Goal: Task Accomplishment & Management: Manage account settings

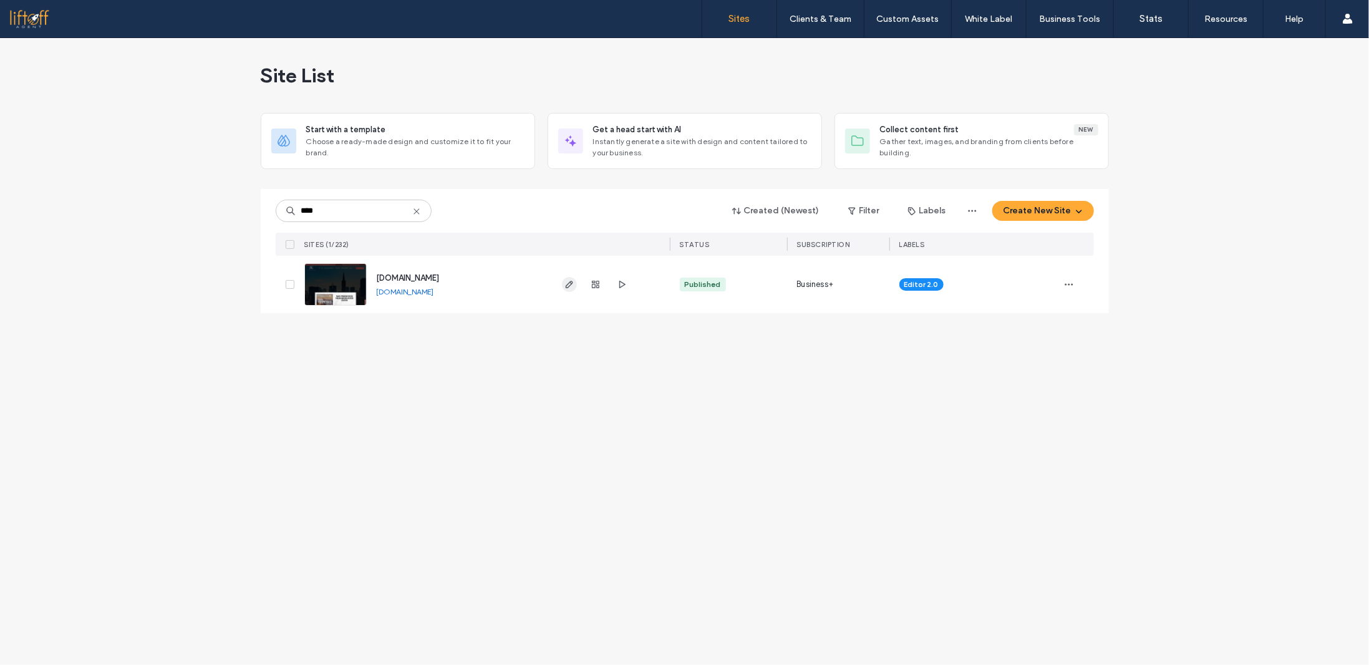
click at [567, 286] on icon "button" at bounding box center [570, 284] width 10 height 10
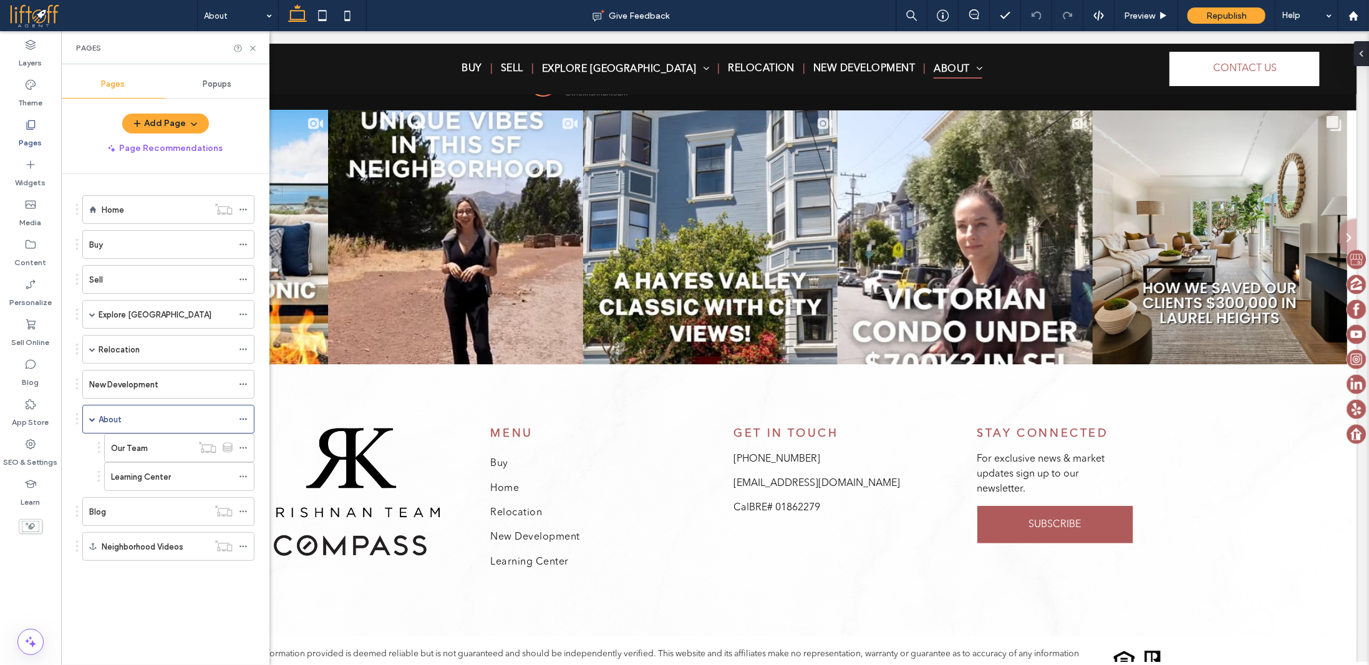
scroll to position [3394, 0]
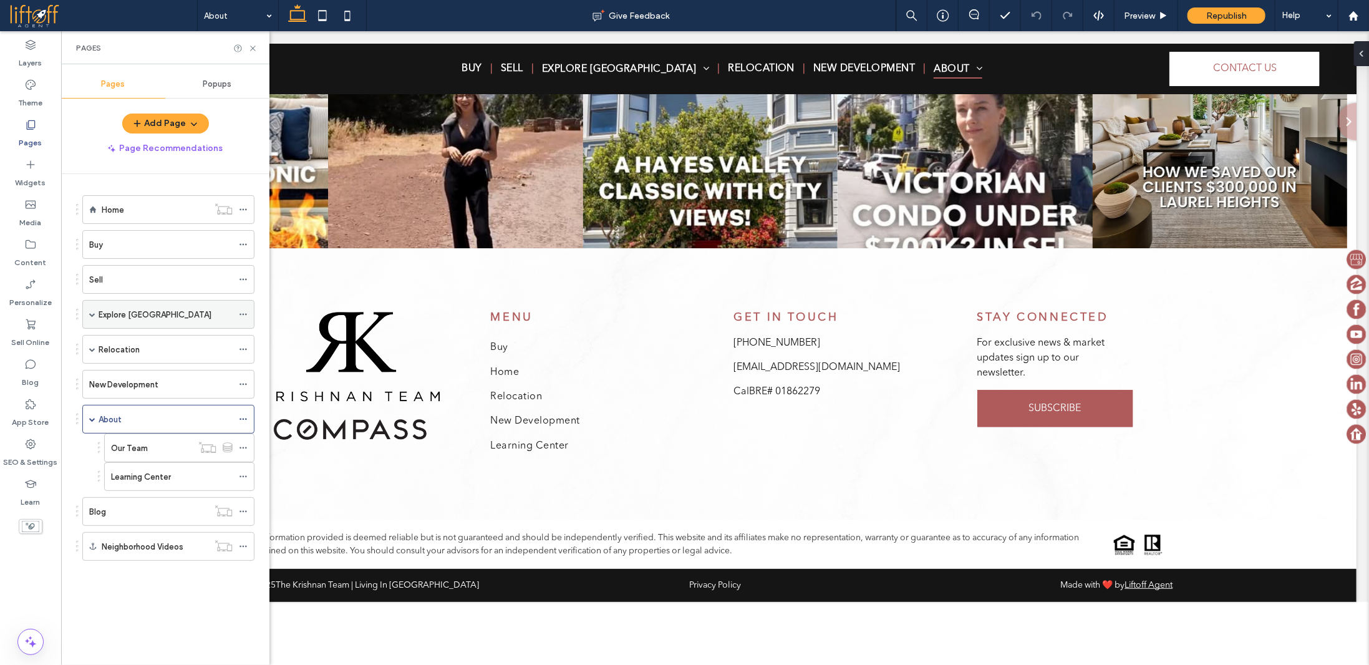
click at [92, 311] on span at bounding box center [92, 314] width 6 height 6
click at [150, 374] on div "District 1" at bounding box center [172, 371] width 122 height 27
click at [253, 47] on div "District 1 Give Feedback Preview Republish Help Design Panel Site Comments Team…" at bounding box center [684, 332] width 1369 height 665
click at [251, 47] on icon at bounding box center [252, 48] width 9 height 9
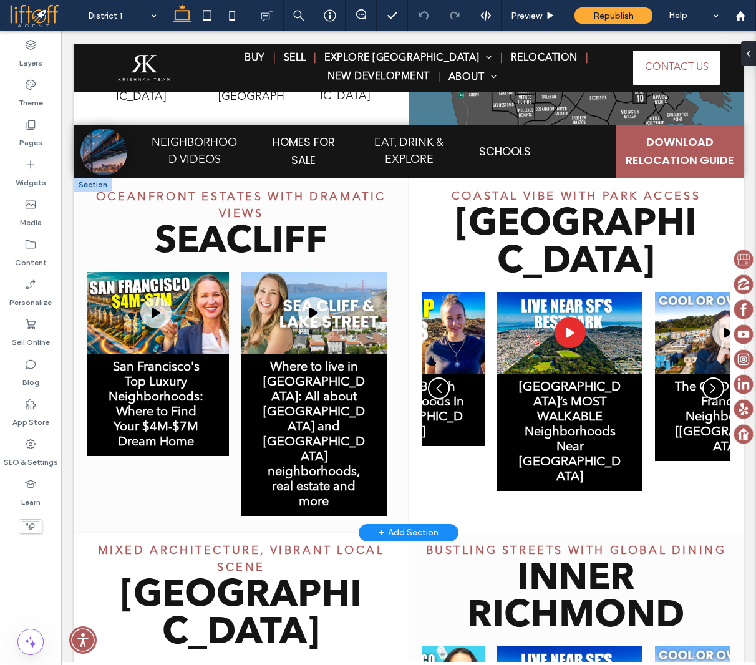
scroll to position [702, 0]
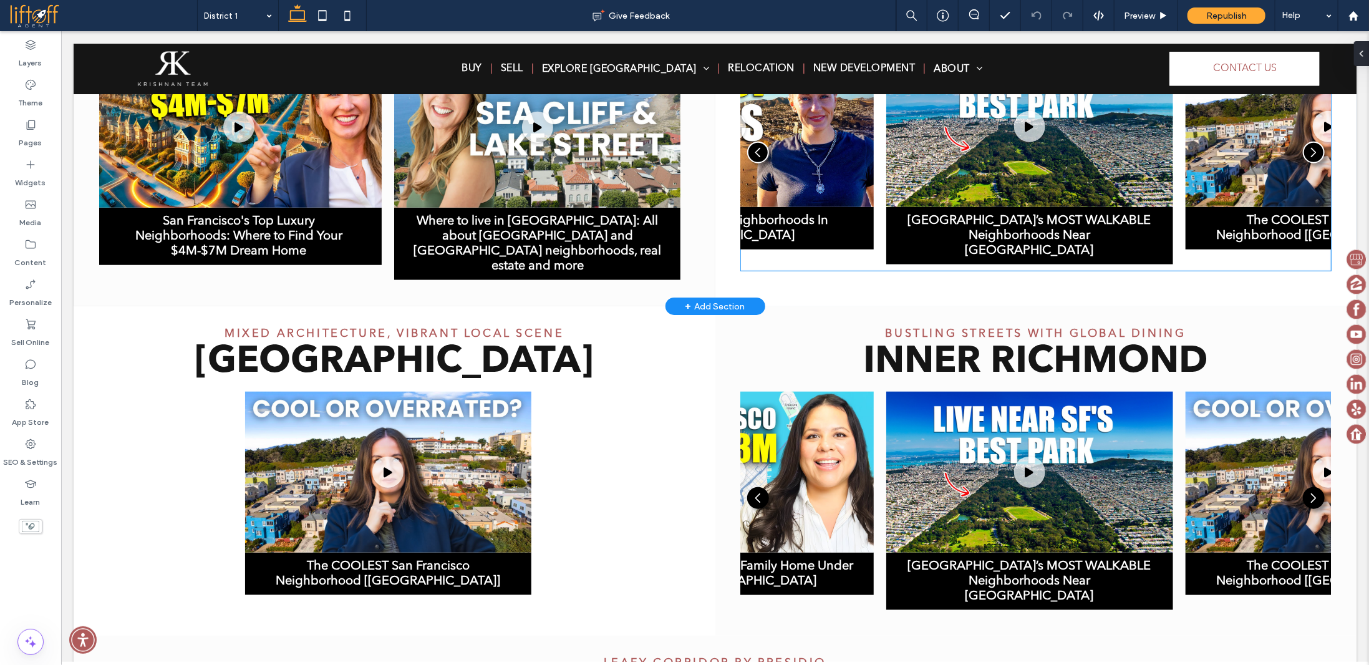
click at [944, 244] on div "San Francisco’s MOST WALKABLE Neighborhoods Near Golden Gate Park Do you want t…" at bounding box center [1029, 235] width 287 height 57
click at [944, 243] on div "San Francisco’s MOST WALKABLE Neighborhoods Near Golden Gate Park Do you want t…" at bounding box center [1029, 155] width 287 height 218
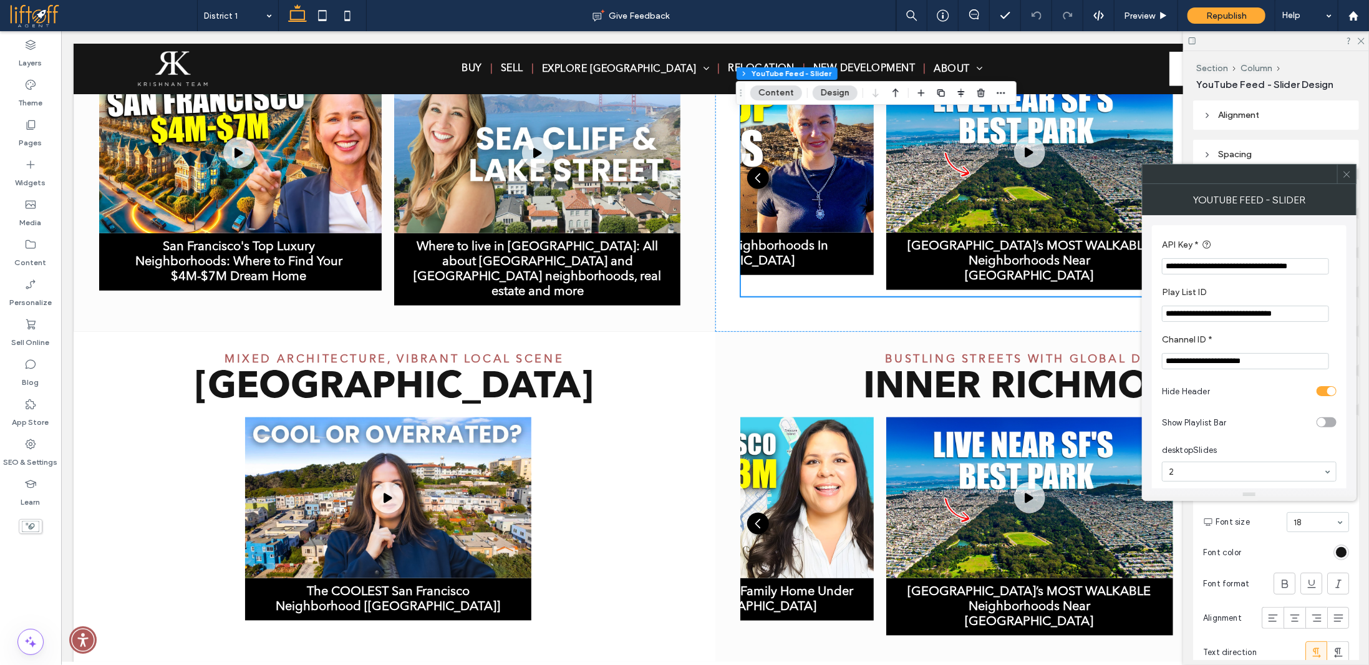
scroll to position [678, 0]
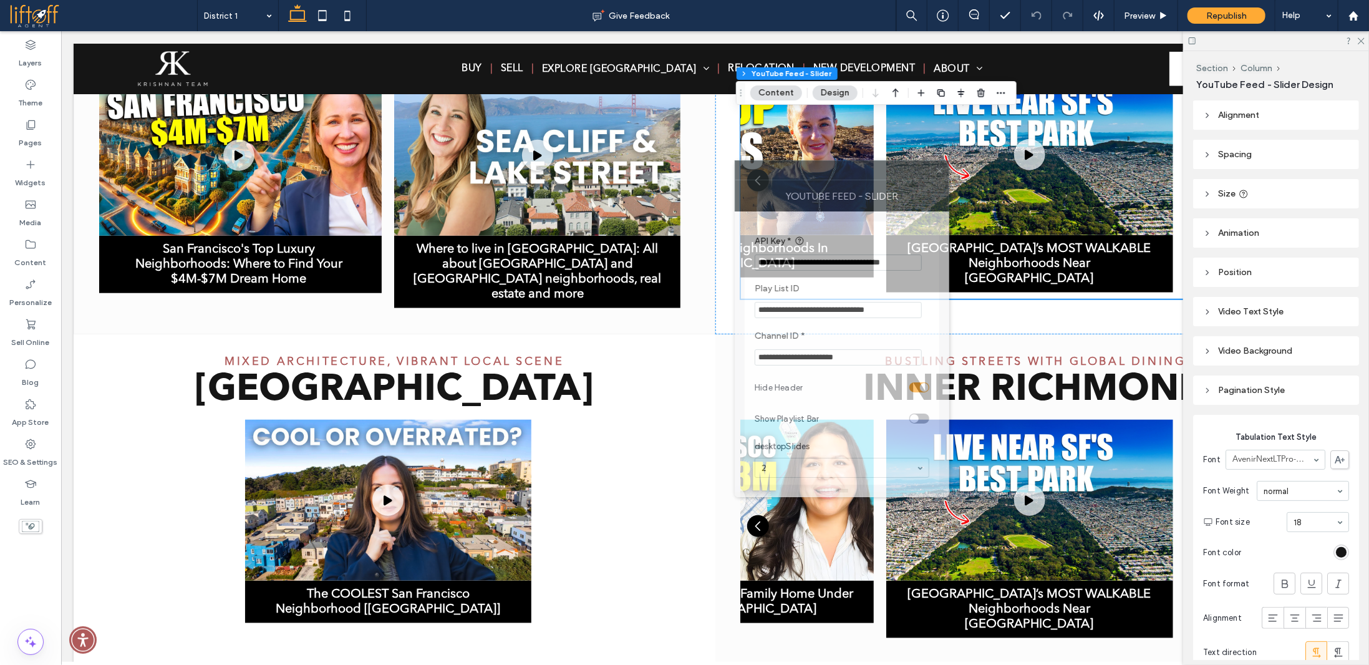
drag, startPoint x: 1141, startPoint y: 180, endPoint x: 877, endPoint y: 297, distance: 288.5
click at [891, 170] on div at bounding box center [833, 170] width 195 height 19
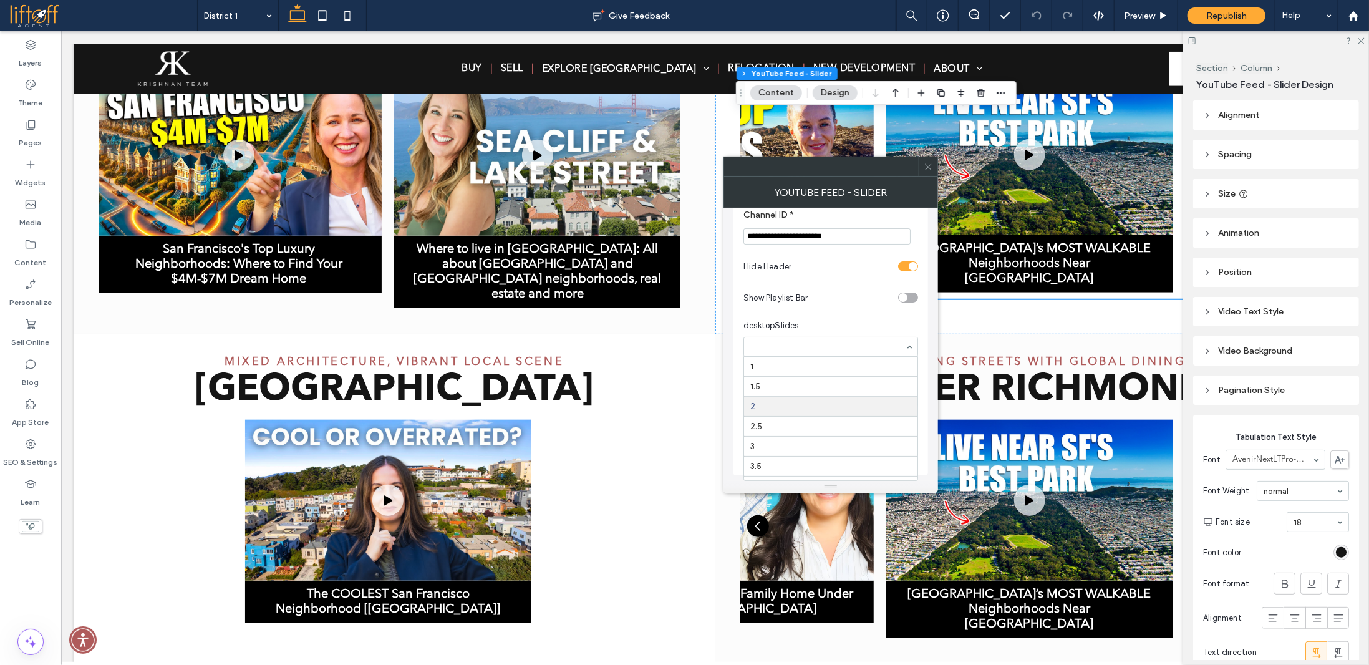
scroll to position [41, 0]
click at [870, 325] on span "desktopSlides" at bounding box center [829, 325] width 170 height 12
drag, startPoint x: 930, startPoint y: 169, endPoint x: 877, endPoint y: 135, distance: 62.3
click at [930, 169] on icon at bounding box center [928, 166] width 9 height 9
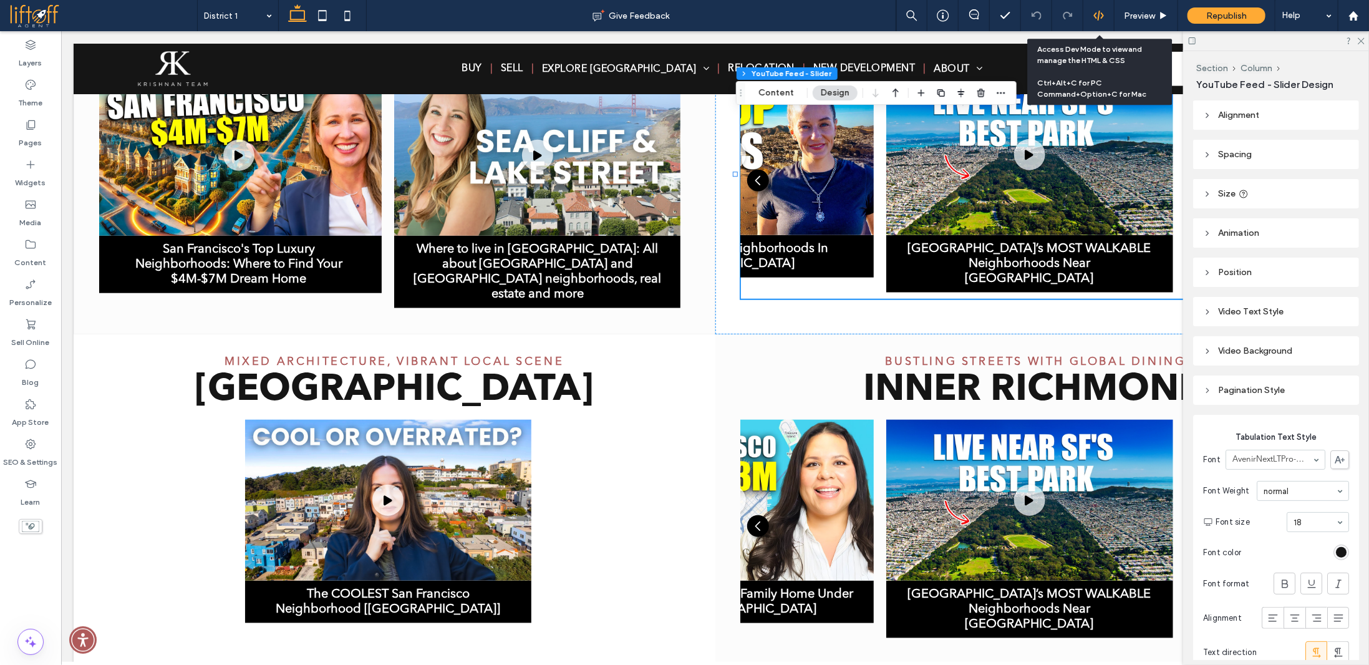
click at [1102, 11] on icon at bounding box center [1099, 15] width 11 height 11
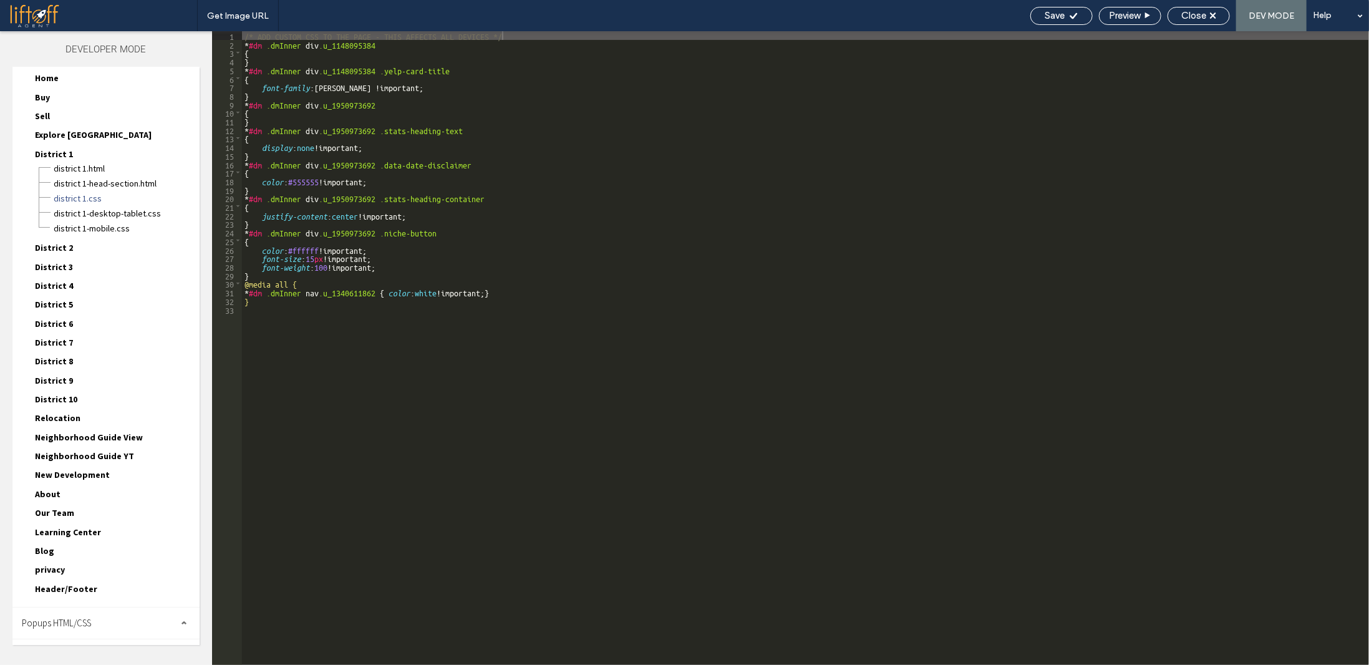
scroll to position [0, 0]
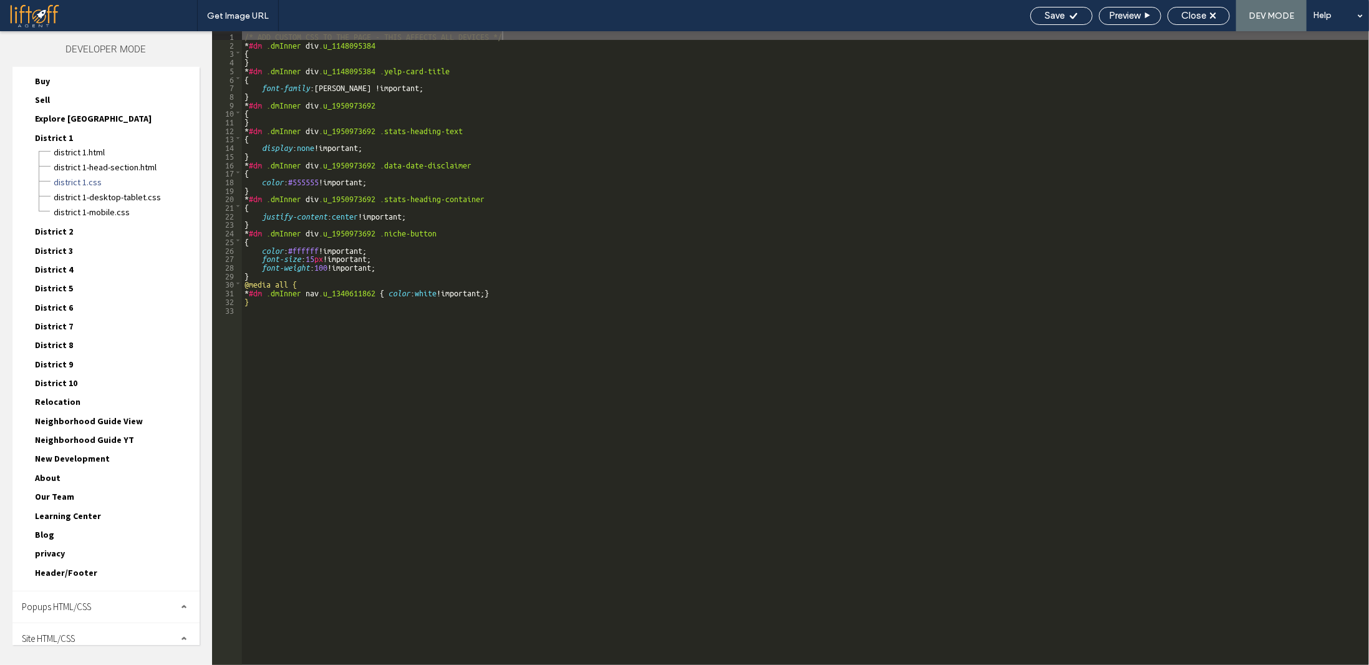
click at [81, 628] on div "Site HTML/CSS" at bounding box center [105, 638] width 187 height 31
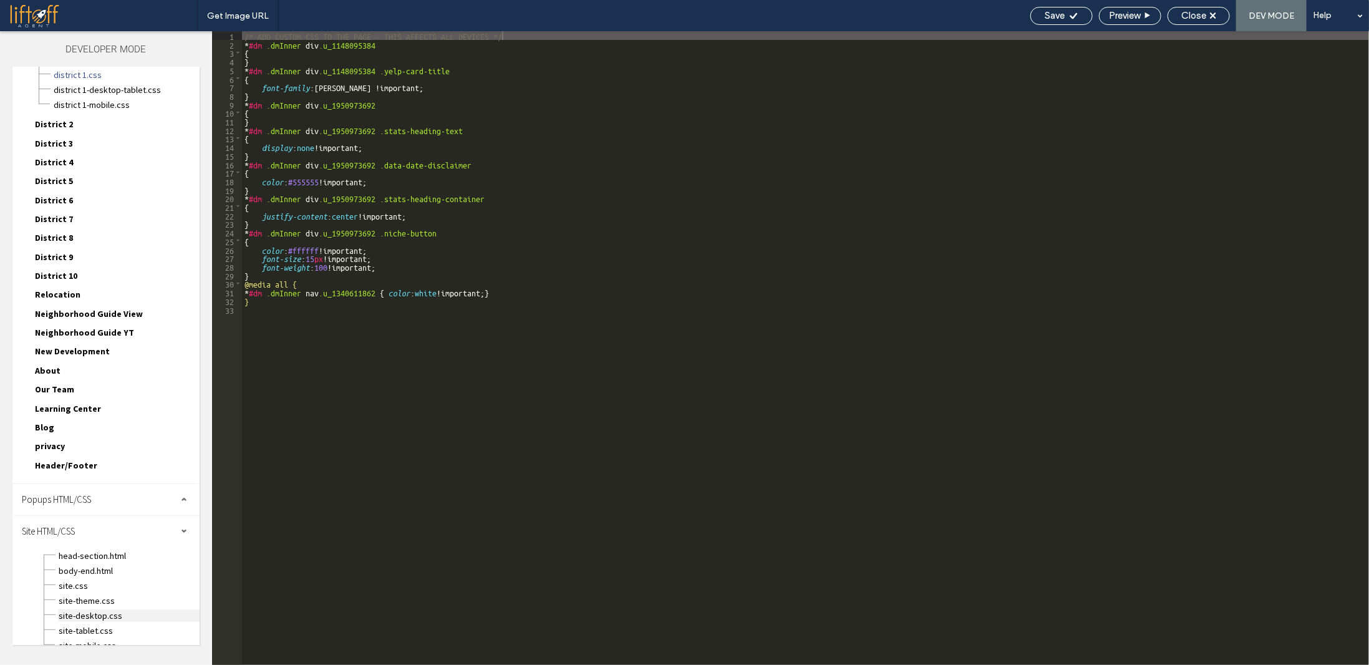
scroll to position [155, 0]
click at [67, 576] on span "site.css" at bounding box center [129, 582] width 142 height 12
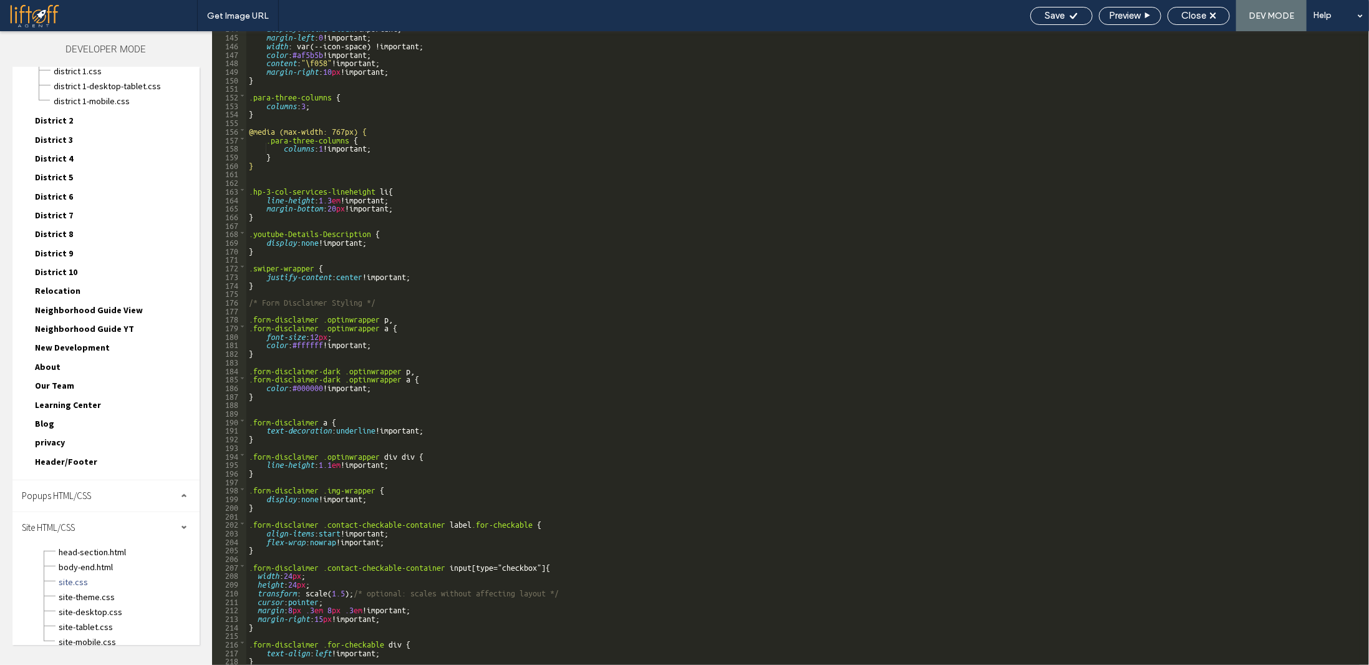
scroll to position [1231, 0]
click at [1216, 12] on icon at bounding box center [1213, 15] width 6 height 6
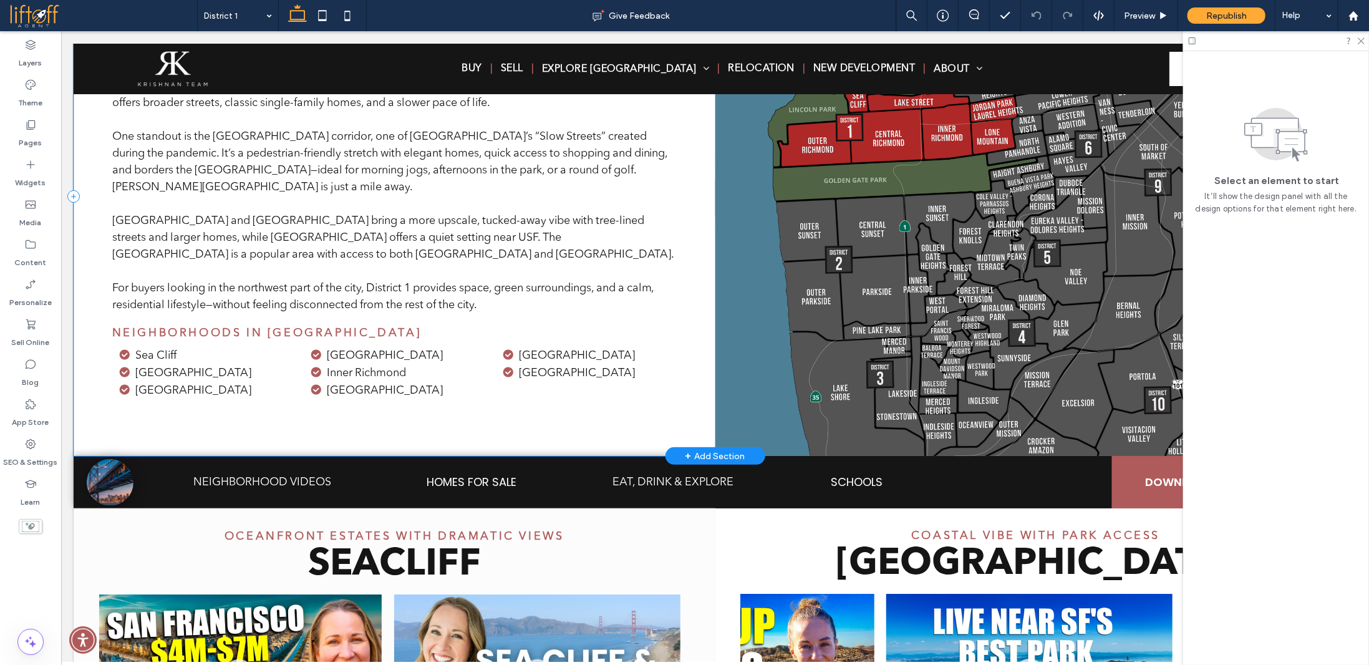
scroll to position [158, 0]
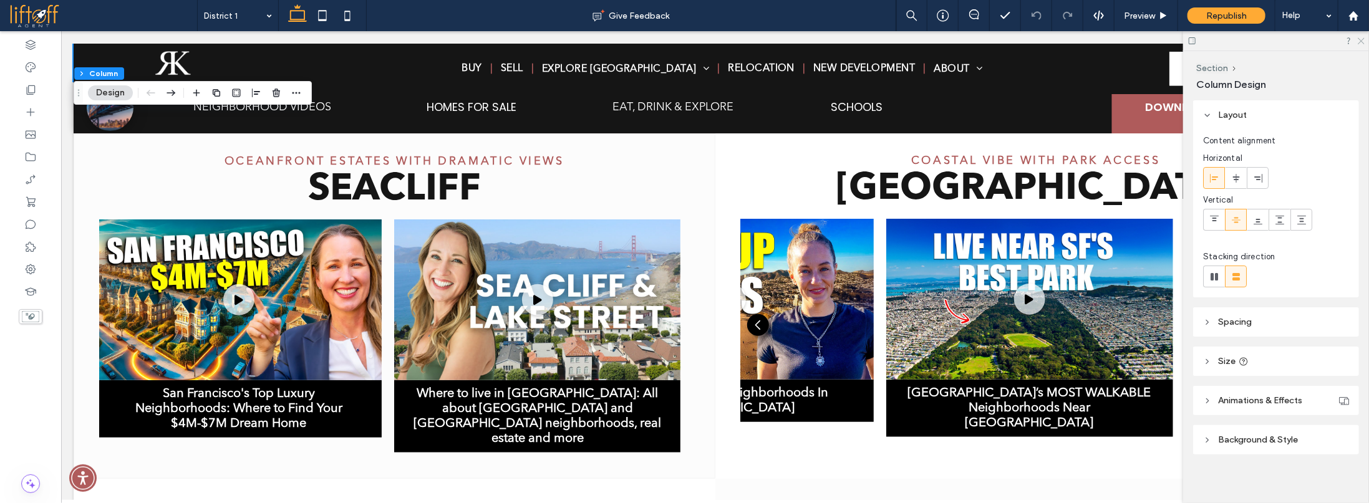
click at [1363, 42] on use at bounding box center [1361, 41] width 7 height 7
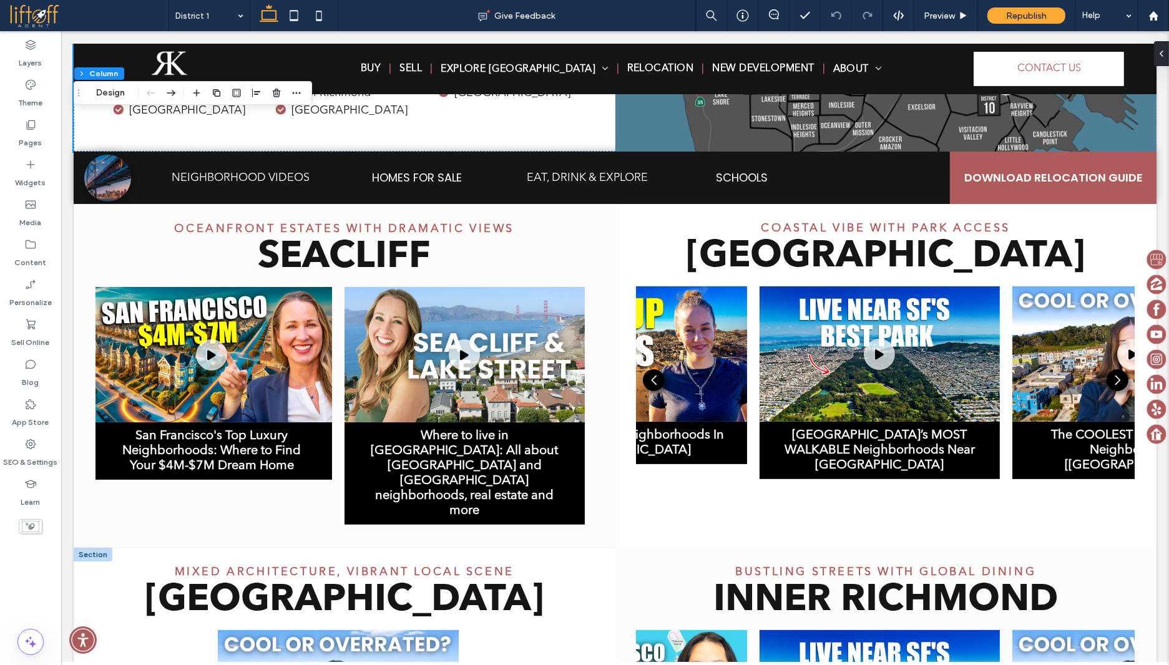
scroll to position [453, 0]
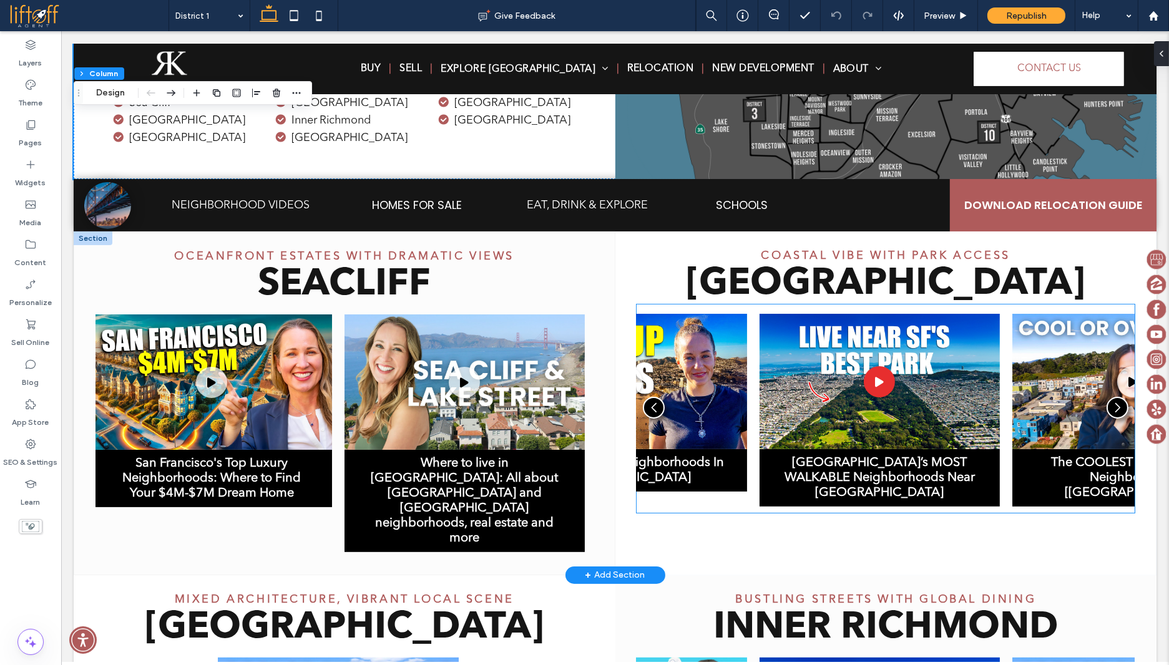
click at [882, 366] on icon "2 / 3" at bounding box center [878, 381] width 31 height 31
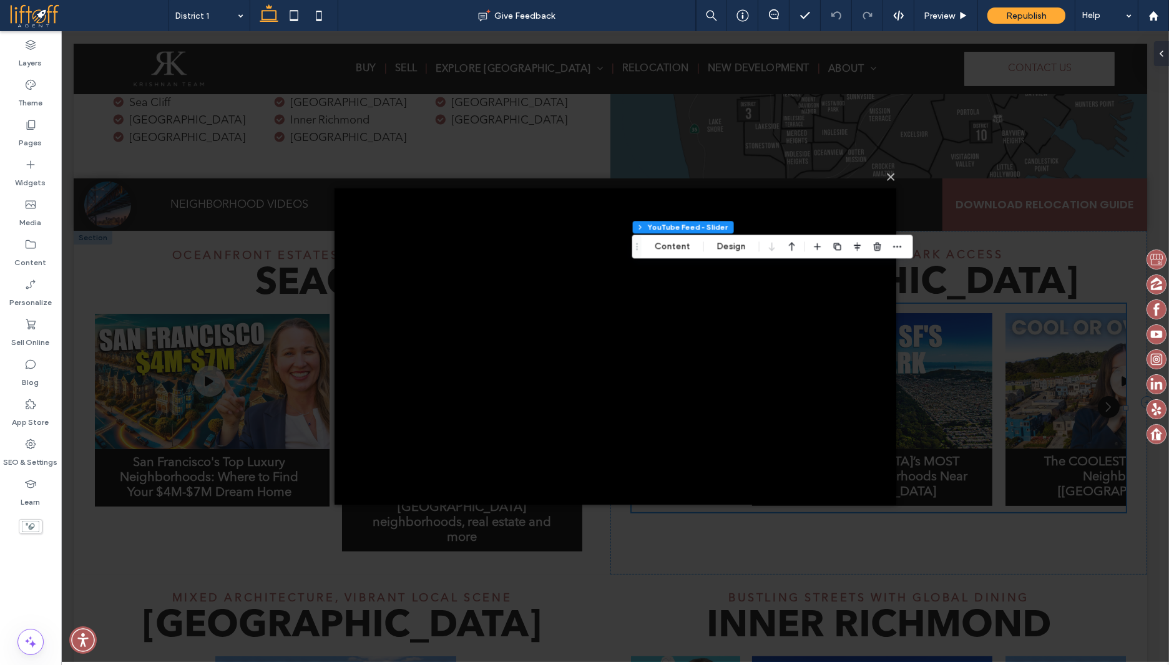
click at [986, 280] on div "× Loading..." at bounding box center [614, 346] width 1107 height 631
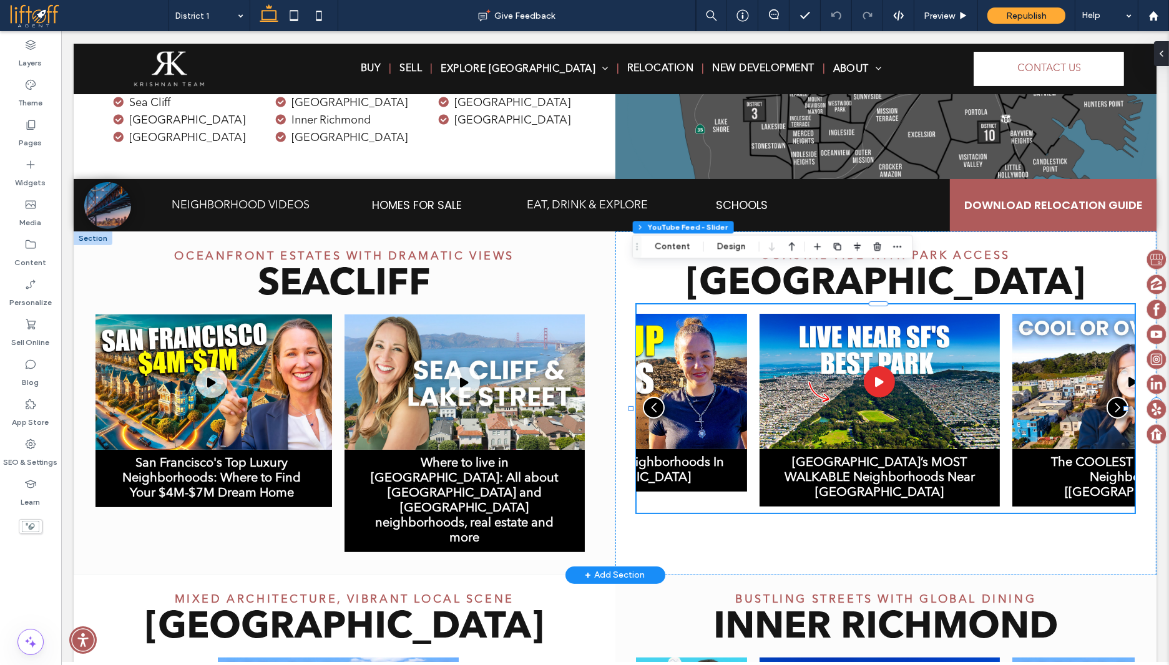
click at [931, 314] on img "2 / 3" at bounding box center [879, 381] width 241 height 135
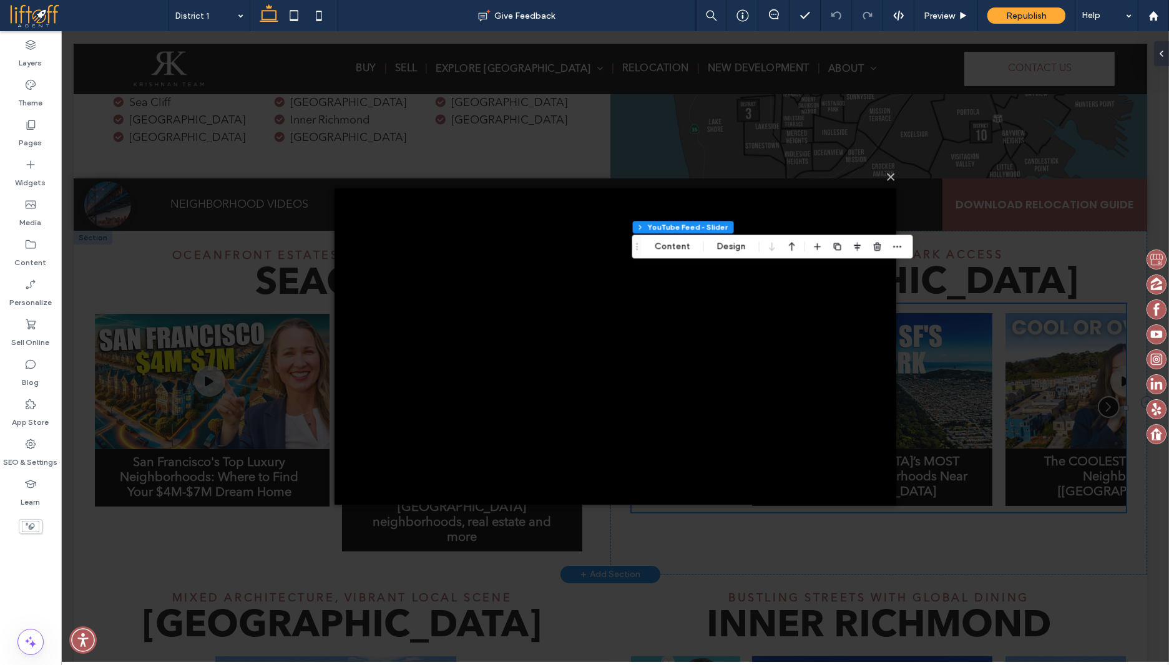
click at [931, 293] on div "× Loading..." at bounding box center [614, 346] width 1107 height 631
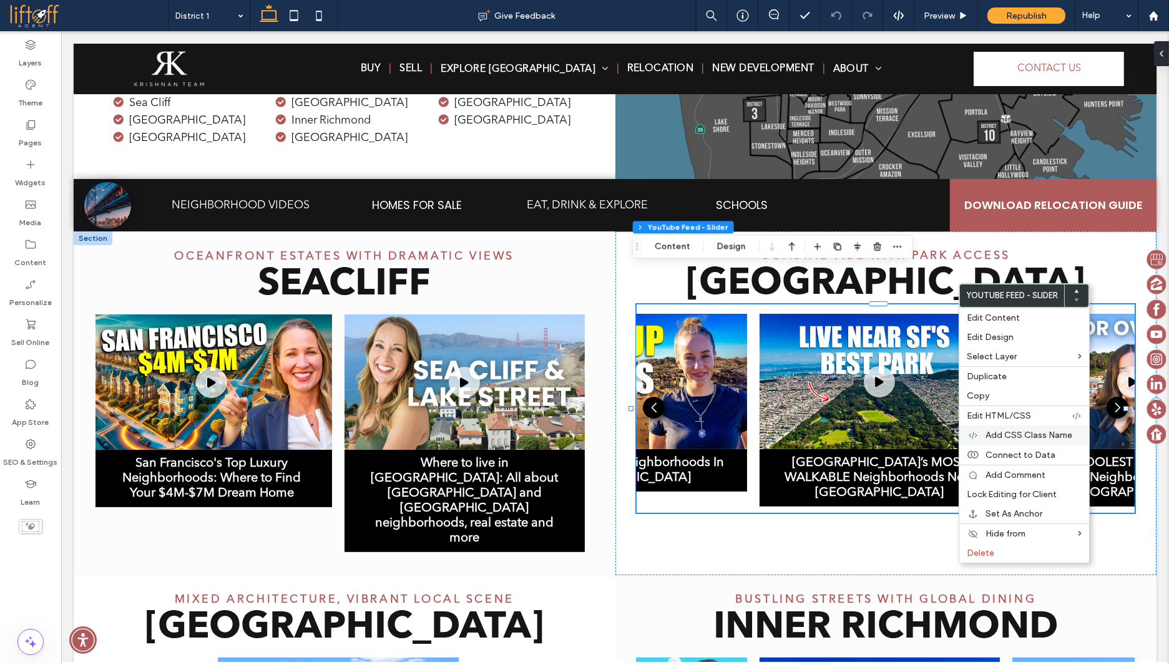
click at [1010, 433] on span "Add CSS Class Name" at bounding box center [1028, 435] width 87 height 11
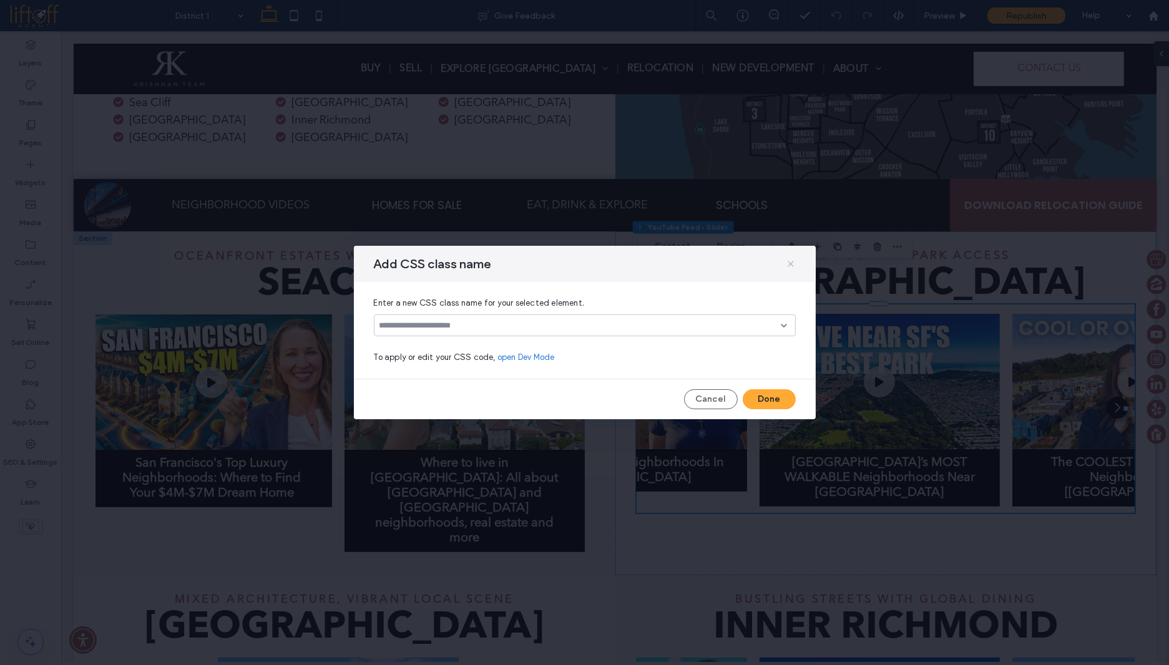
drag, startPoint x: 257, startPoint y: 213, endPoint x: 793, endPoint y: 261, distance: 538.1
click at [793, 261] on icon at bounding box center [790, 264] width 10 height 10
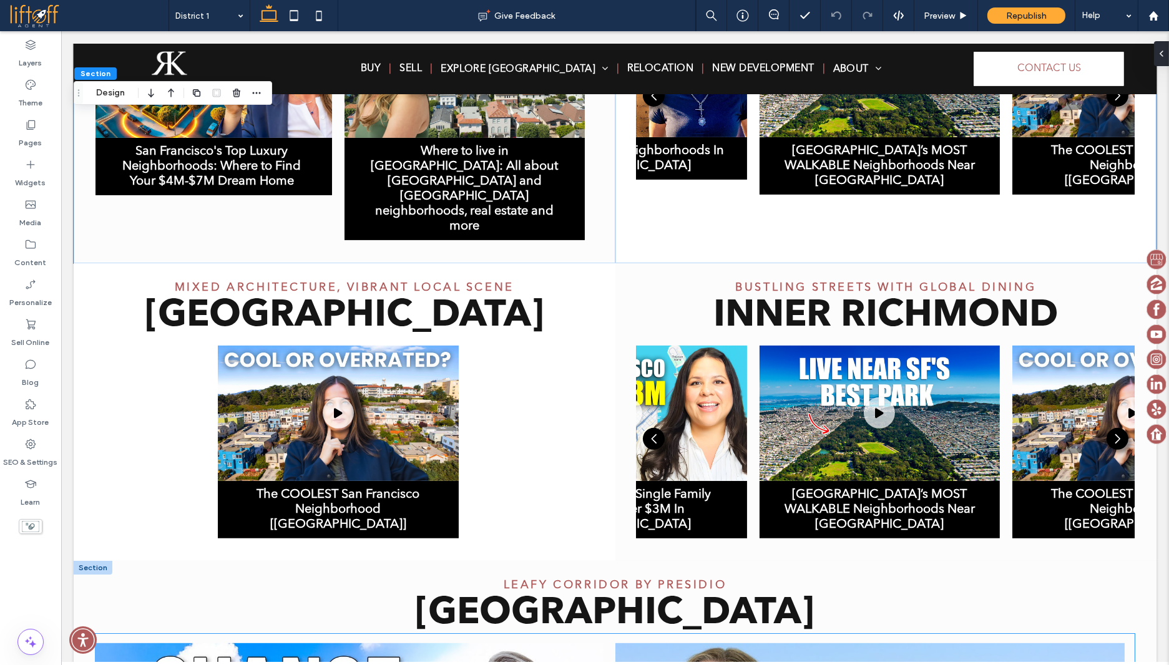
scroll to position [1157, 0]
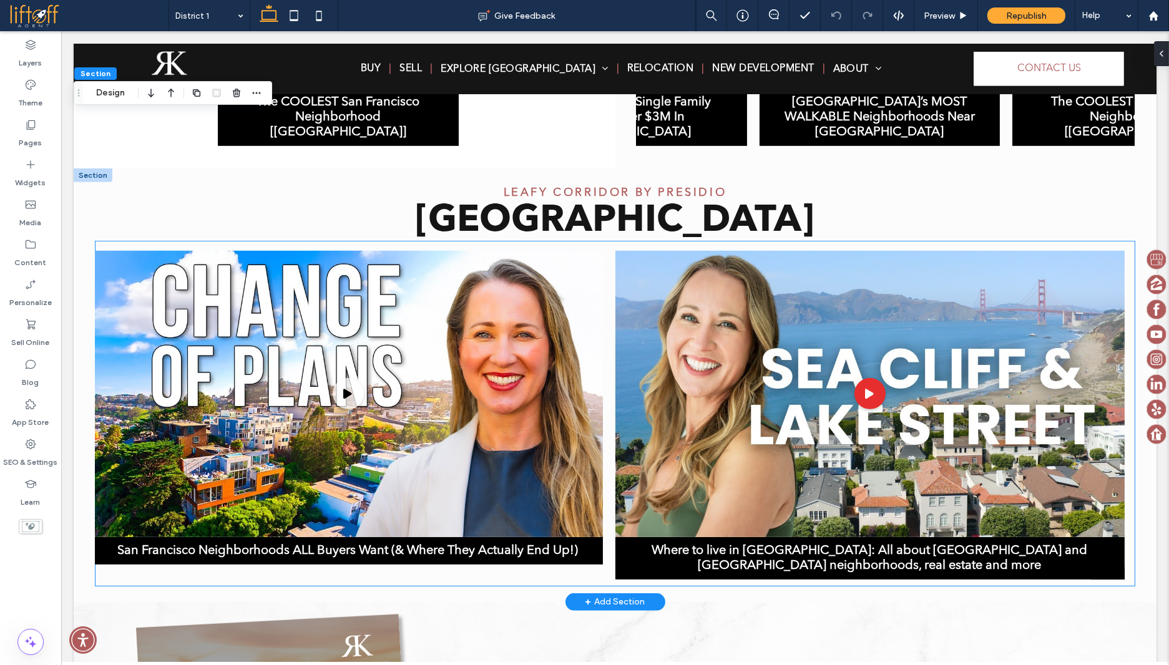
click at [1084, 439] on img "2 / 2" at bounding box center [869, 394] width 509 height 286
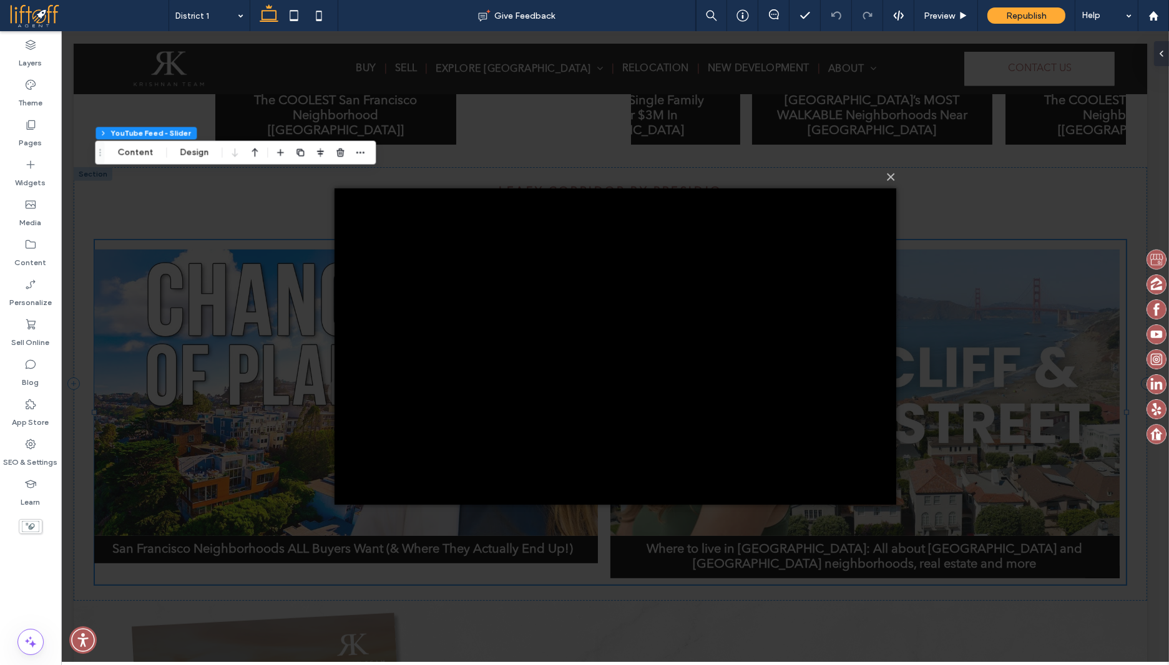
click at [1081, 437] on div "× Loading..." at bounding box center [614, 346] width 1107 height 631
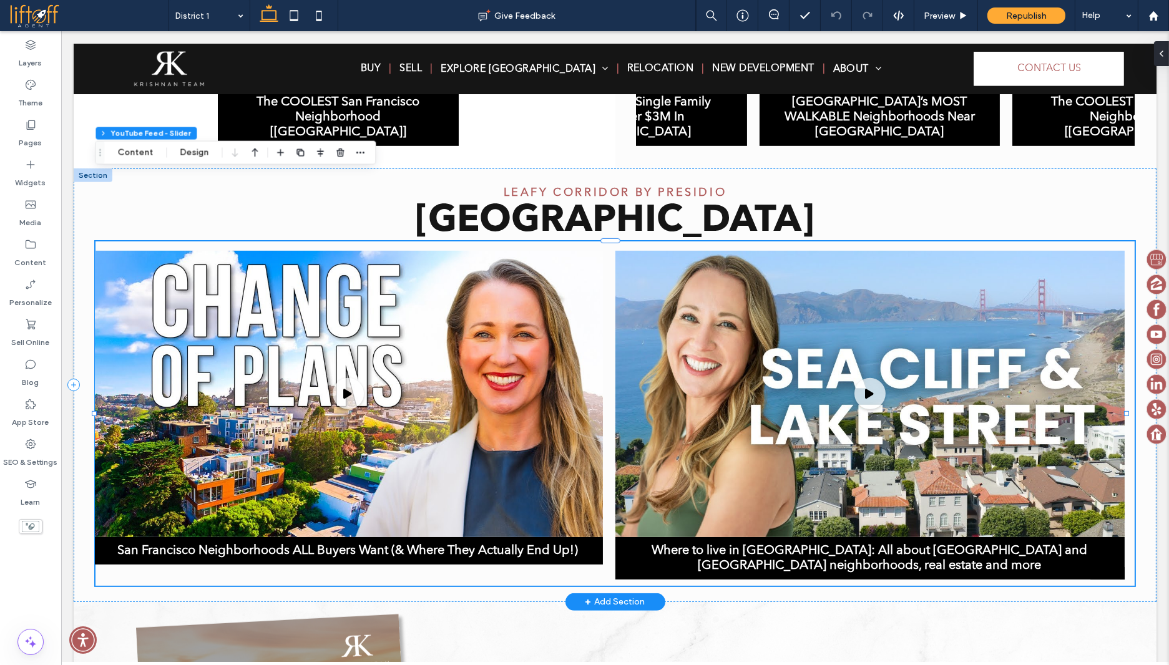
click at [1124, 493] on div "San Francisco Neighborhoods ALL Buyers Want (& Where They Actually End Up!) Her…" at bounding box center [614, 415] width 1039 height 329
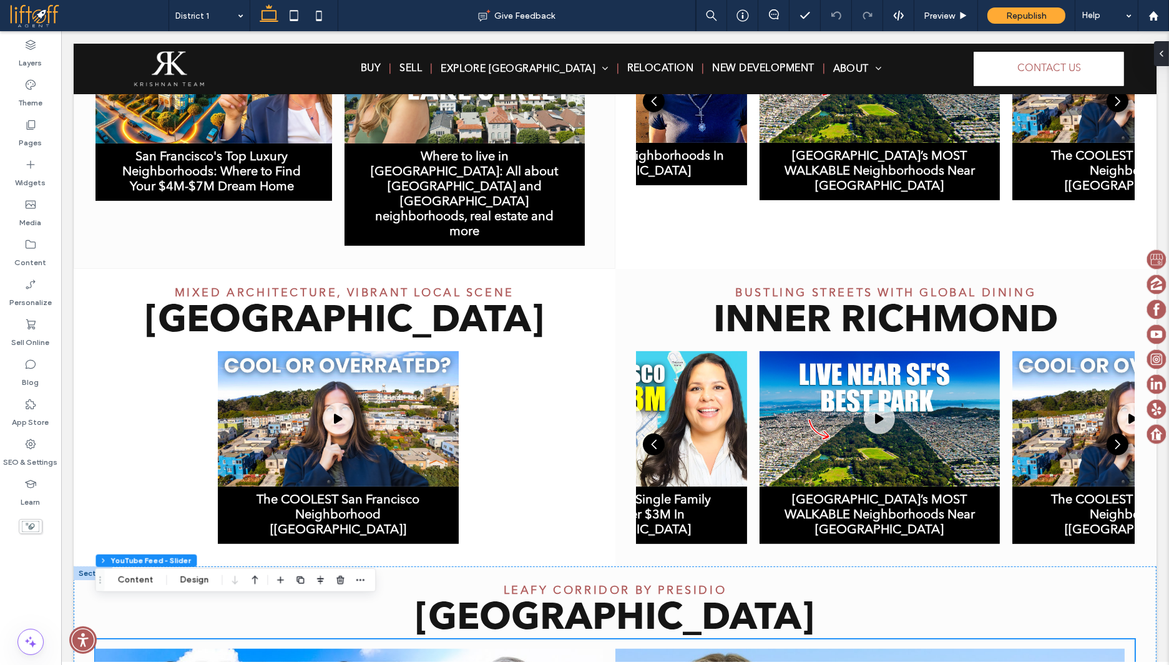
scroll to position [1033, 0]
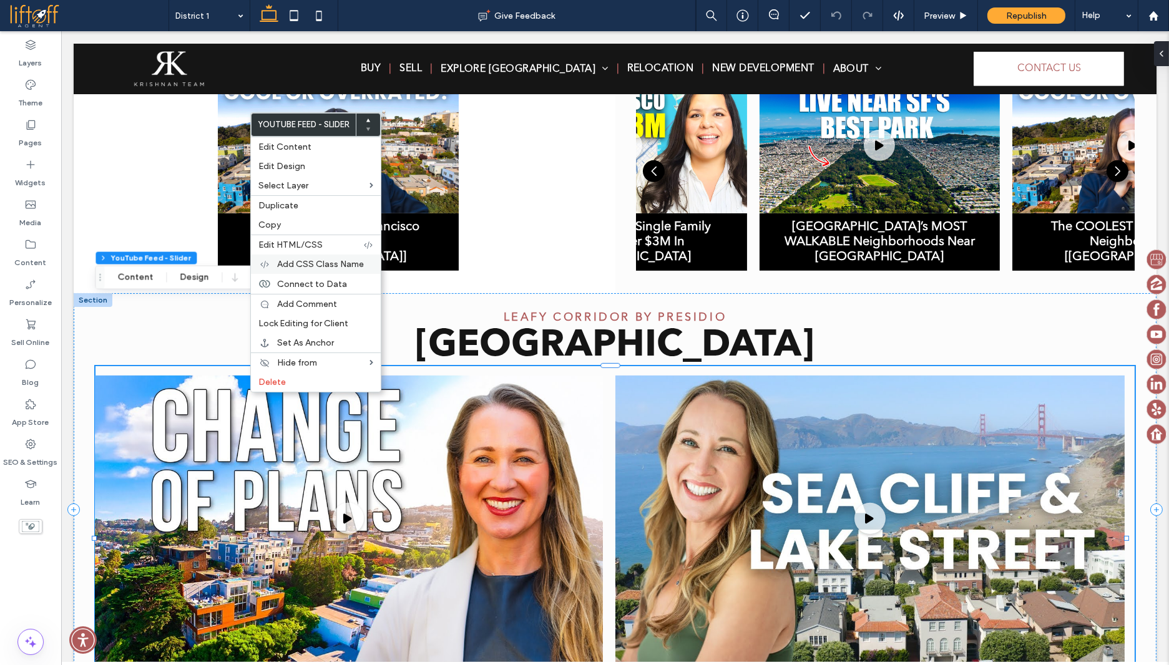
click at [306, 259] on span "Add CSS Class Name" at bounding box center [320, 264] width 87 height 11
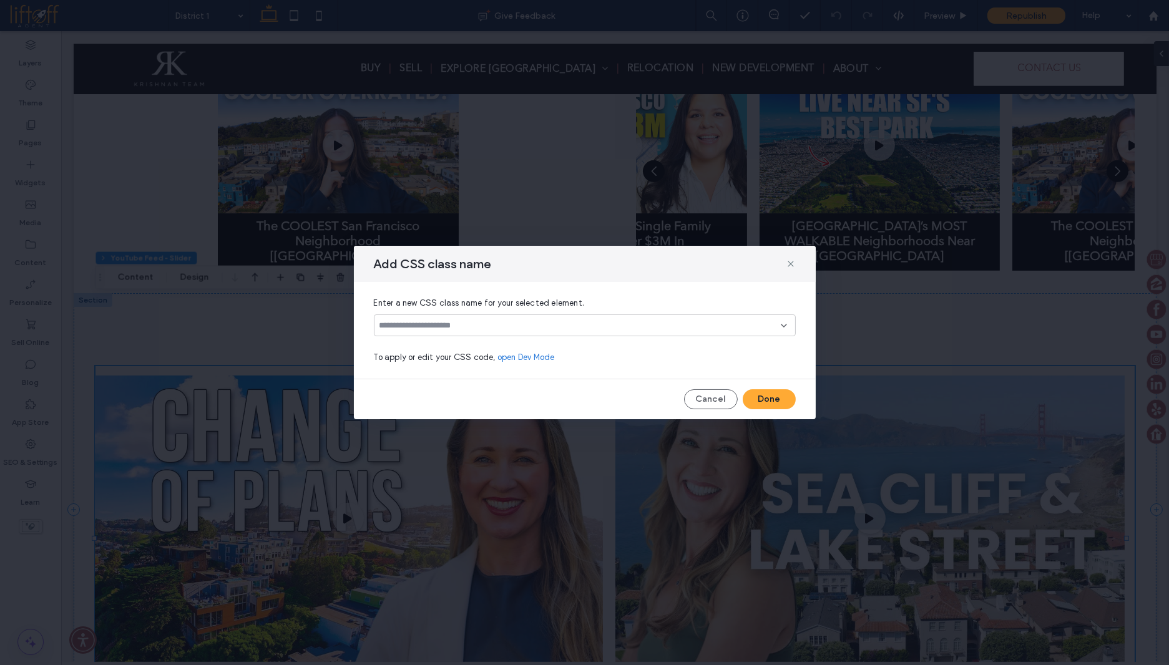
click at [428, 323] on input at bounding box center [579, 326] width 401 height 10
type input "**********"
click at [434, 343] on div "Create "districtVideoSlider"" at bounding box center [585, 345] width 410 height 9
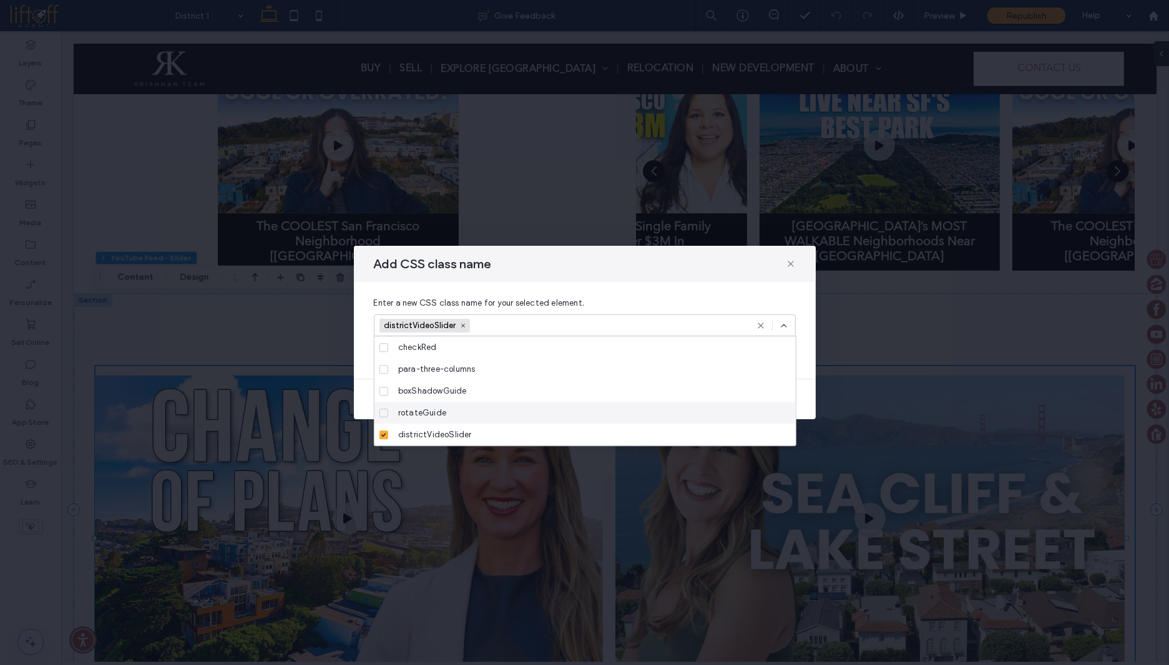
click at [804, 397] on div "Cancel Done" at bounding box center [585, 399] width 462 height 20
click at [786, 325] on icon at bounding box center [784, 326] width 10 height 10
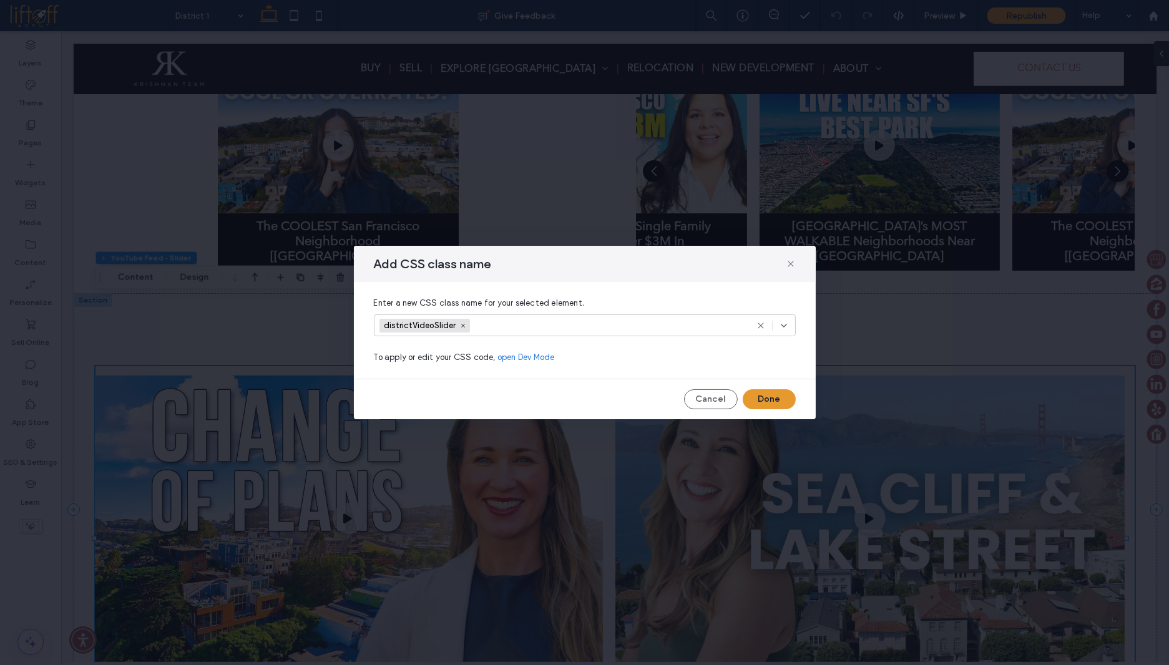
drag, startPoint x: 776, startPoint y: 395, endPoint x: 713, endPoint y: 361, distance: 71.5
click at [775, 397] on button "Done" at bounding box center [768, 399] width 53 height 20
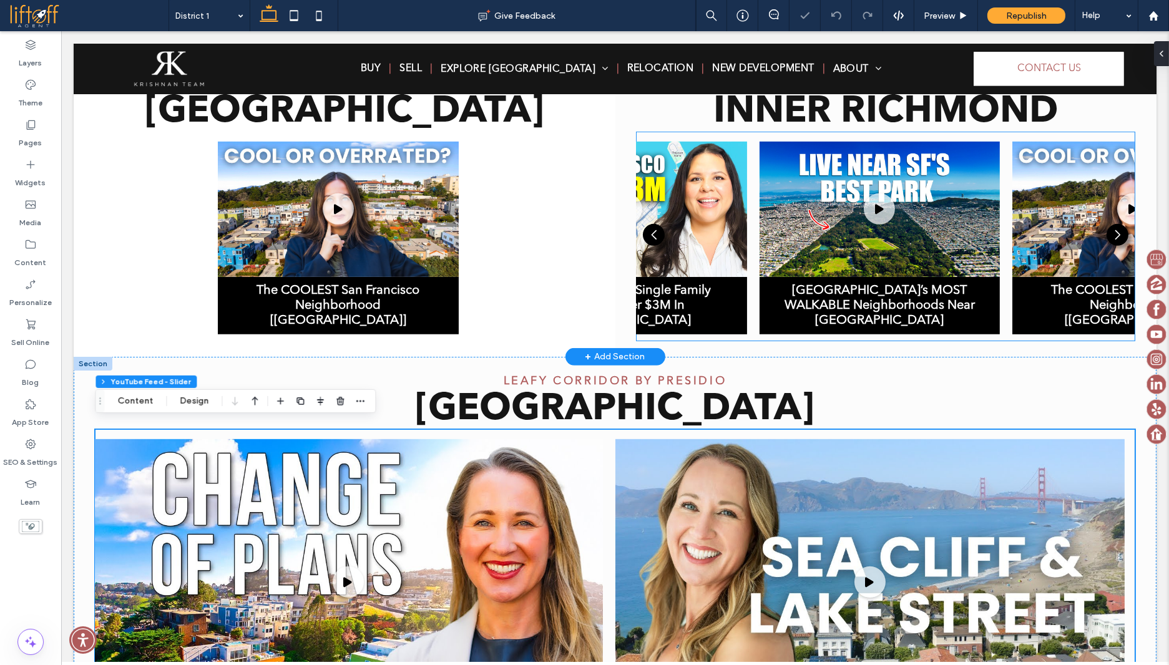
scroll to position [658, 0]
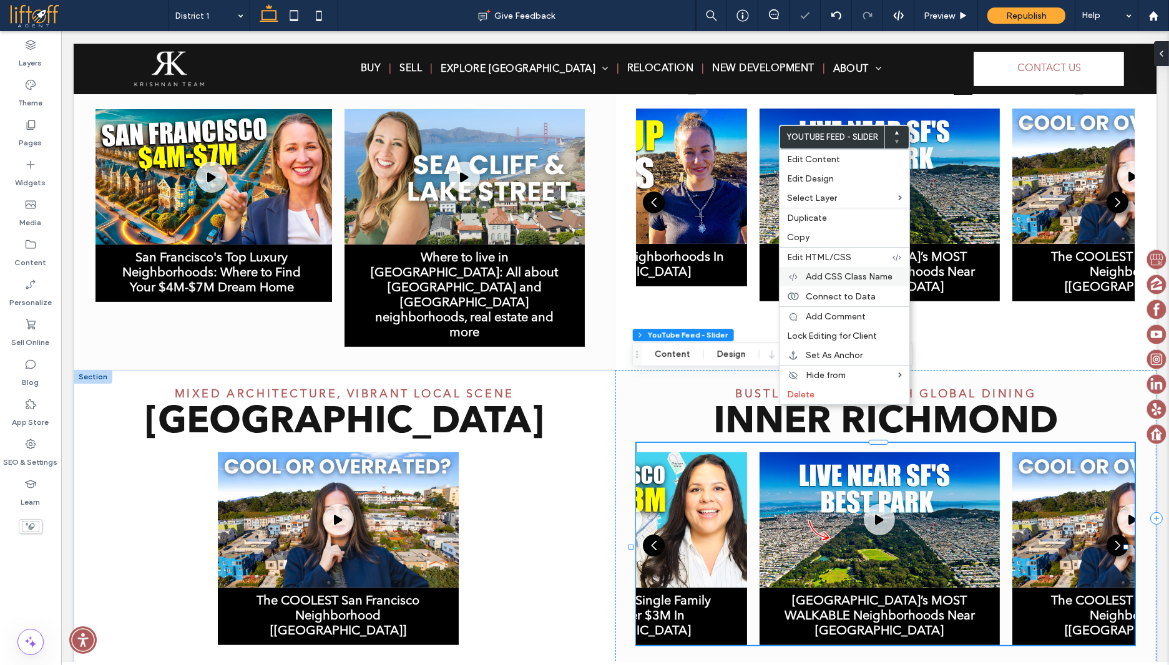
click at [825, 273] on span "Add CSS Class Name" at bounding box center [848, 276] width 87 height 11
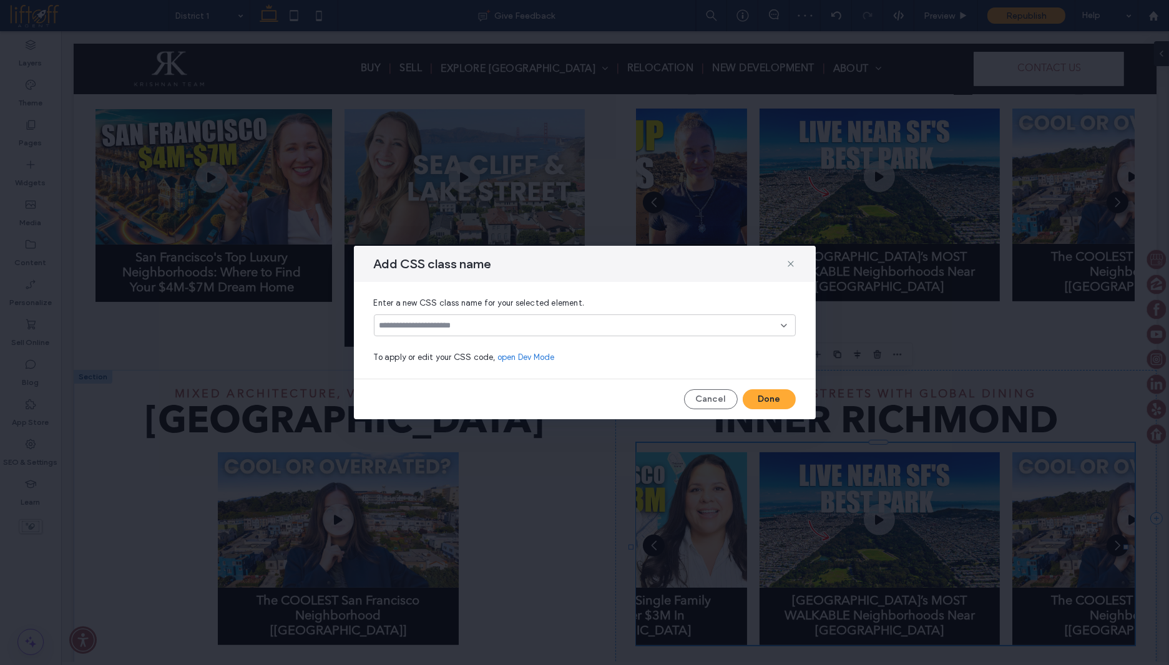
click at [733, 326] on input at bounding box center [579, 326] width 401 height 10
paste input "**********"
type input "**********"
click at [749, 349] on div "districtVideoSlider" at bounding box center [589, 347] width 392 height 22
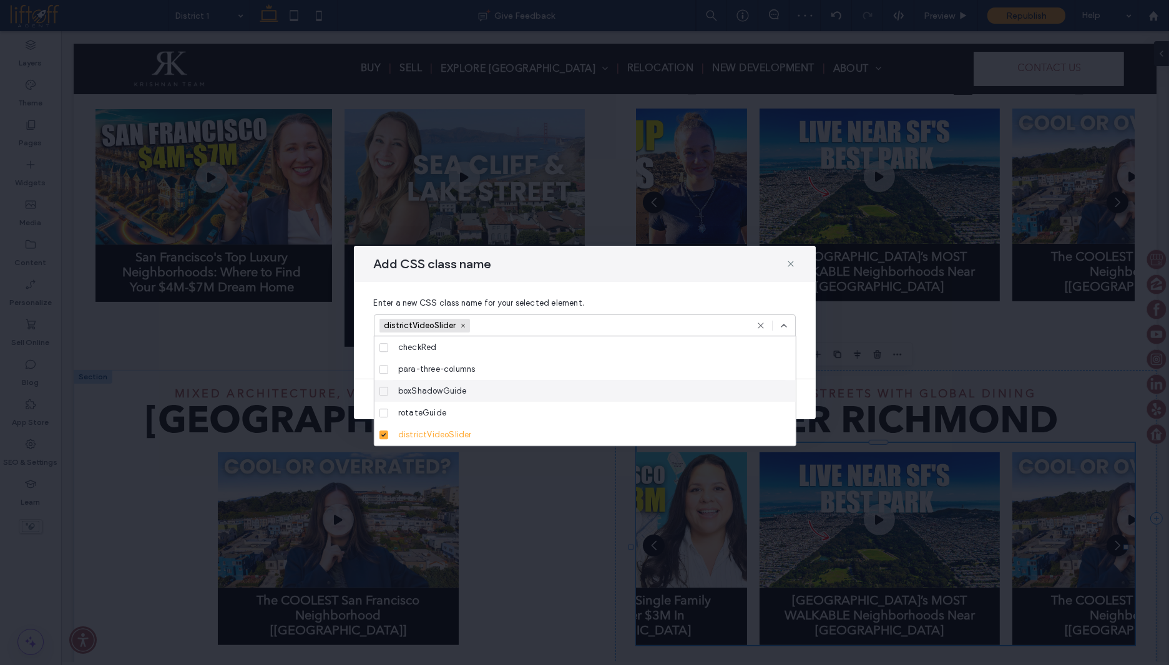
click at [770, 399] on div "boxShadowGuide" at bounding box center [589, 391] width 392 height 22
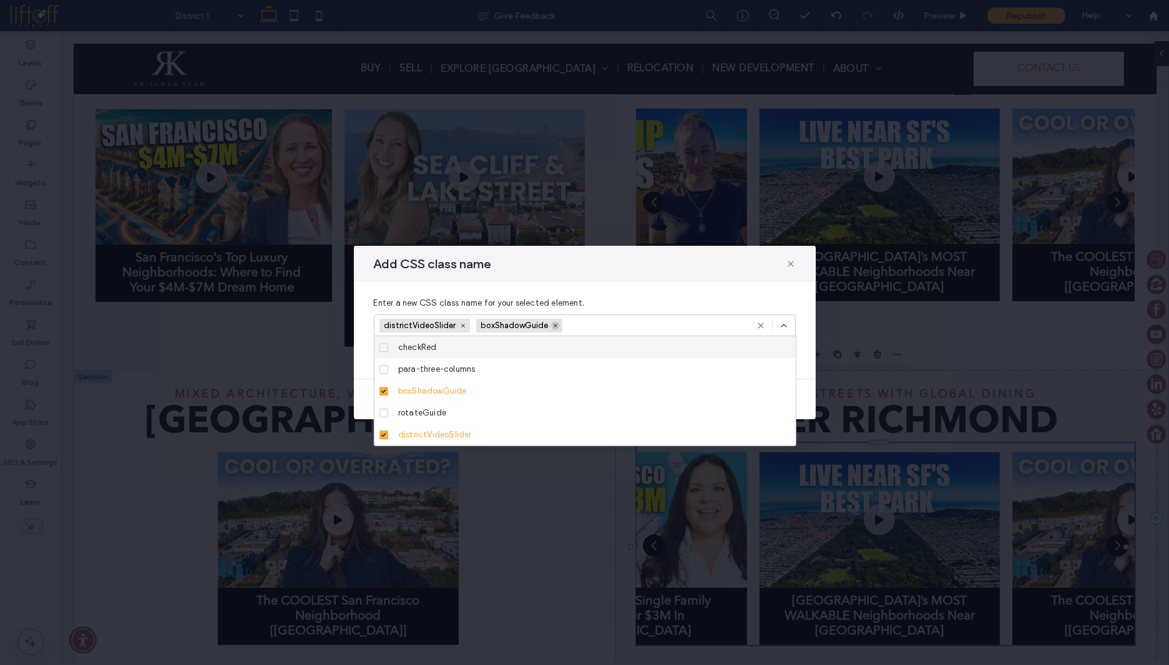
click at [554, 324] on icon at bounding box center [555, 326] width 6 height 6
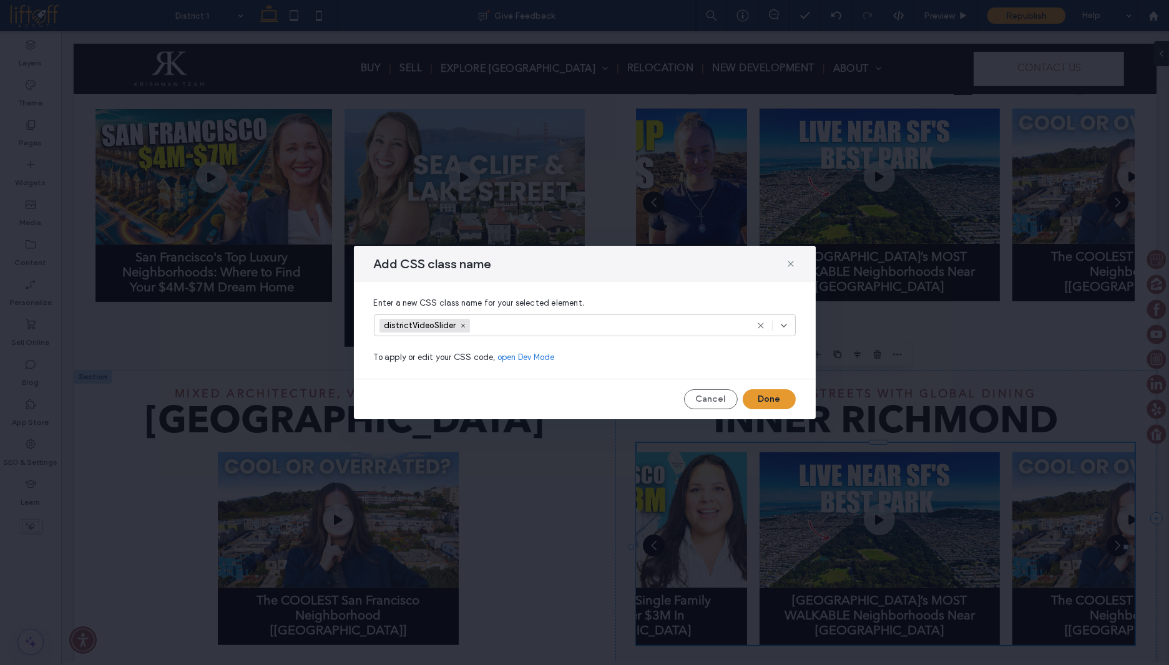
drag, startPoint x: 769, startPoint y: 391, endPoint x: 665, endPoint y: 371, distance: 105.5
click at [769, 391] on button "Done" at bounding box center [768, 399] width 53 height 20
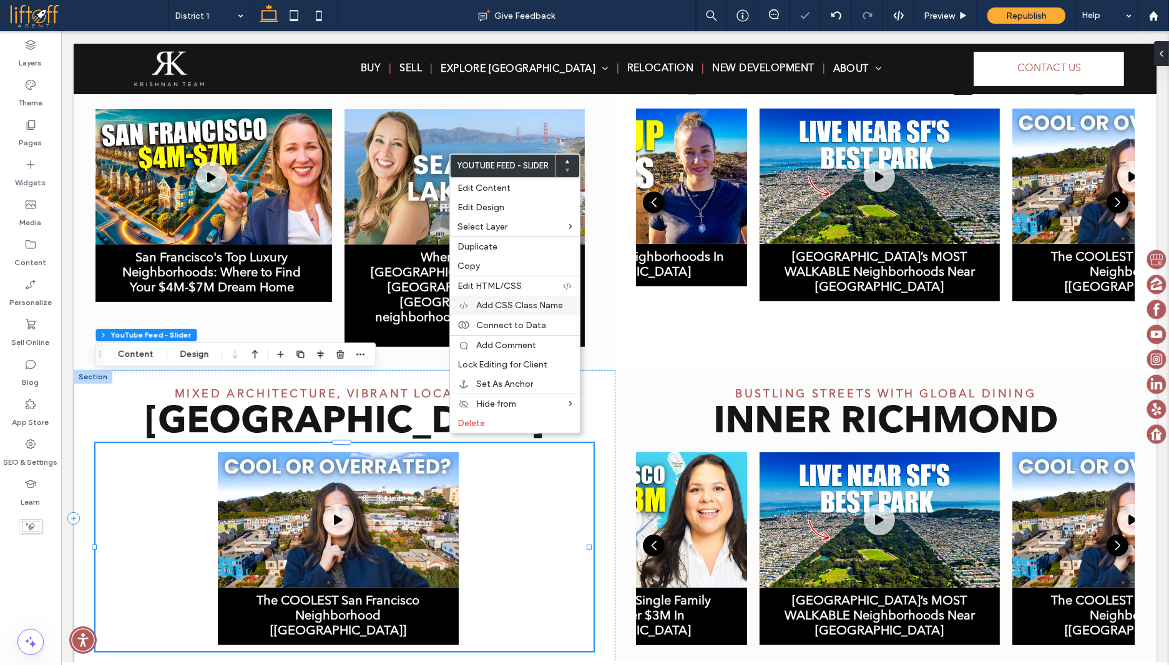
click at [511, 298] on div "Add CSS Class Name" at bounding box center [515, 305] width 130 height 19
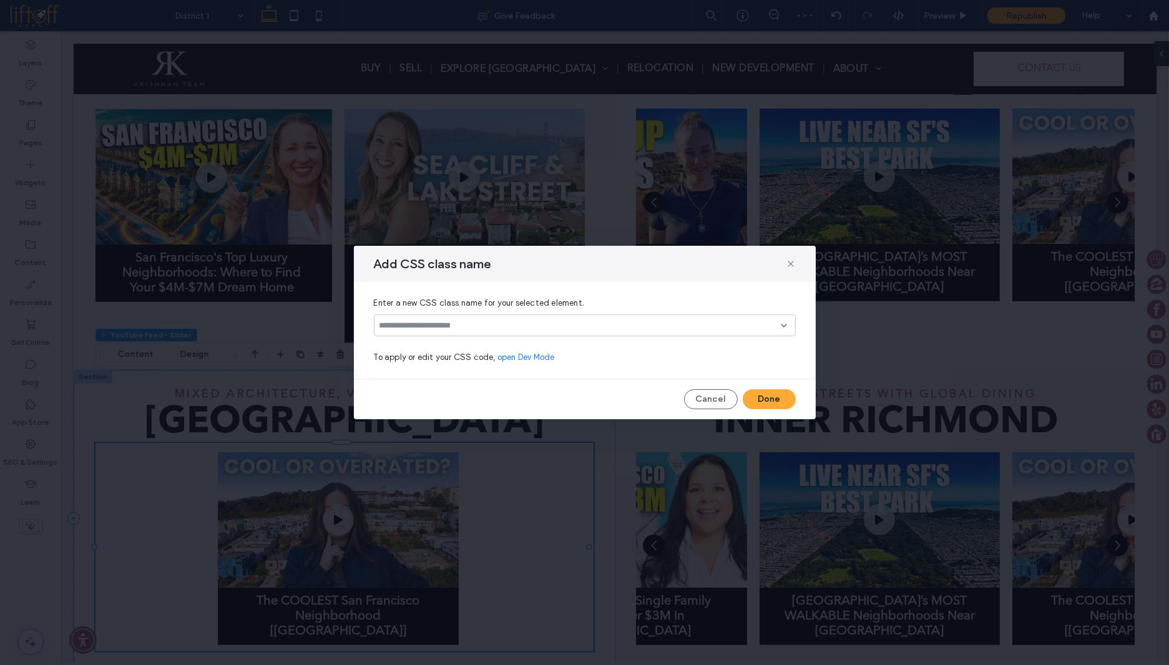
click at [532, 331] on div at bounding box center [585, 325] width 422 height 22
paste input "**********"
type input "**********"
click at [464, 344] on span "districtVideoSlider" at bounding box center [435, 347] width 74 height 12
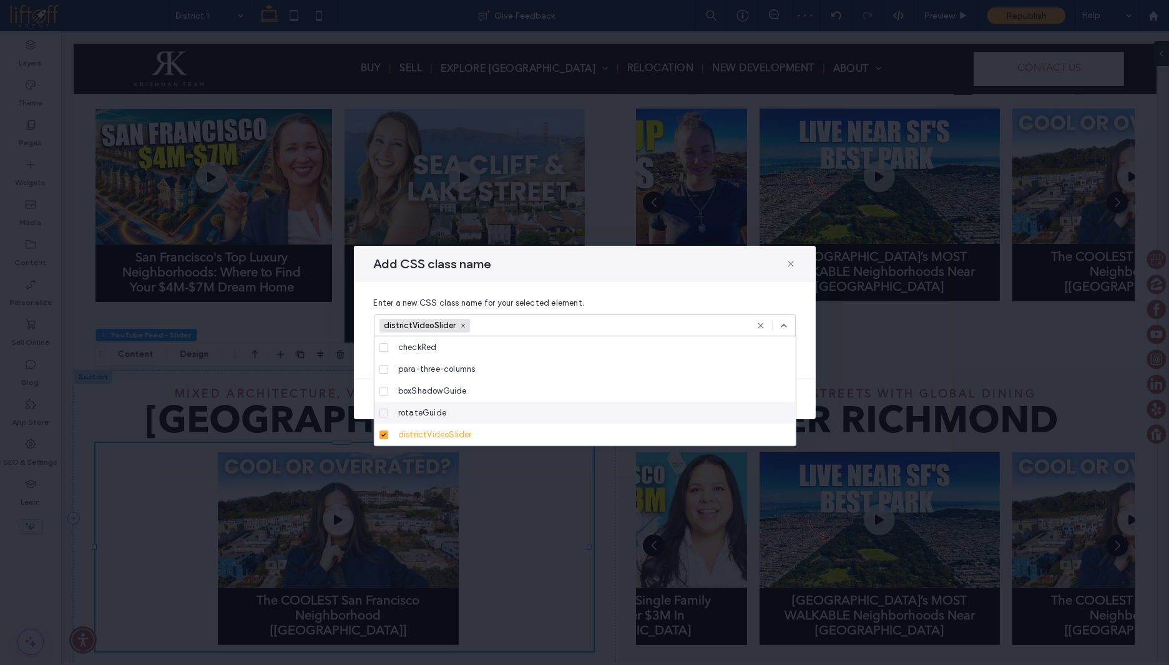
drag, startPoint x: 800, startPoint y: 403, endPoint x: 782, endPoint y: 401, distance: 18.8
click at [800, 402] on div "Cancel Done" at bounding box center [585, 399] width 462 height 20
click at [789, 328] on div "districtVideoSlider" at bounding box center [585, 325] width 422 height 22
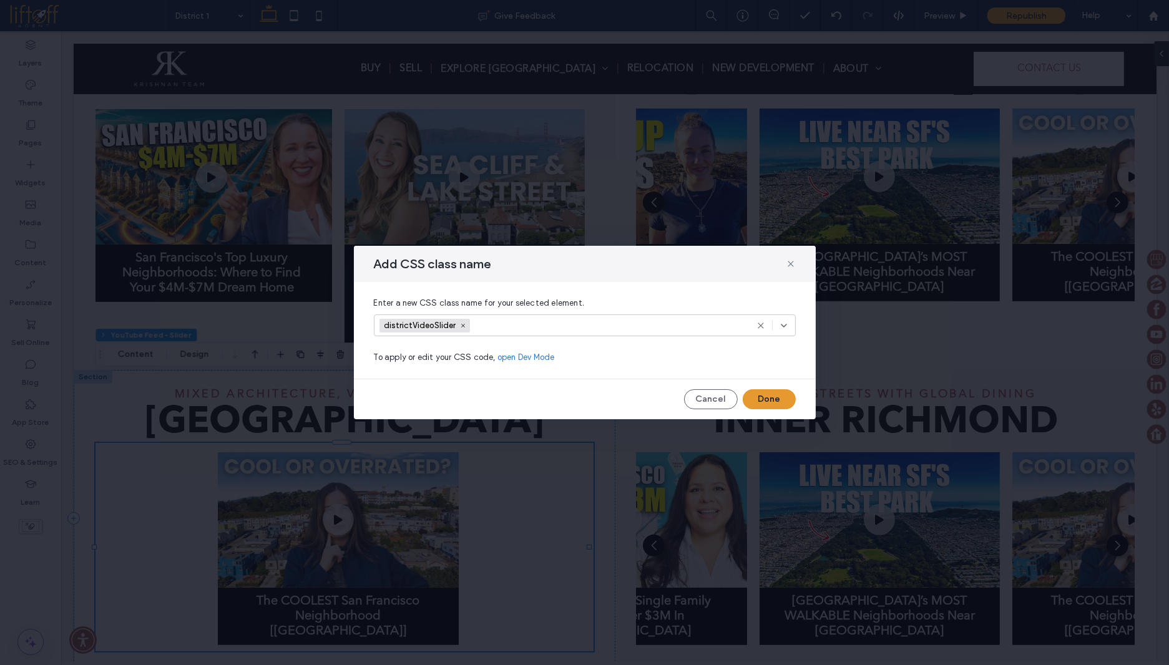
click at [776, 397] on button "Done" at bounding box center [768, 399] width 53 height 20
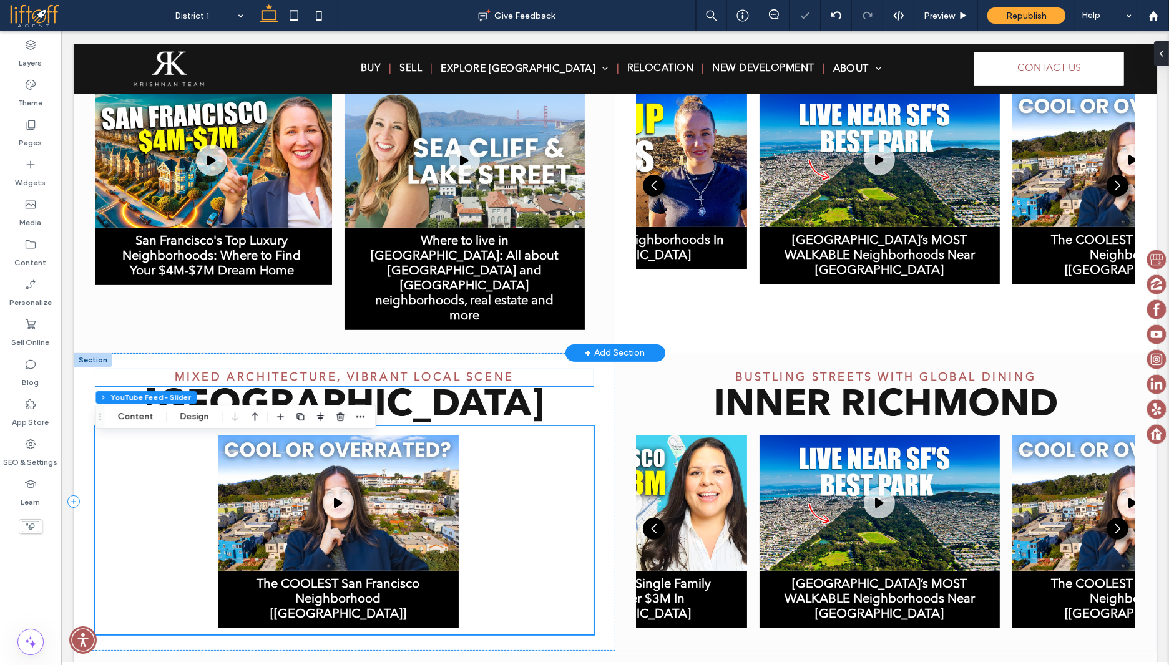
scroll to position [596, 0]
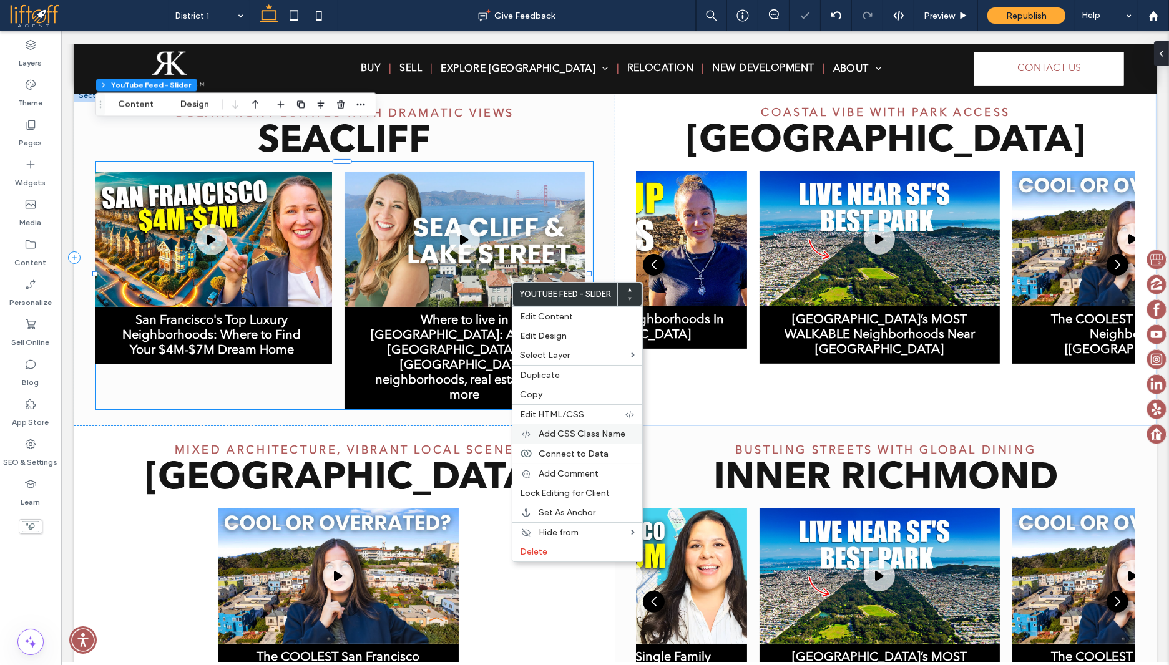
click at [578, 431] on span "Add CSS Class Name" at bounding box center [581, 434] width 87 height 11
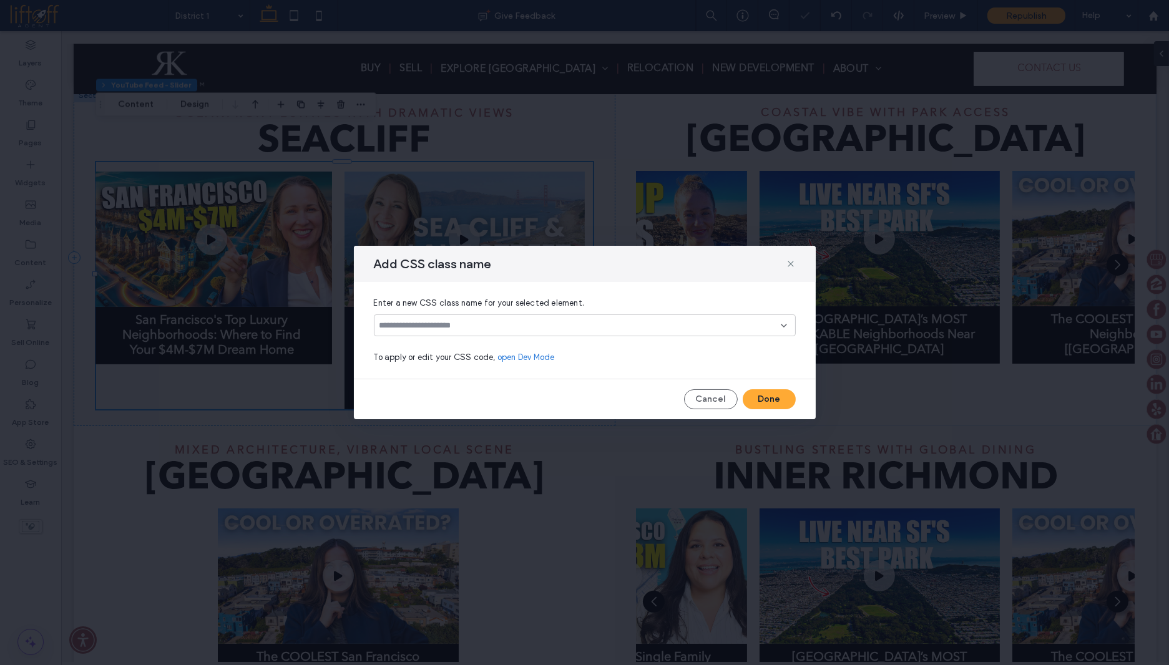
click at [477, 324] on input at bounding box center [579, 326] width 401 height 10
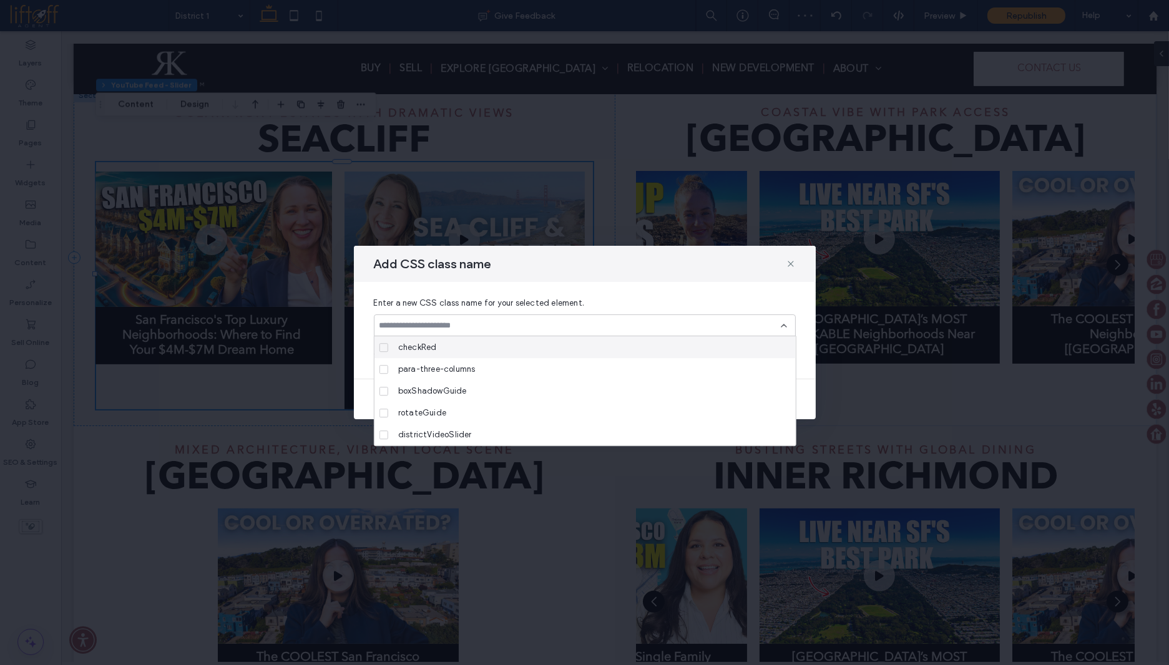
paste input "**********"
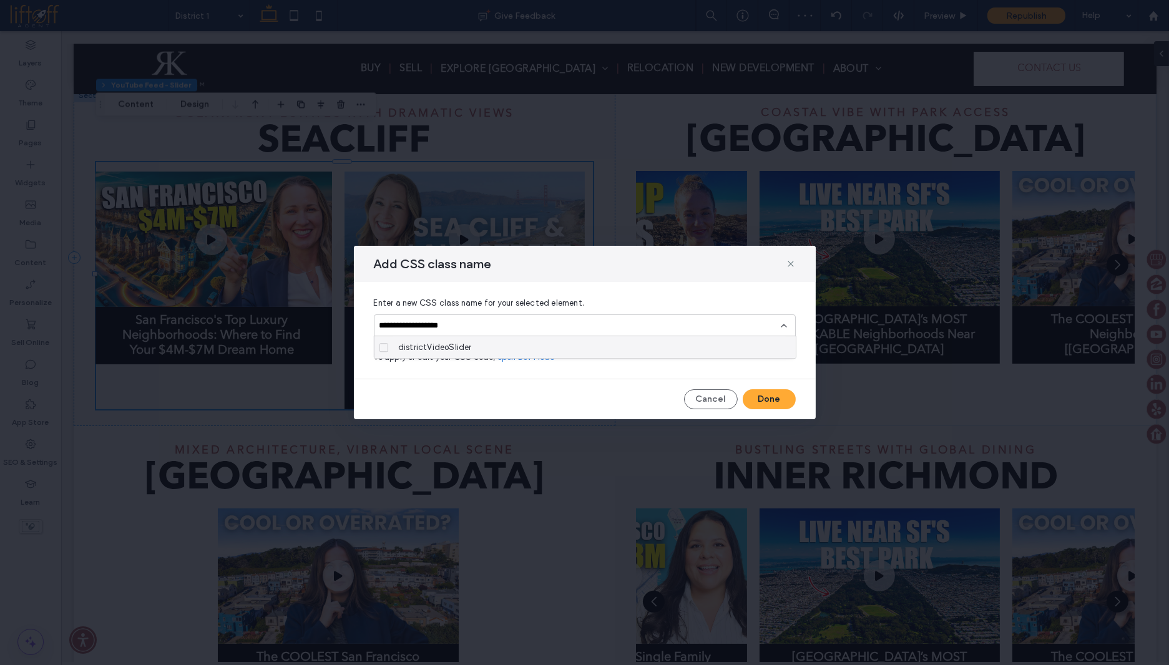
type input "**********"
click at [469, 349] on div "districtVideoSlider" at bounding box center [589, 347] width 392 height 22
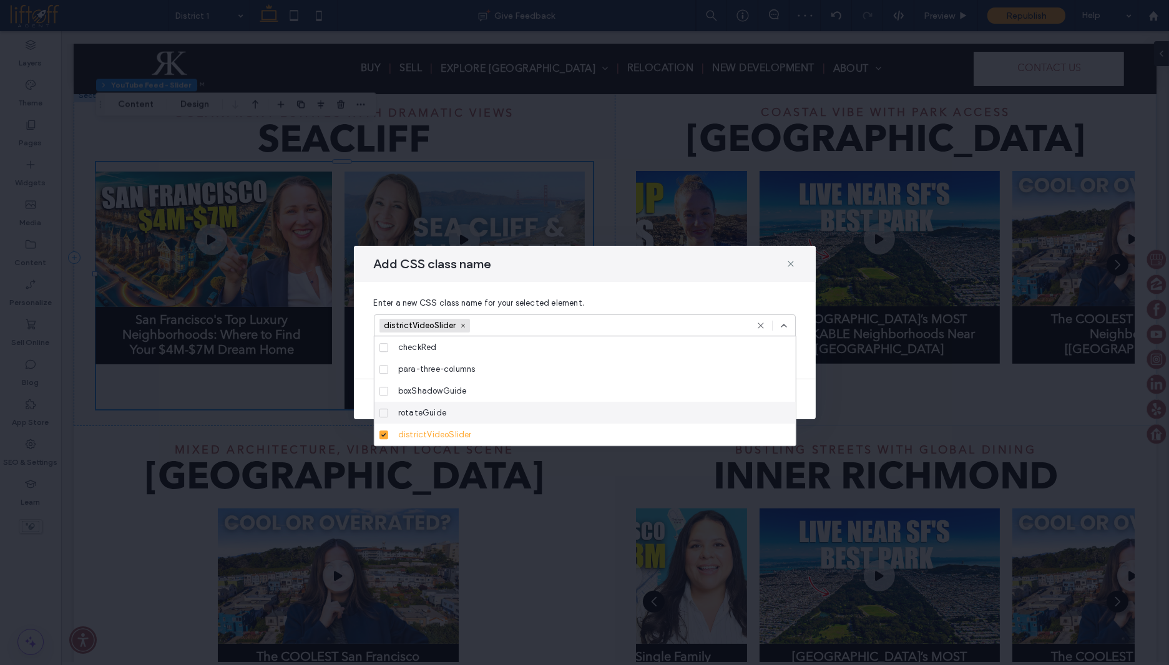
drag, startPoint x: 809, startPoint y: 380, endPoint x: 799, endPoint y: 367, distance: 16.1
click at [806, 379] on div "Add CSS class name Enter a new CSS class name for your selected element. distri…" at bounding box center [585, 332] width 462 height 173
click at [782, 327] on icon at bounding box center [784, 326] width 10 height 10
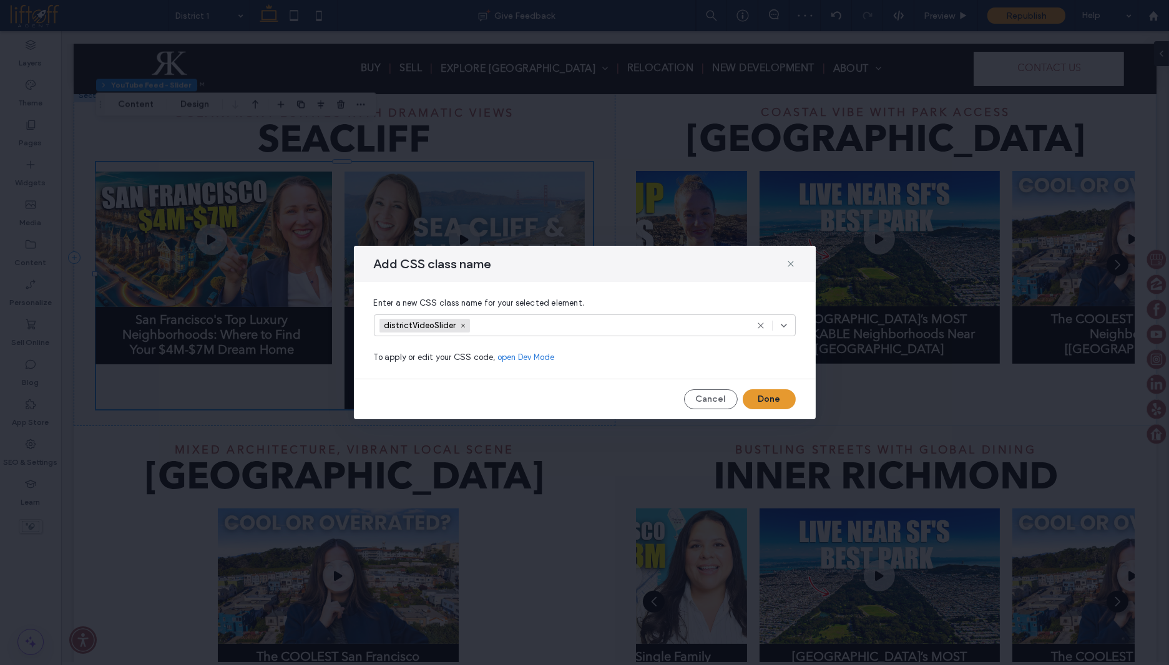
click at [786, 402] on button "Done" at bounding box center [768, 399] width 53 height 20
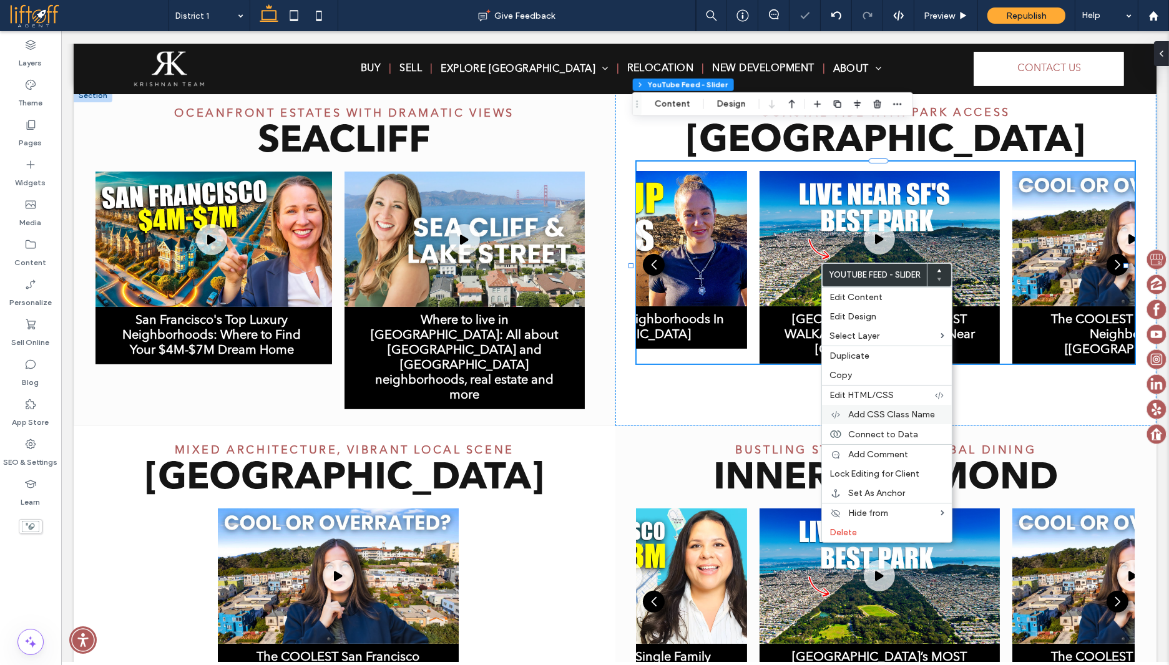
click at [868, 411] on span "Add CSS Class Name" at bounding box center [891, 414] width 87 height 11
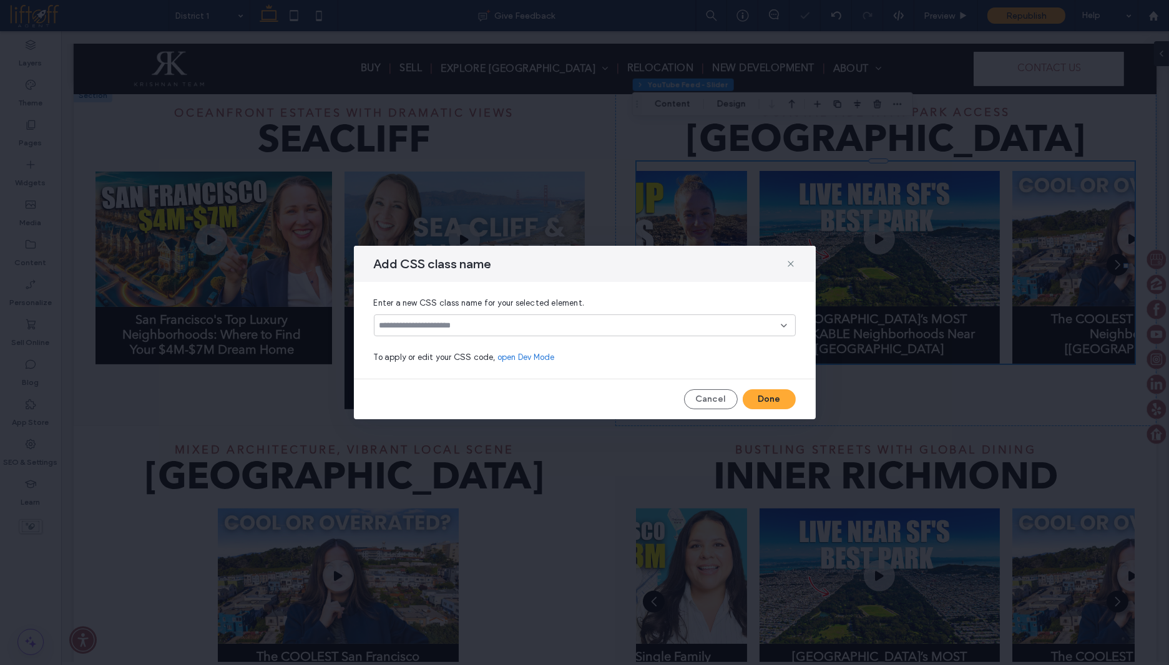
click at [528, 326] on input at bounding box center [579, 326] width 401 height 10
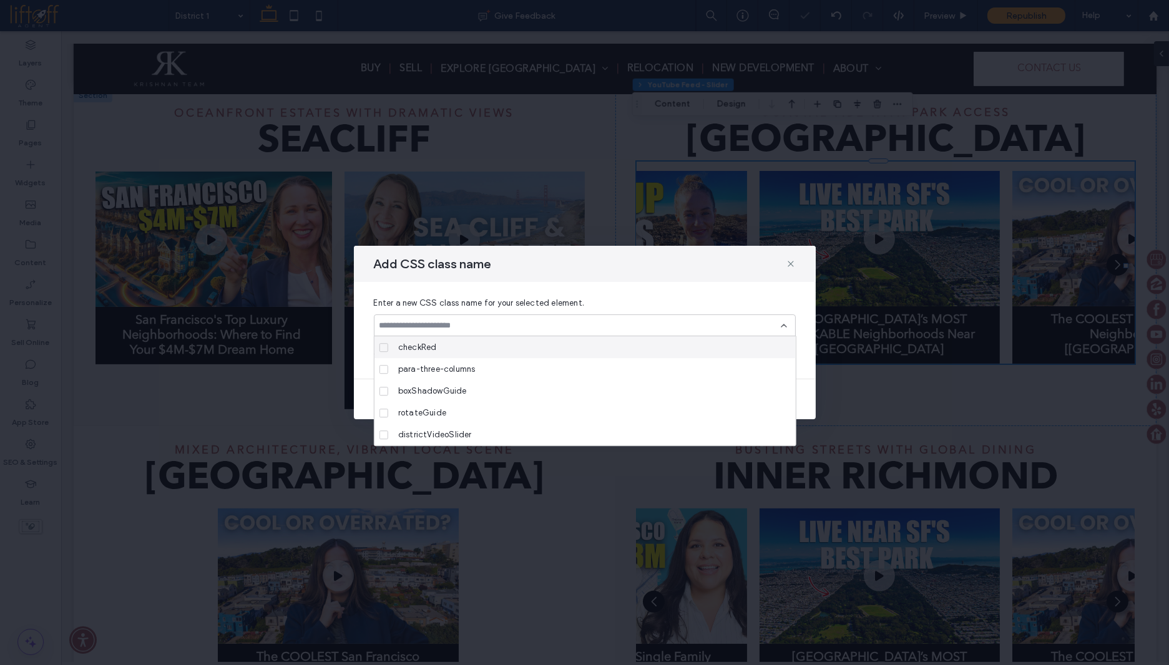
paste input "**********"
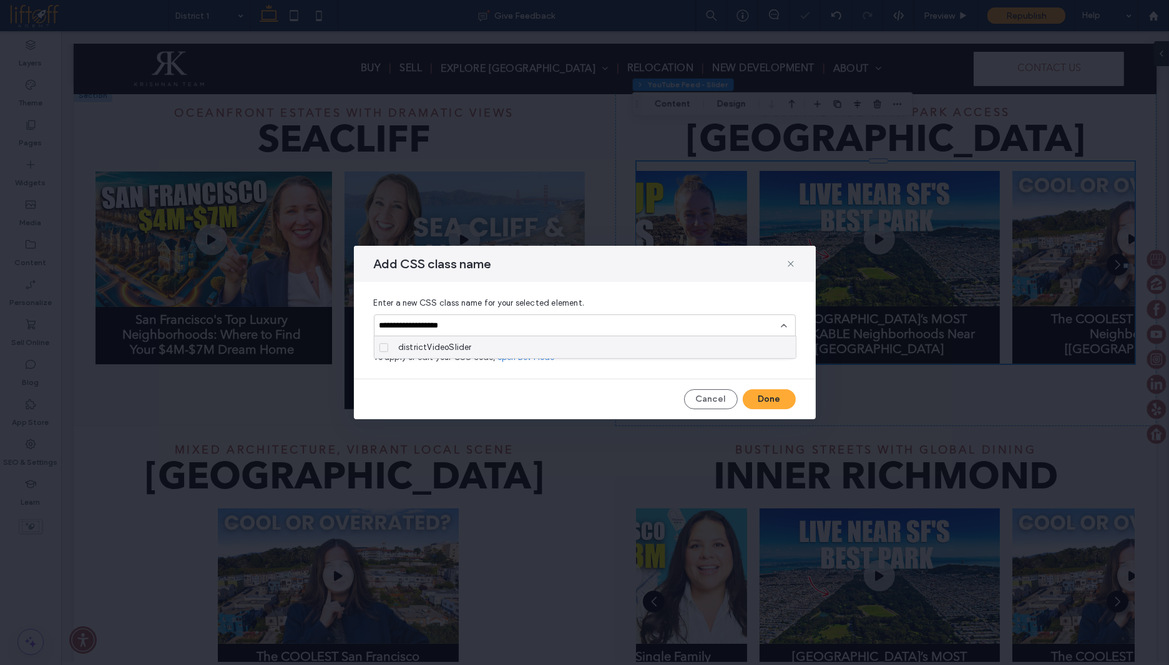
type input "**********"
click at [480, 344] on div "districtVideoSlider" at bounding box center [589, 347] width 392 height 22
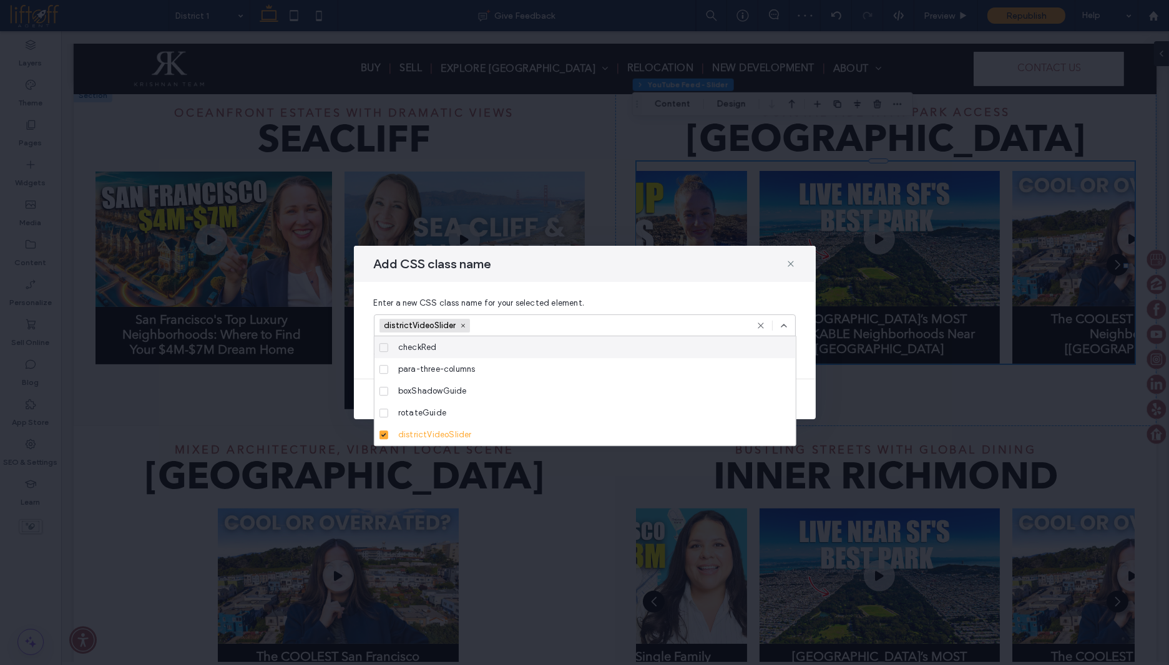
click at [785, 320] on div "districtVideoSlider" at bounding box center [585, 325] width 422 height 22
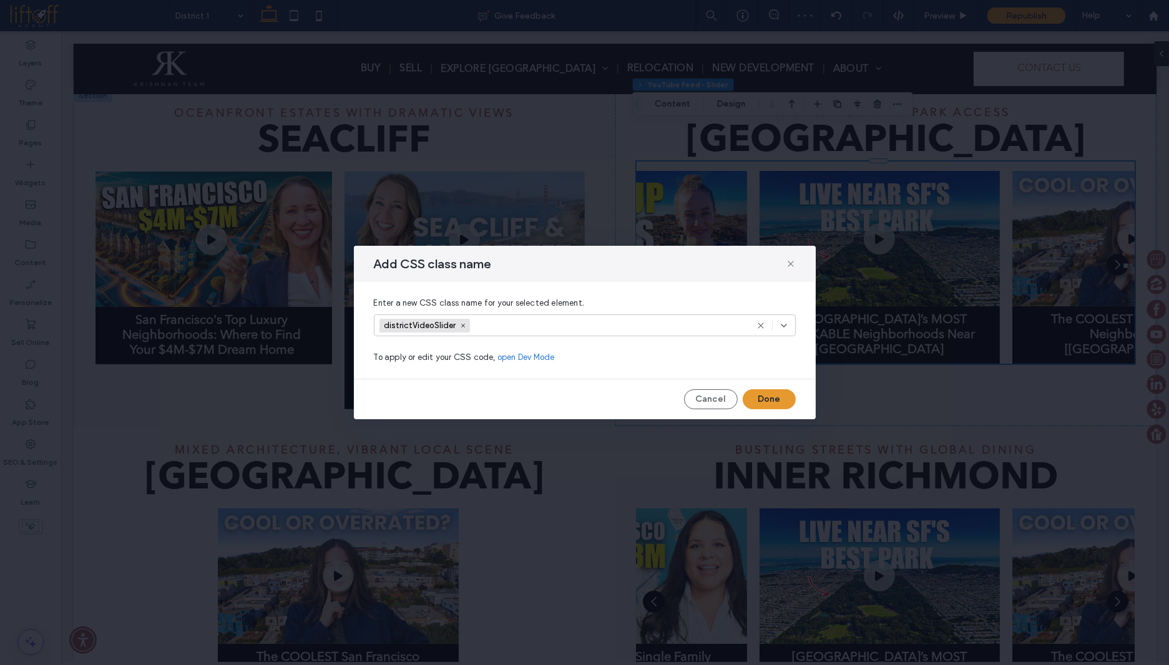
click at [781, 397] on button "Done" at bounding box center [768, 399] width 53 height 20
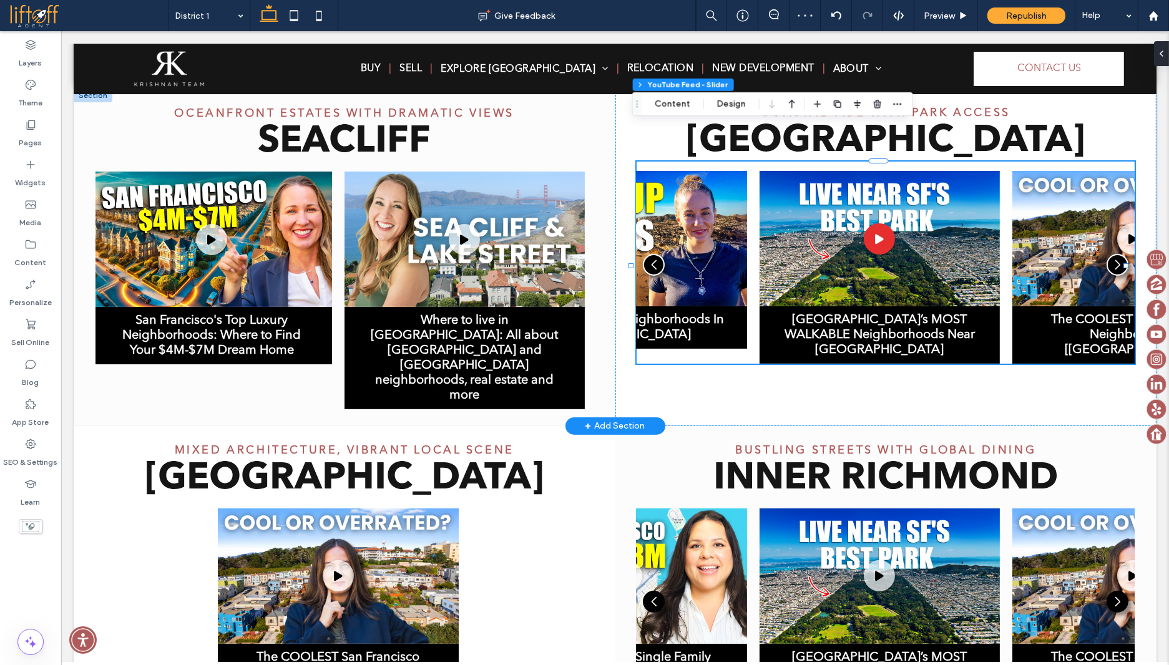
click at [987, 184] on img "2 / 3" at bounding box center [879, 238] width 241 height 135
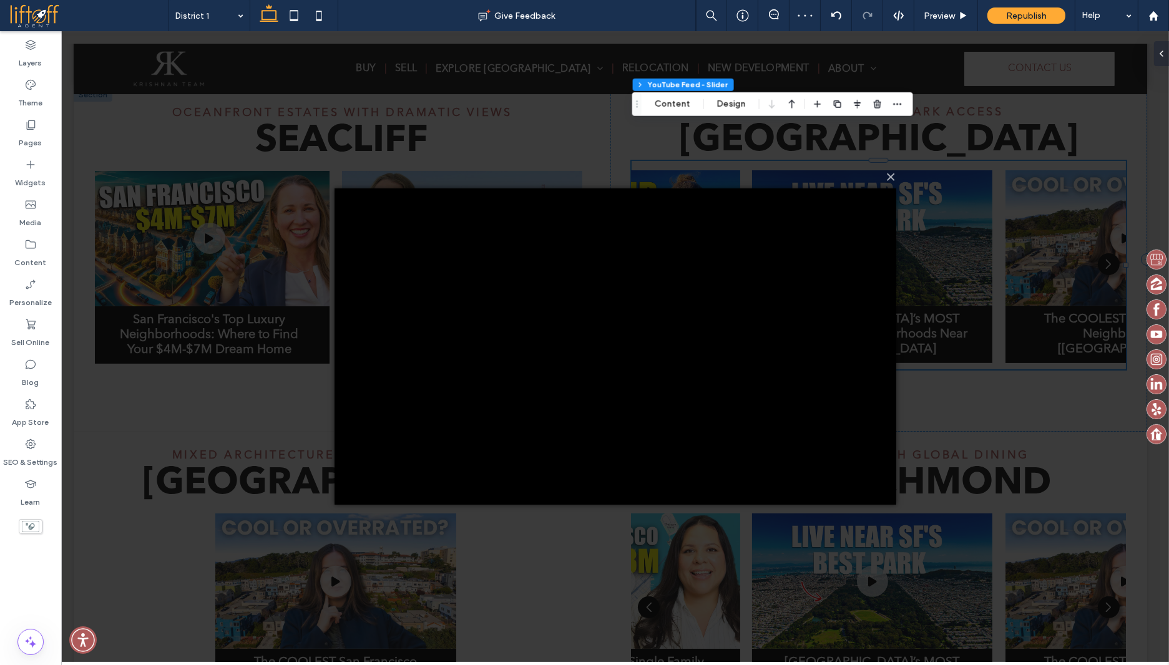
click at [914, 145] on div "× Loading..." at bounding box center [614, 346] width 1107 height 631
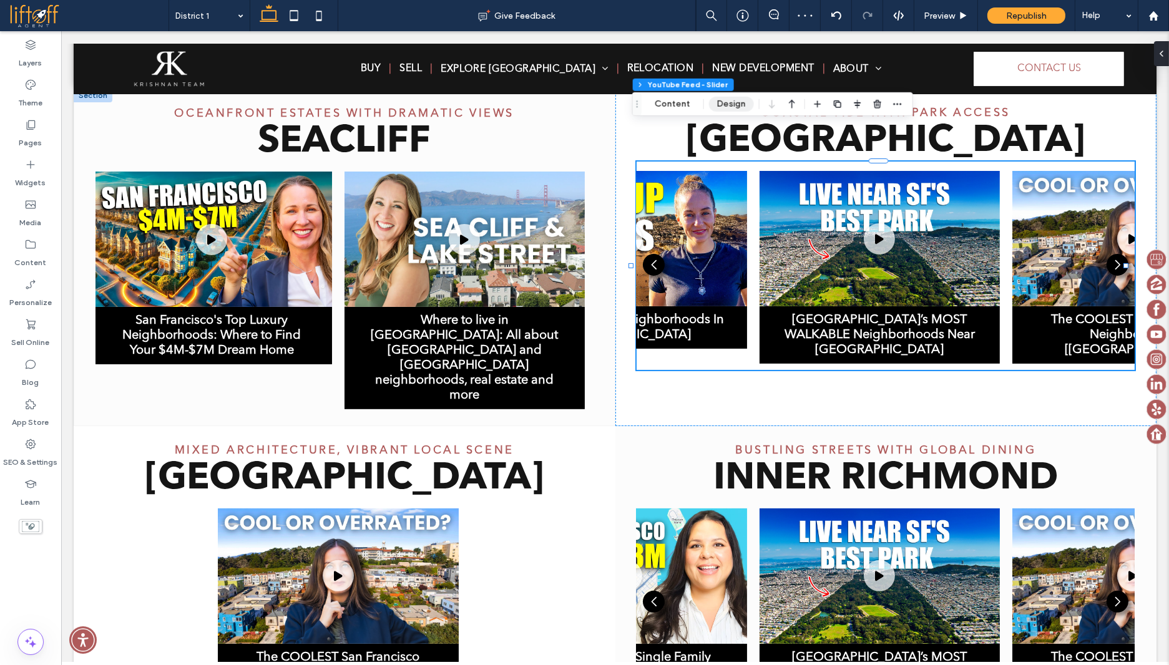
click at [739, 98] on button "Design" at bounding box center [731, 104] width 45 height 15
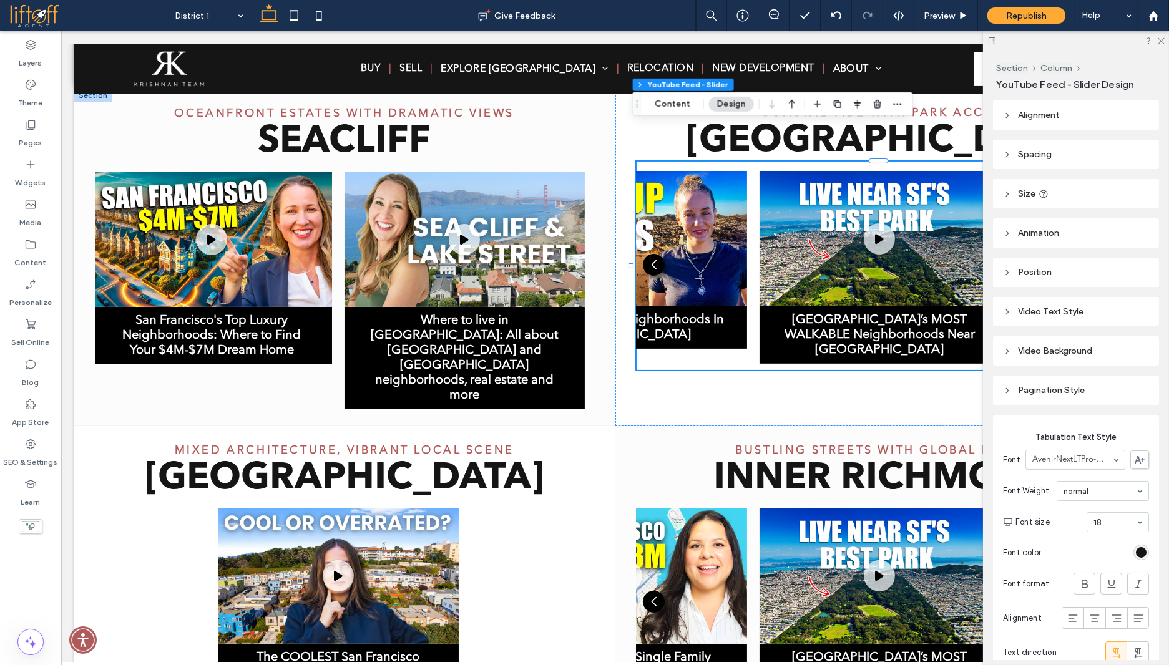
click at [1000, 193] on header "Size" at bounding box center [1076, 193] width 166 height 29
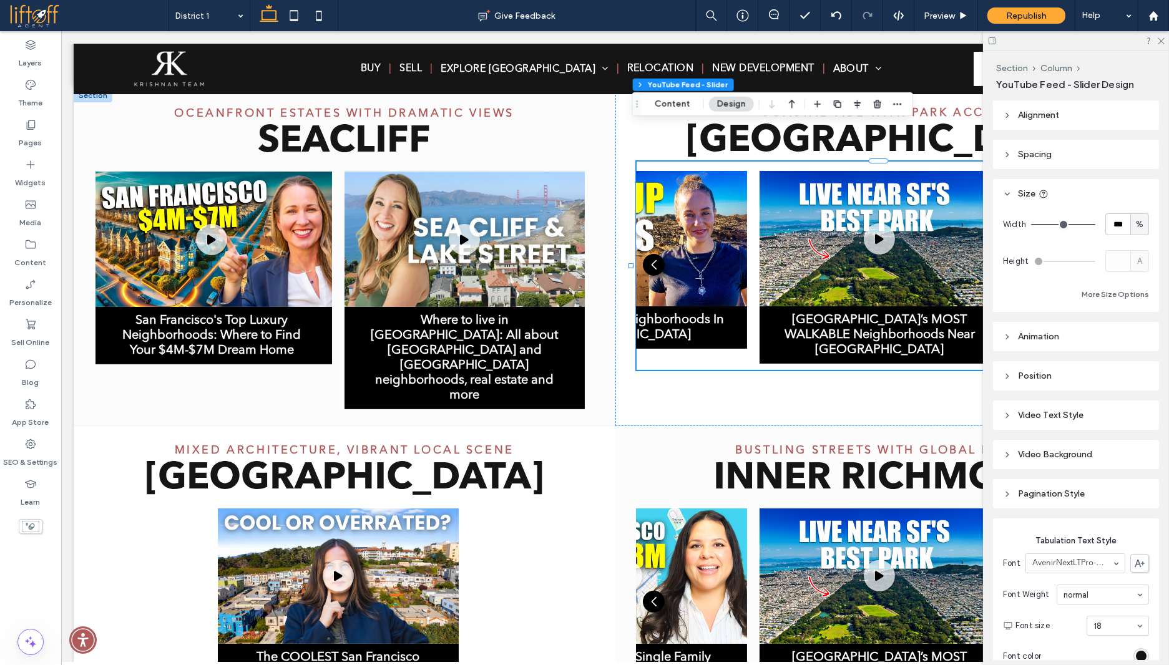
click at [1003, 194] on icon at bounding box center [1007, 194] width 9 height 9
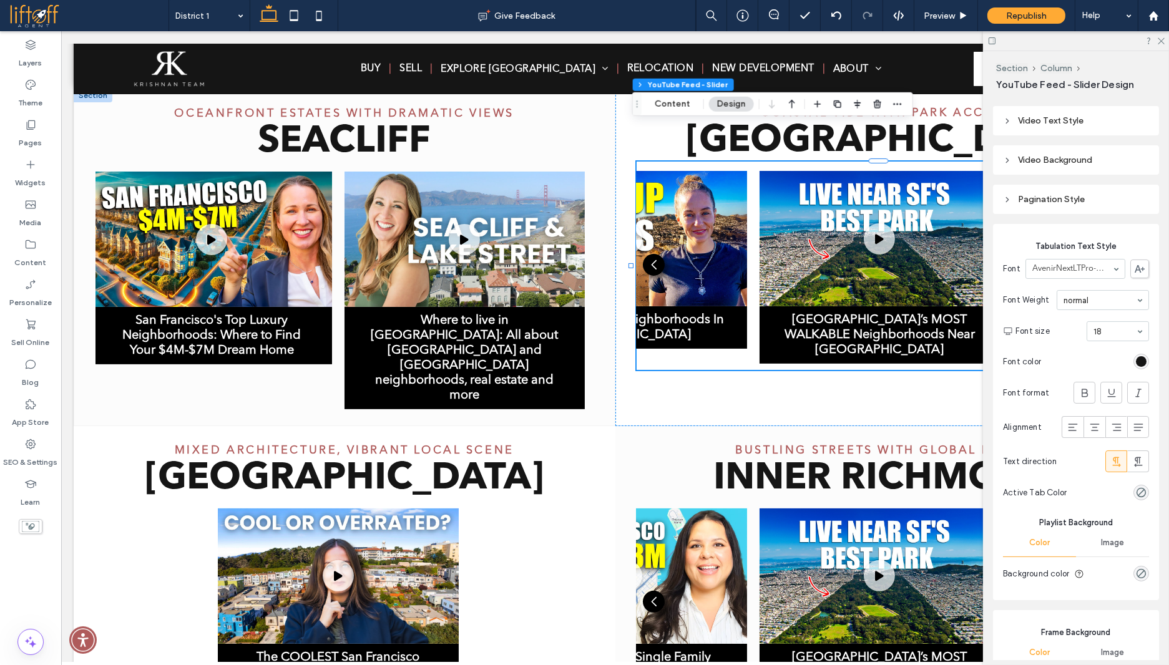
scroll to position [0, 0]
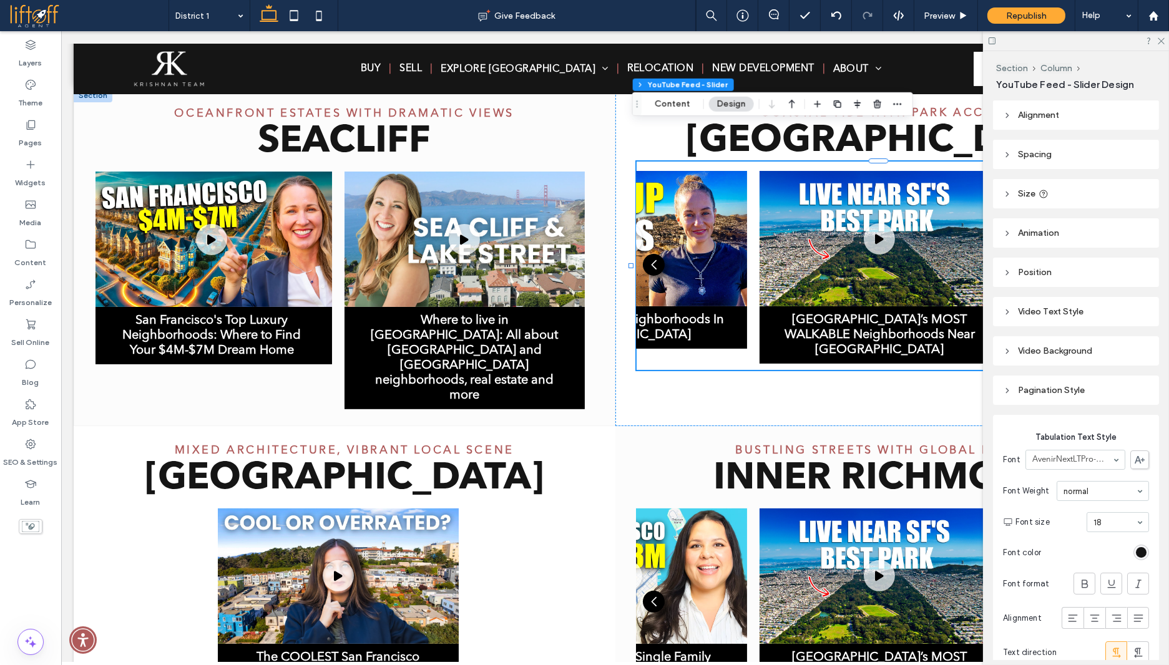
click at [1005, 316] on div "Video Text Style" at bounding box center [1076, 311] width 146 height 11
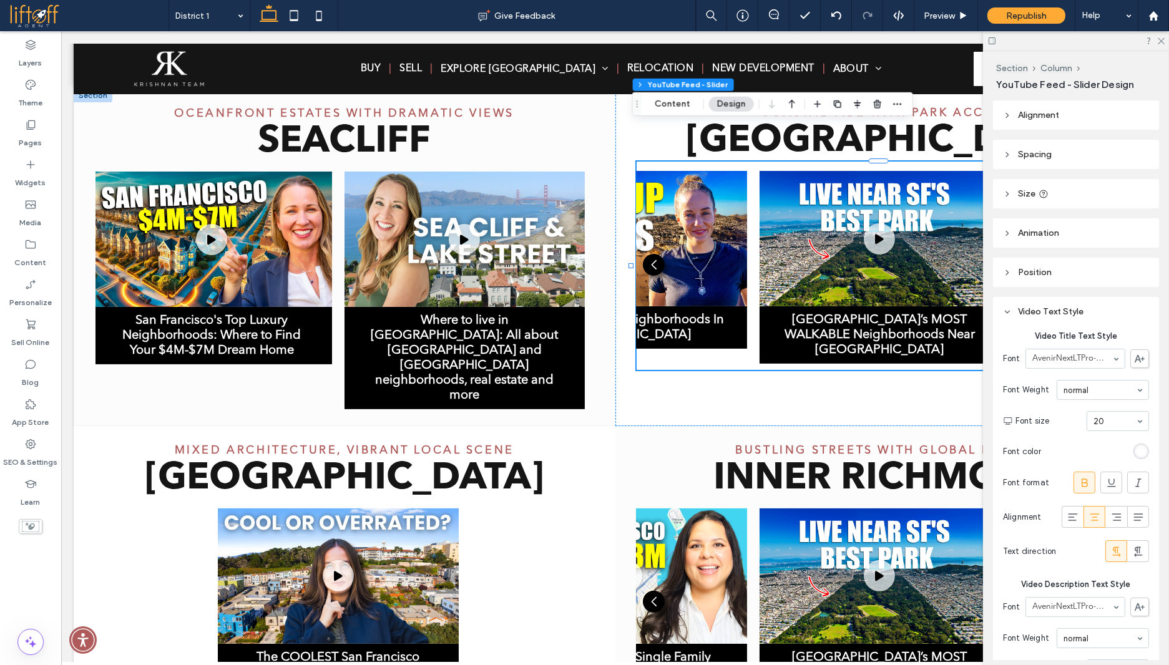
click at [1006, 314] on icon at bounding box center [1007, 312] width 9 height 9
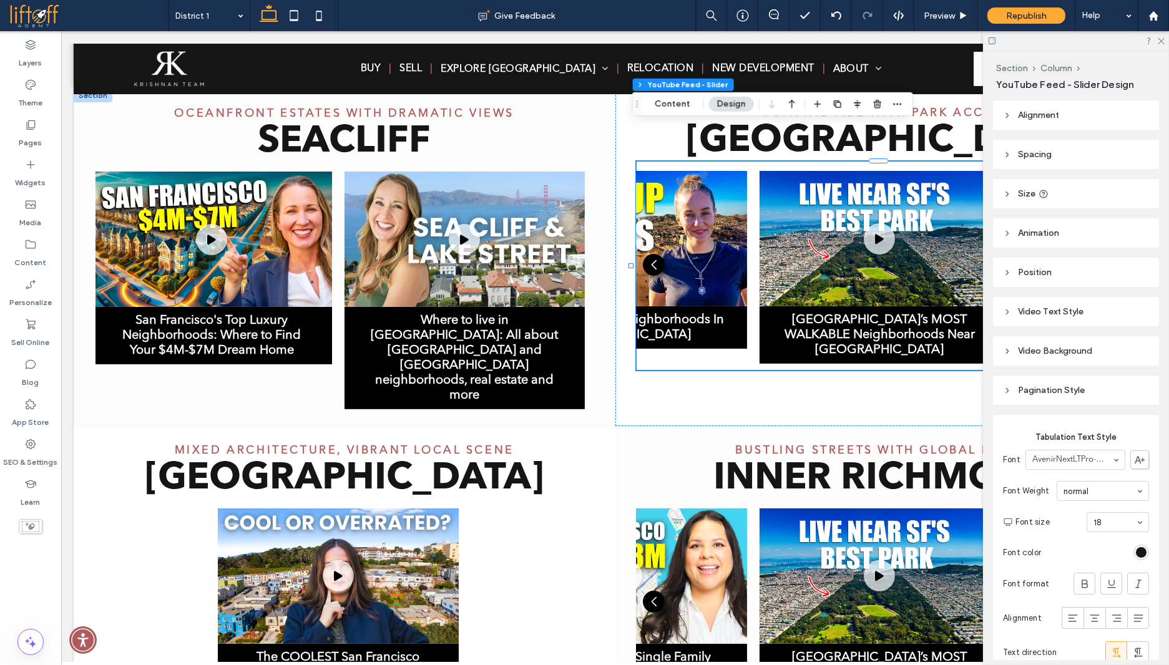
click at [1012, 354] on div "Video Background" at bounding box center [1076, 351] width 146 height 11
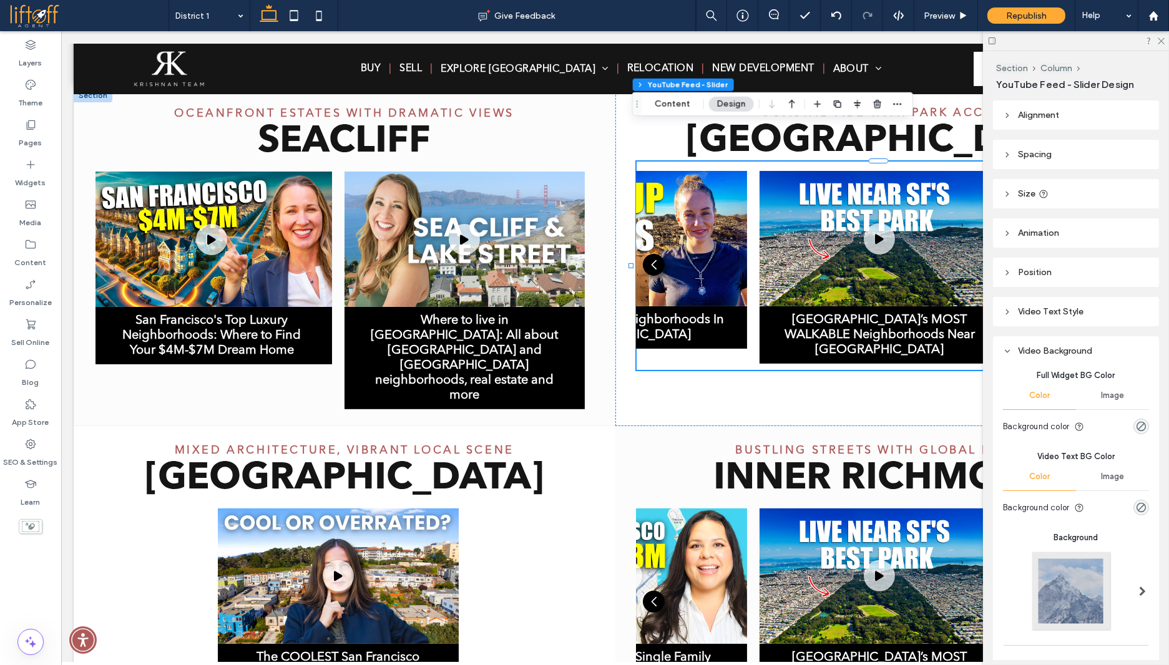
click at [1011, 354] on div "Video Background" at bounding box center [1076, 351] width 146 height 11
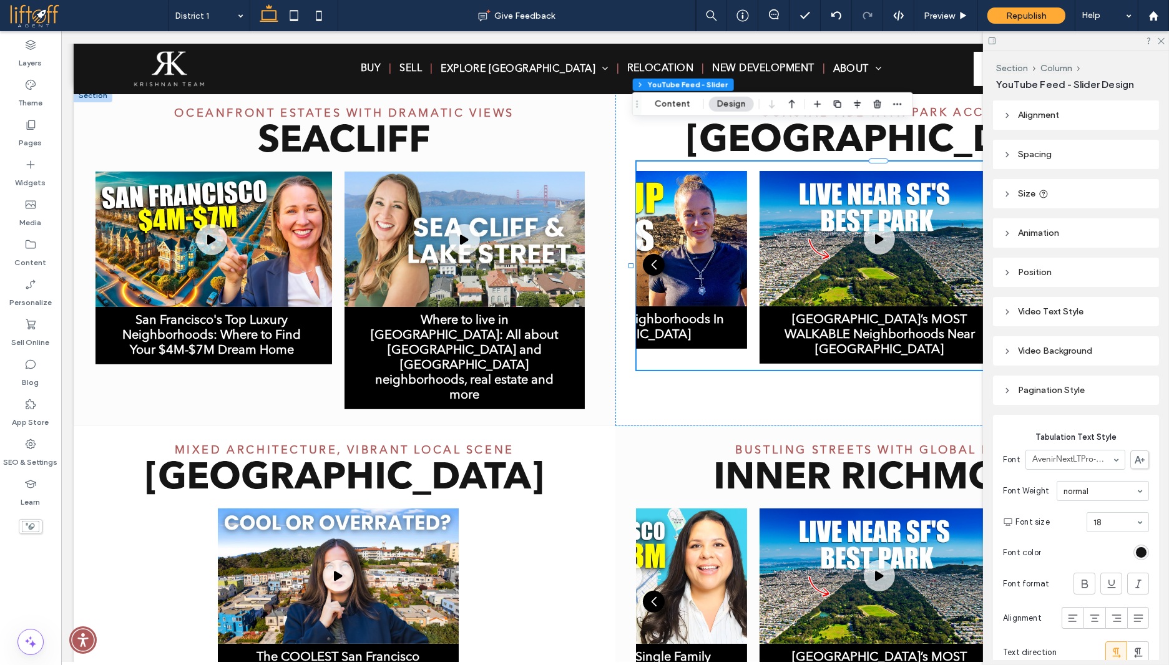
click at [1007, 193] on use at bounding box center [1007, 194] width 2 height 4
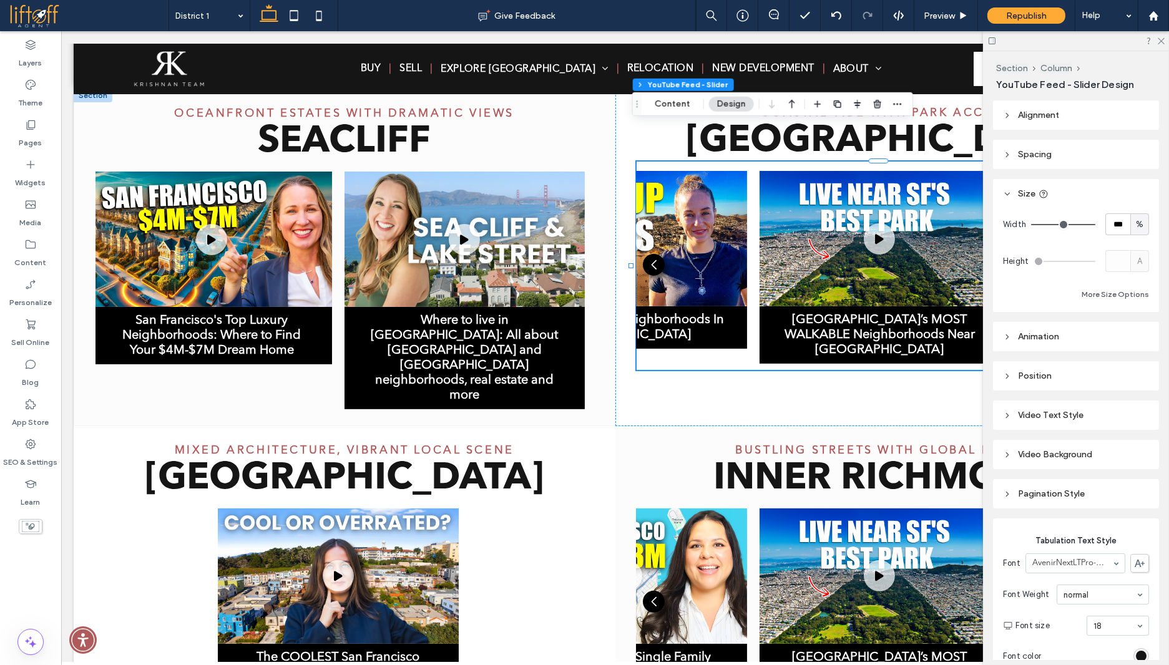
click at [1008, 192] on icon at bounding box center [1007, 194] width 9 height 9
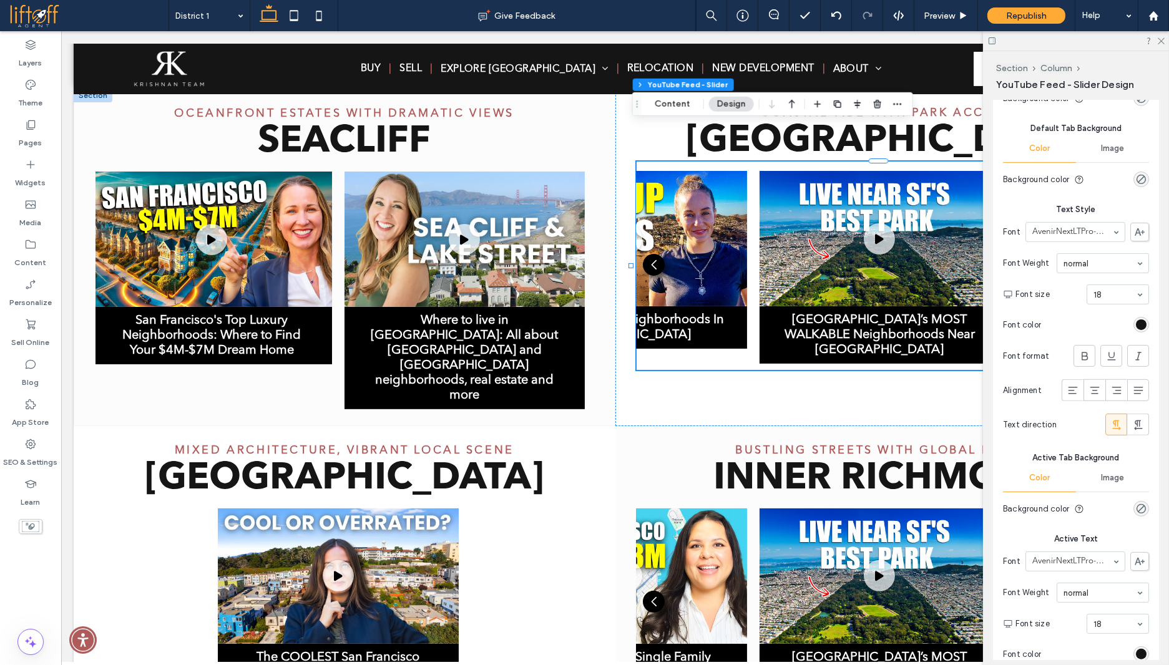
scroll to position [949, 0]
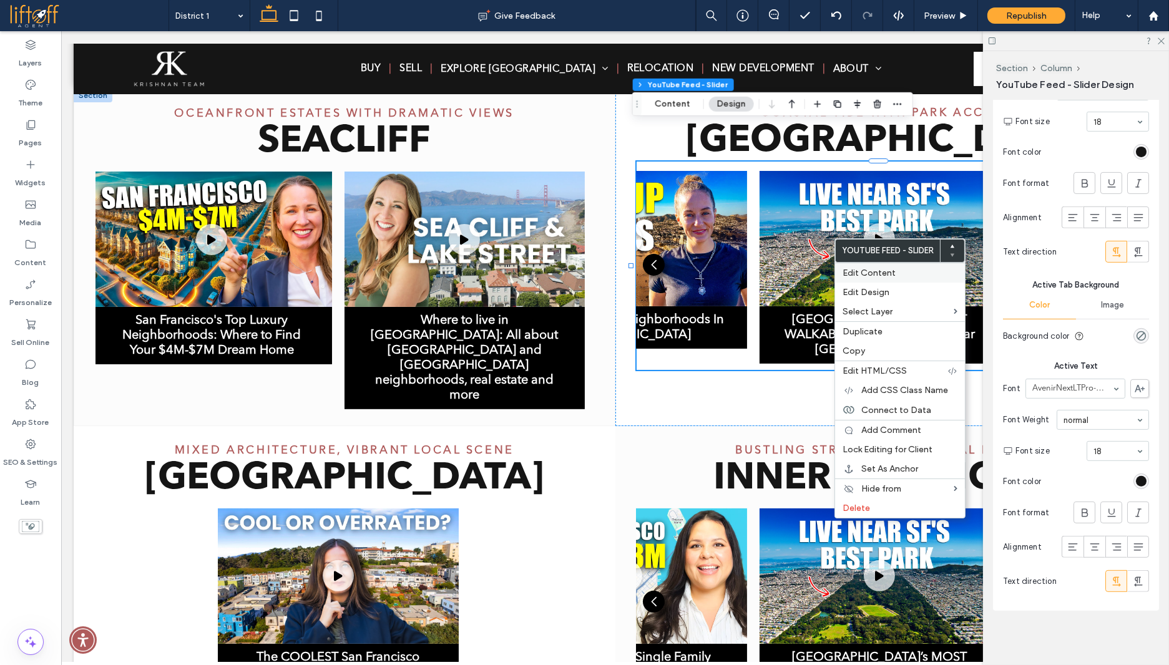
click at [870, 279] on div "Edit Content" at bounding box center [900, 273] width 130 height 20
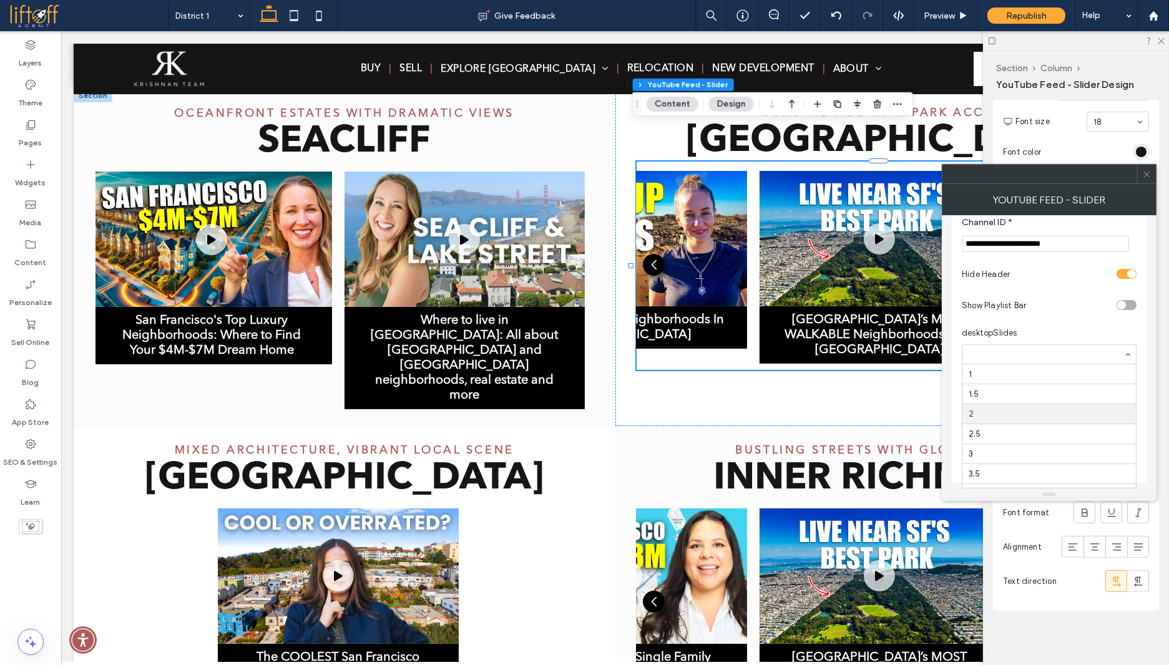
scroll to position [41, 0]
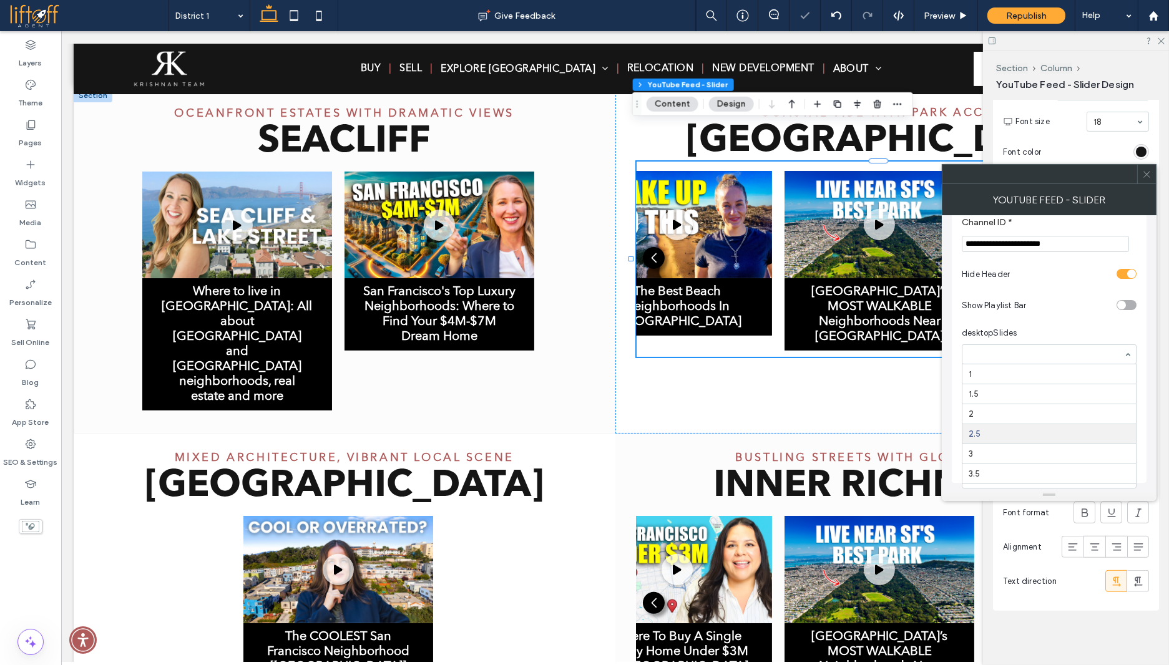
click at [1007, 352] on input at bounding box center [1045, 354] width 155 height 9
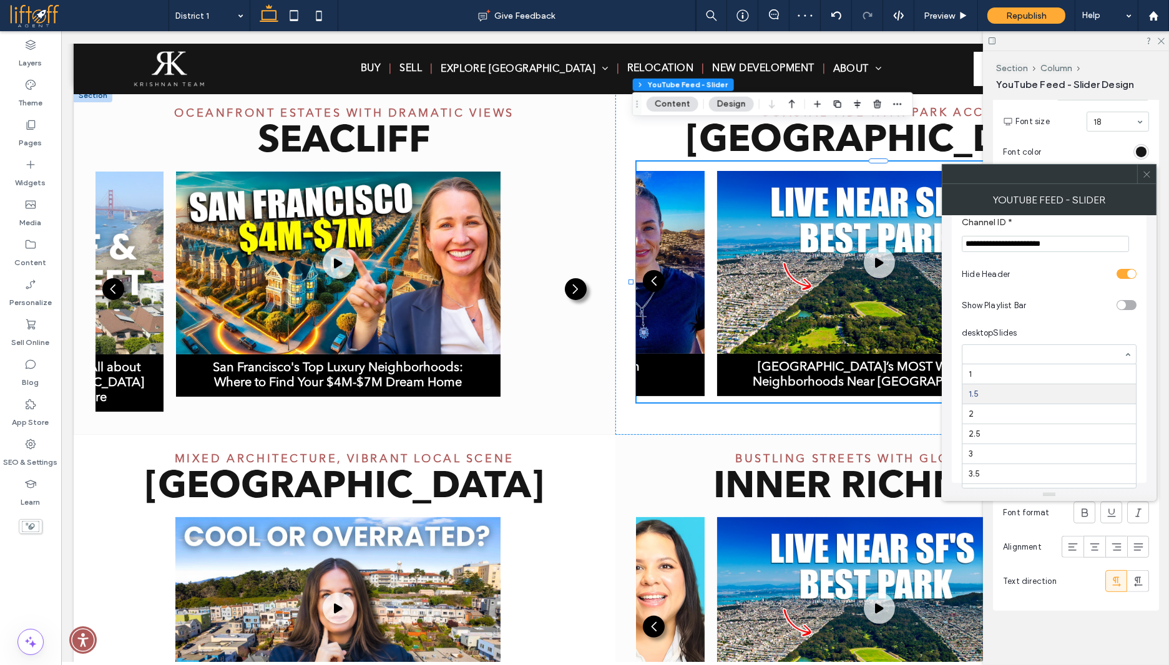
click at [996, 356] on input at bounding box center [1045, 354] width 155 height 9
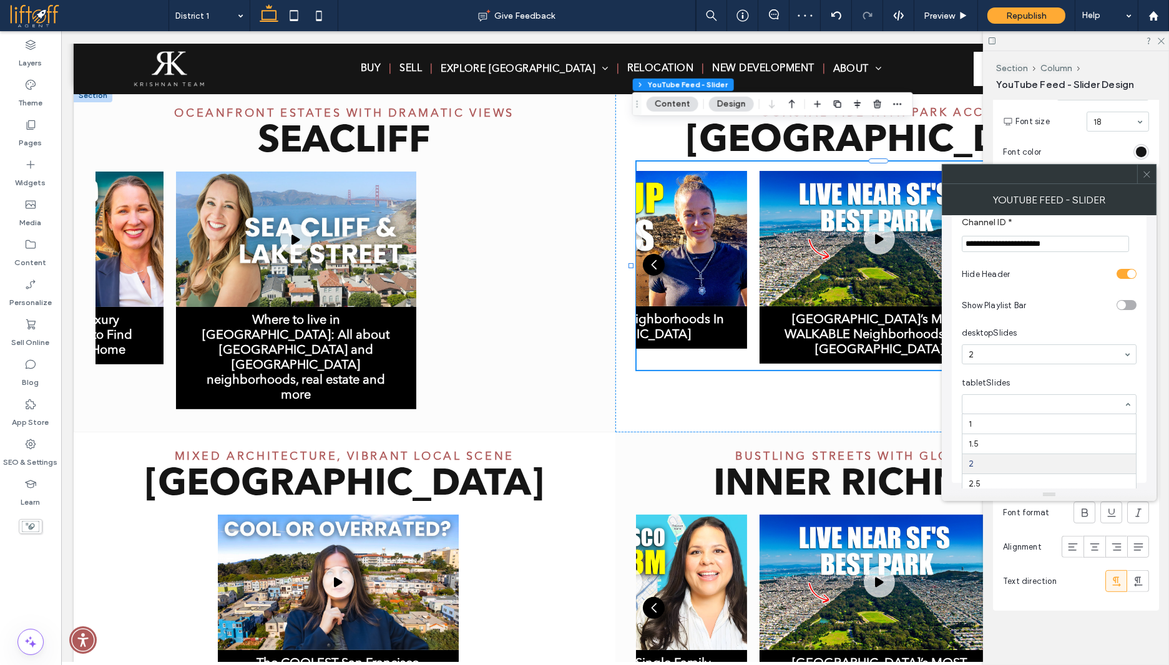
scroll to position [41, 0]
drag, startPoint x: 1147, startPoint y: 177, endPoint x: 1167, endPoint y: 154, distance: 30.5
click at [1147, 177] on icon at bounding box center [1146, 174] width 9 height 9
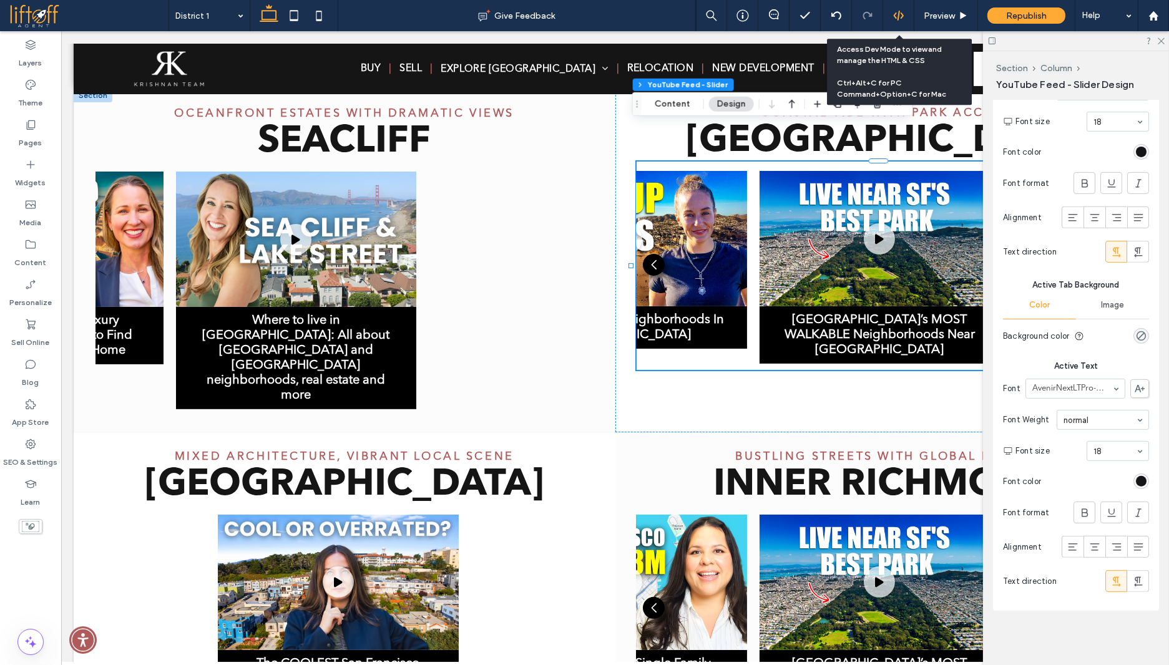
click at [897, 16] on icon at bounding box center [898, 15] width 11 height 11
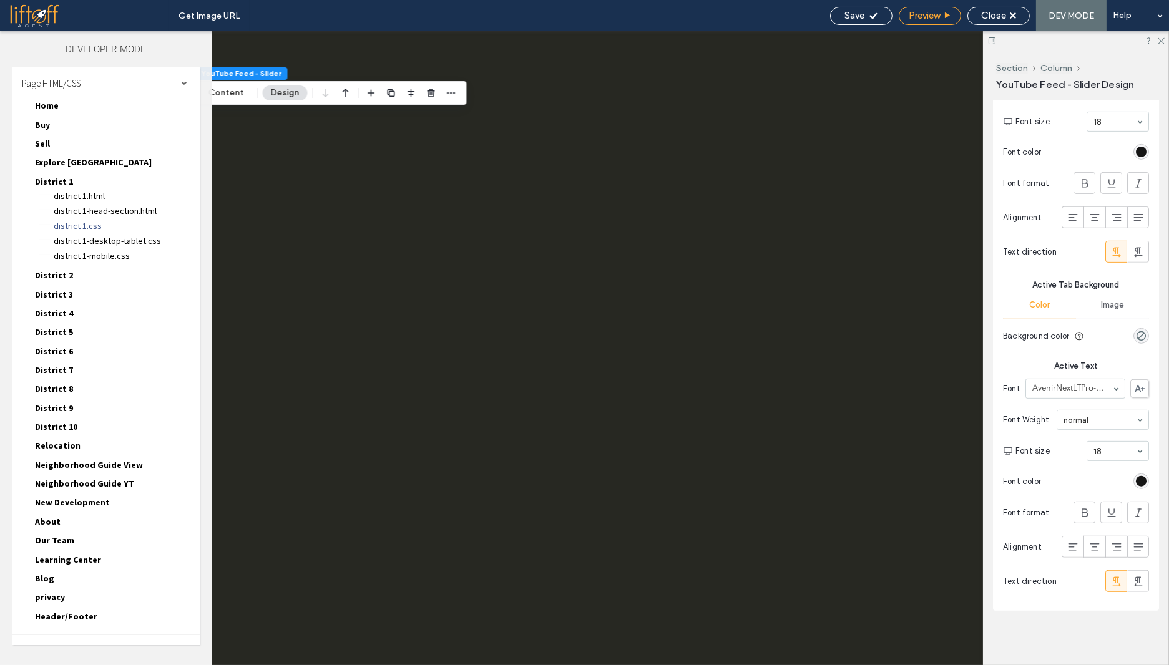
scroll to position [0, 0]
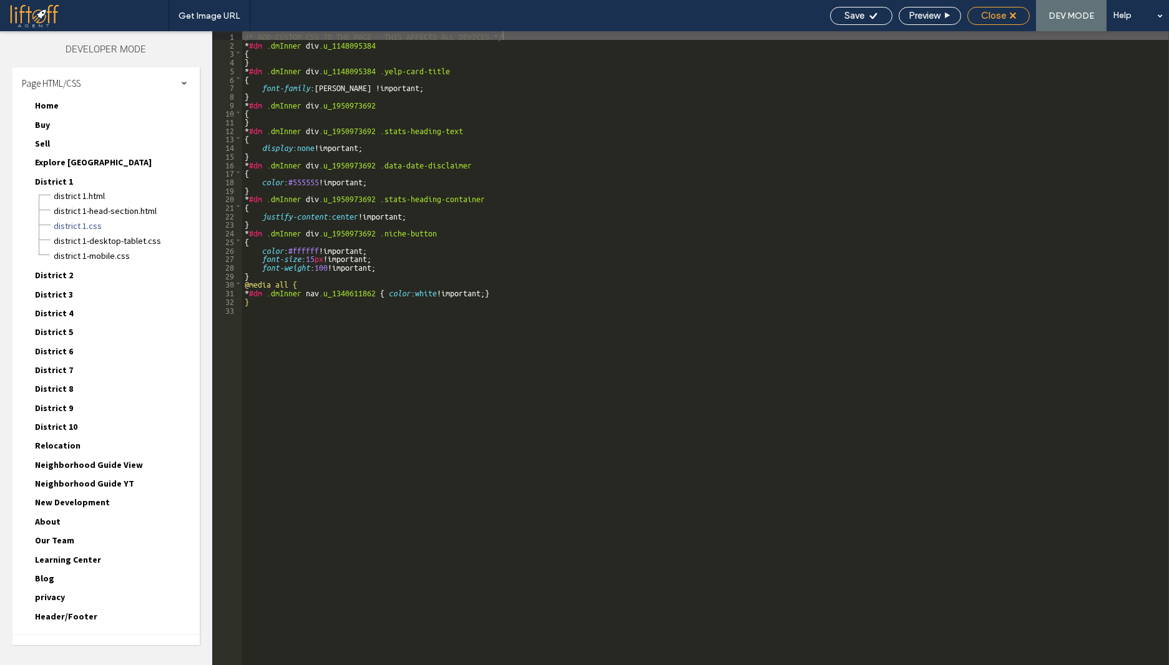
click at [1011, 15] on use at bounding box center [1012, 15] width 6 height 6
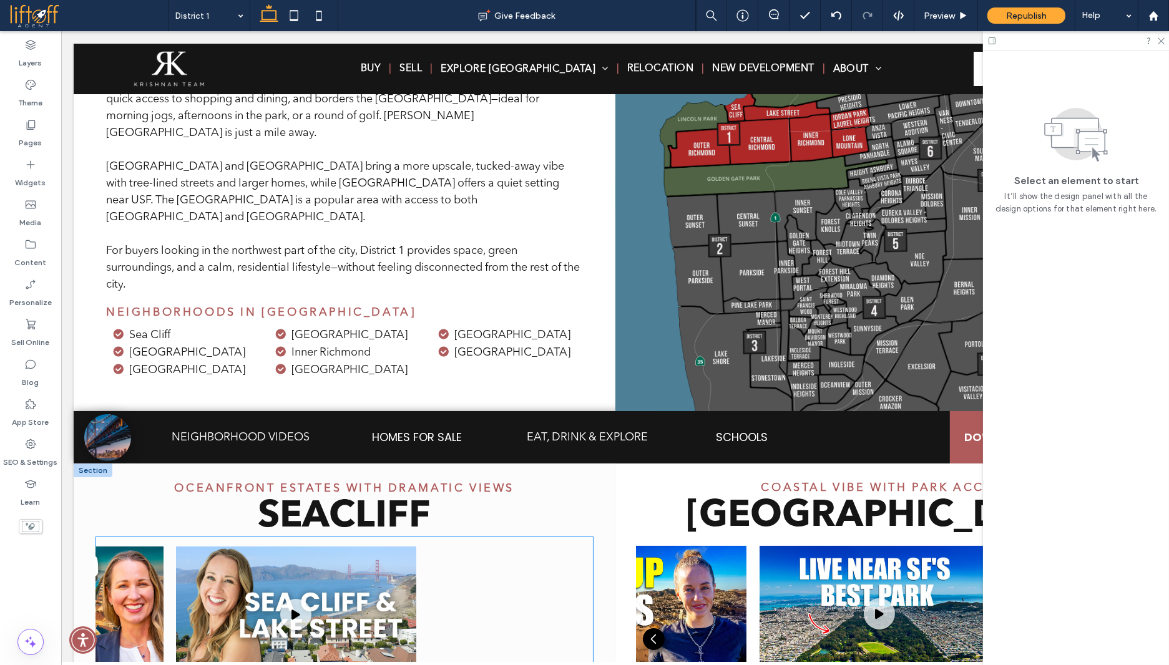
scroll to position [408, 0]
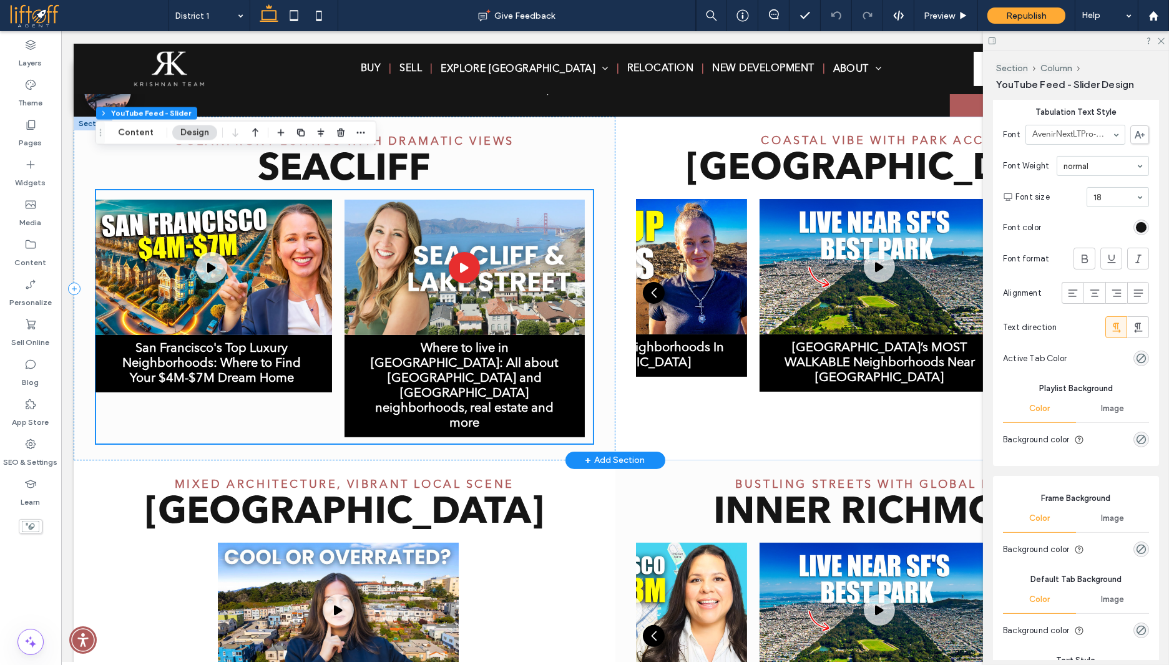
scroll to position [505, 0]
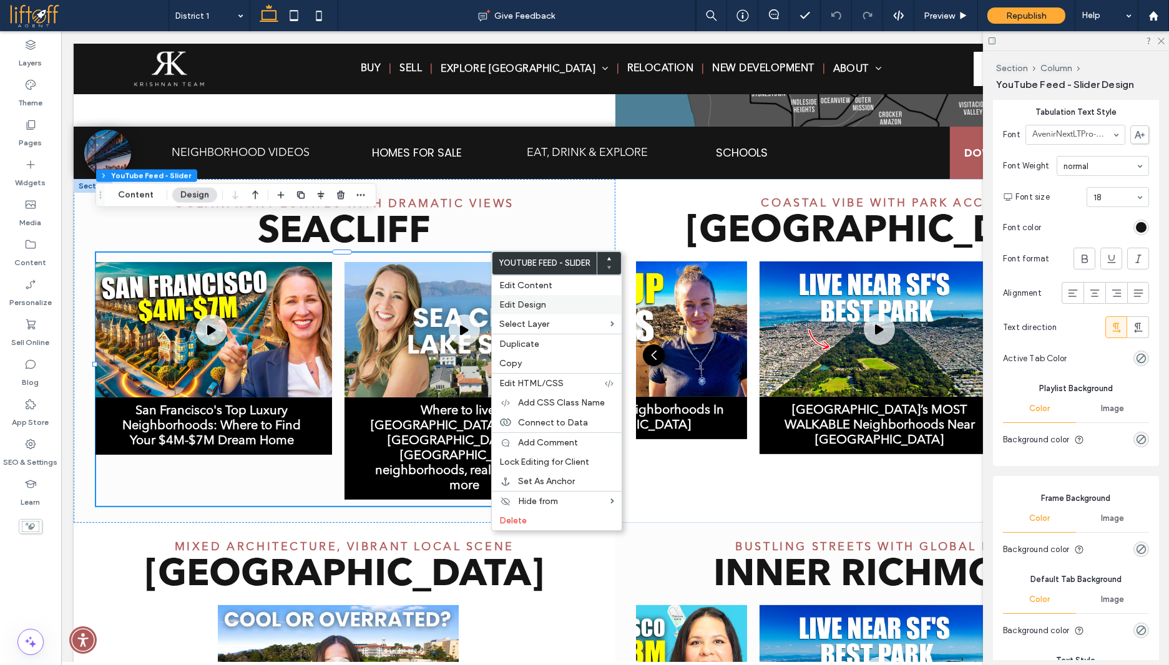
click at [559, 300] on label "Edit Design" at bounding box center [556, 304] width 115 height 11
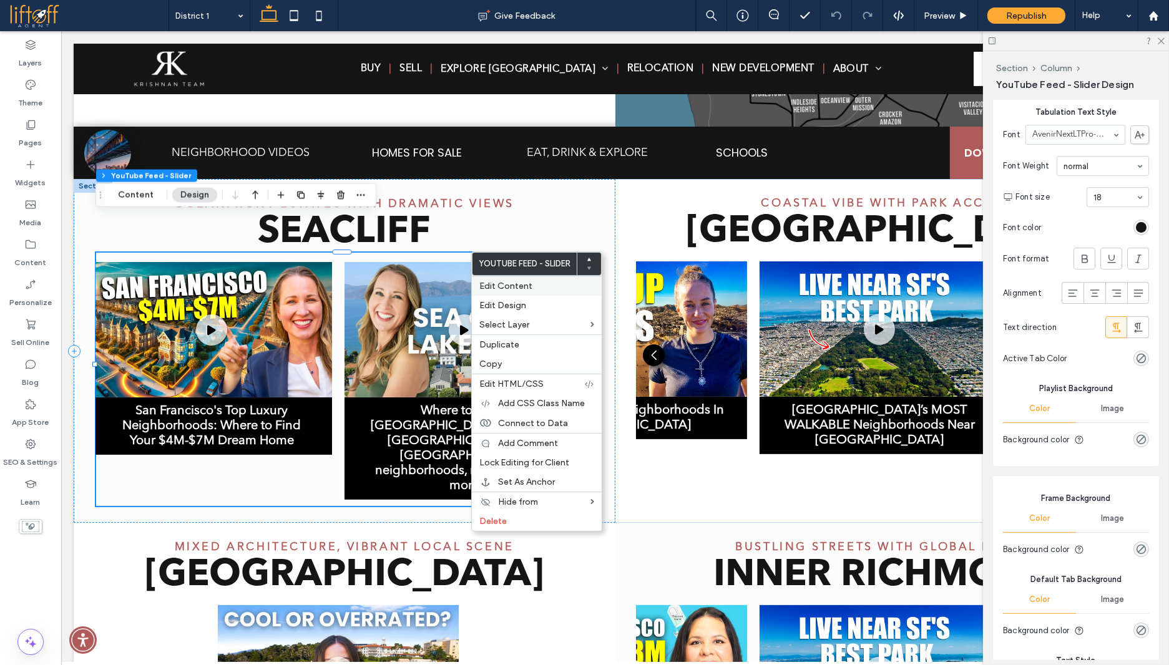
click at [503, 286] on span "Edit Content" at bounding box center [505, 286] width 53 height 11
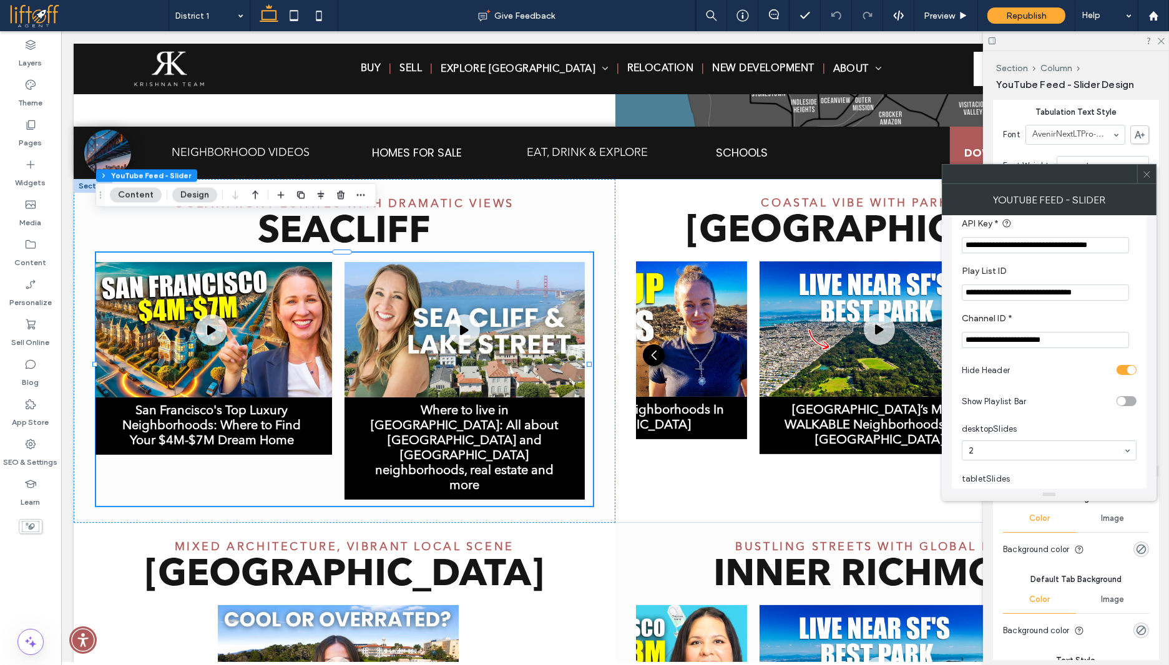
scroll to position [0, 0]
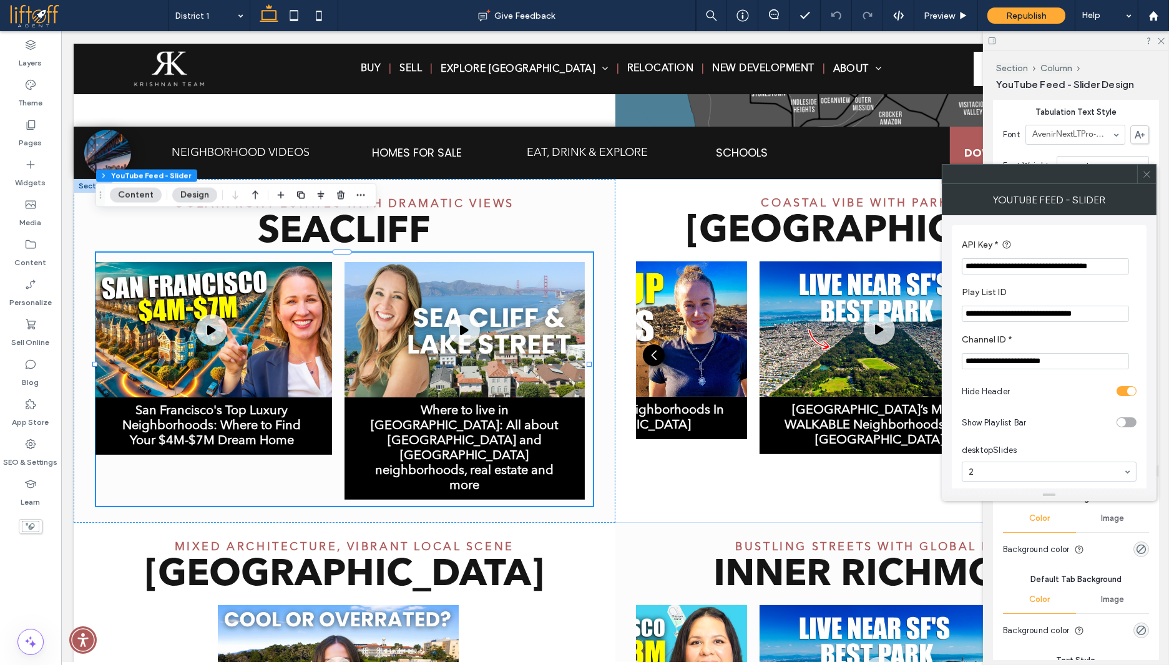
click at [1146, 177] on icon at bounding box center [1146, 174] width 9 height 9
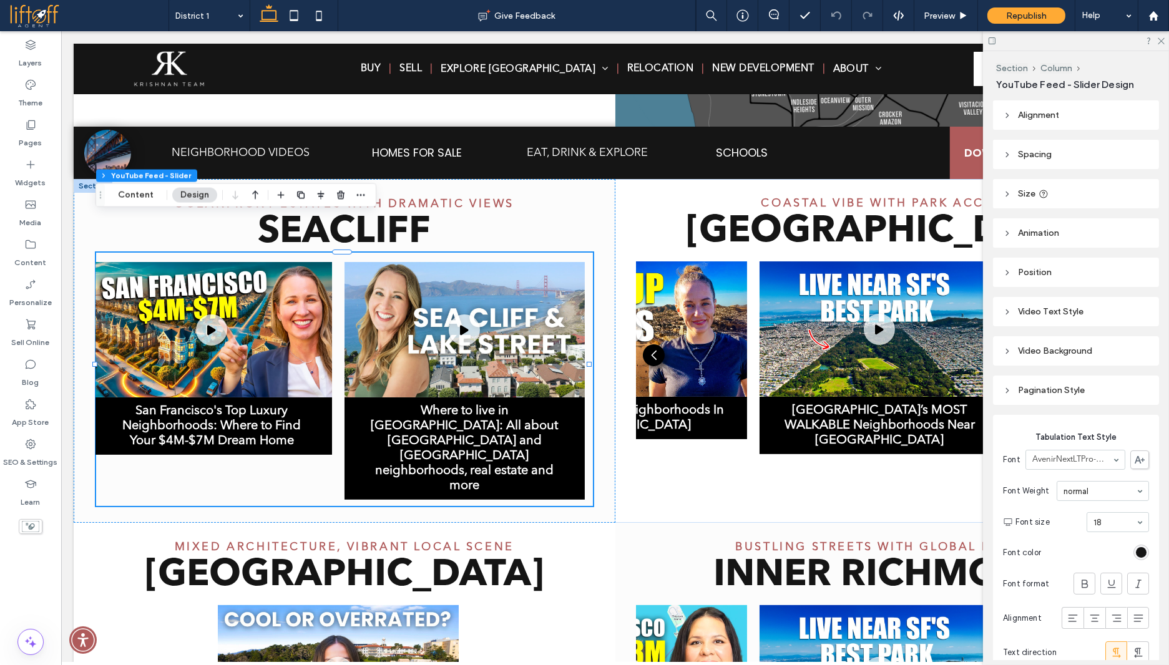
click at [1011, 426] on div "Tabulation Text Style Font AvenirNextLTPro-Regular Font Weight normal Font size…" at bounding box center [1076, 545] width 146 height 248
click at [1012, 395] on div "Pagination Style" at bounding box center [1076, 390] width 146 height 11
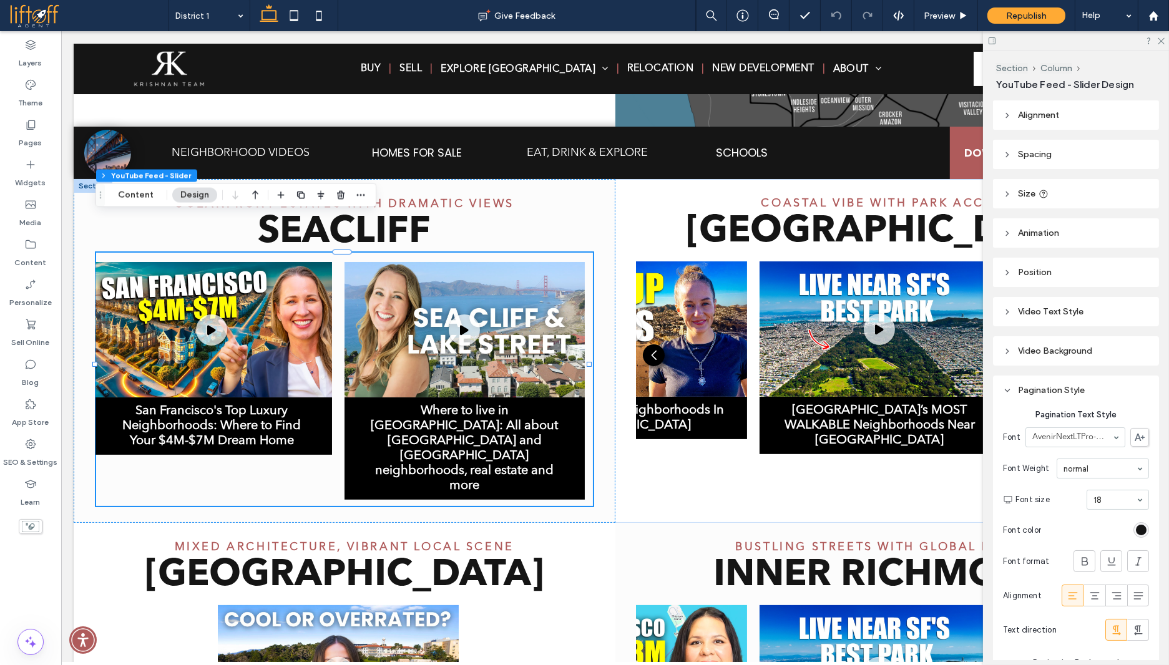
click at [1007, 390] on icon at bounding box center [1007, 390] width 9 height 9
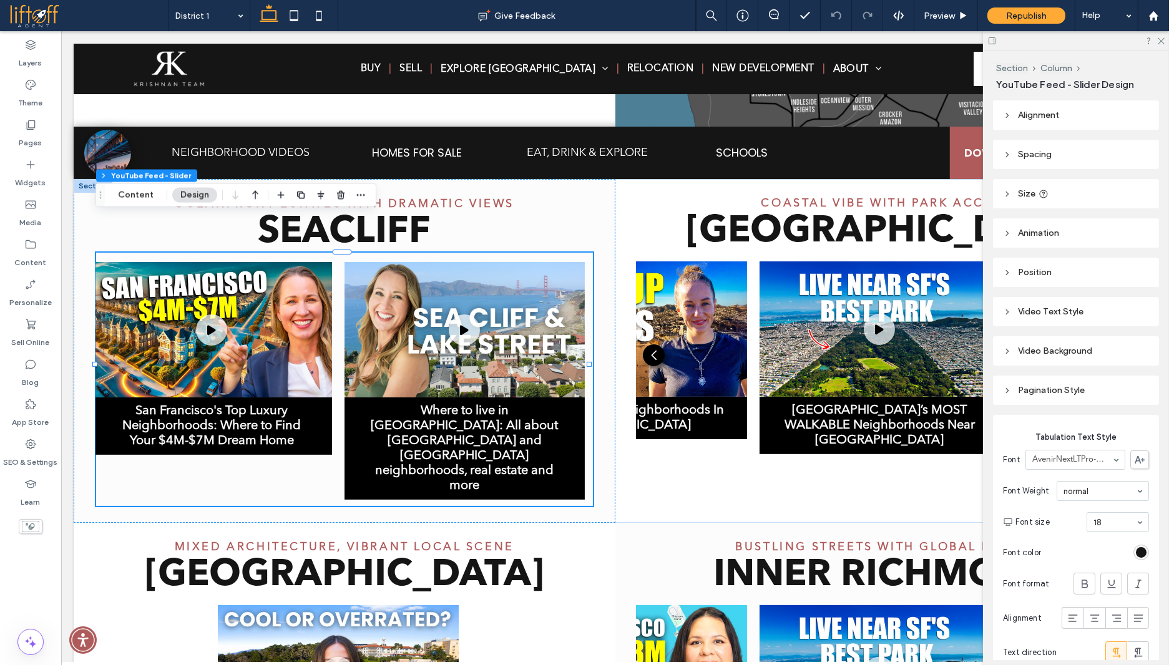
click at [1014, 349] on div "Video Background" at bounding box center [1076, 351] width 146 height 11
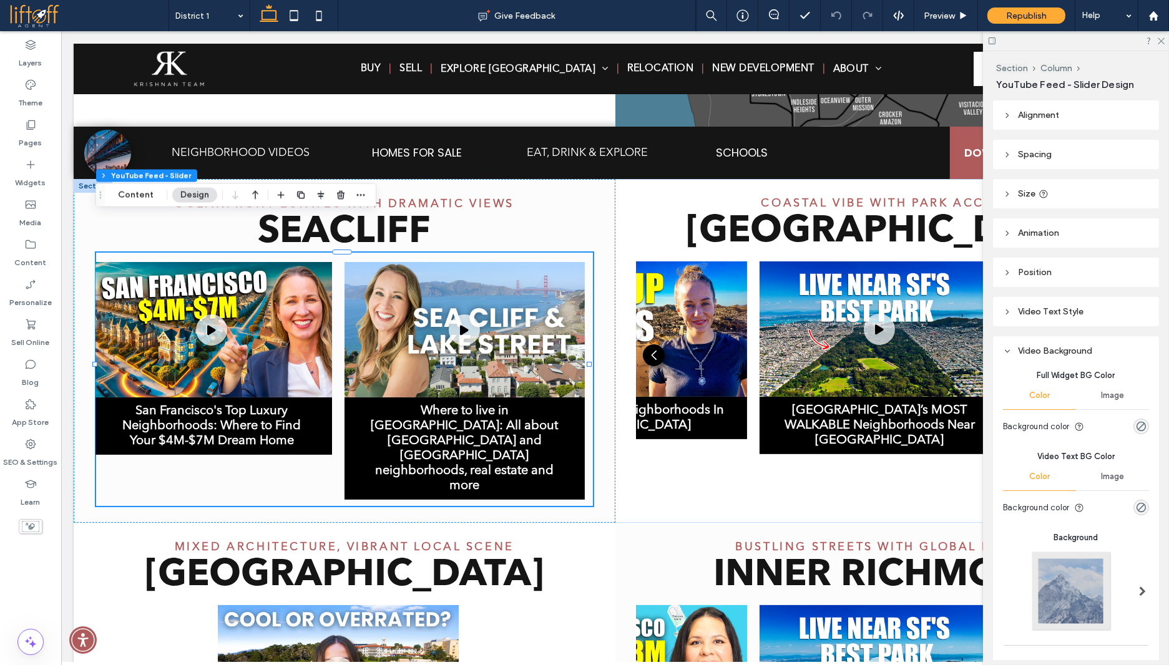
click at [1005, 348] on icon at bounding box center [1007, 351] width 9 height 9
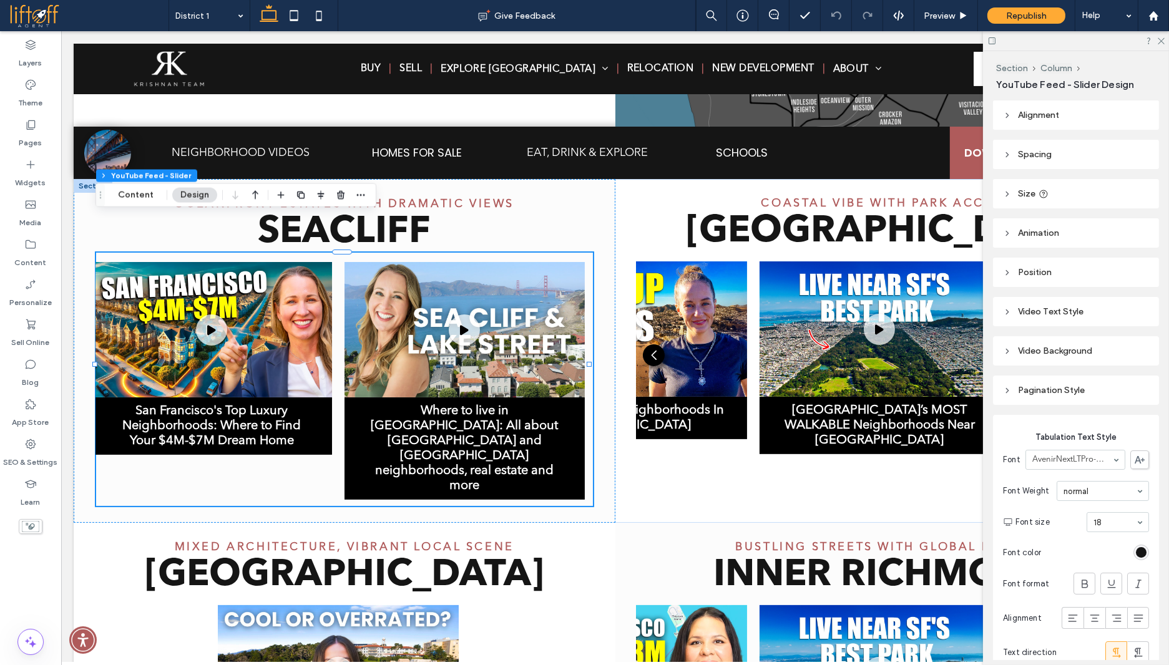
click at [1008, 304] on div "Video Text Style" at bounding box center [1076, 311] width 146 height 17
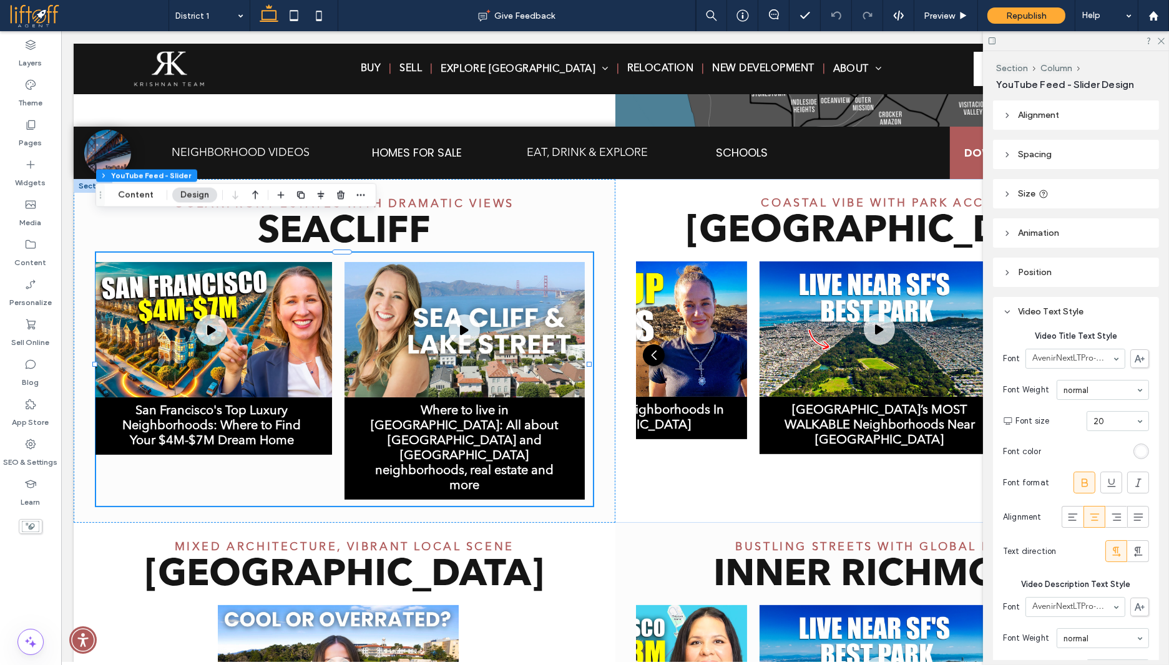
drag, startPoint x: 1008, startPoint y: 309, endPoint x: 1000, endPoint y: 311, distance: 8.3
click at [1009, 309] on icon at bounding box center [1007, 312] width 9 height 9
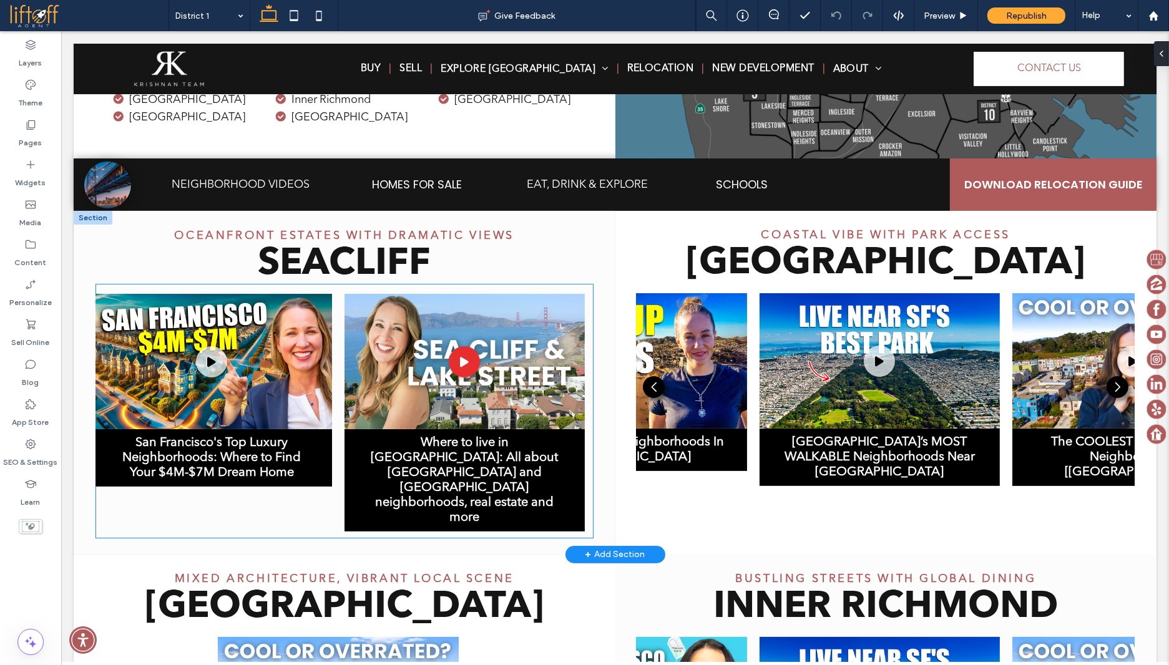
scroll to position [472, 0]
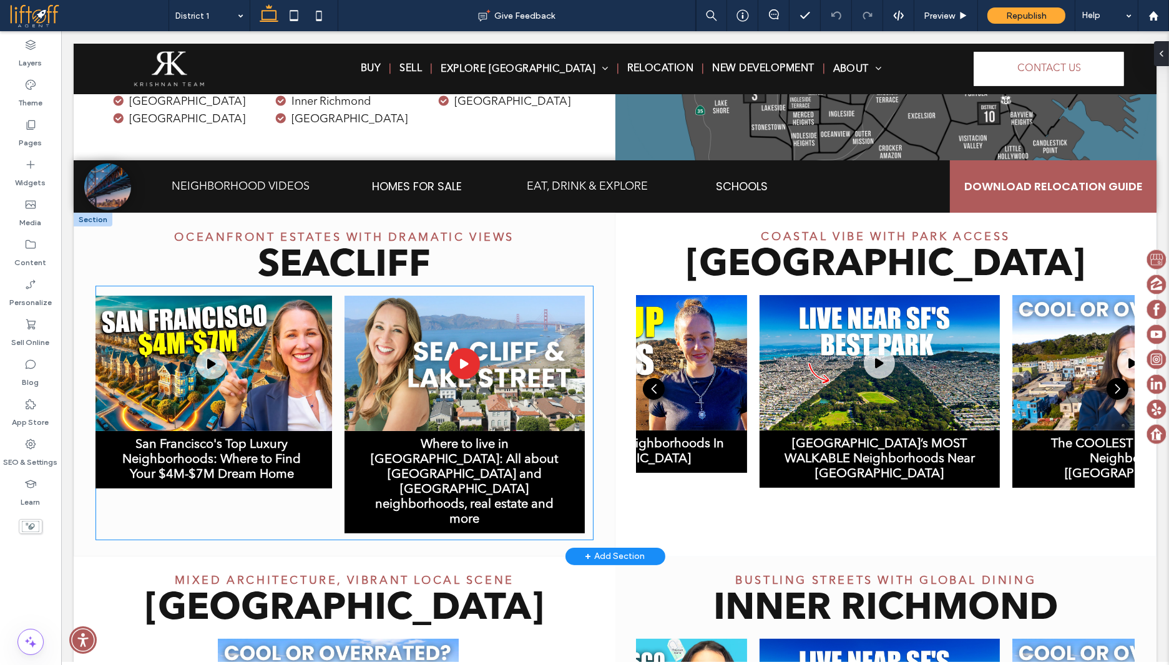
click at [539, 311] on img "2 / 2" at bounding box center [464, 363] width 240 height 135
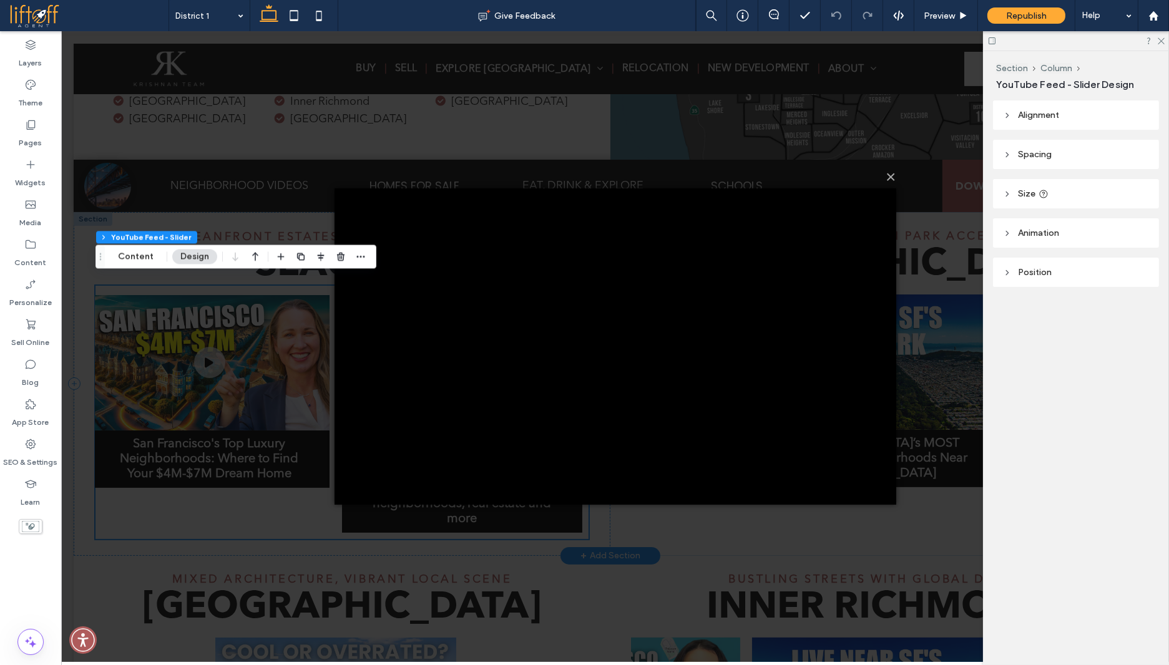
scroll to position [444, 0]
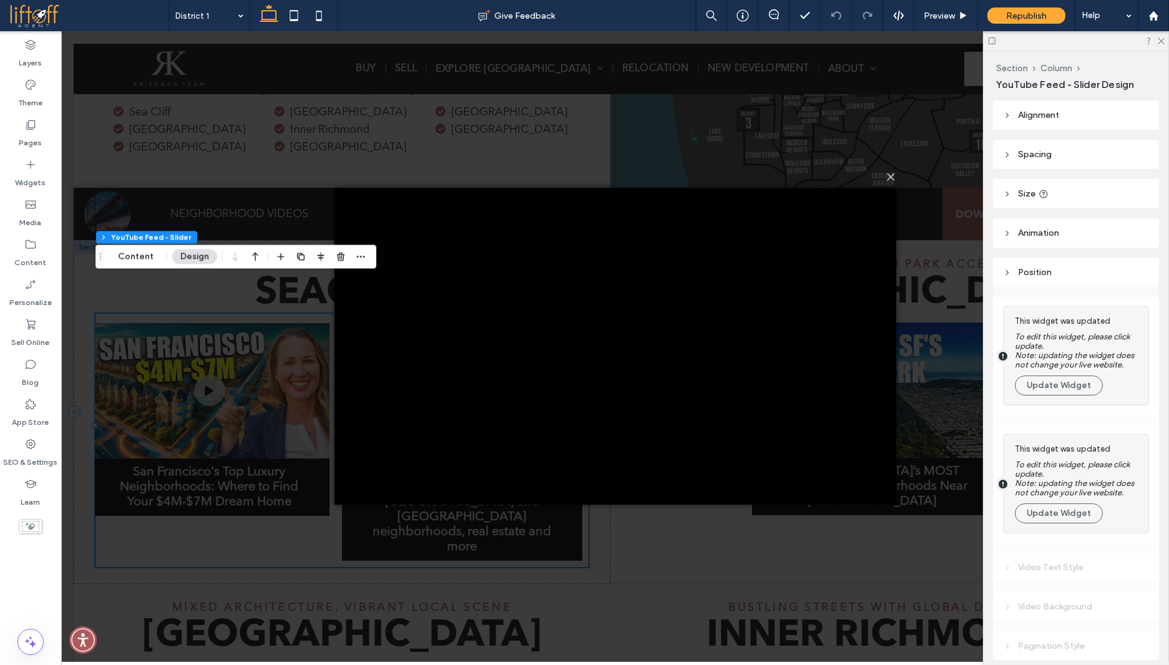
click at [807, 152] on div "× Loading..." at bounding box center [614, 346] width 1107 height 631
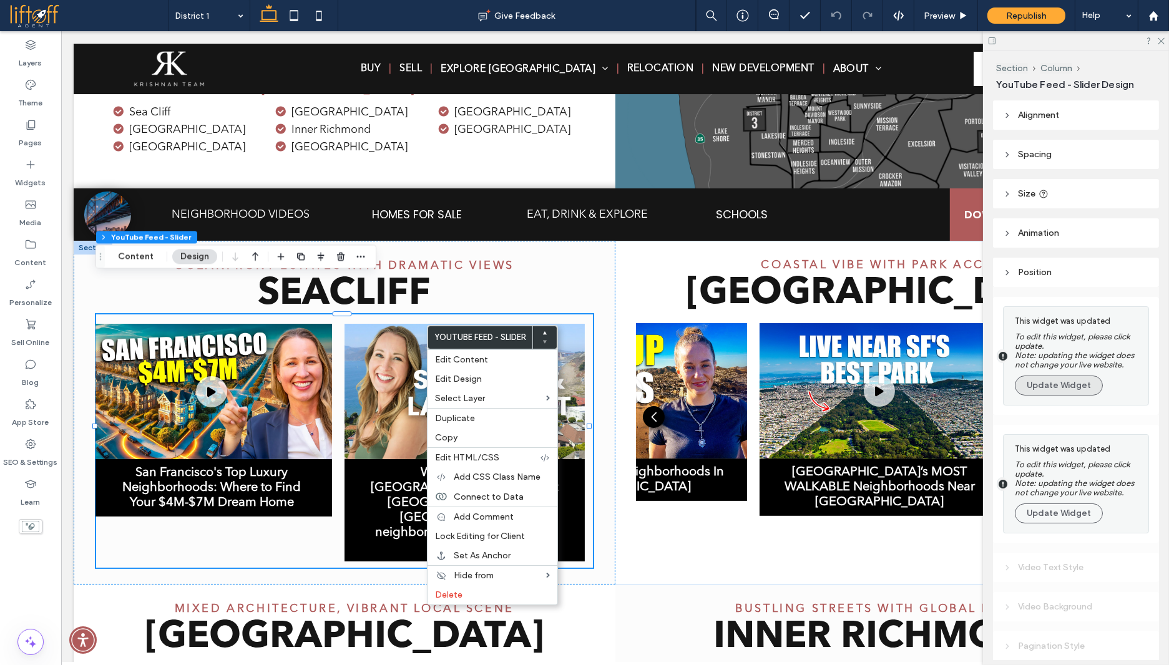
click at [1072, 392] on button "Update Widget" at bounding box center [1058, 386] width 88 height 20
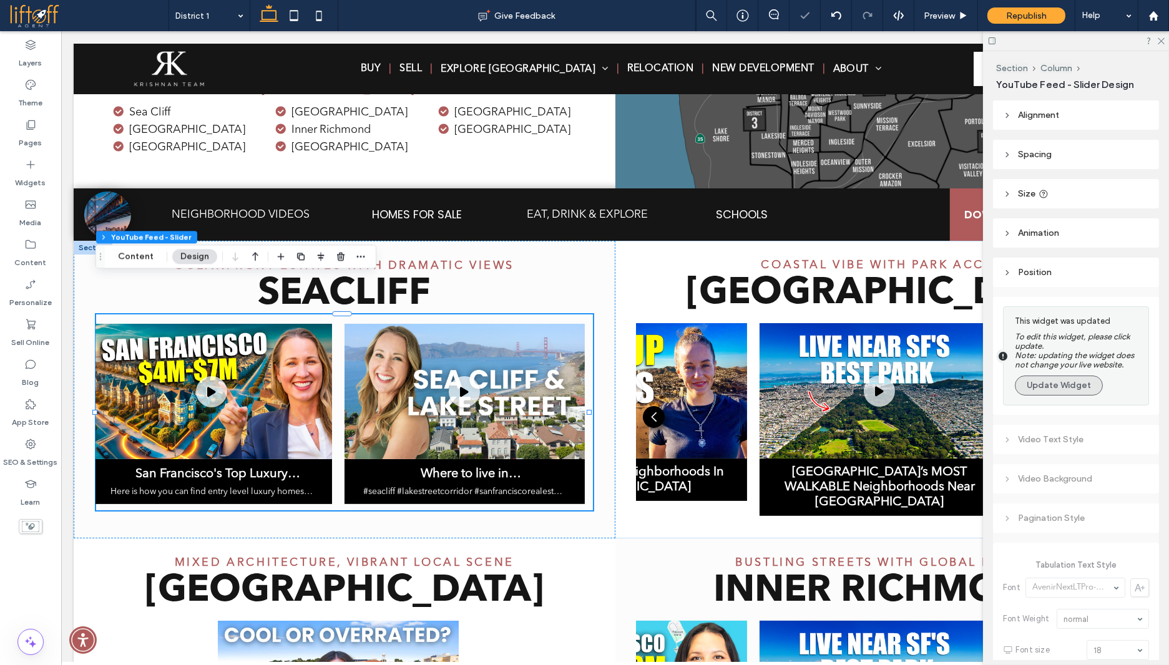
click at [1071, 391] on button "Update Widget" at bounding box center [1058, 386] width 88 height 20
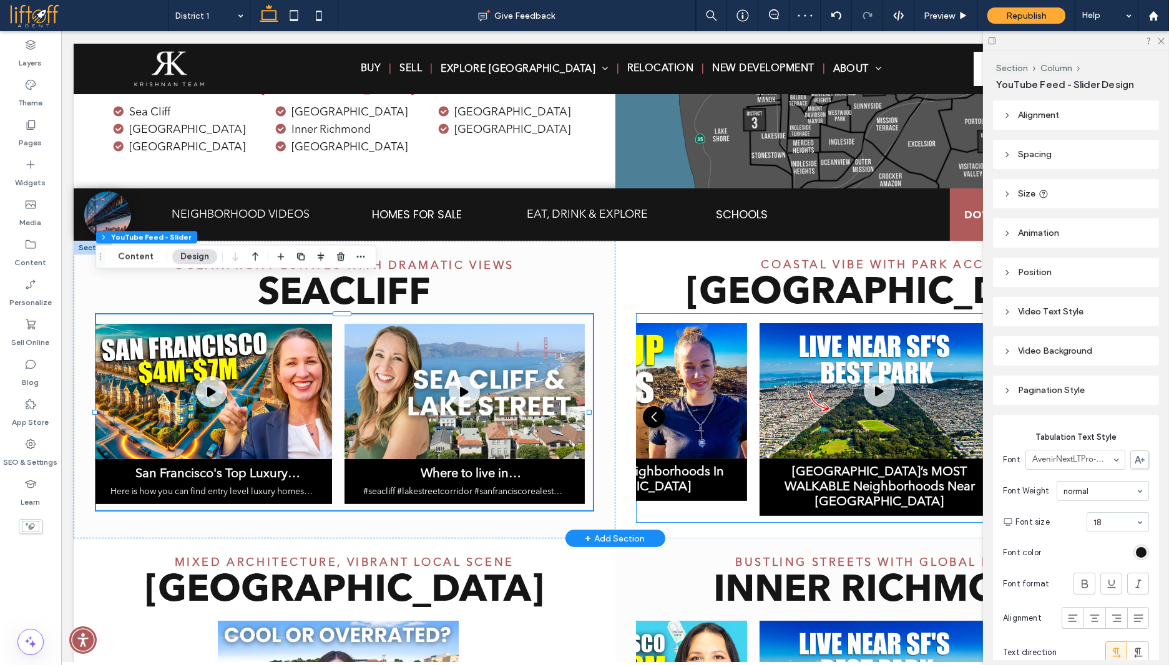
click at [735, 492] on div "The Best Beach Neighborhoods In [GEOGRAPHIC_DATA] Let's explore SF's BEST Beach…" at bounding box center [885, 427] width 498 height 208
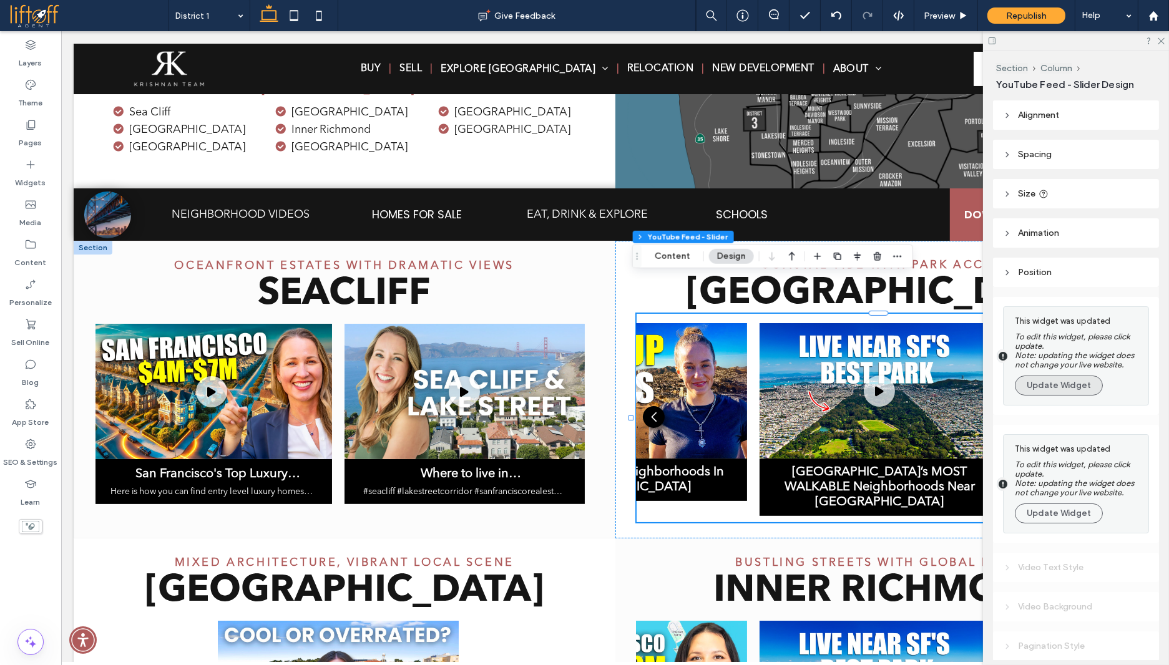
click at [1047, 389] on button "Update Widget" at bounding box center [1058, 386] width 88 height 20
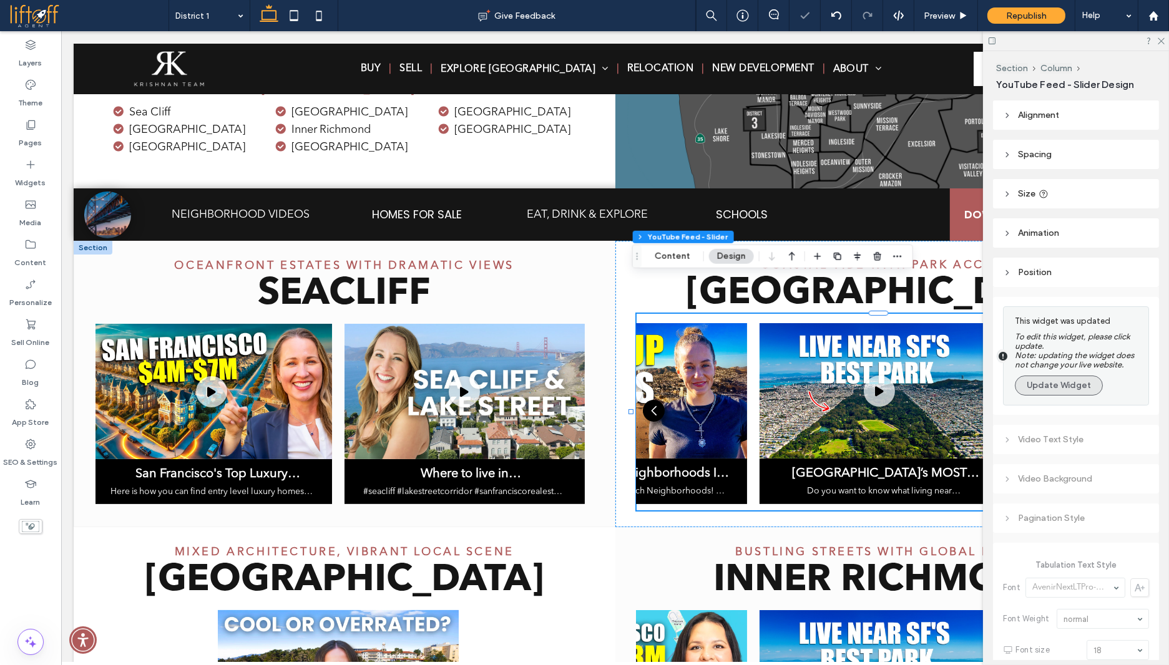
click at [1049, 389] on button "Update Widget" at bounding box center [1058, 386] width 88 height 20
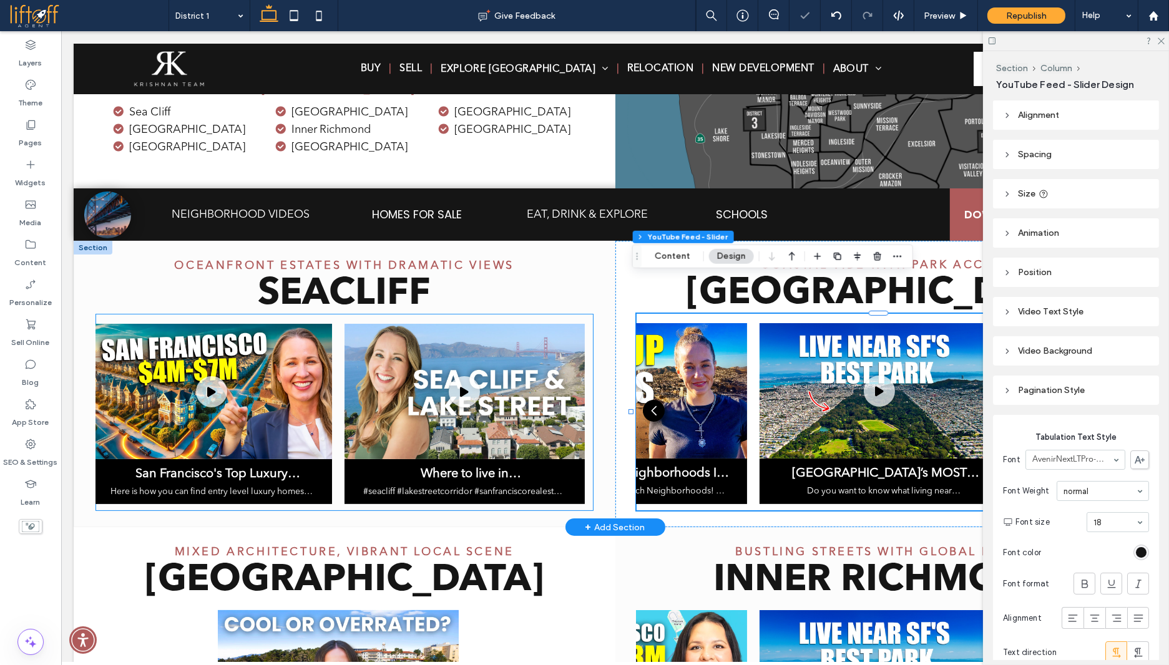
click at [535, 472] on div "San Francisco's Top Luxury Neighborhoods: Where to Find Your $4M-$7M Dream Home…" at bounding box center [344, 422] width 497 height 196
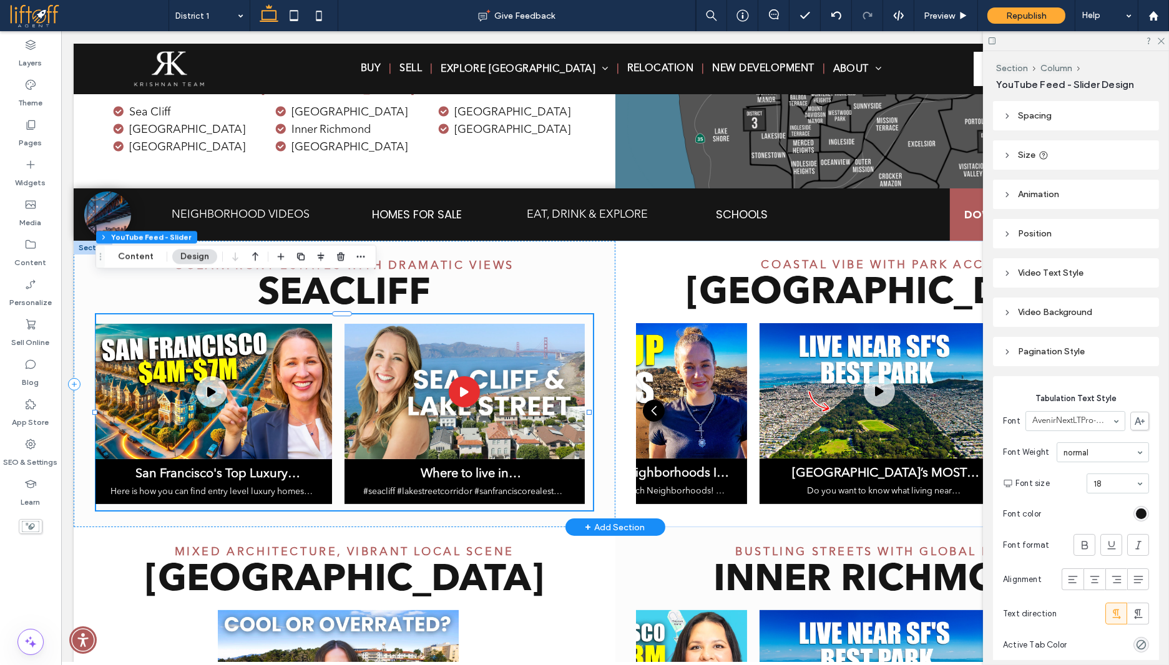
scroll to position [0, 0]
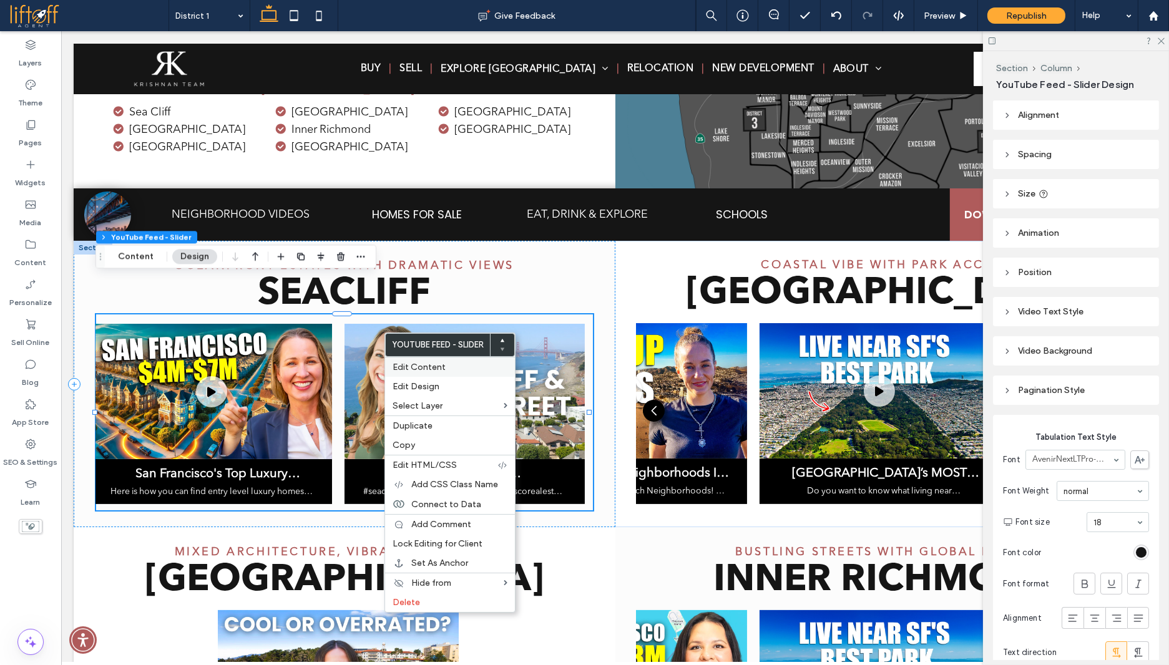
click at [425, 364] on span "Edit Content" at bounding box center [418, 367] width 53 height 11
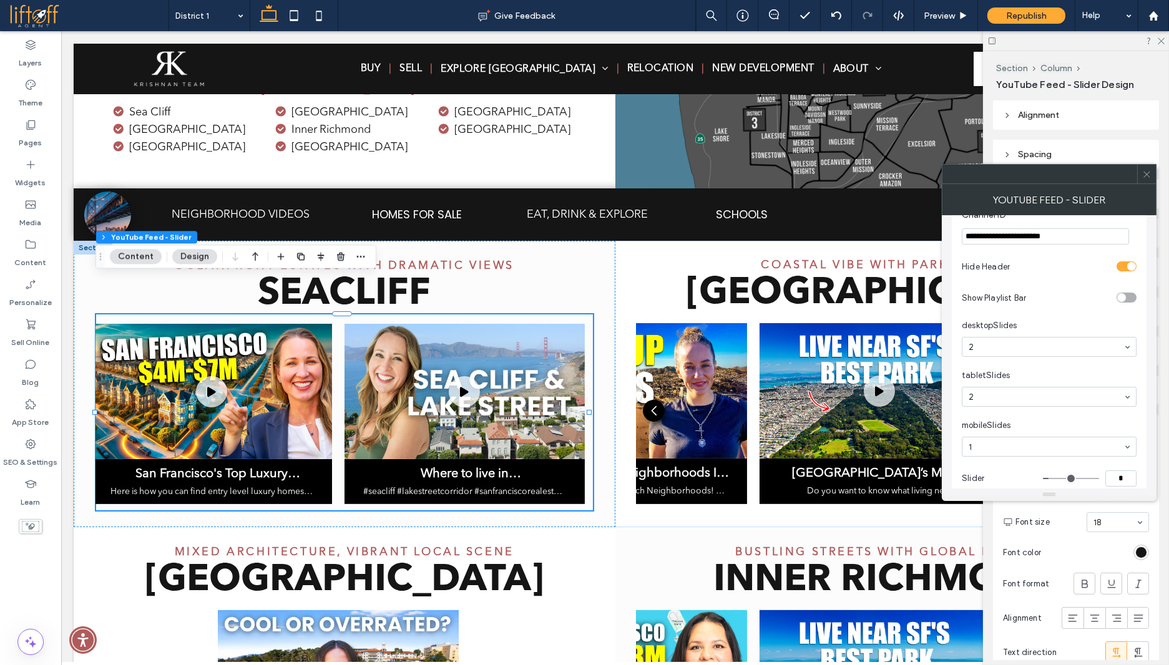
scroll to position [180, 0]
type input "*"
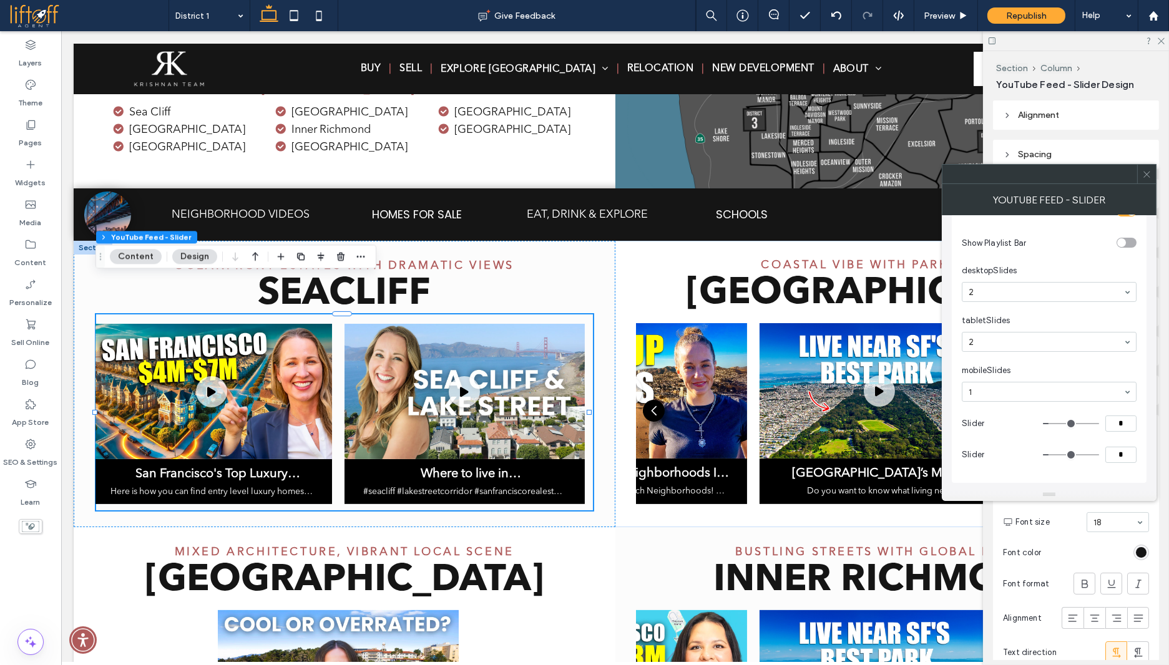
type input "*"
drag, startPoint x: 1051, startPoint y: 421, endPoint x: 1059, endPoint y: 424, distance: 8.5
click at [1059, 424] on input "range" at bounding box center [1071, 423] width 56 height 1
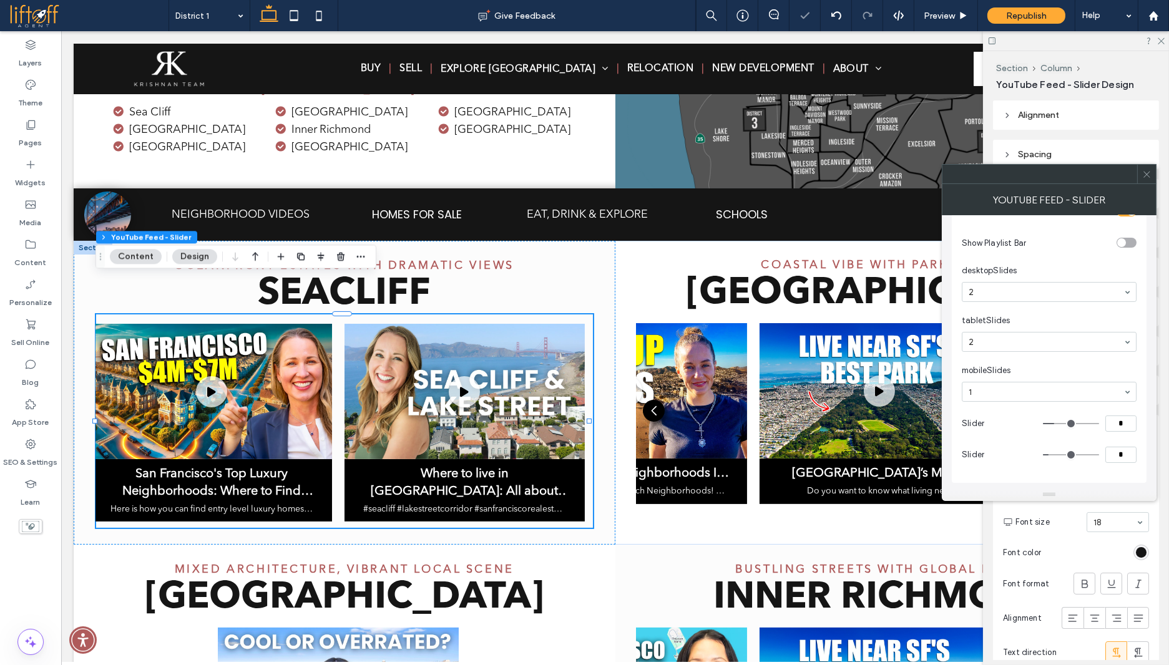
type input "*"
drag, startPoint x: 1057, startPoint y: 422, endPoint x: 1049, endPoint y: 422, distance: 7.5
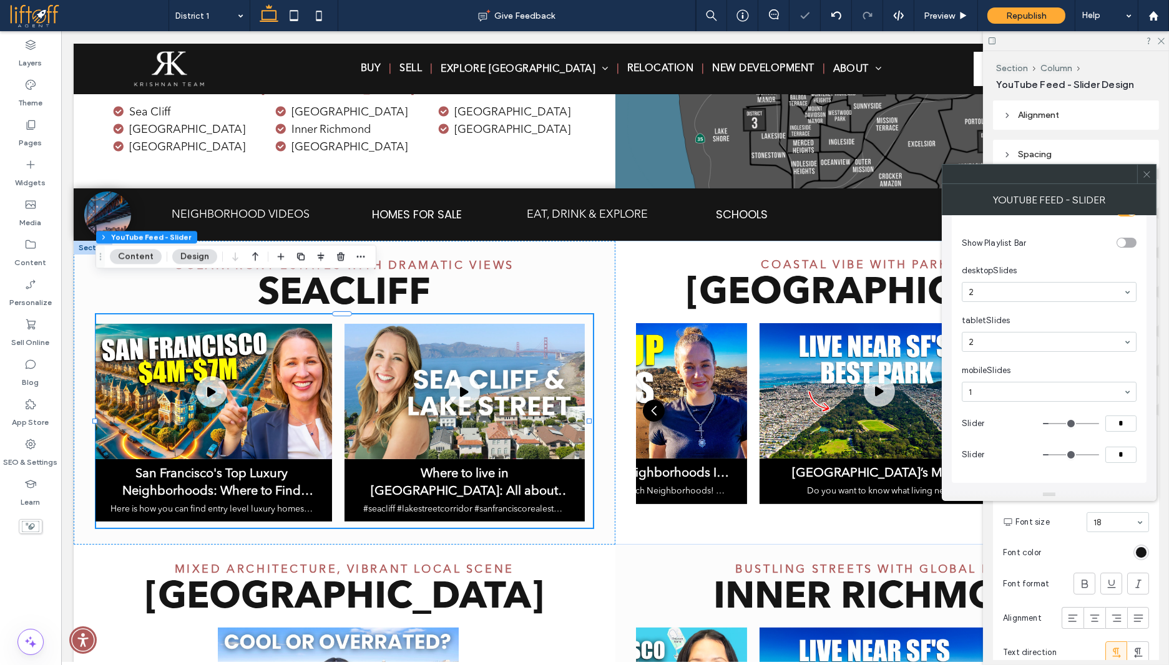
click at [1049, 423] on input "range" at bounding box center [1071, 423] width 56 height 1
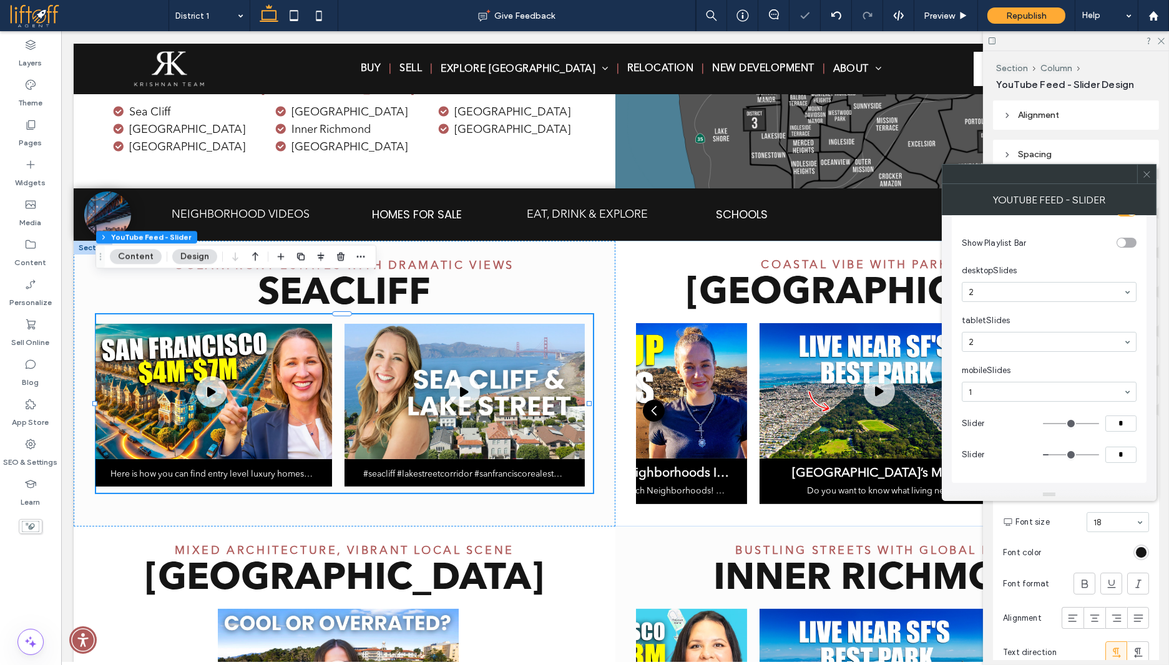
type input "*"
click at [1054, 423] on input "range" at bounding box center [1071, 423] width 56 height 1
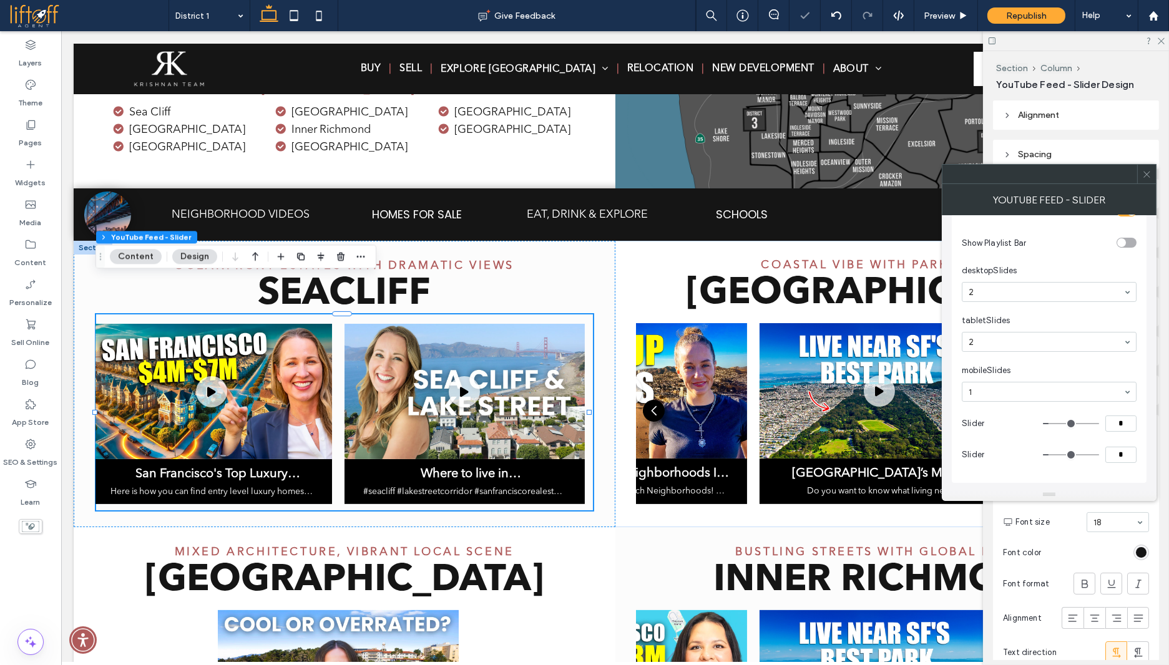
click at [1148, 172] on icon at bounding box center [1146, 174] width 9 height 9
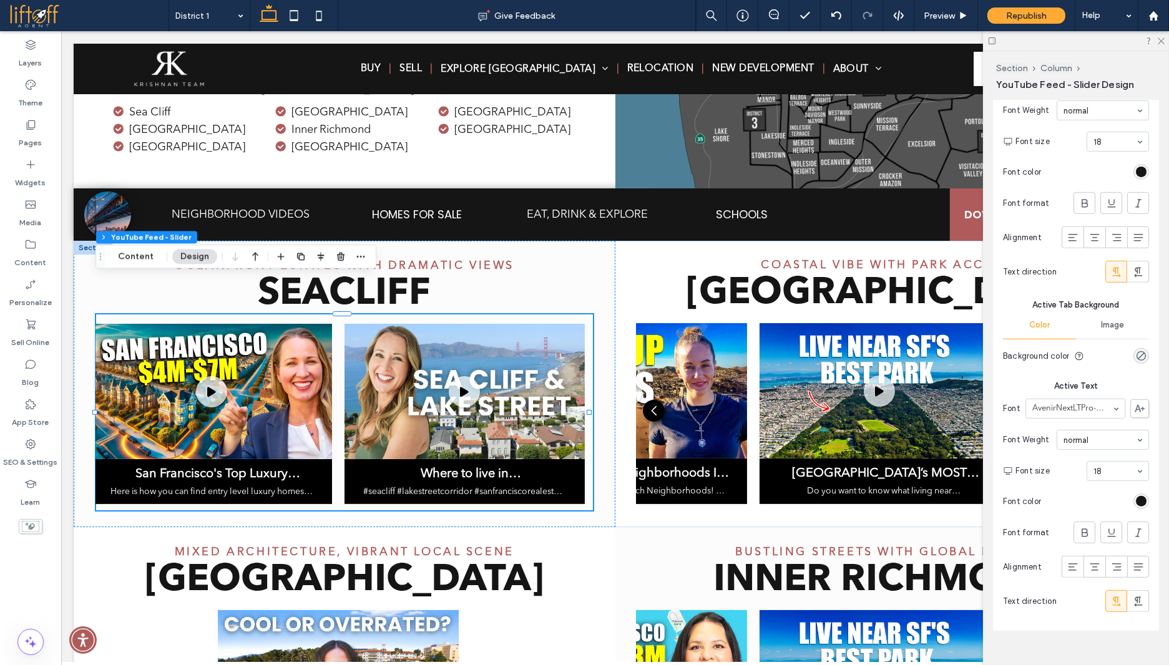
scroll to position [949, 0]
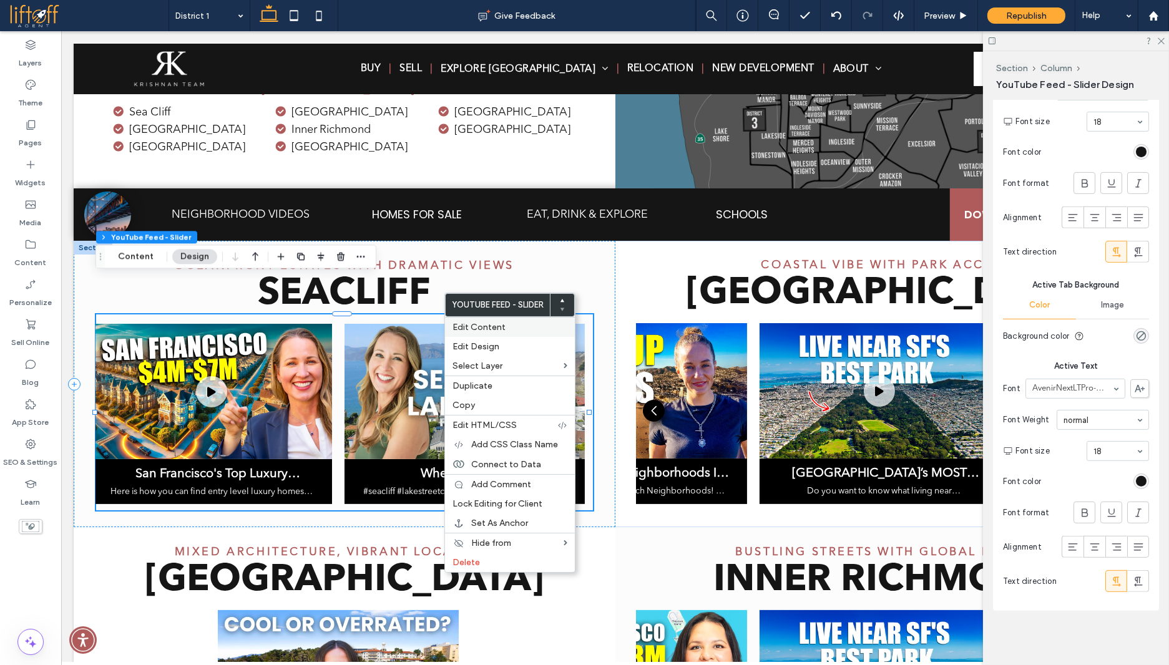
click at [473, 322] on span "Edit Content" at bounding box center [478, 327] width 53 height 11
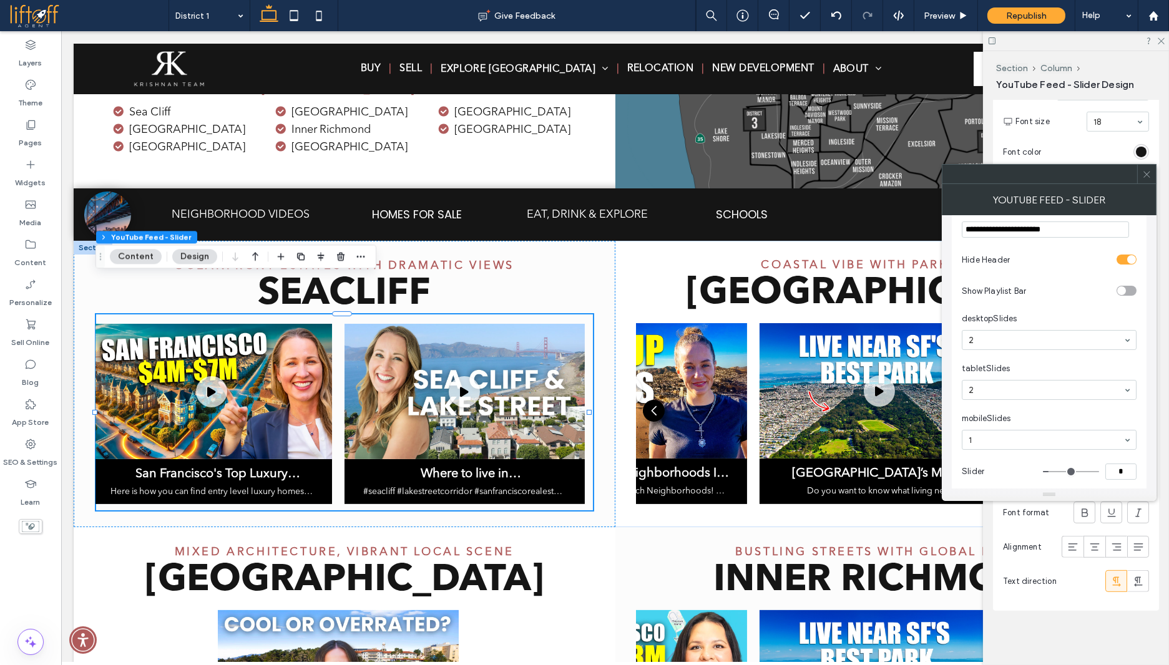
scroll to position [180, 0]
type input "*"
click at [1057, 423] on input "range" at bounding box center [1071, 423] width 56 height 1
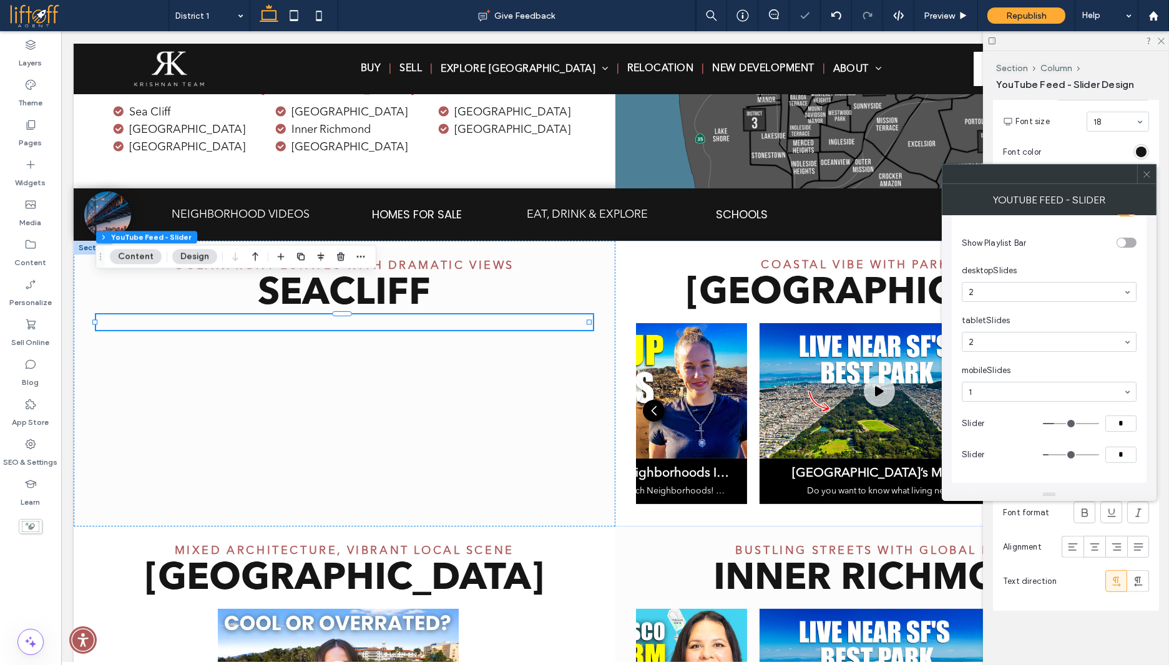
type input "*"
click at [1043, 454] on input "range" at bounding box center [1071, 454] width 56 height 1
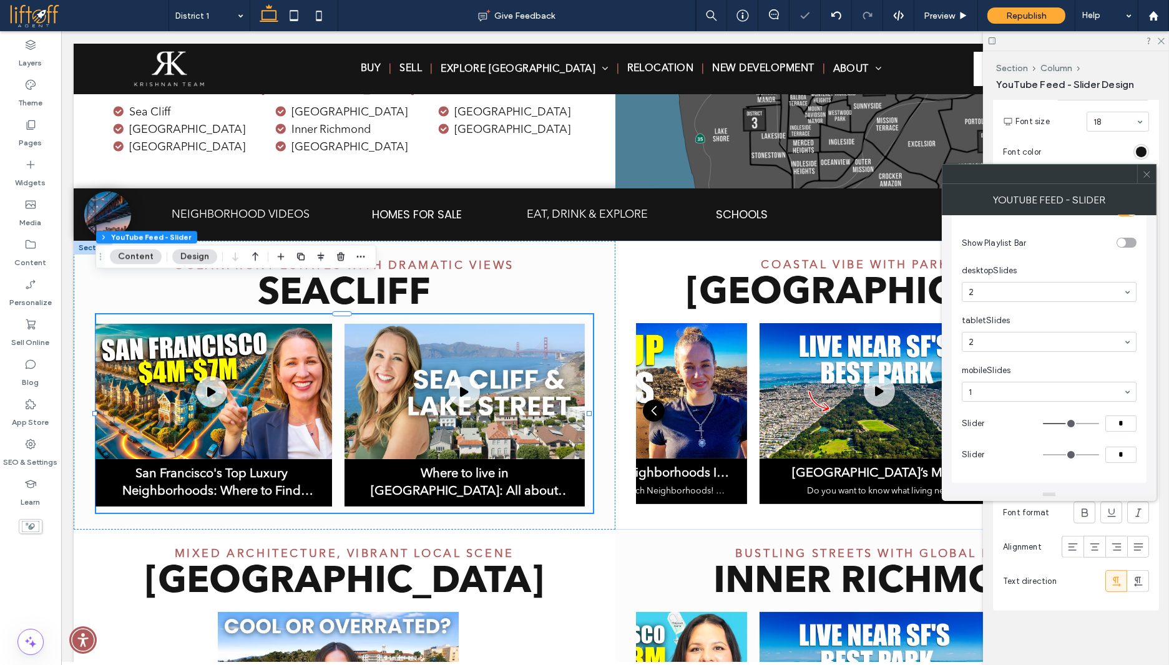
type input "*"
drag, startPoint x: 1057, startPoint y: 422, endPoint x: 1064, endPoint y: 423, distance: 6.9
click at [1064, 423] on input "range" at bounding box center [1071, 423] width 56 height 1
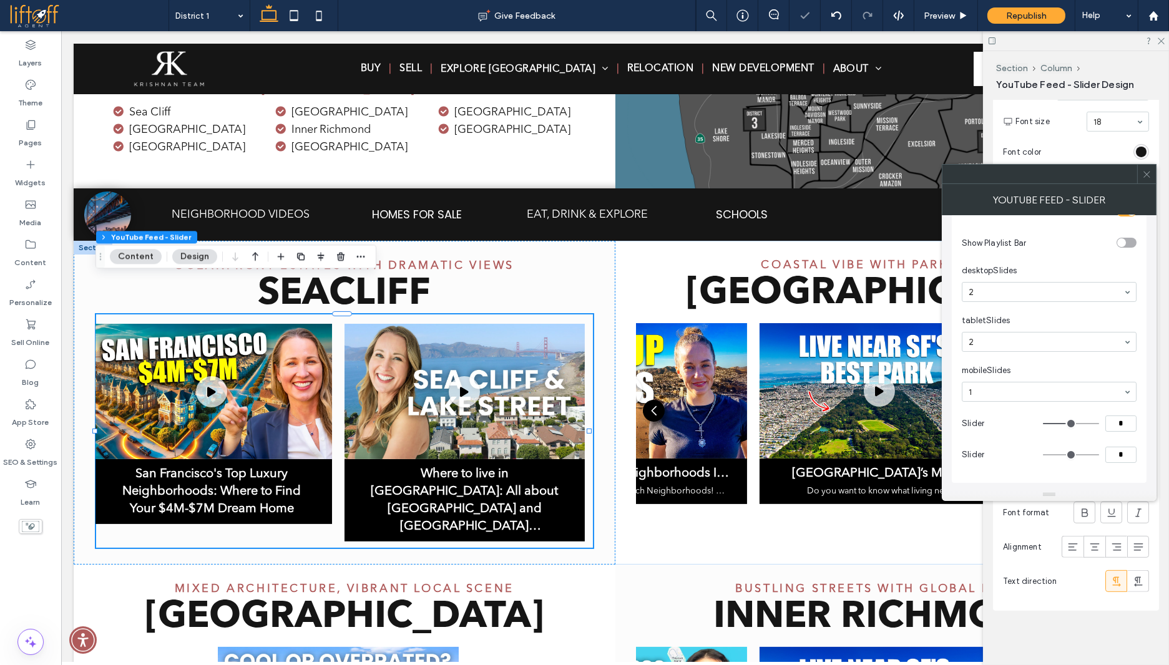
type input "*"
click at [1059, 423] on input "range" at bounding box center [1071, 423] width 56 height 1
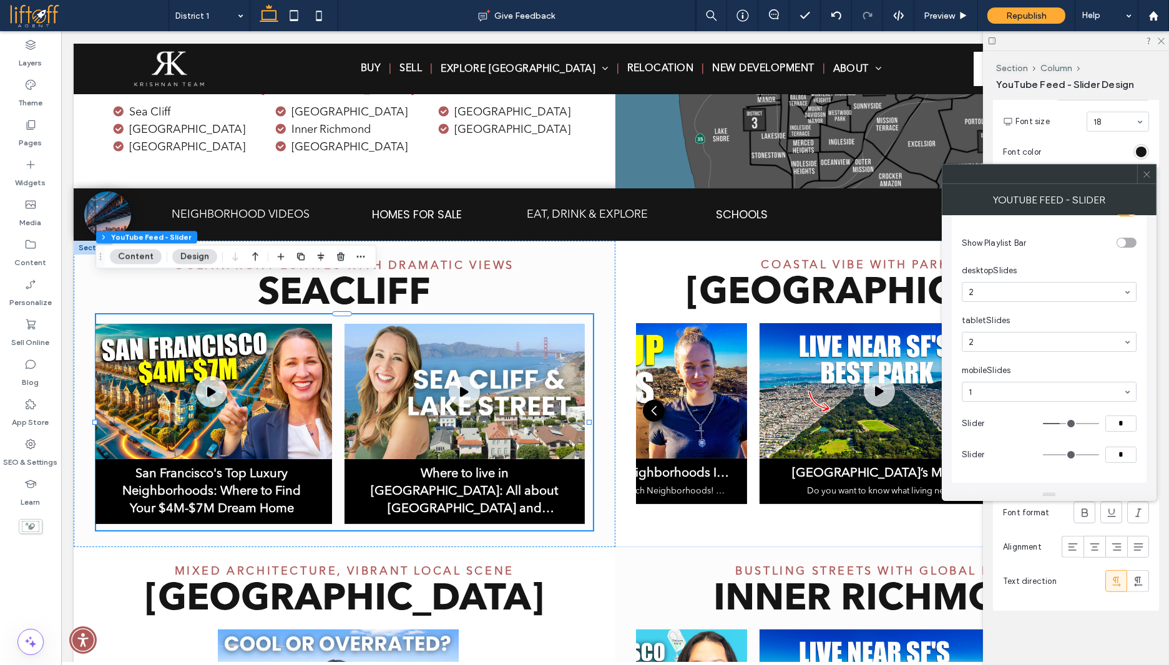
type input "*"
click at [1056, 424] on input "range" at bounding box center [1071, 423] width 56 height 1
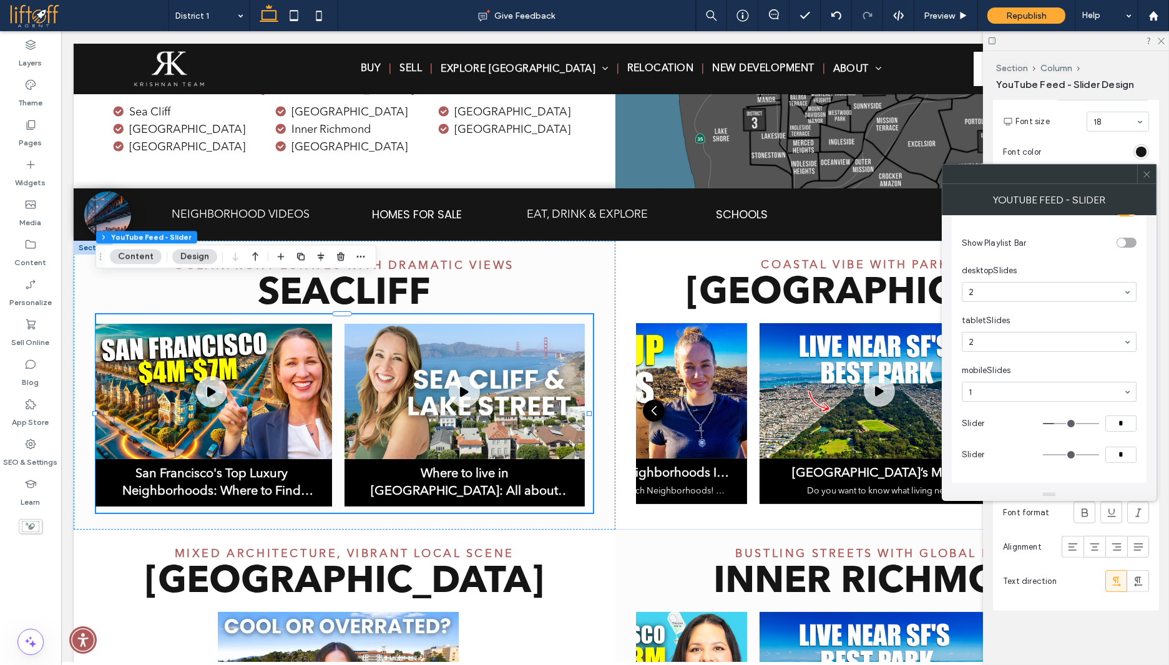
click at [1149, 172] on icon at bounding box center [1146, 174] width 9 height 9
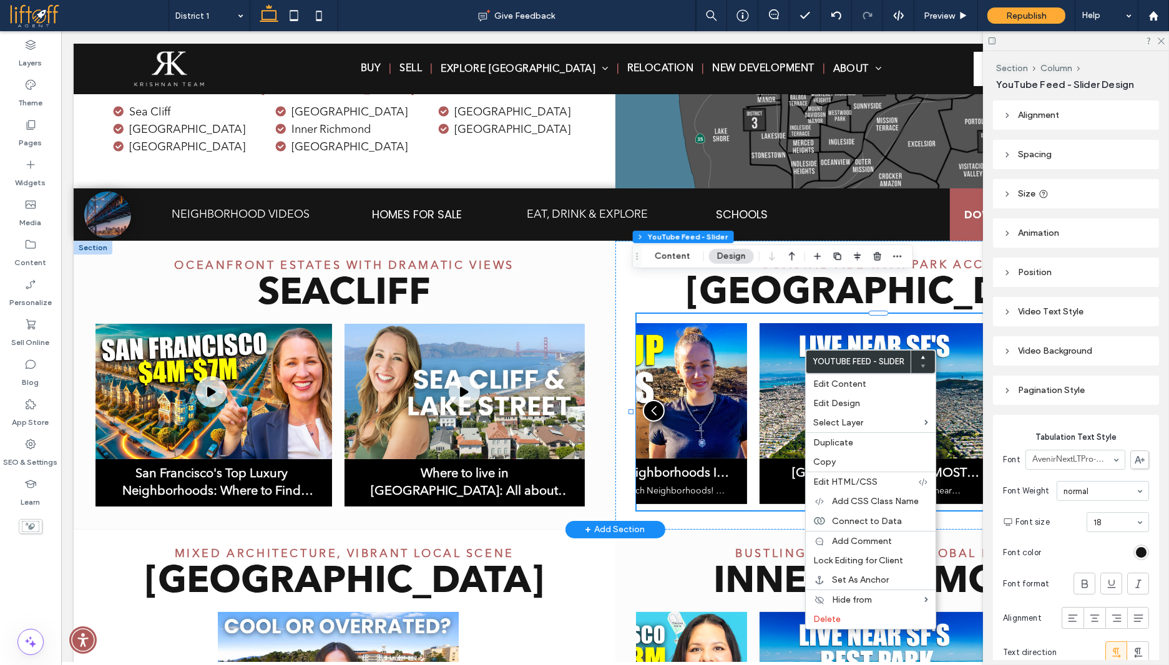
click at [851, 385] on span "Edit Content" at bounding box center [839, 384] width 53 height 11
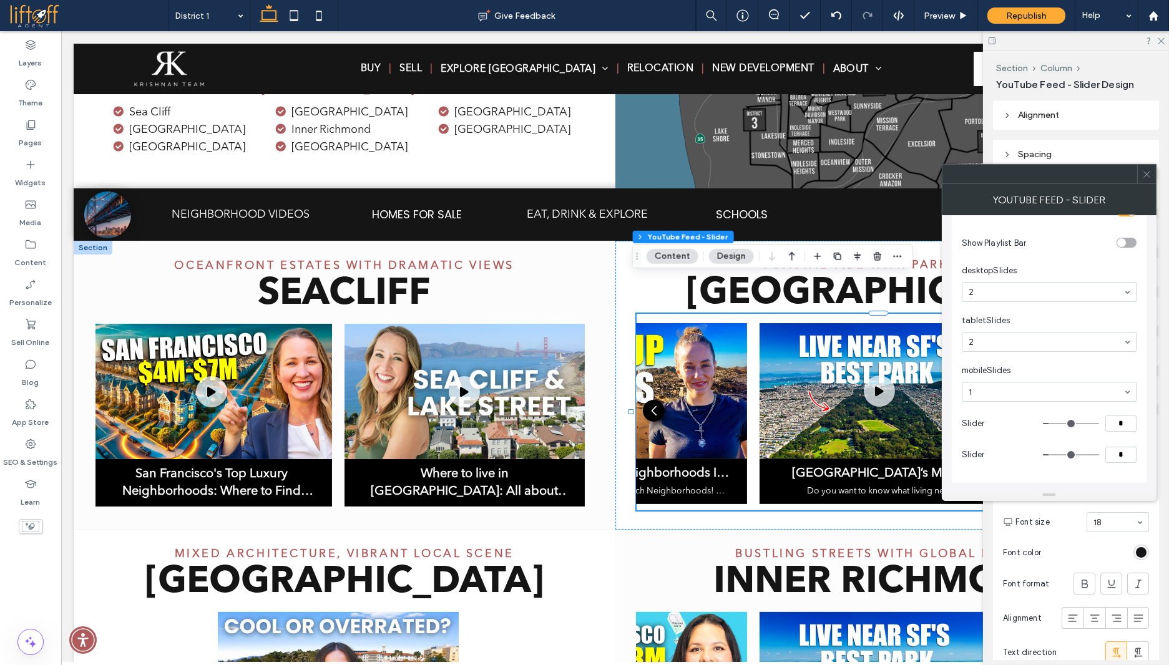
click at [1118, 421] on input "*" at bounding box center [1120, 424] width 31 height 16
type input "*"
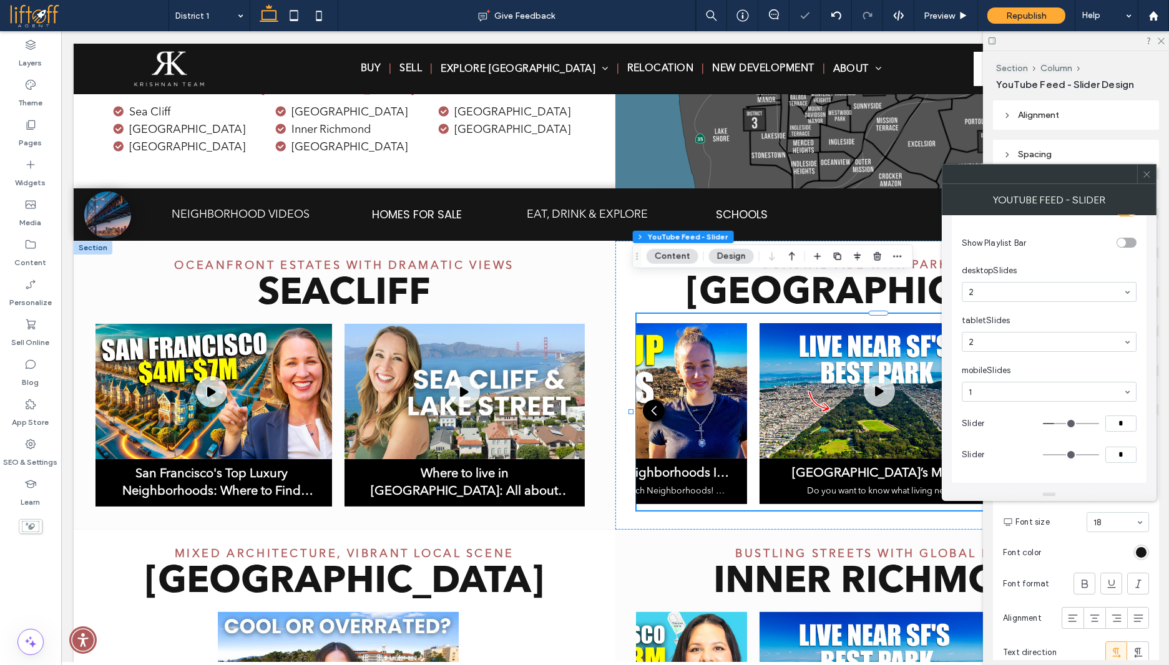
drag, startPoint x: 1034, startPoint y: 451, endPoint x: 1018, endPoint y: 450, distance: 16.9
type input "*"
click at [1043, 454] on input "range" at bounding box center [1071, 454] width 56 height 1
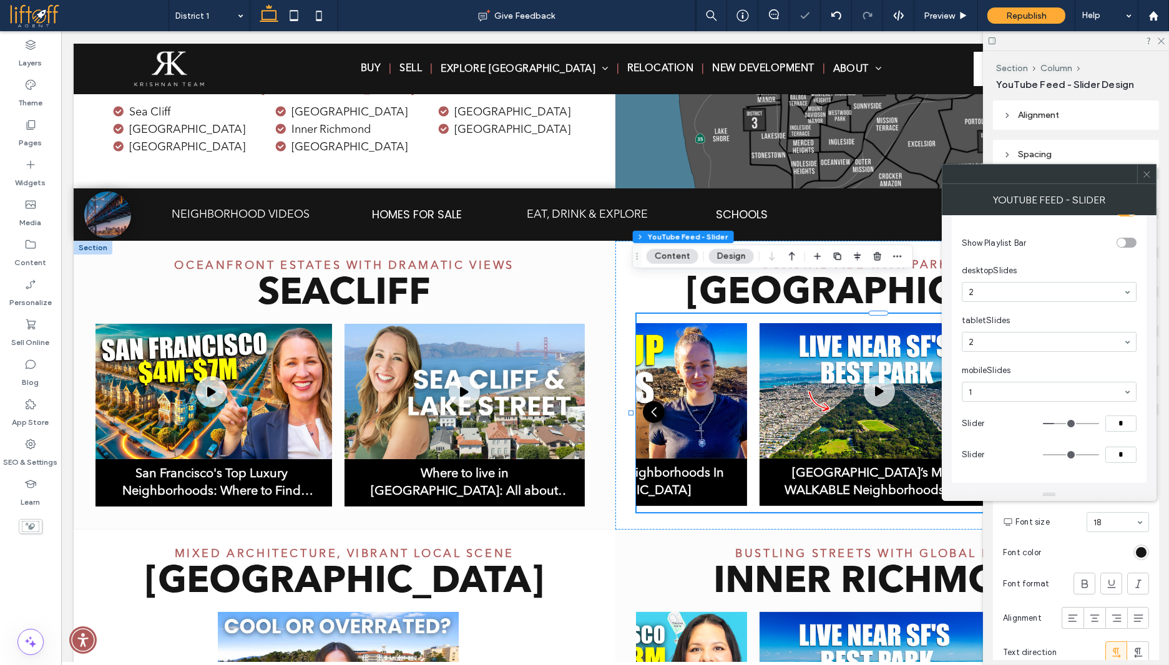
click at [1148, 180] on span at bounding box center [1146, 174] width 9 height 19
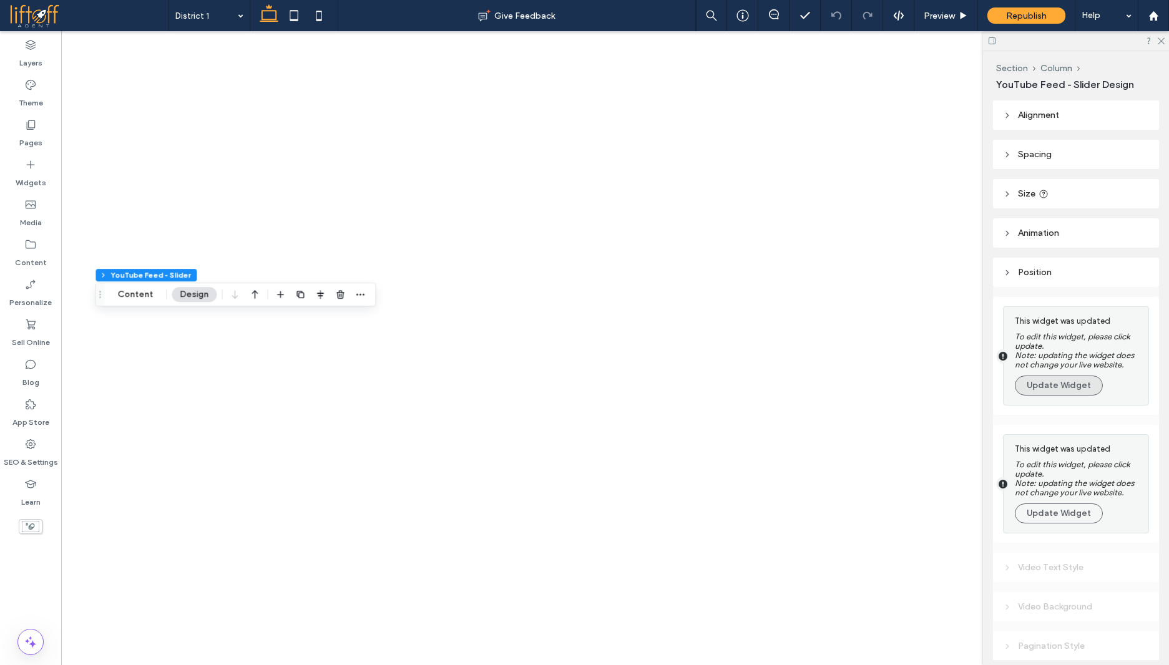
click at [1066, 393] on button "Update Widget" at bounding box center [1058, 386] width 88 height 20
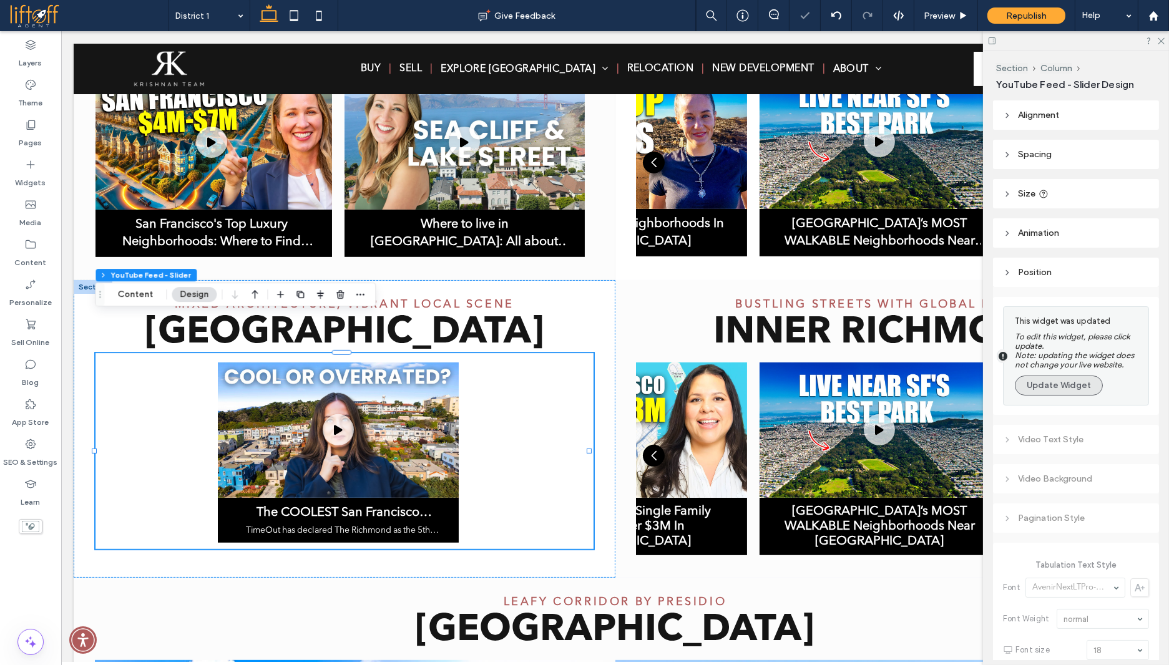
click at [1064, 387] on button "Update Widget" at bounding box center [1058, 386] width 88 height 20
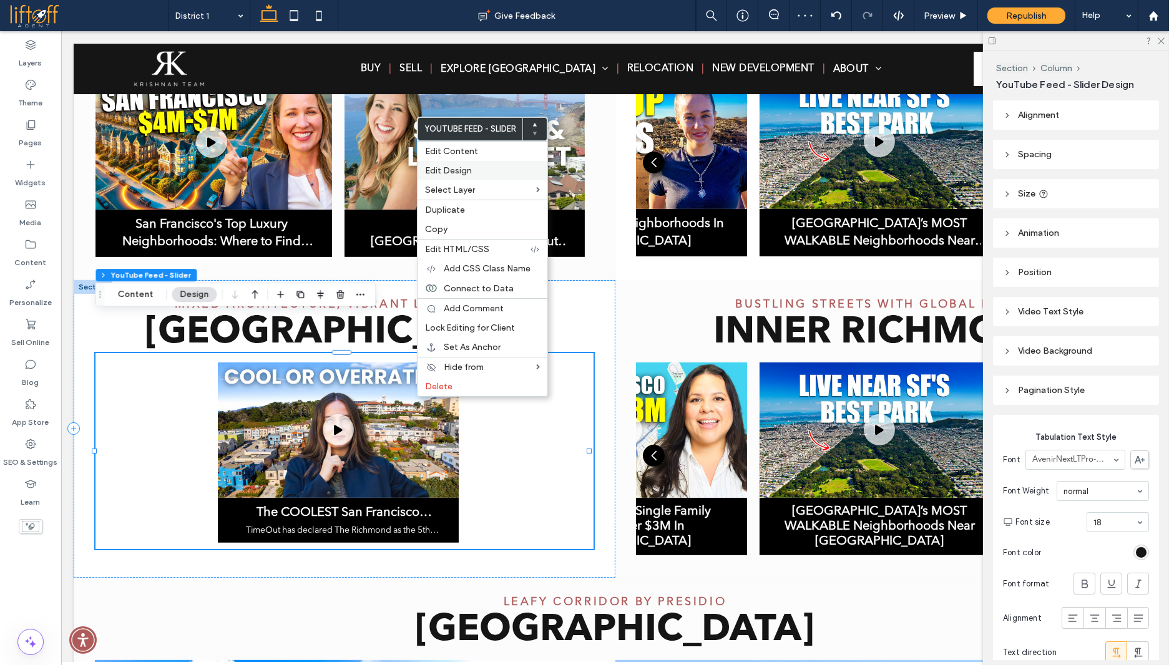
click at [479, 170] on label "Edit Design" at bounding box center [482, 170] width 115 height 11
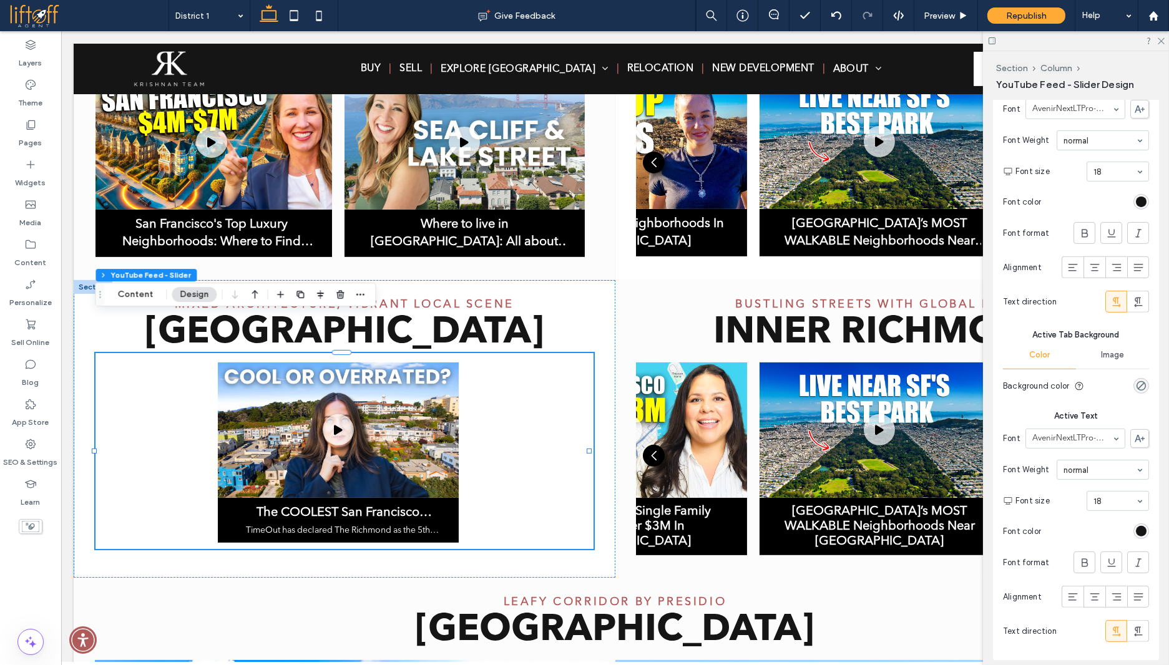
scroll to position [949, 0]
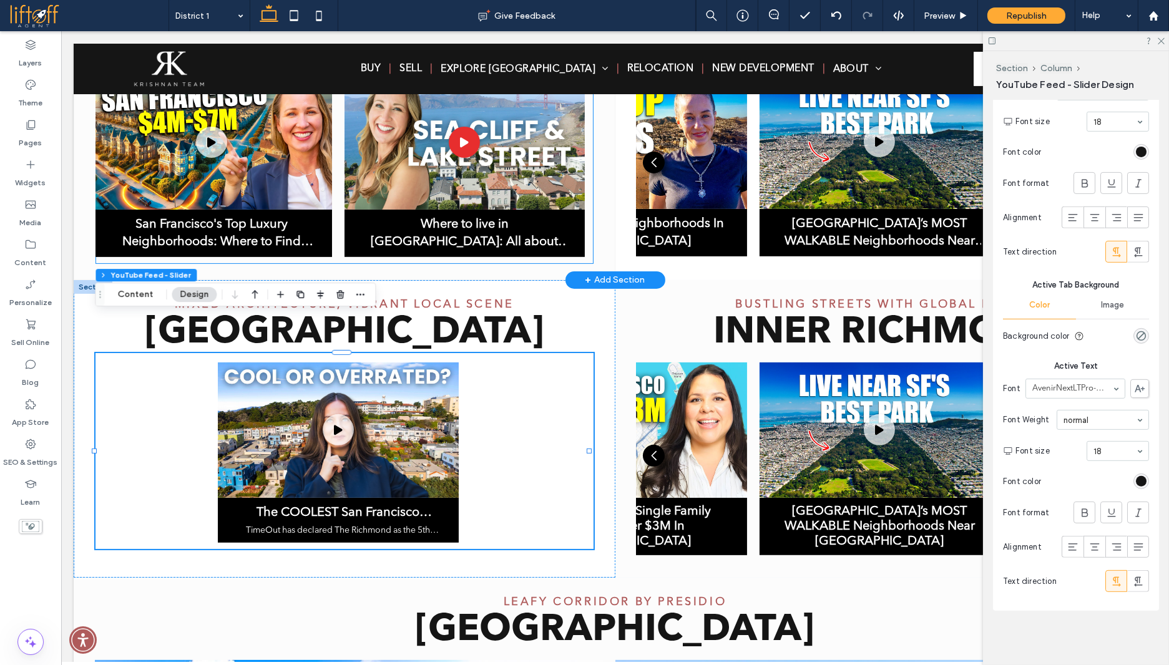
drag, startPoint x: 382, startPoint y: 153, endPoint x: 480, endPoint y: 225, distance: 121.8
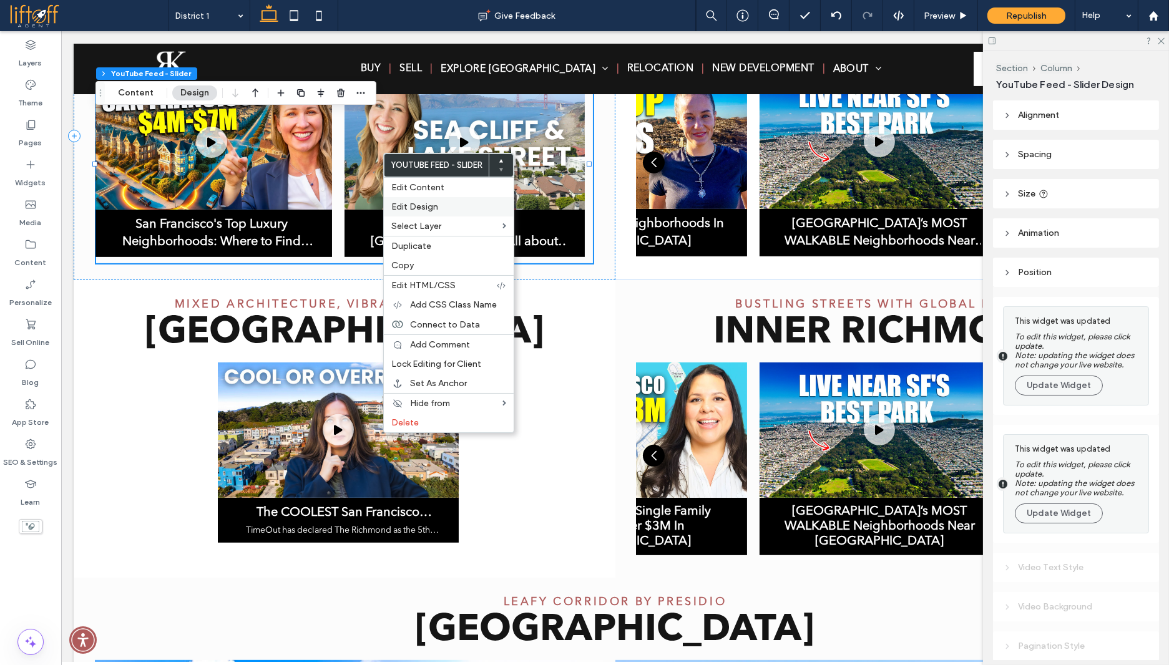
drag, startPoint x: 420, startPoint y: 202, endPoint x: 801, endPoint y: 278, distance: 388.7
click at [420, 202] on span "Edit Design" at bounding box center [414, 207] width 47 height 11
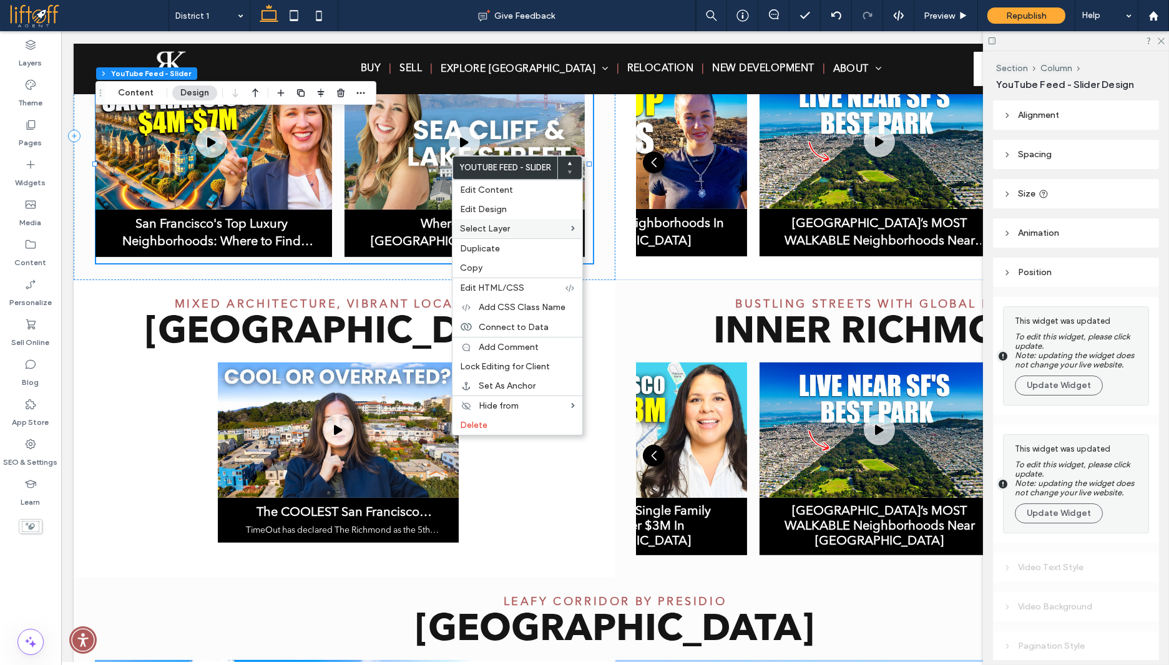
drag, startPoint x: 475, startPoint y: 192, endPoint x: 580, endPoint y: 223, distance: 109.5
click at [475, 192] on span "Edit Content" at bounding box center [486, 190] width 53 height 11
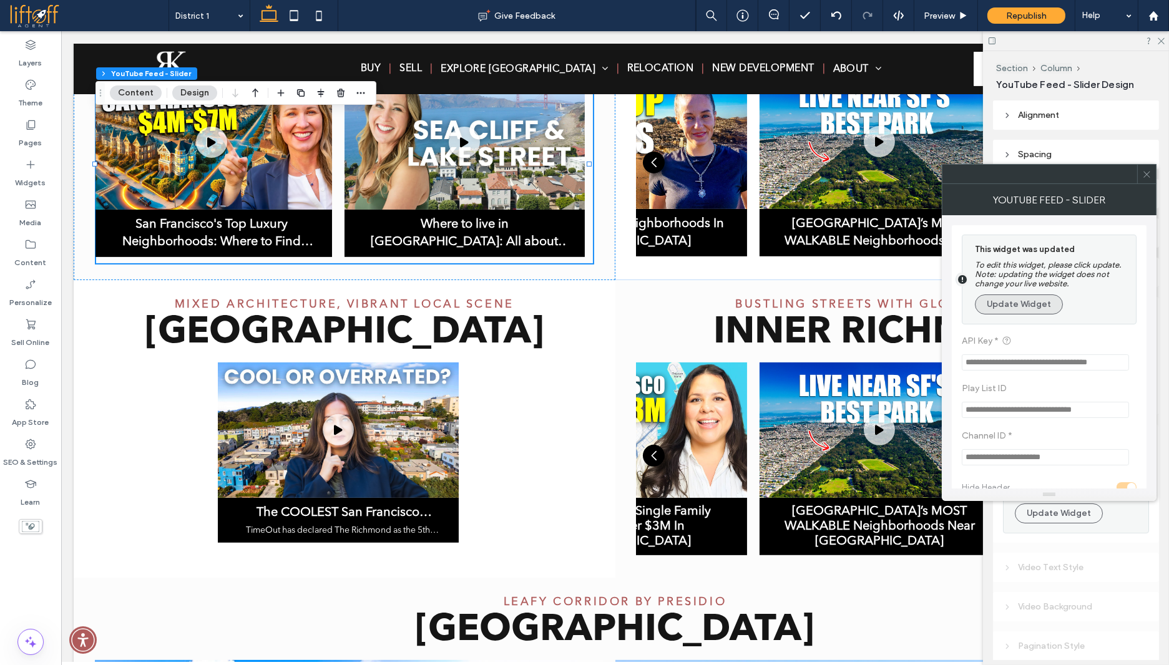
click at [1013, 304] on button "Update Widget" at bounding box center [1018, 304] width 88 height 20
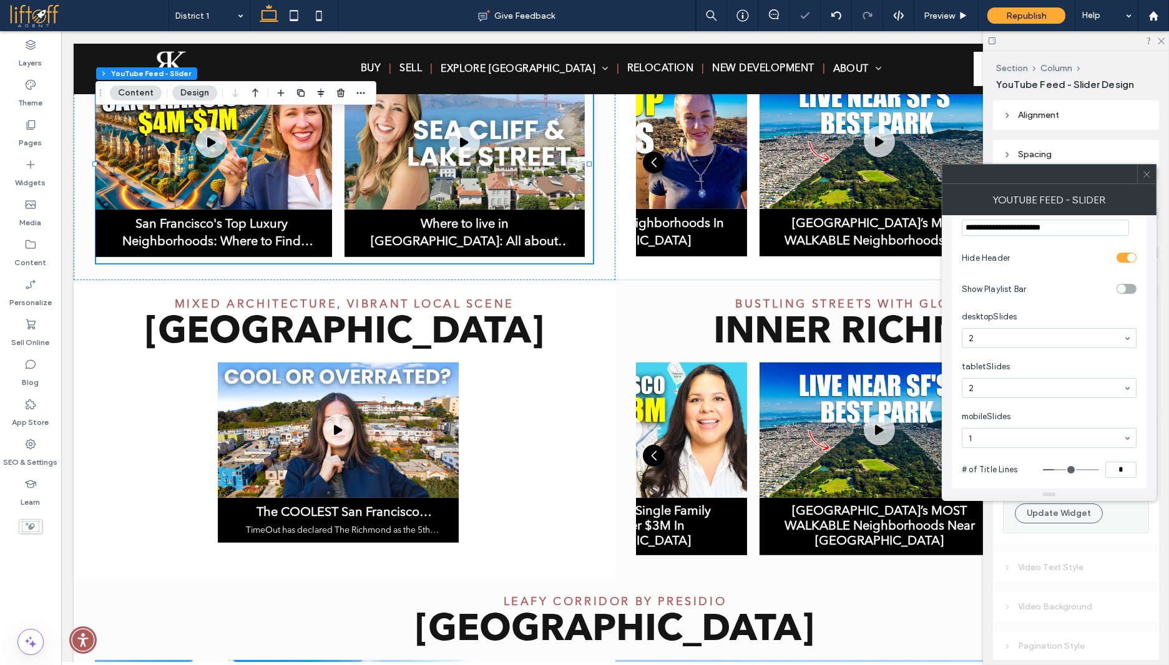
scroll to position [180, 0]
click at [1121, 451] on input "*" at bounding box center [1120, 455] width 31 height 16
type input "*"
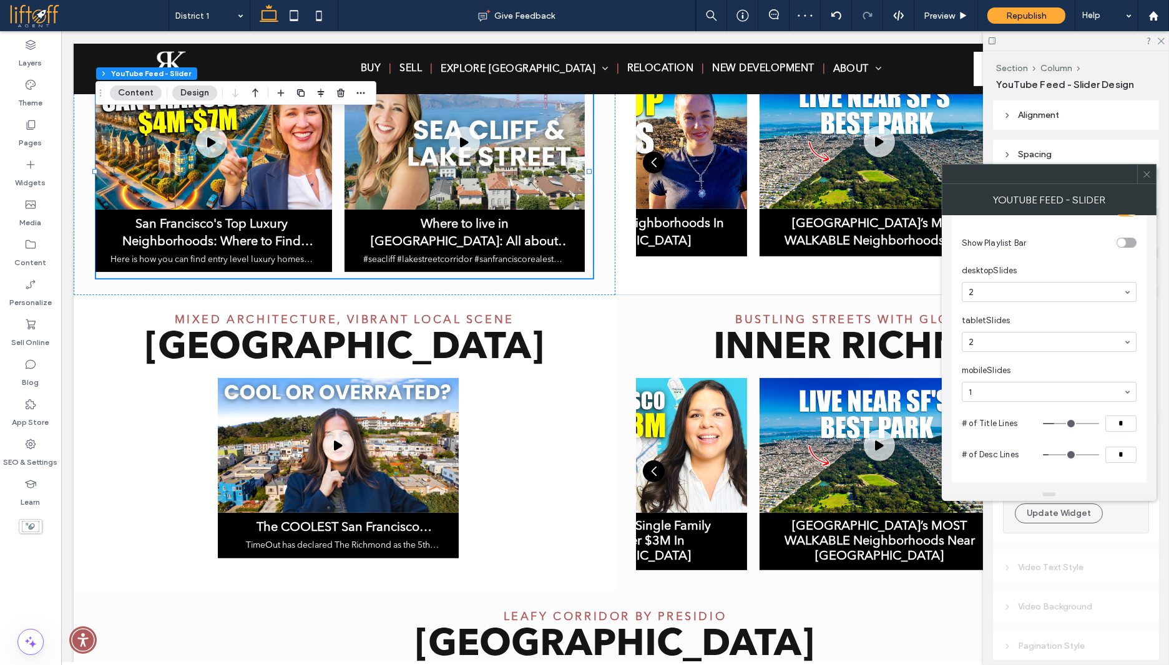
click at [1124, 456] on input "*" at bounding box center [1120, 455] width 31 height 16
type input "*"
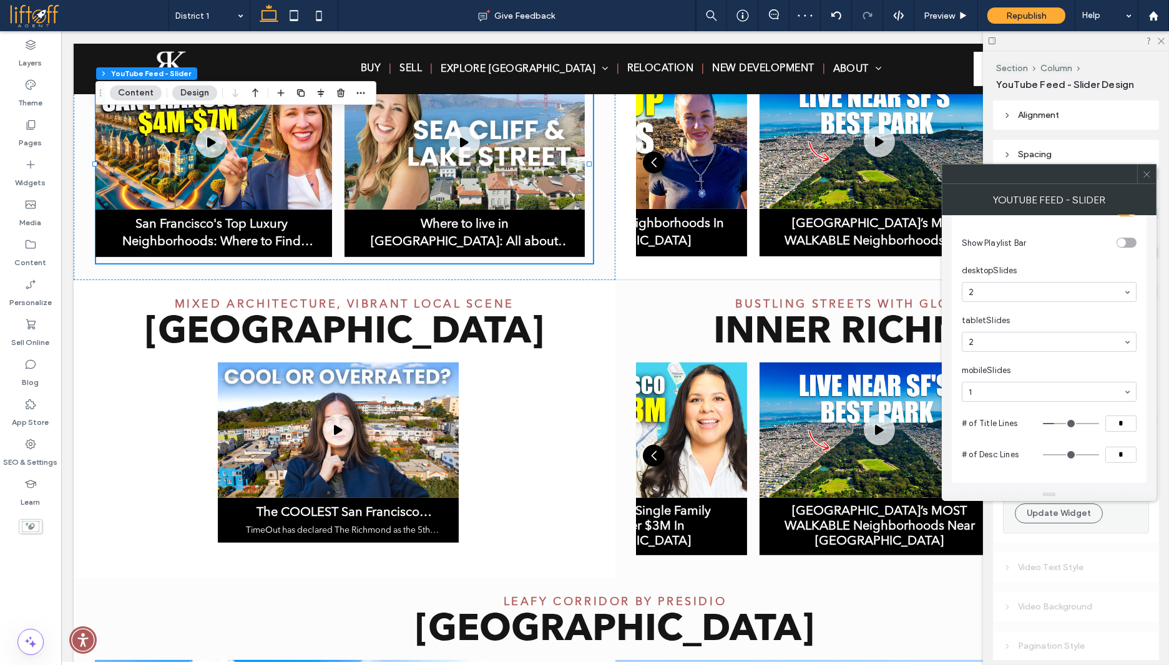
click at [1151, 174] on div at bounding box center [1146, 174] width 19 height 19
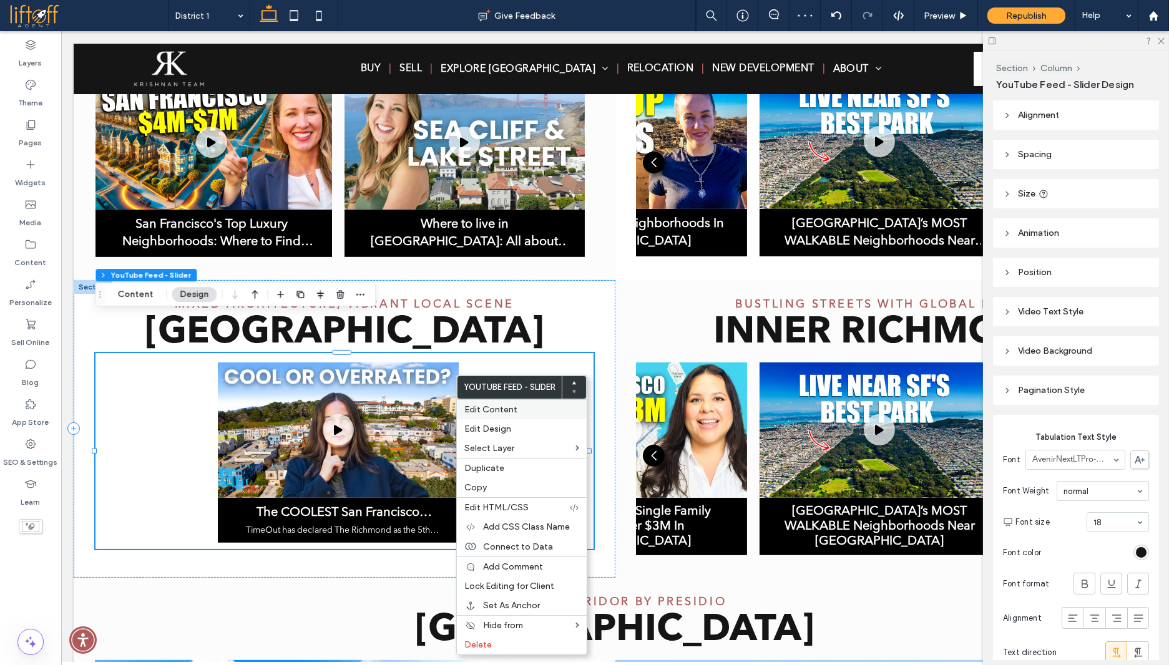
click at [495, 411] on span "Edit Content" at bounding box center [490, 409] width 53 height 11
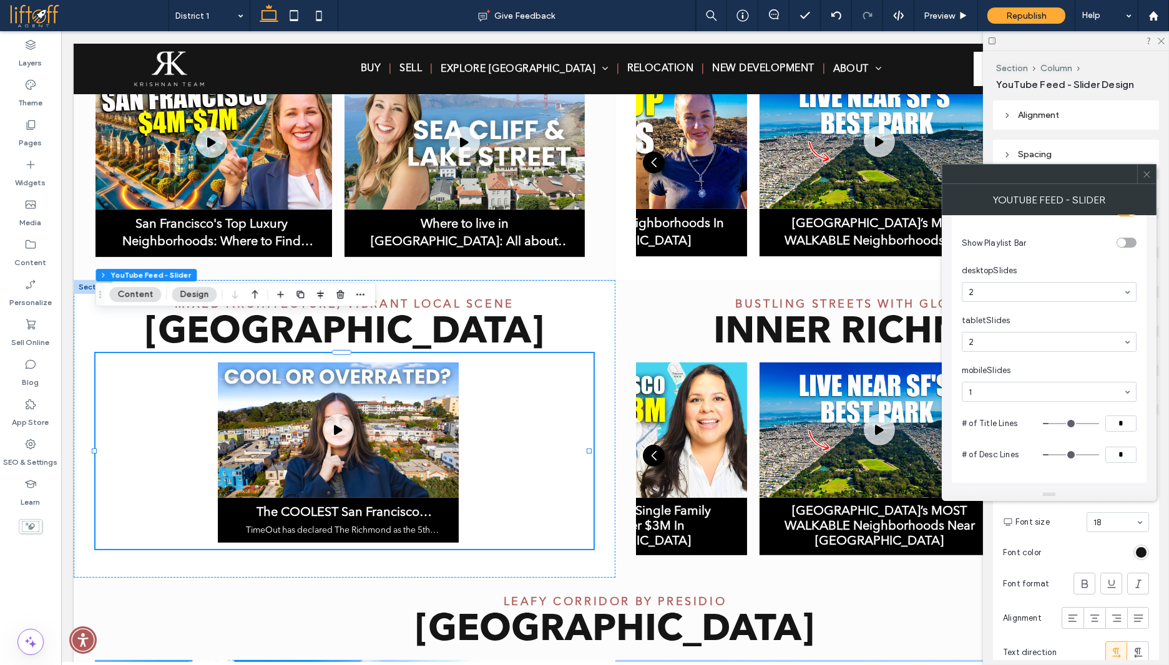
click at [1120, 451] on input "*" at bounding box center [1120, 455] width 31 height 16
type input "*"
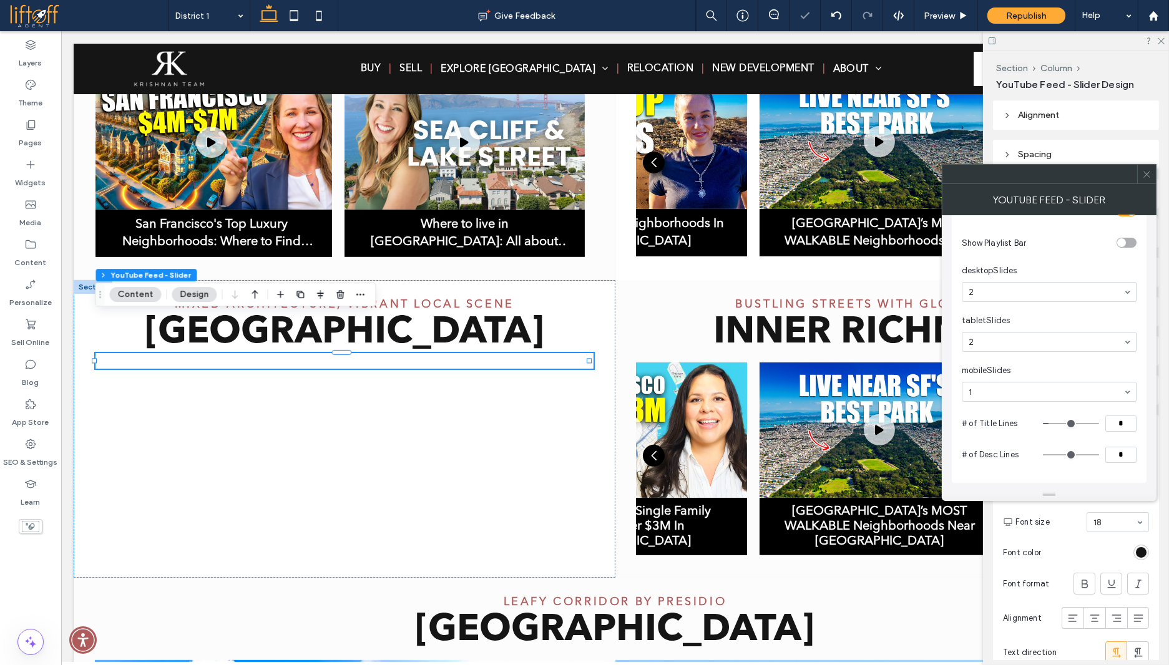
click at [1123, 419] on input "*" at bounding box center [1120, 424] width 31 height 16
type input "*"
click at [1149, 172] on icon at bounding box center [1146, 174] width 9 height 9
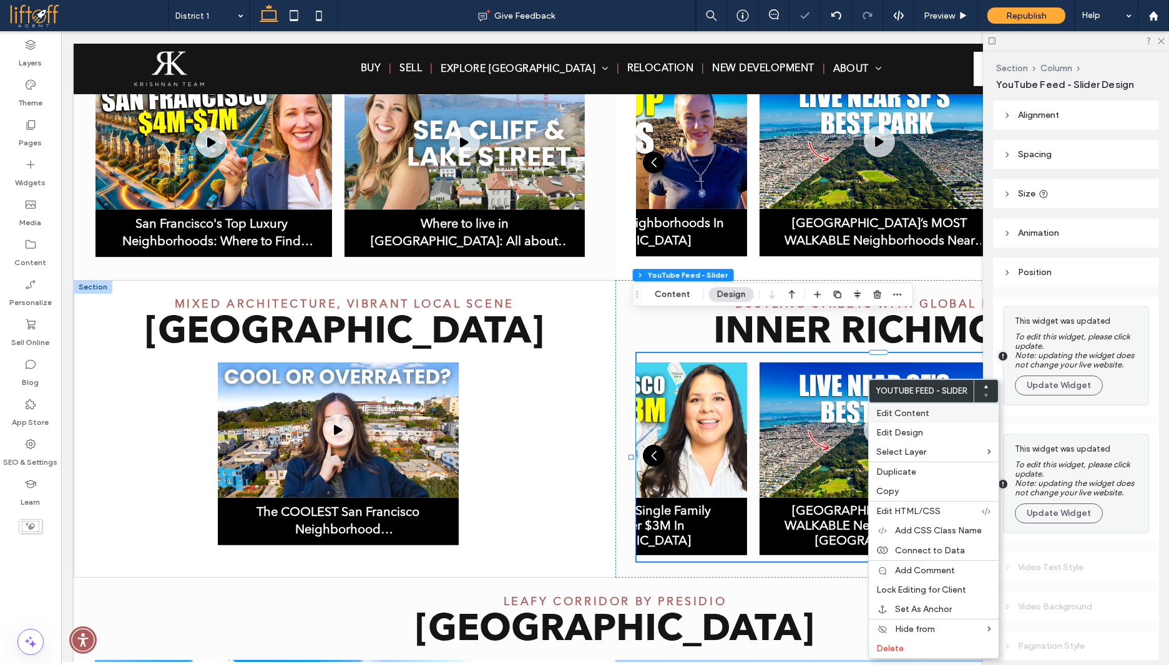
click at [898, 408] on span "Edit Content" at bounding box center [902, 413] width 53 height 11
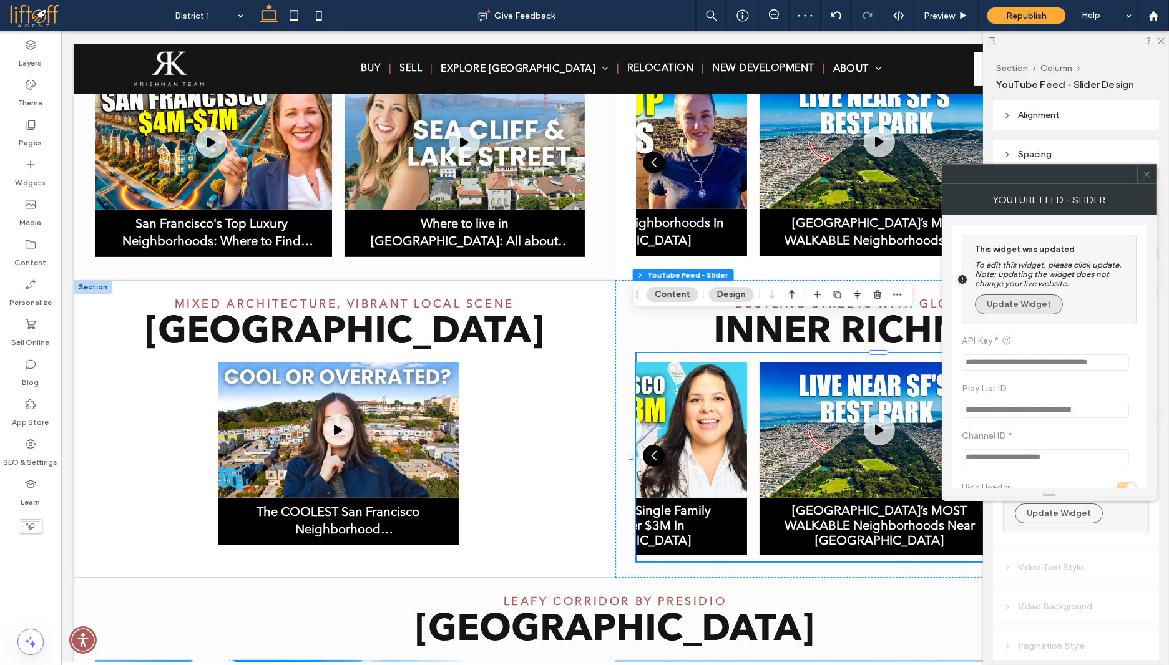
click at [1026, 300] on button "Update Widget" at bounding box center [1018, 304] width 88 height 20
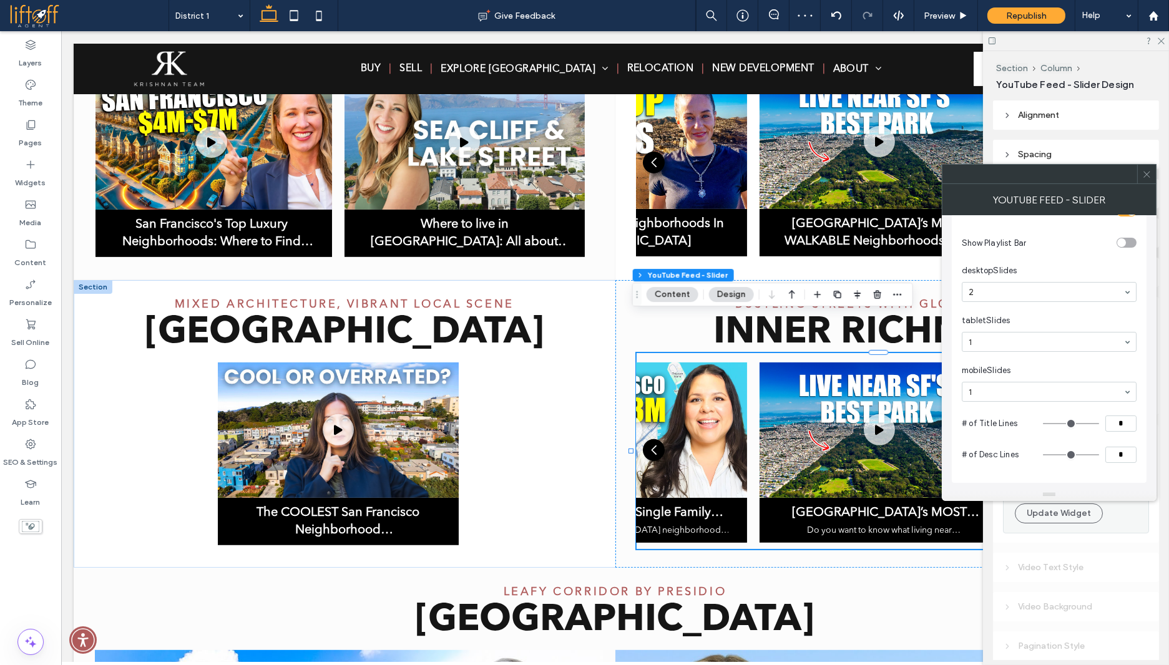
click at [1128, 426] on input "*" at bounding box center [1120, 424] width 31 height 16
type input "*"
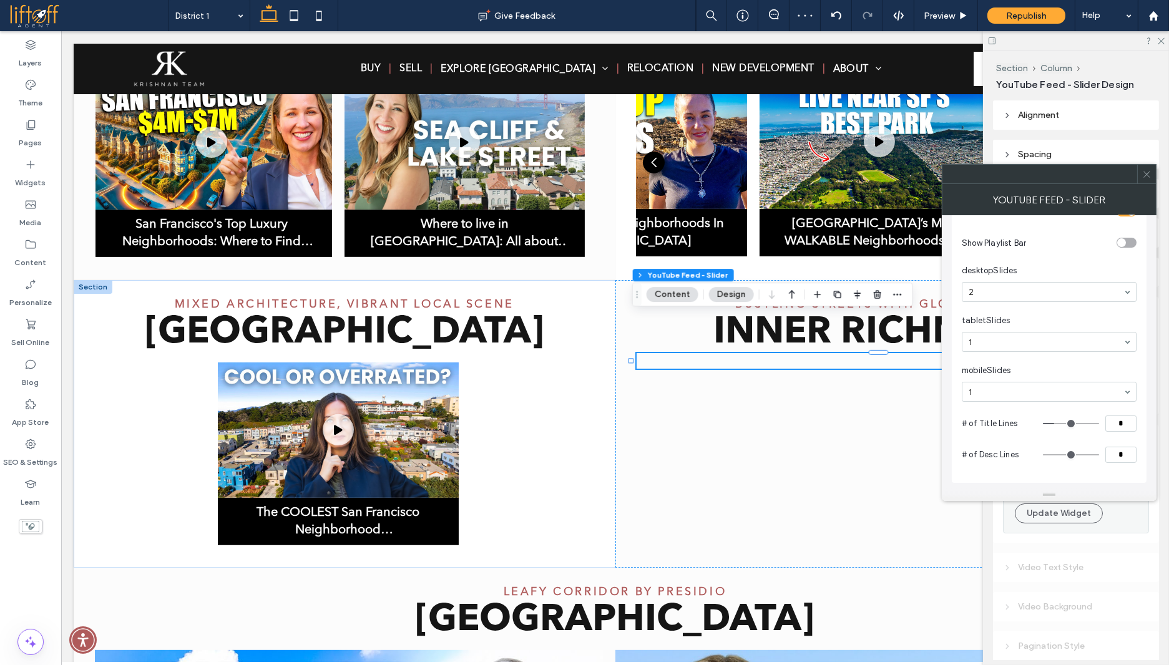
click at [1123, 453] on input "*" at bounding box center [1120, 455] width 31 height 16
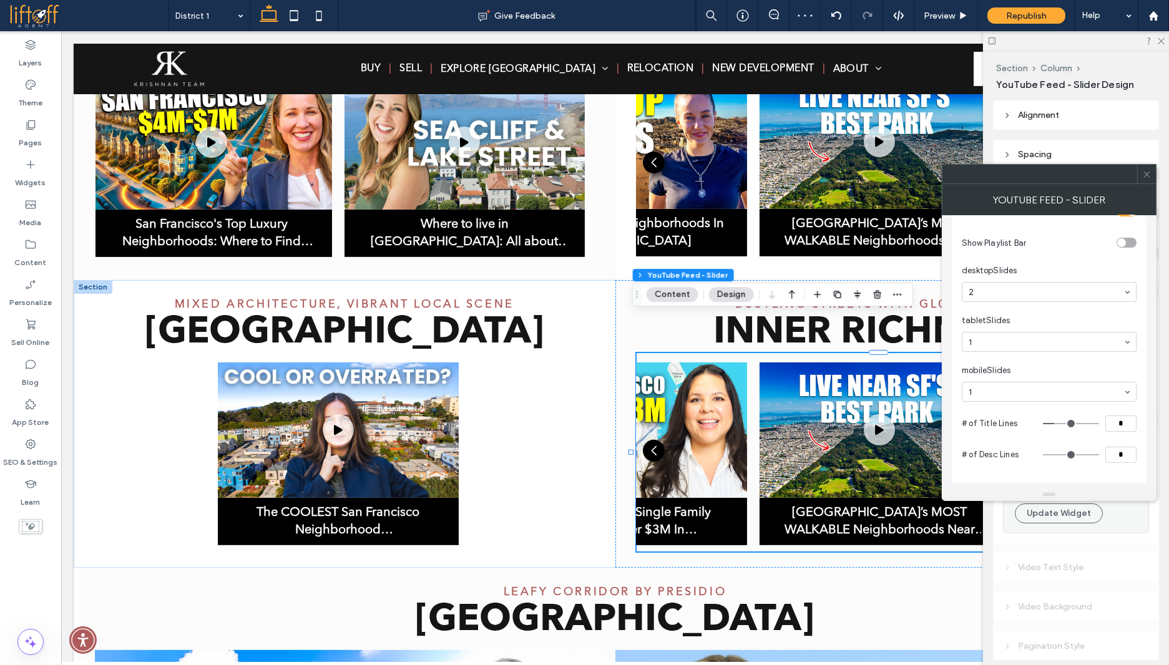
click at [1149, 171] on use at bounding box center [1146, 174] width 6 height 6
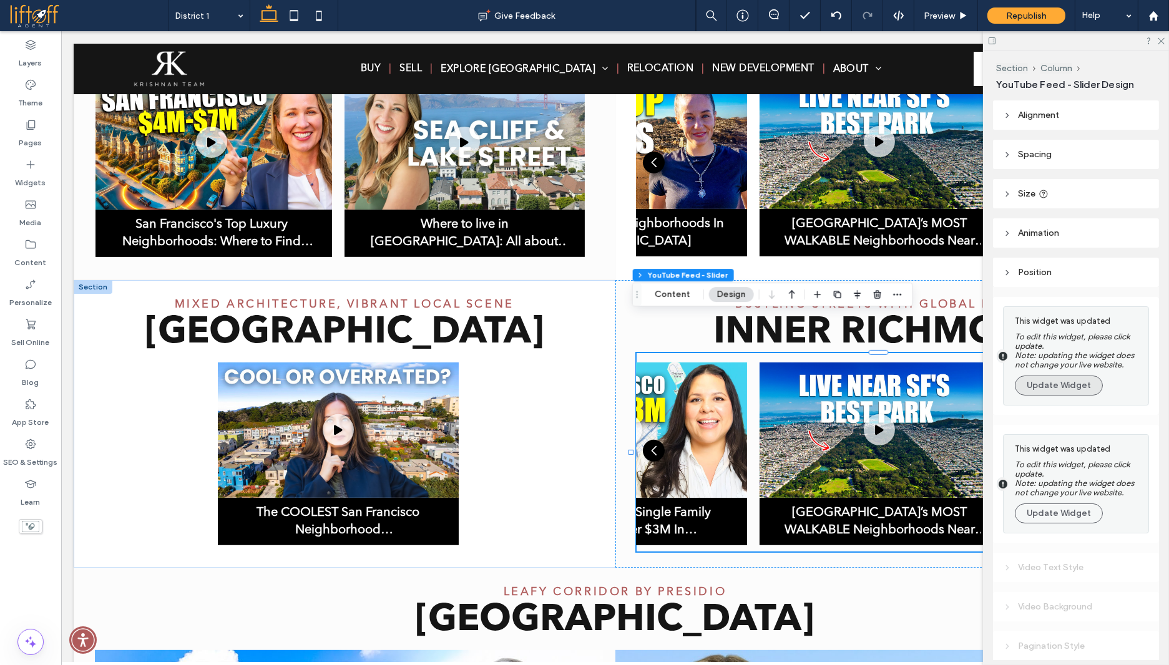
click at [1069, 385] on button "Update Widget" at bounding box center [1058, 386] width 88 height 20
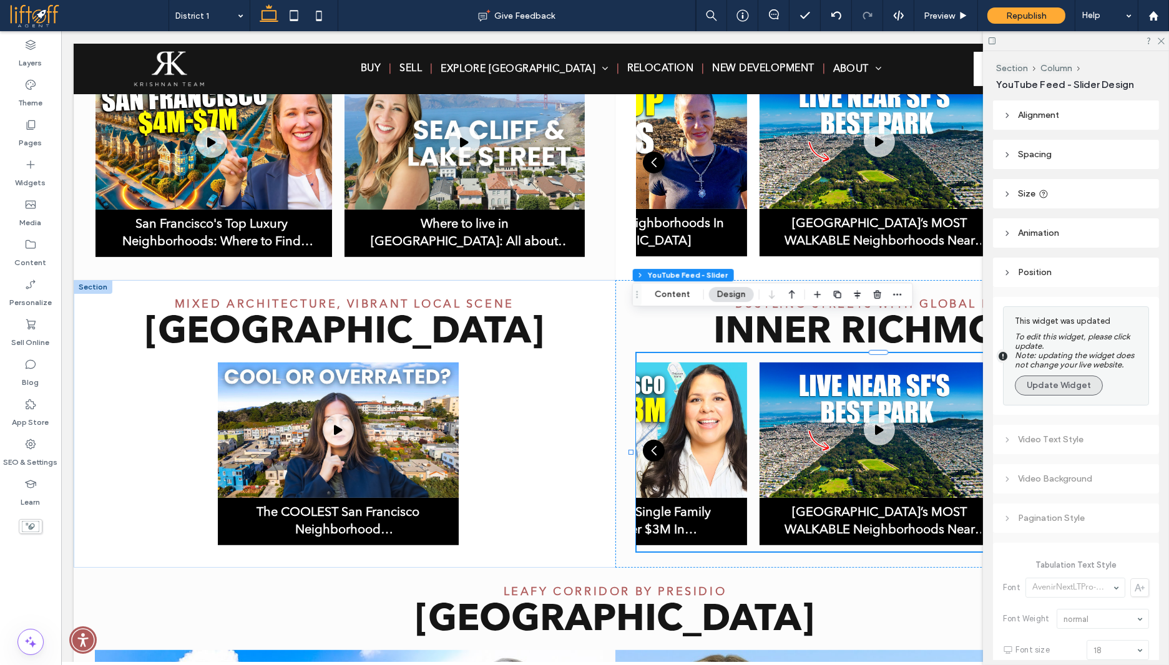
click at [1068, 385] on button "Update Widget" at bounding box center [1058, 386] width 88 height 20
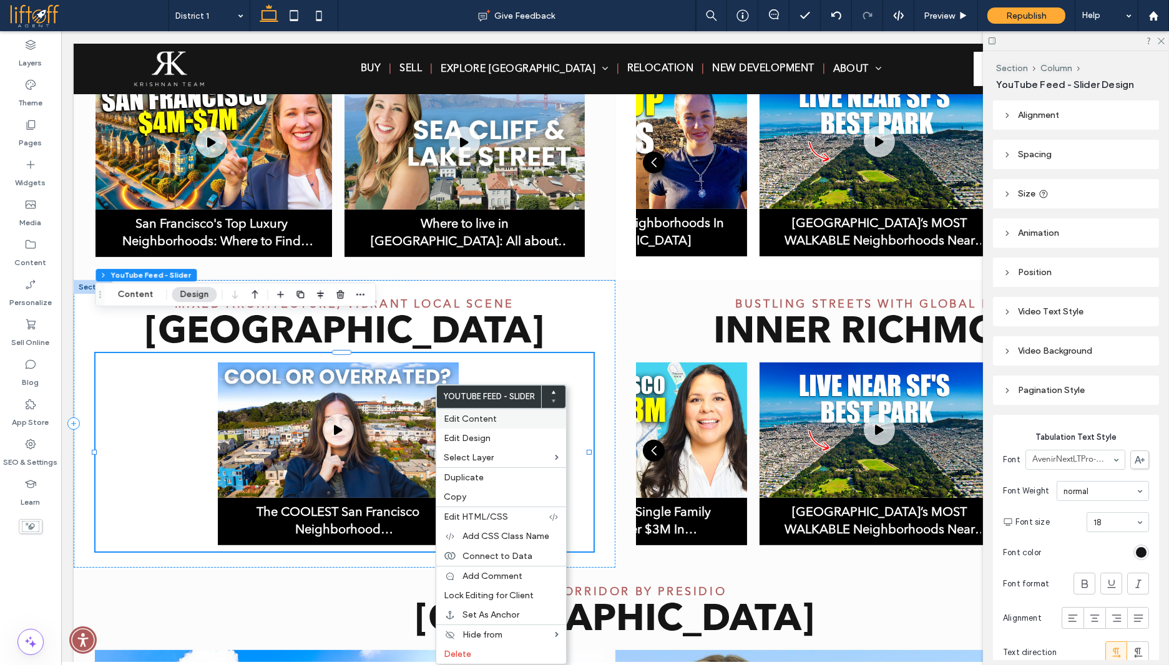
click at [467, 415] on span "Edit Content" at bounding box center [470, 419] width 53 height 11
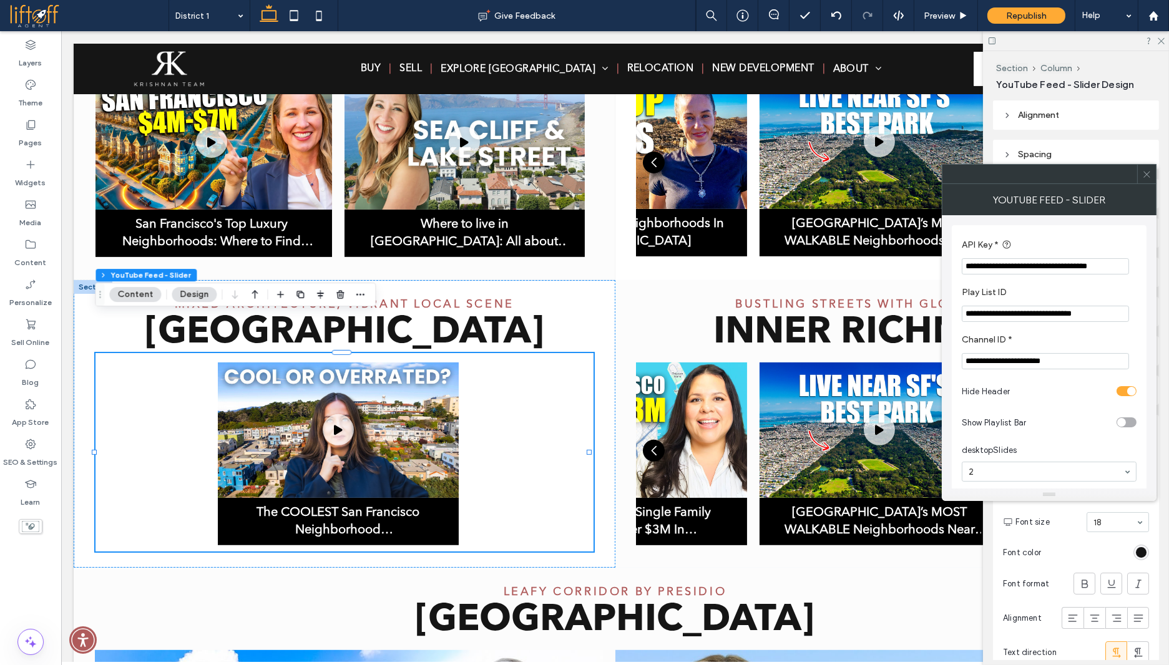
click at [1147, 176] on icon at bounding box center [1146, 174] width 9 height 9
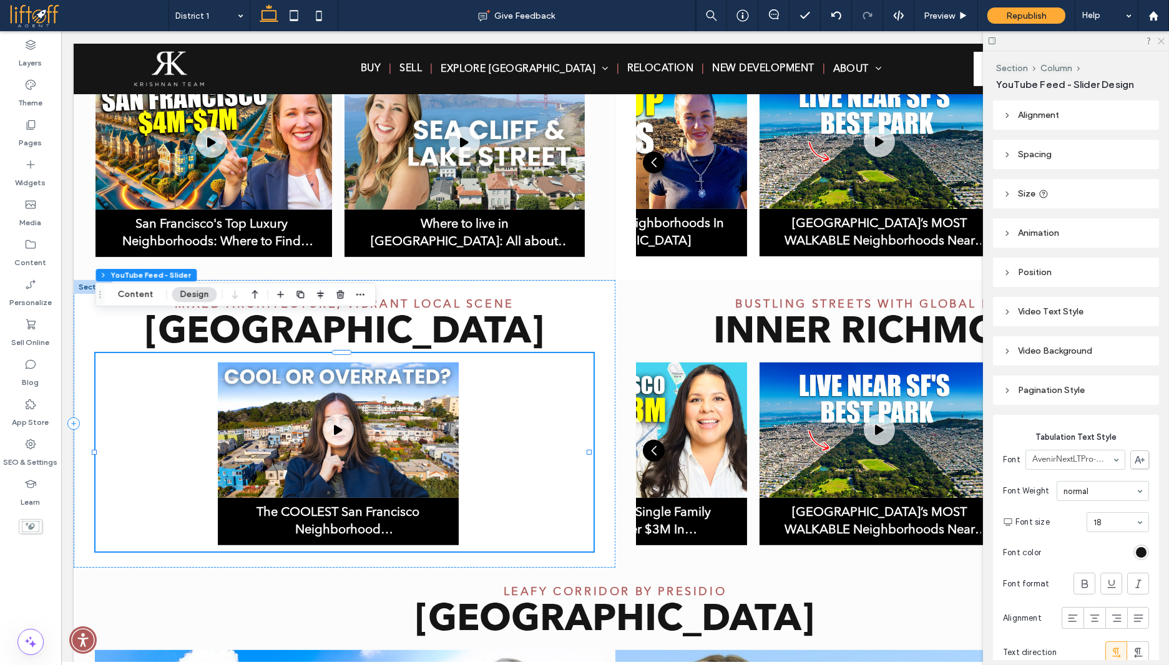
click at [1160, 42] on icon at bounding box center [1160, 40] width 8 height 8
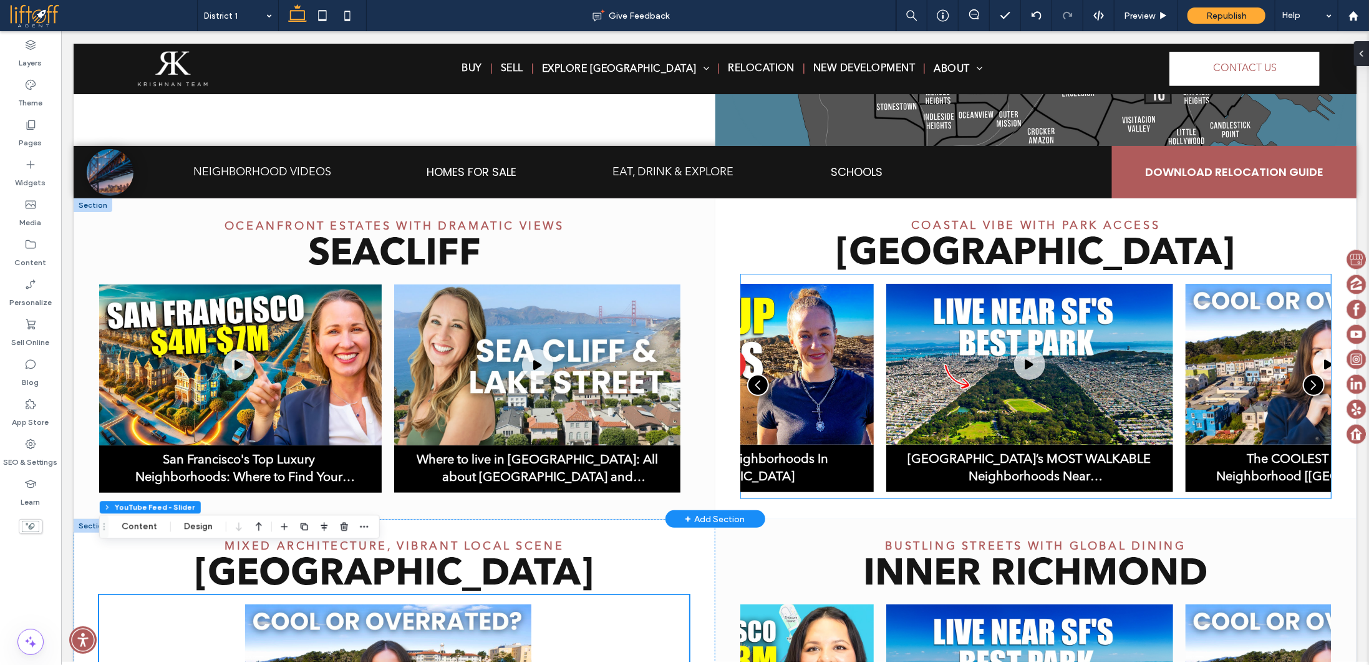
scroll to position [465, 0]
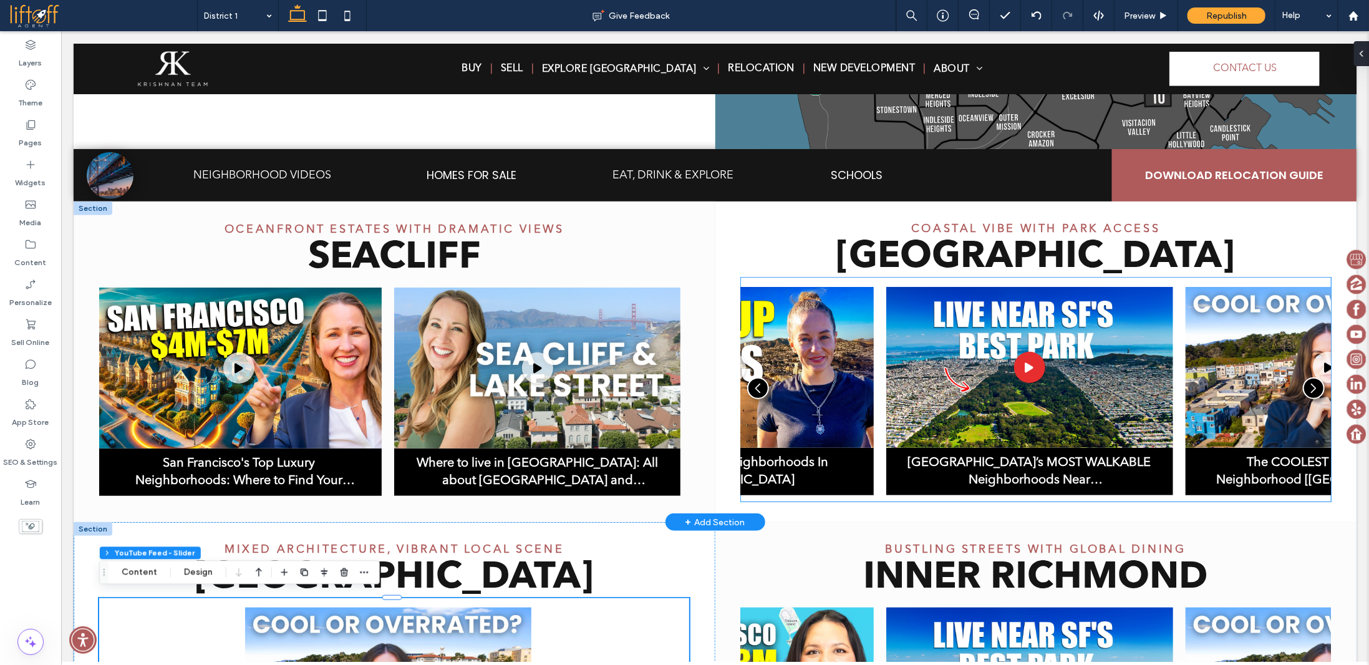
click at [1011, 326] on img "2 / 3" at bounding box center [1029, 366] width 287 height 161
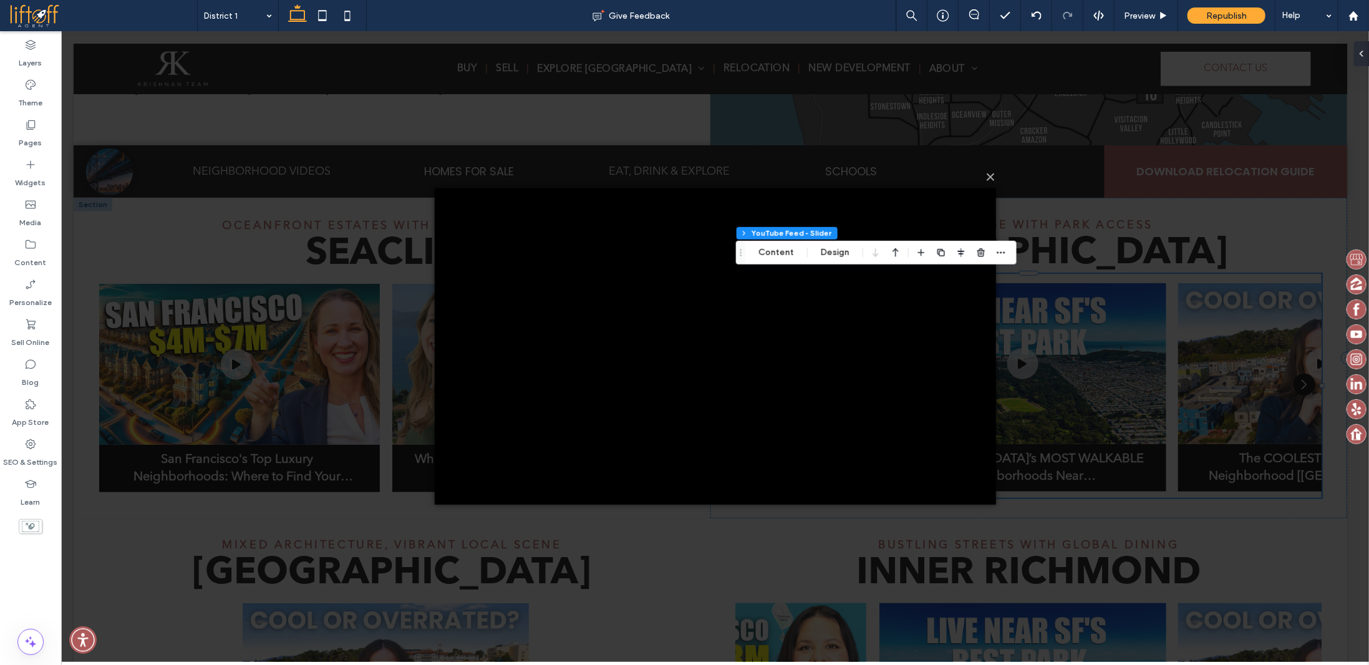
click at [1065, 296] on div "× Loading..." at bounding box center [715, 346] width 1308 height 631
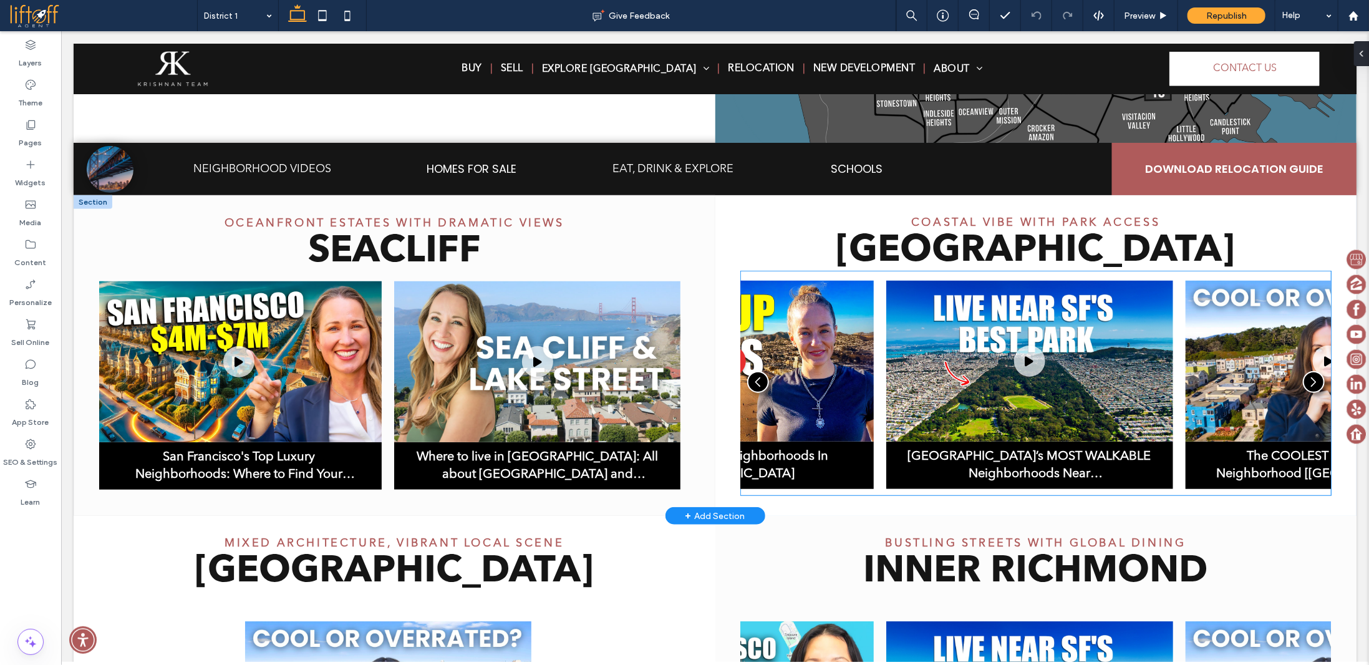
click at [838, 329] on img "1 / 3" at bounding box center [730, 360] width 287 height 161
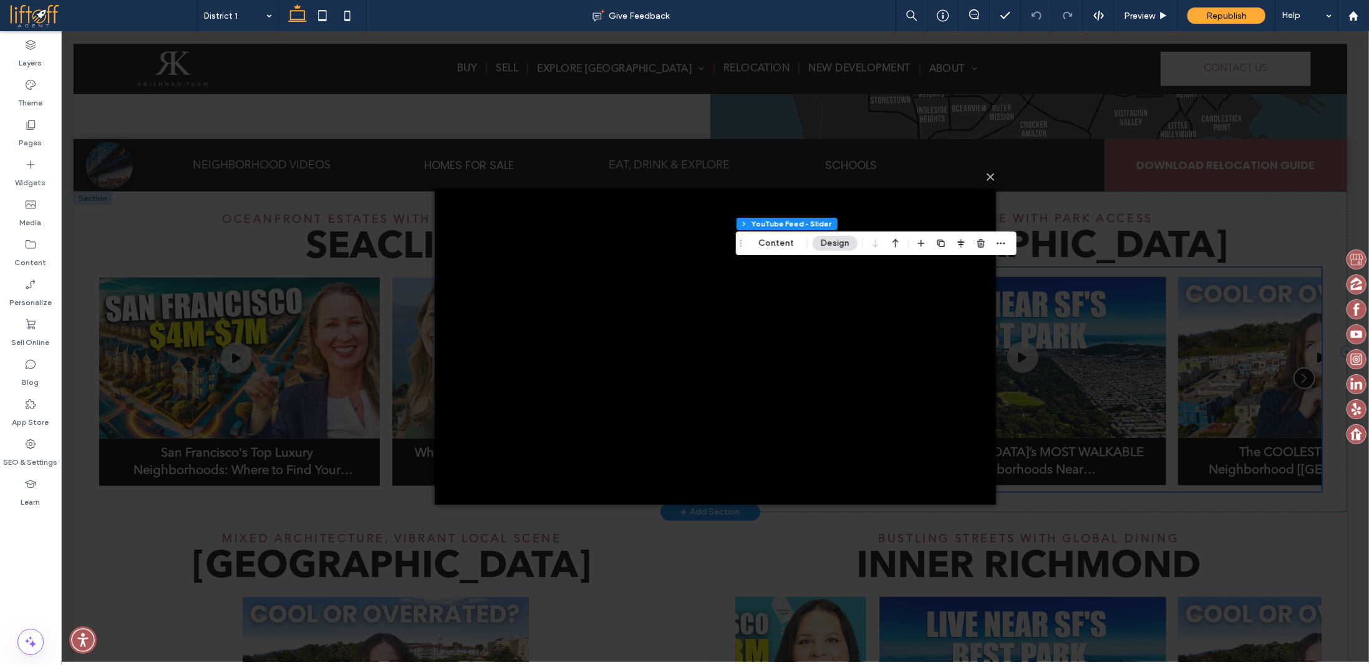
scroll to position [474, 0]
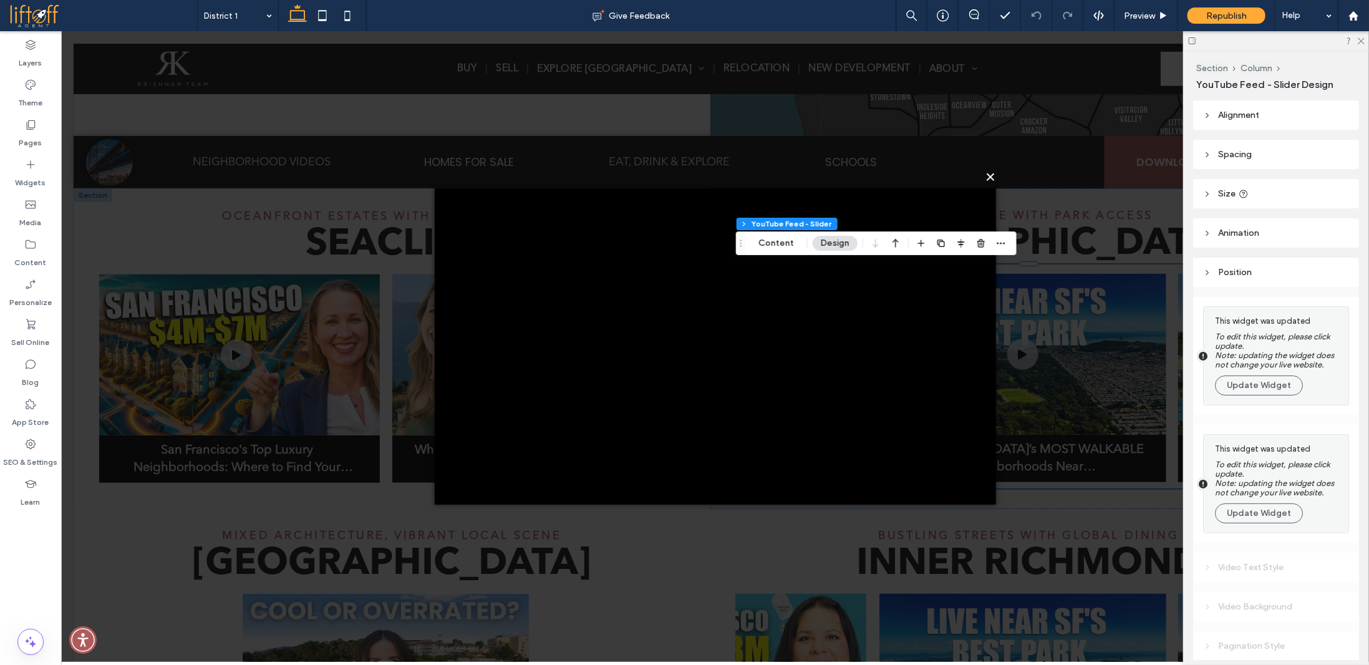
click at [989, 175] on button "×" at bounding box center [718, 176] width 561 height 27
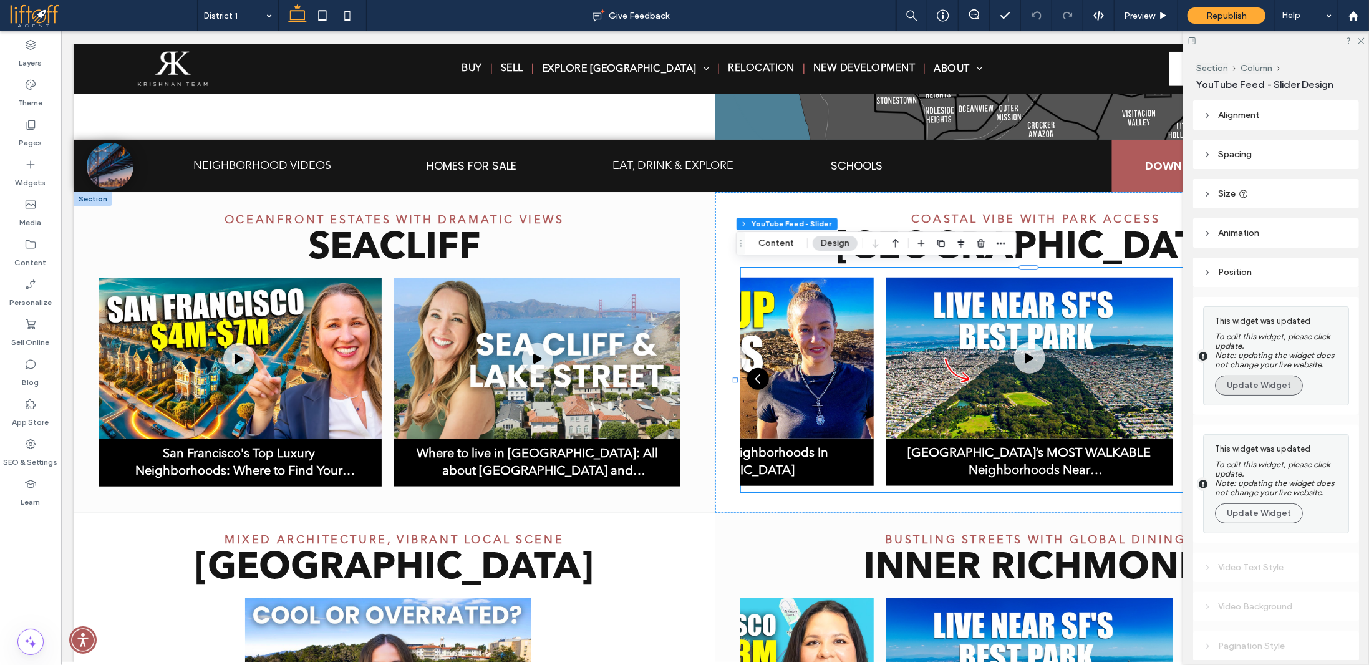
click at [1264, 394] on button "Update Widget" at bounding box center [1259, 386] width 88 height 20
click at [1264, 391] on button "Update Widget" at bounding box center [1259, 386] width 88 height 20
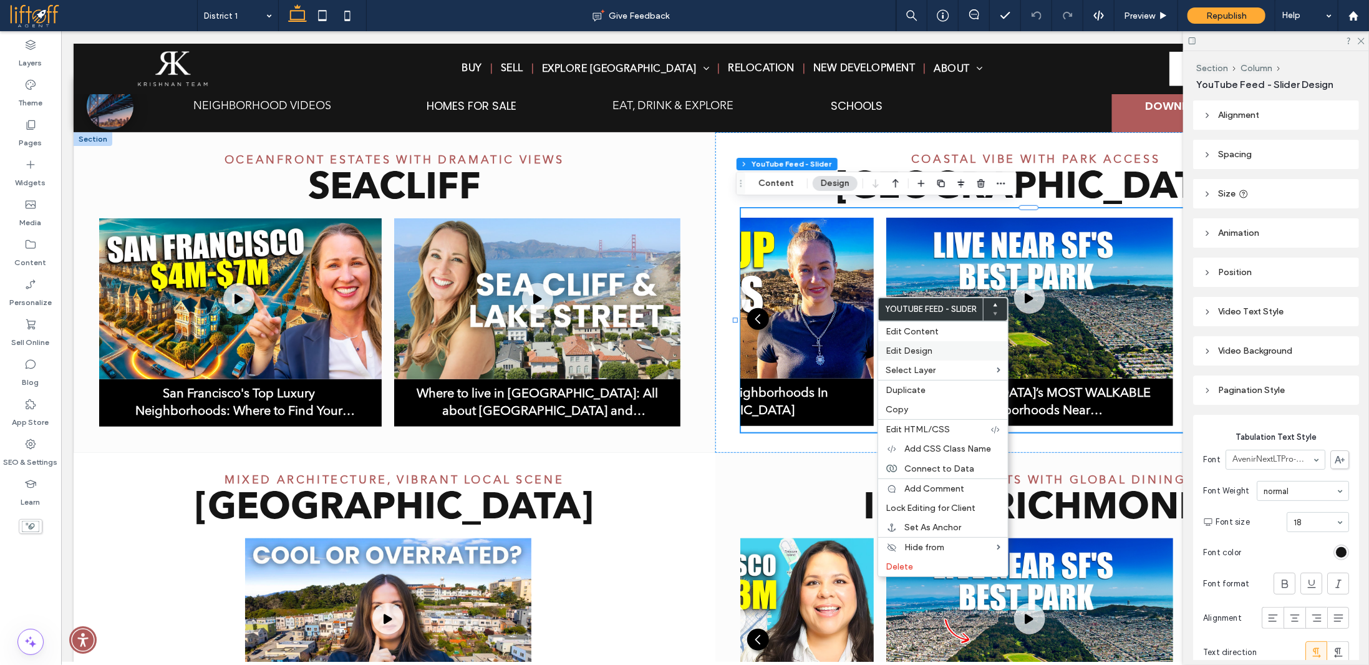
click at [919, 348] on span "Edit Design" at bounding box center [909, 351] width 47 height 11
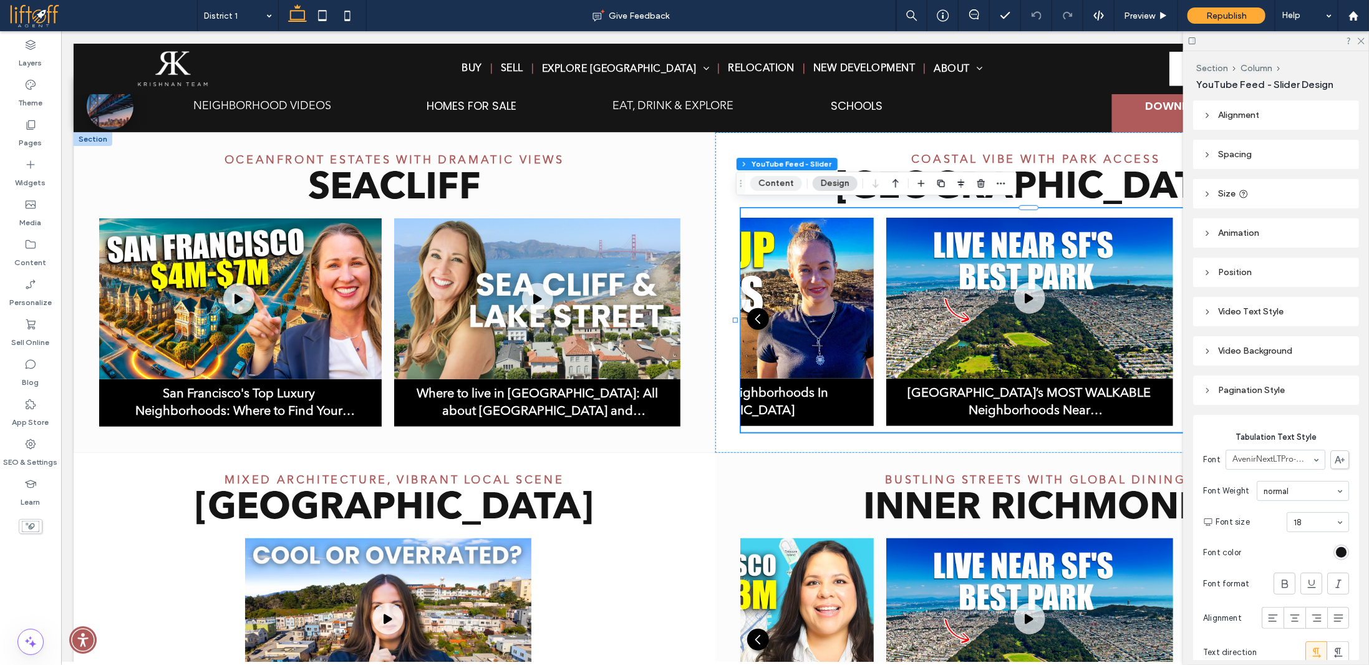
click at [777, 187] on button "Content" at bounding box center [777, 183] width 52 height 15
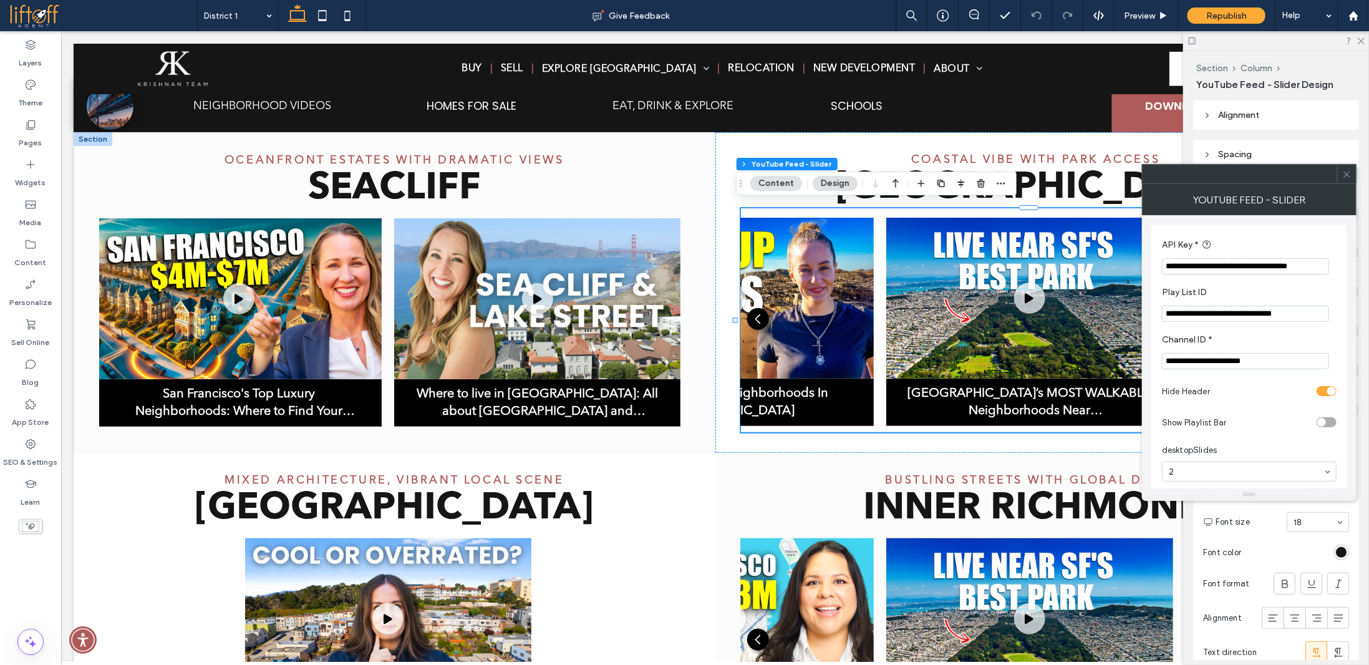
click at [1349, 174] on icon at bounding box center [1347, 174] width 9 height 9
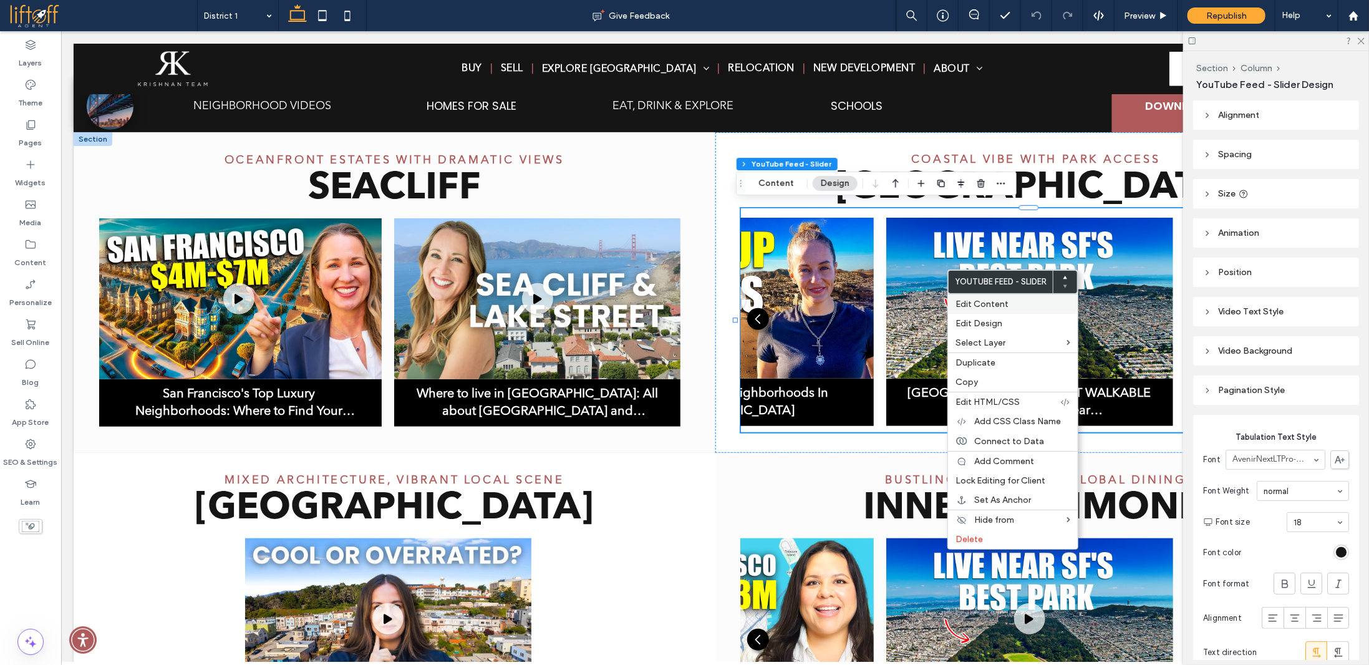
click at [966, 302] on span "Edit Content" at bounding box center [982, 304] width 53 height 11
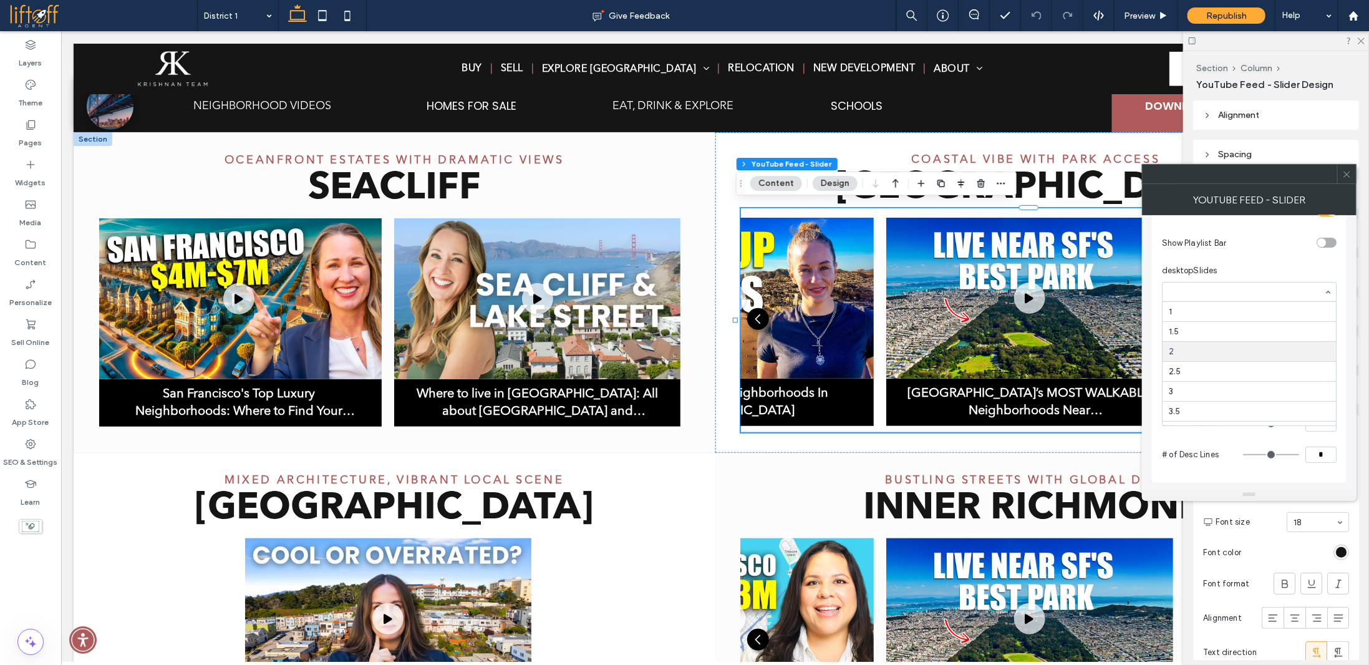
scroll to position [41, 0]
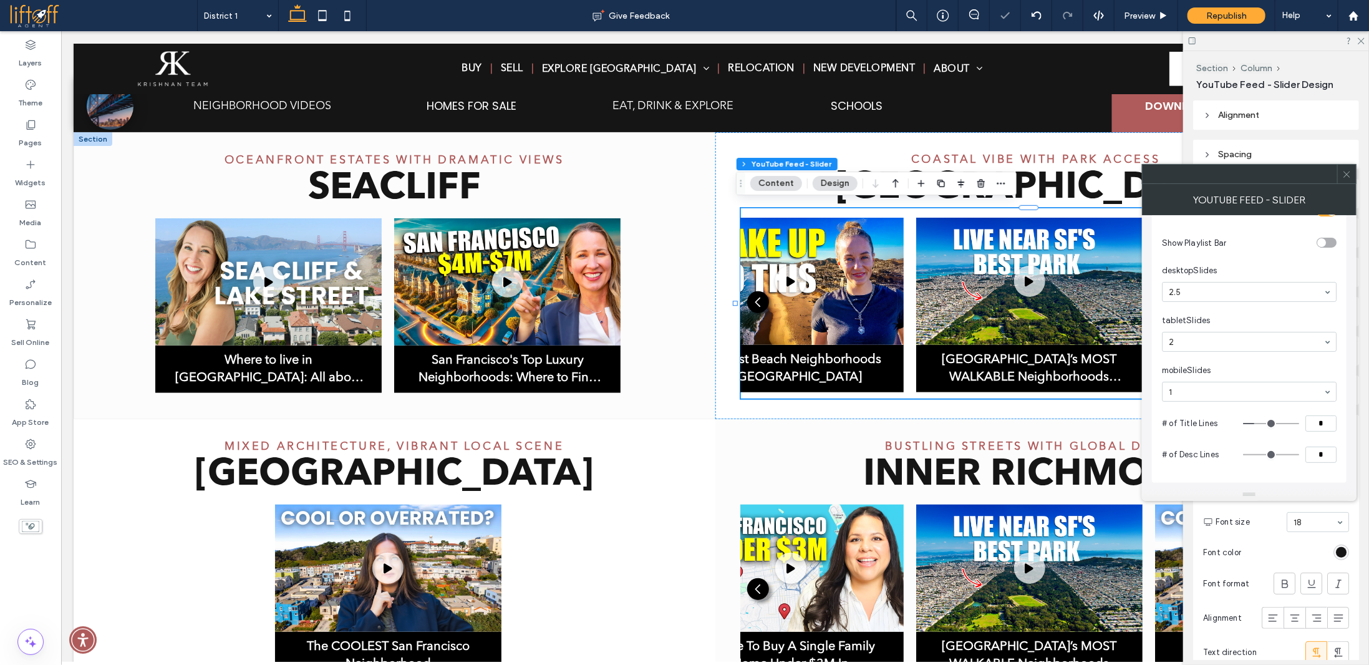
click at [1201, 293] on input at bounding box center [1246, 292] width 155 height 9
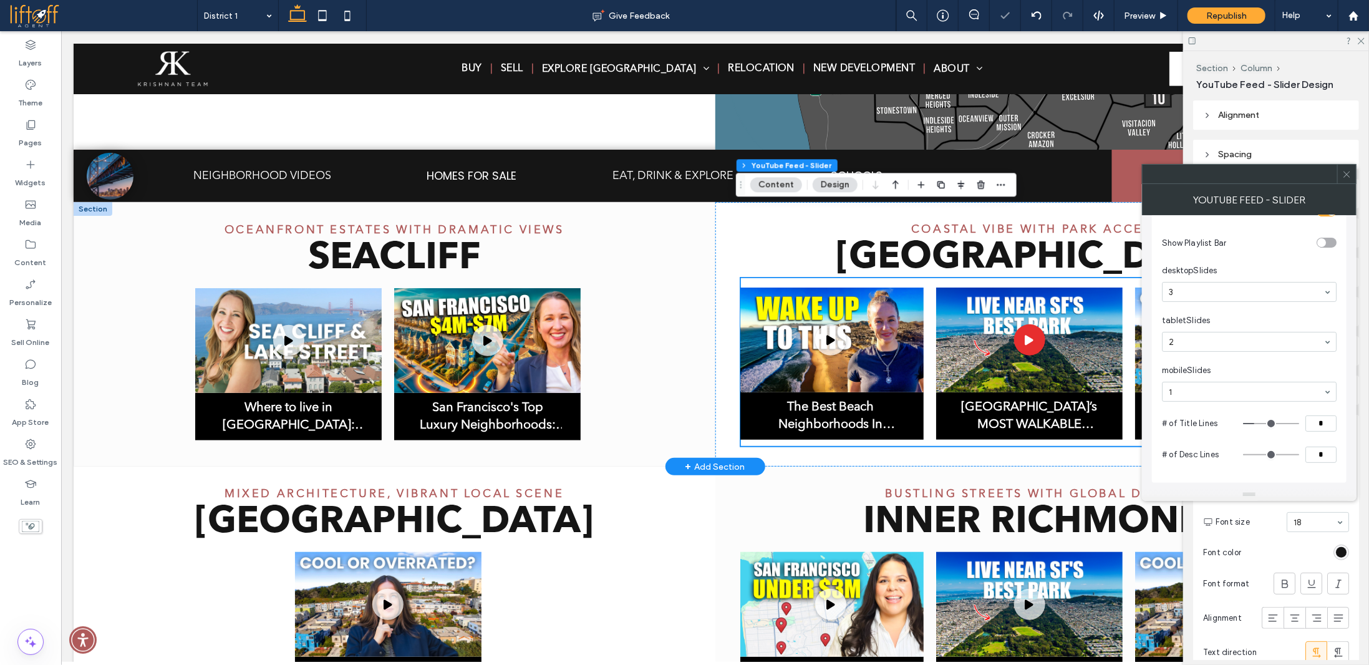
scroll to position [409, 0]
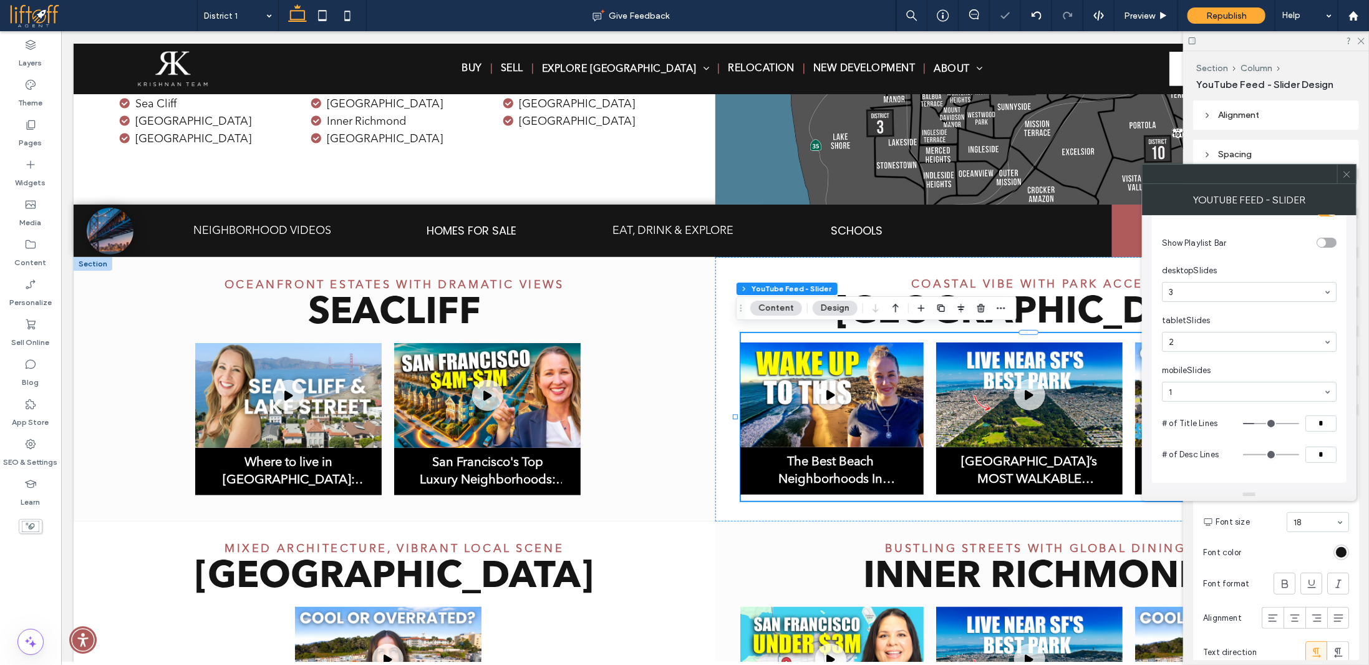
click at [1247, 294] on input at bounding box center [1246, 292] width 155 height 9
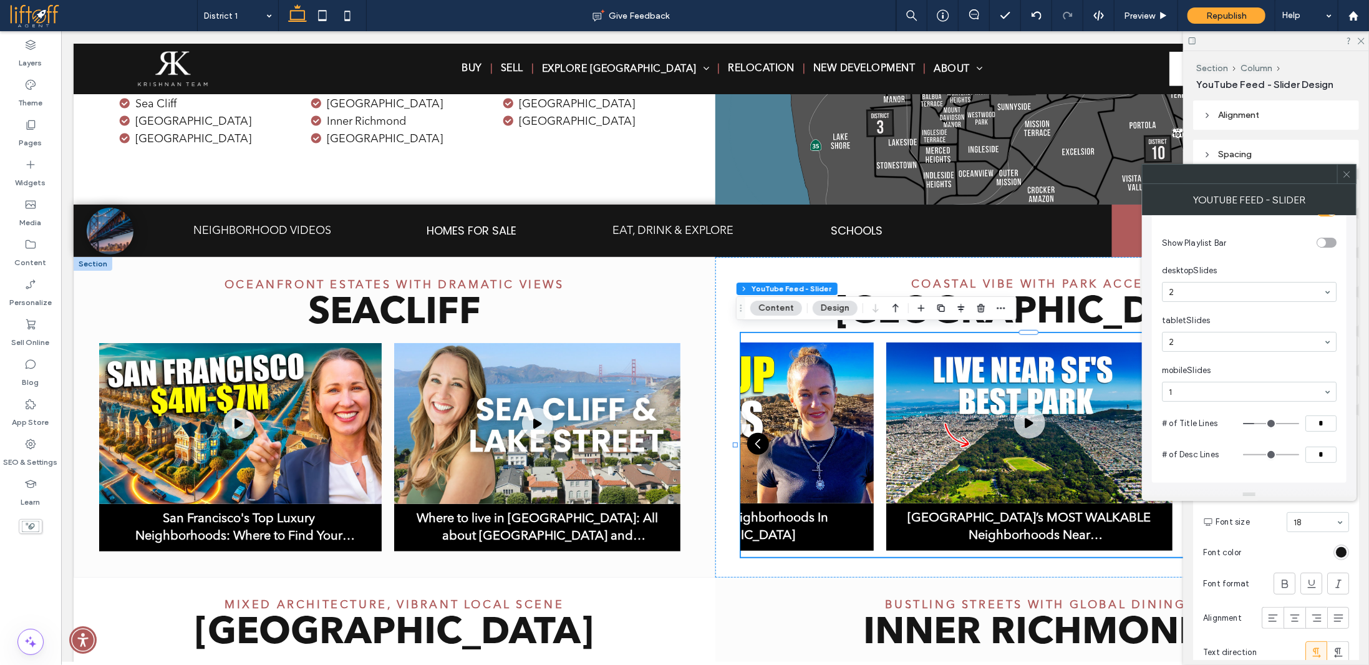
drag, startPoint x: 1342, startPoint y: 179, endPoint x: 1339, endPoint y: 166, distance: 13.5
click at [1342, 178] on div at bounding box center [1347, 174] width 19 height 19
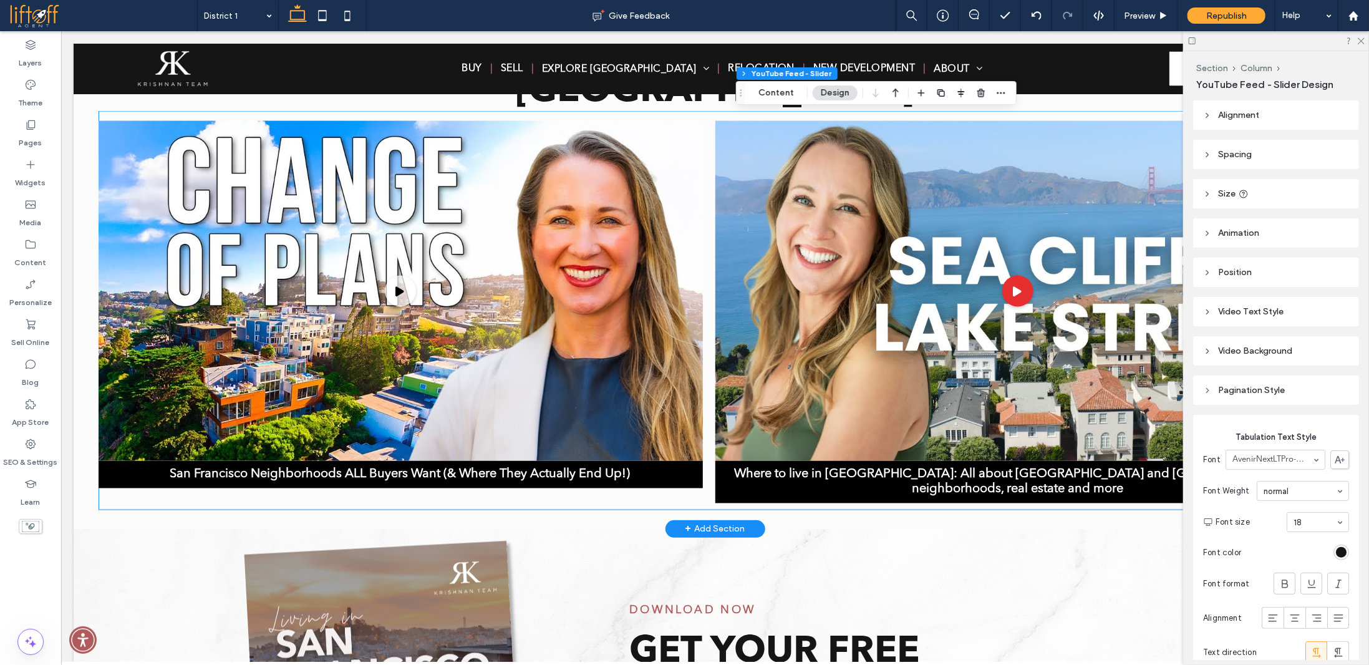
scroll to position [1283, 0]
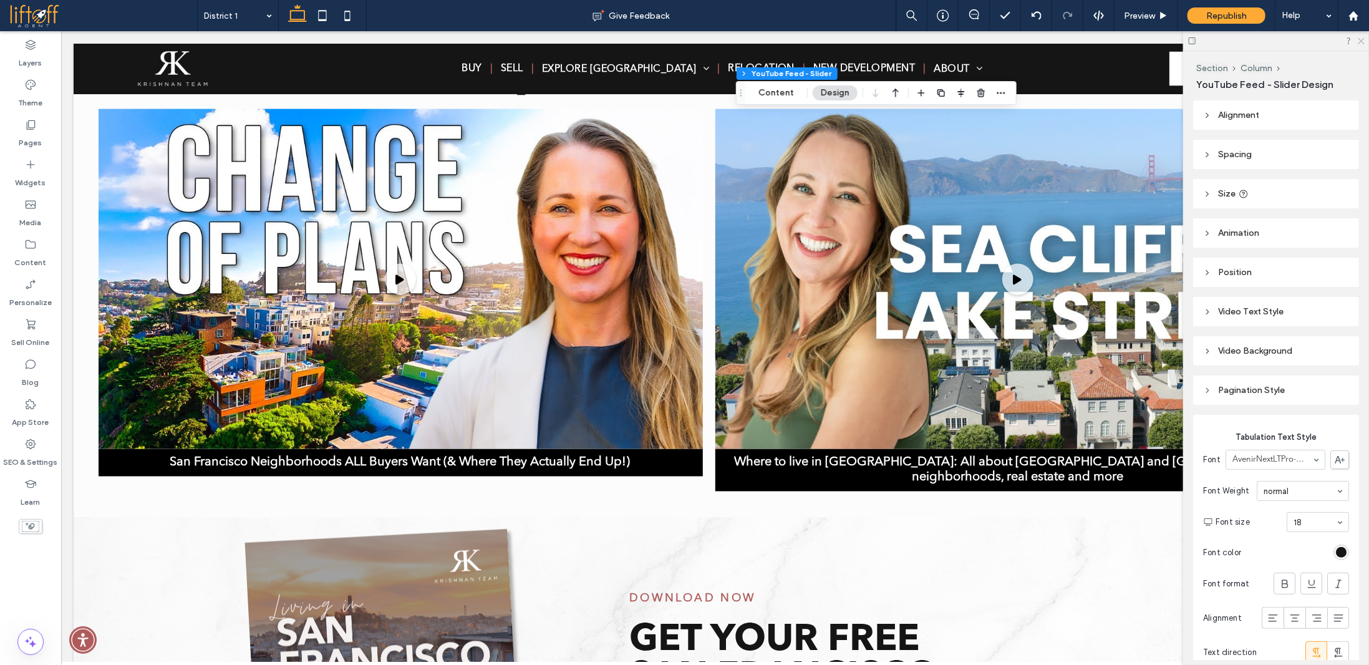
click at [1364, 40] on icon at bounding box center [1361, 40] width 8 height 8
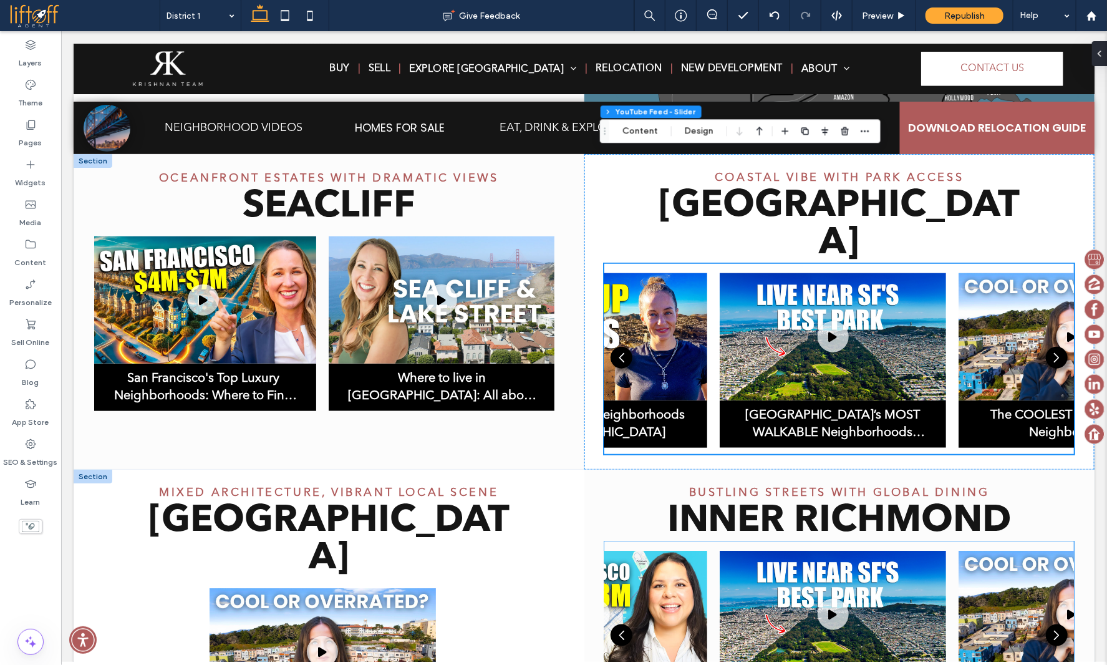
scroll to position [570, 0]
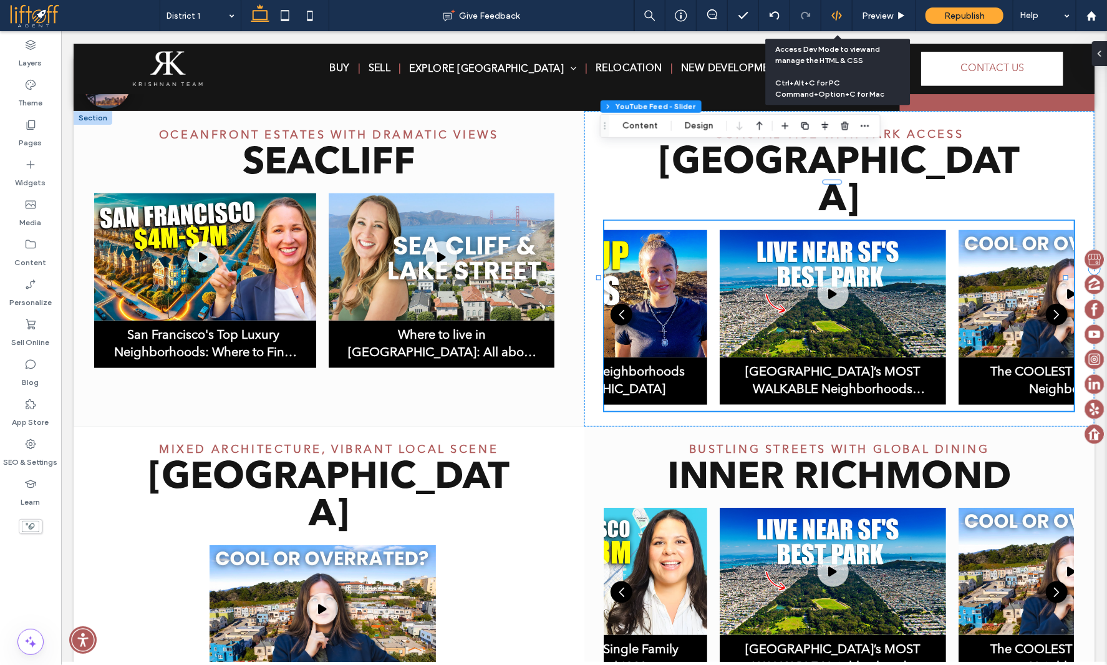
click at [836, 13] on icon at bounding box center [837, 15] width 11 height 11
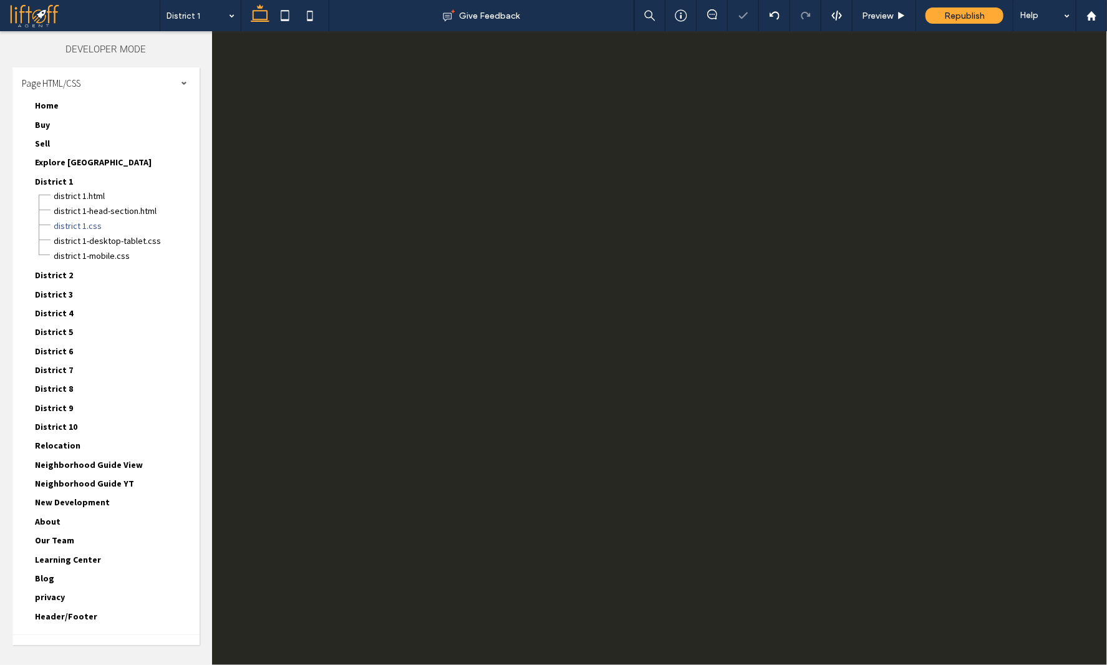
scroll to position [0, 0]
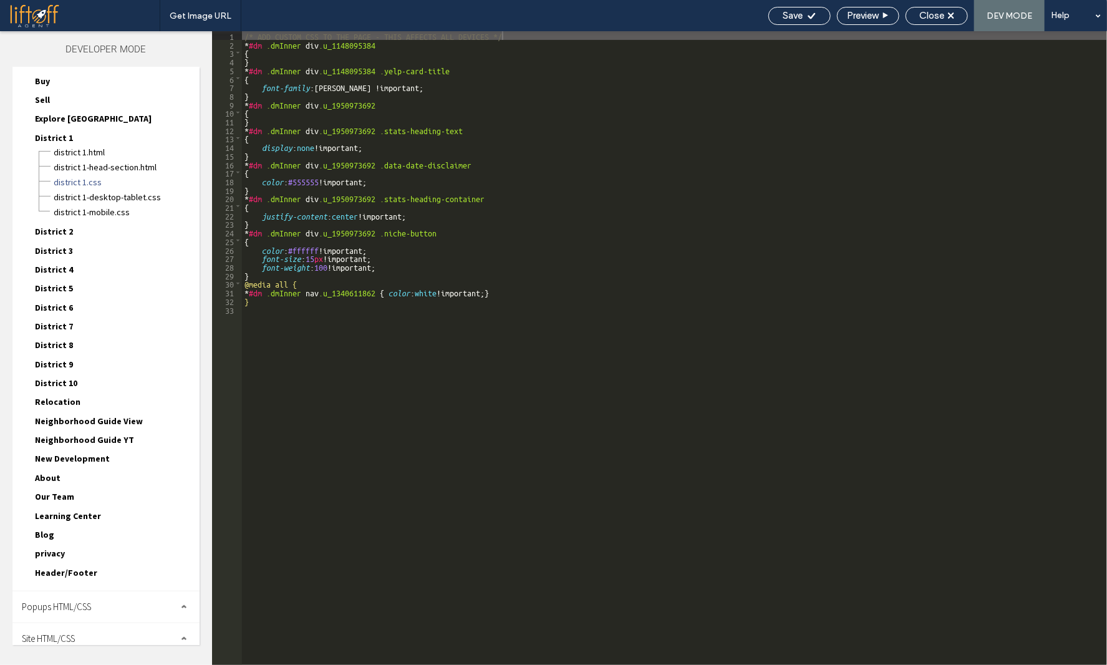
click at [89, 629] on div "Site HTML/CSS" at bounding box center [105, 638] width 187 height 31
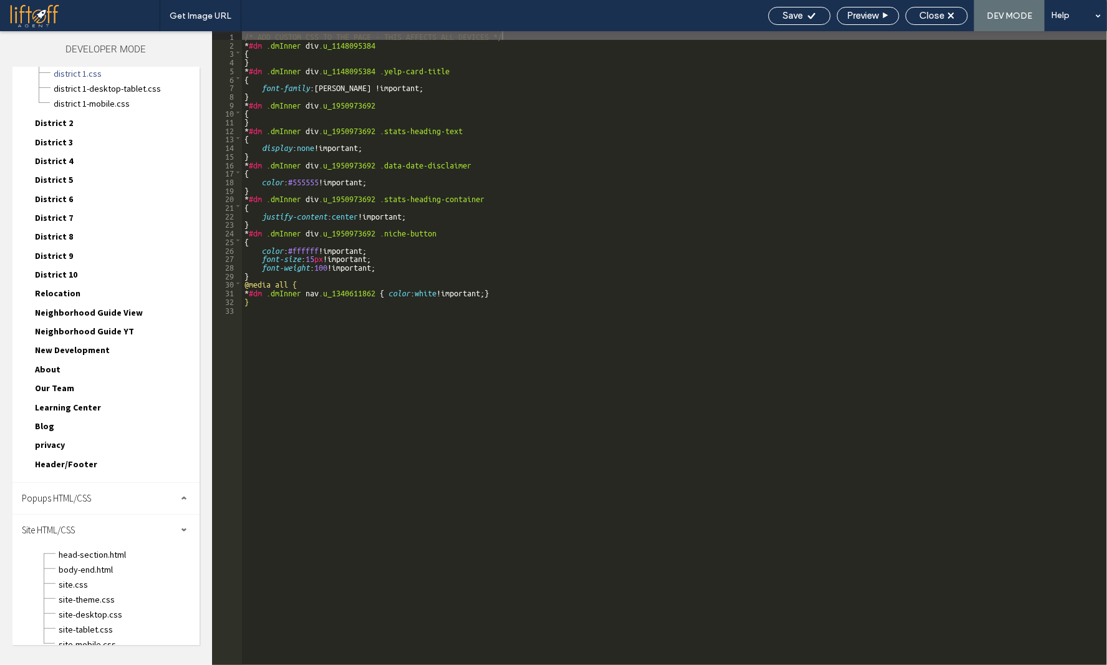
scroll to position [155, 0]
click at [85, 576] on span "site.css" at bounding box center [129, 582] width 142 height 12
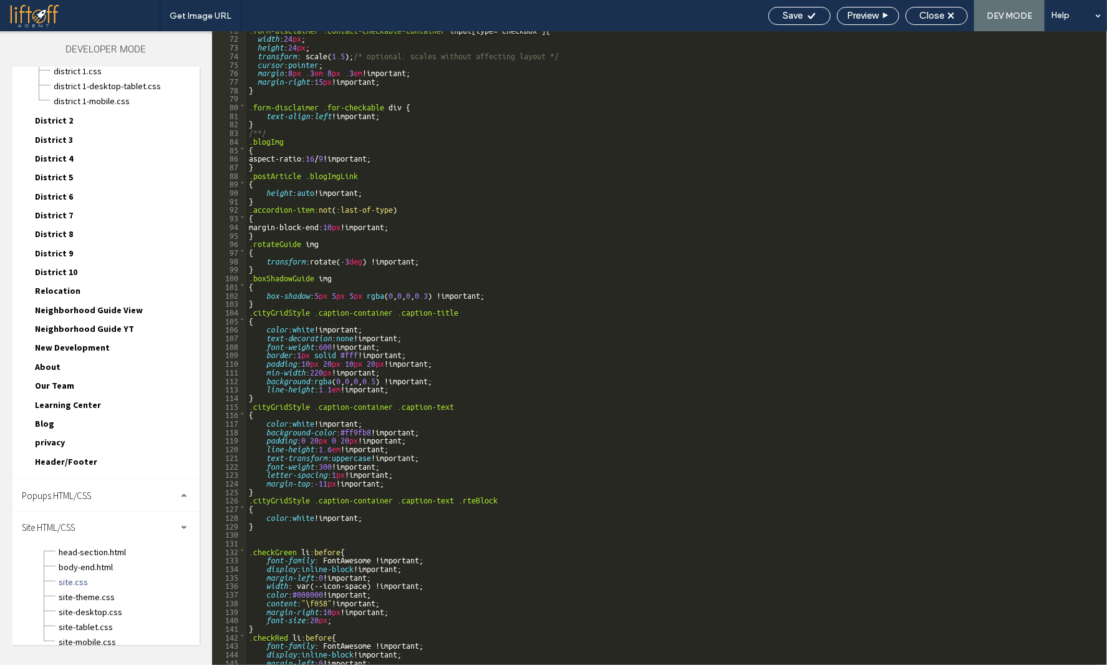
scroll to position [1231, 0]
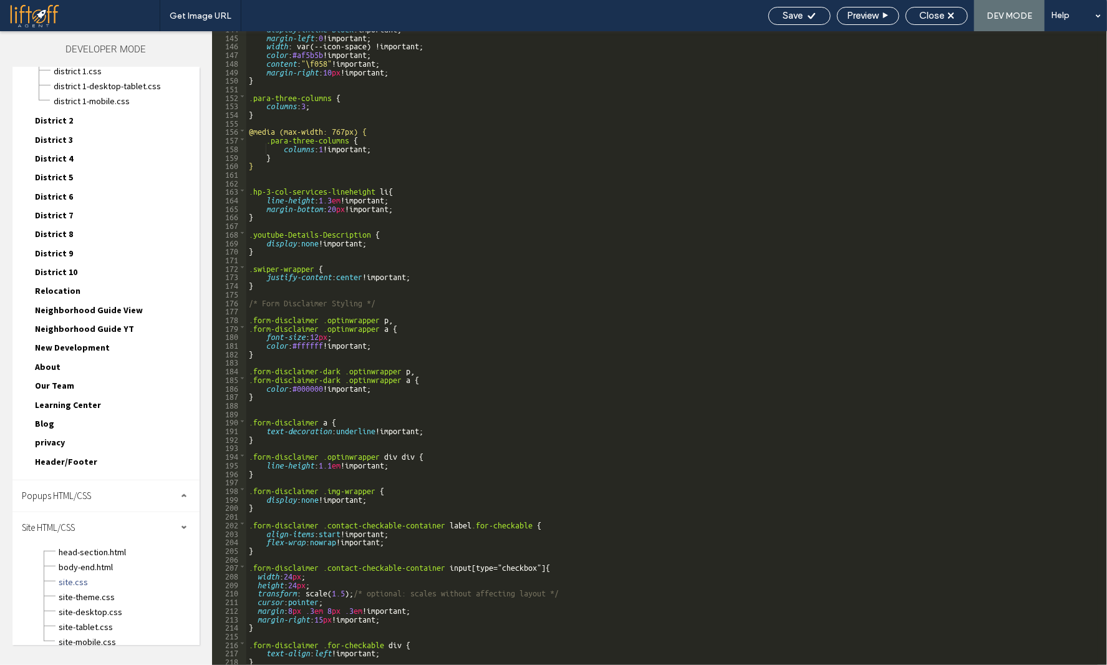
click at [555, 432] on div "display : inline-block !important; margin-left : 0 !important; width : var(--ic…" at bounding box center [672, 349] width 852 height 651
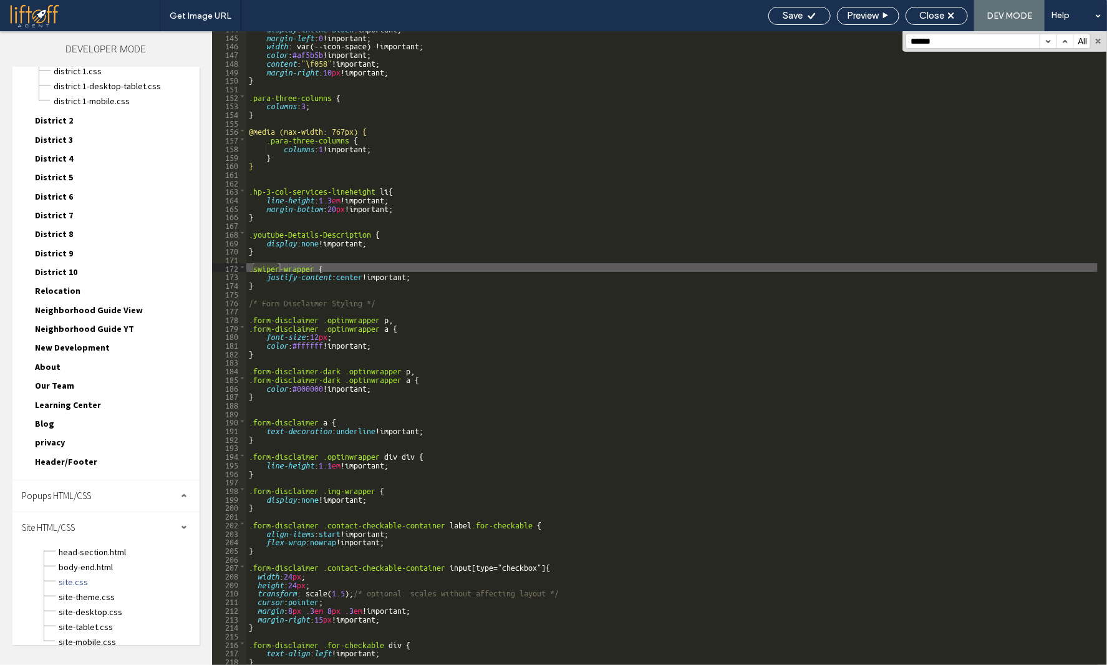
type input "******"
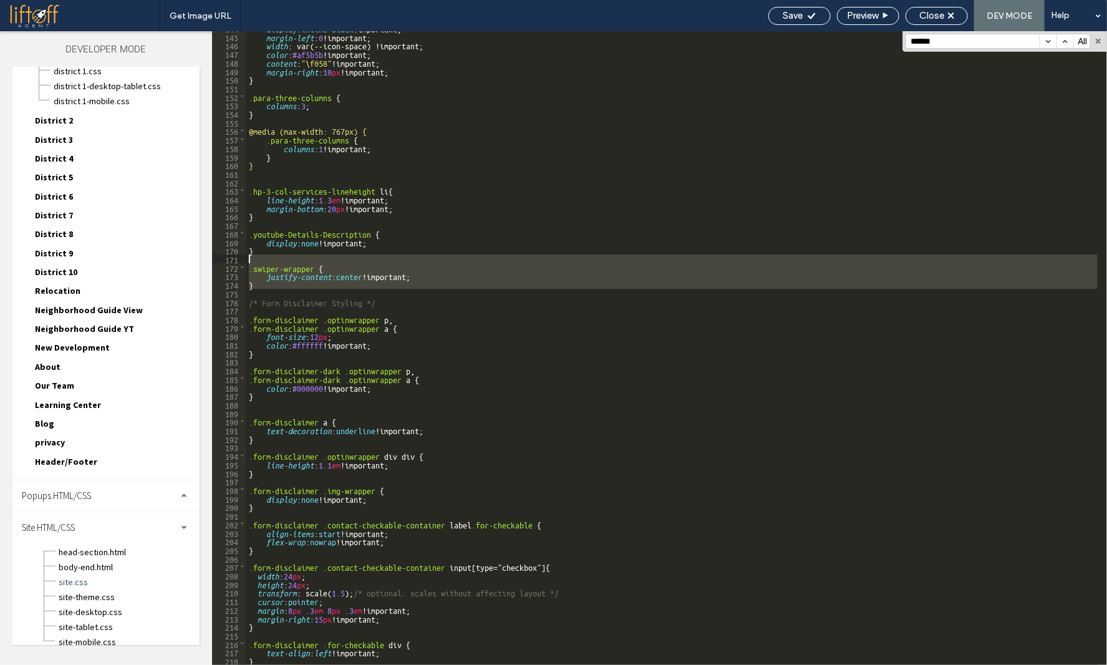
drag, startPoint x: 293, startPoint y: 290, endPoint x: 294, endPoint y: 246, distance: 44.3
click at [236, 261] on div "** 144 145 146 147 148 149 150 151 152 153 154 155 156 157 158 159 160 161 162 …" at bounding box center [659, 348] width 895 height 634
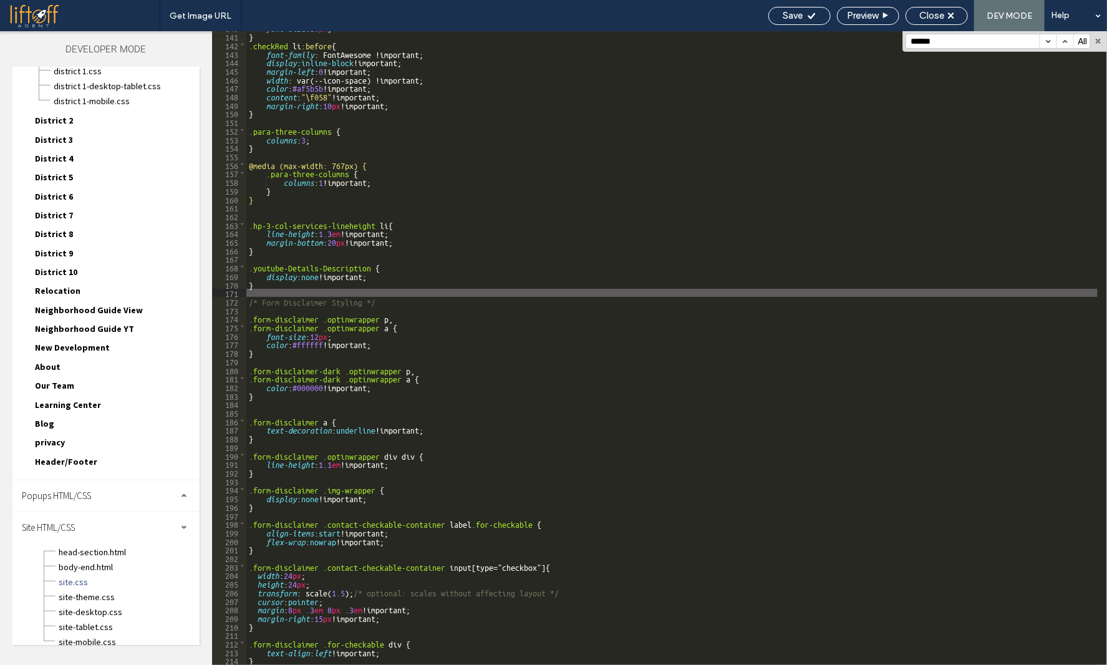
scroll to position [1159, 0]
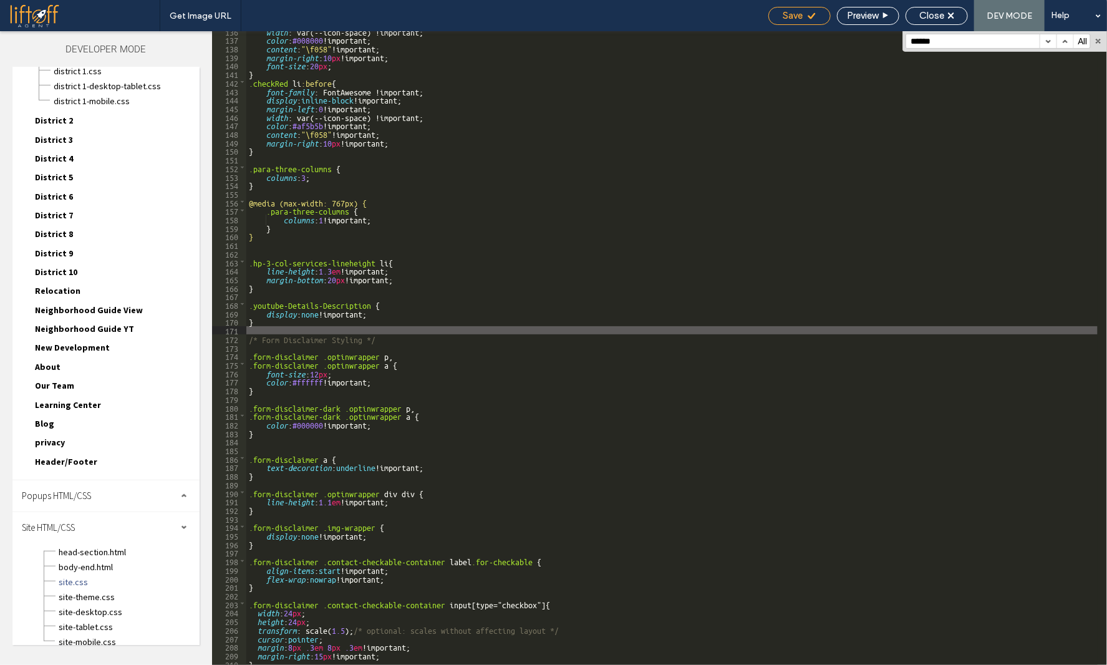
click at [798, 16] on span "Save" at bounding box center [794, 15] width 20 height 11
click at [930, 16] on span "Close" at bounding box center [932, 15] width 25 height 11
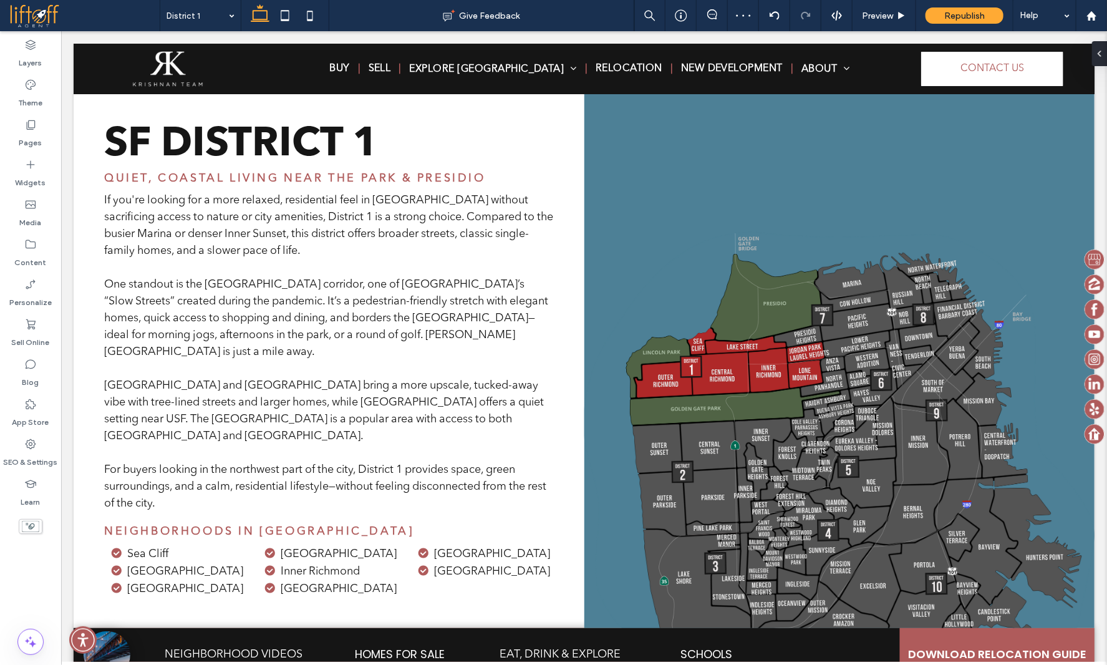
scroll to position [478, 0]
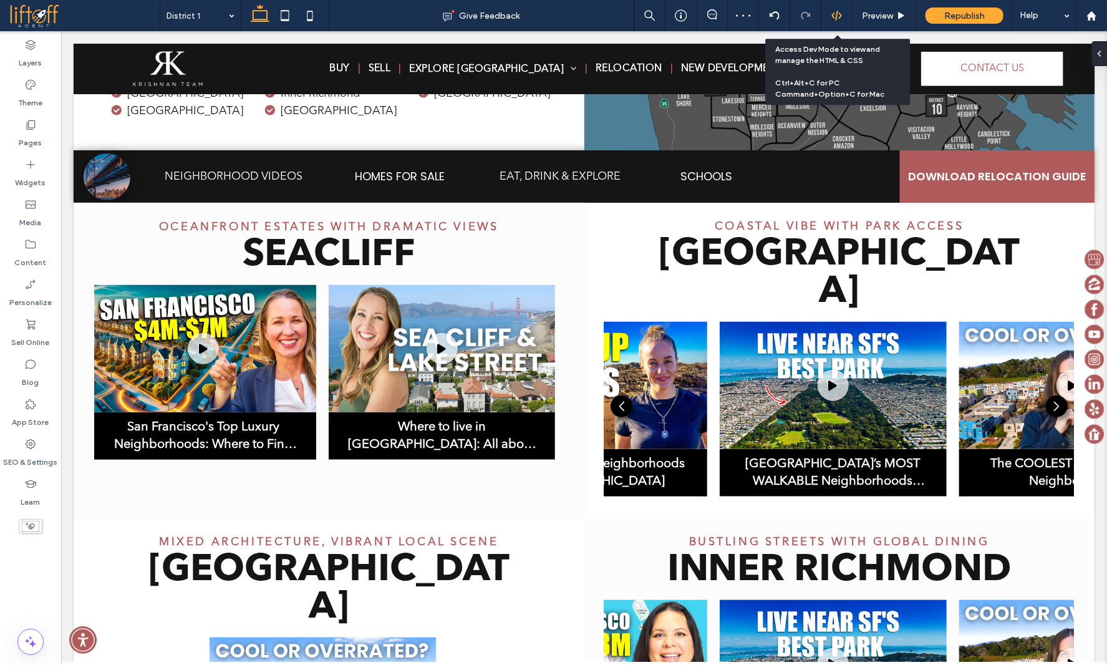
click at [843, 19] on icon at bounding box center [837, 15] width 11 height 11
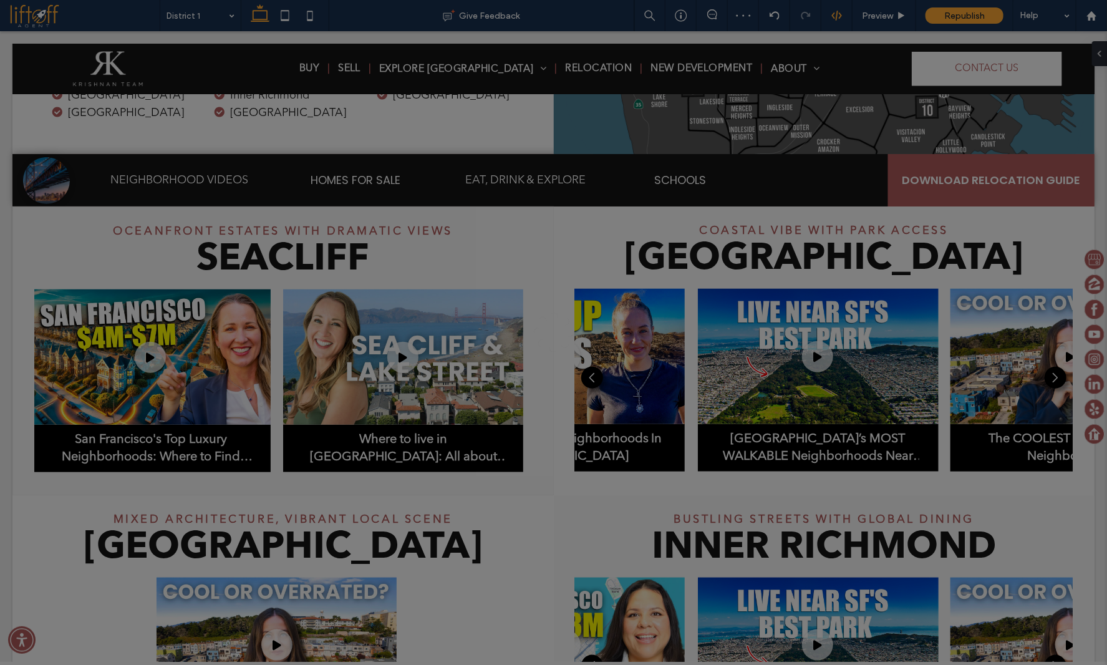
scroll to position [0, 0]
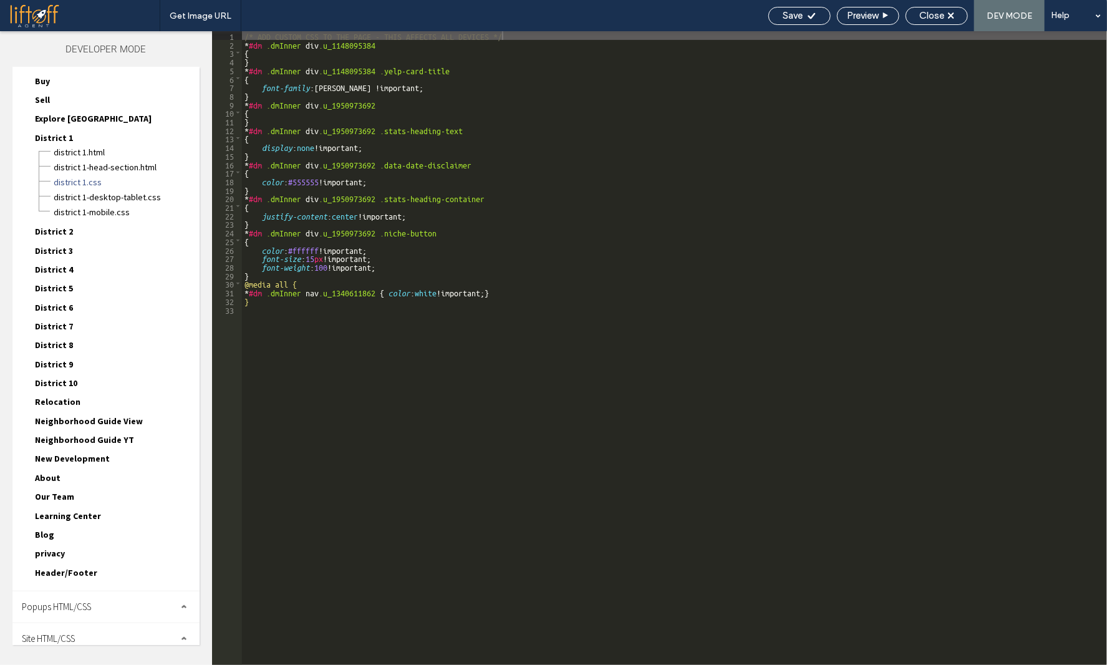
click at [108, 631] on div "Site HTML/CSS" at bounding box center [105, 638] width 187 height 31
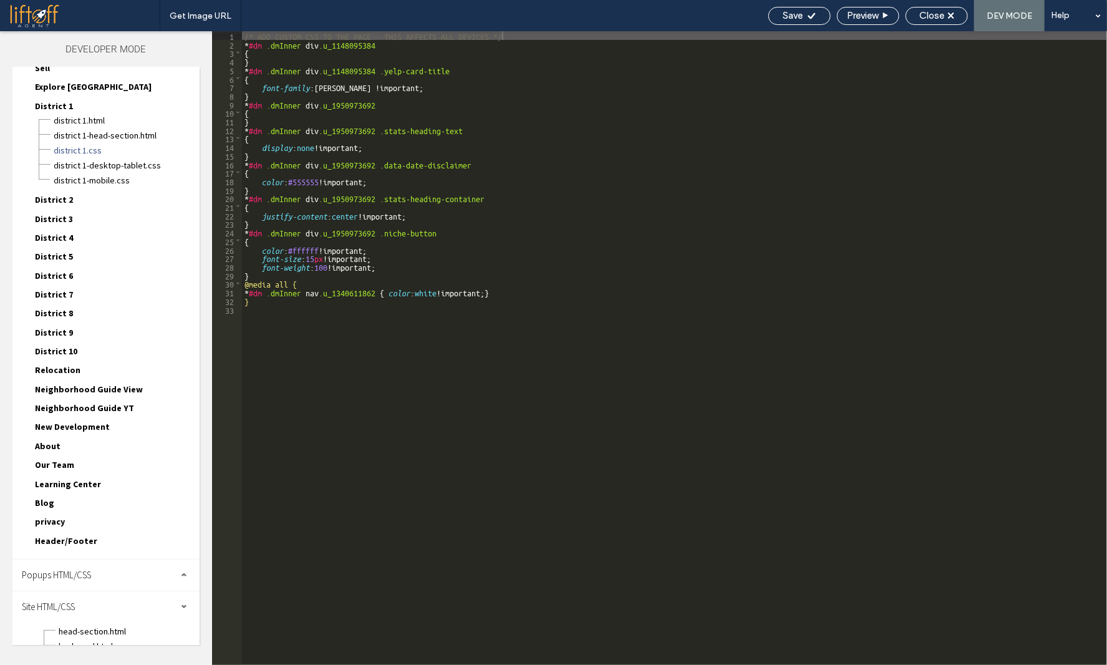
scroll to position [155, 0]
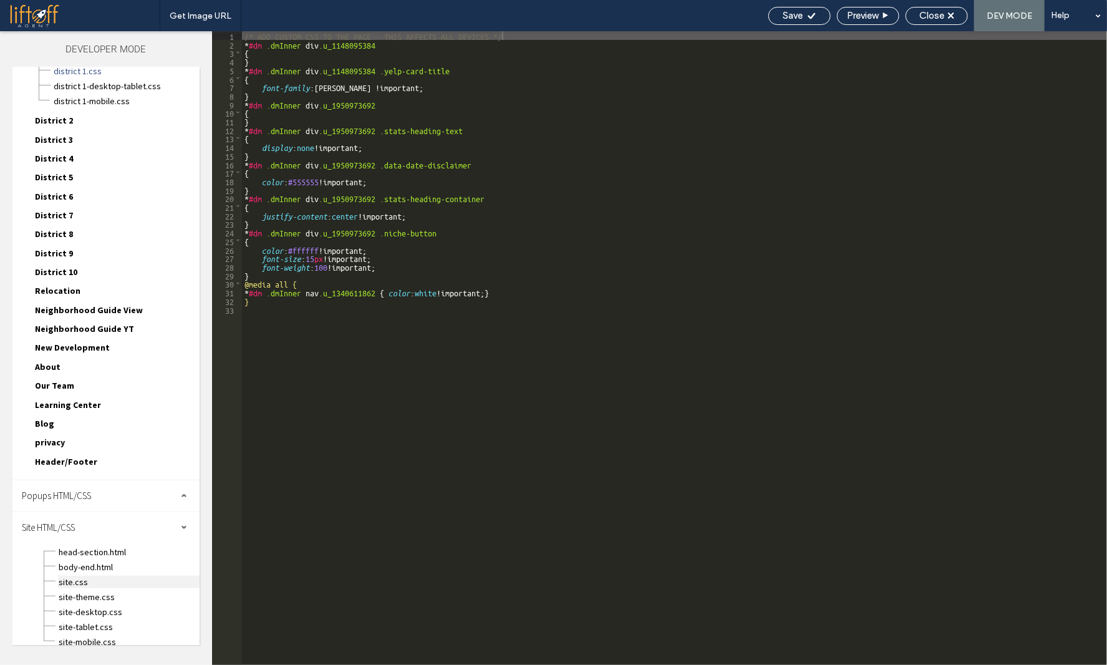
click at [83, 576] on span "site.css" at bounding box center [129, 582] width 142 height 12
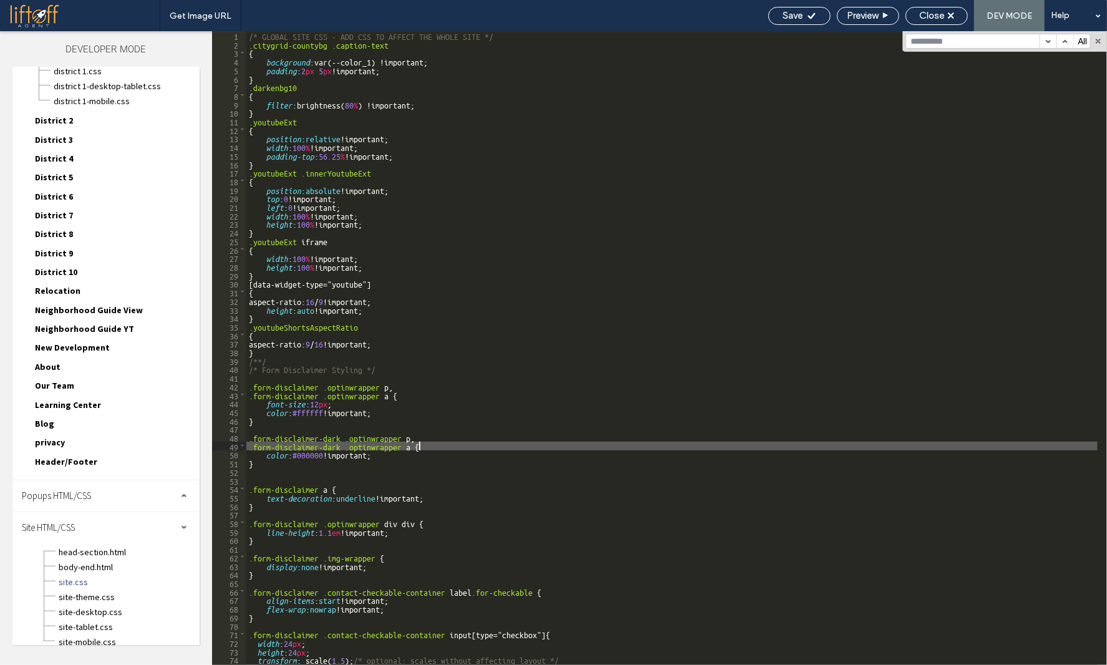
click at [478, 445] on div "/* GLOBAL SITE CSS - ADD CSS TO AFFECT THE WHOLE SITE */ .citygrid-countybg .ca…" at bounding box center [672, 356] width 852 height 651
click at [992, 41] on input "**********" at bounding box center [973, 41] width 134 height 14
type input "**********"
click at [953, 12] on icon at bounding box center [951, 15] width 6 height 6
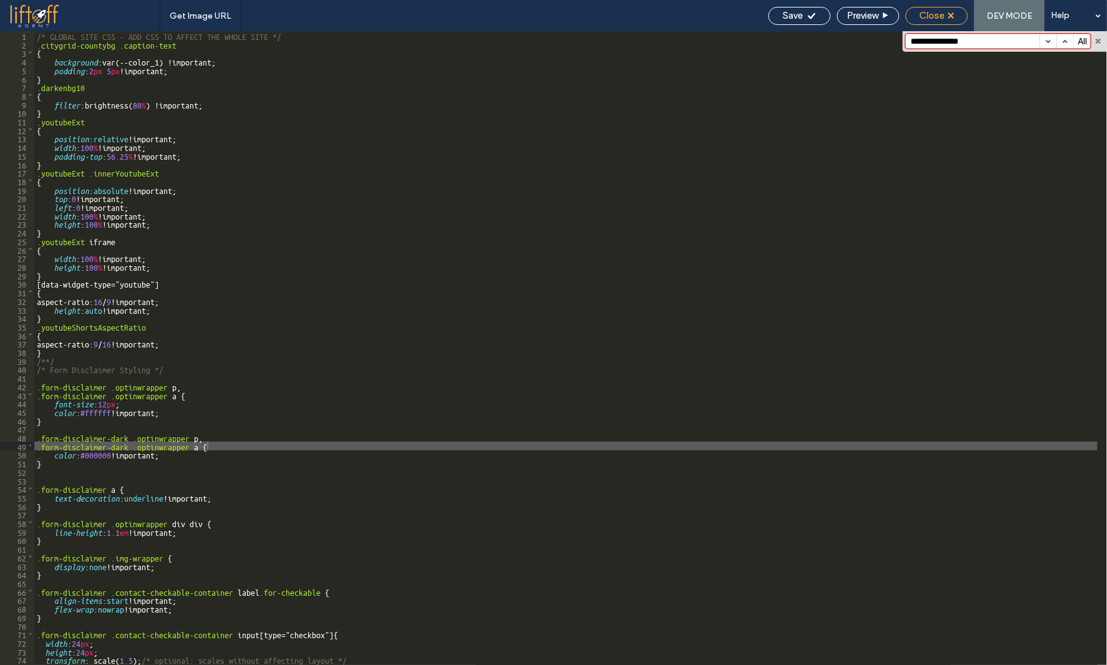
scroll to position [124, 0]
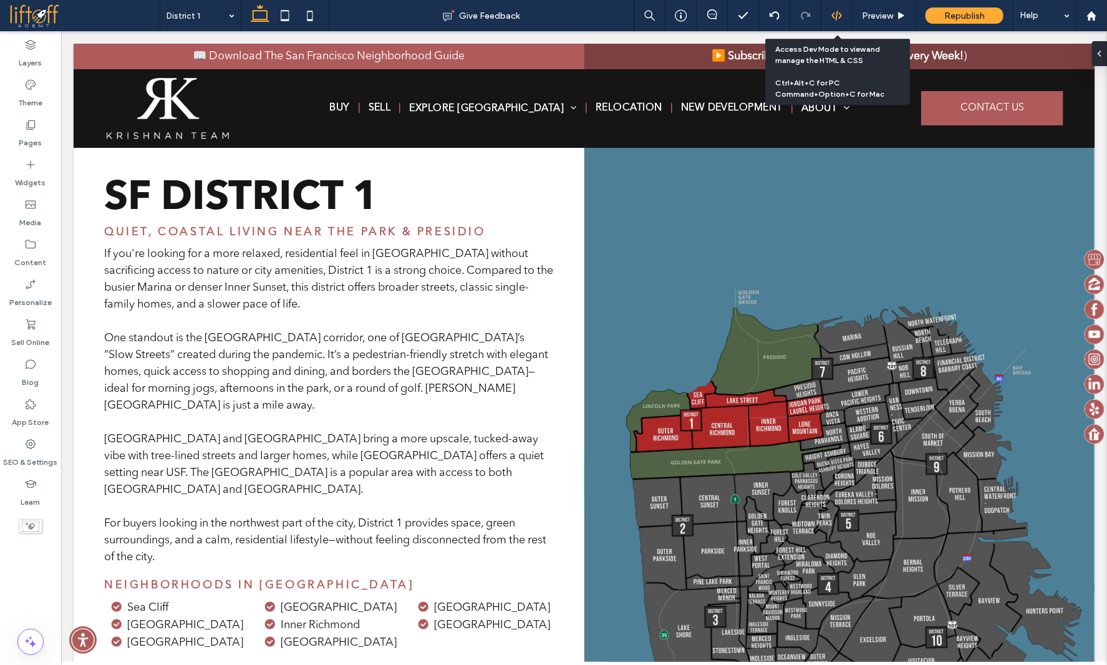
click at [834, 13] on icon at bounding box center [837, 15] width 11 height 11
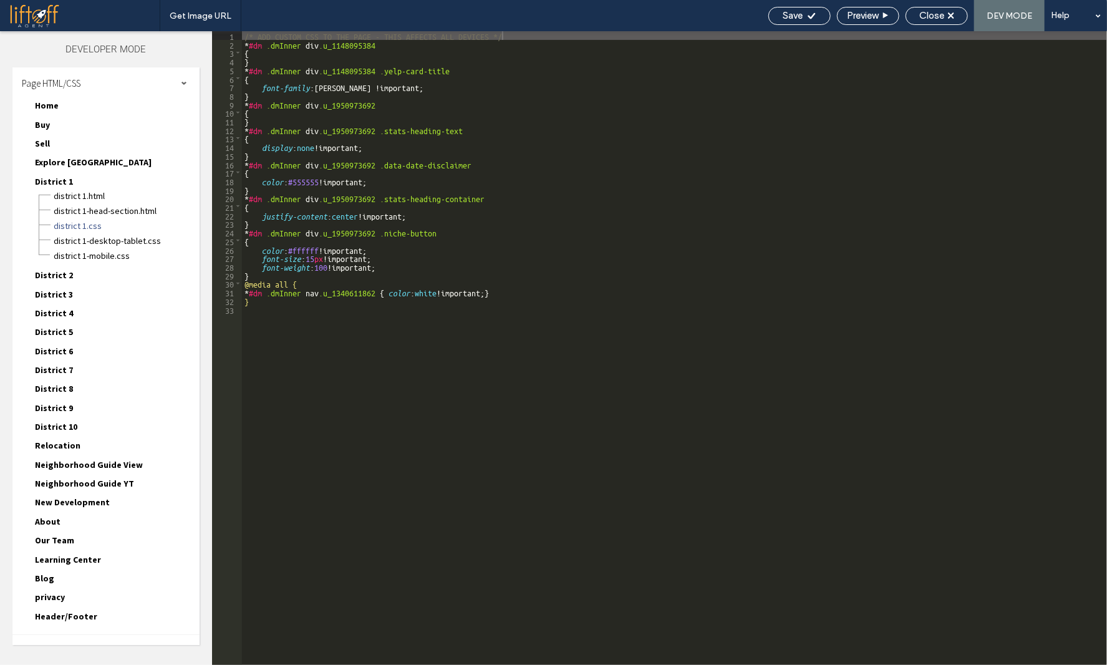
click at [359, 277] on div "/* ADD CUSTOM CSS TO THE PAGE - THIS AFFECTS ALL DEVICES */ * #dm .dmInner div …" at bounding box center [780, 356] width 1077 height 651
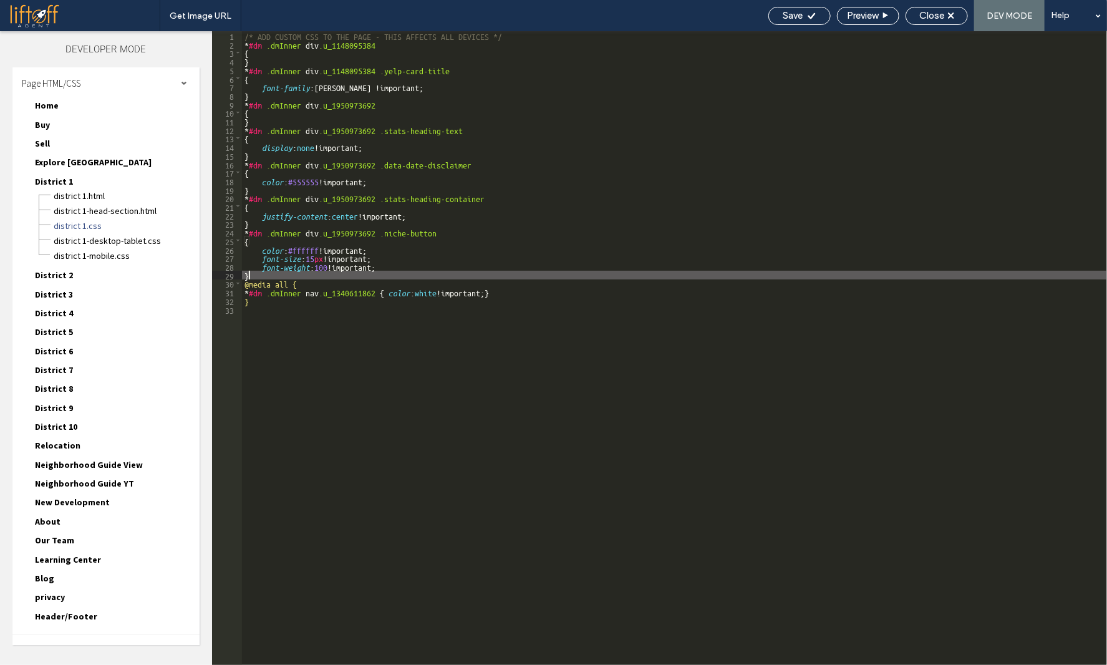
click at [293, 222] on div "/* ADD CUSTOM CSS TO THE PAGE - THIS AFFECTS ALL DEVICES */ * #dm .dmInner div …" at bounding box center [780, 356] width 1077 height 651
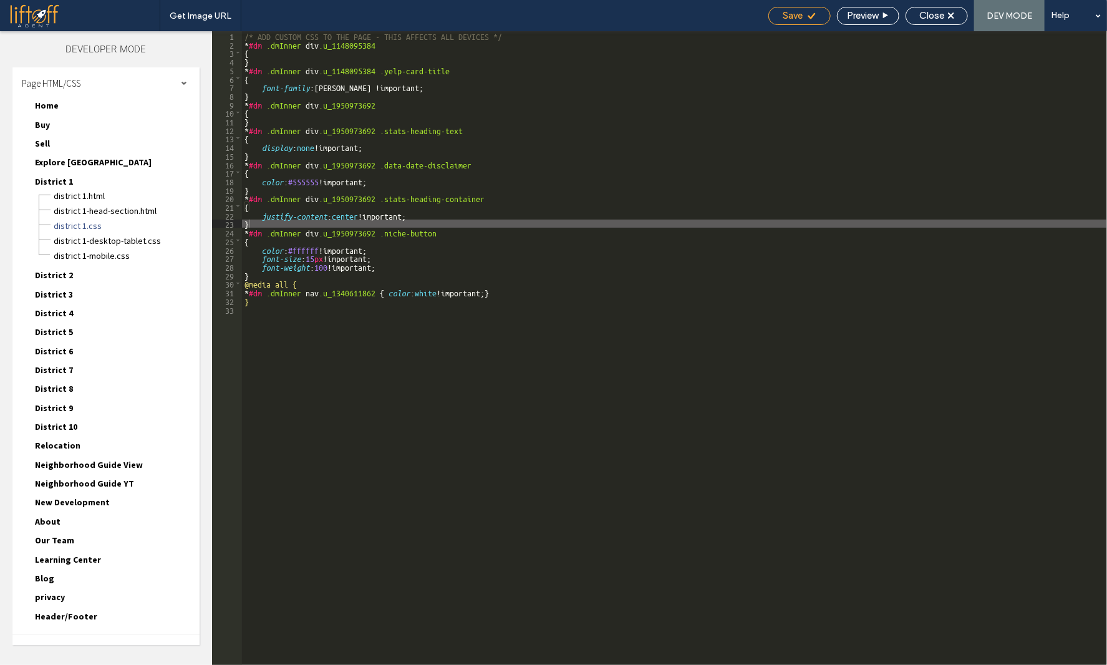
drag, startPoint x: 802, startPoint y: 17, endPoint x: 814, endPoint y: 17, distance: 11.9
click at [802, 13] on span "Save" at bounding box center [794, 15] width 20 height 11
click at [943, 11] on span "Close" at bounding box center [932, 15] width 25 height 11
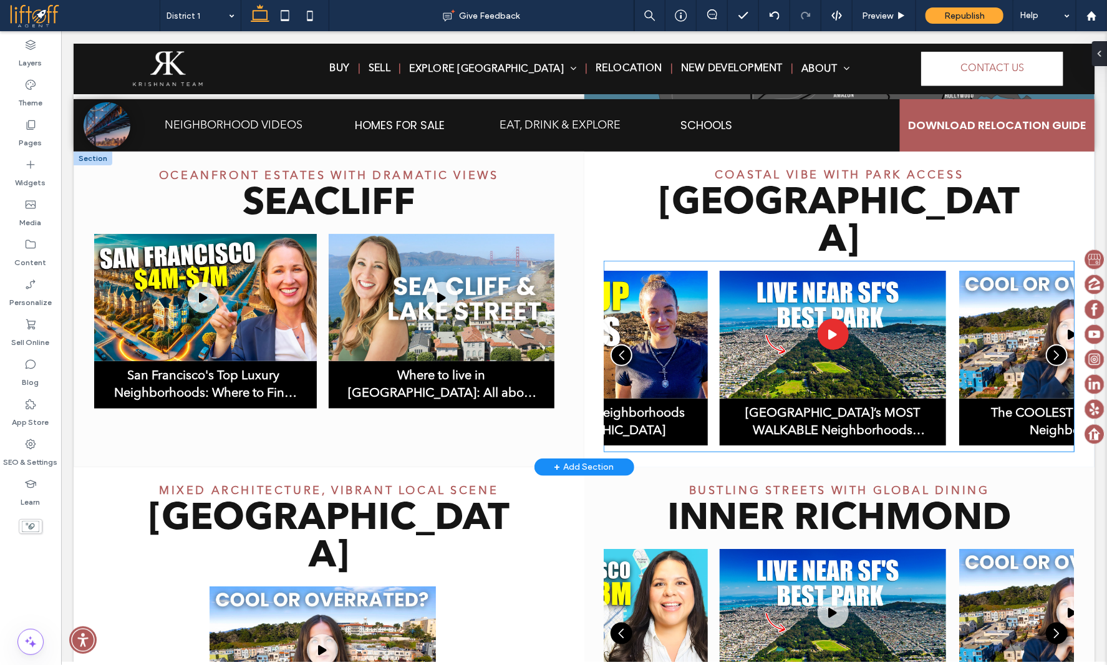
scroll to position [471, 0]
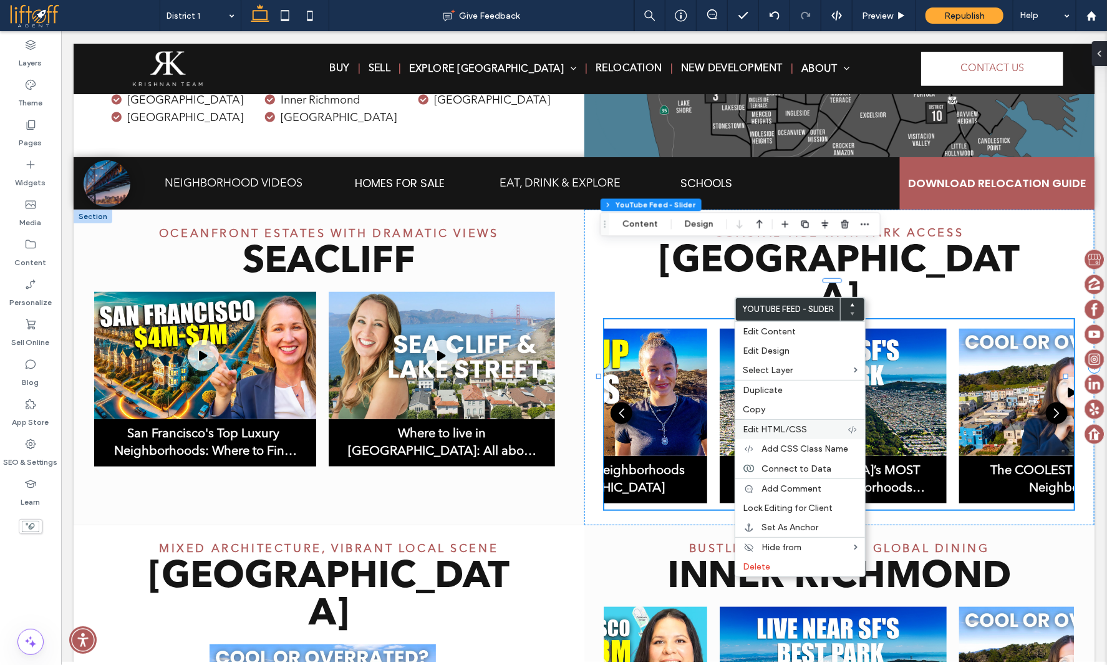
click at [786, 430] on span "Edit HTML/CSS" at bounding box center [775, 429] width 64 height 11
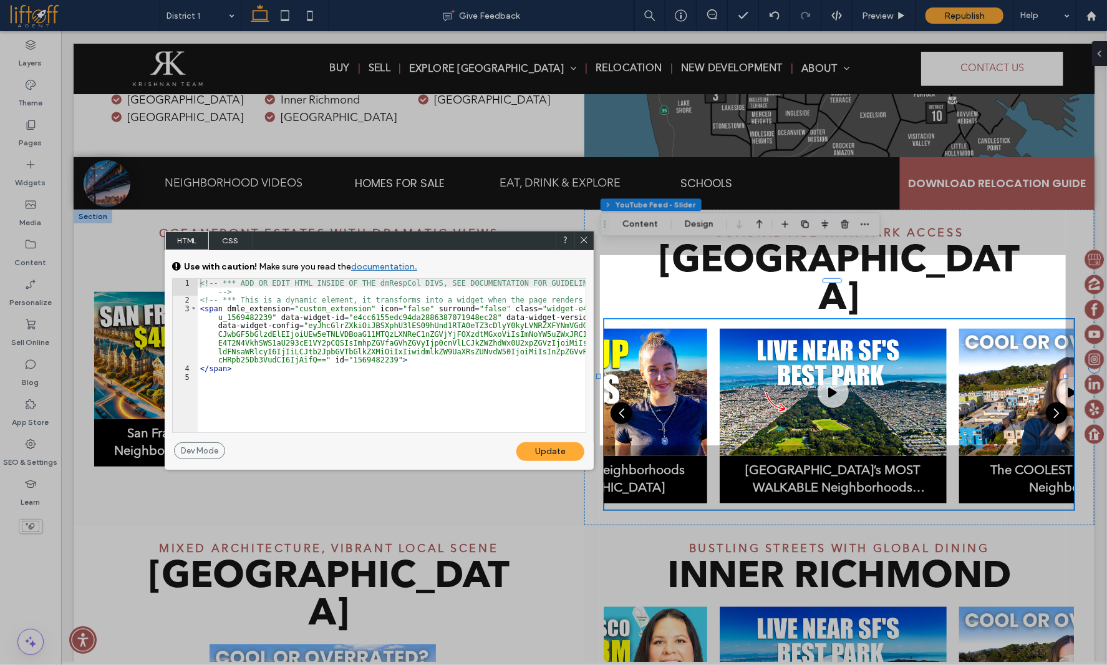
click at [240, 243] on span "CSS" at bounding box center [231, 240] width 44 height 19
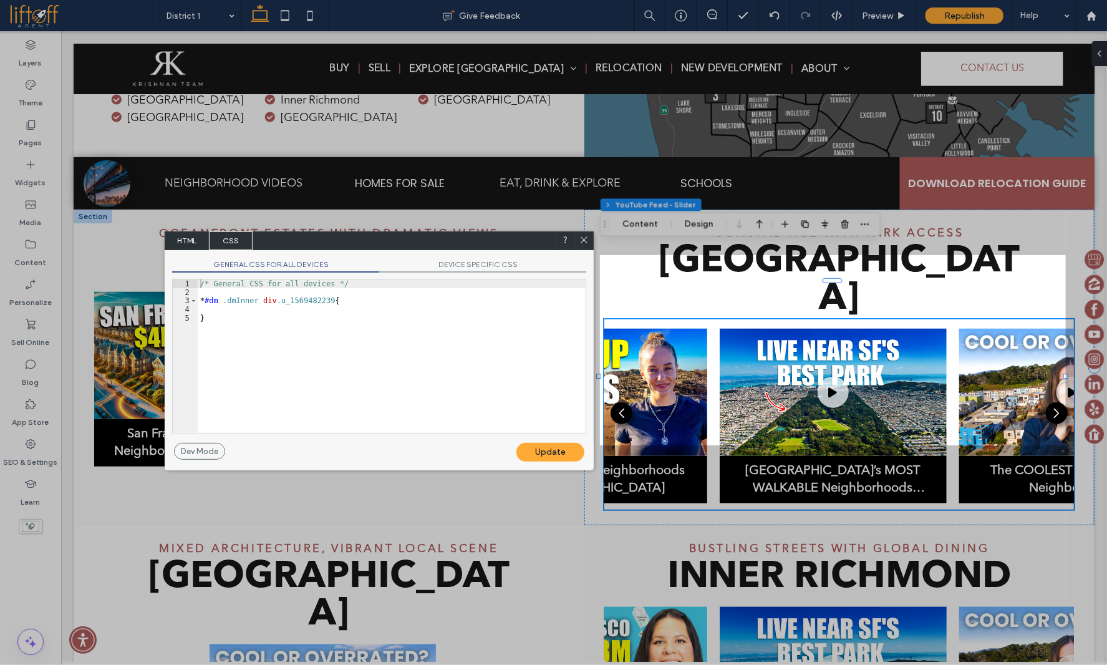
drag, startPoint x: 585, startPoint y: 239, endPoint x: 800, endPoint y: 0, distance: 321.6
click at [585, 239] on icon at bounding box center [584, 239] width 9 height 9
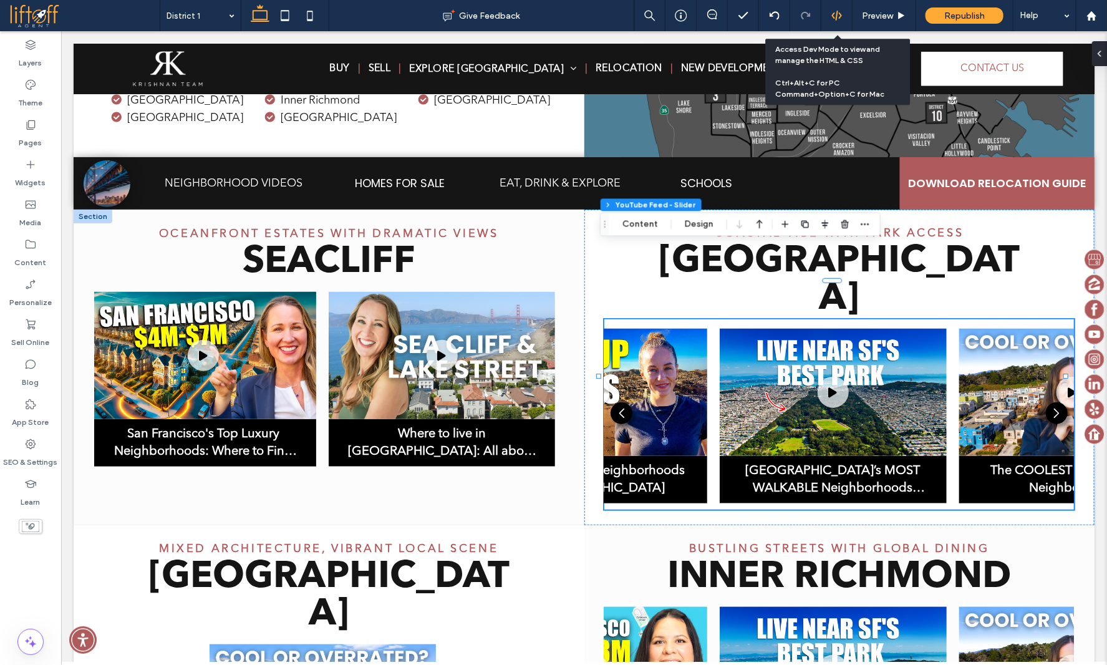
click at [832, 10] on div at bounding box center [837, 15] width 31 height 11
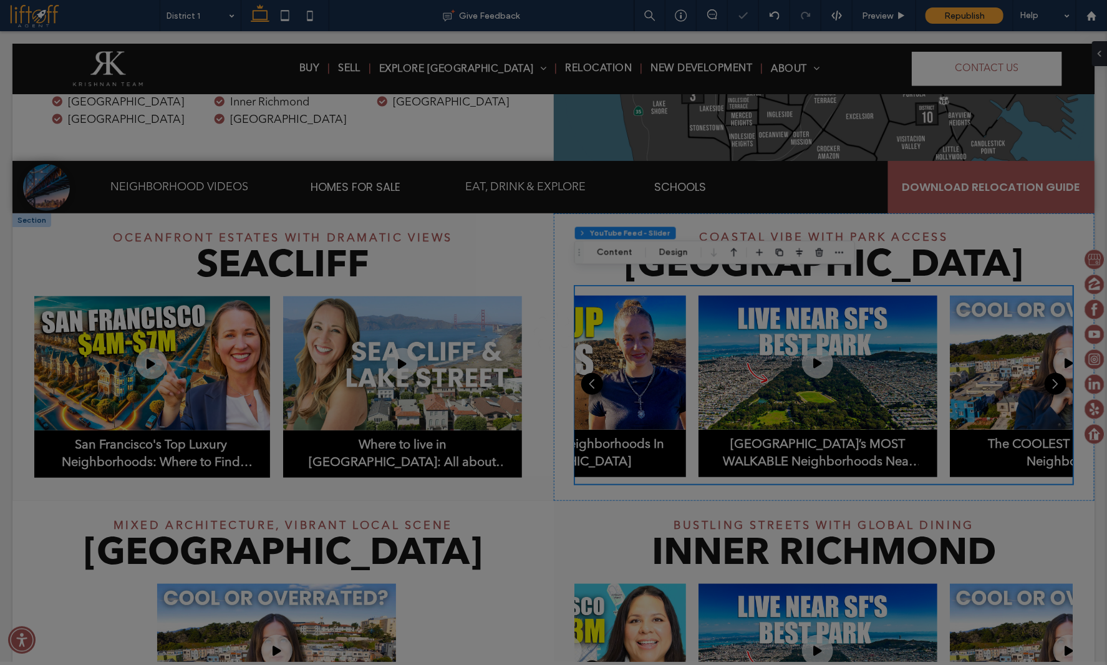
scroll to position [0, 0]
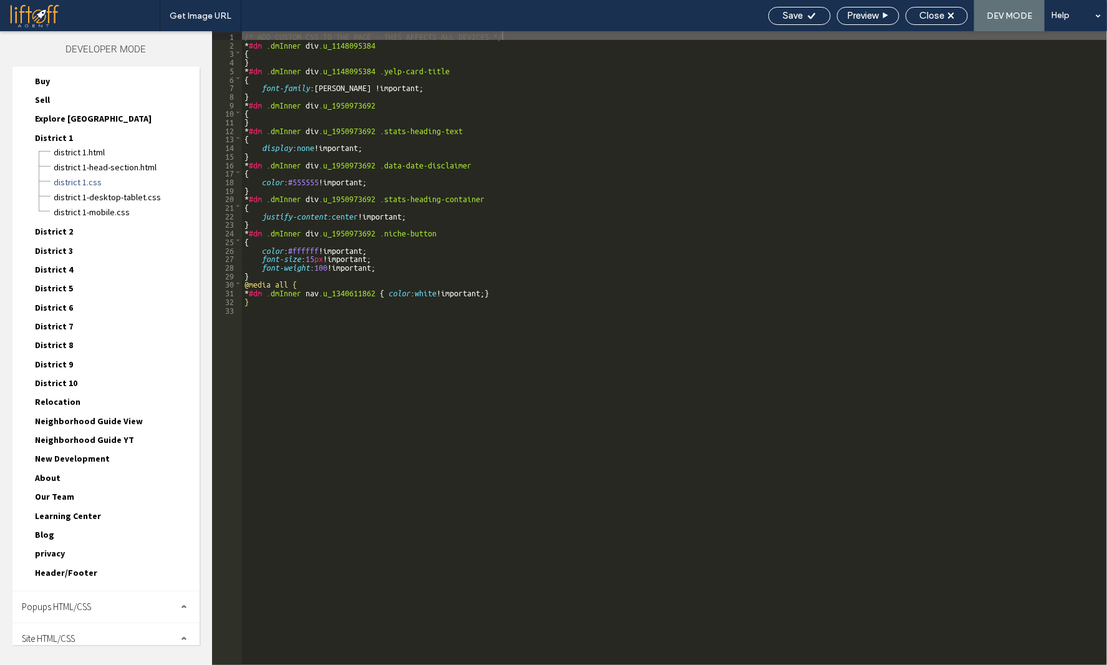
click at [85, 633] on div "Site HTML/CSS" at bounding box center [105, 638] width 187 height 31
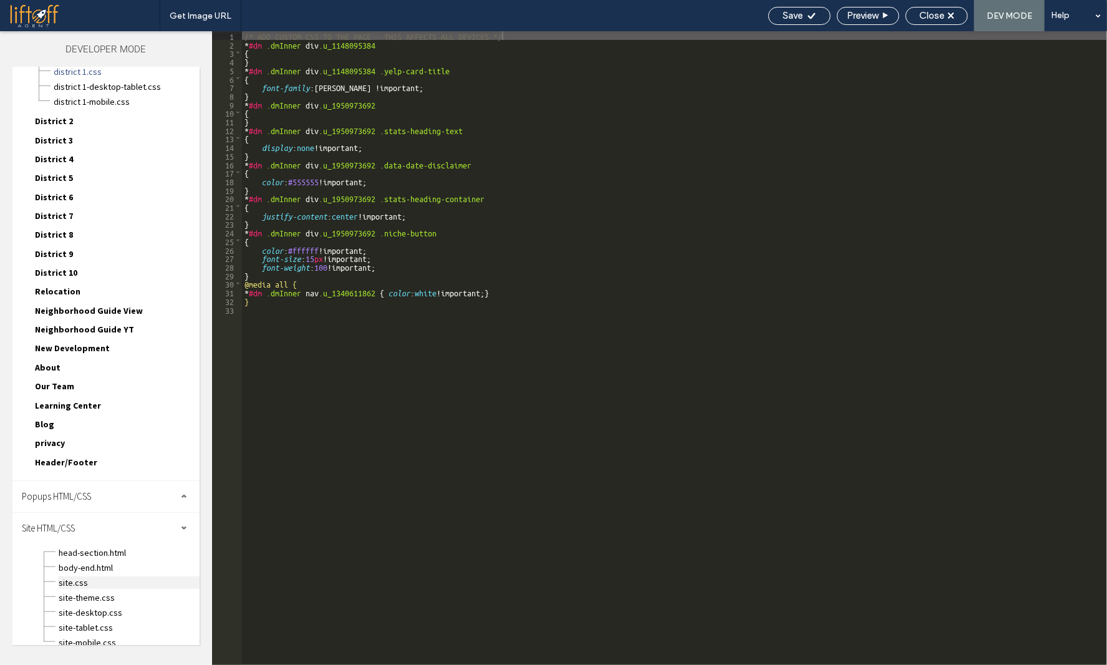
scroll to position [155, 0]
click at [93, 576] on span "site.css" at bounding box center [129, 582] width 142 height 12
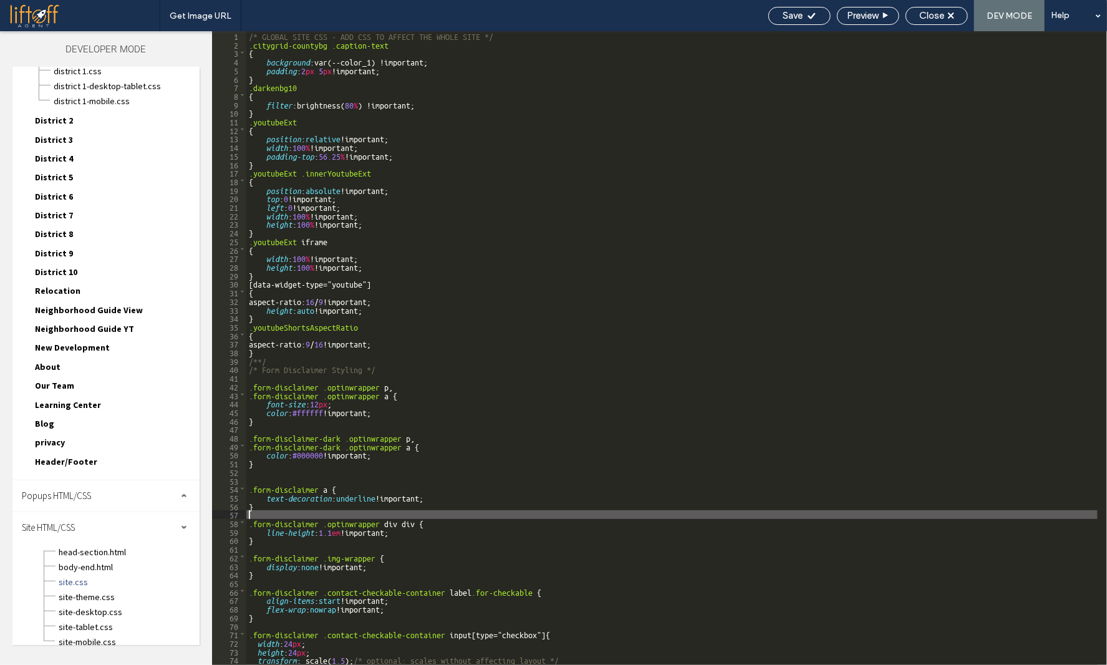
click at [414, 512] on div "/* GLOBAL SITE CSS - ADD CSS TO AFFECT THE WHOLE SITE */ .citygrid-countybg .ca…" at bounding box center [672, 356] width 852 height 651
paste input "**********"
drag, startPoint x: 950, startPoint y: 42, endPoint x: 978, endPoint y: 46, distance: 28.3
click at [978, 46] on input "**********" at bounding box center [973, 41] width 134 height 14
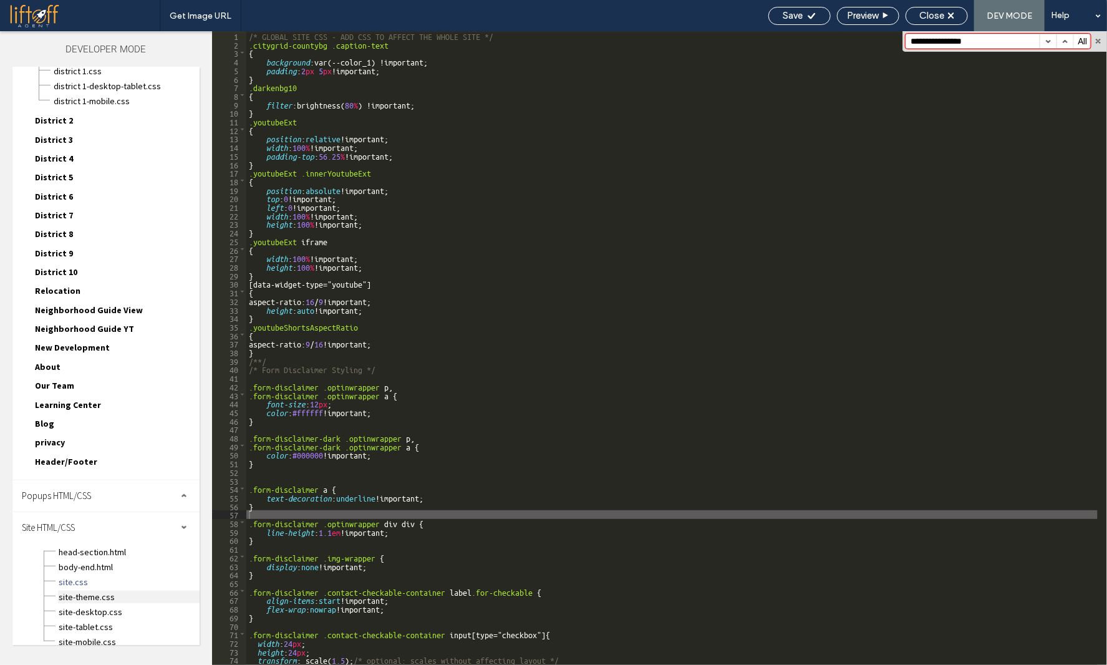
type input "**********"
click at [95, 591] on span "site-theme.css" at bounding box center [129, 597] width 142 height 12
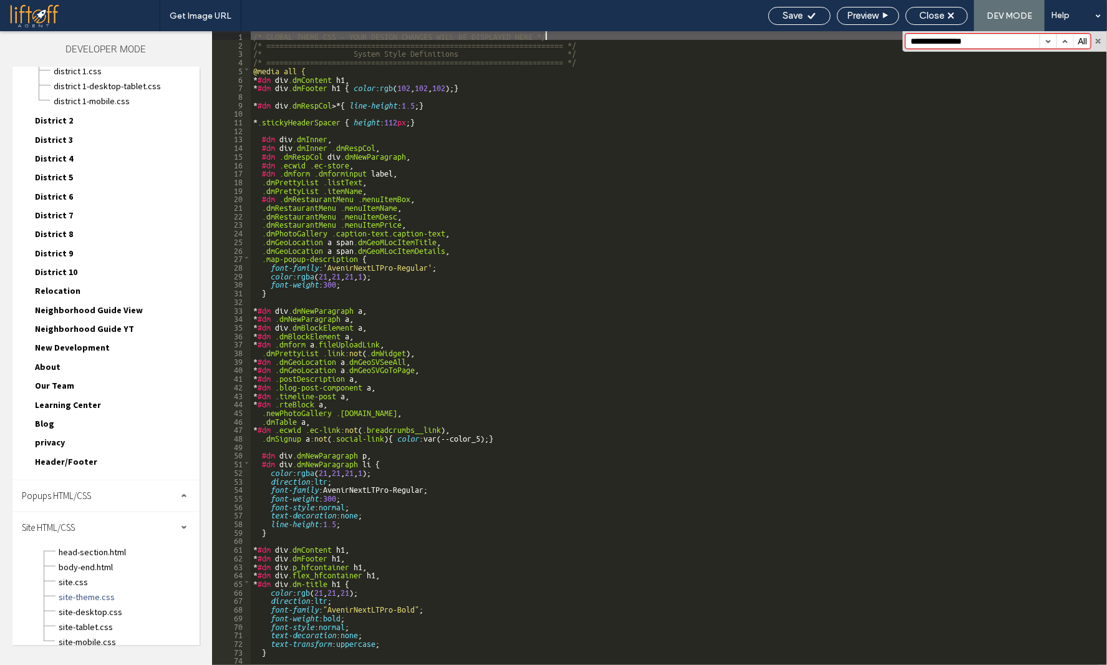
click at [323, 517] on div "/* GLOBAL THEME CSS - YOUR DESIGN CHANGES WILL BE DISPLAYED HERE */ /* ========…" at bounding box center [674, 356] width 847 height 651
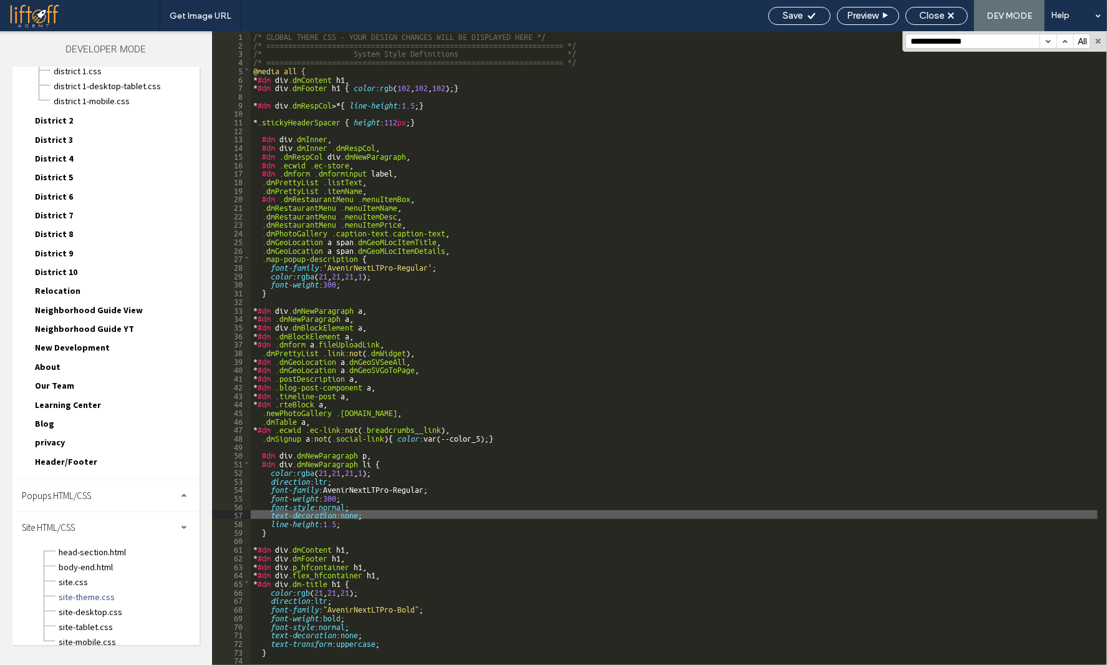
scroll to position [3610, 0]
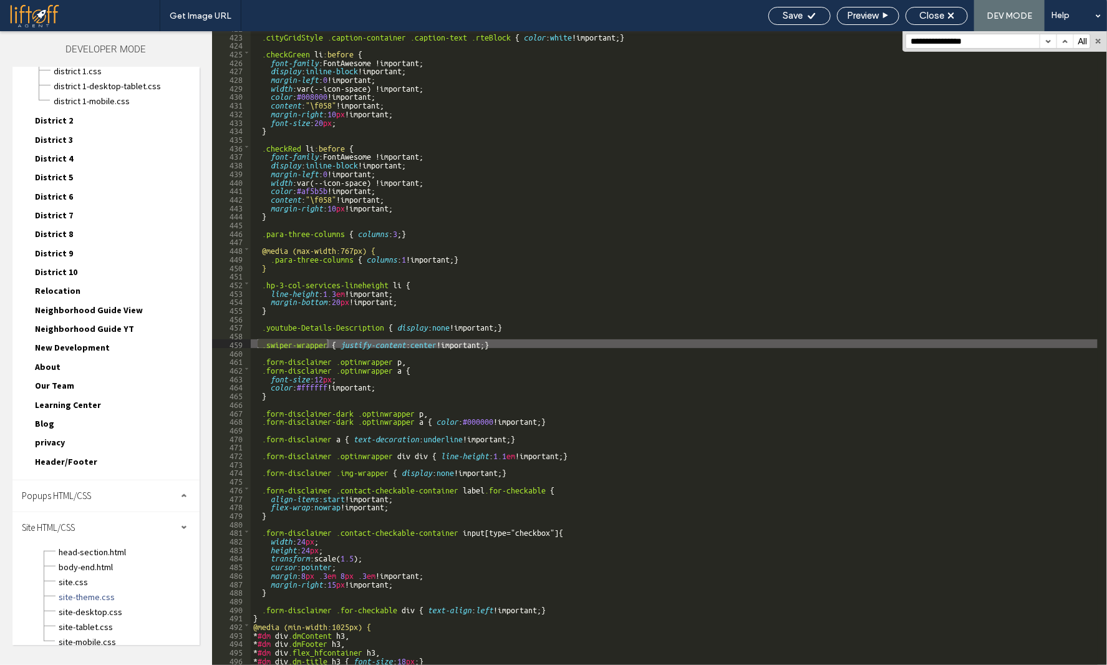
click at [412, 340] on div ".cityGridStyle .caption-container .caption-text .rteBlock { color : white !impo…" at bounding box center [674, 348] width 847 height 651
click at [412, 341] on div ".cityGridStyle .caption-container .caption-text .rteBlock { color : white !impo…" at bounding box center [674, 348] width 847 height 651
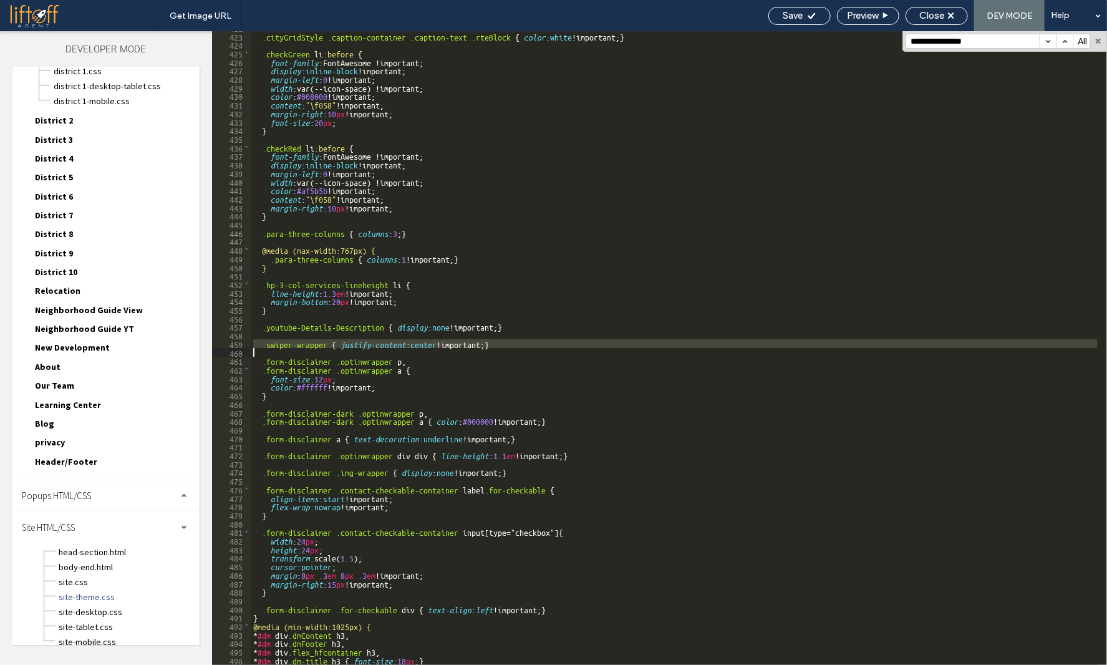
click at [412, 341] on div ".cityGridStyle .caption-container .caption-text .rteBlock { color : white !impo…" at bounding box center [674, 348] width 847 height 651
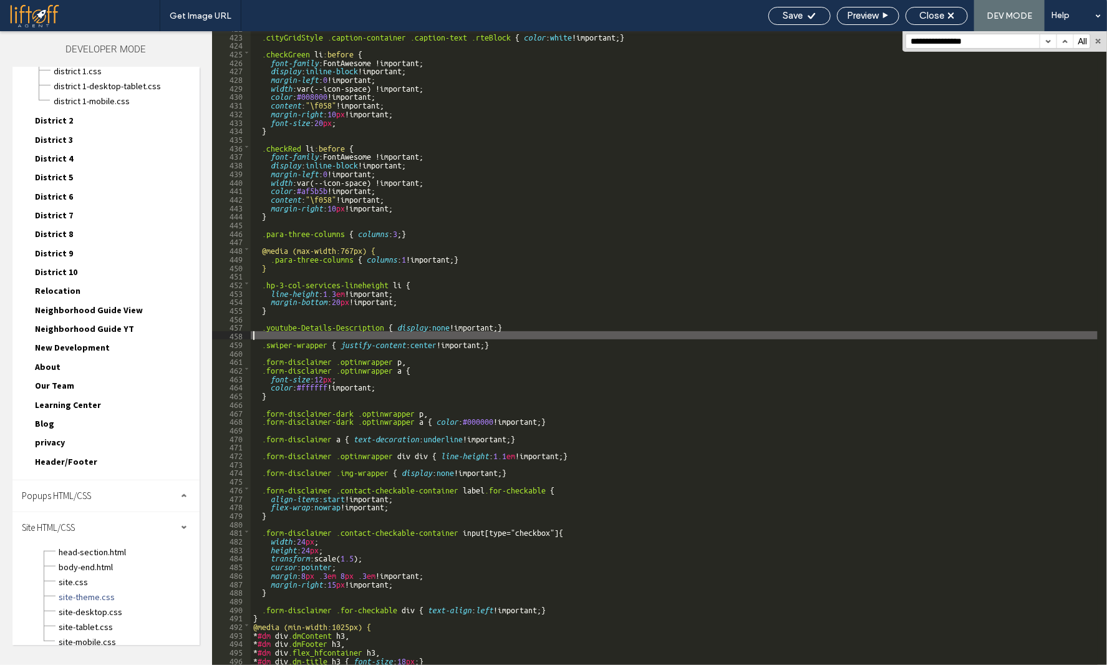
click at [413, 339] on div ".cityGridStyle .caption-container .caption-text .rteBlock { color : white !impo…" at bounding box center [674, 348] width 847 height 651
click at [413, 341] on div ".cityGridStyle .caption-container .caption-text .rteBlock { color : white !impo…" at bounding box center [674, 348] width 847 height 651
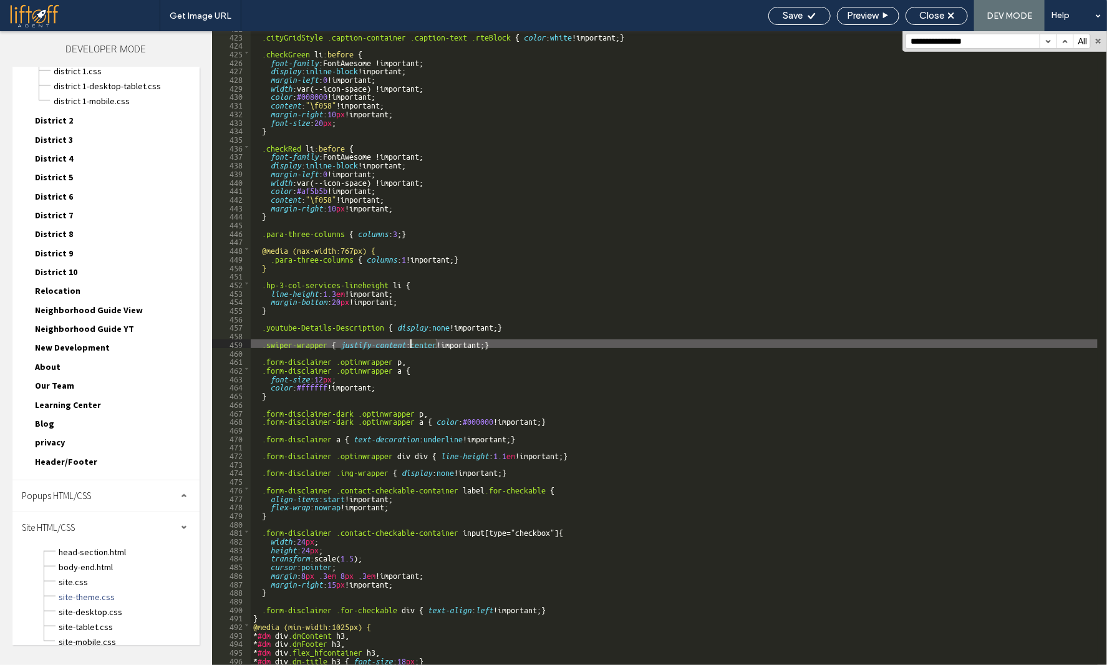
click at [413, 341] on div ".cityGridStyle .caption-container .caption-text .rteBlock { color : white !impo…" at bounding box center [674, 348] width 847 height 651
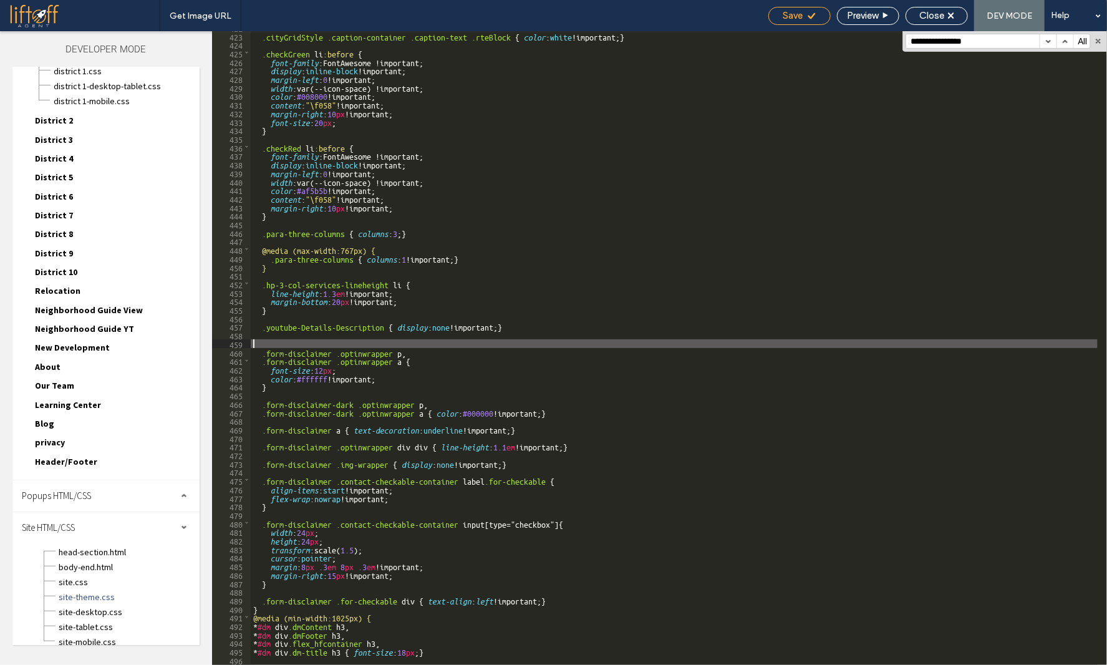
click at [814, 17] on icon at bounding box center [811, 15] width 9 height 9
click at [109, 606] on span "site-desktop.css" at bounding box center [129, 612] width 142 height 12
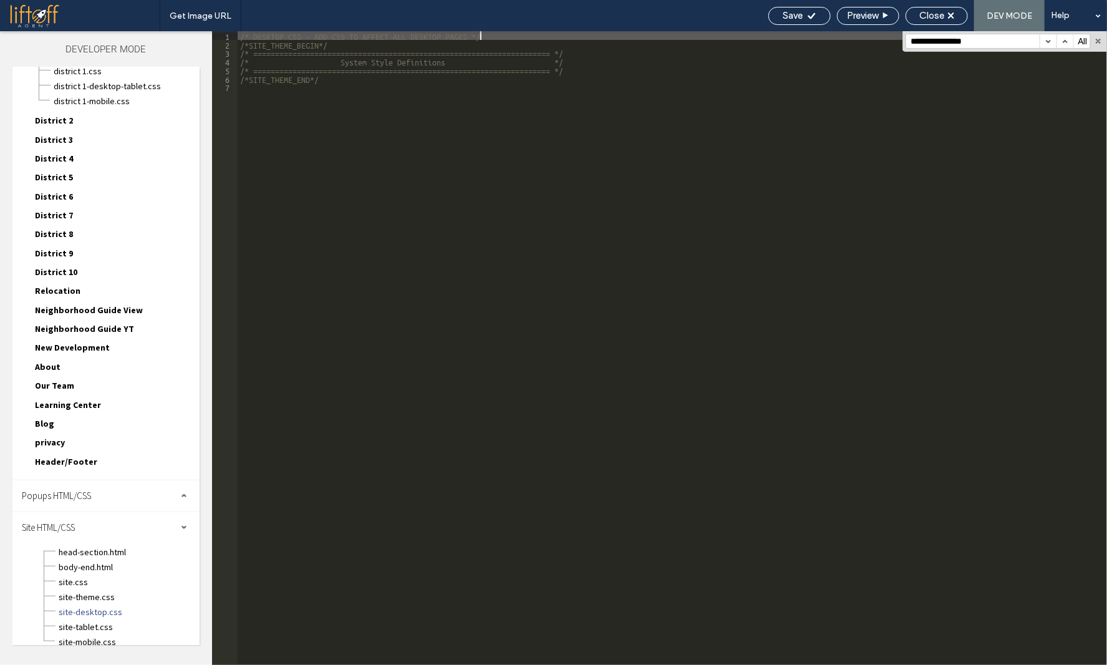
click at [430, 475] on div "/* DESKTOP CSS - ADD CSS TO AFFECT ALL DESKTOP PAGES */ /*SITE_THEME_BEGIN*/ /*…" at bounding box center [673, 356] width 870 height 651
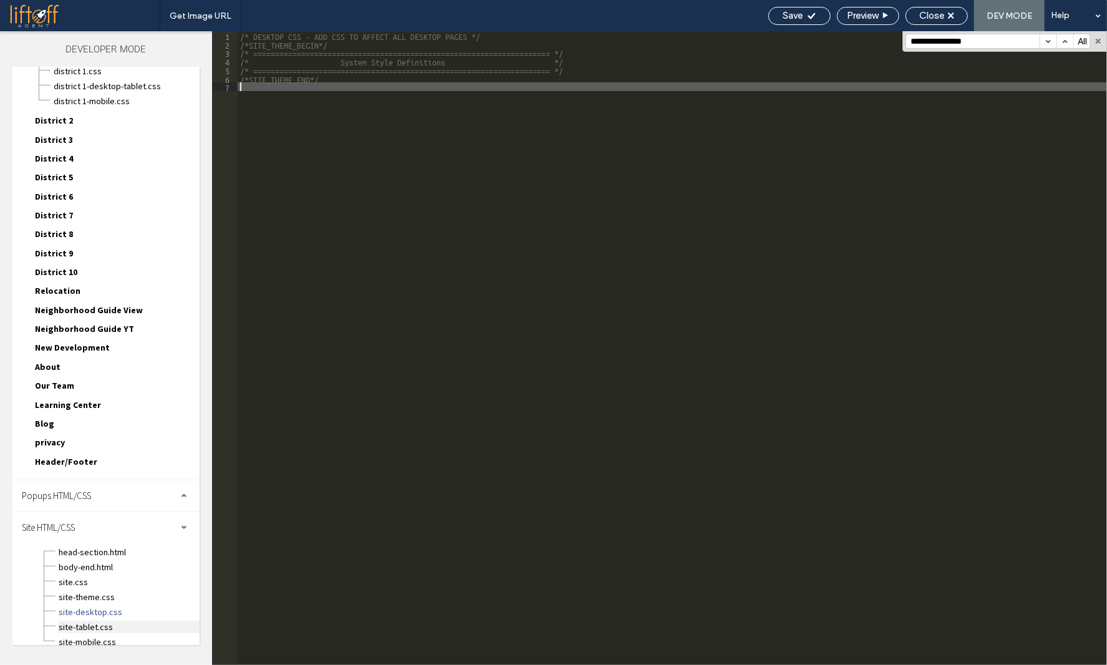
click at [61, 621] on span "site-tablet.css" at bounding box center [129, 627] width 142 height 12
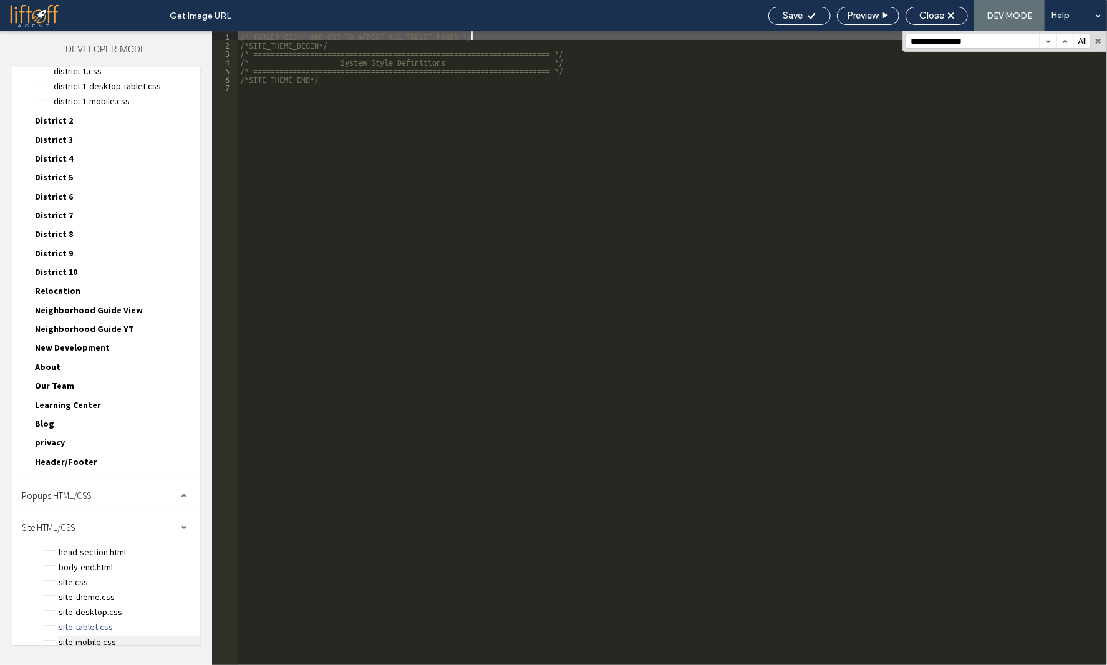
click at [75, 636] on span "site-mobile.css" at bounding box center [129, 642] width 142 height 12
click at [99, 591] on span "site-theme.css" at bounding box center [129, 597] width 142 height 12
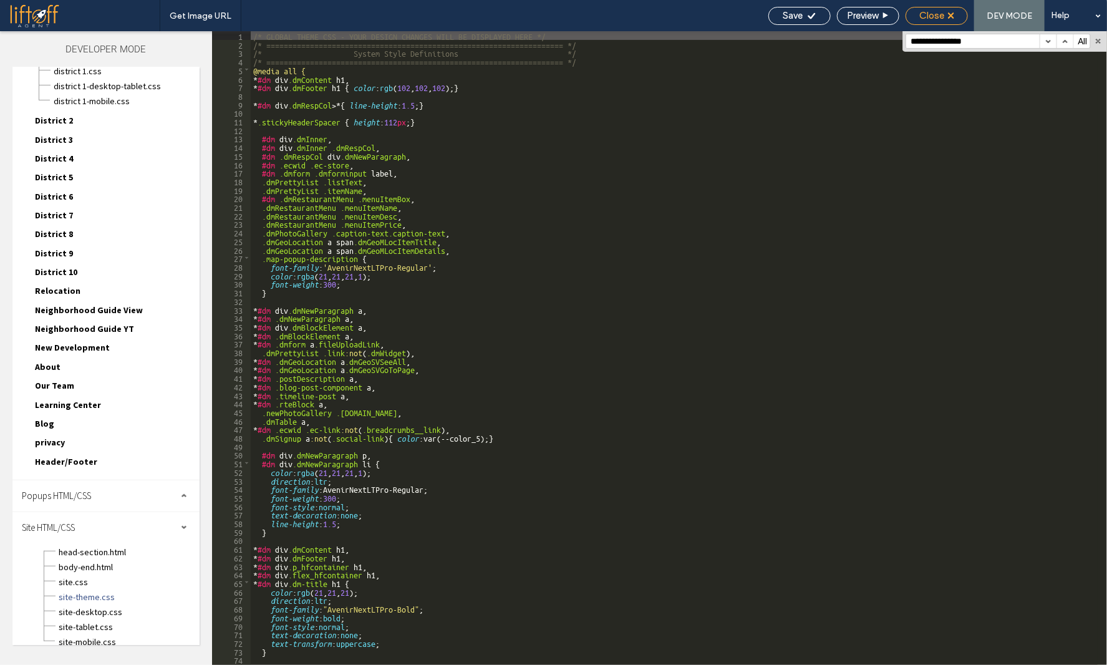
click at [941, 18] on span "Close" at bounding box center [932, 15] width 25 height 11
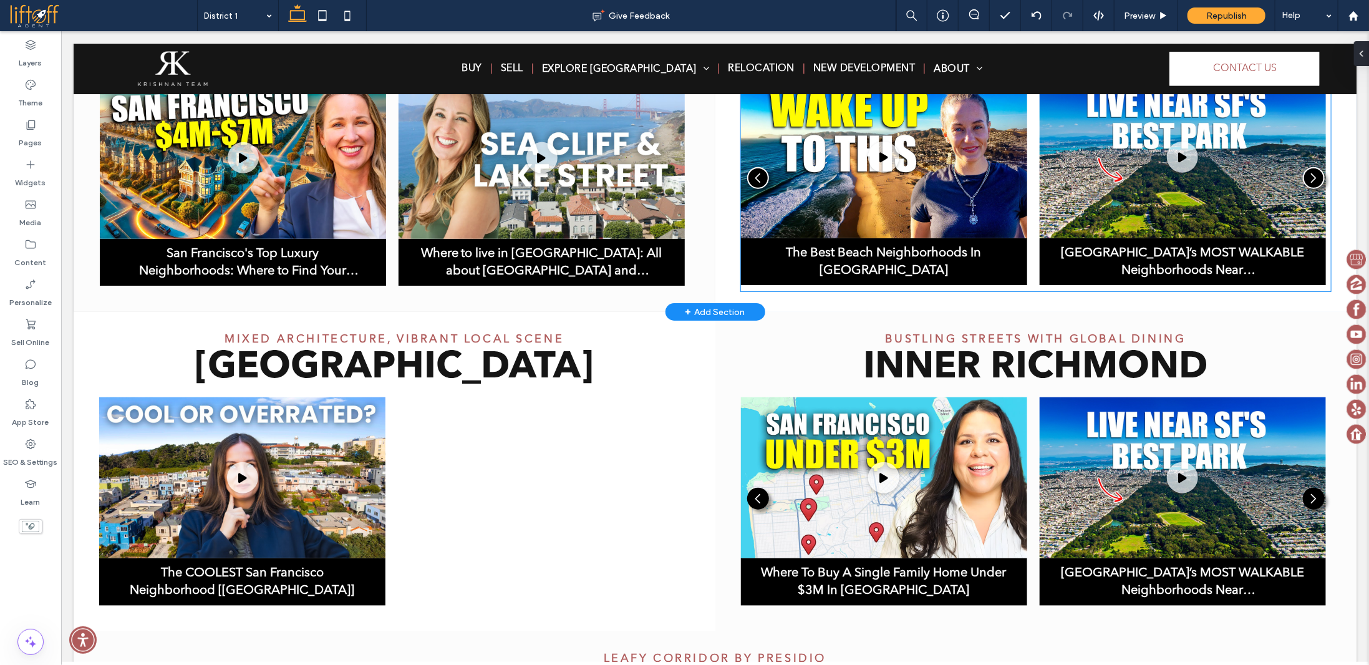
scroll to position [677, 0]
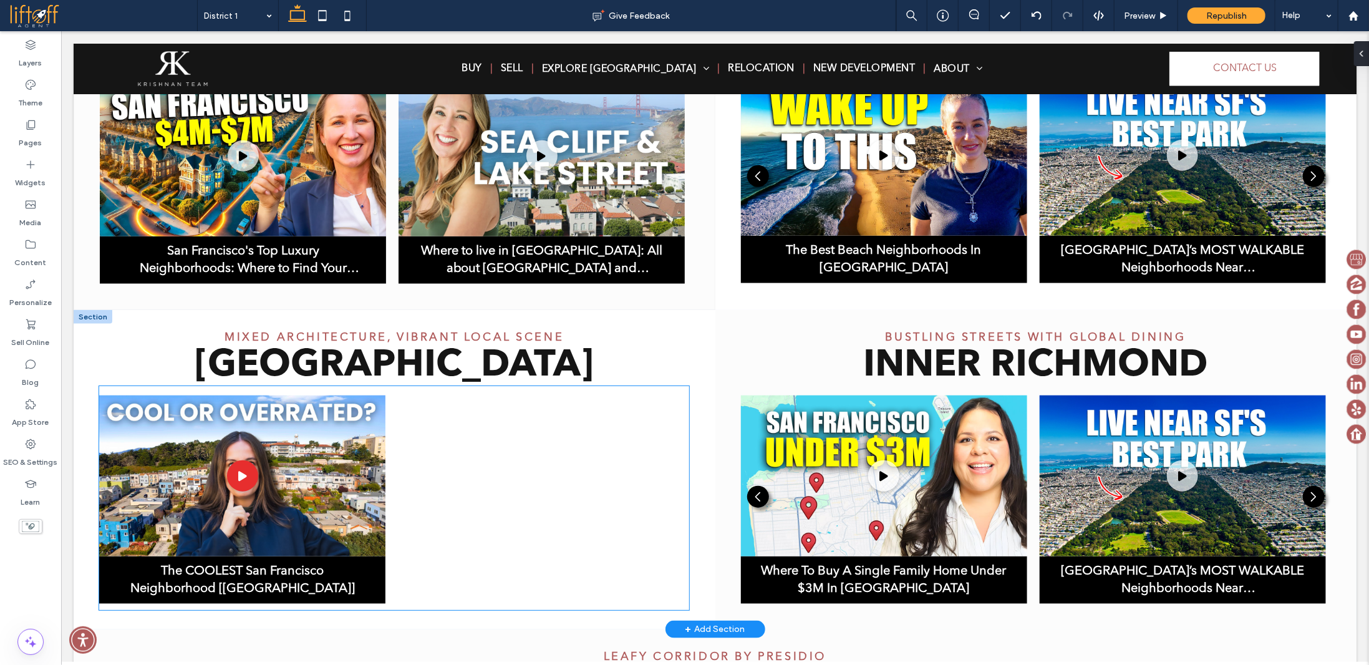
drag, startPoint x: 276, startPoint y: 463, endPoint x: 286, endPoint y: 469, distance: 11.2
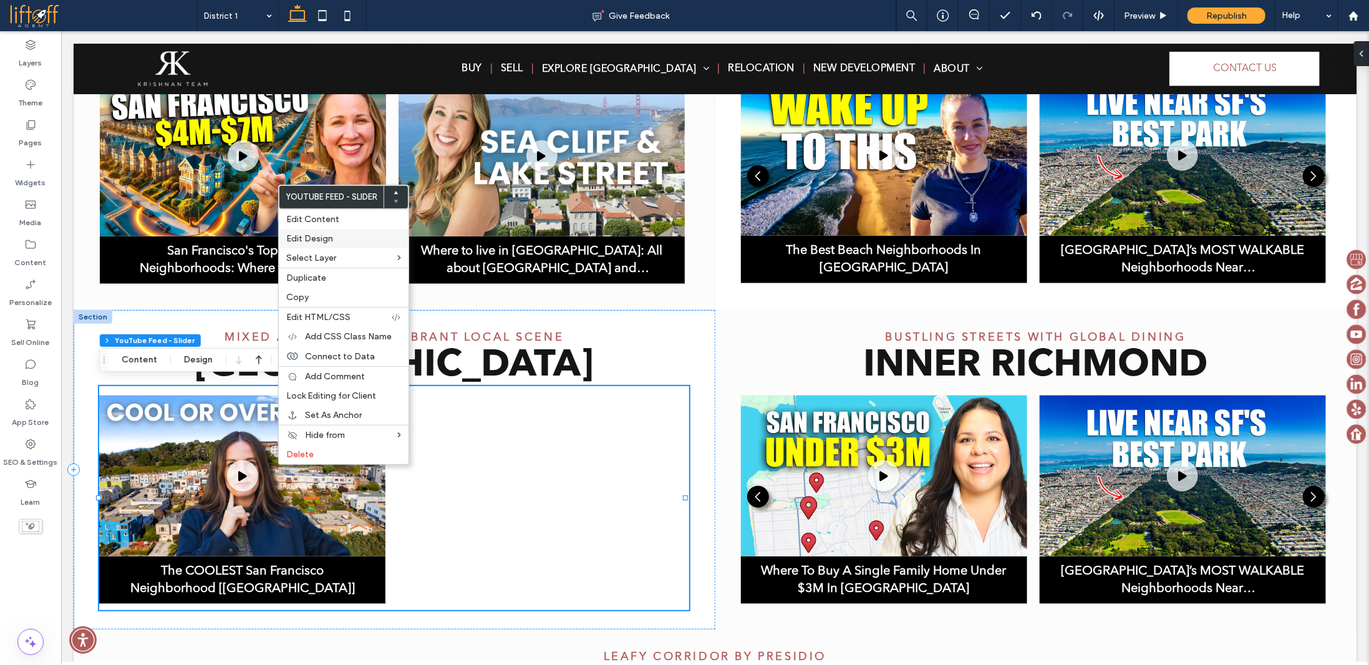
click at [362, 238] on label "Edit Design" at bounding box center [343, 238] width 115 height 11
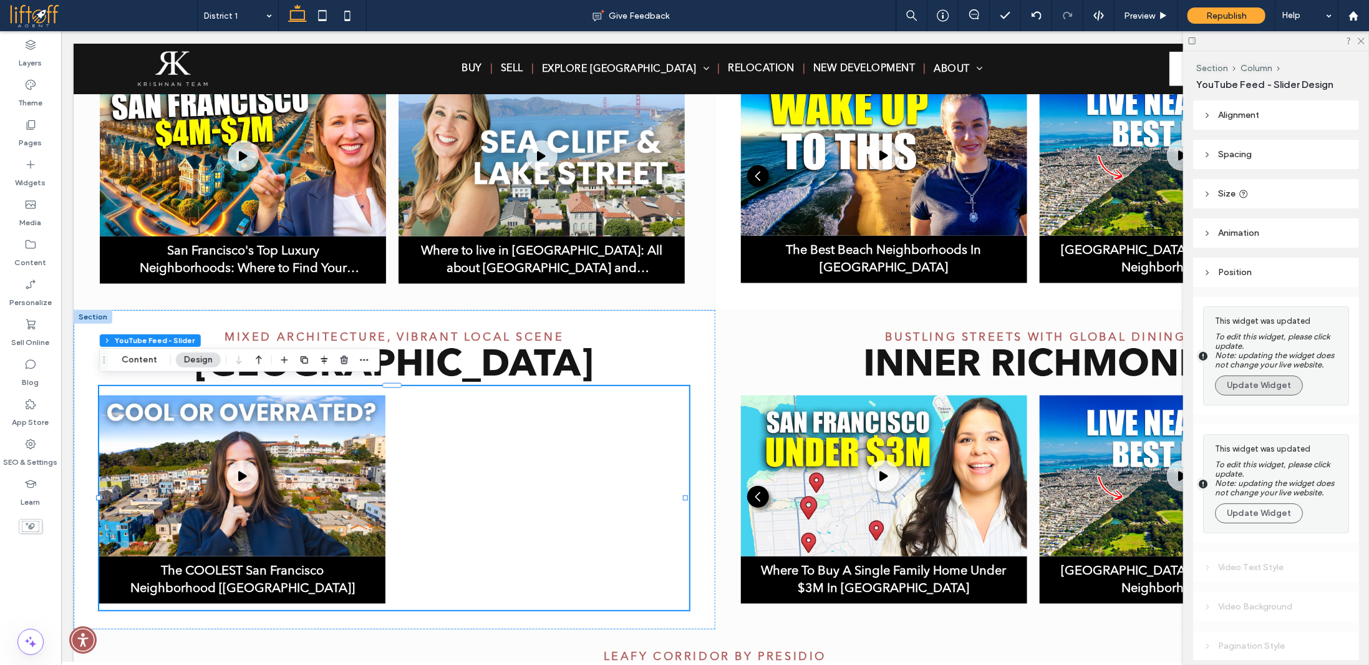
click at [1245, 390] on button "Update Widget" at bounding box center [1259, 386] width 88 height 20
click at [1266, 388] on button "Update Widget" at bounding box center [1259, 386] width 88 height 20
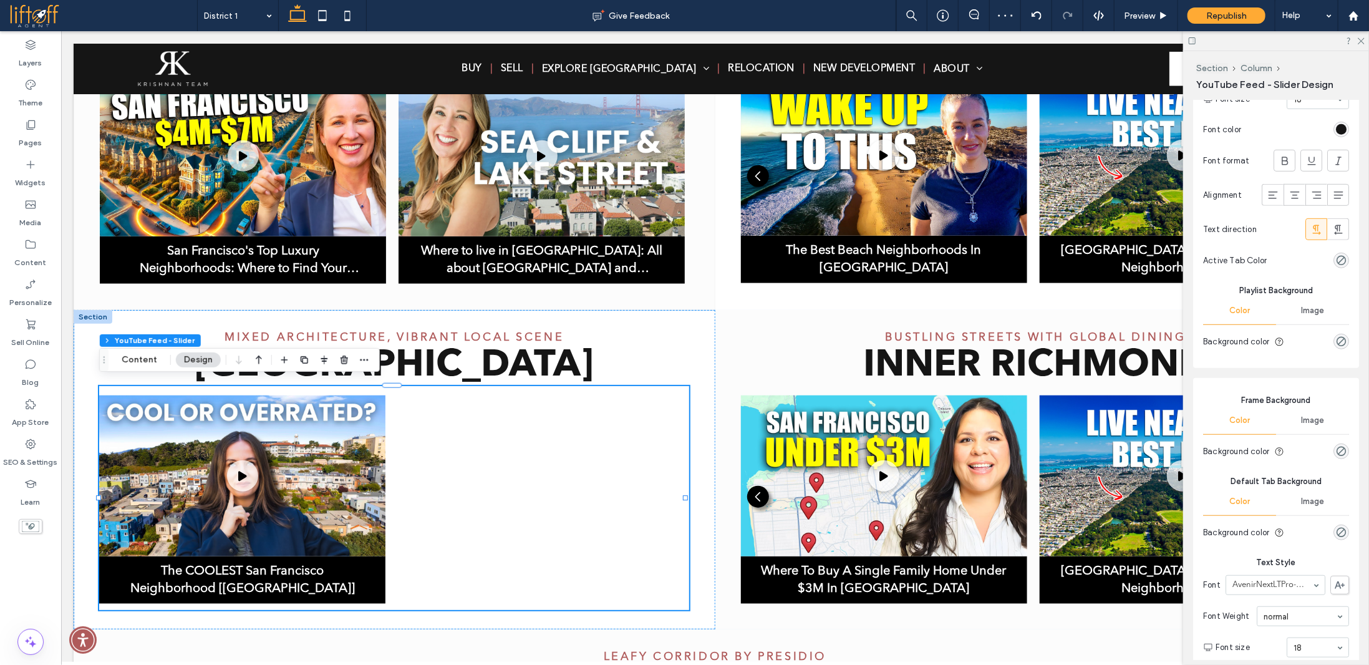
scroll to position [437, 0]
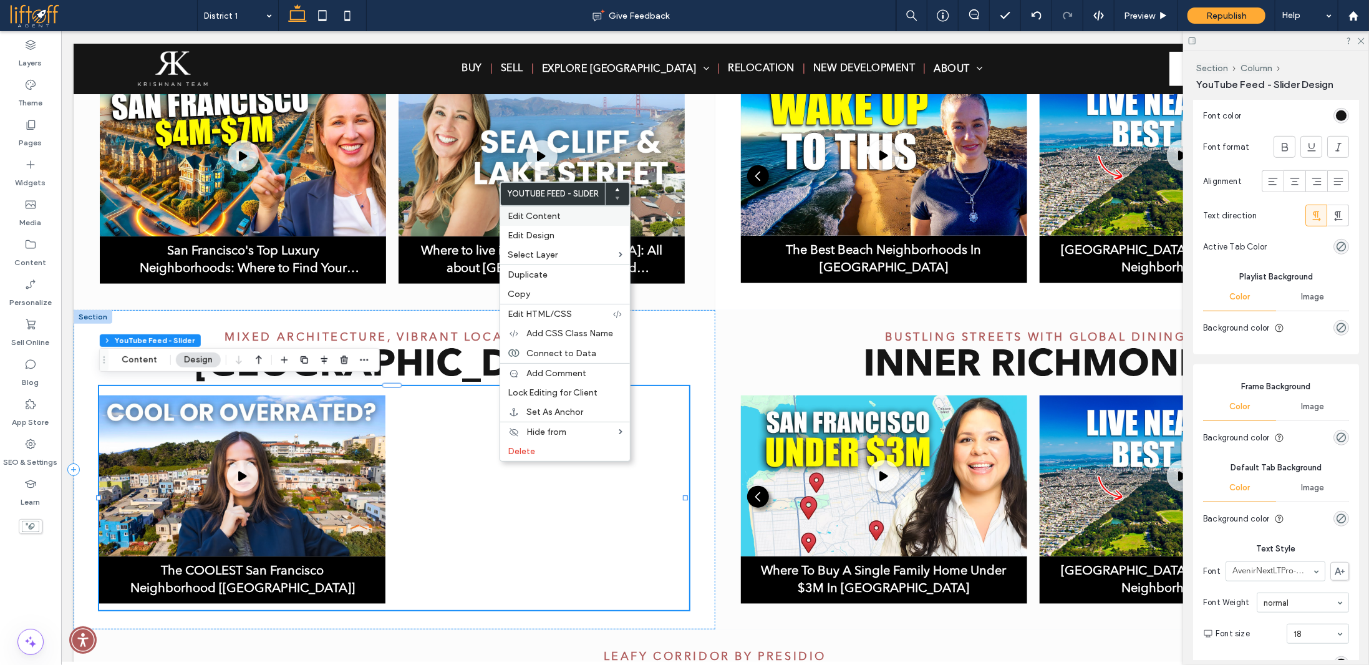
click at [559, 214] on span "Edit Content" at bounding box center [534, 216] width 53 height 11
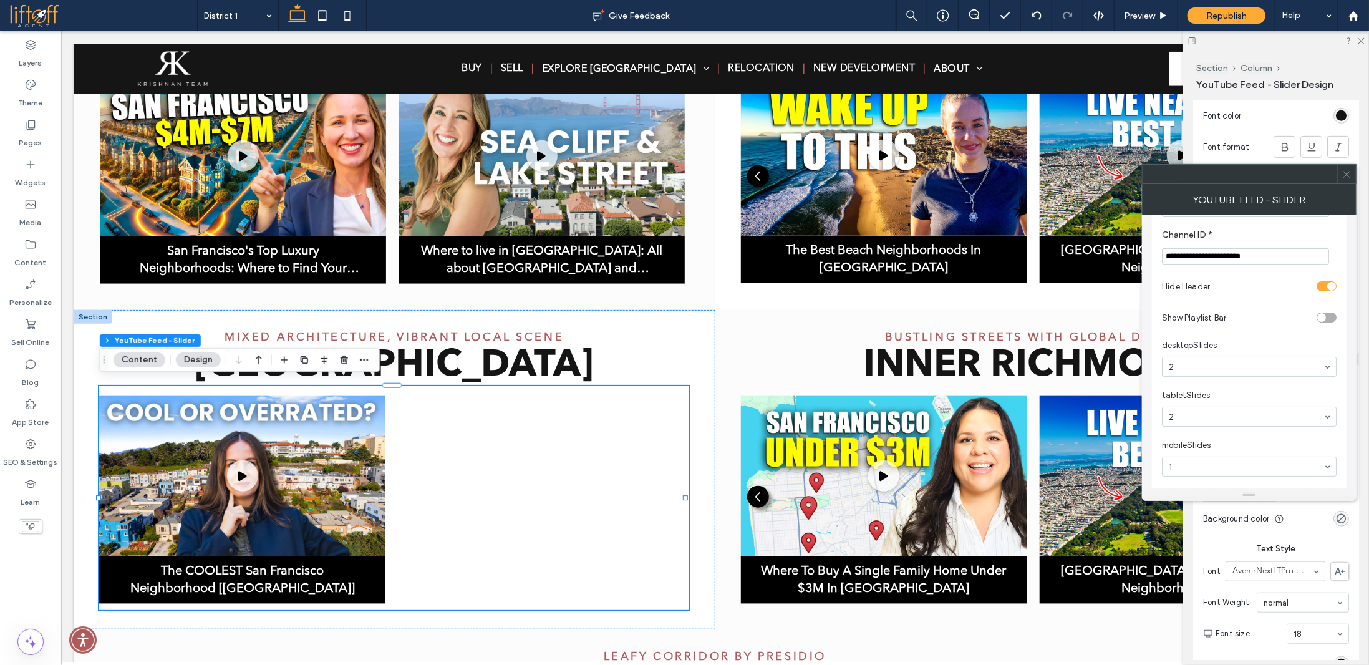
scroll to position [180, 0]
click at [1351, 170] on icon at bounding box center [1347, 174] width 9 height 9
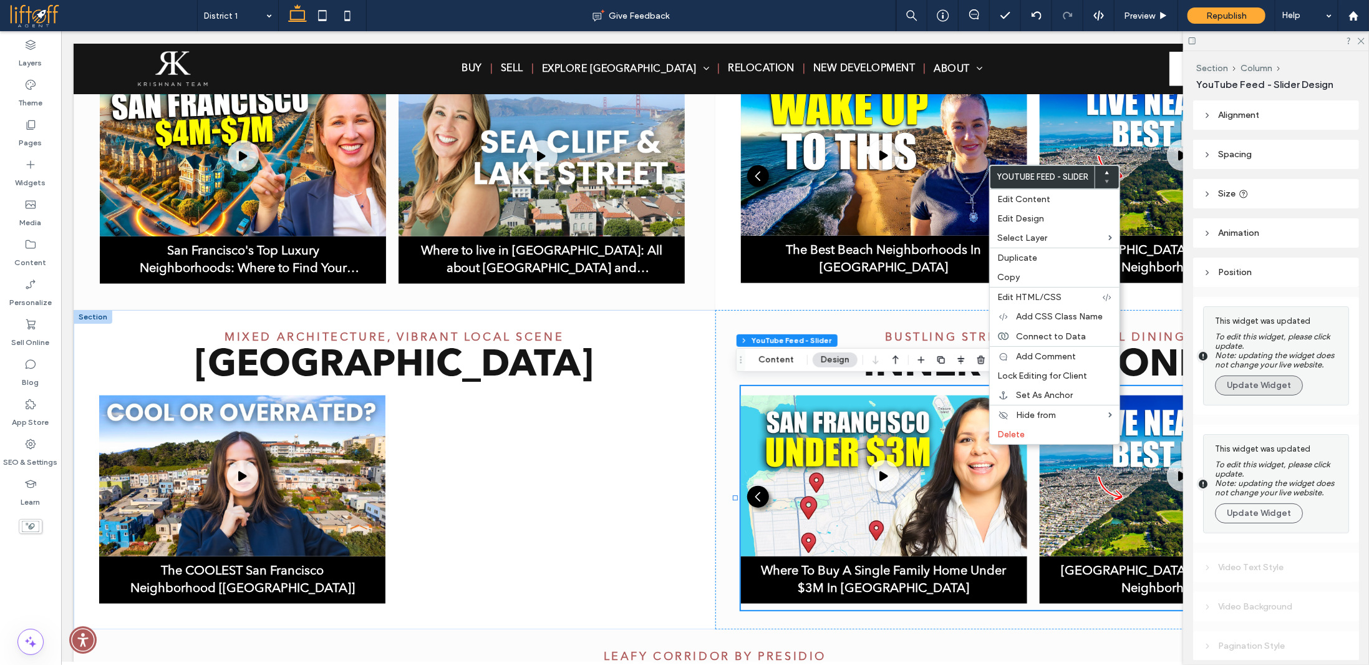
click at [1265, 396] on button "Update Widget" at bounding box center [1259, 386] width 88 height 20
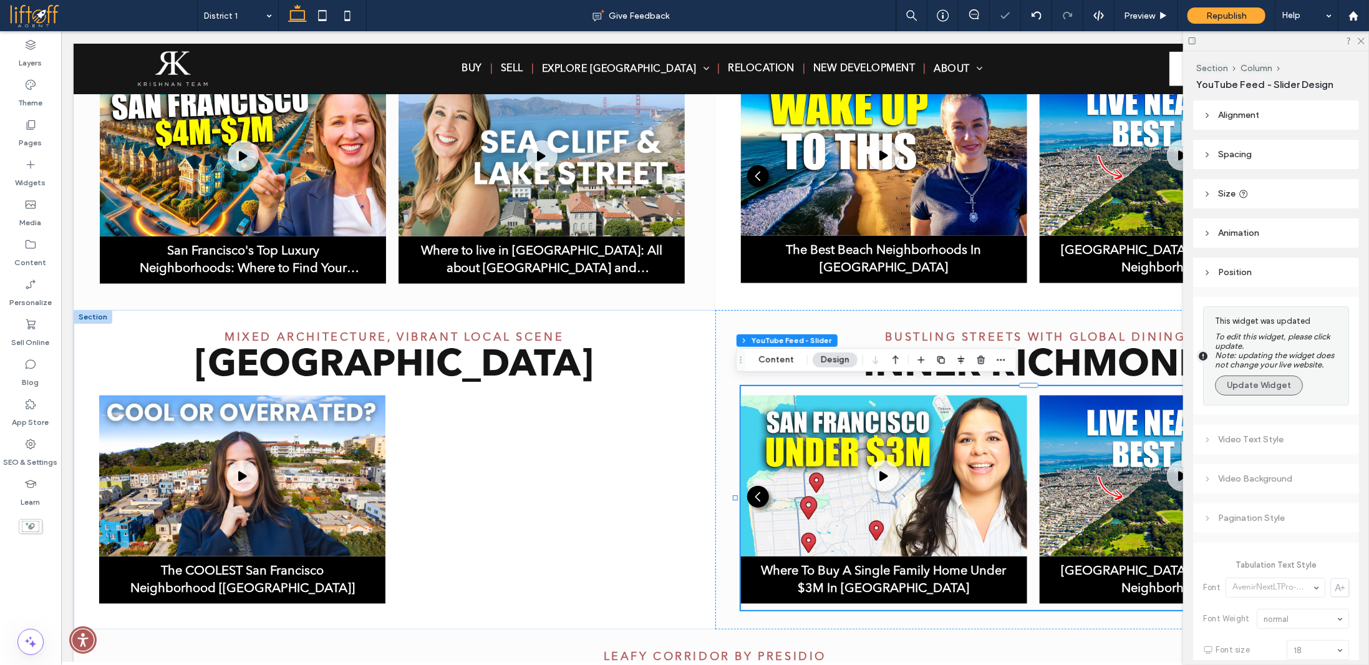
click at [1264, 390] on button "Update Widget" at bounding box center [1259, 386] width 88 height 20
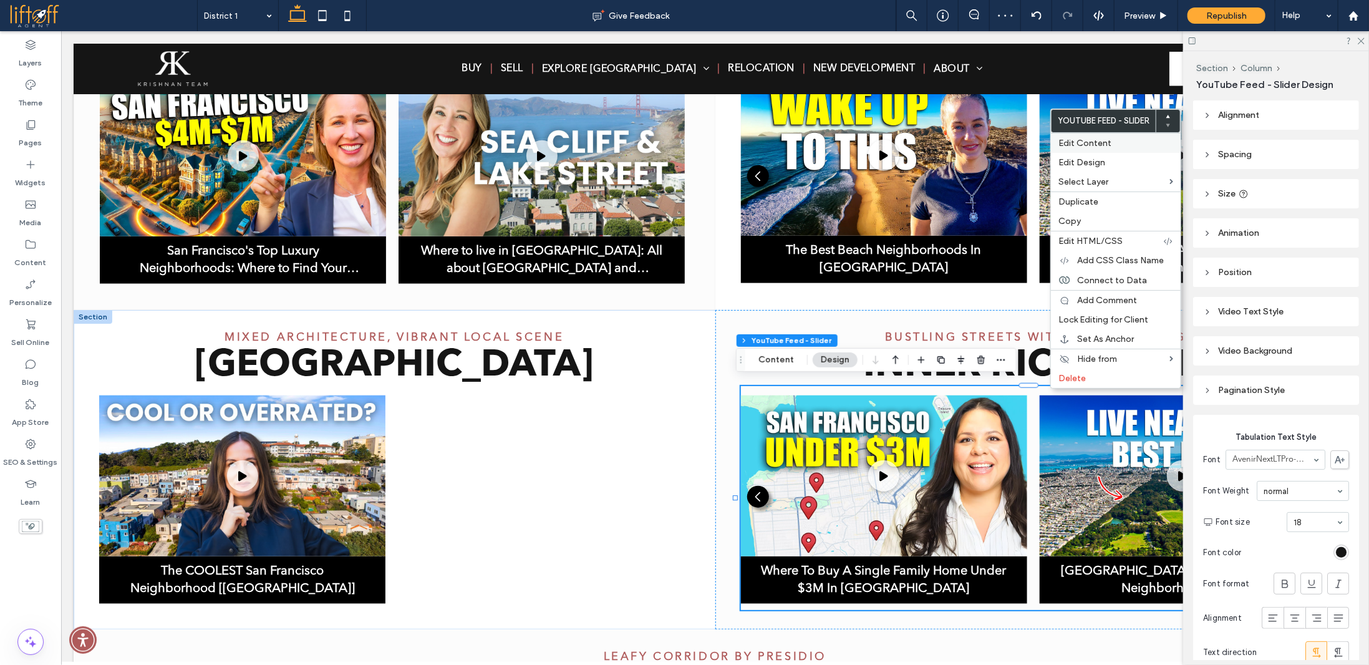
click at [1113, 135] on div "Edit Content" at bounding box center [1116, 143] width 130 height 20
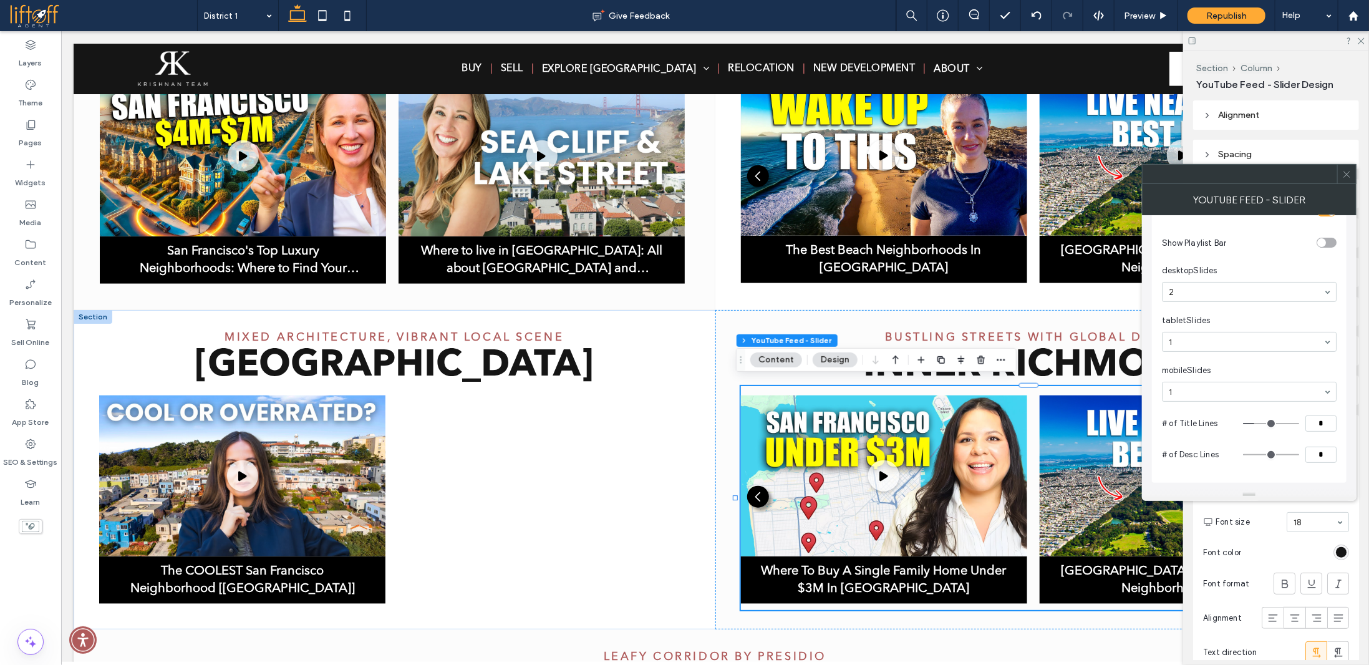
click at [1348, 170] on icon at bounding box center [1347, 174] width 9 height 9
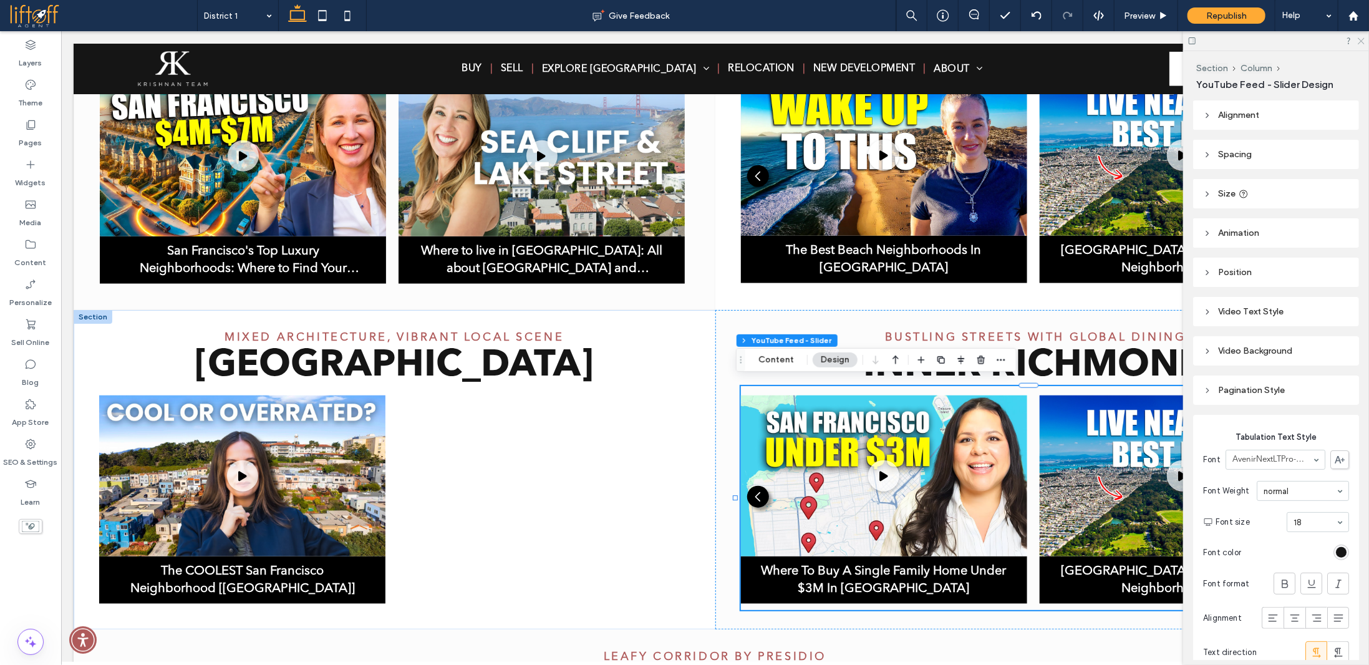
click at [1363, 39] on icon at bounding box center [1361, 40] width 8 height 8
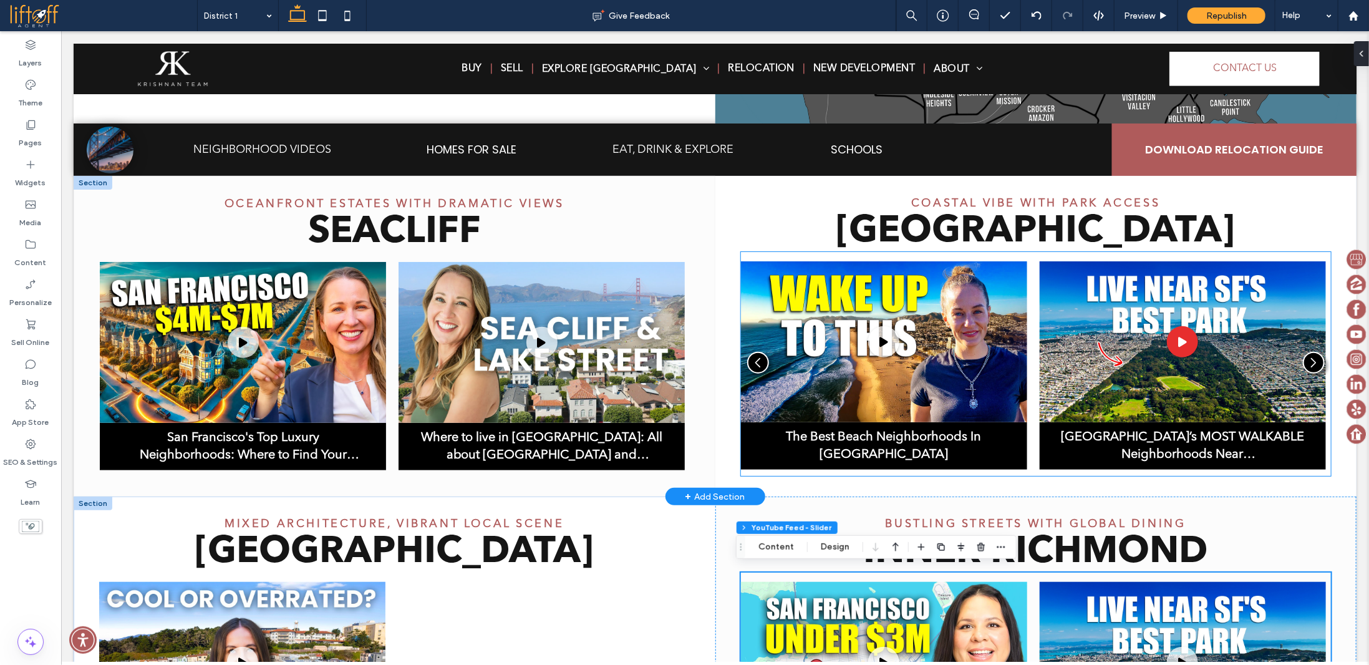
scroll to position [490, 0]
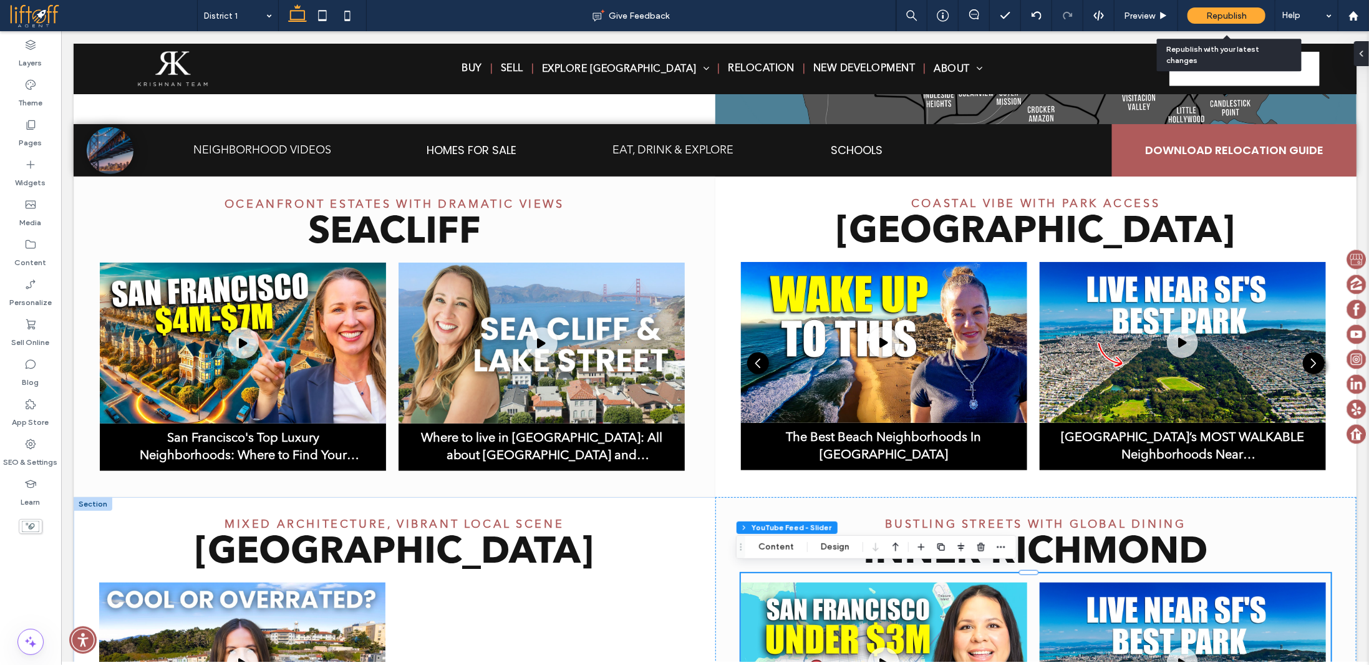
click at [1243, 13] on span "Republish" at bounding box center [1227, 16] width 41 height 11
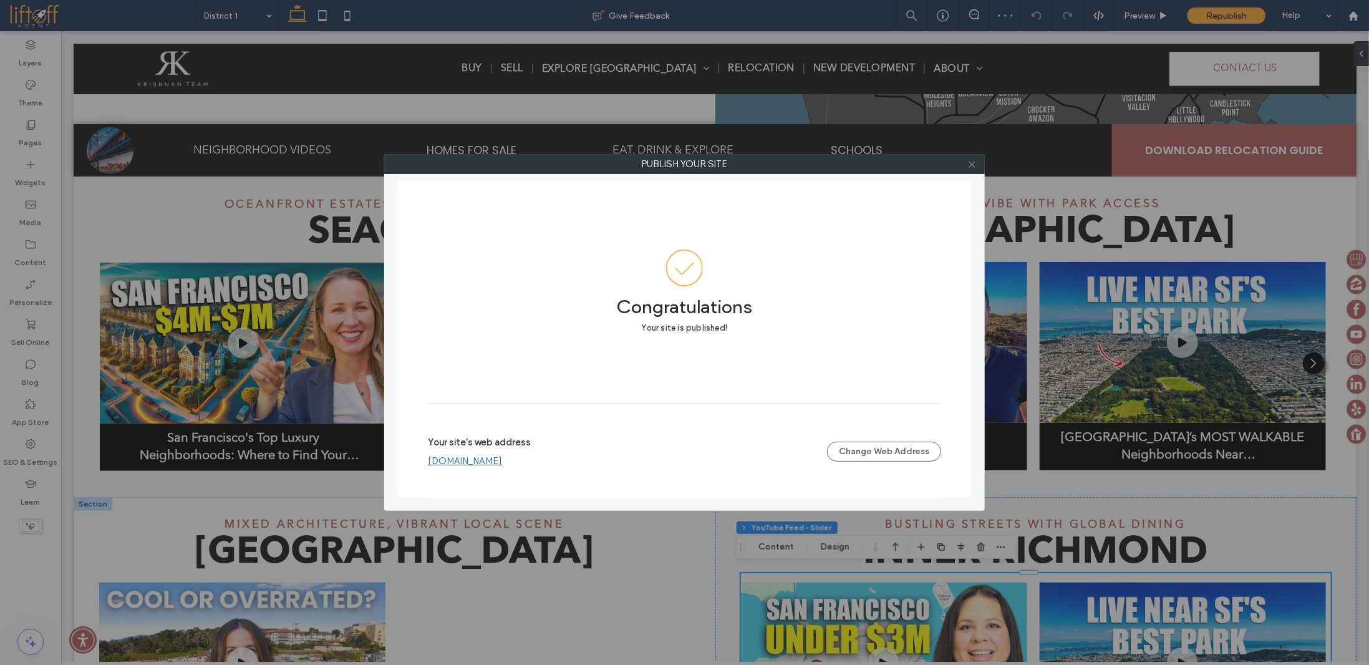
click at [972, 163] on use at bounding box center [972, 164] width 6 height 6
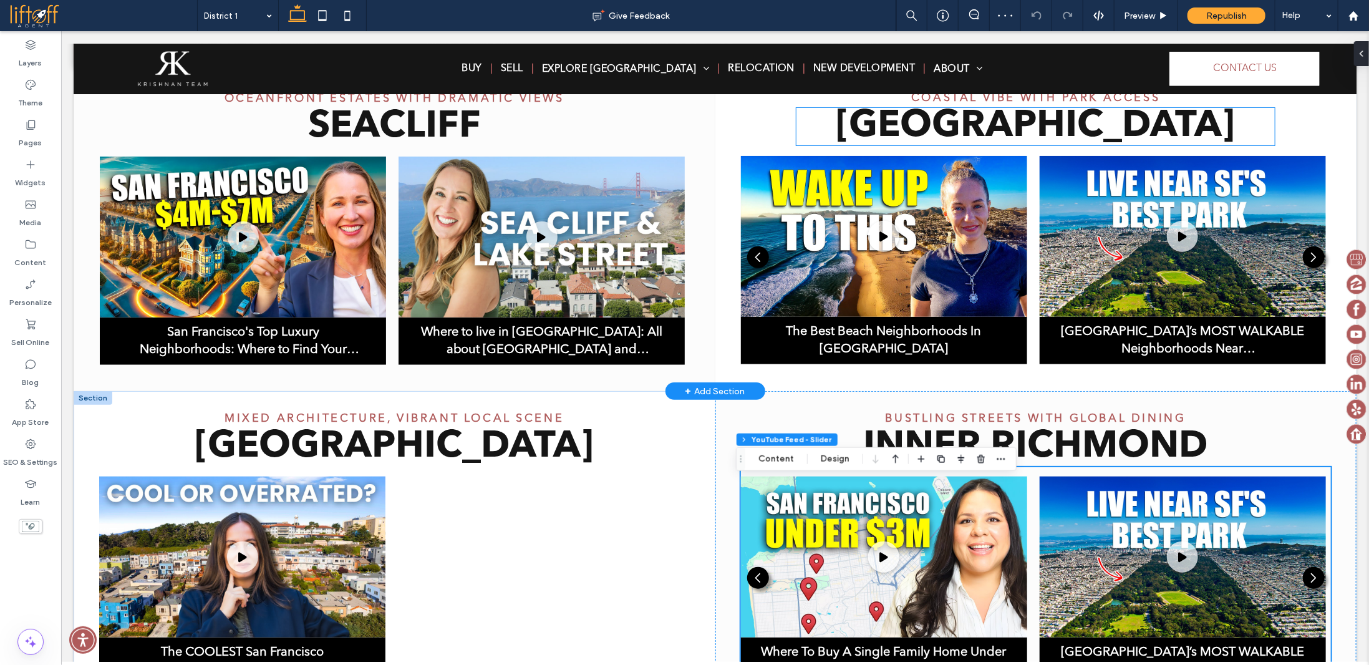
scroll to position [615, 0]
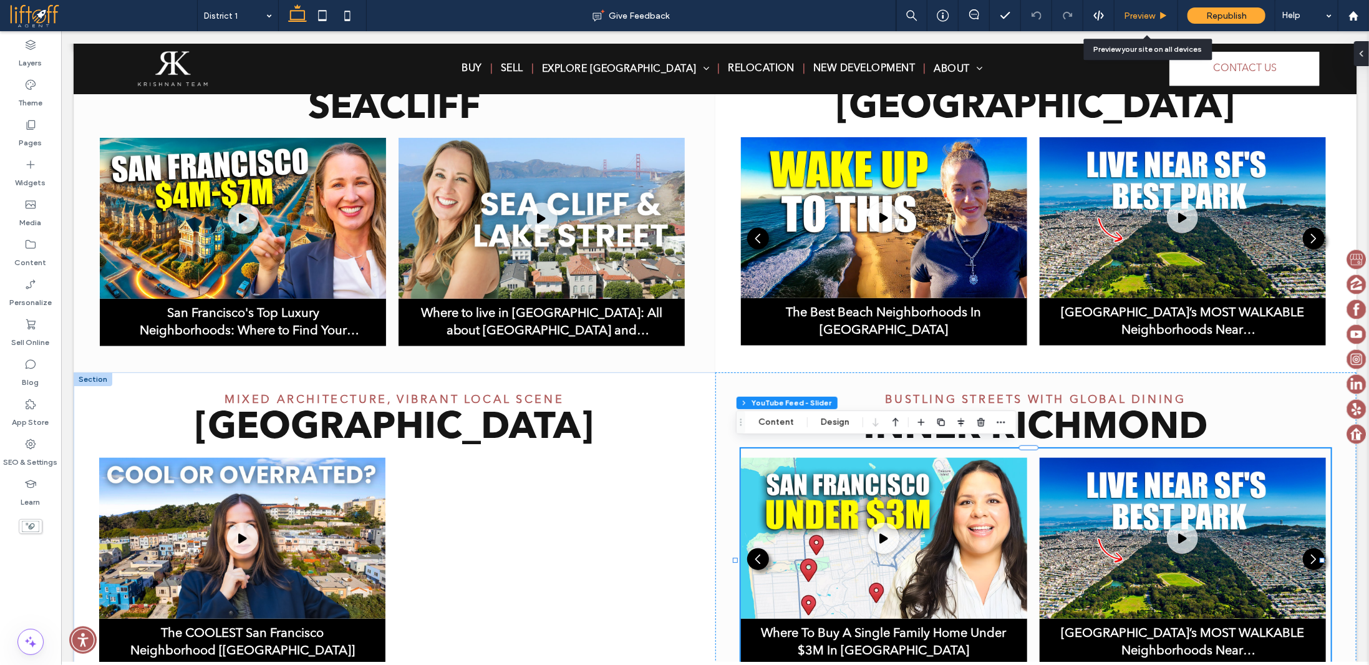
click at [1135, 22] on div "Preview" at bounding box center [1147, 15] width 64 height 31
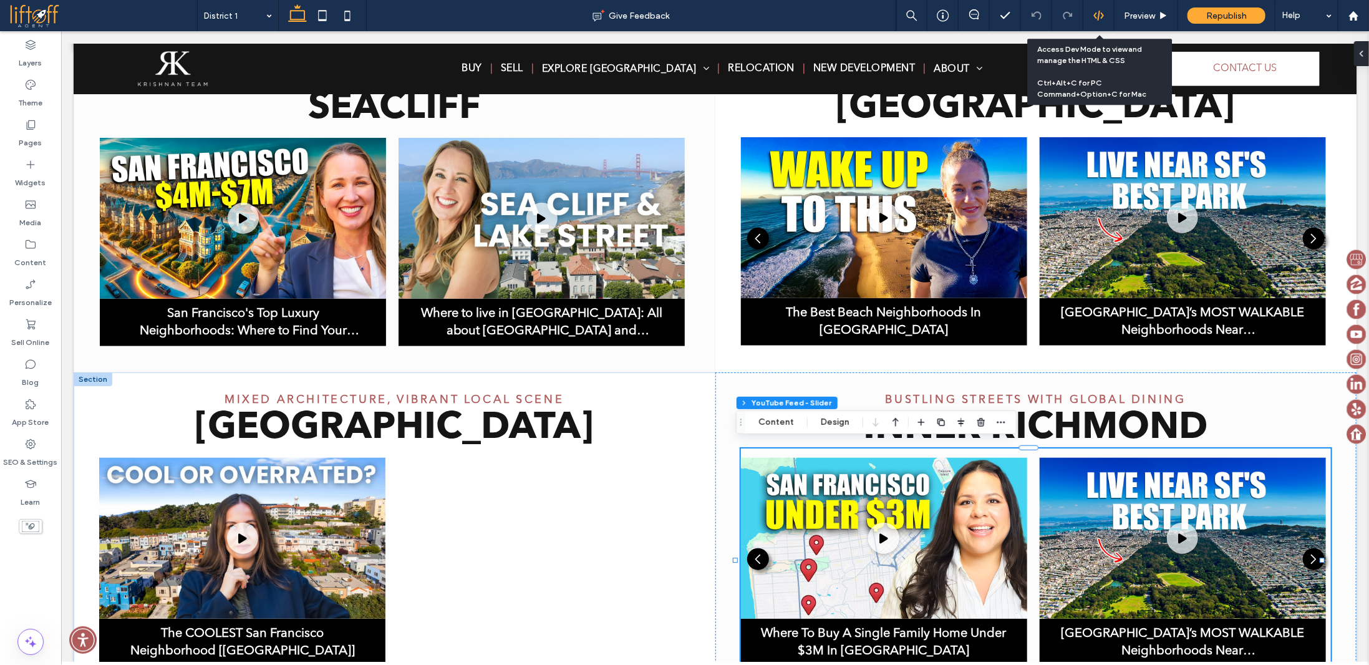
click at [1096, 14] on use at bounding box center [1099, 16] width 10 height 10
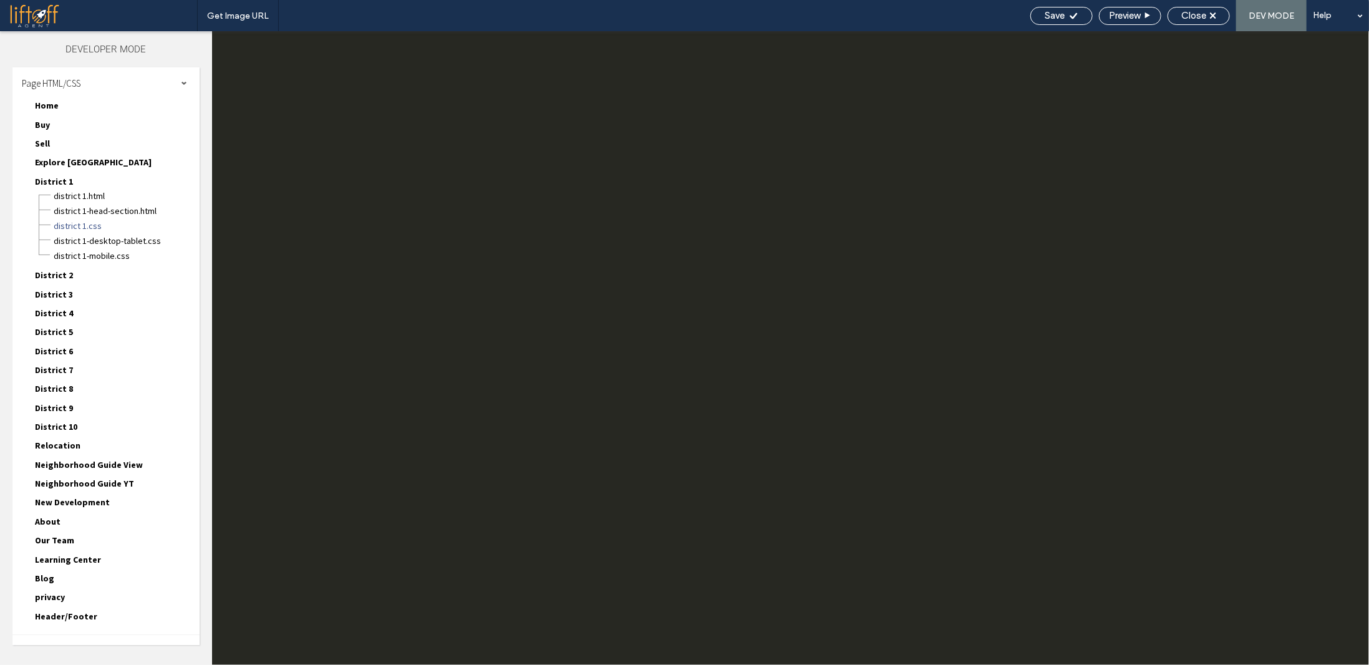
scroll to position [0, 0]
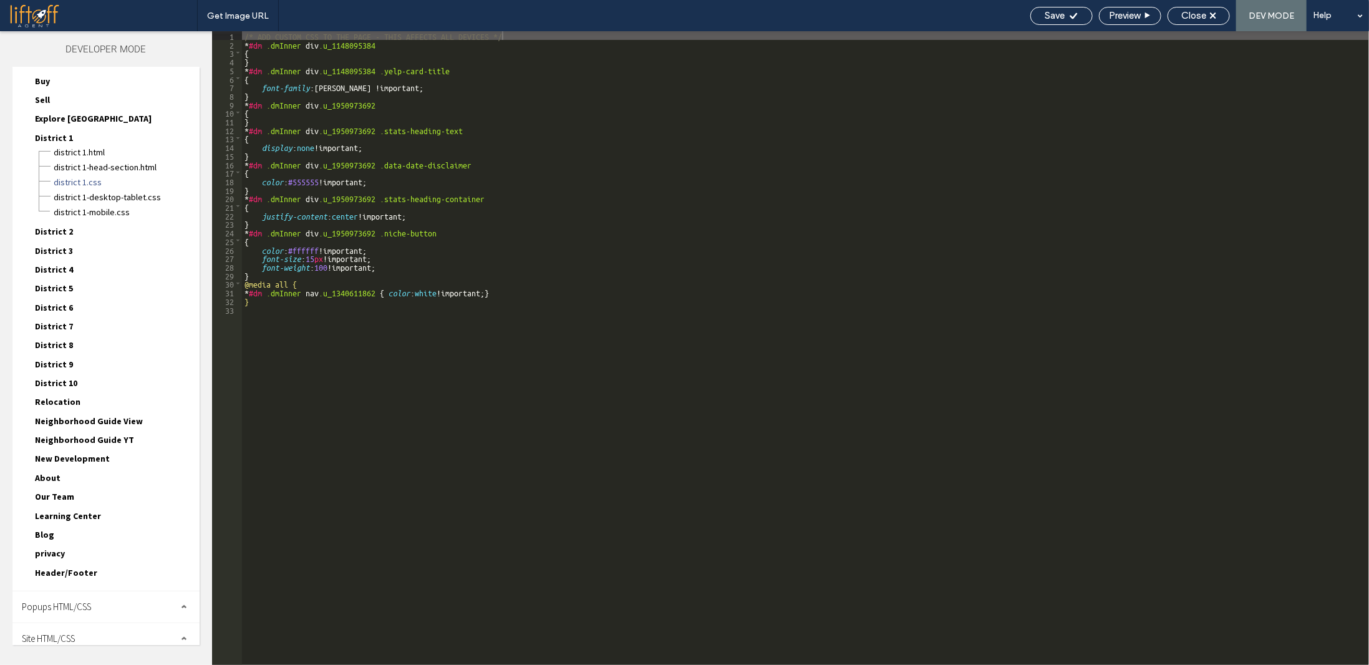
click at [102, 626] on div "Site HTML/CSS" at bounding box center [105, 638] width 187 height 31
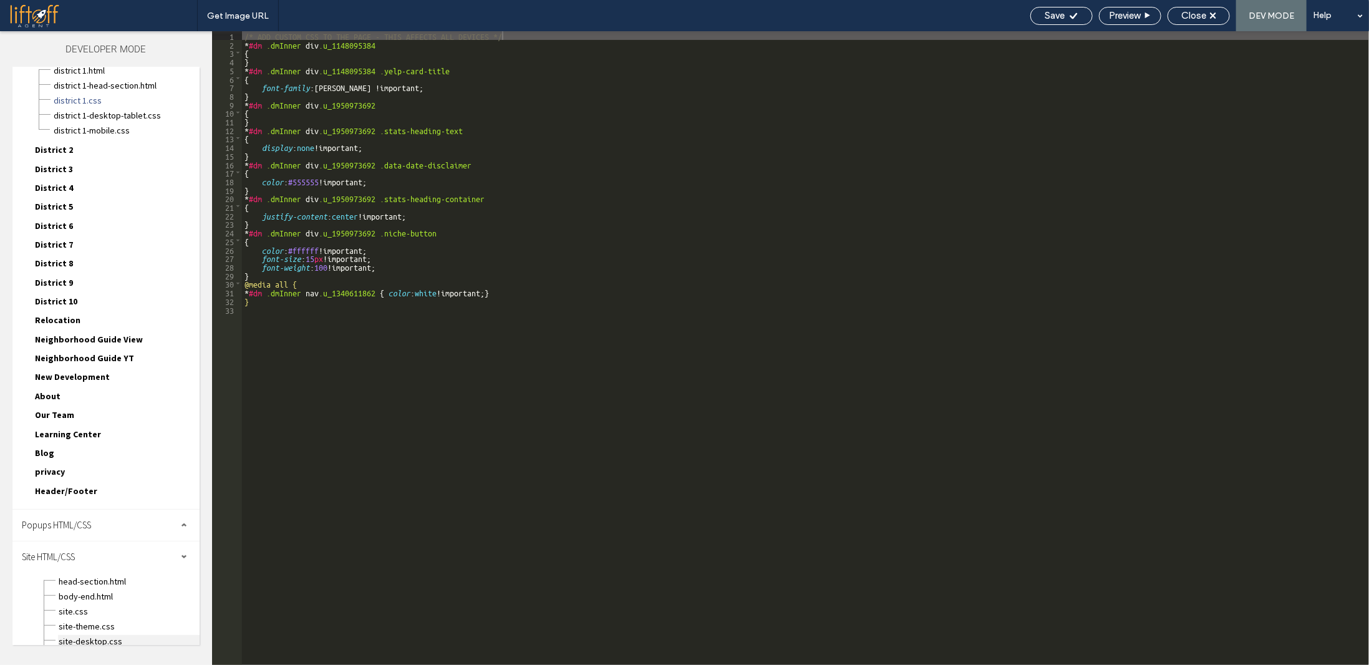
scroll to position [155, 0]
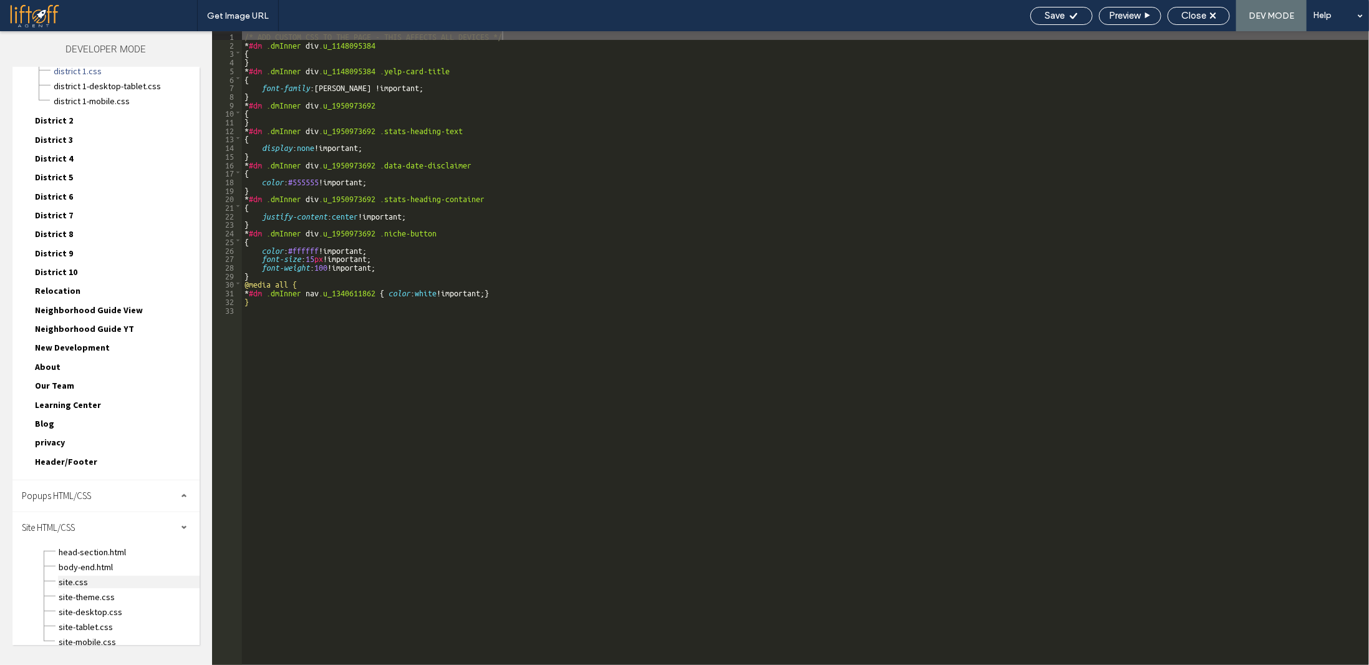
click at [94, 576] on span "site.css" at bounding box center [129, 582] width 142 height 12
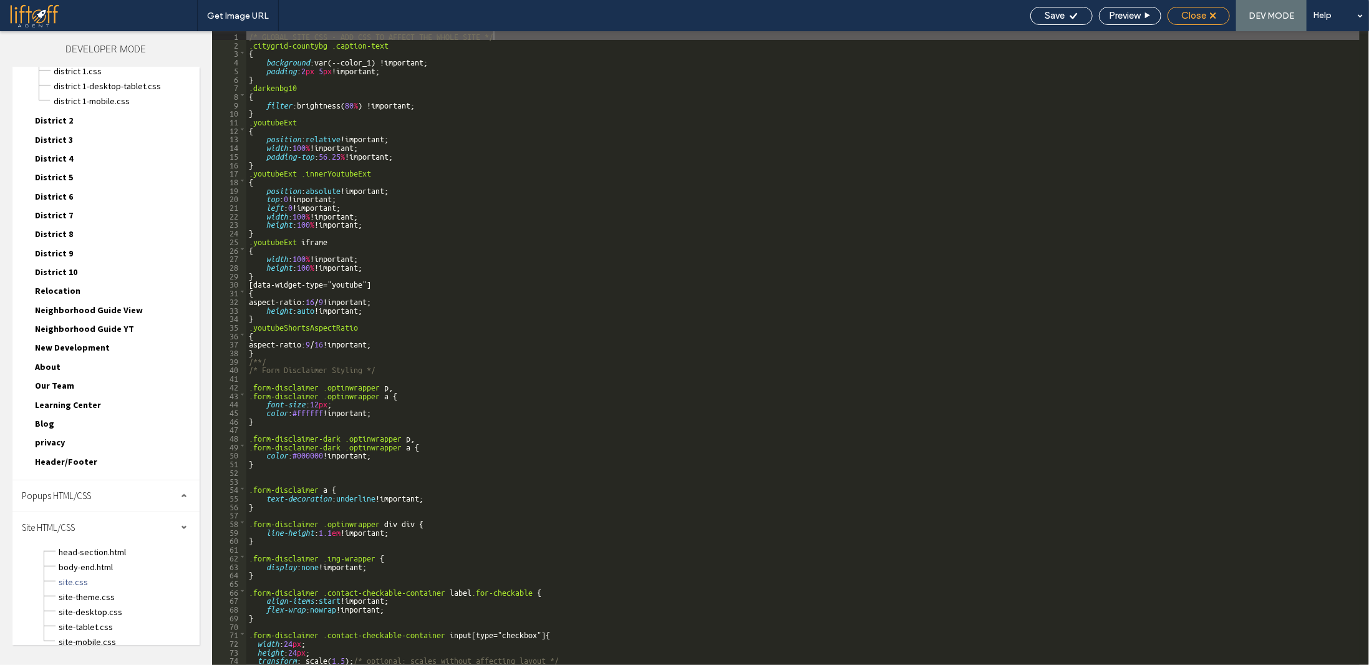
click at [1212, 18] on icon at bounding box center [1213, 15] width 6 height 6
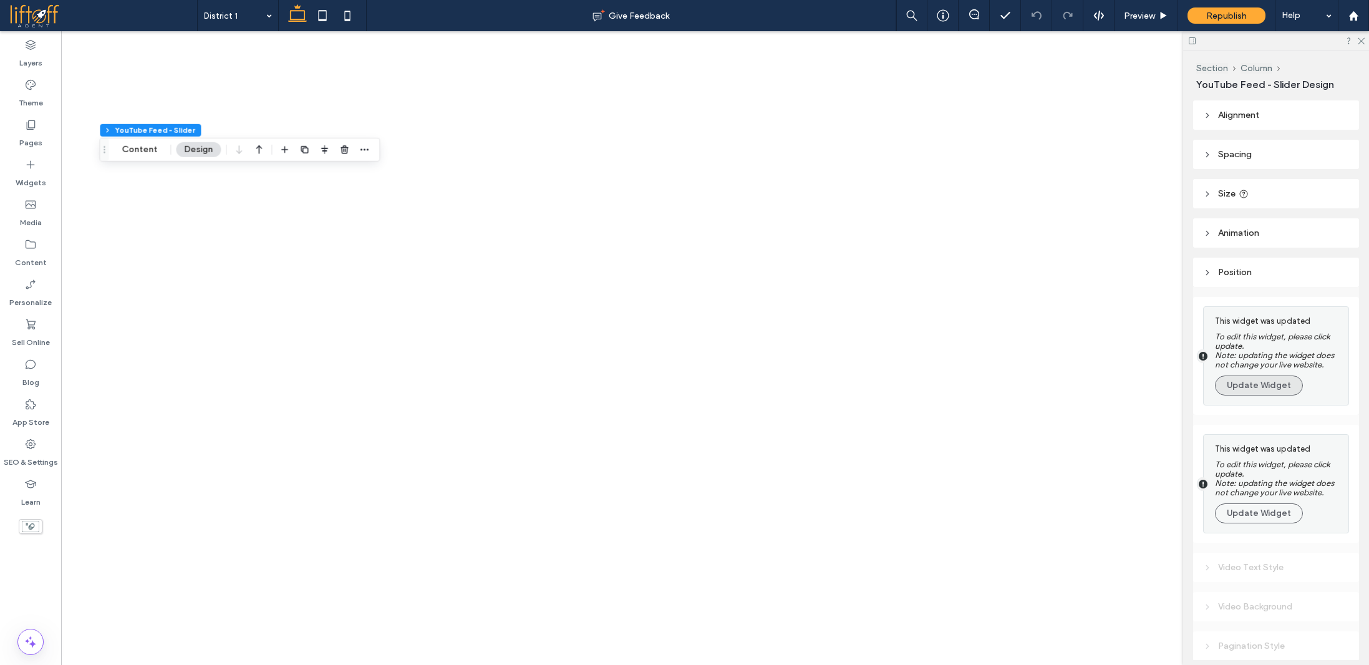
click at [1238, 382] on button "Update Widget" at bounding box center [1259, 386] width 88 height 20
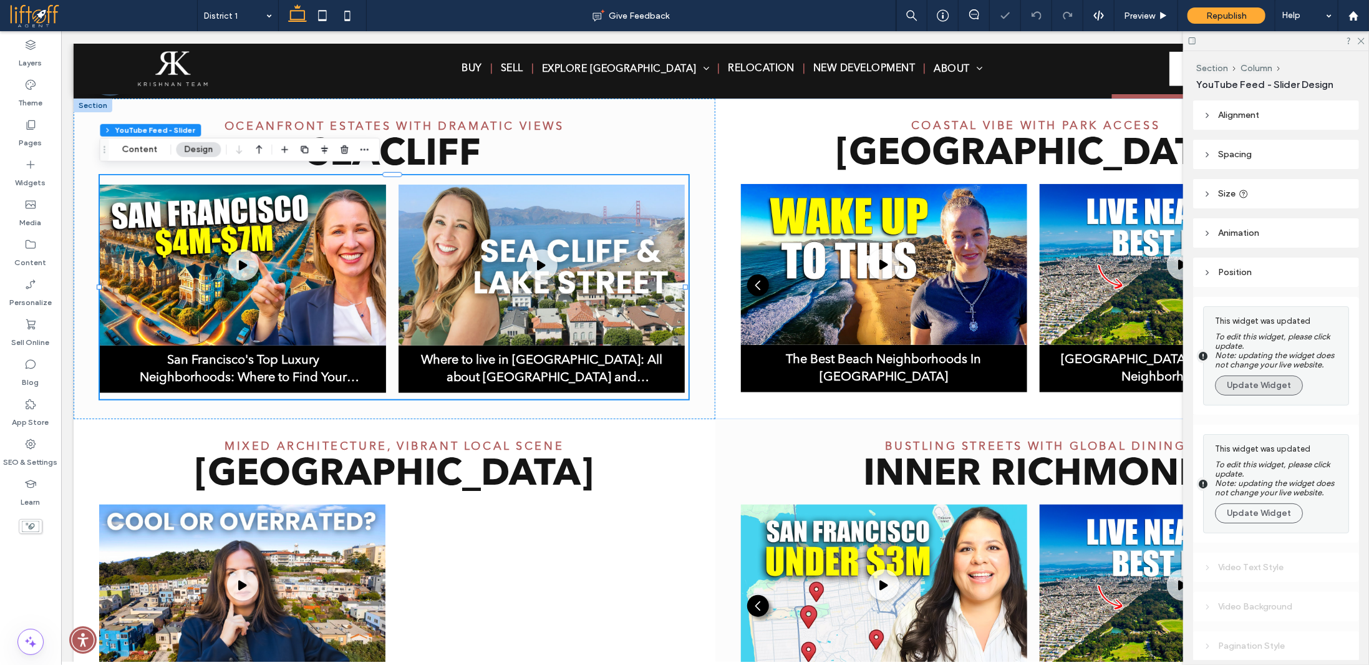
scroll to position [568, 0]
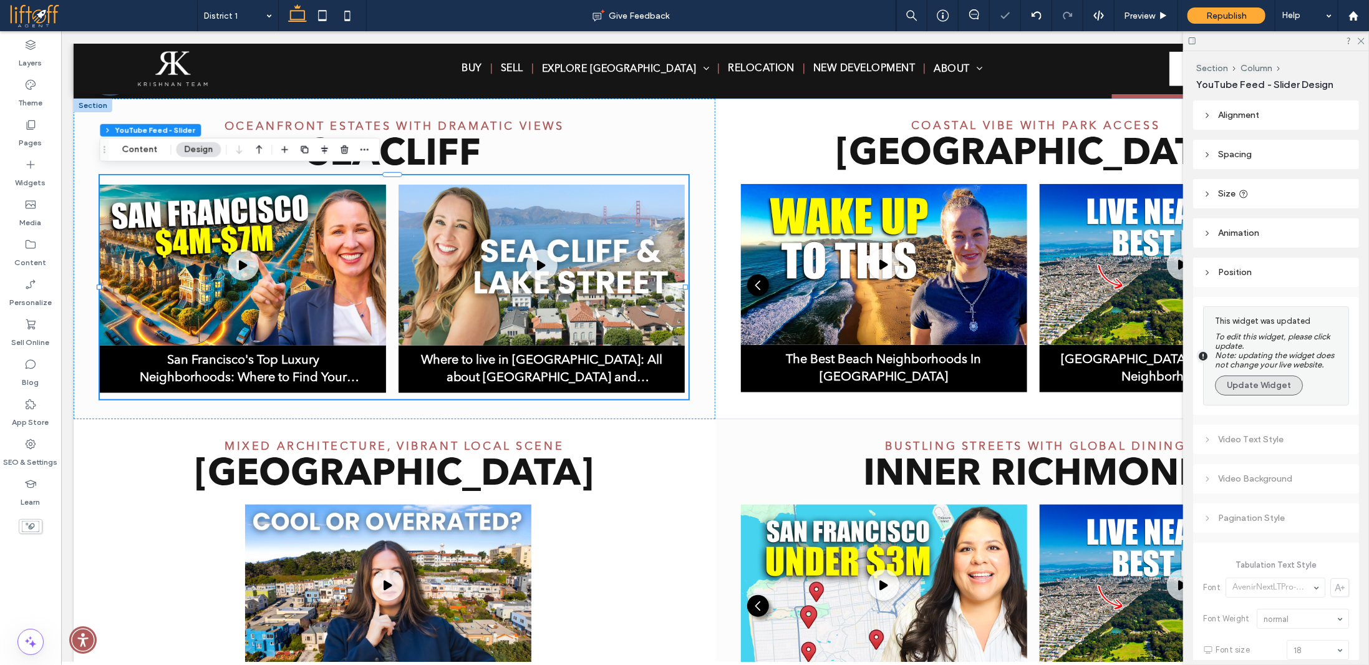
click at [1248, 389] on button "Update Widget" at bounding box center [1259, 386] width 88 height 20
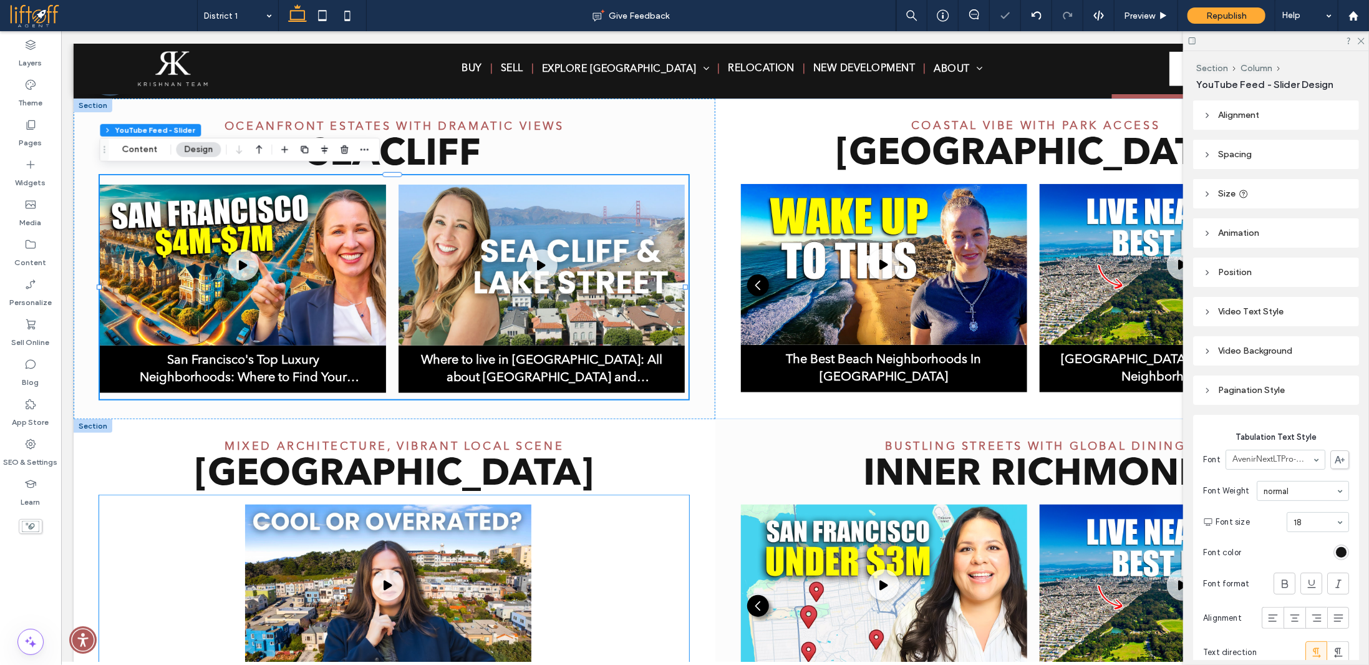
click at [658, 504] on div "The COOLEST San Francisco Neighborhood [Richmond San Francisco] TimeOut has dec…" at bounding box center [394, 608] width 590 height 208
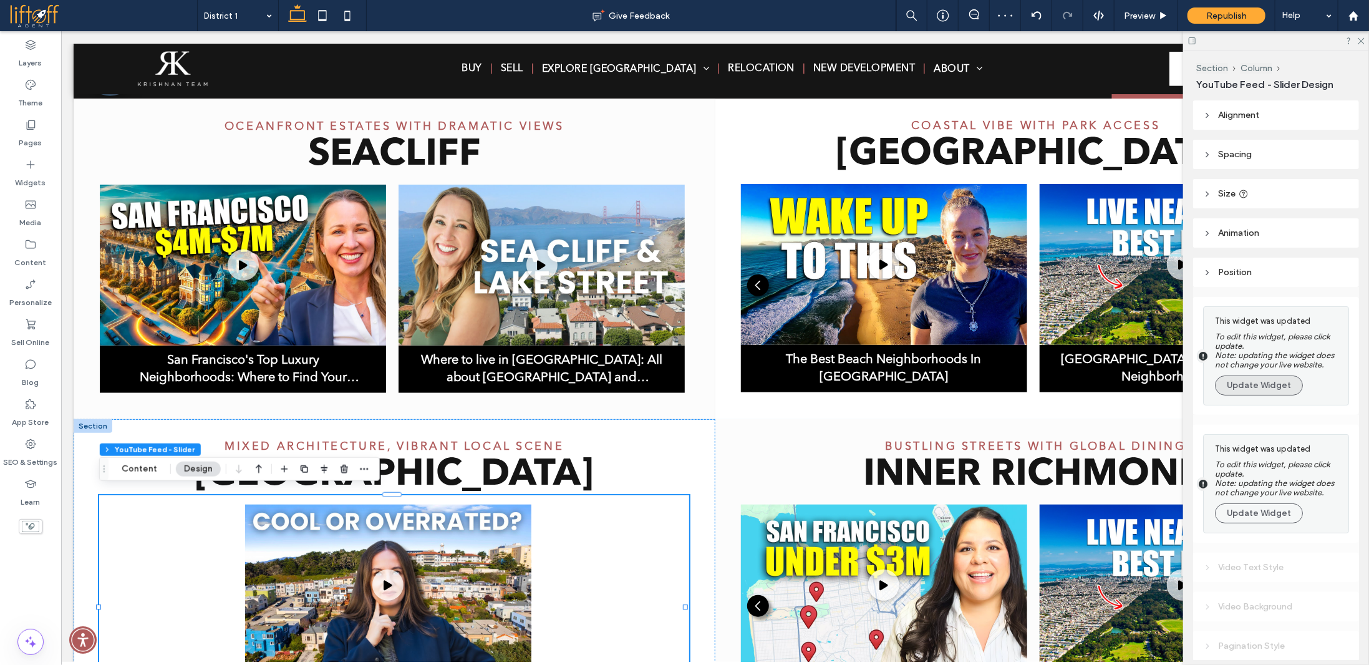
click at [1258, 390] on button "Update Widget" at bounding box center [1259, 386] width 88 height 20
click at [1258, 389] on button "Update Widget" at bounding box center [1259, 386] width 88 height 20
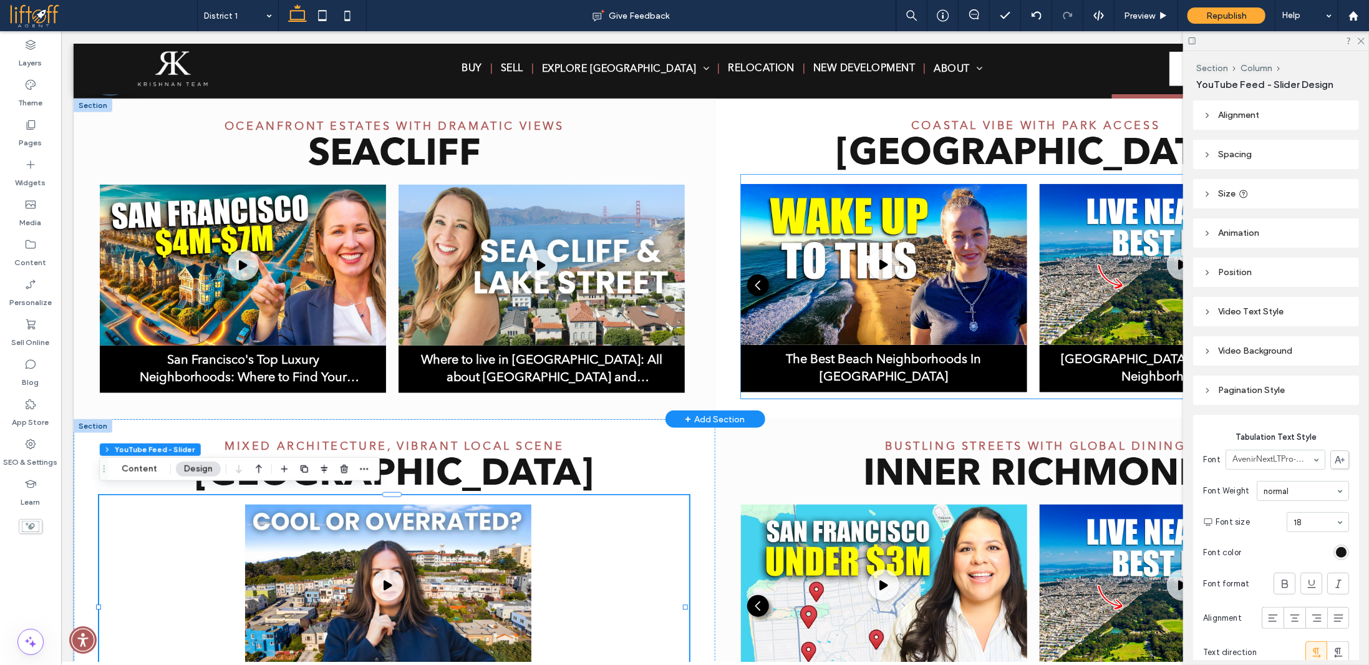
click at [772, 391] on div "The Best Beach Neighborhoods In San Francisco Let's explore SF's BEST Beach Nei…" at bounding box center [1036, 295] width 590 height 224
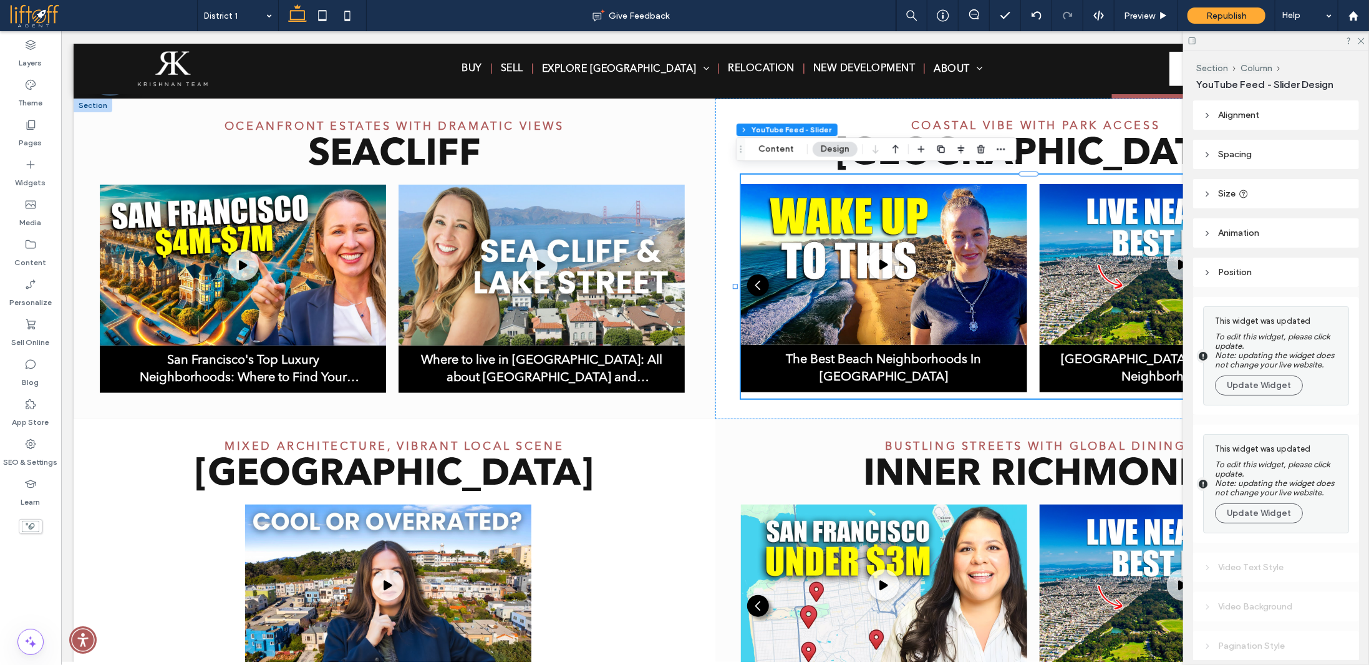
click at [1242, 399] on div "This widget was updated To edit this widget, please click update. Note: updatin…" at bounding box center [1278, 355] width 127 height 85
click at [1245, 391] on button "Update Widget" at bounding box center [1259, 386] width 88 height 20
click at [1245, 390] on button "Update Widget" at bounding box center [1259, 386] width 88 height 20
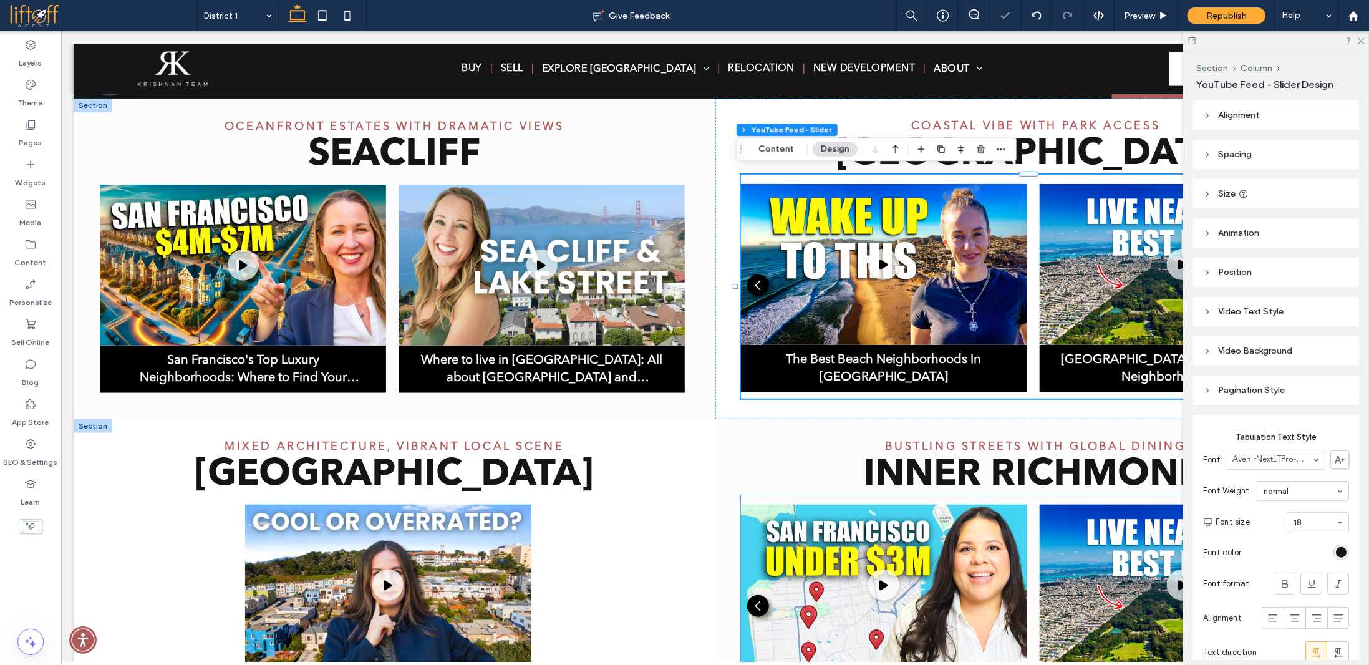
click at [761, 495] on div "Where To Buy A Single Family Home Under $3M In San Francisco Here are 5 San Fra…" at bounding box center [1036, 607] width 590 height 224
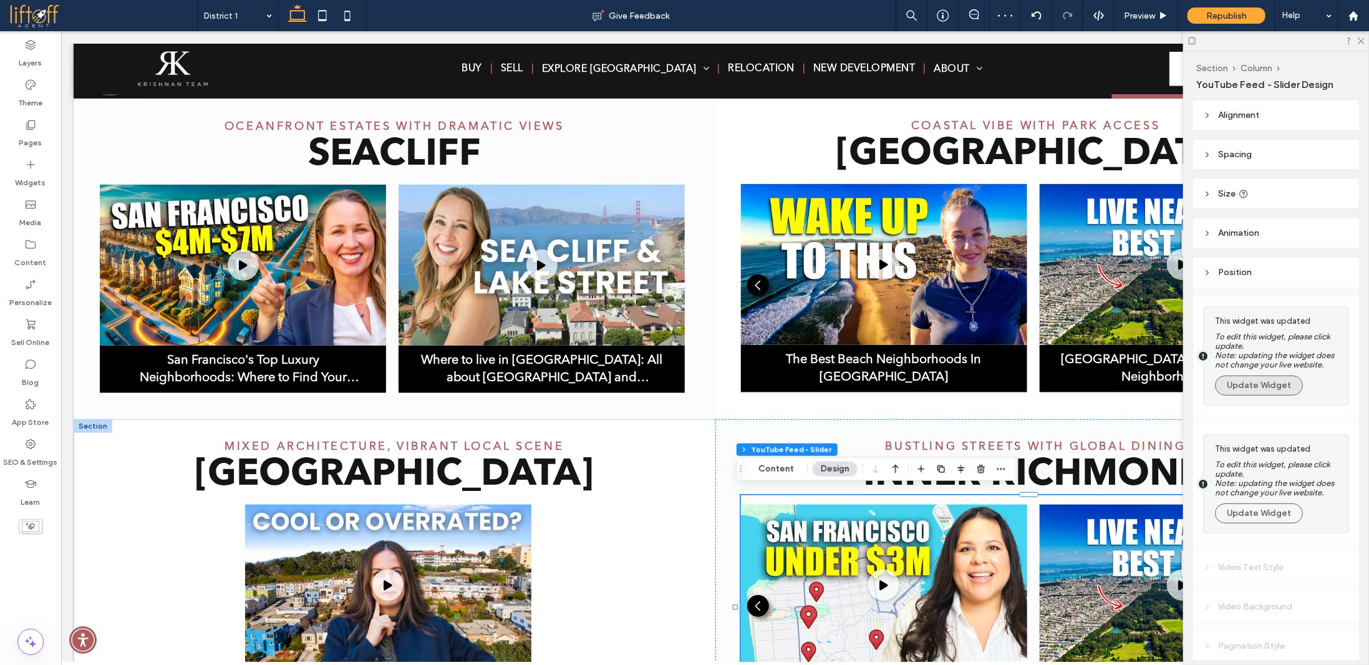
click at [1259, 390] on button "Update Widget" at bounding box center [1259, 386] width 88 height 20
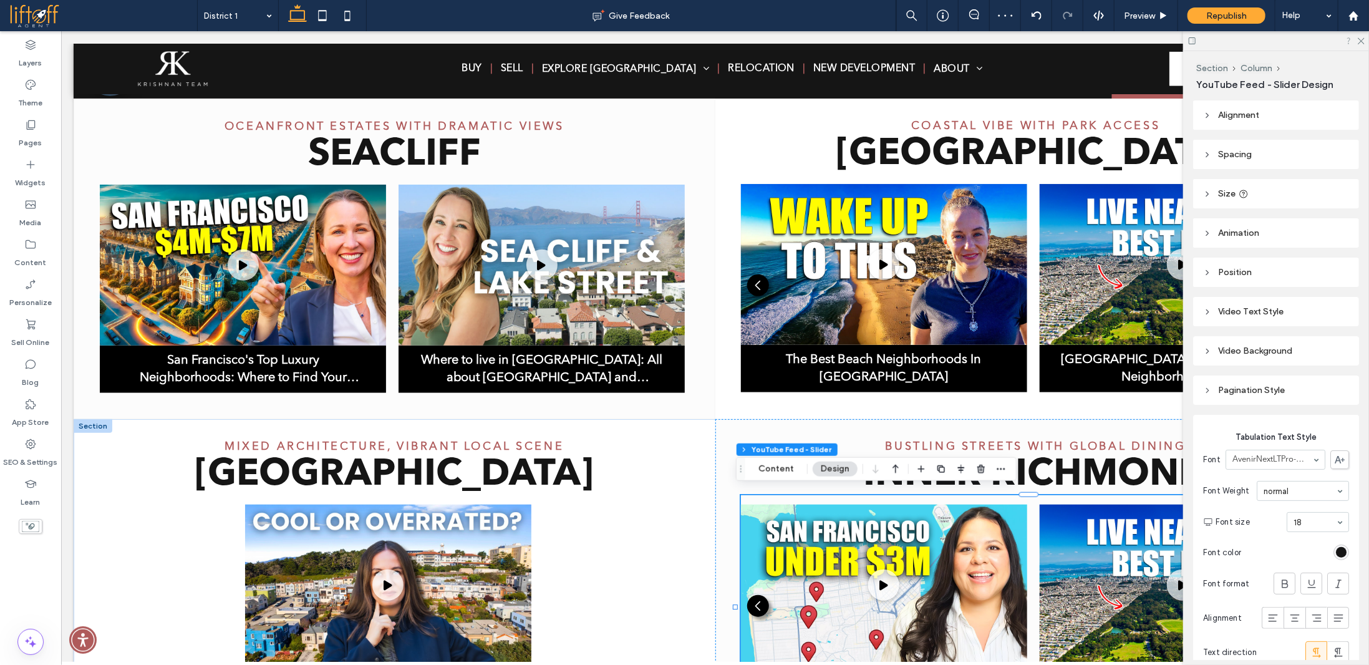
click at [1361, 41] on icon at bounding box center [1361, 40] width 8 height 8
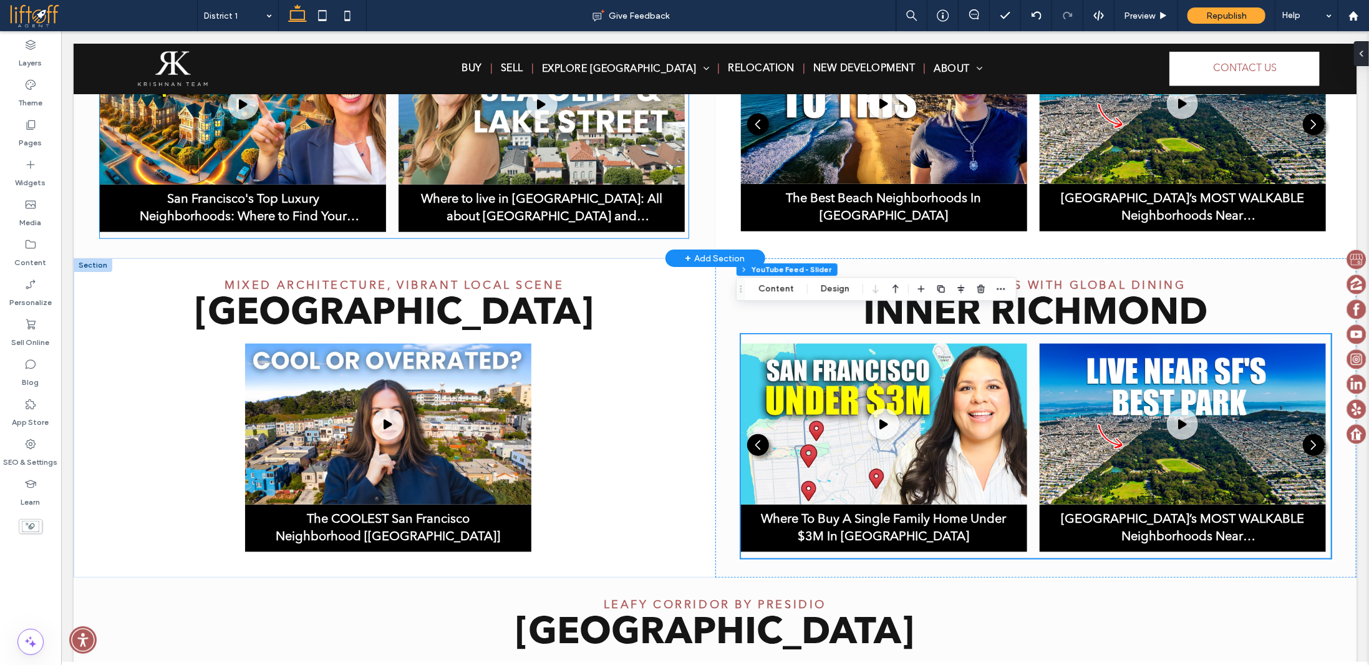
scroll to position [693, 0]
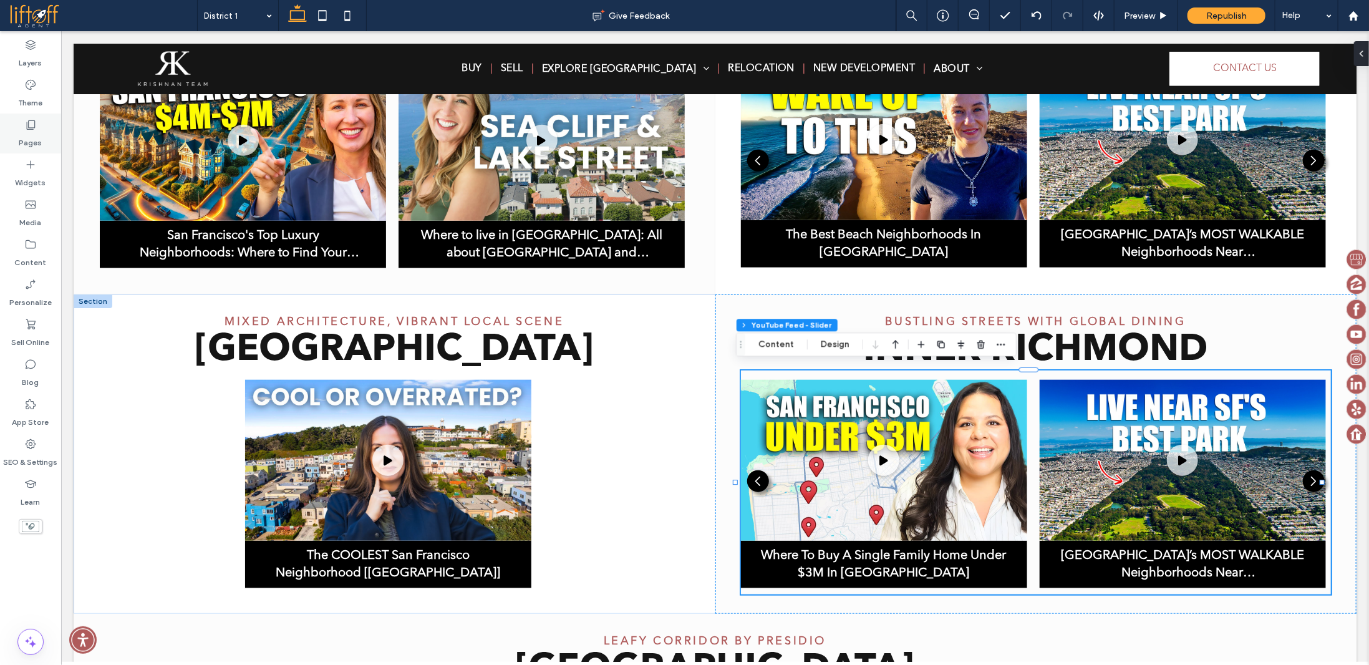
click at [41, 129] on div "Pages" at bounding box center [30, 134] width 61 height 40
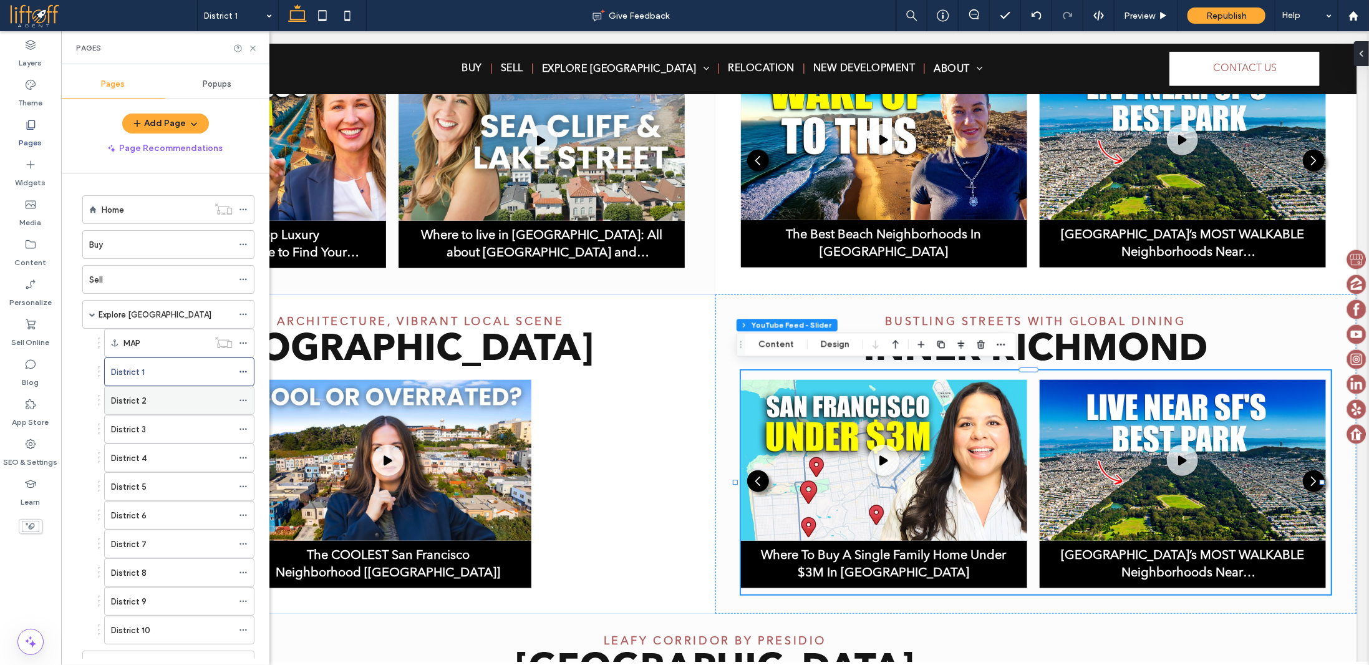
click at [154, 394] on div "District 2" at bounding box center [172, 400] width 122 height 13
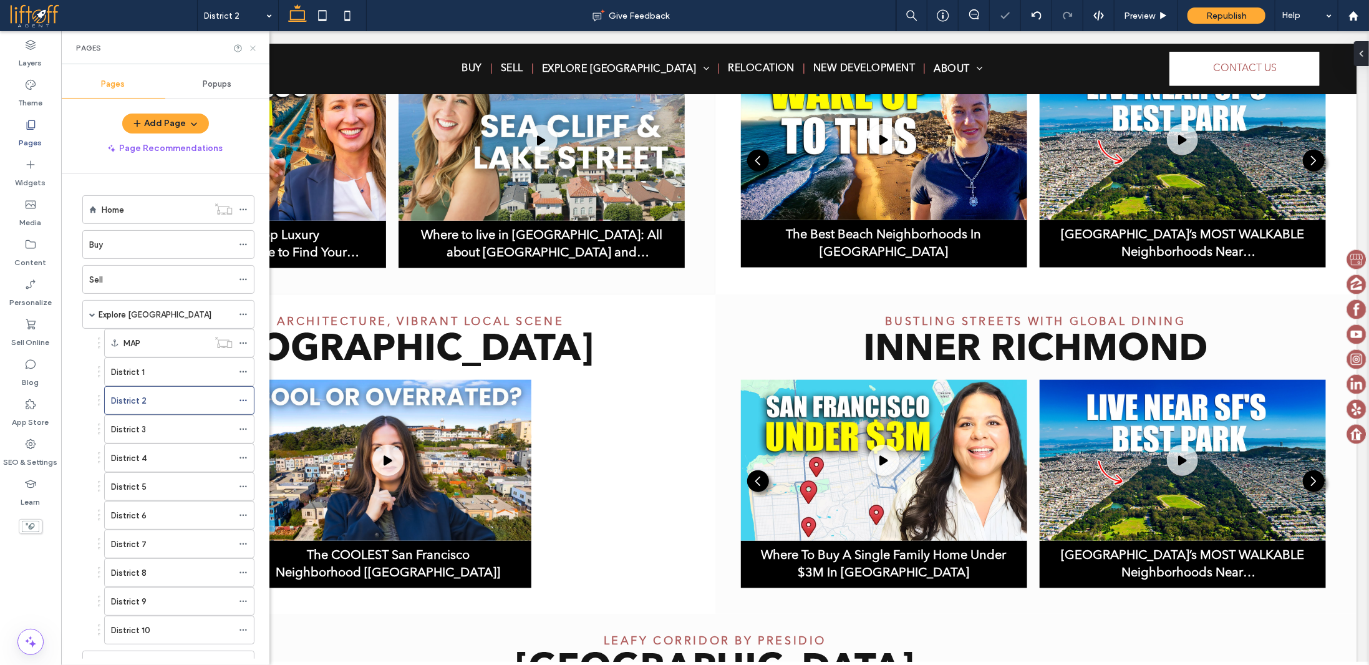
click at [251, 47] on icon at bounding box center [252, 48] width 9 height 9
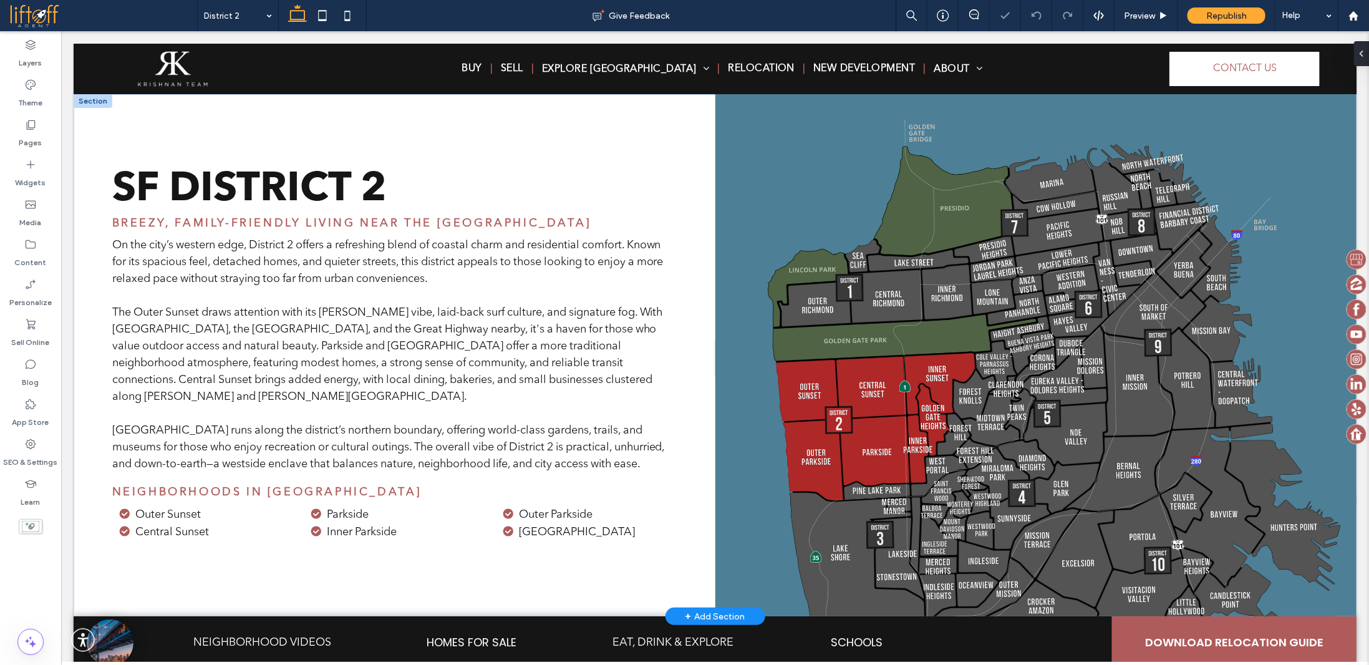
scroll to position [409, 0]
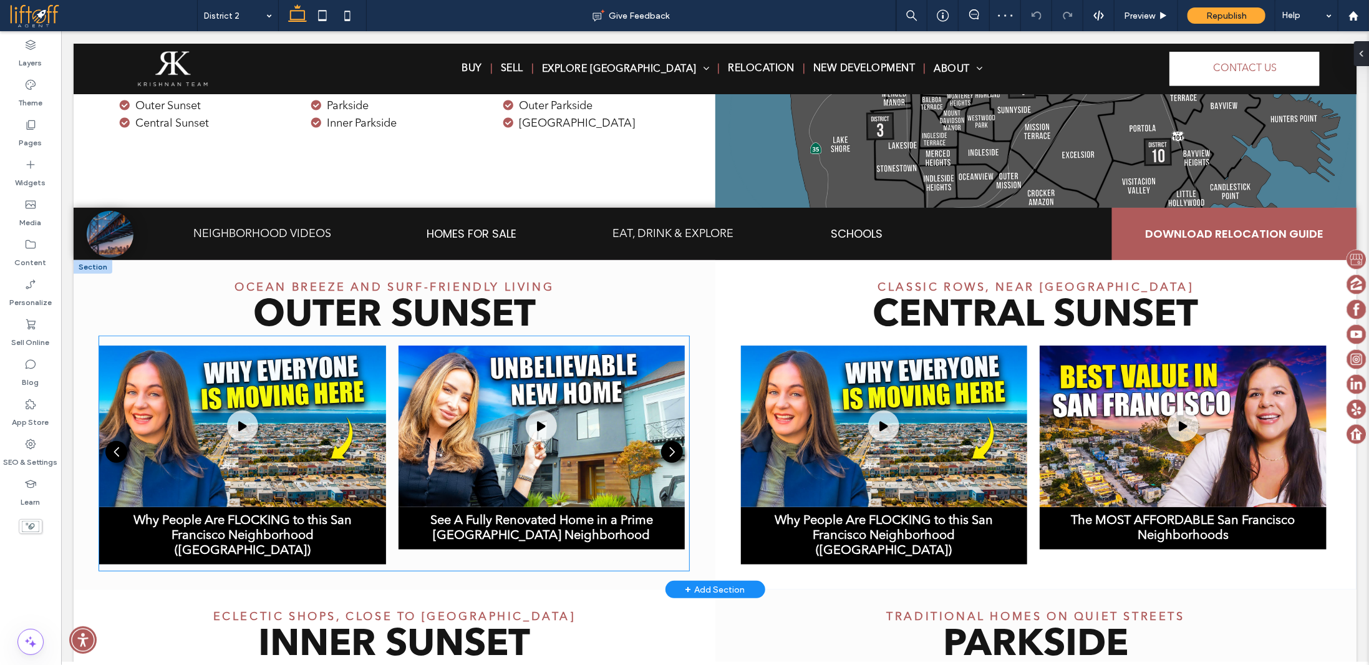
click at [402, 338] on div "Why People Are FLOCKING to this San Francisco Neighborhood (Sunset) In this vid…" at bounding box center [394, 453] width 590 height 234
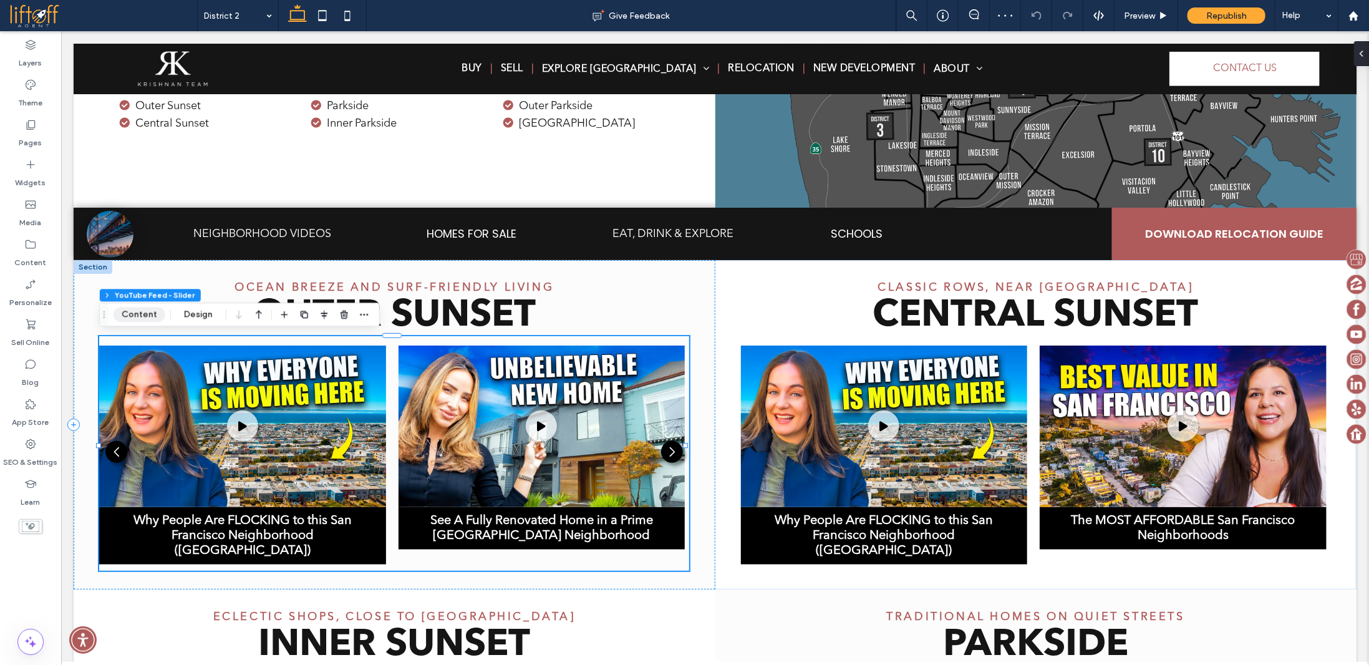
click at [151, 315] on button "Content" at bounding box center [140, 314] width 52 height 15
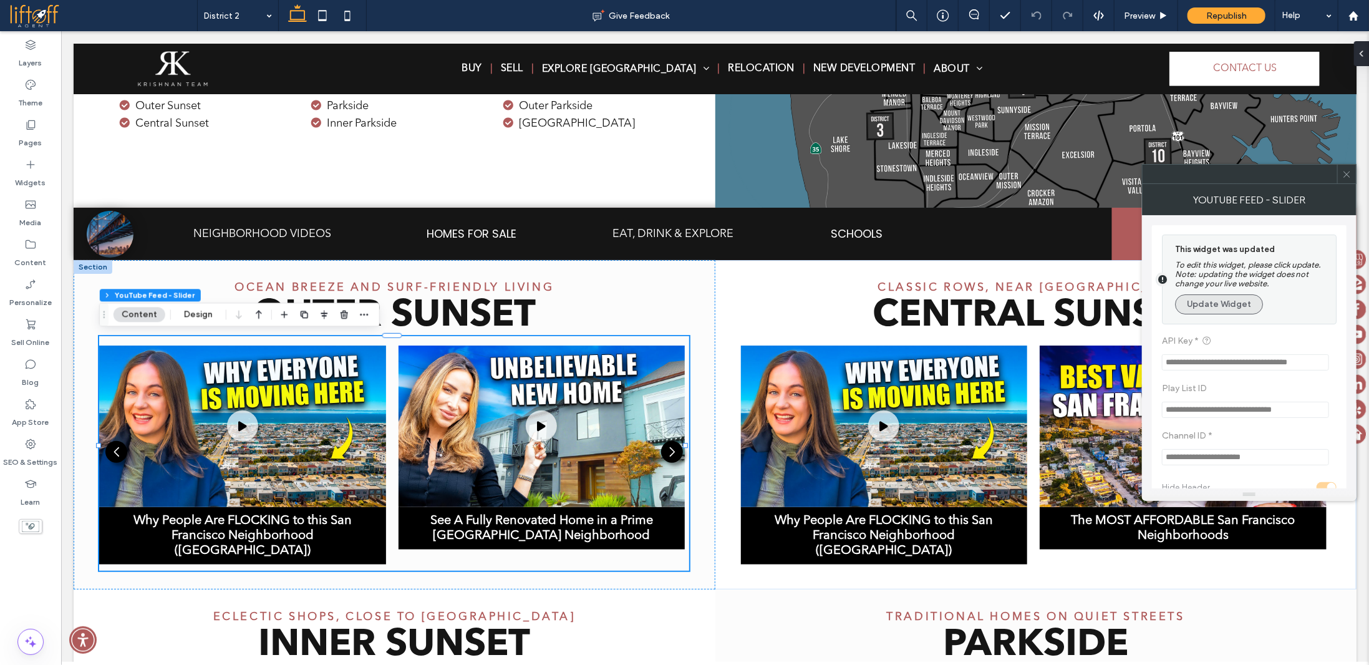
click at [1238, 309] on button "Update Widget" at bounding box center [1219, 304] width 88 height 20
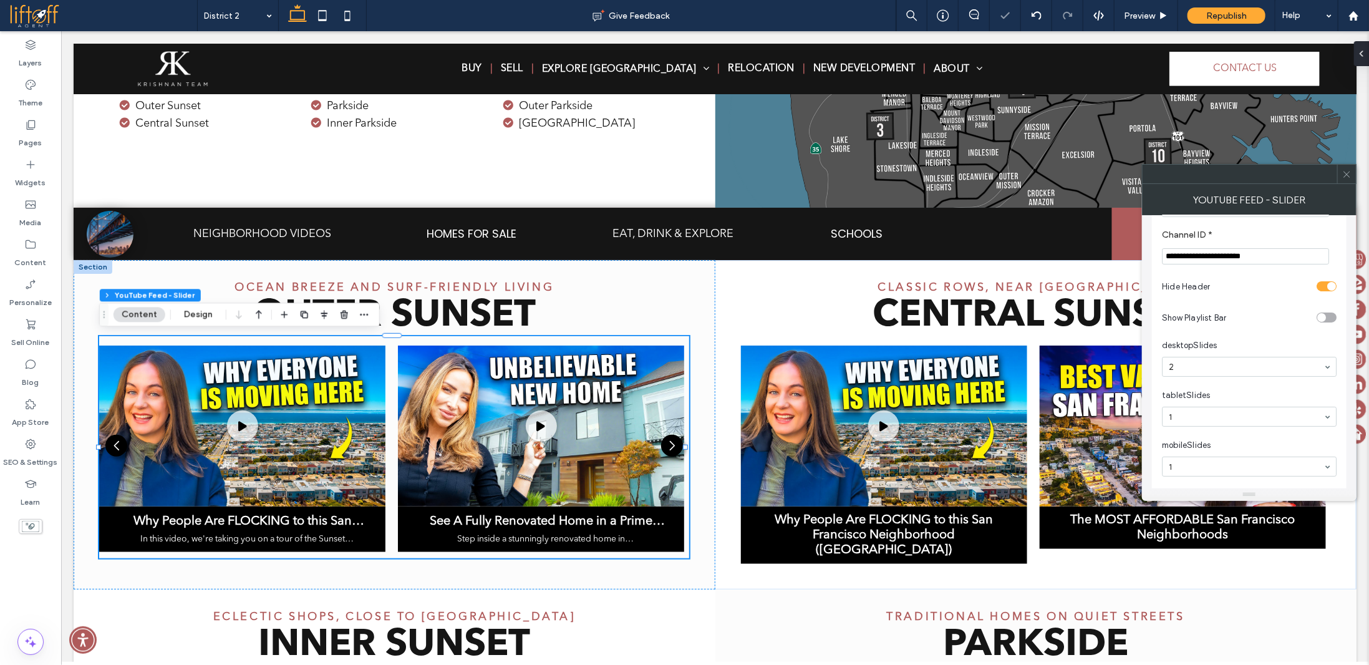
scroll to position [180, 0]
click at [1331, 422] on input "*" at bounding box center [1321, 424] width 31 height 16
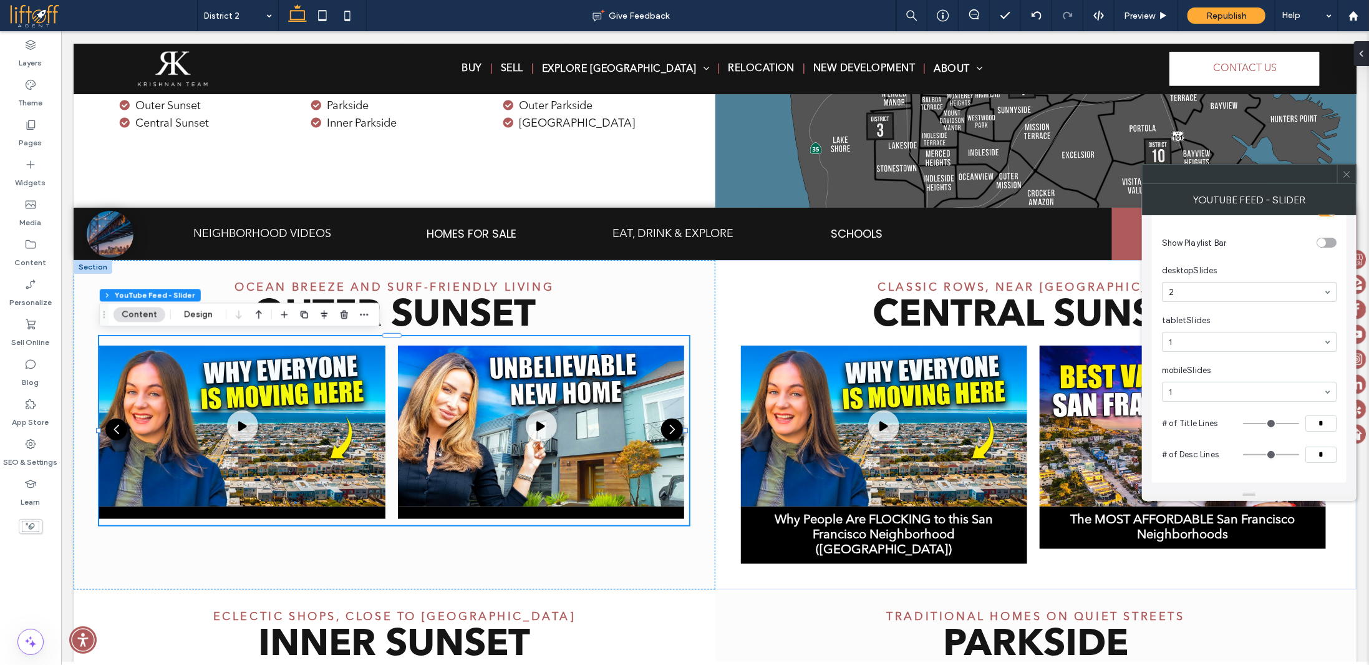
drag, startPoint x: 1328, startPoint y: 420, endPoint x: 1266, endPoint y: 412, distance: 61.6
click at [1270, 412] on section "# of Title Lines *" at bounding box center [1249, 423] width 175 height 31
type input "*"
click at [1320, 411] on section "# of Title Lines *" at bounding box center [1249, 423] width 175 height 31
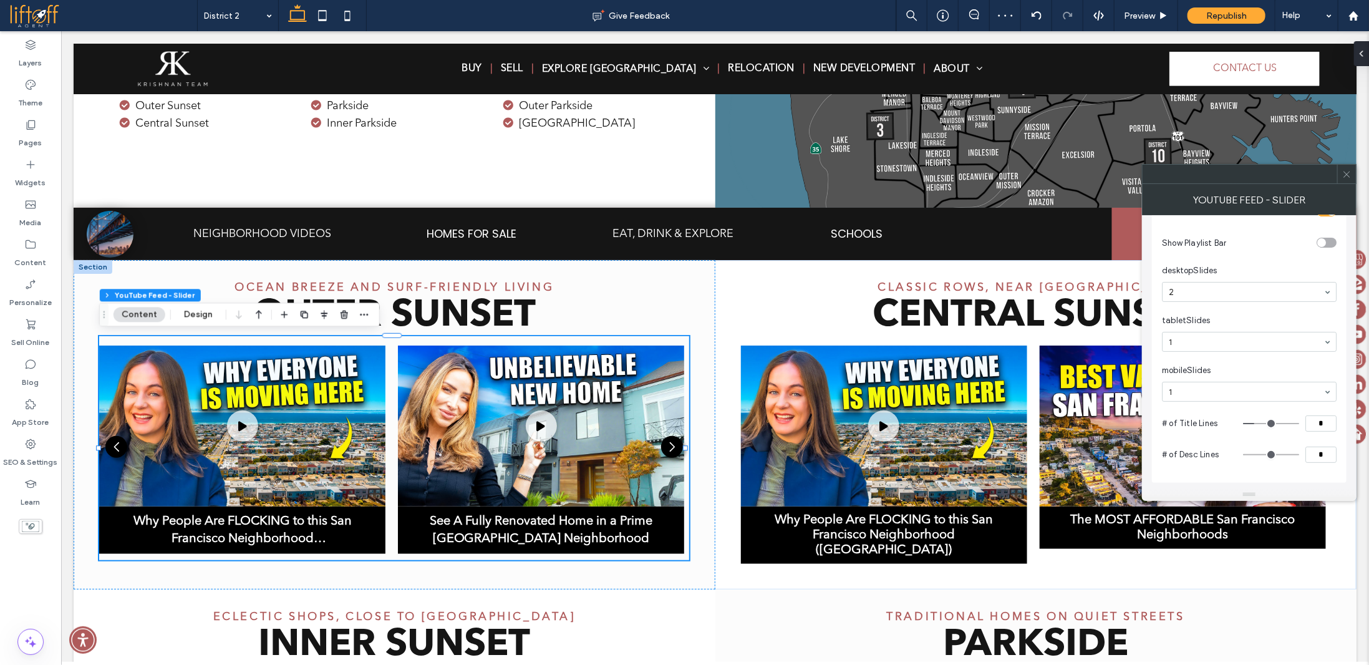
click at [1350, 170] on icon at bounding box center [1347, 174] width 9 height 9
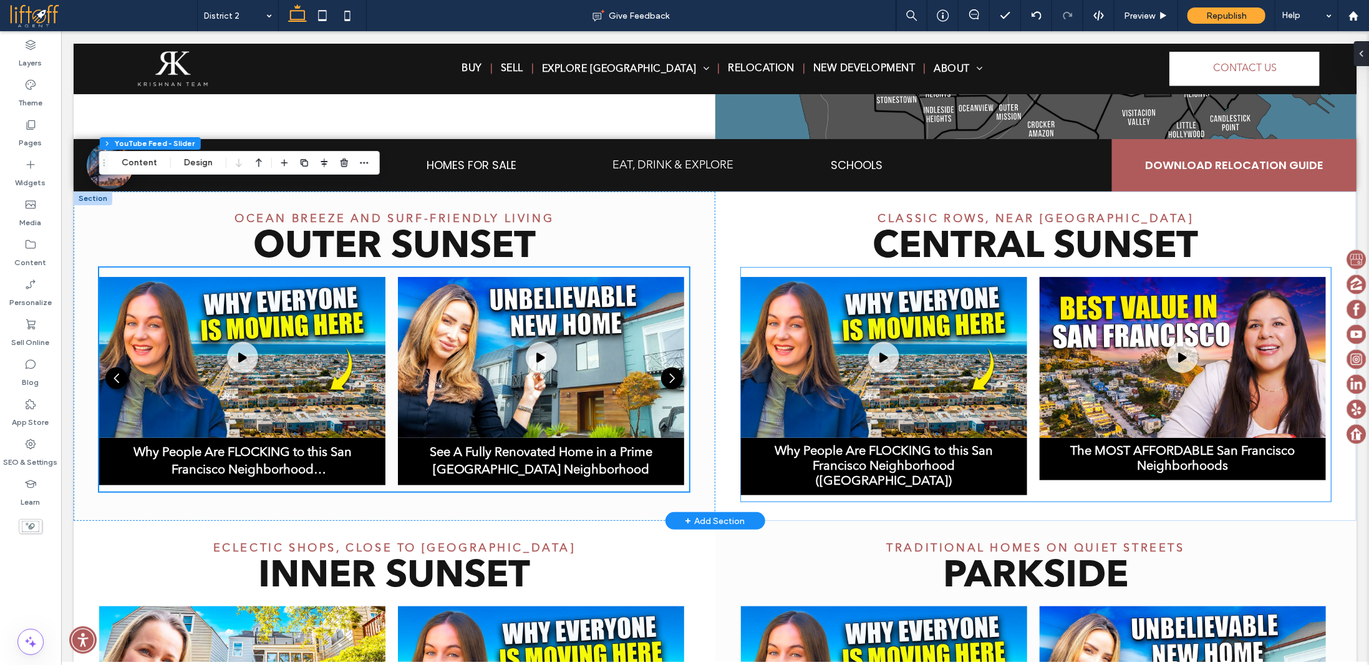
scroll to position [471, 0]
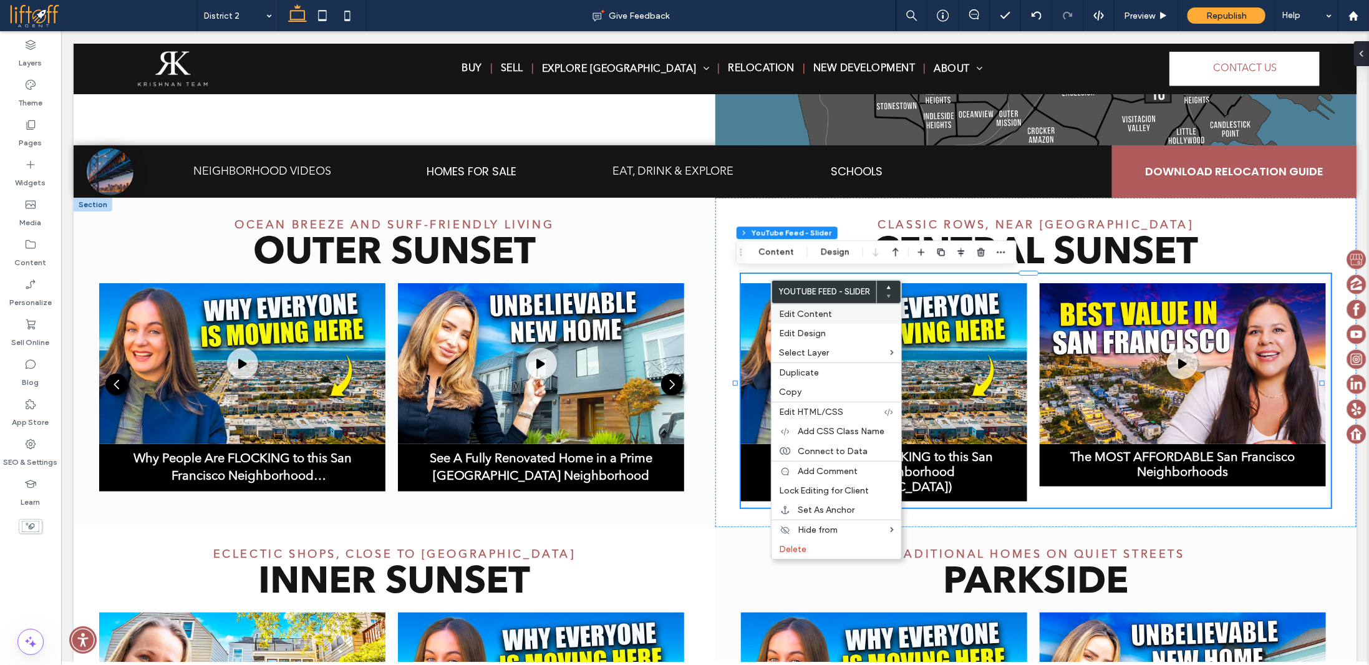
click at [818, 314] on span "Edit Content" at bounding box center [805, 314] width 53 height 11
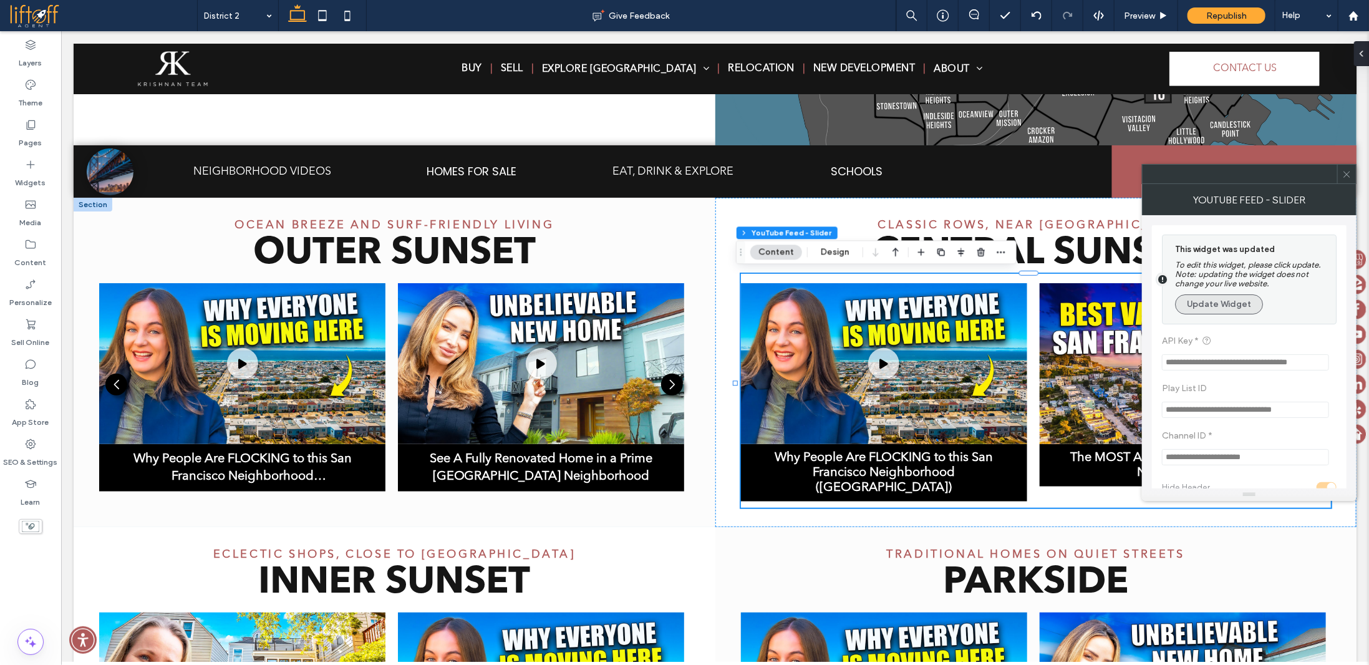
click at [1235, 306] on button "Update Widget" at bounding box center [1219, 304] width 88 height 20
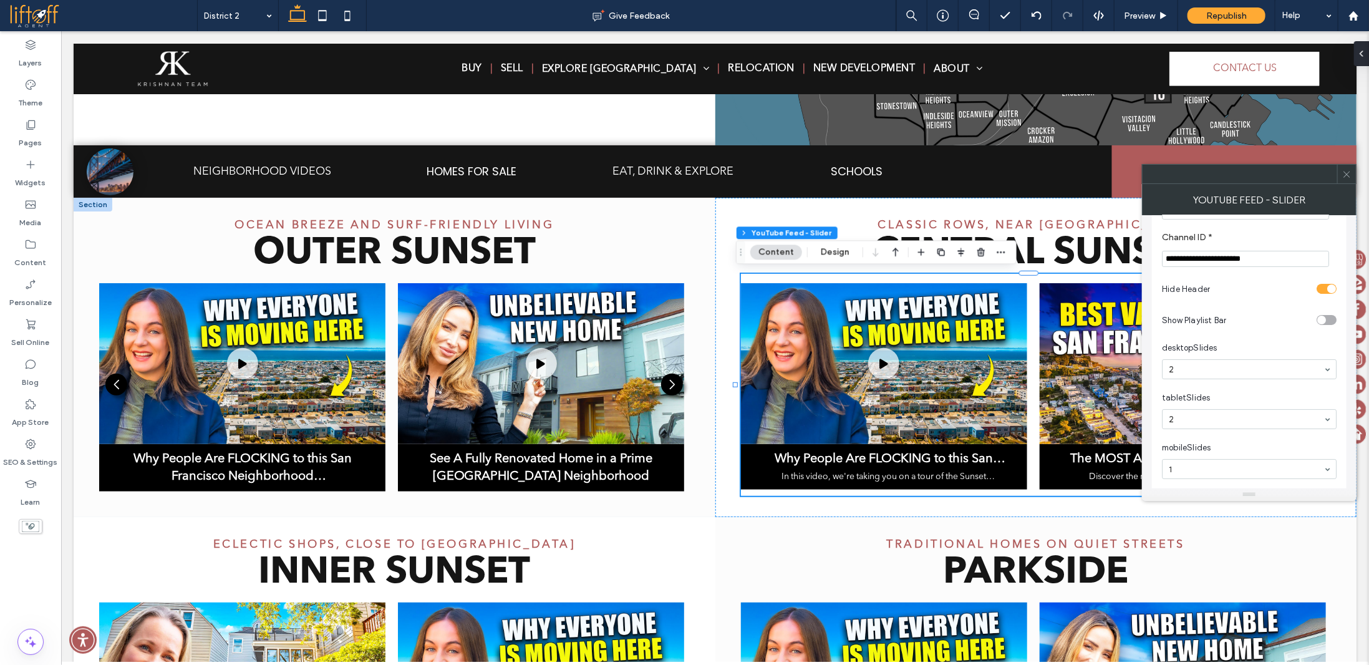
scroll to position [180, 0]
type input "*"
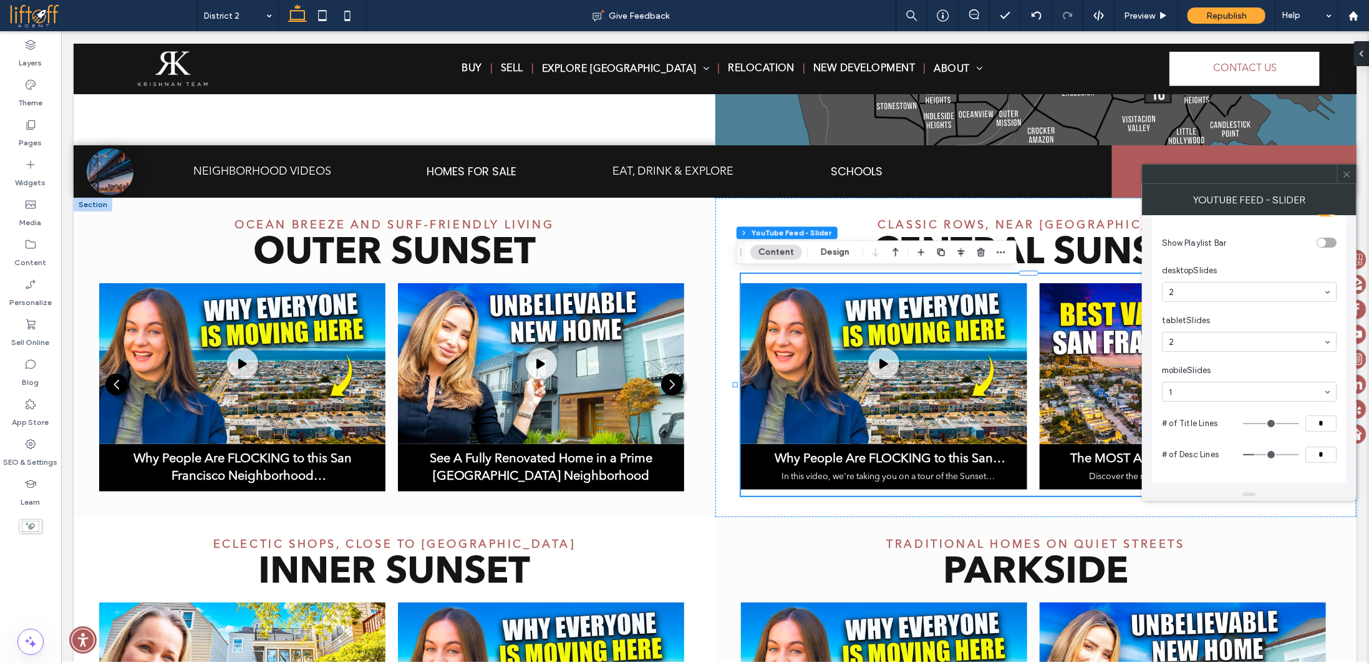
drag, startPoint x: 1250, startPoint y: 452, endPoint x: 1257, endPoint y: 454, distance: 7.7
type input "*"
click at [1257, 454] on input "range" at bounding box center [1271, 454] width 56 height 1
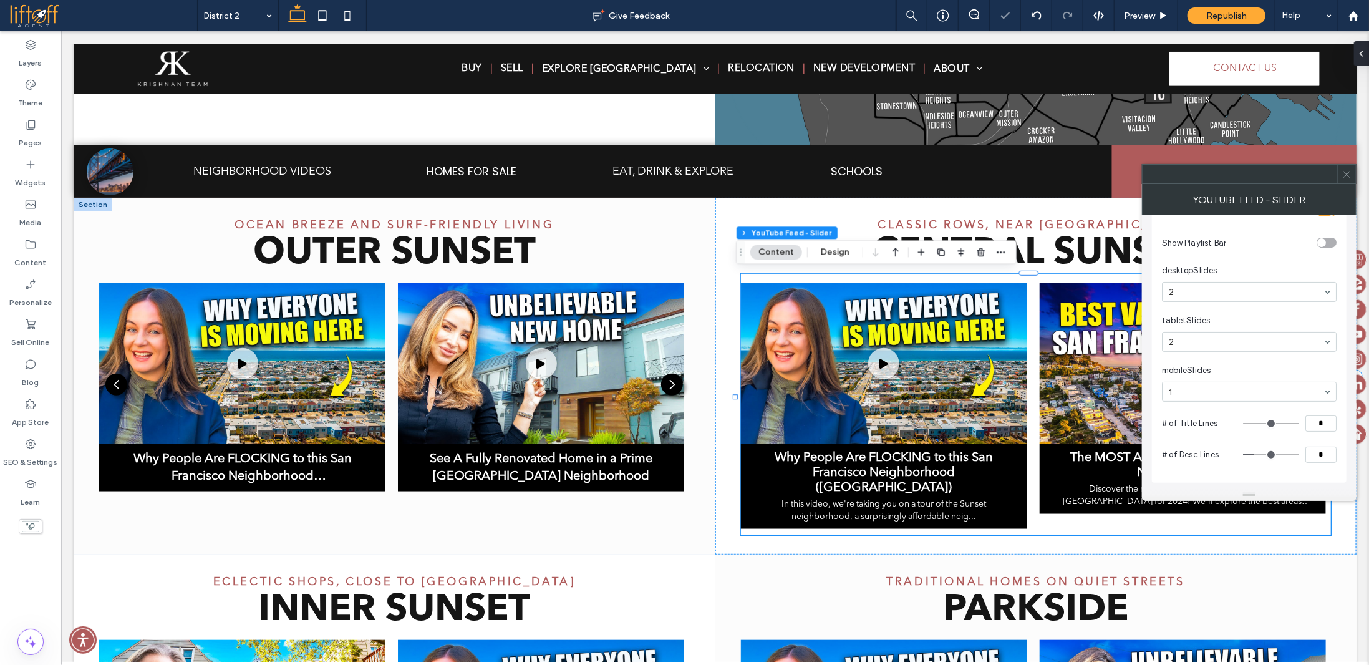
type input "*"
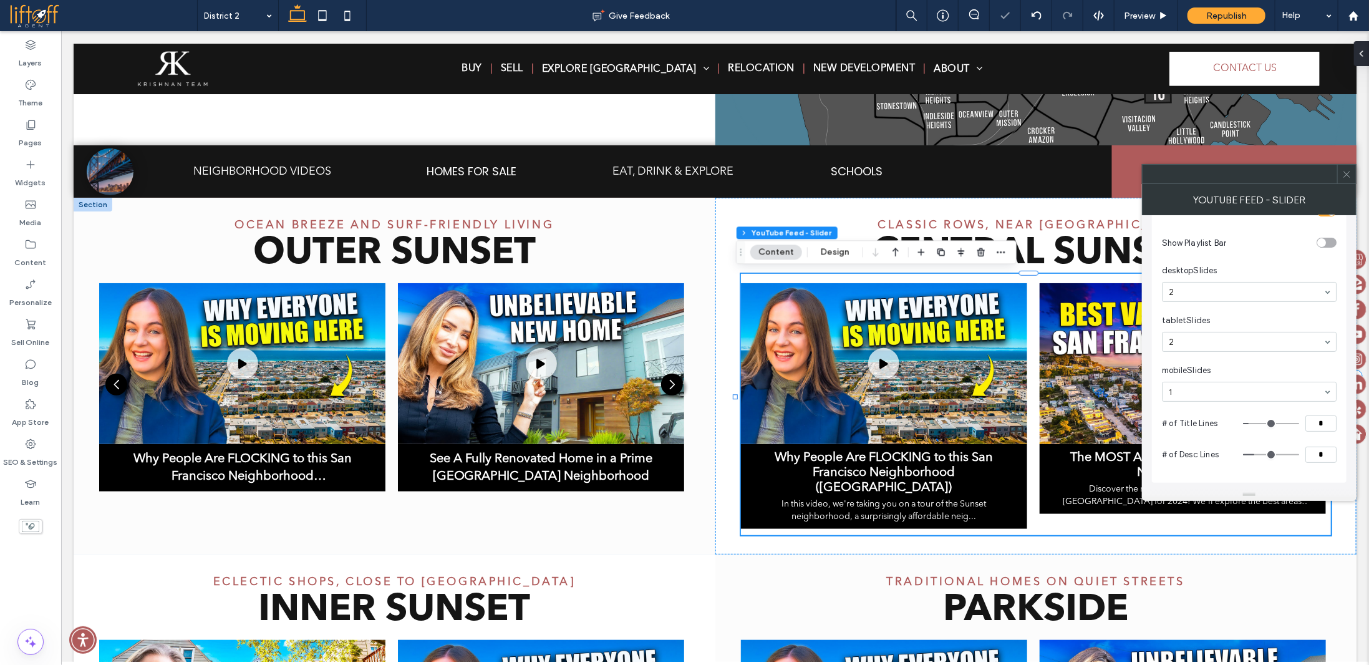
type input "*"
drag, startPoint x: 1250, startPoint y: 422, endPoint x: 1263, endPoint y: 423, distance: 13.7
click at [1263, 423] on input "range" at bounding box center [1271, 423] width 56 height 1
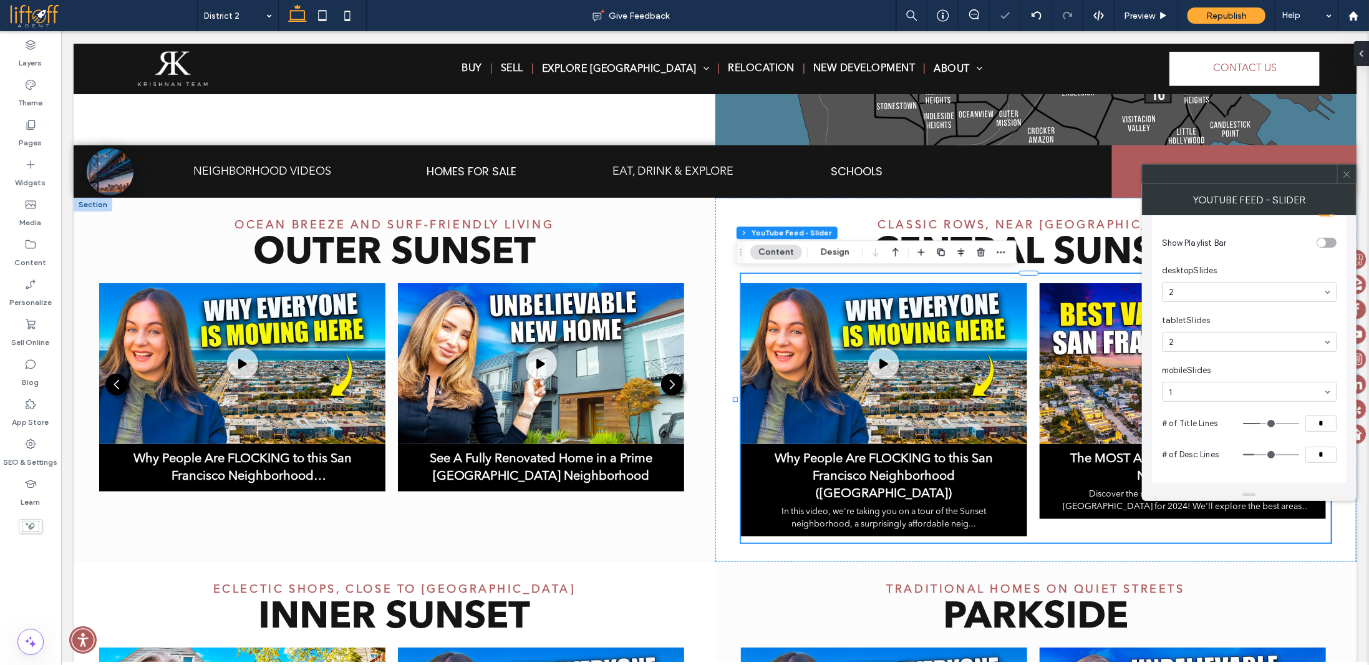
type input "*"
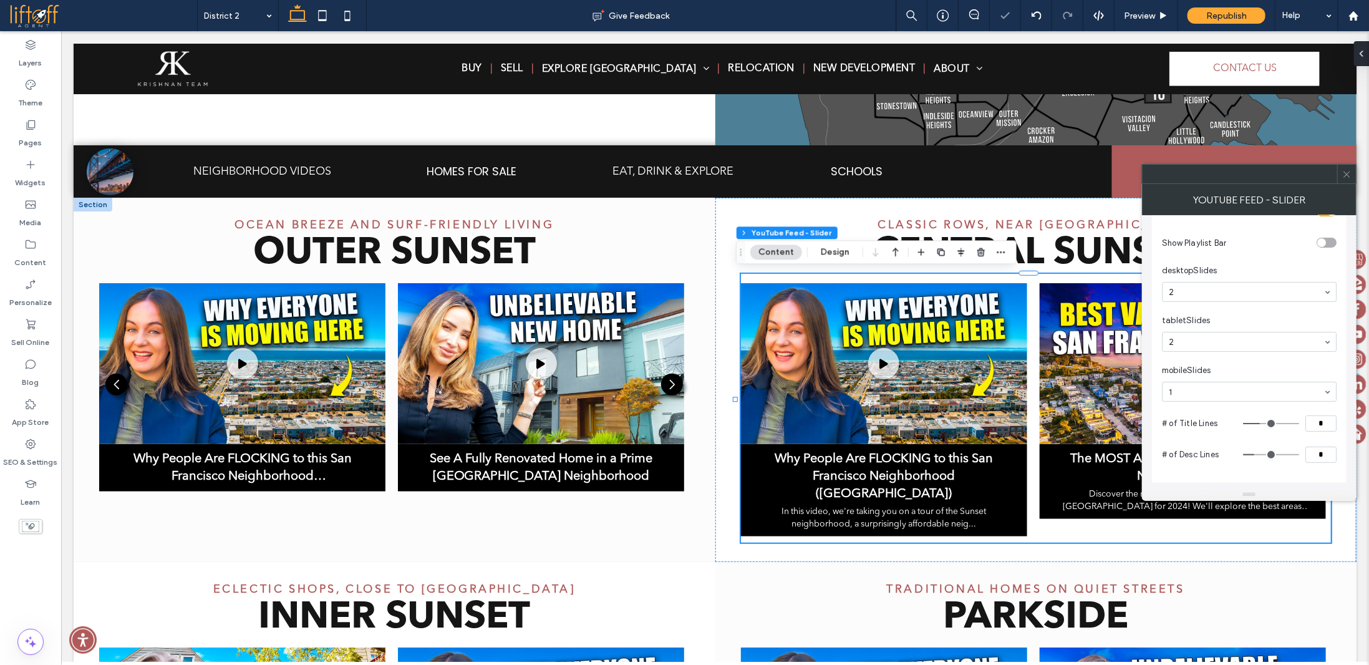
type input "*"
drag, startPoint x: 1263, startPoint y: 421, endPoint x: 1226, endPoint y: 419, distance: 36.9
type input "*"
click at [1243, 423] on input "range" at bounding box center [1271, 423] width 56 height 1
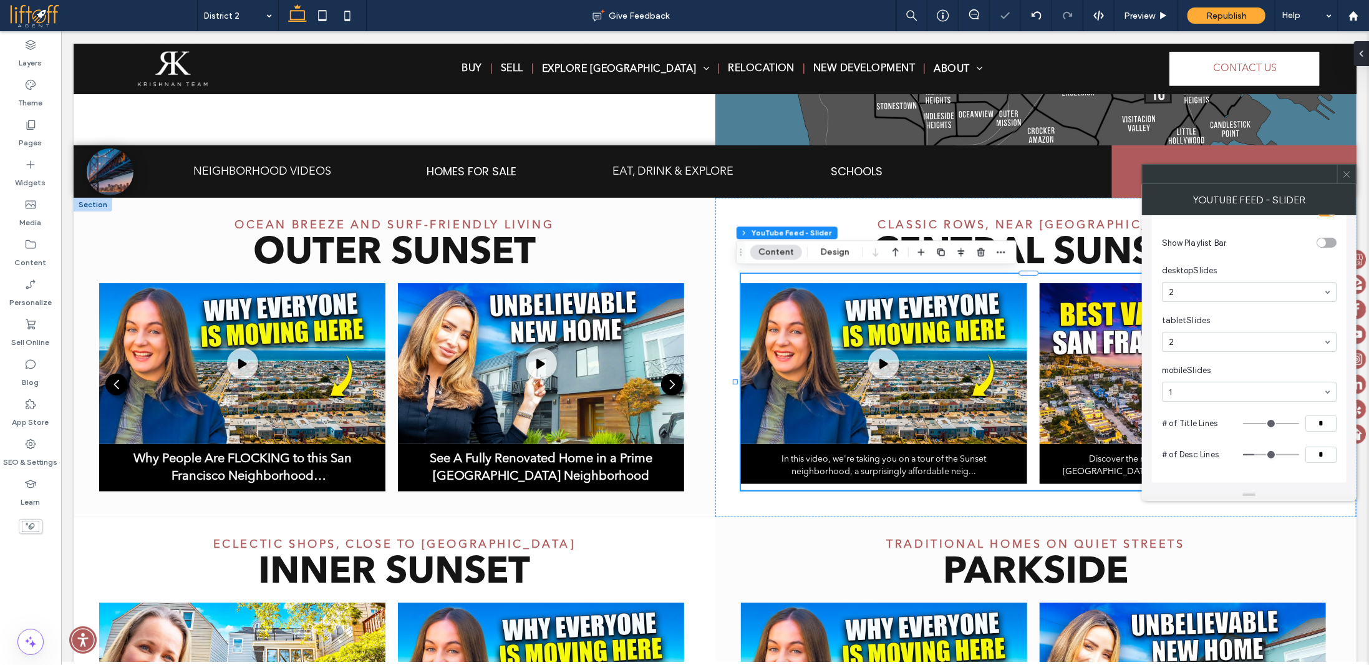
type input "*"
drag, startPoint x: 1256, startPoint y: 451, endPoint x: 1222, endPoint y: 450, distance: 33.7
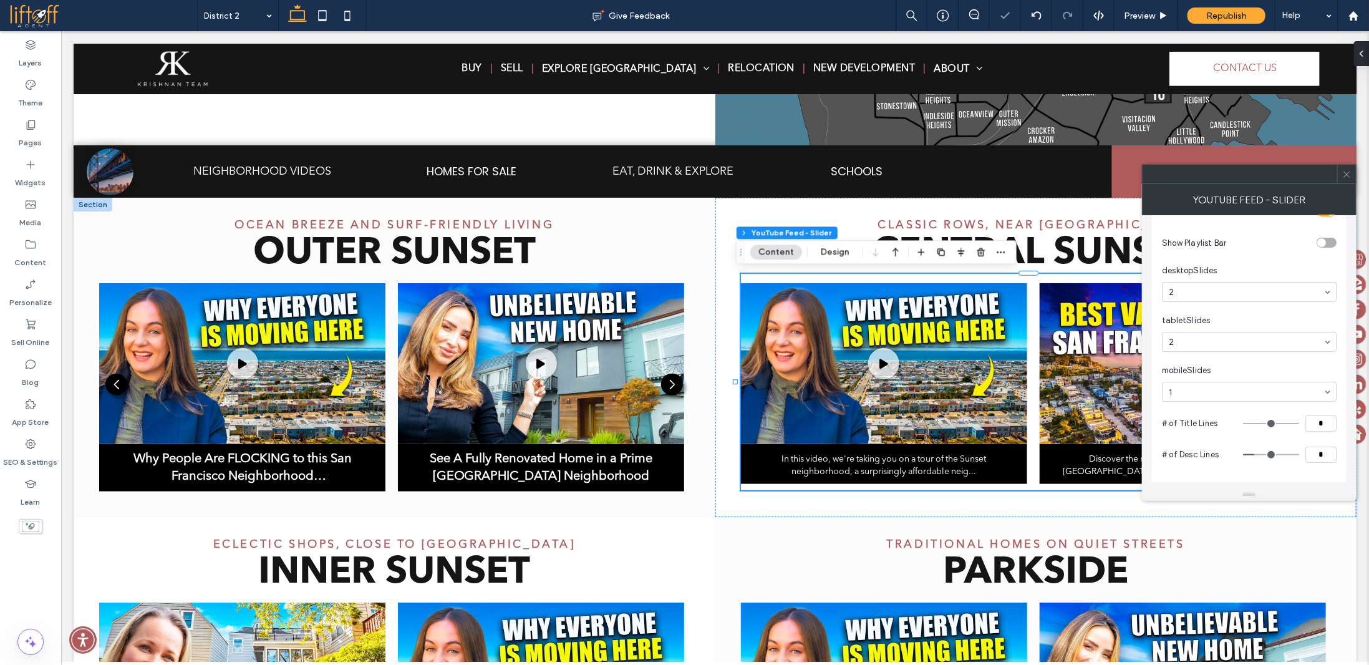
type input "*"
click at [1243, 454] on input "range" at bounding box center [1271, 454] width 56 height 1
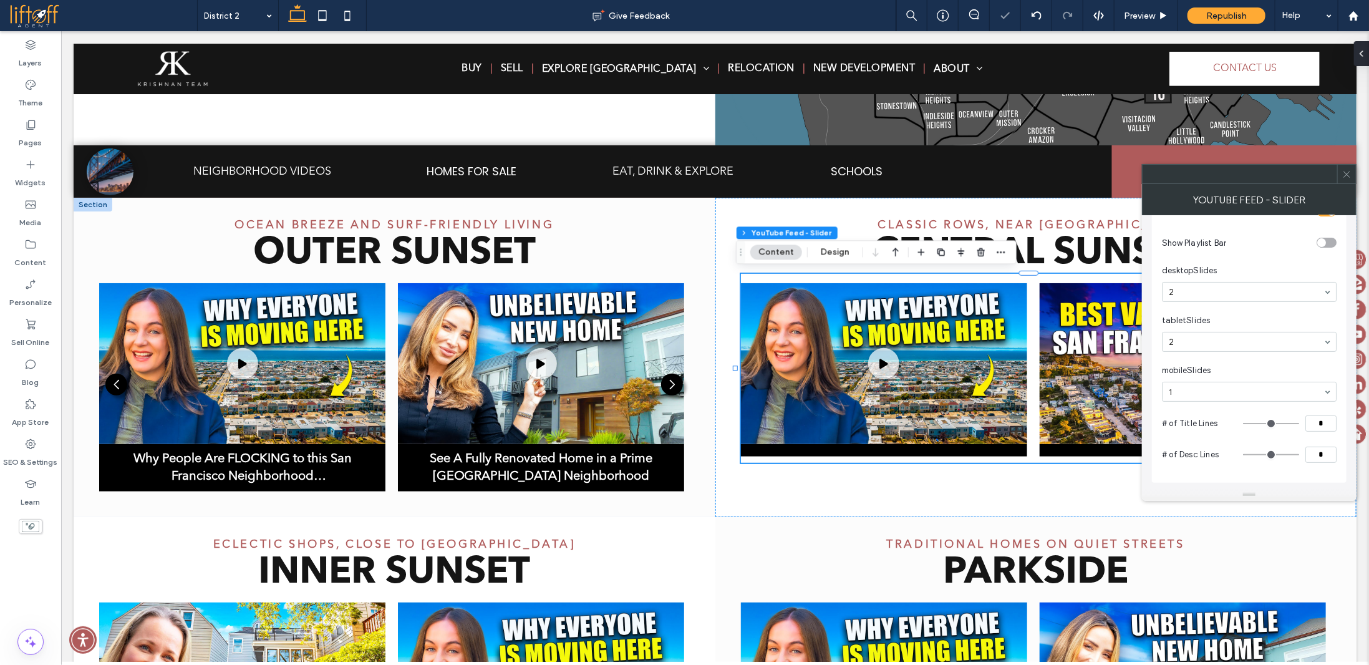
type input "*"
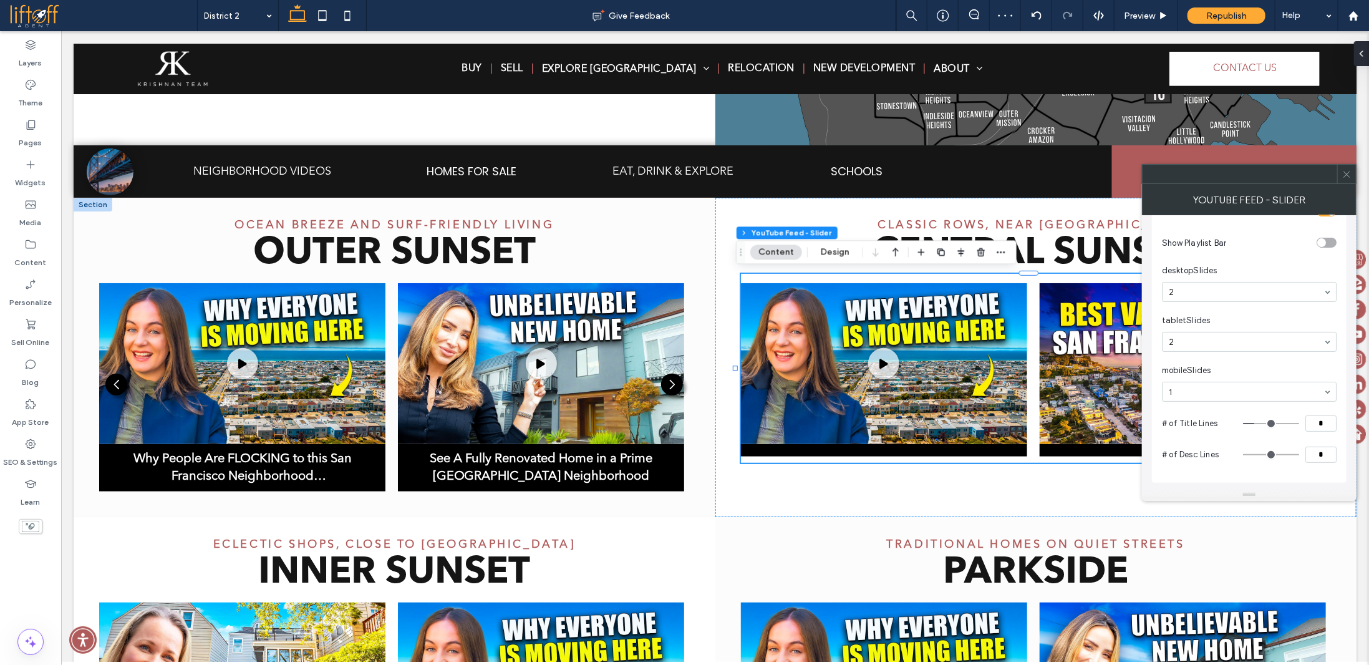
click at [1258, 424] on input "range" at bounding box center [1271, 423] width 56 height 1
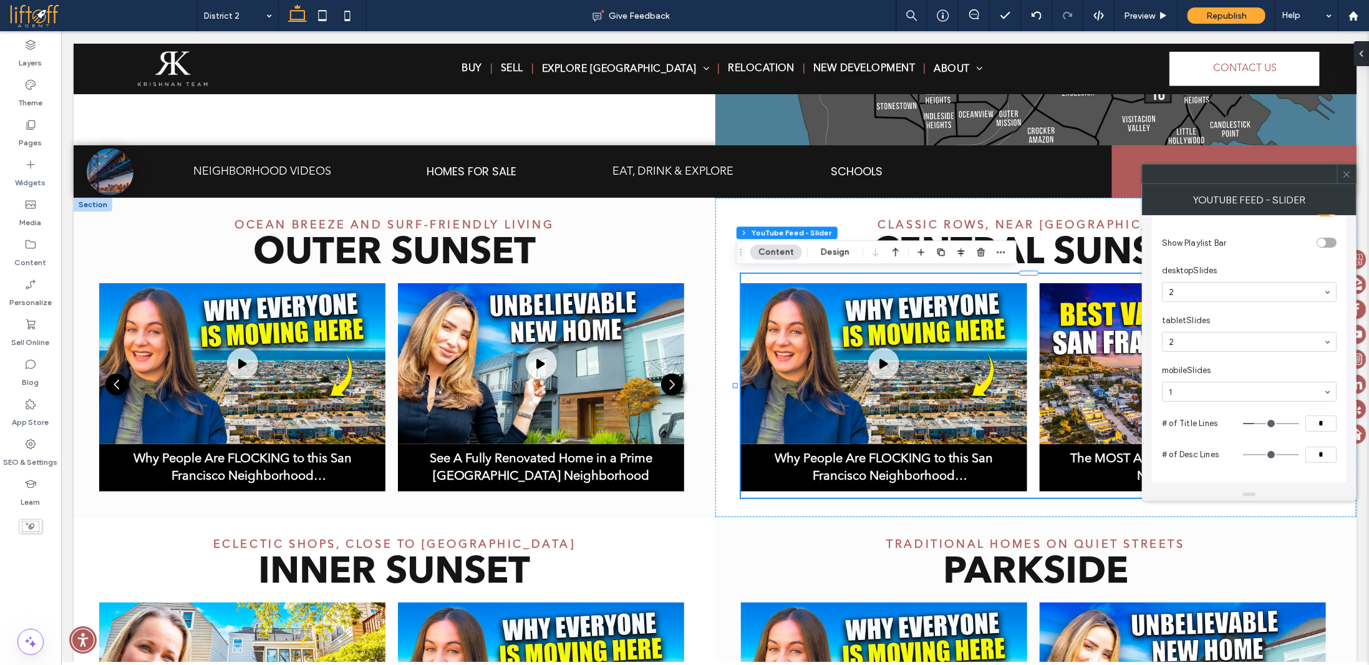
drag, startPoint x: 1328, startPoint y: 455, endPoint x: 1298, endPoint y: 452, distance: 30.7
click at [1293, 453] on div "*" at bounding box center [1290, 455] width 94 height 16
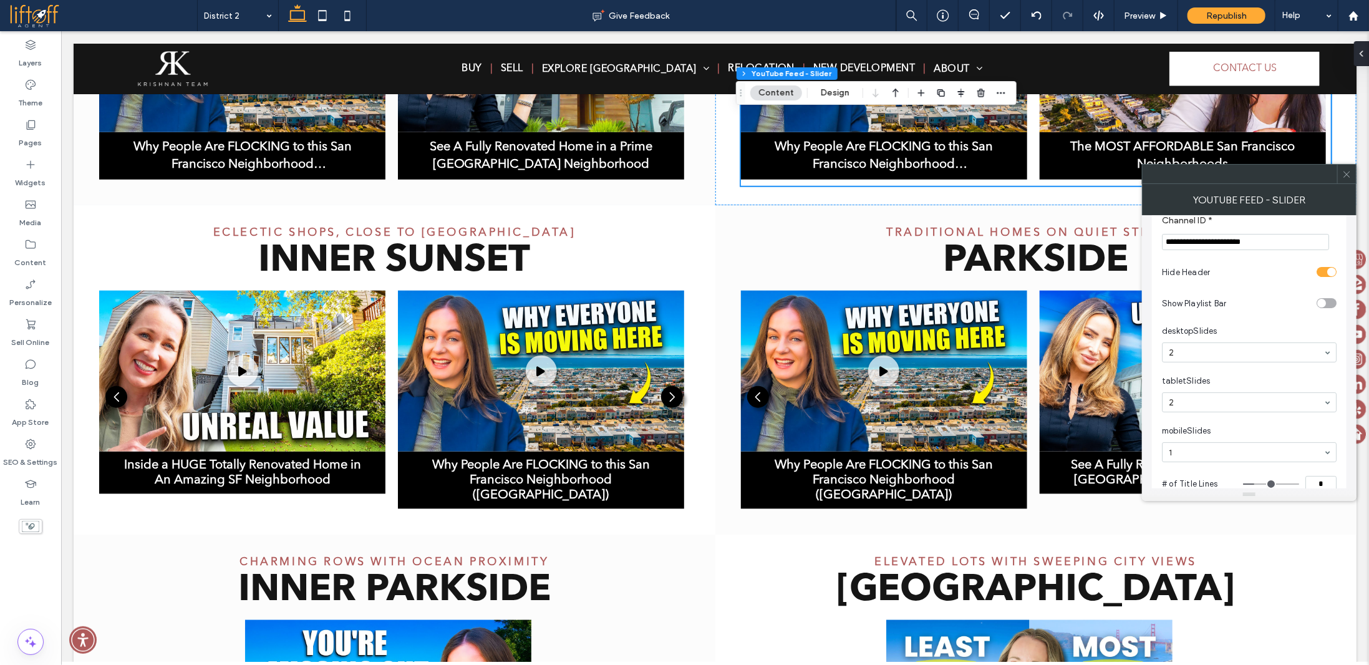
scroll to position [117, 0]
click at [1350, 172] on icon at bounding box center [1347, 174] width 9 height 9
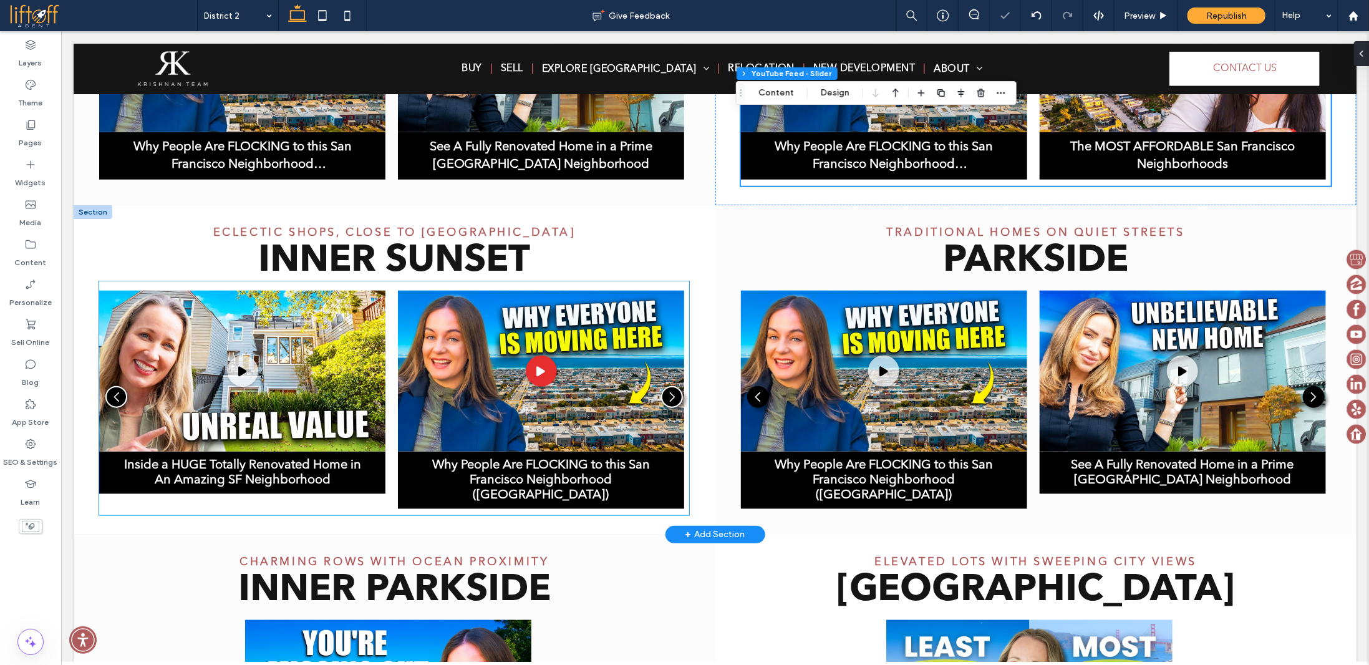
scroll to position [721, 0]
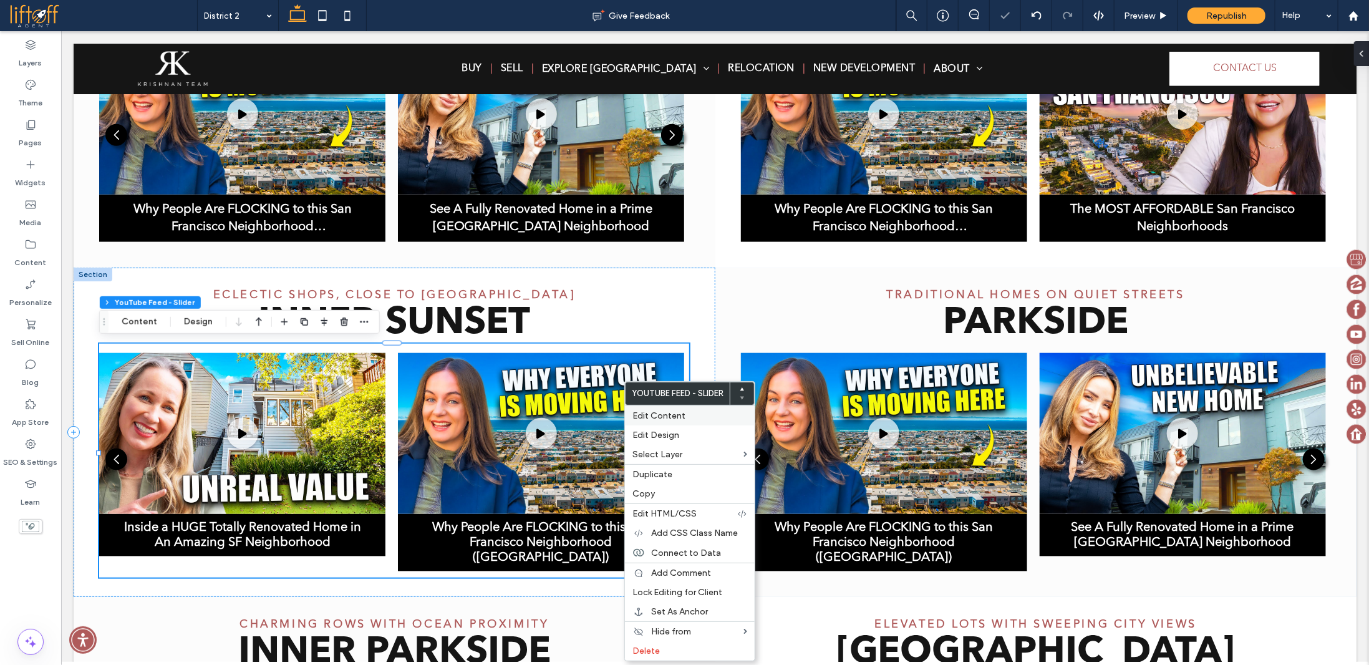
click at [676, 407] on div "Edit Content" at bounding box center [690, 416] width 130 height 20
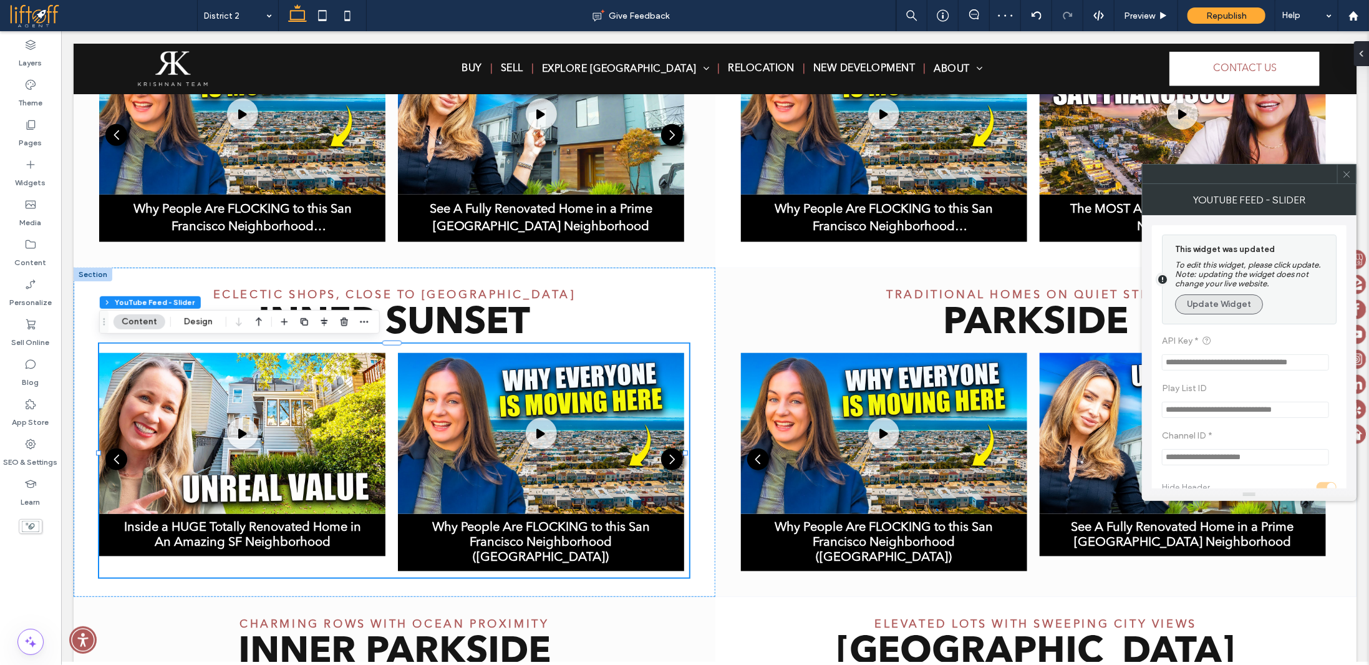
click at [1209, 305] on button "Update Widget" at bounding box center [1219, 304] width 88 height 20
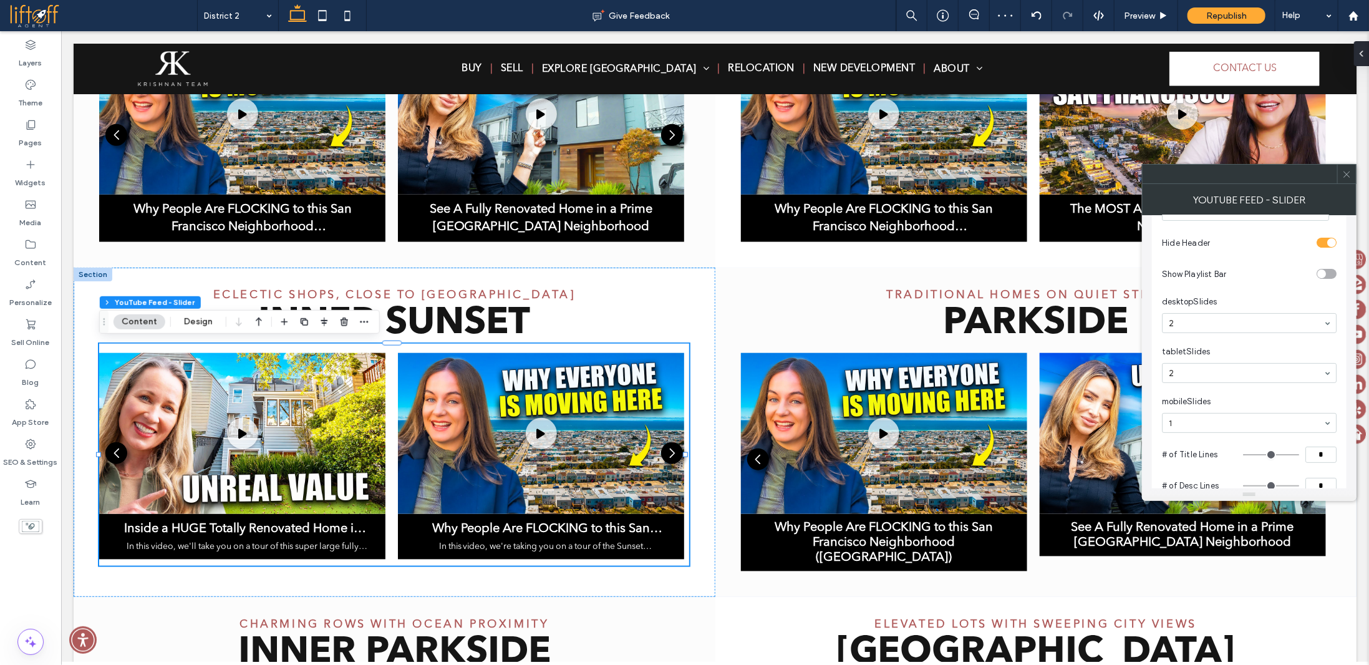
scroll to position [180, 0]
drag, startPoint x: 1328, startPoint y: 424, endPoint x: 1281, endPoint y: 416, distance: 48.1
click at [1290, 416] on div "*" at bounding box center [1290, 424] width 94 height 16
type input "*"
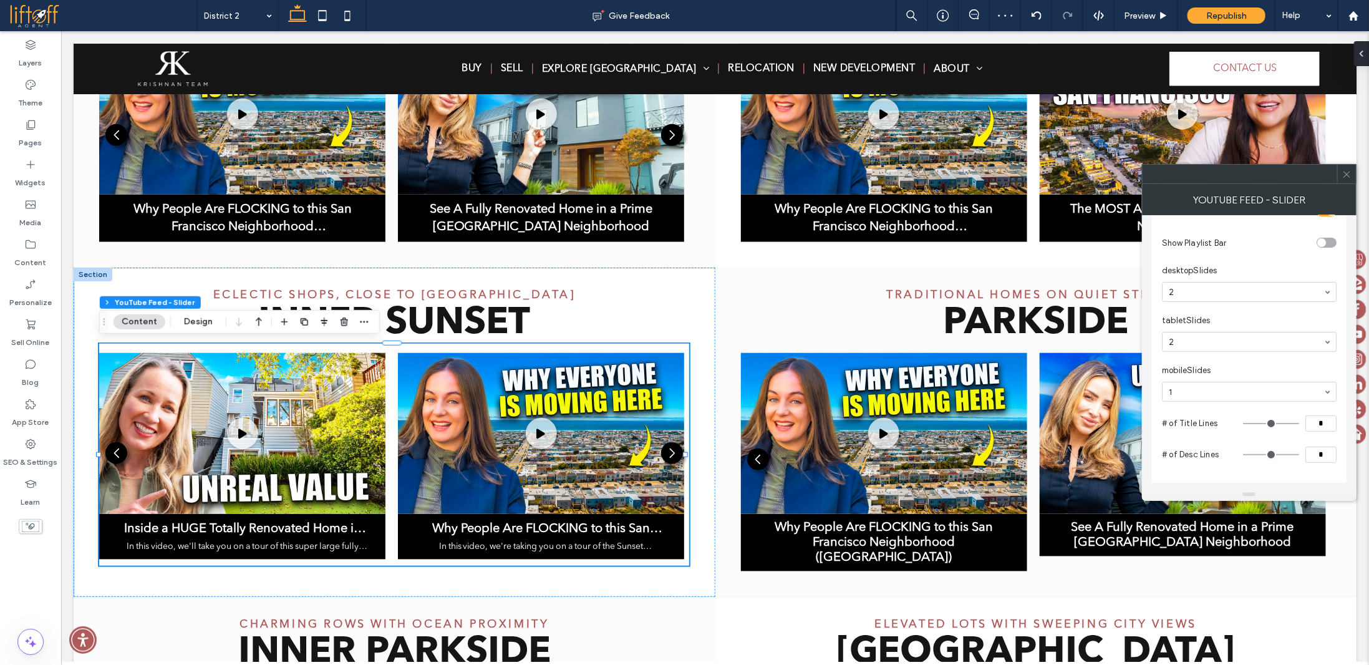
click at [1298, 442] on section "# of Desc Lines *" at bounding box center [1249, 454] width 175 height 31
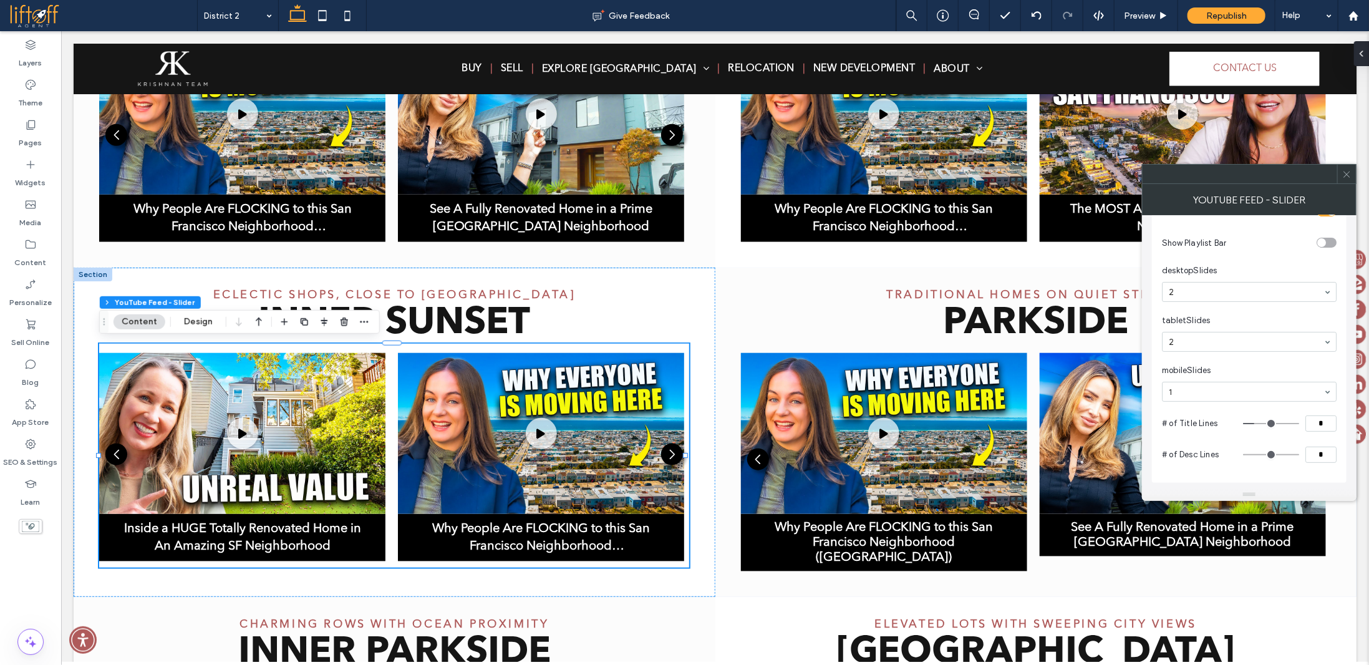
click at [1345, 175] on icon at bounding box center [1347, 174] width 9 height 9
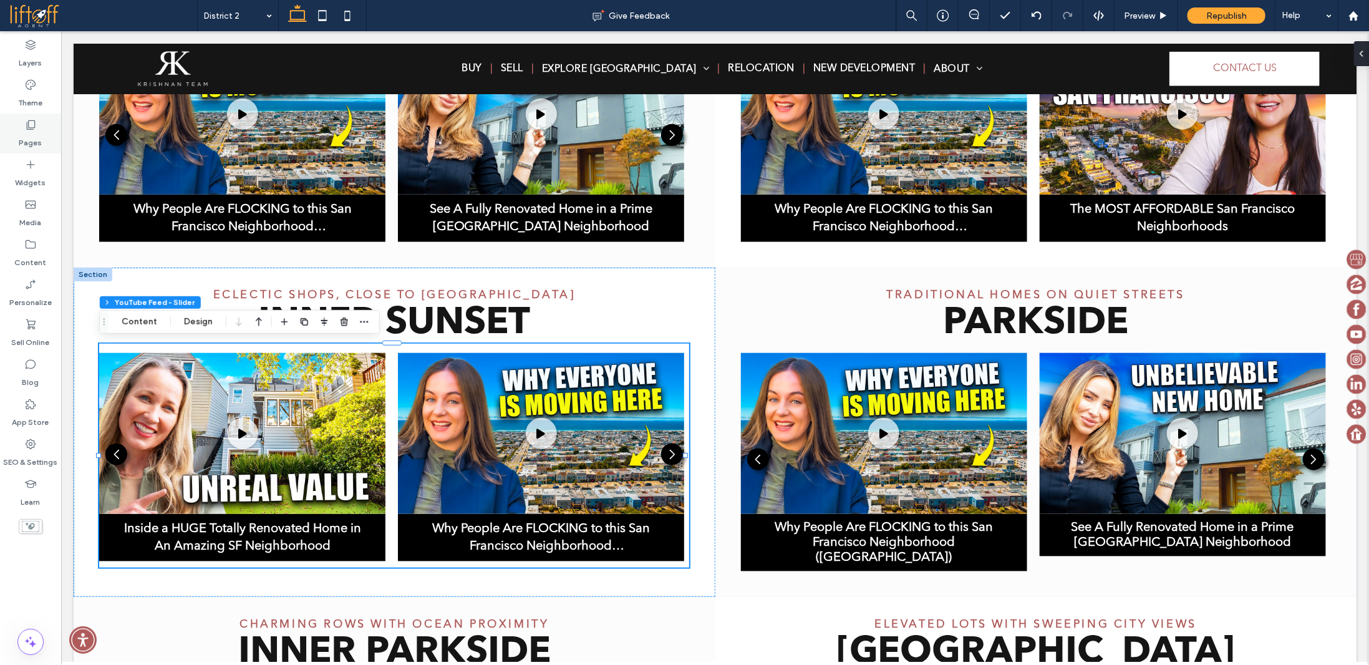
click at [32, 140] on label "Pages" at bounding box center [30, 139] width 23 height 17
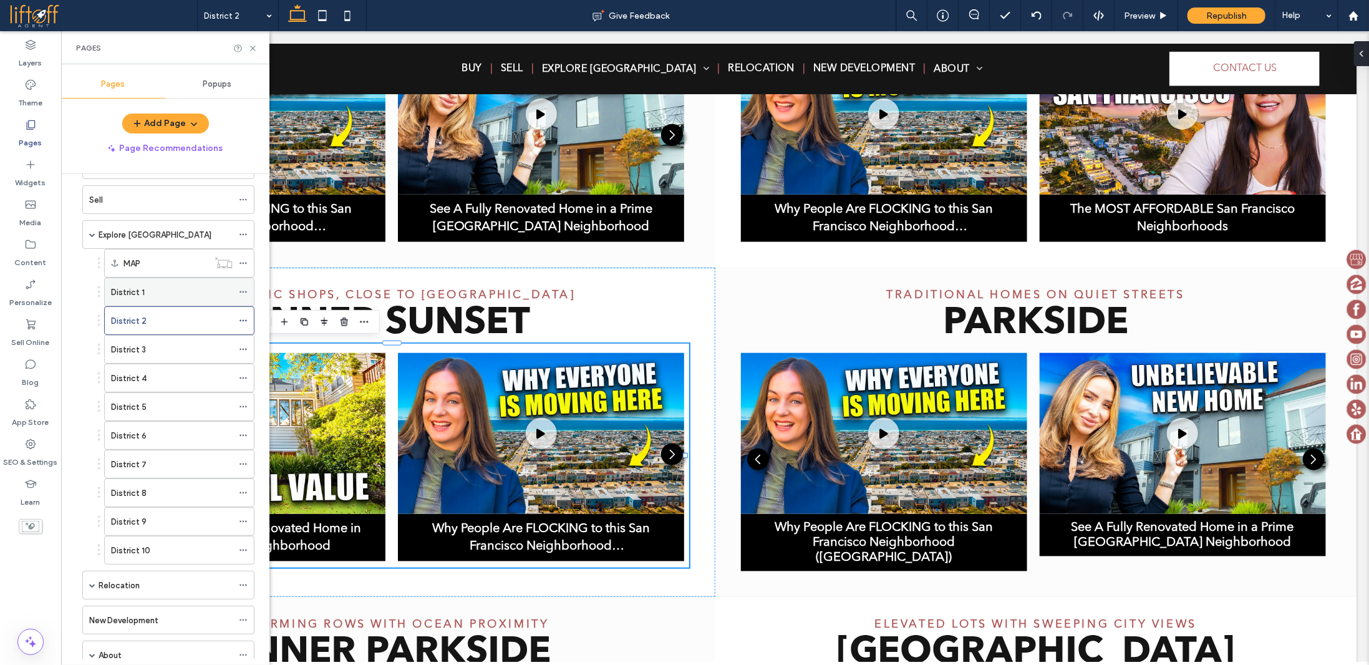
scroll to position [125, 0]
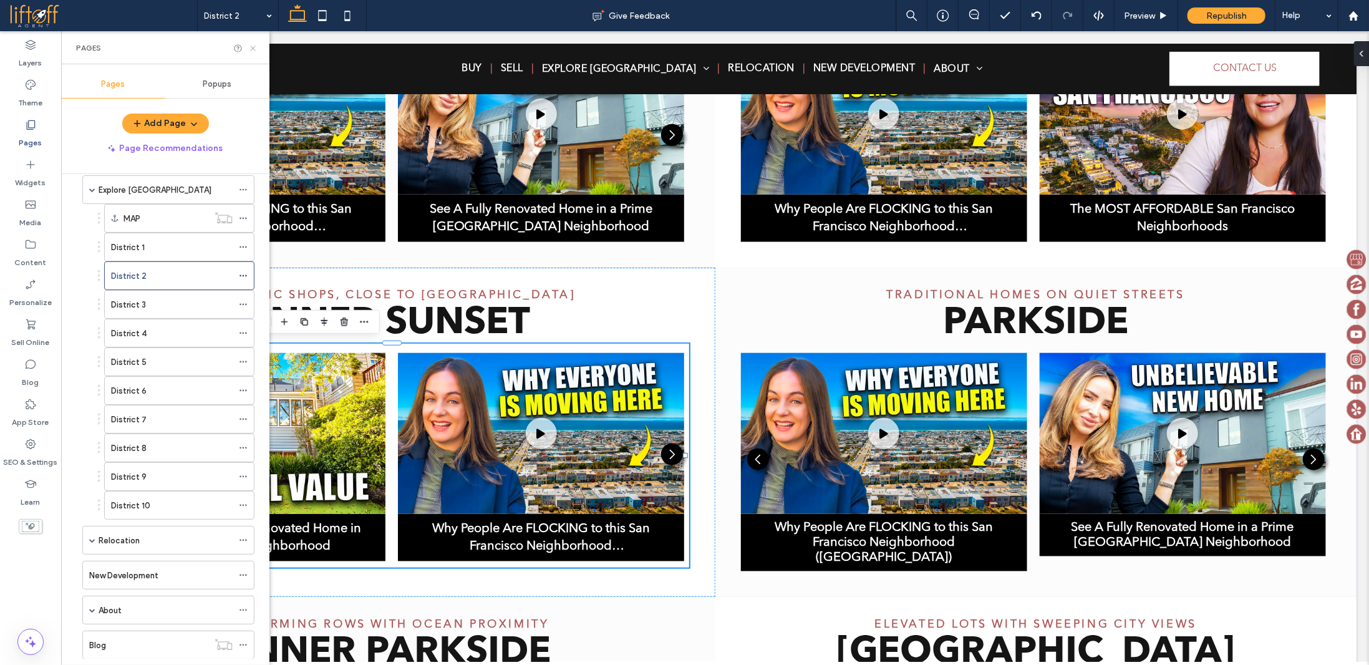
click at [250, 52] on icon at bounding box center [252, 48] width 9 height 9
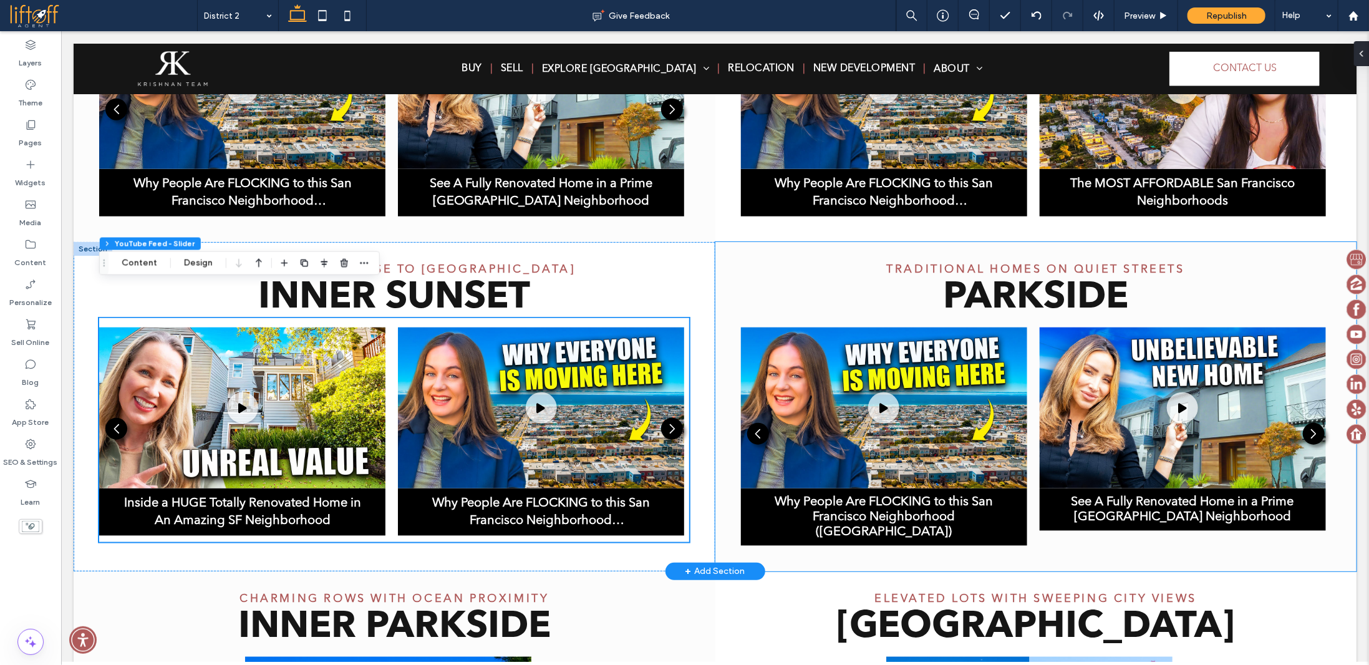
scroll to position [721, 0]
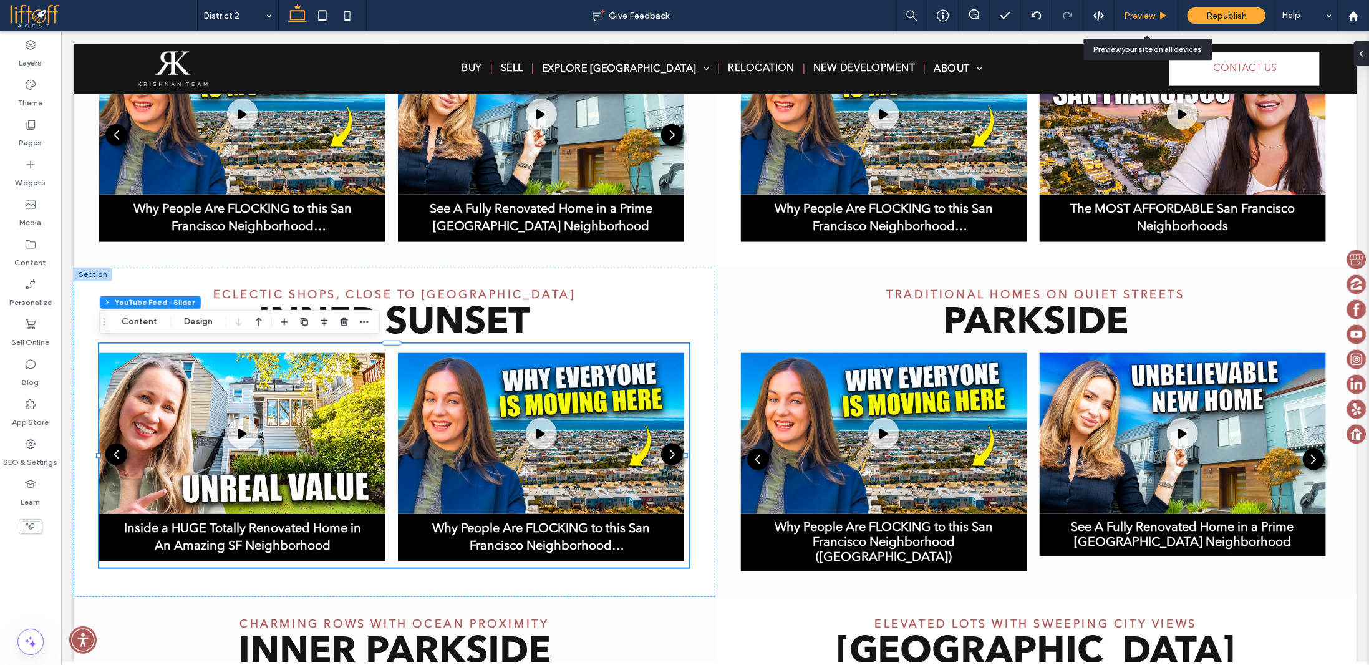
drag, startPoint x: 1157, startPoint y: 13, endPoint x: 676, endPoint y: 387, distance: 609.5
click at [1157, 13] on div "Preview" at bounding box center [1146, 16] width 63 height 11
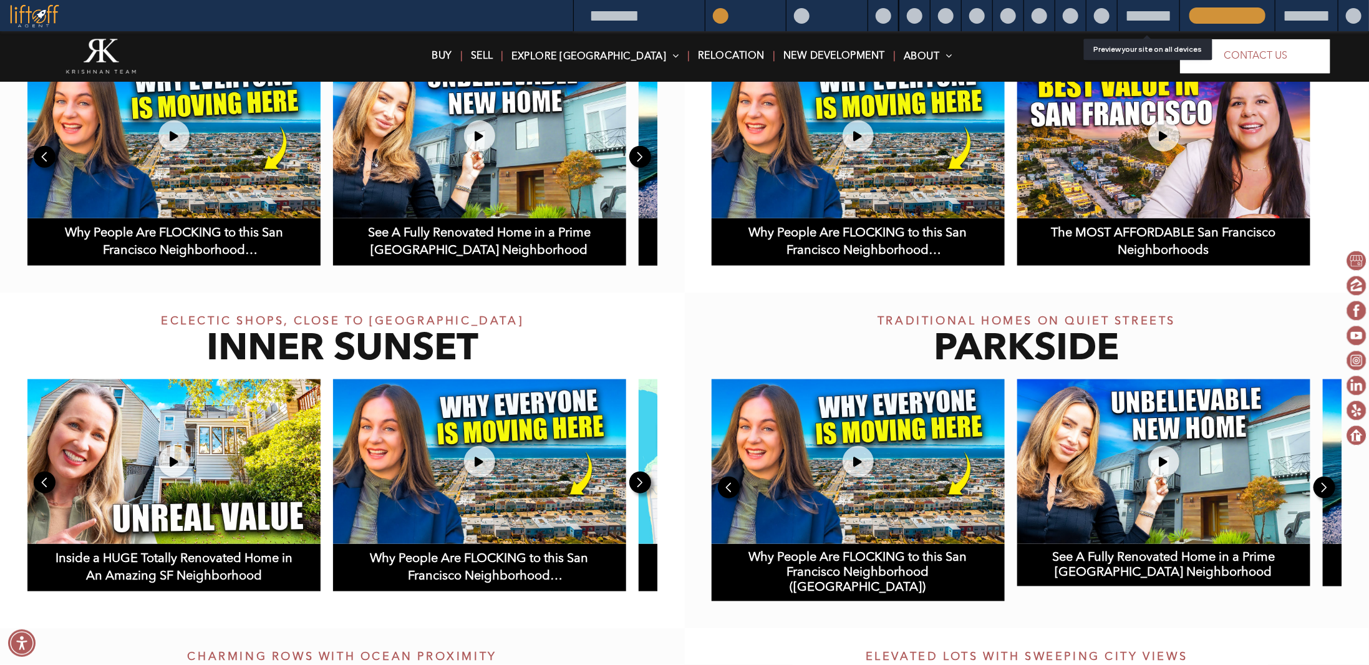
click at [665, 475] on div "Eclectic shops, close to UCSF Inner Sunset Inside a HUGE Totally Renovated Home…" at bounding box center [342, 460] width 685 height 336
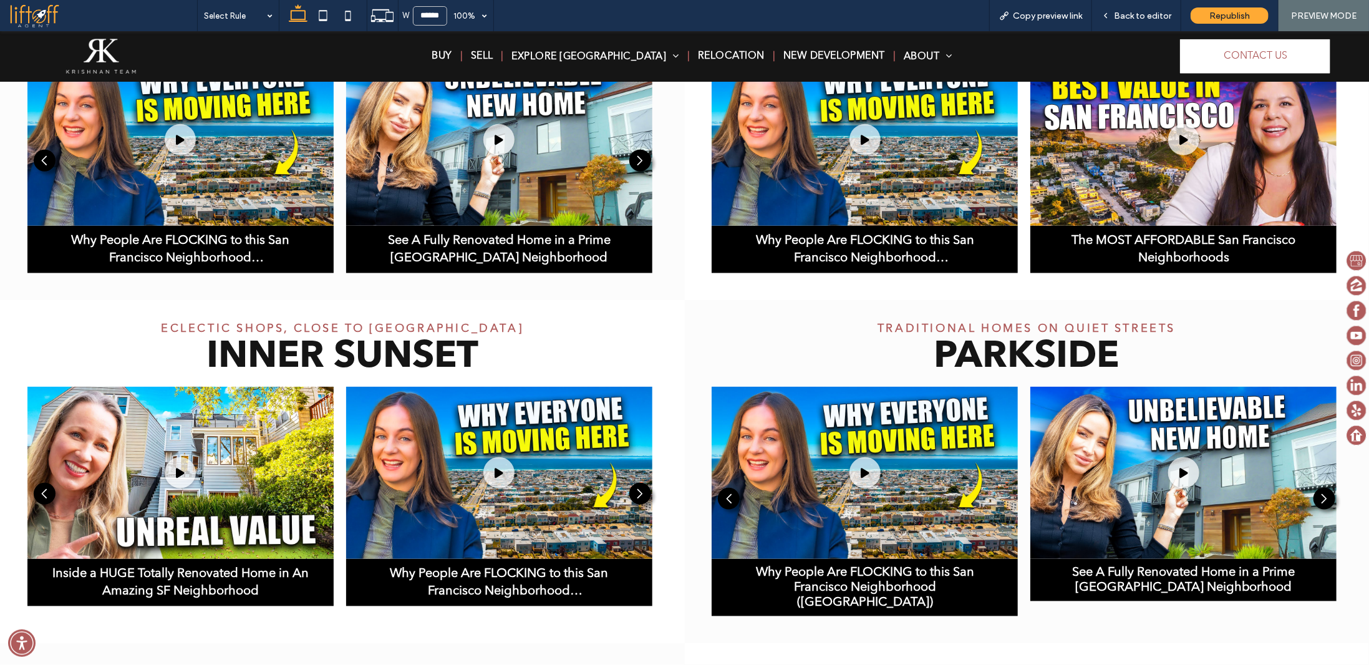
scroll to position [746, 0]
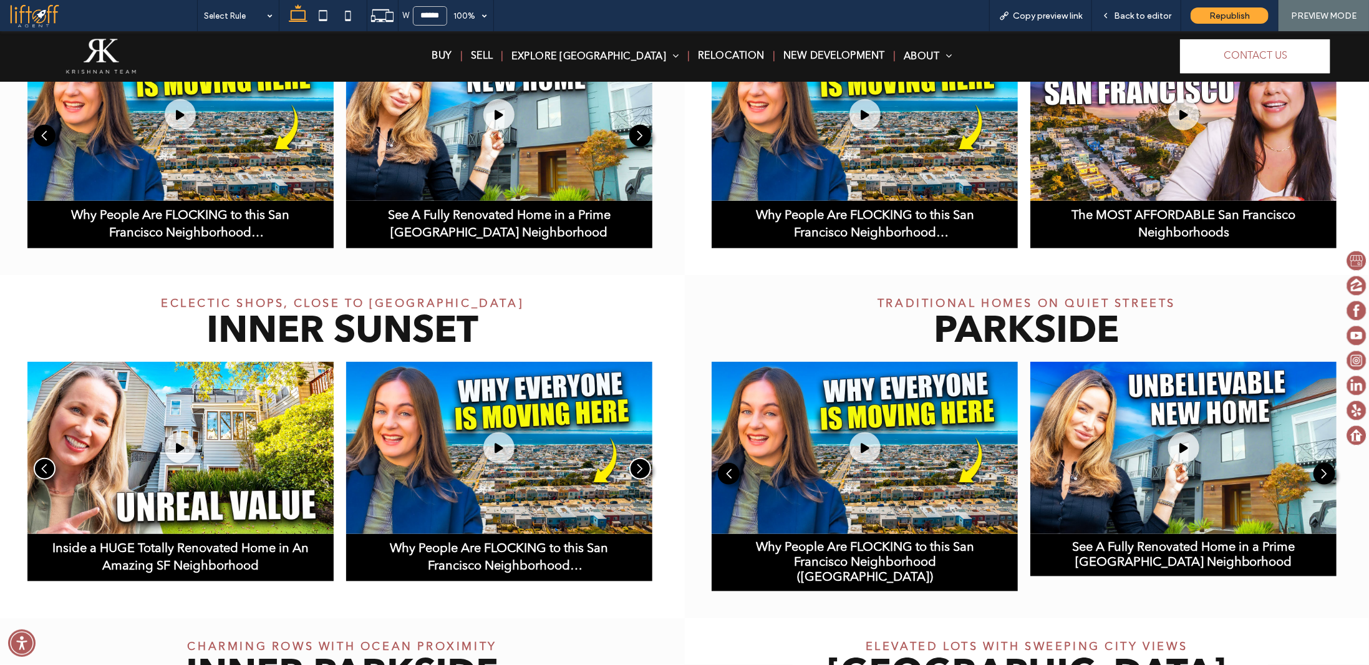
click at [638, 469] on div "Next slide" at bounding box center [637, 468] width 22 height 22
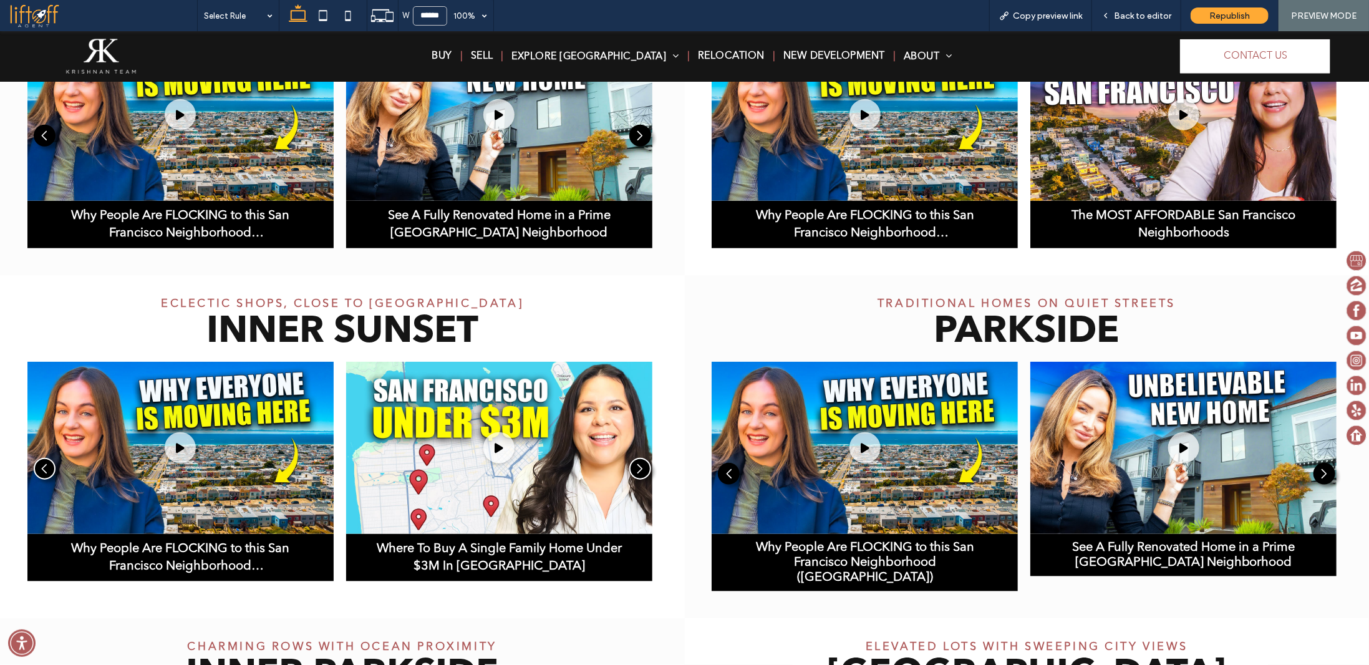
click at [40, 463] on div "Previous slide" at bounding box center [45, 468] width 22 height 22
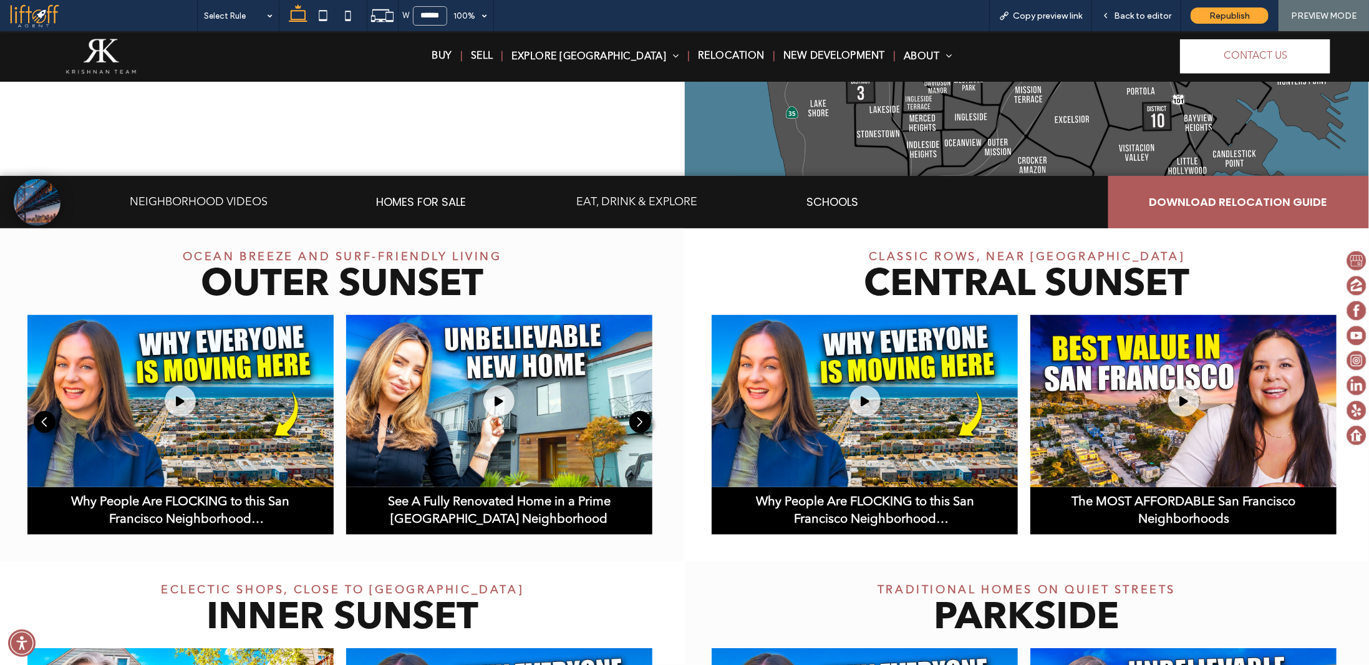
scroll to position [434, 0]
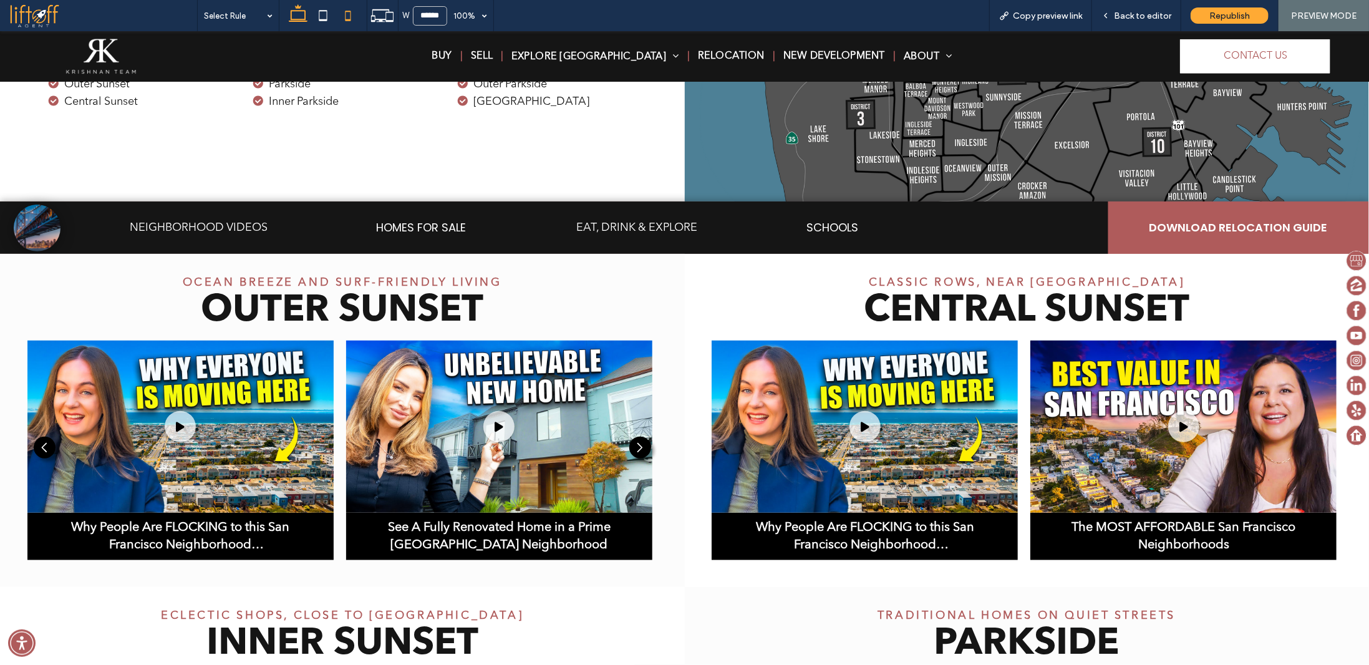
click at [336, 18] on icon at bounding box center [348, 15] width 25 height 25
type input "*****"
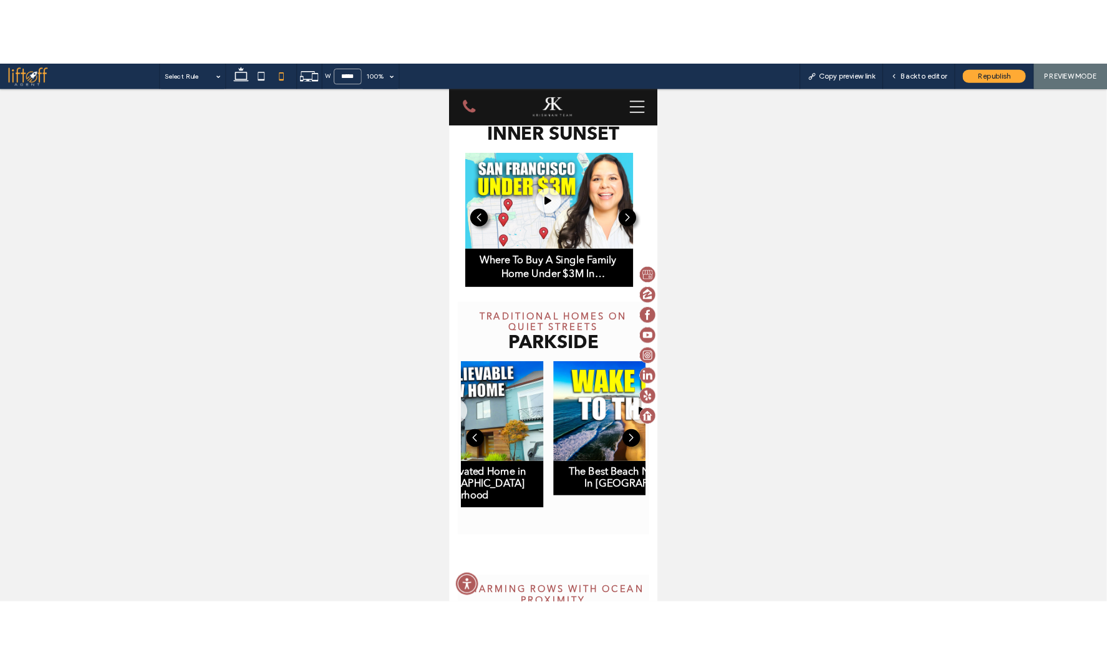
scroll to position [1452, 0]
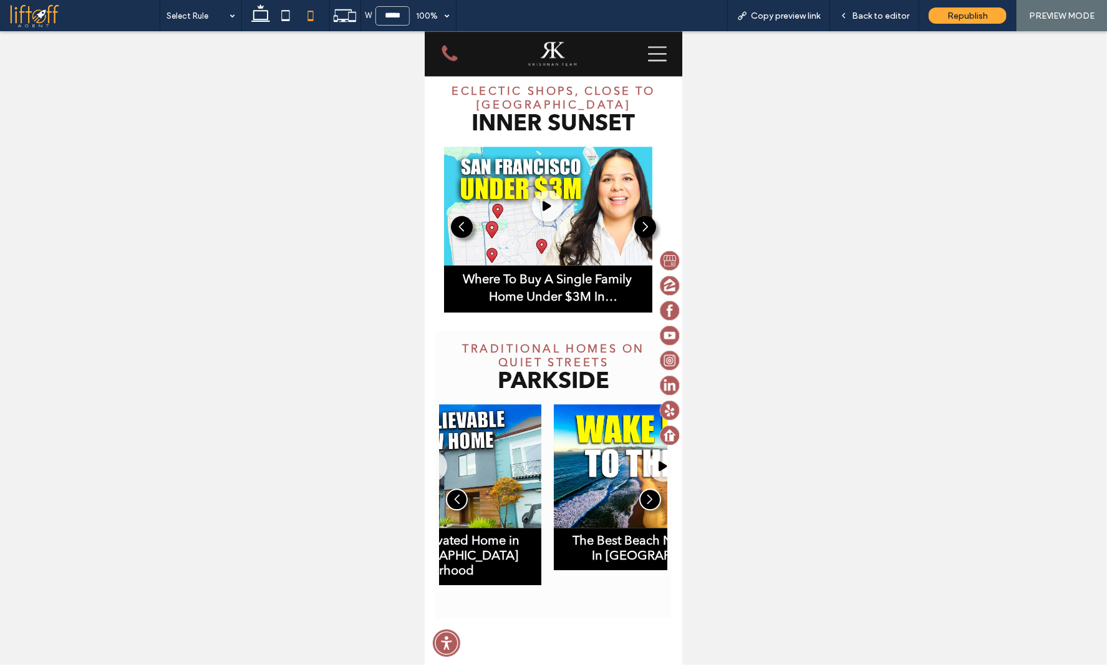
click at [541, 404] on div "Why People Are FLOCKING to this San Francisco Neighborhood (Sunset) In this vid…" at bounding box center [553, 502] width 228 height 196
click at [886, 6] on div "Back to editor" at bounding box center [874, 15] width 89 height 31
click at [884, 18] on span "Back to editor" at bounding box center [880, 16] width 57 height 11
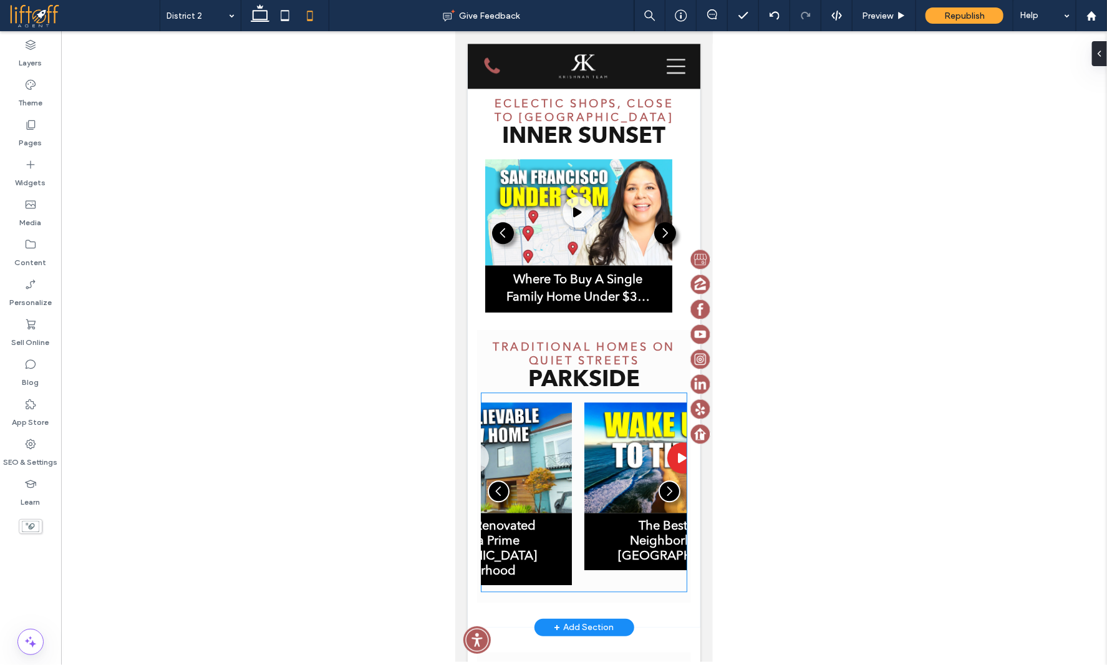
scroll to position [1502, 0]
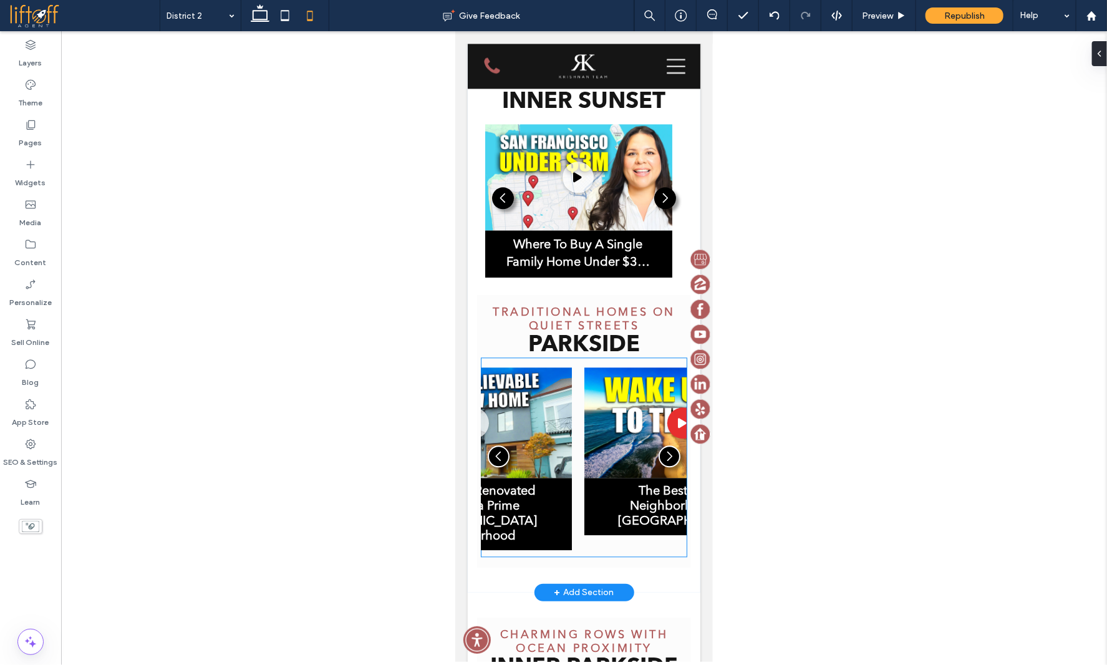
click at [584, 391] on img "3 / 4" at bounding box center [682, 422] width 197 height 111
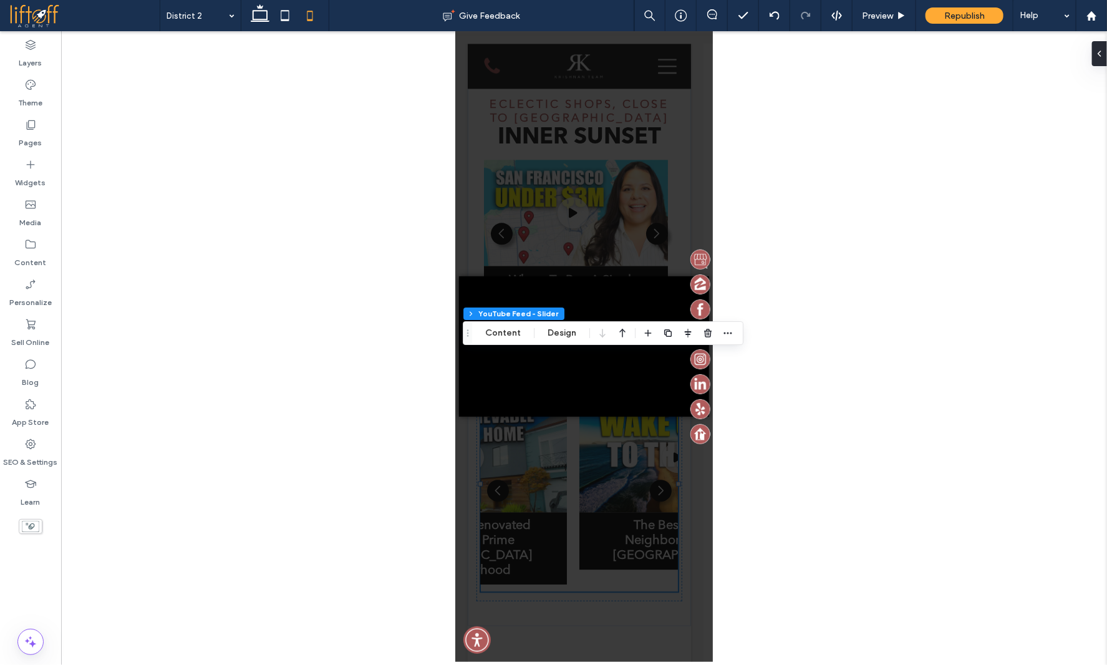
click at [559, 464] on div "× Loading..." at bounding box center [584, 346] width 258 height 631
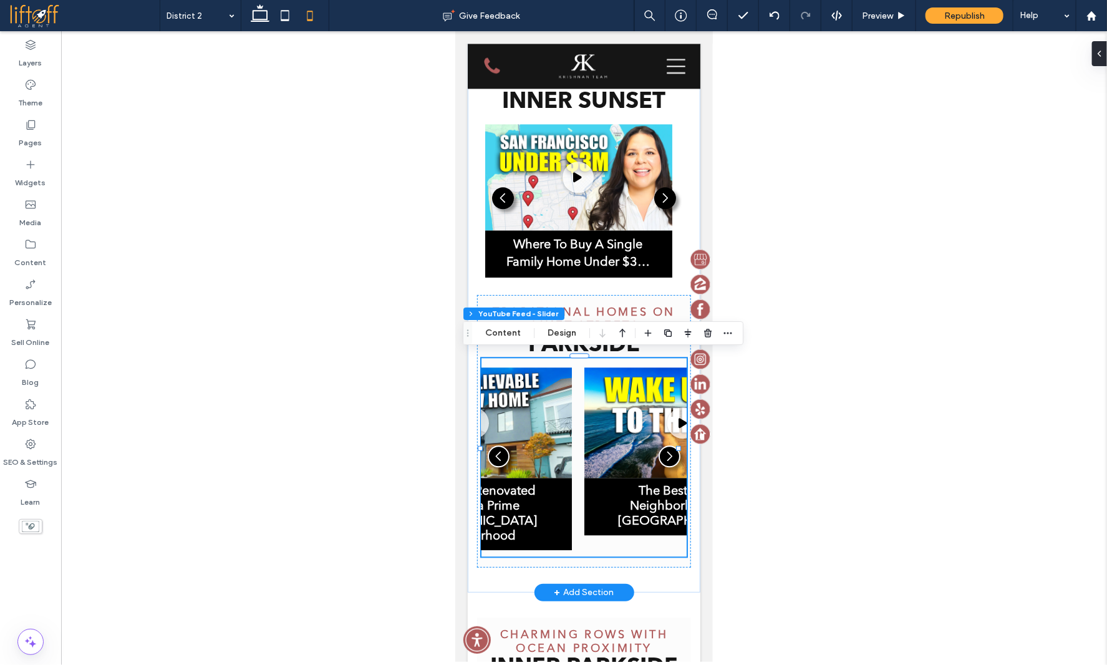
click at [572, 480] on div "Why People Are FLOCKING to this San Francisco Neighborhood (Sunset) In this vid…" at bounding box center [583, 458] width 205 height 183
click at [505, 338] on button "Content" at bounding box center [503, 333] width 52 height 15
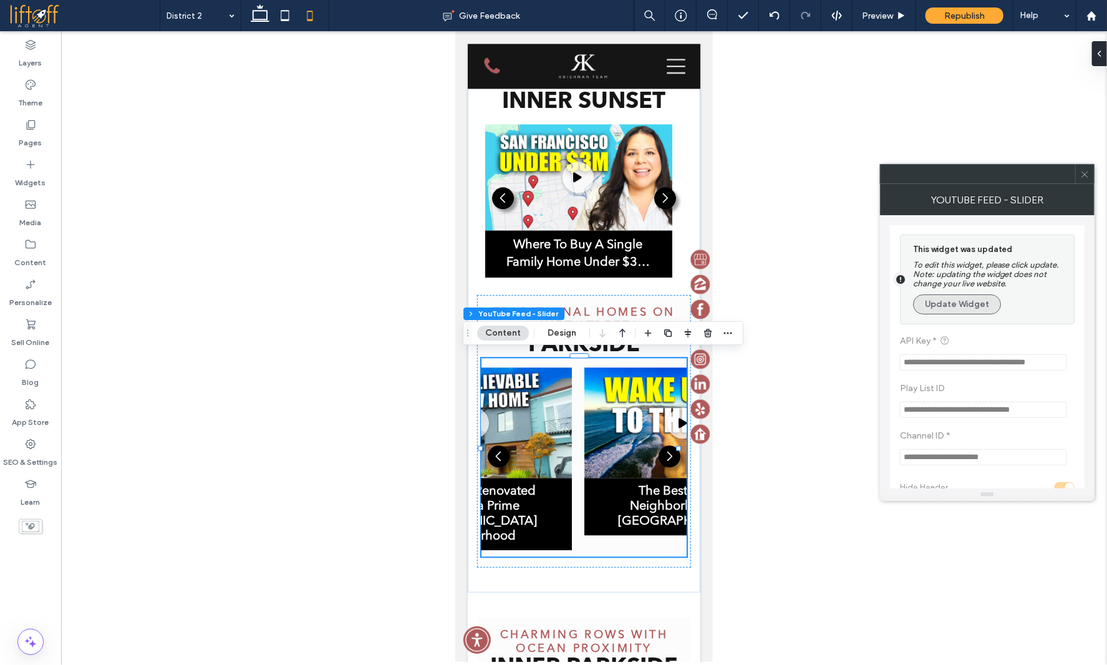
click at [968, 305] on button "Update Widget" at bounding box center [957, 304] width 88 height 20
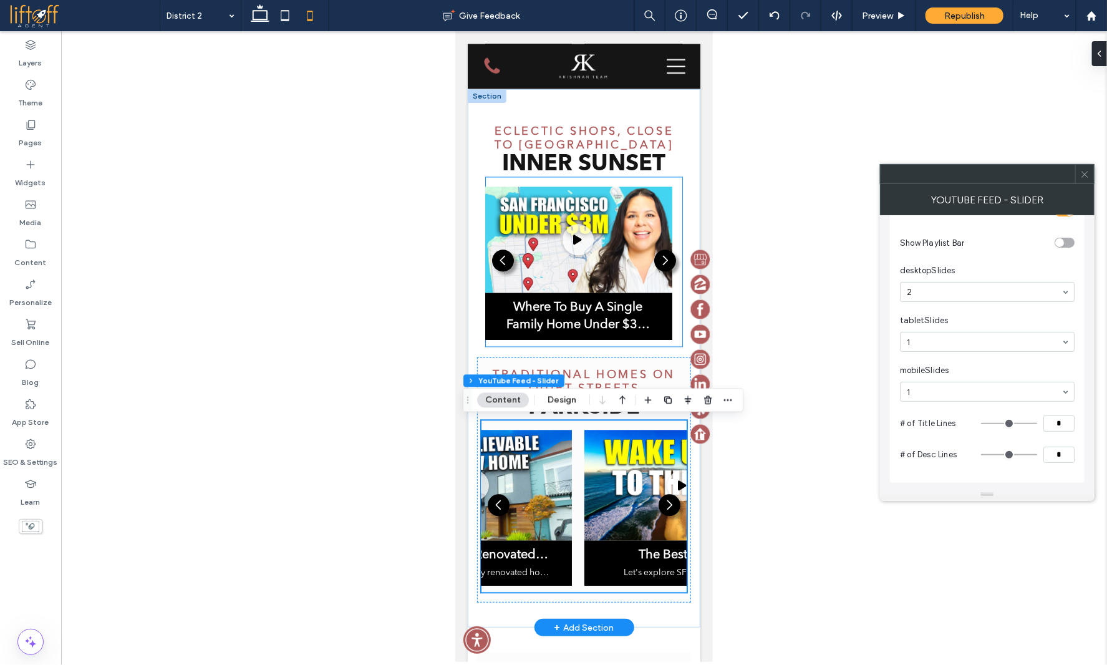
scroll to position [1378, 0]
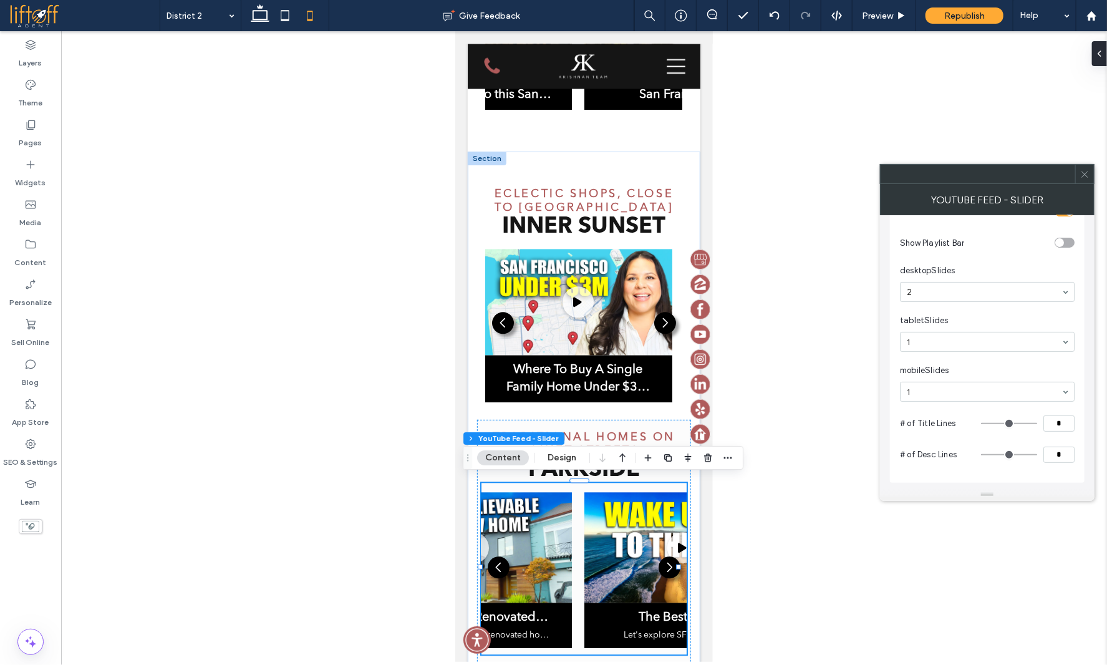
click at [1082, 177] on icon at bounding box center [1085, 174] width 9 height 9
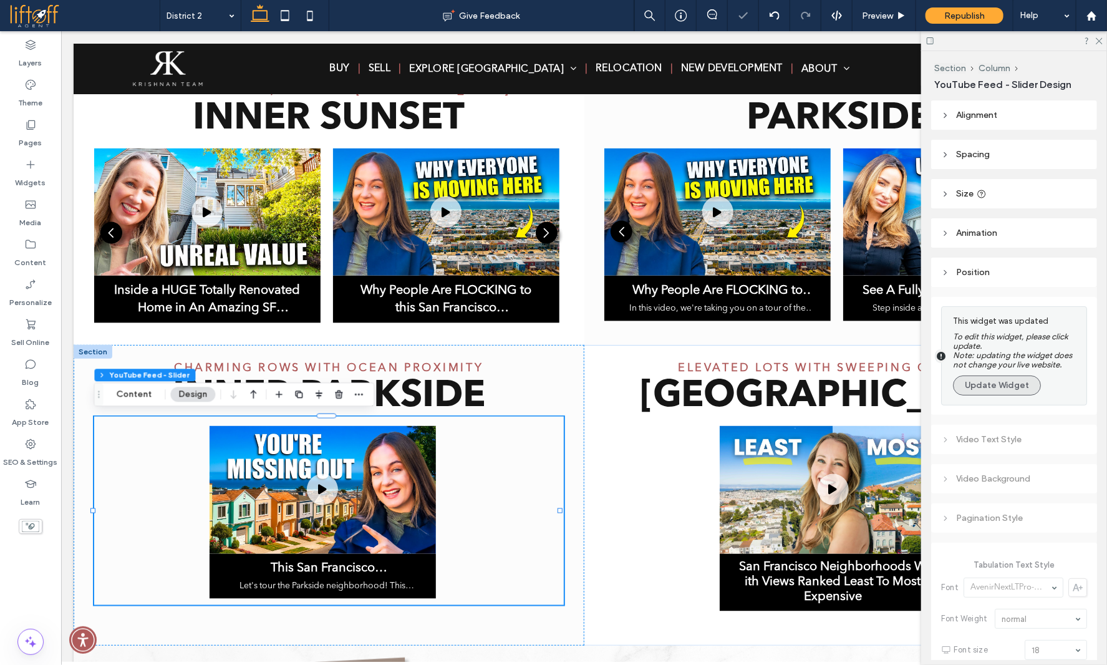
click at [981, 389] on button "Update Widget" at bounding box center [997, 386] width 88 height 20
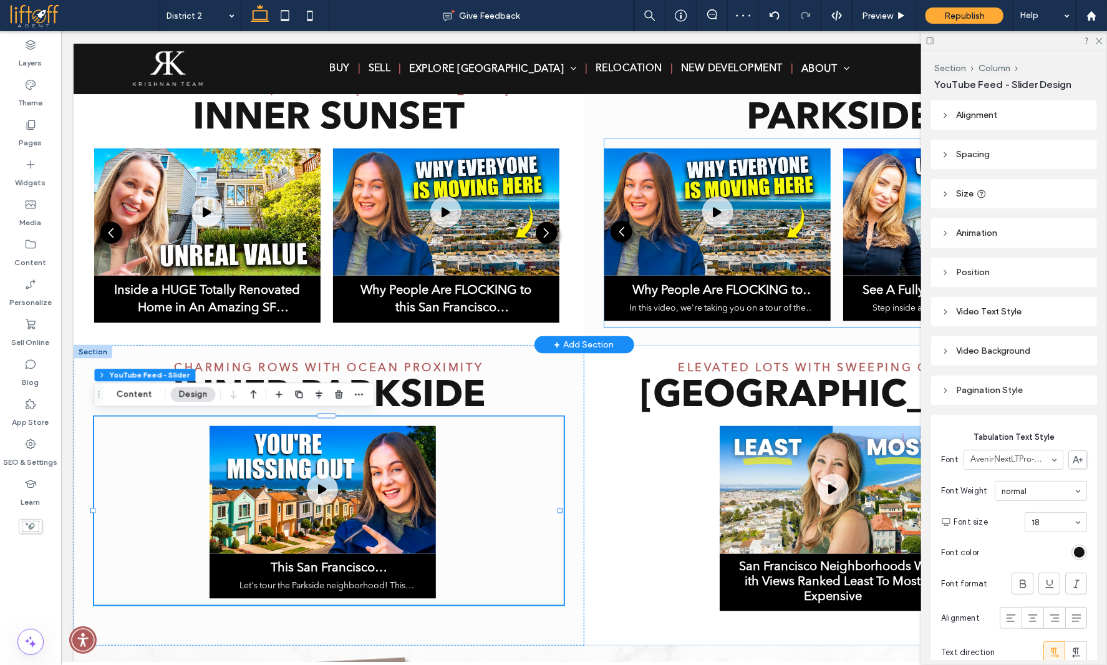
click at [623, 326] on div "Why People Are FLOCKING to this San Francisco Neighborhood (Sunset) In this vid…" at bounding box center [839, 242] width 470 height 188
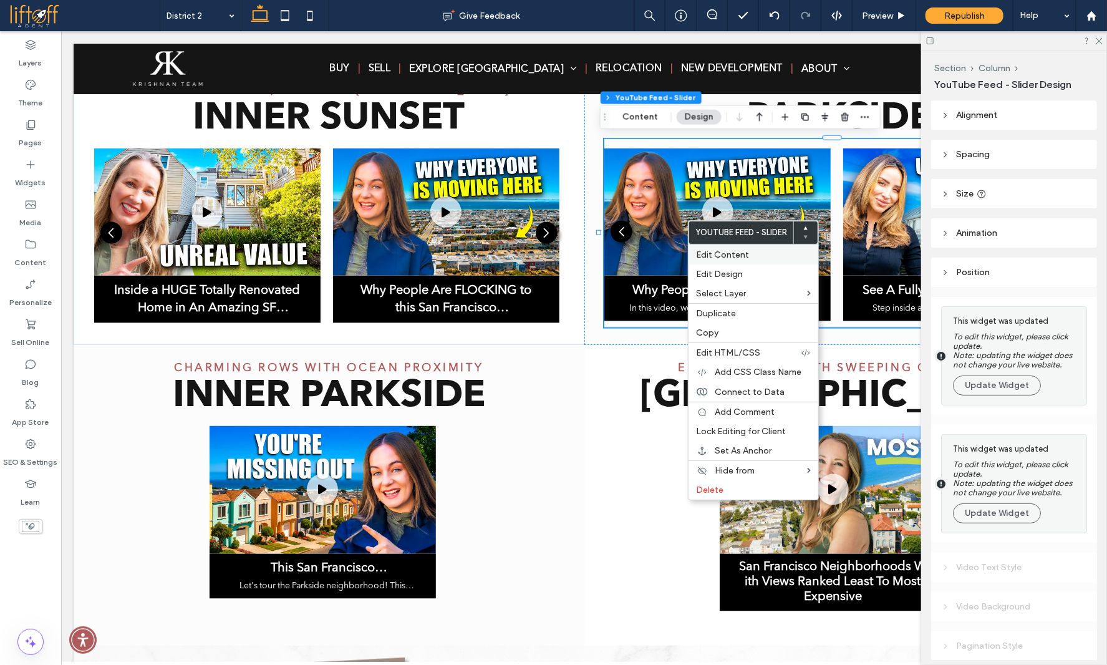
click at [724, 251] on span "Edit Content" at bounding box center [722, 255] width 53 height 11
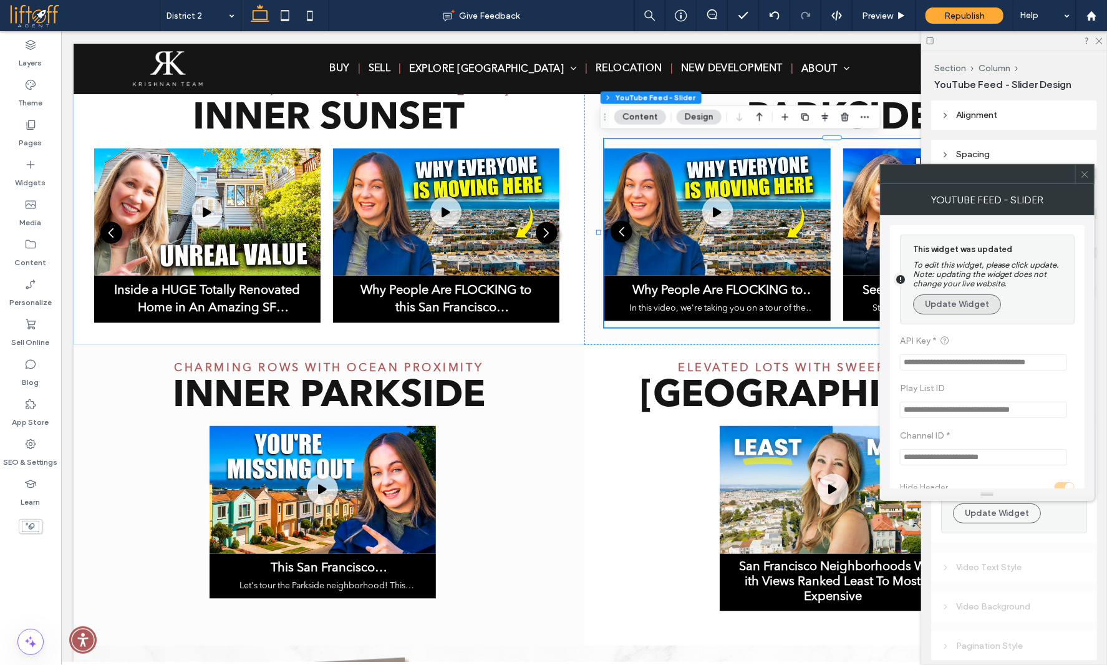
click at [973, 300] on button "Update Widget" at bounding box center [957, 304] width 88 height 20
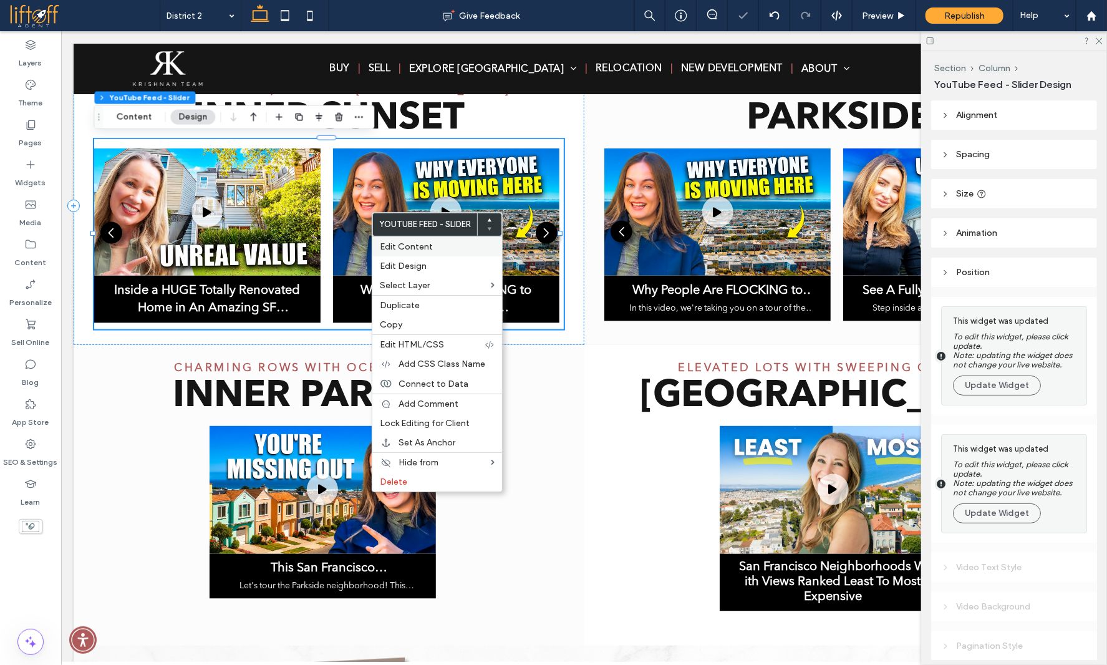
click at [391, 241] on span "Edit Content" at bounding box center [406, 246] width 53 height 11
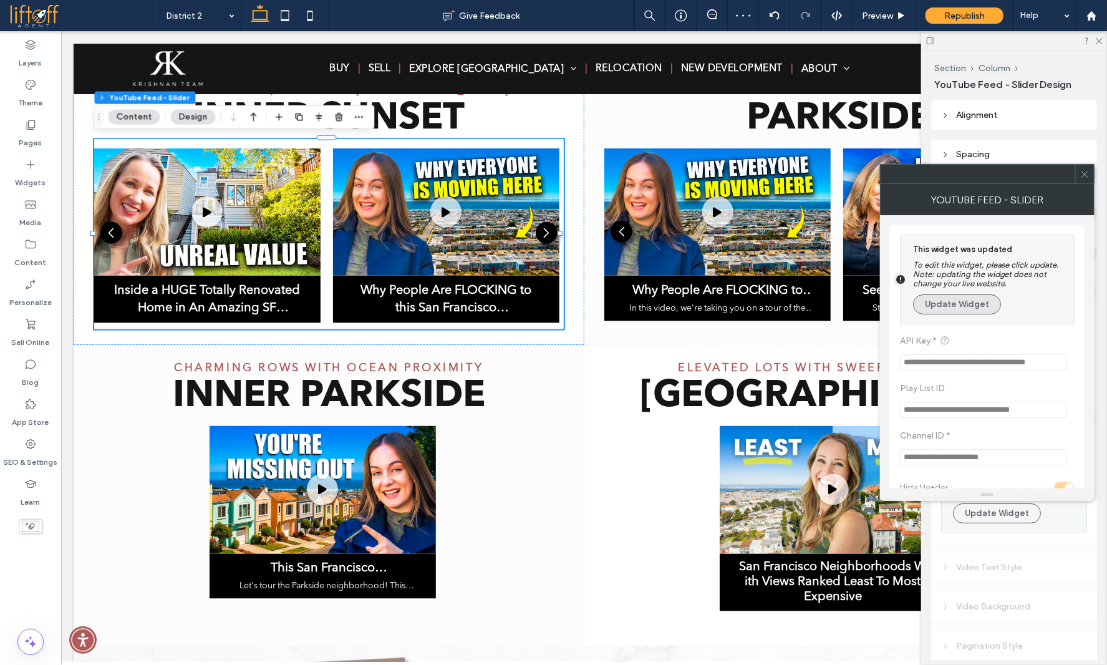
click at [955, 310] on button "Update Widget" at bounding box center [957, 304] width 88 height 20
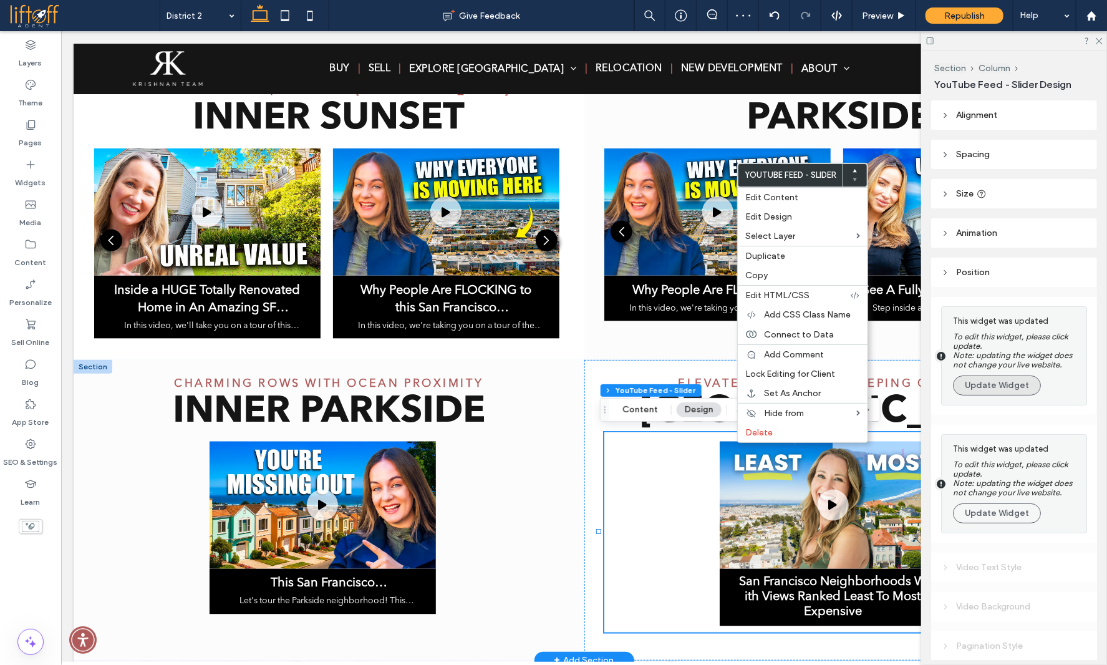
click at [992, 382] on button "Update Widget" at bounding box center [997, 386] width 88 height 20
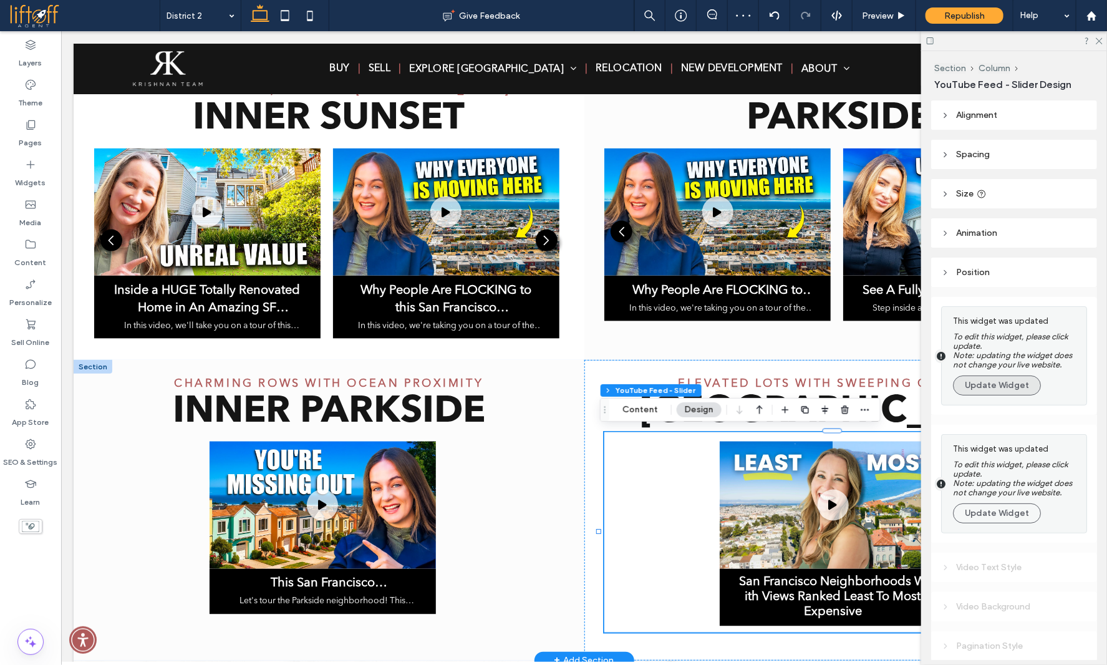
click at [991, 390] on button "Update Widget" at bounding box center [997, 386] width 88 height 20
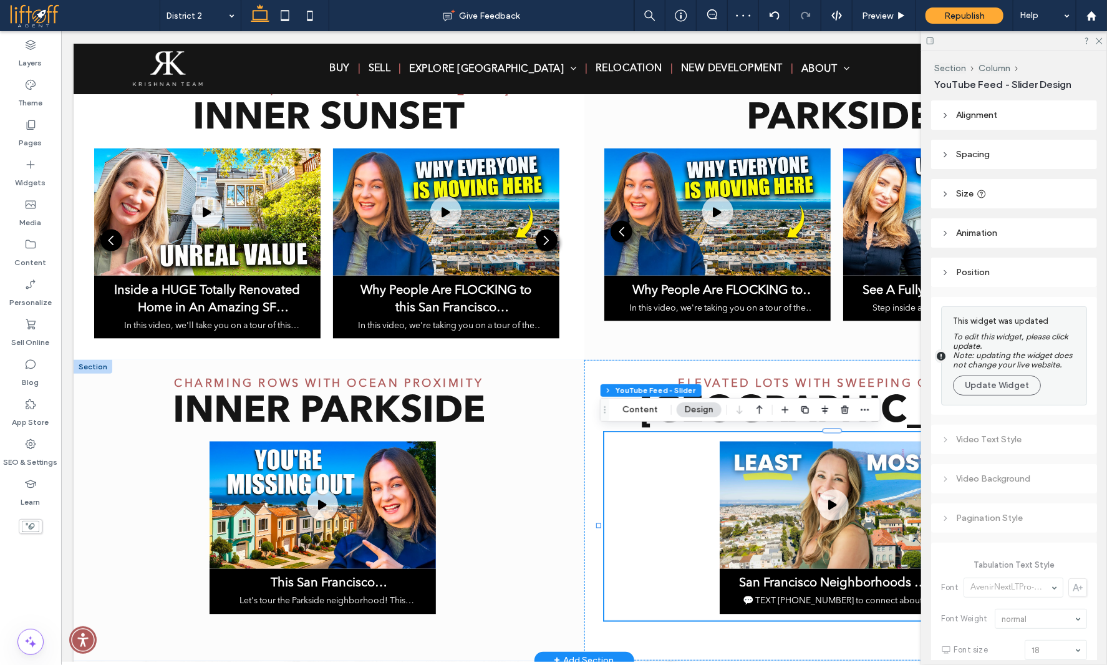
drag, startPoint x: 991, startPoint y: 390, endPoint x: 626, endPoint y: 313, distance: 372.5
click at [991, 390] on button "Update Widget" at bounding box center [997, 386] width 88 height 20
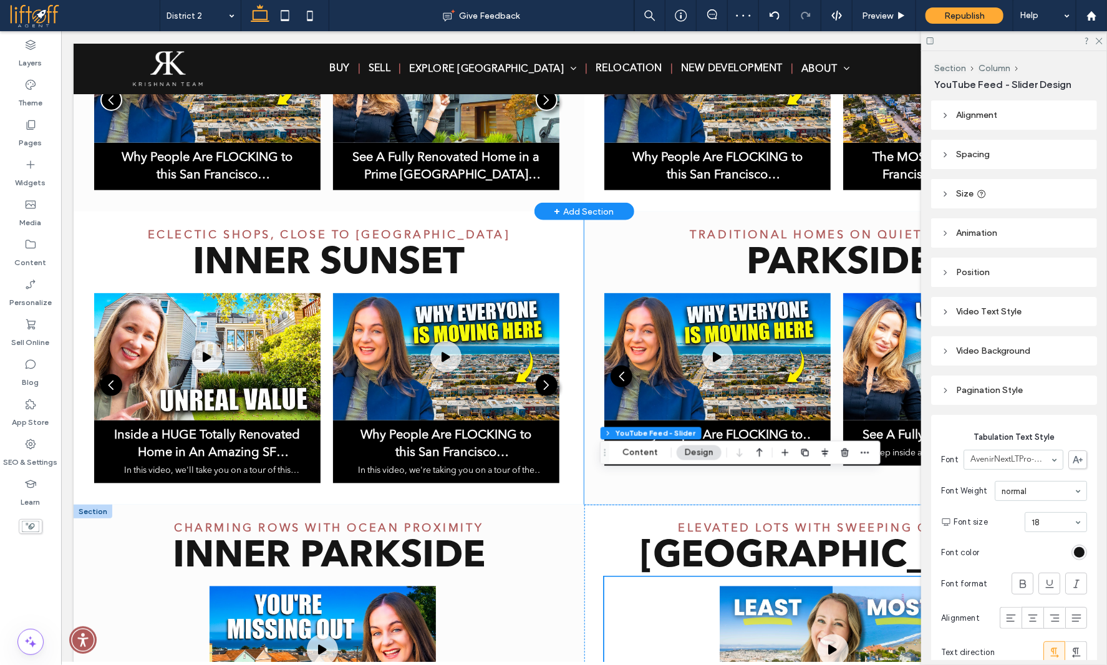
scroll to position [630, 0]
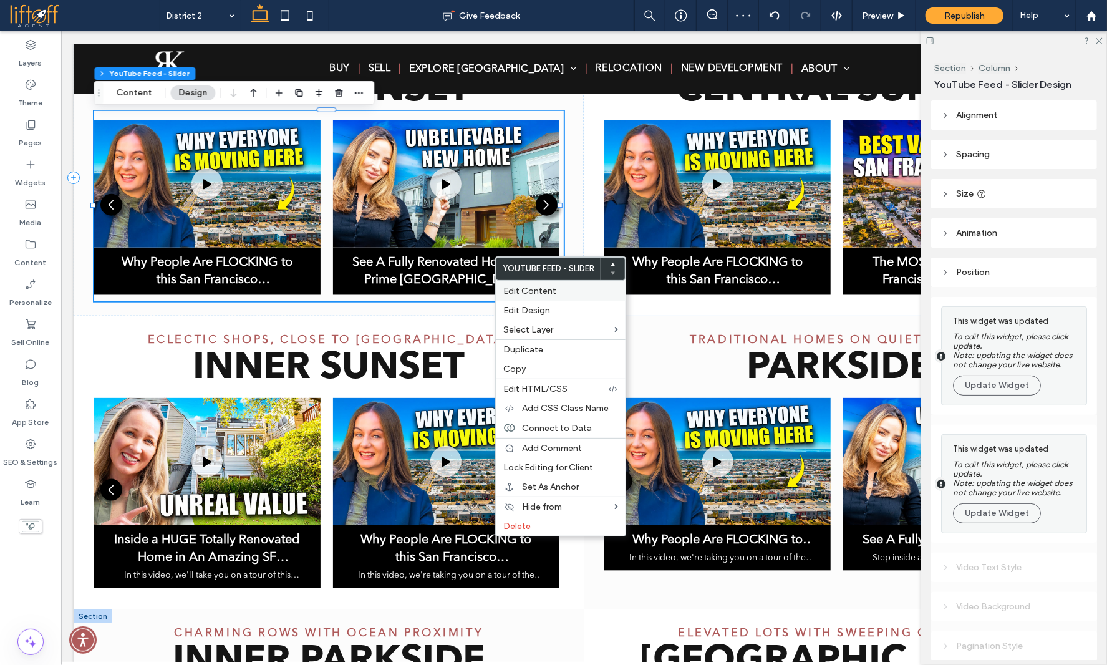
click at [525, 296] on div "Edit Content" at bounding box center [561, 291] width 130 height 20
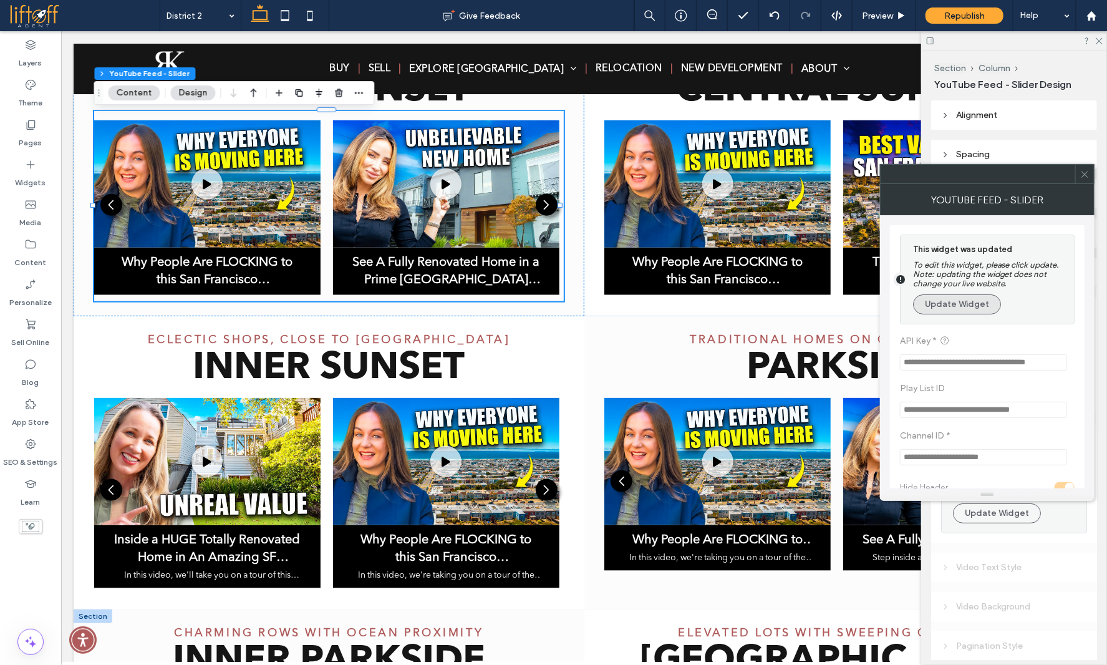
click at [954, 301] on button "Update Widget" at bounding box center [957, 304] width 88 height 20
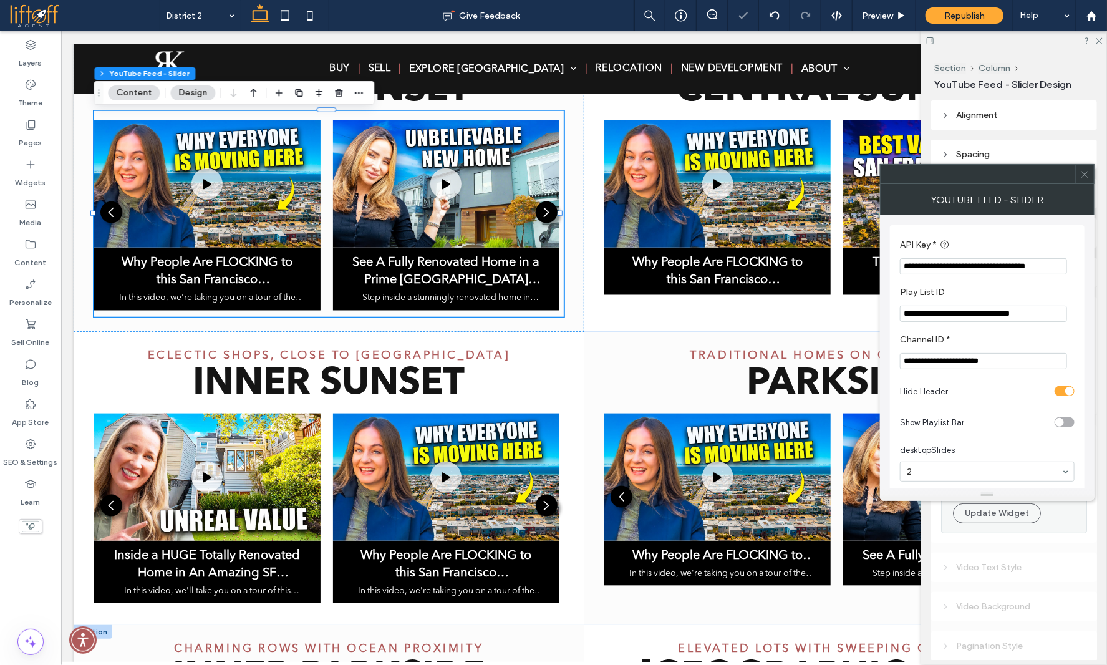
click at [1084, 172] on use at bounding box center [1085, 174] width 6 height 6
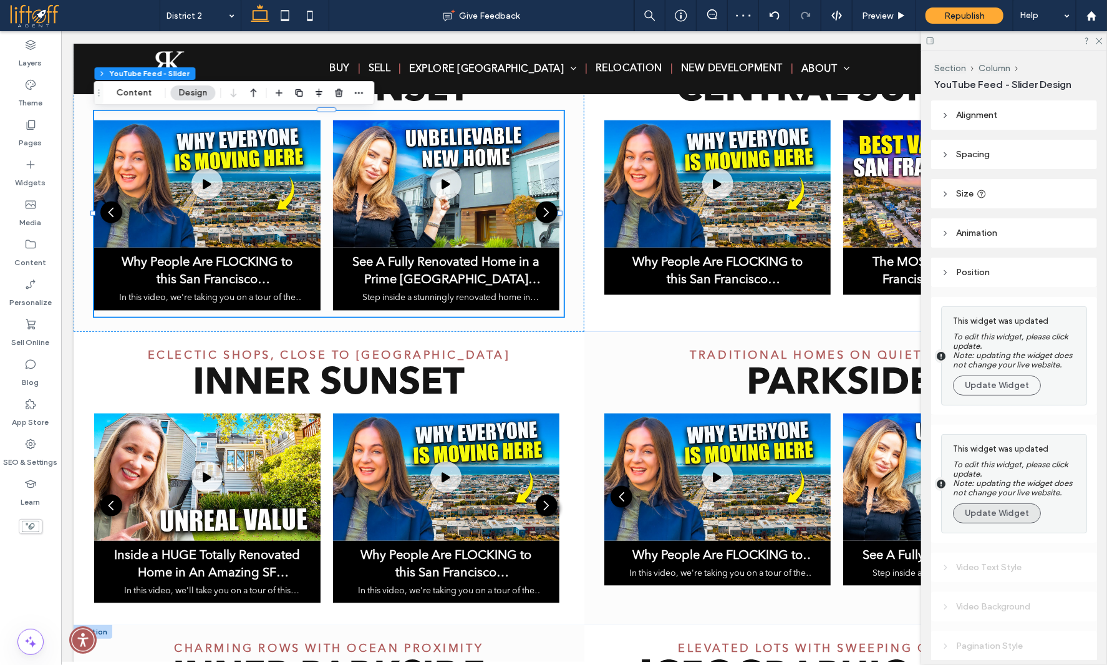
click at [995, 521] on button "Update Widget" at bounding box center [997, 513] width 88 height 20
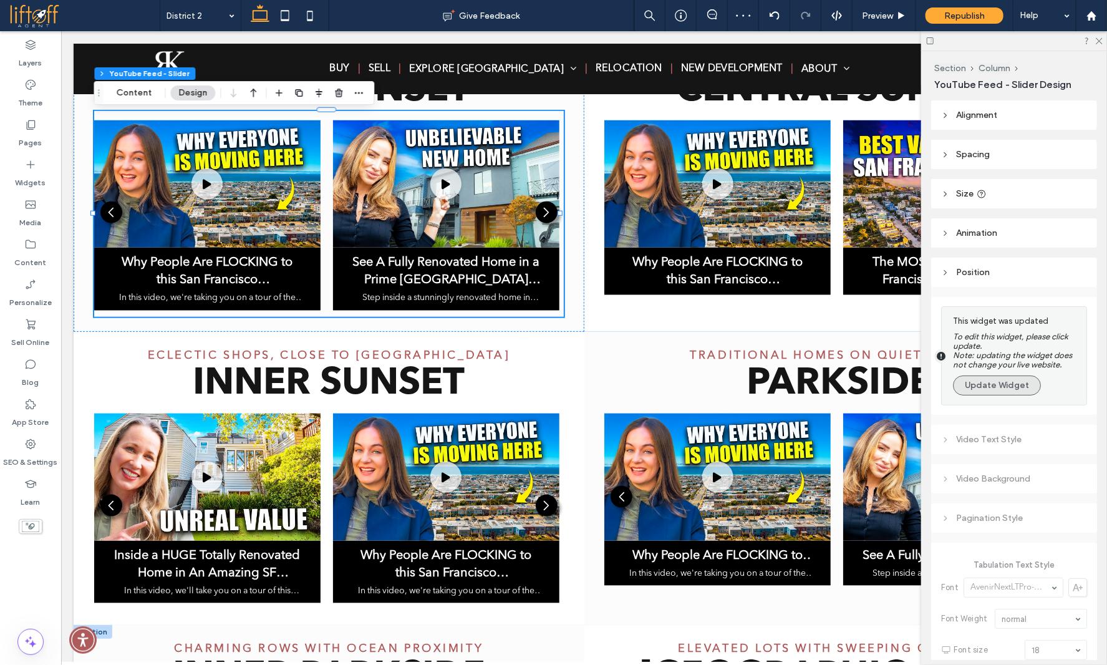
click at [993, 386] on button "Update Widget" at bounding box center [997, 386] width 88 height 20
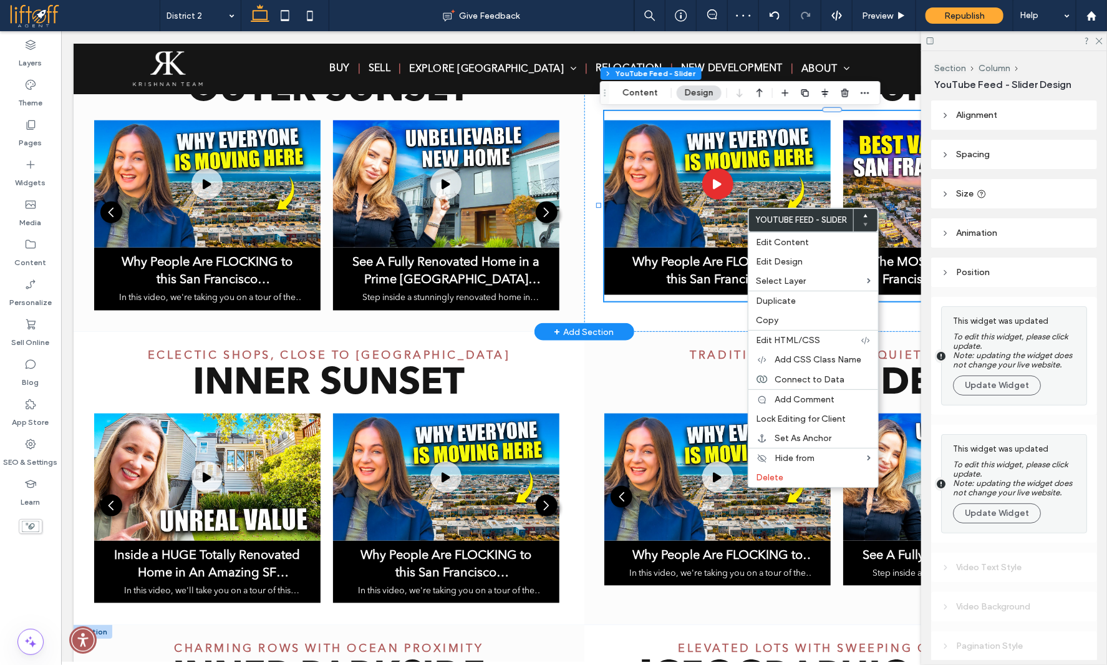
click at [780, 233] on div "Edit Content" at bounding box center [814, 242] width 130 height 20
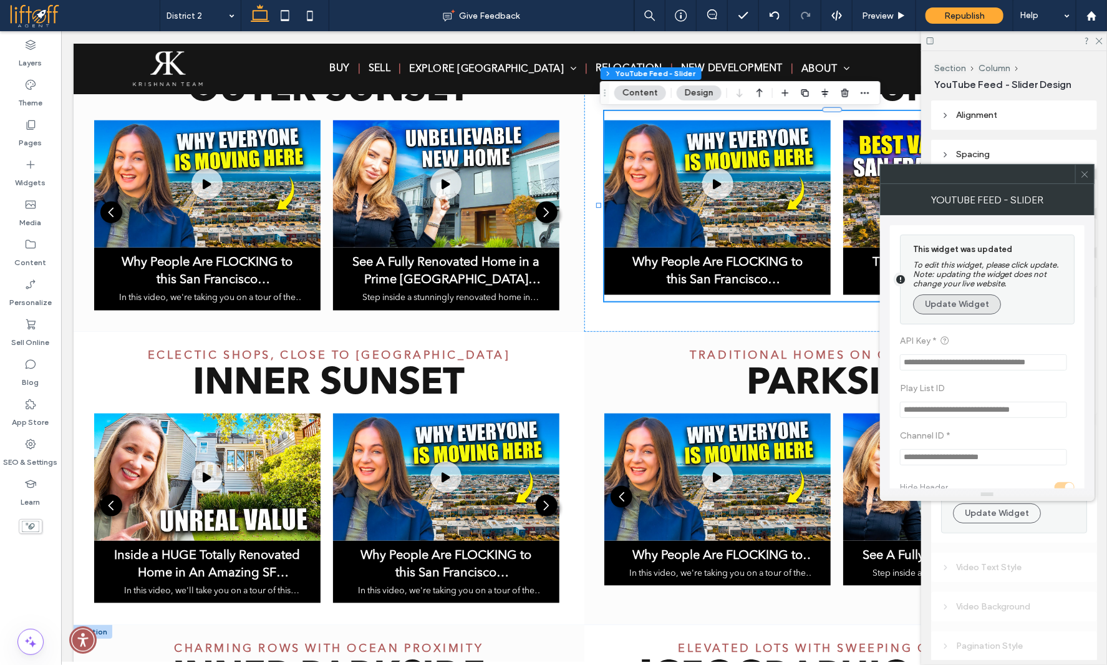
click at [971, 304] on button "Update Widget" at bounding box center [957, 304] width 88 height 20
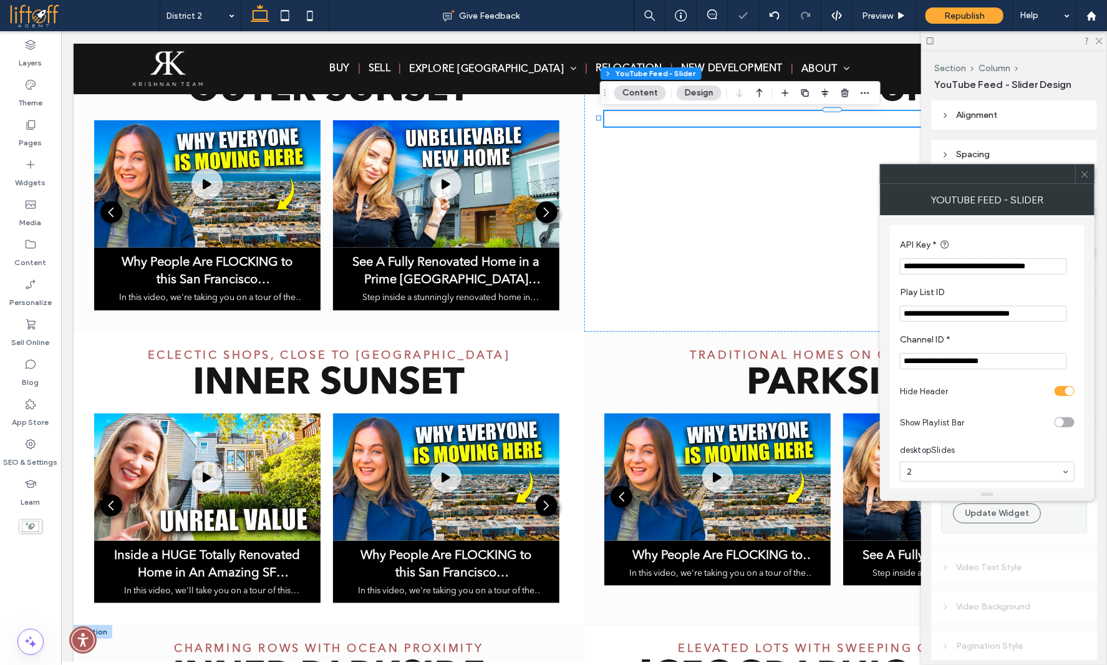
click at [1086, 170] on icon at bounding box center [1085, 174] width 9 height 9
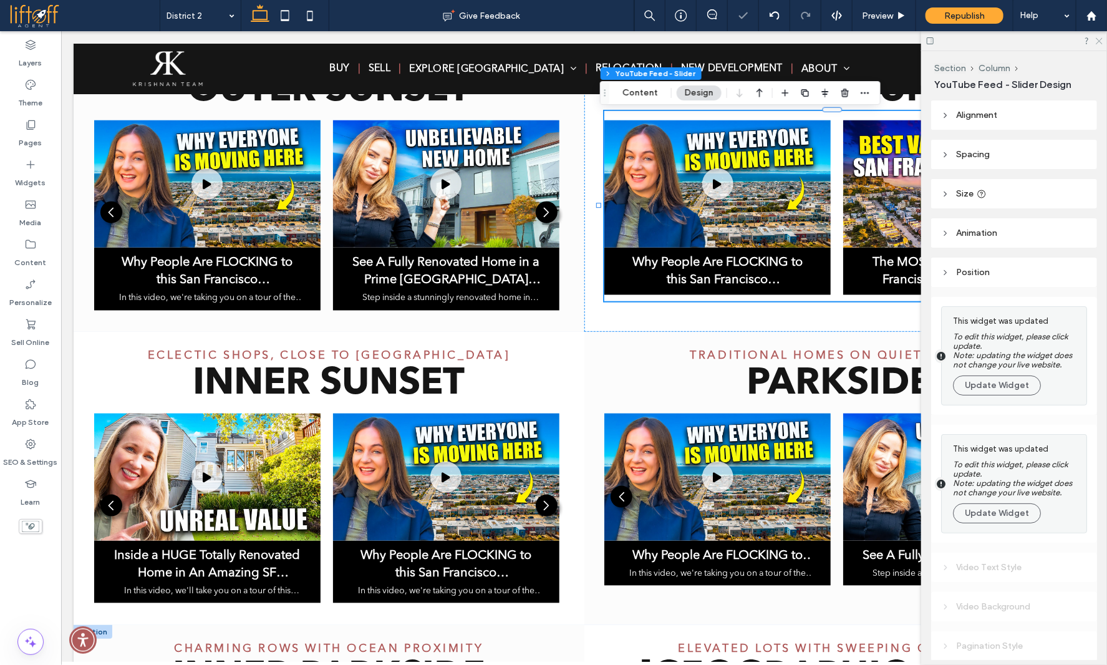
drag, startPoint x: 1097, startPoint y: 42, endPoint x: 993, endPoint y: 63, distance: 106.9
click at [1097, 42] on icon at bounding box center [1099, 40] width 8 height 8
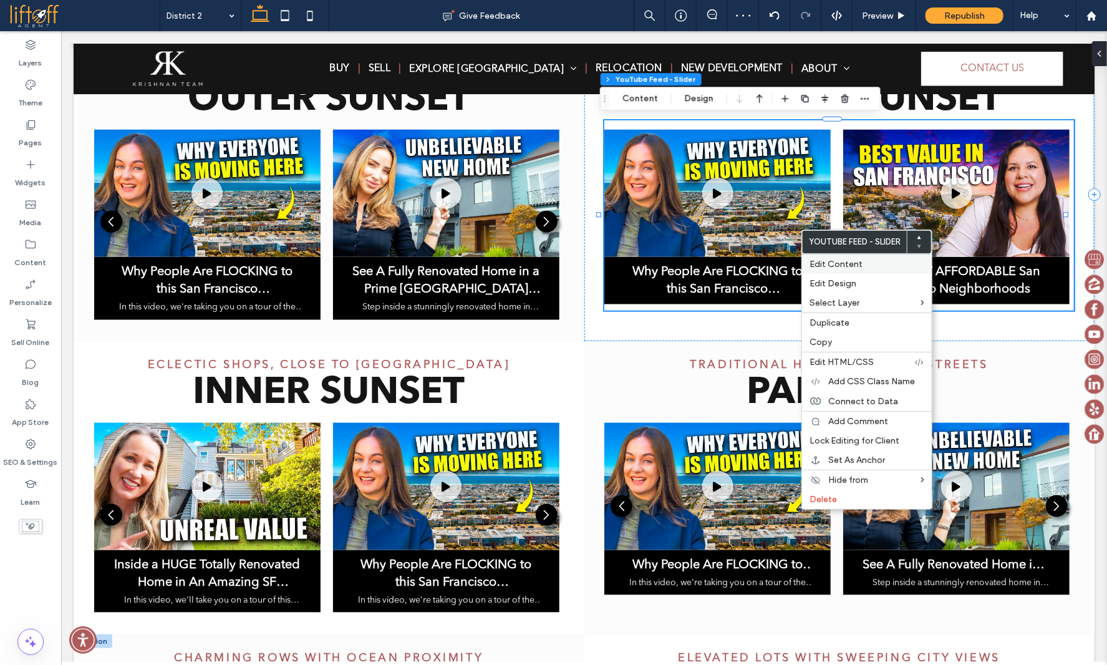
click at [834, 265] on span "Edit Content" at bounding box center [836, 264] width 53 height 11
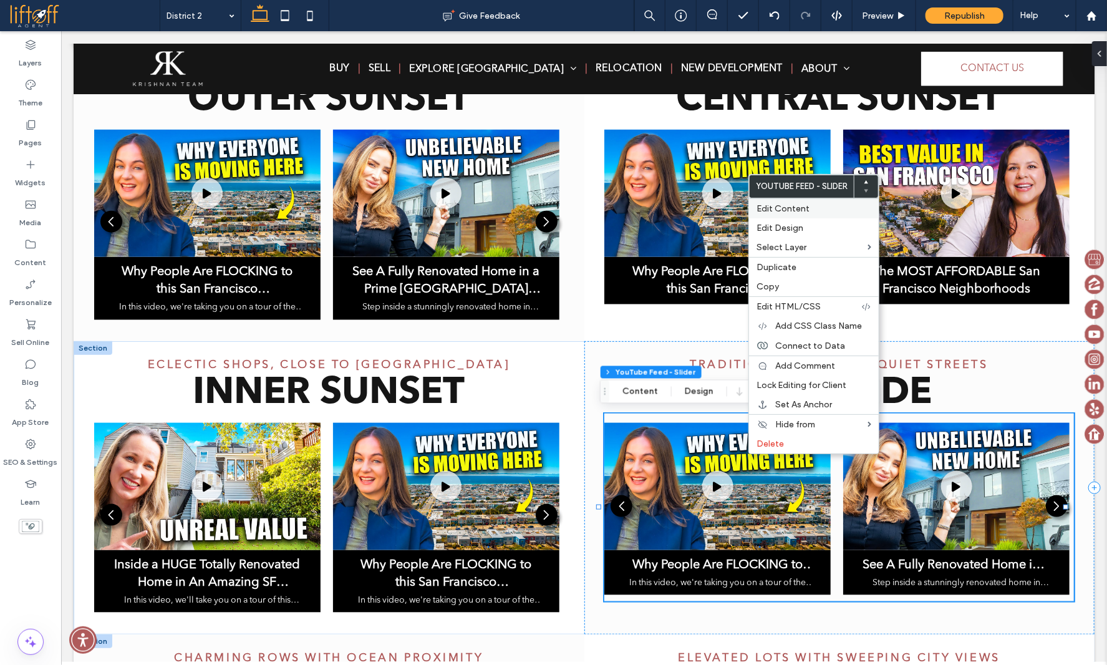
click at [804, 205] on span "Edit Content" at bounding box center [783, 208] width 53 height 11
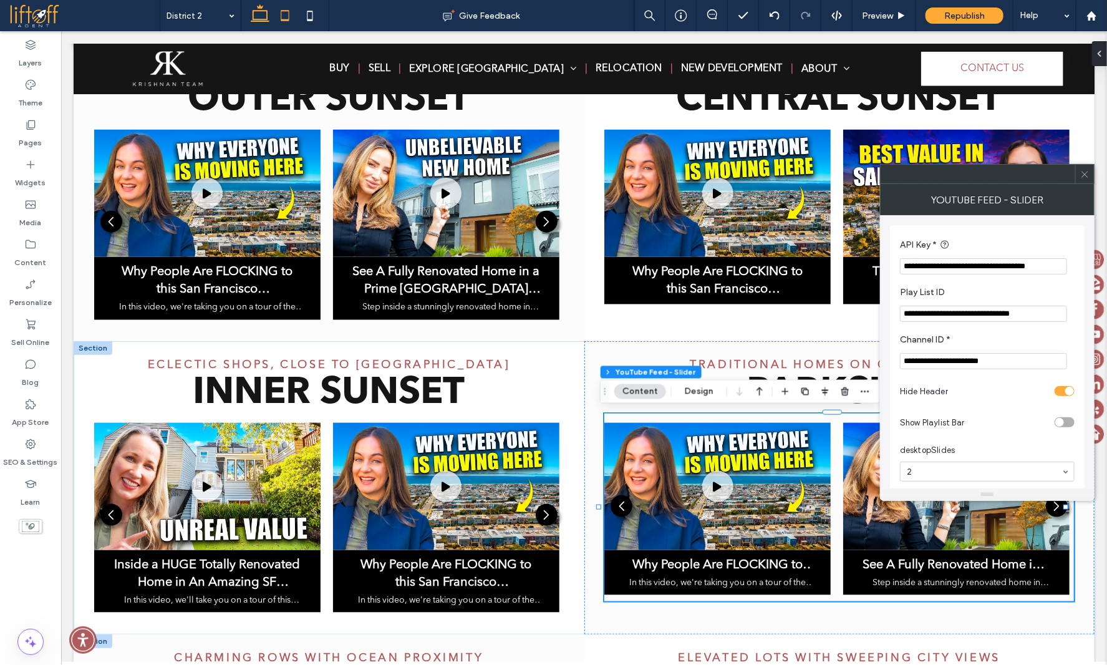
click at [283, 10] on use at bounding box center [285, 15] width 8 height 11
click at [311, 16] on icon at bounding box center [310, 15] width 25 height 25
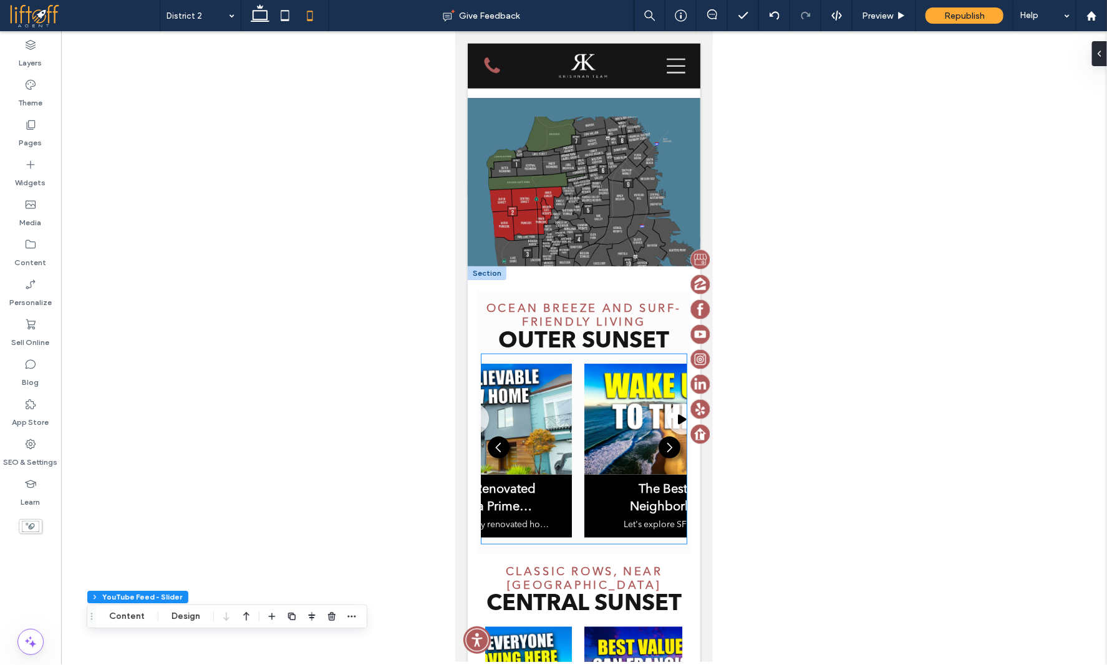
scroll to position [712, 0]
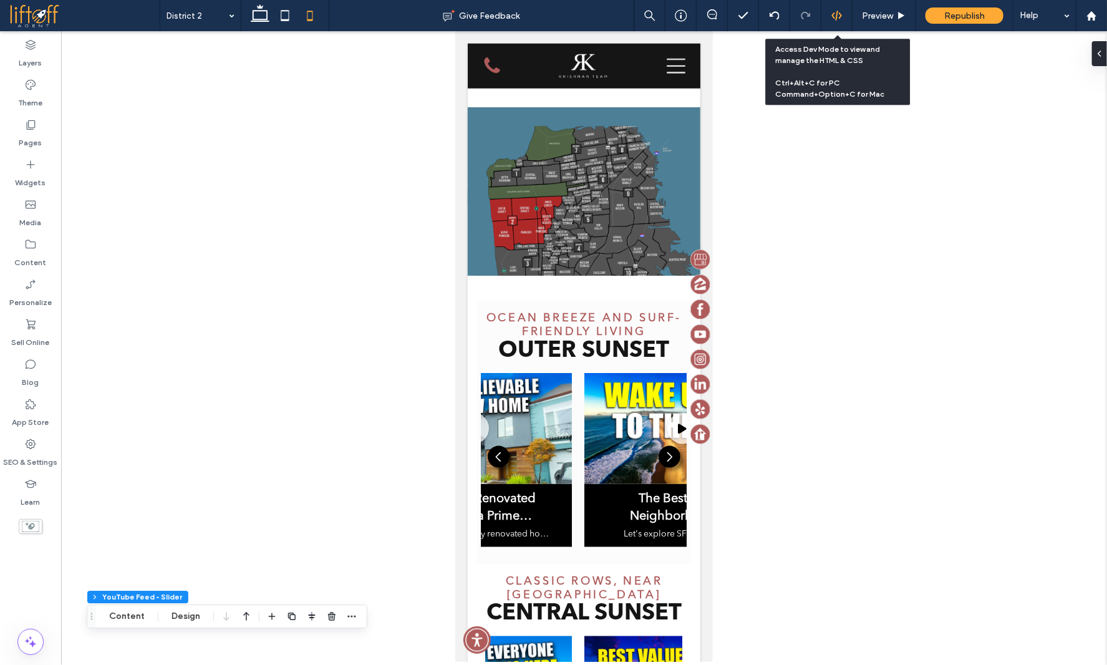
click at [837, 17] on use at bounding box center [837, 16] width 10 height 10
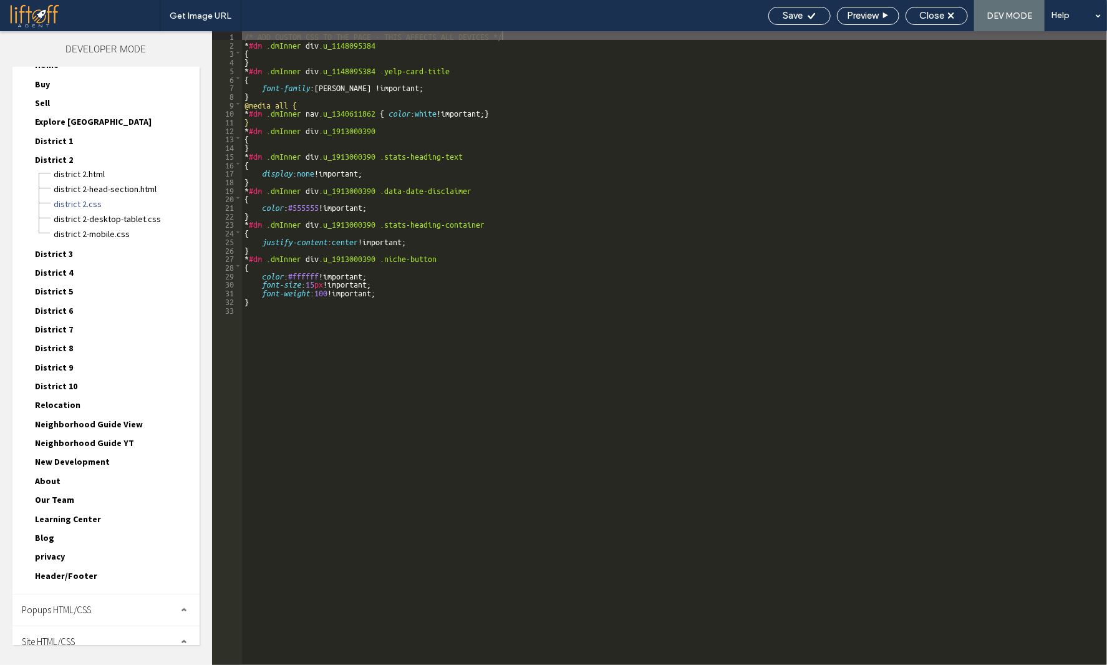
scroll to position [44, 0]
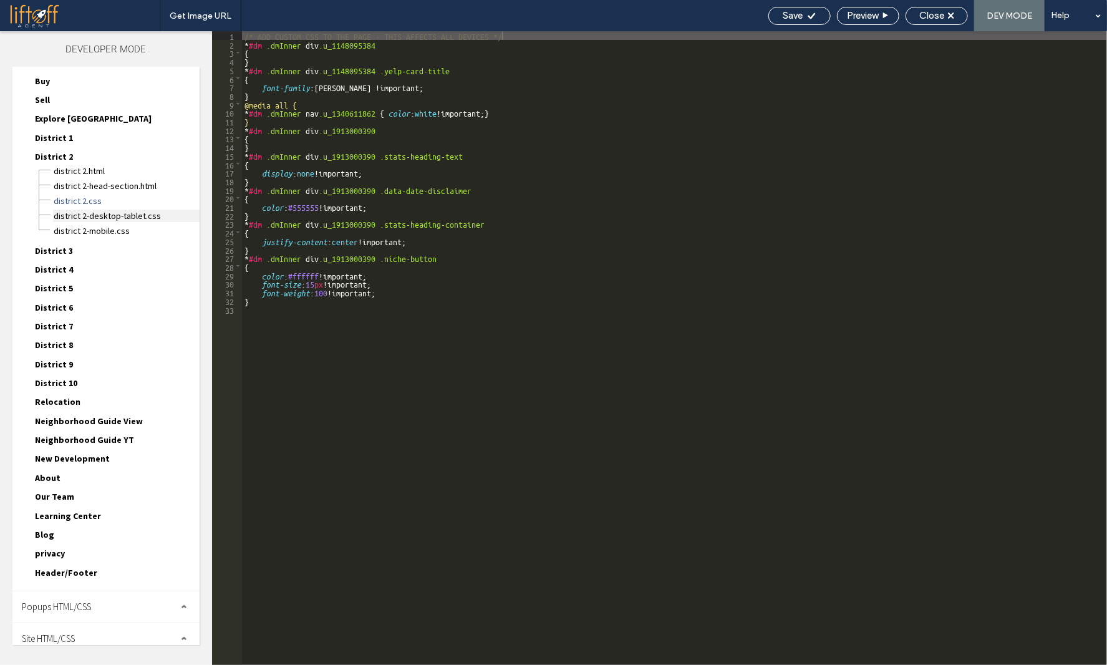
click at [124, 215] on span "District 2-desktop-tablet.css" at bounding box center [126, 216] width 147 height 12
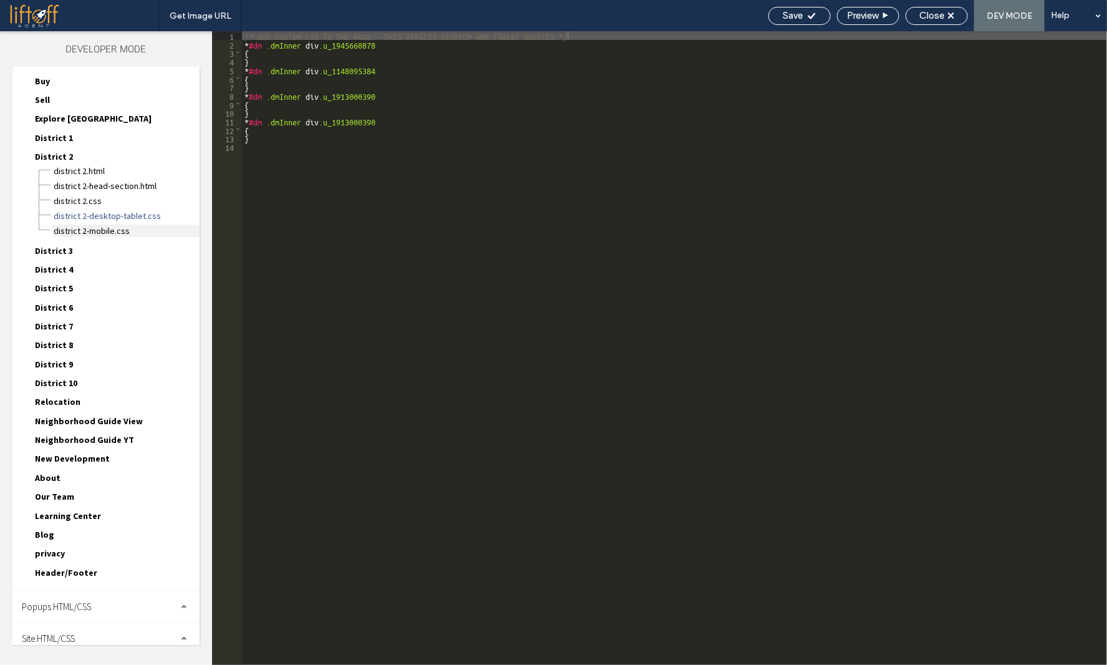
click at [119, 232] on span "District 2-mobile.css" at bounding box center [126, 231] width 147 height 12
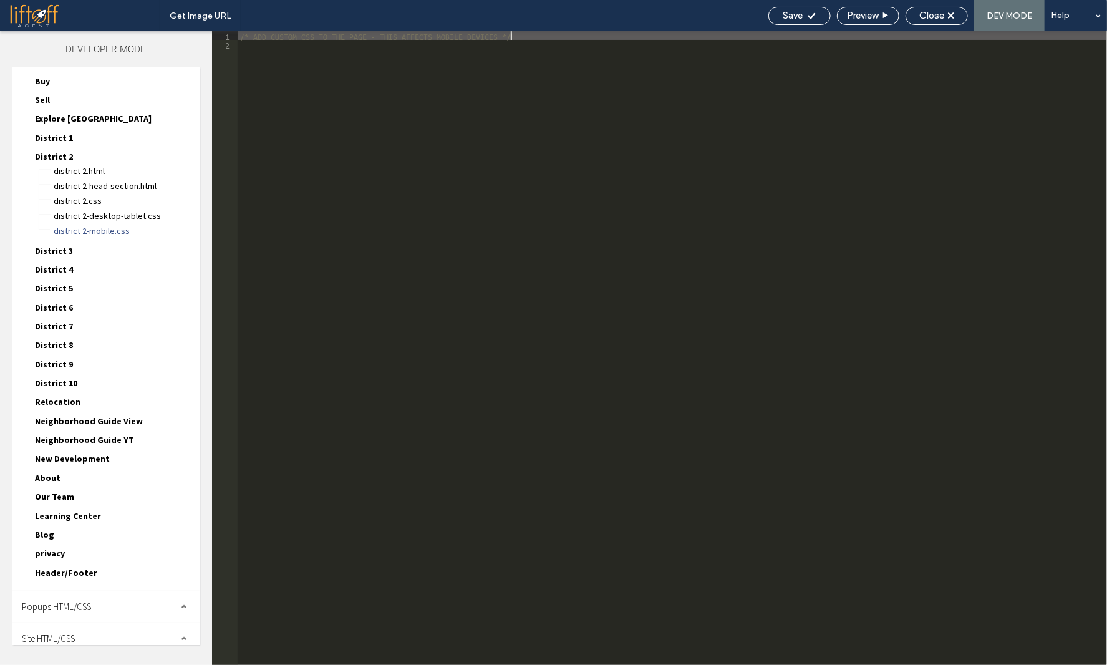
click at [386, 235] on div "/* ADD CUSTOM CSS TO THE PAGE - THIS AFFECTS MOBILE DEVICES */" at bounding box center [673, 356] width 870 height 651
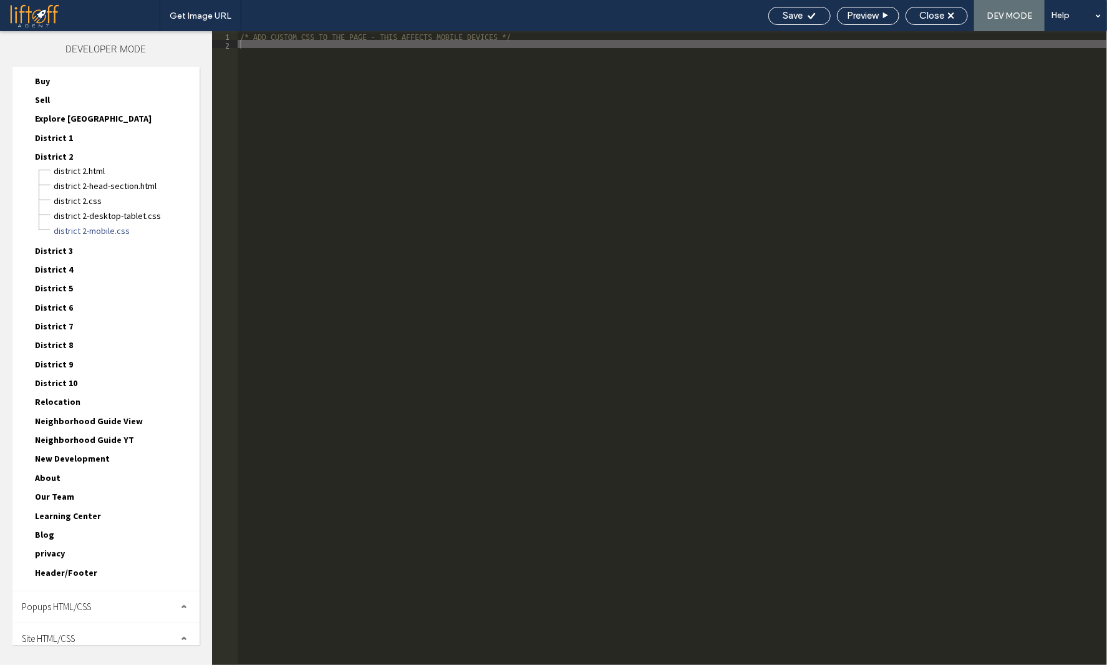
drag, startPoint x: 100, startPoint y: 625, endPoint x: 99, endPoint y: 611, distance: 13.1
click at [100, 623] on div "Site HTML/CSS" at bounding box center [105, 638] width 187 height 31
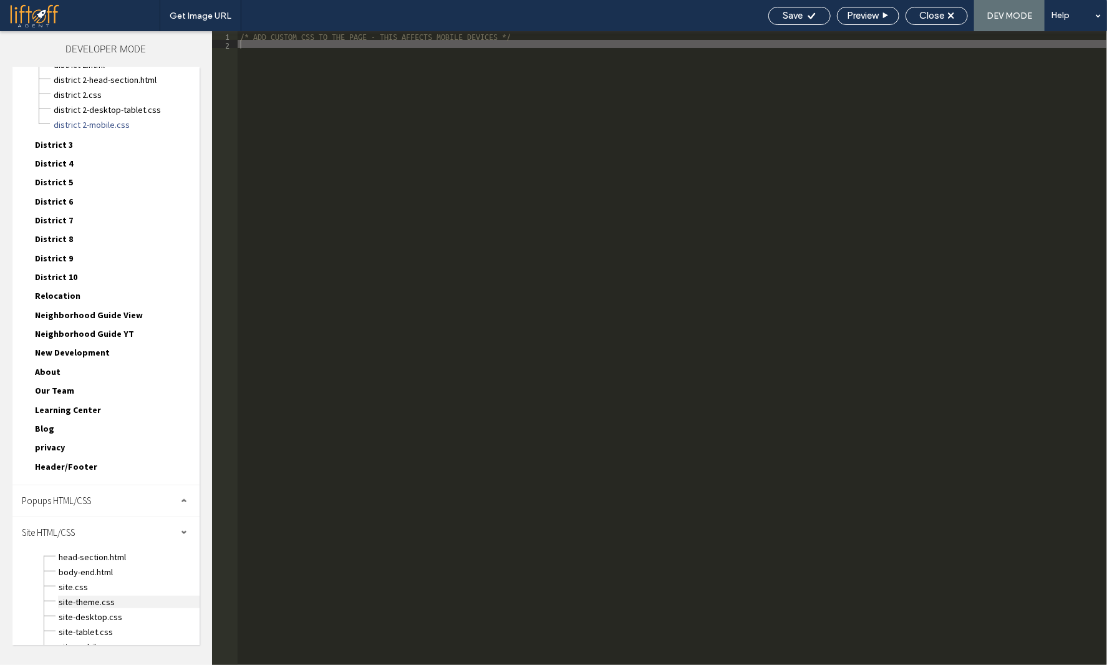
scroll to position [155, 0]
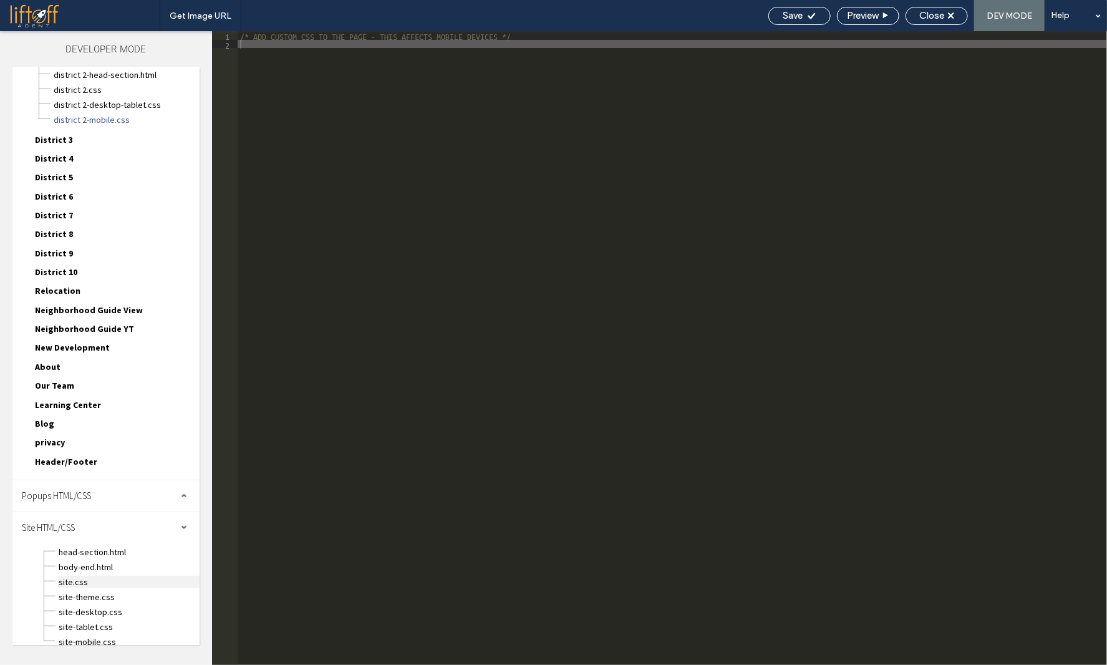
click at [90, 576] on span "site.css" at bounding box center [129, 582] width 142 height 12
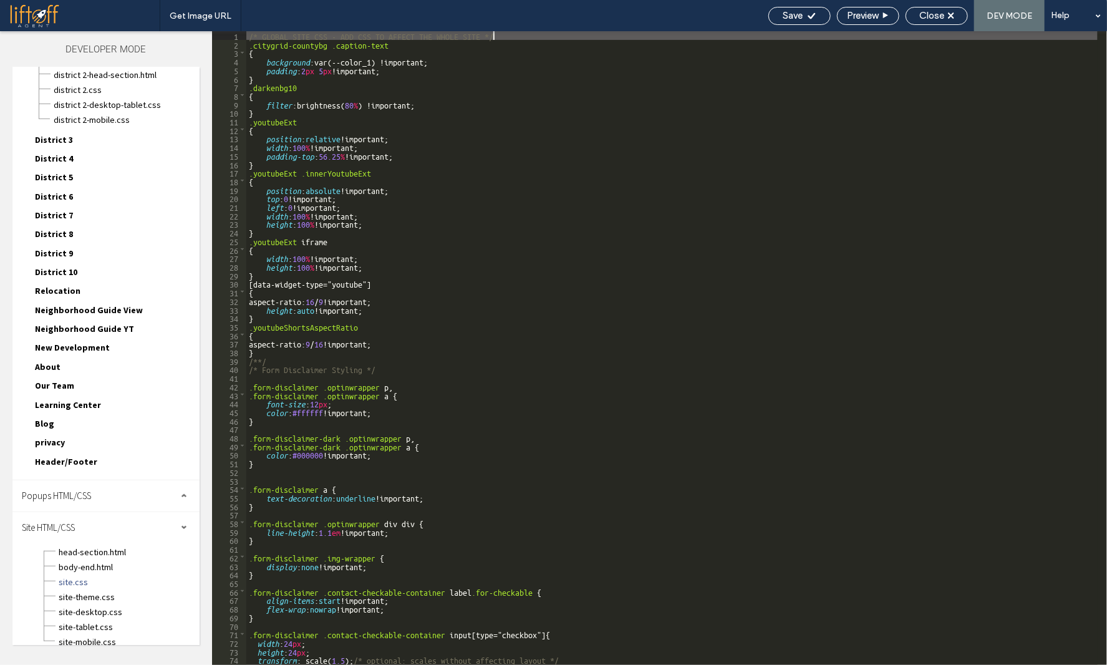
click at [425, 416] on div "/* GLOBAL SITE CSS - ADD CSS TO AFFECT THE WHOLE SITE */ .citygrid-countybg .ca…" at bounding box center [672, 356] width 852 height 651
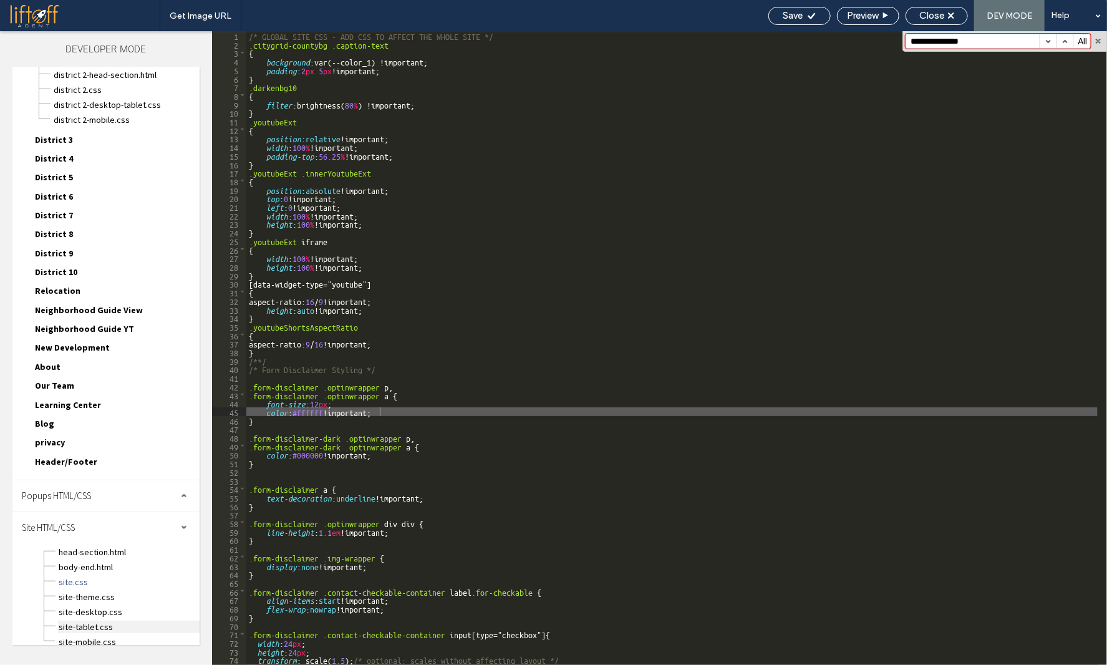
type input "**********"
click at [85, 621] on span "site-tablet.css" at bounding box center [129, 627] width 142 height 12
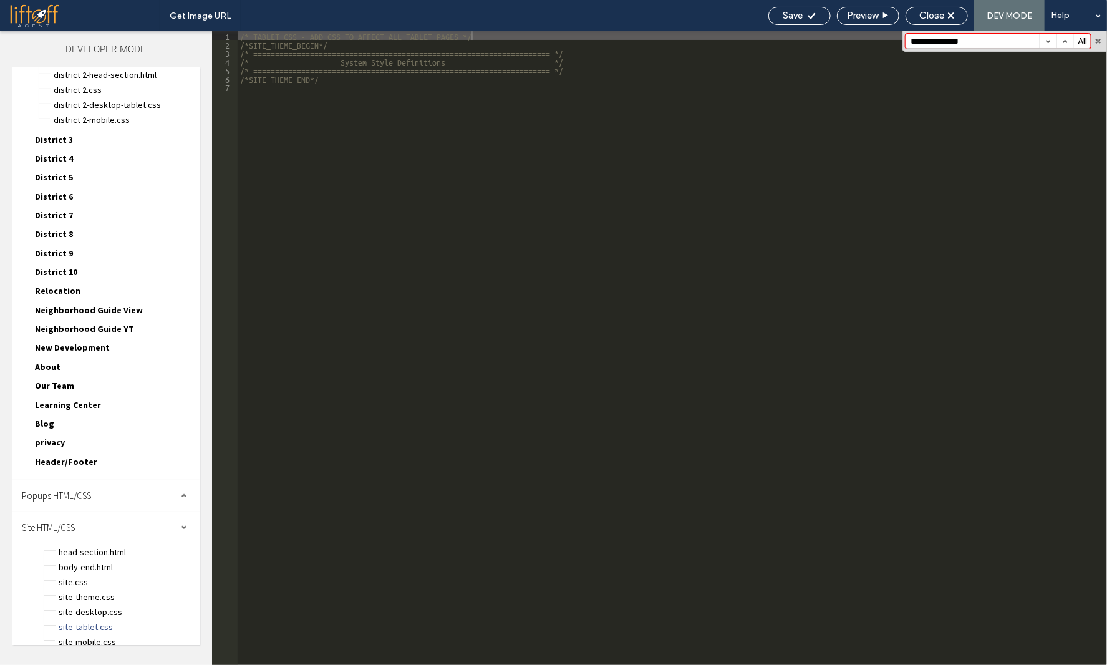
click at [91, 633] on div "site-mobile.css" at bounding box center [129, 640] width 142 height 15
click at [90, 636] on span "site-mobile.css" at bounding box center [129, 642] width 142 height 12
click at [97, 636] on span "site-mobile.css" at bounding box center [129, 642] width 142 height 12
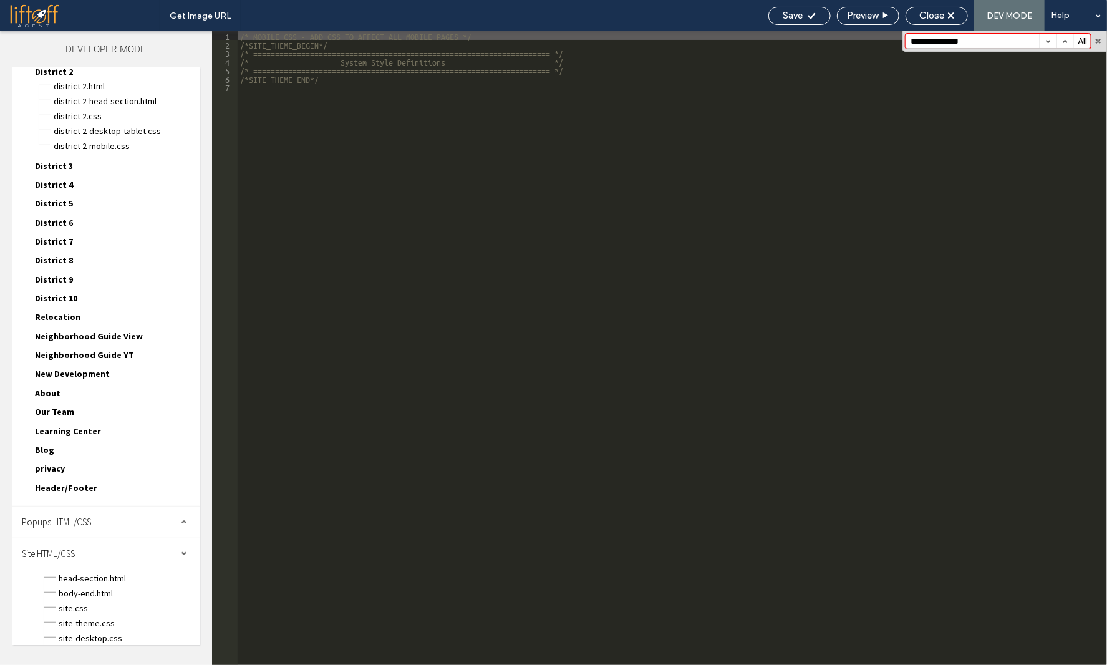
scroll to position [30, 0]
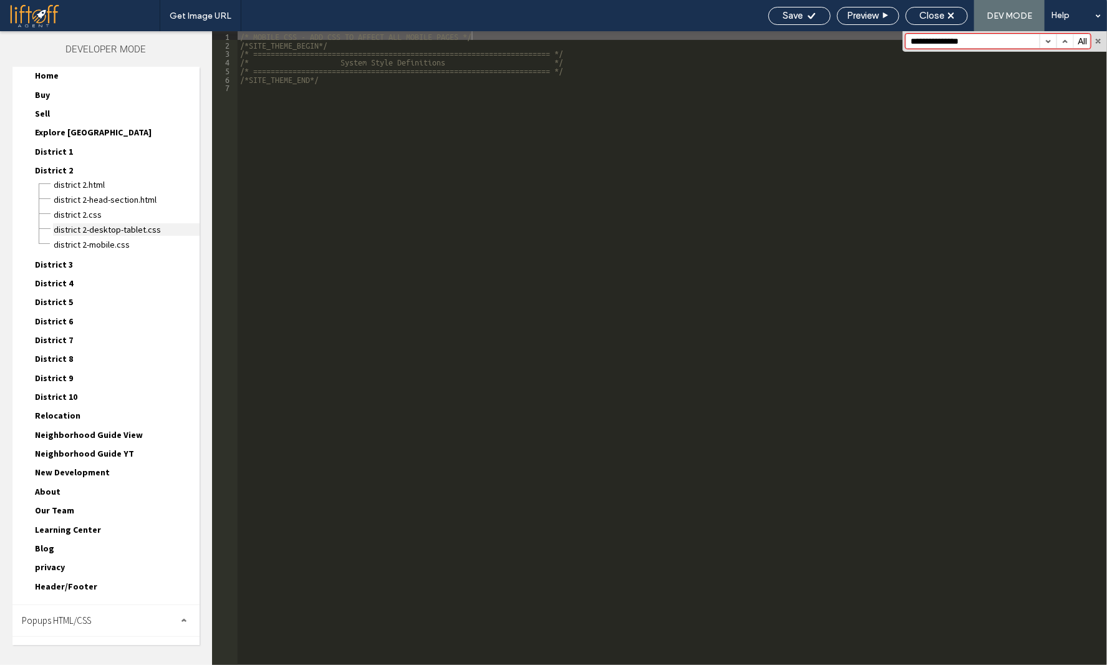
click at [102, 230] on span "District 2-desktop-tablet.css" at bounding box center [126, 229] width 147 height 12
click at [370, 254] on div "/* ADD CUSTOM CSS TO THE PAGE - THIS AFFECTS DESKTOP AND TABLET DEVICES */ * #d…" at bounding box center [674, 356] width 865 height 651
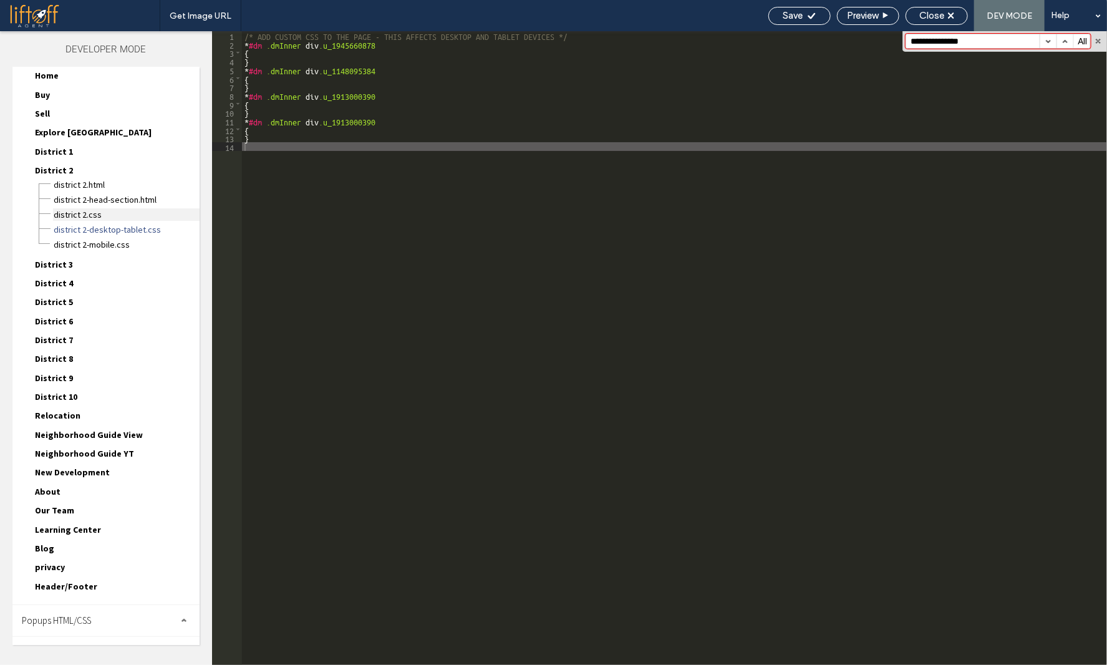
click at [103, 213] on span "District 2.css" at bounding box center [126, 214] width 147 height 12
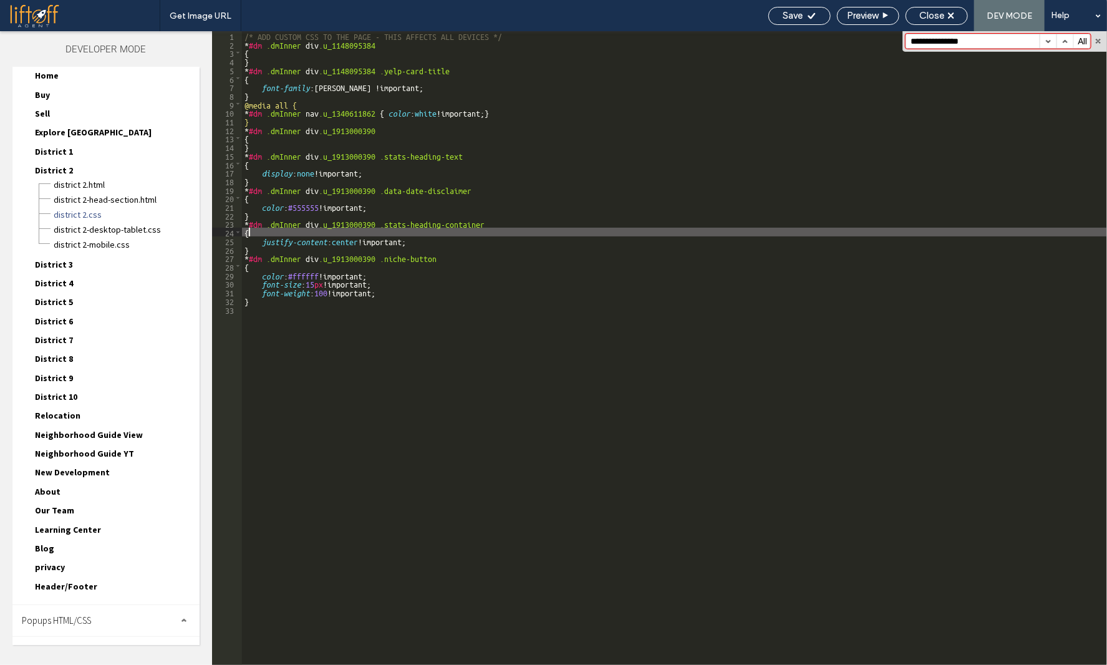
click at [464, 230] on div "/* ADD CUSTOM CSS TO THE PAGE - THIS AFFECTS ALL DEVICES */ * #dm .dmInner div …" at bounding box center [674, 356] width 865 height 651
click at [101, 240] on span "District 2-mobile.css" at bounding box center [126, 244] width 147 height 12
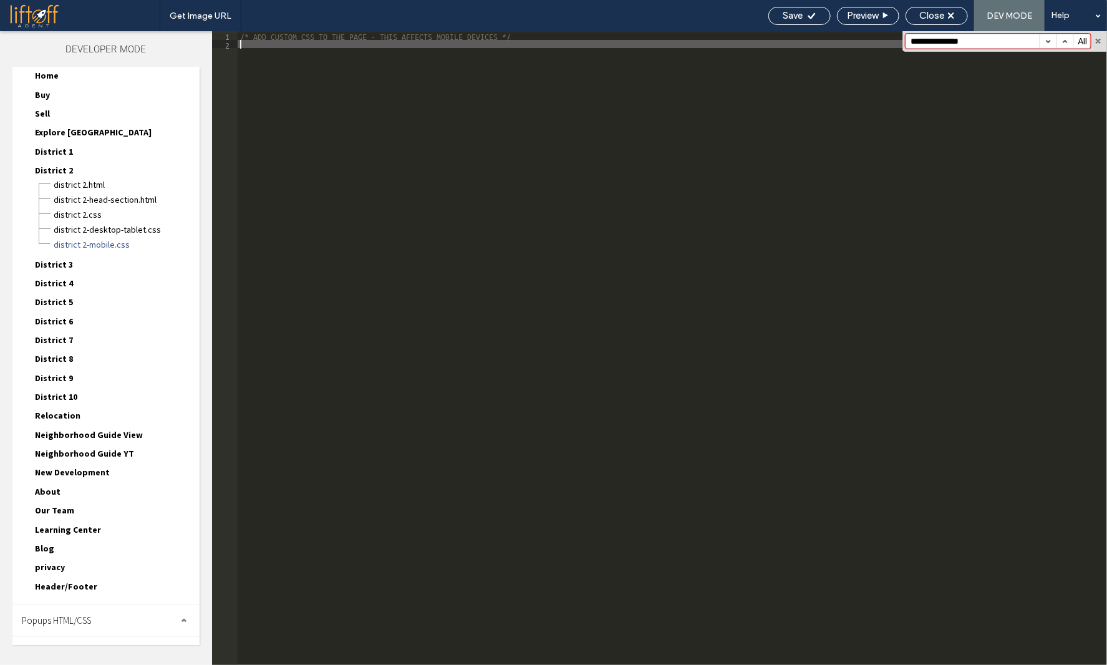
click at [493, 250] on div "/* ADD CUSTOM CSS TO THE PAGE - THIS AFFECTS MOBILE DEVICES */" at bounding box center [673, 356] width 870 height 651
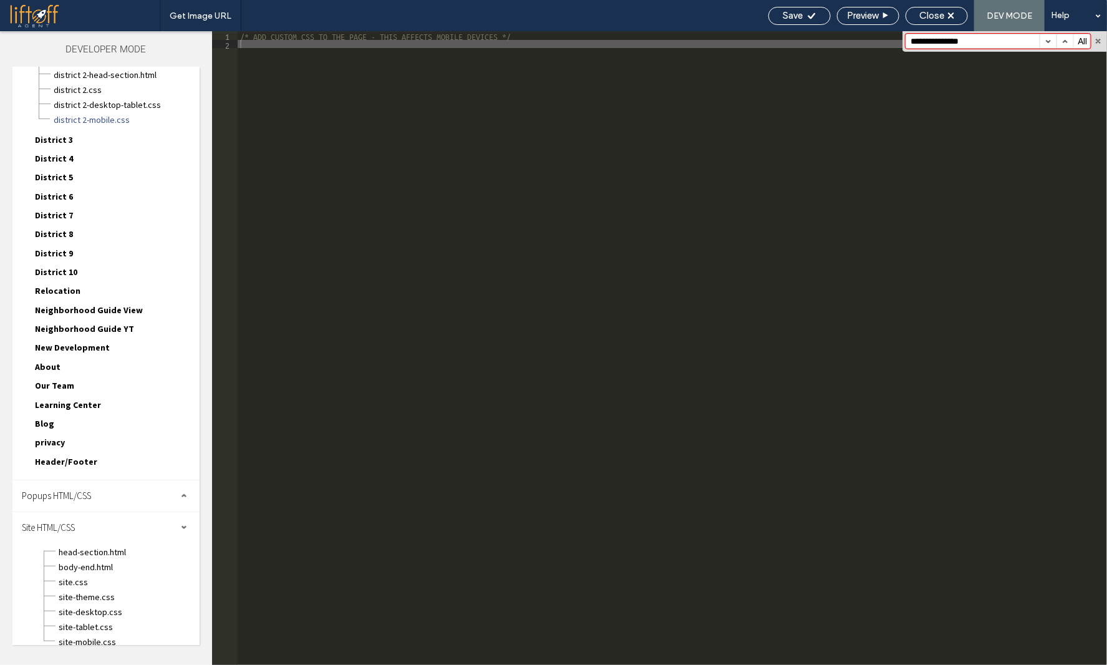
click at [98, 488] on div "Popups HTML/CSS" at bounding box center [105, 495] width 187 height 31
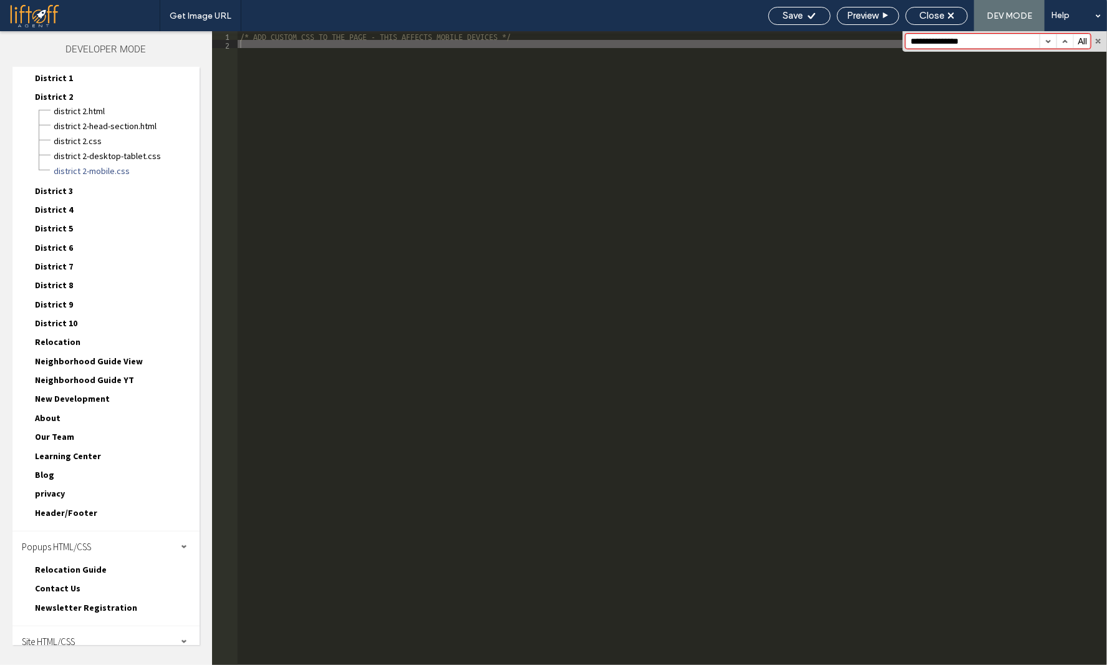
scroll to position [0, 0]
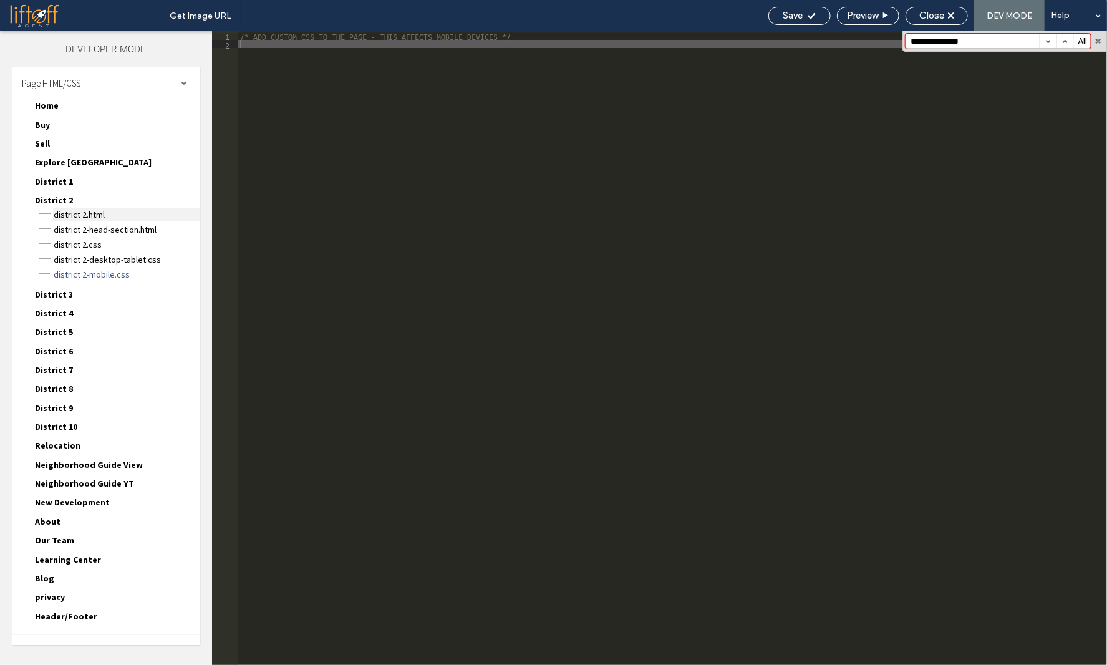
click at [88, 210] on span "District 2.html" at bounding box center [126, 214] width 147 height 12
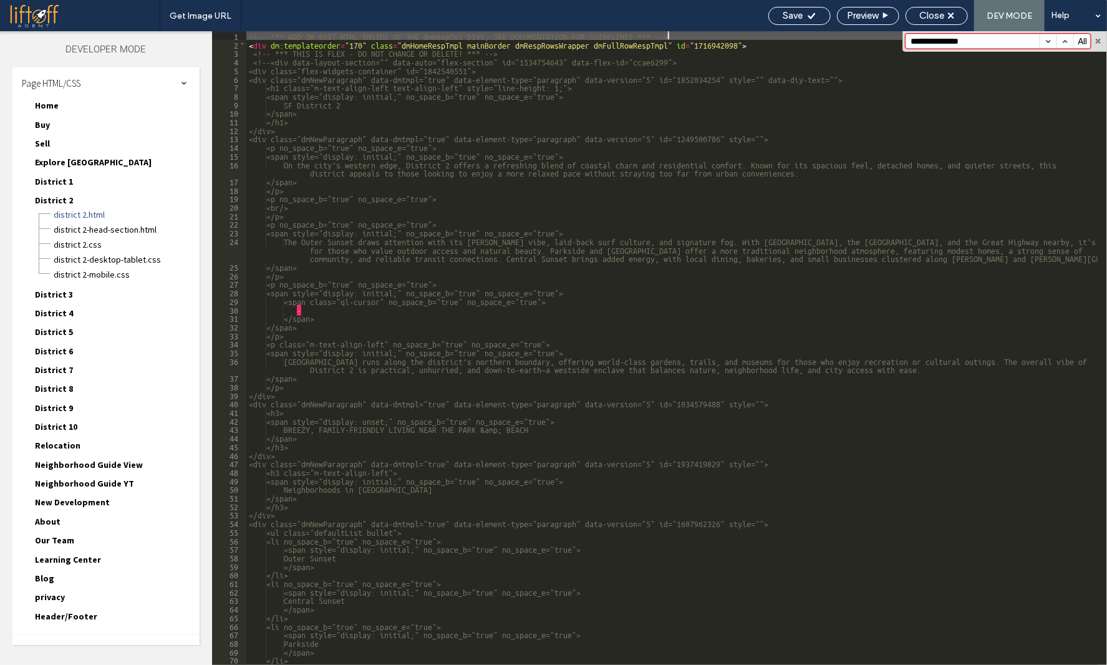
click at [427, 245] on div "<!-- *** ADD OR EDIT HTML INSIDE OF THE dmRespCol DIVS, SEE DOCUMENTATION FOR G…" at bounding box center [672, 356] width 852 height 651
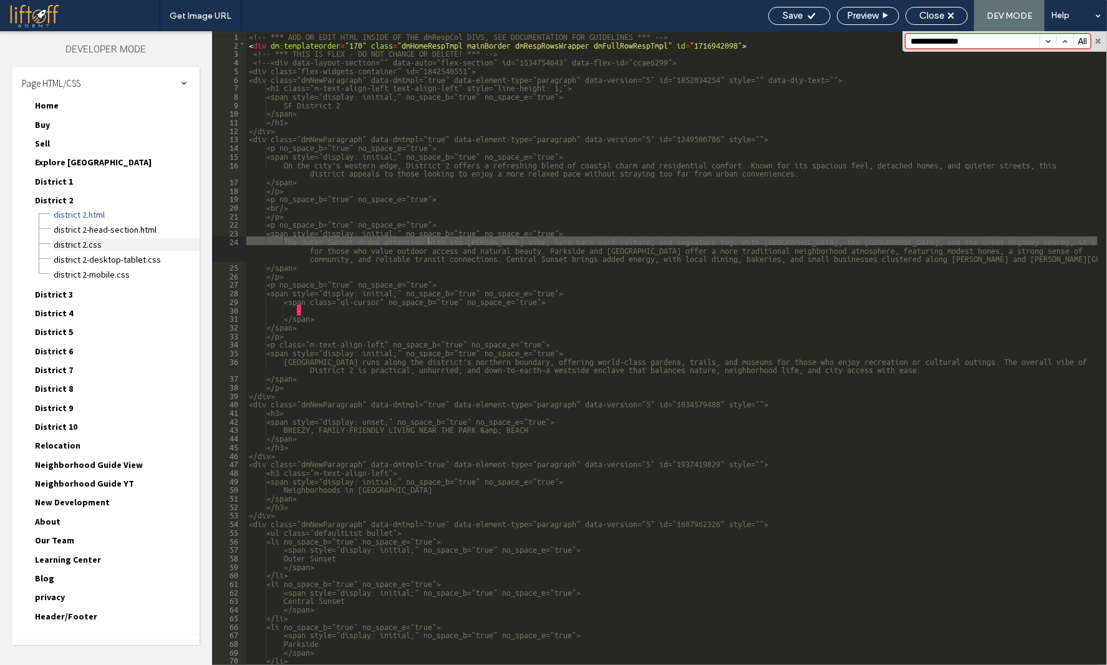
click at [95, 242] on span "District 2.css" at bounding box center [126, 244] width 147 height 12
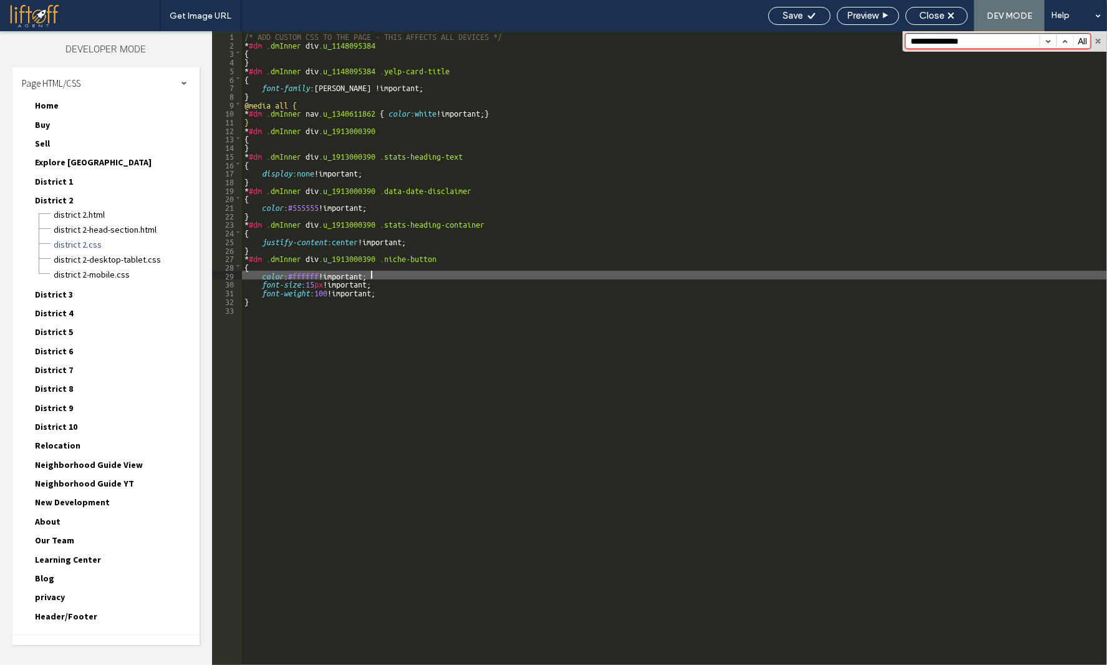
click at [414, 271] on div "/* ADD CUSTOM CSS TO THE PAGE - THIS AFFECTS ALL DEVICES */ * #dm .dmInner div …" at bounding box center [674, 356] width 865 height 651
click at [123, 255] on span "District 2-desktop-tablet.css" at bounding box center [126, 259] width 147 height 12
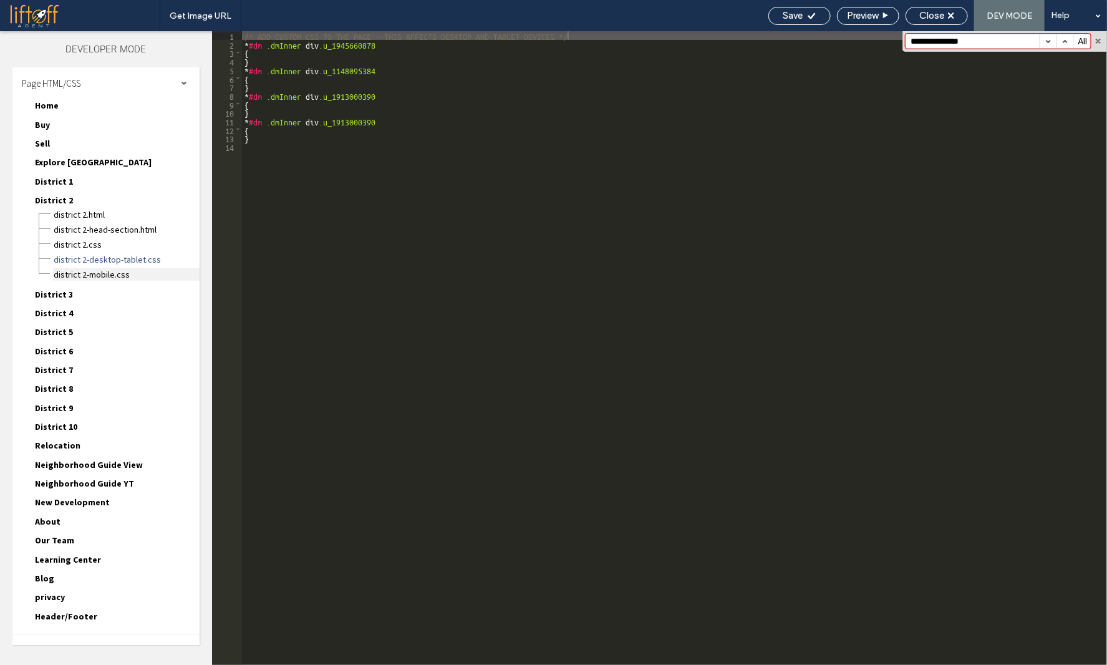
click at [112, 273] on span "District 2-mobile.css" at bounding box center [126, 274] width 147 height 12
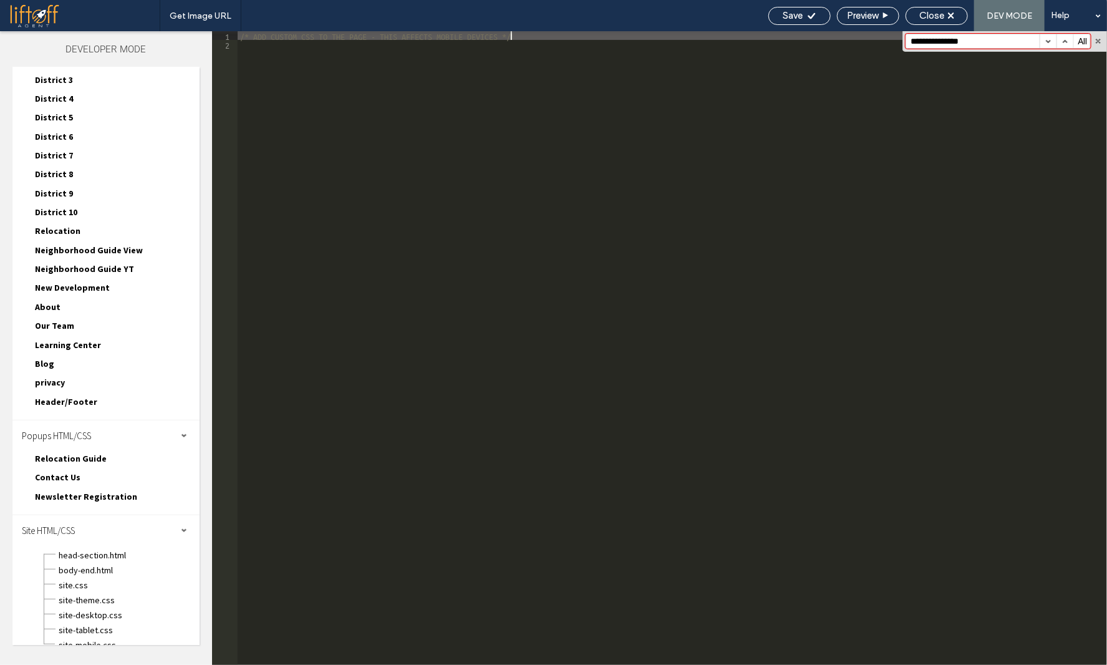
scroll to position [217, 0]
click at [97, 591] on span "site-theme.css" at bounding box center [129, 597] width 142 height 12
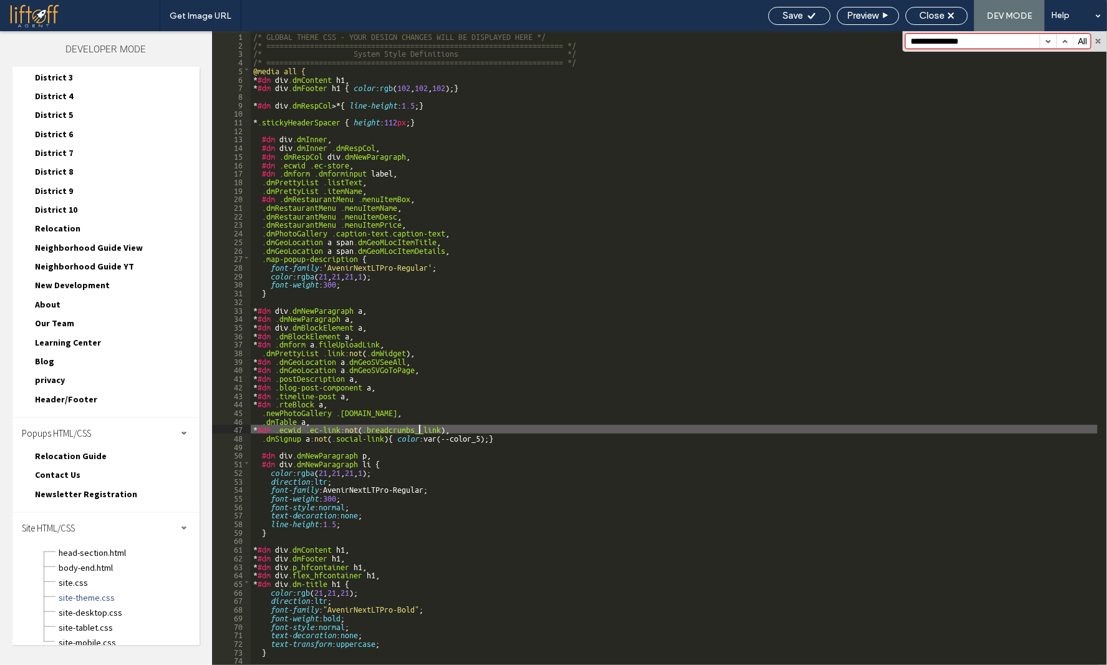
click at [420, 426] on div "/* GLOBAL THEME CSS - YOUR DESIGN CHANGES WILL BE DISPLAYED HERE */ /* ========…" at bounding box center [674, 356] width 847 height 651
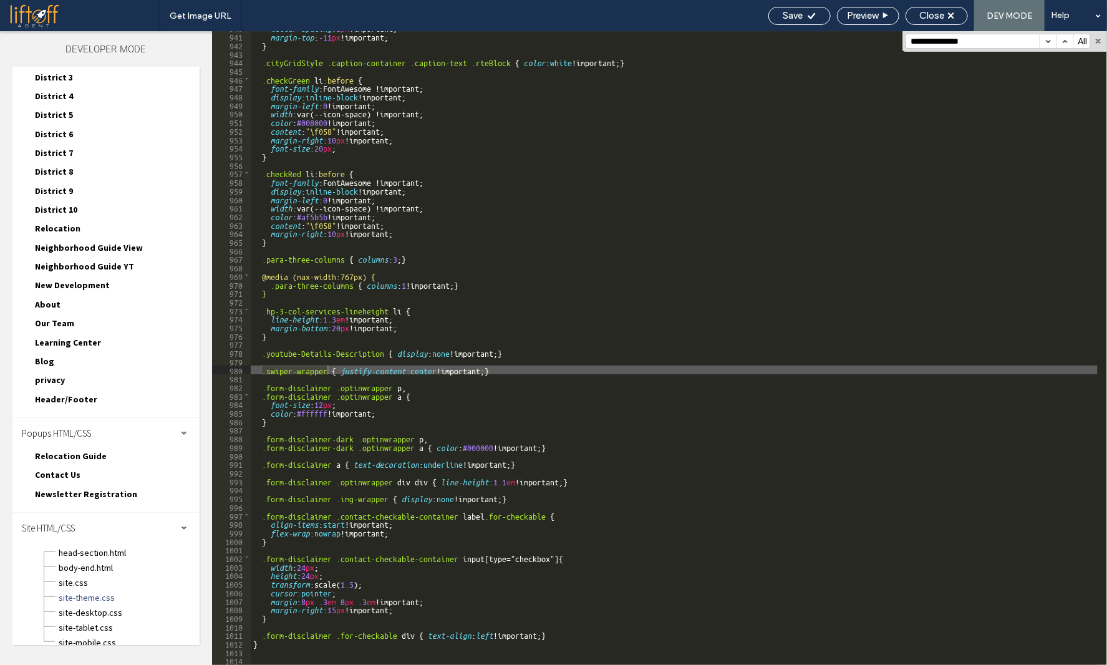
click at [402, 372] on div "letter-spacing : 1 px !important; margin-top : -11 px !important; } .cityGridSt…" at bounding box center [674, 348] width 847 height 651
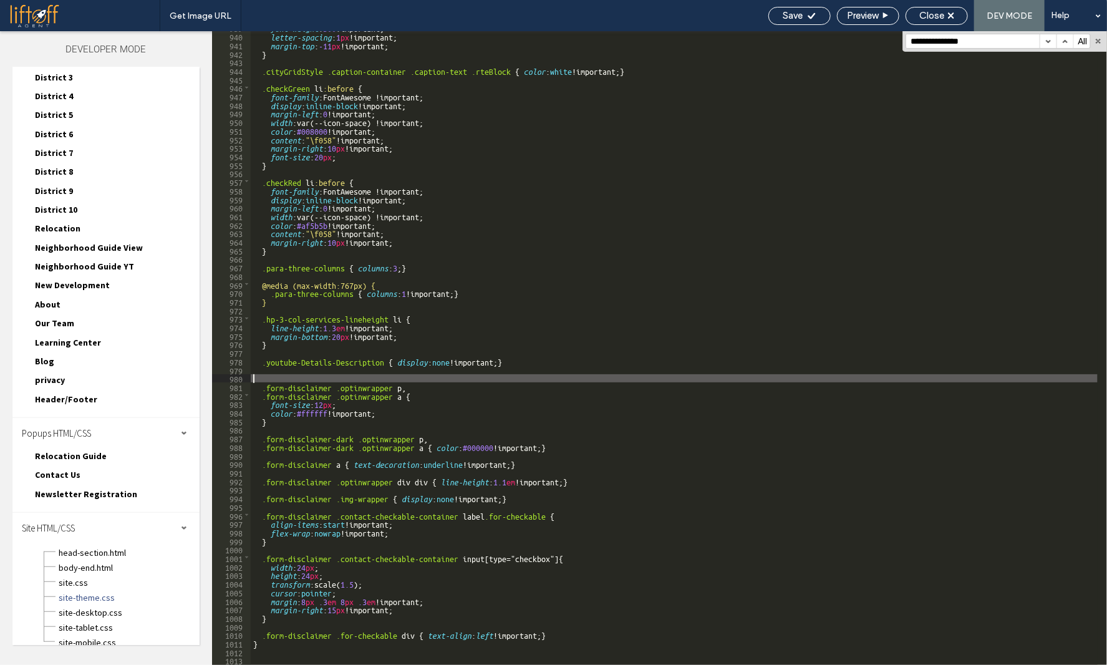
scroll to position [8024, 0]
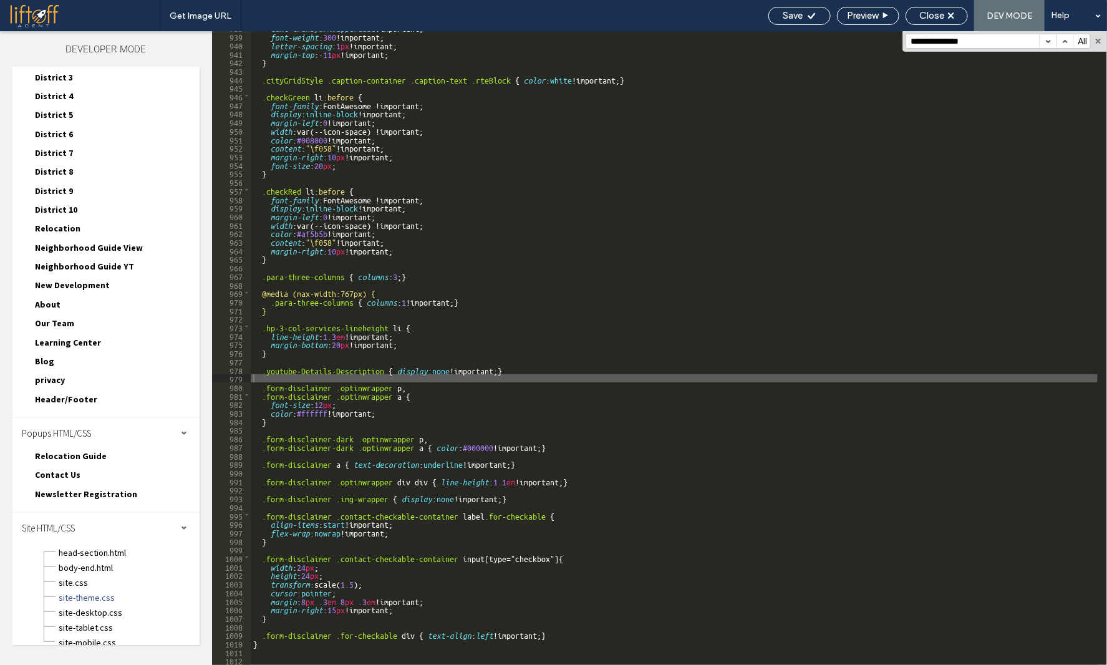
click at [1066, 41] on button "button" at bounding box center [1065, 41] width 17 height 14
click at [797, 22] on div "Save" at bounding box center [800, 16] width 62 height 18
click at [928, 15] on span "Close" at bounding box center [932, 15] width 25 height 11
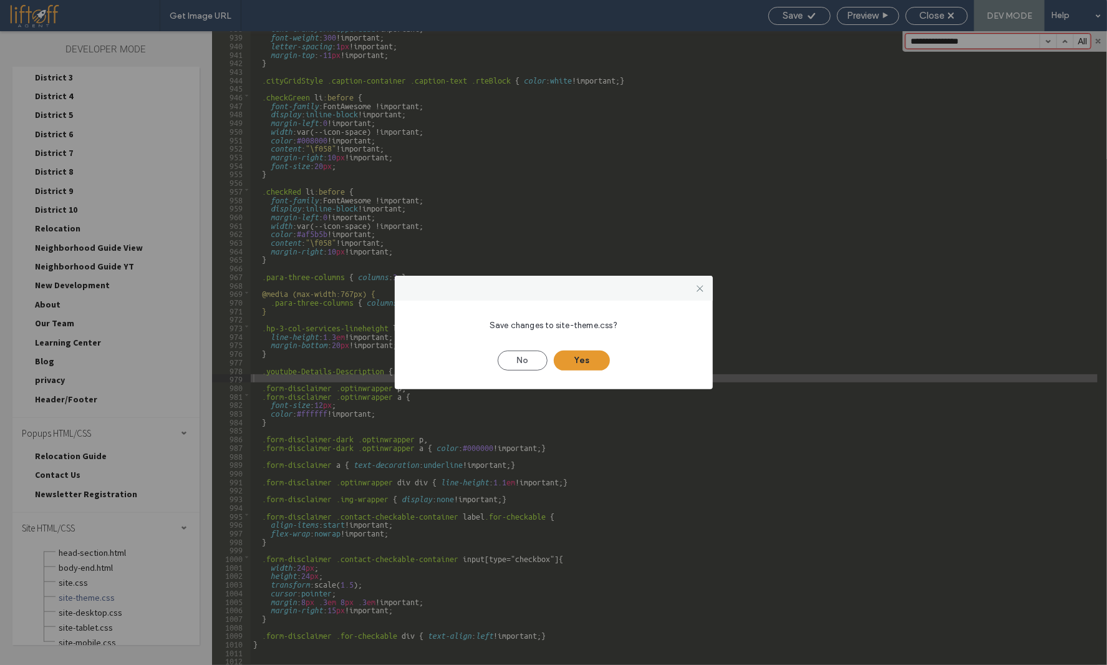
click at [585, 359] on button "Yes" at bounding box center [582, 361] width 56 height 20
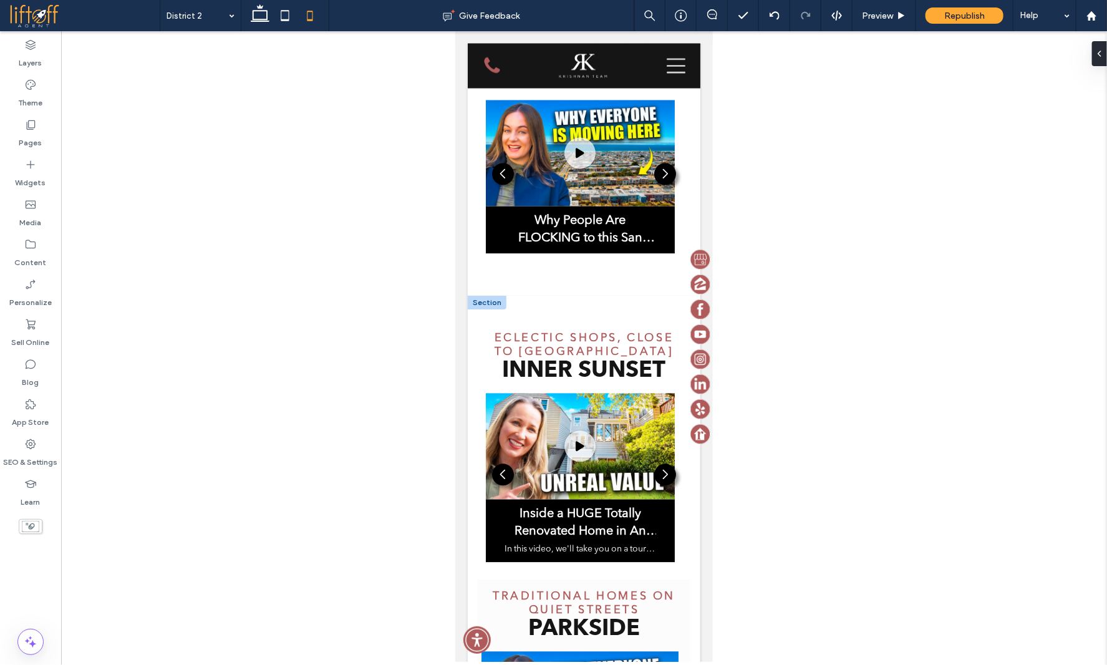
scroll to position [1248, 0]
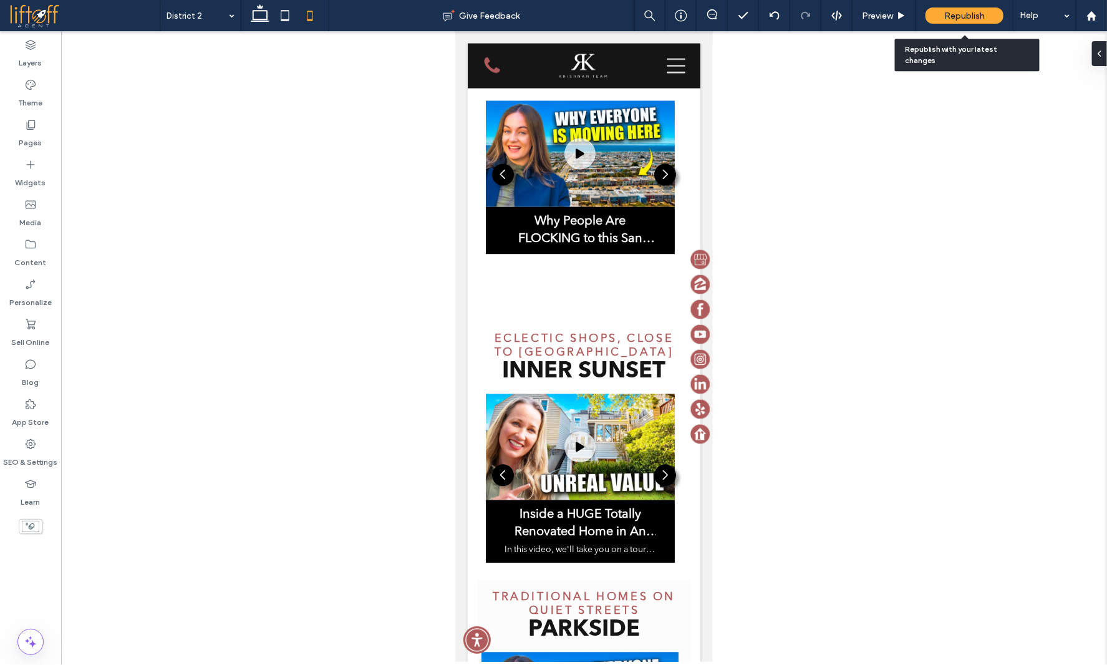
click at [961, 19] on span "Republish" at bounding box center [965, 16] width 41 height 11
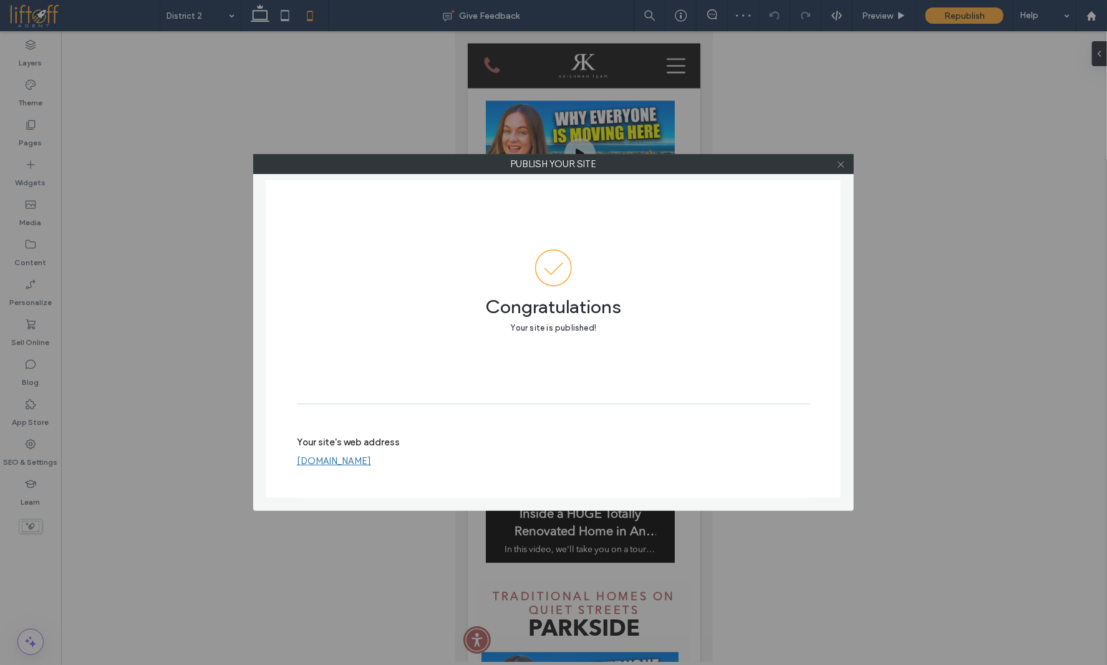
click at [840, 163] on icon at bounding box center [841, 164] width 9 height 9
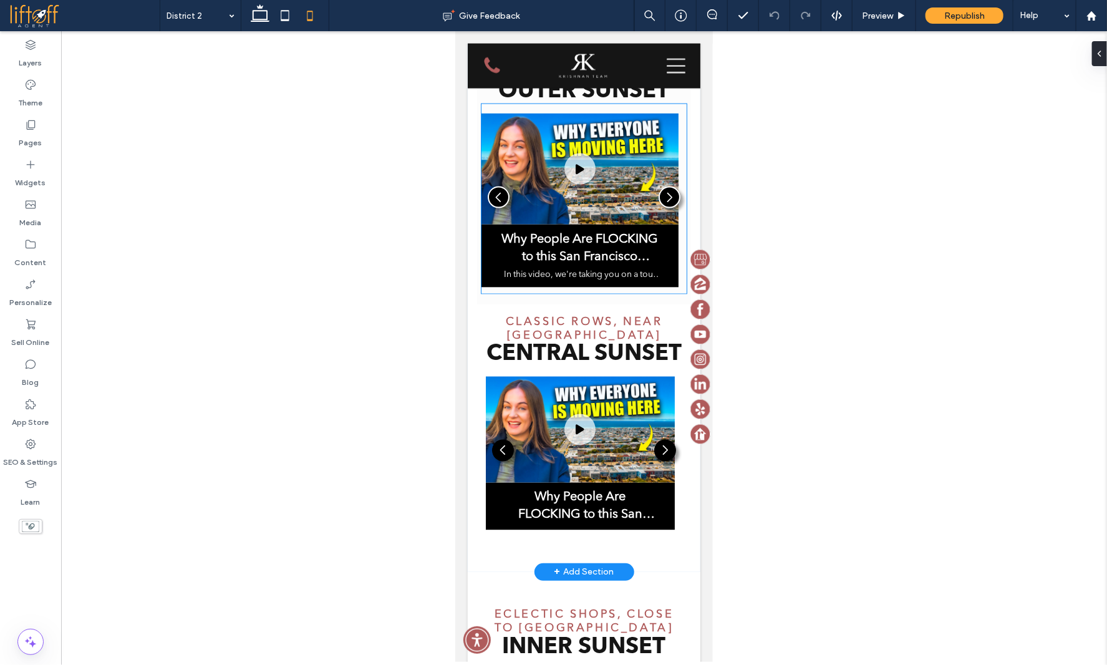
scroll to position [873, 0]
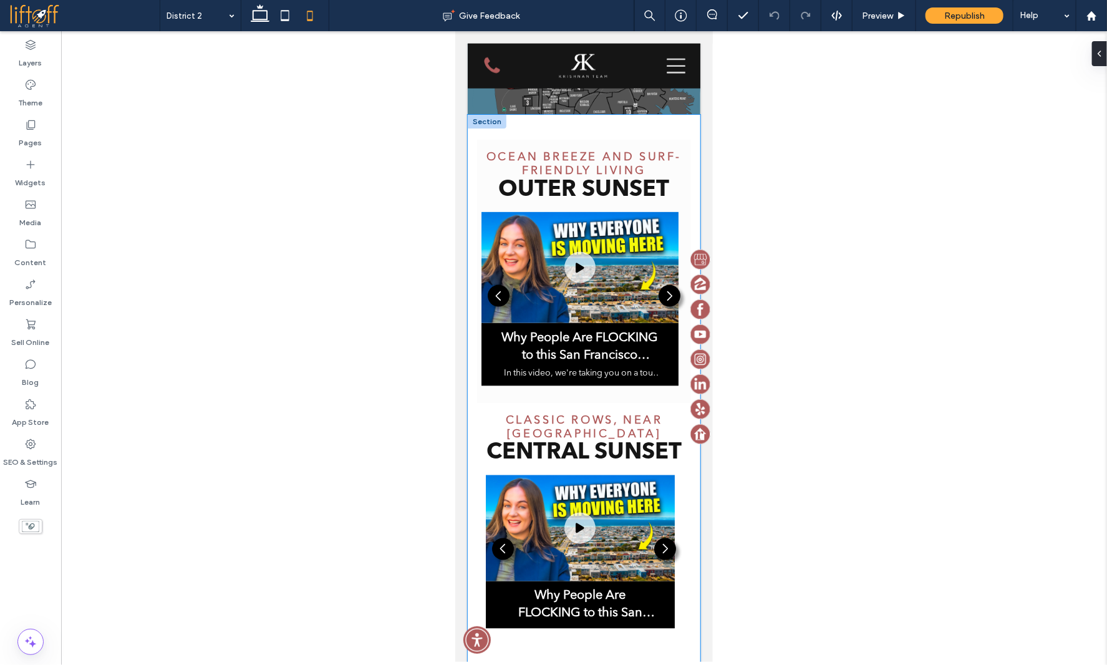
click at [473, 373] on div "Ocean breeze and surf-friendly living Outer Sunset Why People Are FLOCKING to t…" at bounding box center [583, 392] width 233 height 556
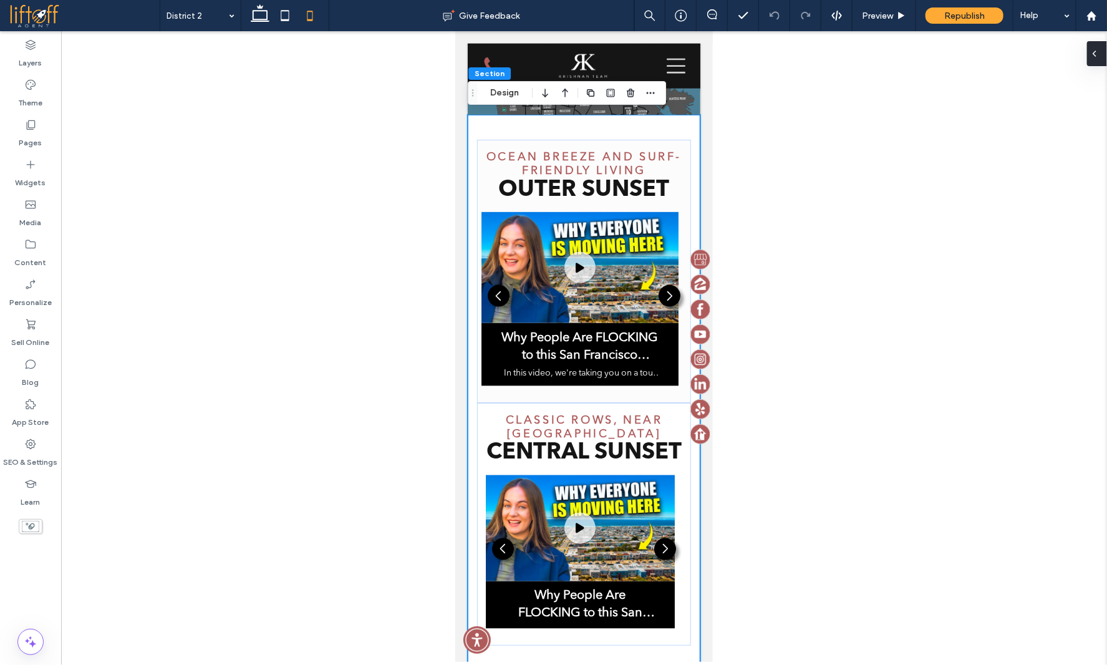
click at [1101, 53] on div at bounding box center [1097, 53] width 20 height 25
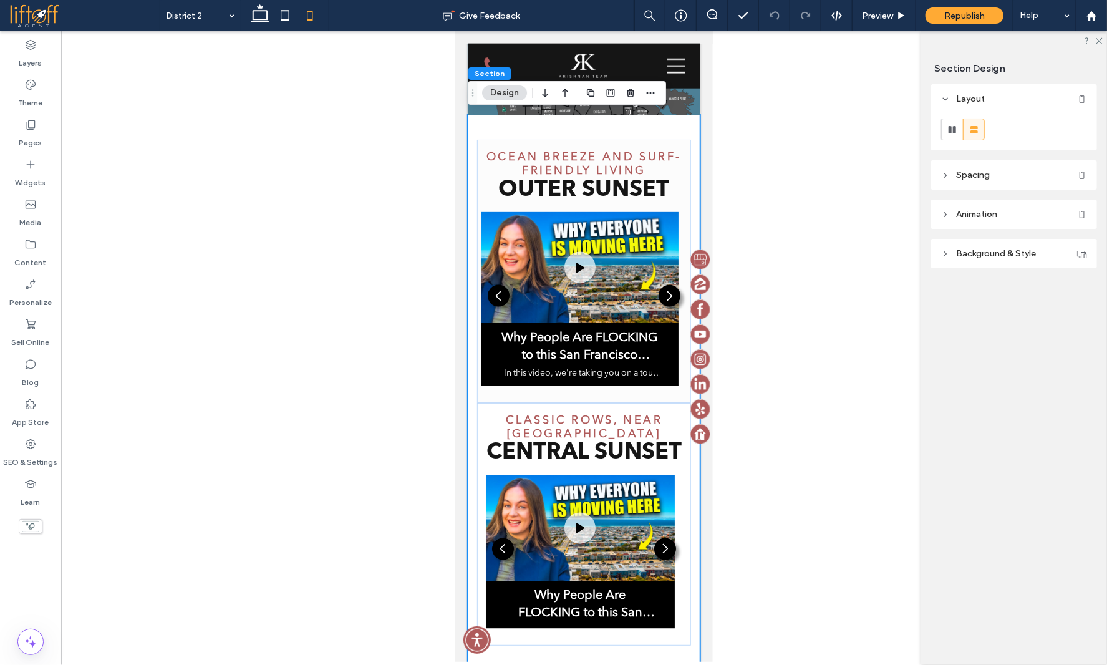
click at [967, 180] on span "Spacing" at bounding box center [973, 175] width 34 height 11
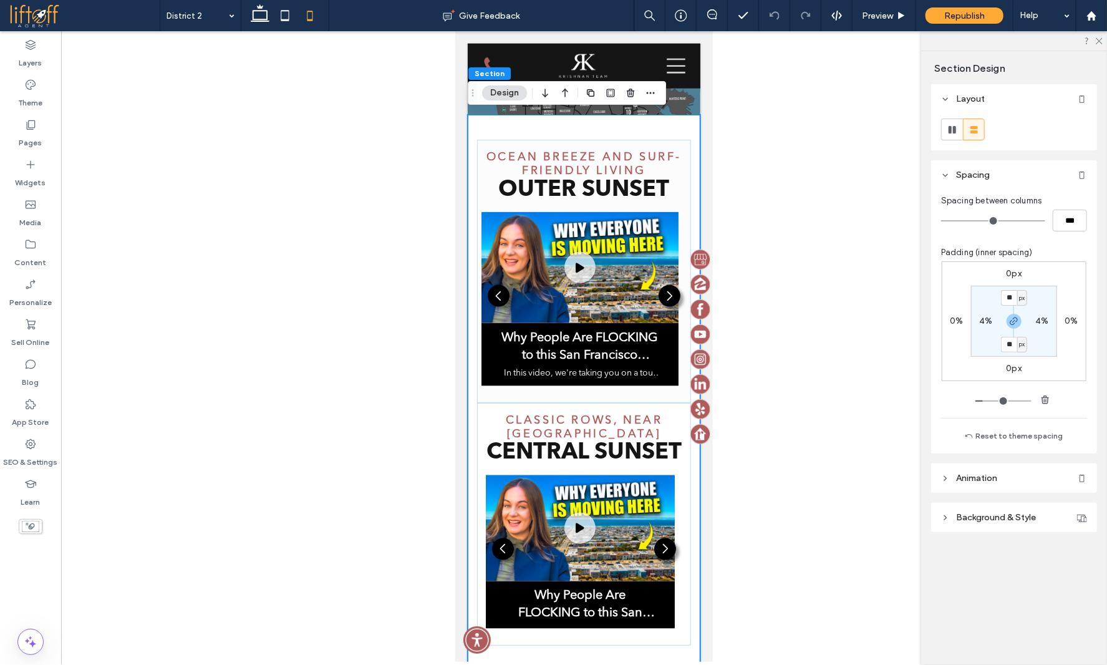
type input "**"
type input "****"
type input "**"
type input "****"
type input "**"
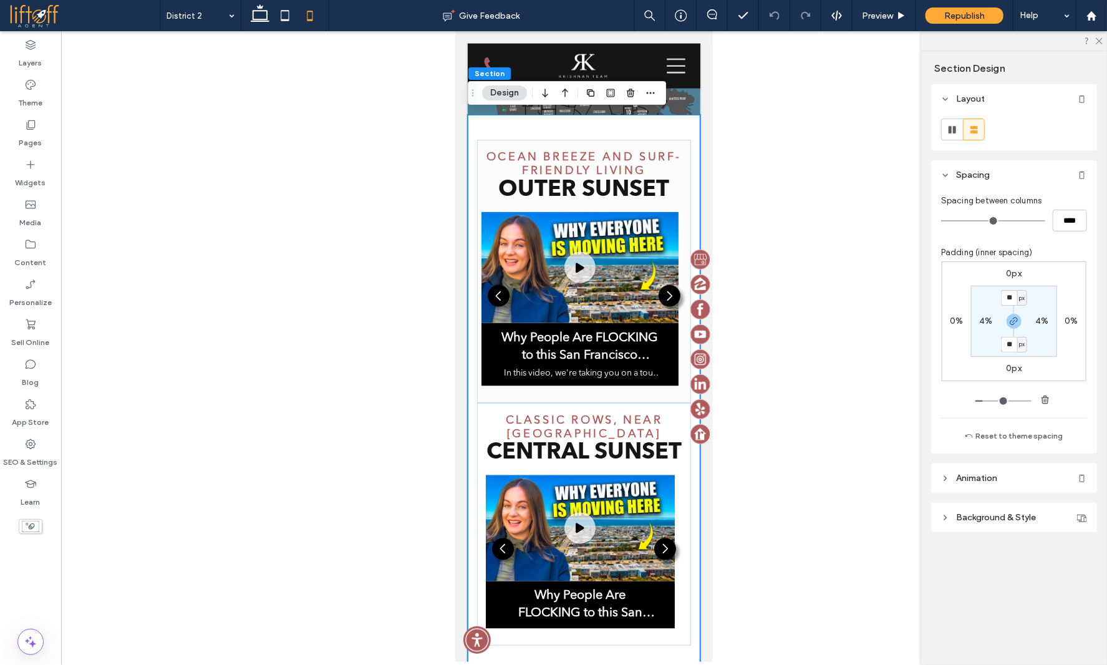
type input "****"
type input "**"
type input "****"
type input "**"
type input "****"
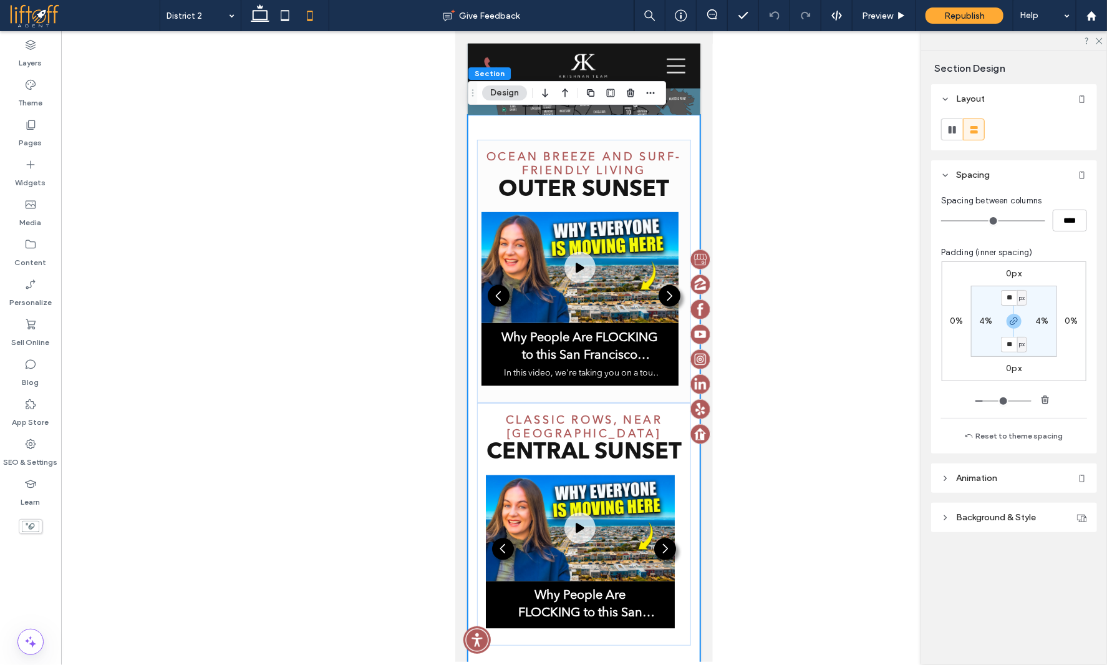
type input "**"
type input "****"
click at [966, 220] on input "range" at bounding box center [993, 220] width 104 height 1
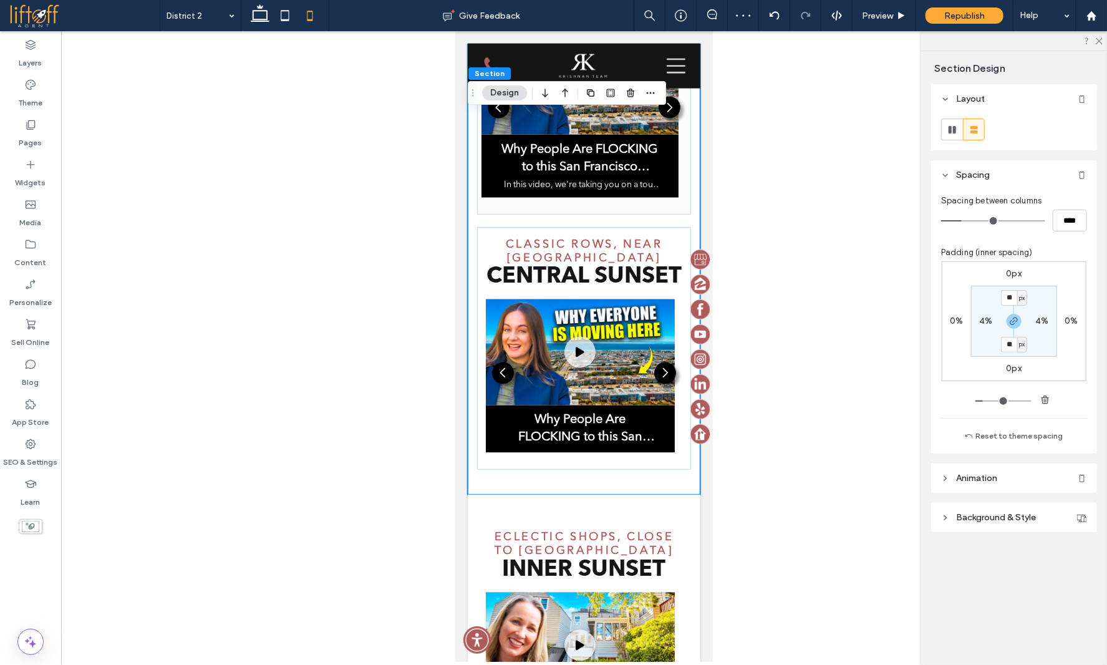
scroll to position [1061, 0]
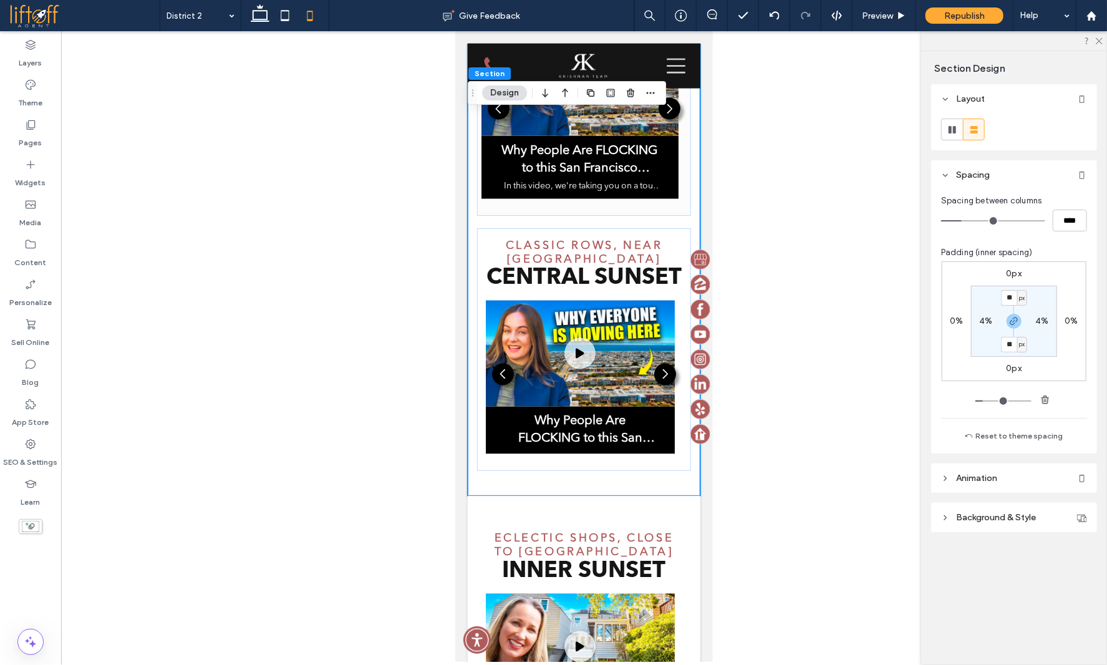
type input "**"
type input "****"
type input "*"
type input "***"
type input "*"
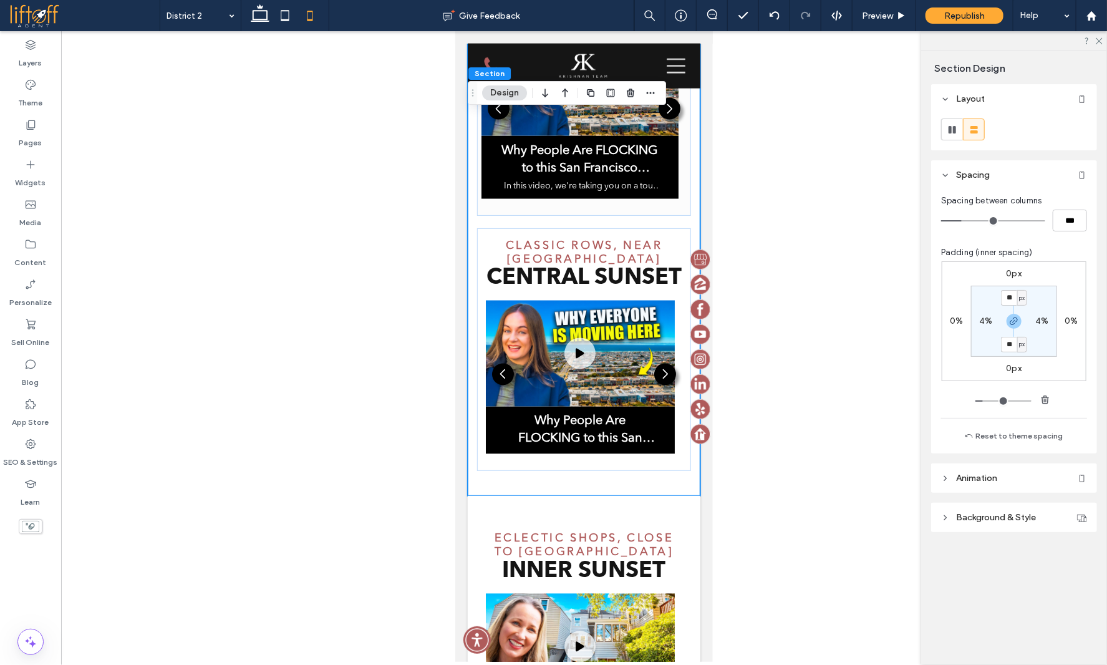
type input "***"
type input "*"
type input "***"
type input "*"
type input "***"
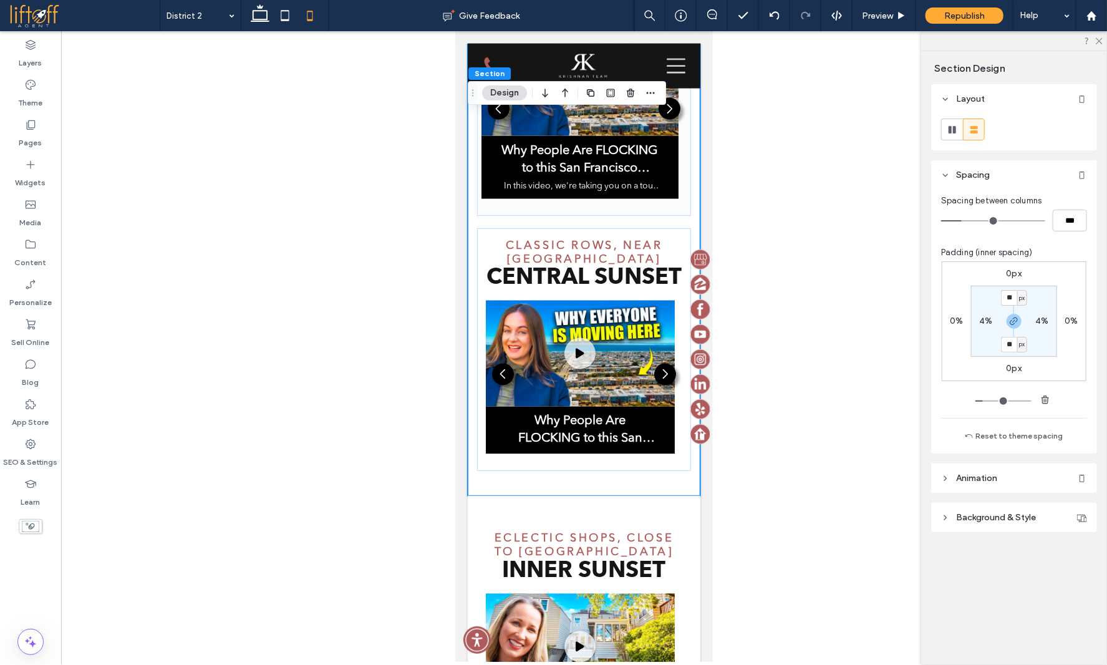
type input "*"
type input "***"
type input "*"
type input "***"
type input "*"
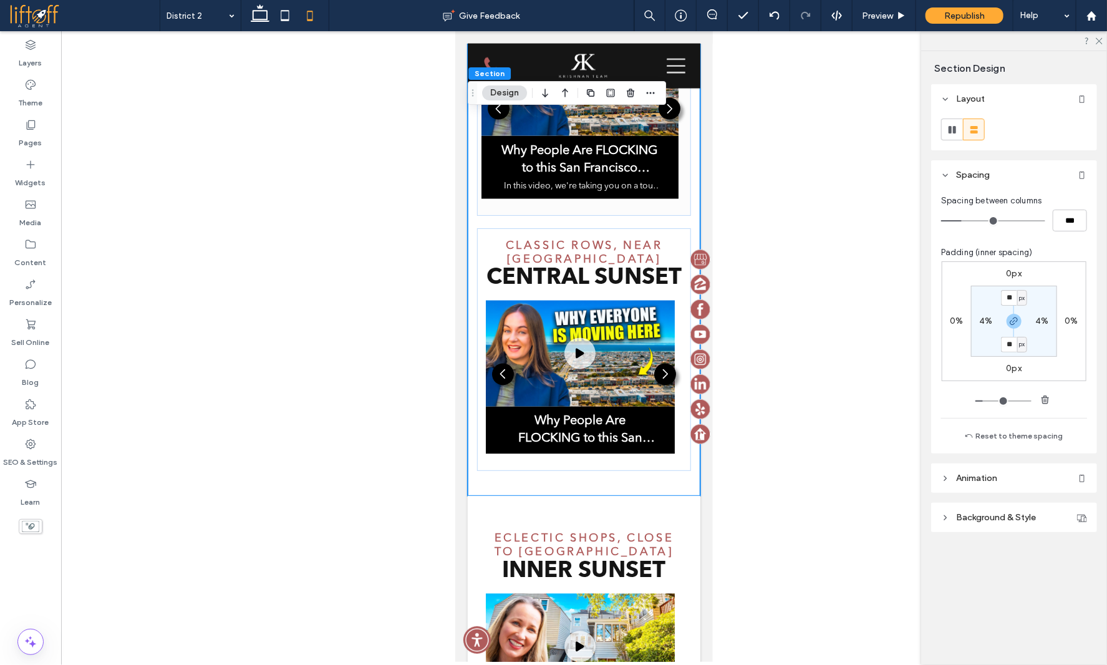
type input "***"
drag, startPoint x: 956, startPoint y: 220, endPoint x: 786, endPoint y: 212, distance: 169.9
type input "*"
click at [941, 220] on input "range" at bounding box center [993, 220] width 104 height 1
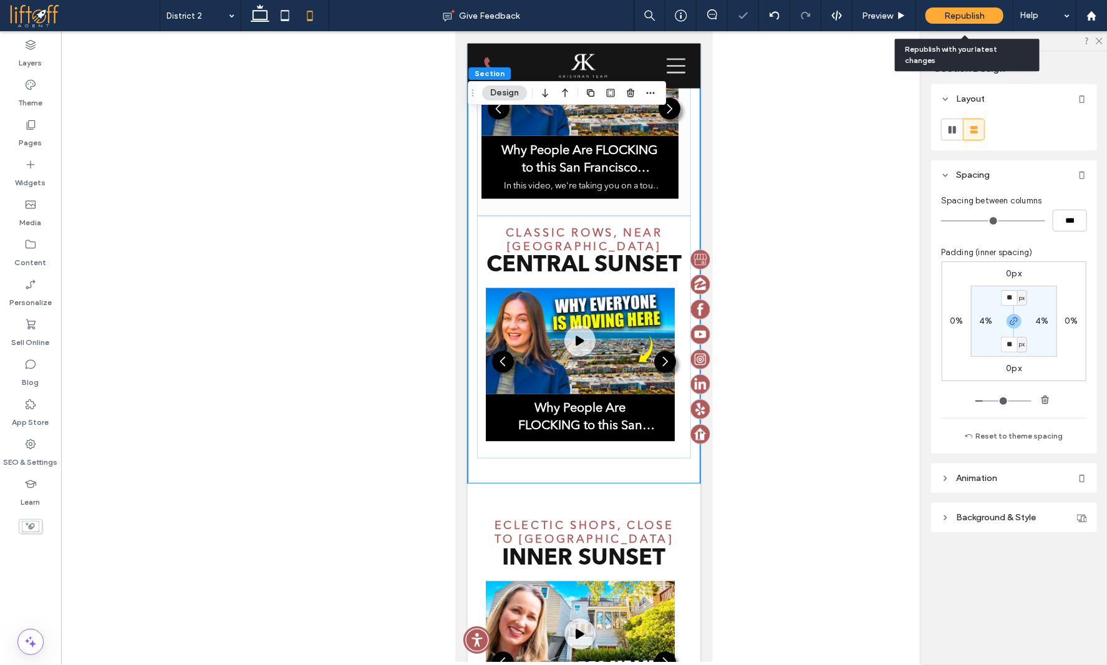
click at [941, 19] on div "Republish" at bounding box center [965, 15] width 78 height 16
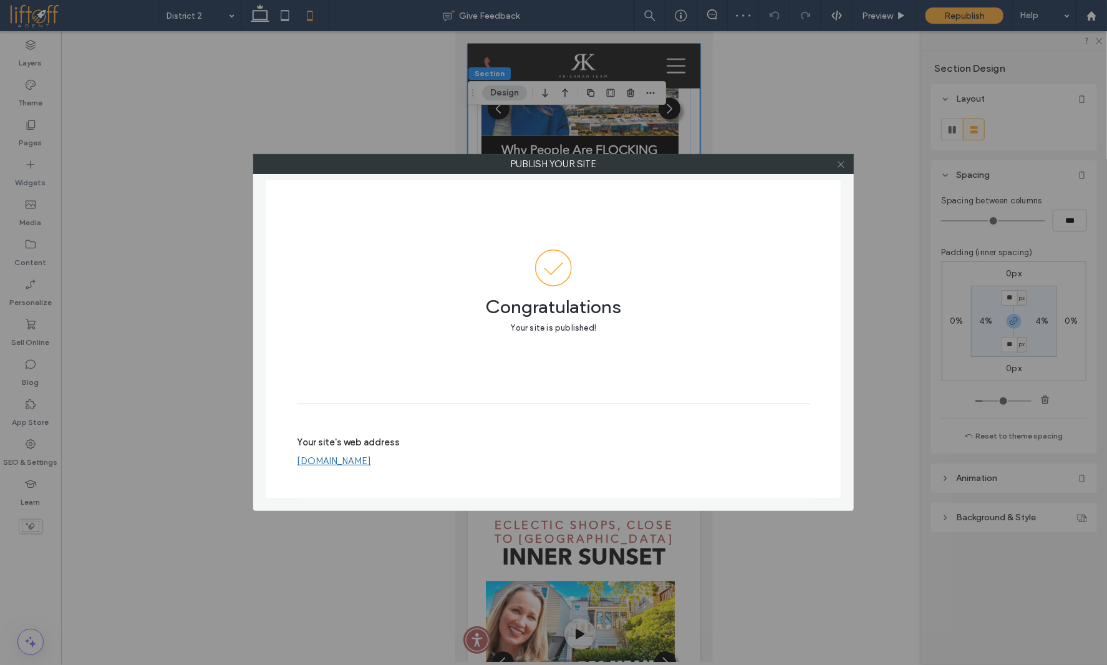
click at [842, 163] on use at bounding box center [841, 164] width 6 height 6
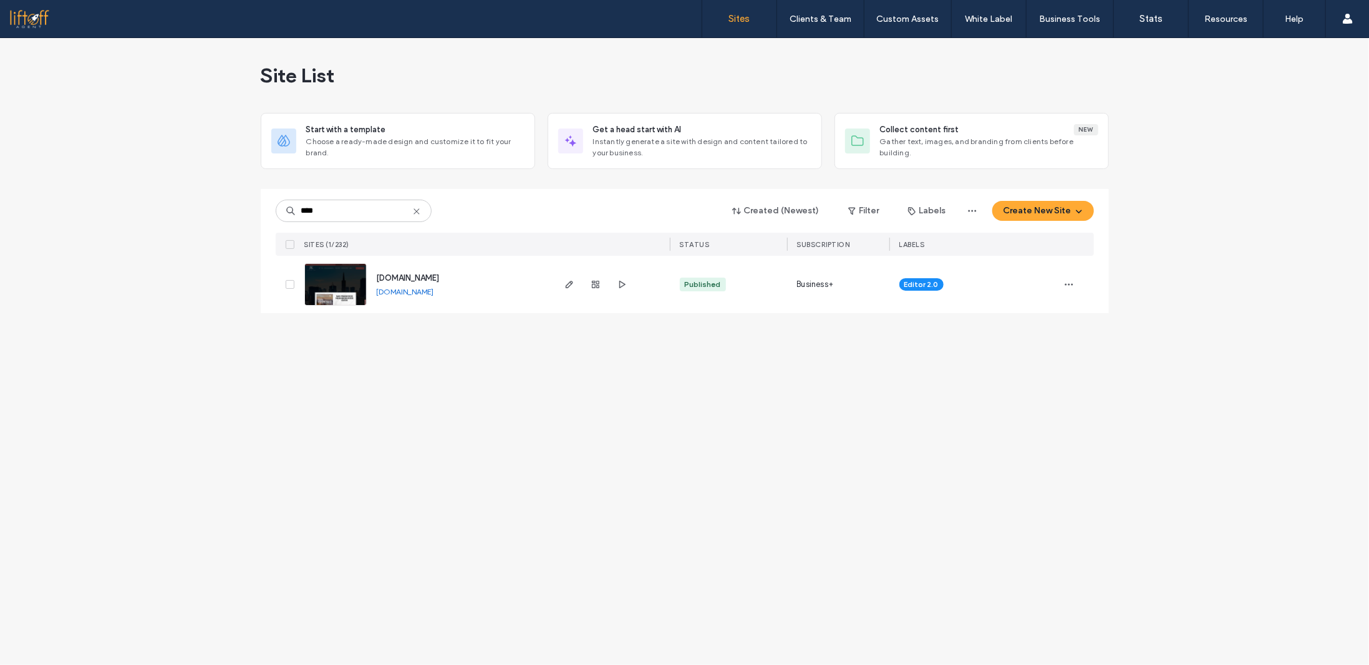
click at [430, 288] on link "[DOMAIN_NAME]" at bounding box center [405, 291] width 57 height 9
drag, startPoint x: 569, startPoint y: 284, endPoint x: 563, endPoint y: 276, distance: 10.2
click at [568, 284] on icon "button" at bounding box center [570, 284] width 10 height 10
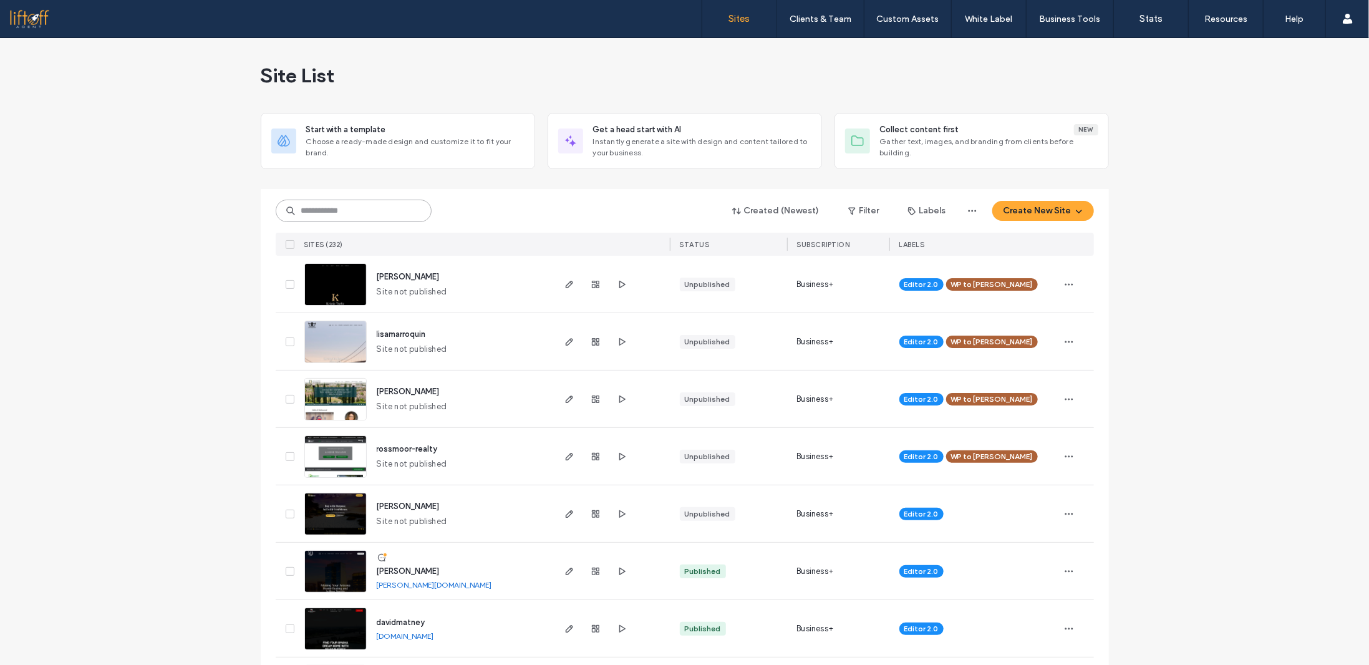
click at [369, 206] on input at bounding box center [354, 211] width 156 height 22
click at [374, 210] on input at bounding box center [354, 211] width 156 height 22
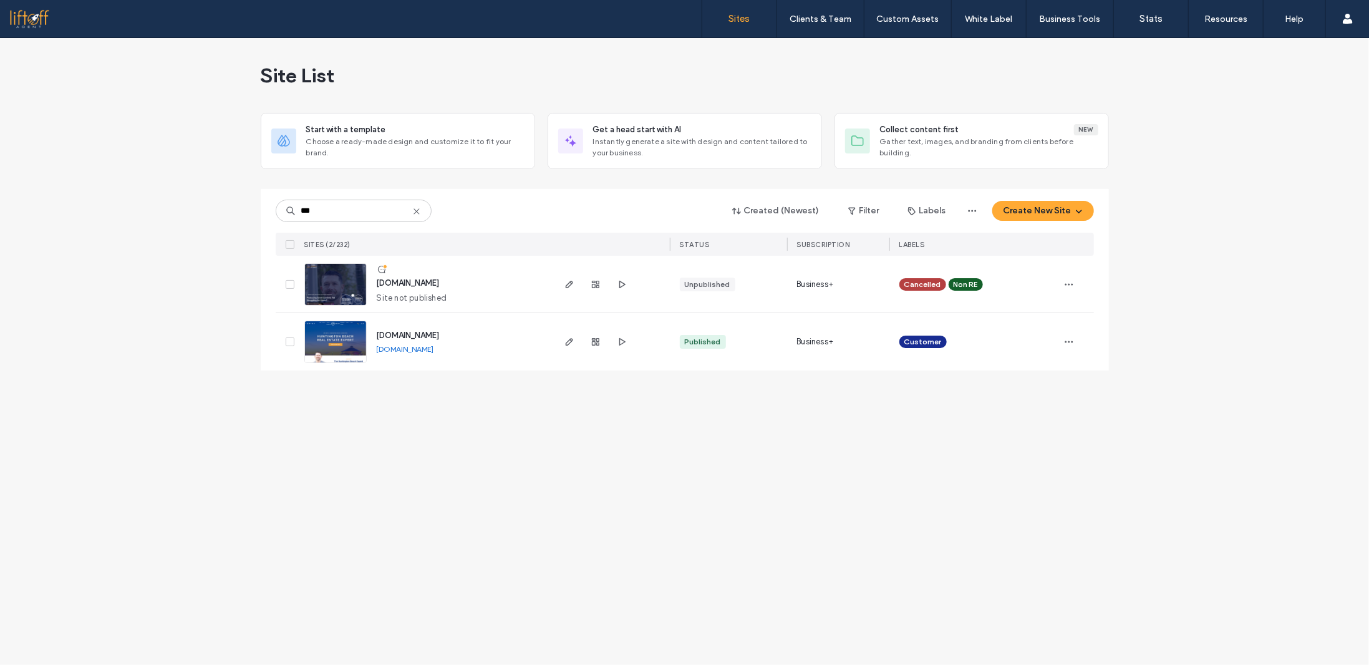
click at [422, 331] on span "[DOMAIN_NAME]" at bounding box center [408, 335] width 63 height 9
click at [362, 215] on input "***" at bounding box center [354, 211] width 156 height 22
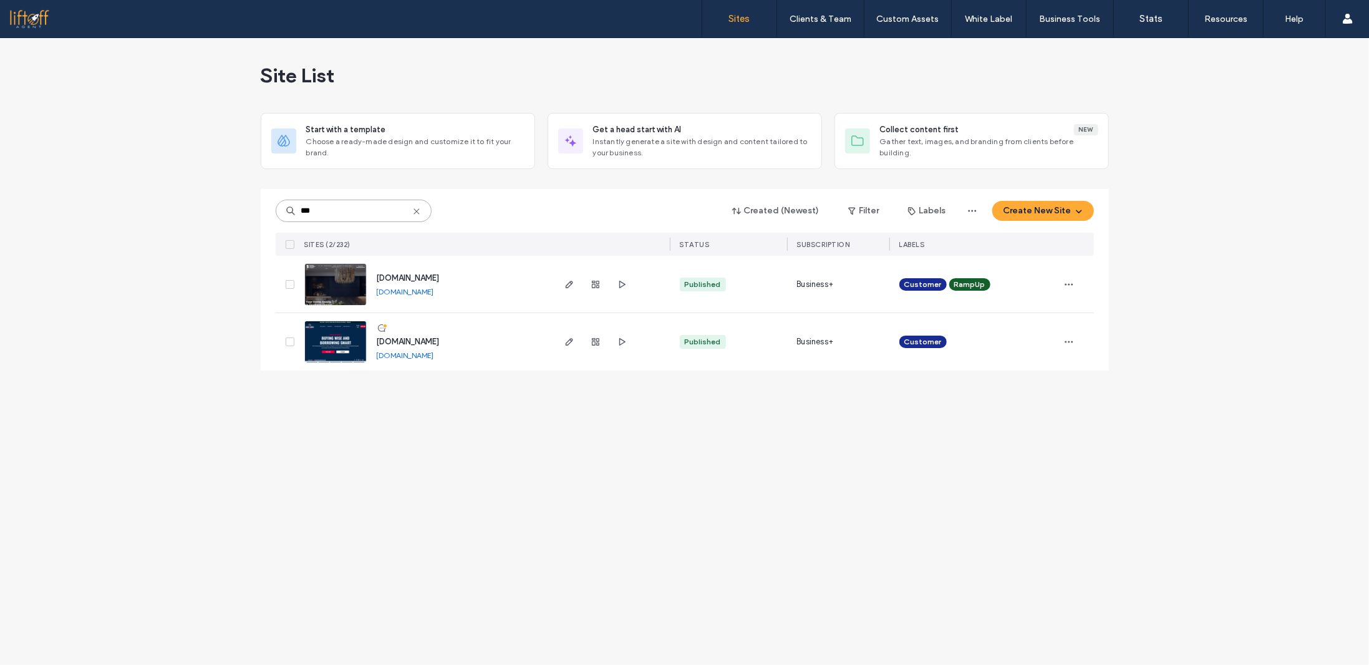
type input "***"
click at [440, 342] on span "[DOMAIN_NAME]" at bounding box center [408, 341] width 63 height 9
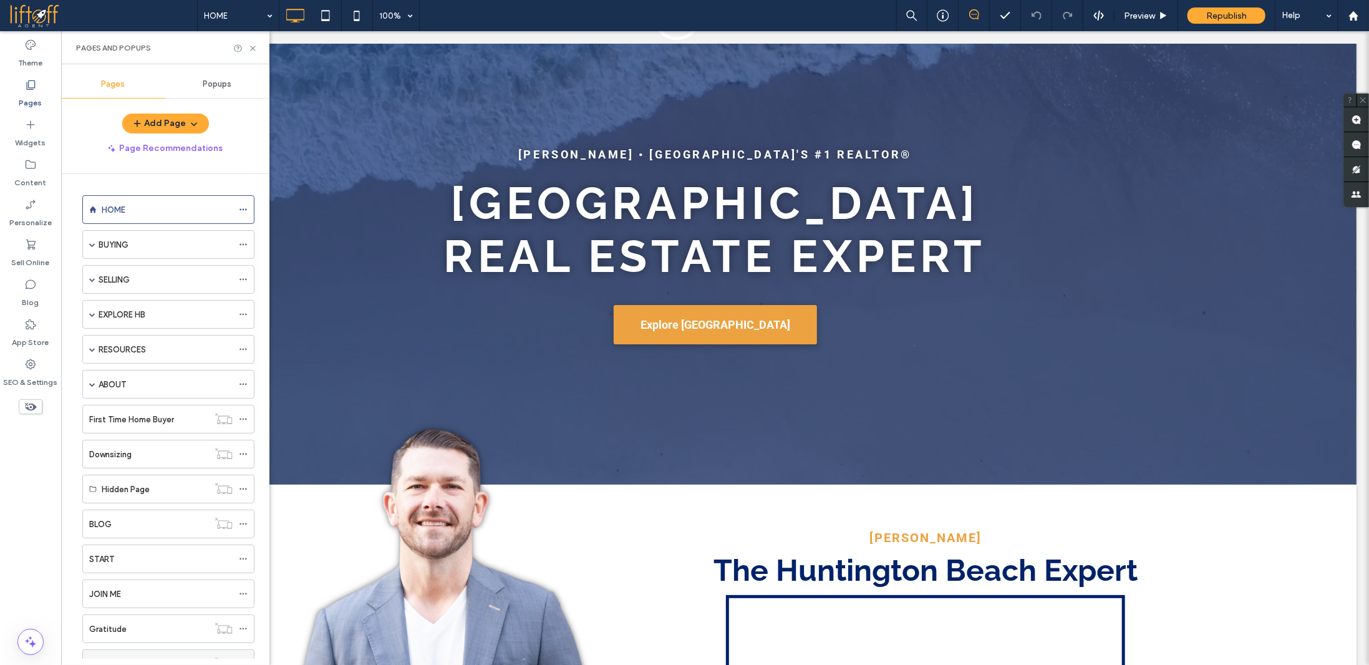
scroll to position [145, 0]
click at [145, 515] on label "Homebuying Blueprint" at bounding box center [130, 519] width 83 height 22
click at [255, 51] on icon at bounding box center [252, 48] width 9 height 9
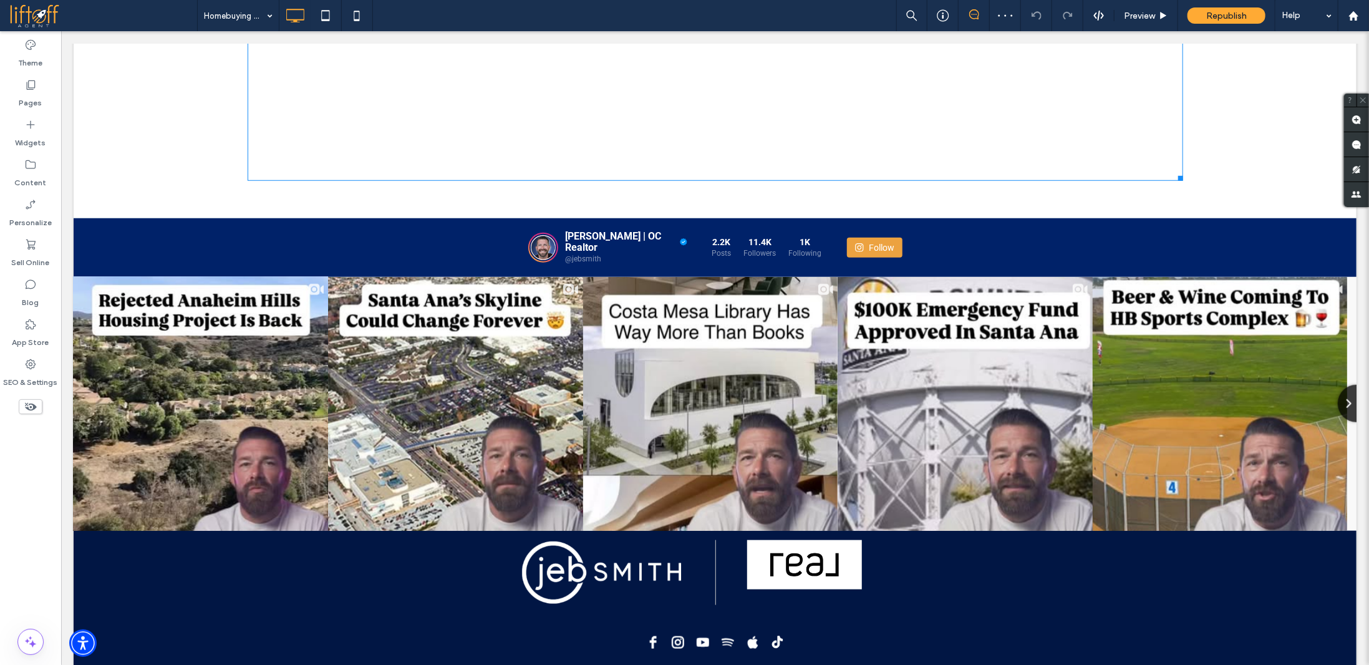
scroll to position [686, 0]
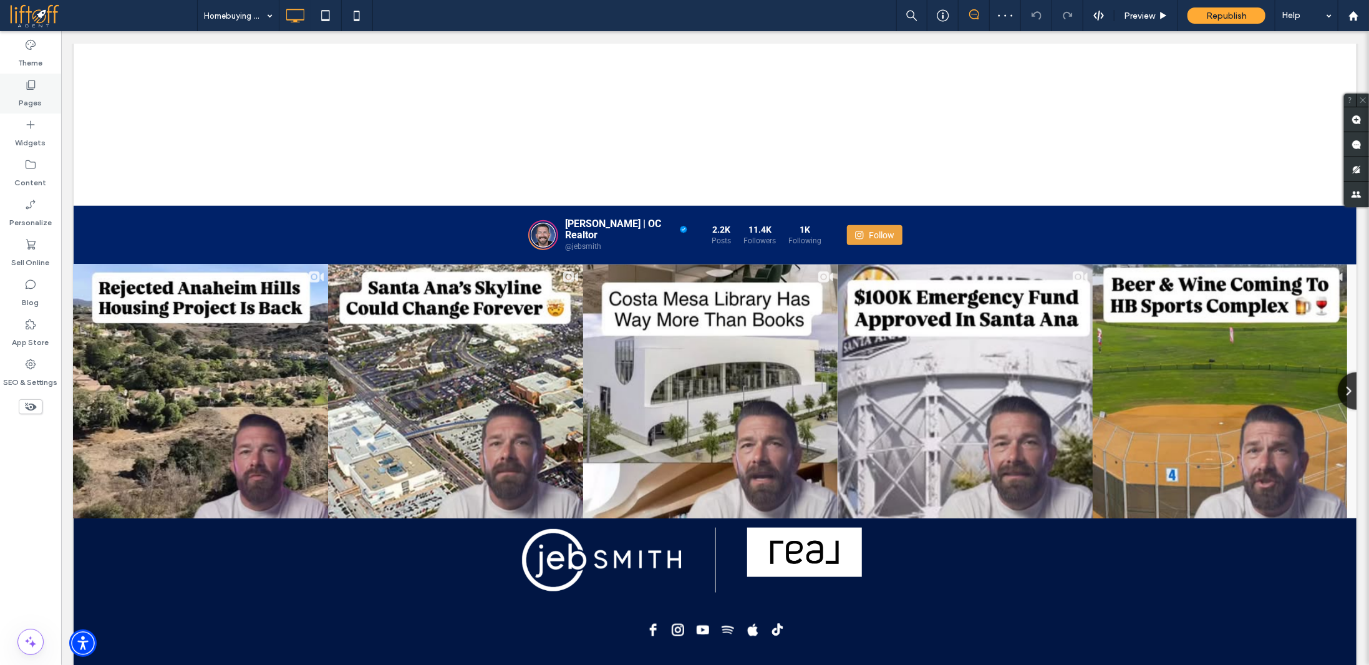
click at [40, 104] on label "Pages" at bounding box center [30, 99] width 23 height 17
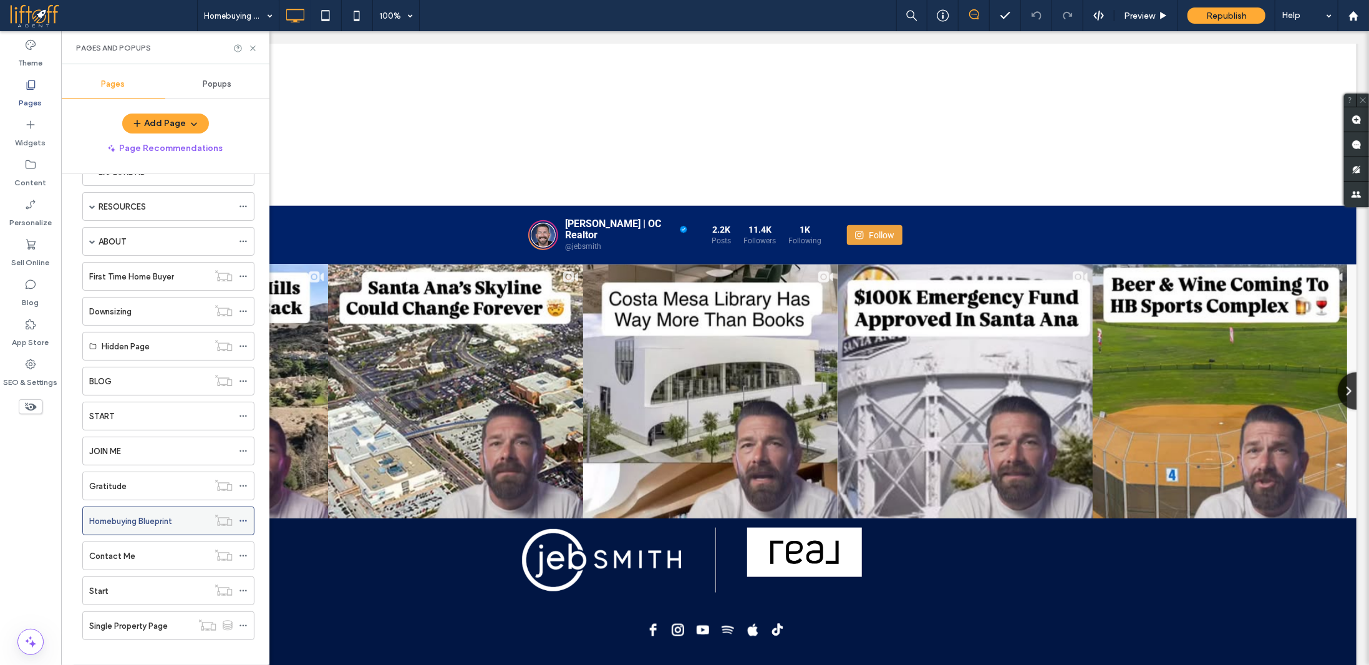
scroll to position [145, 0]
click at [157, 548] on div "Contact Me" at bounding box center [148, 554] width 119 height 13
click at [147, 582] on div at bounding box center [684, 332] width 1369 height 665
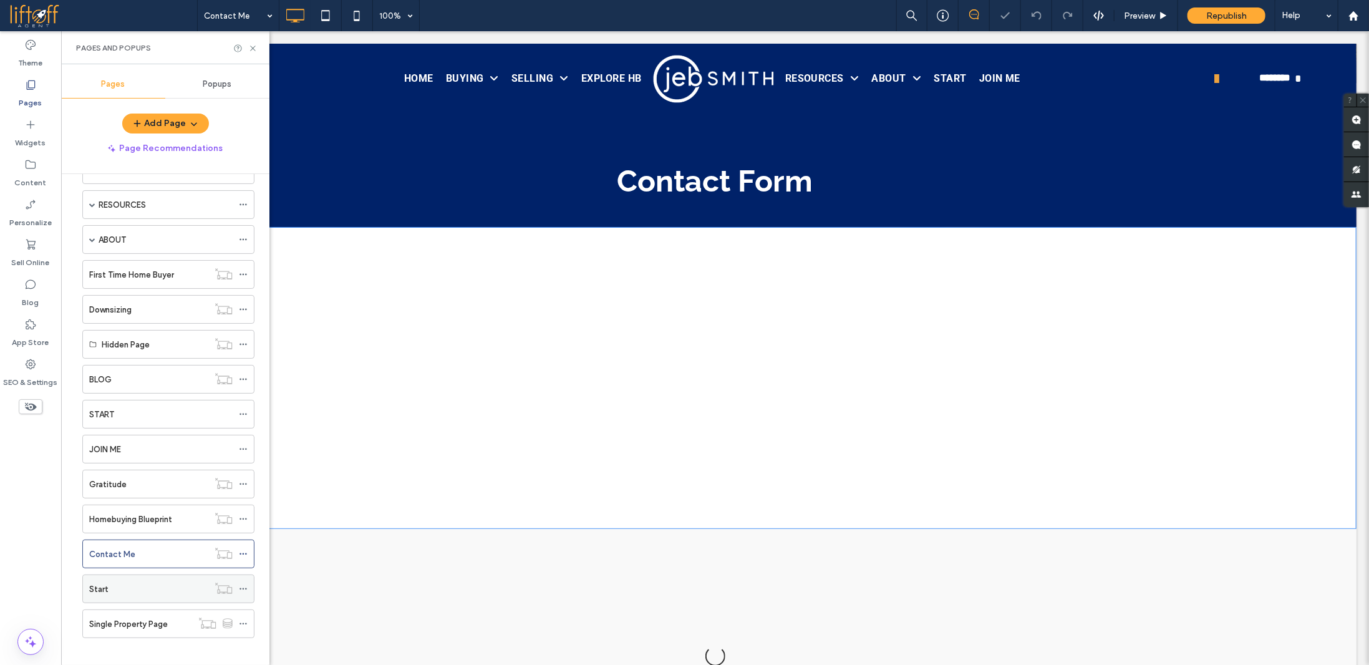
click at [148, 583] on div "Start" at bounding box center [148, 589] width 119 height 13
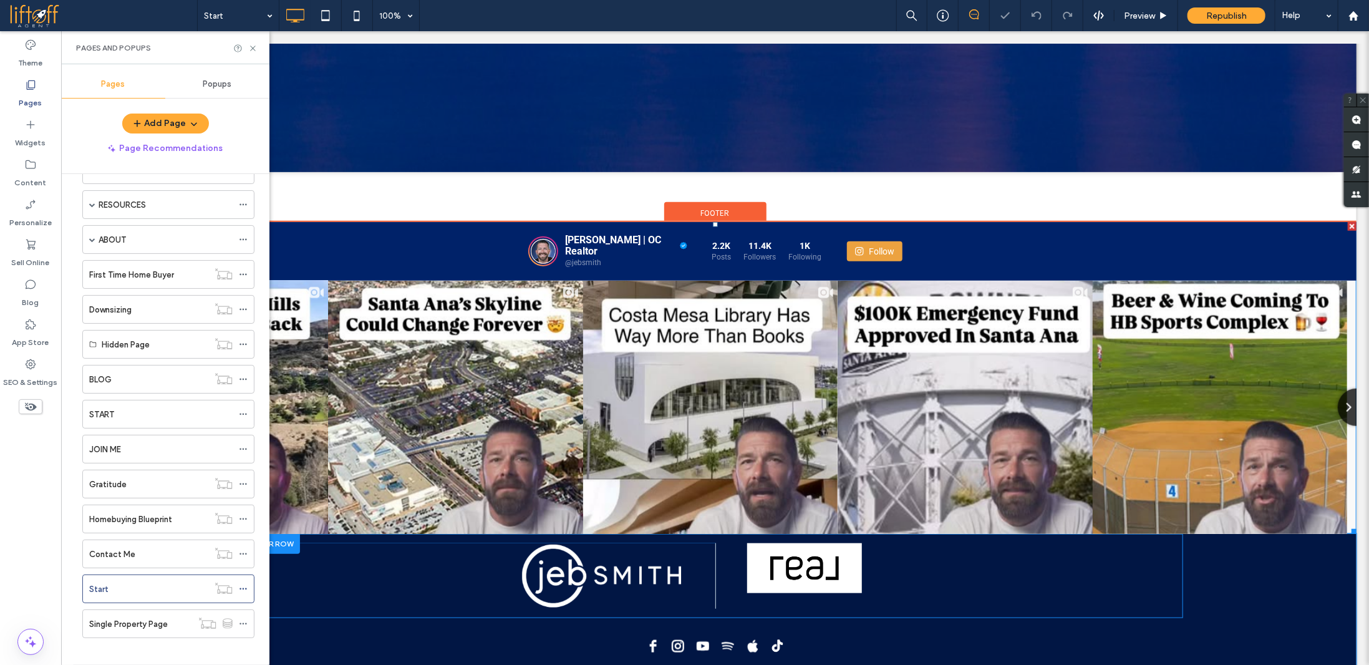
scroll to position [811, 0]
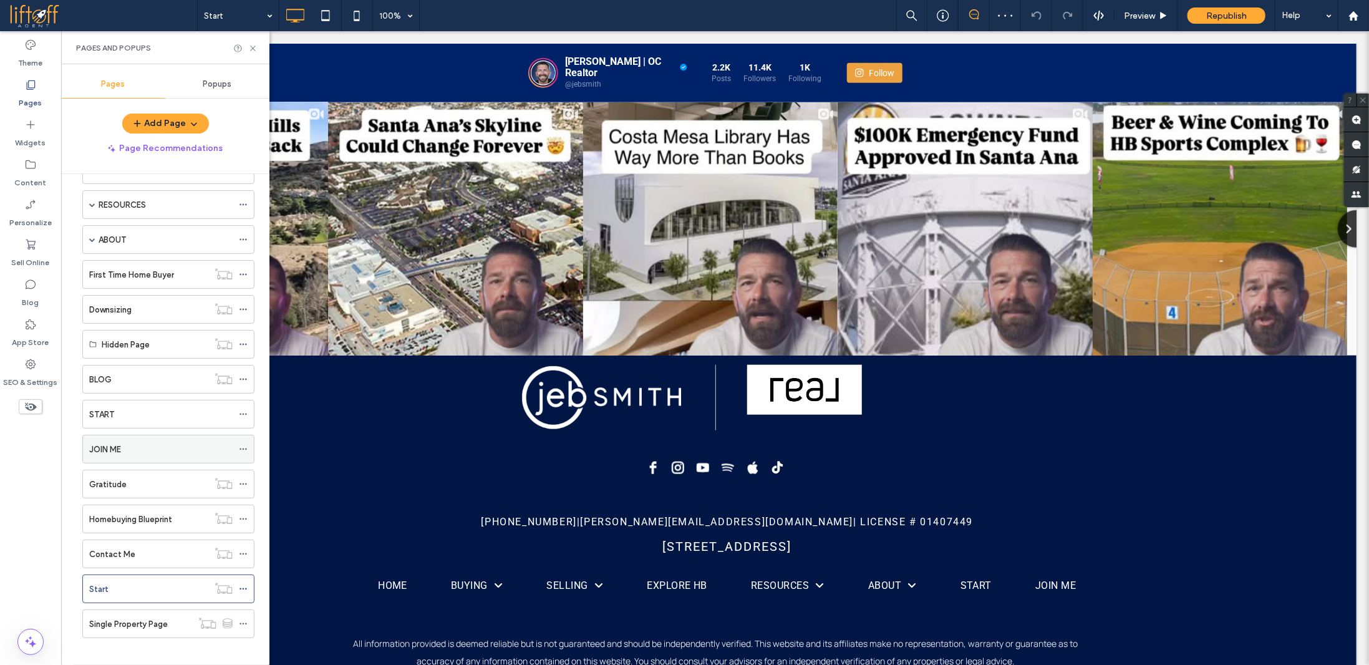
click at [132, 443] on div "JOIN ME" at bounding box center [160, 449] width 143 height 13
click at [124, 339] on label "Hidden Page" at bounding box center [126, 345] width 48 height 22
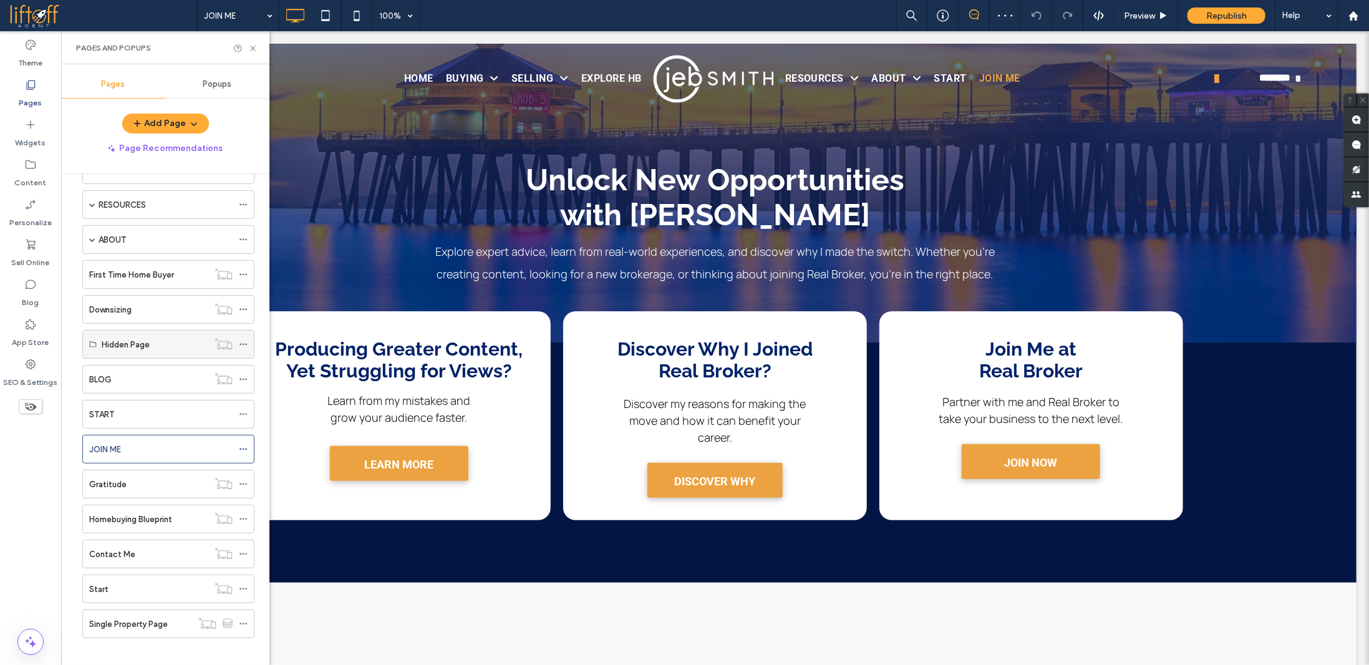
click at [138, 339] on label "Hidden Page" at bounding box center [126, 345] width 48 height 22
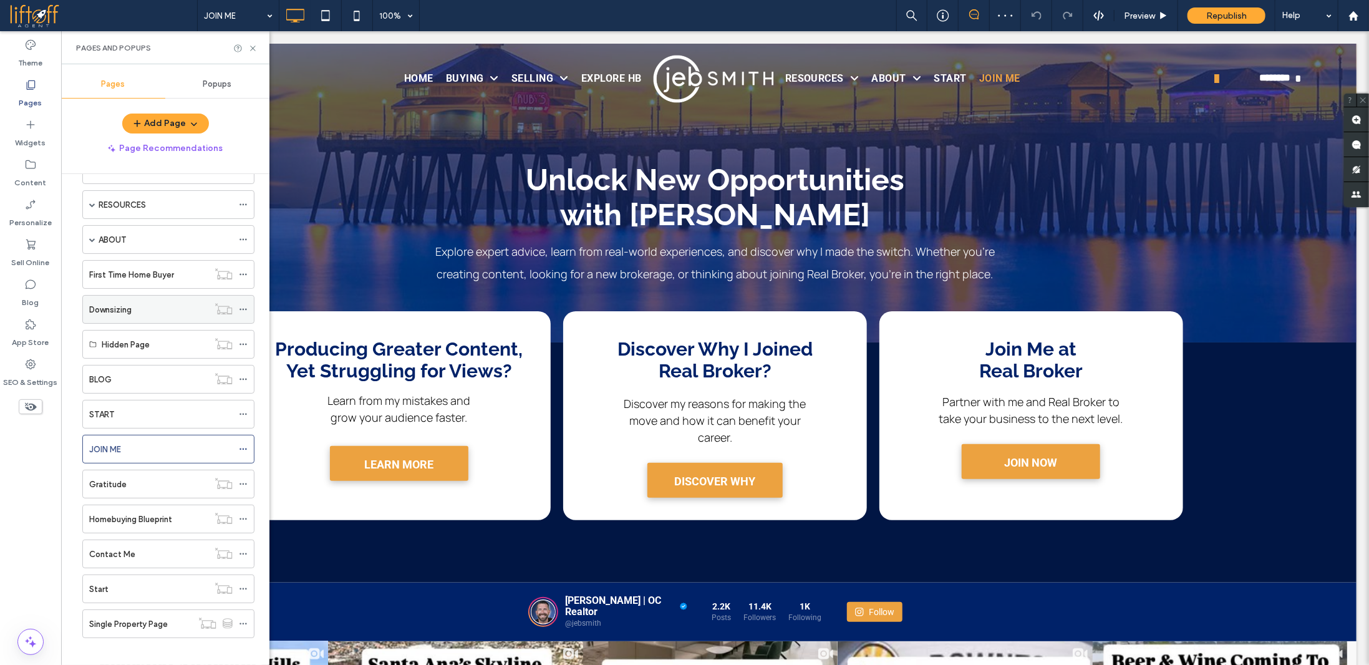
click at [153, 303] on div "Downsizing" at bounding box center [148, 309] width 119 height 13
click at [162, 273] on label "First Time Home Buyer" at bounding box center [131, 275] width 85 height 22
click at [89, 230] on div at bounding box center [684, 332] width 1369 height 665
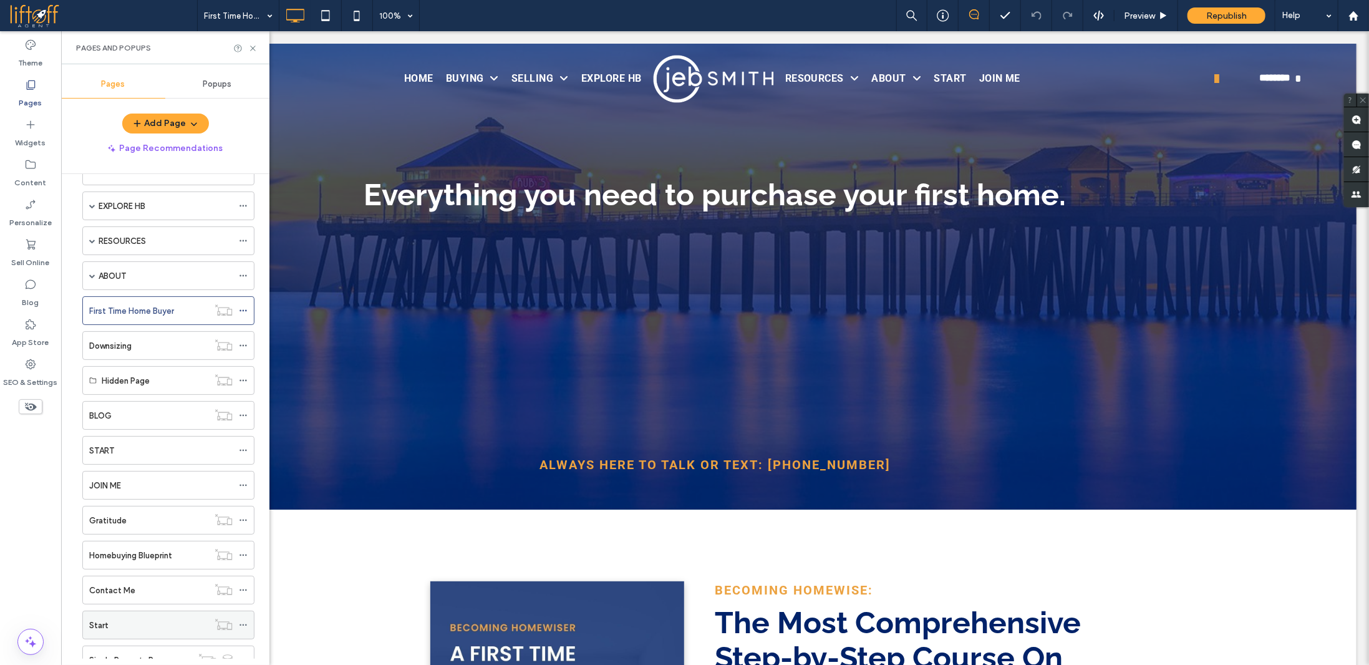
scroll to position [145, 0]
click at [178, 588] on div "Start" at bounding box center [148, 588] width 119 height 27
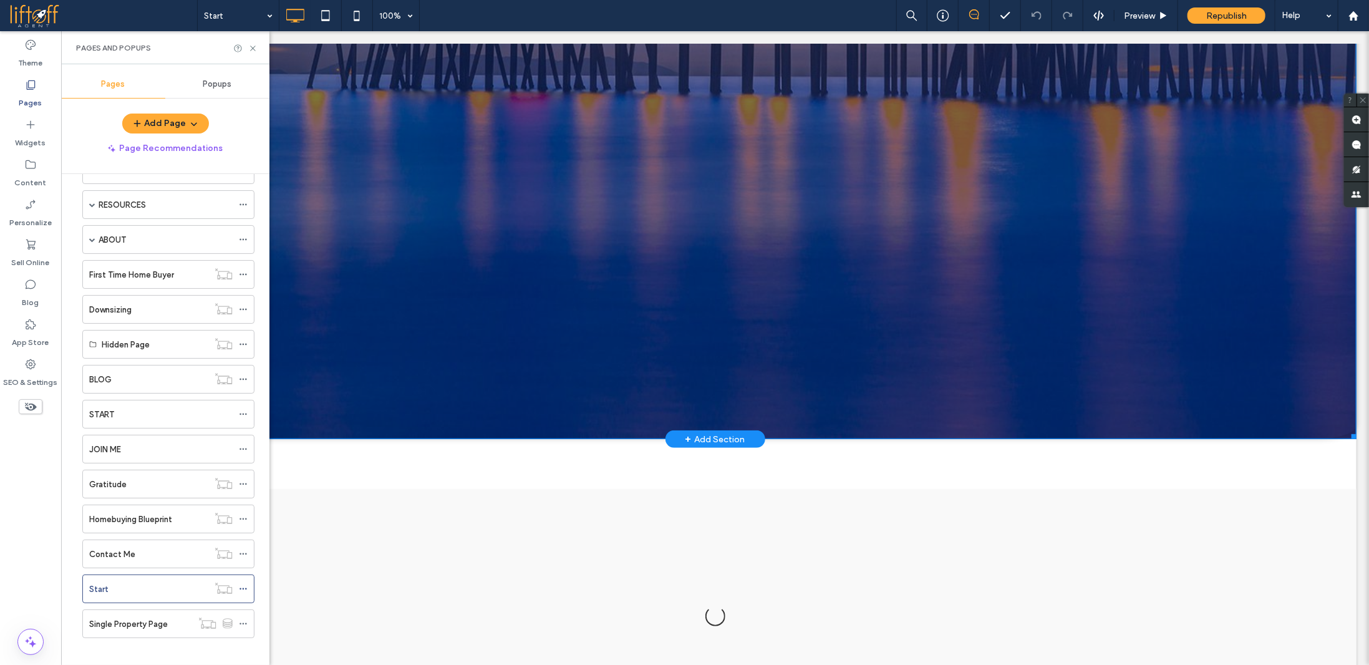
scroll to position [374, 0]
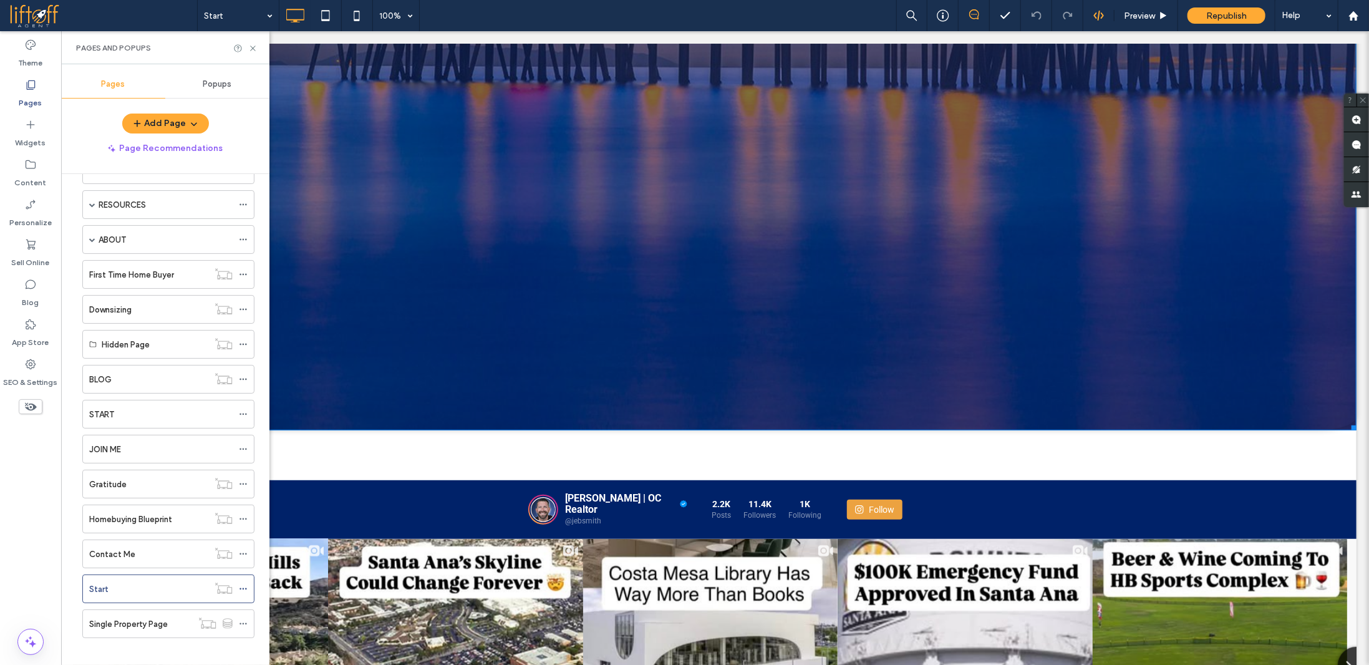
click at [1104, 15] on use at bounding box center [1099, 16] width 10 height 10
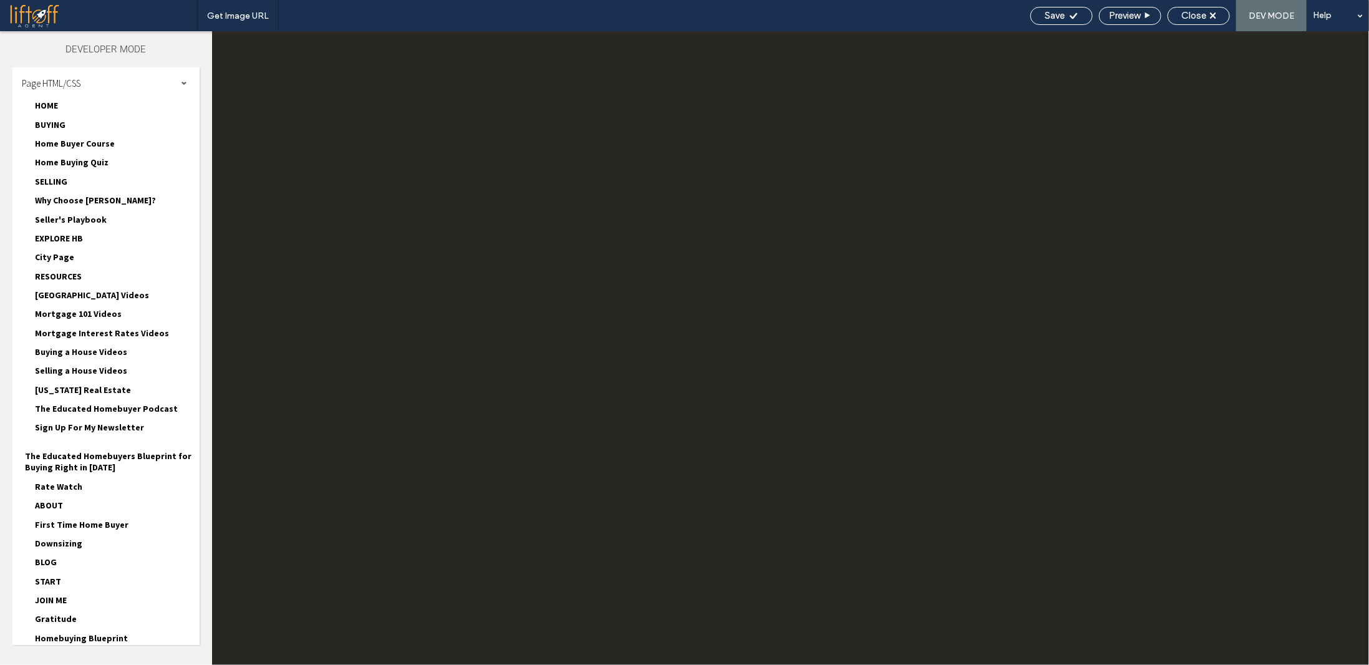
scroll to position [0, 0]
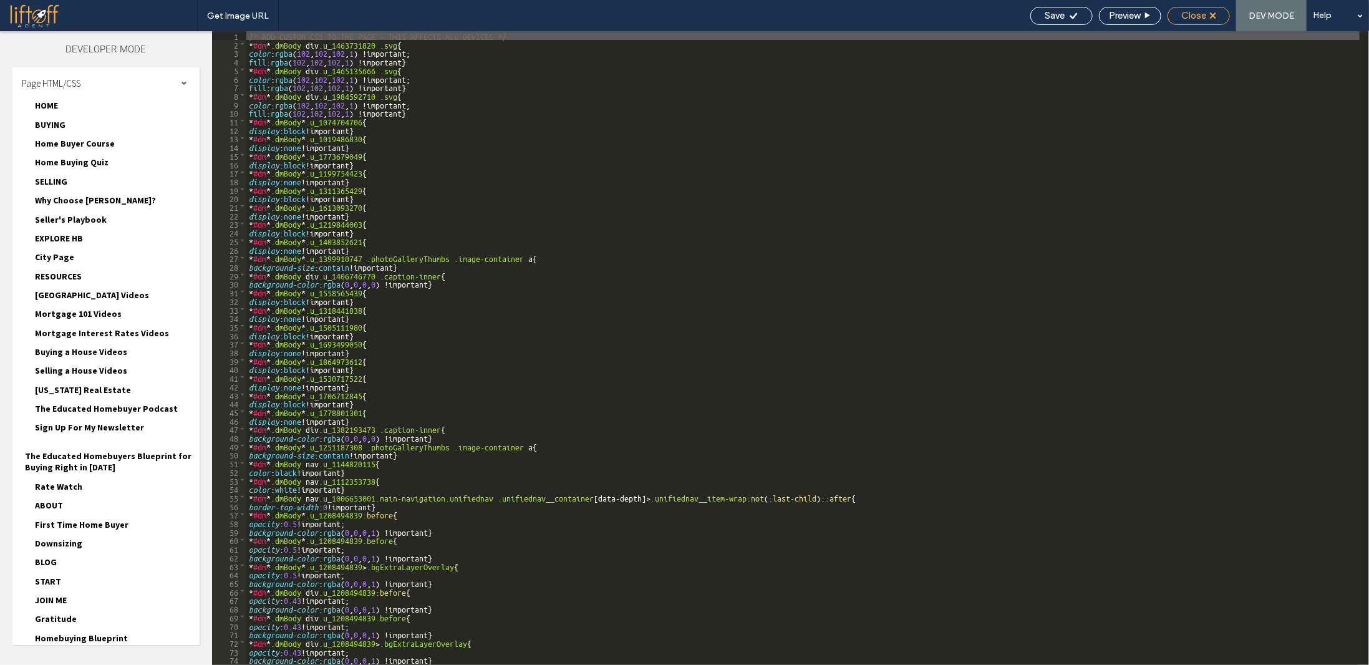
click at [1209, 15] on div "Close" at bounding box center [1199, 15] width 61 height 11
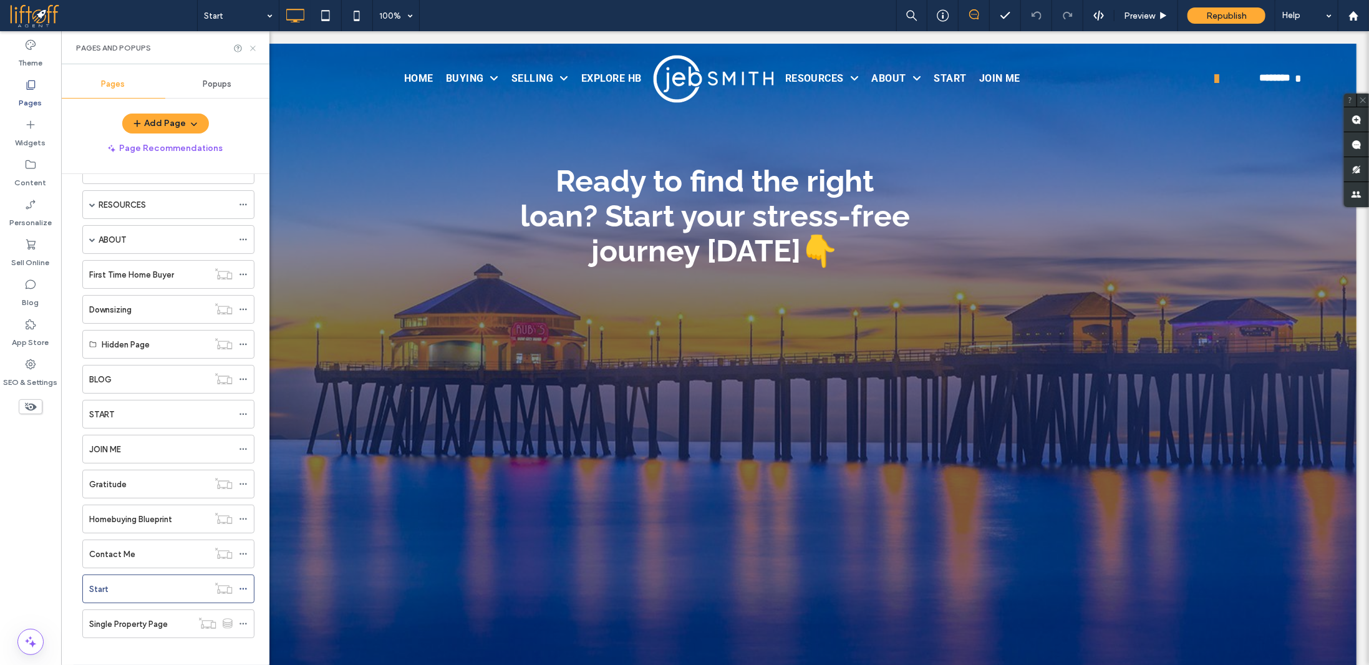
drag, startPoint x: 255, startPoint y: 46, endPoint x: 868, endPoint y: 16, distance: 614.0
click at [255, 46] on use at bounding box center [252, 48] width 5 height 5
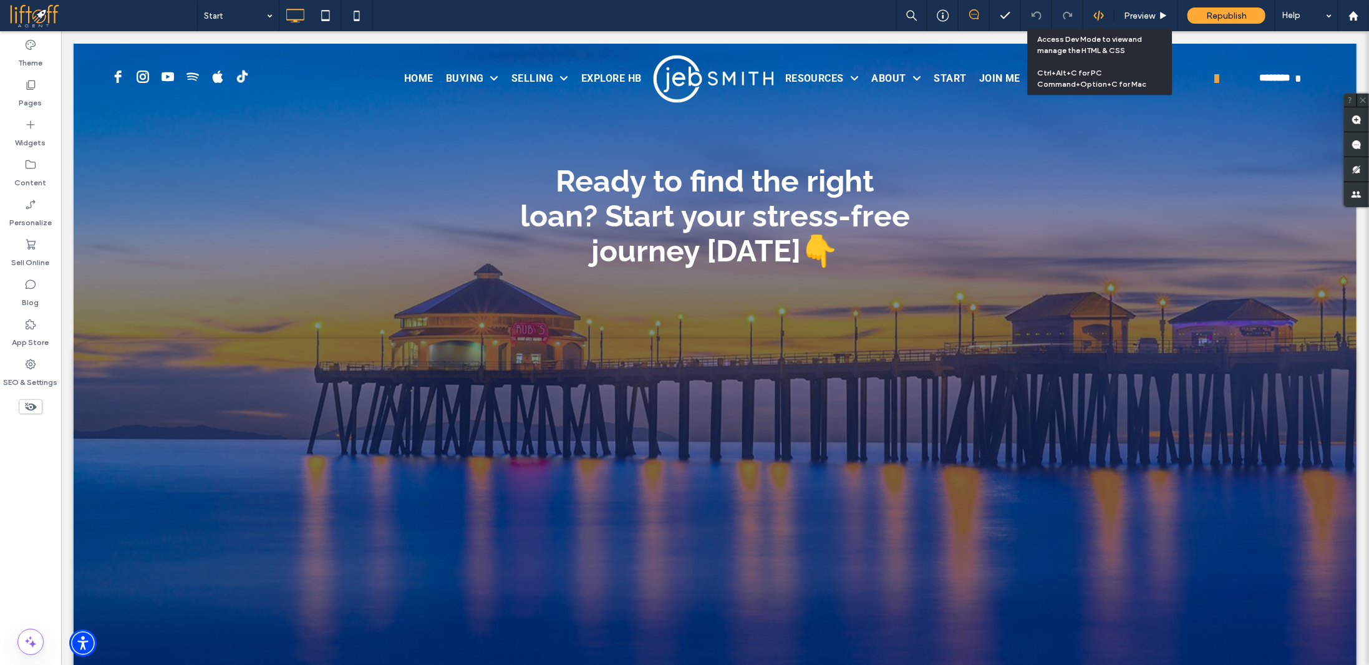
click at [1099, 13] on icon at bounding box center [1099, 15] width 11 height 11
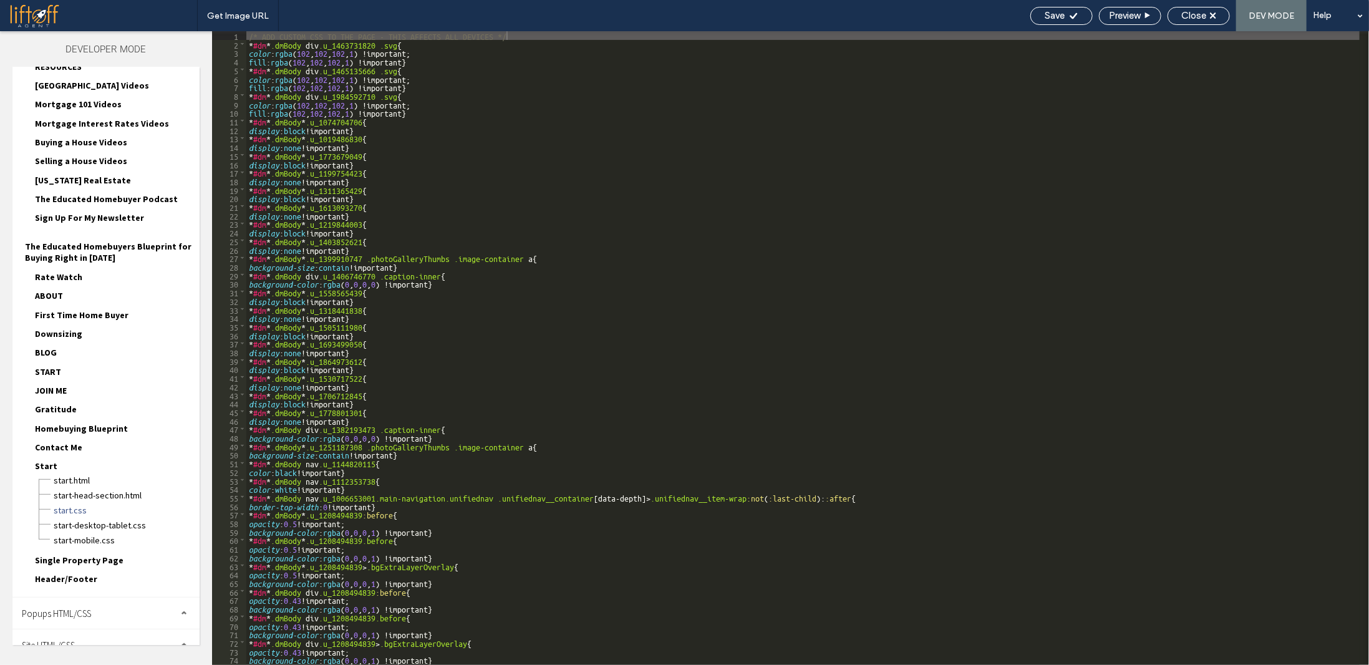
scroll to position [213, 0]
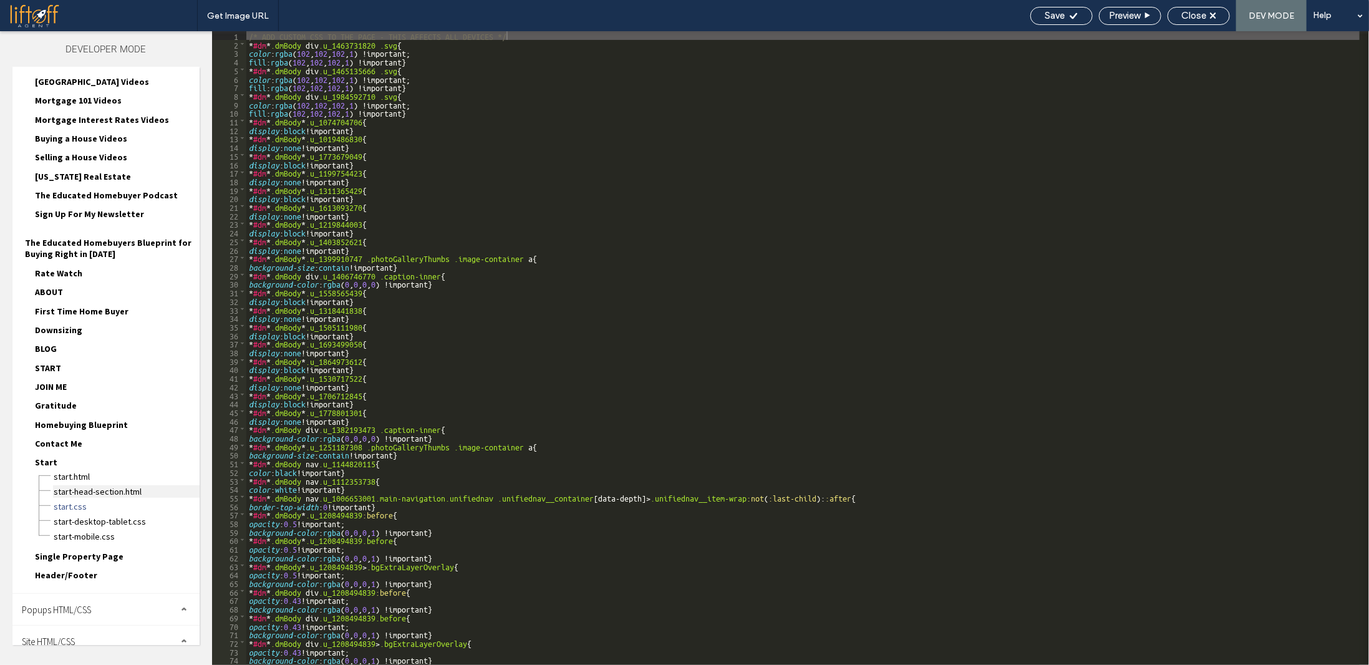
click at [92, 485] on span "Start-head-section.html" at bounding box center [126, 491] width 147 height 12
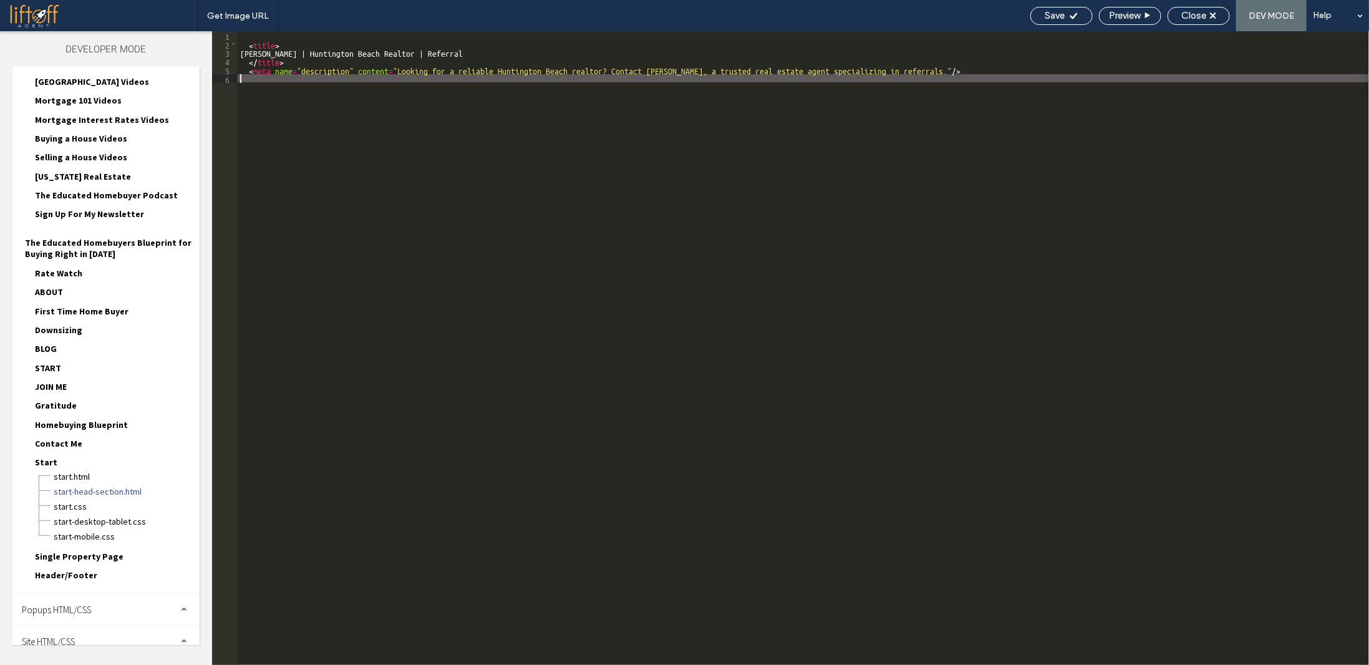
click at [584, 202] on div "< title > Jeb Smith | Huntington Beach Realtor | Referral </ title > < meta nam…" at bounding box center [804, 356] width 1132 height 651
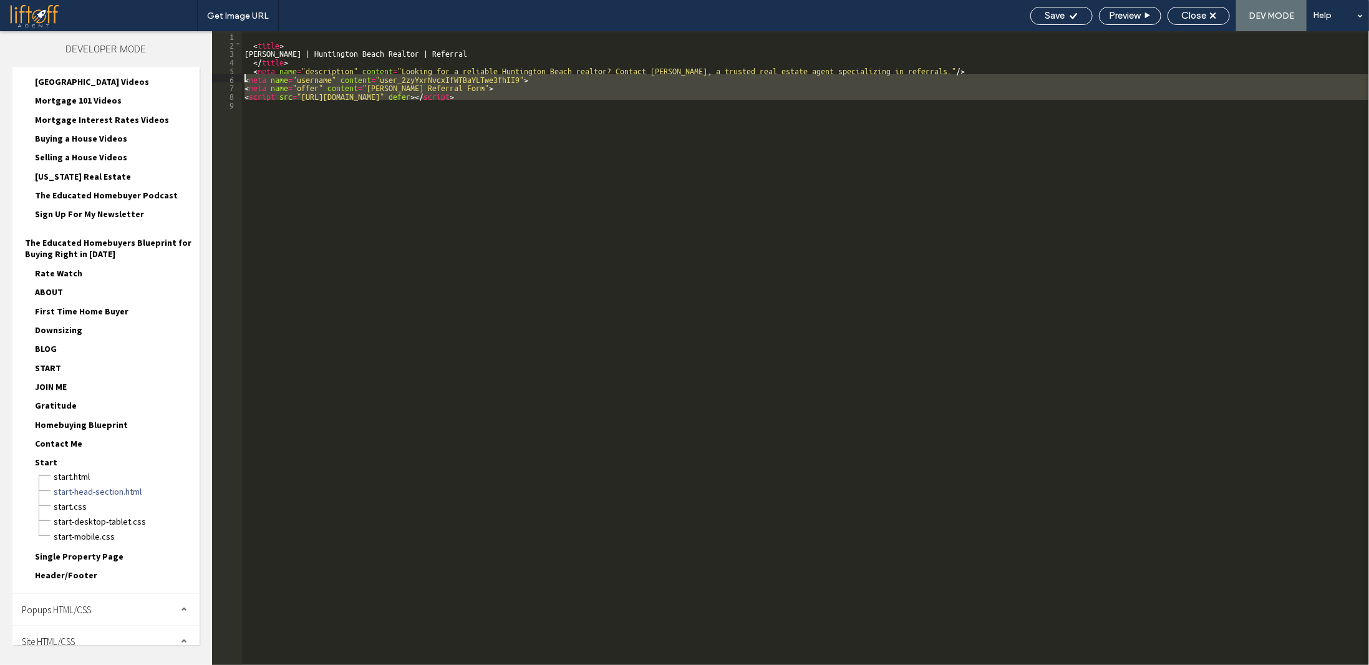
drag, startPoint x: 612, startPoint y: 123, endPoint x: 216, endPoint y: 78, distance: 398.7
click at [216, 78] on div "** 1 2 3 4 5 6 7 8 9 < title > Jeb Smith | Huntington Beach Realtor | Referral …" at bounding box center [790, 348] width 1157 height 634
click at [1066, 11] on div "Save" at bounding box center [1061, 15] width 61 height 11
click at [1212, 14] on icon at bounding box center [1213, 15] width 6 height 6
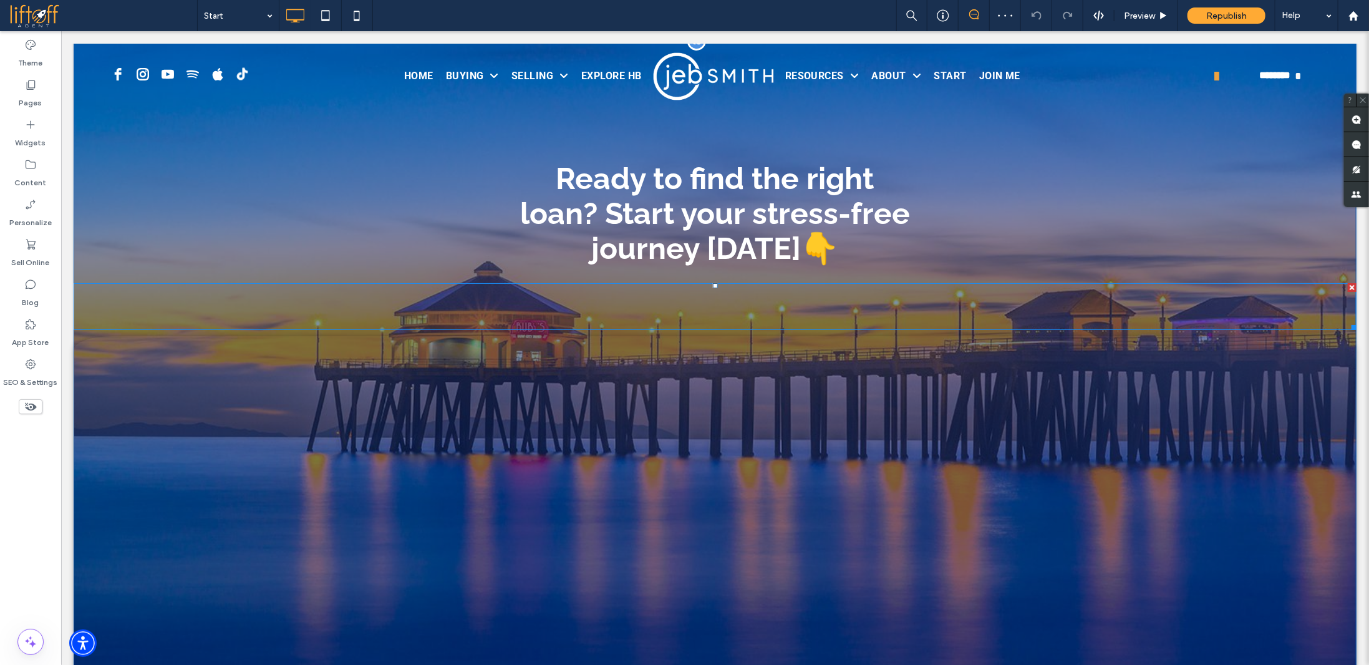
scroll to position [0, 0]
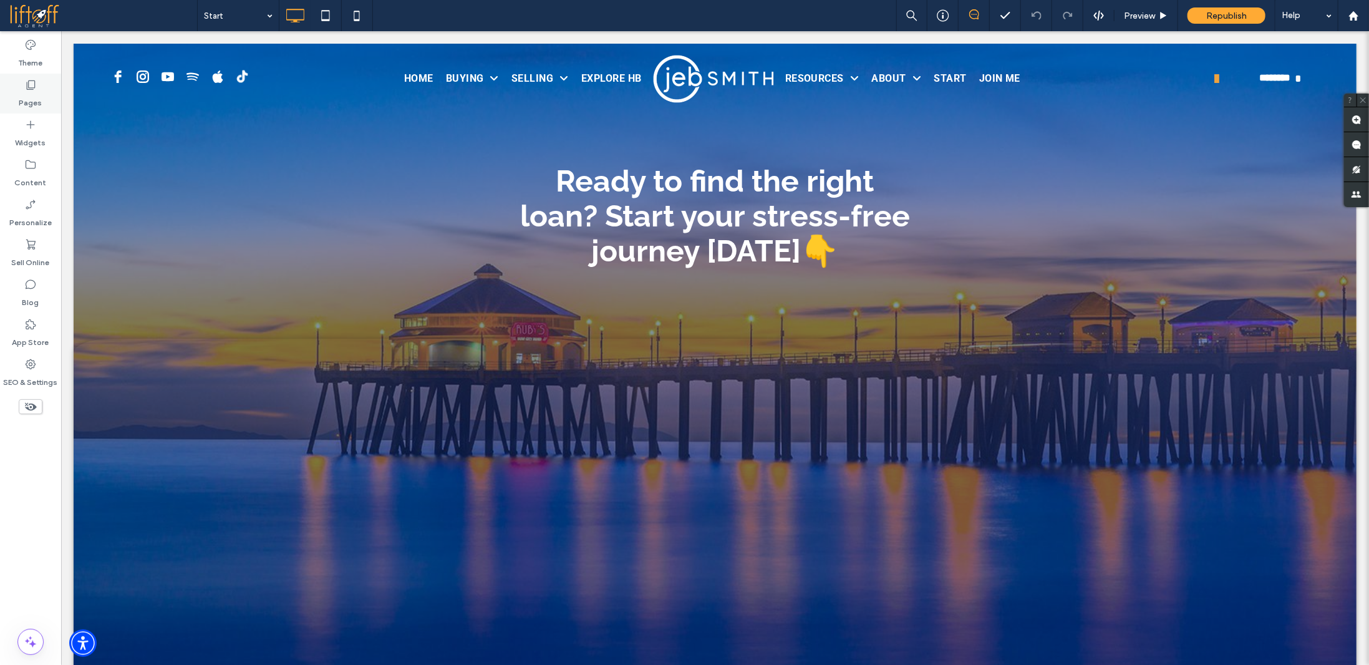
click at [36, 100] on label "Pages" at bounding box center [30, 99] width 23 height 17
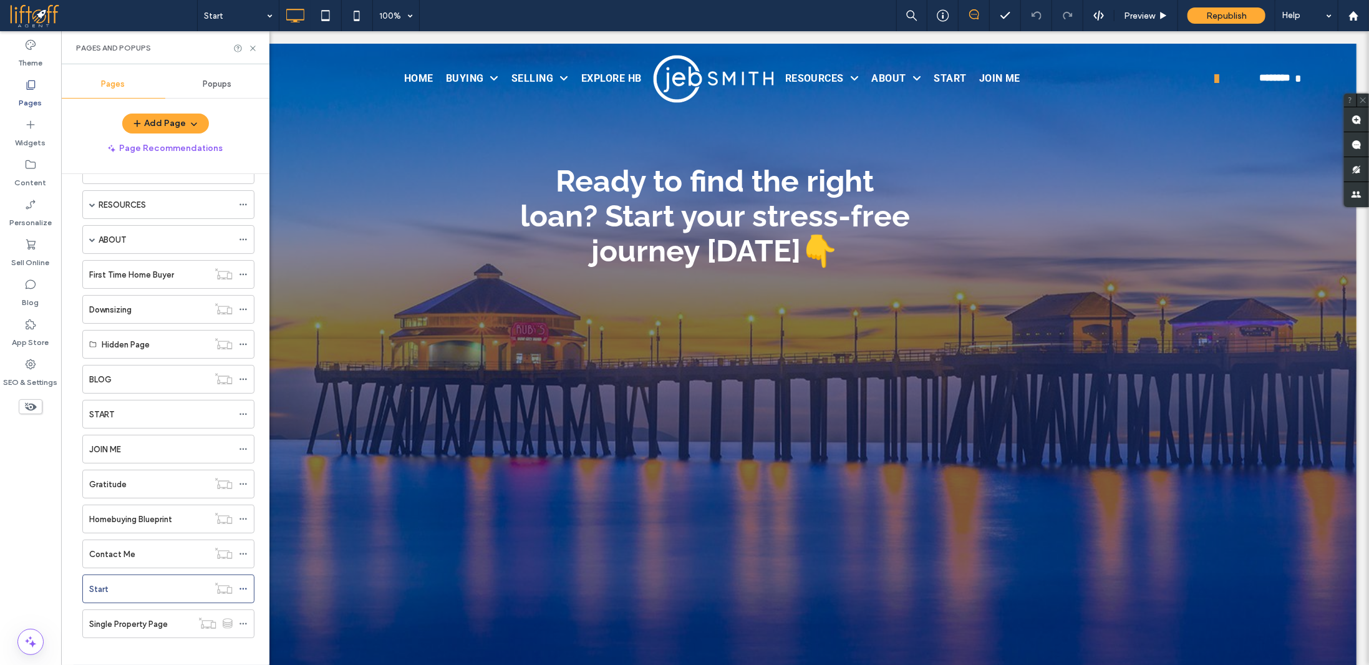
scroll to position [145, 0]
click at [245, 585] on icon at bounding box center [243, 589] width 9 height 9
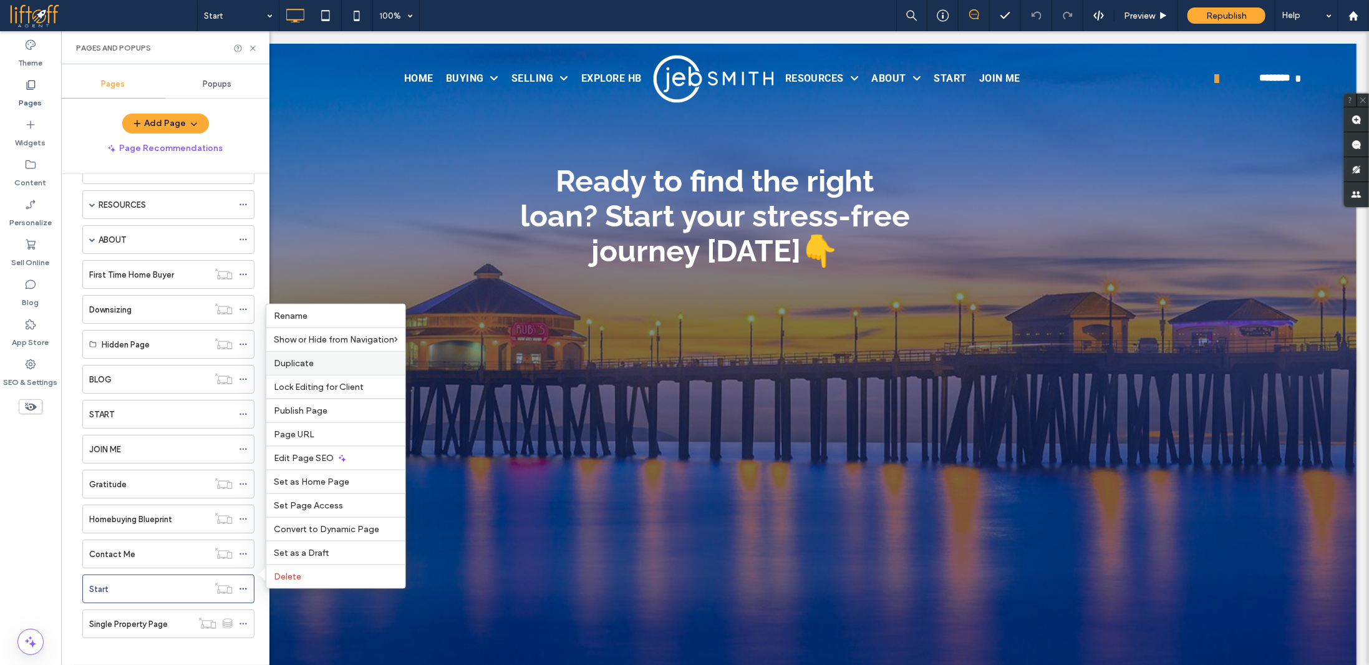
click at [312, 363] on span "Duplicate" at bounding box center [294, 363] width 40 height 11
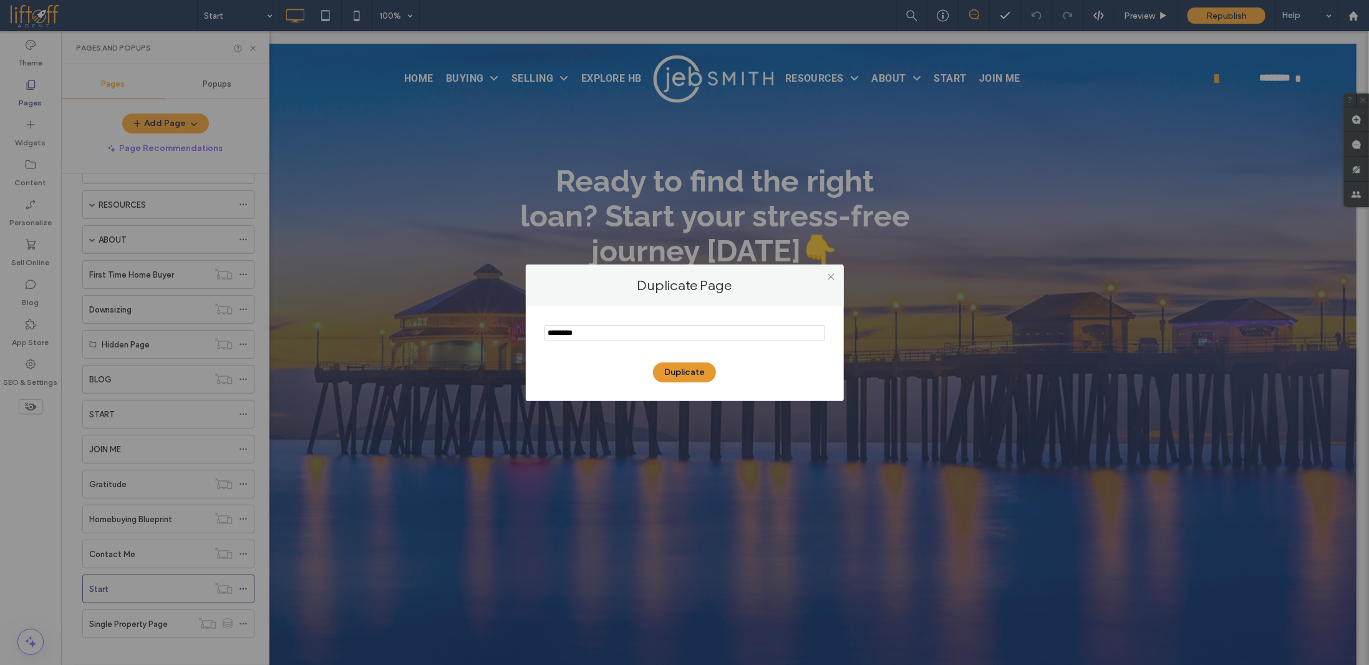
type input "********"
click at [676, 368] on button "Duplicate" at bounding box center [684, 372] width 63 height 20
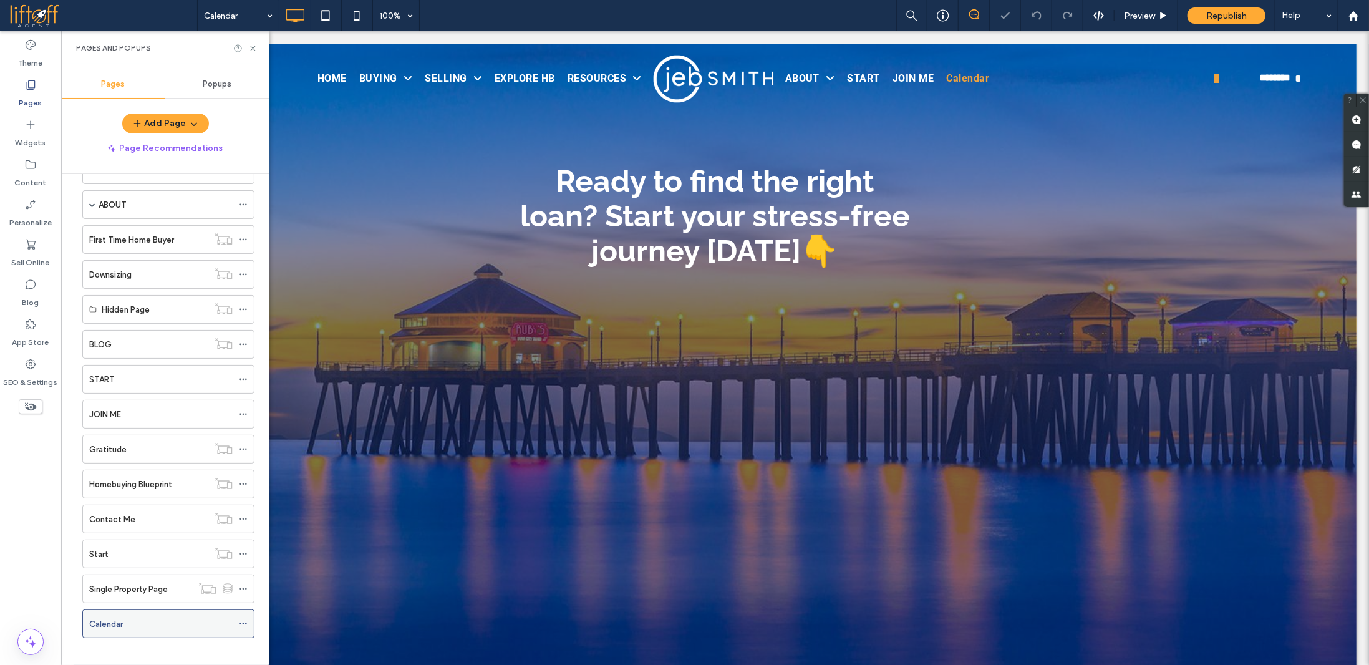
click at [245, 620] on icon at bounding box center [243, 624] width 9 height 9
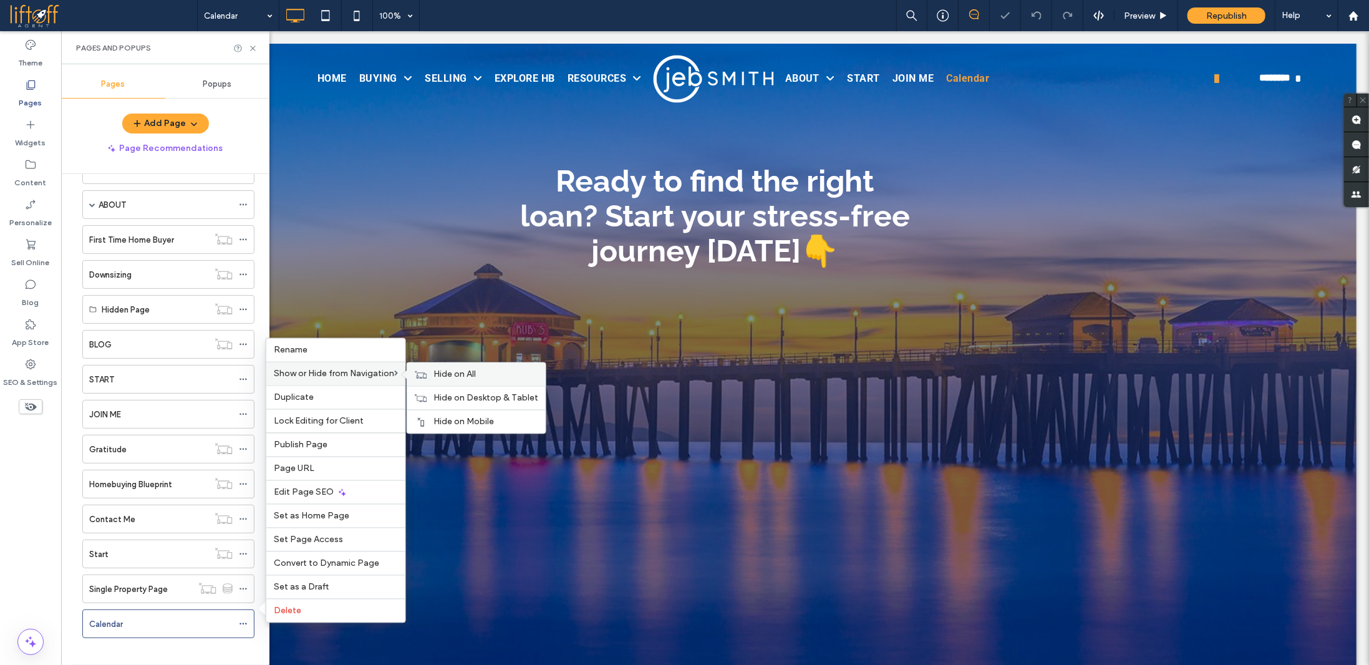
click at [452, 371] on span "Hide on All" at bounding box center [455, 374] width 42 height 11
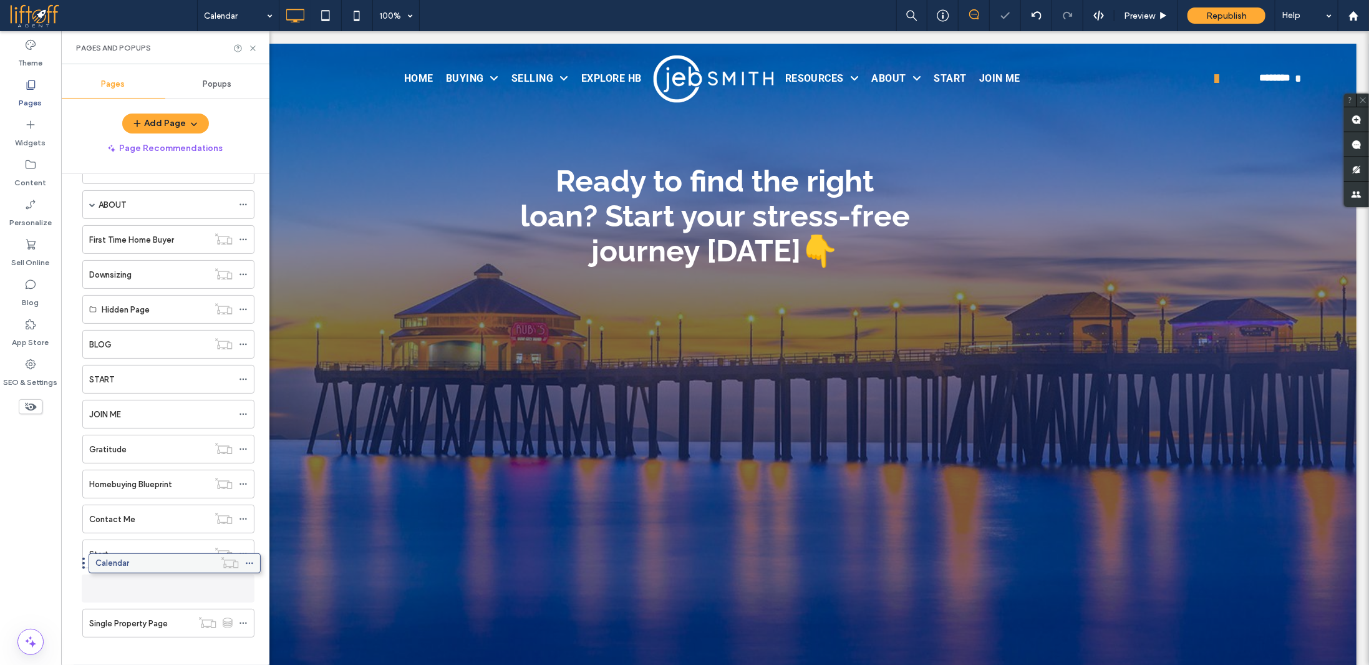
scroll to position [179, 0]
drag, startPoint x: 172, startPoint y: 607, endPoint x: 178, endPoint y: 571, distance: 36.1
drag, startPoint x: 251, startPoint y: 49, endPoint x: 193, endPoint y: 21, distance: 63.9
click at [251, 49] on icon at bounding box center [252, 48] width 9 height 9
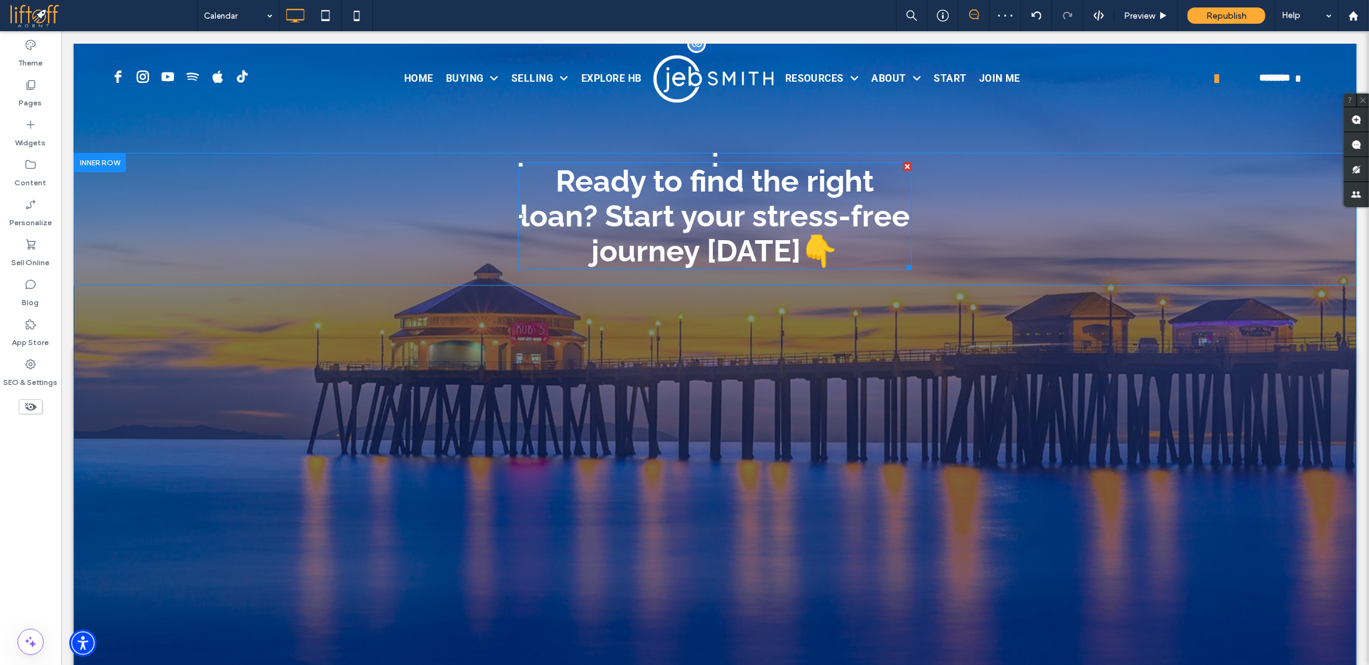
click at [694, 224] on span "Ready to find the right loan? Start your stress-free journey today👇" at bounding box center [715, 215] width 390 height 105
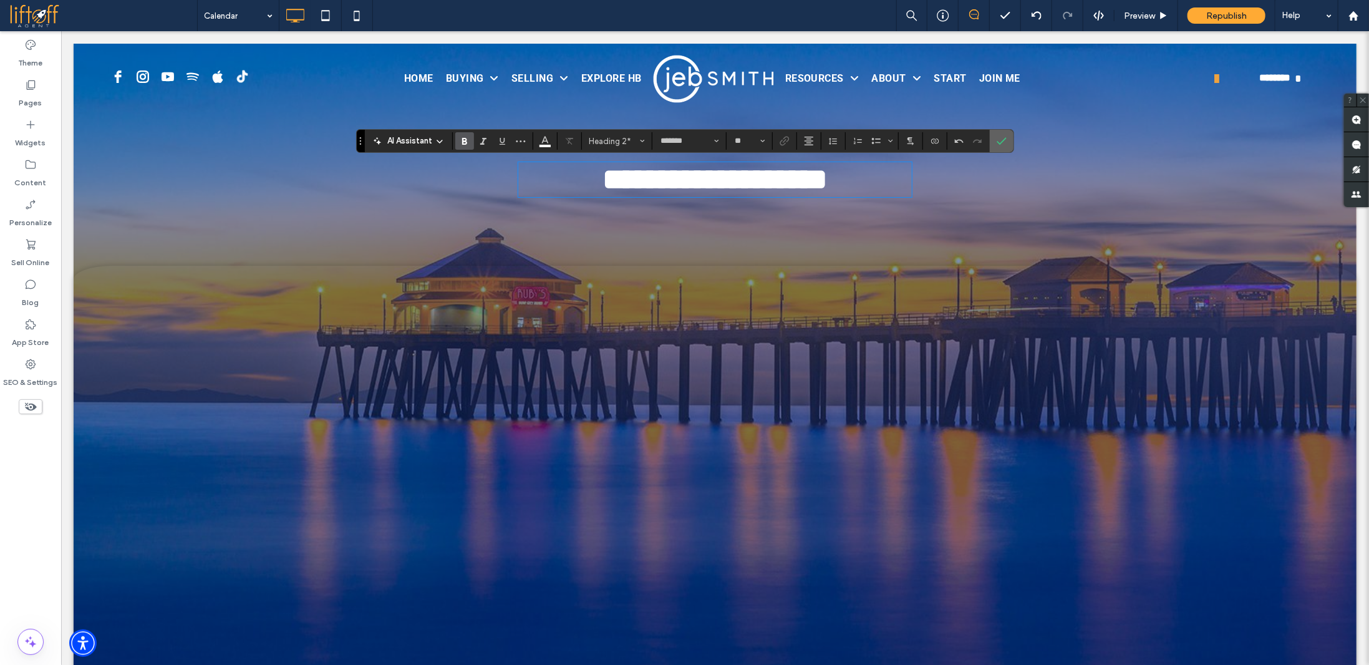
drag, startPoint x: 999, startPoint y: 140, endPoint x: 870, endPoint y: 198, distance: 140.8
click at [999, 140] on use "Confirm" at bounding box center [1002, 140] width 10 height 7
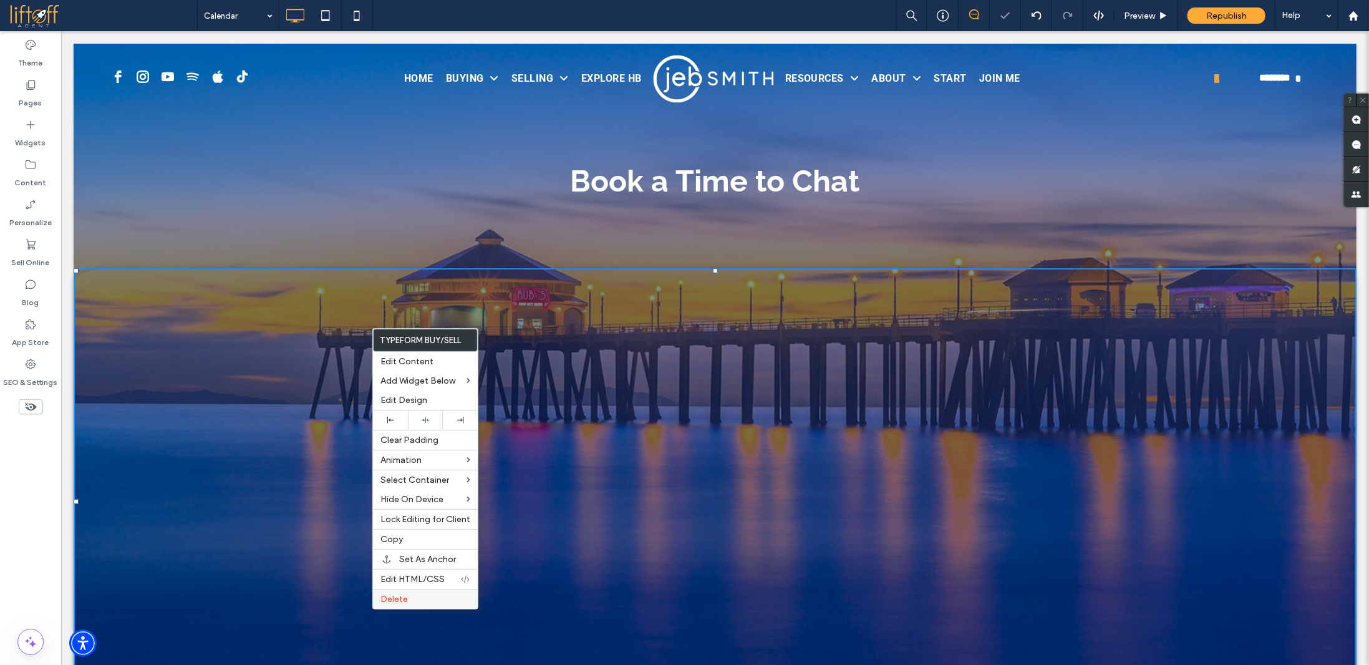
click at [415, 595] on label "Delete" at bounding box center [426, 599] width 90 height 11
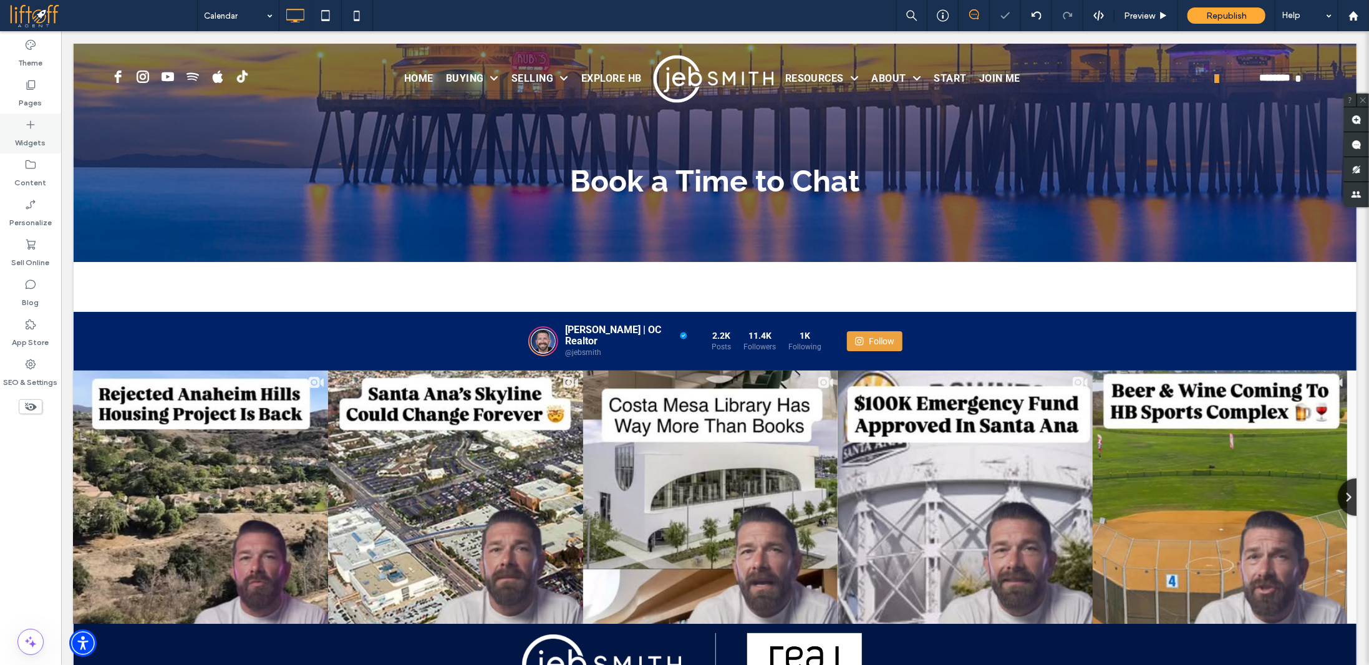
click at [27, 137] on label "Widgets" at bounding box center [31, 139] width 31 height 17
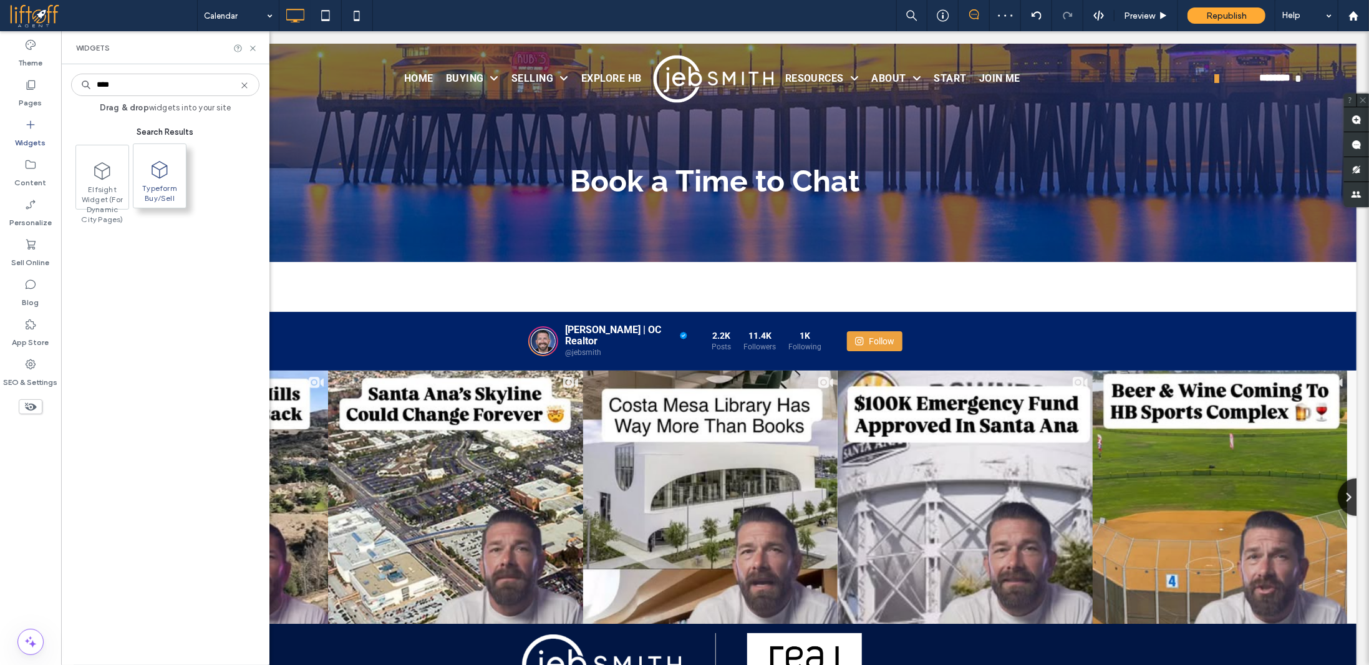
type input "****"
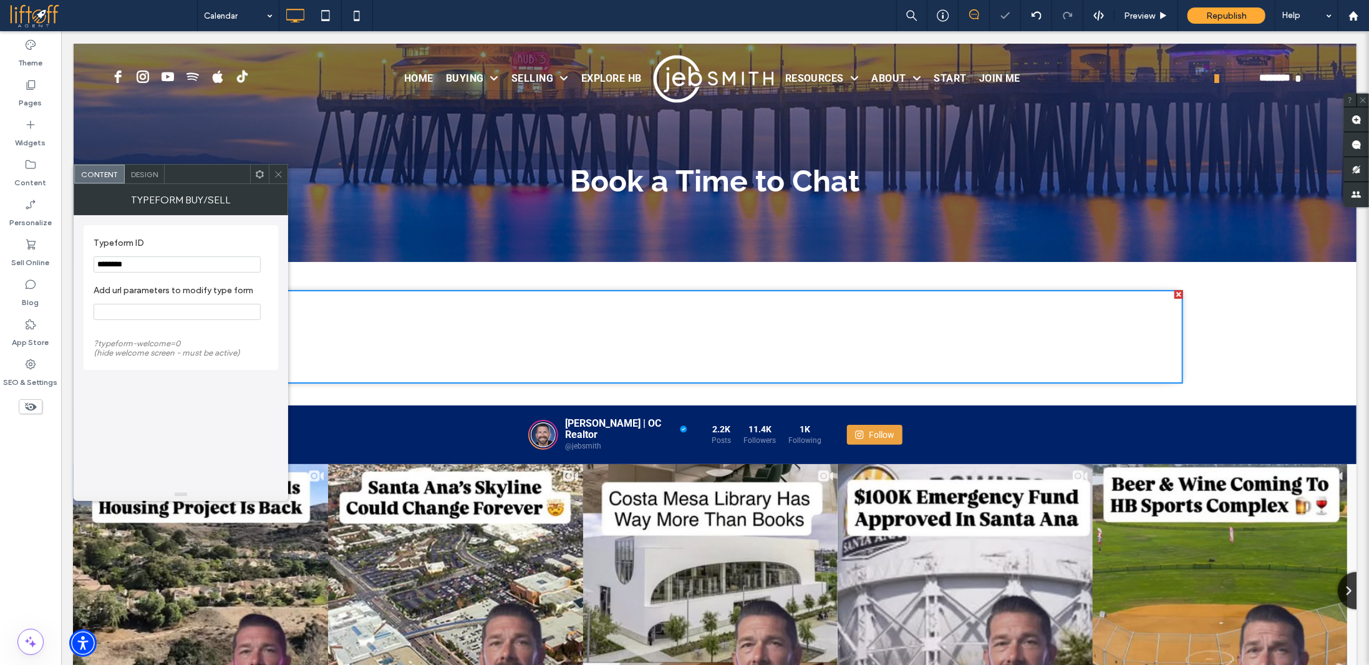
click at [137, 262] on input "********" at bounding box center [177, 264] width 167 height 16
click at [136, 174] on span "Design" at bounding box center [144, 174] width 27 height 9
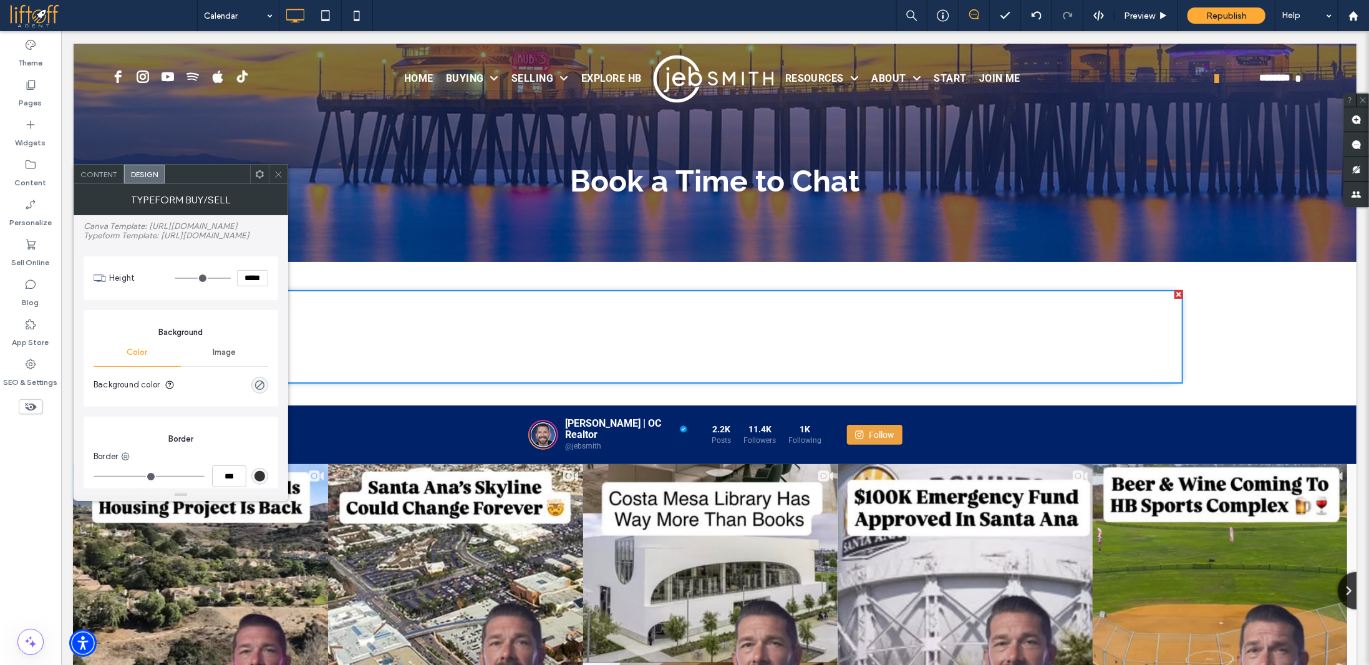
type input "***"
type input "*****"
type input "***"
type input "*****"
type input "***"
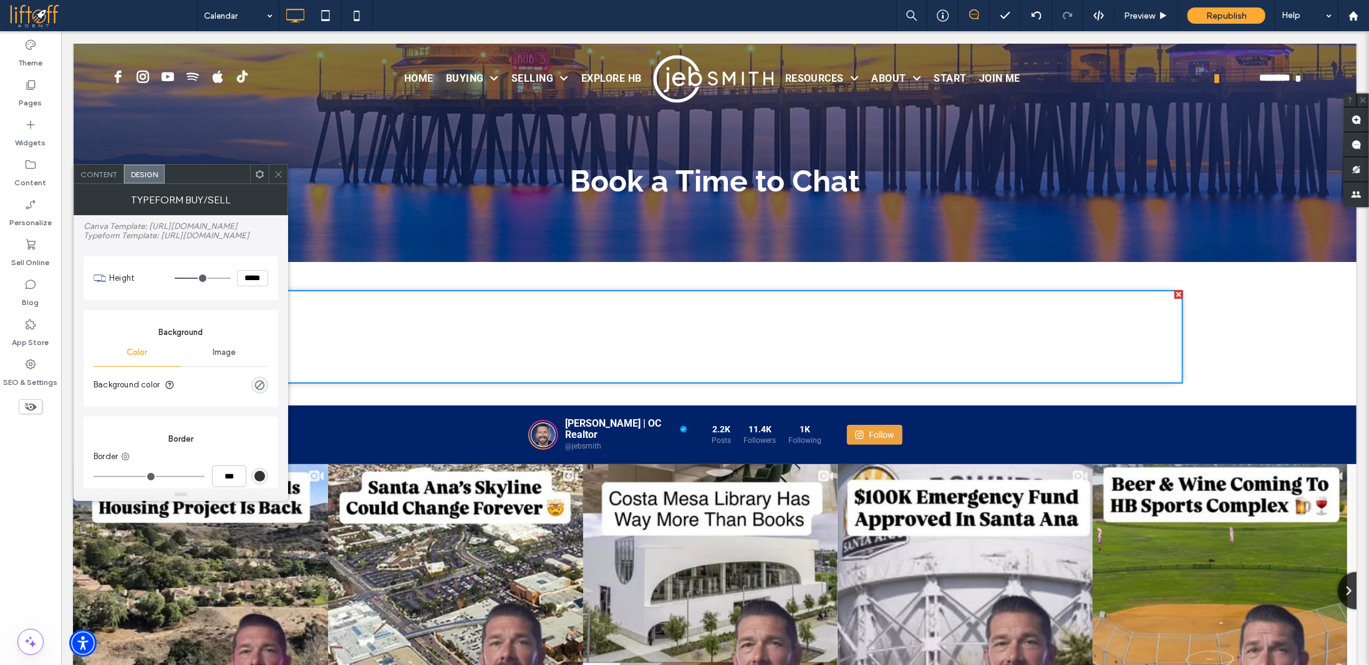
type input "*****"
type input "***"
type input "*****"
type input "***"
type input "*****"
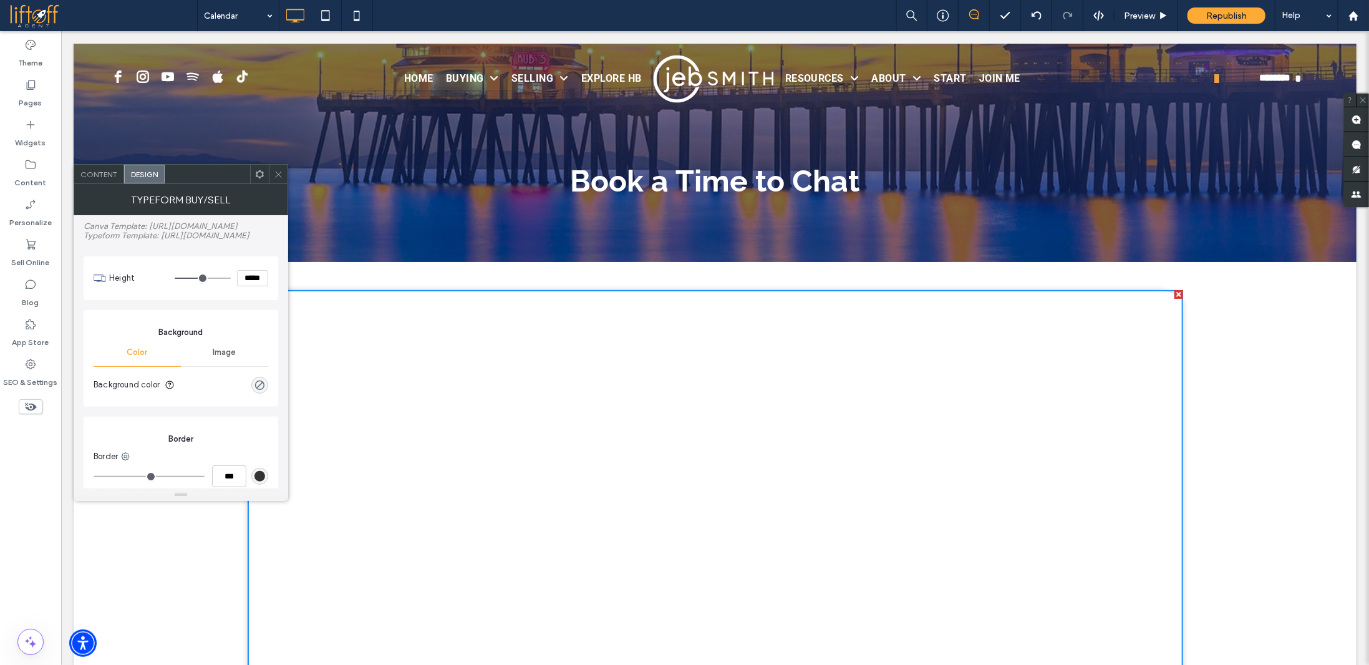
click at [200, 278] on input "range" at bounding box center [203, 278] width 56 height 1
type input "***"
type input "*****"
type input "***"
type input "*****"
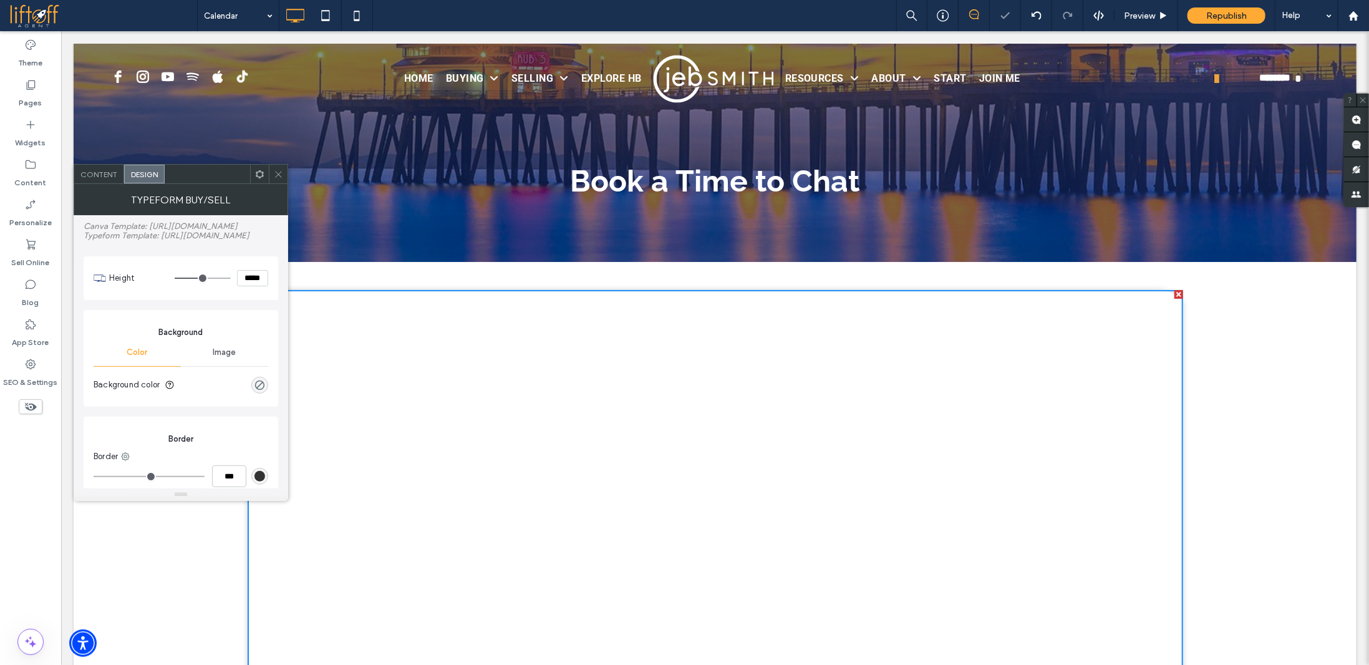
type input "***"
type input "*****"
type input "***"
type input "*****"
type input "***"
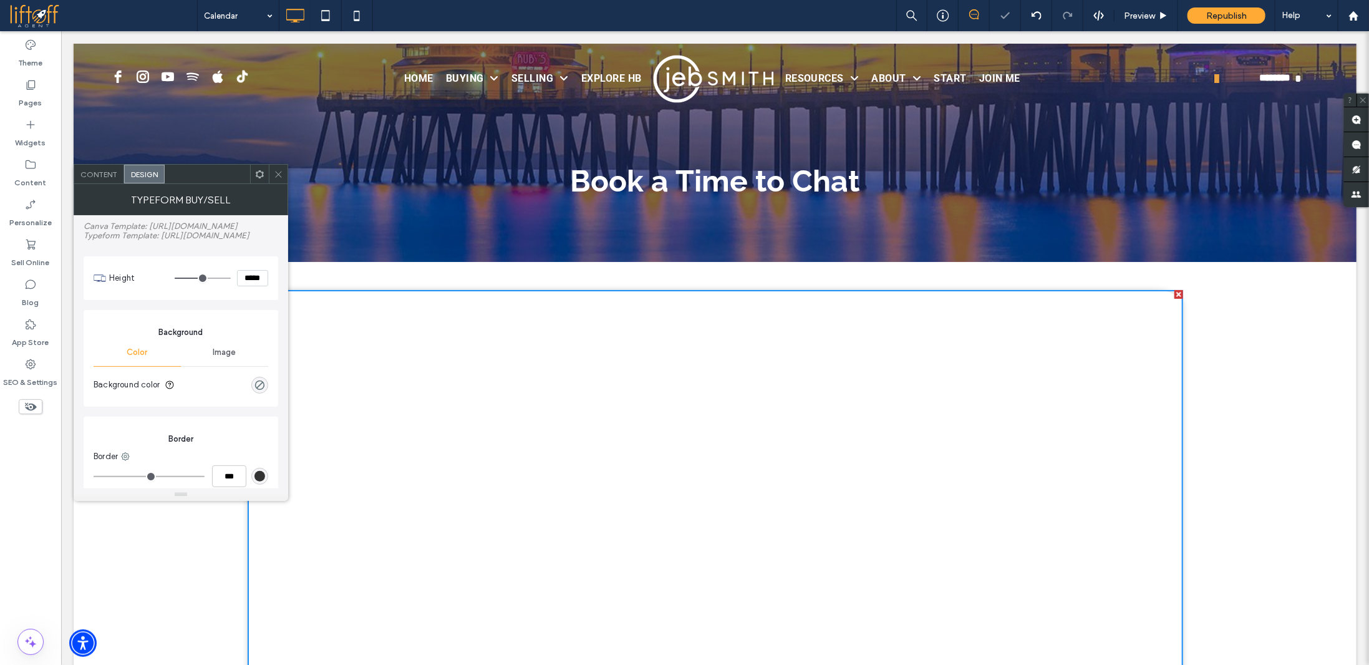
type input "*****"
type input "***"
type input "*****"
type input "***"
type input "*****"
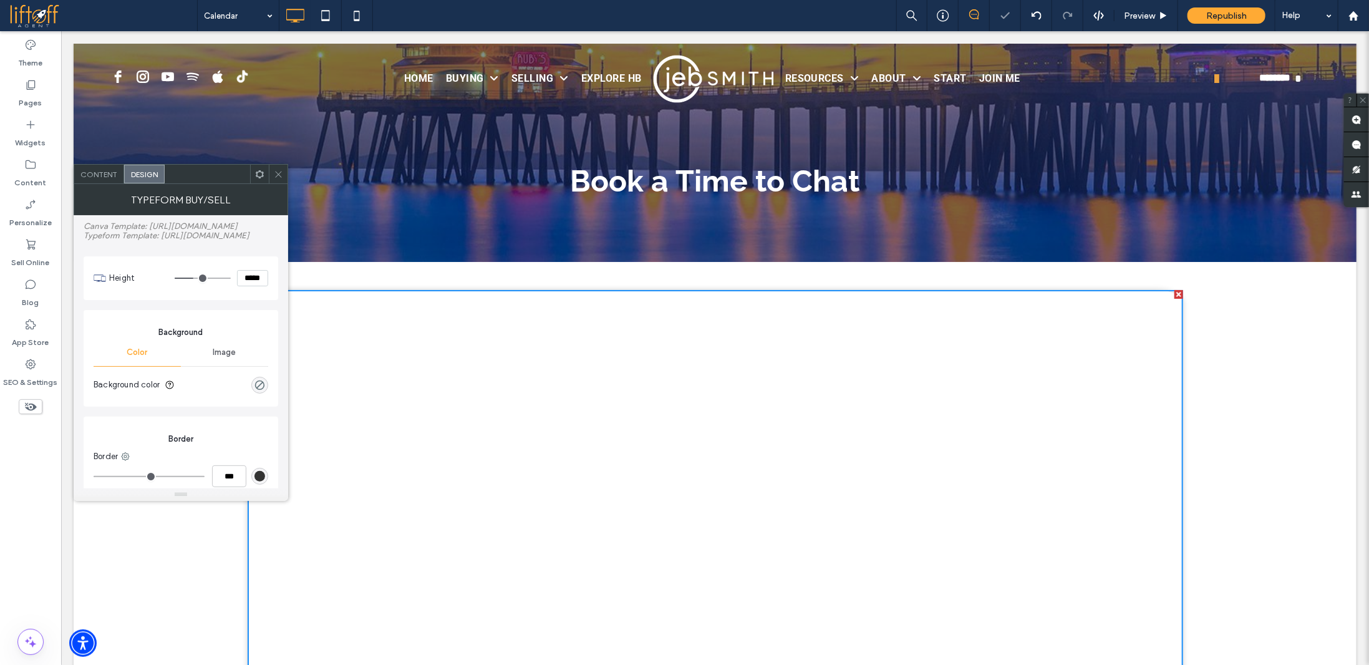
type input "***"
type input "*****"
type input "***"
type input "*****"
type input "***"
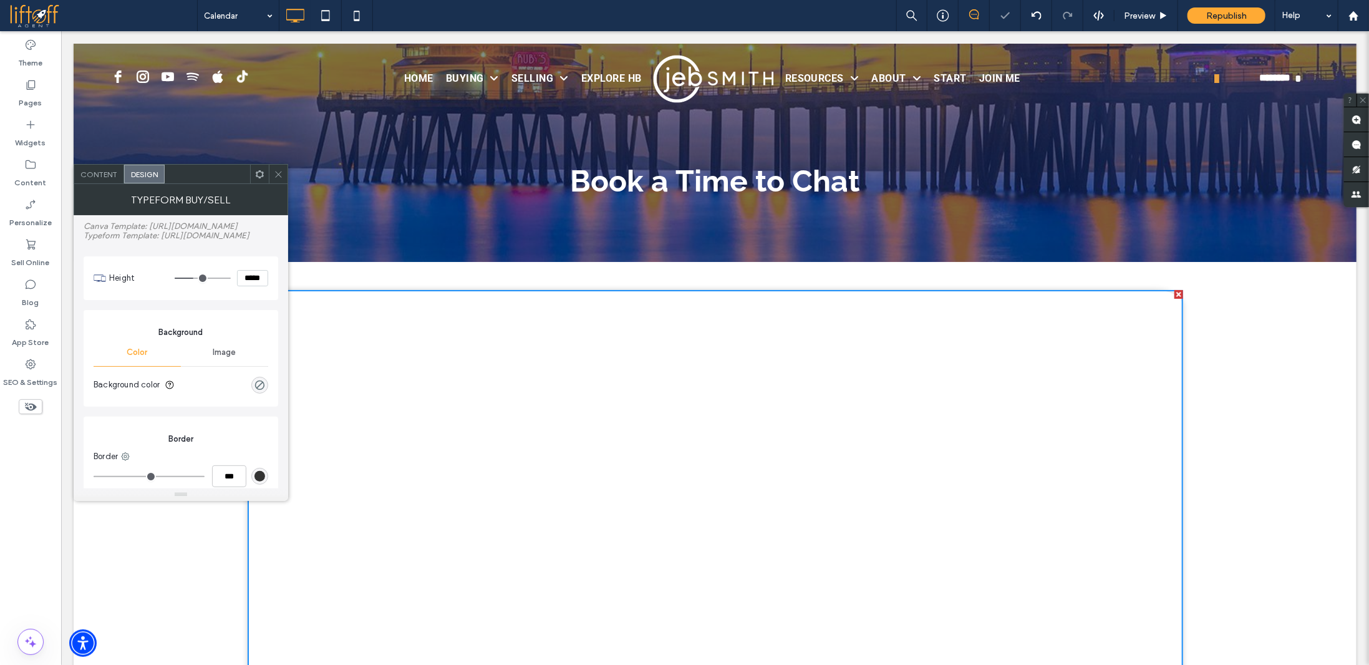
type input "*****"
type input "***"
type input "*****"
type input "***"
type input "*****"
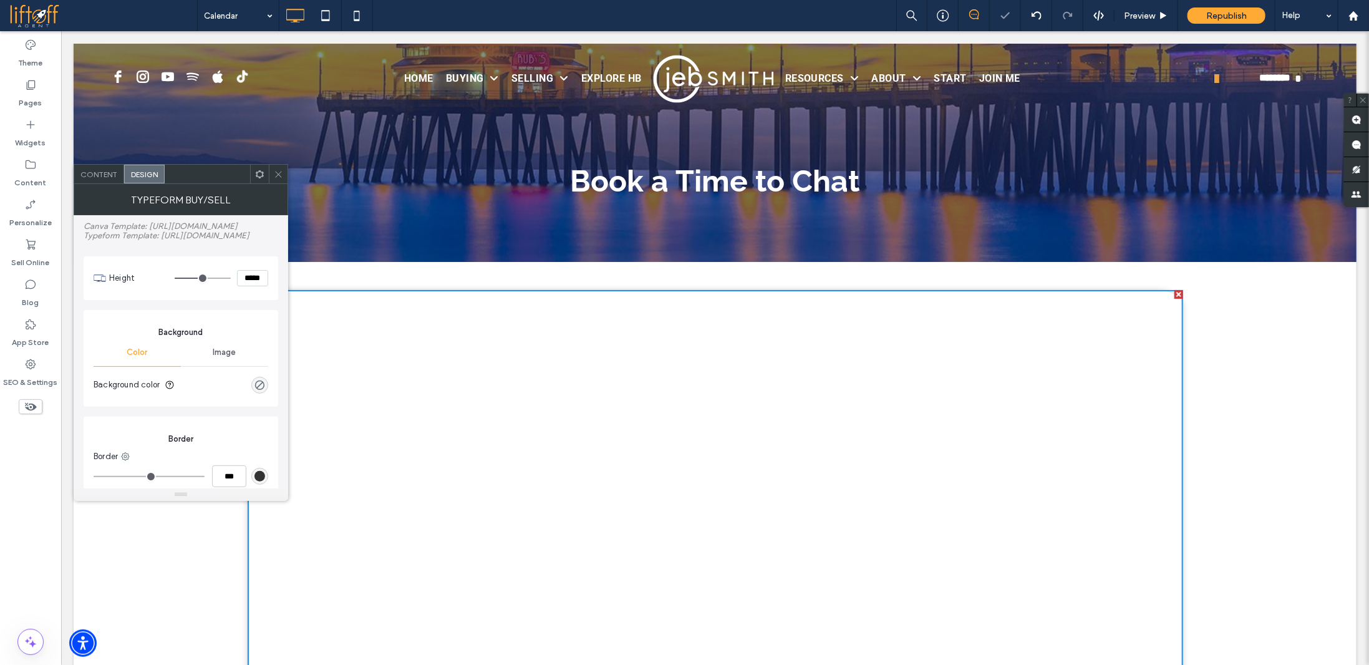
type input "***"
type input "*****"
type input "***"
type input "*****"
type input "***"
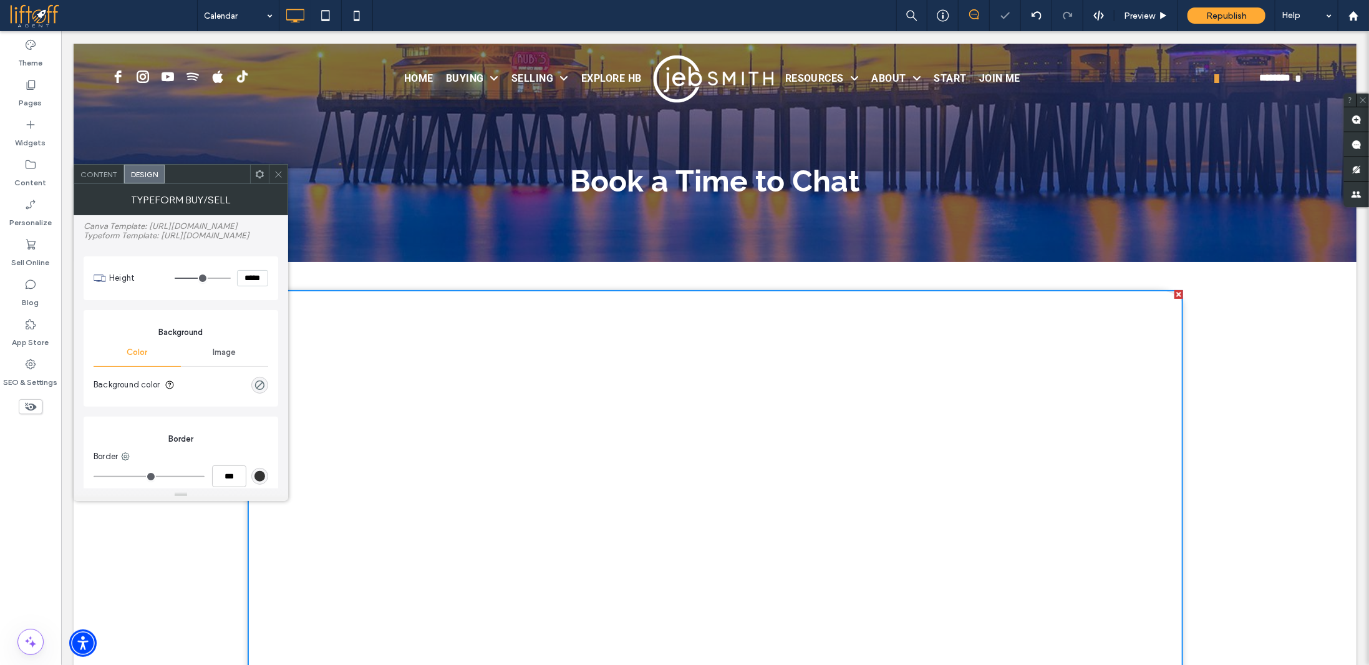
type input "*****"
type input "***"
type input "*****"
type input "***"
type input "*****"
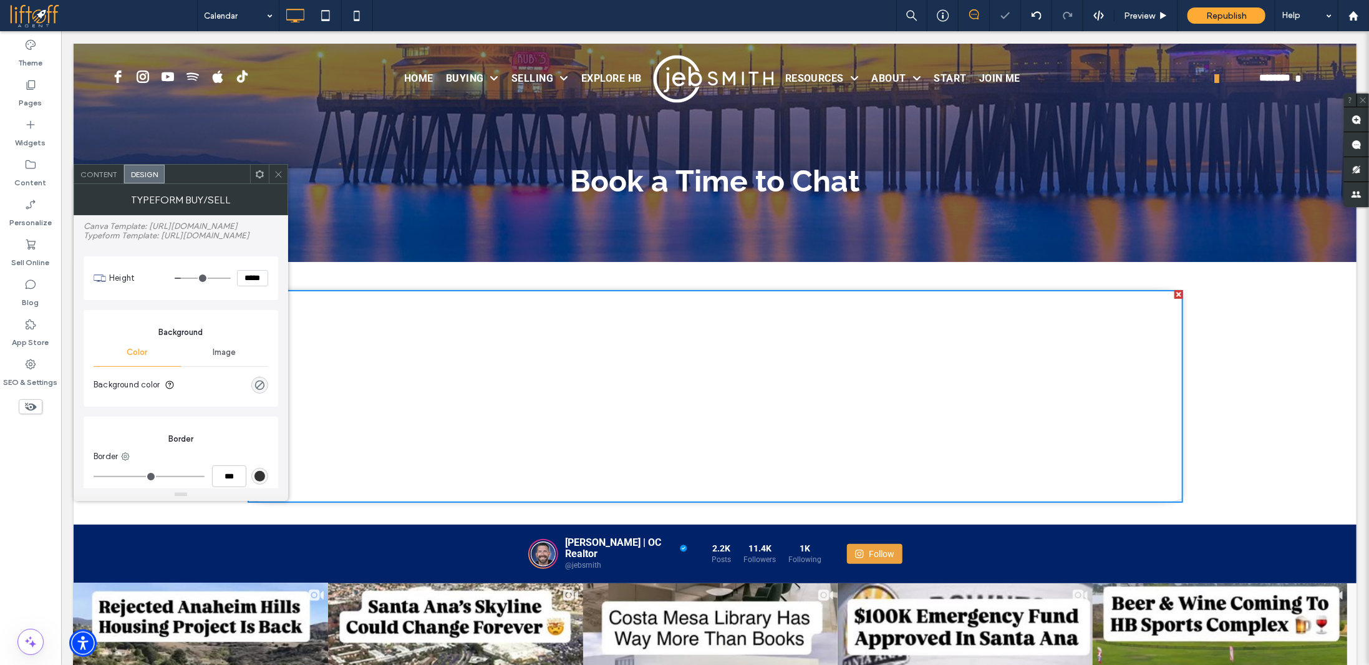
type input "***"
type input "*****"
type input "***"
type input "*****"
type input "***"
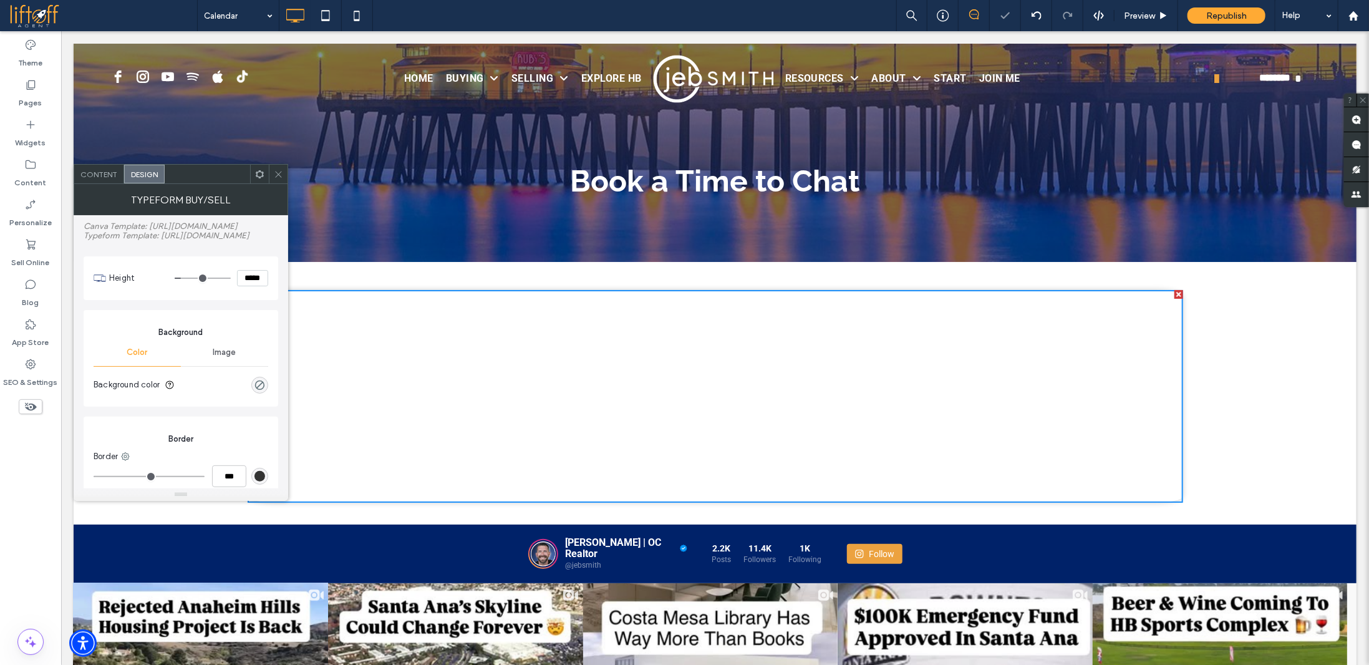
type input "*****"
type input "***"
type input "*****"
type input "***"
type input "*****"
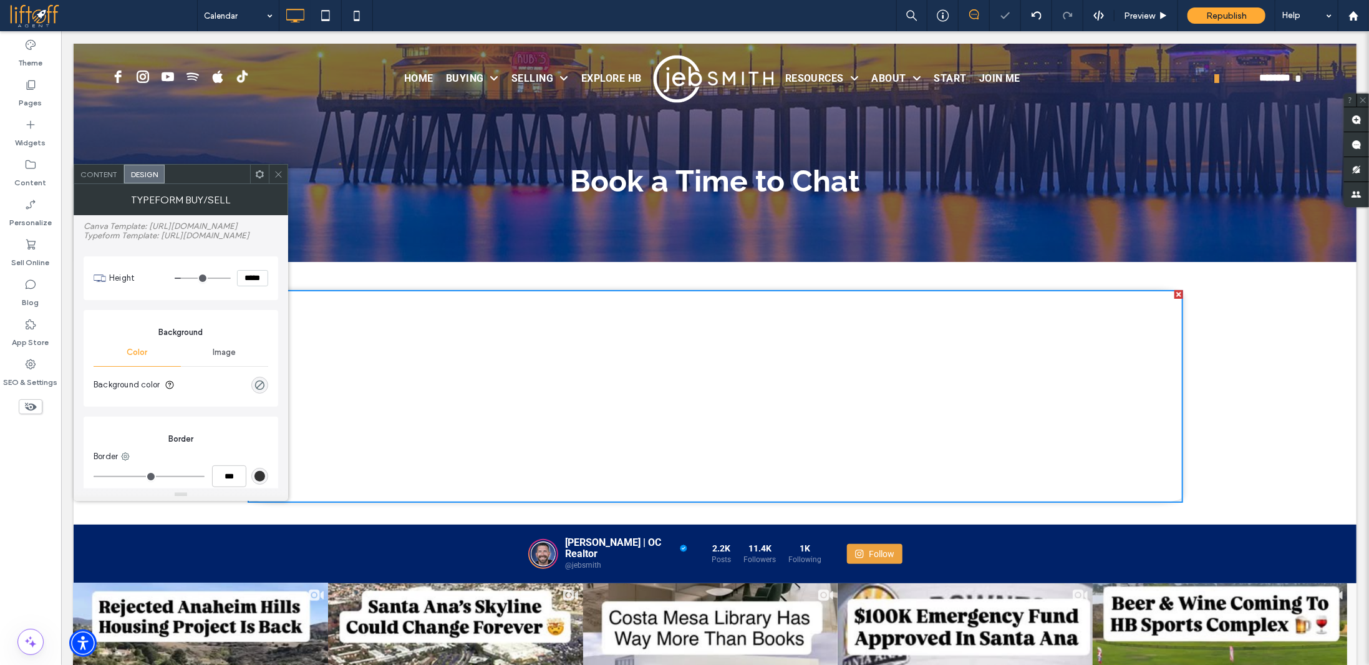
type input "***"
type input "*****"
type input "***"
type input "*****"
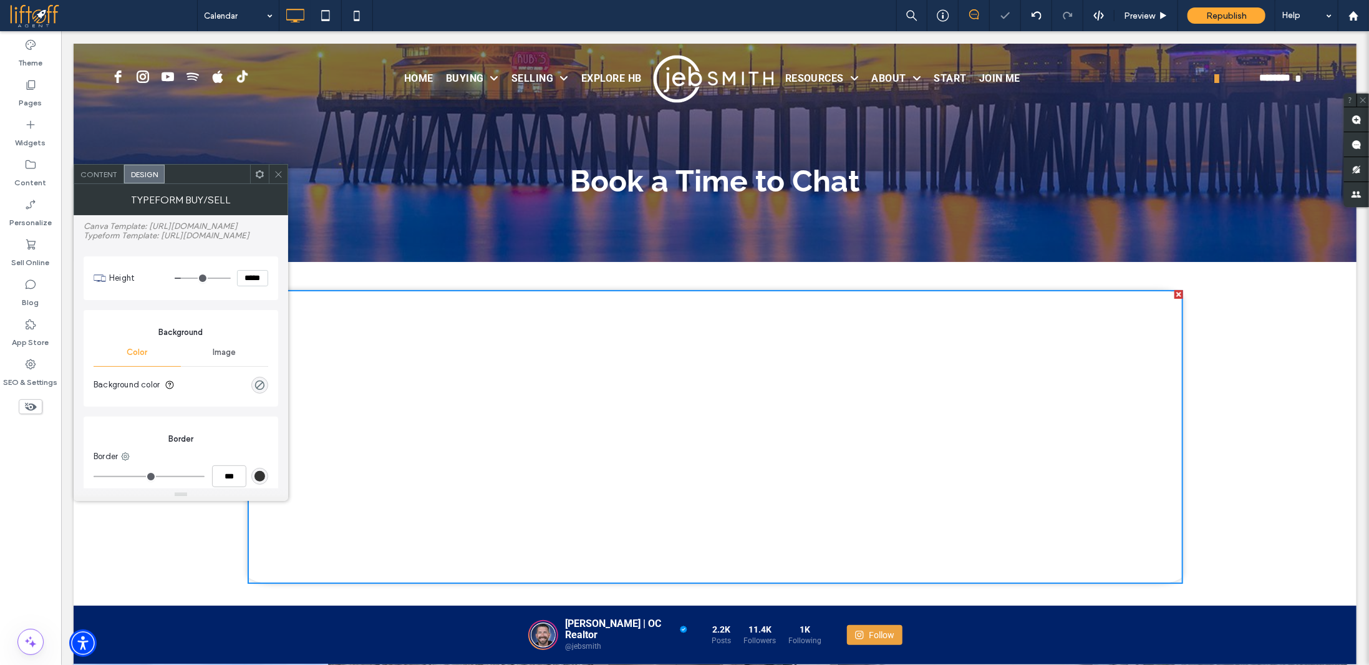
type input "***"
type input "*****"
type input "***"
type input "*****"
type input "***"
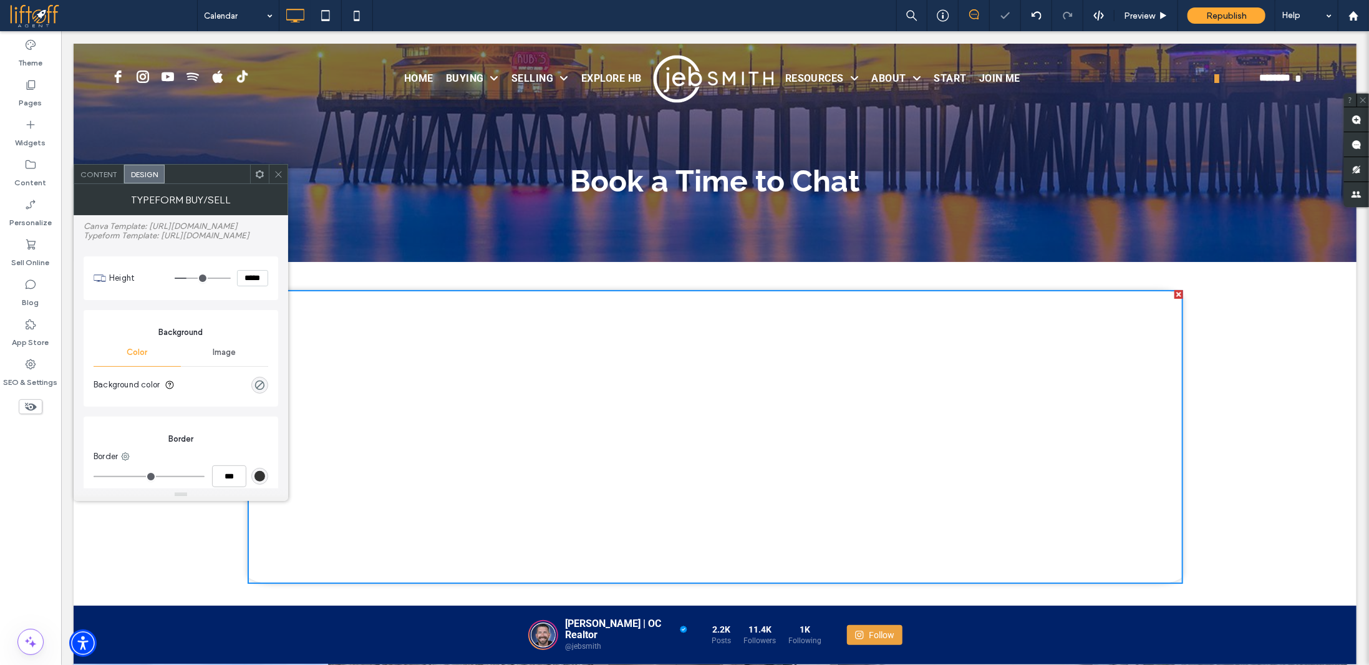
type input "*****"
type input "***"
type input "*****"
type input "***"
type input "*****"
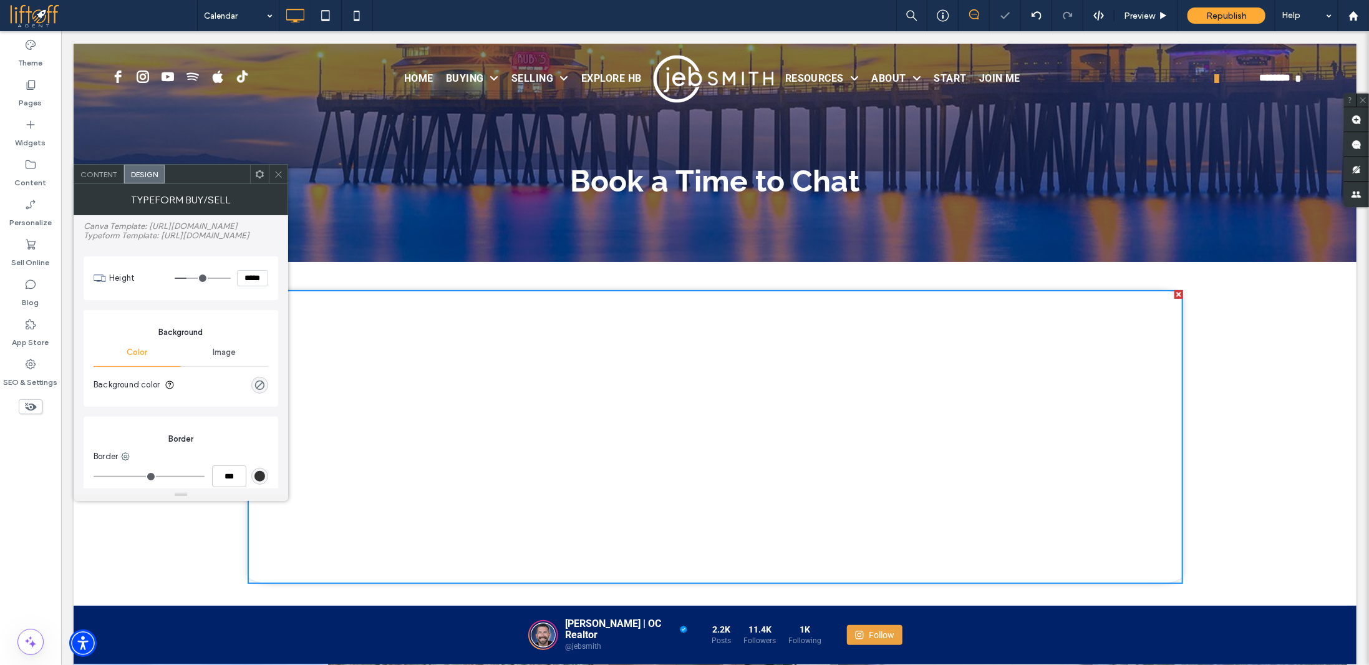
type input "***"
type input "*****"
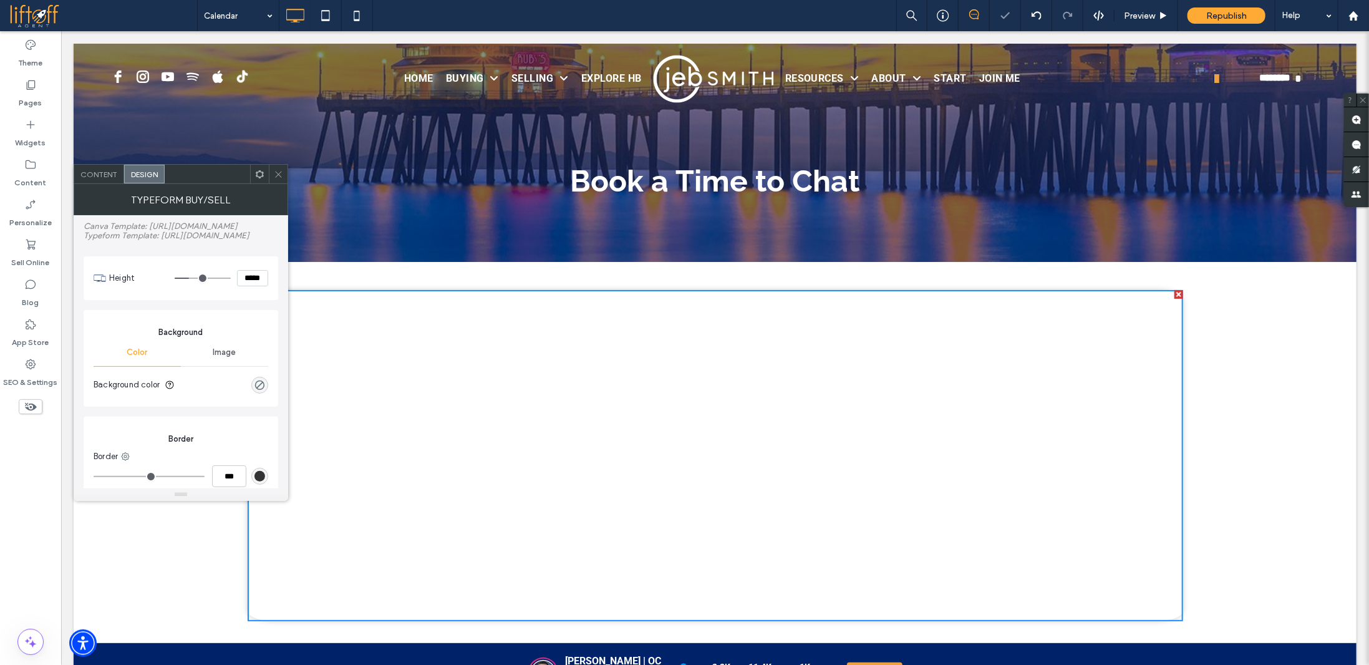
drag, startPoint x: 200, startPoint y: 277, endPoint x: 191, endPoint y: 275, distance: 9.5
type input "***"
click at [191, 278] on input "range" at bounding box center [203, 278] width 56 height 1
drag, startPoint x: 273, startPoint y: 174, endPoint x: 834, endPoint y: 193, distance: 560.6
click at [274, 174] on icon at bounding box center [278, 174] width 9 height 9
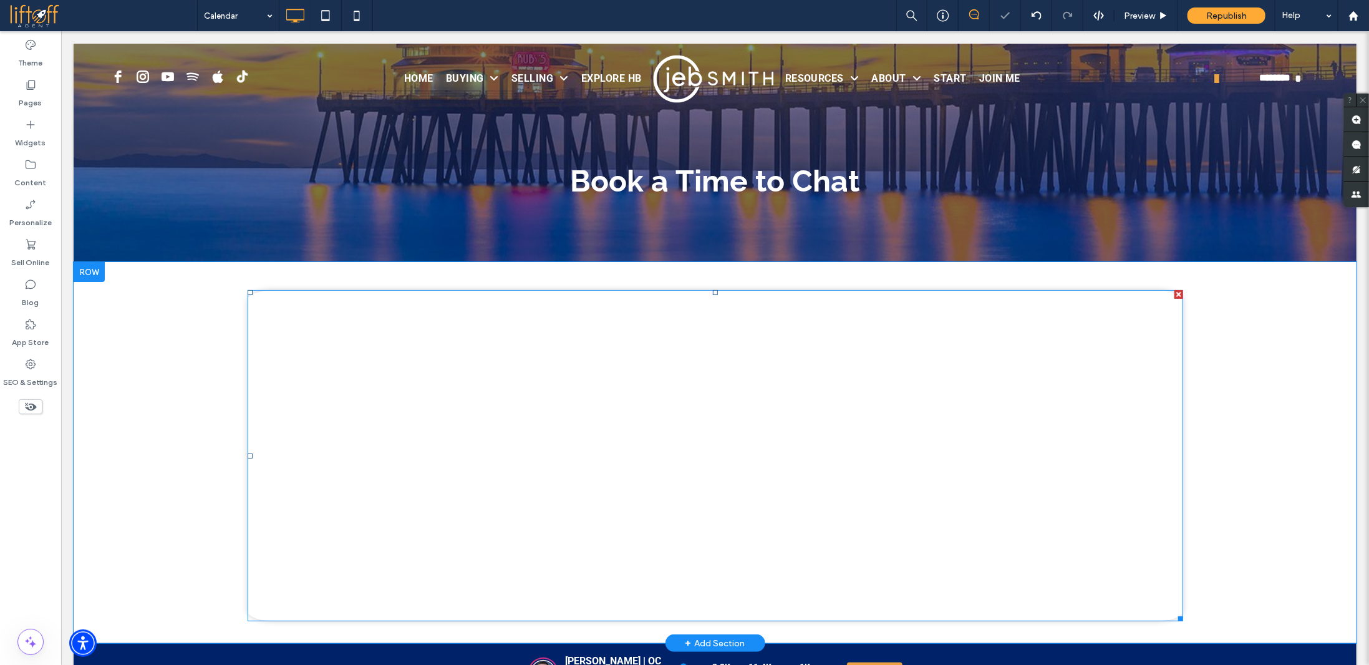
click at [1174, 294] on div at bounding box center [1178, 293] width 9 height 9
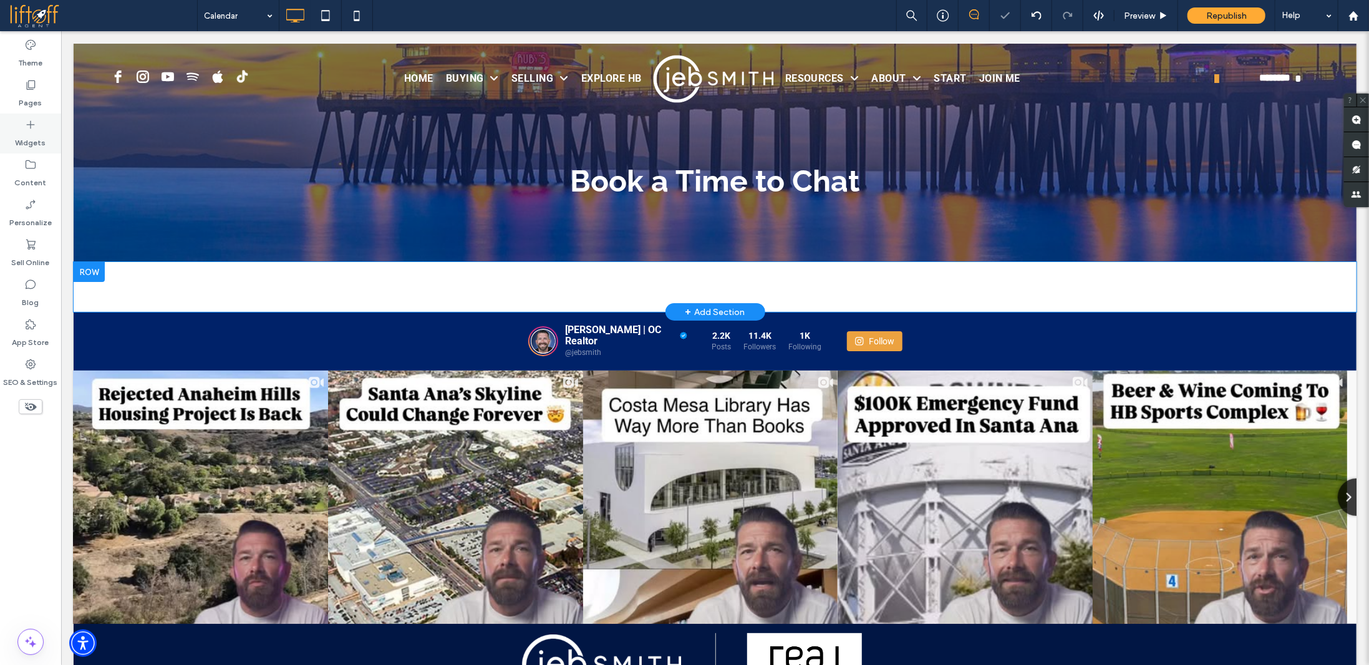
click at [23, 133] on label "Widgets" at bounding box center [31, 139] width 31 height 17
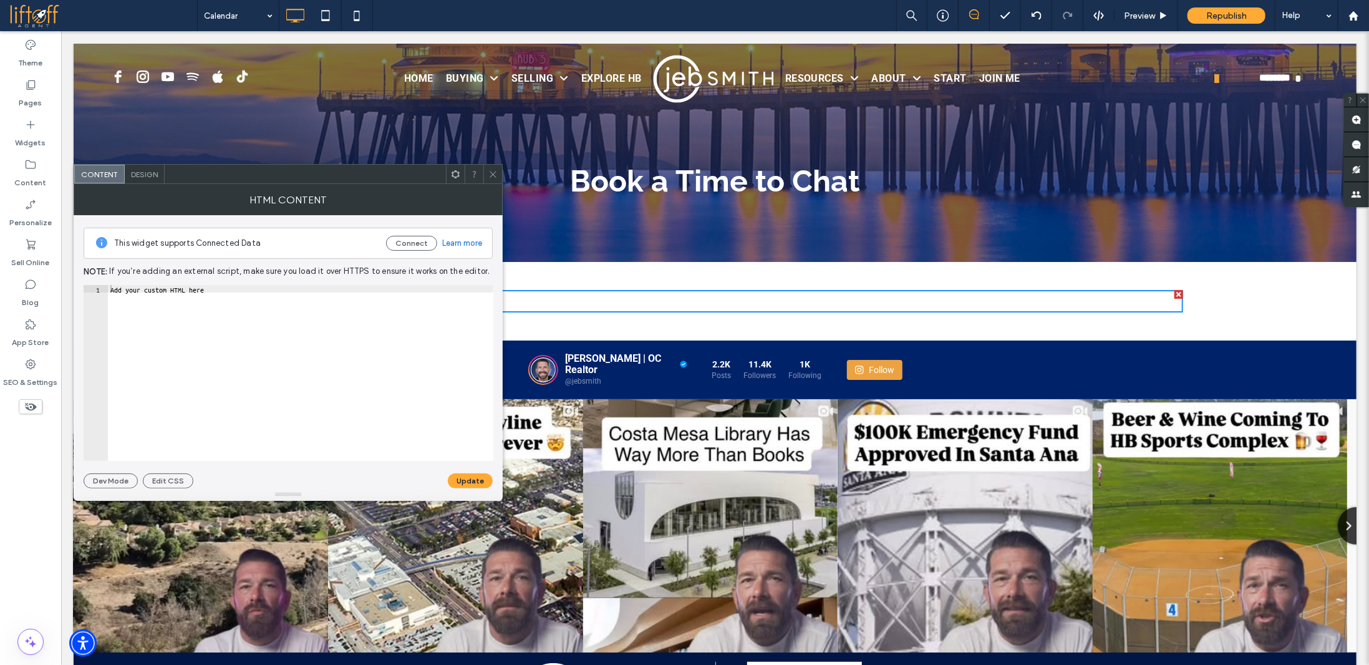
click at [198, 407] on div "Add your custom HTML here" at bounding box center [301, 381] width 386 height 192
click at [462, 479] on button "Update" at bounding box center [470, 481] width 45 height 15
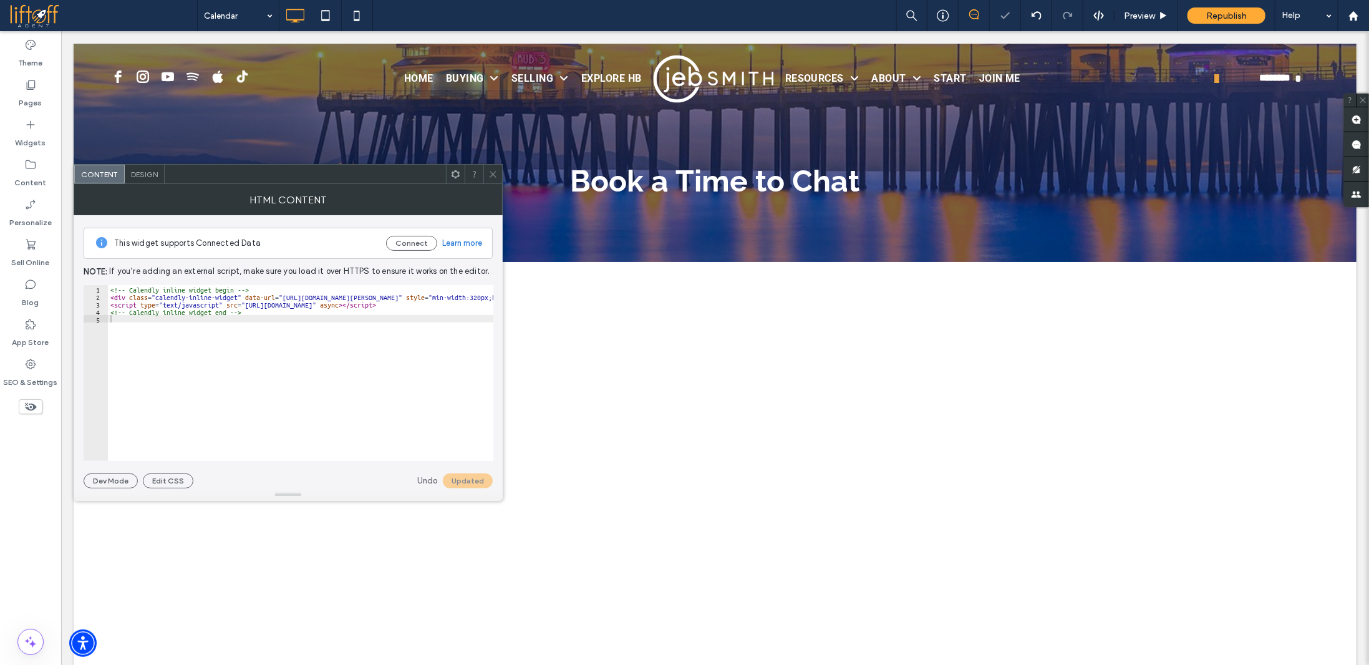
click at [492, 174] on use at bounding box center [493, 174] width 6 height 6
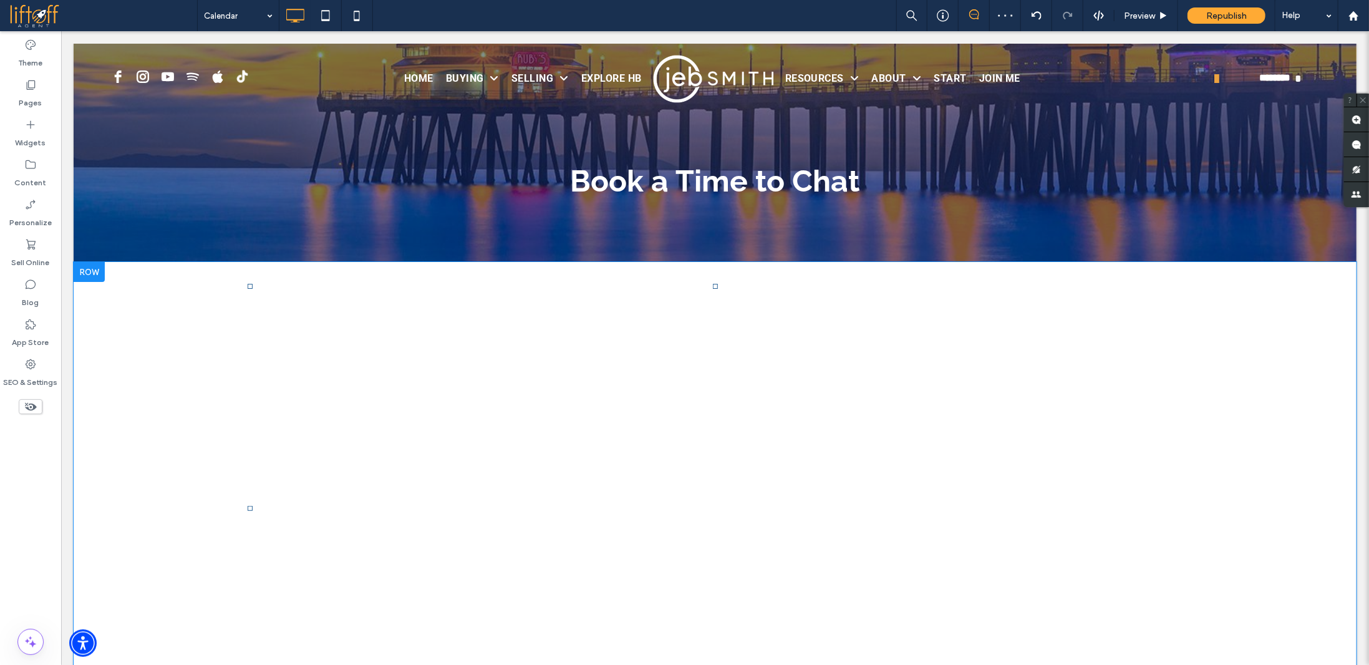
scroll to position [62, 0]
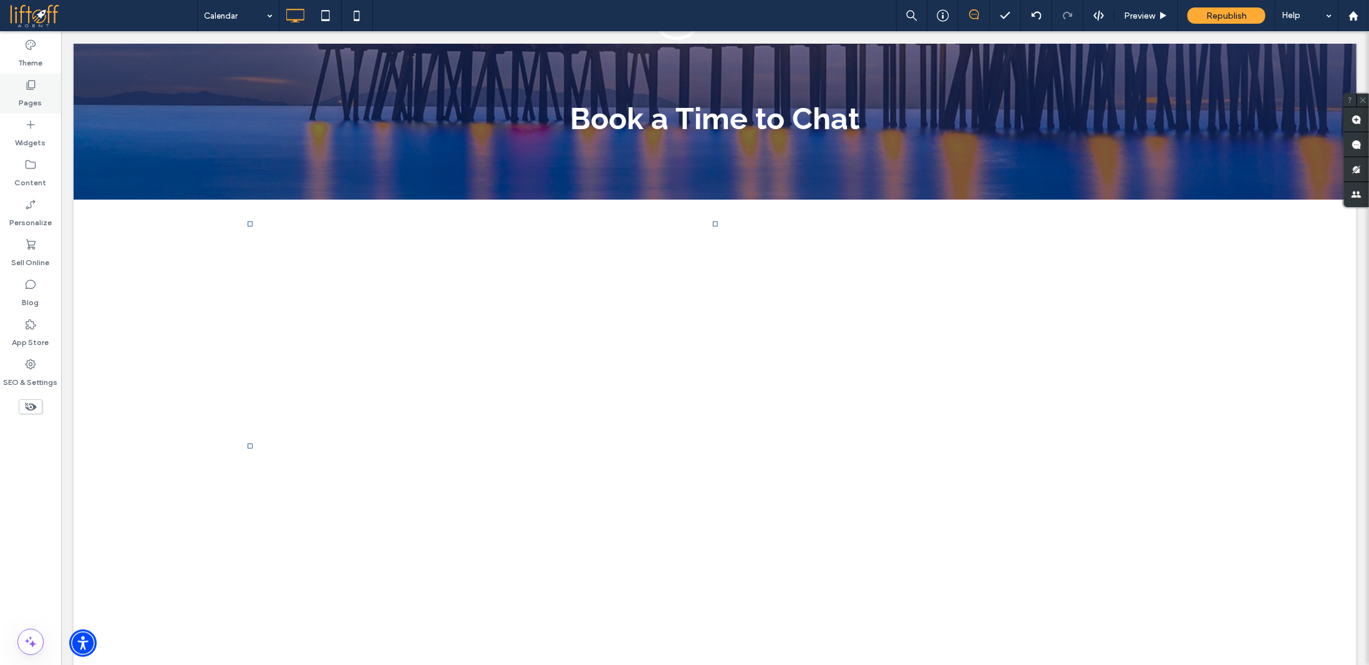
click at [27, 93] on label "Pages" at bounding box center [30, 99] width 23 height 17
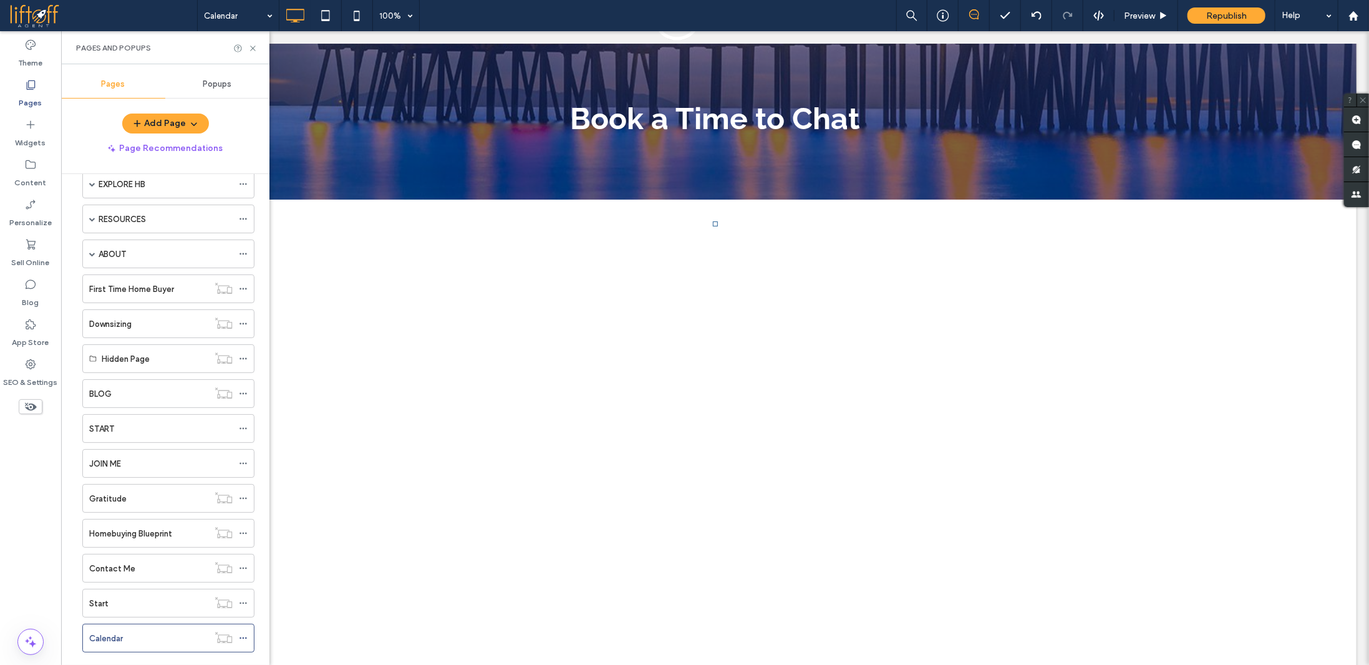
scroll to position [180, 0]
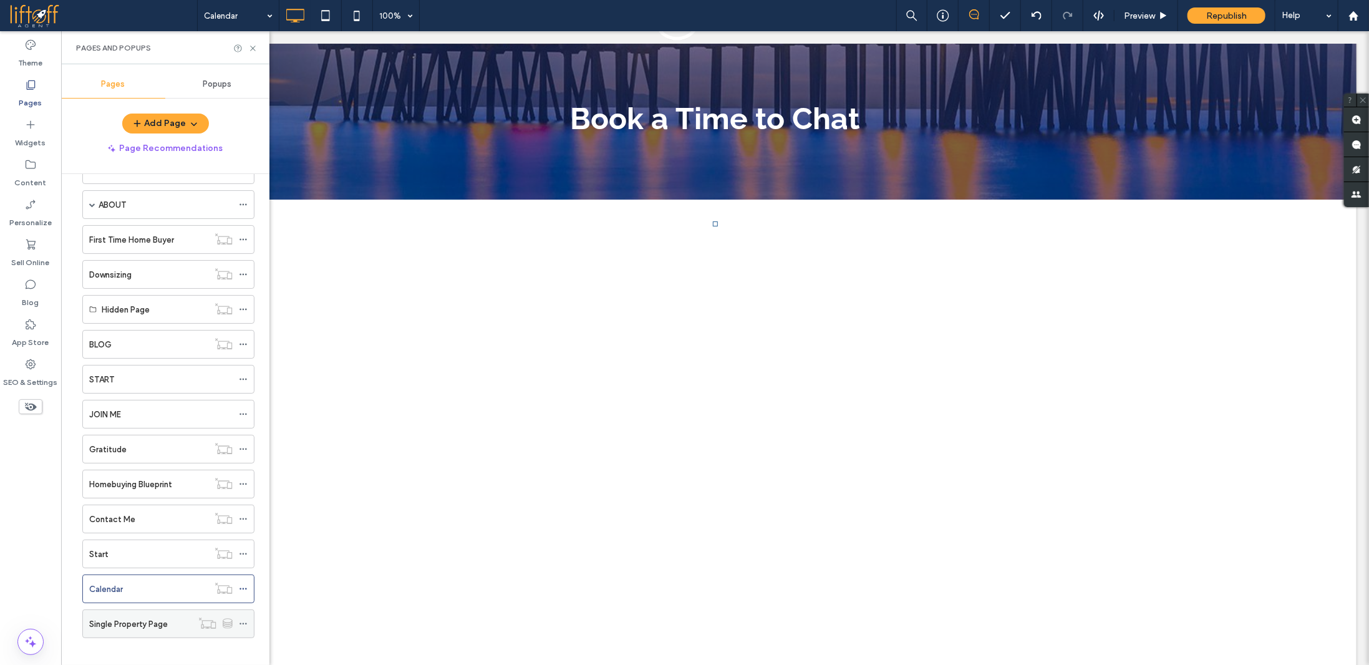
click at [134, 613] on label "Single Property Page" at bounding box center [128, 624] width 79 height 22
click at [136, 513] on div "Contact Me" at bounding box center [148, 519] width 119 height 13
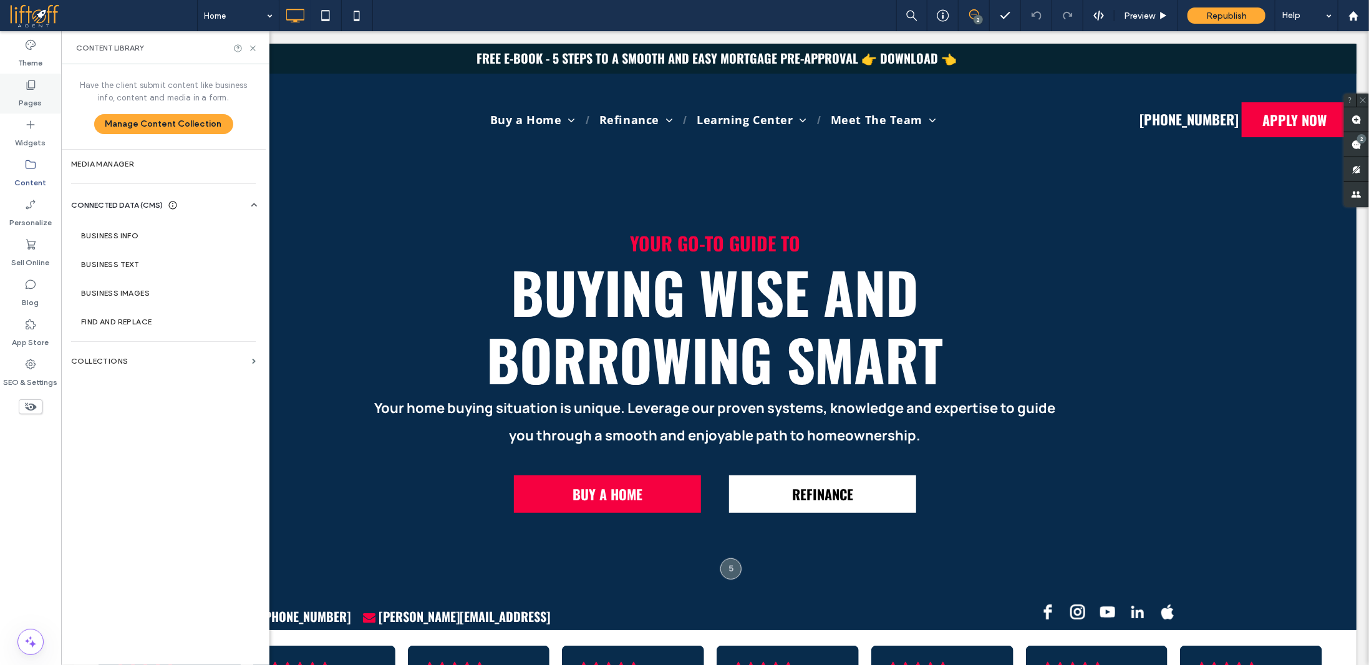
click at [27, 97] on label "Pages" at bounding box center [30, 99] width 23 height 17
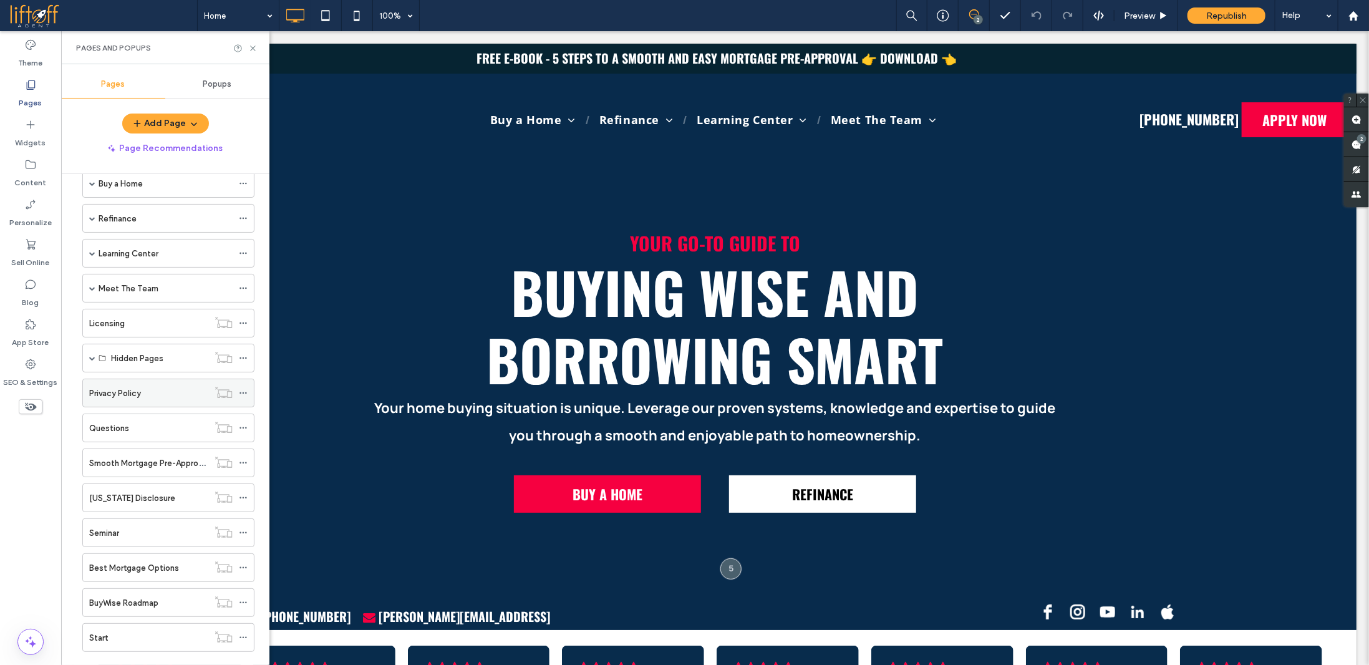
scroll to position [76, 0]
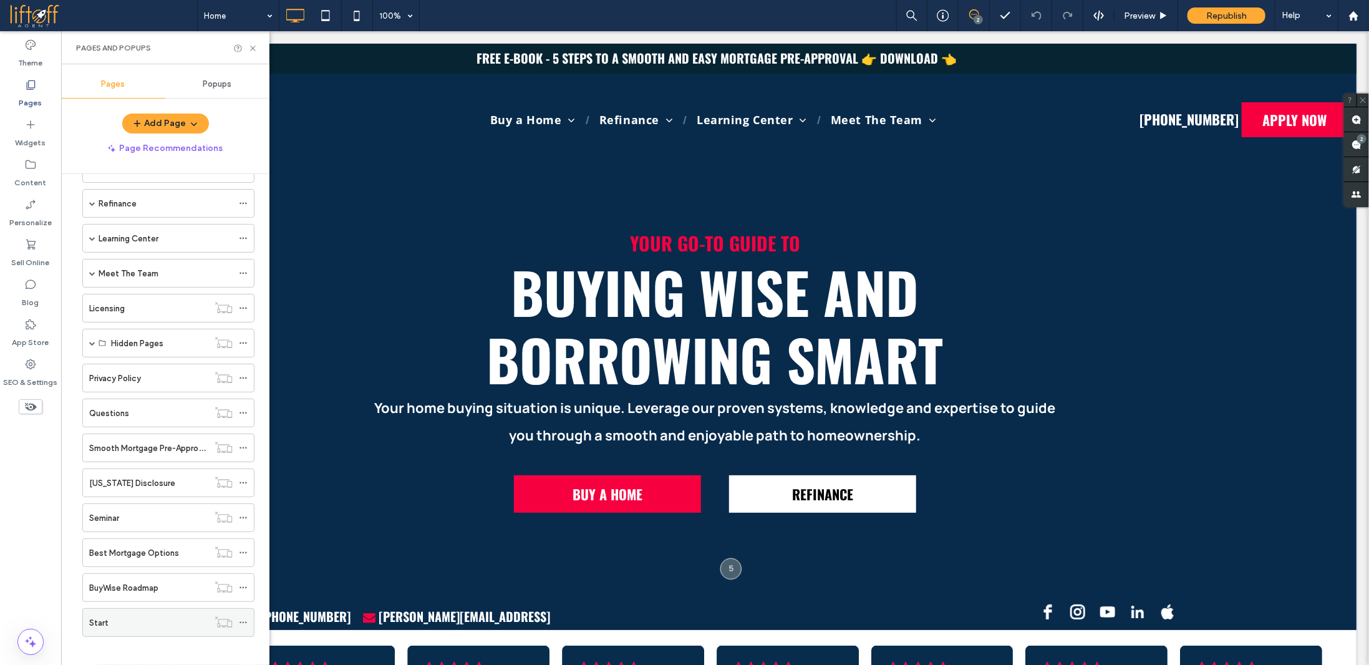
click at [129, 616] on div "Start" at bounding box center [148, 622] width 119 height 13
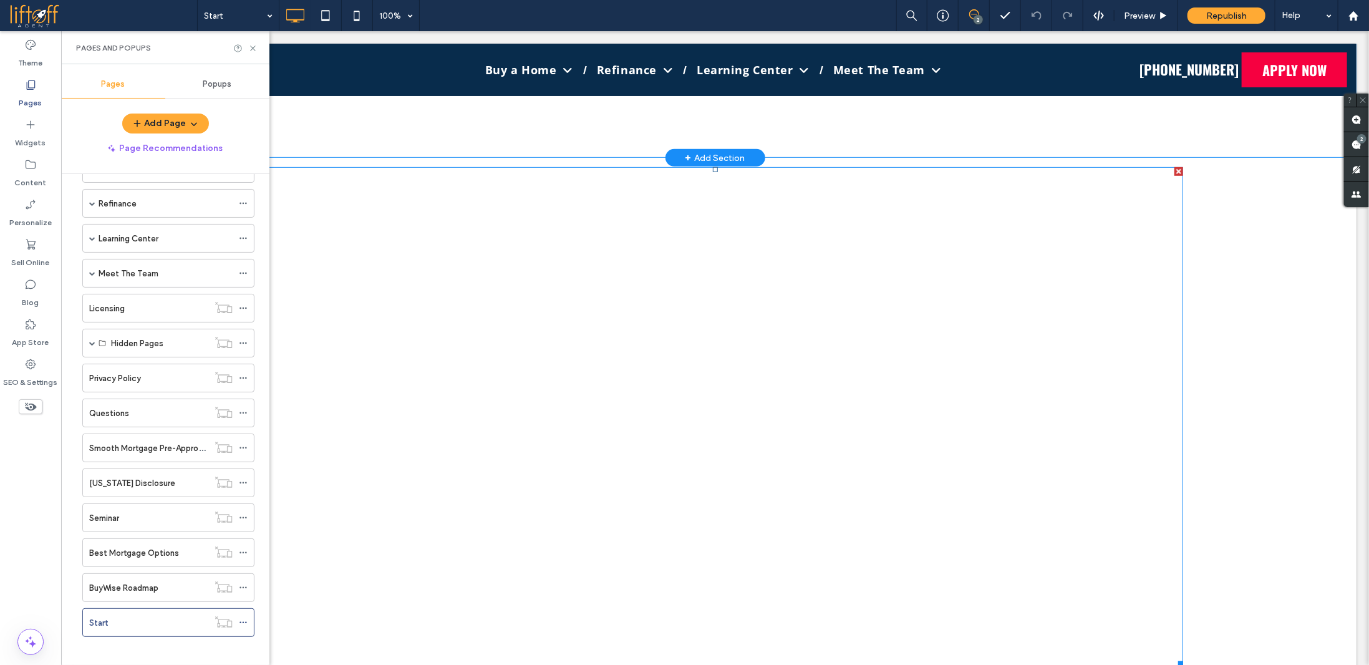
scroll to position [467, 0]
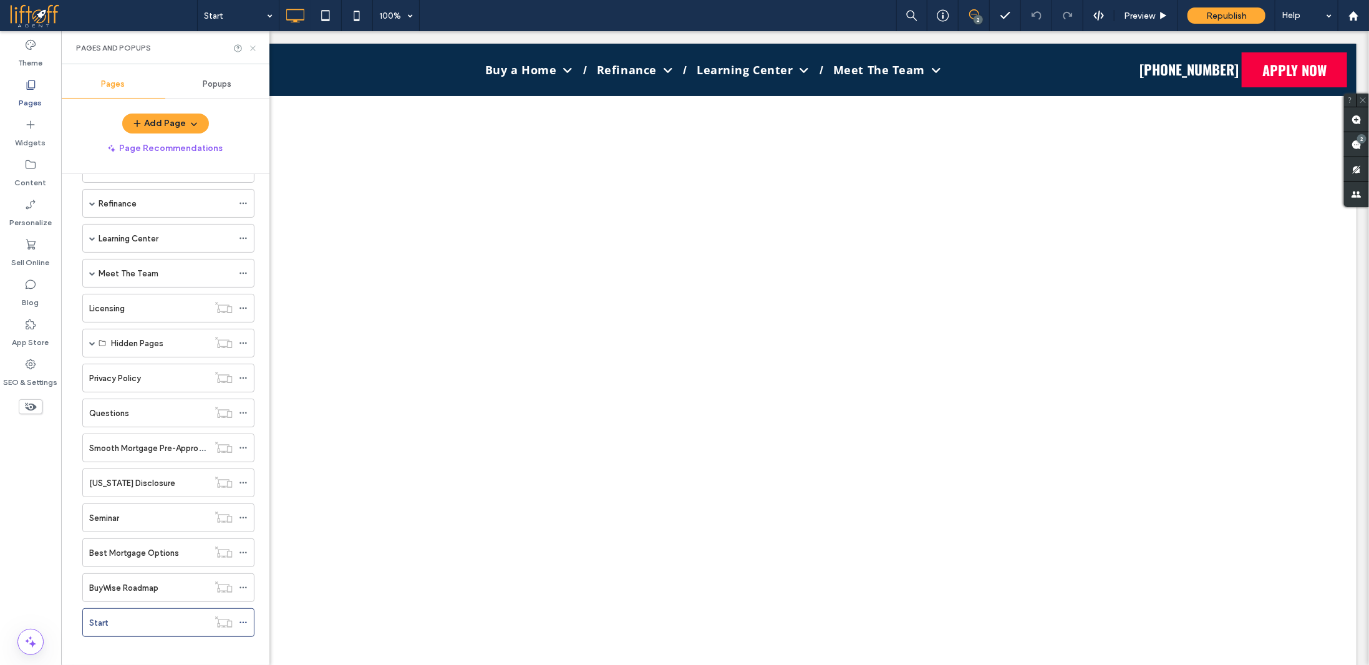
click at [251, 48] on icon at bounding box center [252, 48] width 9 height 9
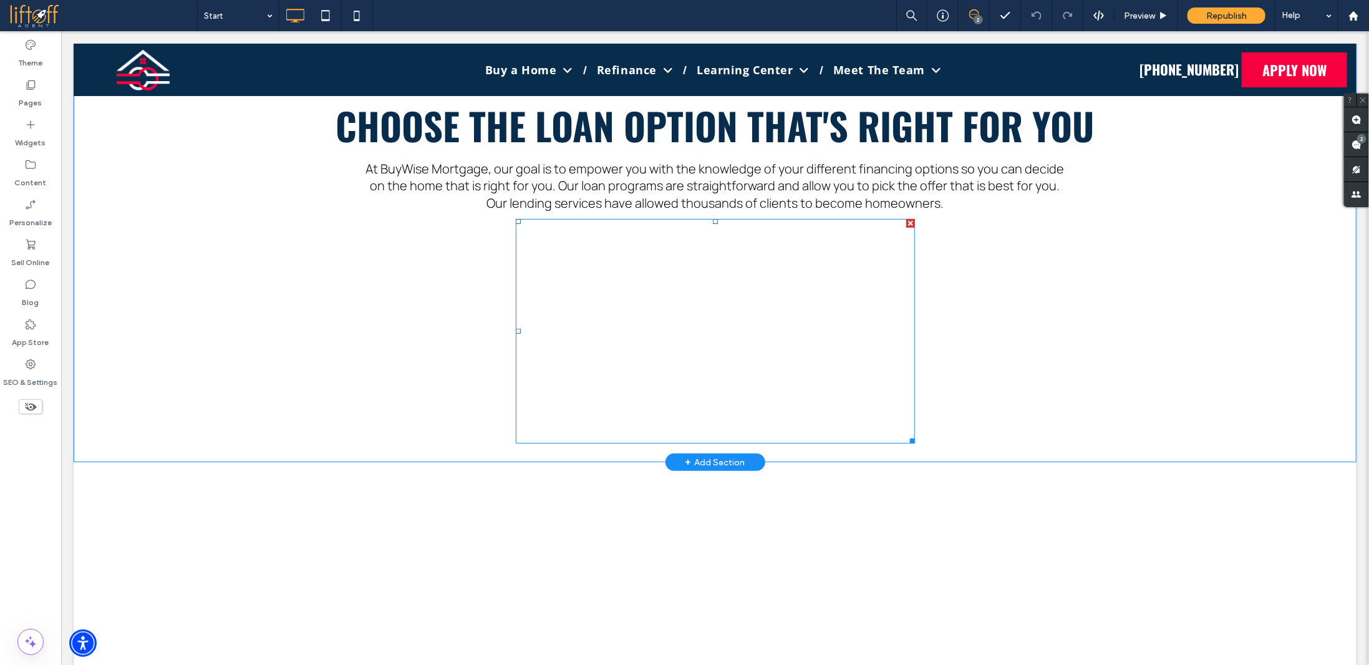
scroll to position [0, 0]
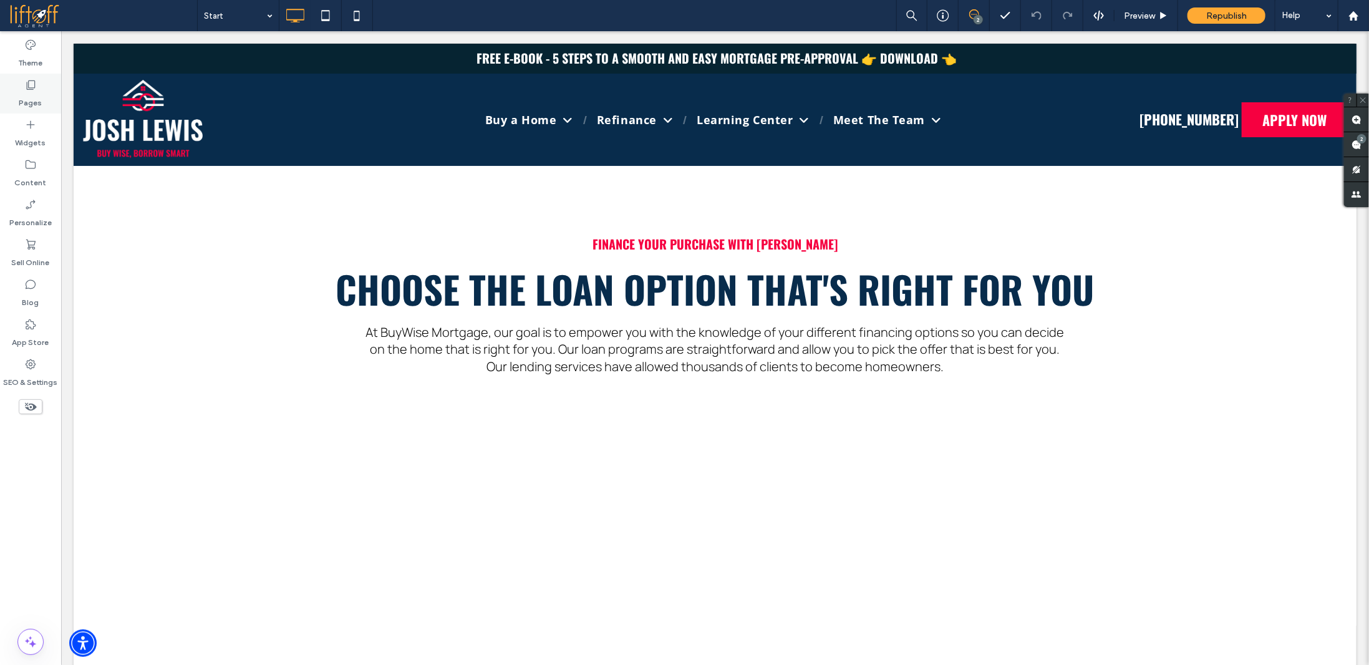
click at [31, 90] on icon at bounding box center [30, 85] width 12 height 12
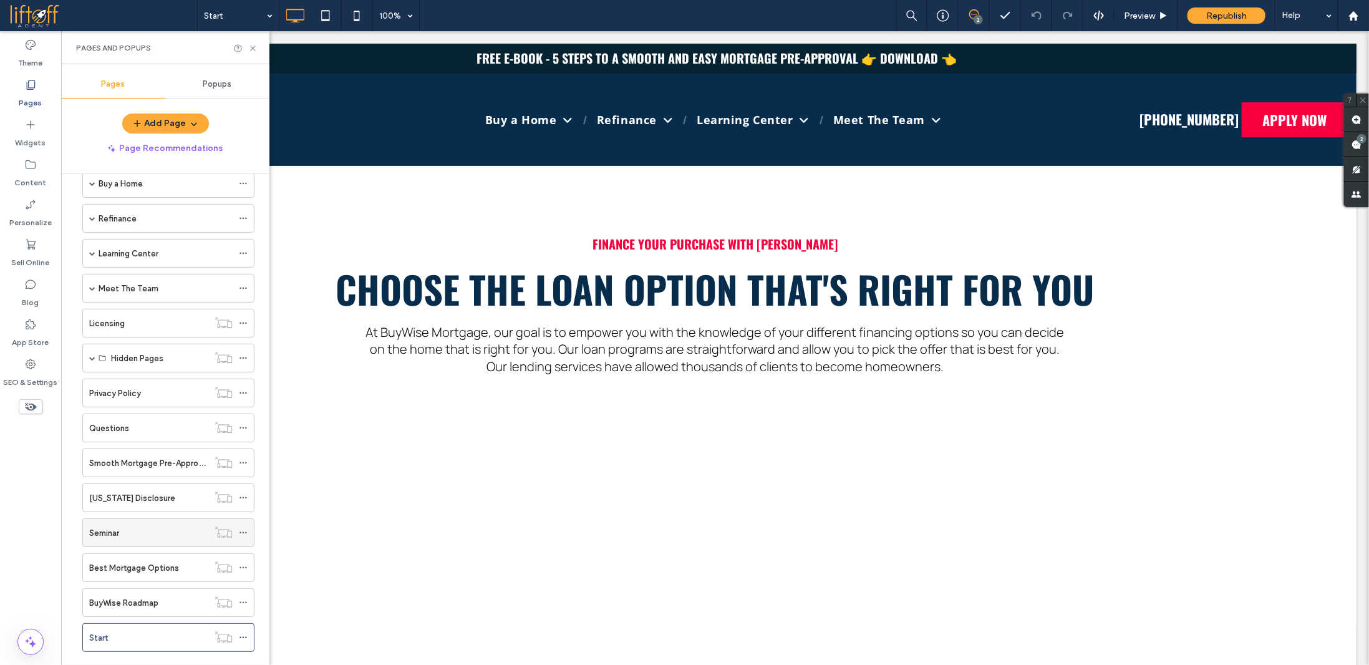
scroll to position [76, 0]
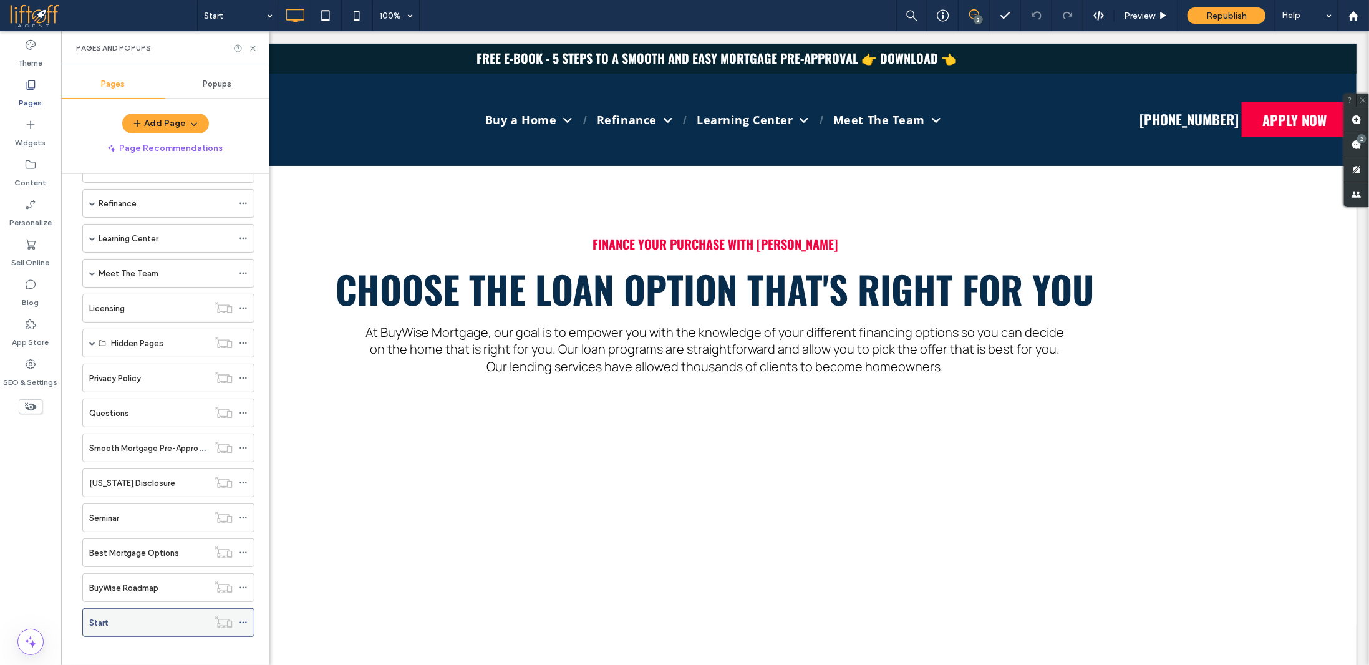
click at [241, 618] on icon at bounding box center [243, 622] width 9 height 9
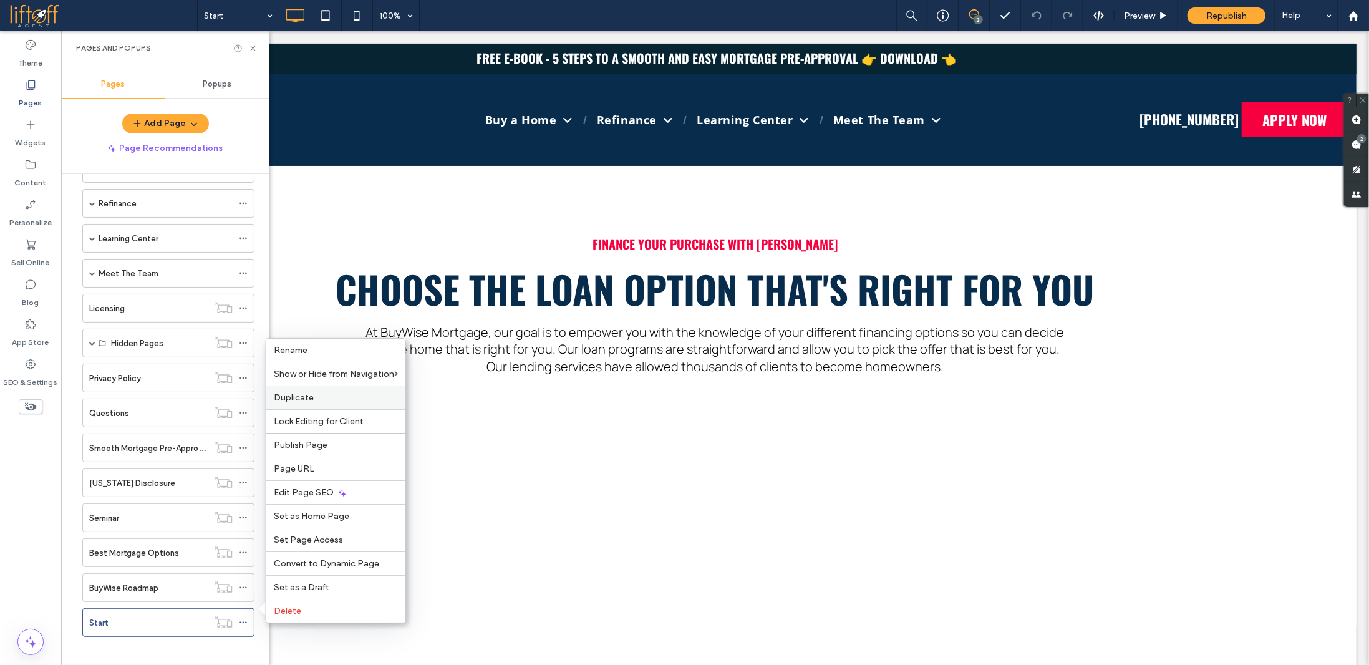
click at [298, 401] on span "Duplicate" at bounding box center [294, 397] width 40 height 11
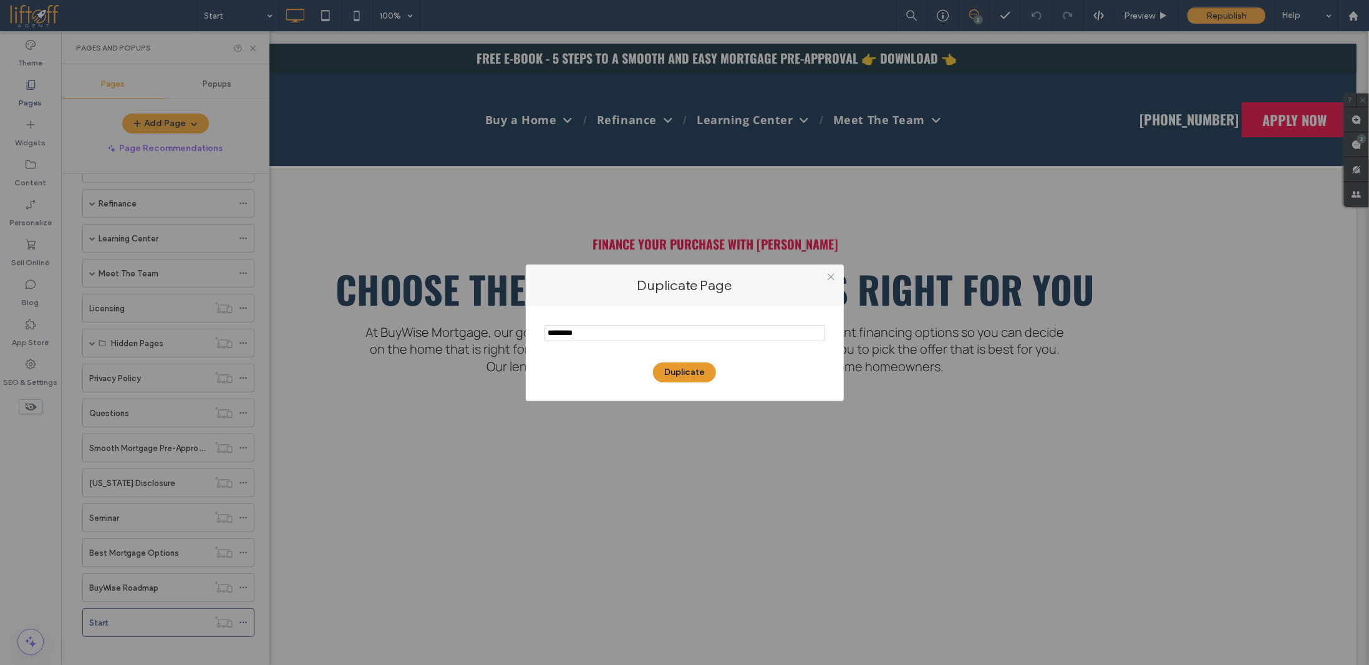
type input "********"
click at [675, 366] on button "Duplicate" at bounding box center [684, 372] width 63 height 20
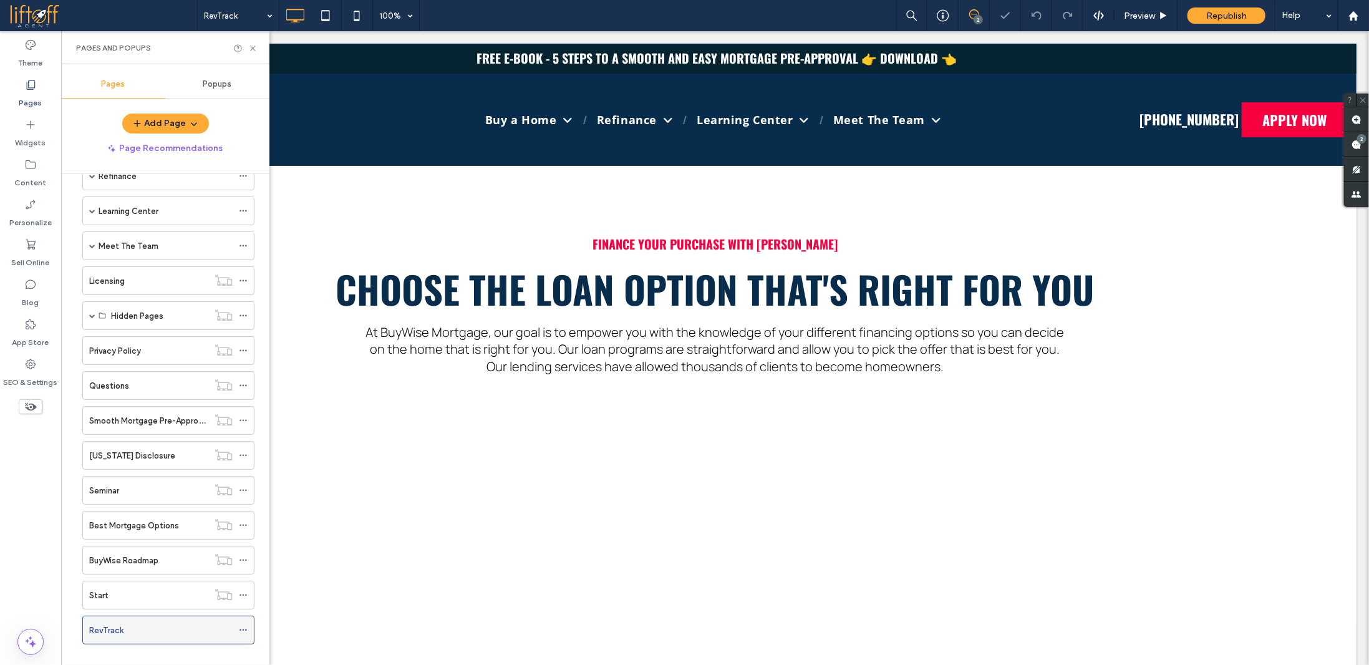
scroll to position [110, 0]
click at [245, 619] on icon at bounding box center [243, 623] width 9 height 9
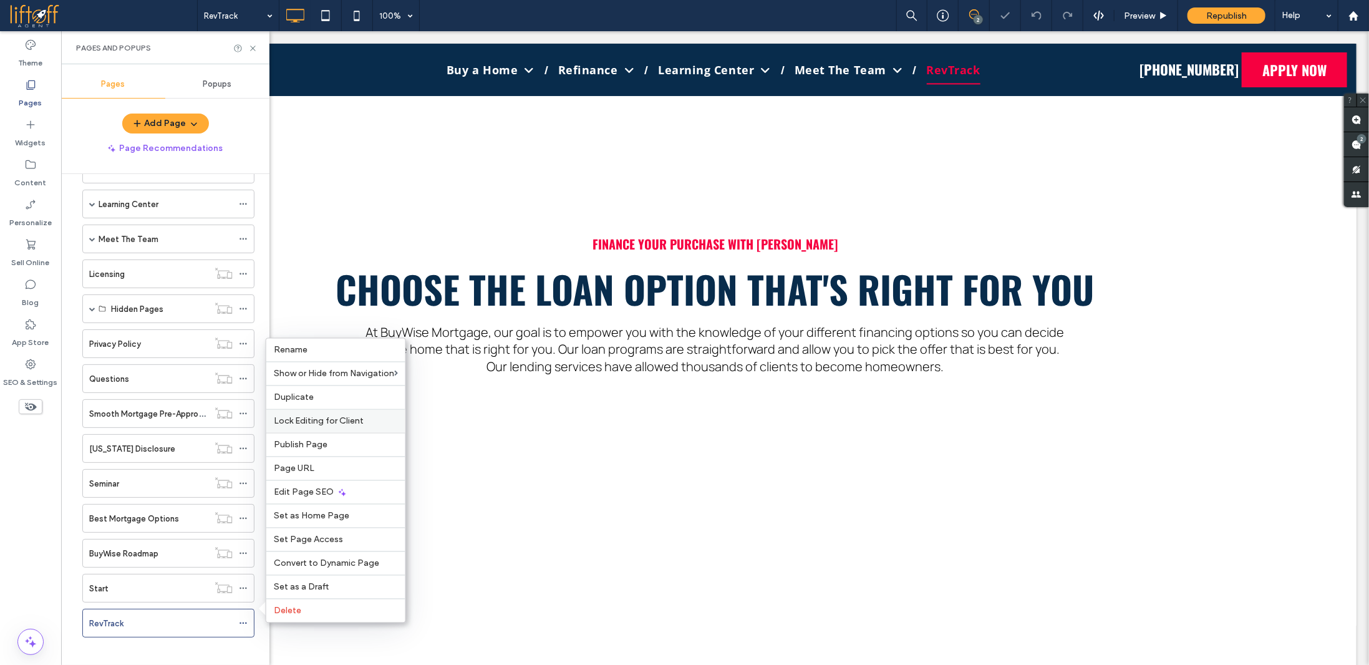
scroll to position [468, 0]
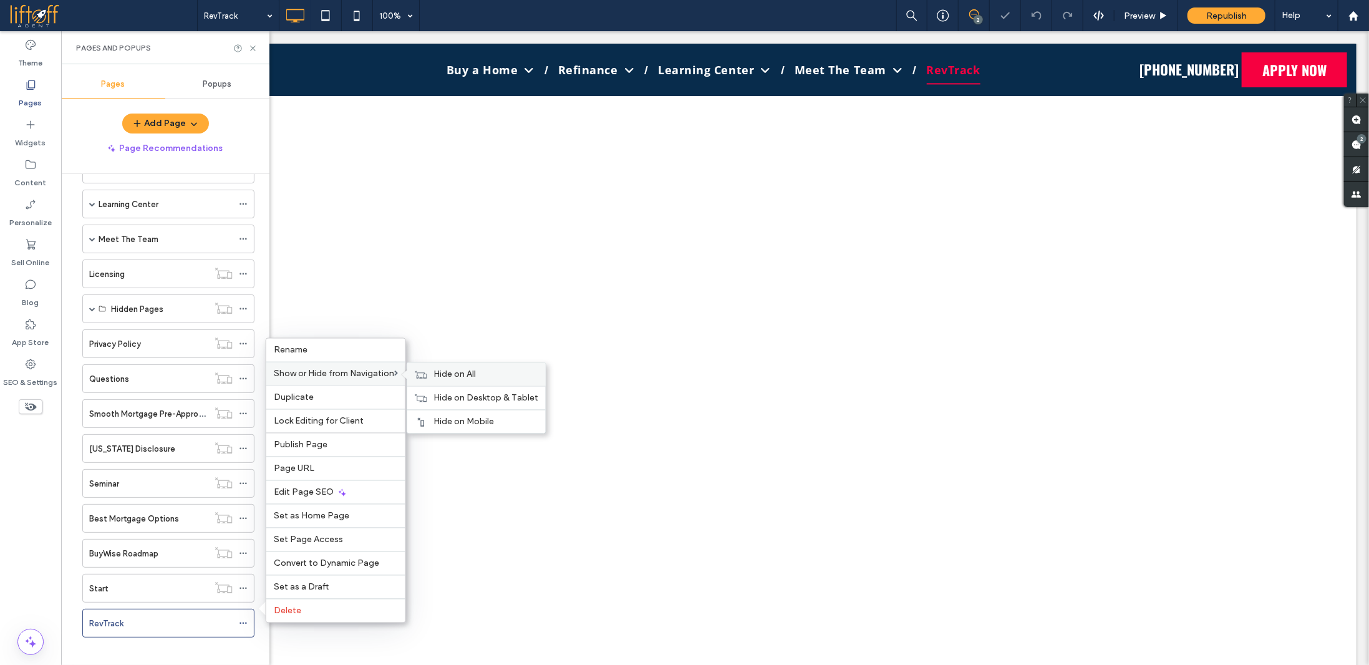
click at [433, 379] on div "Hide on All" at bounding box center [476, 374] width 139 height 23
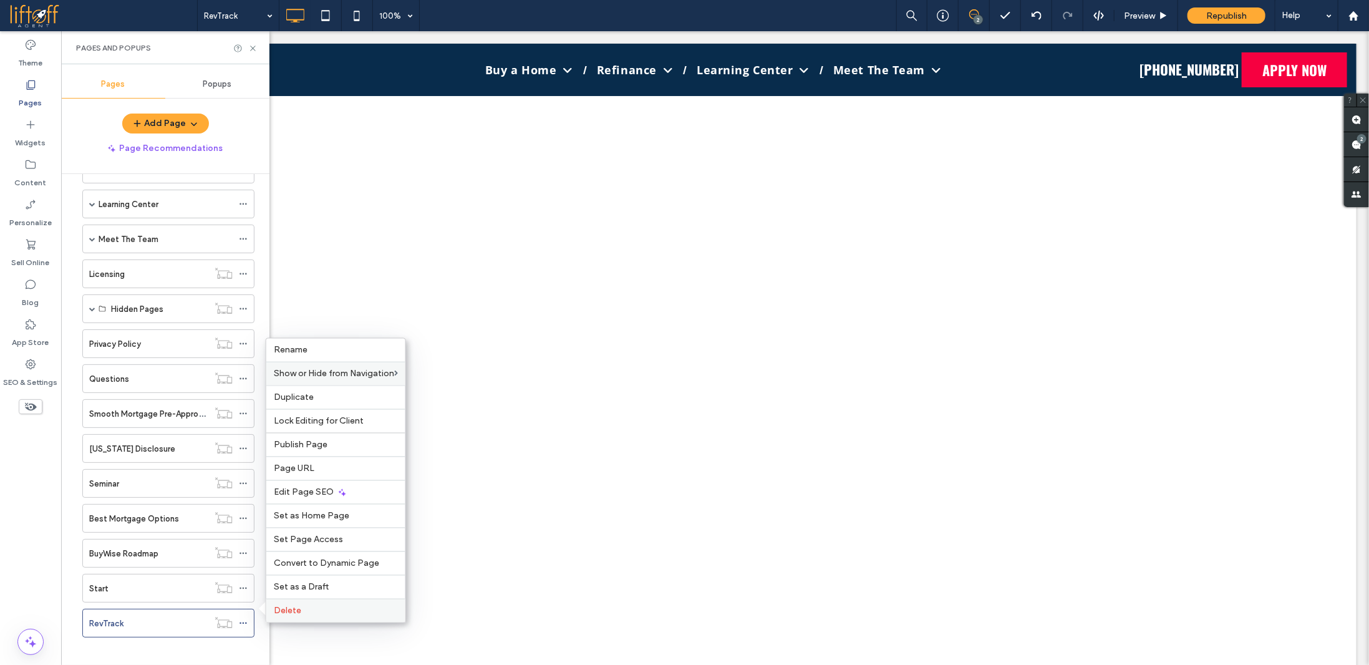
click at [292, 614] on span "Delete" at bounding box center [287, 611] width 27 height 11
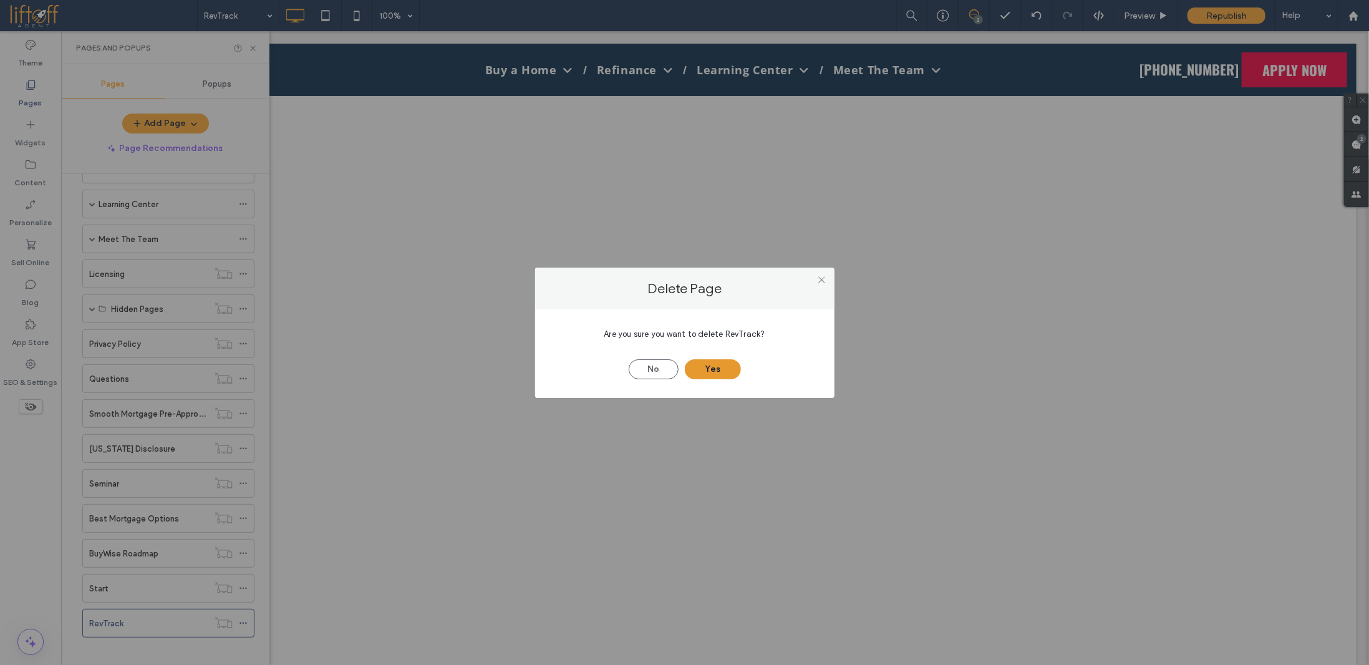
click at [719, 369] on button "Yes" at bounding box center [713, 369] width 56 height 20
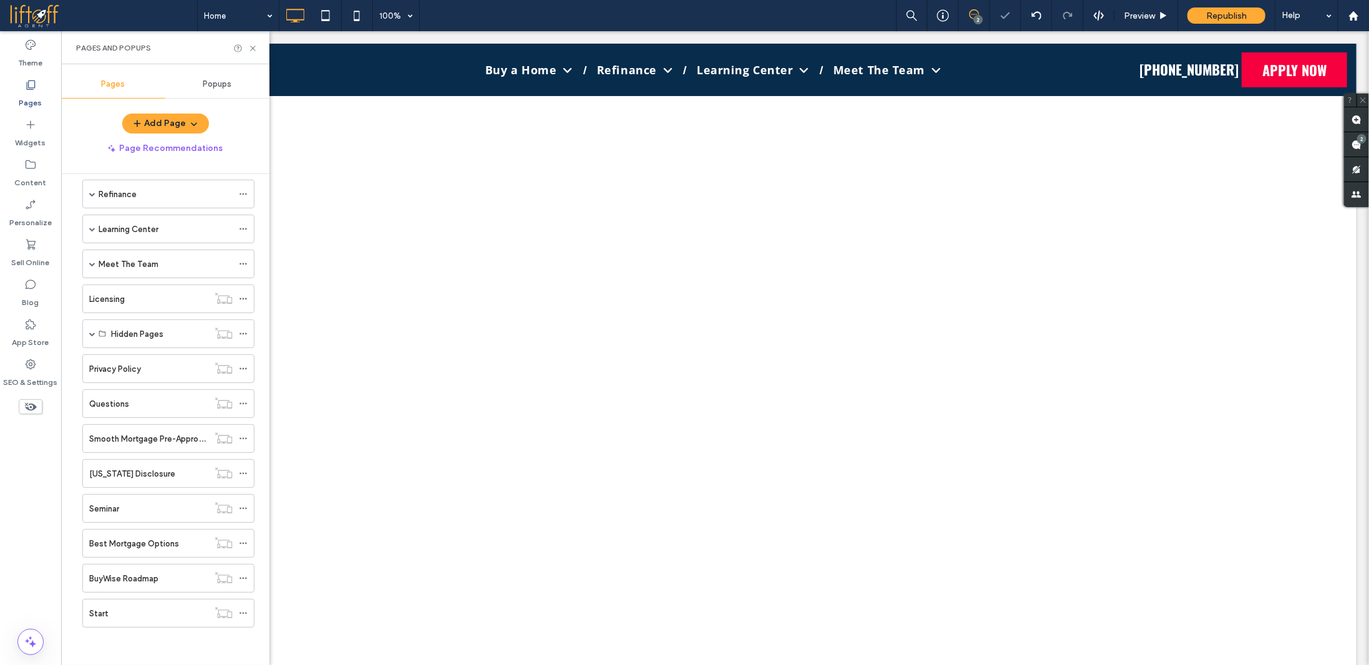
scroll to position [76, 0]
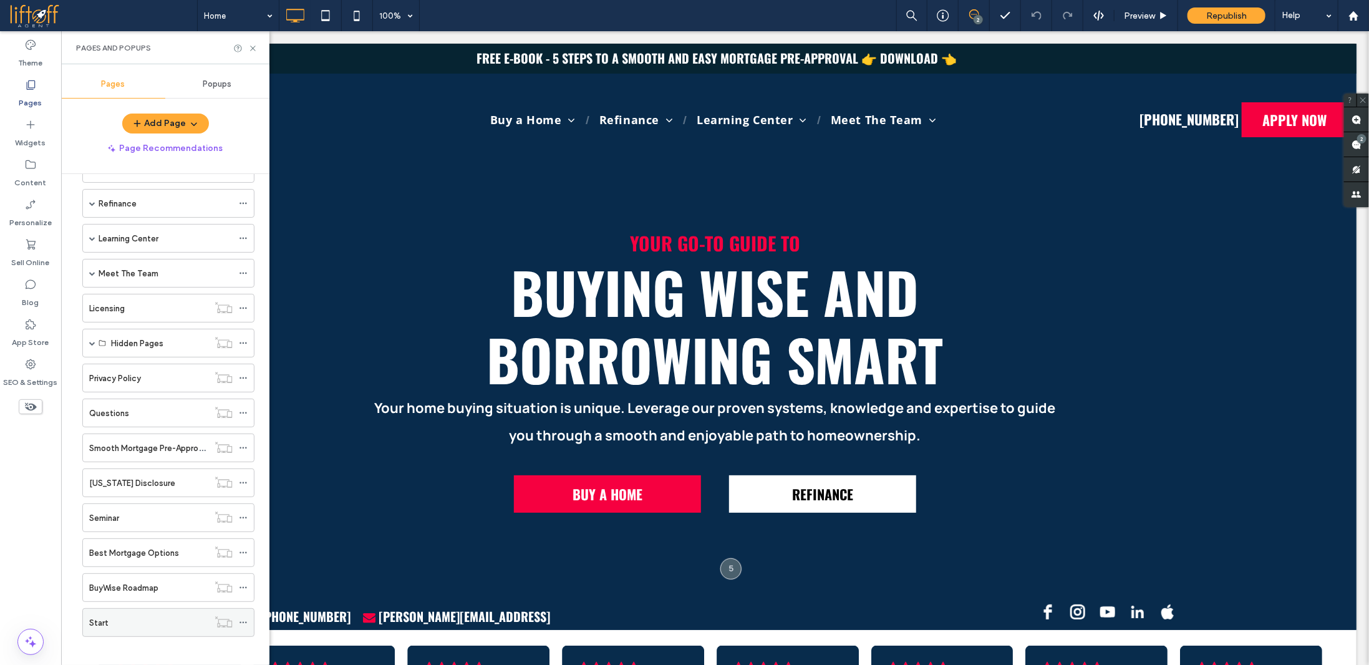
click at [243, 618] on icon at bounding box center [243, 622] width 9 height 9
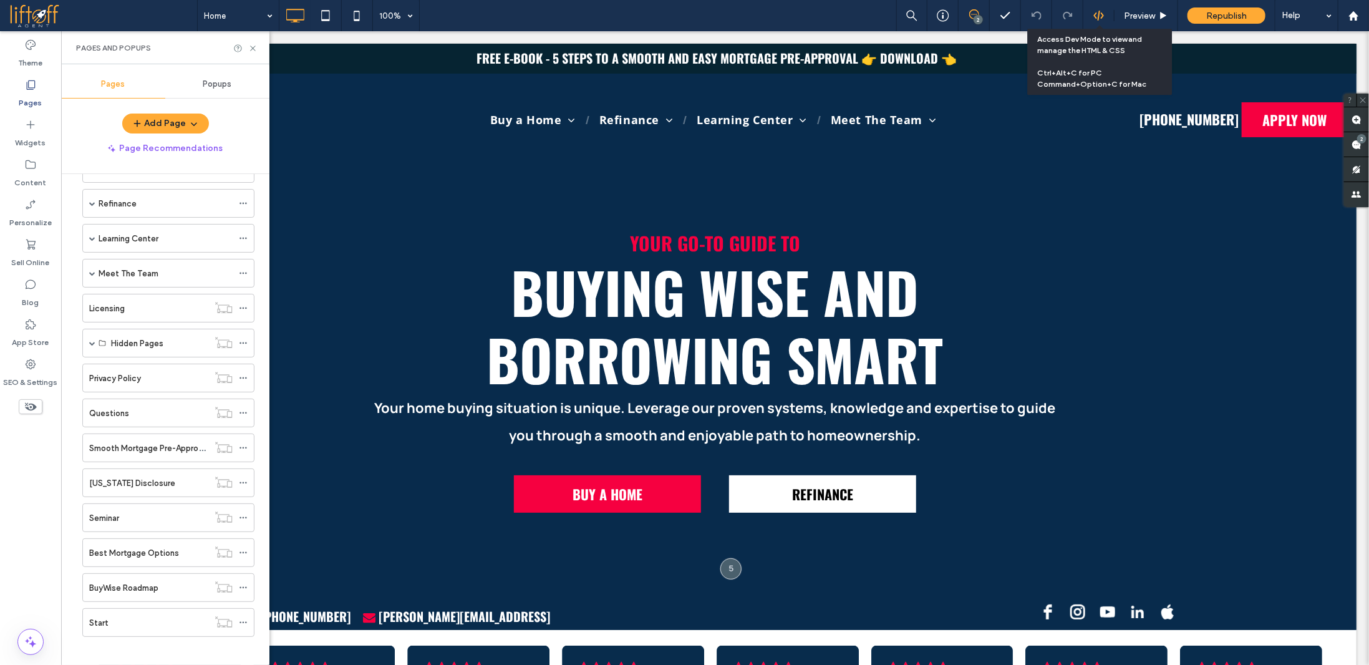
click at [1090, 15] on div at bounding box center [1099, 15] width 31 height 11
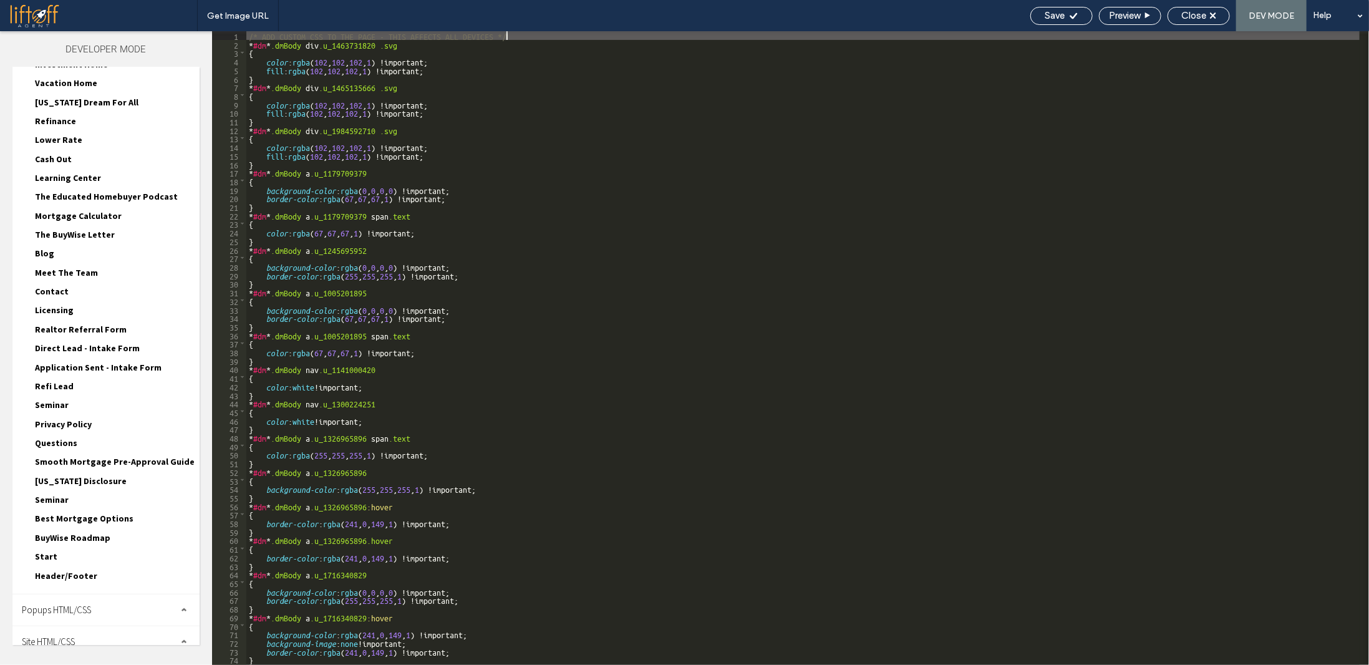
scroll to position [193, 0]
click at [49, 550] on span "Start" at bounding box center [46, 555] width 22 height 11
click at [72, 564] on span "Start.html" at bounding box center [126, 570] width 147 height 12
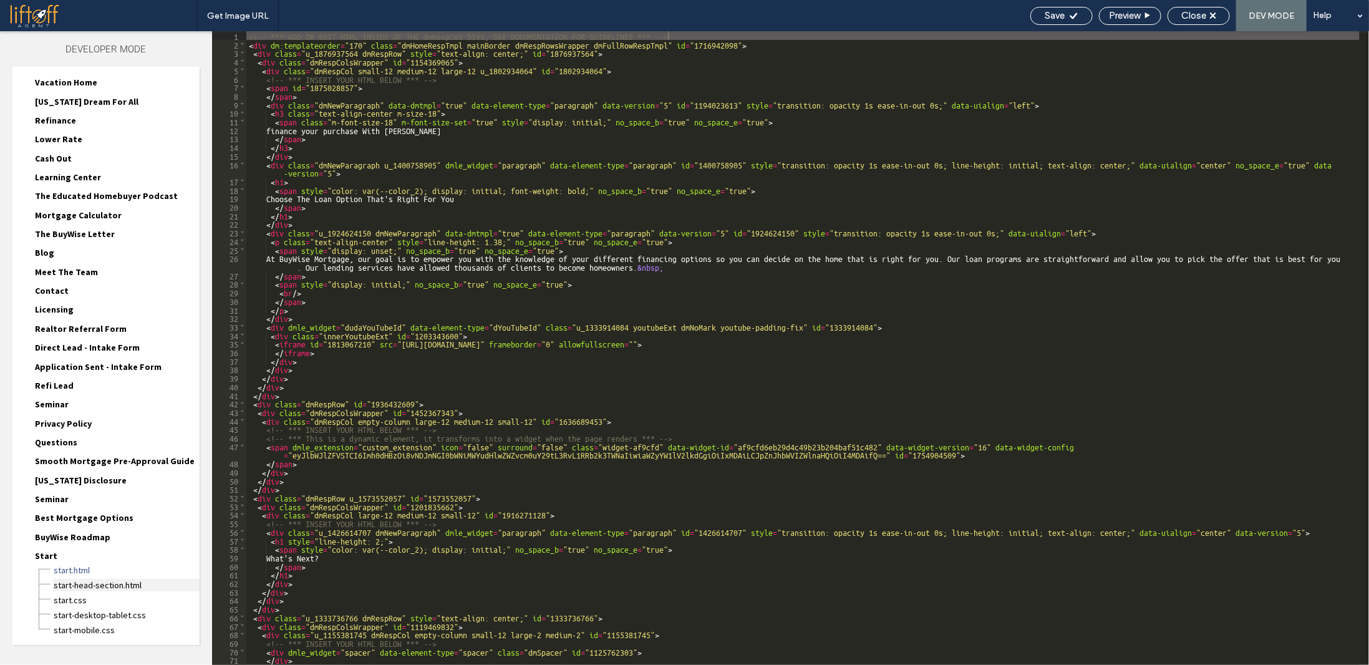
click at [84, 579] on span "Start-head-section.html" at bounding box center [126, 585] width 147 height 12
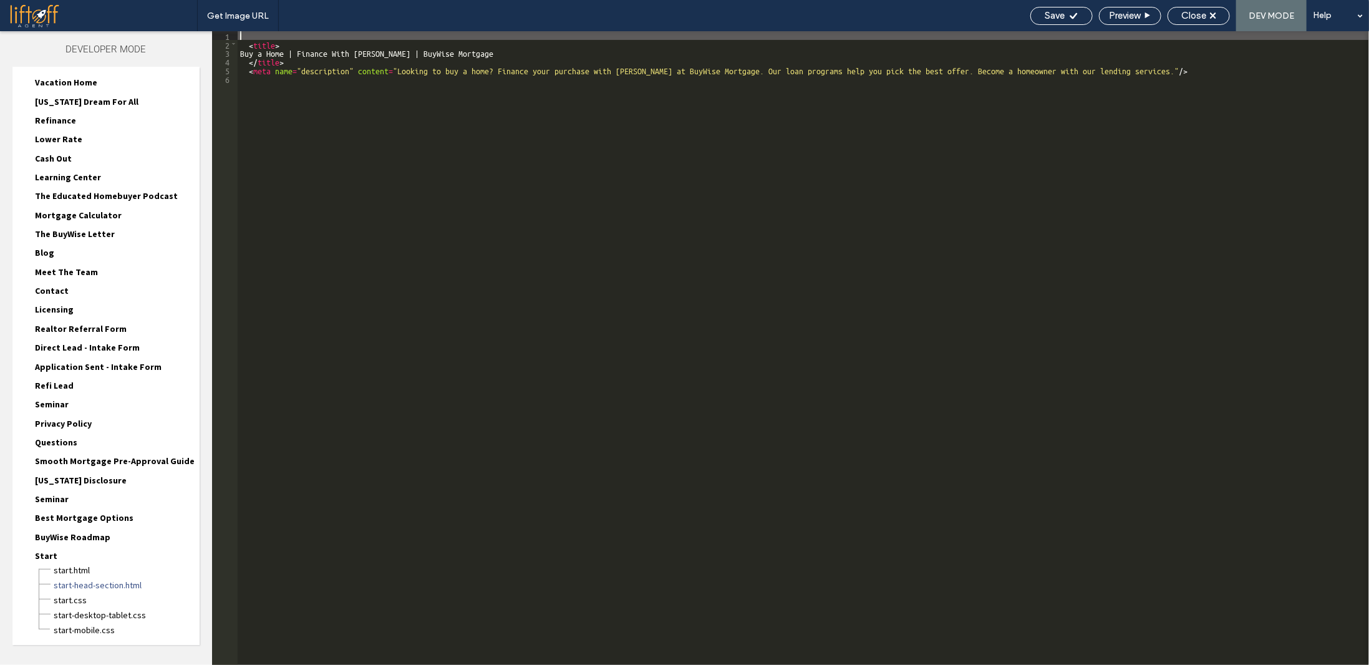
click at [363, 208] on div "< title > Buy a Home | Finance With Josh Lewis | BuyWise Mortgage </ title > < …" at bounding box center [804, 356] width 1132 height 651
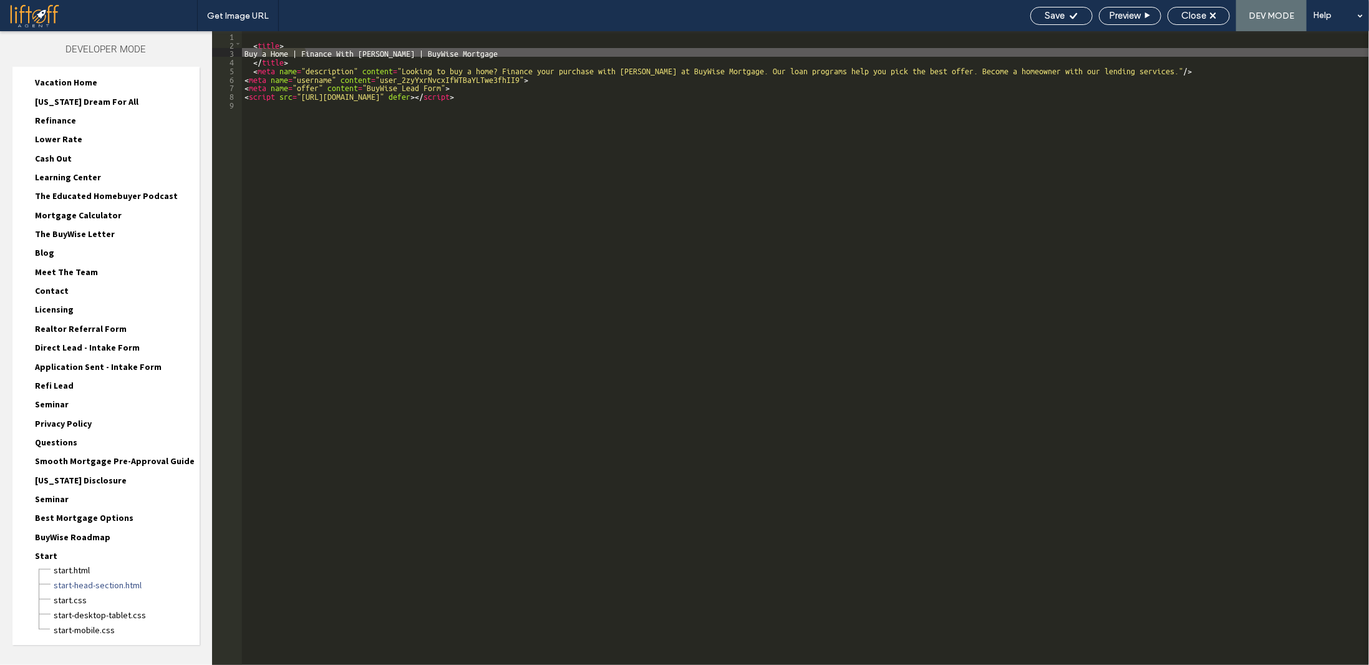
drag, startPoint x: 261, startPoint y: 52, endPoint x: 305, endPoint y: 56, distance: 44.4
click at [305, 56] on div "< title > Buy a Home | Finance With Josh Lewis | BuyWise Mortgage </ title > < …" at bounding box center [805, 356] width 1127 height 651
click at [1054, 12] on span "Save" at bounding box center [1056, 15] width 20 height 11
click at [1187, 14] on span "Close" at bounding box center [1194, 15] width 25 height 11
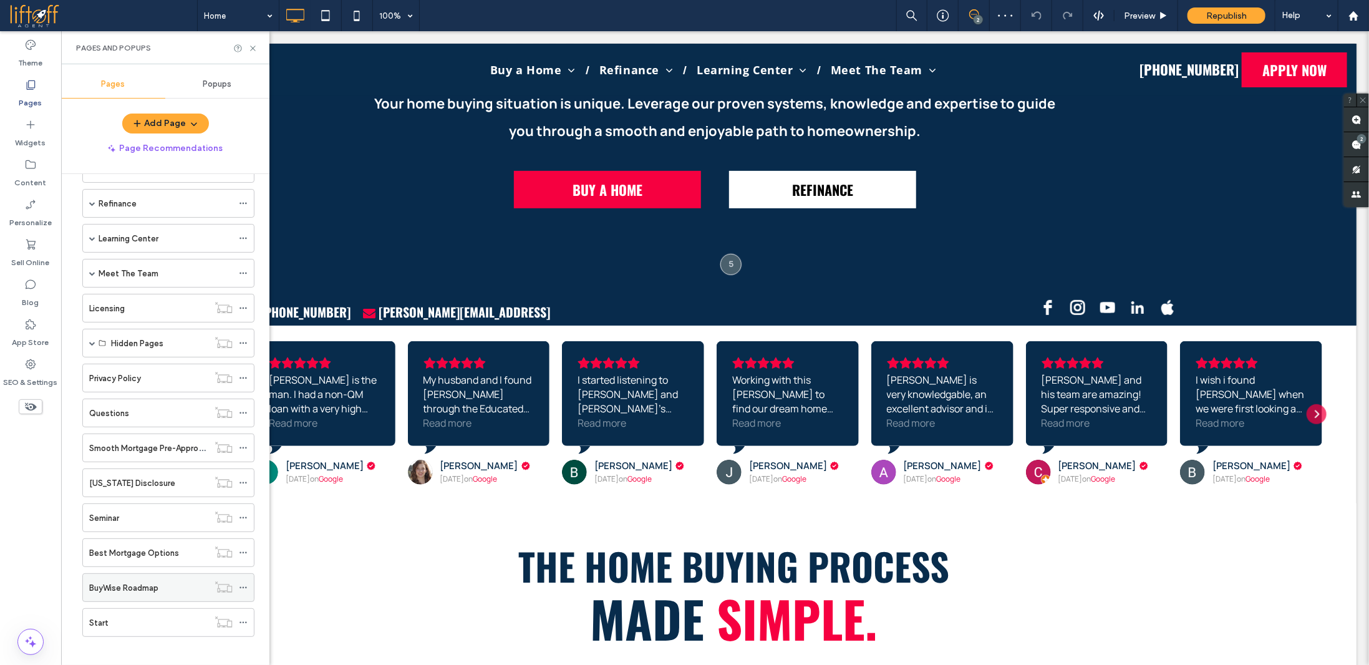
scroll to position [312, 0]
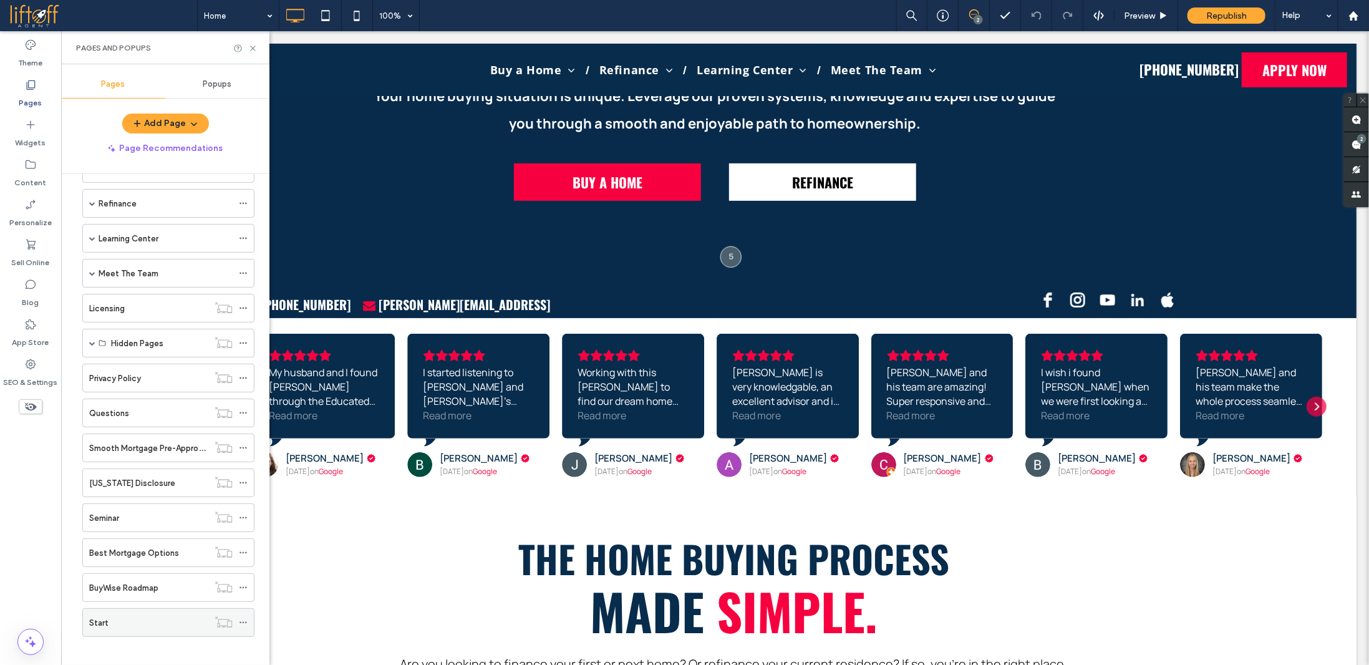
click at [245, 618] on icon at bounding box center [243, 622] width 9 height 9
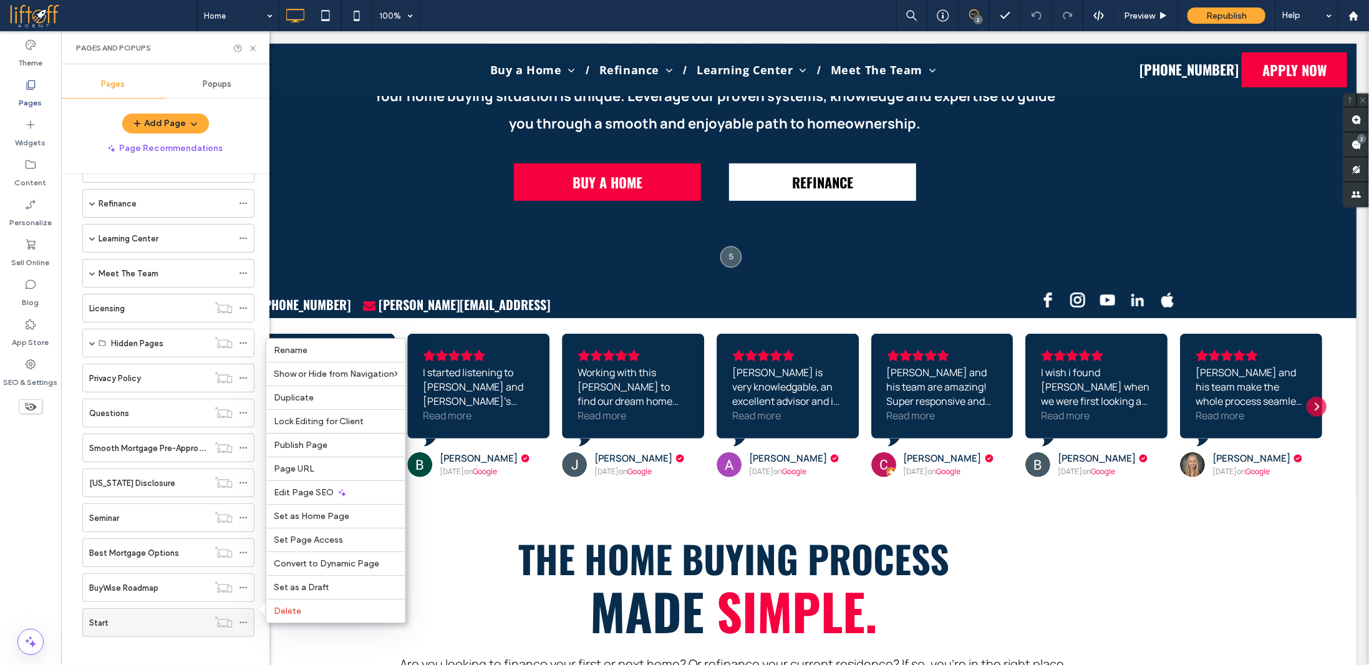
click at [180, 616] on div "Start" at bounding box center [148, 622] width 119 height 13
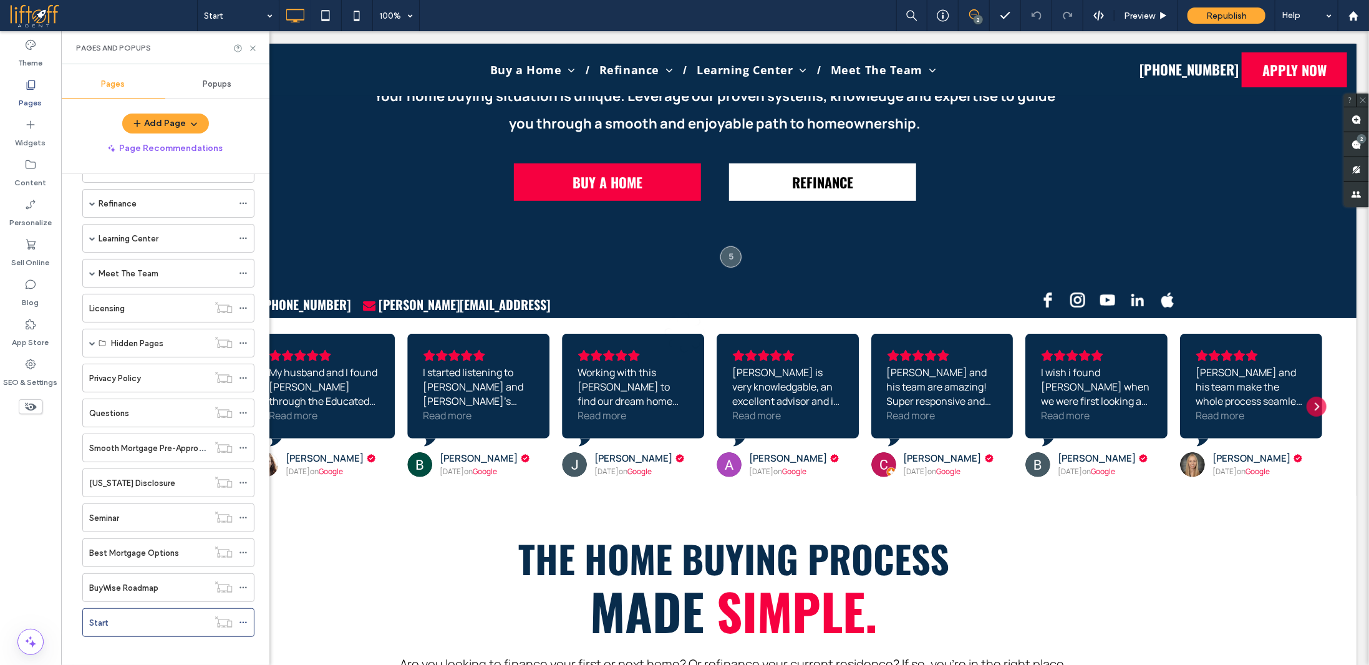
click at [190, 581] on div "BuyWise Roadmap" at bounding box center [148, 587] width 119 height 13
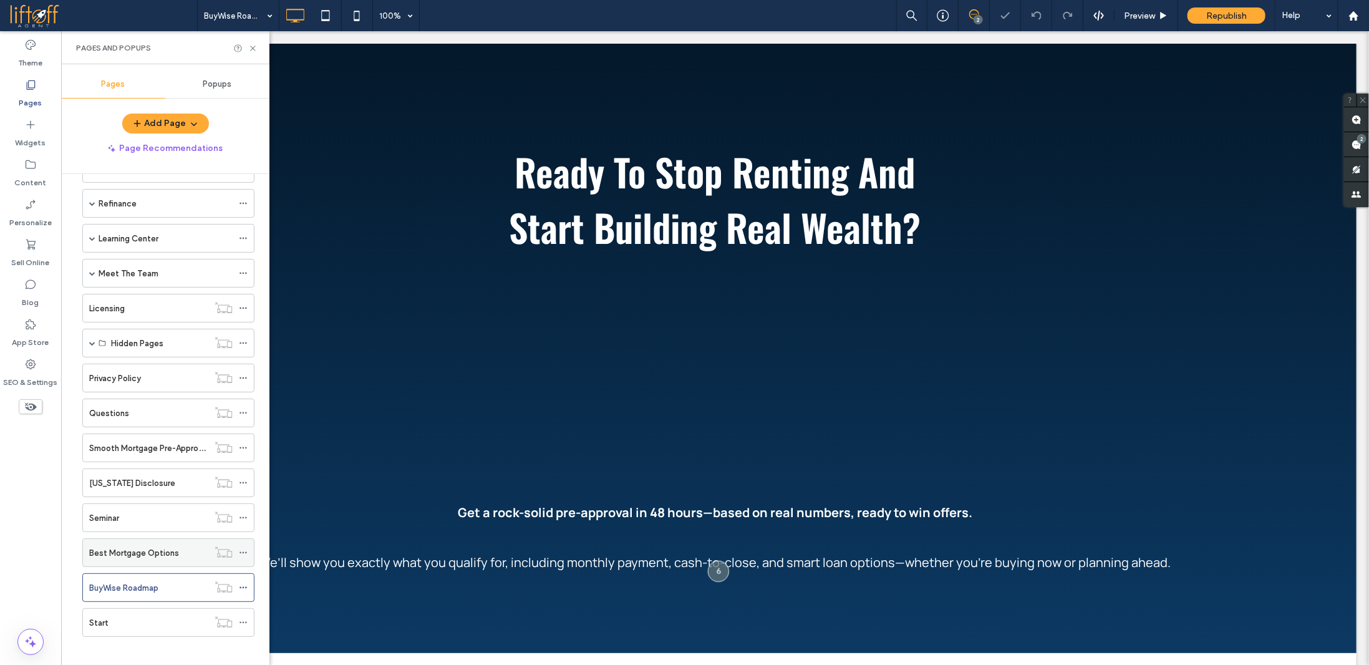
scroll to position [374, 0]
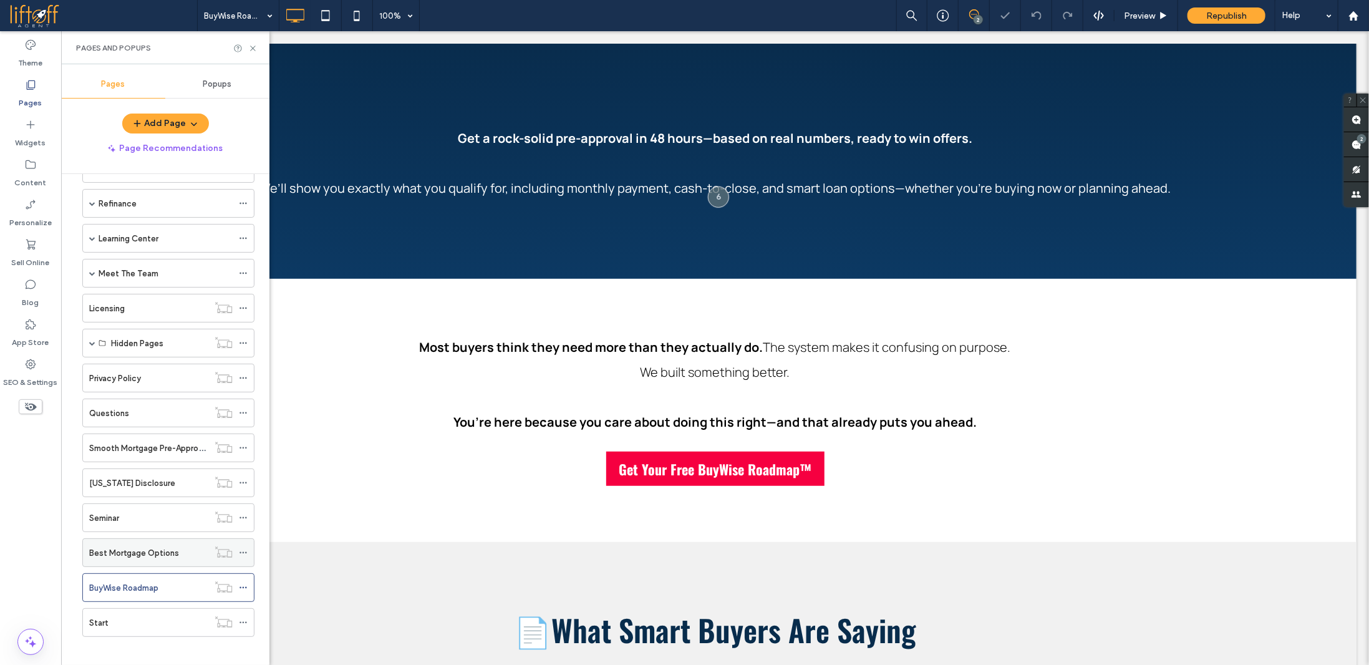
click at [158, 542] on label "Best Mortgage Options" at bounding box center [134, 553] width 90 height 22
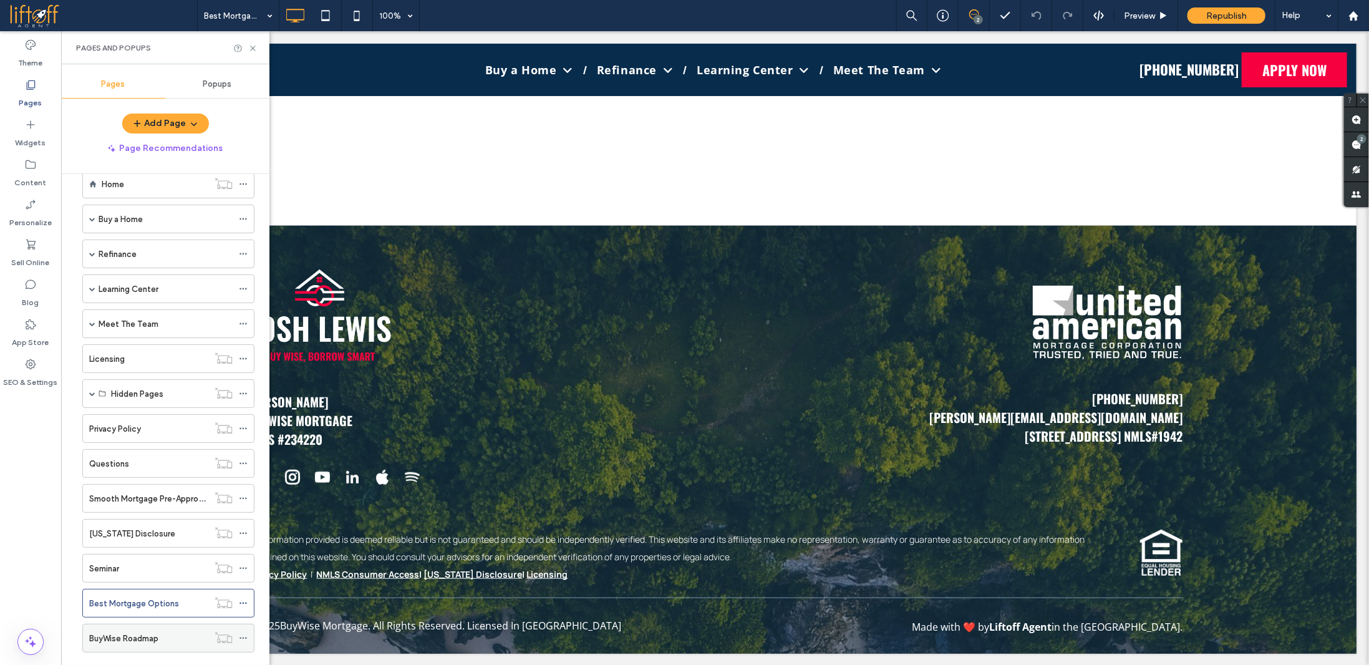
scroll to position [62, 0]
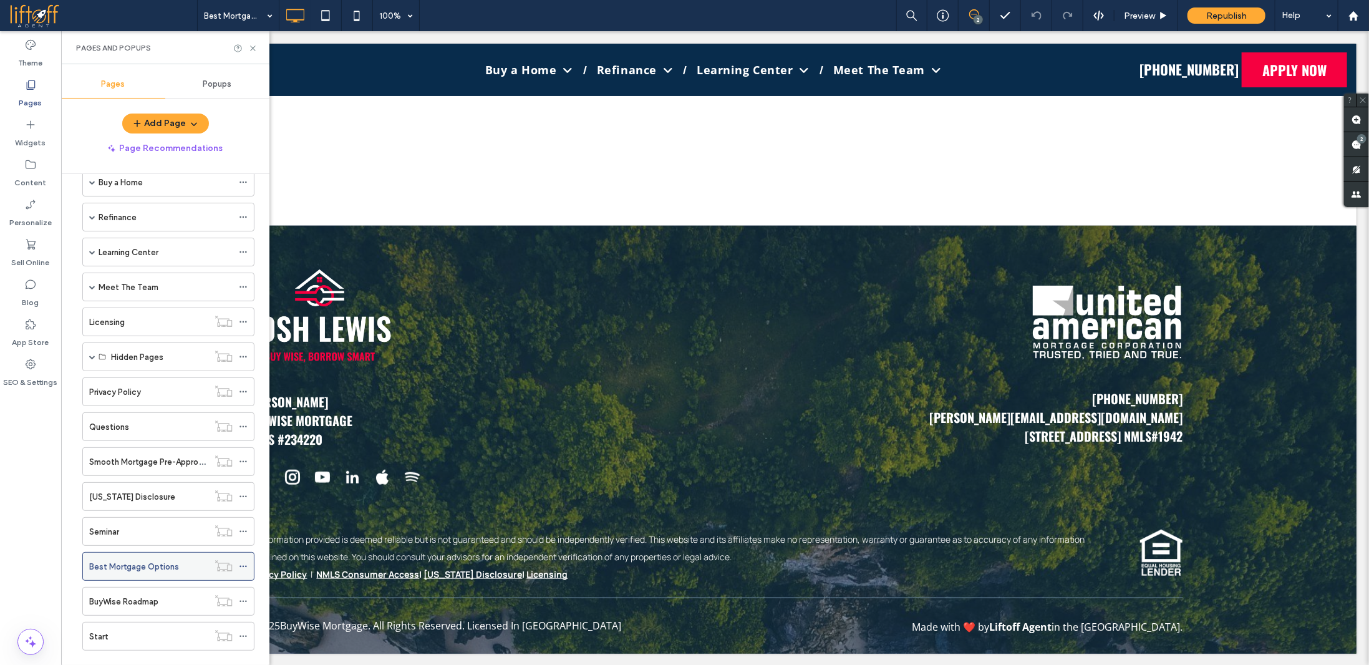
click at [245, 562] on icon at bounding box center [243, 566] width 9 height 9
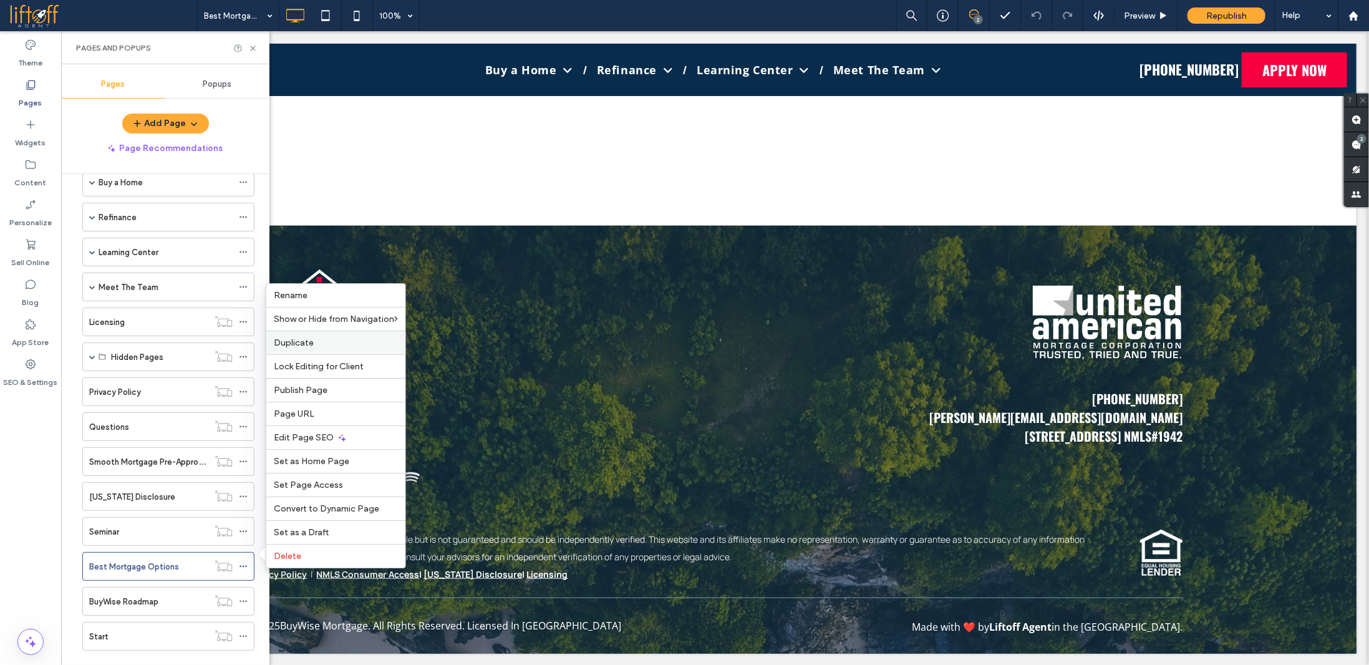
click at [341, 345] on label "Duplicate" at bounding box center [336, 343] width 124 height 11
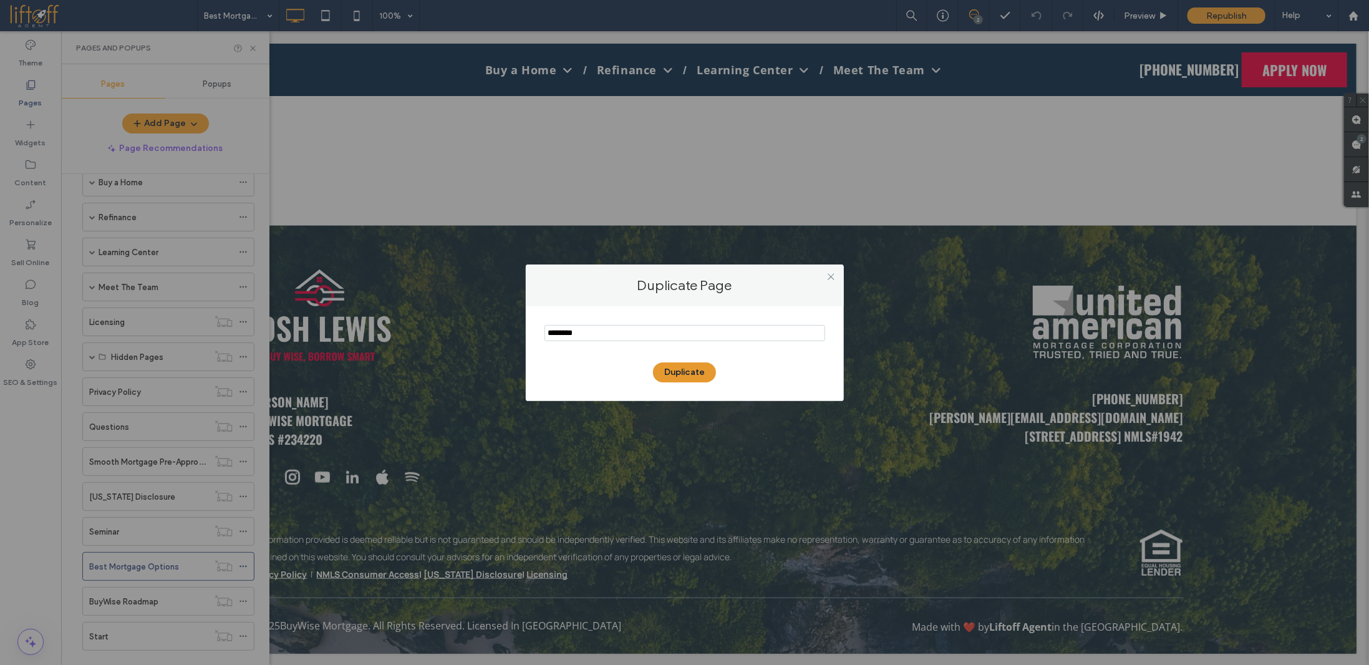
type input "********"
click at [687, 372] on button "Duplicate" at bounding box center [684, 372] width 63 height 20
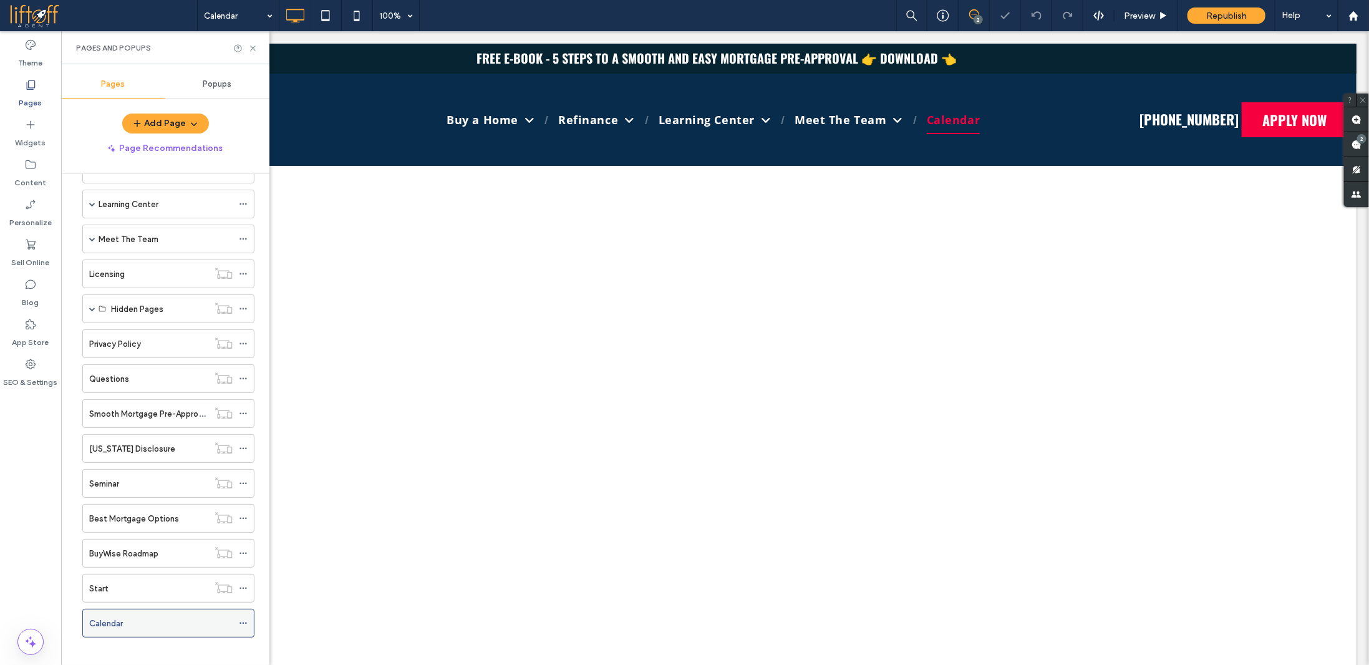
scroll to position [49, 0]
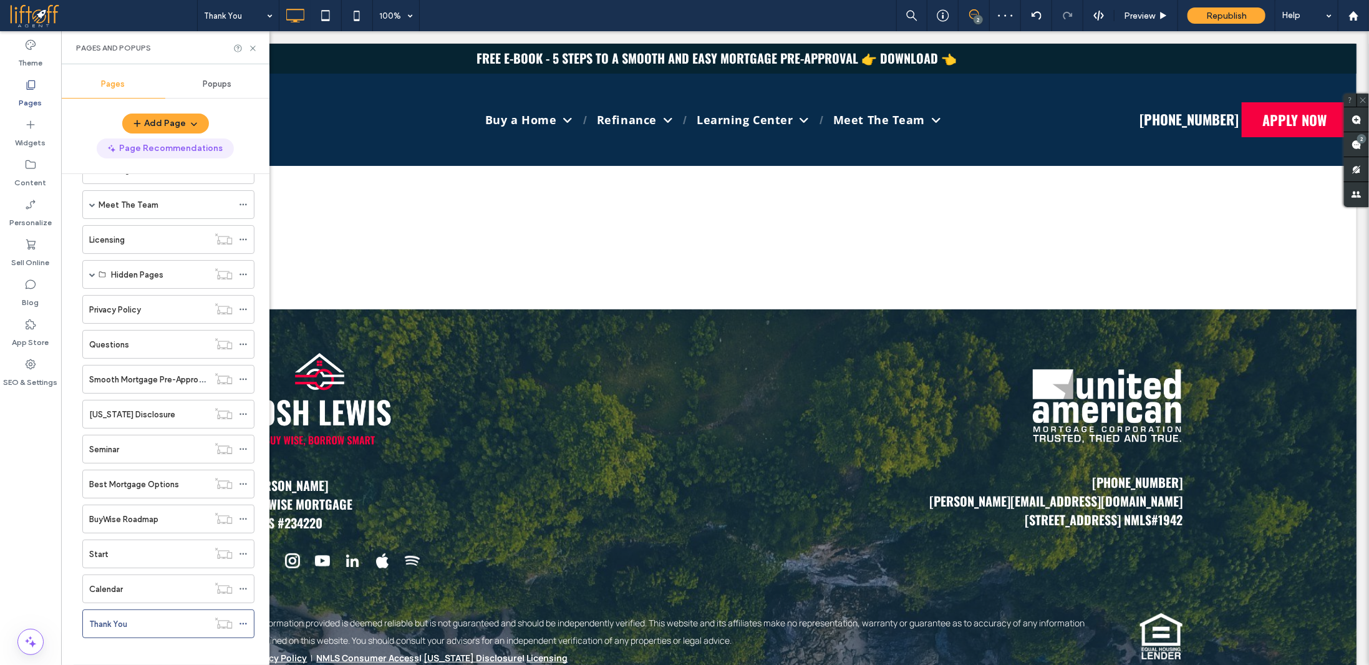
click at [36, 134] on label "Widgets" at bounding box center [31, 139] width 31 height 17
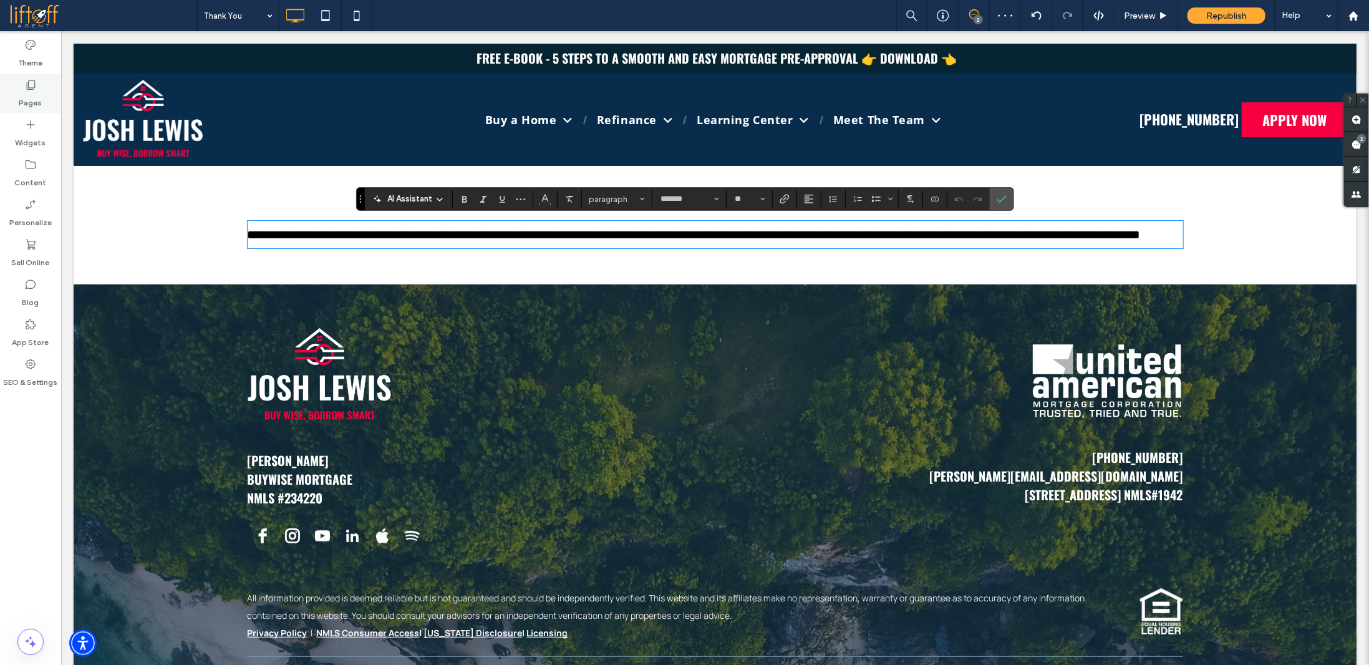
click at [28, 95] on label "Pages" at bounding box center [30, 99] width 23 height 17
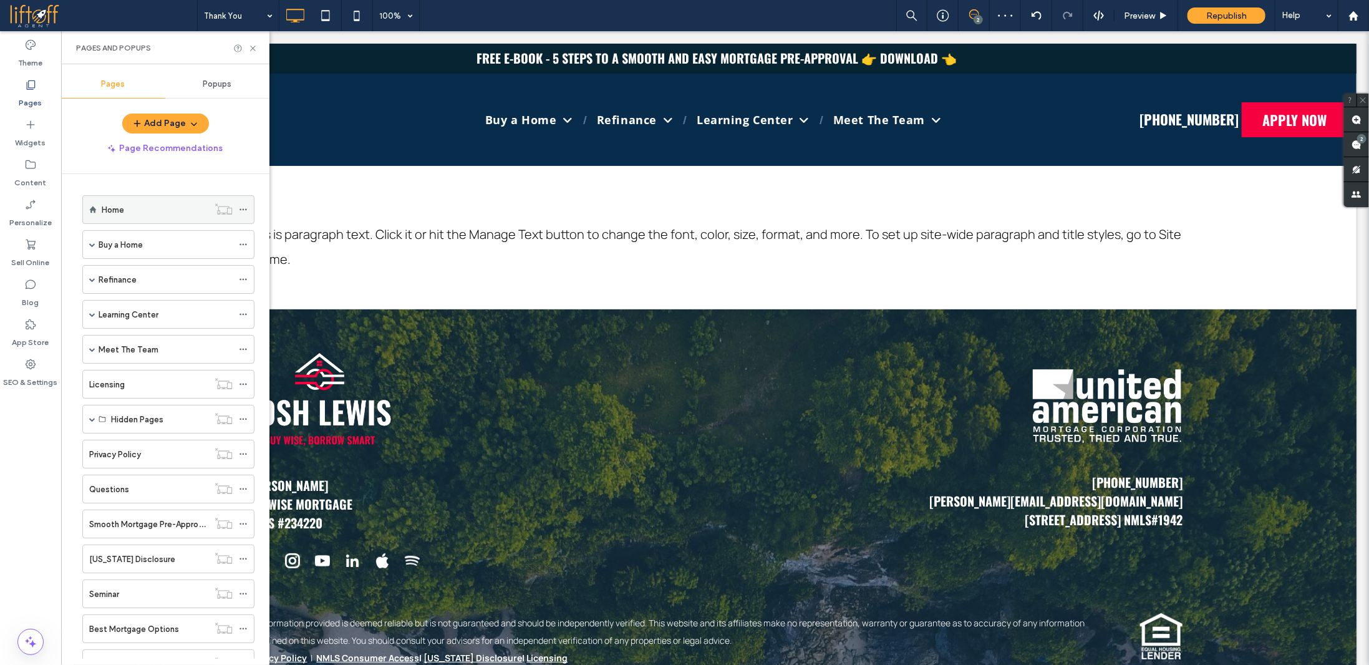
click at [149, 214] on div "Home" at bounding box center [155, 209] width 107 height 13
click at [254, 47] on icon at bounding box center [252, 48] width 9 height 9
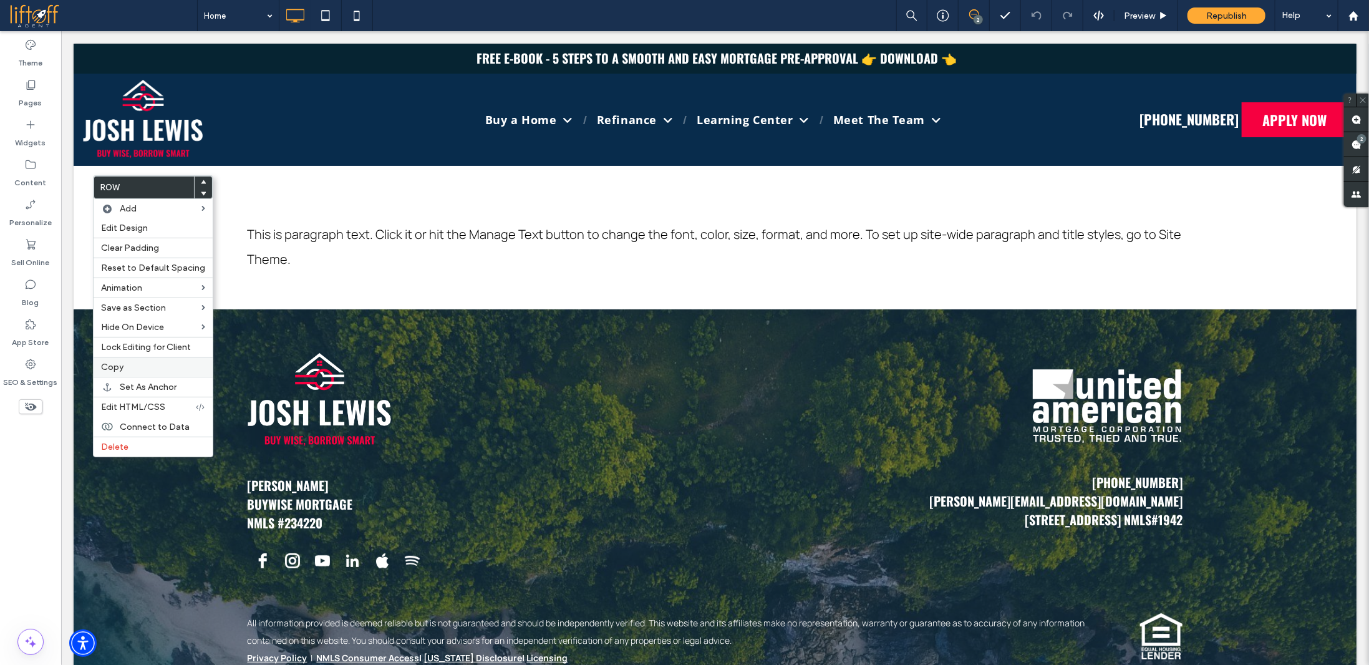
click at [135, 365] on label "Copy" at bounding box center [153, 367] width 104 height 11
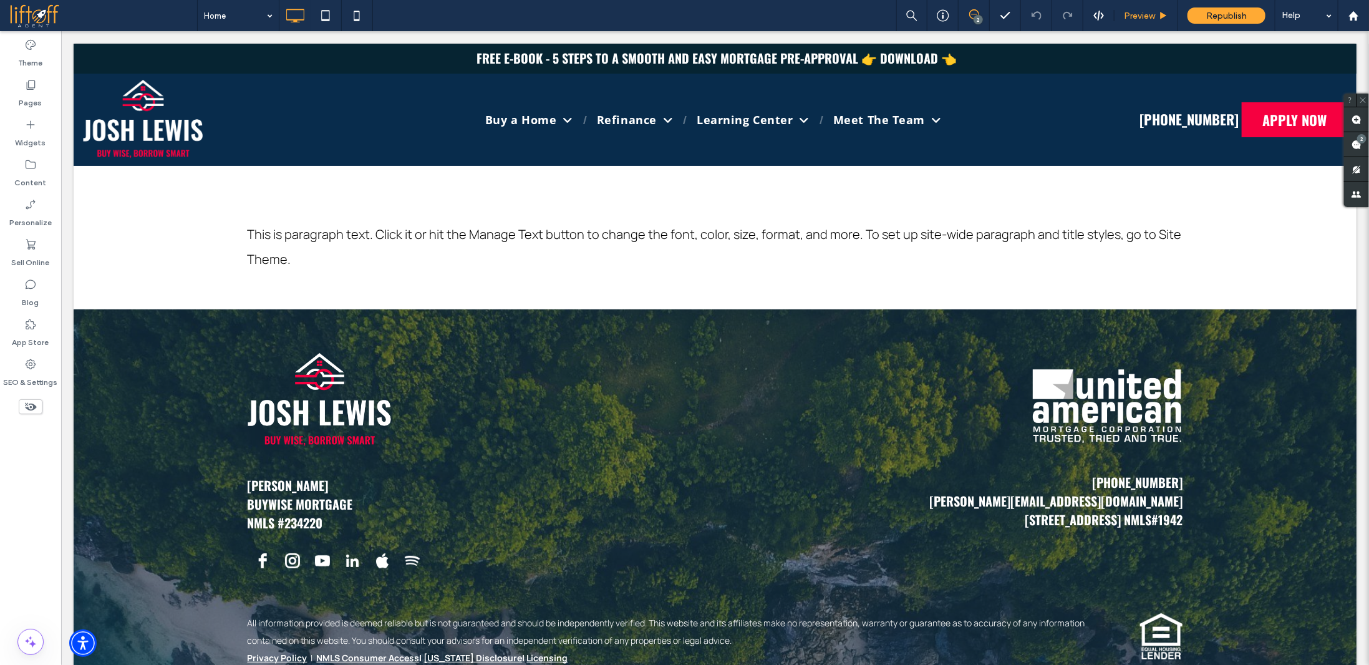
click at [1149, 17] on span "Preview" at bounding box center [1139, 16] width 31 height 11
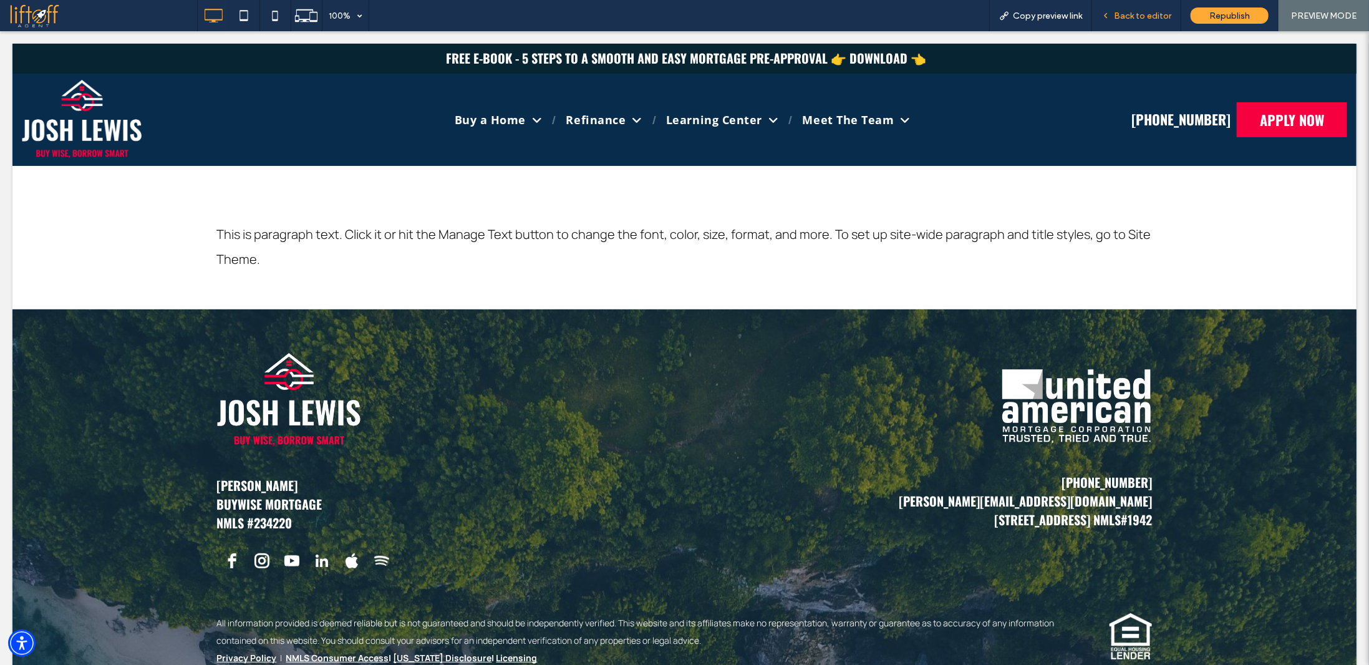
click at [1145, 17] on span "Back to editor" at bounding box center [1142, 16] width 57 height 11
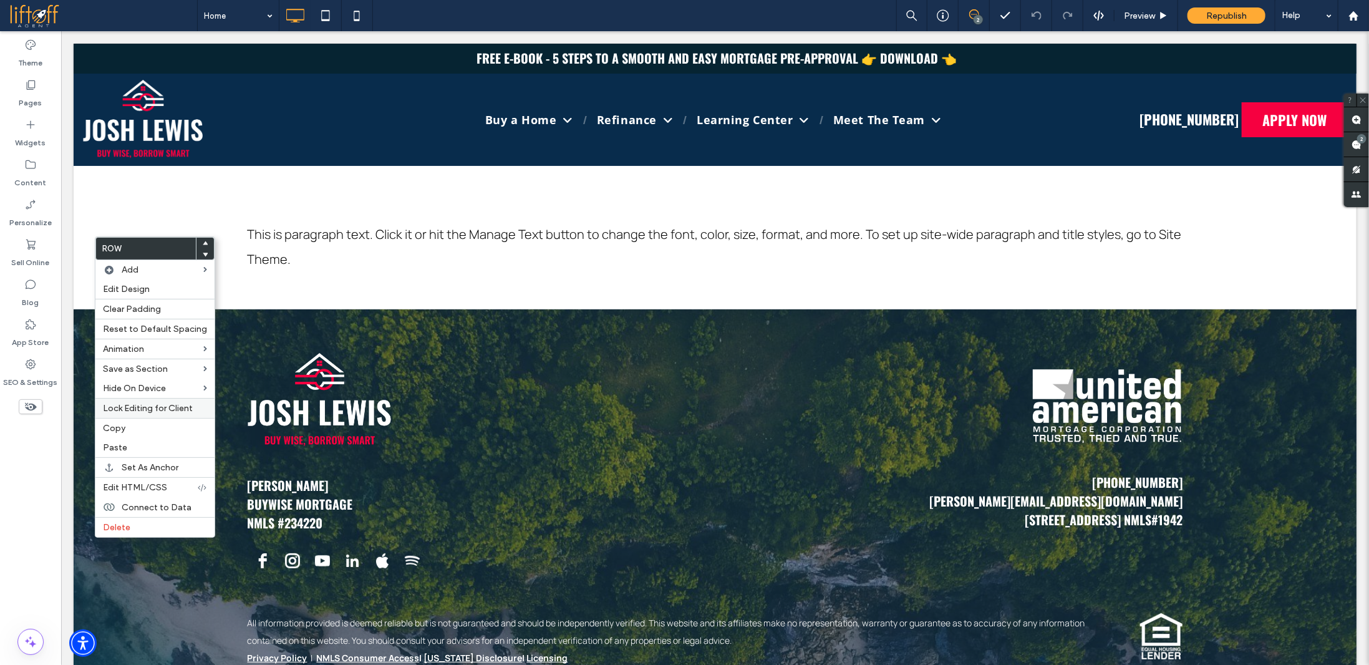
drag, startPoint x: 120, startPoint y: 424, endPoint x: 118, endPoint y: 412, distance: 11.4
click at [120, 424] on span "Copy" at bounding box center [114, 428] width 22 height 11
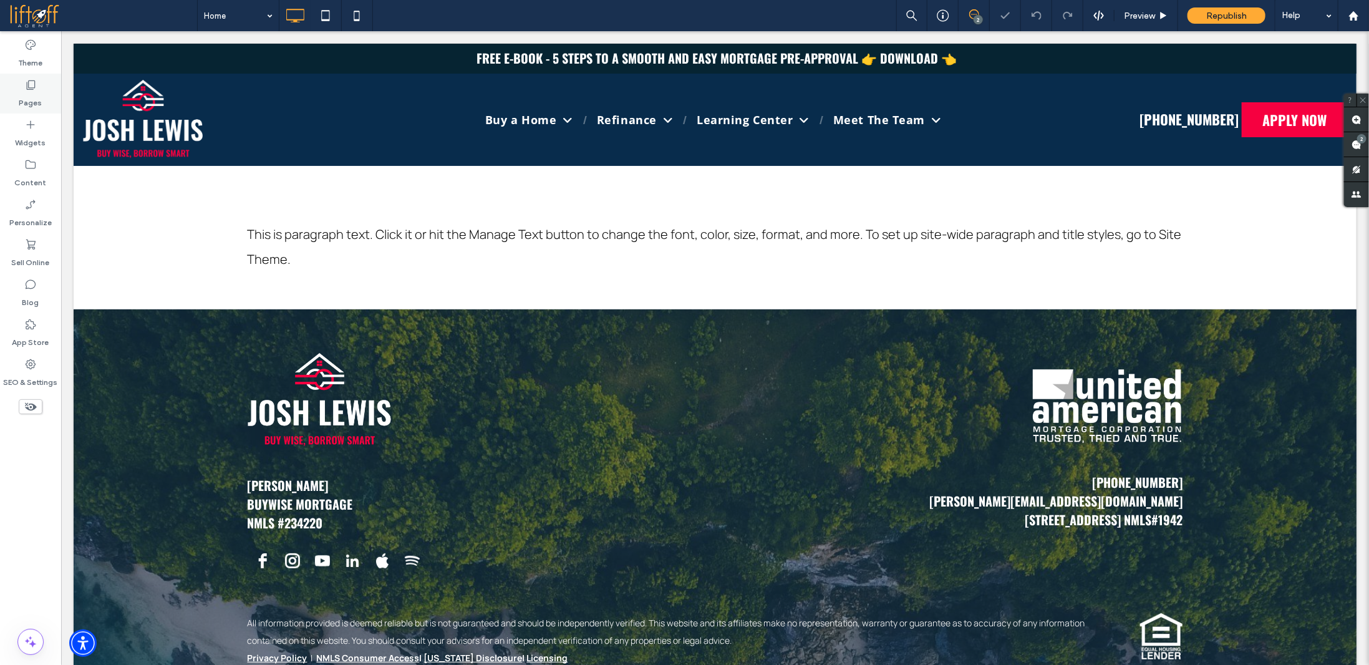
click at [17, 84] on div "Pages" at bounding box center [30, 94] width 61 height 40
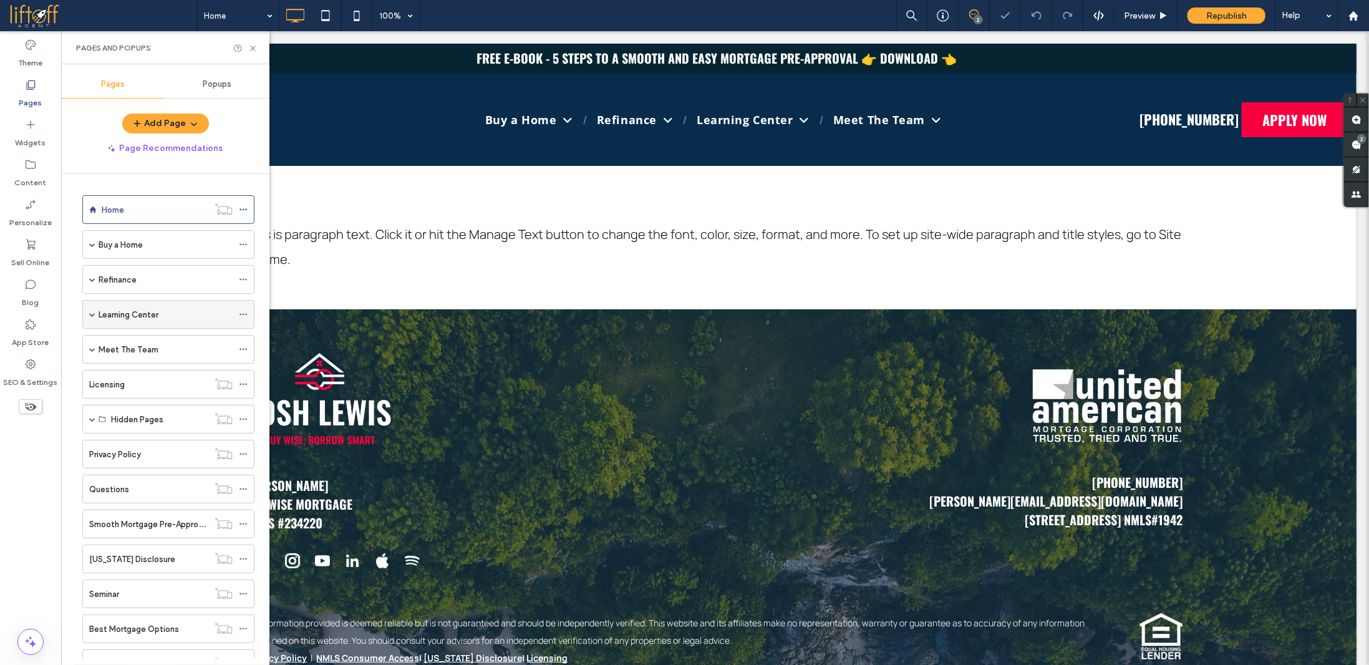
click at [92, 311] on span at bounding box center [92, 314] width 6 height 6
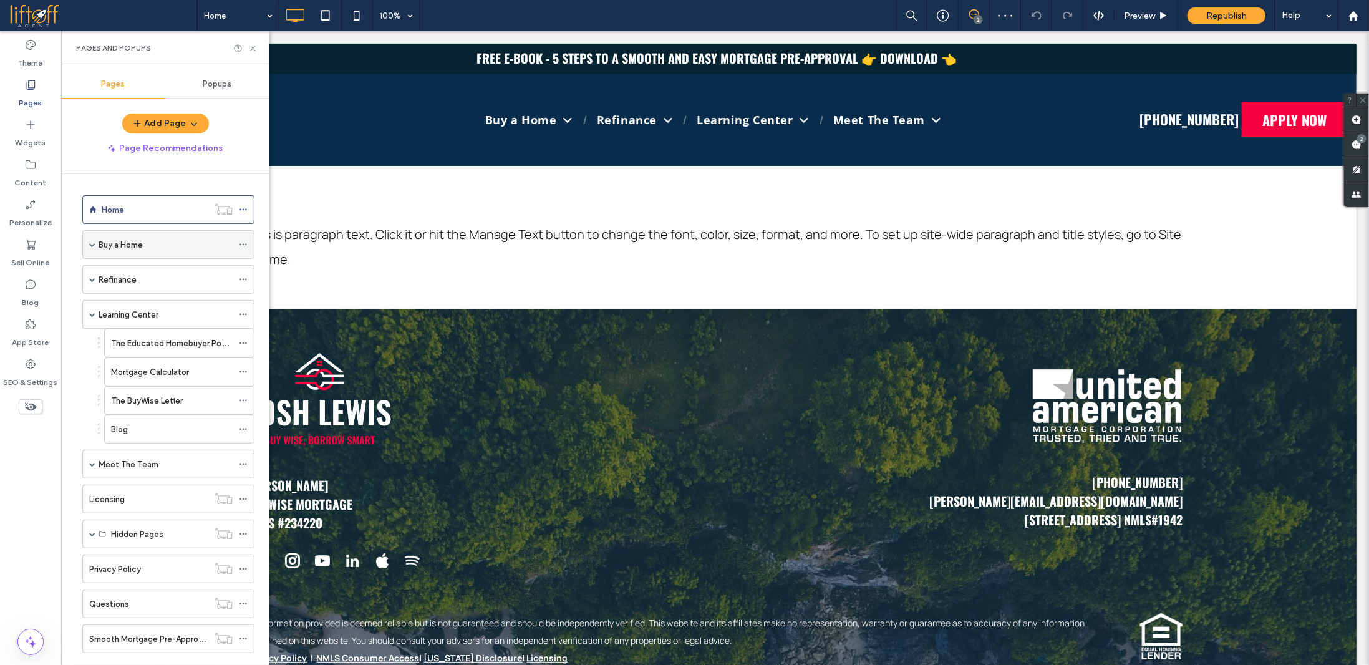
click at [92, 244] on span at bounding box center [92, 244] width 6 height 6
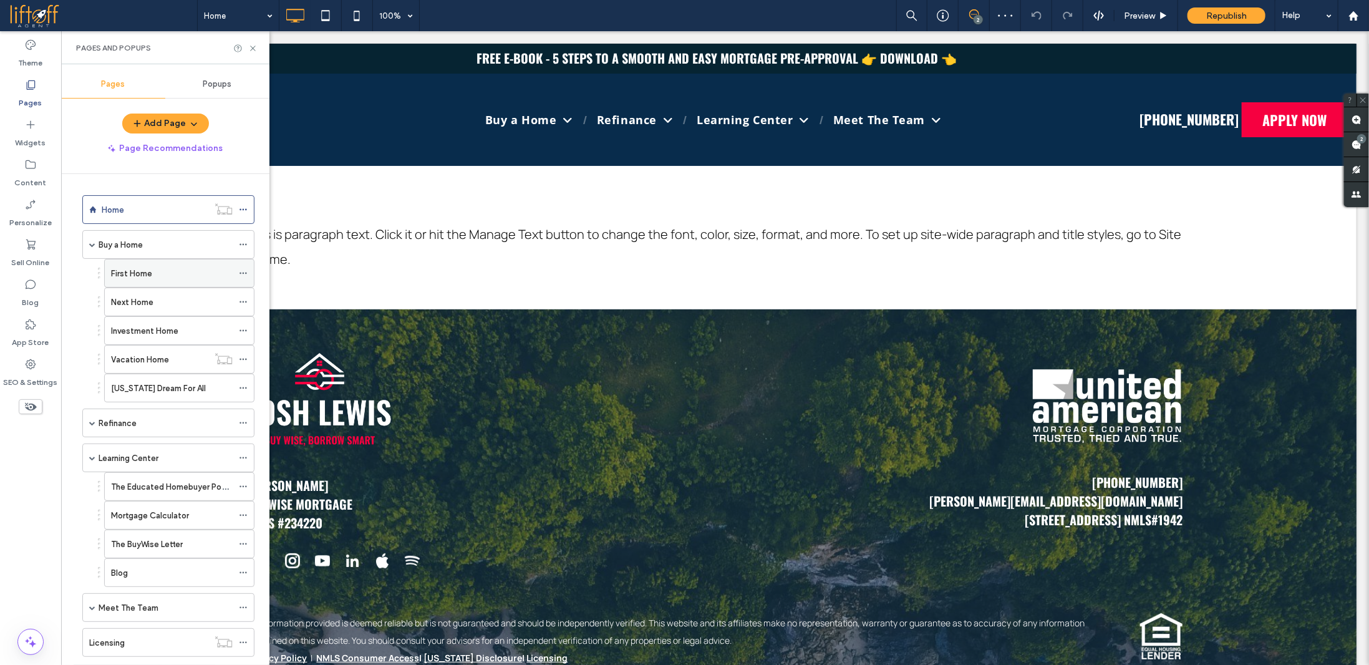
click at [138, 268] on label "First Home" at bounding box center [131, 274] width 41 height 22
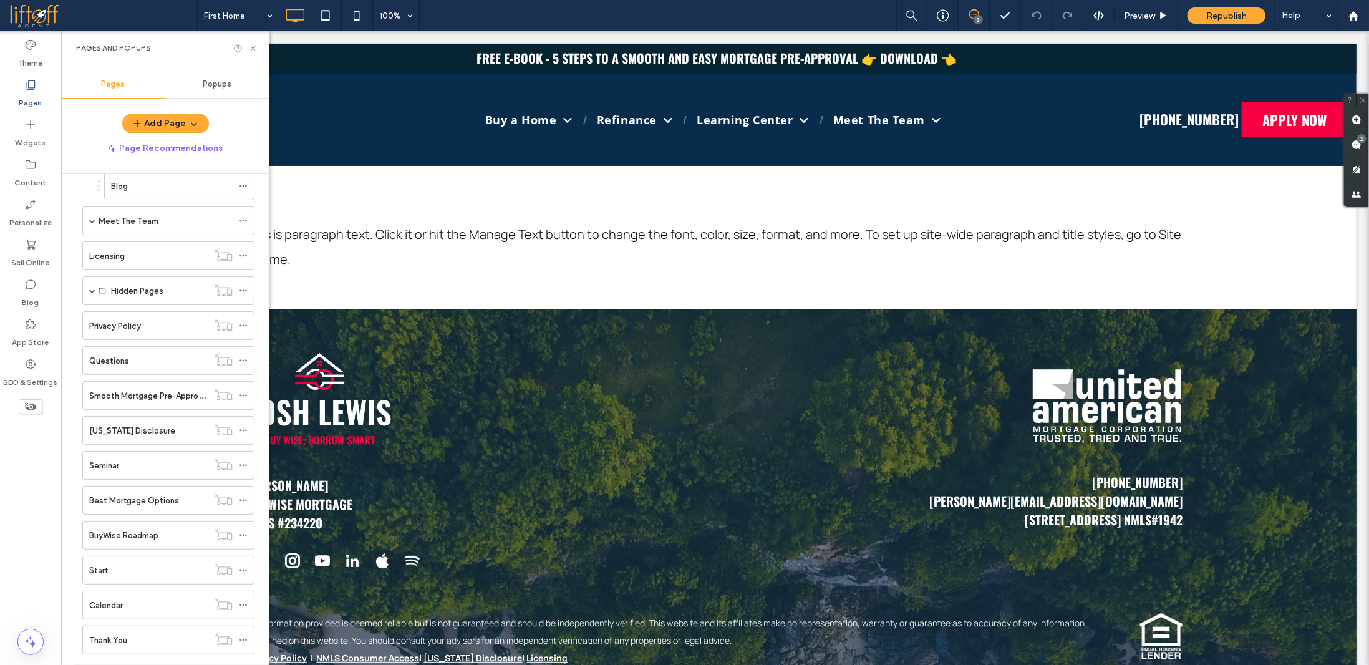
scroll to position [398, 0]
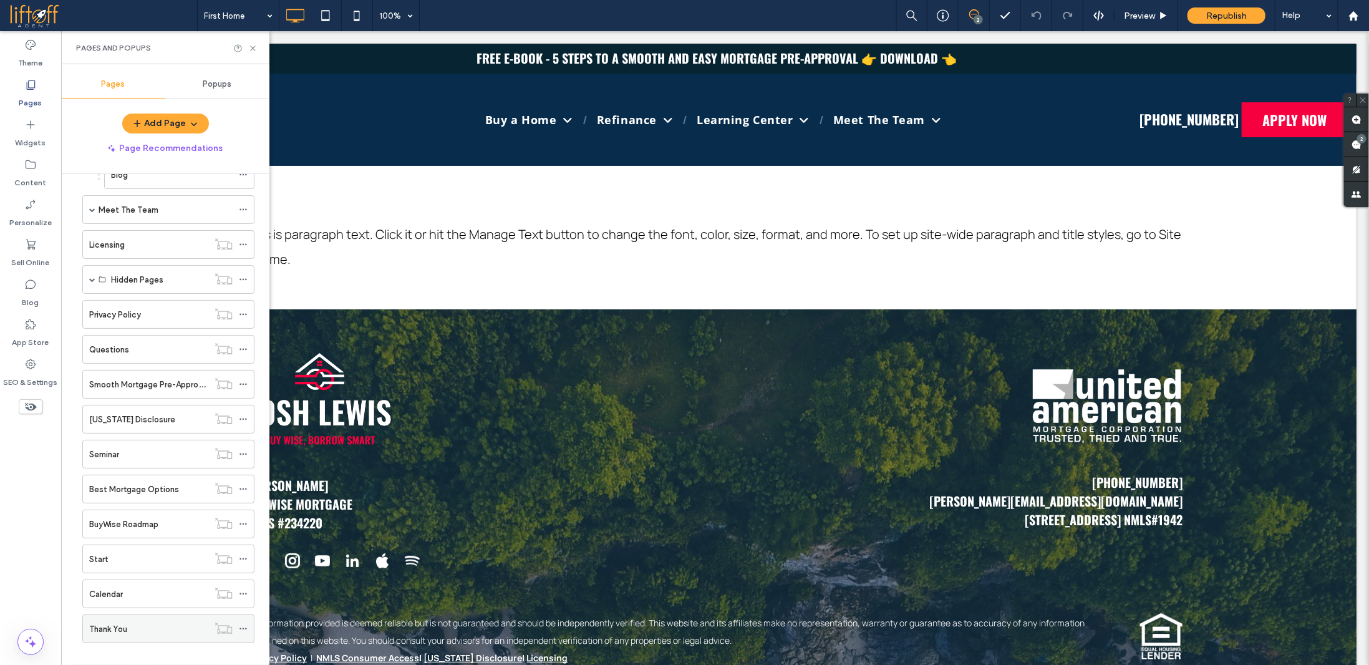
click at [145, 623] on div "Thank You" at bounding box center [148, 629] width 119 height 13
click at [255, 47] on icon at bounding box center [252, 48] width 9 height 9
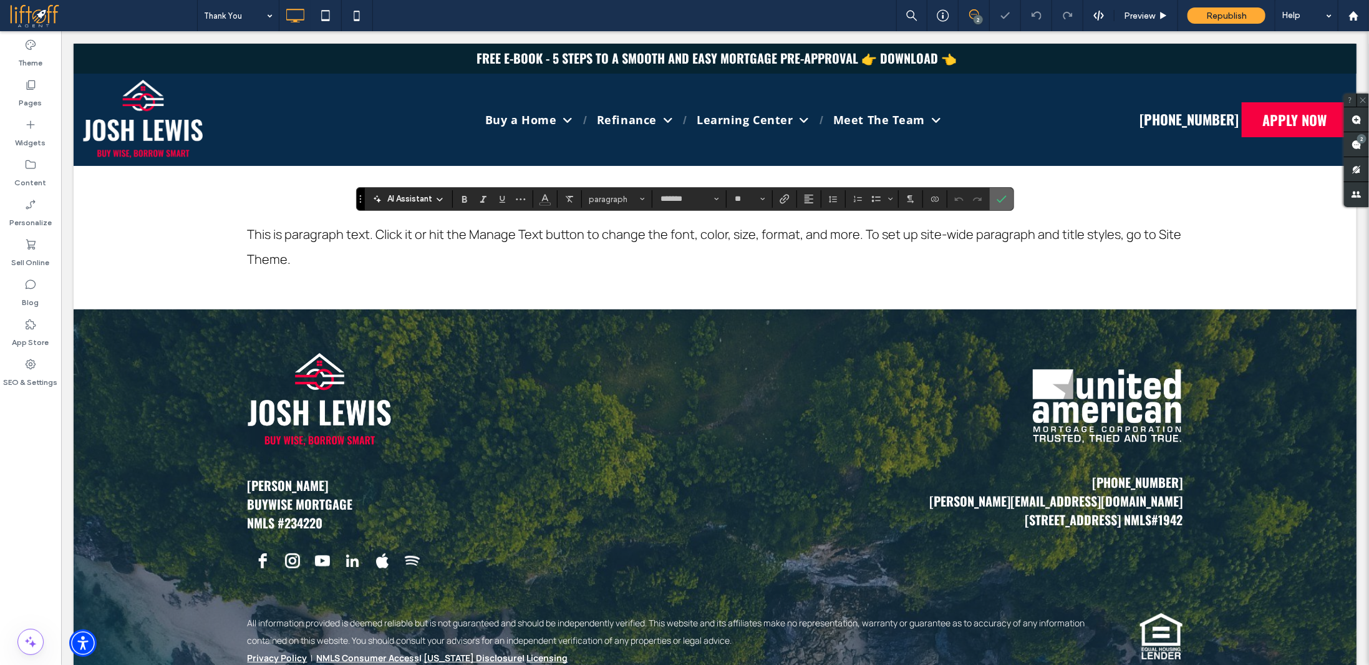
click at [1001, 193] on span "Confirm" at bounding box center [1002, 198] width 10 height 21
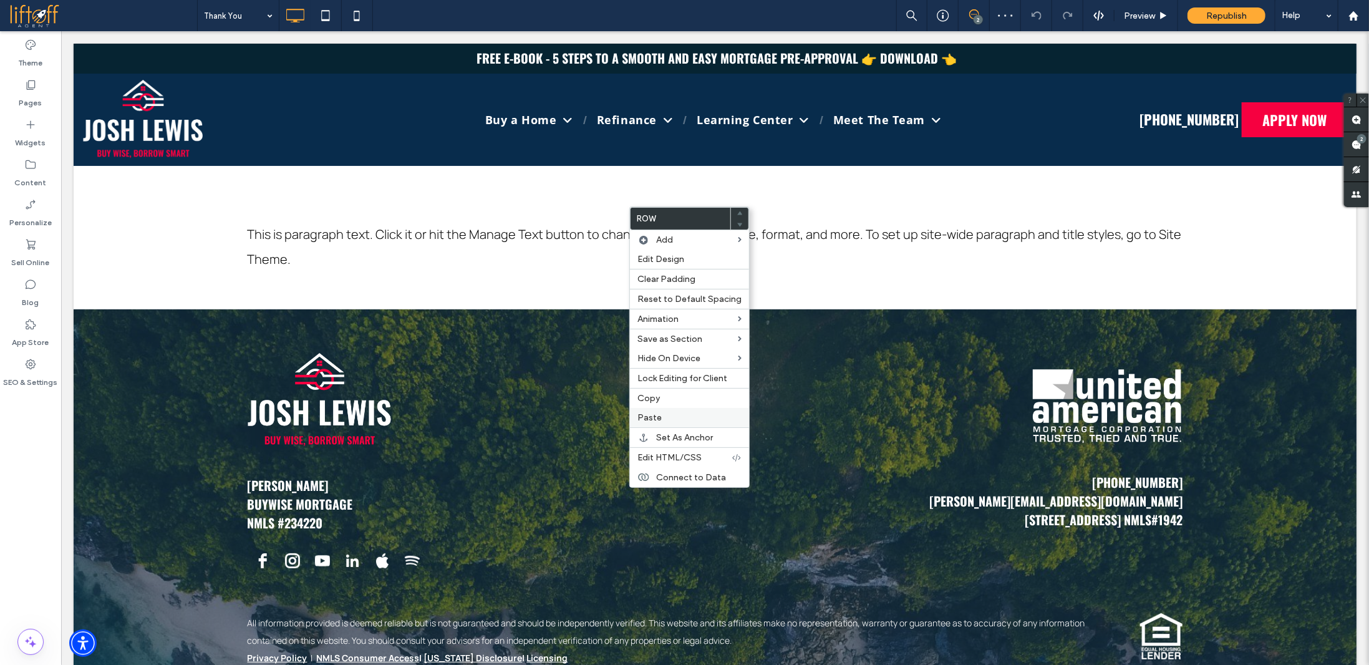
click at [666, 415] on label "Paste" at bounding box center [690, 417] width 104 height 11
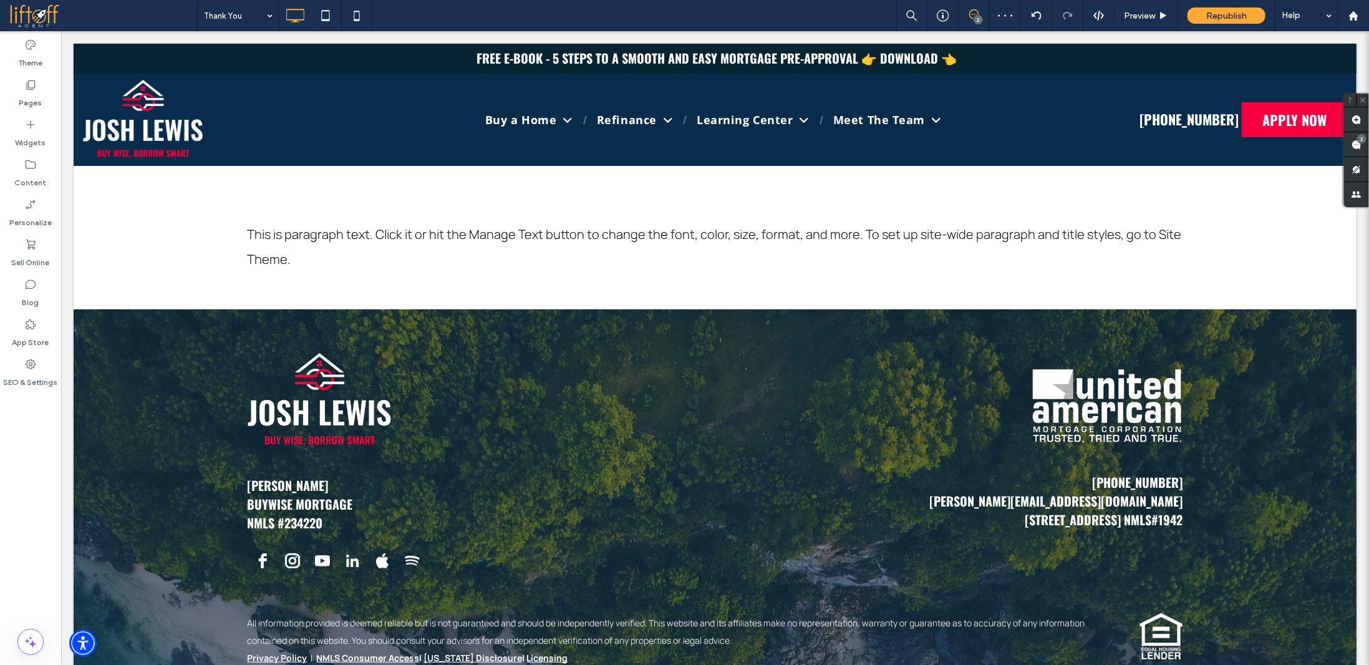
type input "******"
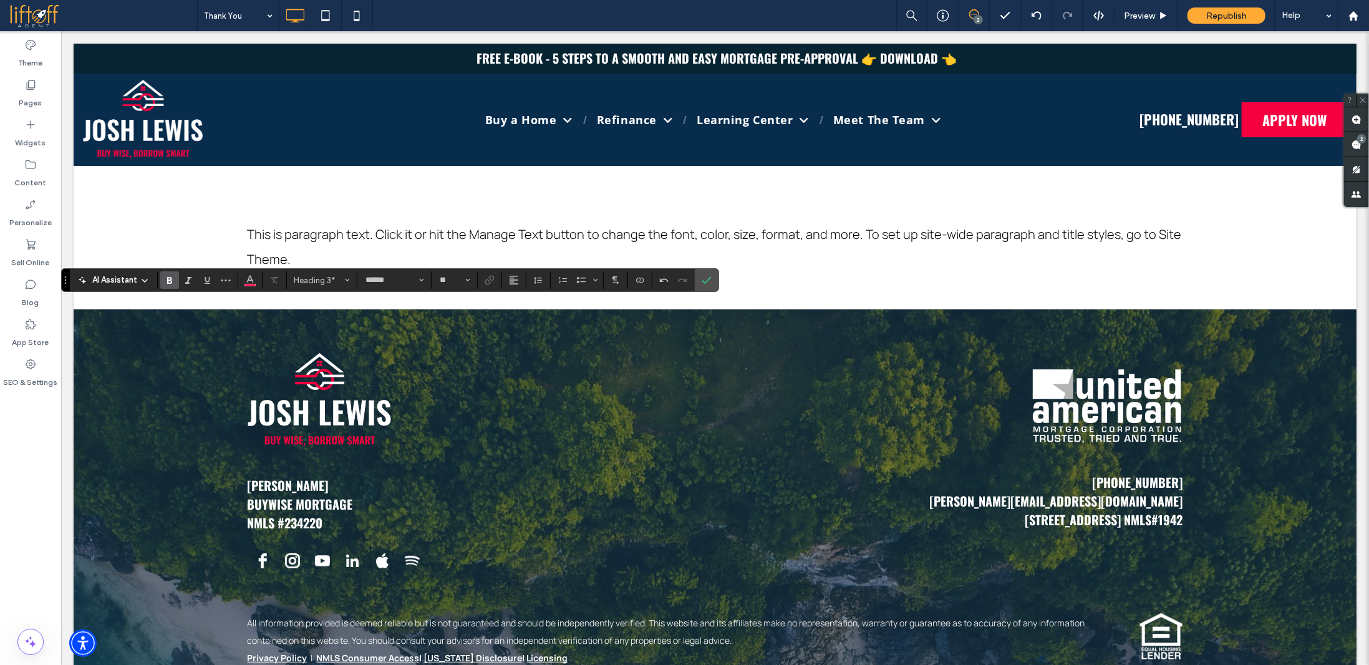
type input "**"
click at [702, 279] on icon "Confirm" at bounding box center [707, 280] width 10 height 10
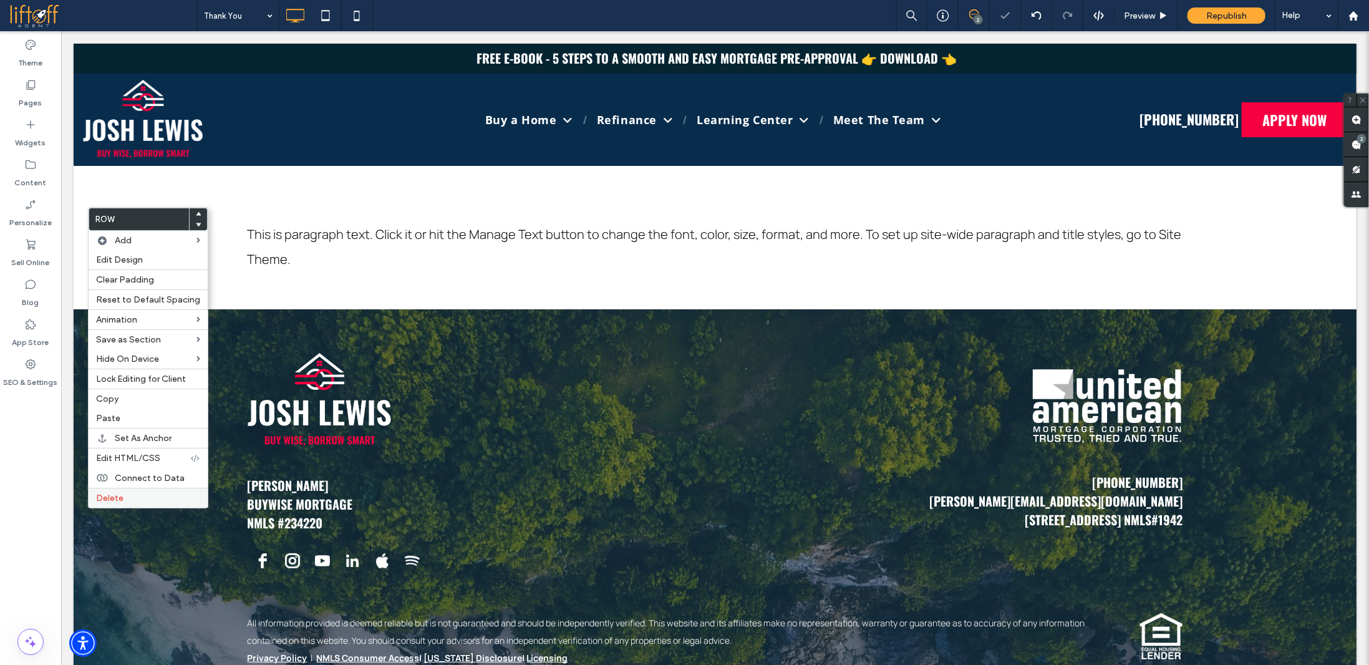
click at [113, 496] on span "Delete" at bounding box center [109, 498] width 27 height 11
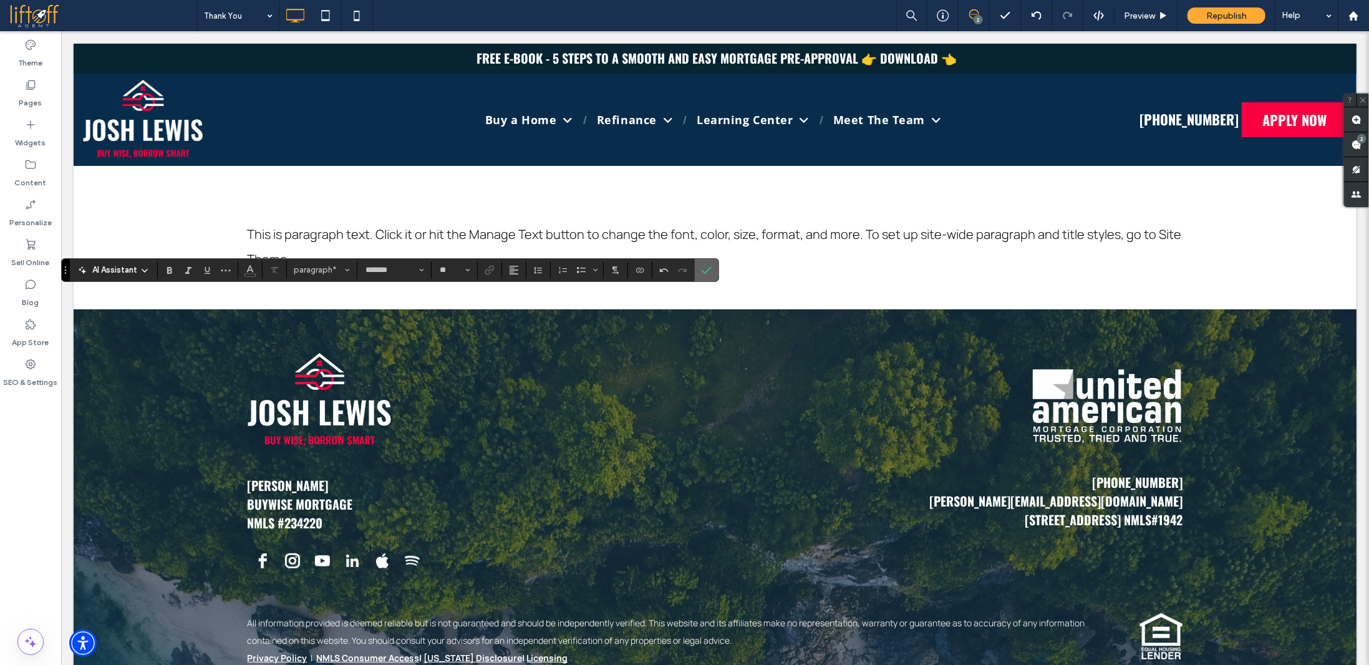
click at [702, 265] on icon "Confirm" at bounding box center [707, 270] width 10 height 10
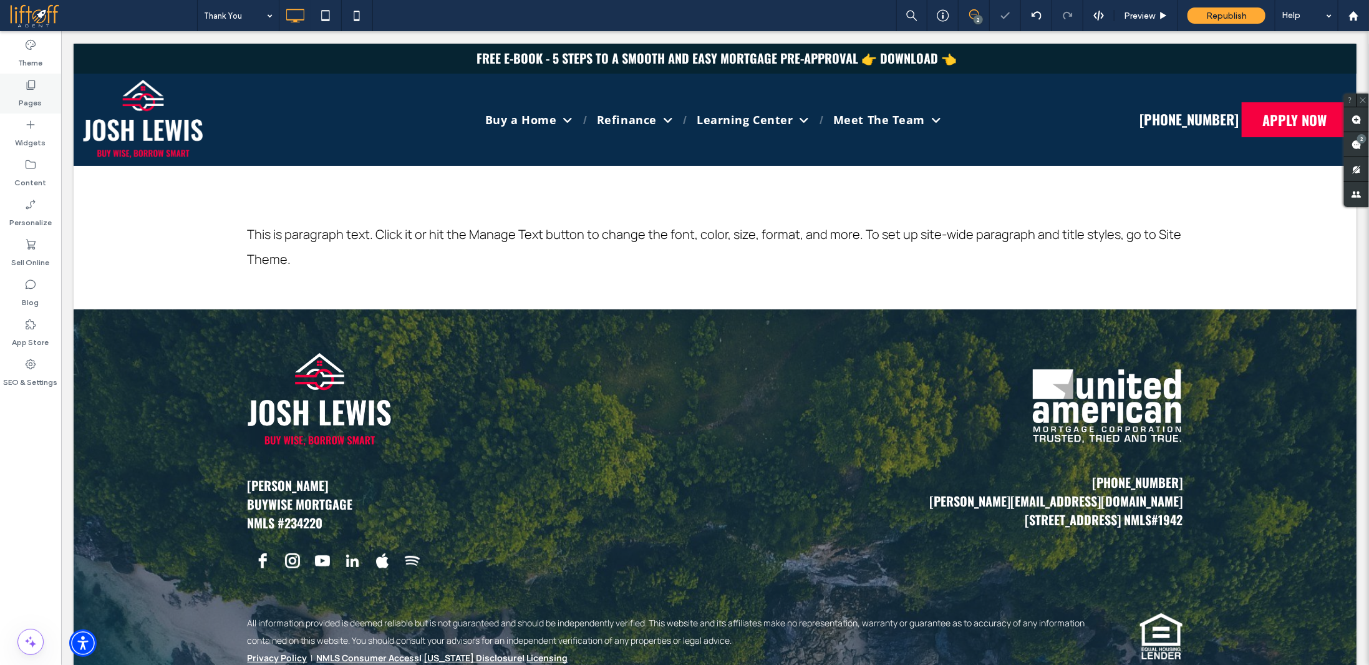
click at [31, 97] on label "Pages" at bounding box center [30, 99] width 23 height 17
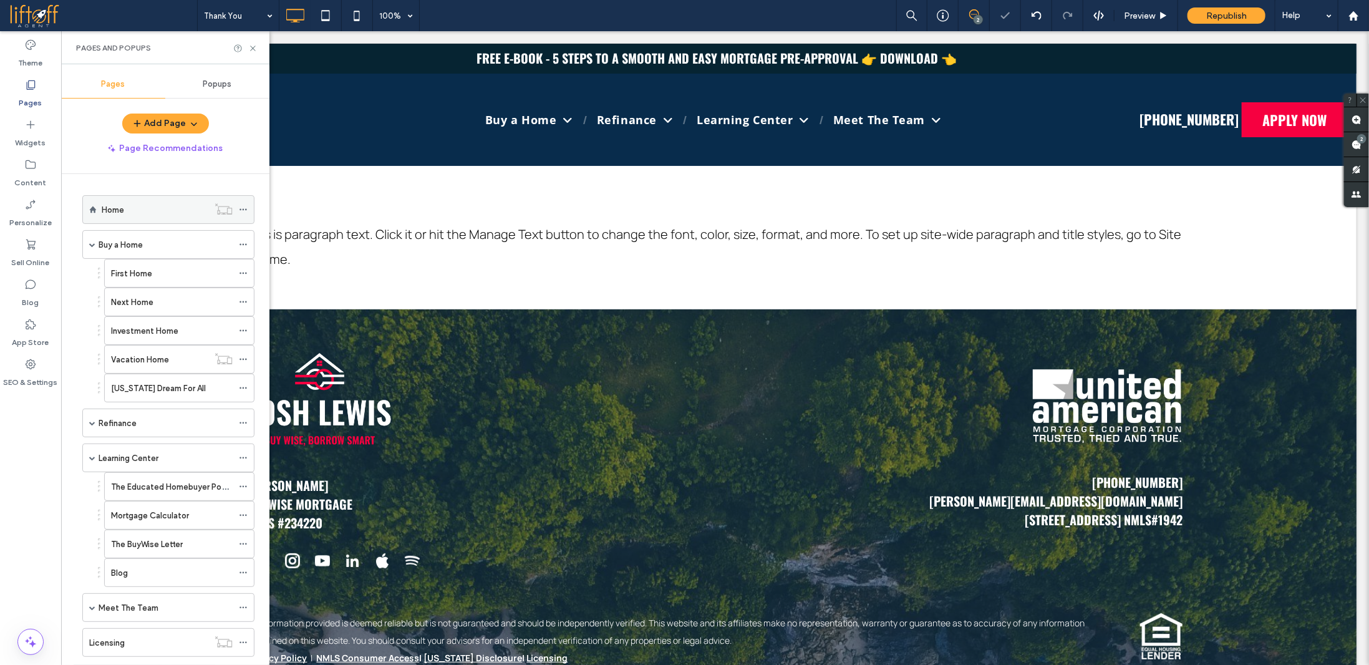
click at [131, 221] on div "Home" at bounding box center [155, 209] width 107 height 27
click at [252, 47] on div "Home 100% 2 Preview Republish Help Site Comments Team & Clients Automate new co…" at bounding box center [684, 332] width 1369 height 665
click at [254, 48] on icon at bounding box center [252, 48] width 9 height 9
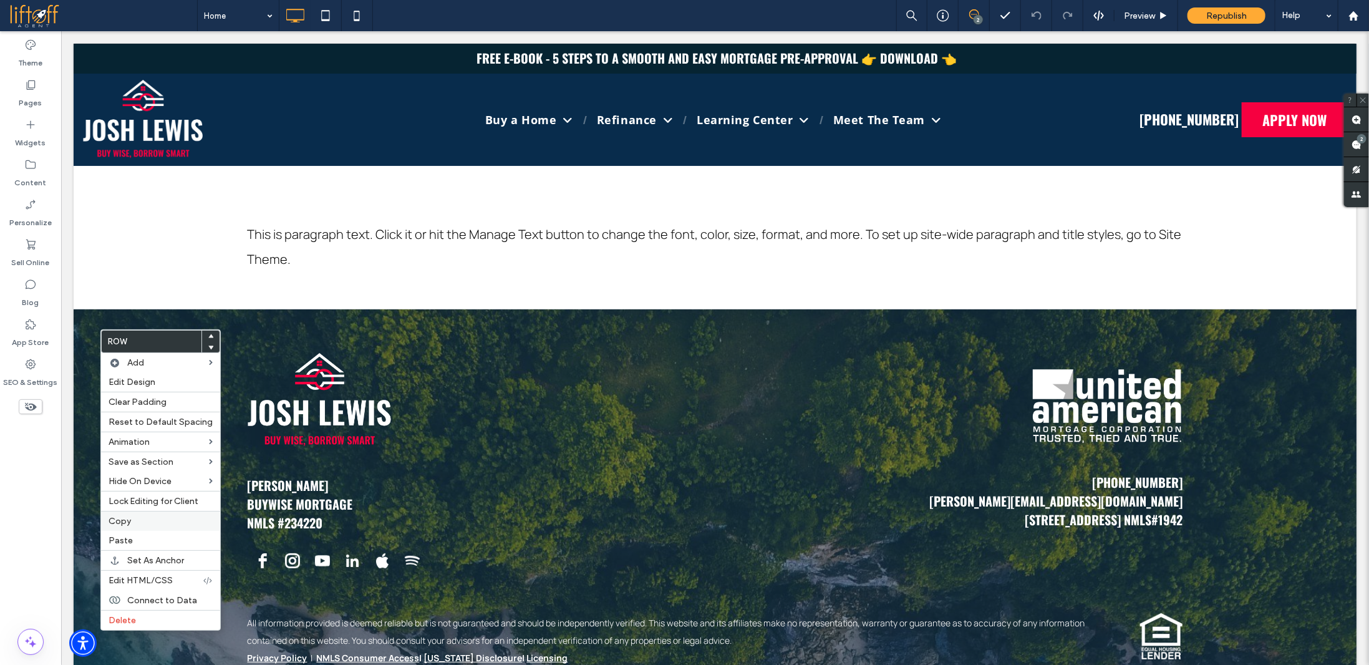
drag, startPoint x: 129, startPoint y: 517, endPoint x: 129, endPoint y: 510, distance: 6.9
click at [129, 516] on span "Copy" at bounding box center [120, 521] width 22 height 11
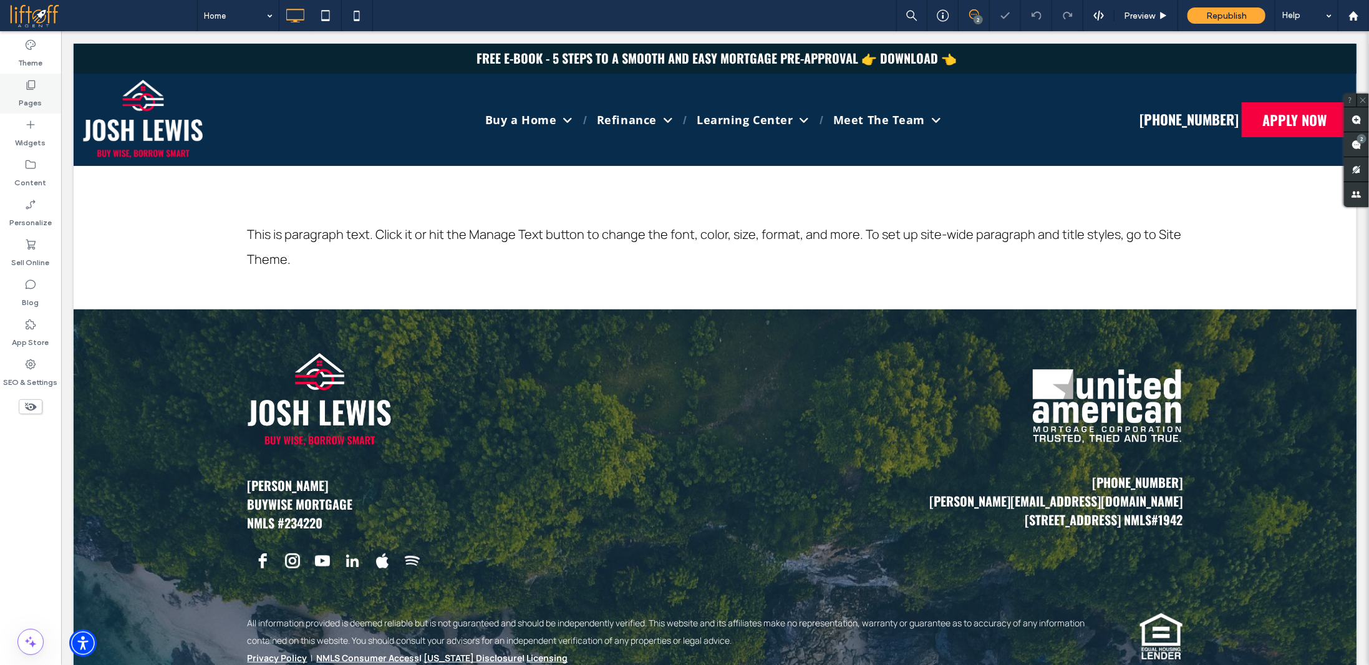
click at [44, 89] on div "Pages" at bounding box center [30, 94] width 61 height 40
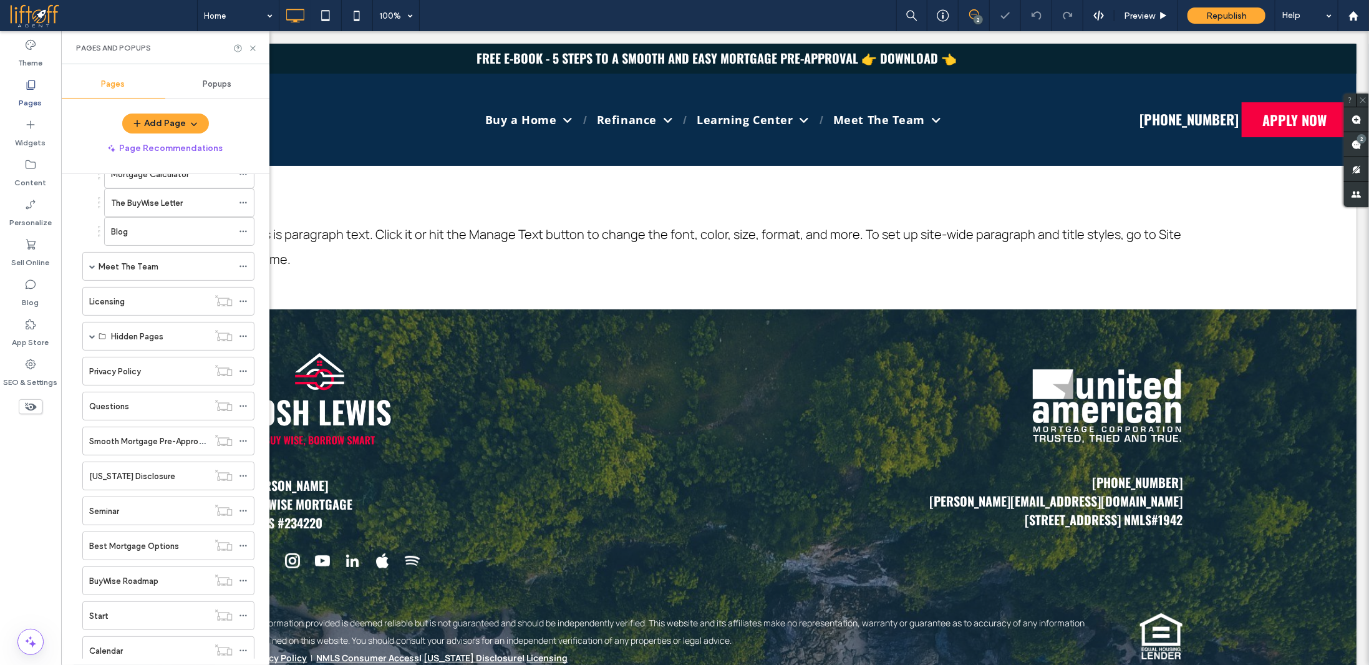
scroll to position [398, 0]
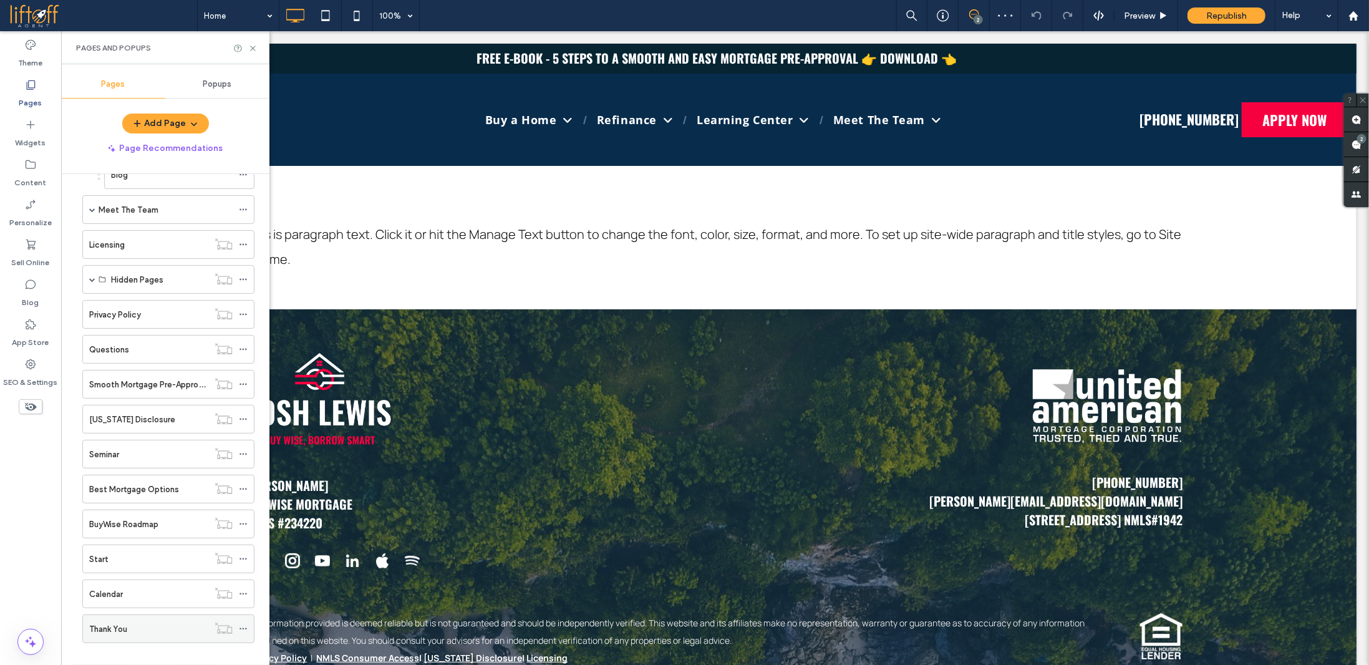
click at [128, 623] on div "Thank You" at bounding box center [148, 629] width 119 height 13
click at [250, 49] on icon at bounding box center [252, 48] width 9 height 9
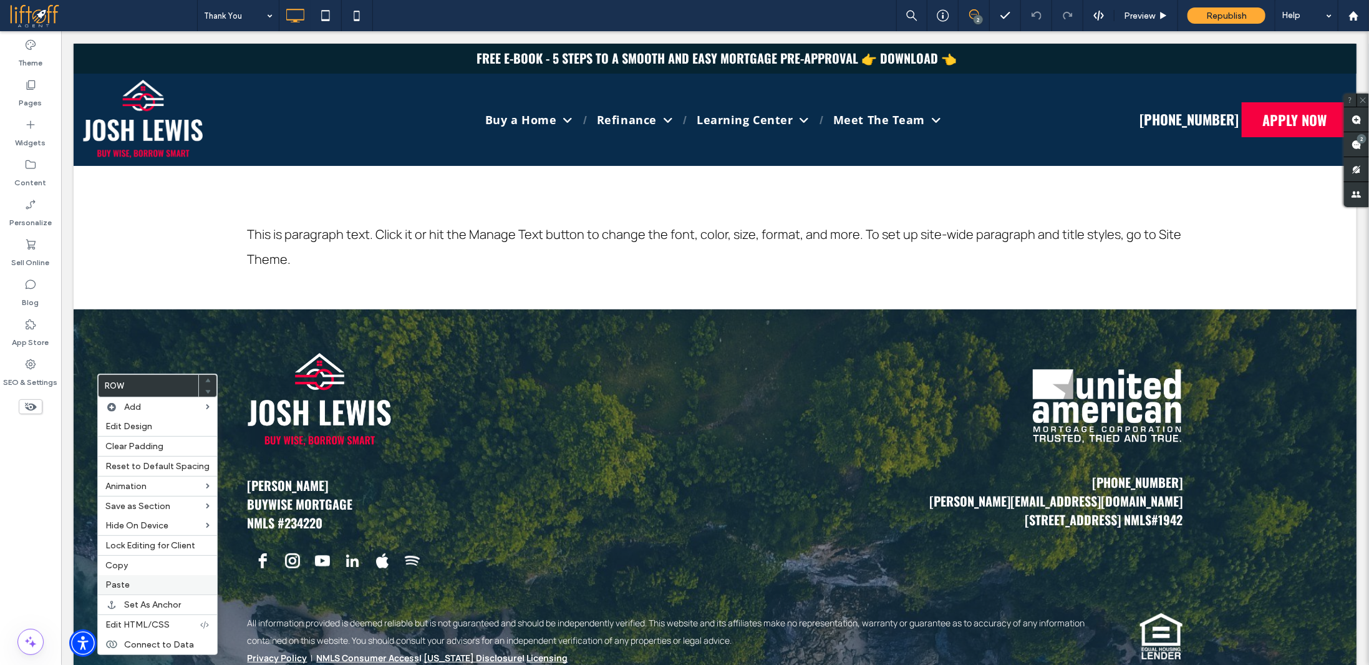
click at [138, 580] on label "Paste" at bounding box center [157, 585] width 104 height 11
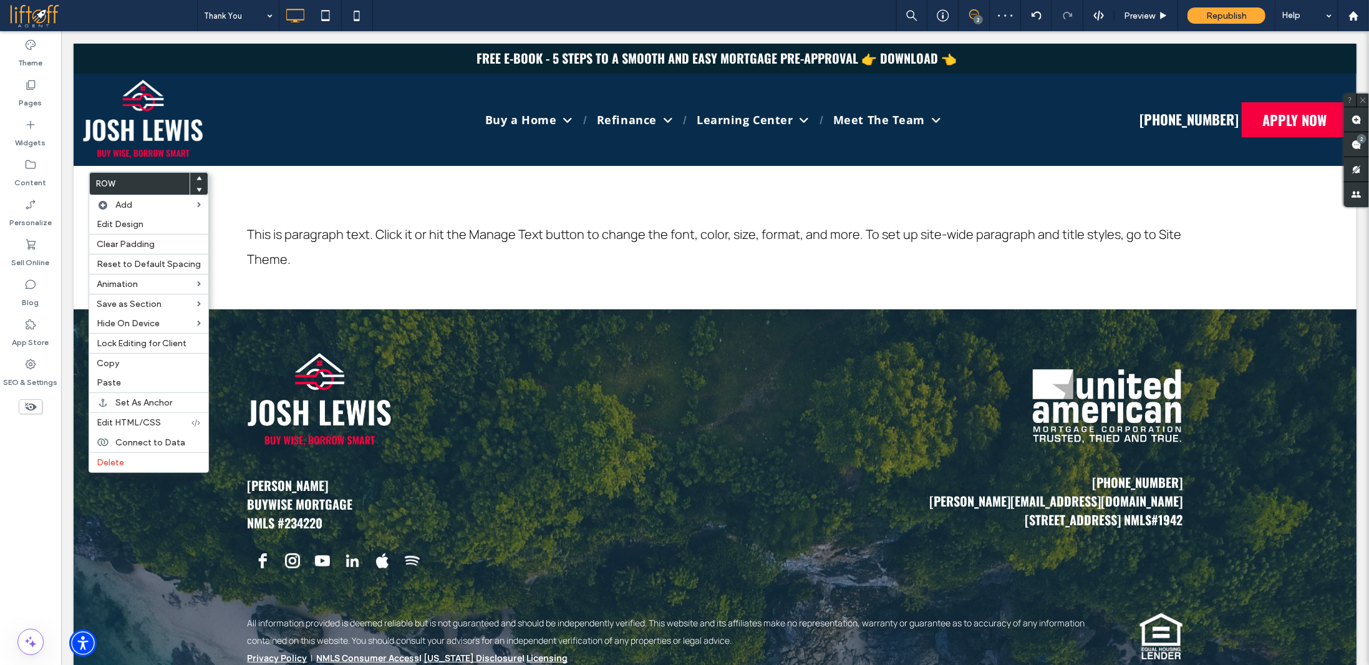
click at [197, 187] on span at bounding box center [199, 189] width 5 height 11
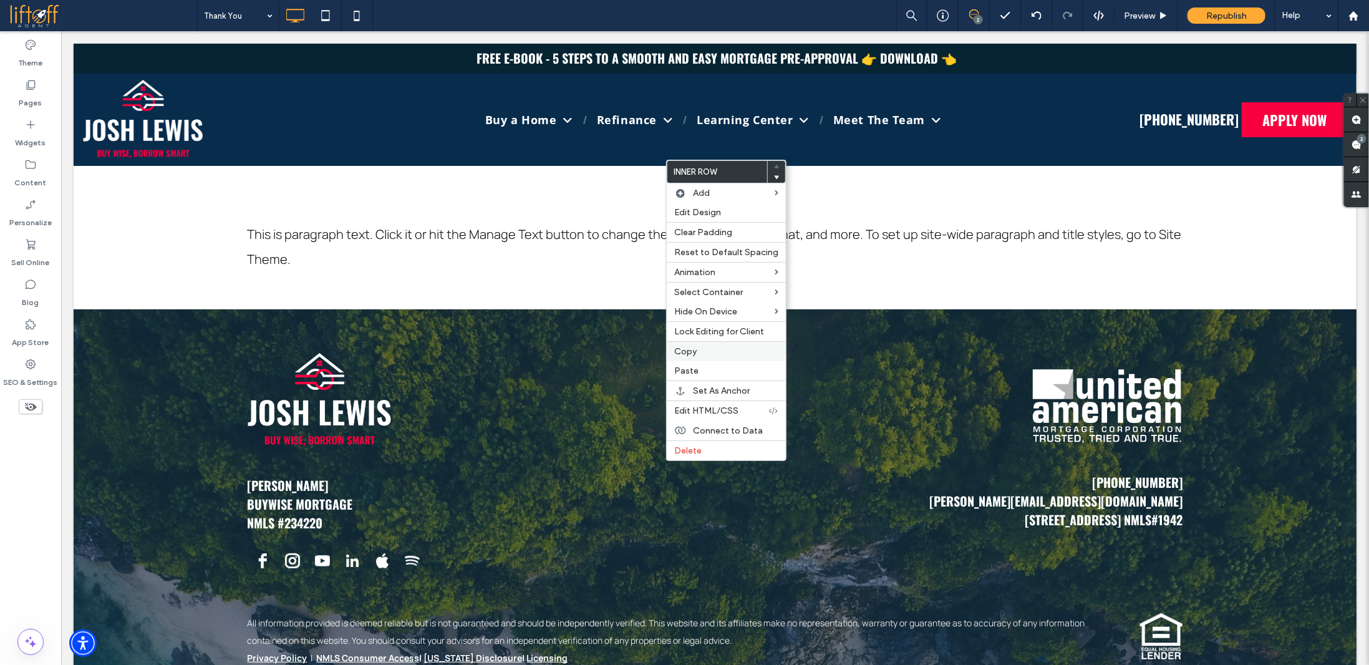
click at [705, 352] on label "Copy" at bounding box center [726, 351] width 104 height 11
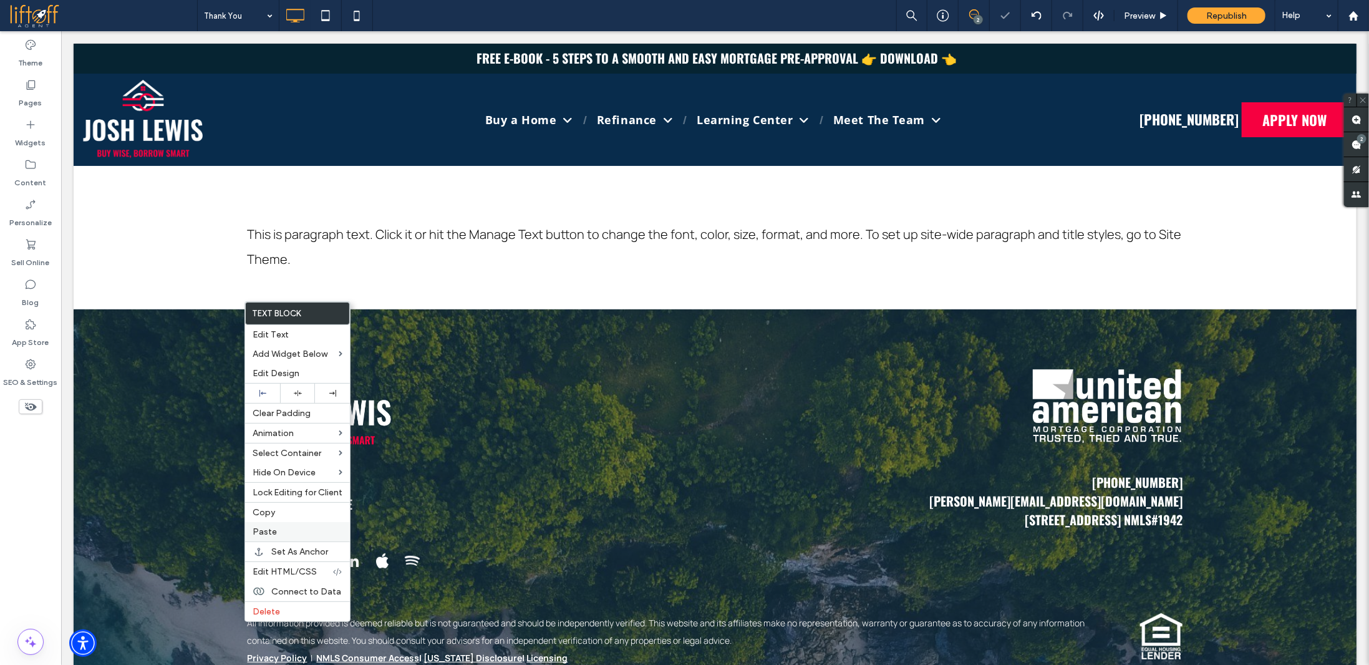
click at [283, 528] on label "Paste" at bounding box center [298, 532] width 90 height 11
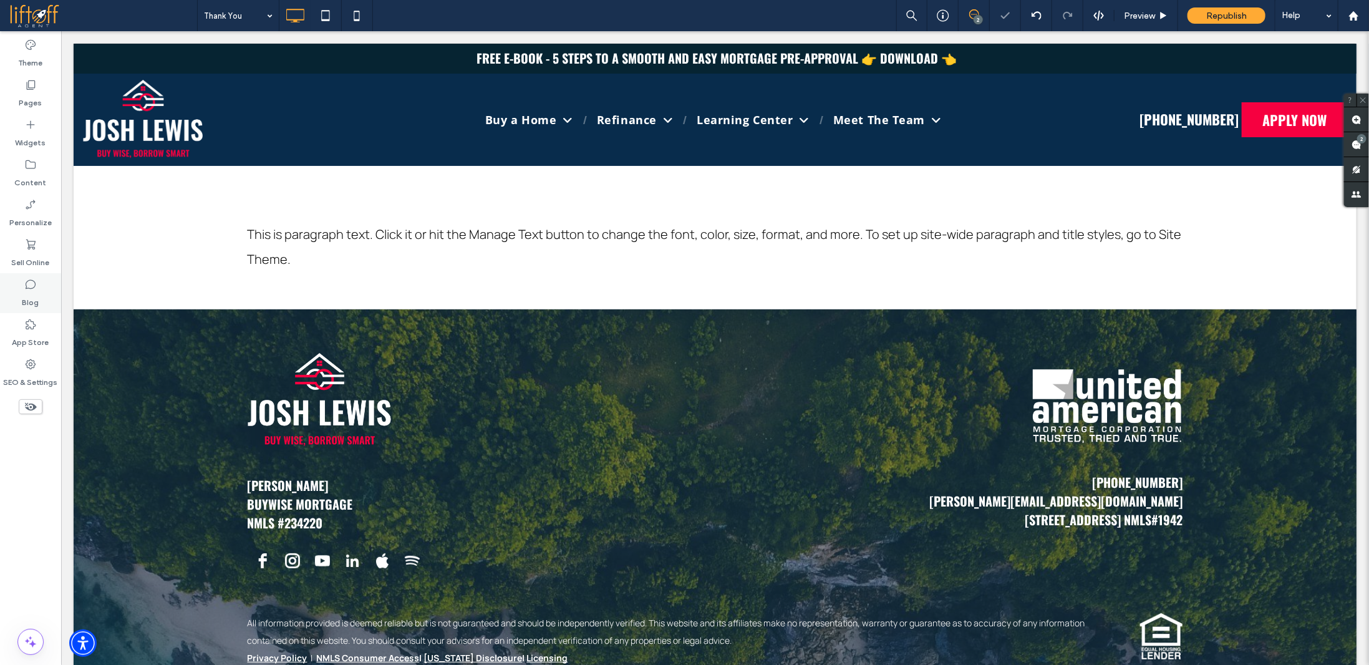
type input "*******"
type input "**"
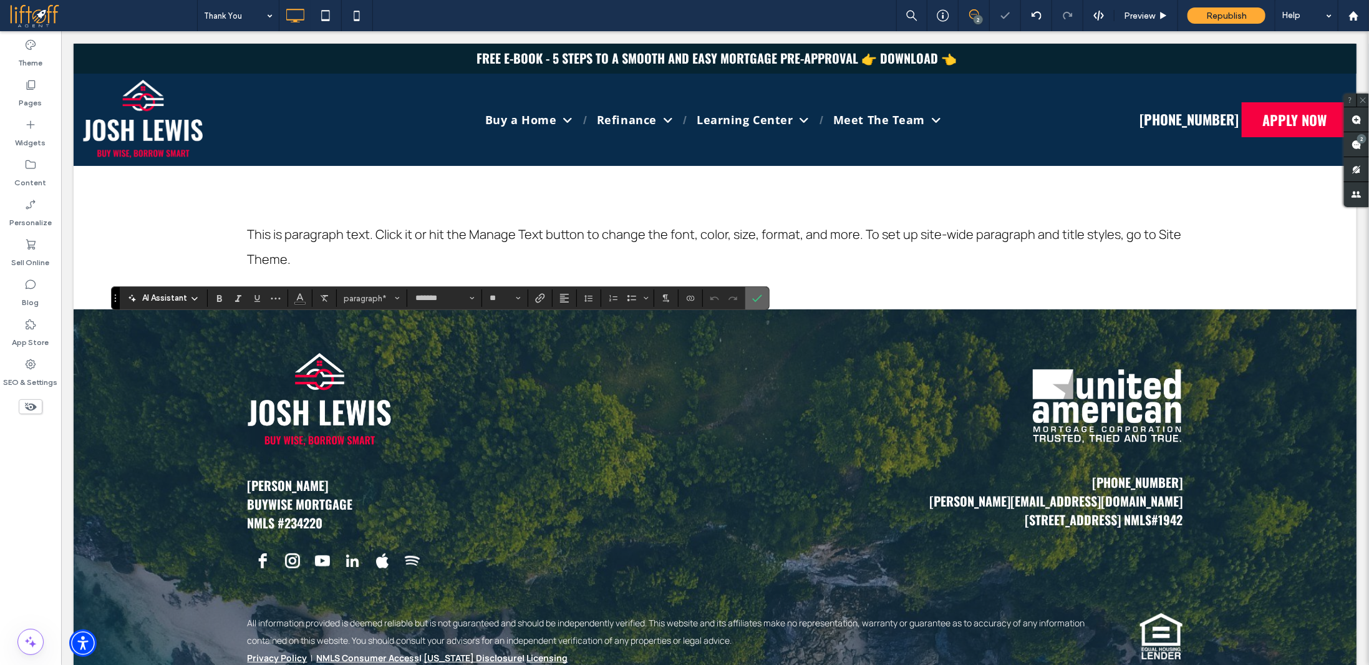
click at [755, 300] on icon "Confirm" at bounding box center [757, 298] width 10 height 10
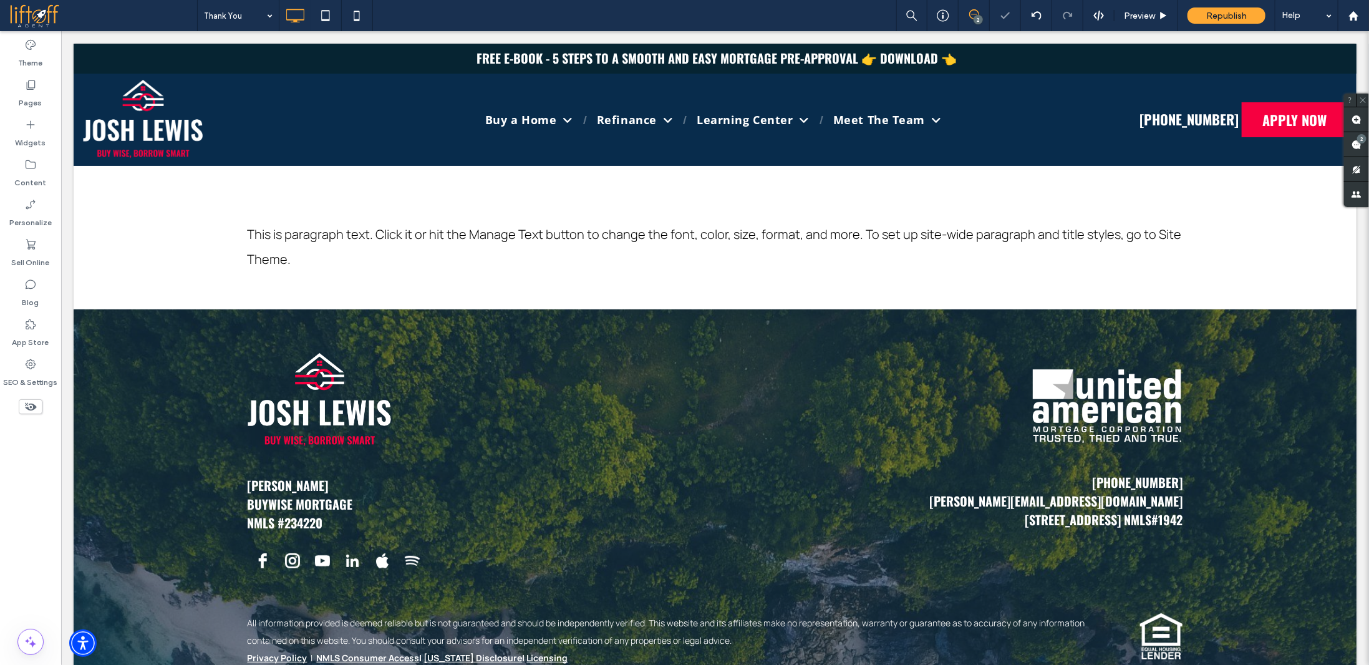
type input "*******"
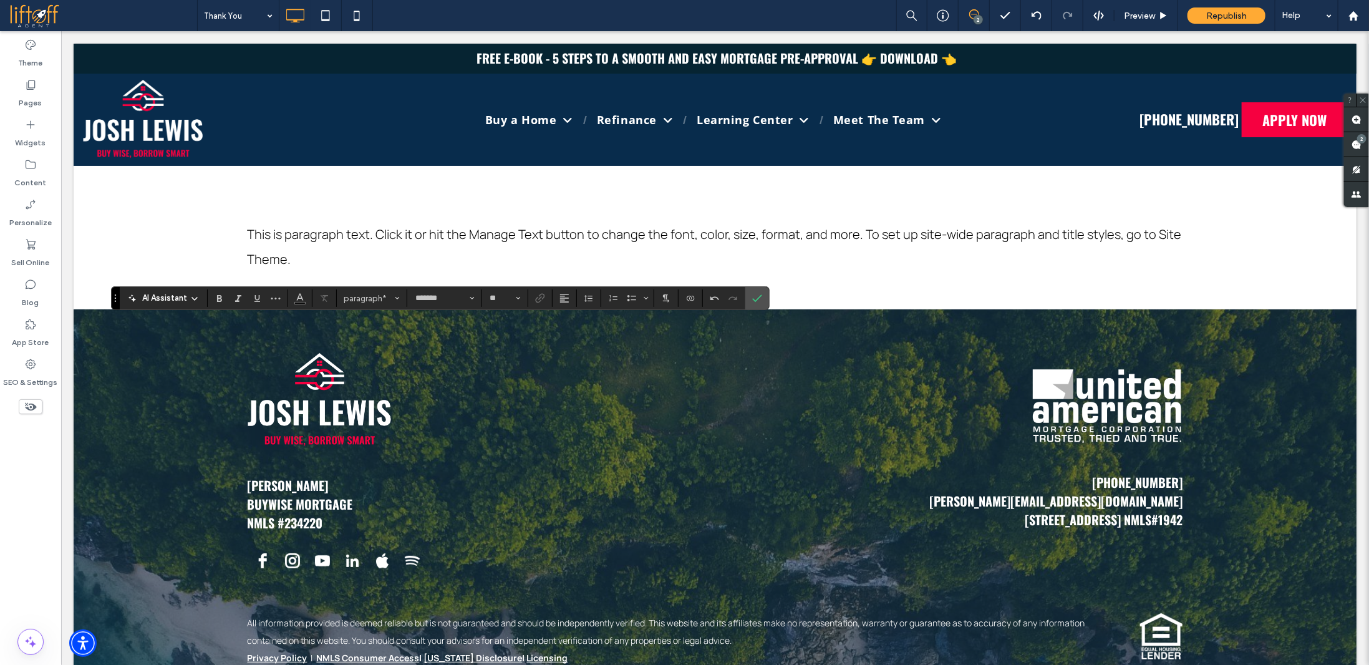
type input "**"
click at [759, 297] on label "Confirm" at bounding box center [757, 298] width 19 height 22
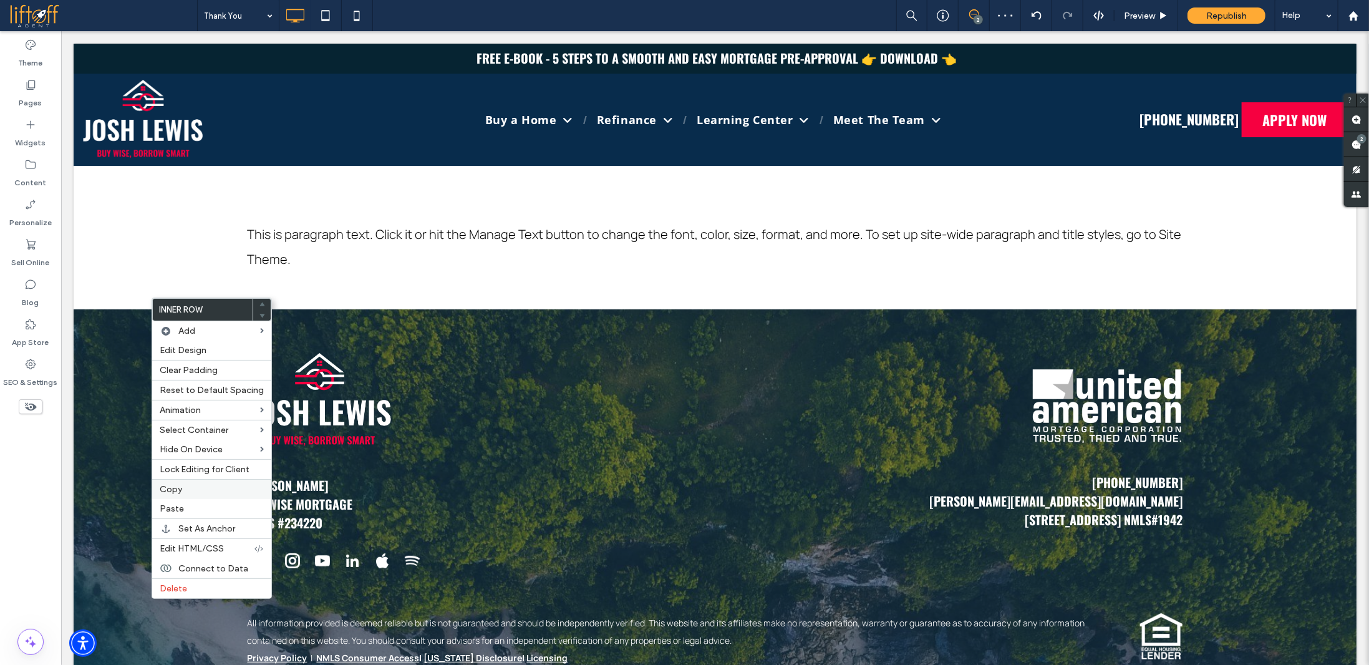
drag, startPoint x: 191, startPoint y: 489, endPoint x: 160, endPoint y: 338, distance: 154.8
click at [191, 489] on label "Copy" at bounding box center [212, 489] width 104 height 11
click at [185, 502] on label "Paste" at bounding box center [212, 505] width 104 height 11
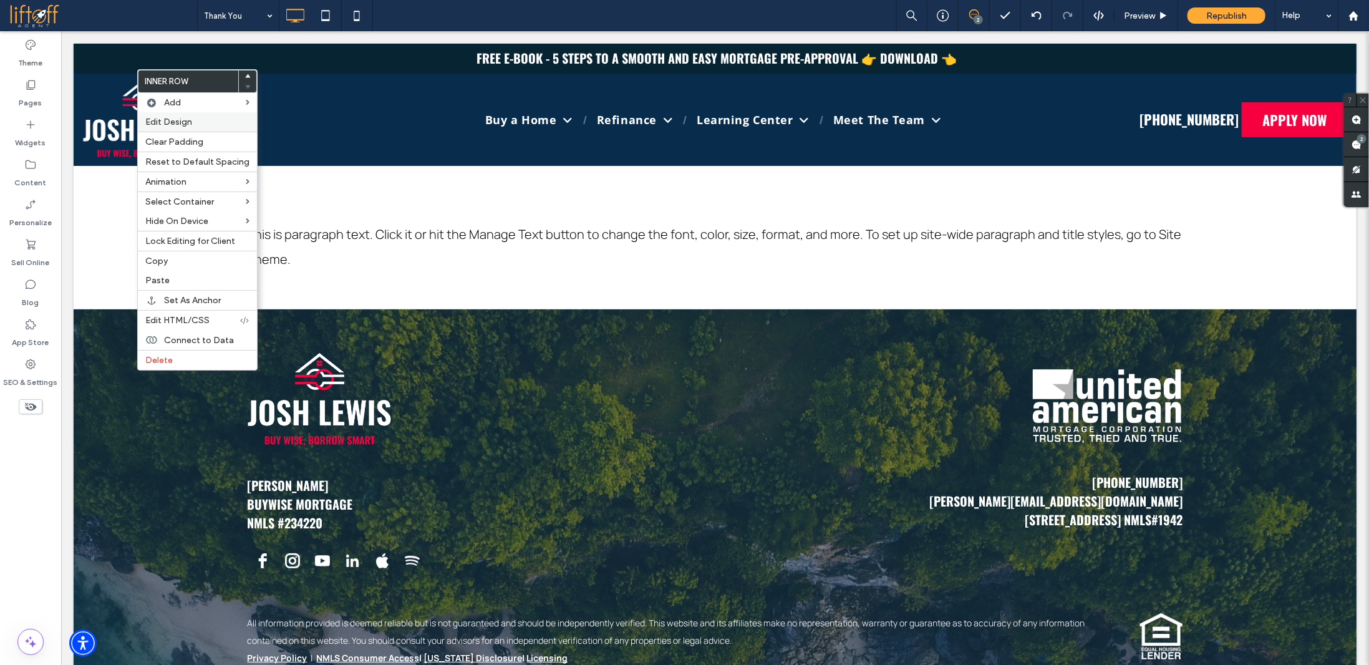
click at [185, 117] on span "Edit Design" at bounding box center [168, 122] width 47 height 11
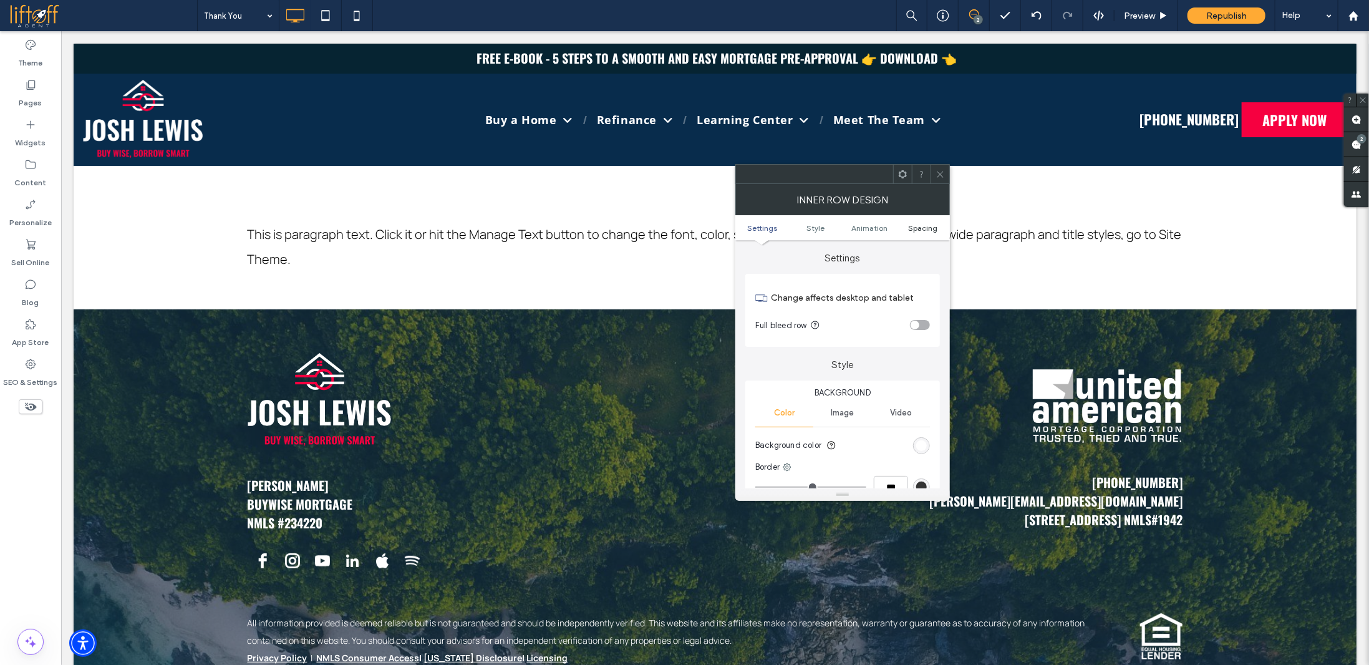
click at [917, 225] on span "Spacing" at bounding box center [923, 227] width 29 height 9
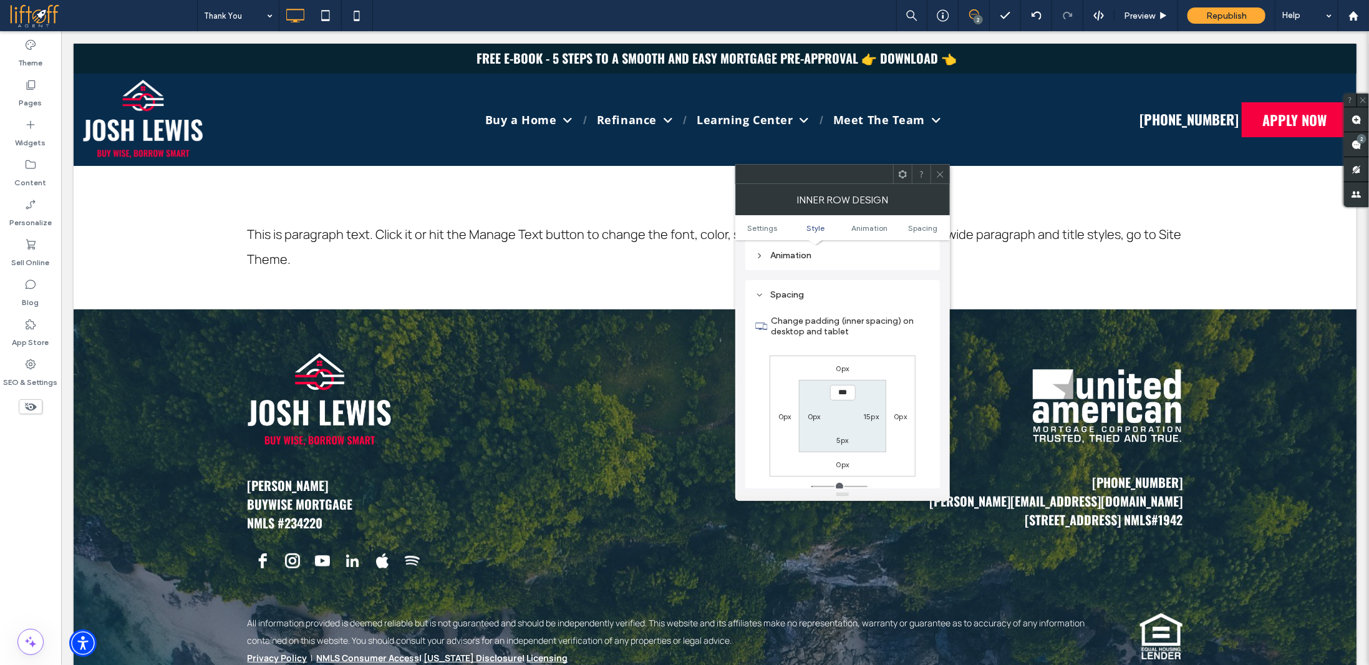
scroll to position [399, 0]
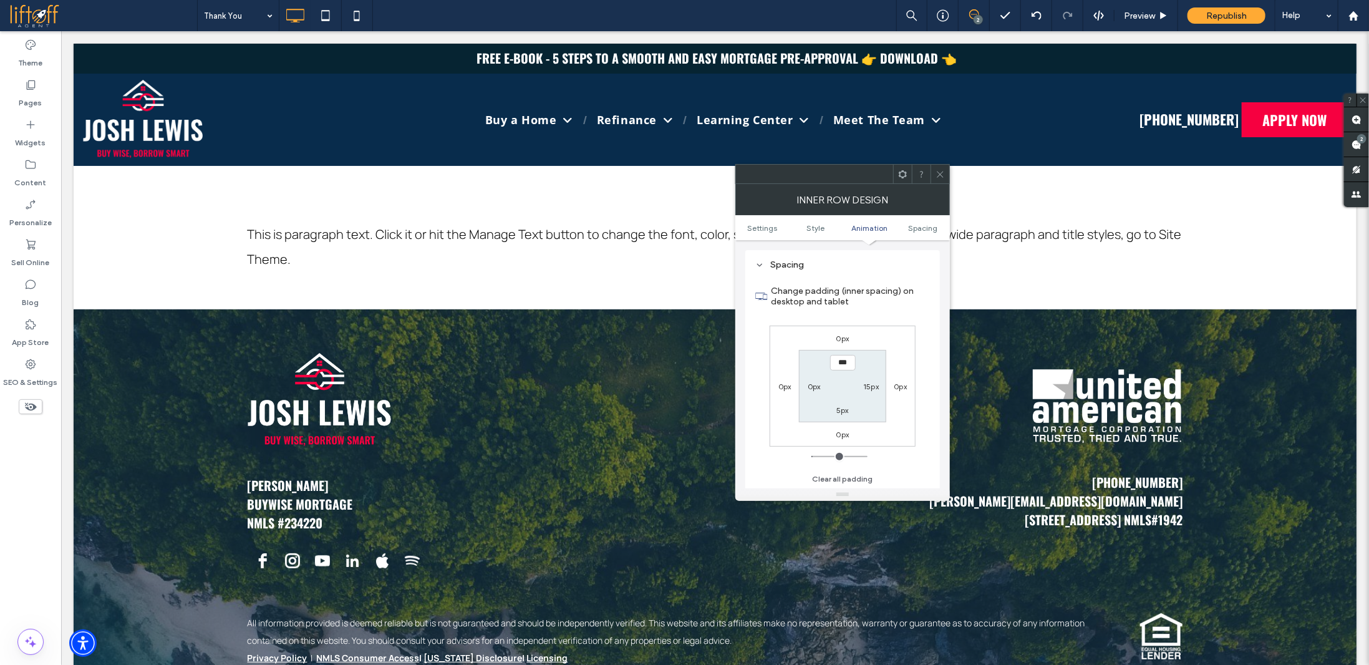
click at [845, 337] on label "0px" at bounding box center [843, 338] width 13 height 9
type input "*"
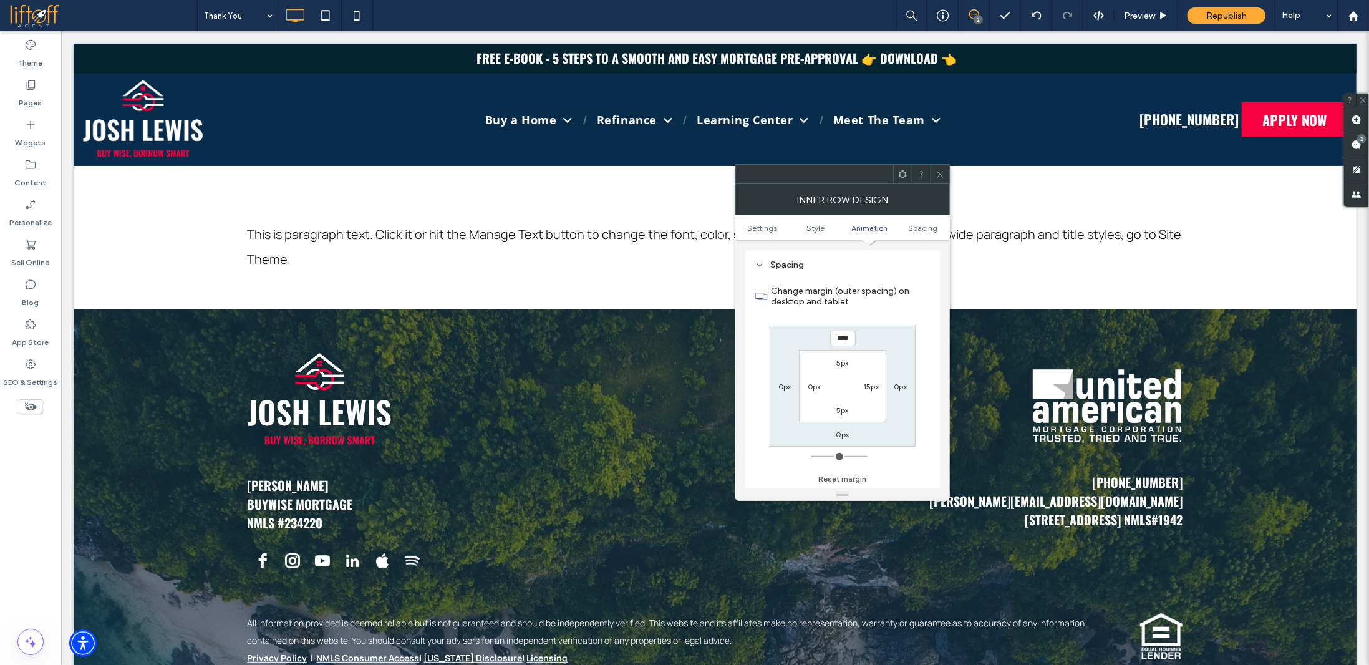
type input "***"
type input "**"
type input "****"
type input "**"
type input "****"
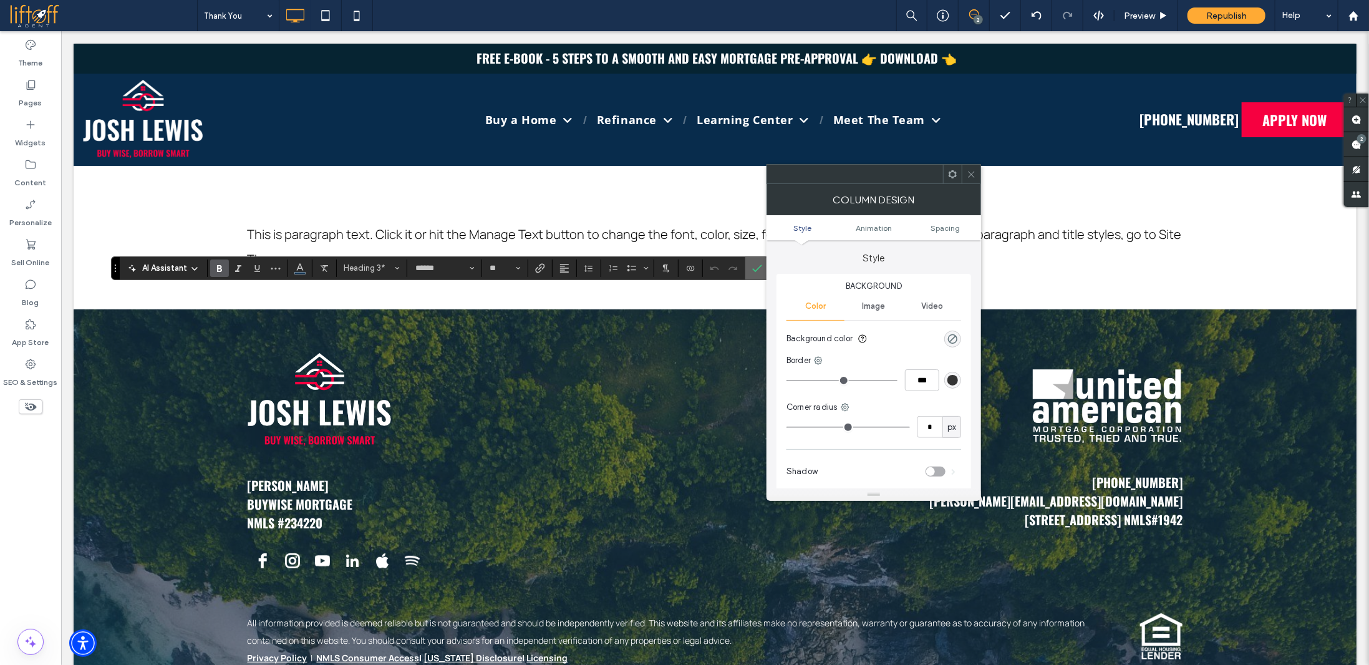
click at [752, 266] on icon "Confirm" at bounding box center [757, 268] width 10 height 10
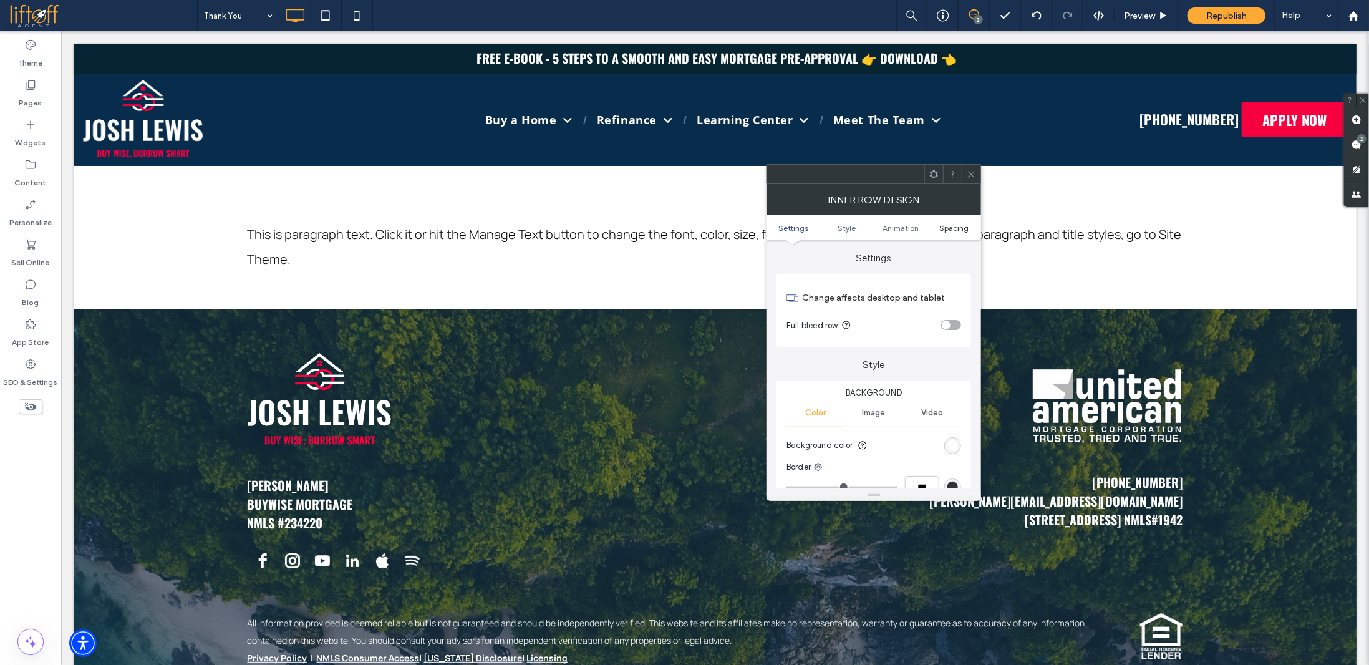
click at [966, 229] on span "Spacing" at bounding box center [954, 227] width 29 height 9
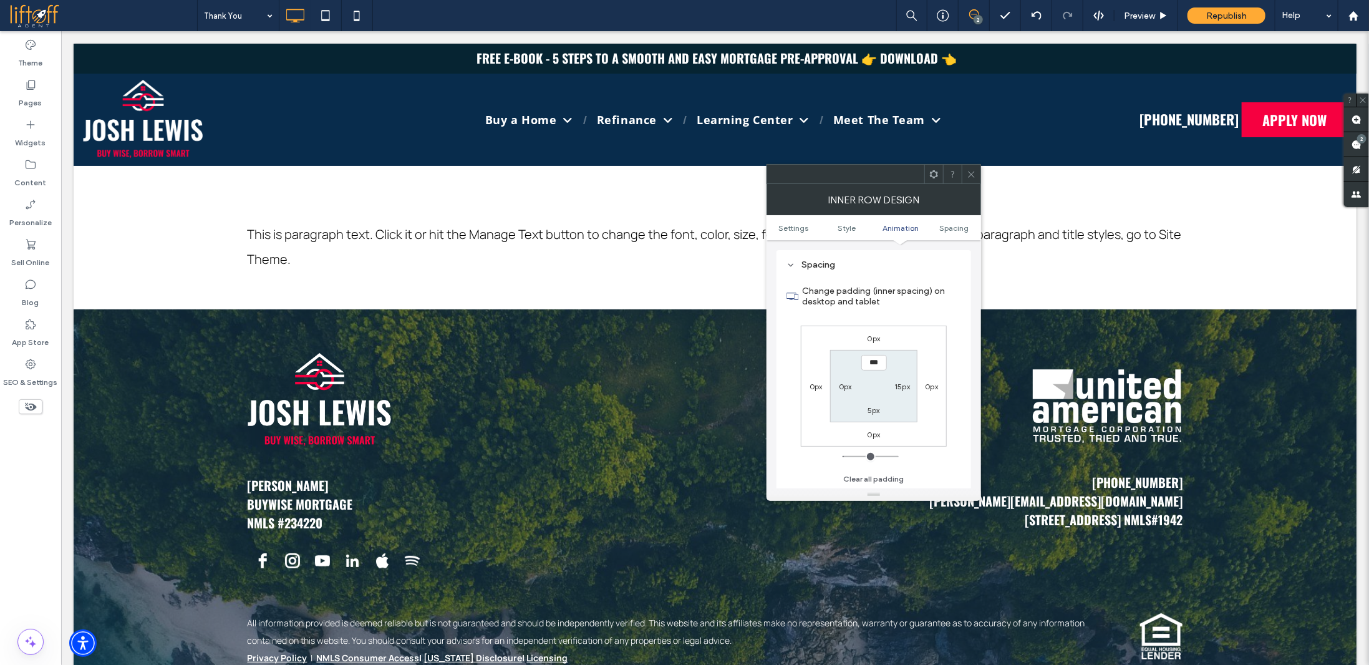
click at [877, 336] on label "0px" at bounding box center [874, 338] width 13 height 9
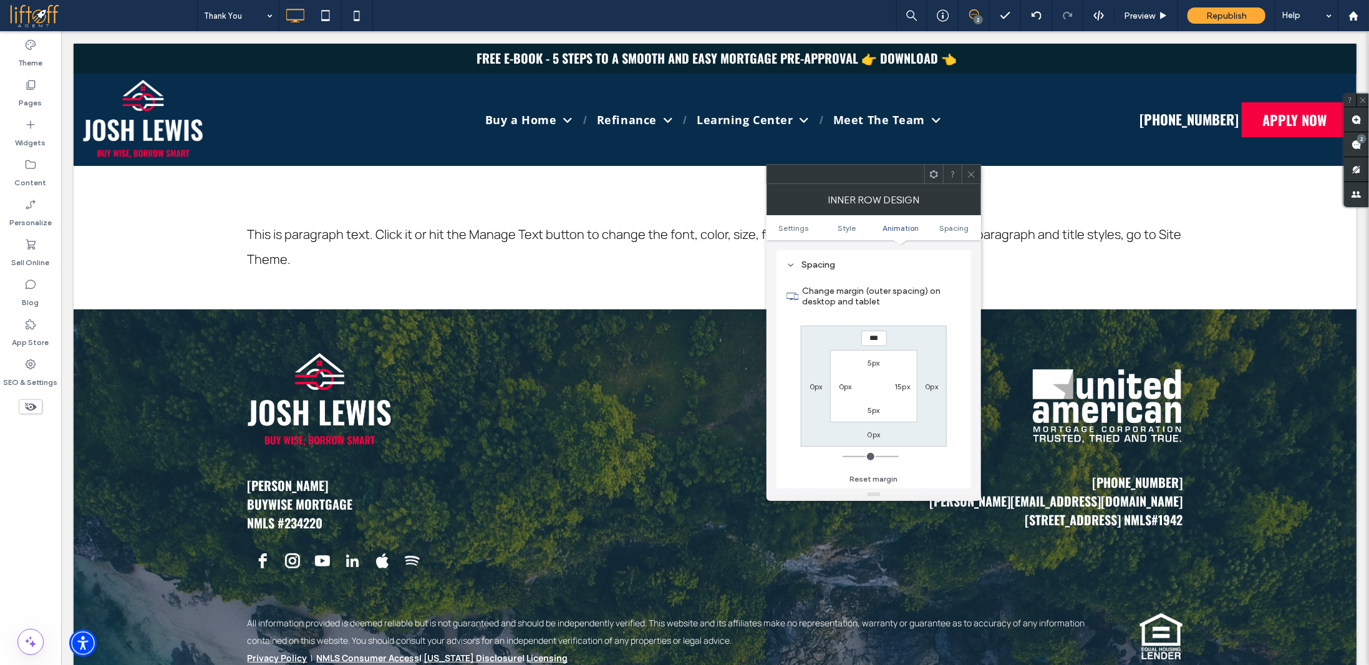
type input "*"
type input "****"
type input "**"
type input "****"
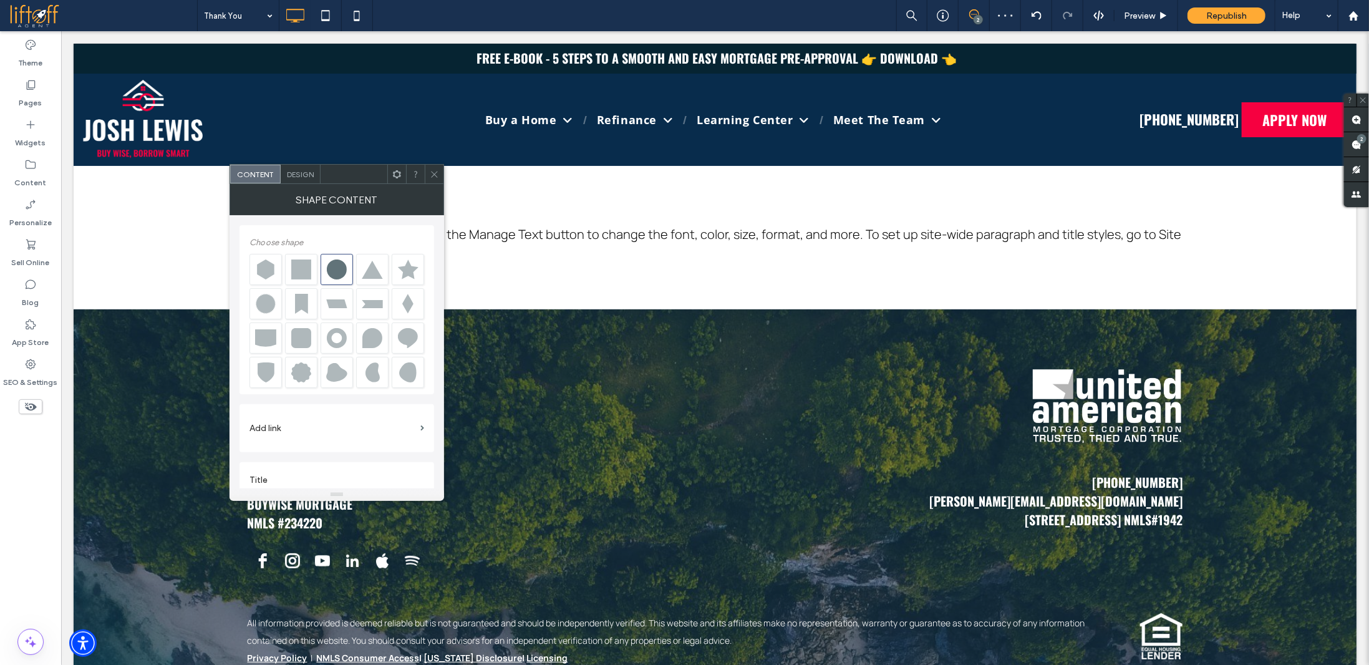
scroll to position [13, 0]
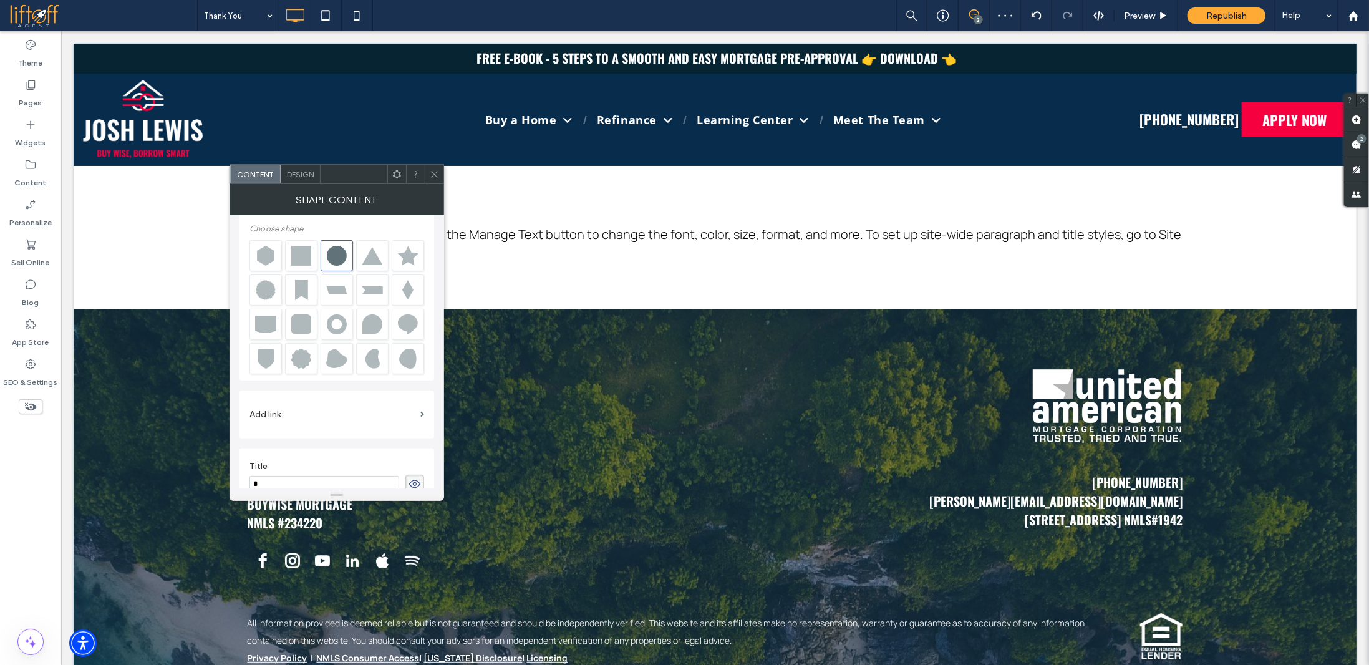
type input "*"
click at [434, 180] on span at bounding box center [434, 174] width 9 height 19
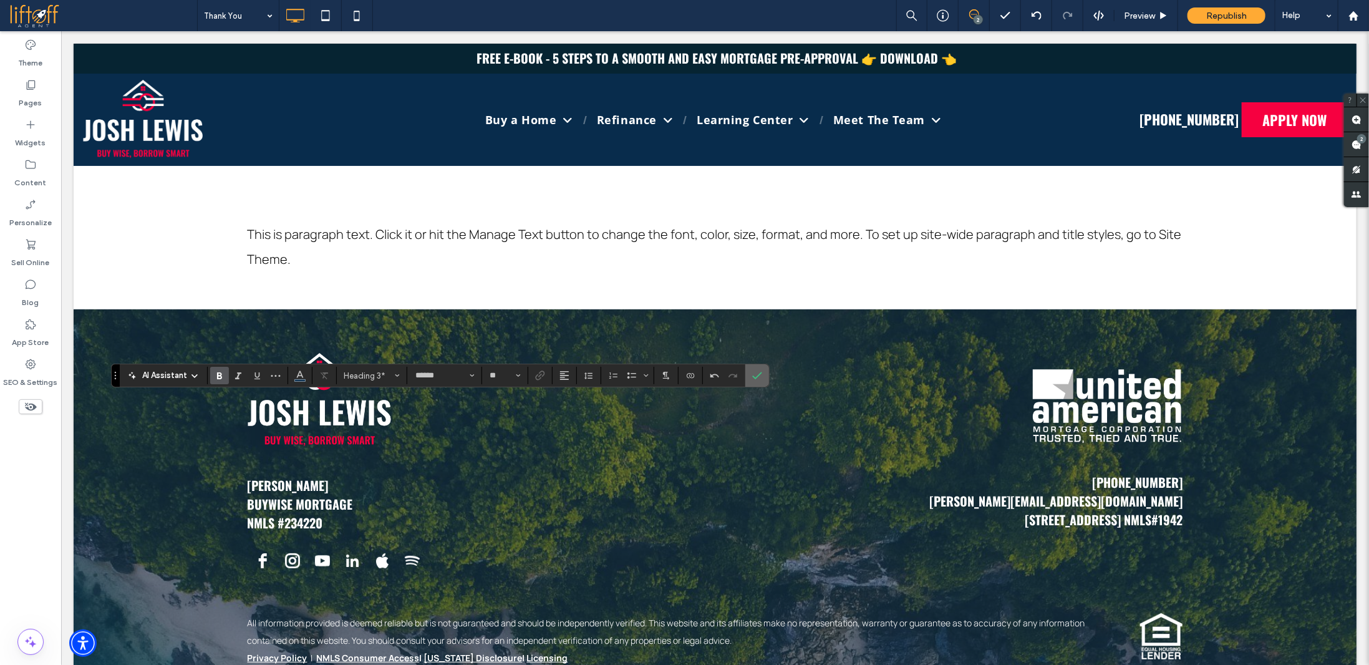
click at [753, 377] on use "Confirm" at bounding box center [757, 375] width 10 height 7
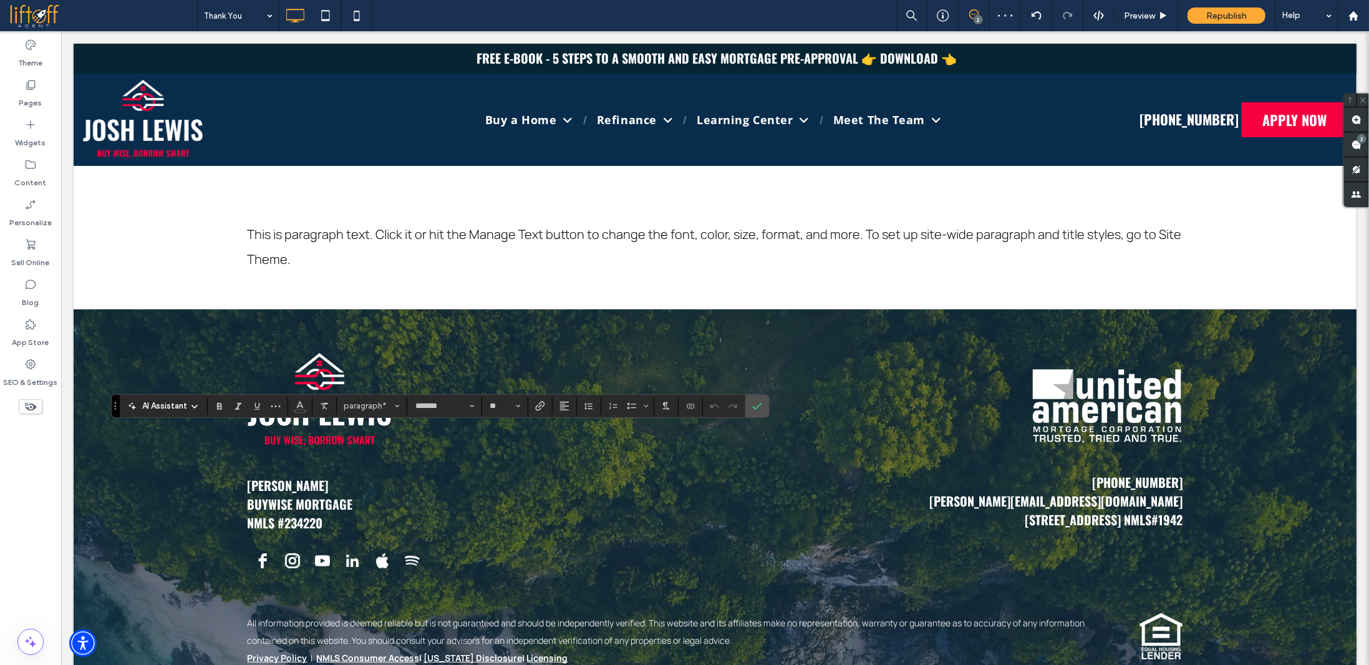
type input "**"
click at [756, 407] on icon "Confirm" at bounding box center [757, 406] width 10 height 10
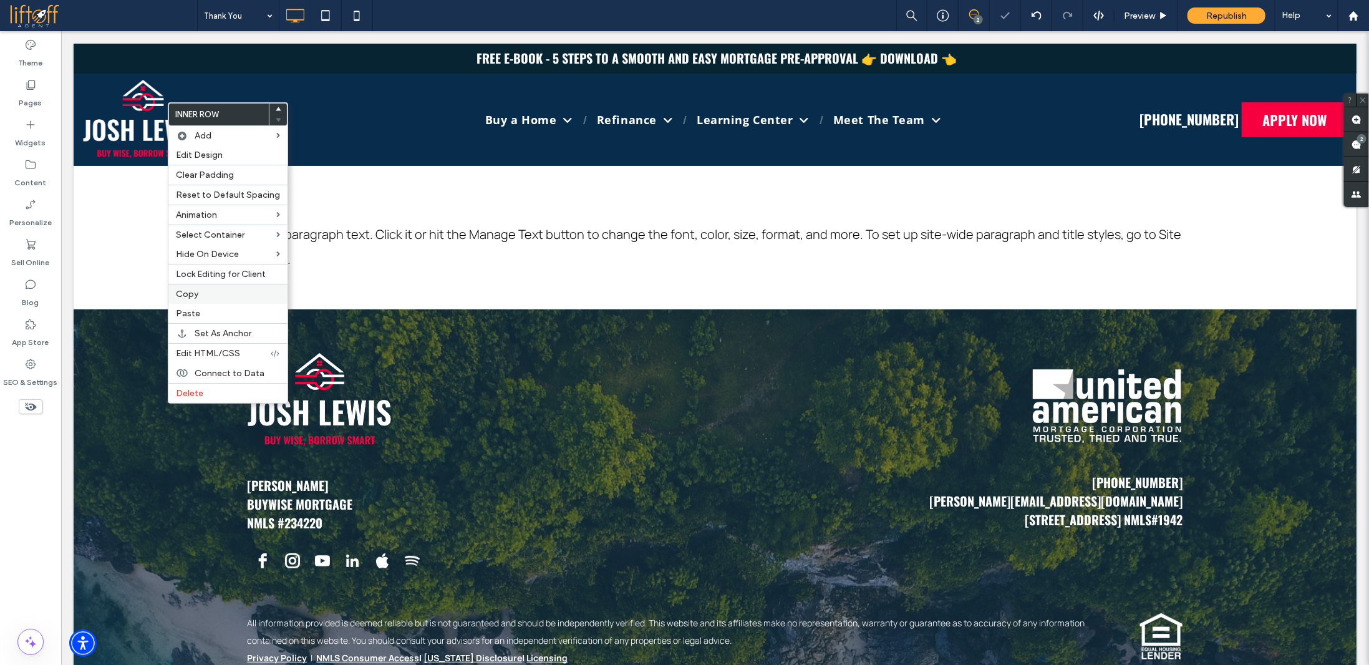
click at [198, 295] on label "Copy" at bounding box center [228, 294] width 104 height 11
click at [187, 306] on div "Paste" at bounding box center [221, 313] width 119 height 19
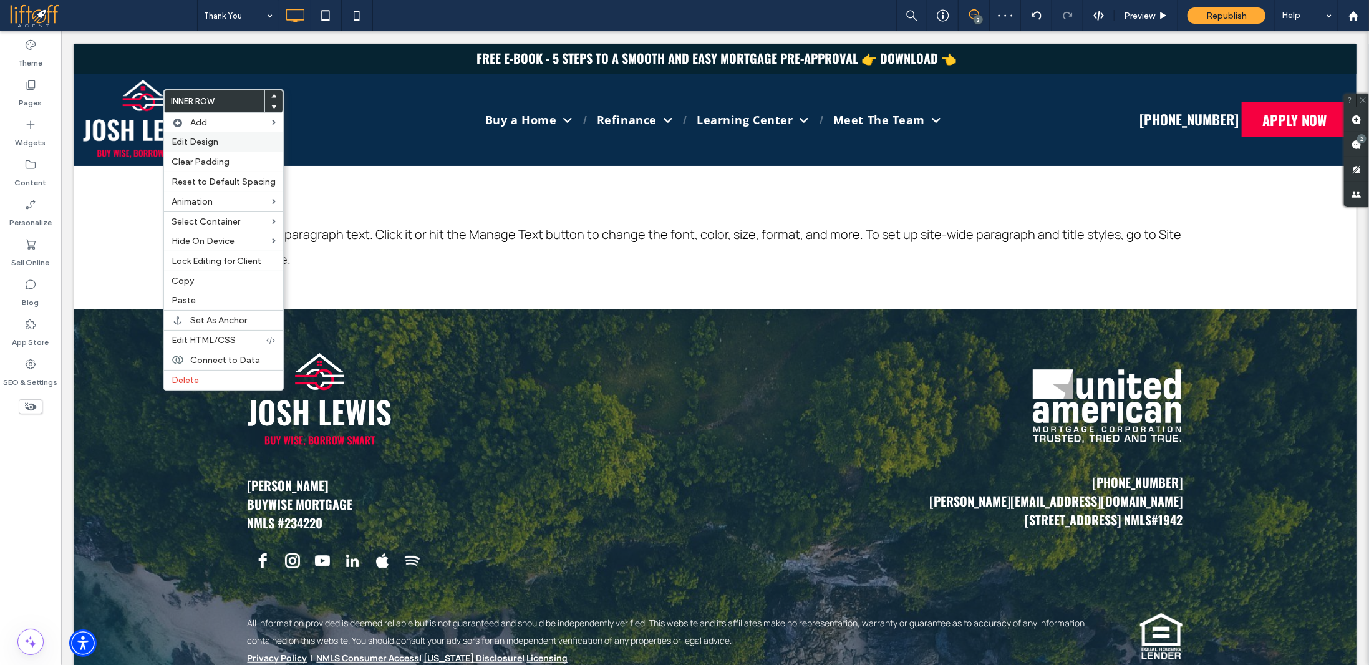
click at [208, 144] on span "Edit Design" at bounding box center [195, 142] width 47 height 11
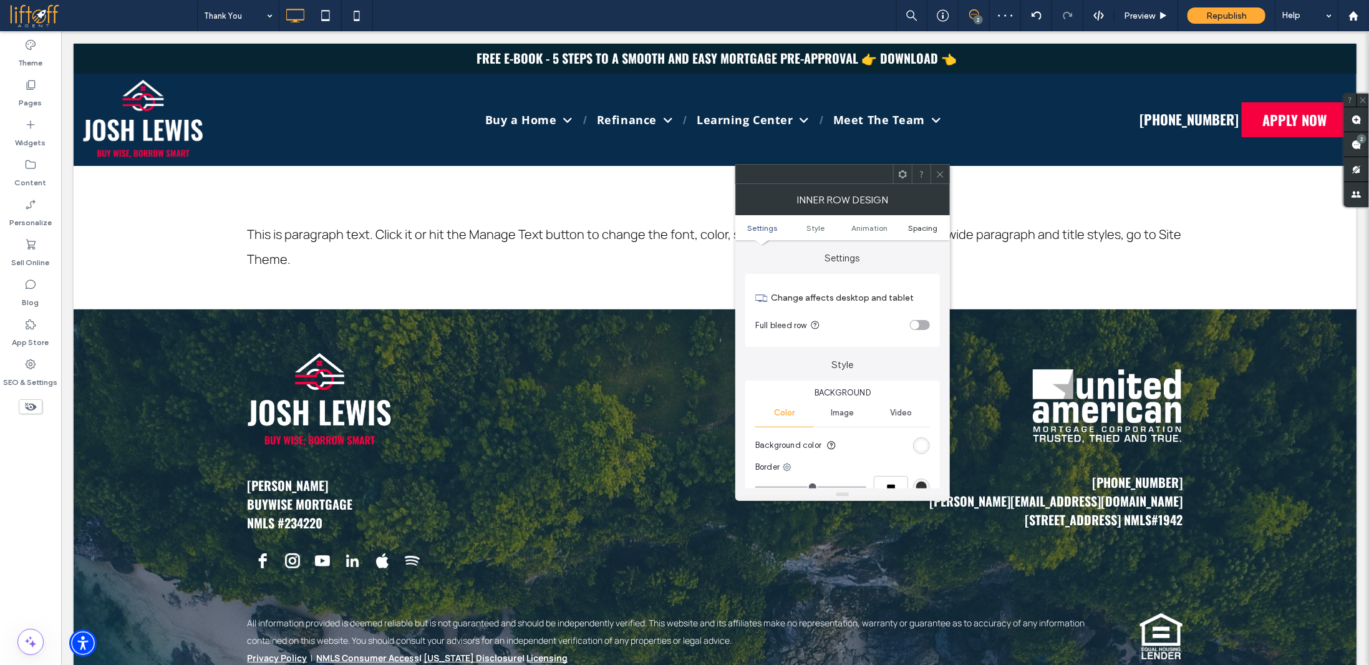
click at [933, 228] on span "Spacing" at bounding box center [923, 227] width 29 height 9
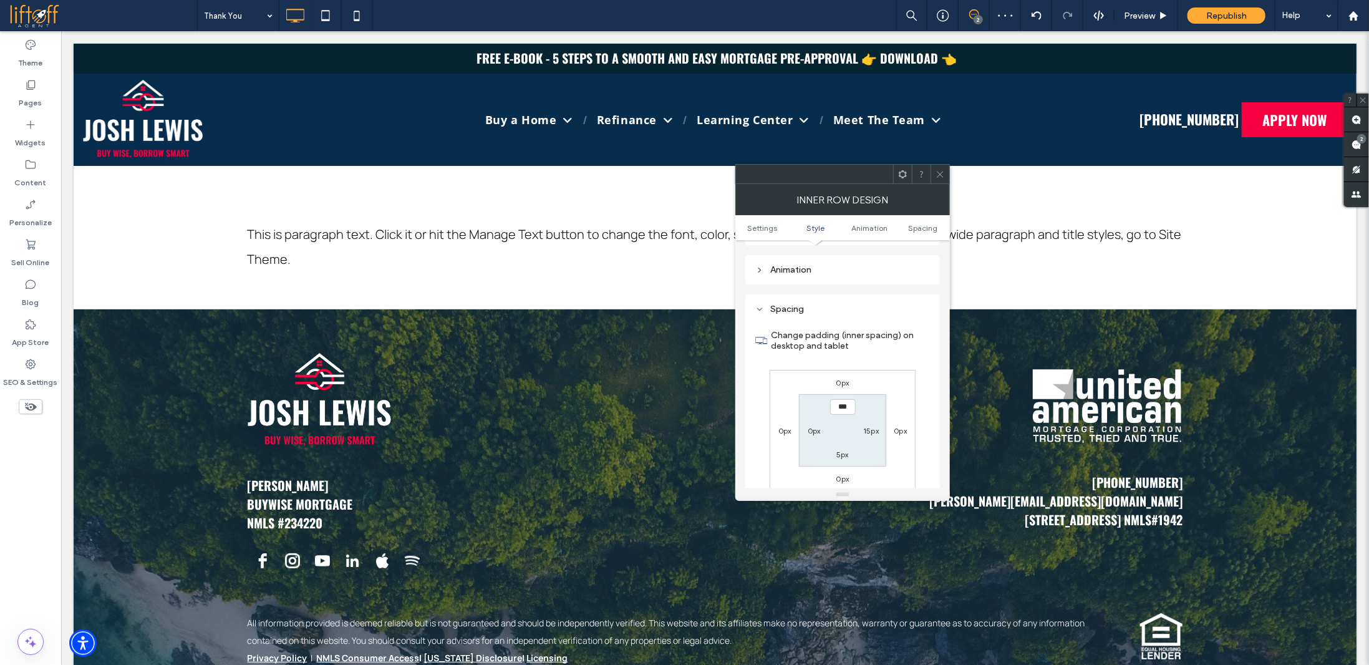
scroll to position [399, 0]
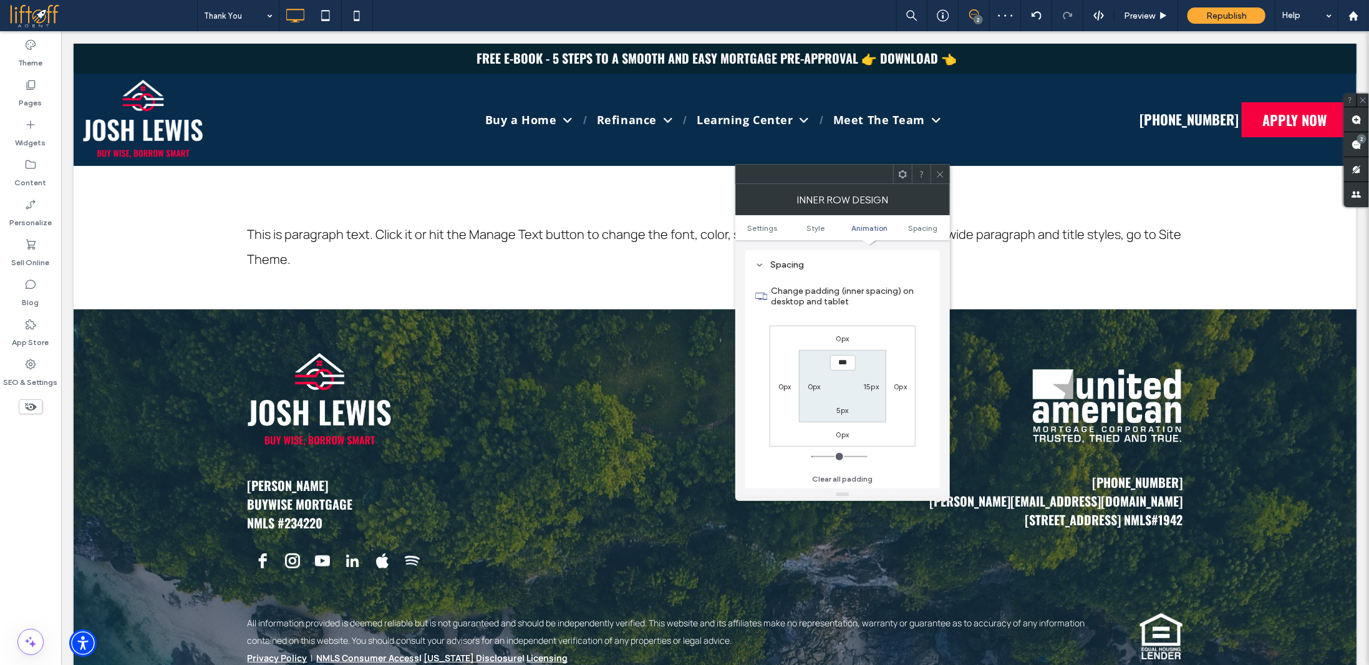
click at [842, 339] on label "0px" at bounding box center [843, 338] width 13 height 9
type input "*"
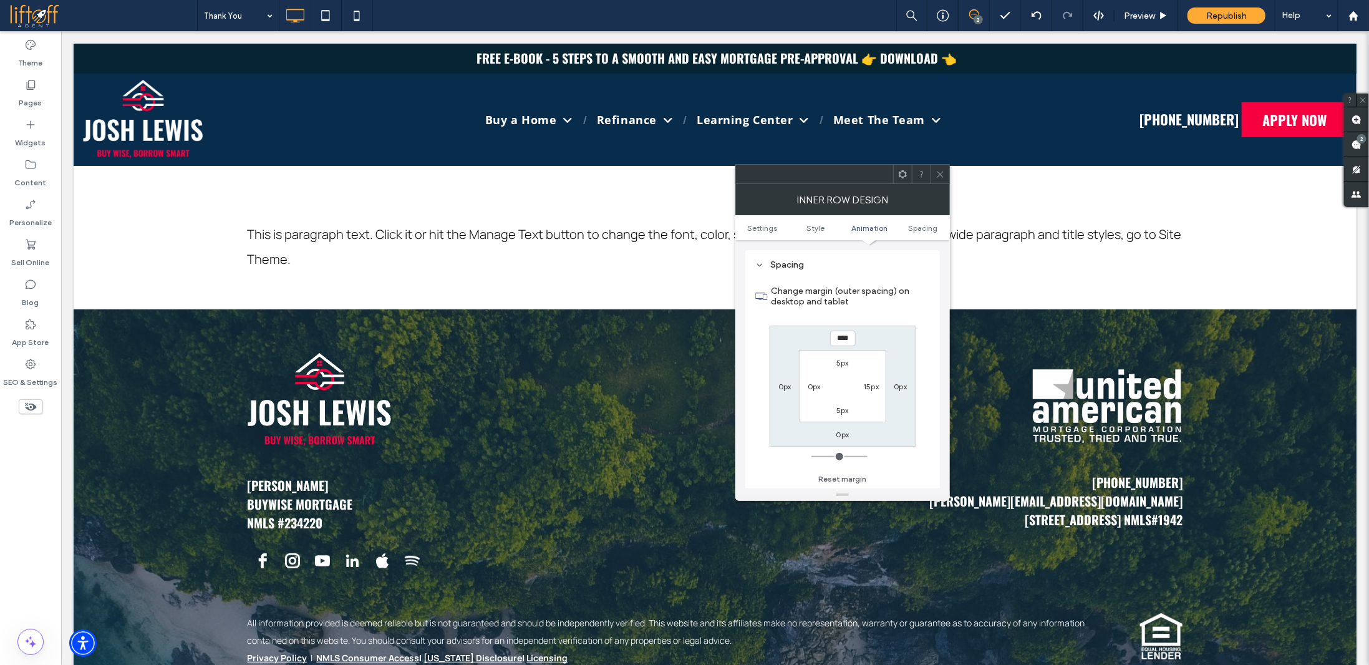
type input "****"
type input "**"
type input "****"
drag, startPoint x: 941, startPoint y: 174, endPoint x: 812, endPoint y: 230, distance: 141.1
click at [941, 173] on icon at bounding box center [940, 174] width 9 height 9
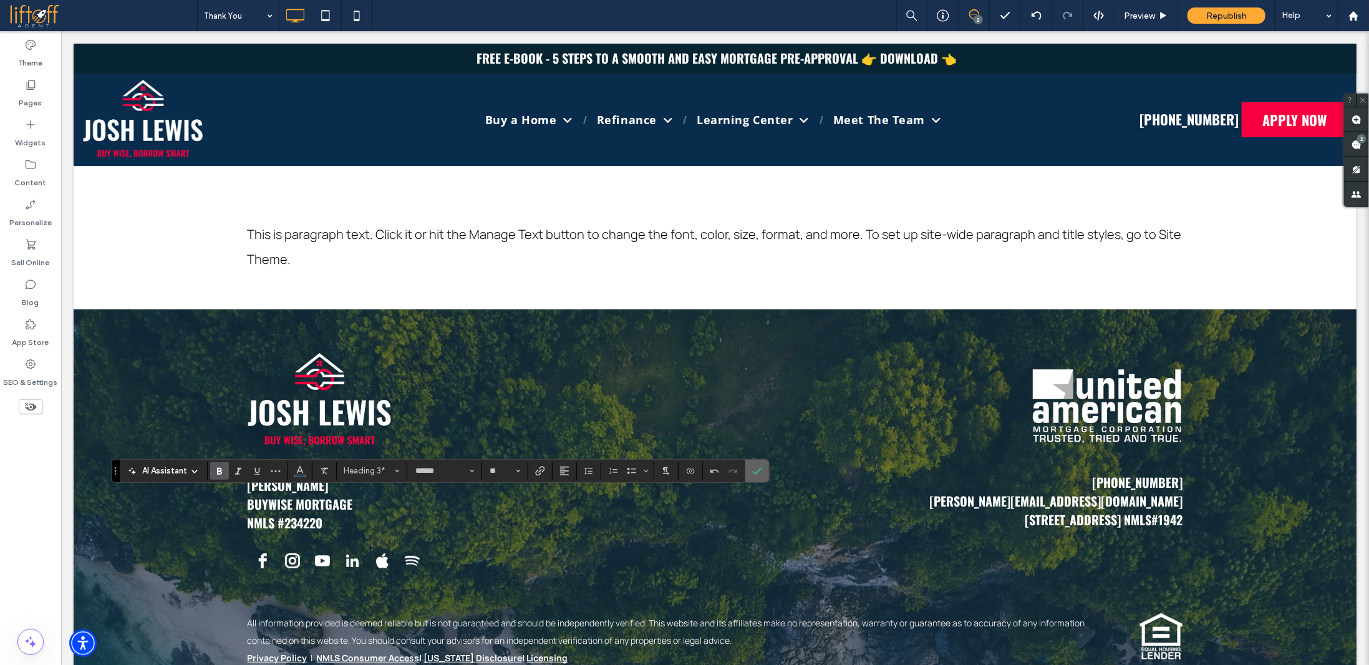
type input "*******"
type input "**"
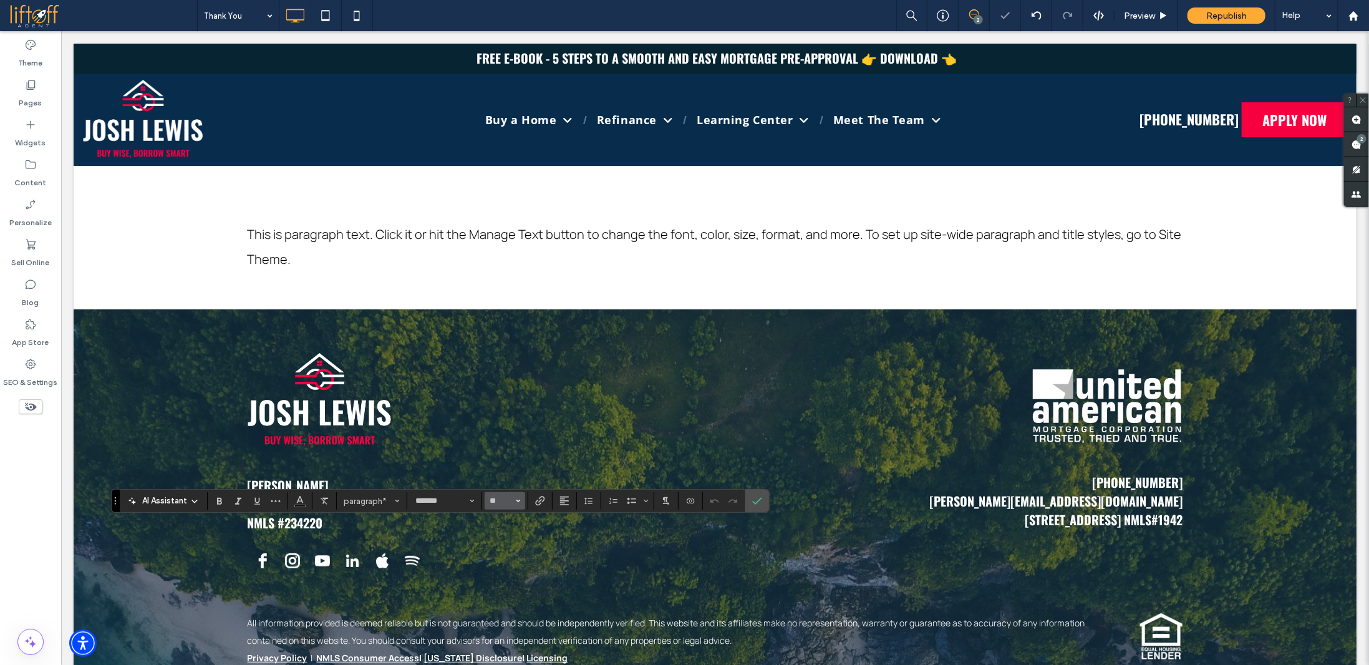
type input "**"
click at [754, 497] on icon "Confirm" at bounding box center [757, 501] width 10 height 10
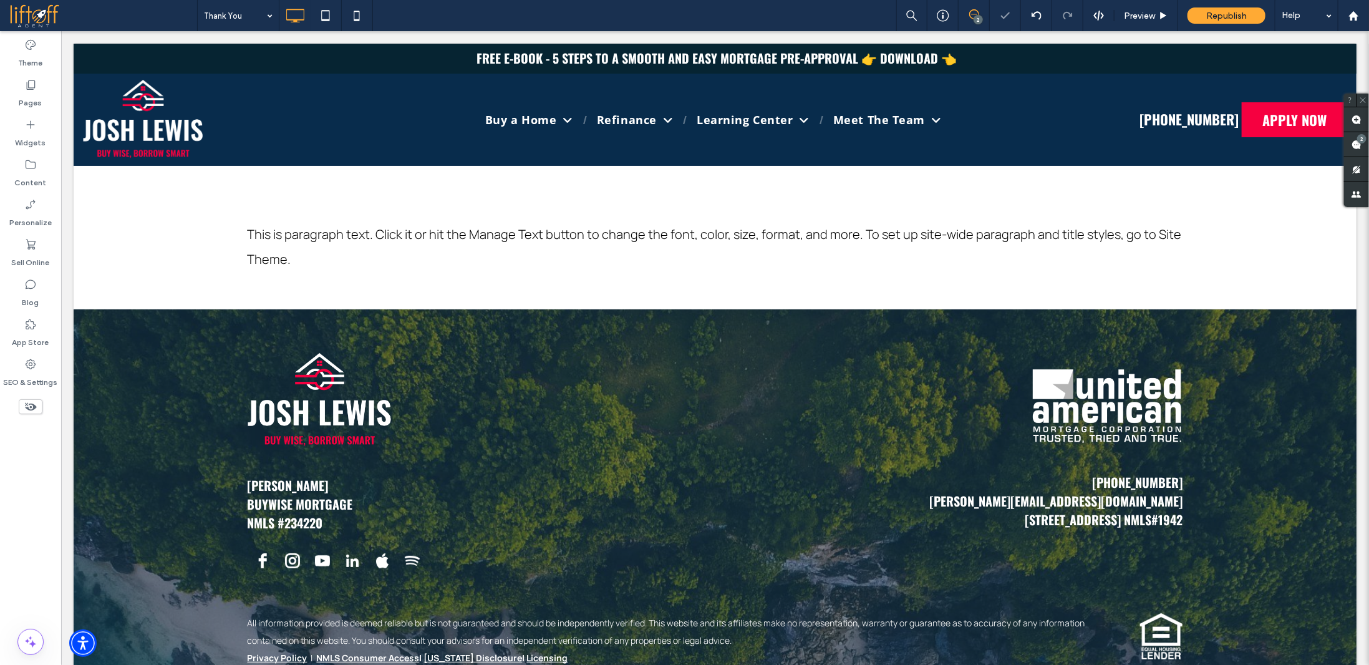
scroll to position [13, 0]
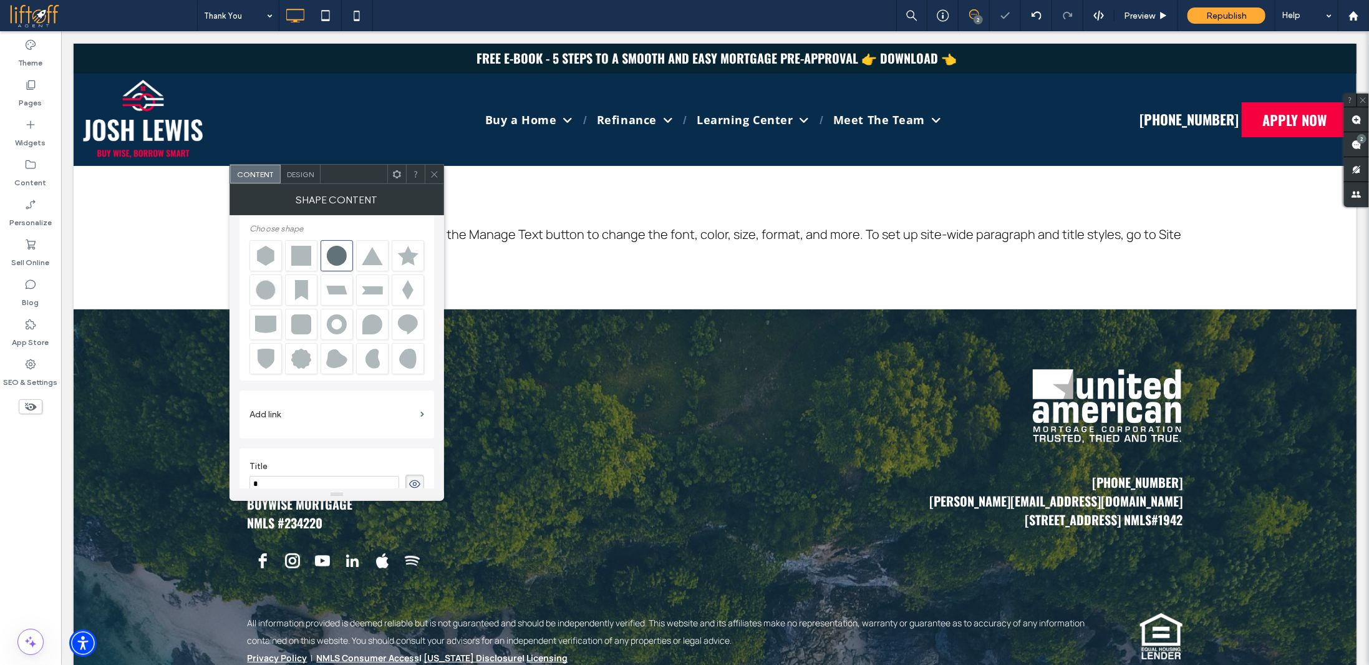
type input "*"
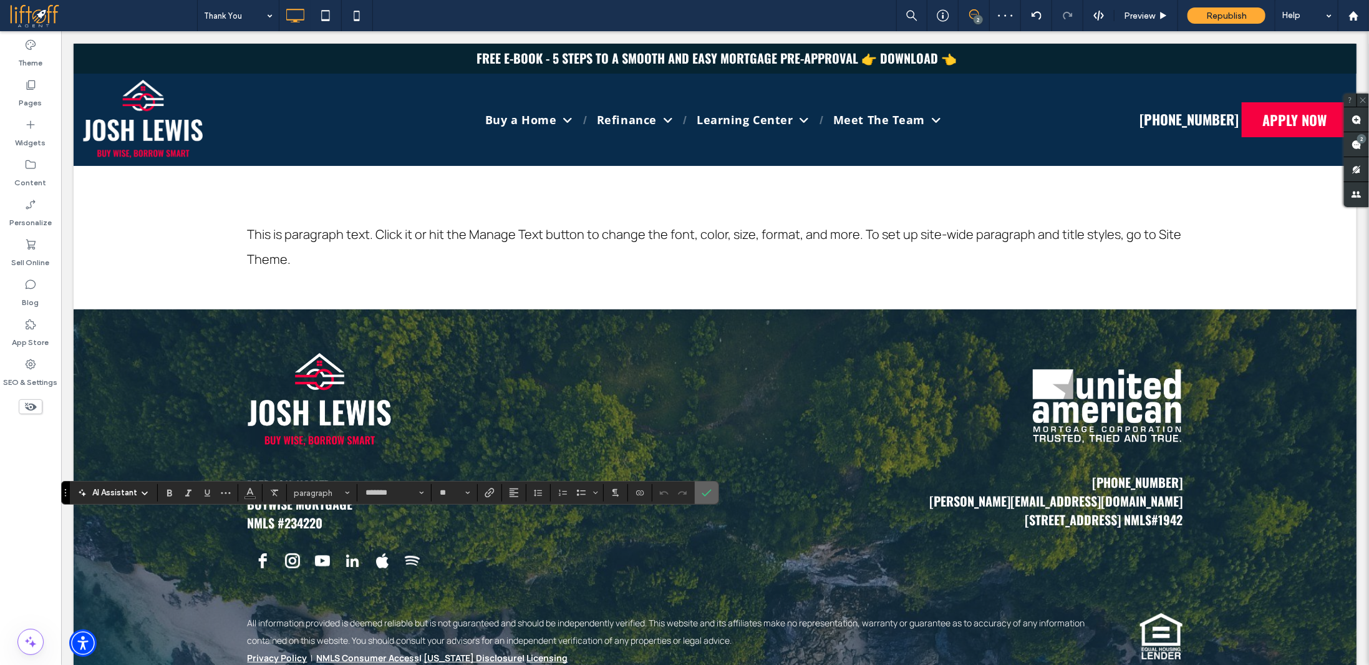
click at [706, 489] on icon "Confirm" at bounding box center [707, 493] width 10 height 10
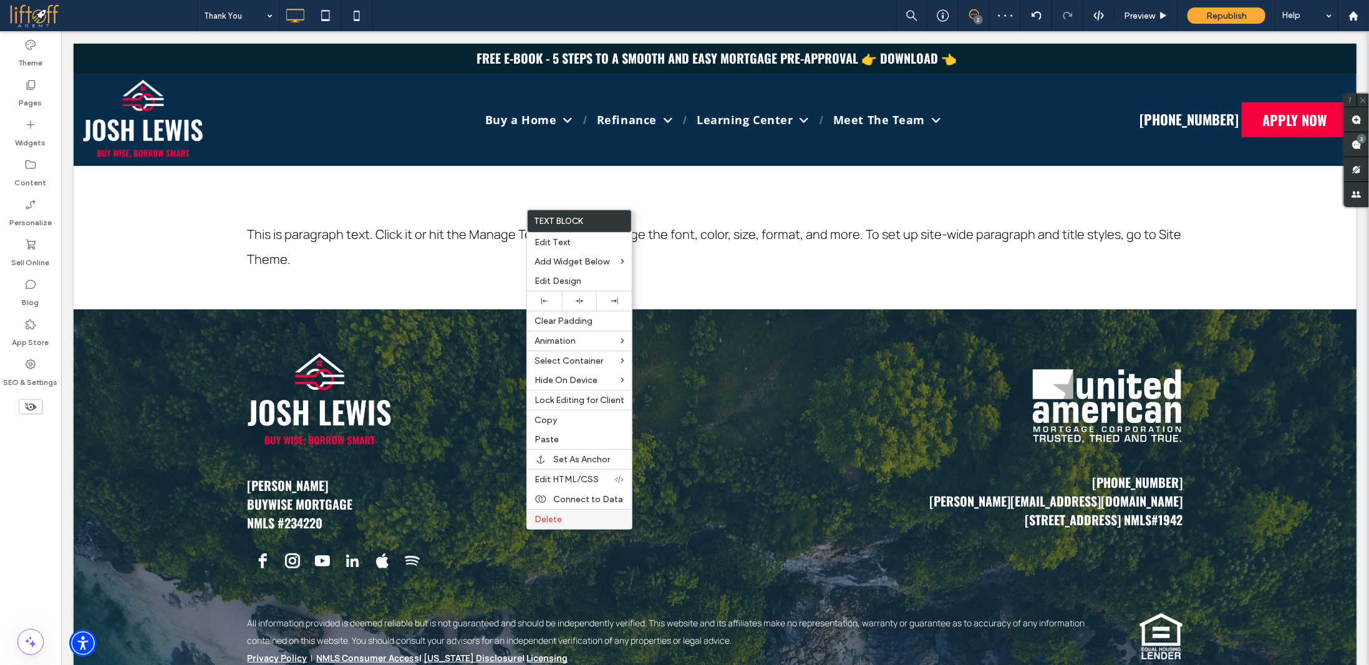
click at [561, 516] on label "Delete" at bounding box center [580, 519] width 90 height 11
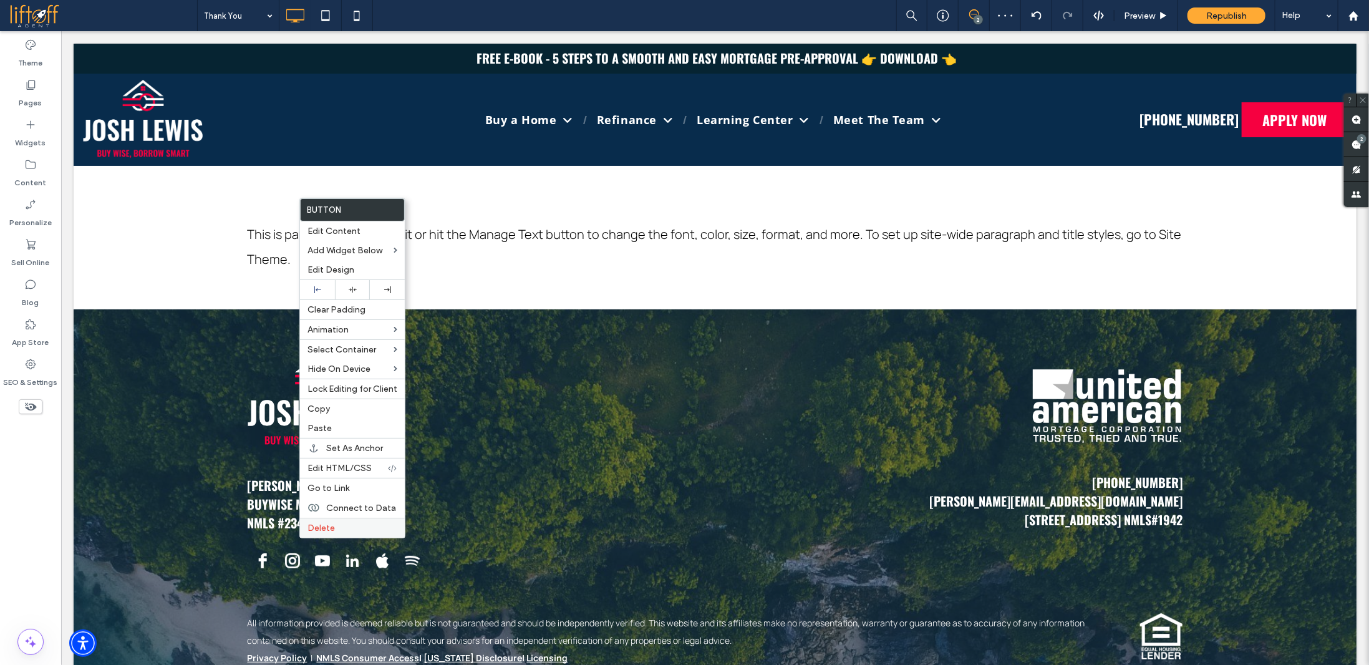
click at [343, 524] on label "Delete" at bounding box center [353, 528] width 90 height 11
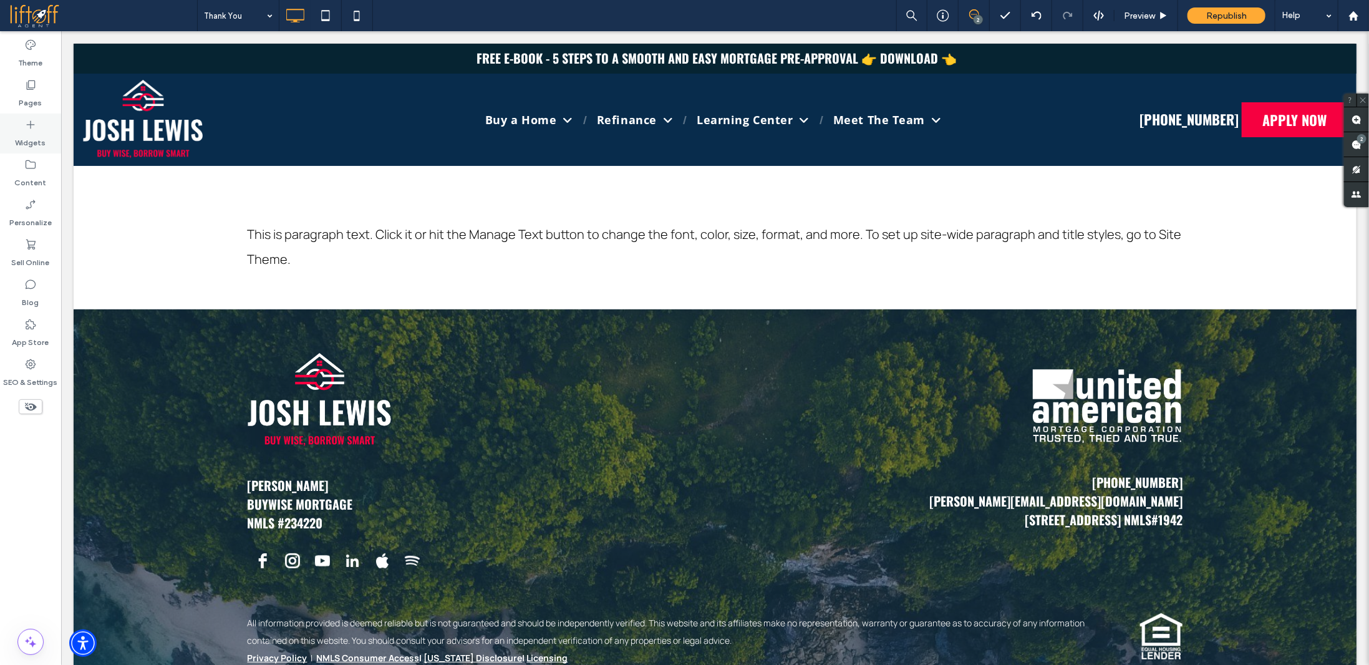
click at [37, 137] on label "Widgets" at bounding box center [31, 139] width 31 height 17
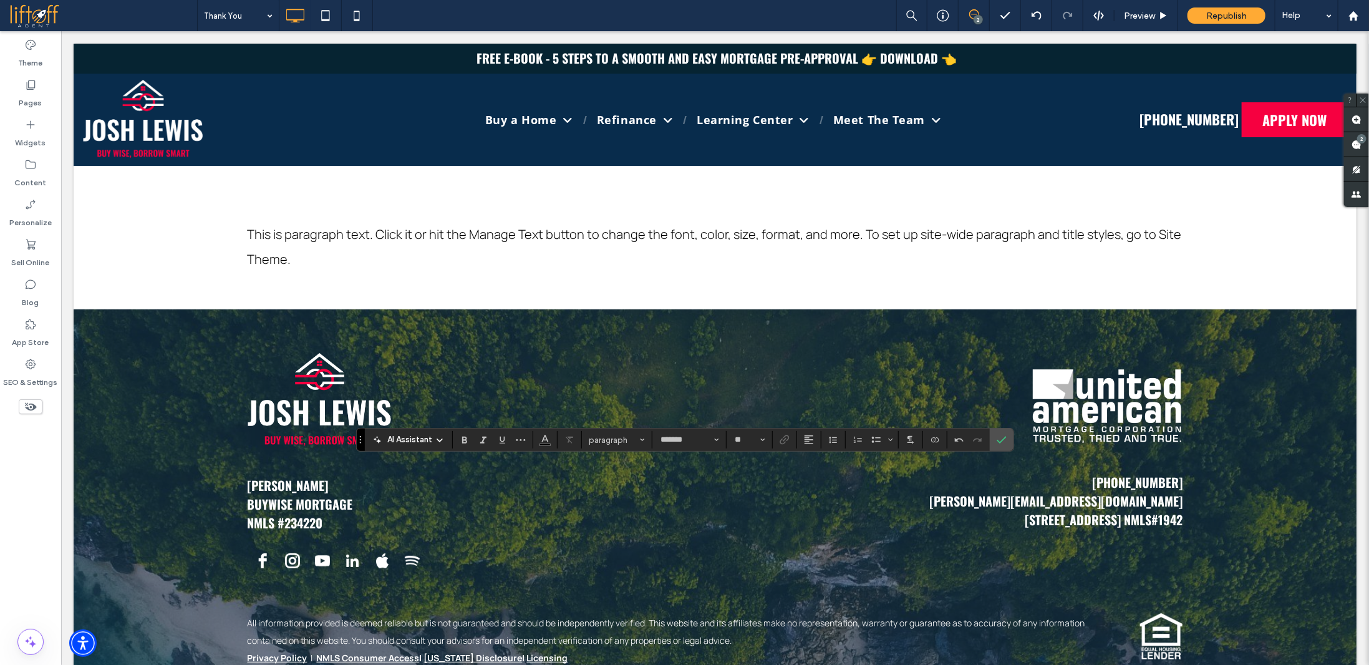
type input "**"
click at [1000, 436] on icon "Confirm" at bounding box center [1002, 440] width 10 height 10
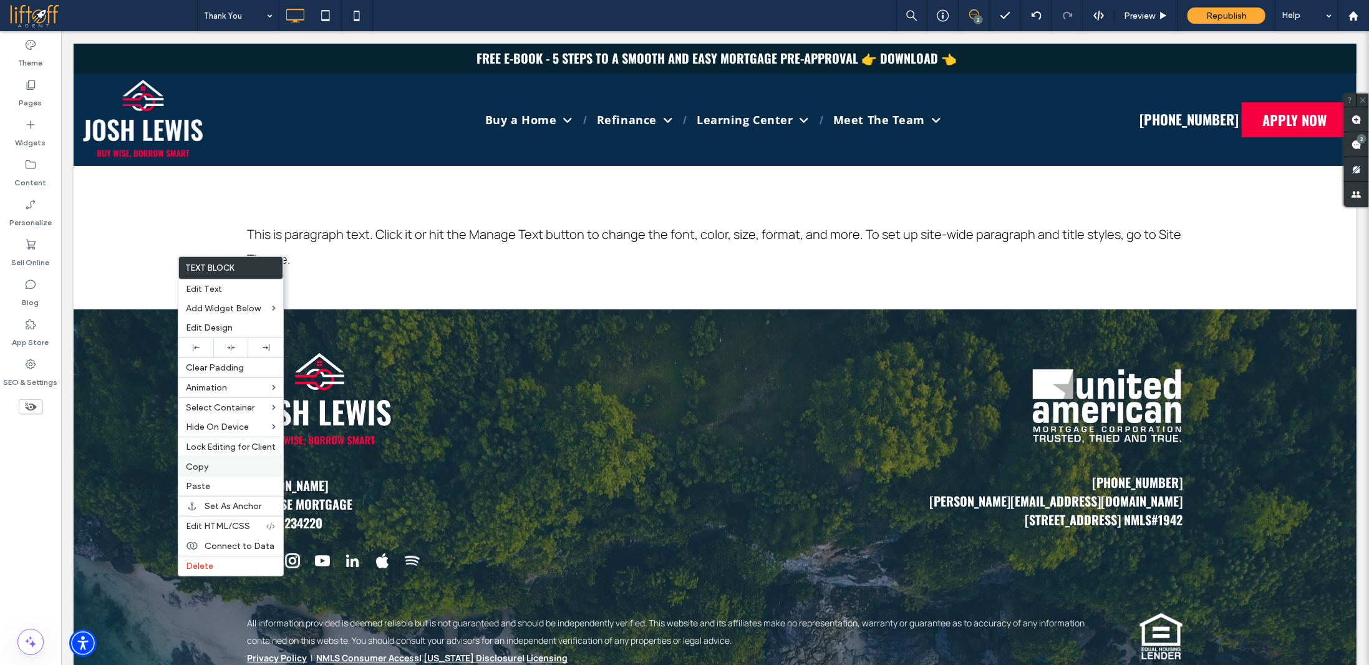
click at [210, 469] on label "Copy" at bounding box center [231, 467] width 90 height 11
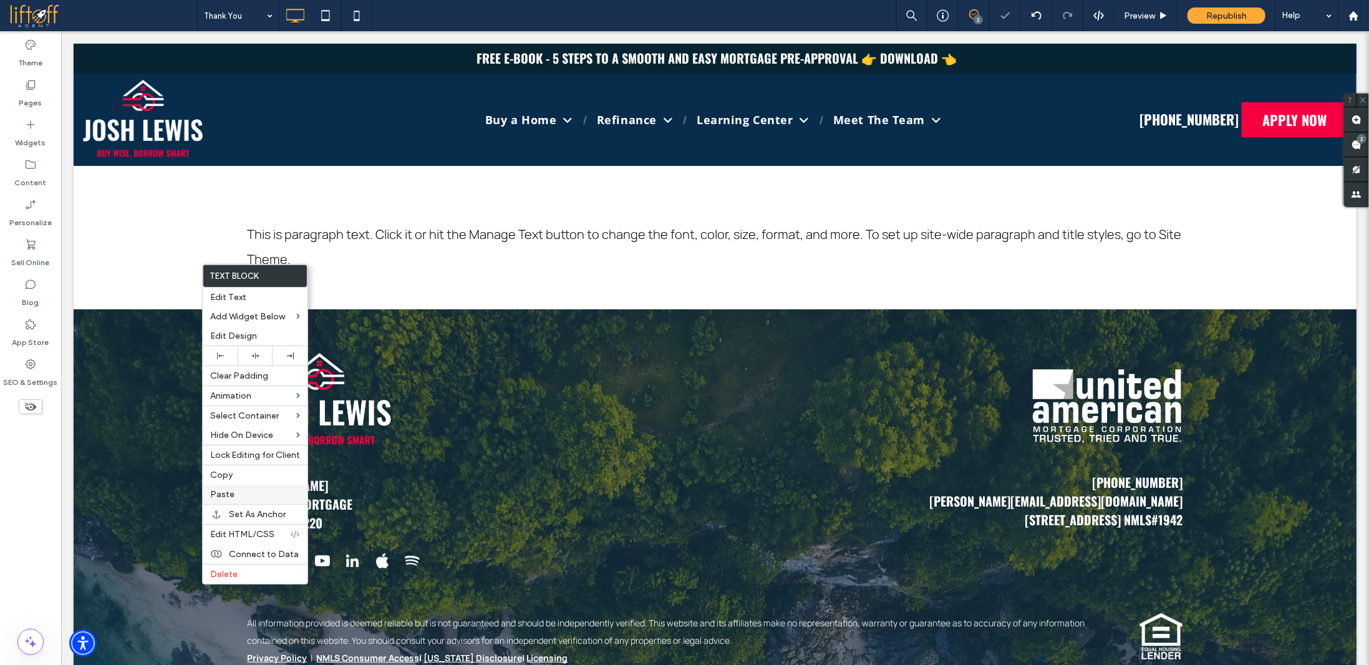
click at [230, 491] on span "Paste" at bounding box center [222, 494] width 24 height 11
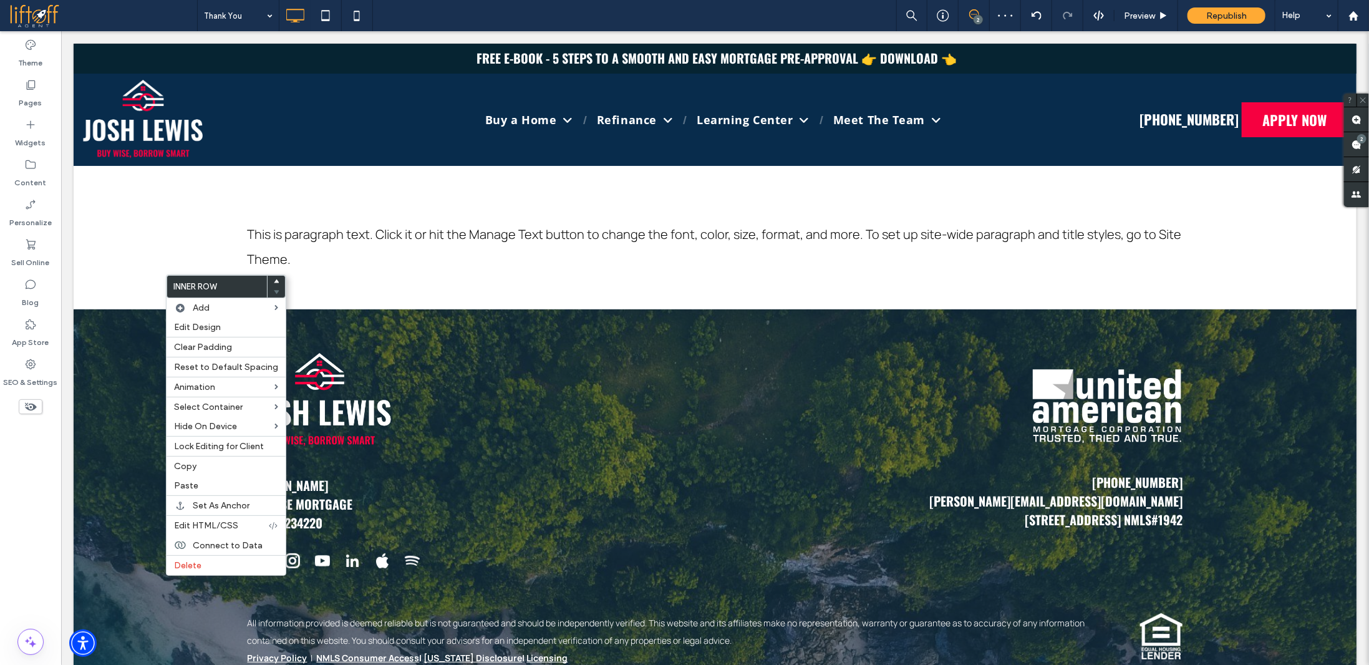
click at [274, 278] on span at bounding box center [276, 281] width 5 height 11
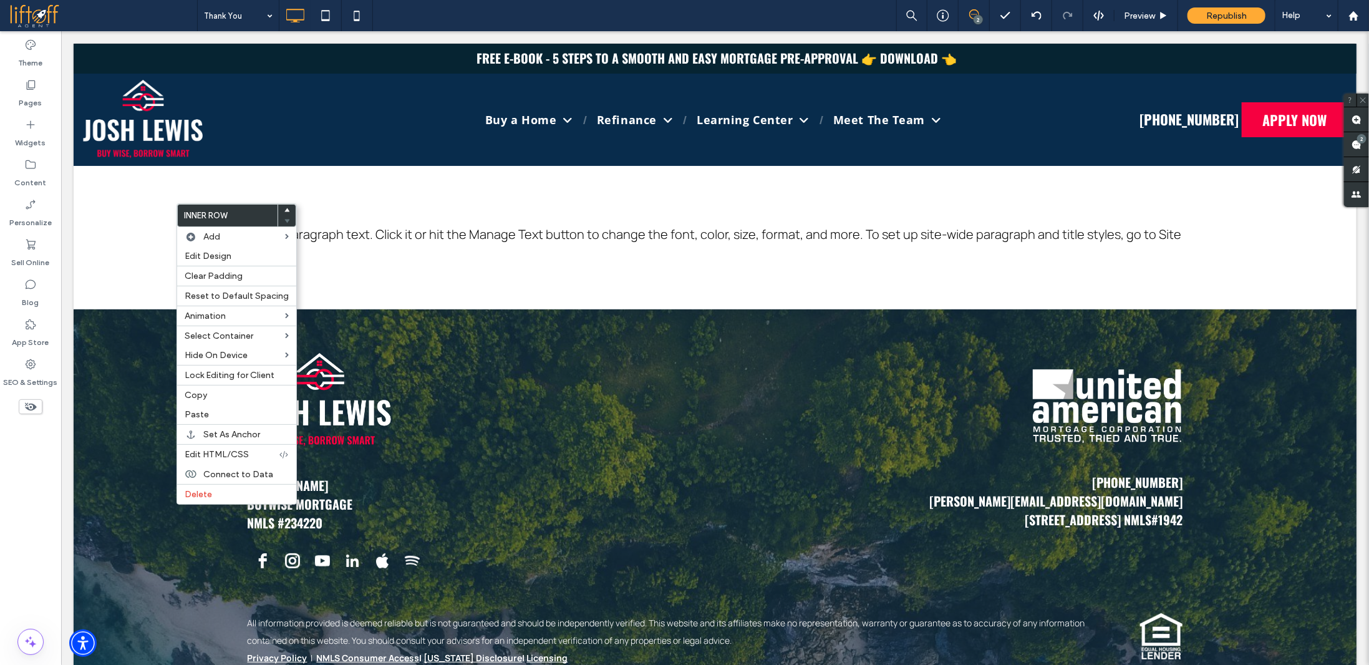
click at [284, 209] on icon at bounding box center [286, 210] width 5 height 5
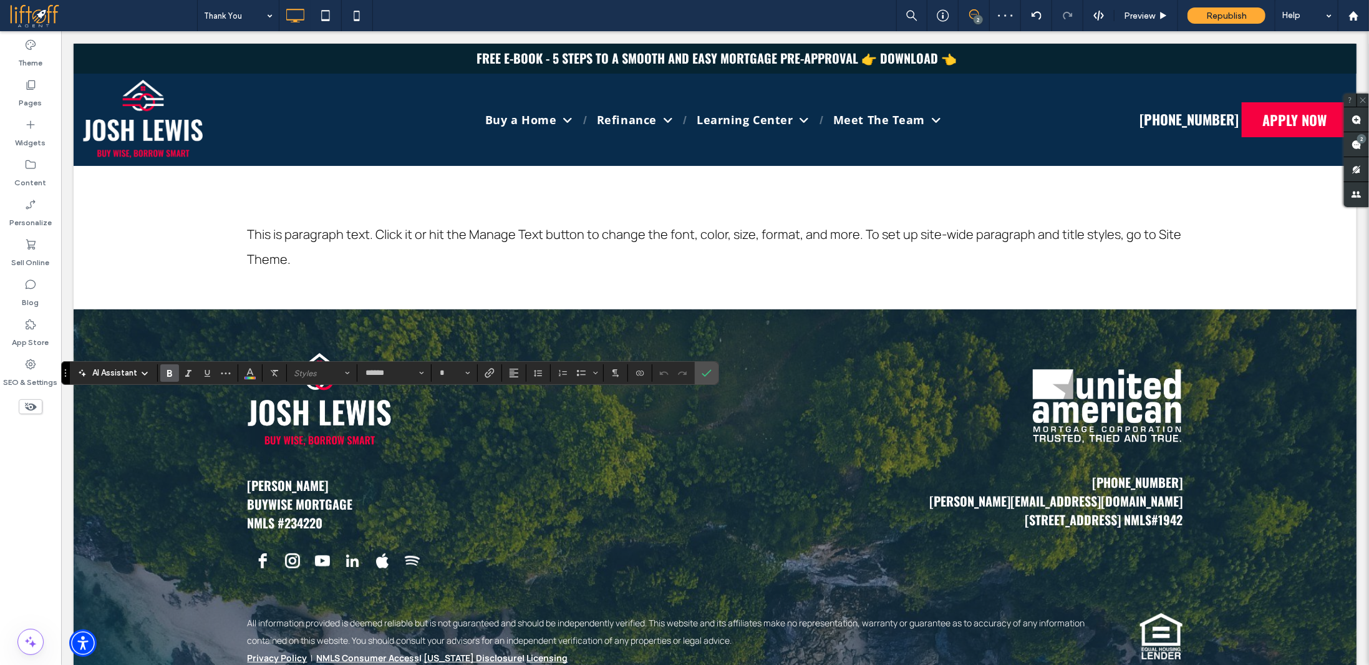
type input "*******"
type input "**"
type input "******"
type input "**"
type input "*******"
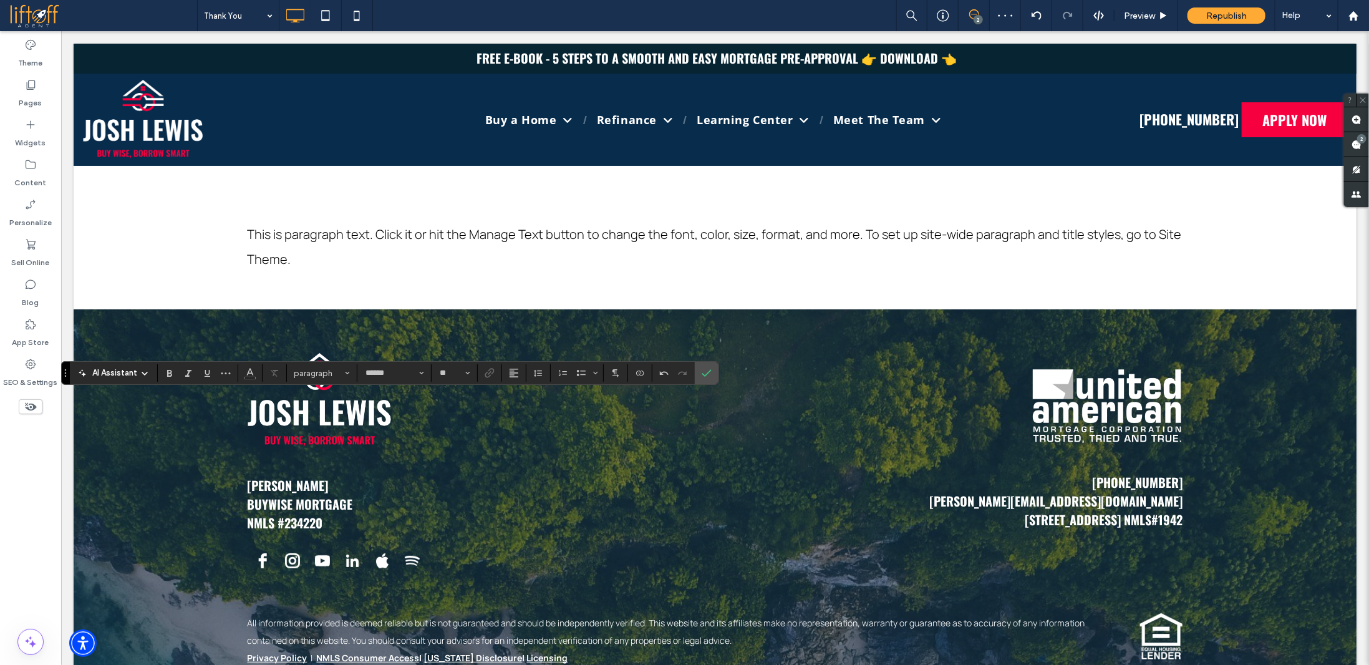
type input "**"
type input "******"
type input "**"
type input "*******"
type input "**"
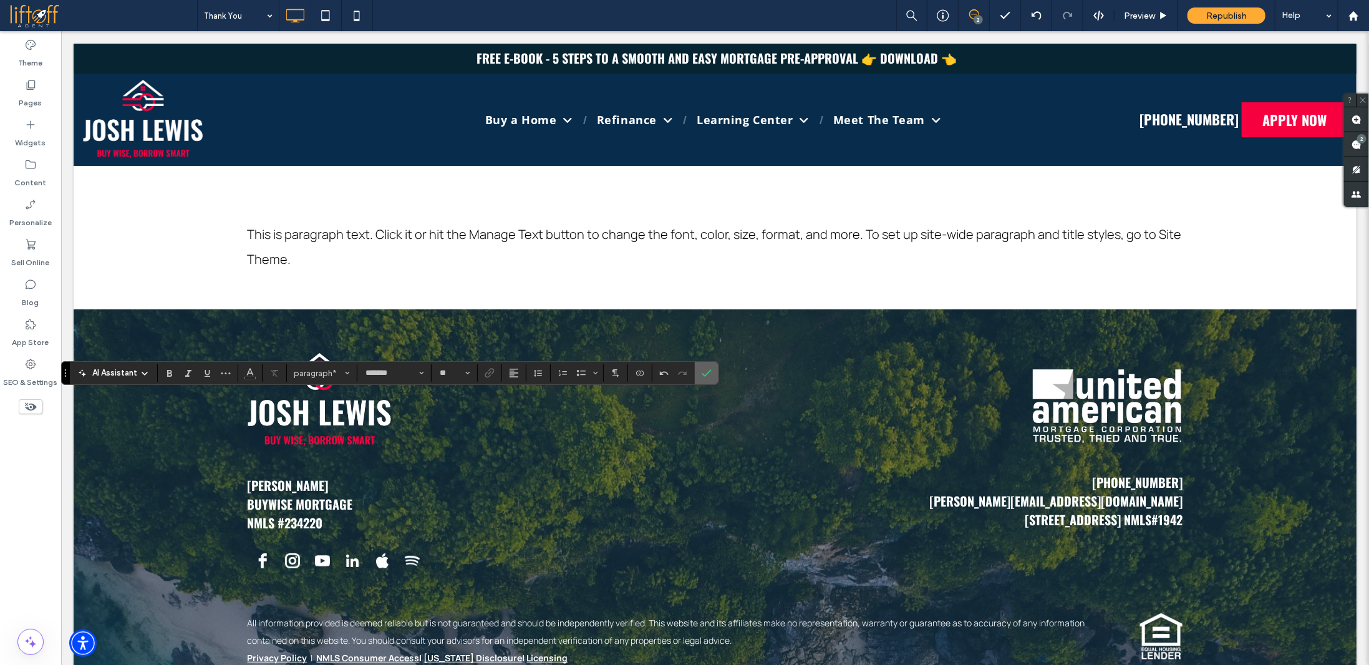
click at [704, 374] on use "Confirm" at bounding box center [707, 373] width 10 height 7
click at [710, 373] on icon "Confirm" at bounding box center [715, 373] width 10 height 10
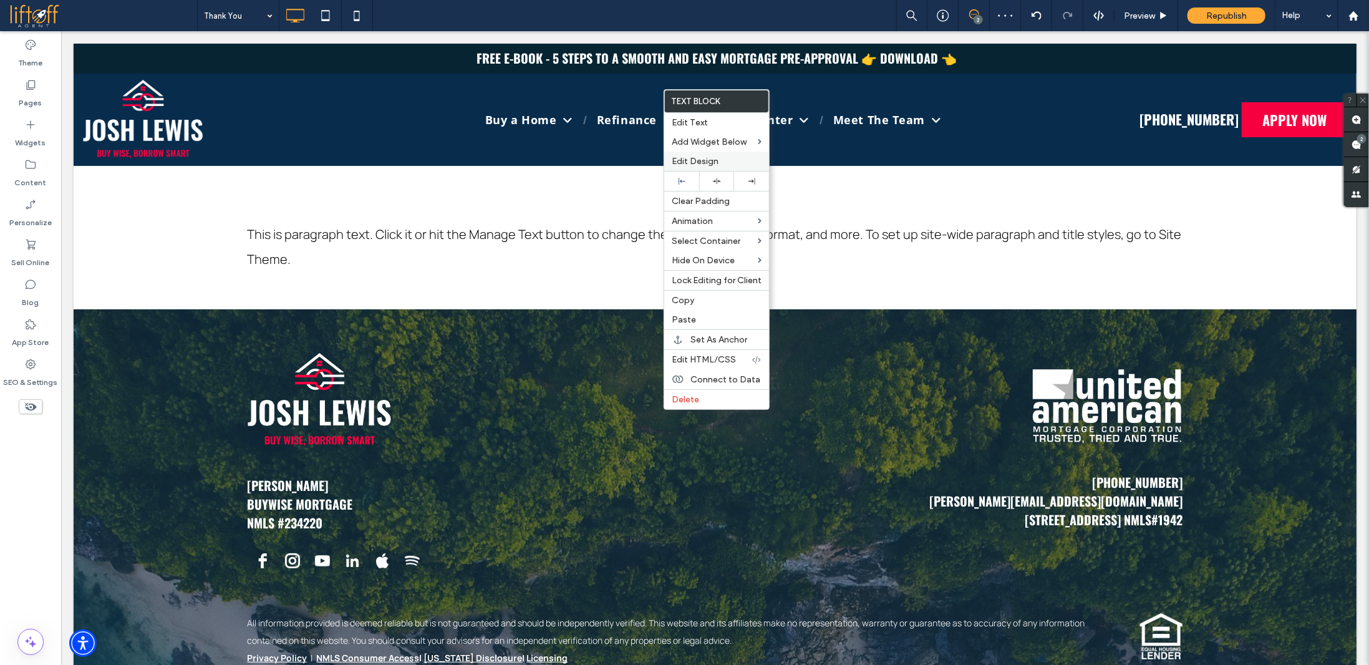
click at [709, 164] on span "Edit Design" at bounding box center [695, 161] width 47 height 11
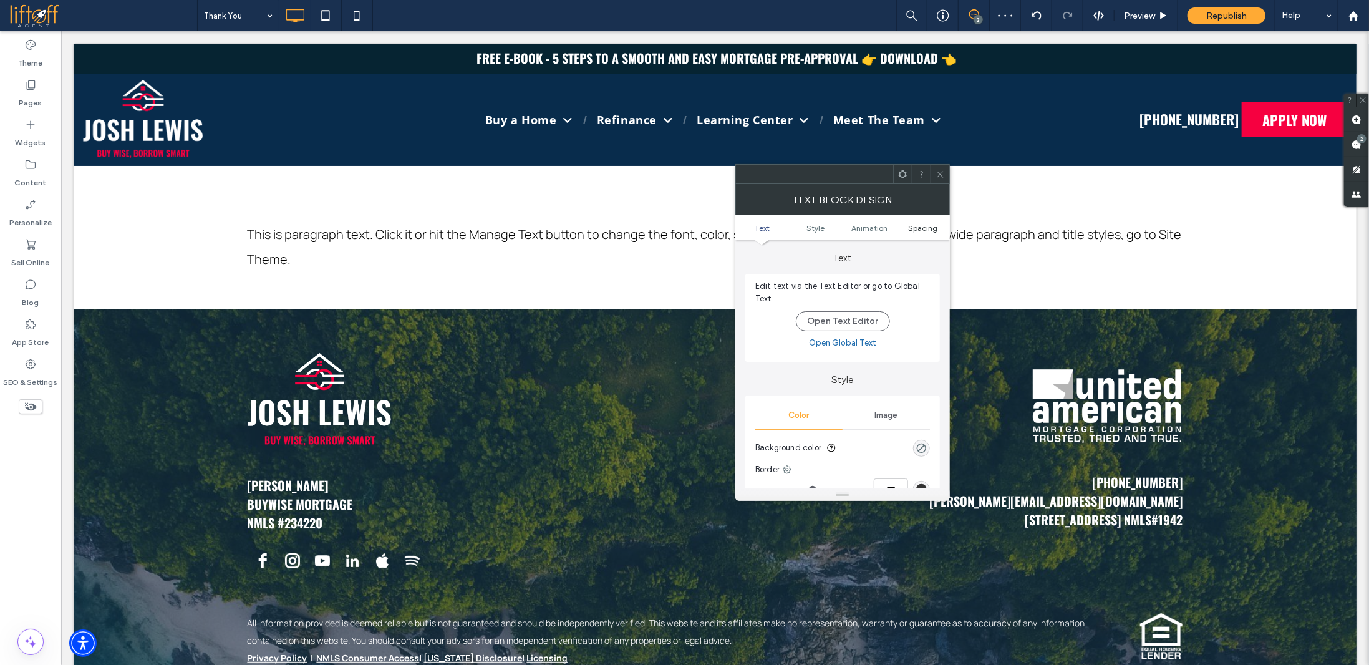
click at [921, 223] on span "Spacing" at bounding box center [923, 227] width 29 height 9
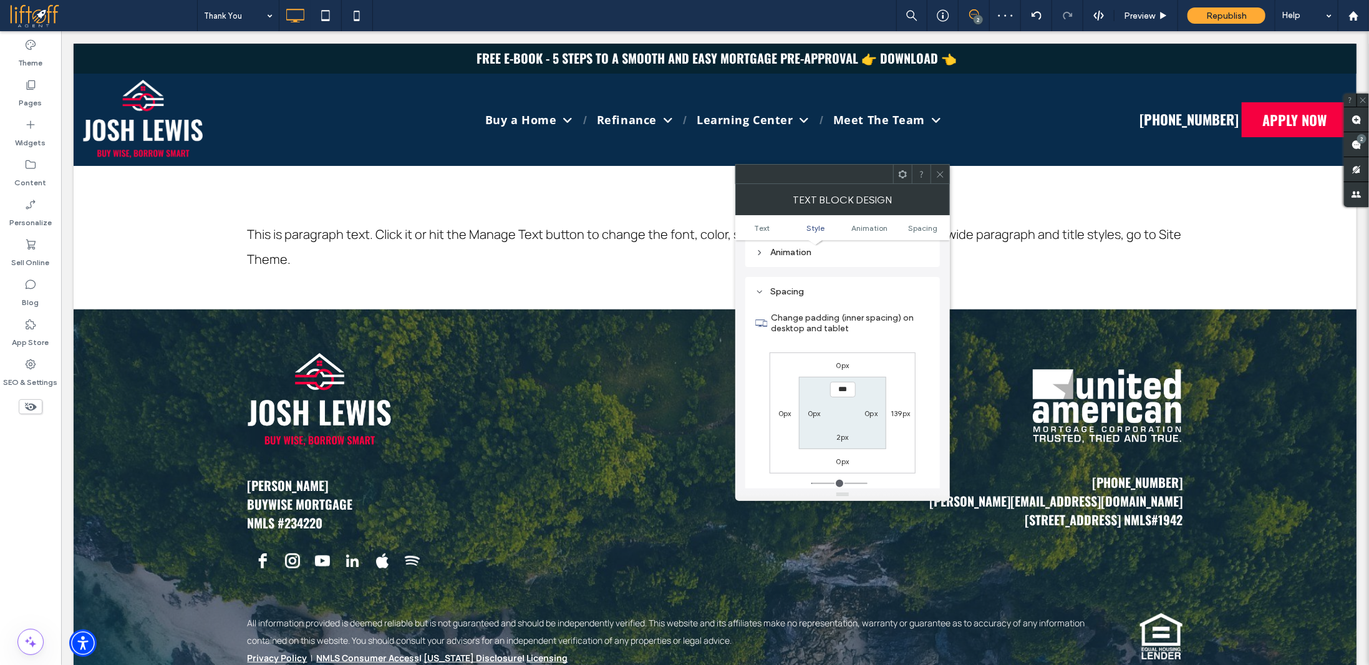
scroll to position [357, 0]
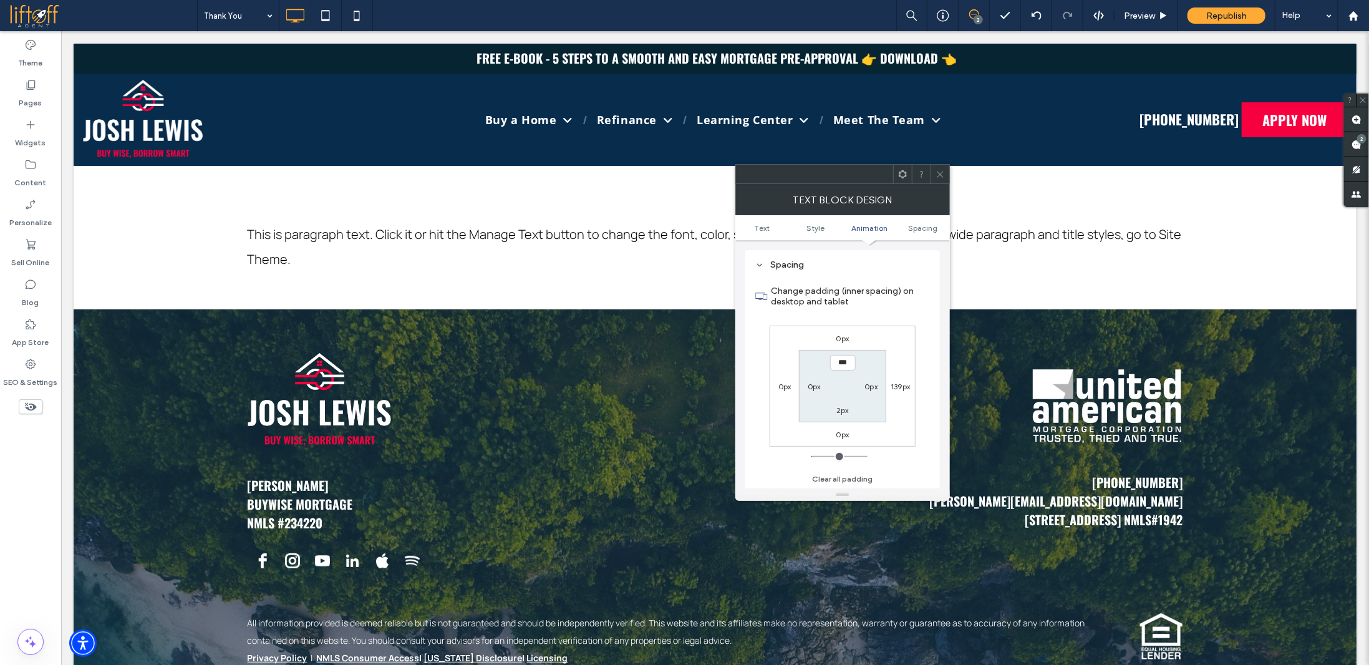
click at [840, 341] on label "0px" at bounding box center [843, 338] width 13 height 9
type input "*"
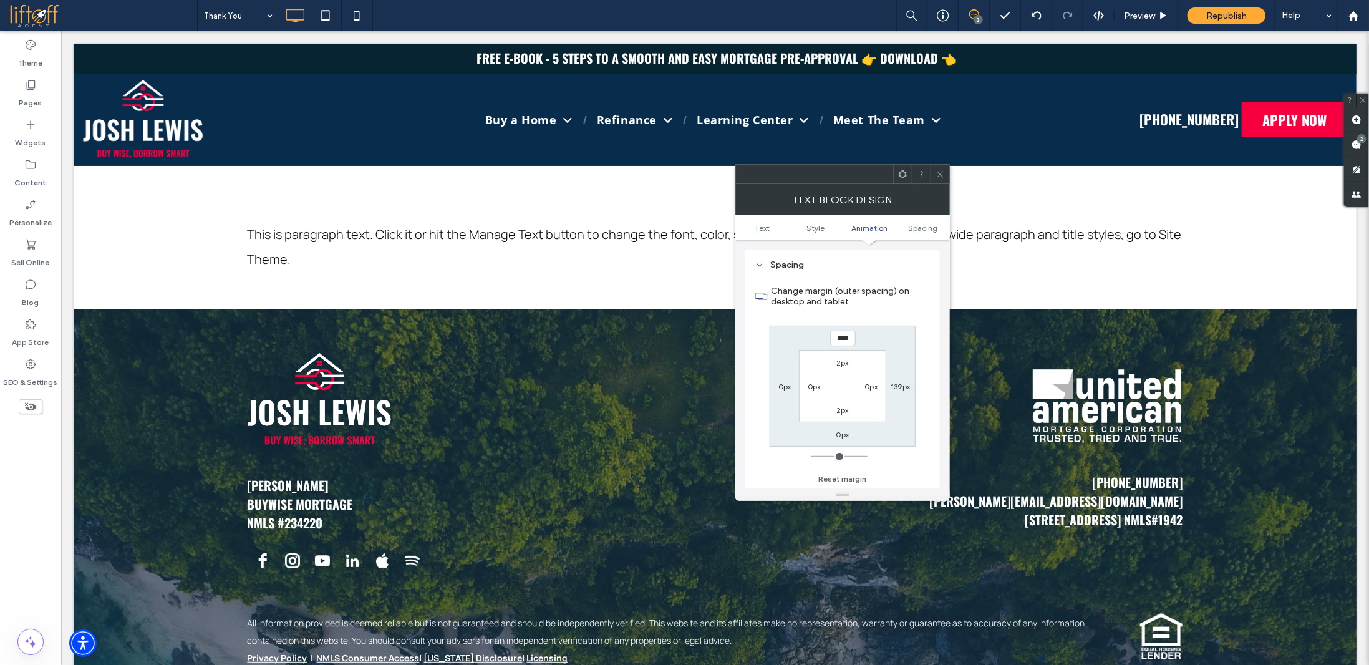
type input "****"
type input "**"
type input "****"
click at [941, 175] on icon at bounding box center [940, 174] width 9 height 9
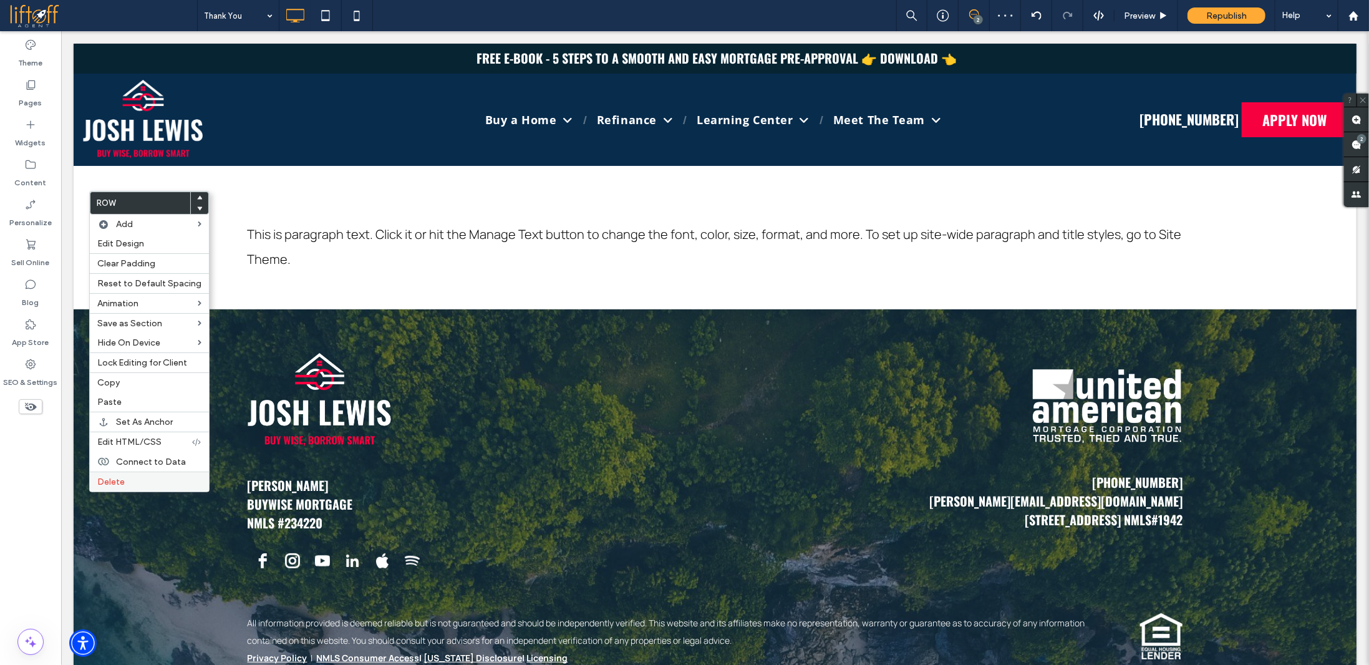
click at [122, 478] on span "Delete" at bounding box center [110, 482] width 27 height 11
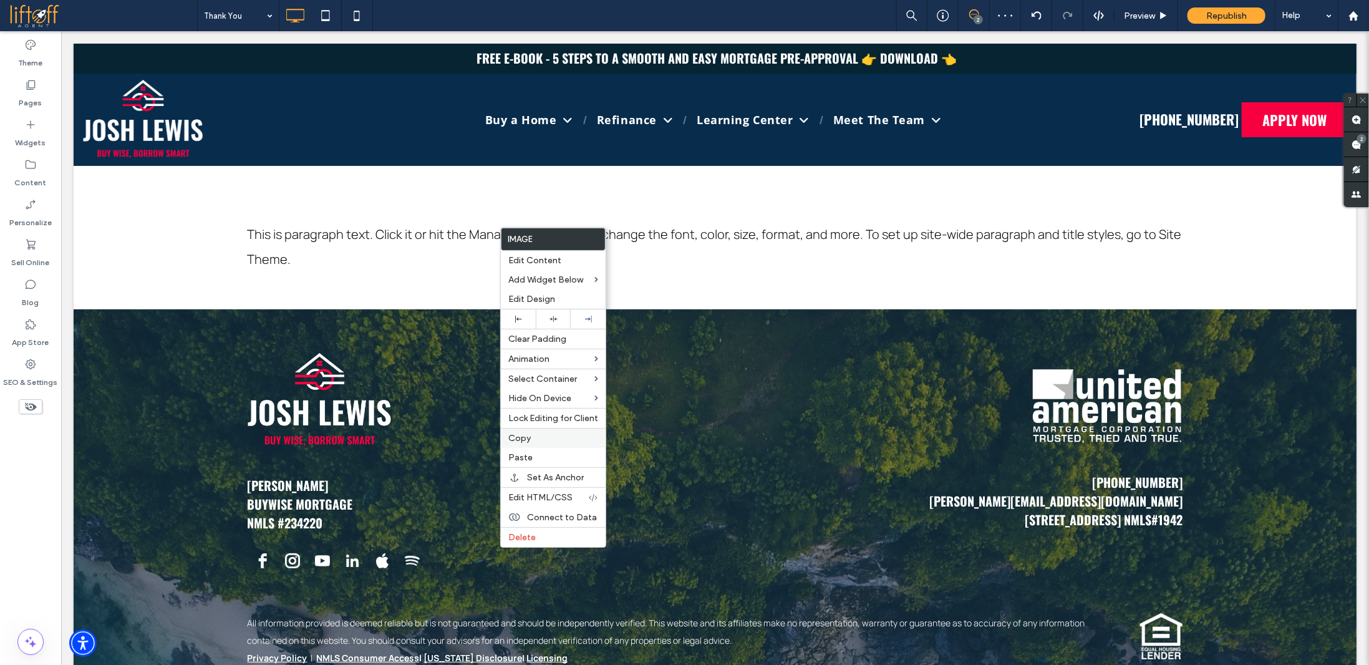
click at [555, 434] on label "Copy" at bounding box center [553, 438] width 90 height 11
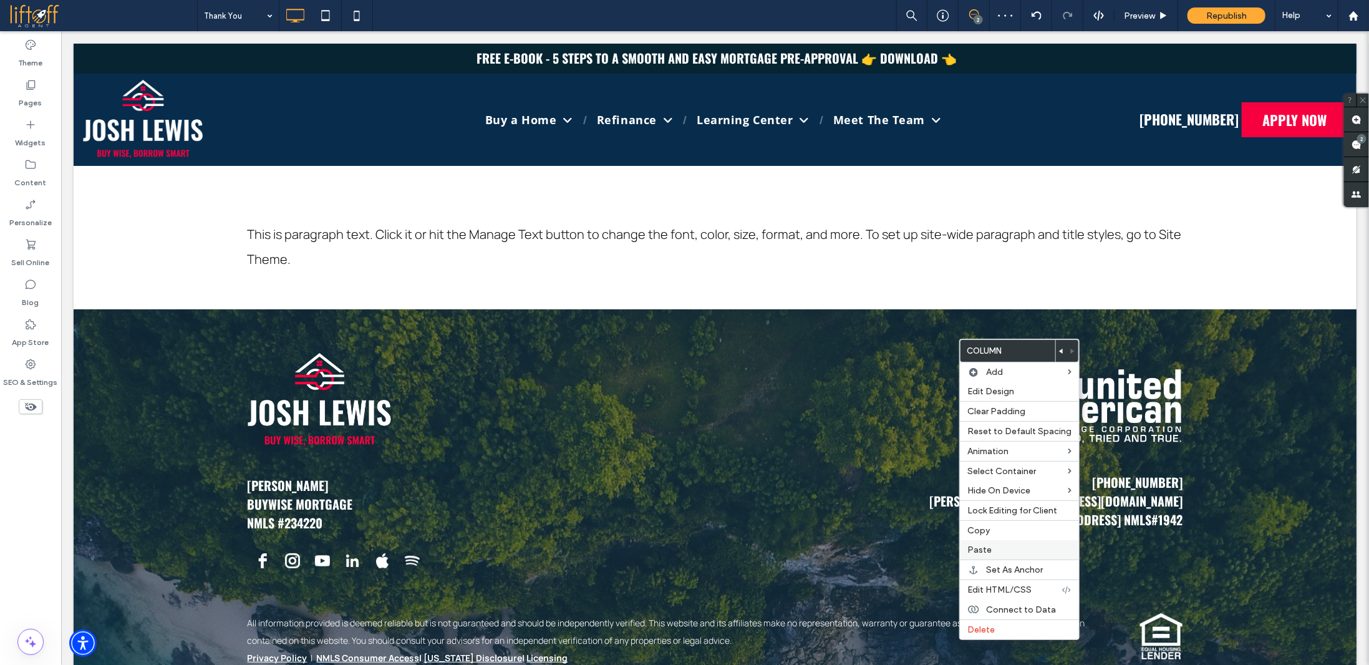
click at [991, 547] on label "Paste" at bounding box center [1020, 550] width 104 height 11
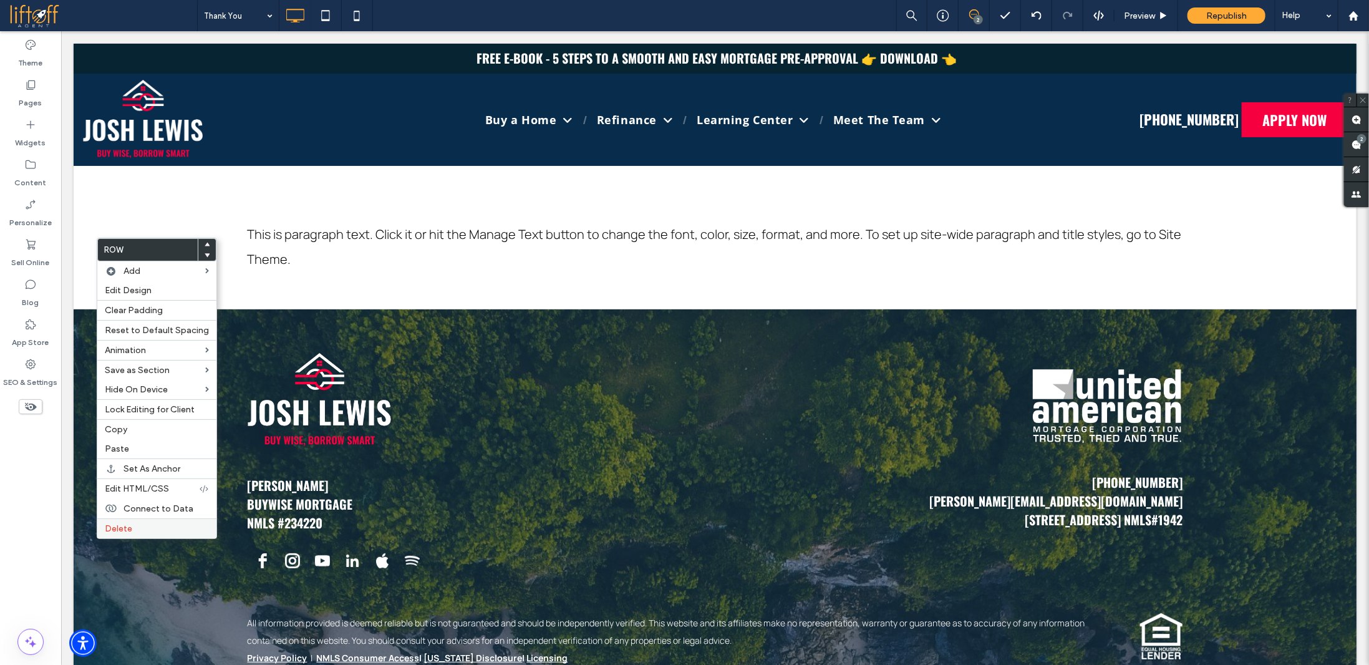
click at [117, 525] on span "Delete" at bounding box center [118, 528] width 27 height 11
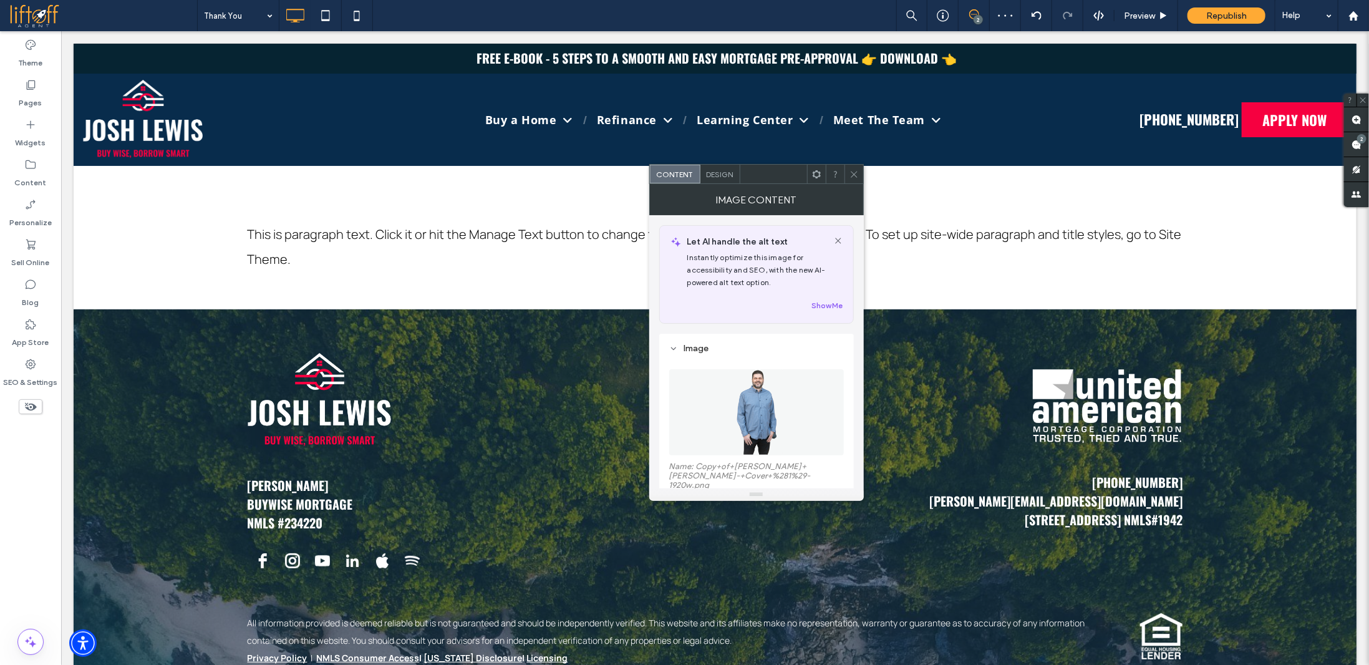
click at [754, 412] on img at bounding box center [756, 412] width 54 height 86
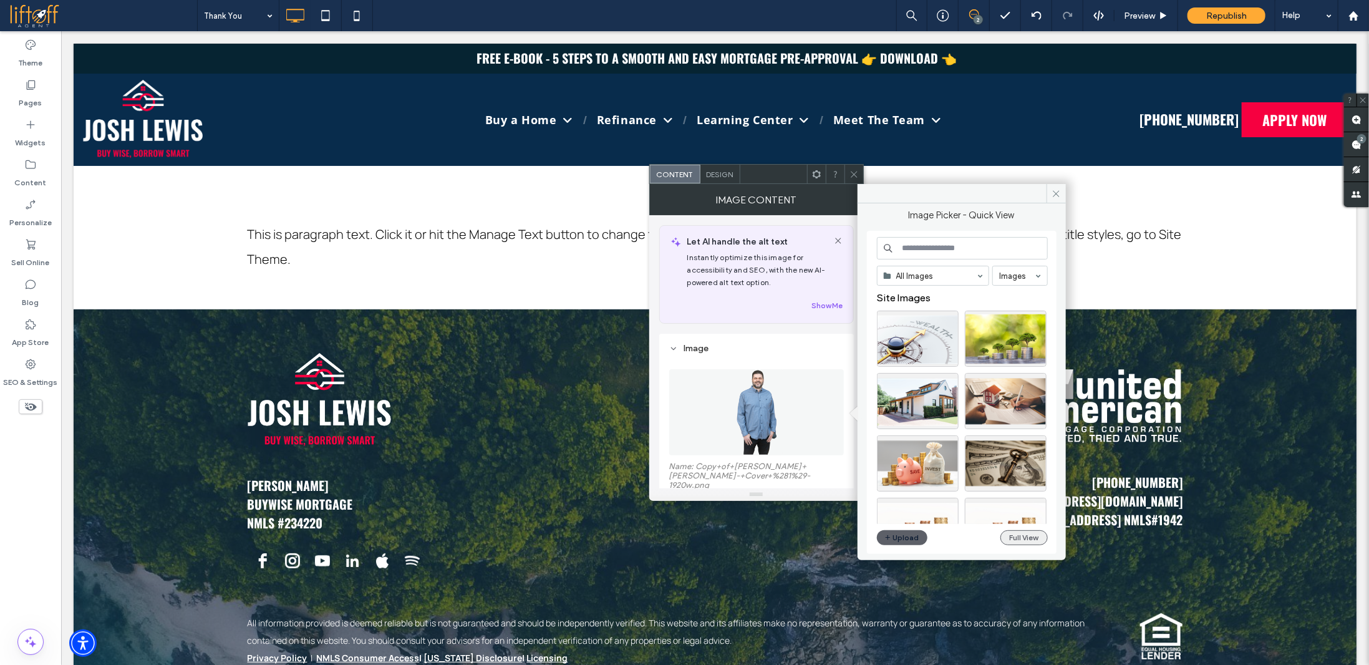
click at [1021, 531] on button "Full View" at bounding box center [1024, 537] width 47 height 15
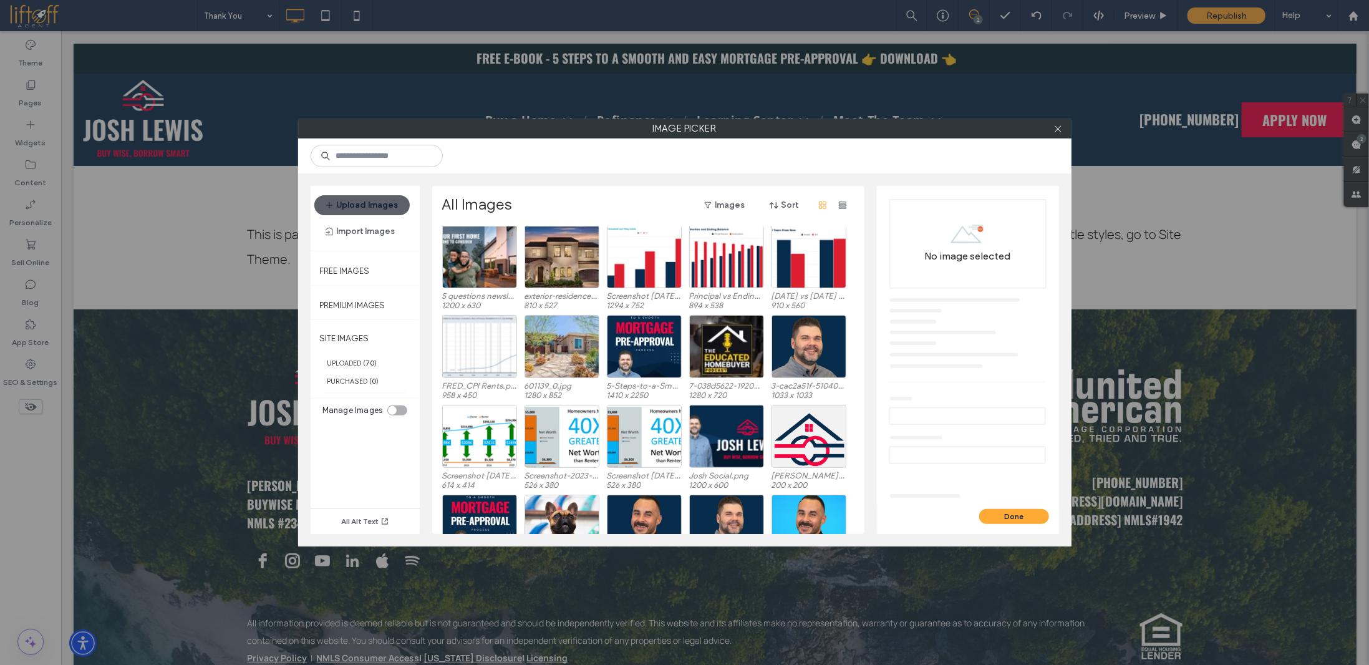
scroll to position [437, 0]
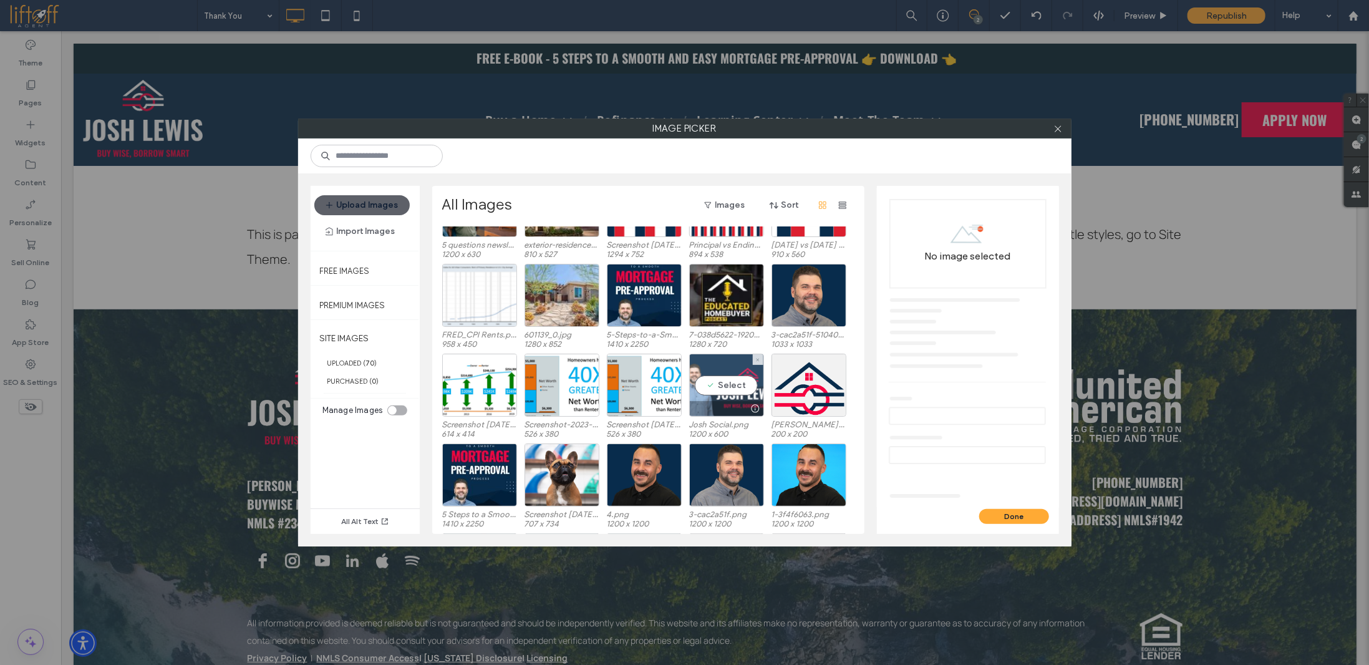
click at [714, 354] on div "Select" at bounding box center [726, 385] width 75 height 63
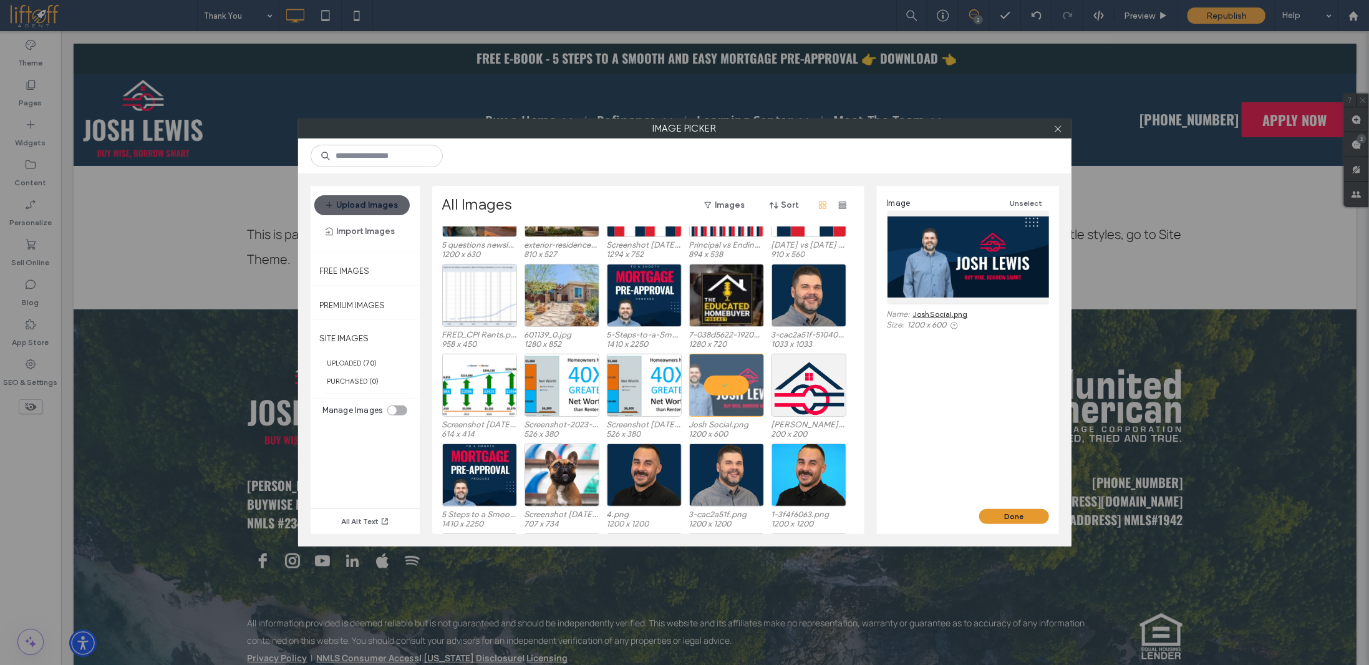
click at [1017, 516] on button "Done" at bounding box center [1014, 516] width 70 height 15
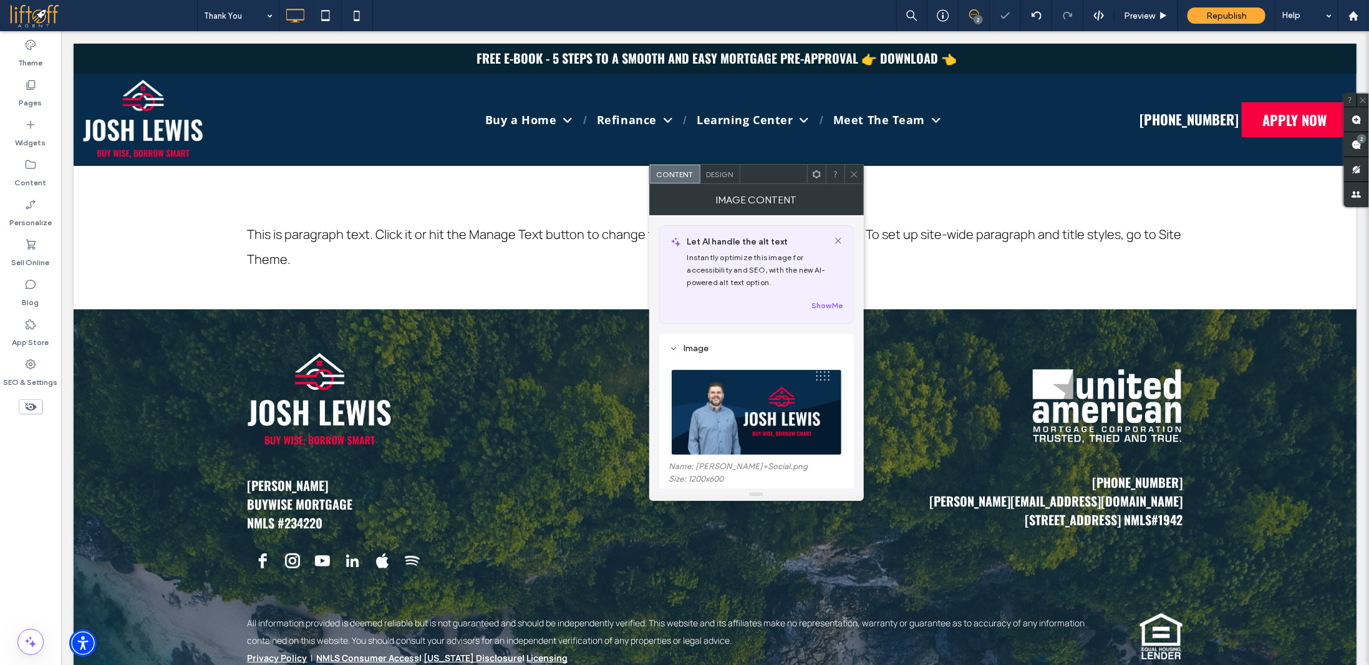
click at [732, 170] on span "Design" at bounding box center [720, 174] width 27 height 9
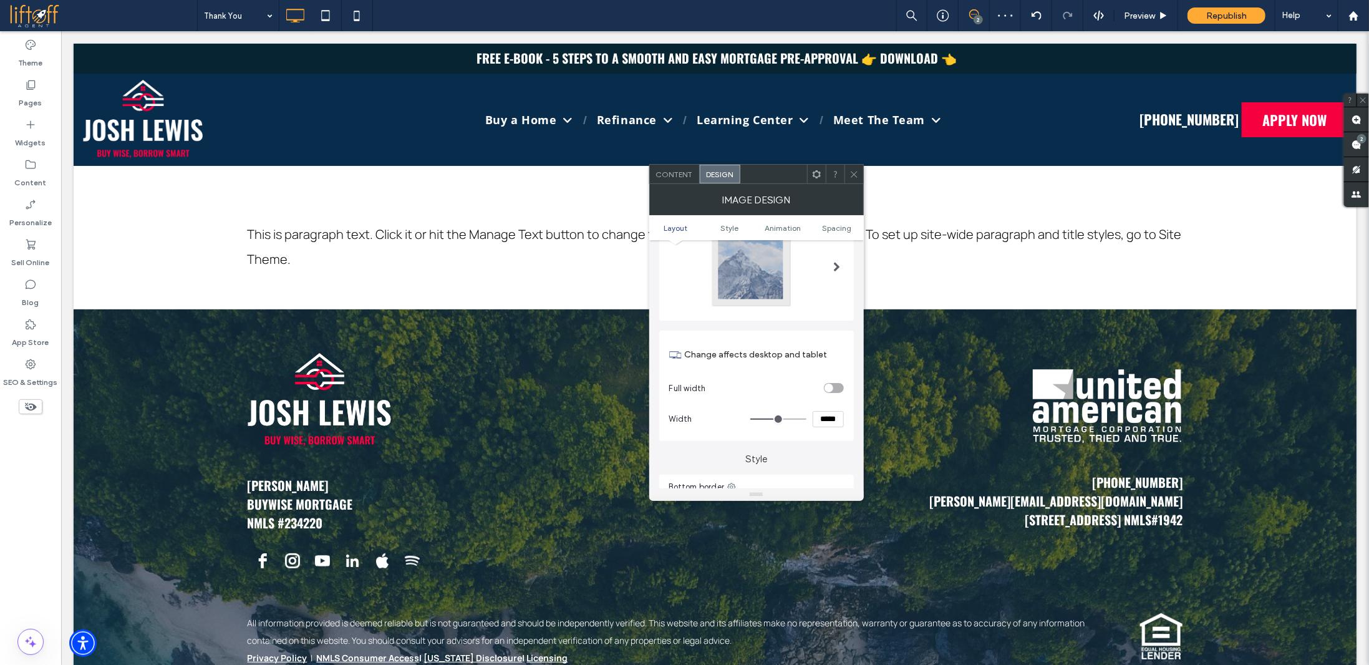
scroll to position [62, 0]
click at [839, 387] on div "toggle" at bounding box center [834, 386] width 20 height 10
click at [853, 174] on use at bounding box center [854, 174] width 6 height 6
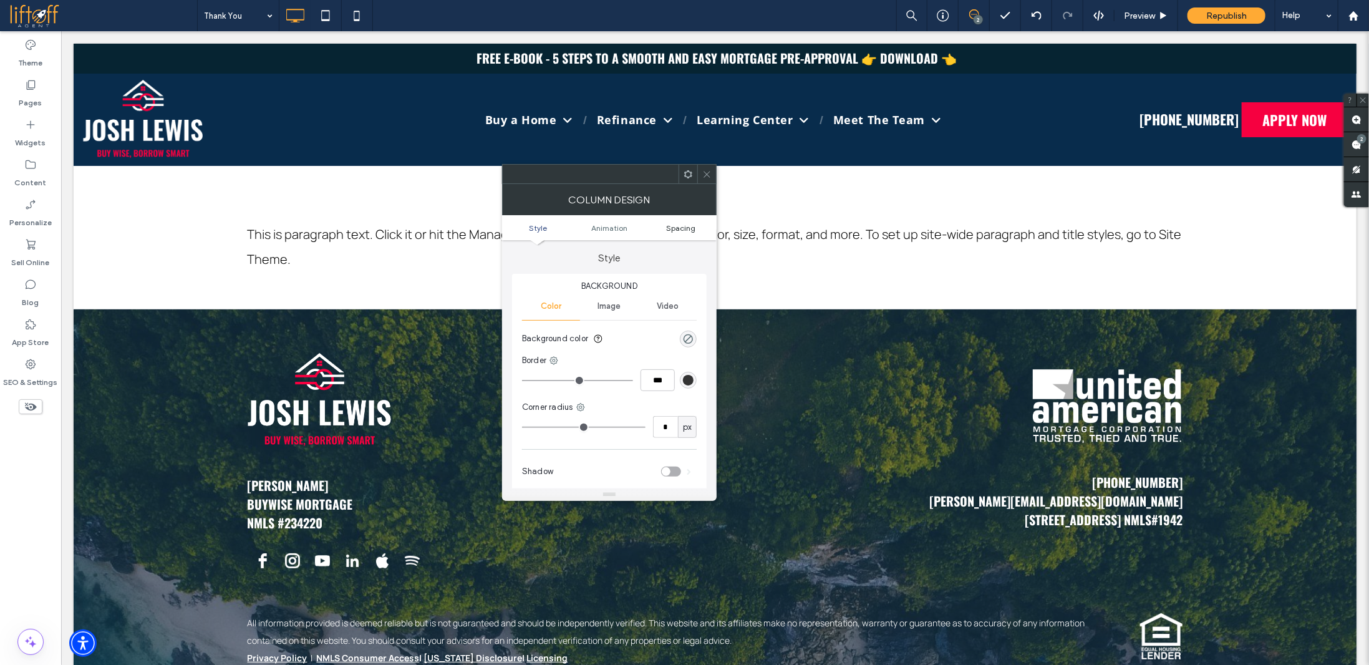
click at [678, 225] on span "Spacing" at bounding box center [680, 227] width 29 height 9
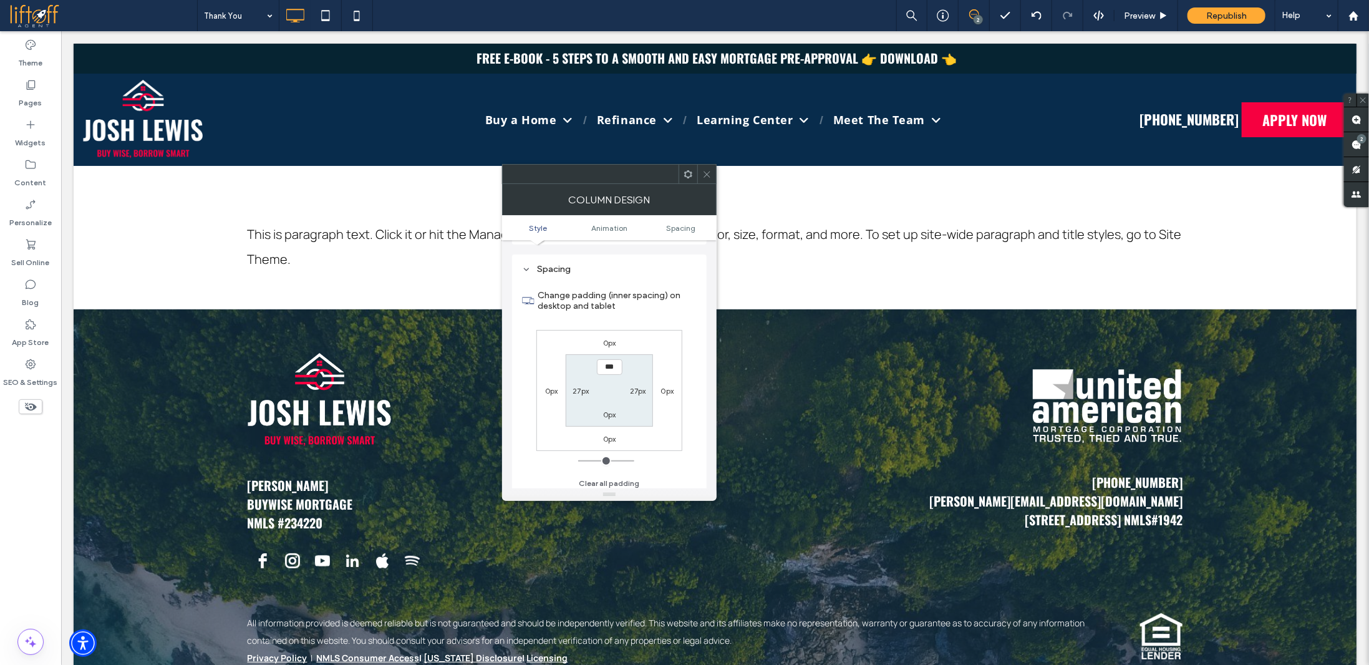
scroll to position [293, 0]
click at [610, 340] on label "0px" at bounding box center [609, 338] width 13 height 9
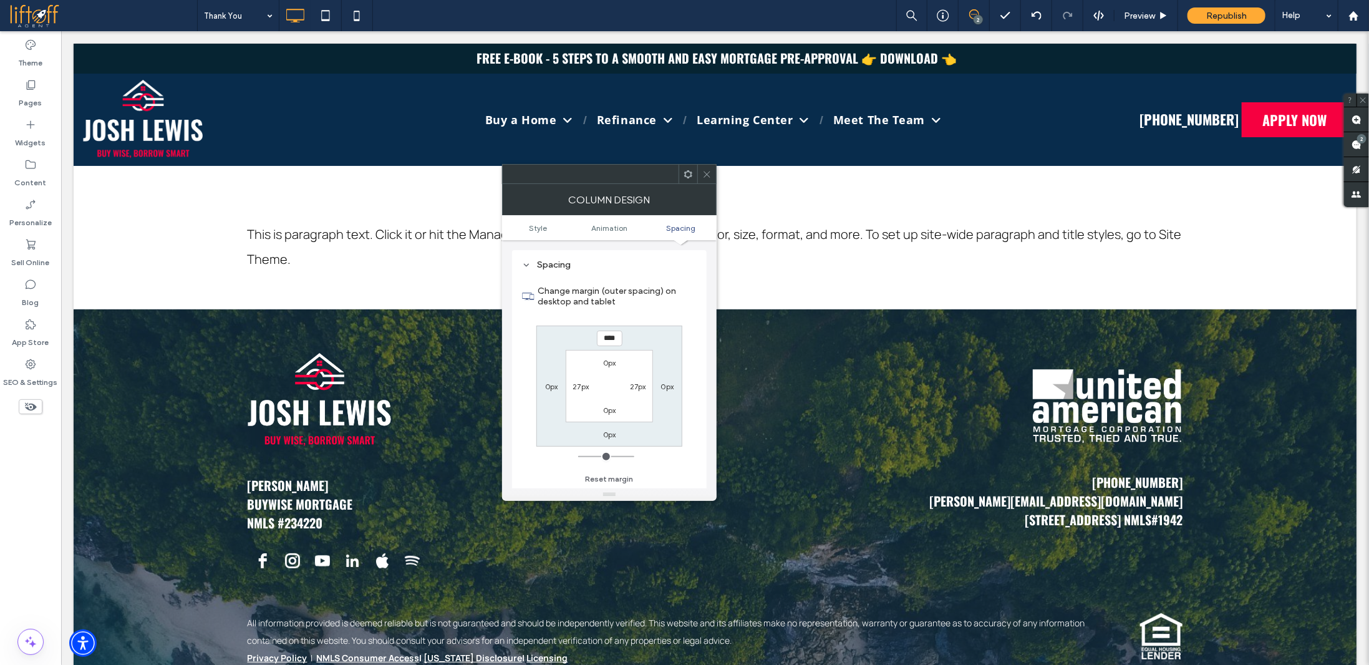
type input "****"
type input "**"
type input "****"
type input "**"
type input "****"
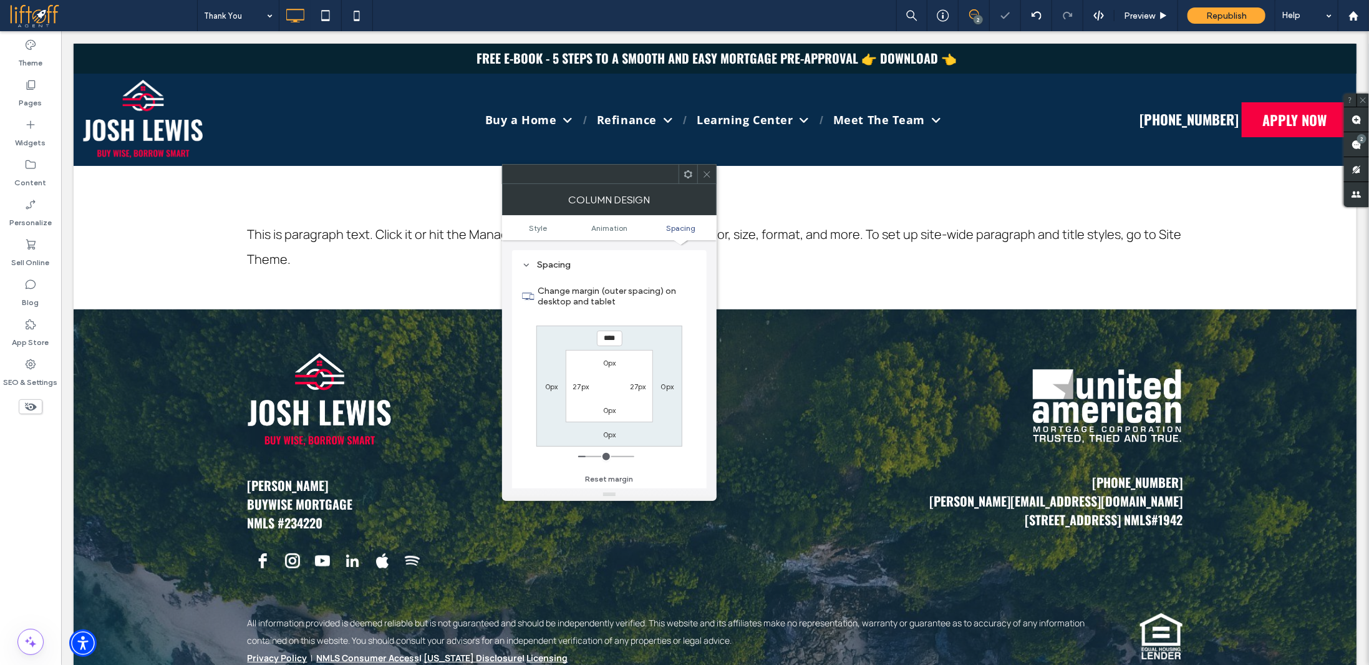
click at [707, 170] on icon at bounding box center [706, 174] width 9 height 9
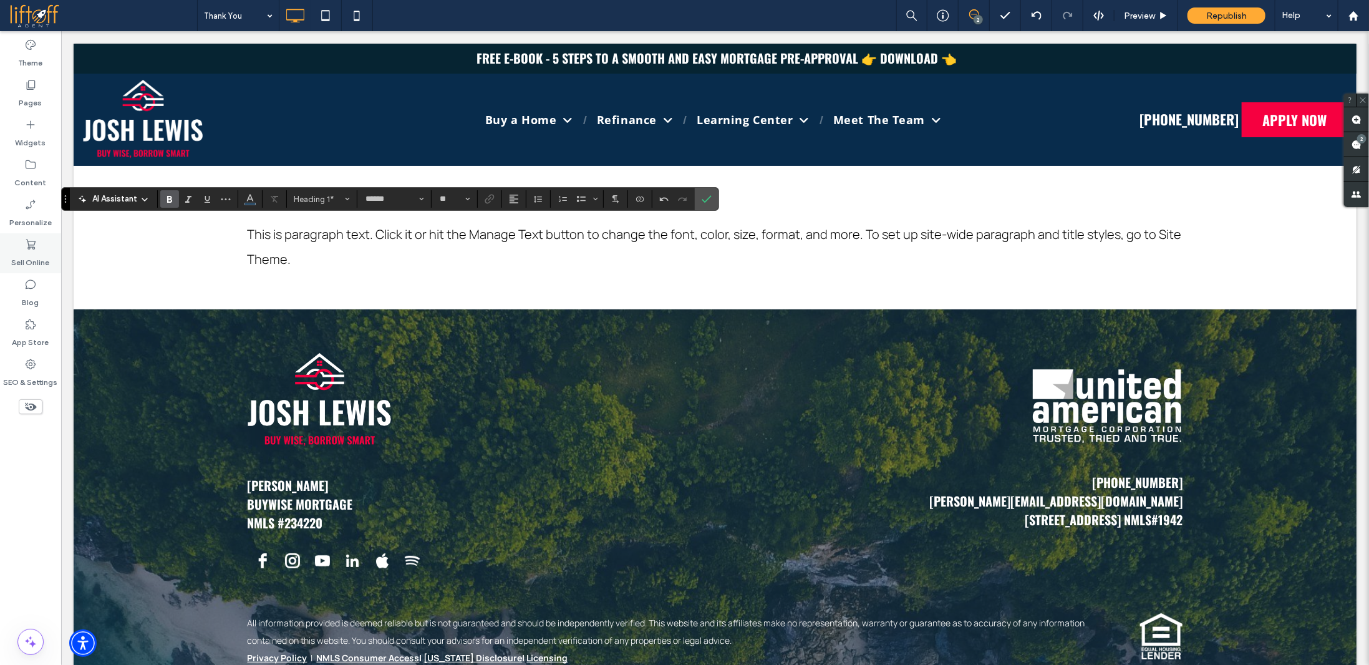
type input "**"
type input "*******"
type input "**"
type input "******"
type input "**"
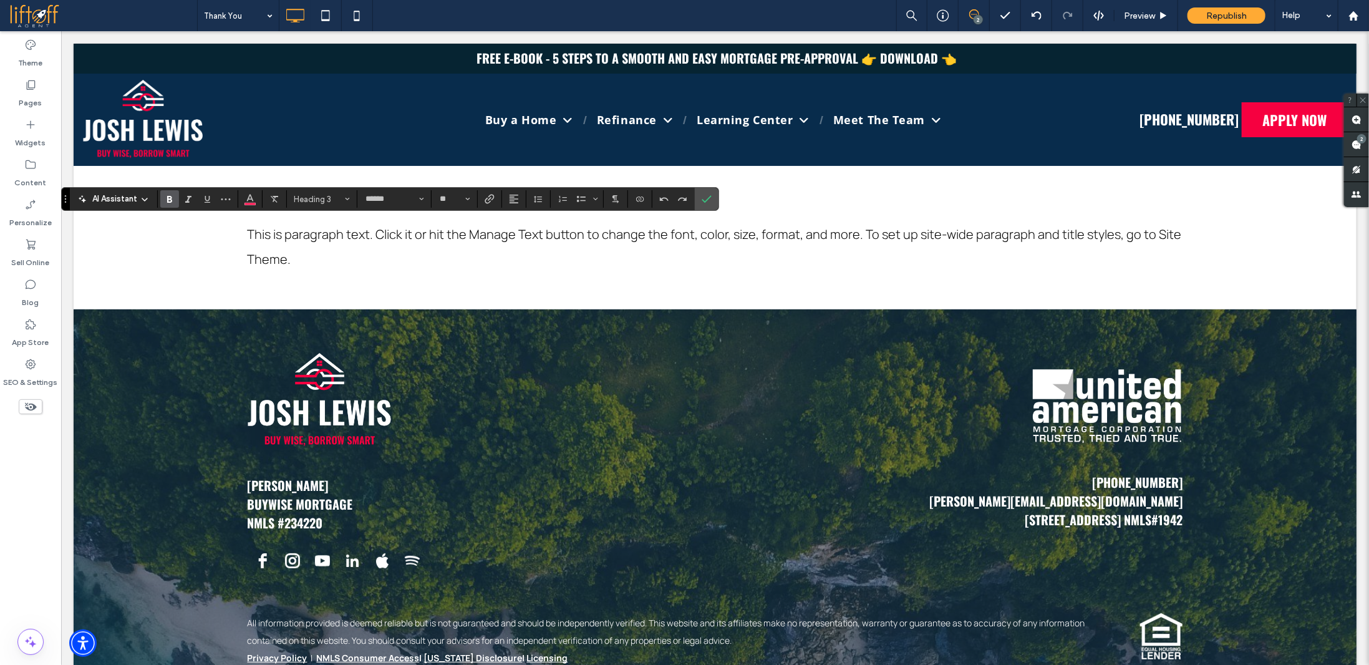
type input "*******"
type input "**"
type input "******"
type input "**"
click at [708, 199] on label "Confirm" at bounding box center [706, 199] width 19 height 22
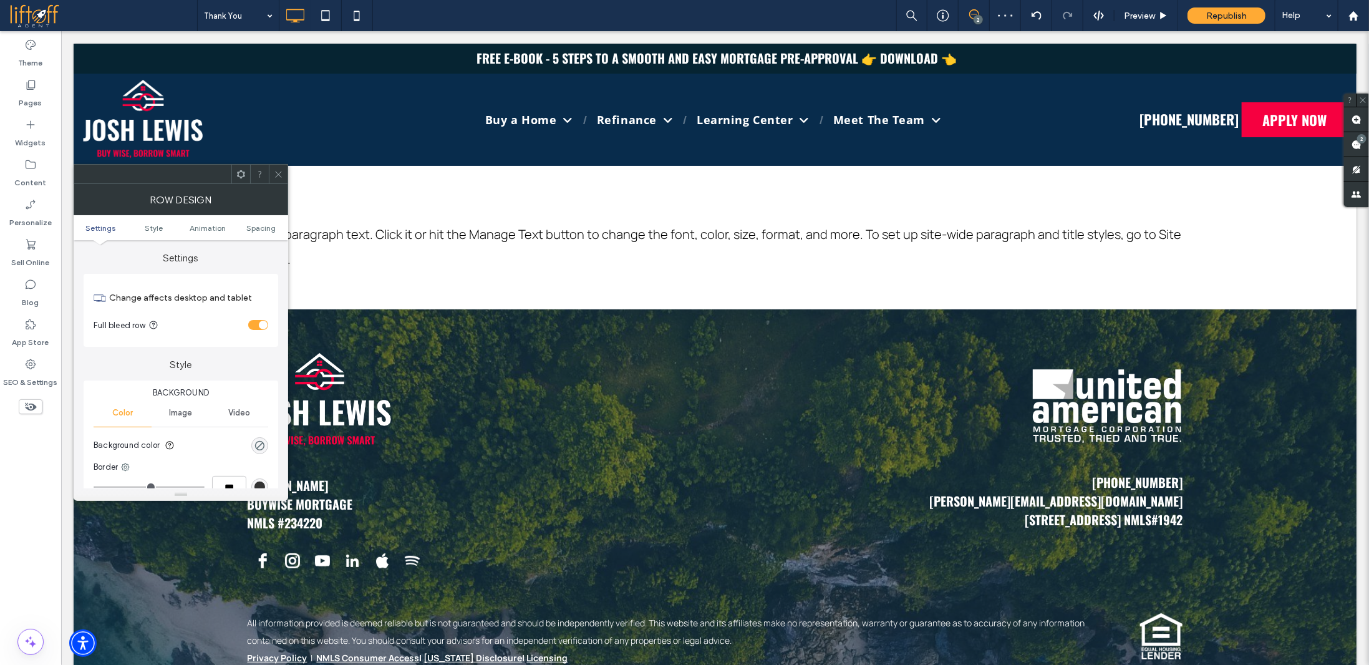
click at [281, 170] on icon at bounding box center [278, 174] width 9 height 9
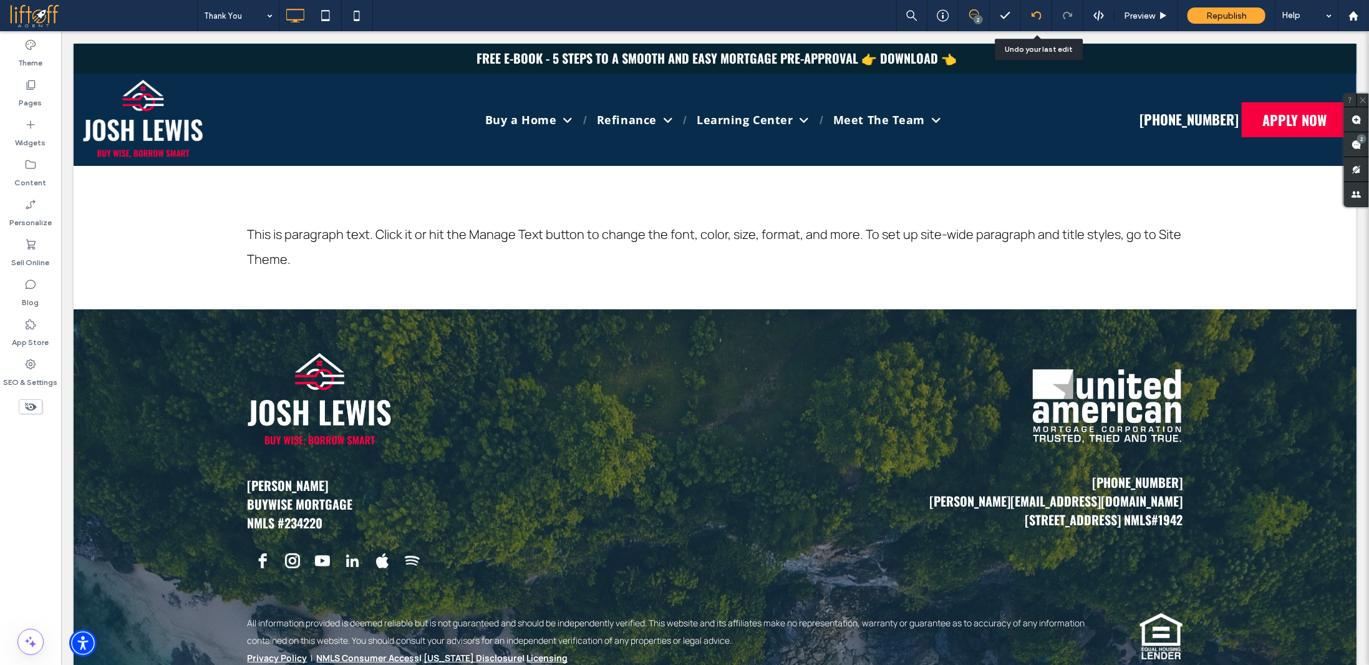
click at [1038, 18] on icon at bounding box center [1037, 16] width 10 height 10
drag, startPoint x: 34, startPoint y: 99, endPoint x: 58, endPoint y: 128, distance: 37.2
click at [34, 99] on label "Pages" at bounding box center [30, 99] width 23 height 17
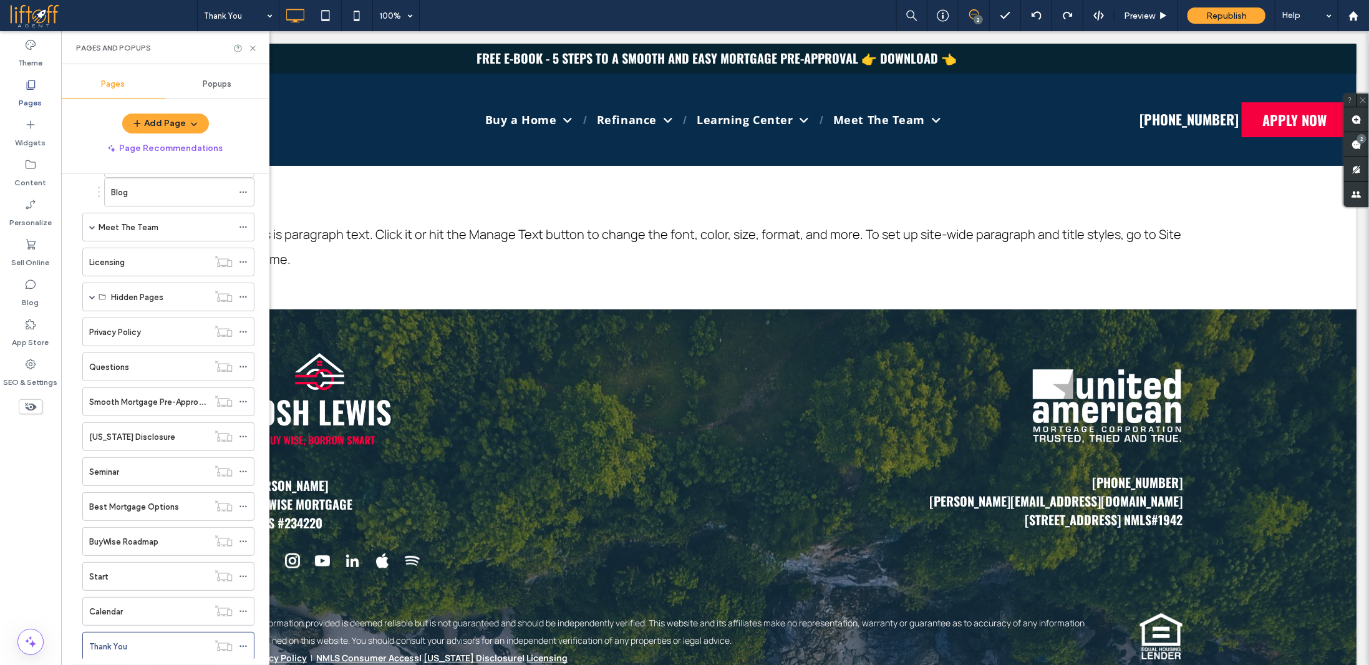
scroll to position [398, 0]
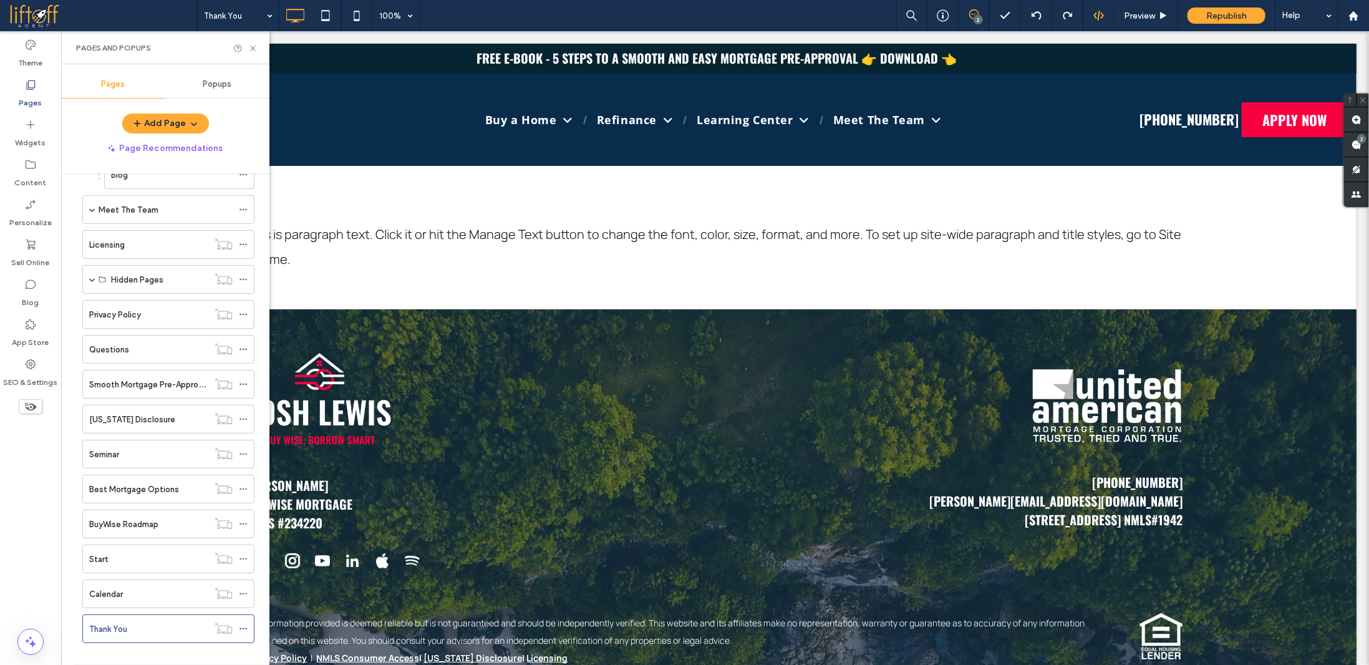
click at [1105, 17] on icon at bounding box center [1099, 15] width 11 height 11
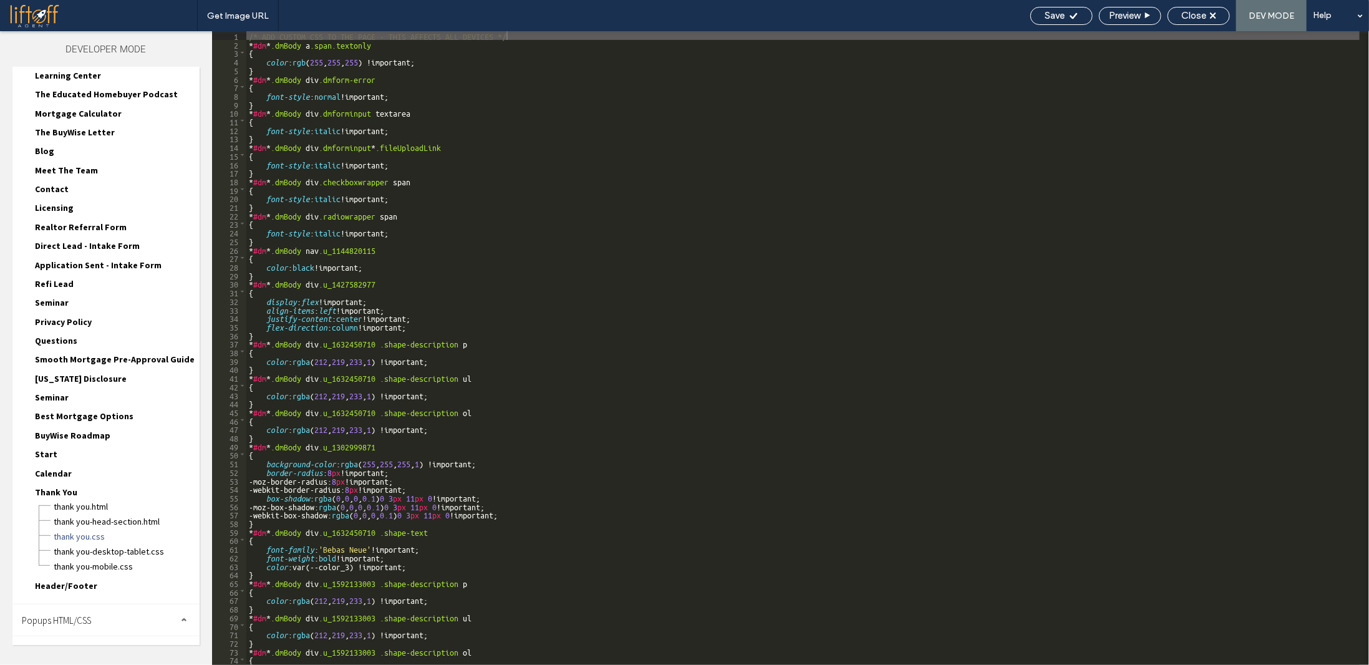
scroll to position [230, 0]
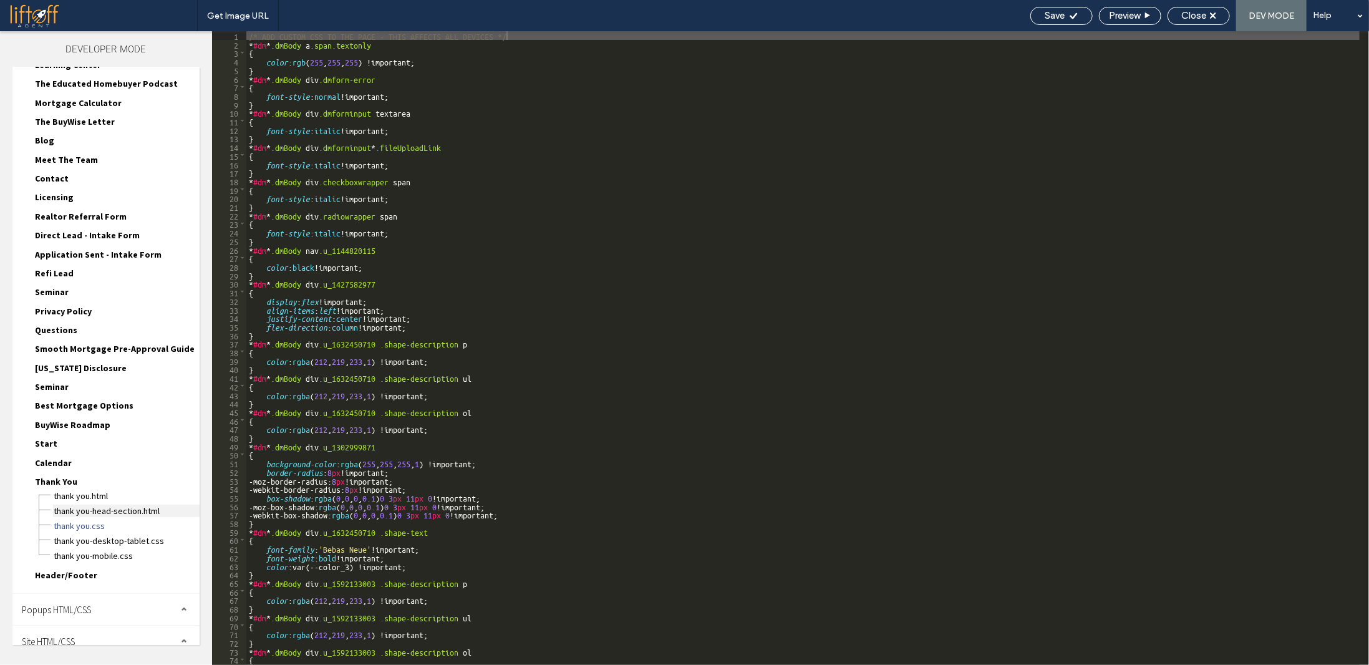
click at [104, 505] on span "Thank You-head-section.html" at bounding box center [126, 511] width 147 height 12
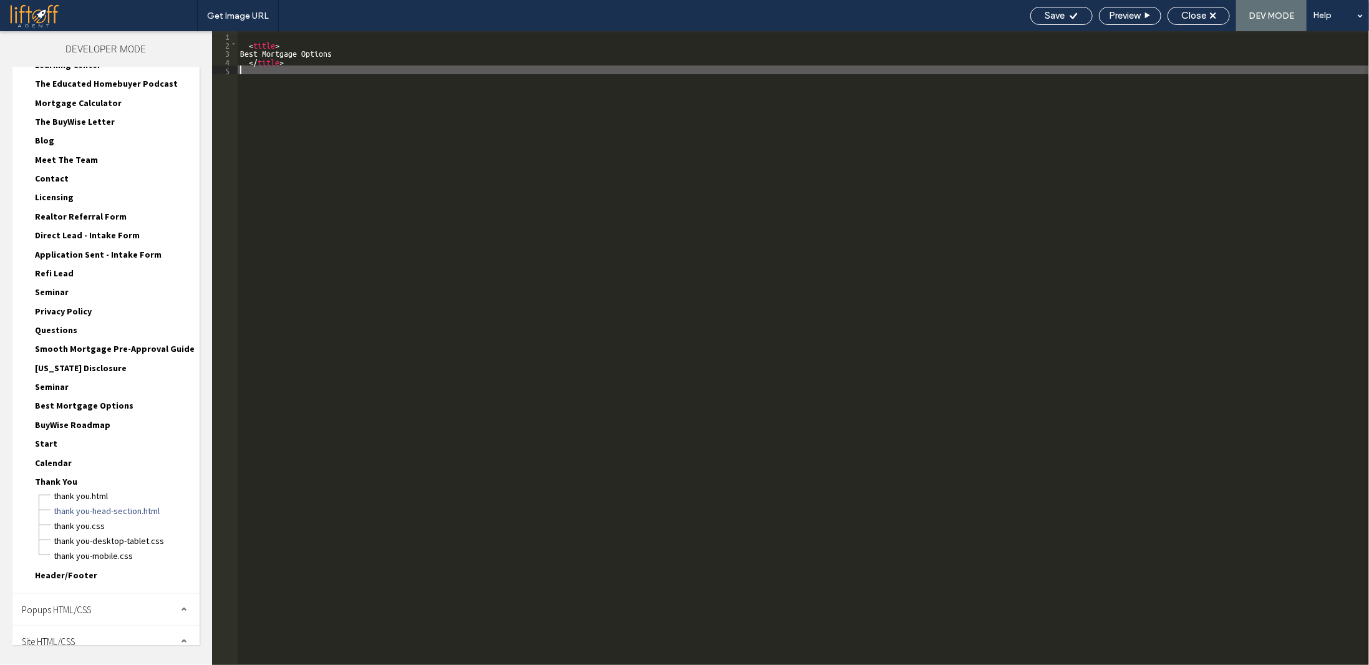
click at [420, 346] on div "< title > Best Mortgage Options </ title >" at bounding box center [804, 356] width 1132 height 651
paste textarea
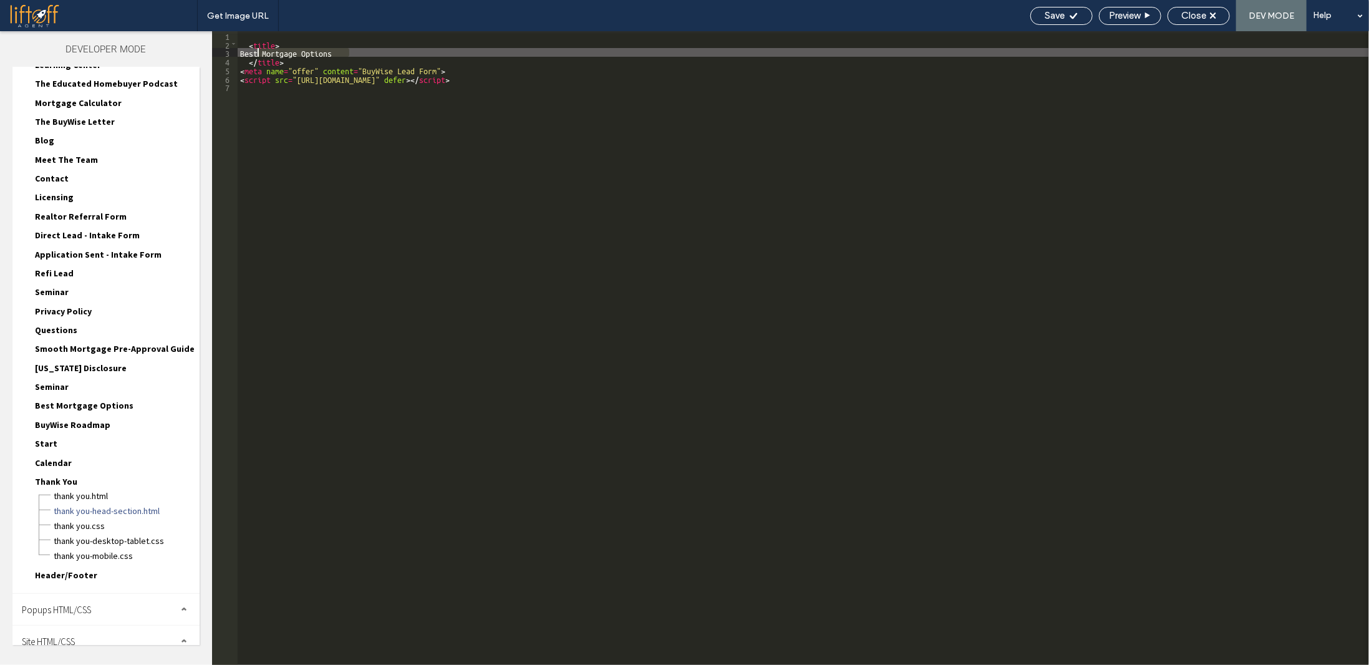
drag, startPoint x: 362, startPoint y: 53, endPoint x: 258, endPoint y: 52, distance: 103.6
click at [258, 52] on div "< title > Best Mortgage Options </ title > < meta name = "offer" content = "Buy…" at bounding box center [804, 356] width 1132 height 651
type textarea "**"
click at [1051, 15] on span "Save" at bounding box center [1056, 15] width 20 height 11
click at [1176, 16] on div "Close" at bounding box center [1199, 15] width 61 height 11
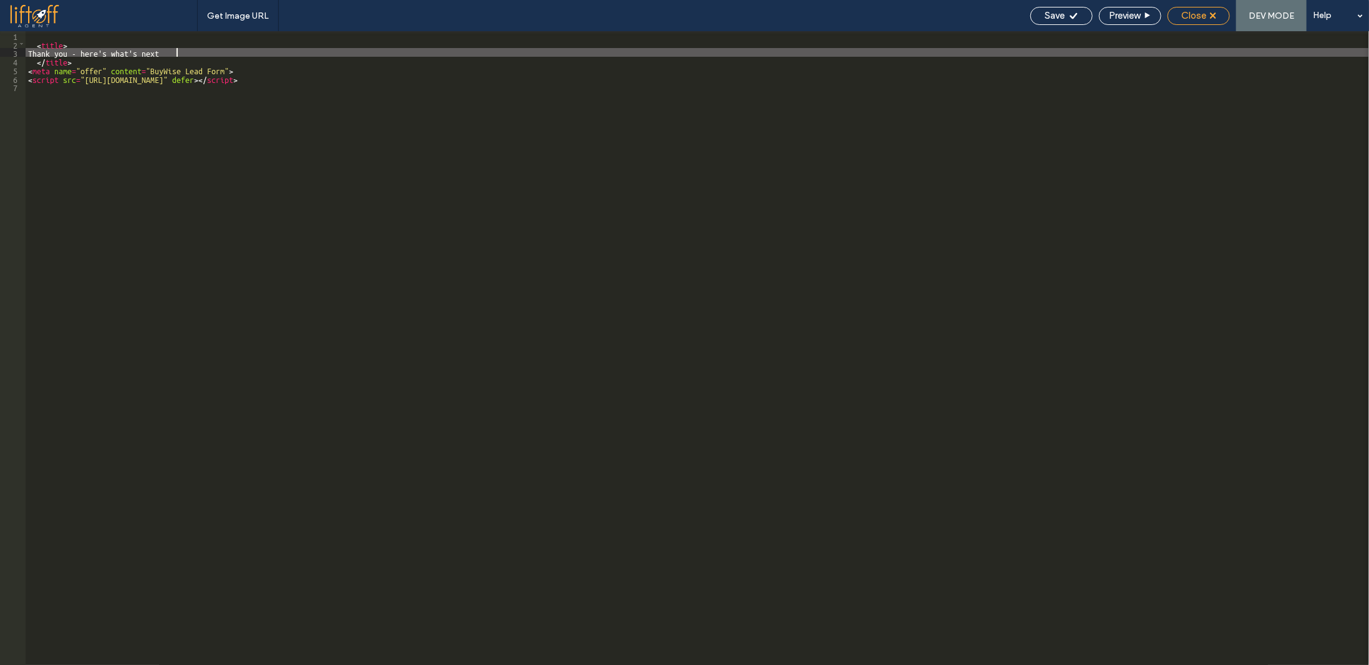
scroll to position [198, 0]
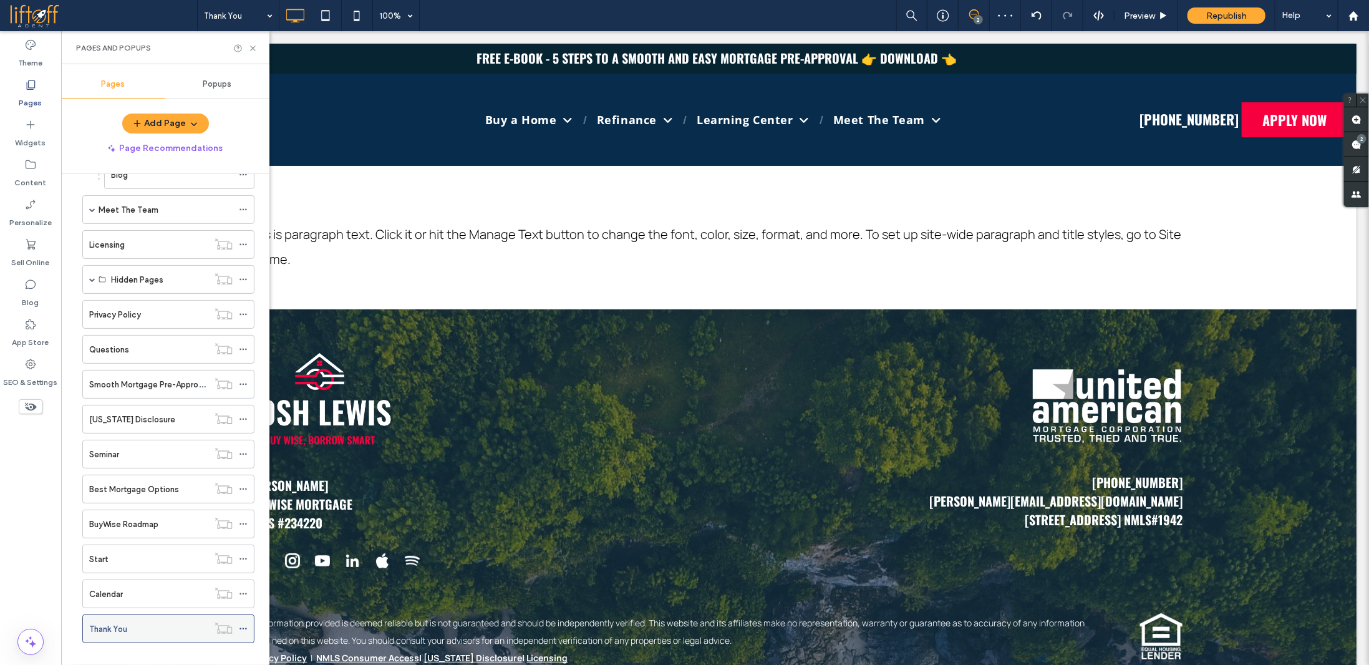
click at [242, 625] on icon at bounding box center [243, 629] width 9 height 9
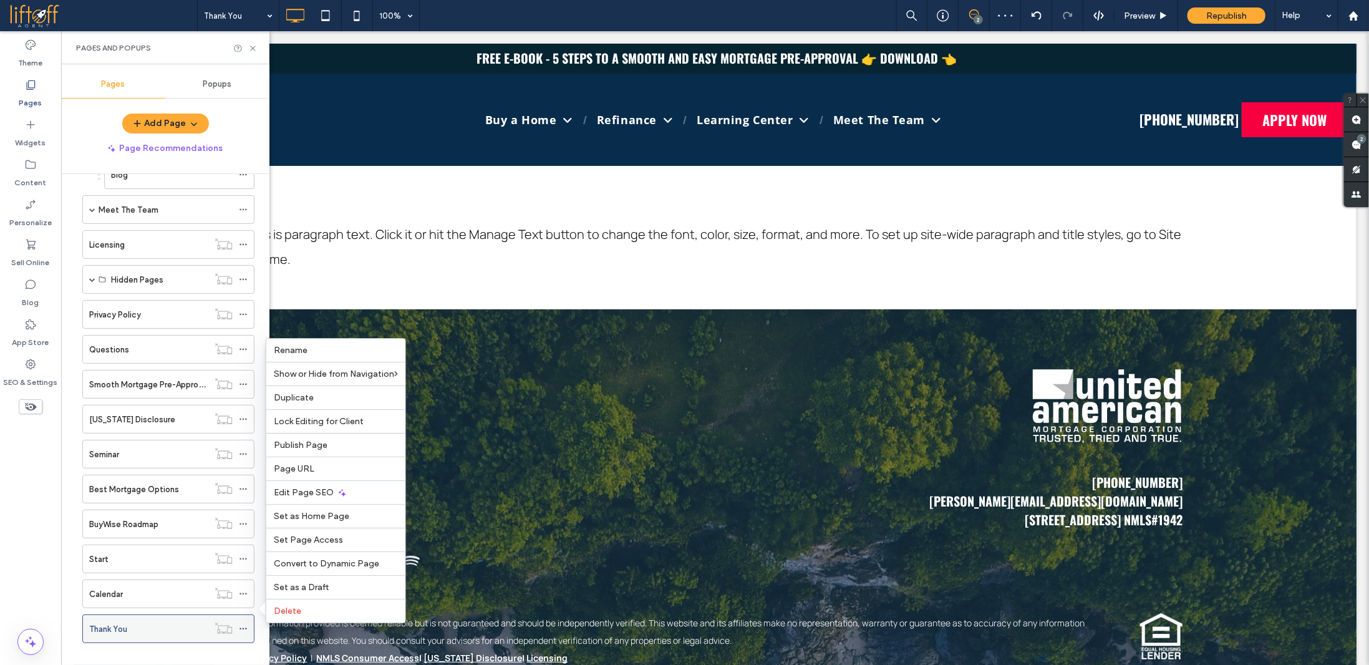
click at [243, 625] on icon at bounding box center [243, 629] width 9 height 9
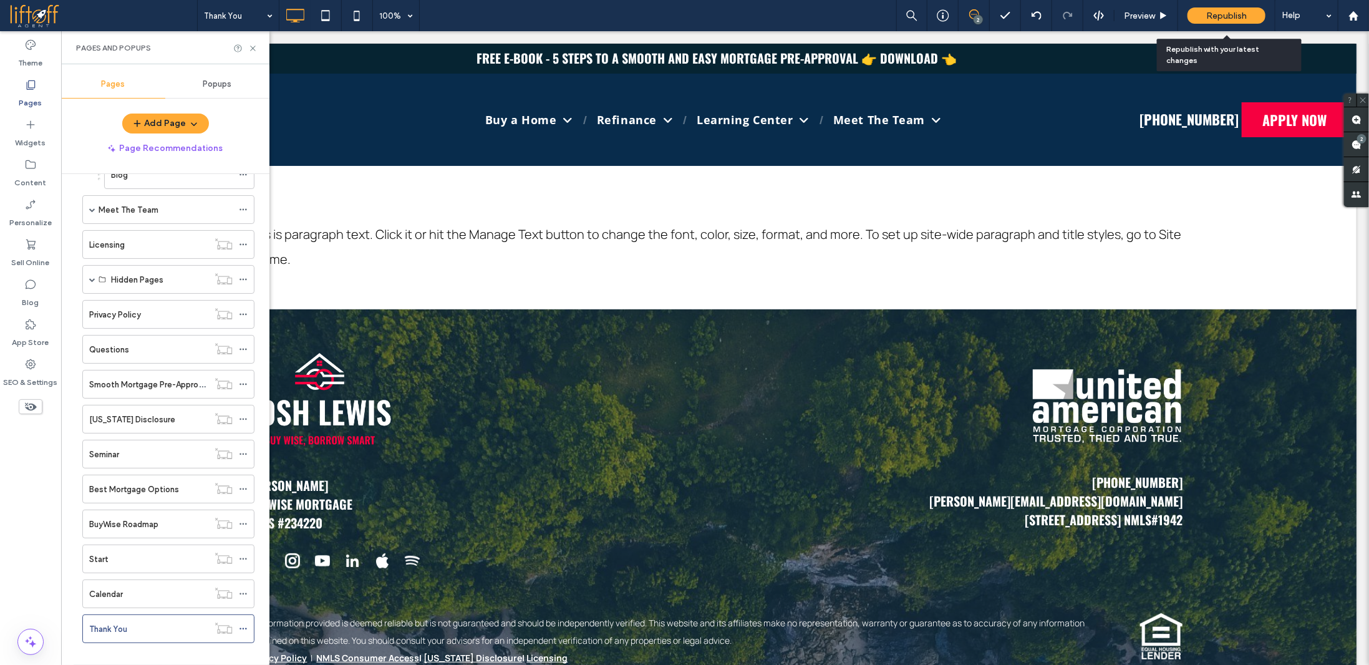
click at [1212, 18] on span "Republish" at bounding box center [1227, 16] width 41 height 11
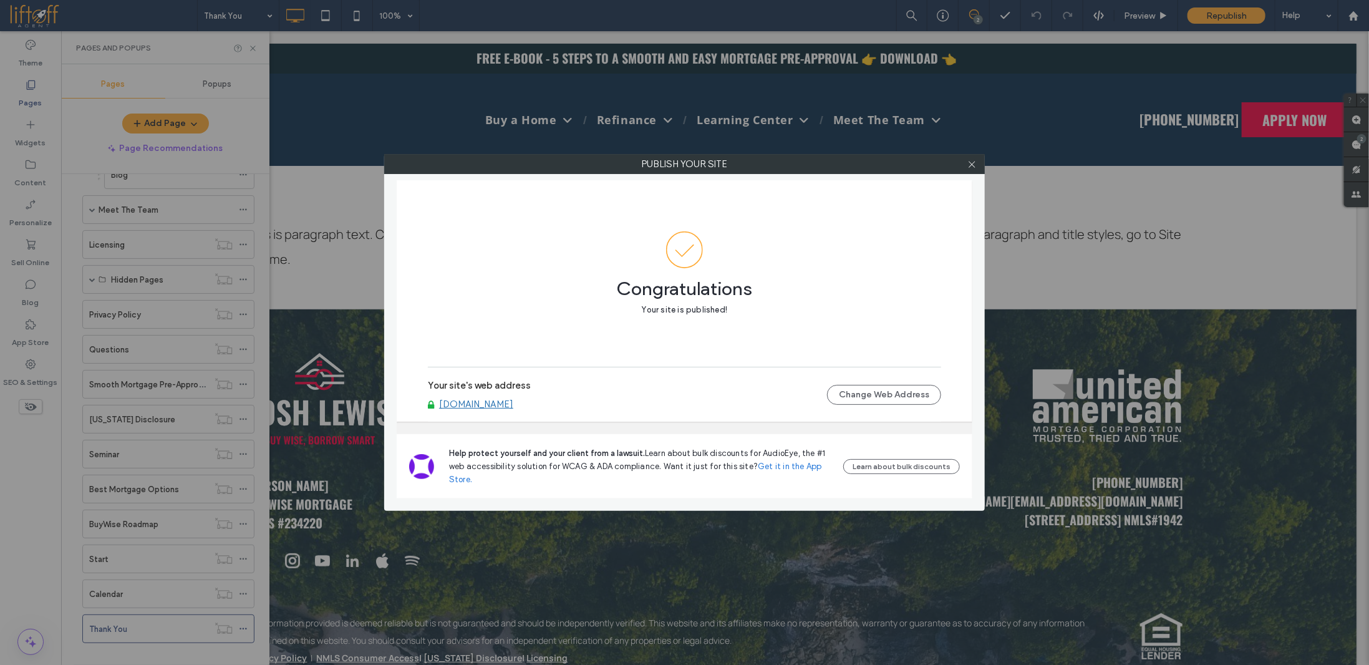
drag, startPoint x: 978, startPoint y: 162, endPoint x: 888, endPoint y: 135, distance: 94.4
click at [978, 163] on div at bounding box center [972, 164] width 19 height 19
click at [325, 17] on div "Publish your site Congratulations Your site is published! Your site's web addre…" at bounding box center [684, 332] width 1369 height 665
drag, startPoint x: 971, startPoint y: 167, endPoint x: 529, endPoint y: 67, distance: 452.7
click at [971, 166] on icon at bounding box center [972, 164] width 9 height 9
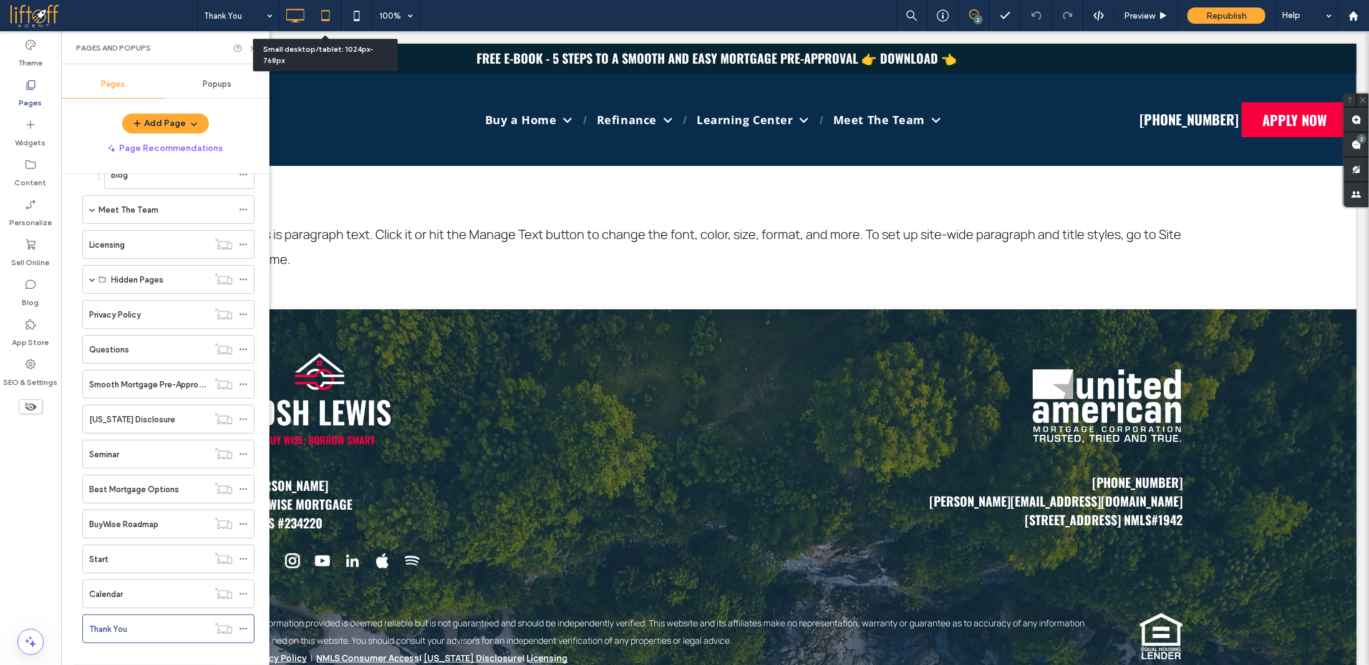
click at [323, 17] on icon at bounding box center [325, 15] width 25 height 25
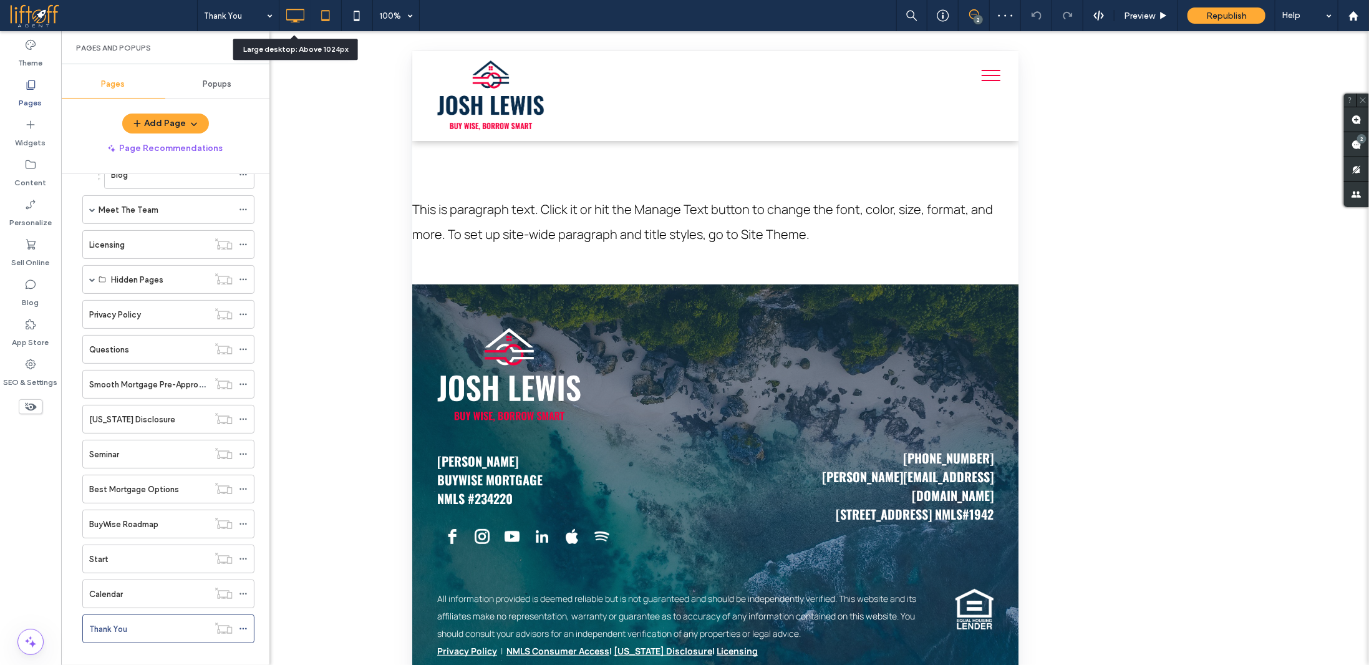
click at [293, 19] on use at bounding box center [295, 16] width 18 height 14
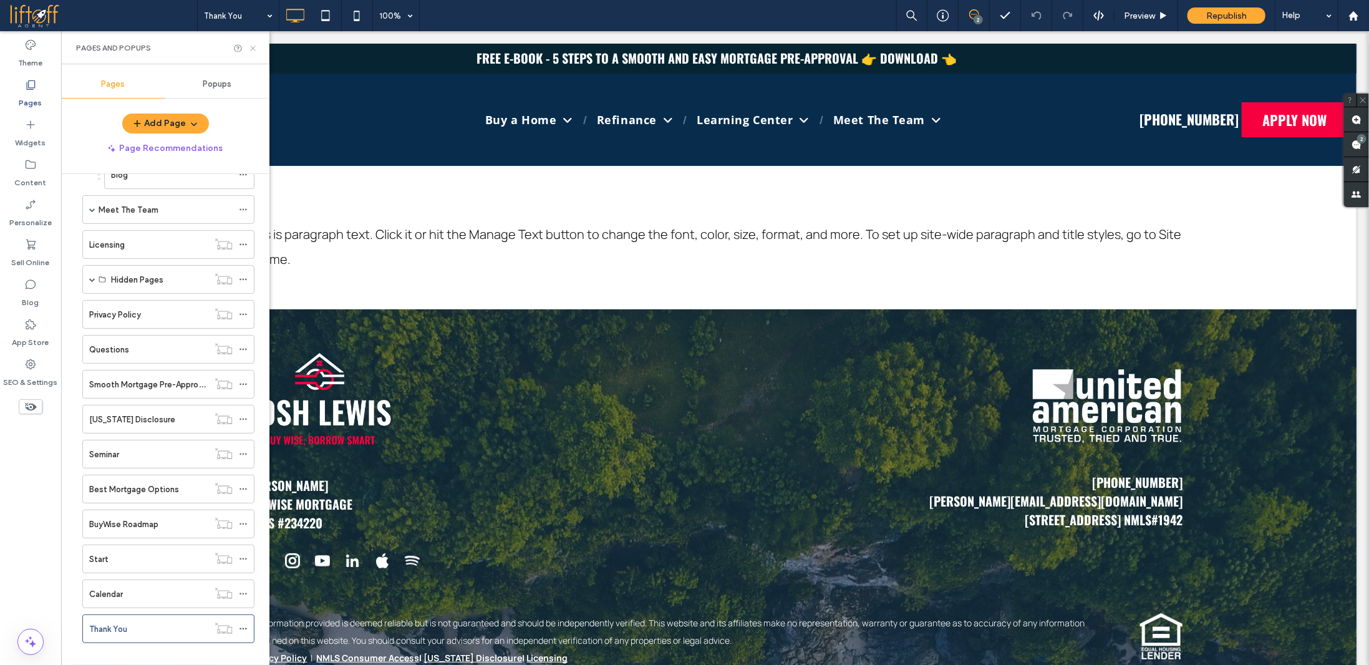
click at [251, 49] on use at bounding box center [252, 48] width 5 height 5
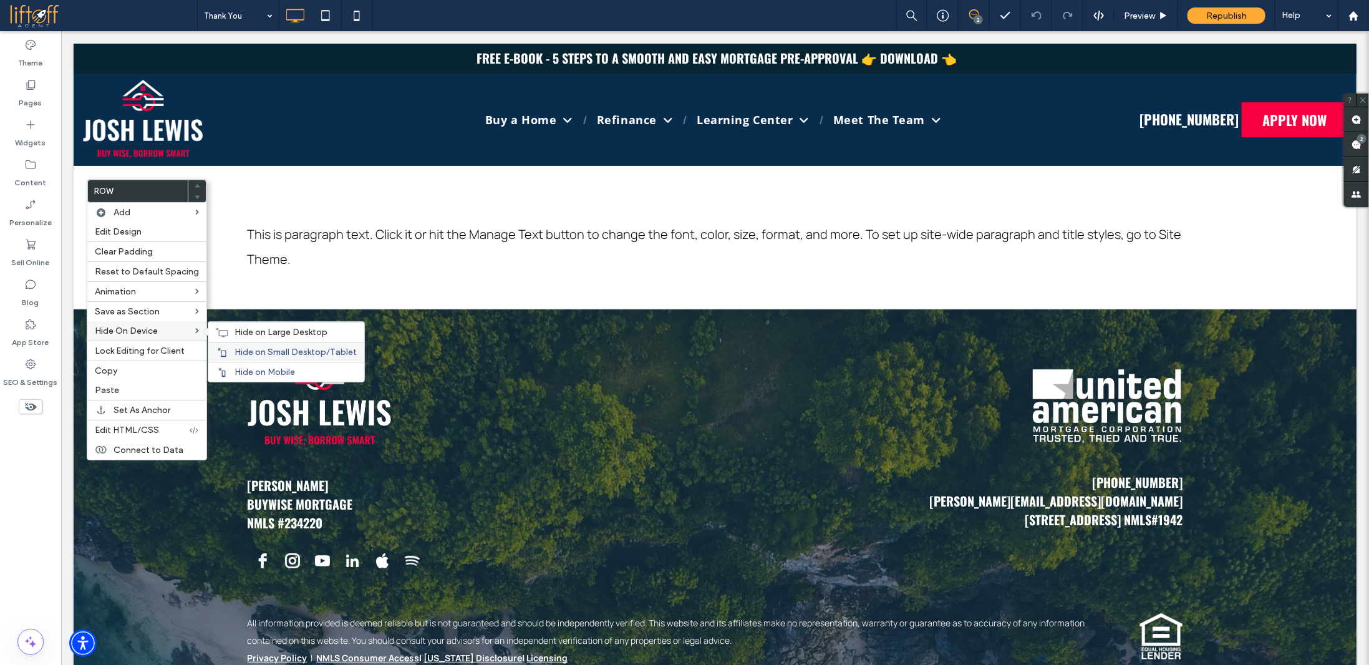
click at [263, 352] on span "Hide on Small Desktop/Tablet" at bounding box center [296, 352] width 122 height 11
click at [260, 367] on span "Hide on Mobile" at bounding box center [265, 372] width 61 height 11
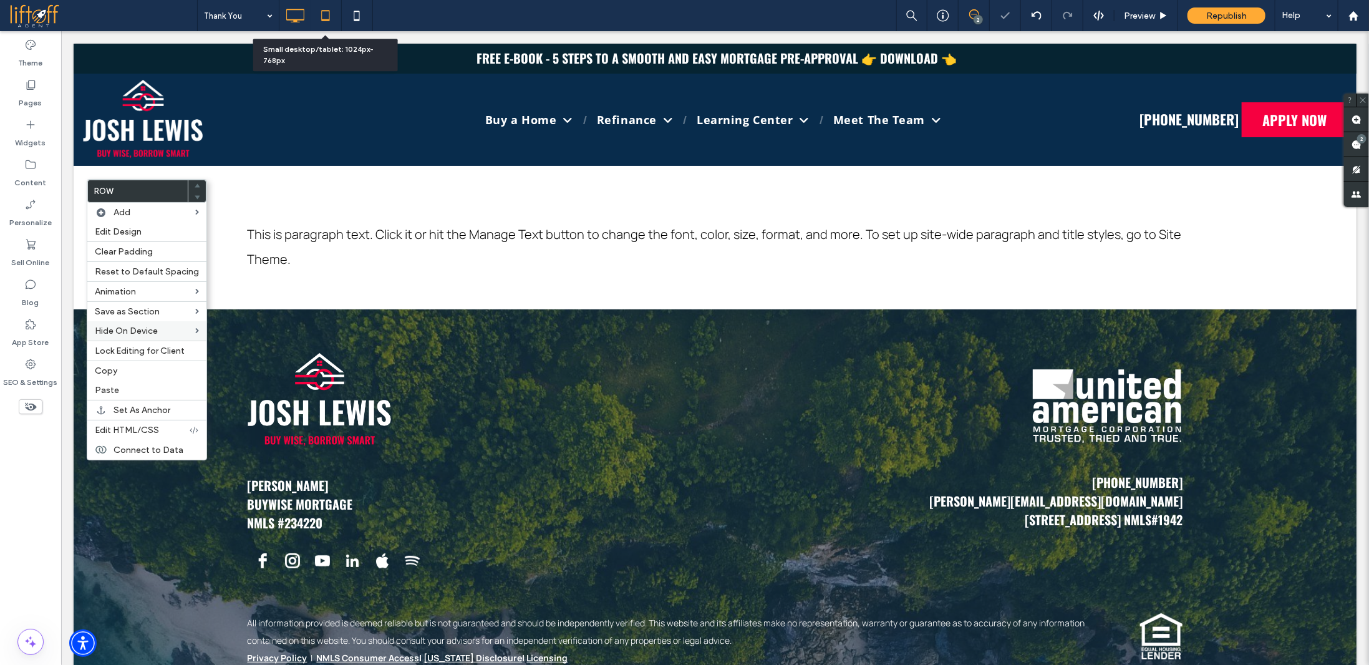
click at [331, 16] on icon at bounding box center [325, 15] width 25 height 25
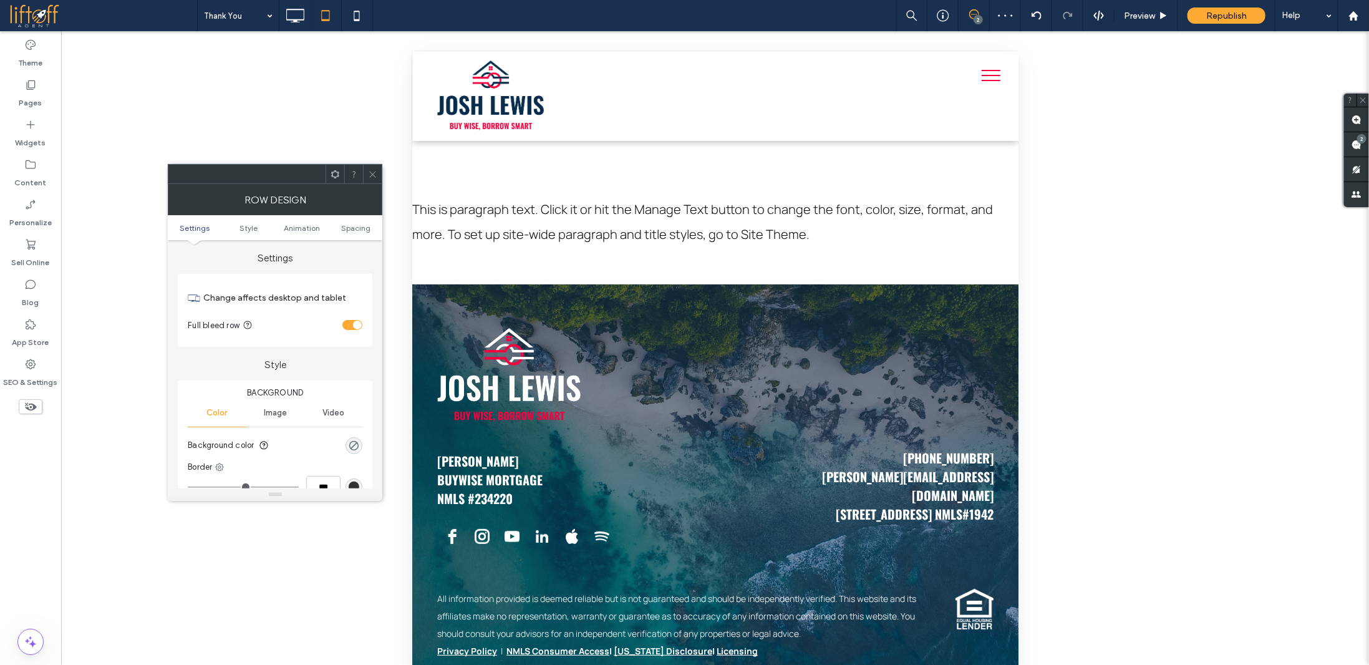
click at [373, 172] on icon at bounding box center [372, 174] width 9 height 9
click at [353, 322] on div "toggle" at bounding box center [353, 325] width 20 height 10
click at [353, 323] on div "toggle" at bounding box center [353, 325] width 20 height 10
click at [355, 14] on icon at bounding box center [356, 15] width 25 height 25
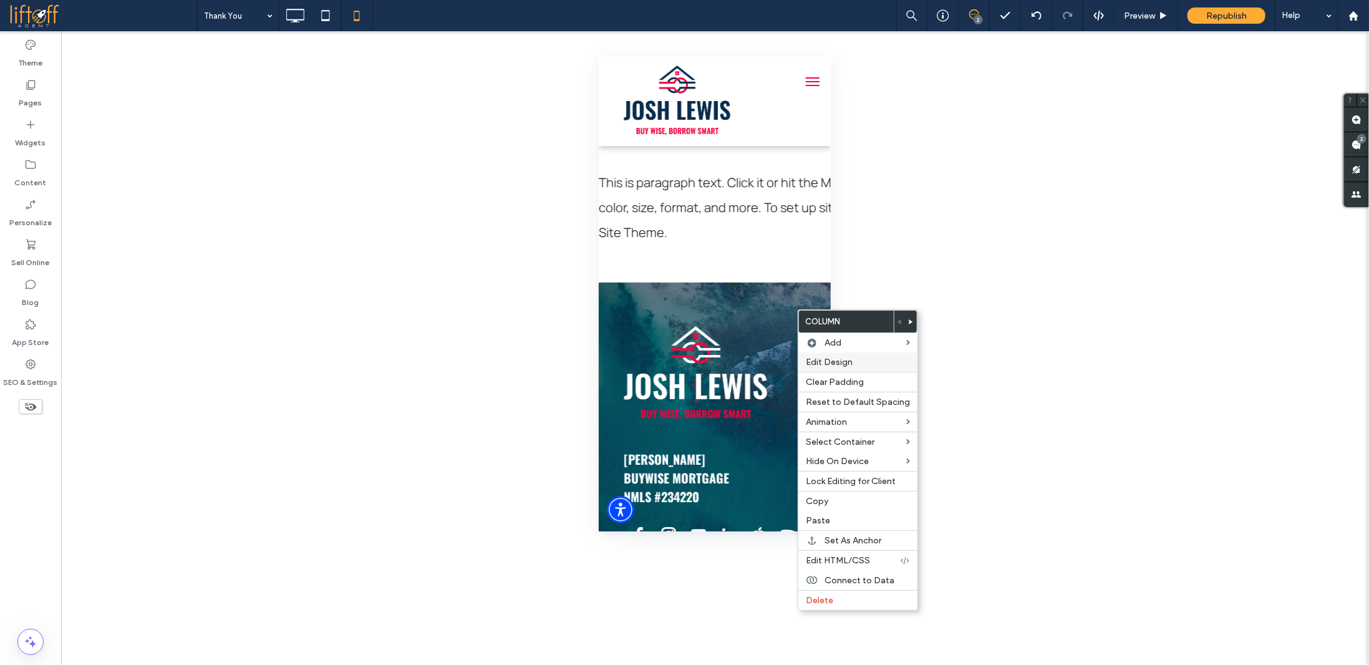
click at [843, 360] on span "Edit Design" at bounding box center [829, 362] width 47 height 11
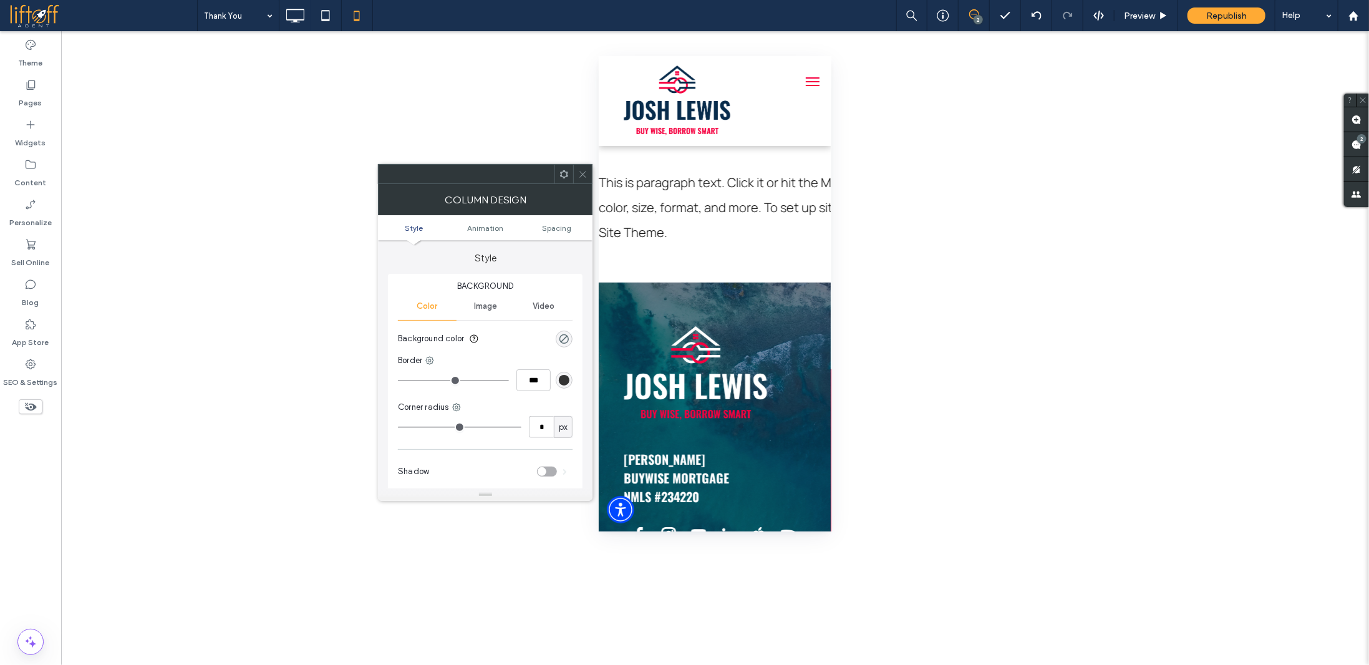
click at [560, 234] on ul "Style Animation Spacing" at bounding box center [485, 227] width 215 height 25
click at [562, 227] on span "Spacing" at bounding box center [556, 227] width 29 height 9
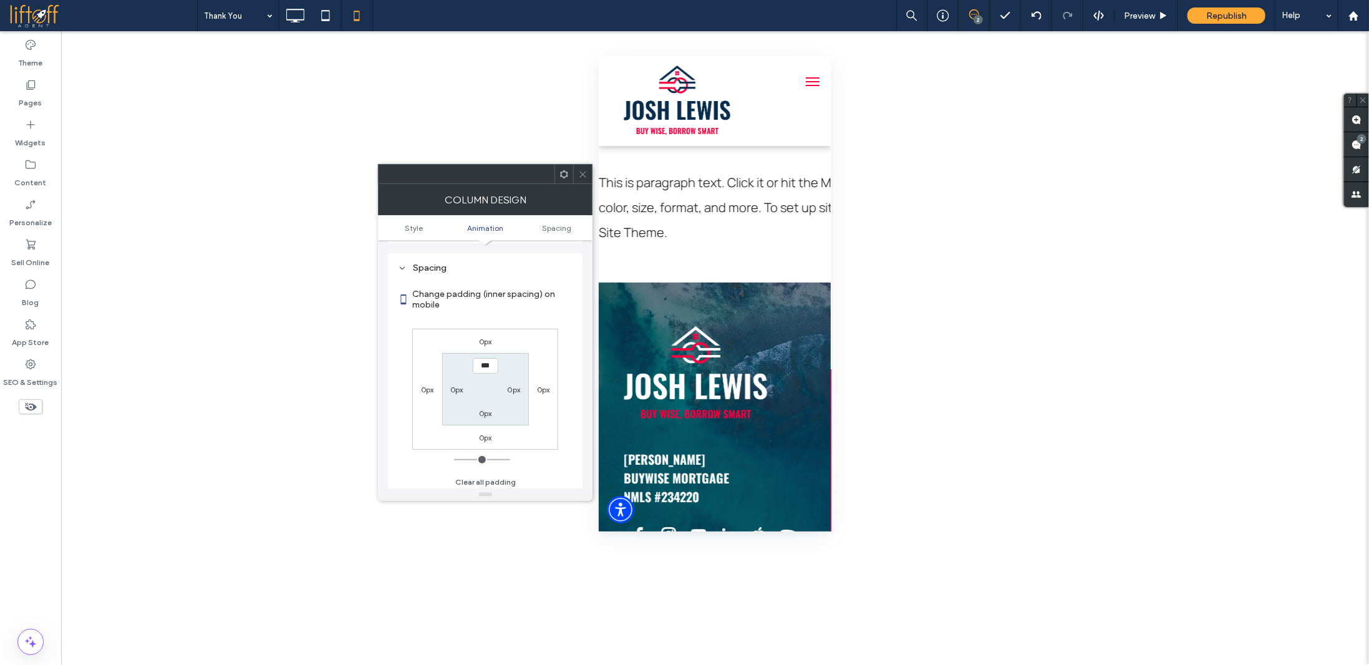
scroll to position [293, 0]
click at [485, 337] on label "0px" at bounding box center [485, 338] width 13 height 9
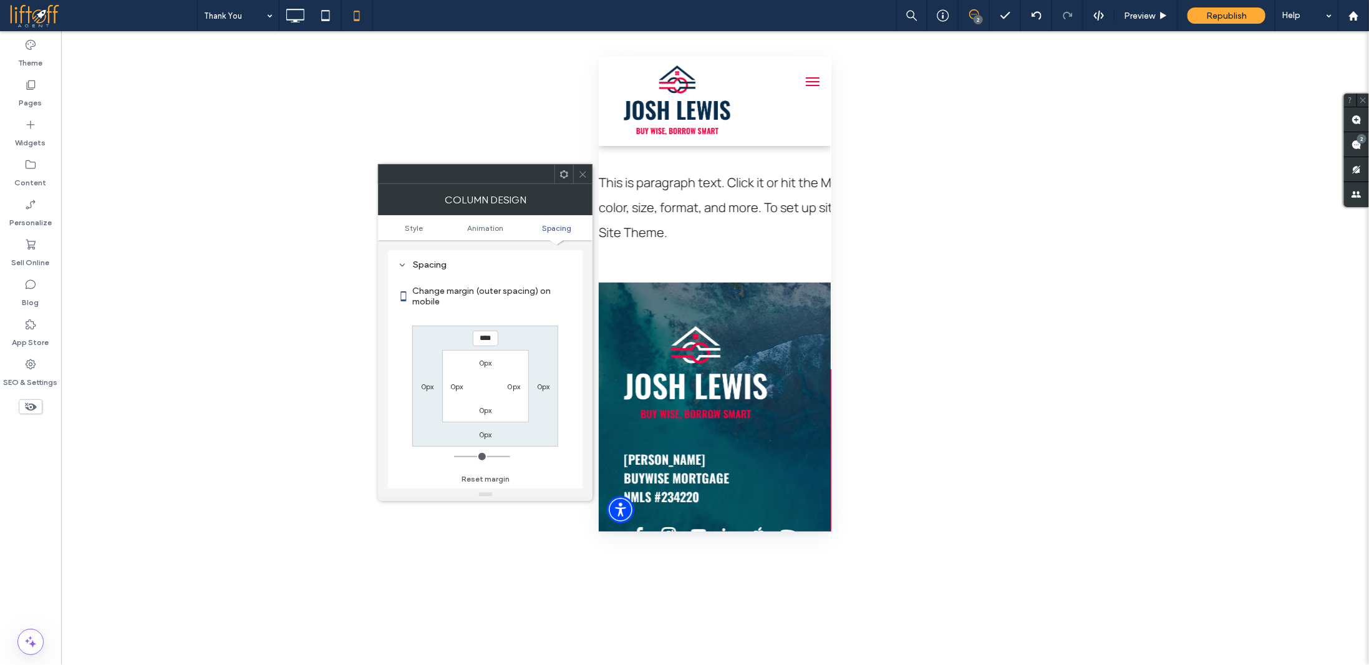
type input "****"
type input "**"
type input "****"
type input "*"
type input "***"
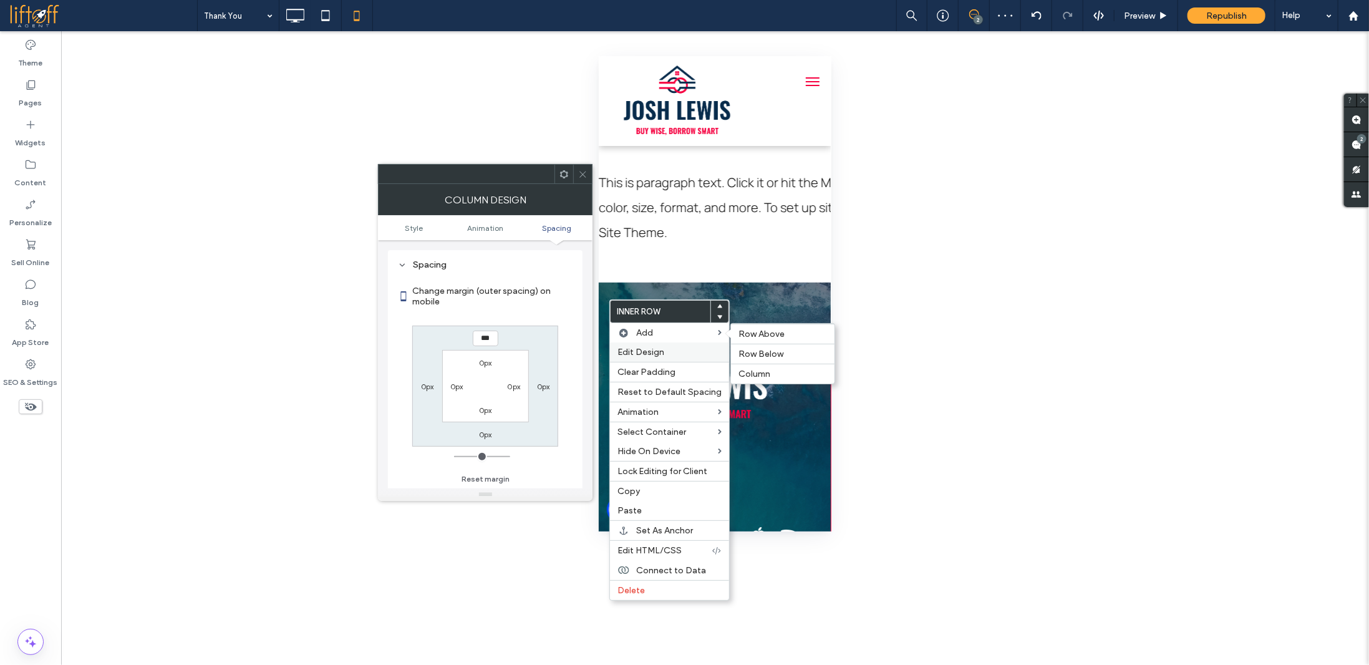
click at [664, 349] on label "Edit Design" at bounding box center [670, 352] width 104 height 11
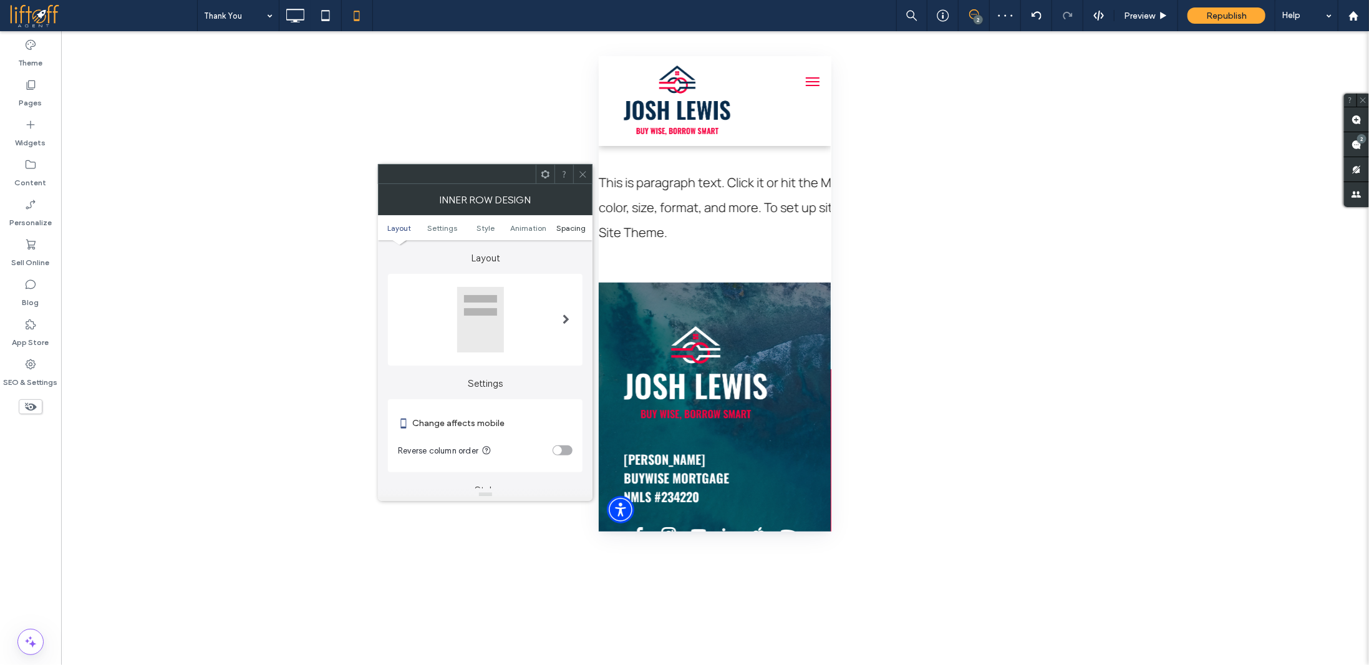
click at [572, 230] on span "Spacing" at bounding box center [571, 227] width 29 height 9
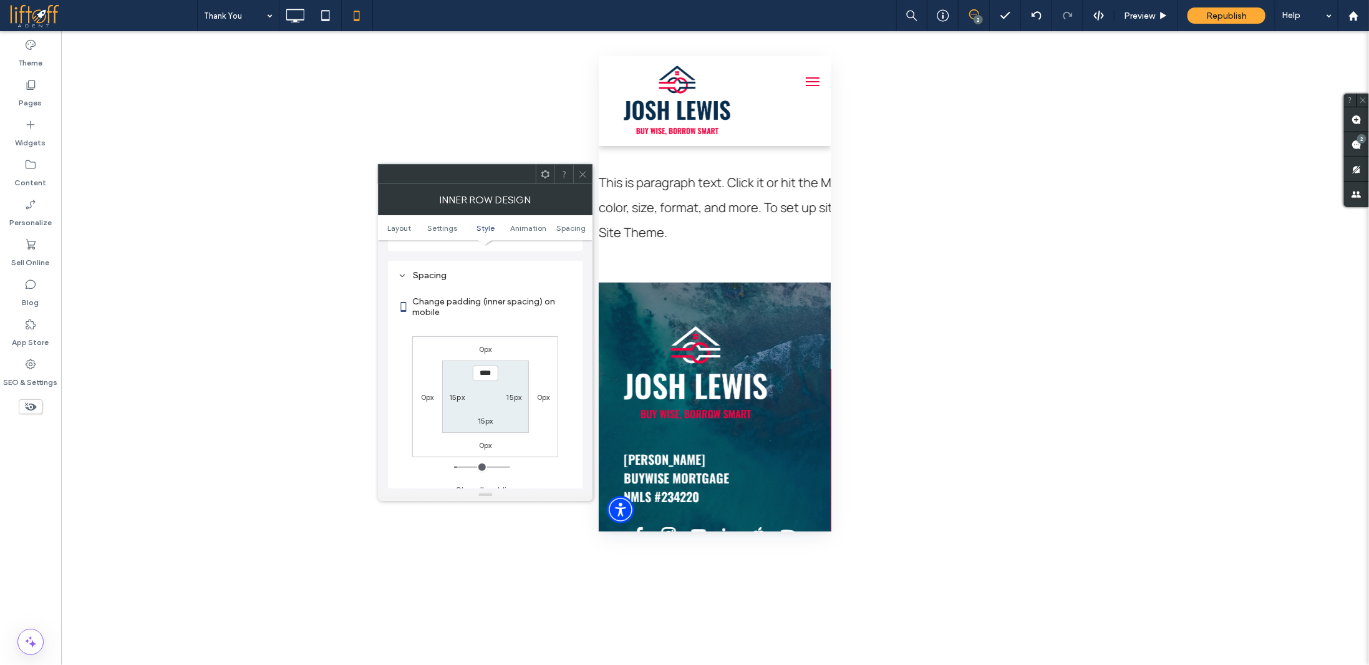
scroll to position [525, 0]
click at [484, 335] on label "0px" at bounding box center [485, 338] width 13 height 9
type input "*"
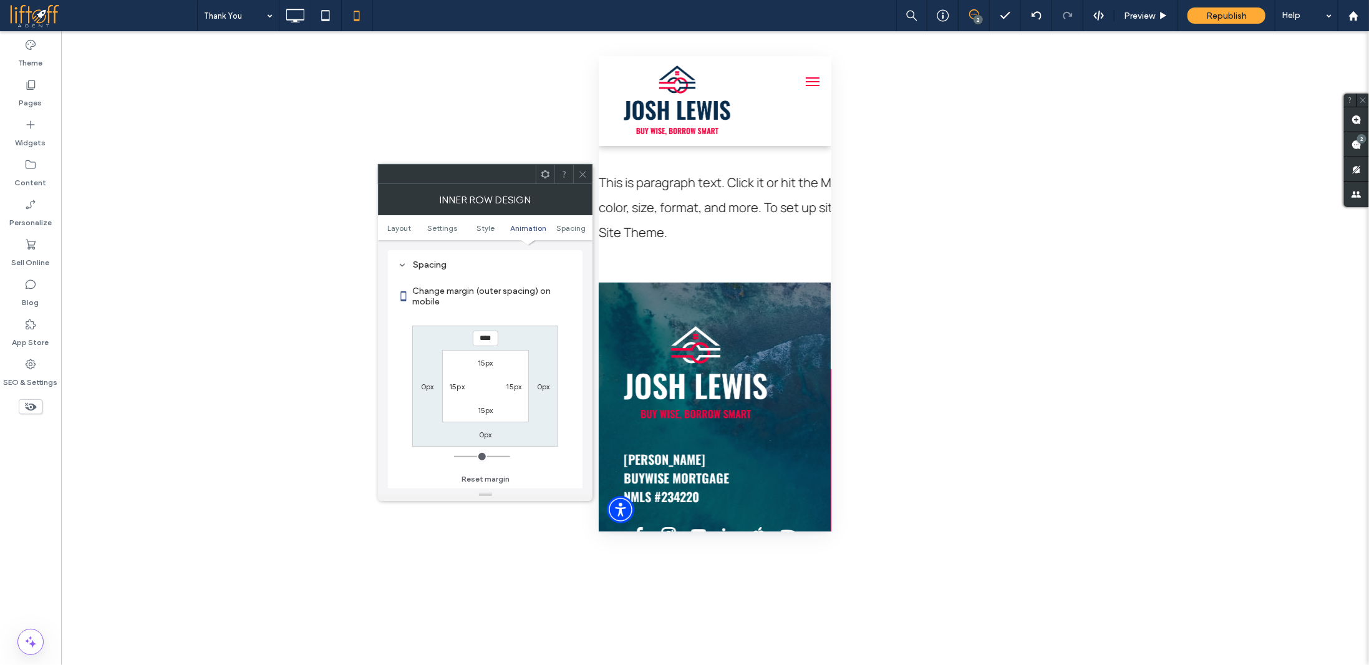
type input "****"
type input "**"
type input "****"
type input "*"
type input "****"
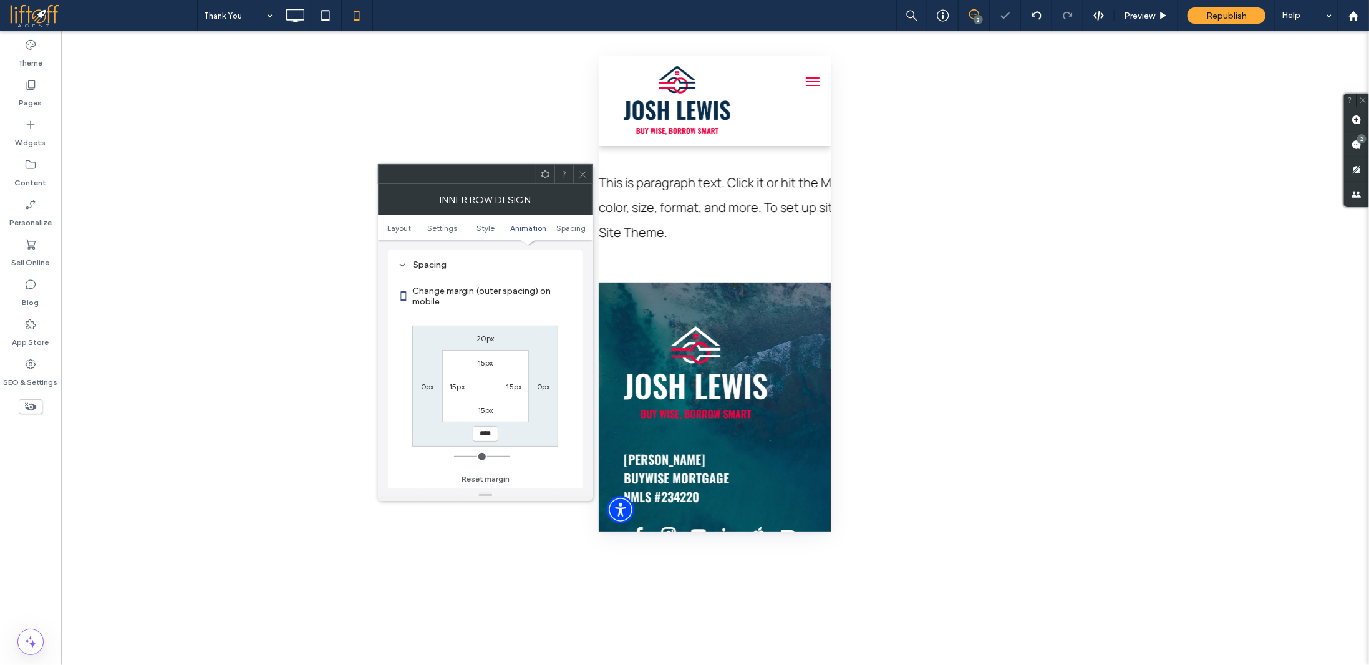
type input "**"
type input "****"
type input "*"
click at [586, 173] on icon at bounding box center [582, 174] width 9 height 9
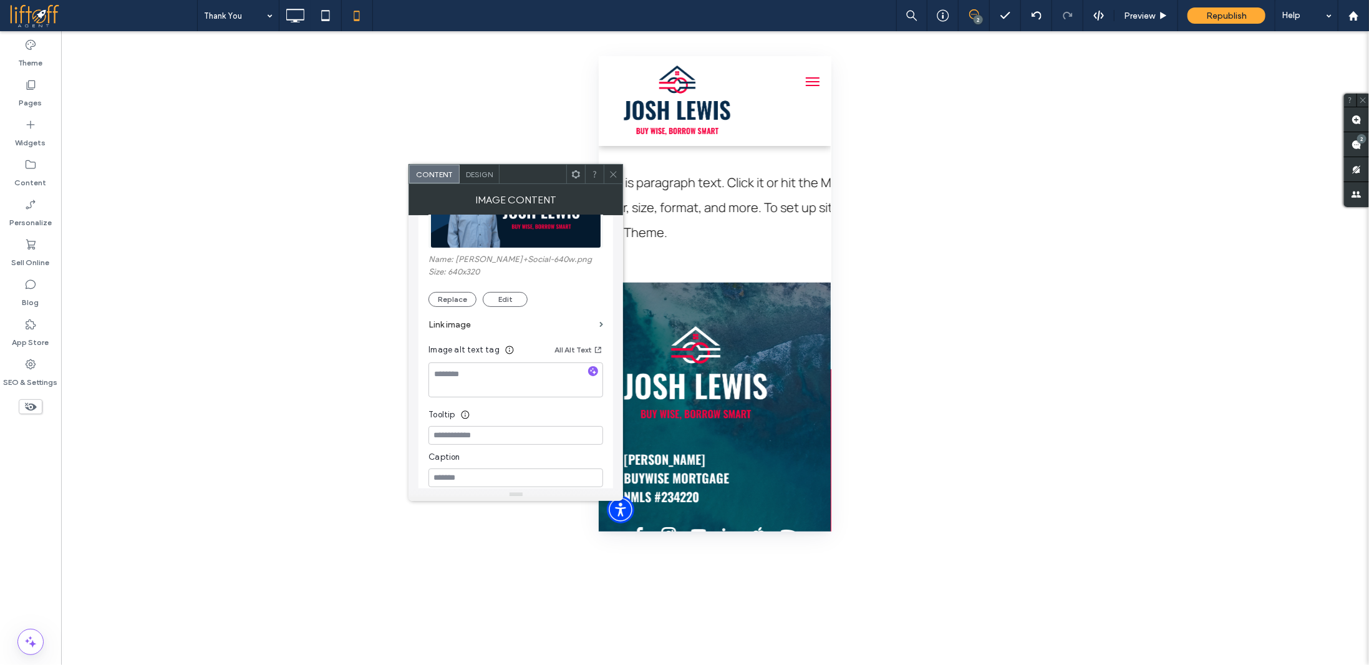
scroll to position [187, 0]
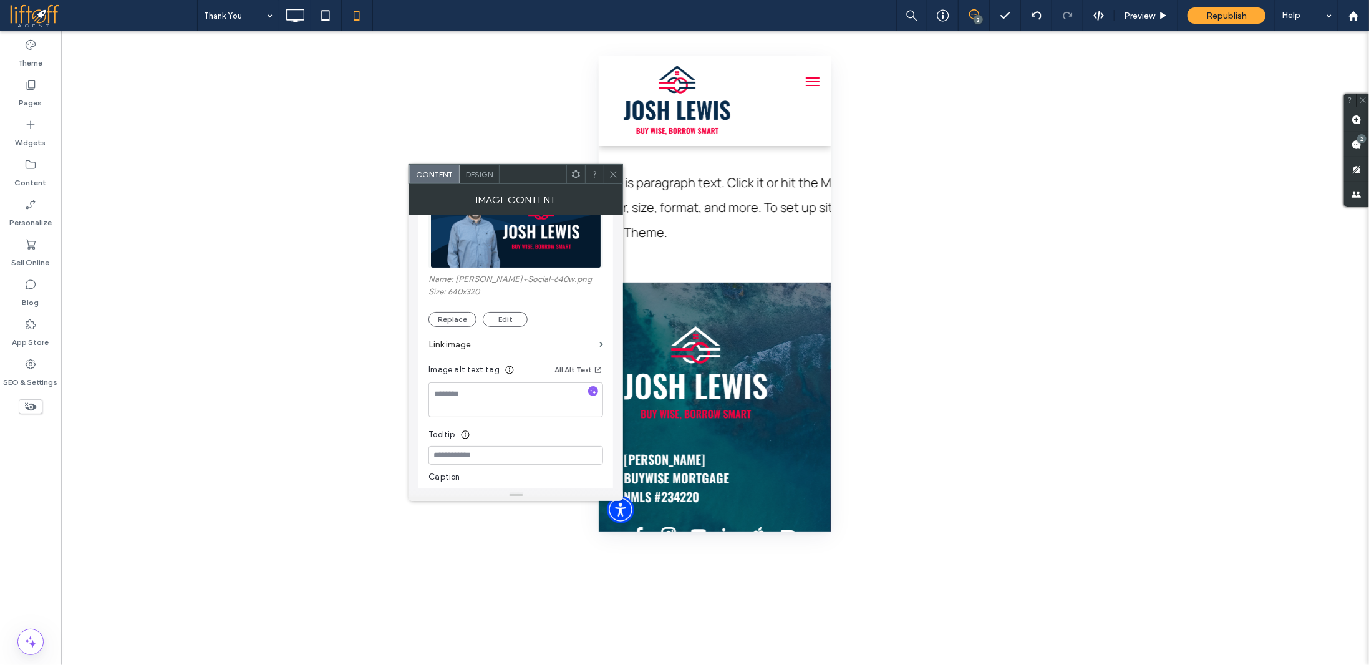
click at [482, 173] on span "Design" at bounding box center [479, 174] width 27 height 9
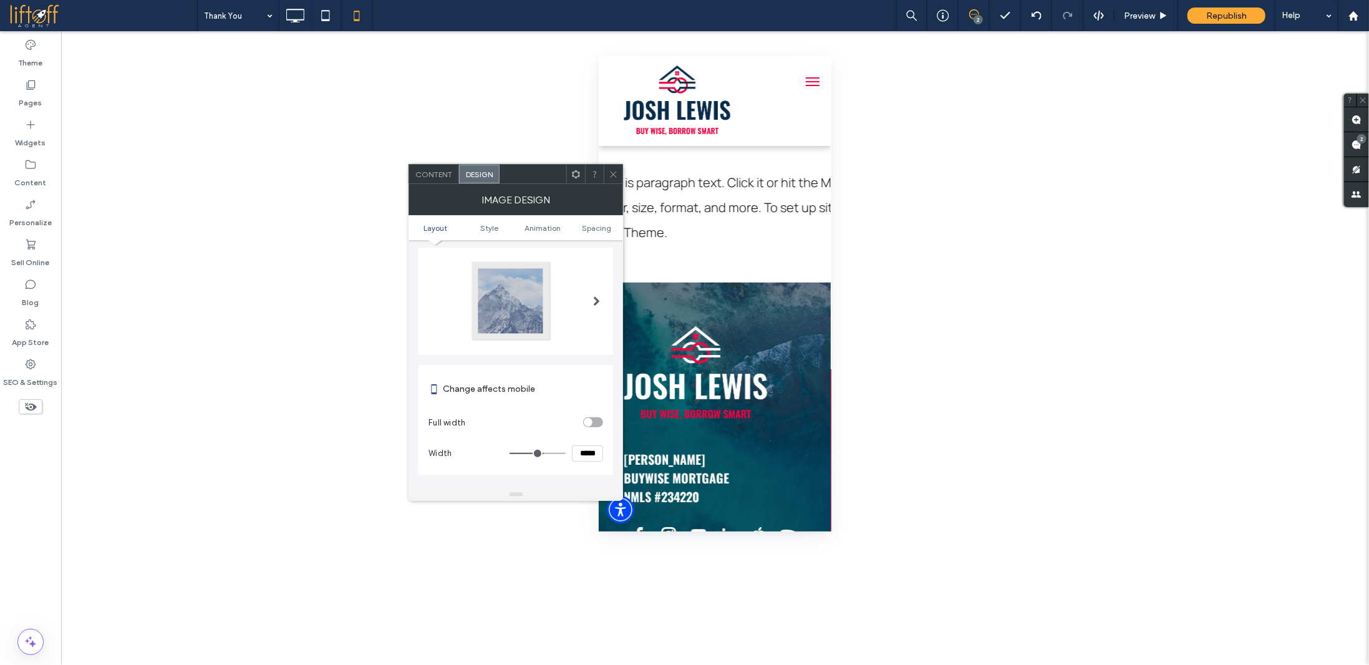
scroll to position [62, 0]
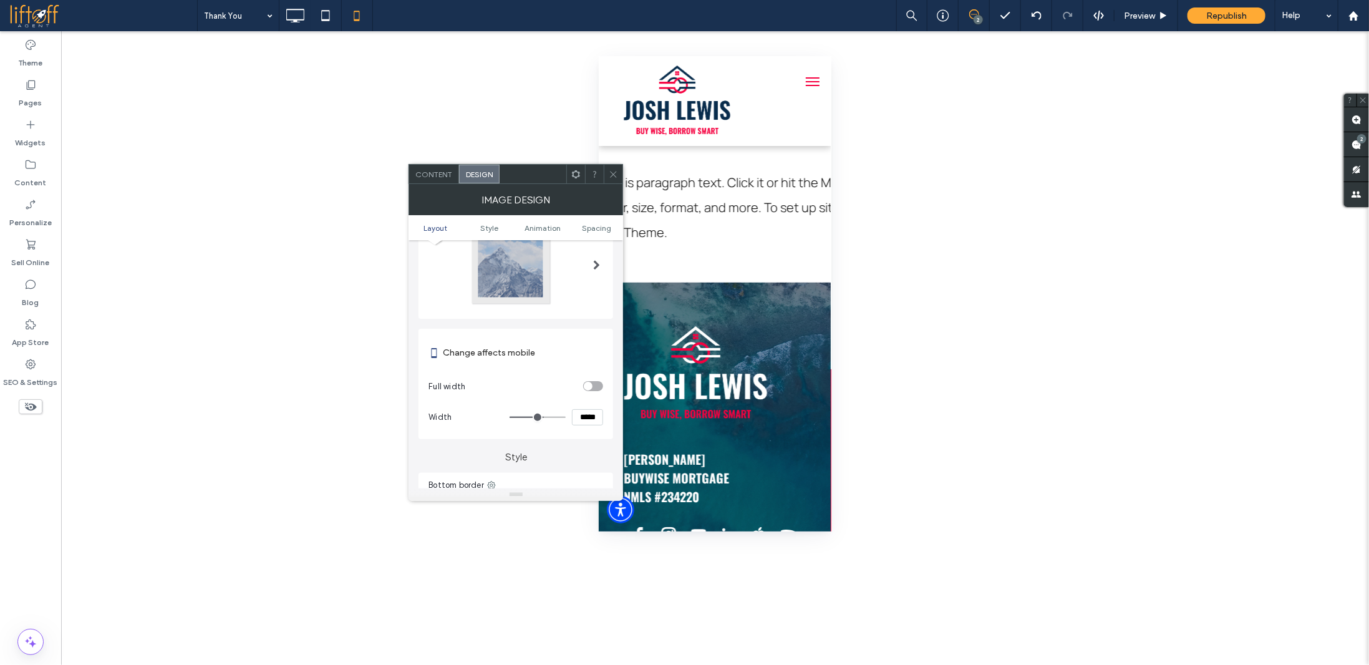
click at [590, 385] on div "toggle" at bounding box center [588, 386] width 9 height 9
click at [615, 170] on icon at bounding box center [613, 174] width 9 height 9
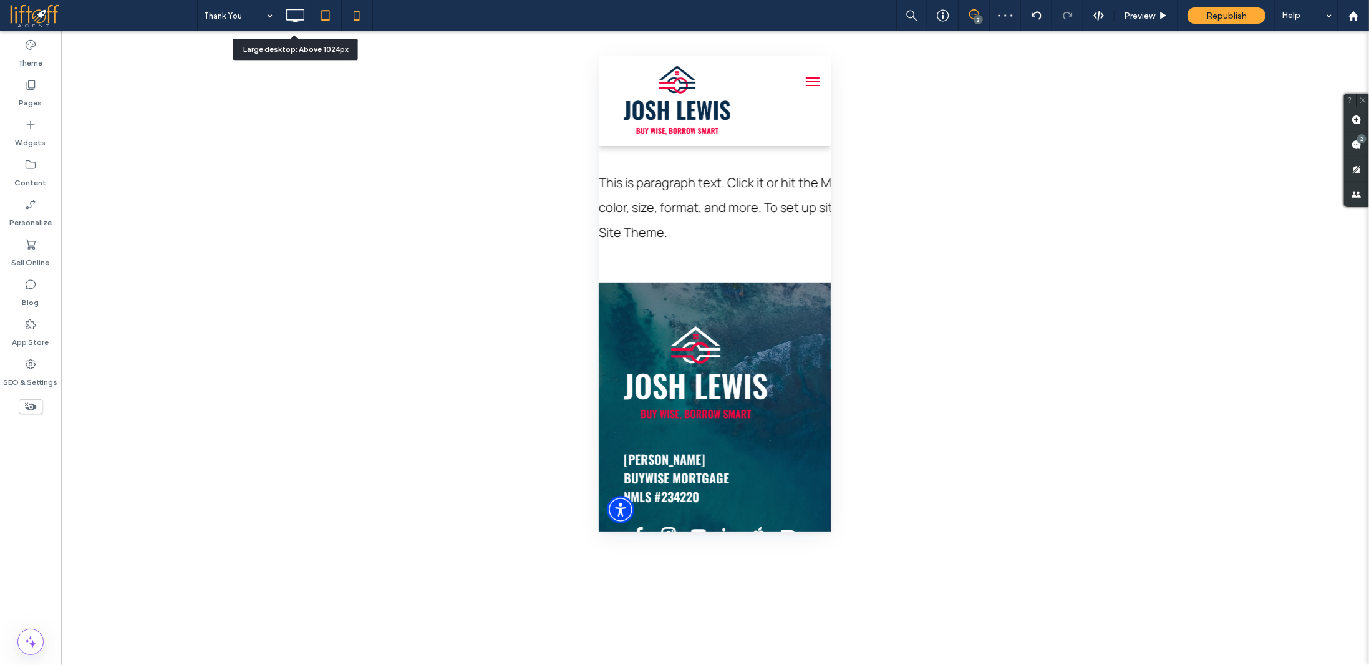
click at [321, 21] on icon at bounding box center [325, 15] width 25 height 25
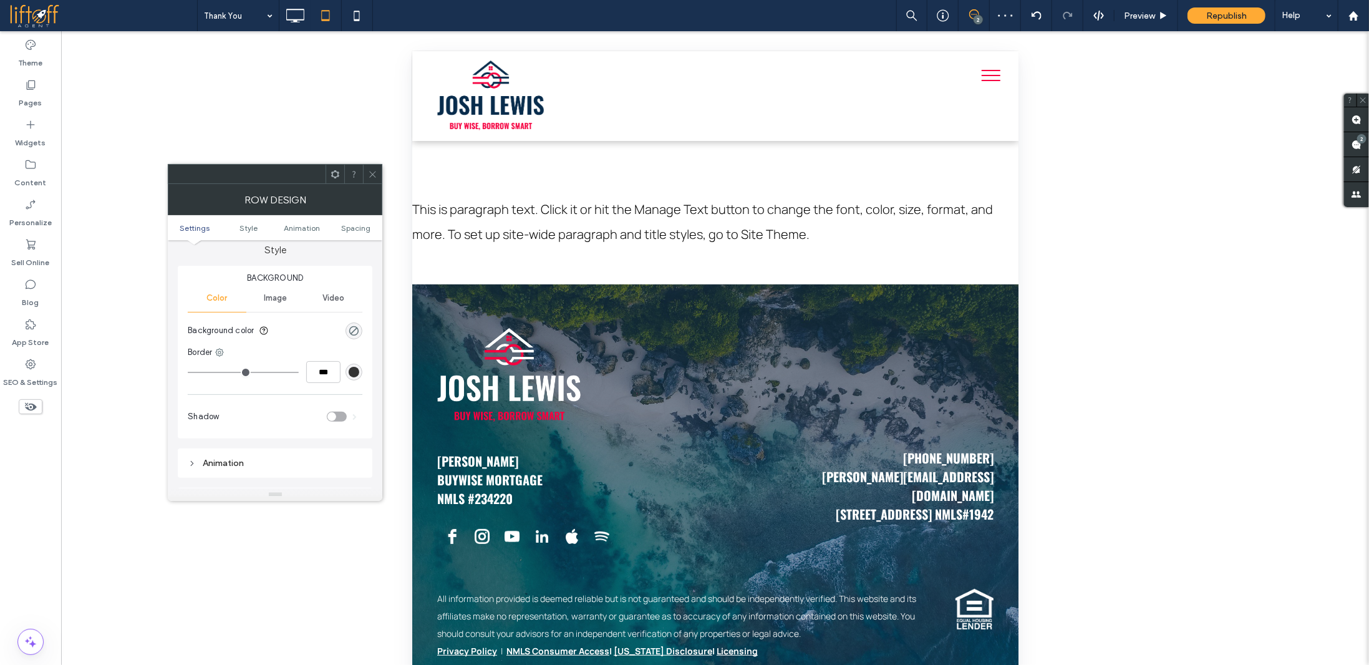
scroll to position [125, 0]
drag, startPoint x: 369, startPoint y: 175, endPoint x: 402, endPoint y: 185, distance: 33.8
click at [370, 175] on icon at bounding box center [372, 174] width 9 height 9
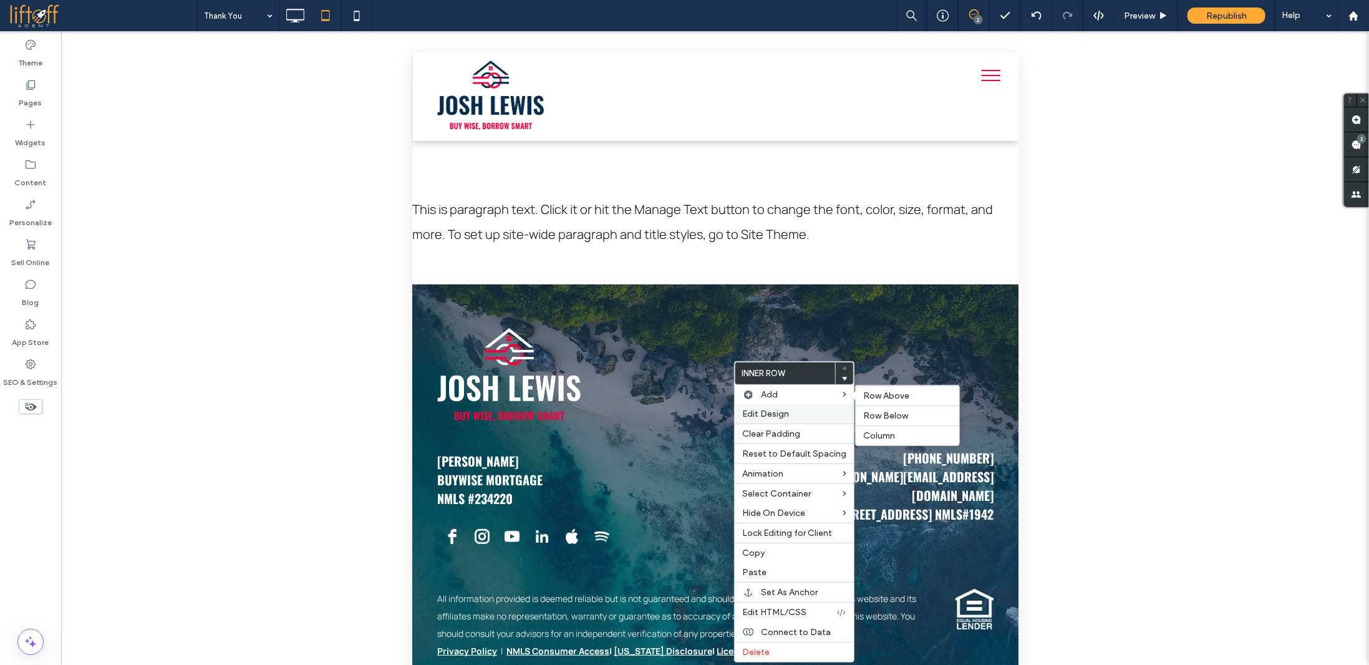
click at [787, 418] on span "Edit Design" at bounding box center [765, 414] width 47 height 11
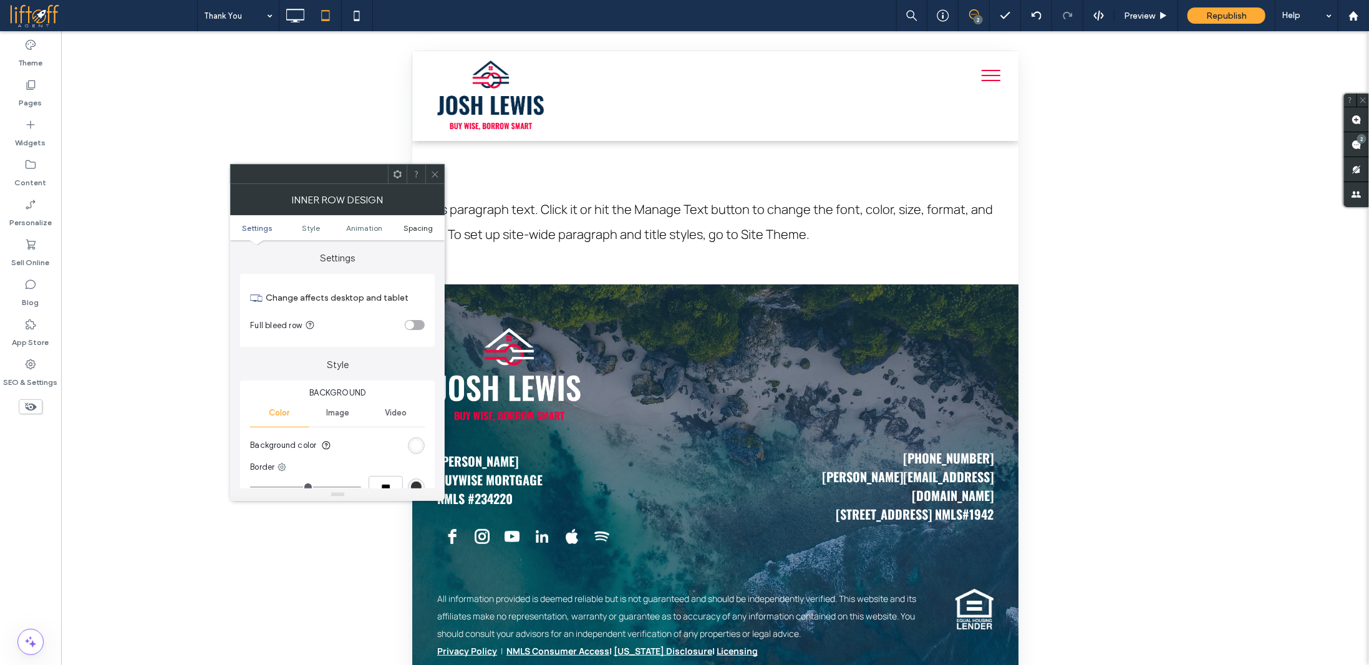
click at [414, 226] on span "Spacing" at bounding box center [418, 227] width 29 height 9
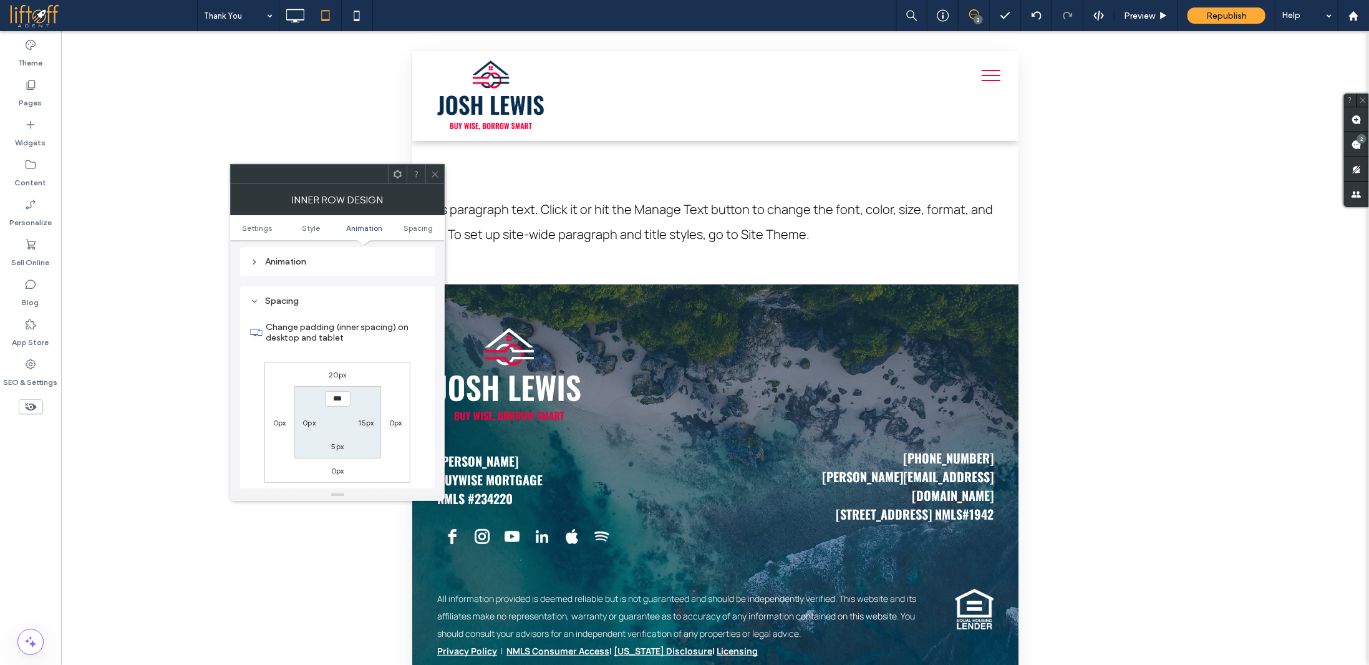
scroll to position [399, 0]
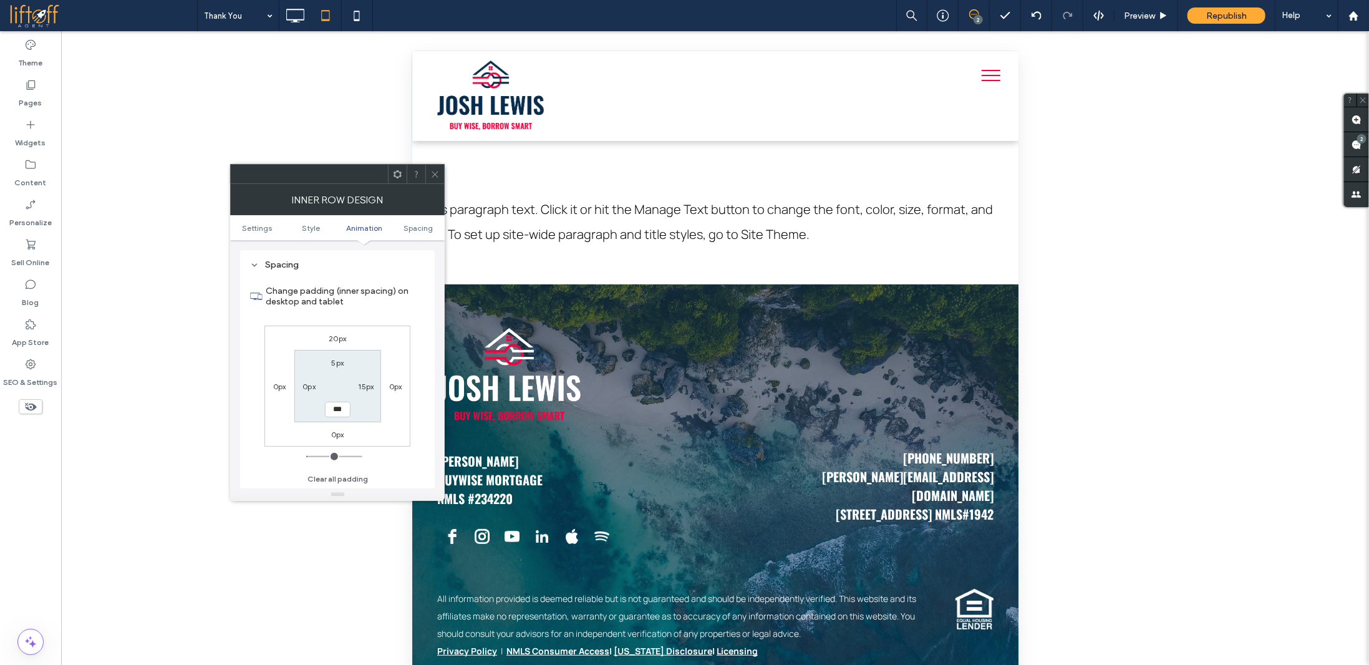
type input "*"
type input "**"
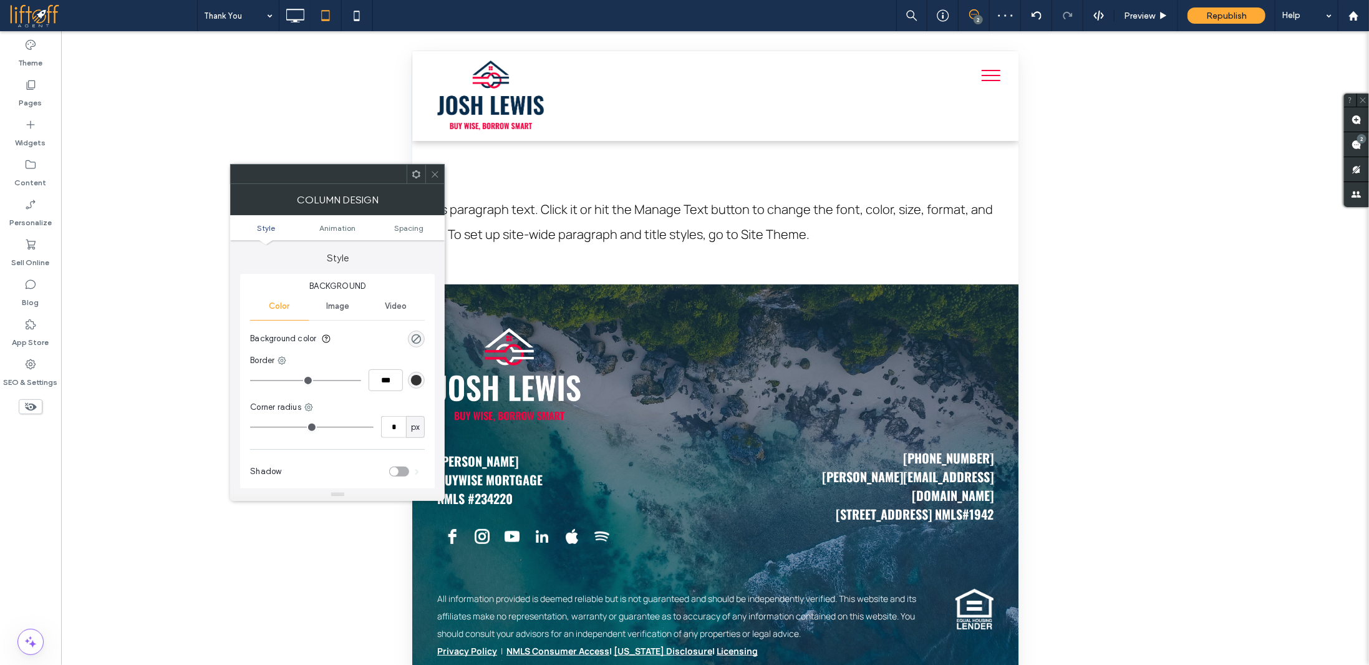
click at [405, 220] on ul "Style Animation Spacing" at bounding box center [337, 227] width 215 height 25
click at [433, 176] on use at bounding box center [435, 174] width 6 height 6
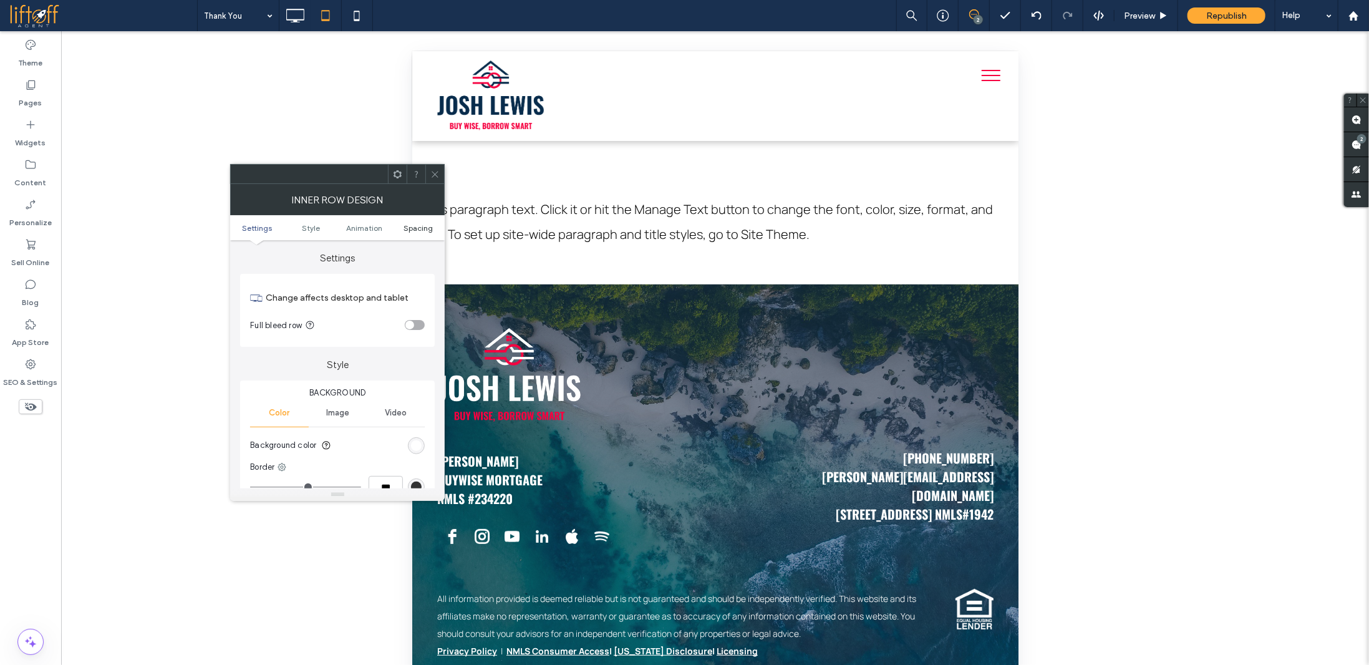
click at [427, 229] on span "Spacing" at bounding box center [418, 227] width 29 height 9
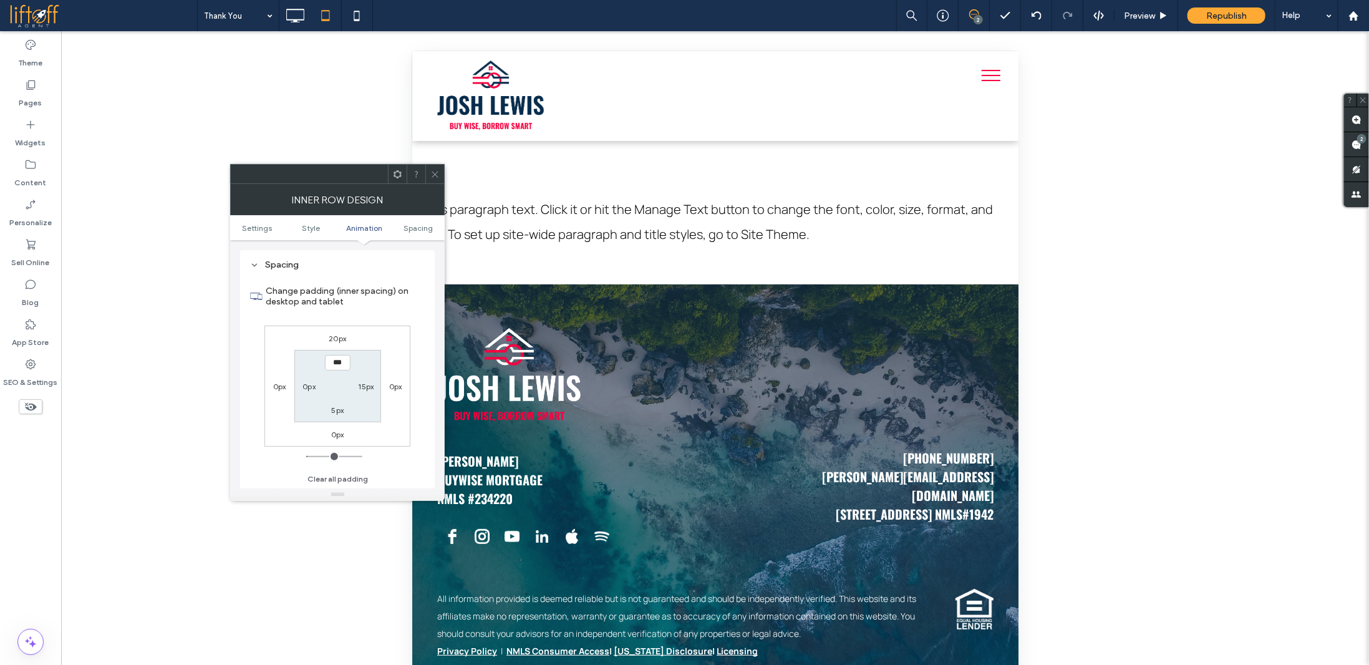
click at [307, 388] on label "0px" at bounding box center [309, 386] width 13 height 9
type input "*"
type input "**"
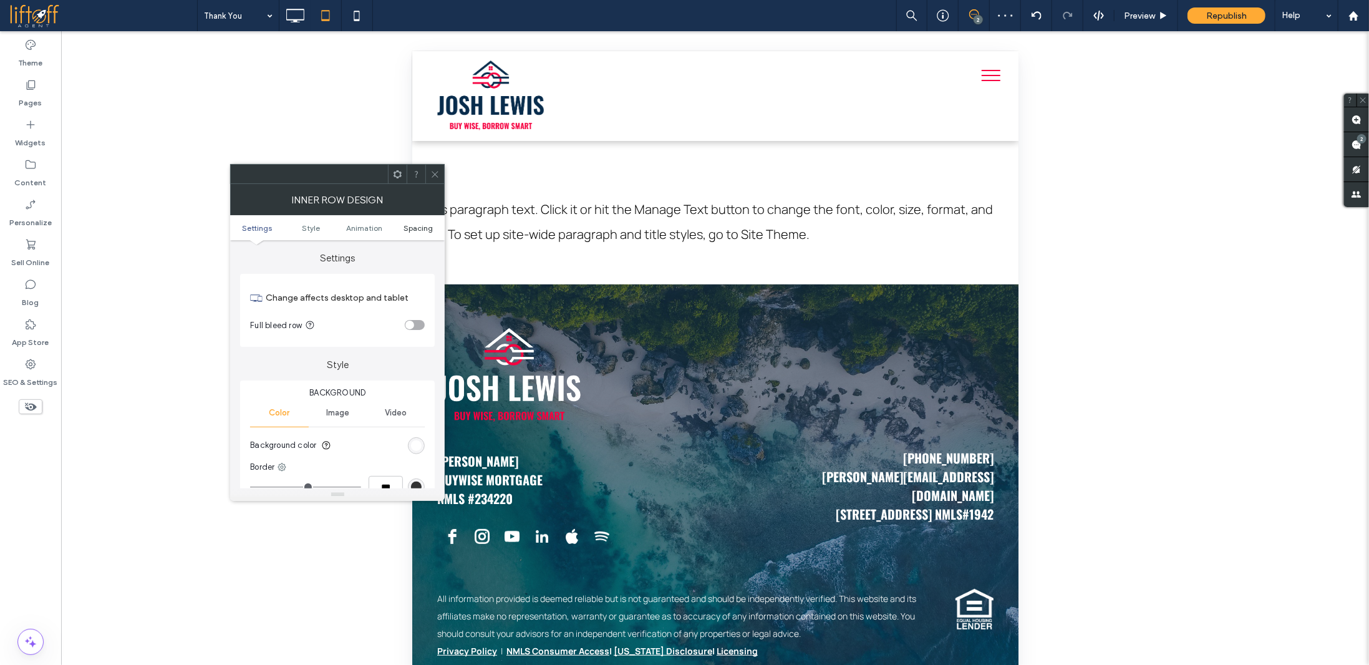
click at [412, 230] on ul "Settings Style Animation Spacing" at bounding box center [337, 227] width 215 height 25
click at [412, 230] on span "Spacing" at bounding box center [418, 227] width 29 height 9
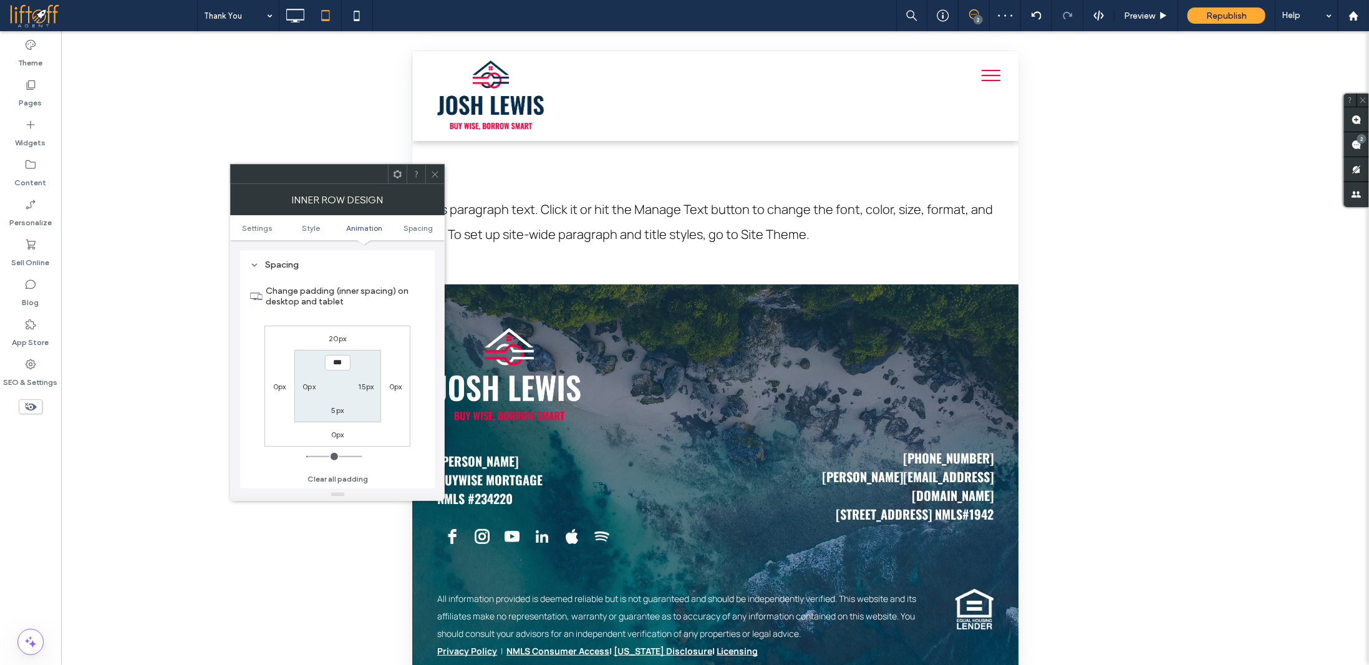
click at [305, 394] on section "*** 15px 5px 0px" at bounding box center [337, 386] width 87 height 72
click at [308, 388] on label "0px" at bounding box center [309, 386] width 13 height 9
type input "*"
type input "**"
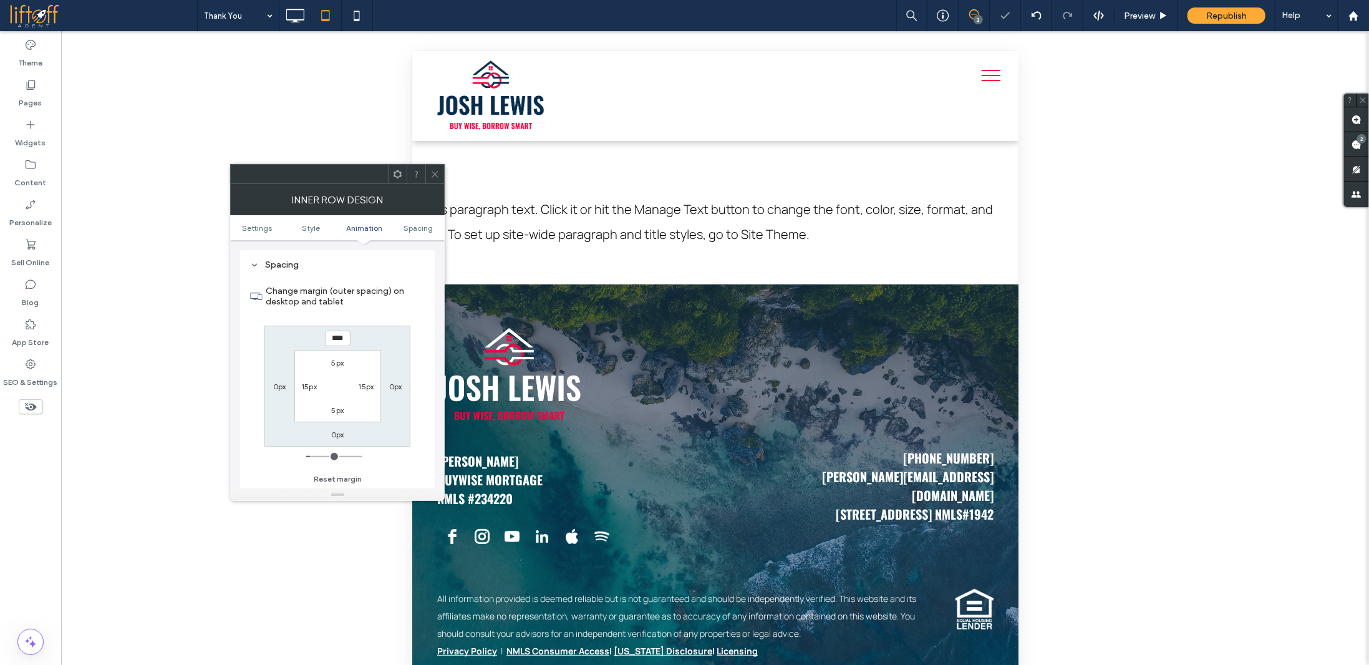
click at [431, 180] on span at bounding box center [434, 174] width 9 height 19
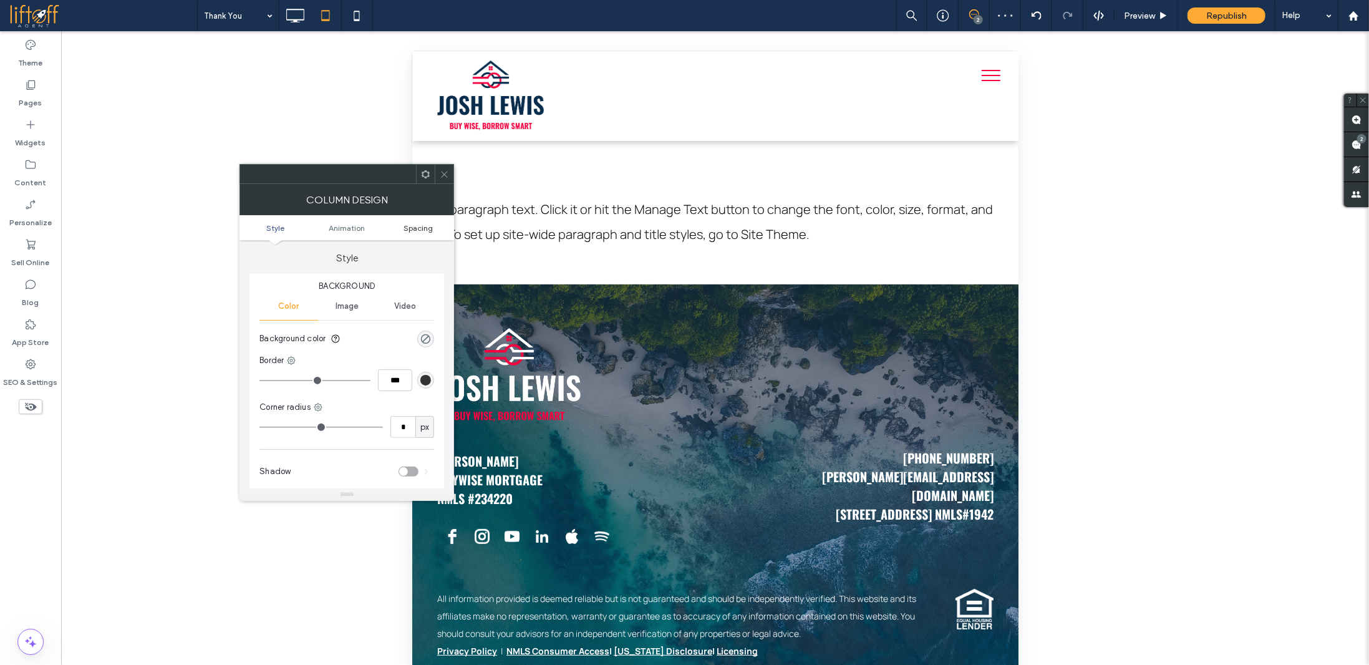
click at [425, 230] on span "Spacing" at bounding box center [418, 227] width 29 height 9
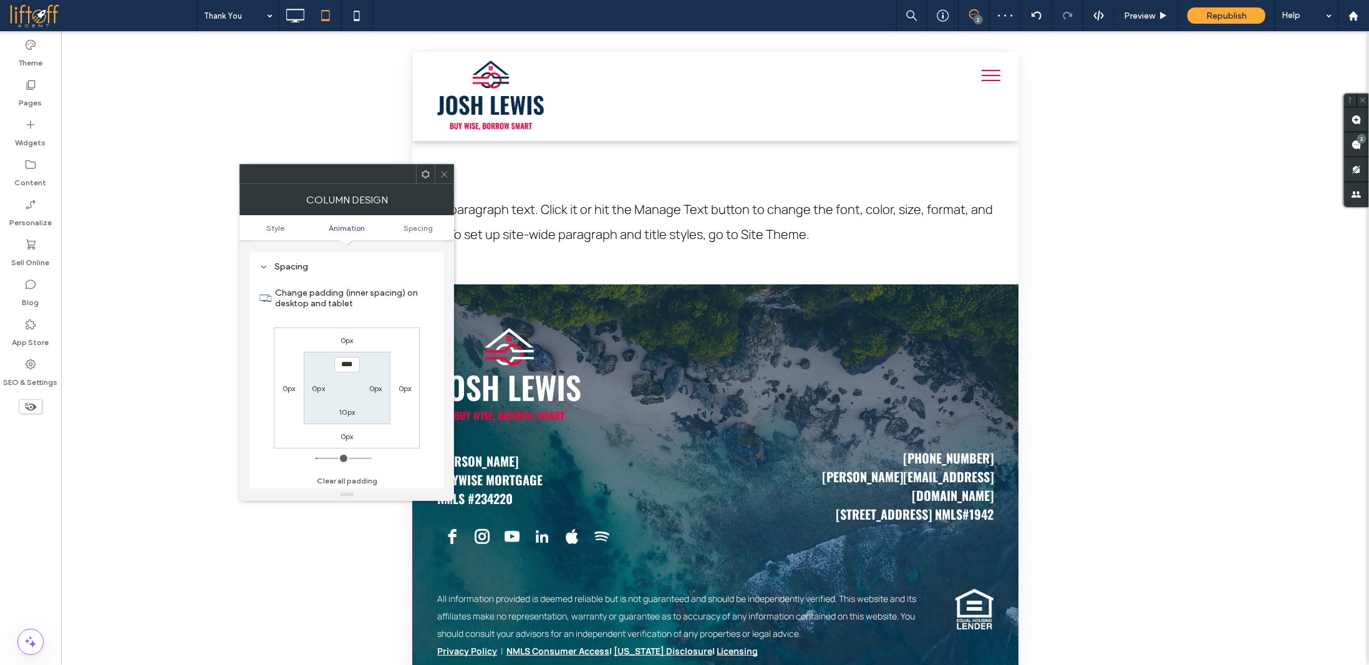
scroll to position [293, 0]
click at [375, 384] on label "0px" at bounding box center [375, 386] width 13 height 9
type input "*"
type input "***"
type input "*"
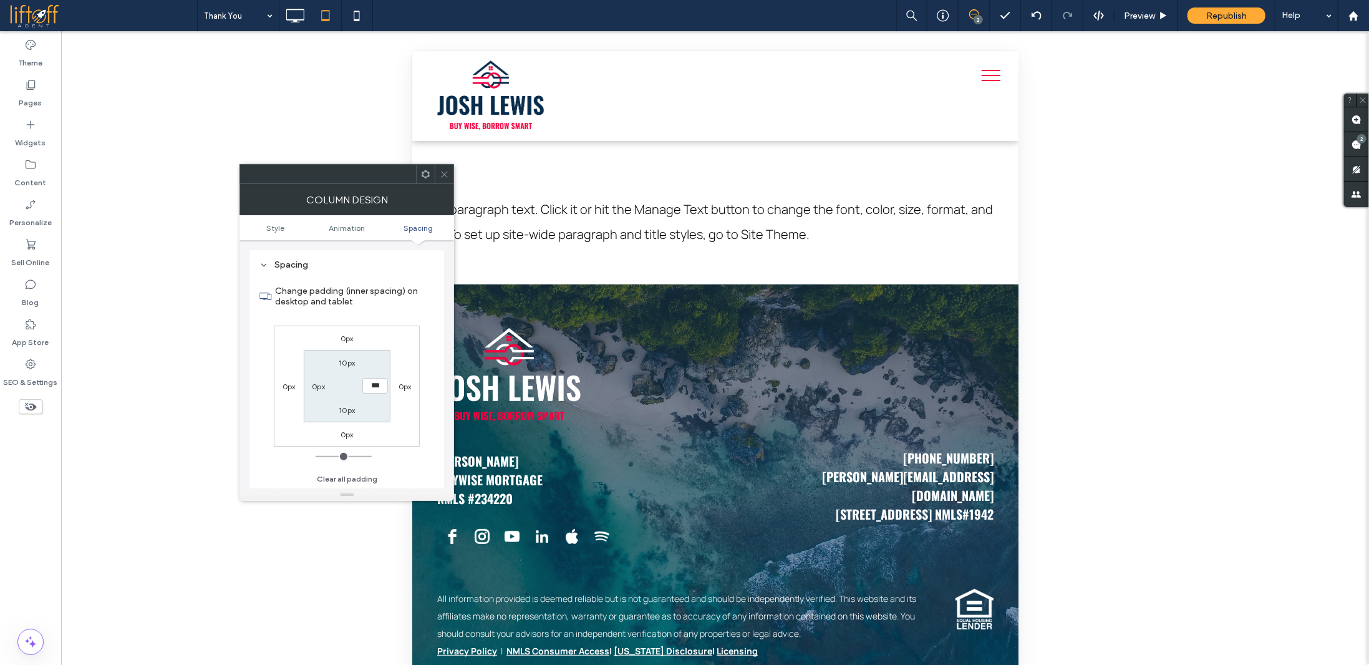
type input "***"
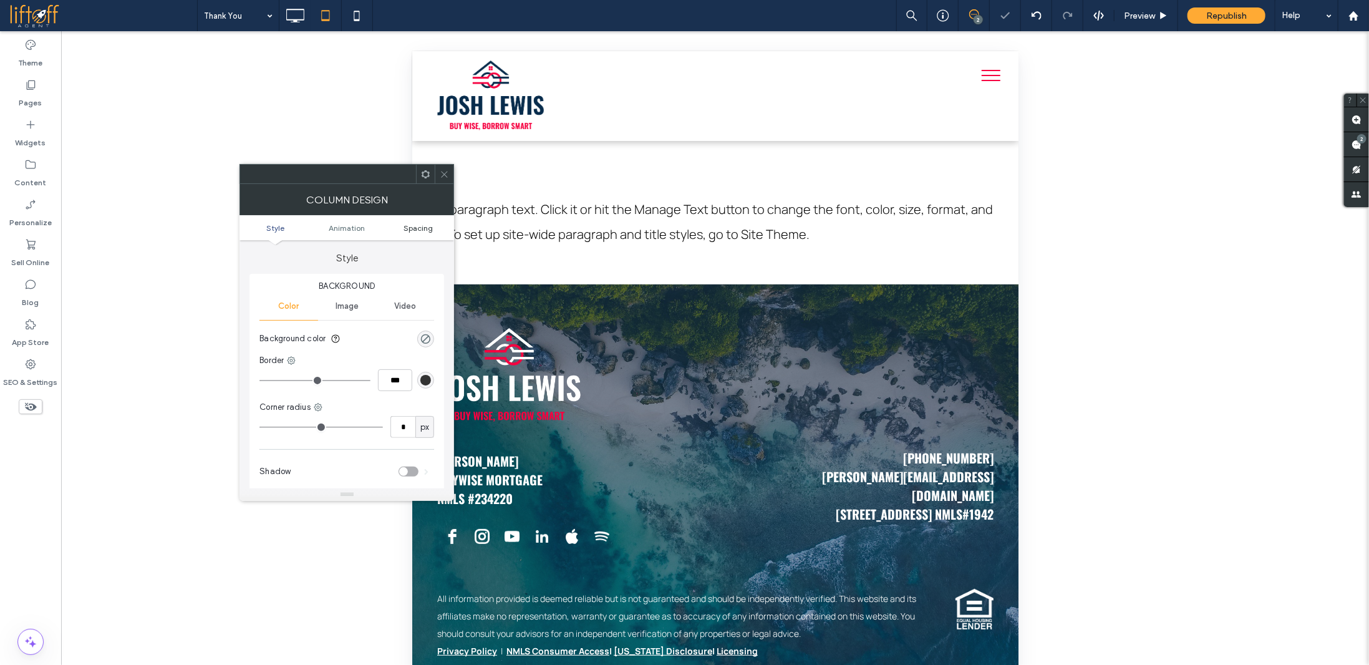
click at [428, 226] on span "Spacing" at bounding box center [418, 227] width 29 height 9
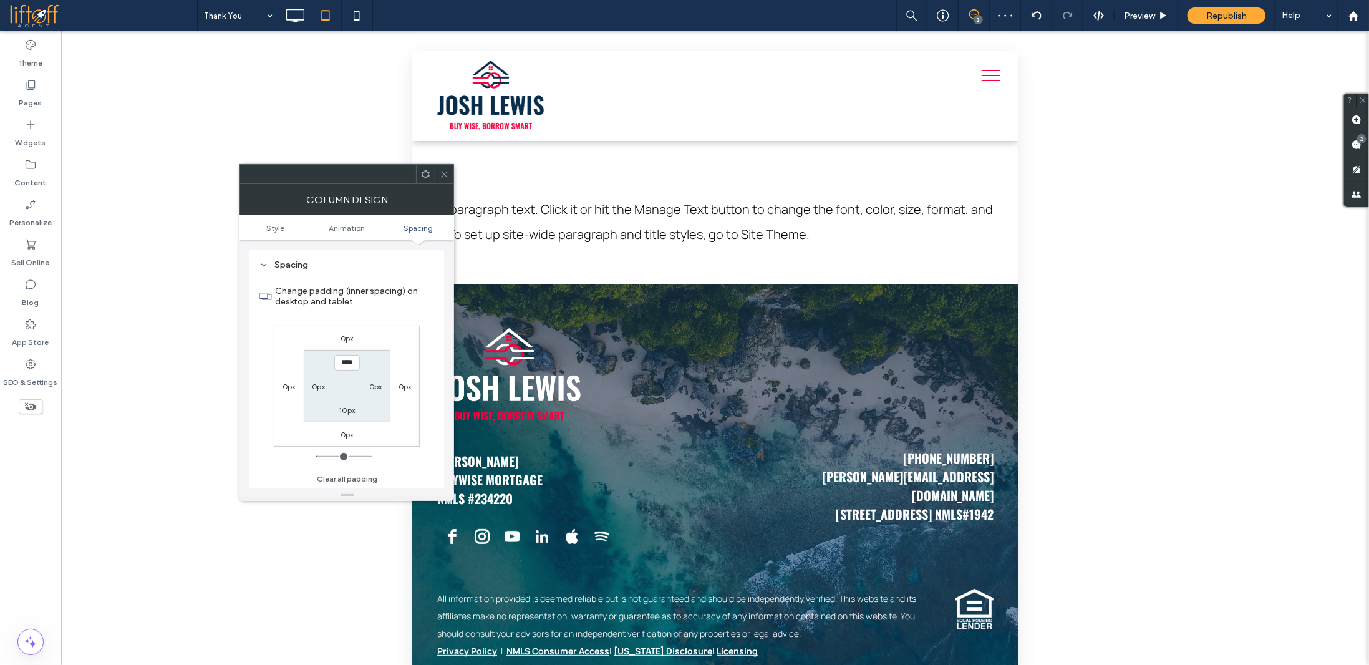
click at [371, 387] on label "0px" at bounding box center [375, 386] width 13 height 9
type input "*"
type input "***"
type input "*"
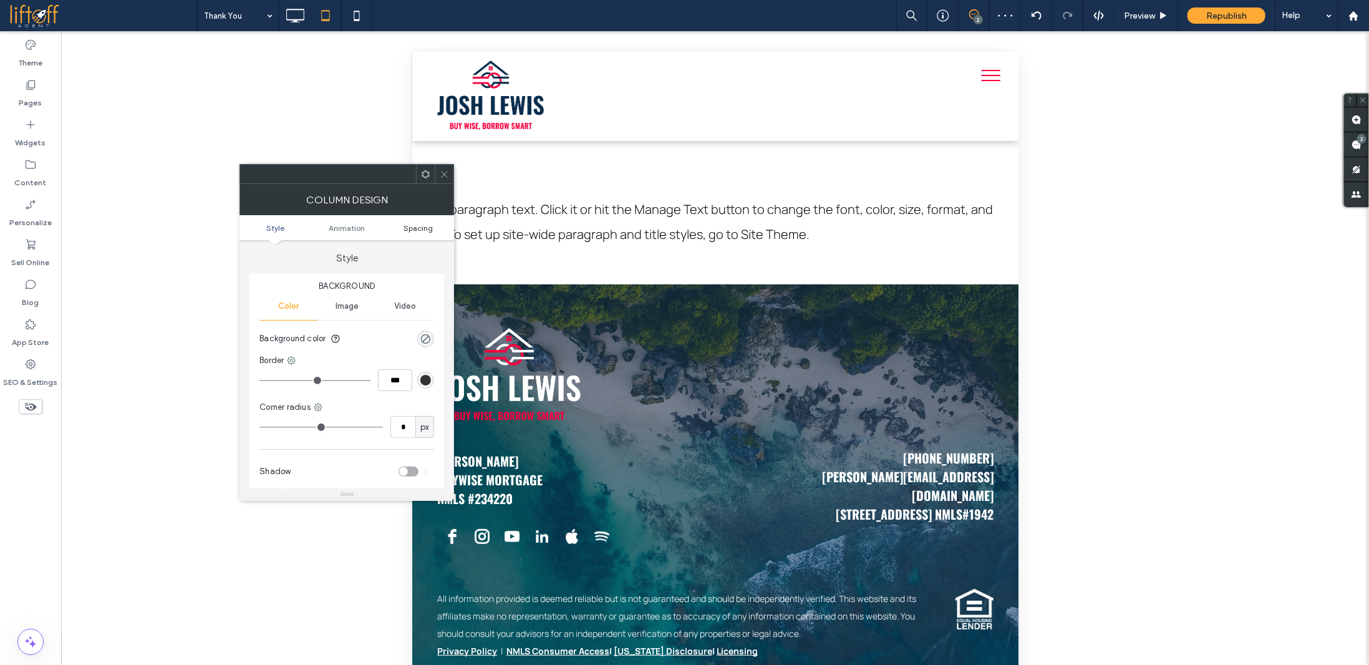
click at [429, 228] on span "Spacing" at bounding box center [418, 227] width 29 height 9
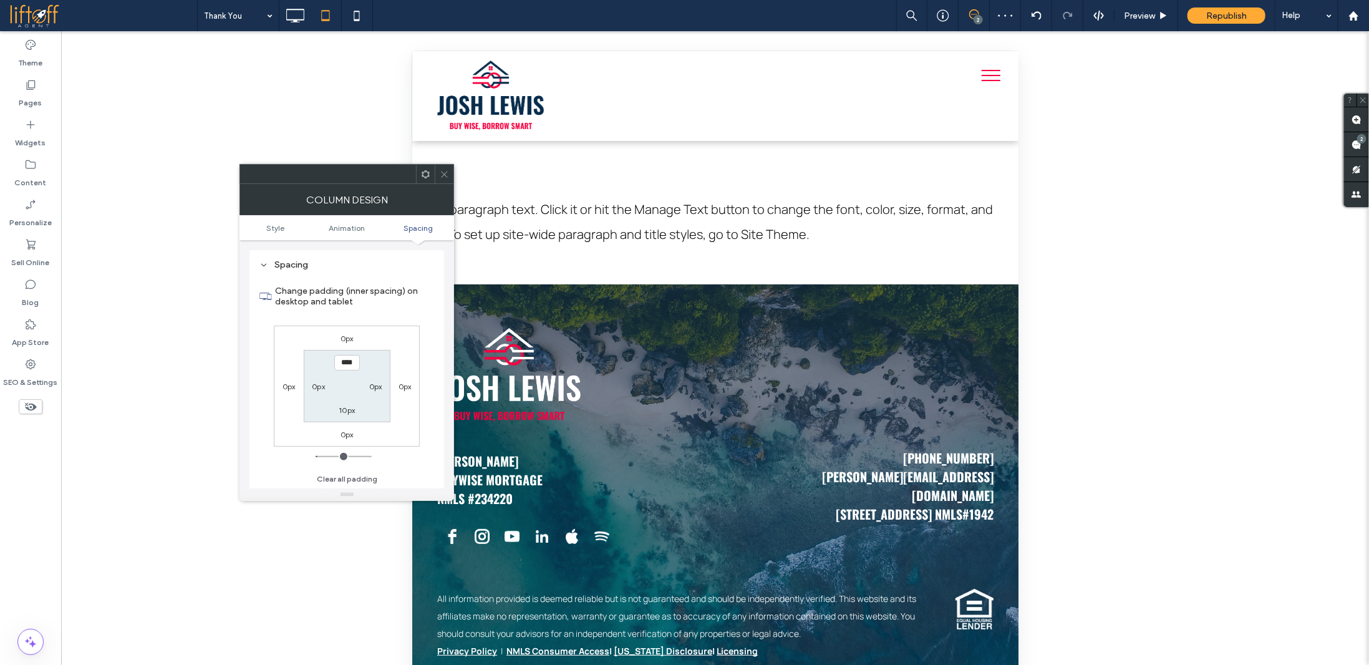
click at [374, 385] on label "0px" at bounding box center [375, 386] width 13 height 9
type input "*"
type input "***"
type input "*"
click at [442, 174] on icon at bounding box center [444, 174] width 9 height 9
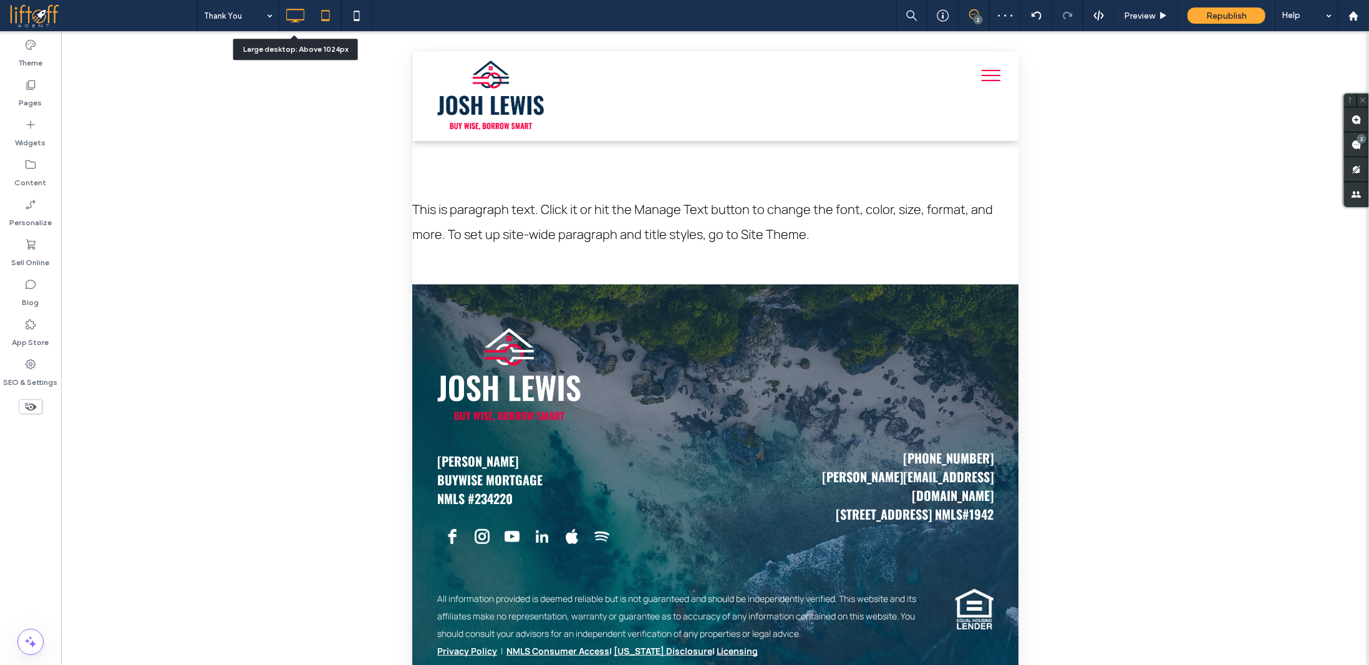
click at [300, 17] on icon at bounding box center [295, 15] width 25 height 25
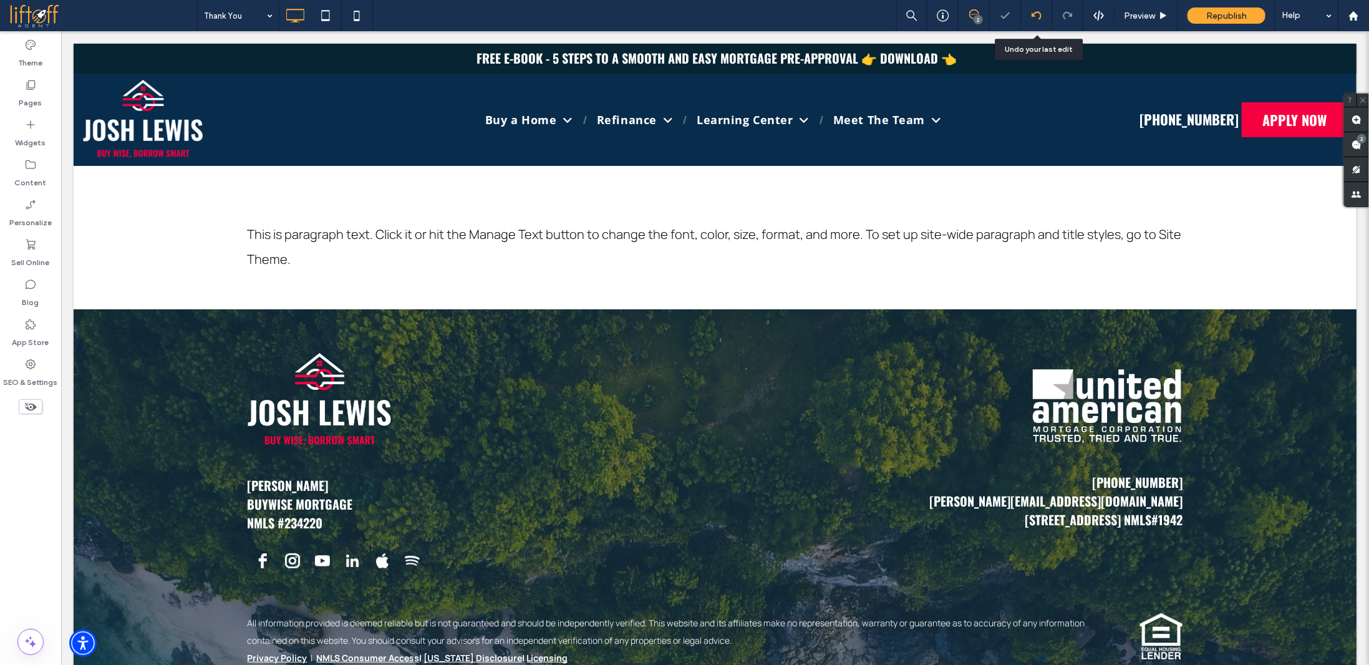
click at [1036, 16] on use at bounding box center [1036, 15] width 10 height 8
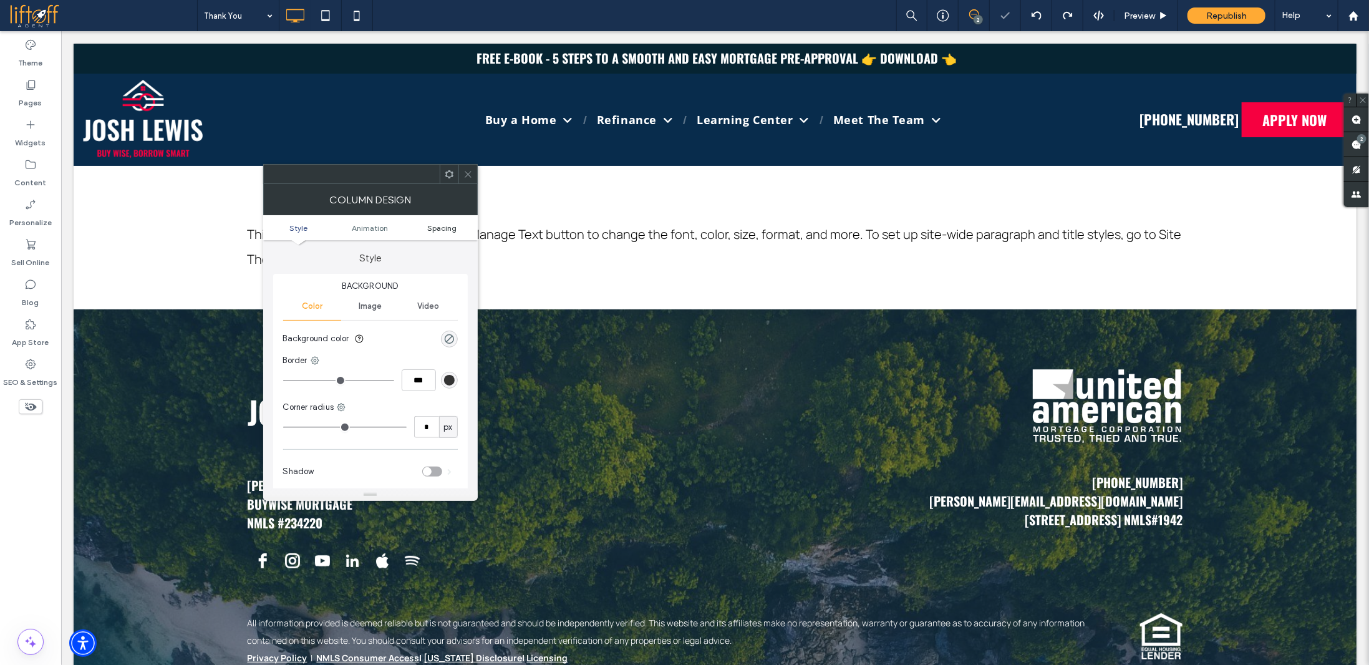
click at [432, 228] on span "Spacing" at bounding box center [441, 227] width 29 height 9
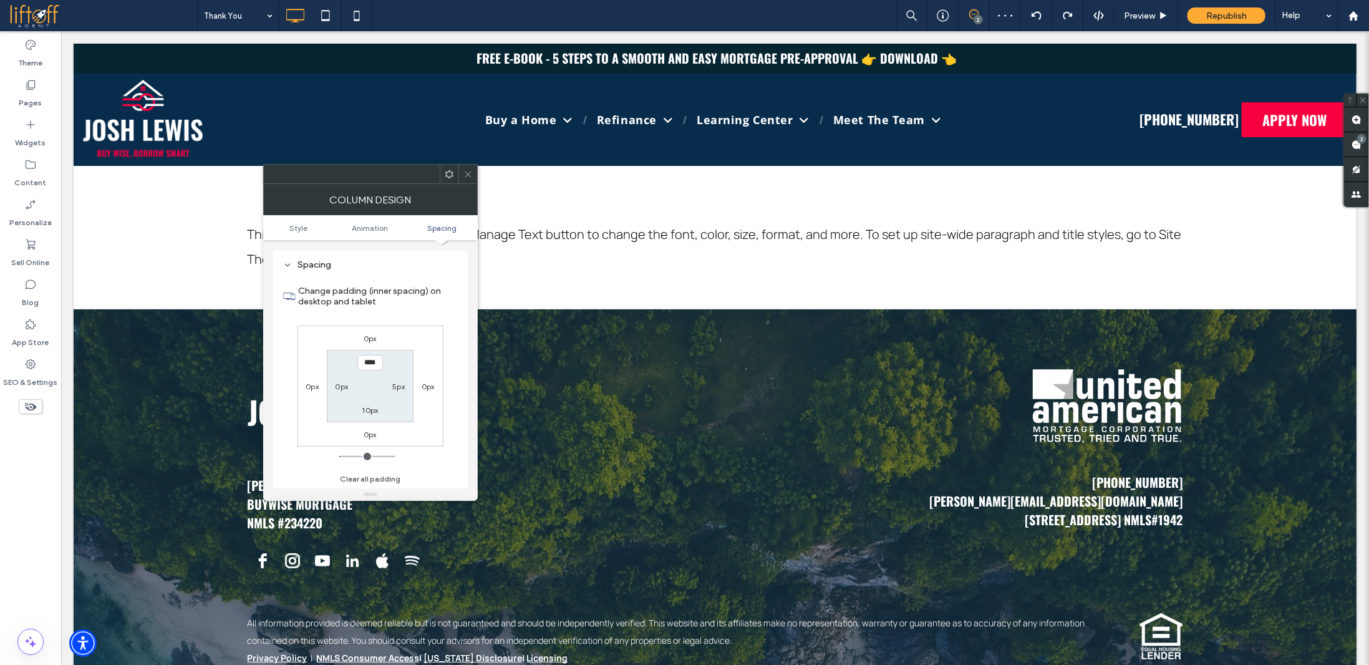
click at [470, 173] on icon at bounding box center [468, 174] width 9 height 9
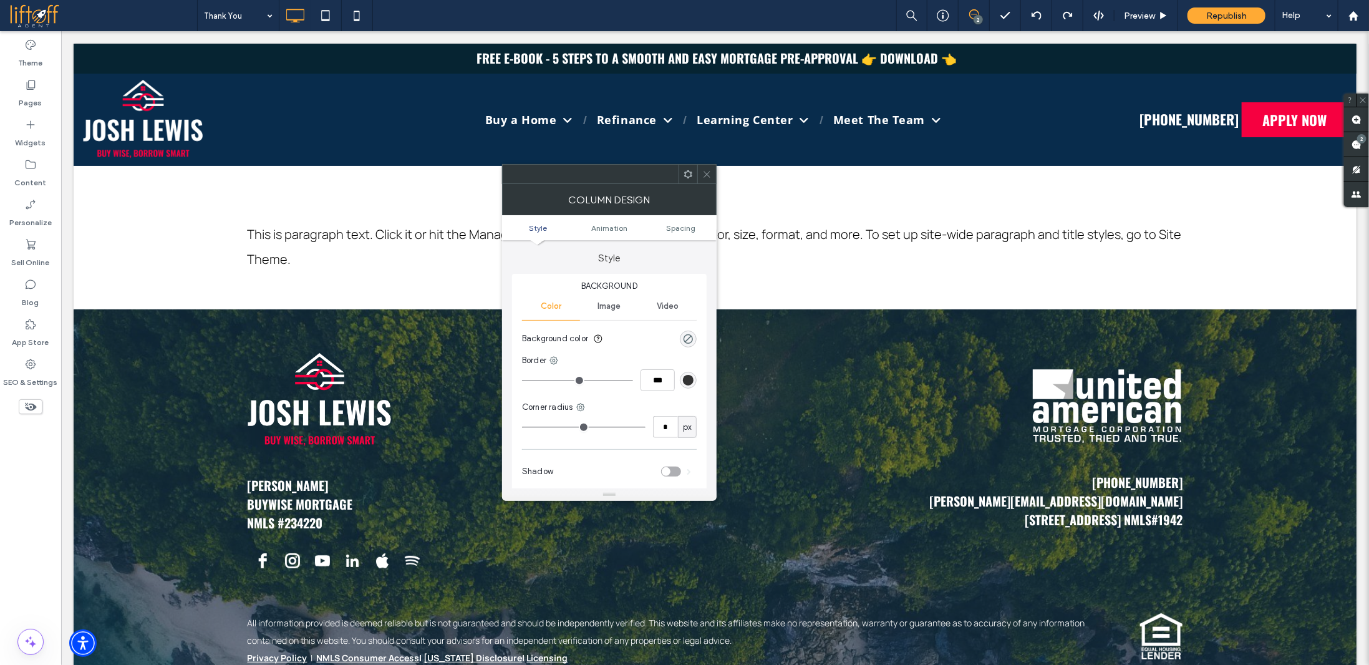
click at [712, 174] on div at bounding box center [706, 174] width 19 height 19
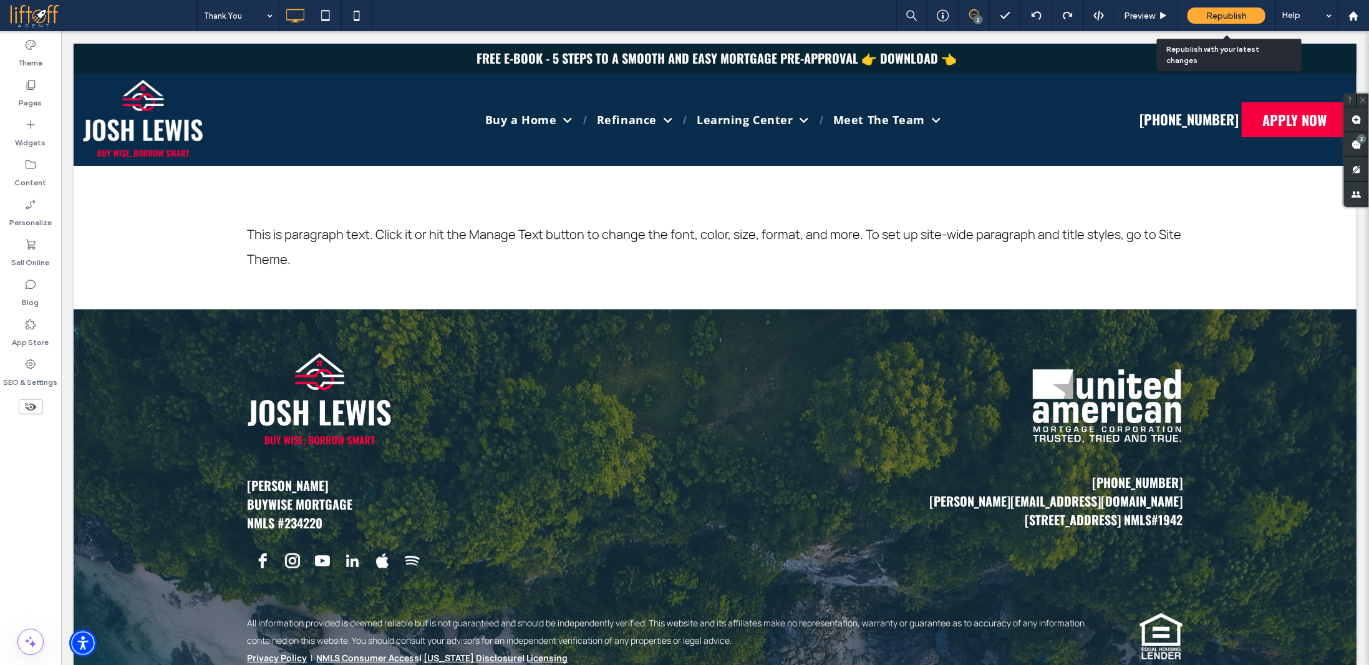
click at [1211, 14] on span "Republish" at bounding box center [1227, 16] width 41 height 11
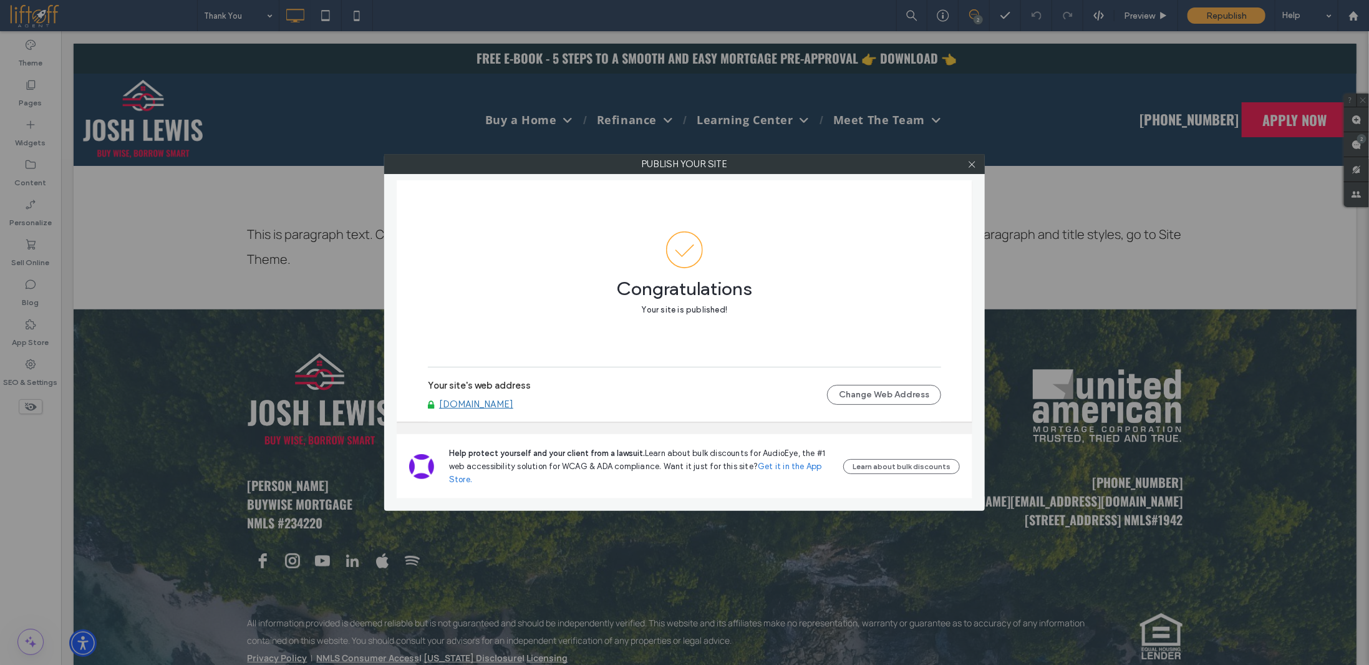
click at [457, 233] on span at bounding box center [684, 249] width 513 height 37
click at [975, 163] on icon at bounding box center [972, 164] width 9 height 9
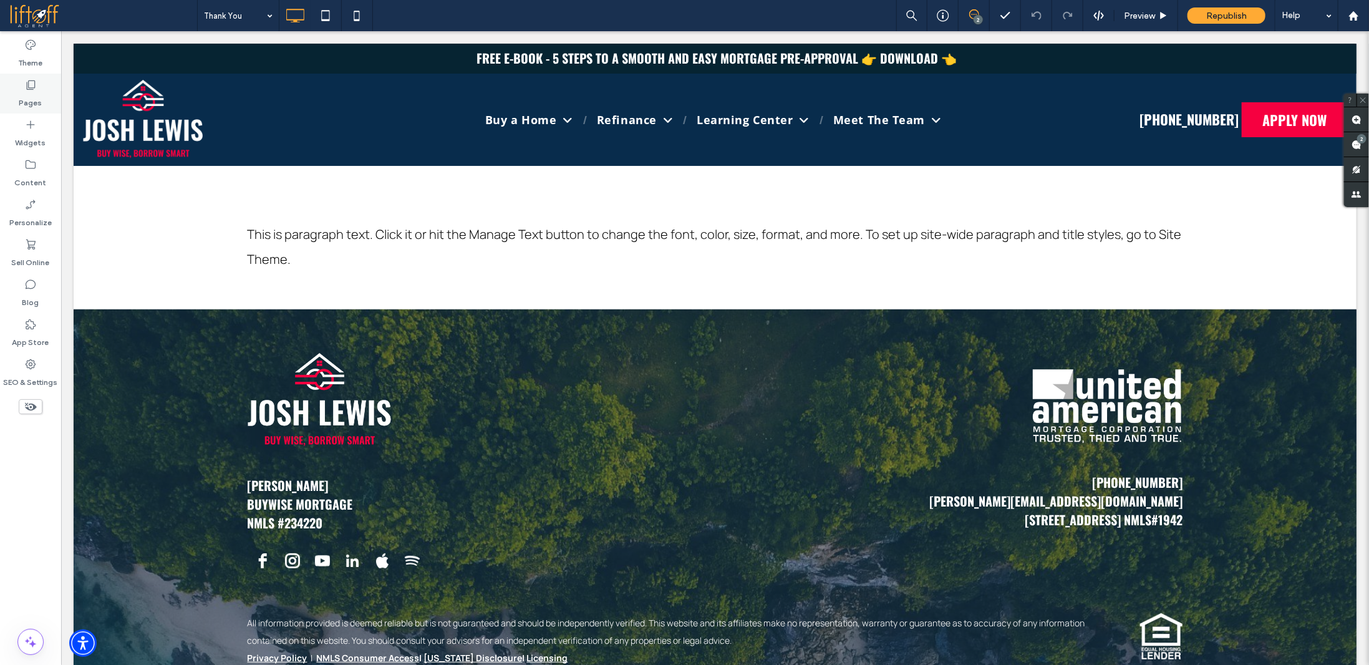
click at [24, 98] on label "Pages" at bounding box center [30, 99] width 23 height 17
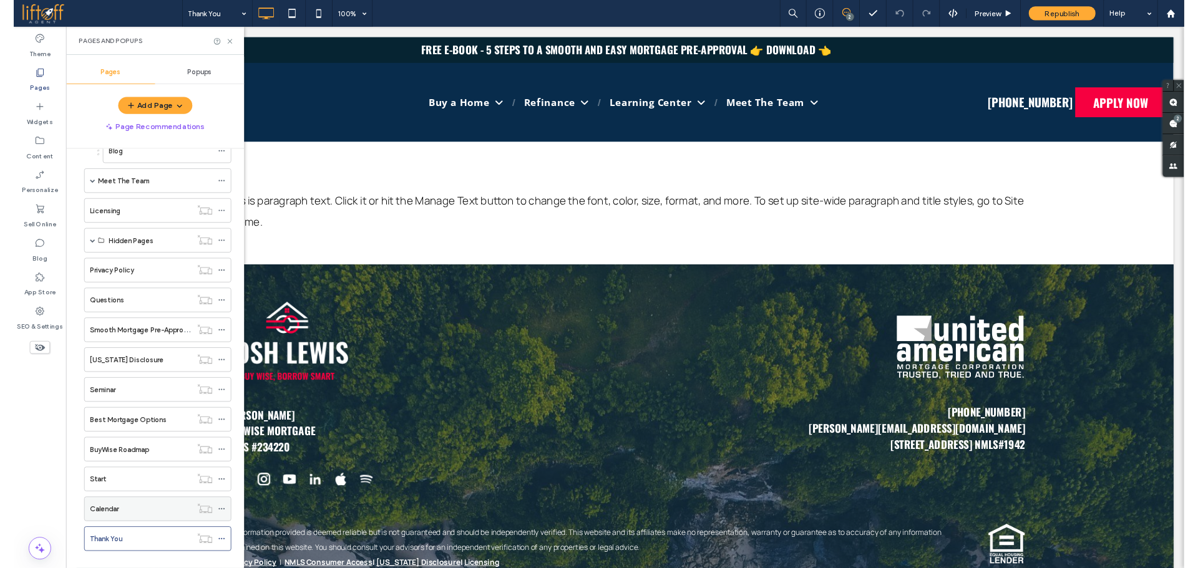
scroll to position [398, 0]
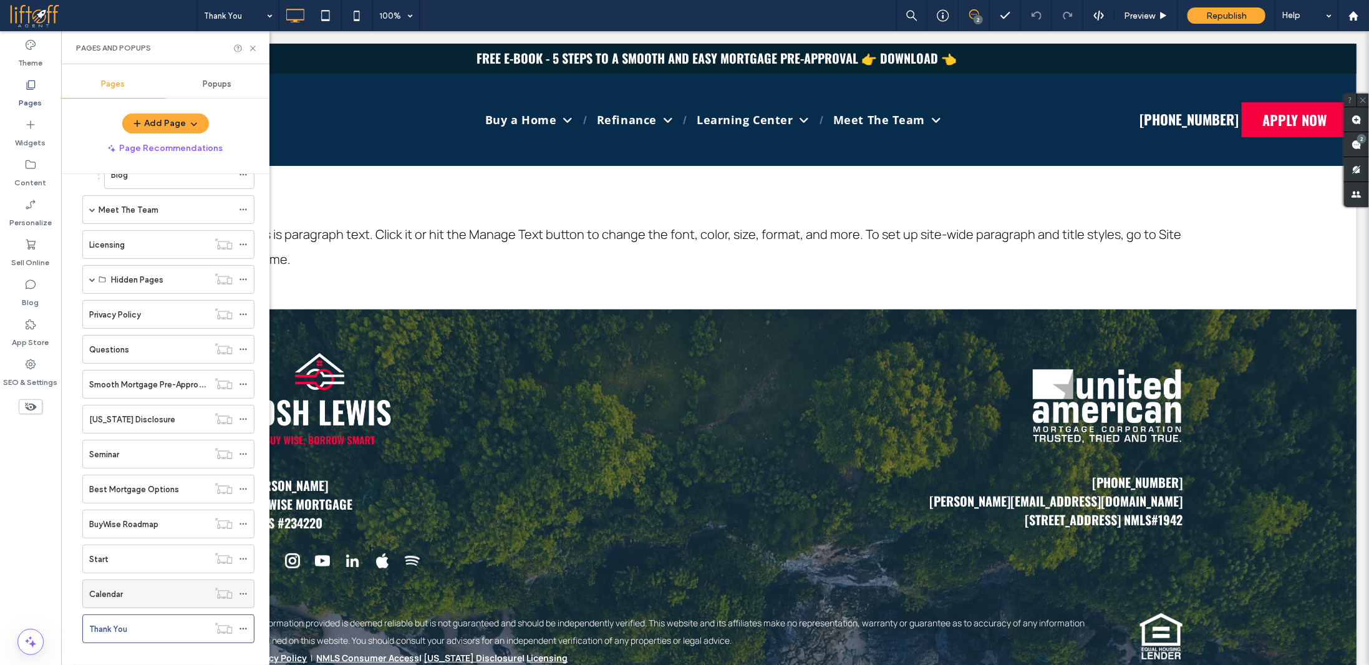
click at [180, 588] on div "Calendar" at bounding box center [148, 594] width 119 height 13
click at [243, 593] on use at bounding box center [243, 594] width 7 height 2
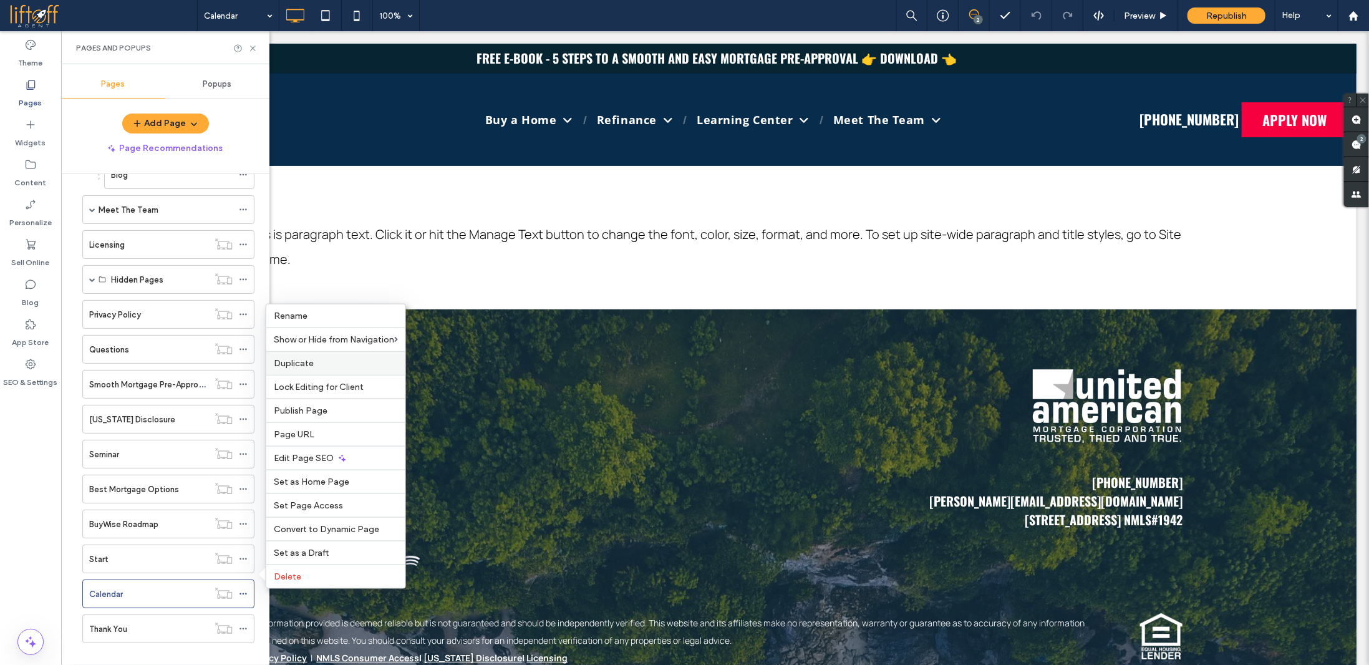
click at [315, 367] on label "Duplicate" at bounding box center [336, 363] width 124 height 11
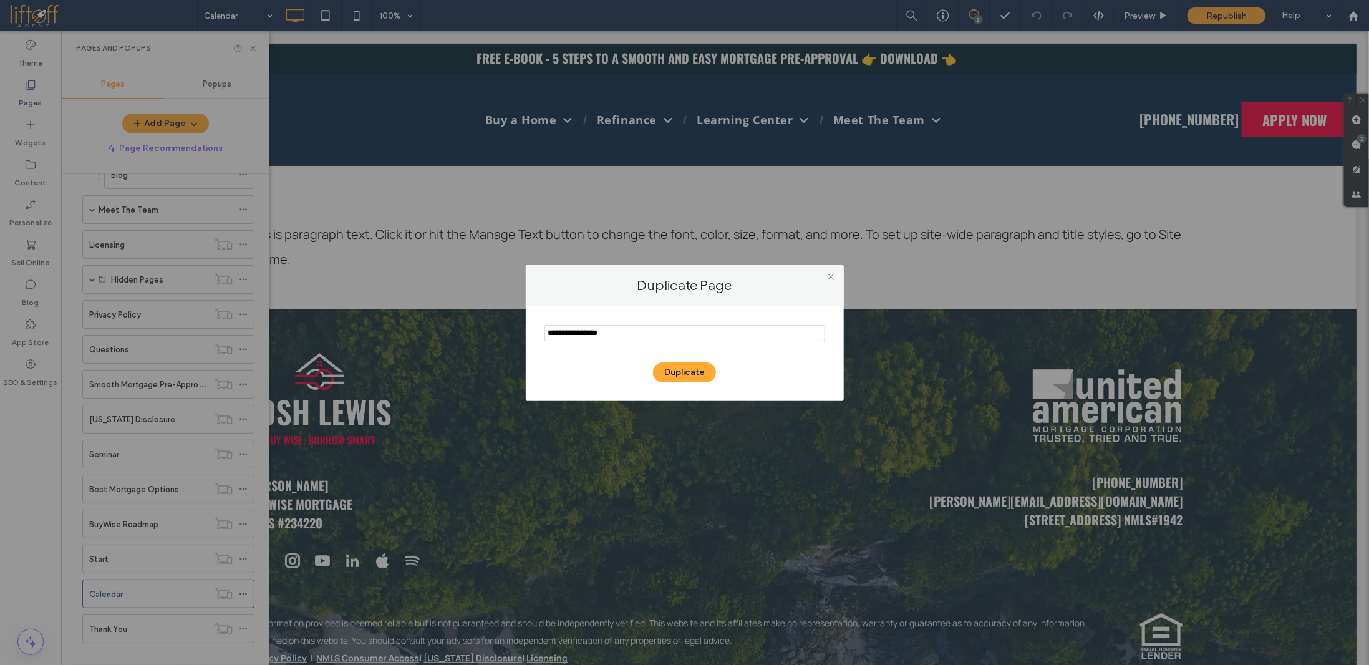
type input "*"
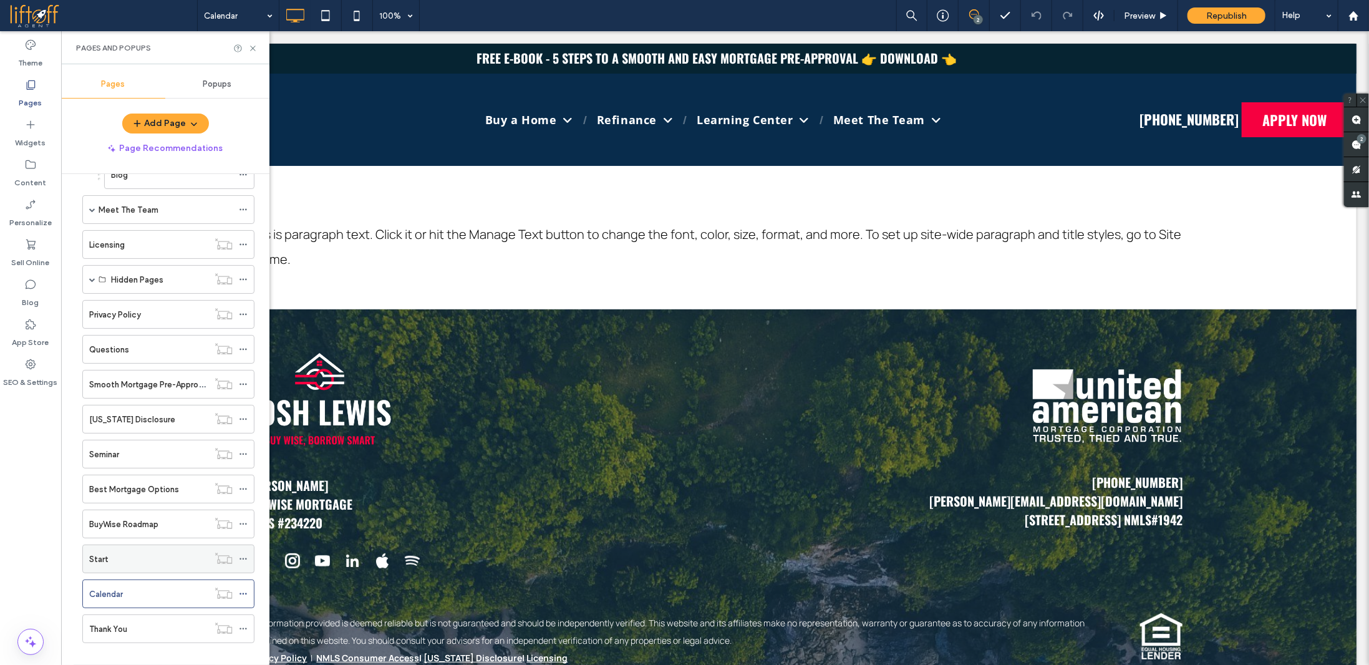
click at [178, 553] on div "Start" at bounding box center [148, 559] width 119 height 13
click at [164, 588] on div "Calendar" at bounding box center [148, 594] width 119 height 13
click at [178, 615] on div "Thank You" at bounding box center [148, 628] width 119 height 27
click at [251, 49] on use at bounding box center [252, 48] width 5 height 5
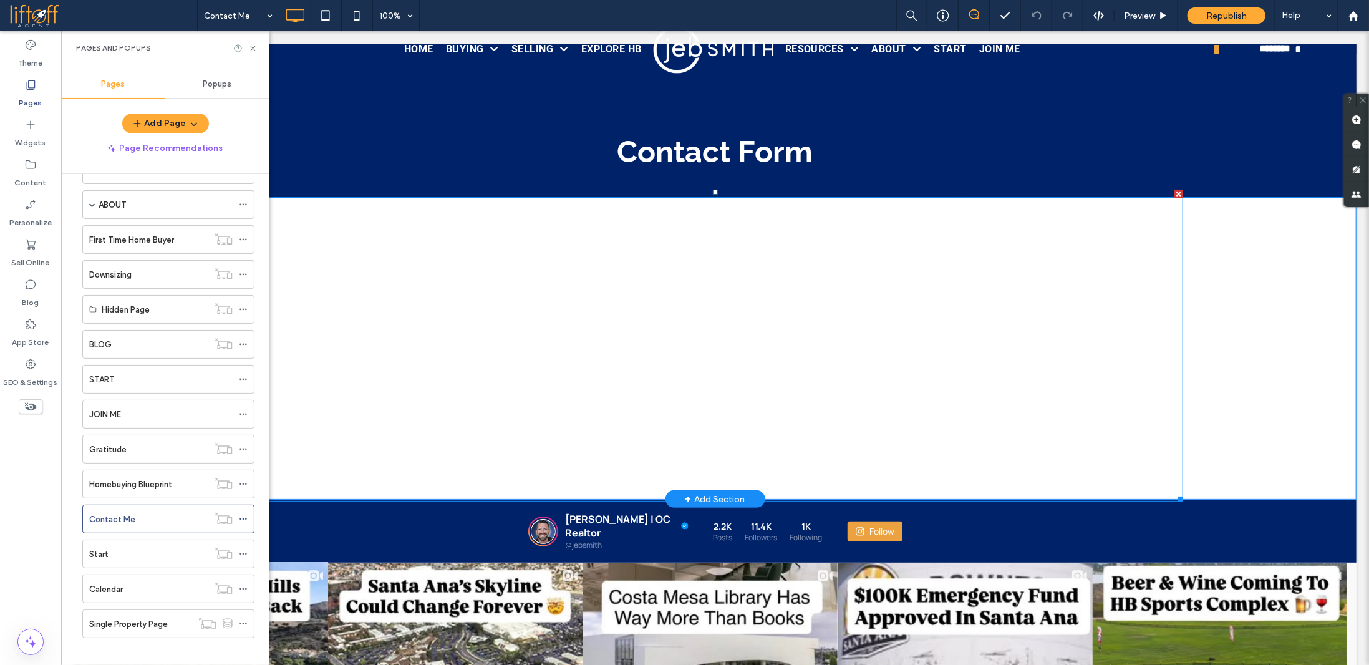
scroll to position [29, 0]
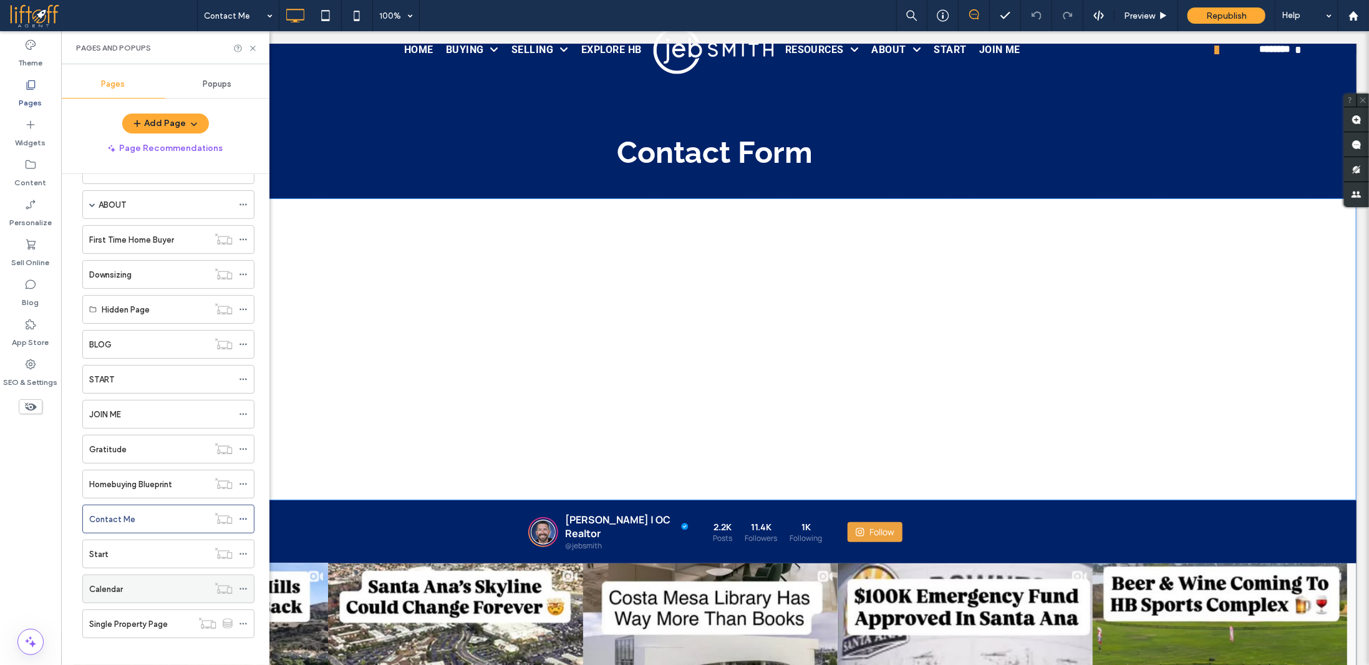
click at [148, 583] on div "Calendar" at bounding box center [148, 589] width 119 height 13
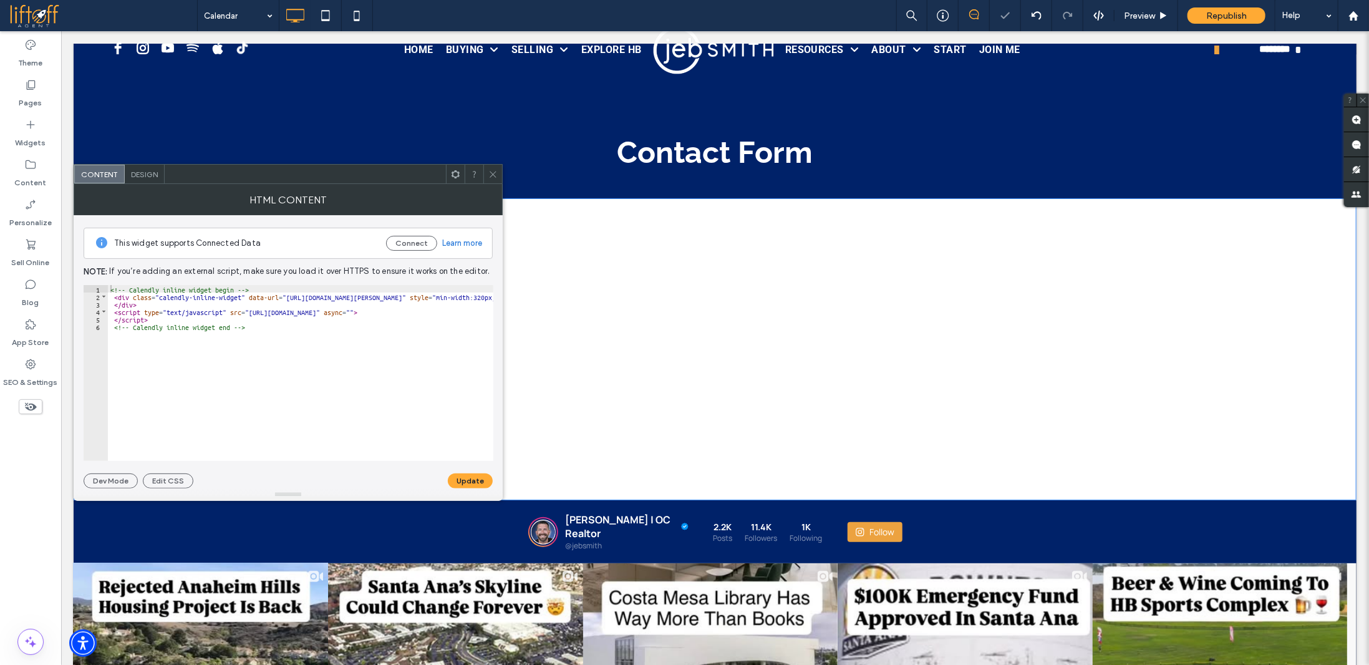
click at [339, 355] on div "<!-- Calendly inline widget begin --> < div class = "calendly-inline-widget" da…" at bounding box center [372, 381] width 529 height 192
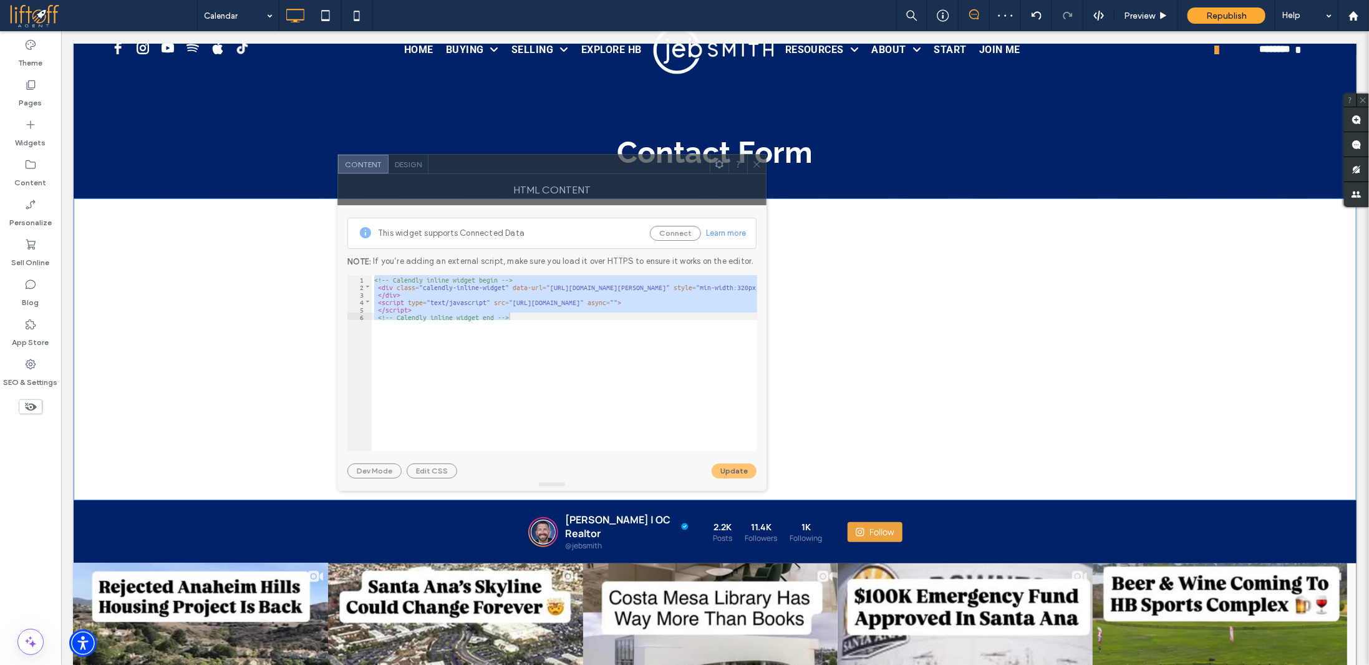
drag, startPoint x: 380, startPoint y: 180, endPoint x: 644, endPoint y: 170, distance: 264.1
click at [644, 170] on div at bounding box center [569, 164] width 281 height 19
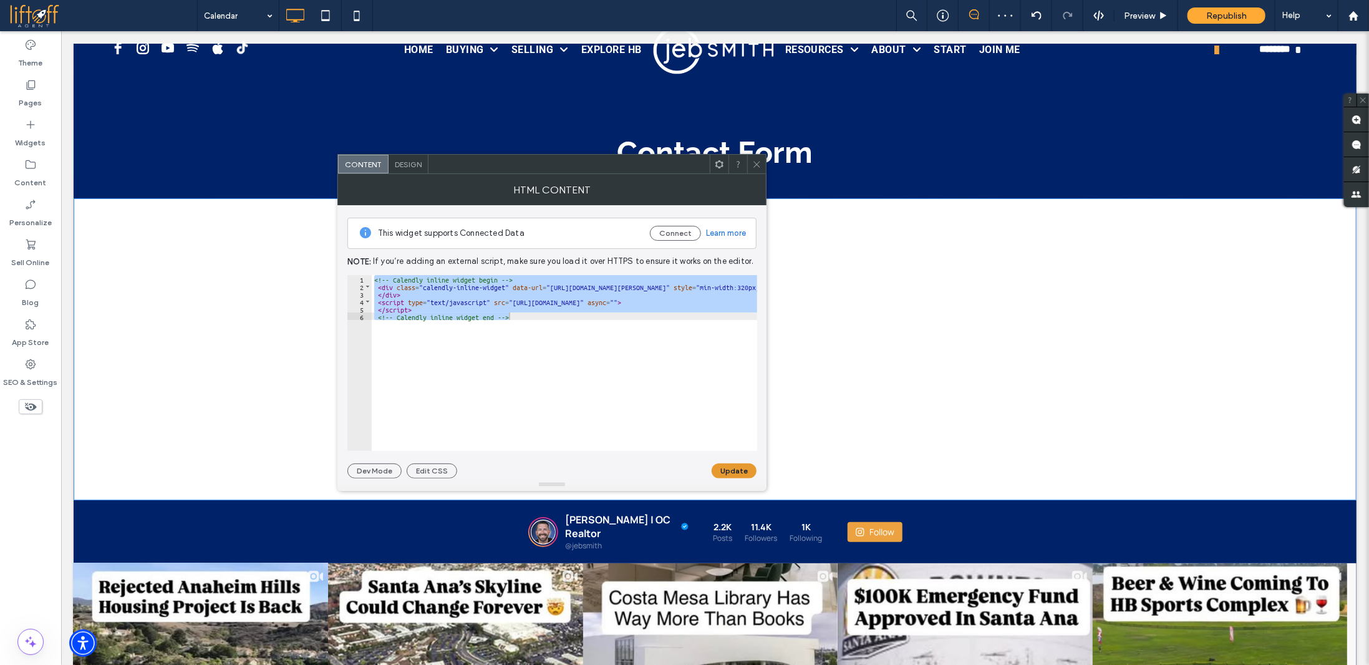
click at [740, 473] on button "Update" at bounding box center [734, 471] width 45 height 15
click at [757, 157] on span at bounding box center [756, 164] width 9 height 19
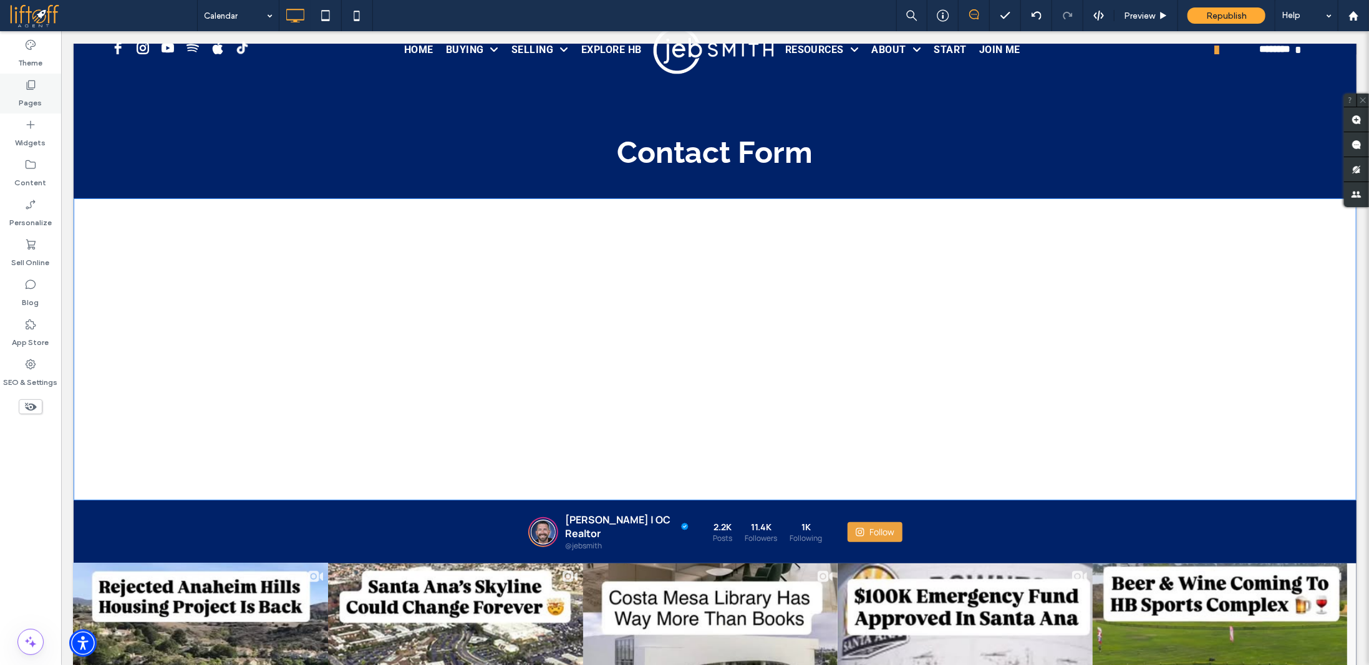
drag, startPoint x: 30, startPoint y: 98, endPoint x: 39, endPoint y: 103, distance: 10.1
click at [30, 98] on label "Pages" at bounding box center [30, 99] width 23 height 17
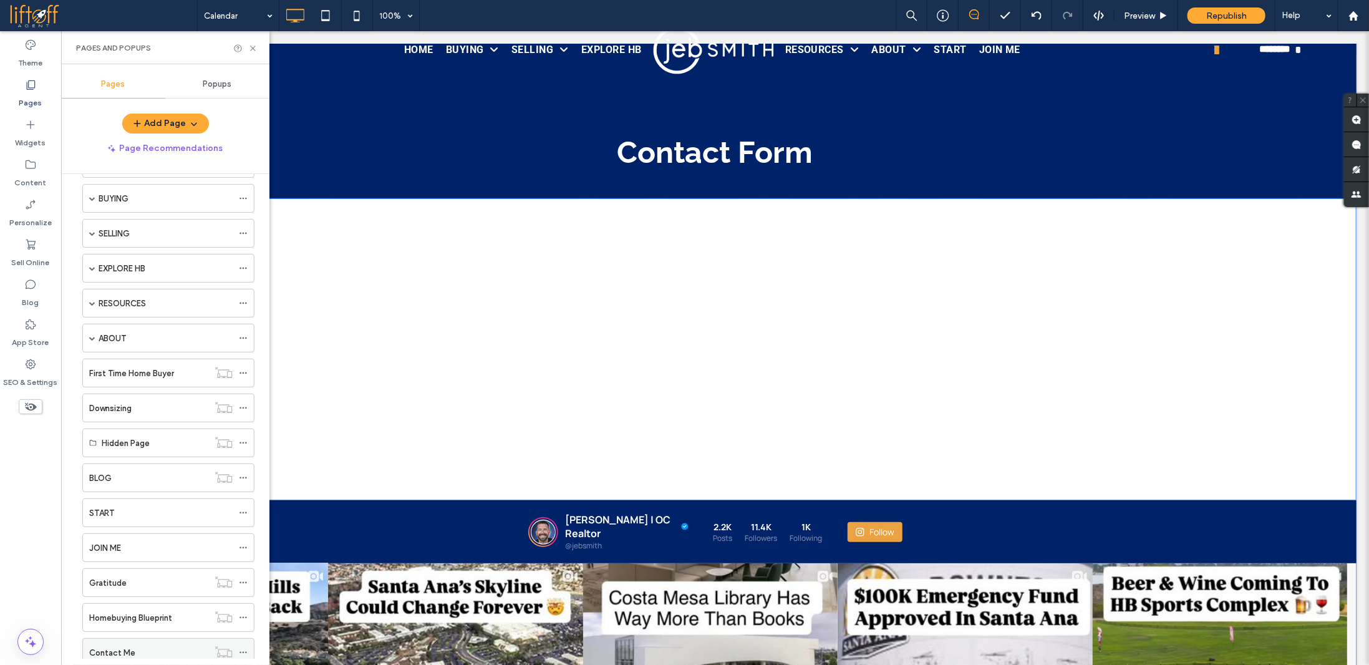
scroll to position [180, 0]
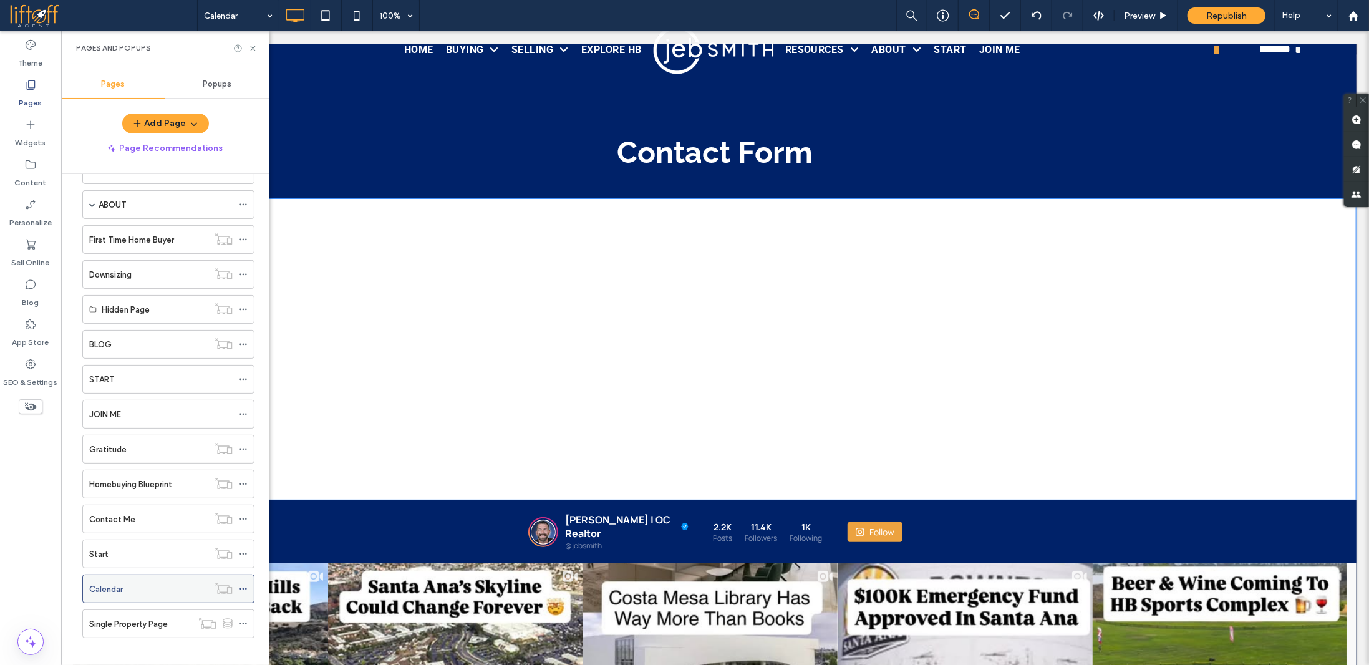
click at [245, 585] on icon at bounding box center [243, 589] width 9 height 9
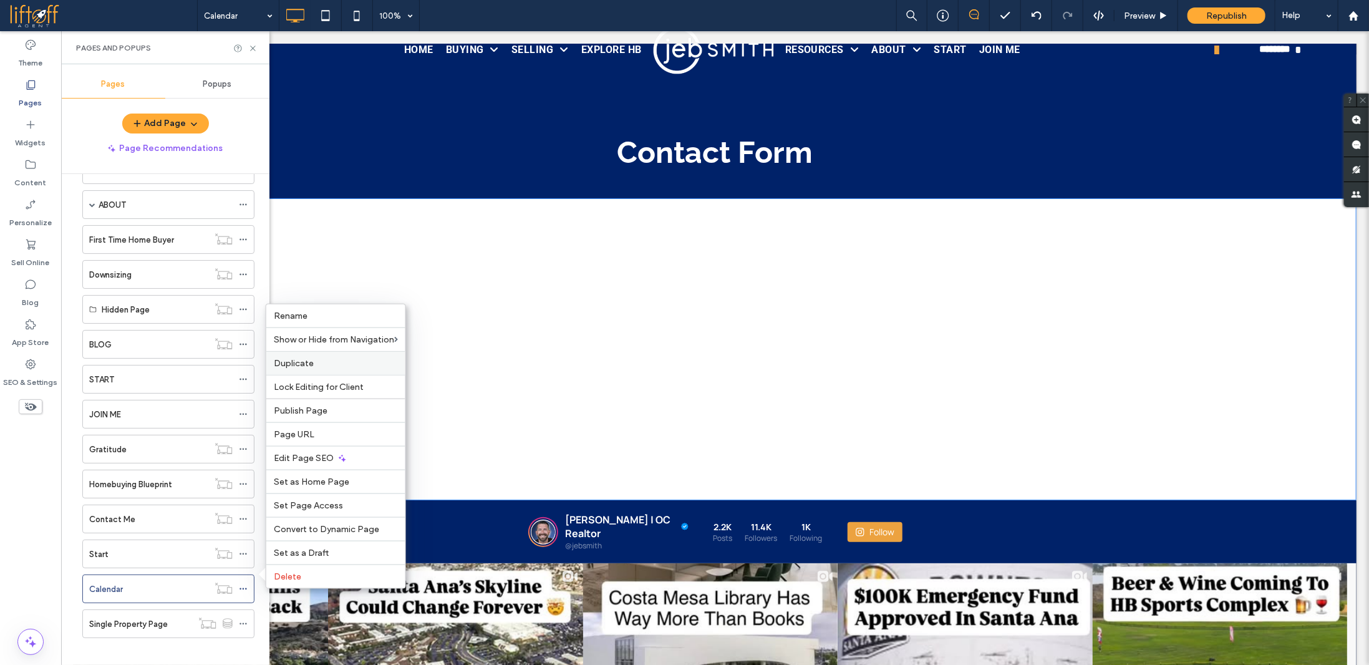
click at [357, 365] on label "Duplicate" at bounding box center [336, 363] width 124 height 11
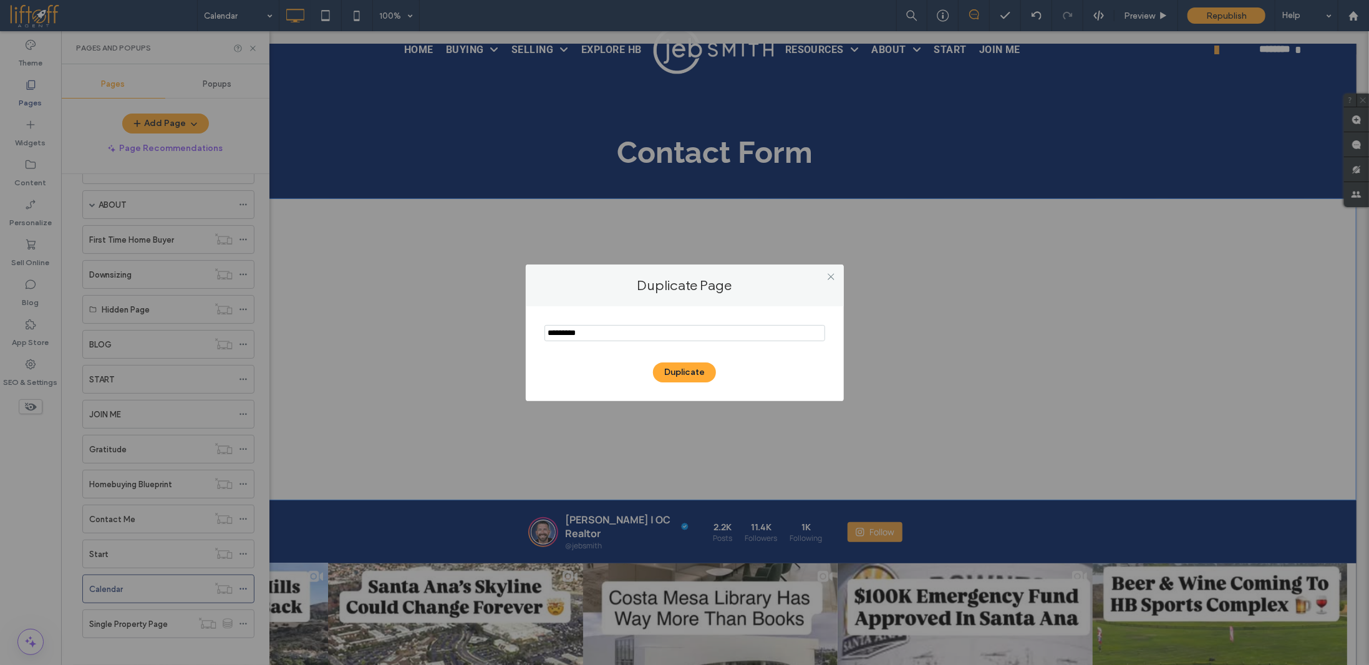
type input "*********"
click at [694, 371] on button "Duplicate" at bounding box center [684, 372] width 63 height 20
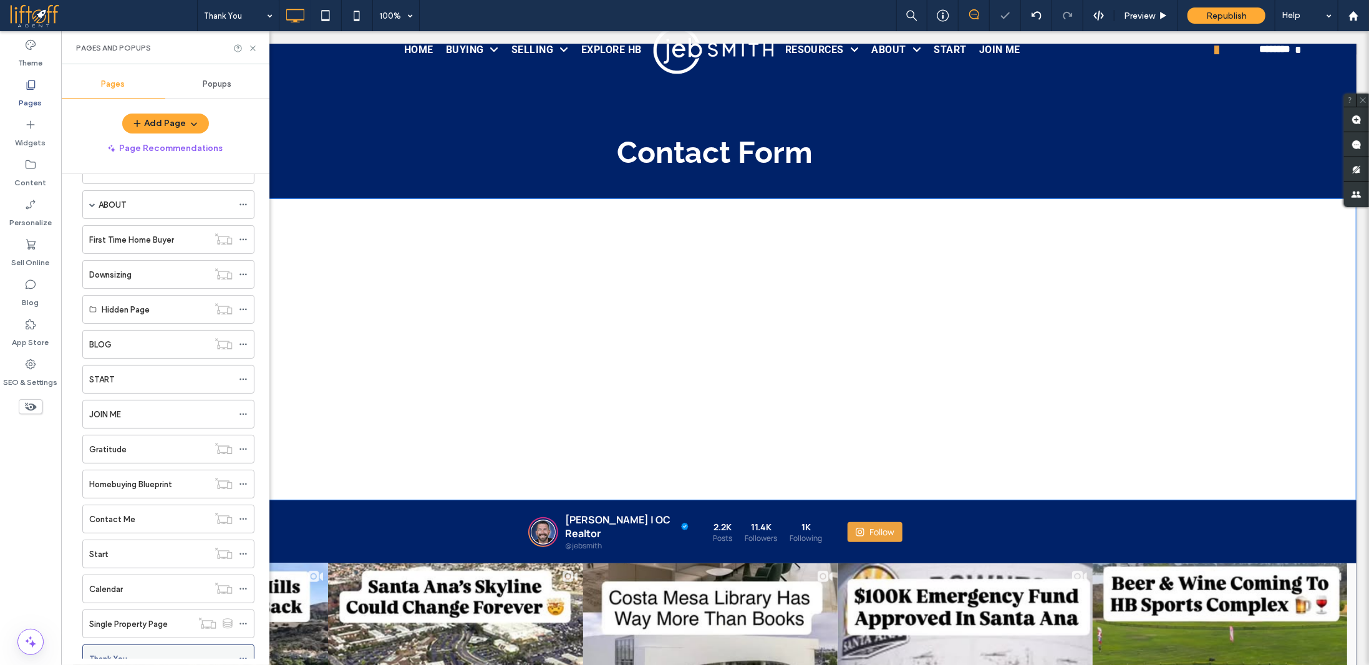
click at [242, 654] on icon at bounding box center [243, 658] width 9 height 9
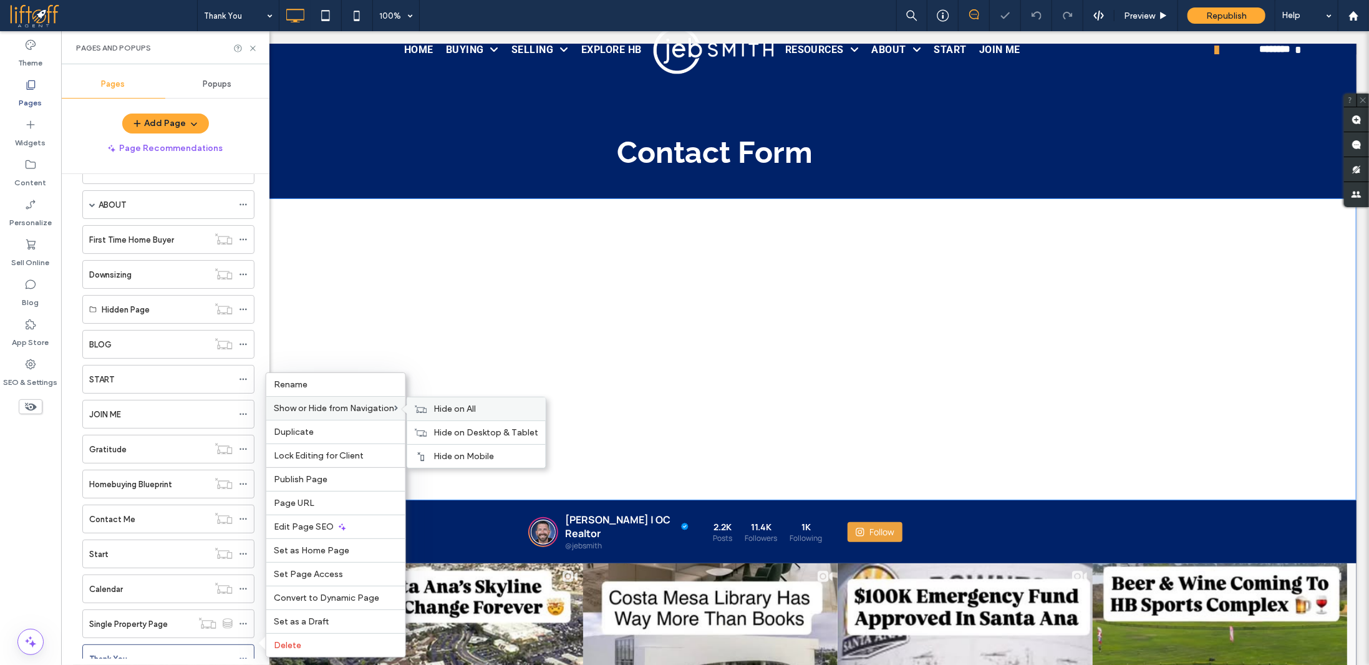
click at [453, 414] on span "Hide on All" at bounding box center [455, 409] width 42 height 11
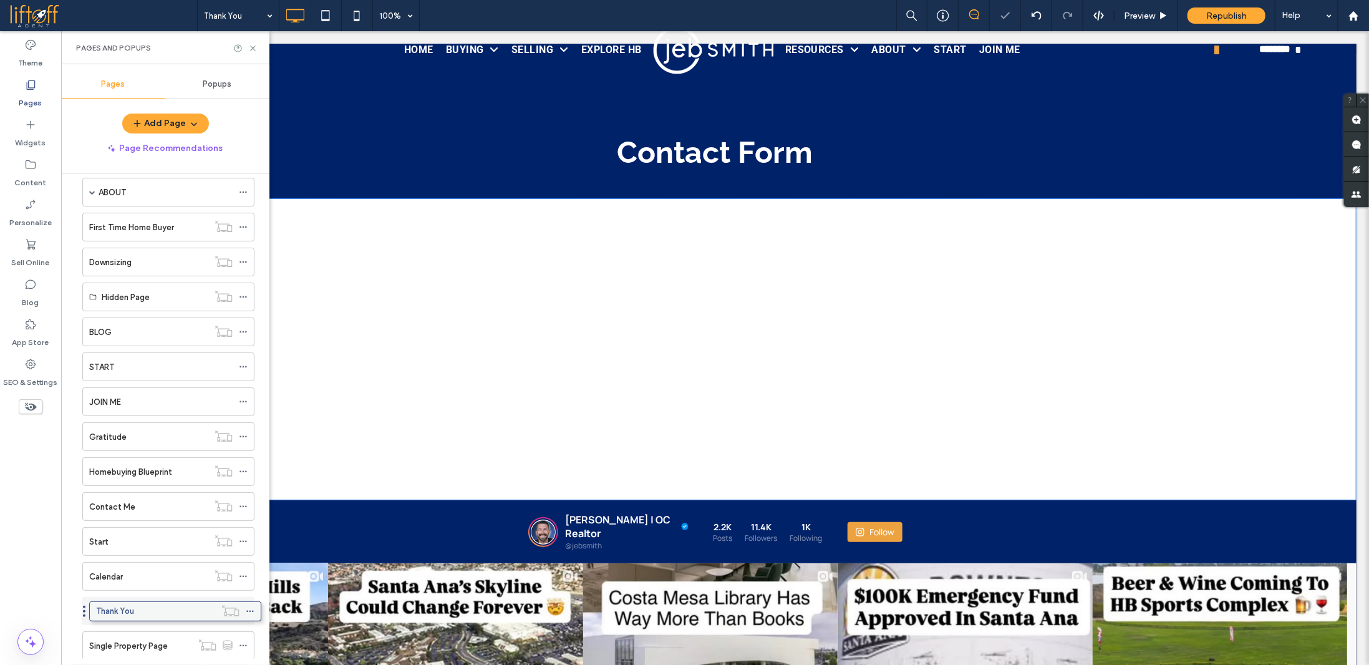
drag, startPoint x: 182, startPoint y: 648, endPoint x: 190, endPoint y: 615, distance: 34.5
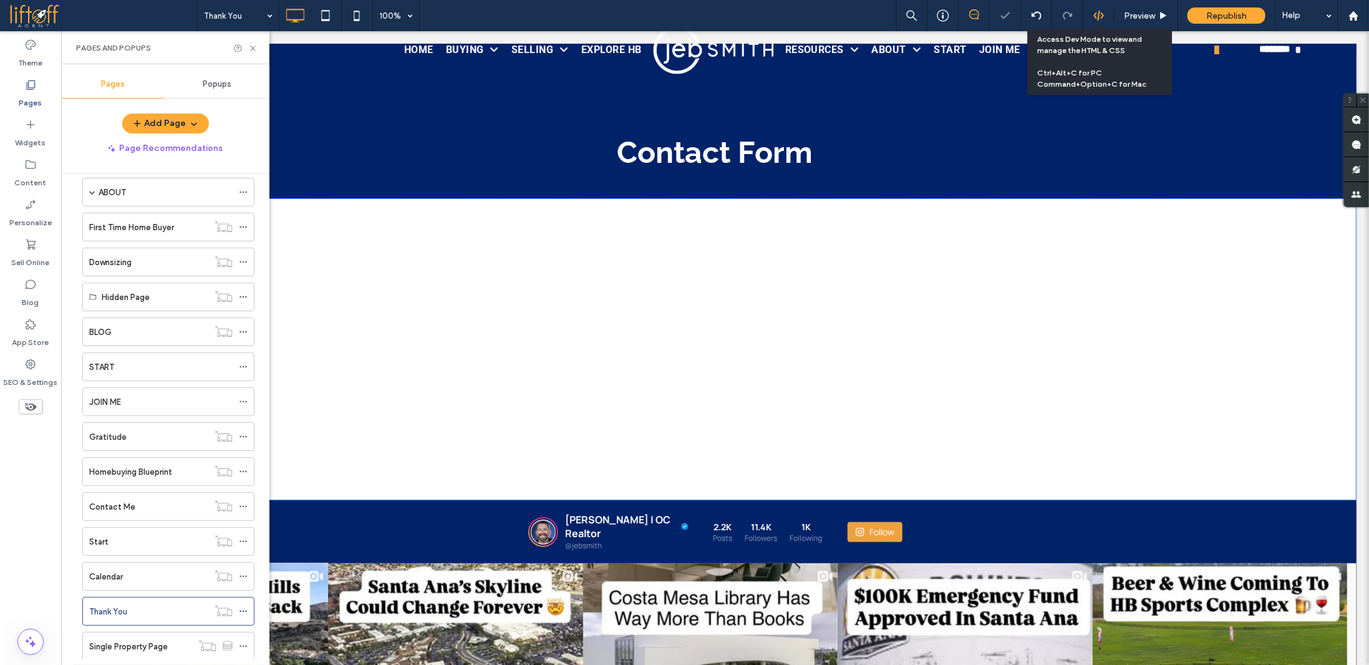
click at [1101, 14] on icon at bounding box center [1099, 15] width 11 height 11
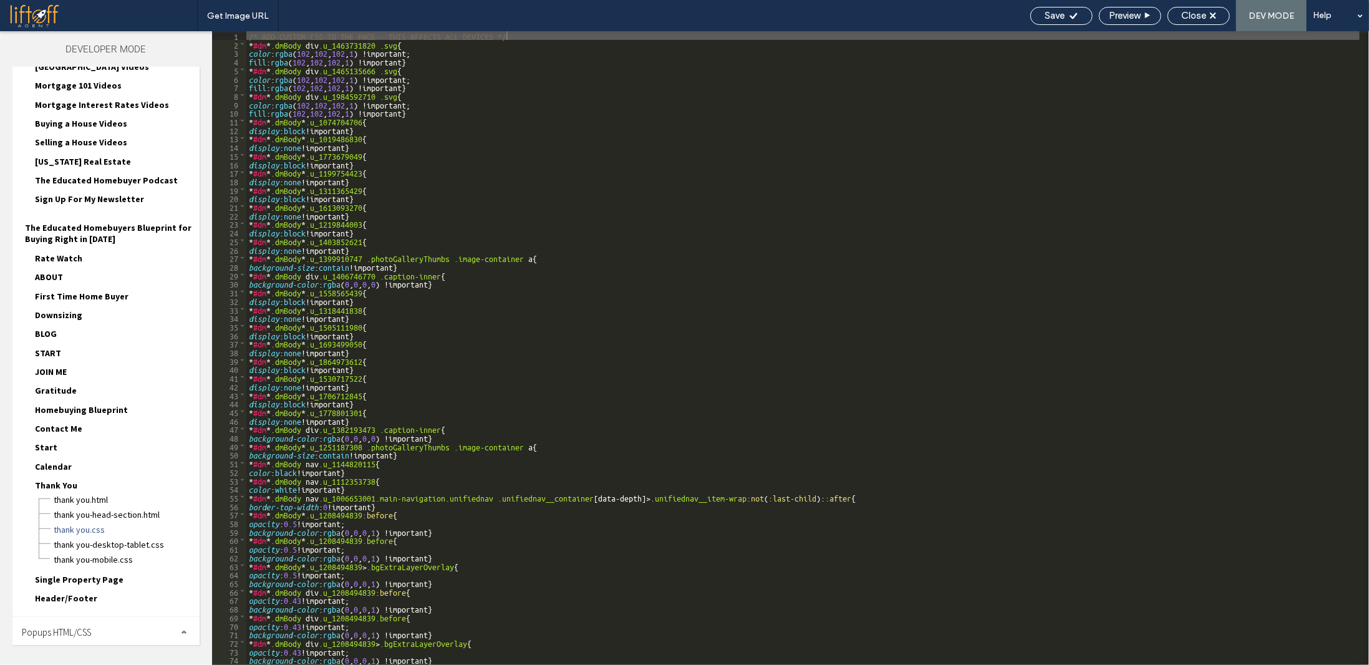
scroll to position [251, 0]
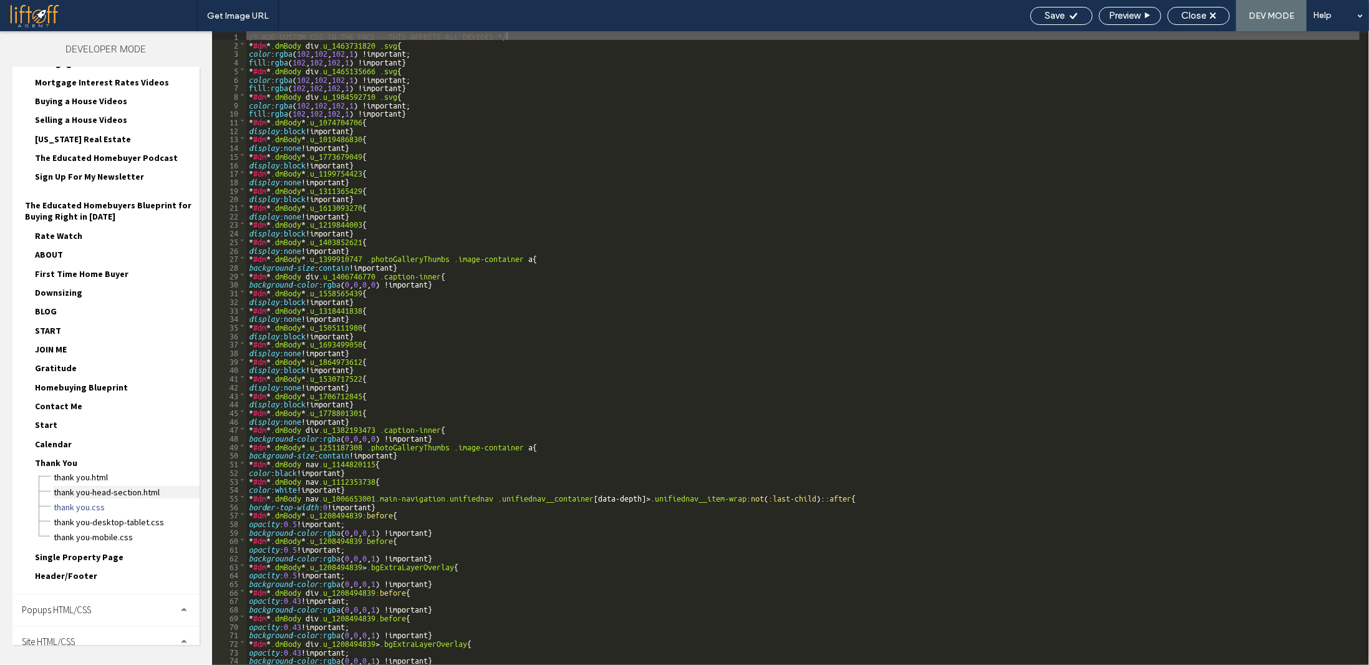
click at [105, 486] on span "Thank You-head-section.html" at bounding box center [126, 492] width 147 height 12
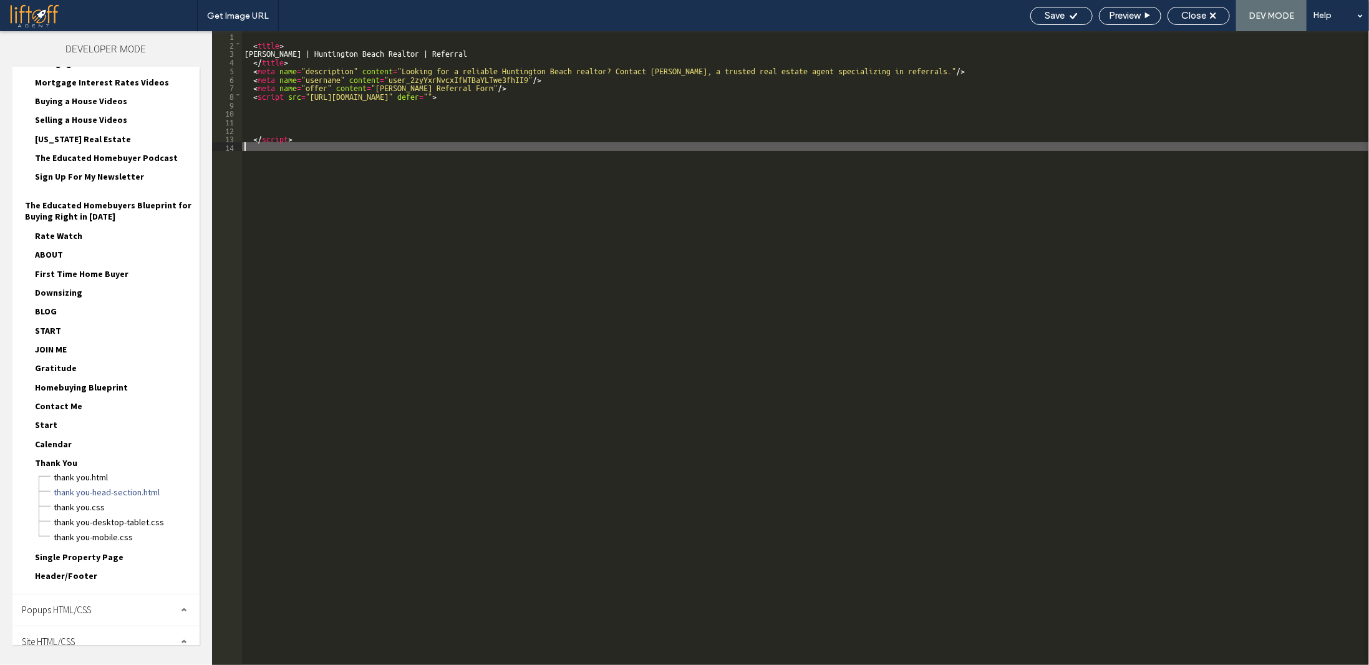
click at [390, 262] on div "< title > Jeb Smith | Huntington Beach Realtor | Referral </ title > < meta nam…" at bounding box center [805, 356] width 1127 height 651
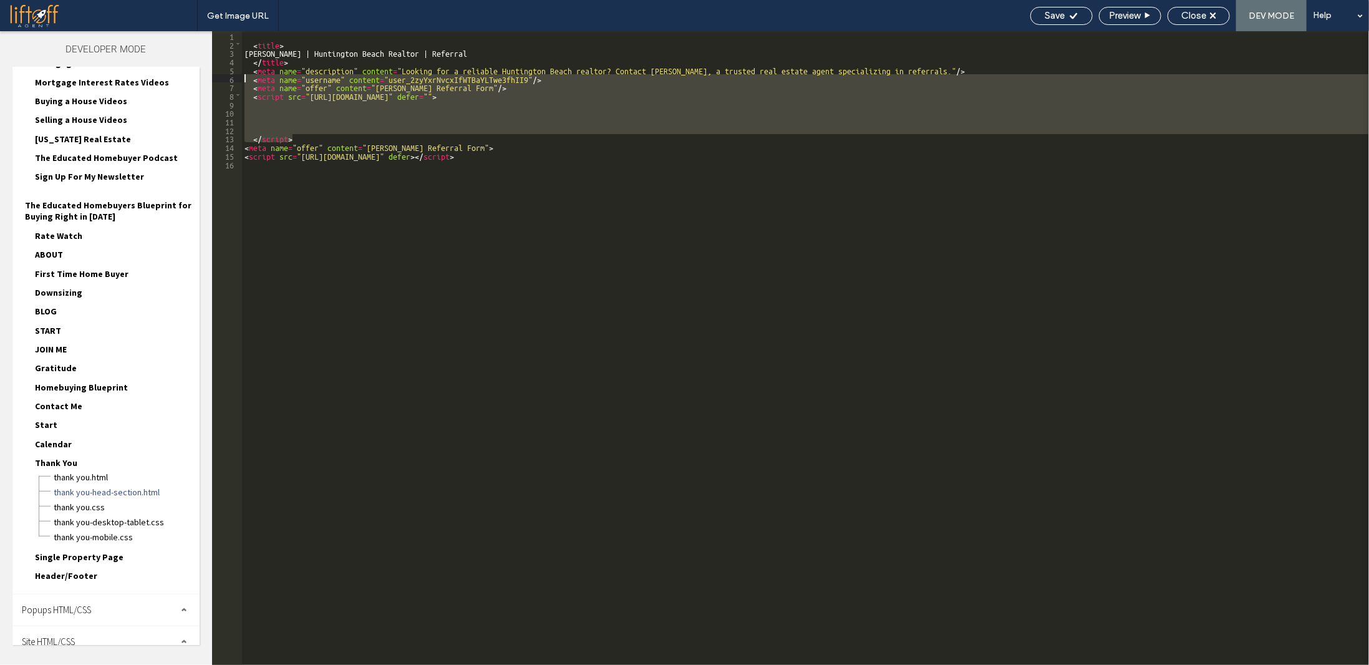
drag, startPoint x: 314, startPoint y: 137, endPoint x: 240, endPoint y: 77, distance: 94.9
click at [240, 77] on div "** 1 2 3 4 5 6 7 8 9 10 11 12 13 14 15 16 < title > Jeb Smith | Huntington Beac…" at bounding box center [790, 348] width 1157 height 634
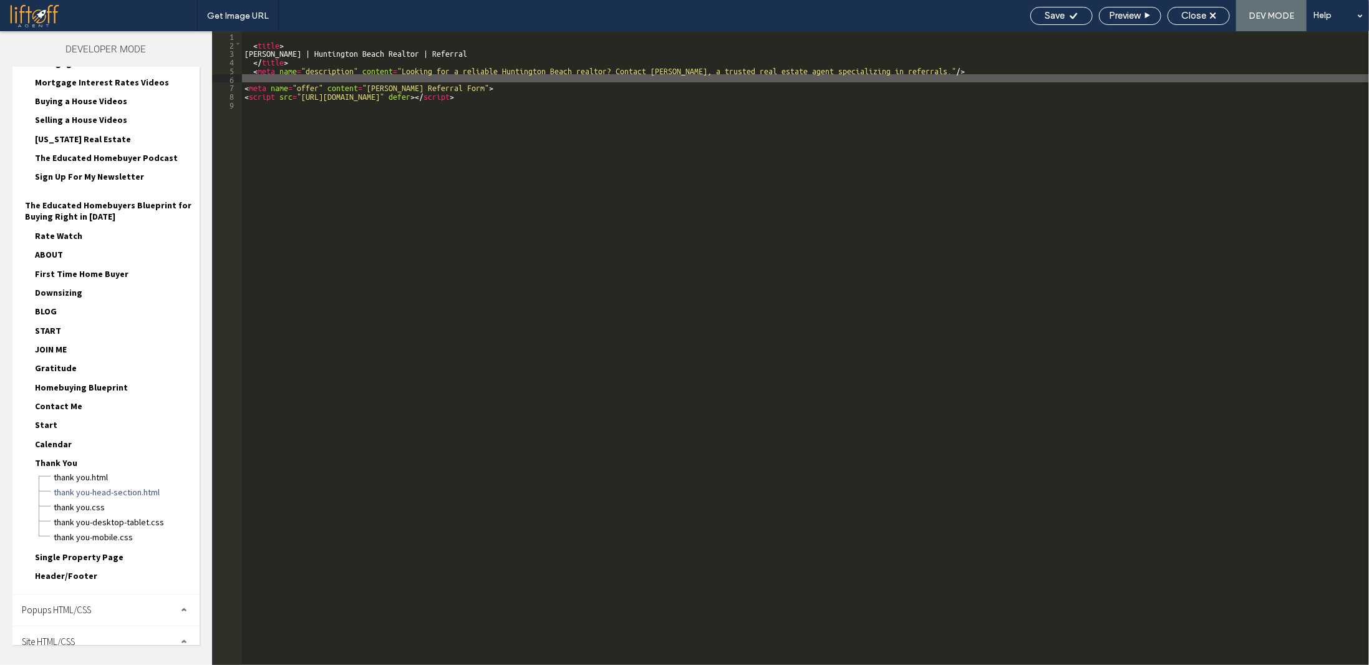
click at [685, 155] on div "< title > Jeb Smith | Huntington Beach Realtor | Referral </ title > < meta nam…" at bounding box center [805, 356] width 1127 height 651
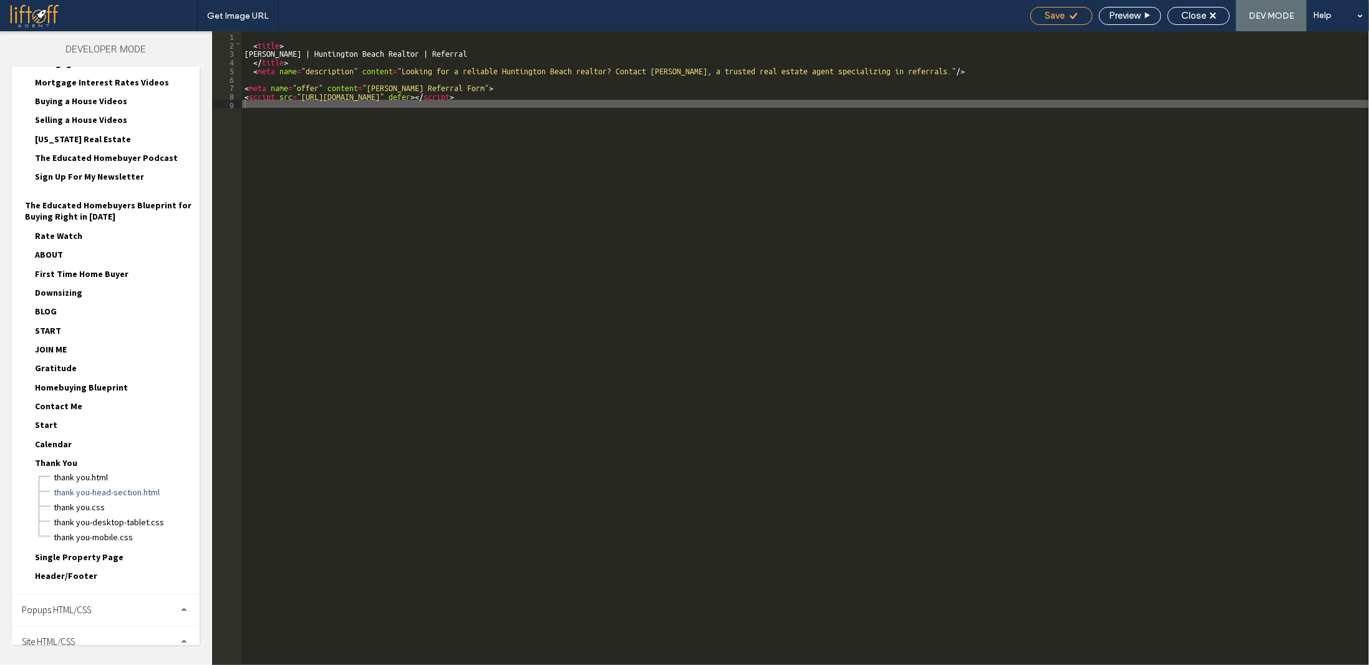
click at [1074, 14] on div "Save" at bounding box center [1061, 15] width 61 height 11
click at [1198, 16] on span "Close" at bounding box center [1194, 15] width 25 height 11
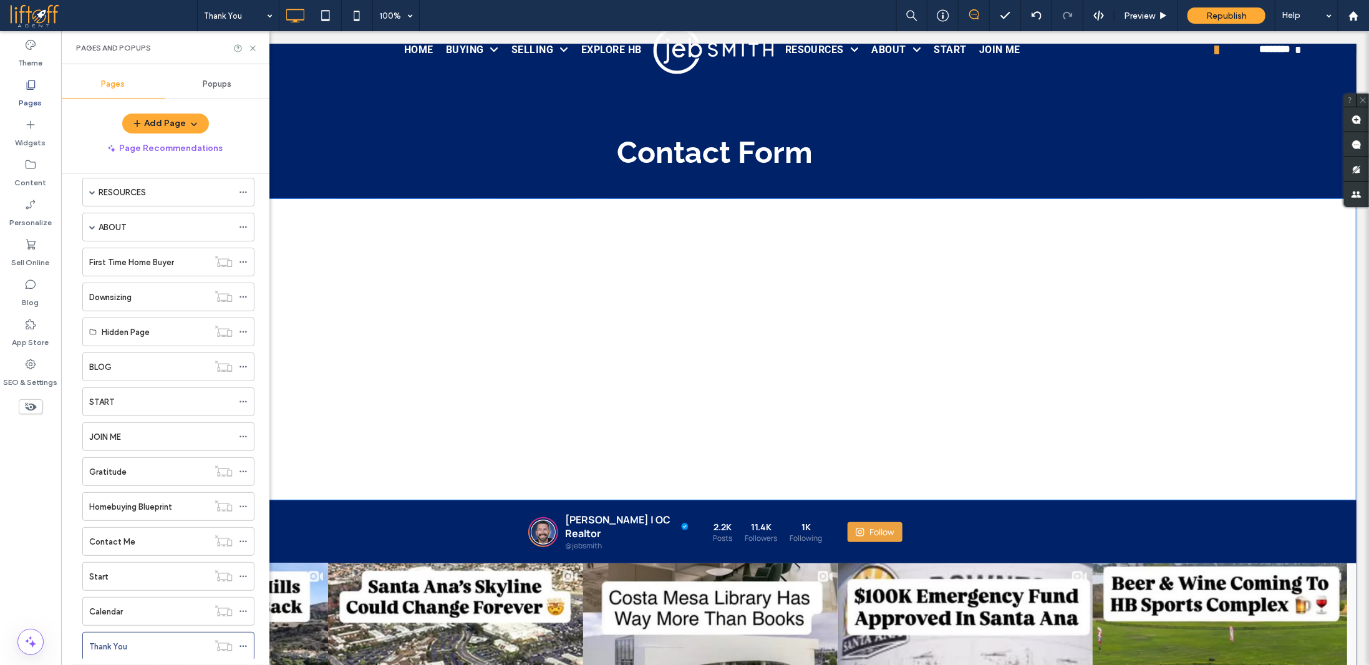
scroll to position [213, 0]
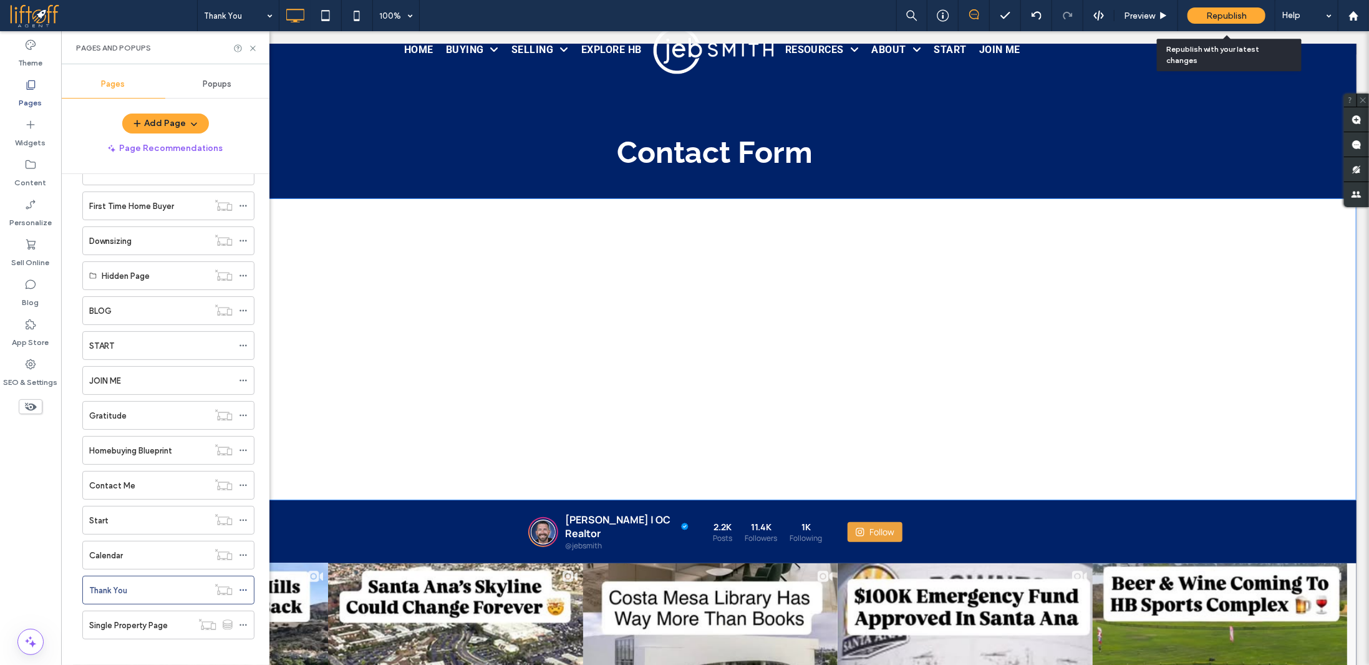
click at [1223, 15] on span "Republish" at bounding box center [1227, 16] width 41 height 11
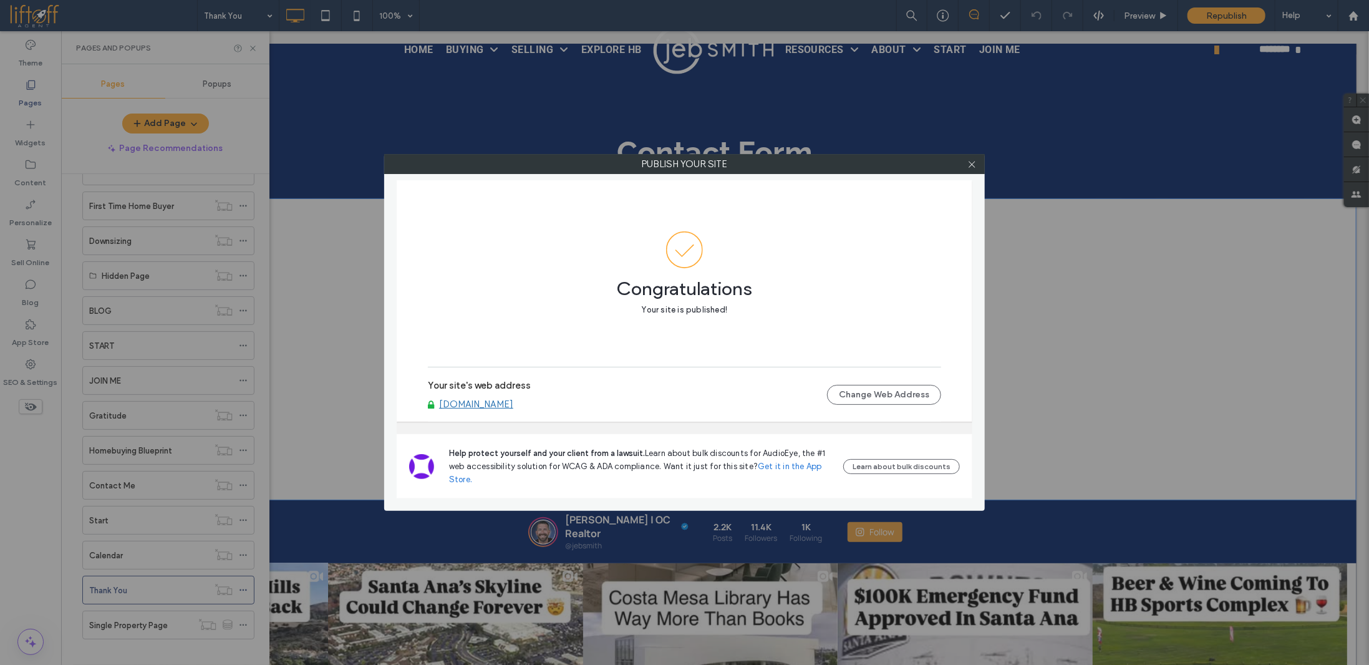
drag, startPoint x: 460, startPoint y: 200, endPoint x: 1, endPoint y: 276, distance: 465.4
click at [454, 202] on div "Congratulations Your site is published!" at bounding box center [684, 273] width 513 height 187
click at [562, 226] on div "Congratulations Your site is published!" at bounding box center [684, 273] width 513 height 187
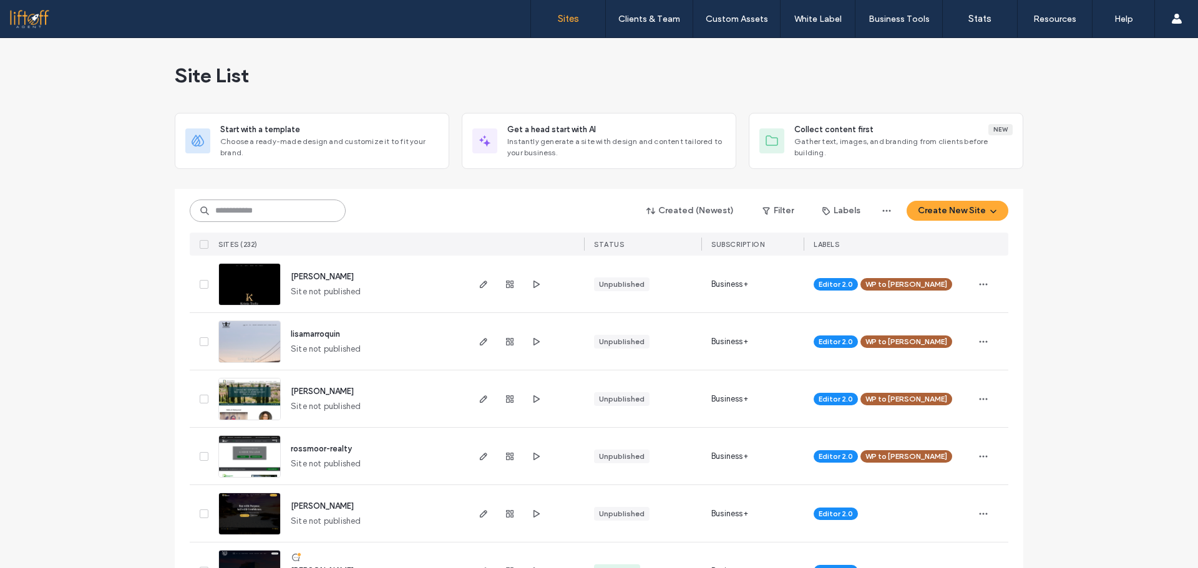
click at [276, 215] on input at bounding box center [268, 211] width 156 height 22
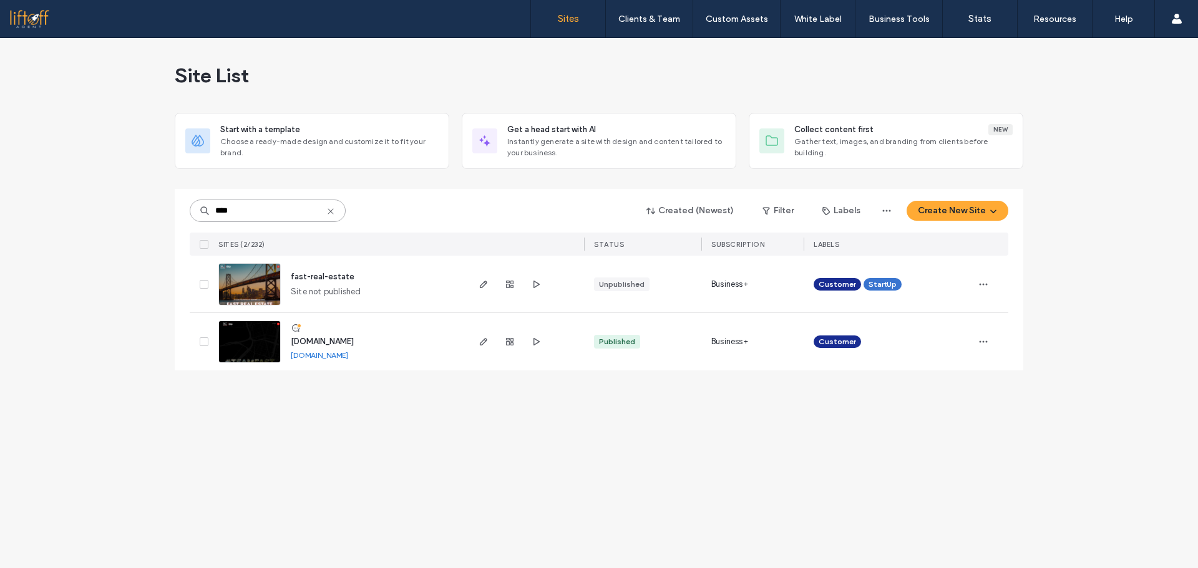
type input "****"
click at [339, 343] on span "www.fastagents.com" at bounding box center [322, 341] width 63 height 9
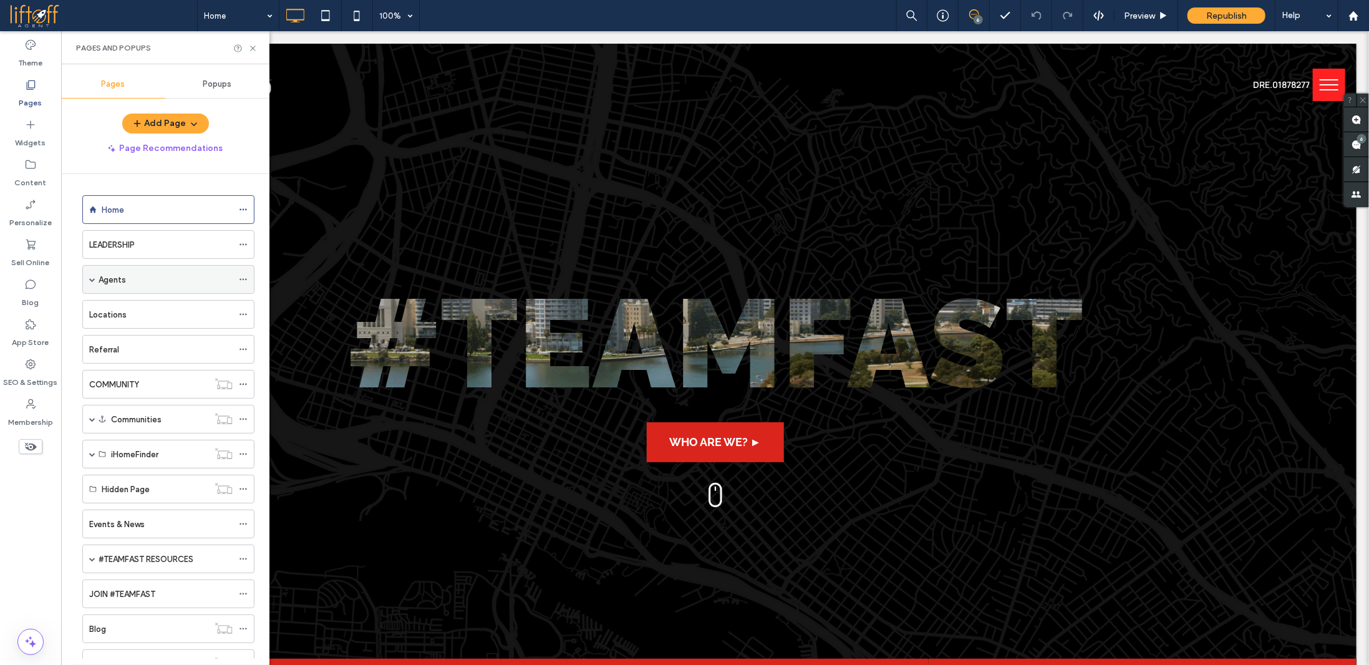
click at [95, 273] on span at bounding box center [92, 279] width 6 height 27
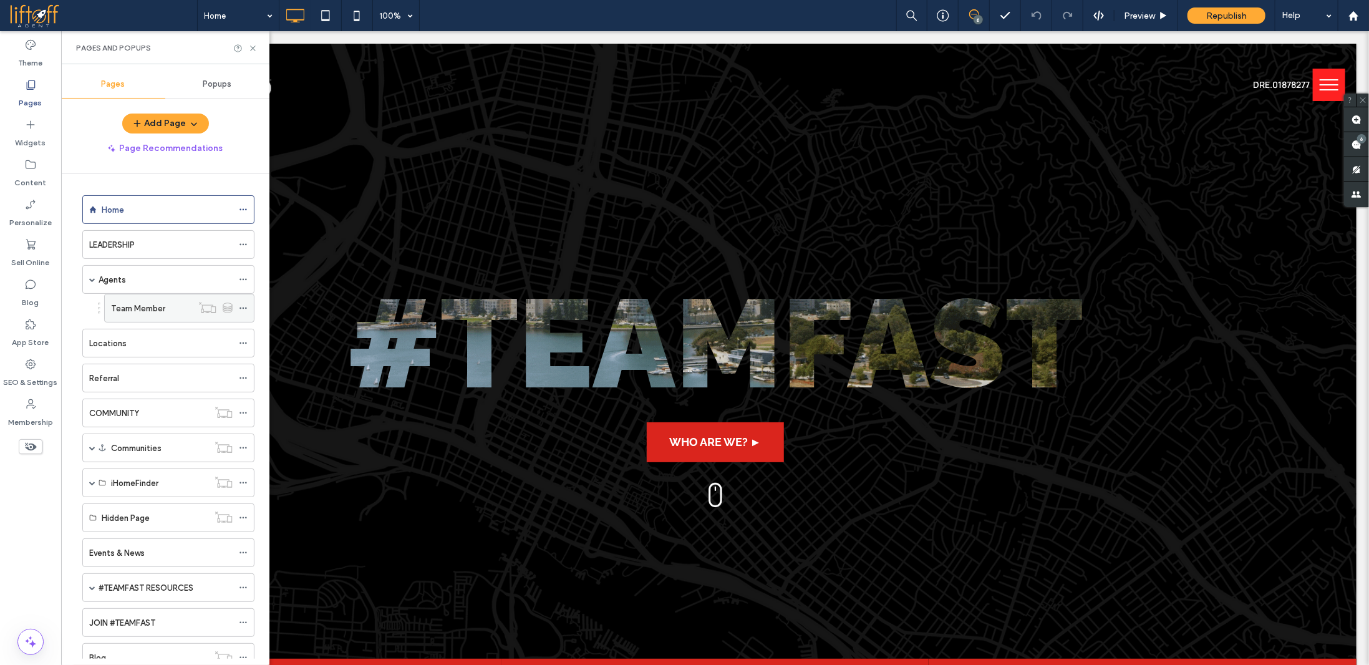
click at [156, 308] on label "Team Member" at bounding box center [138, 309] width 54 height 22
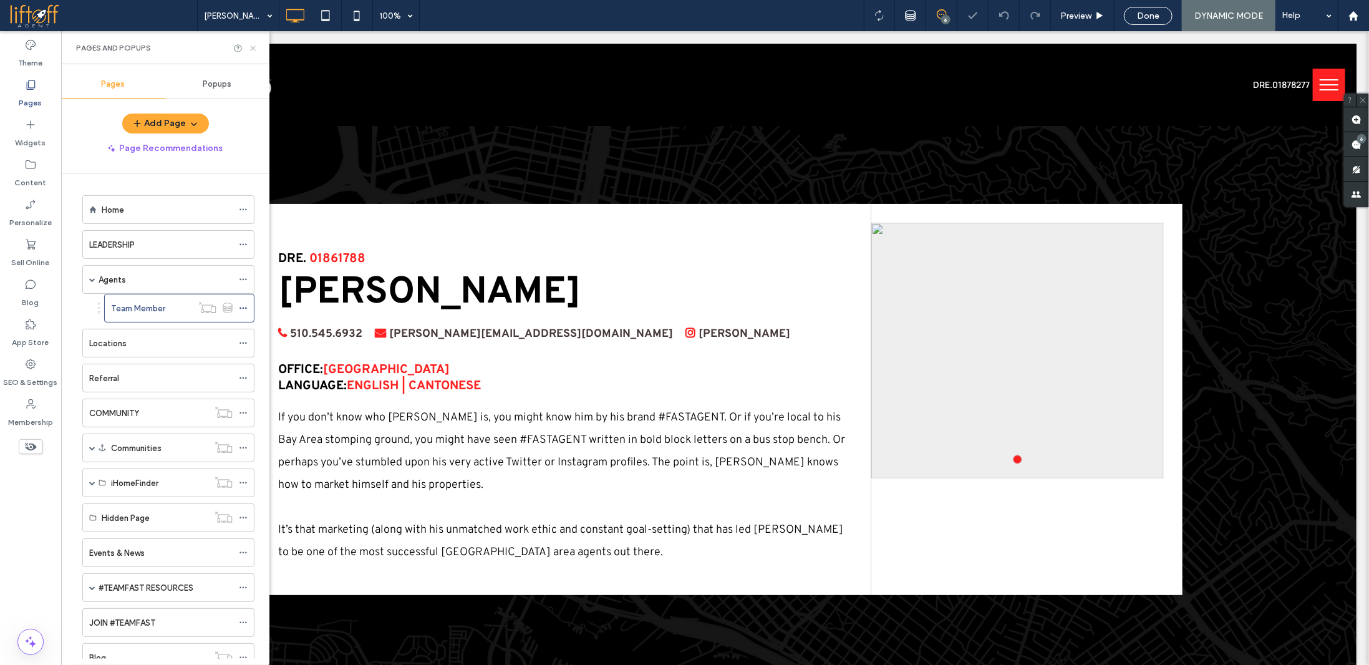
scroll to position [187, 0]
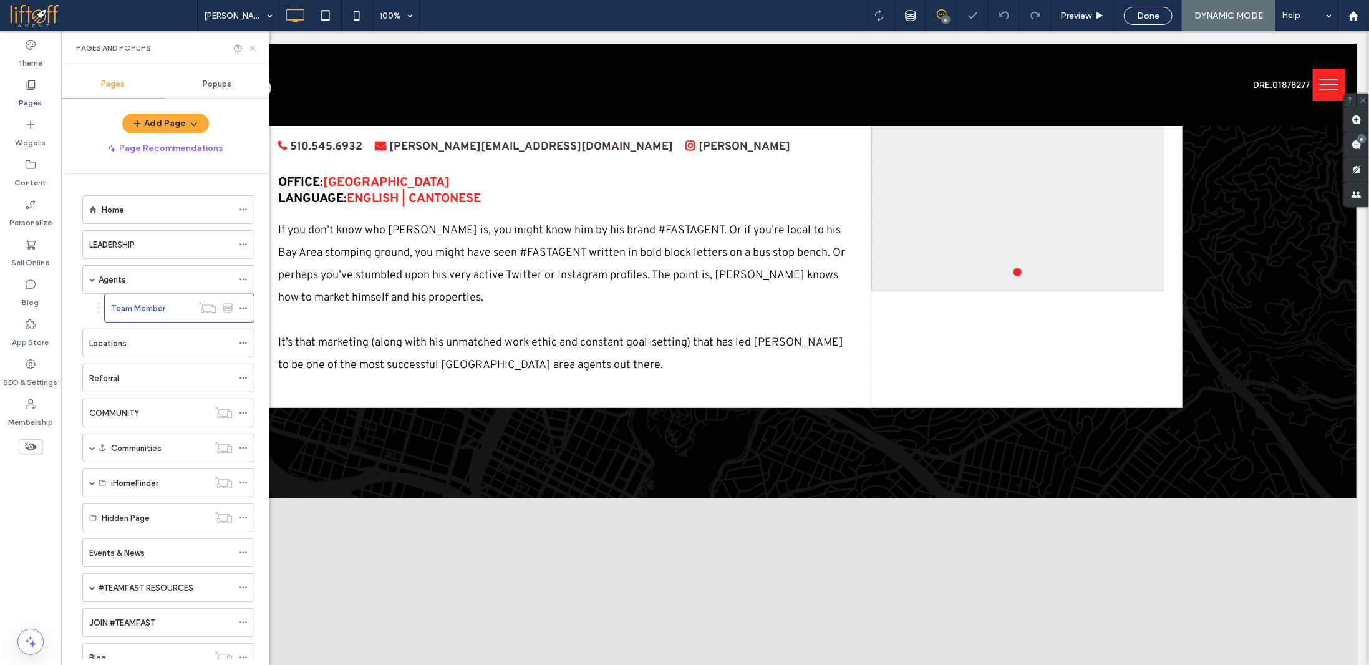
click at [257, 45] on icon at bounding box center [252, 48] width 9 height 9
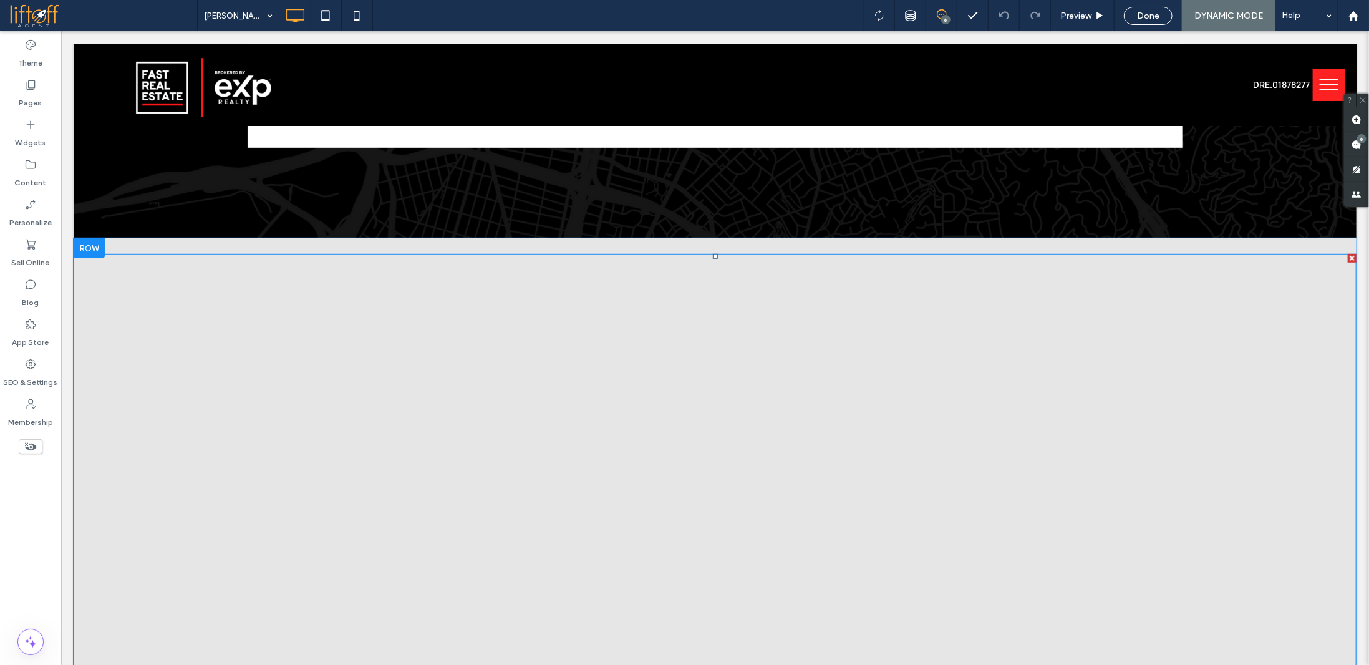
scroll to position [437, 0]
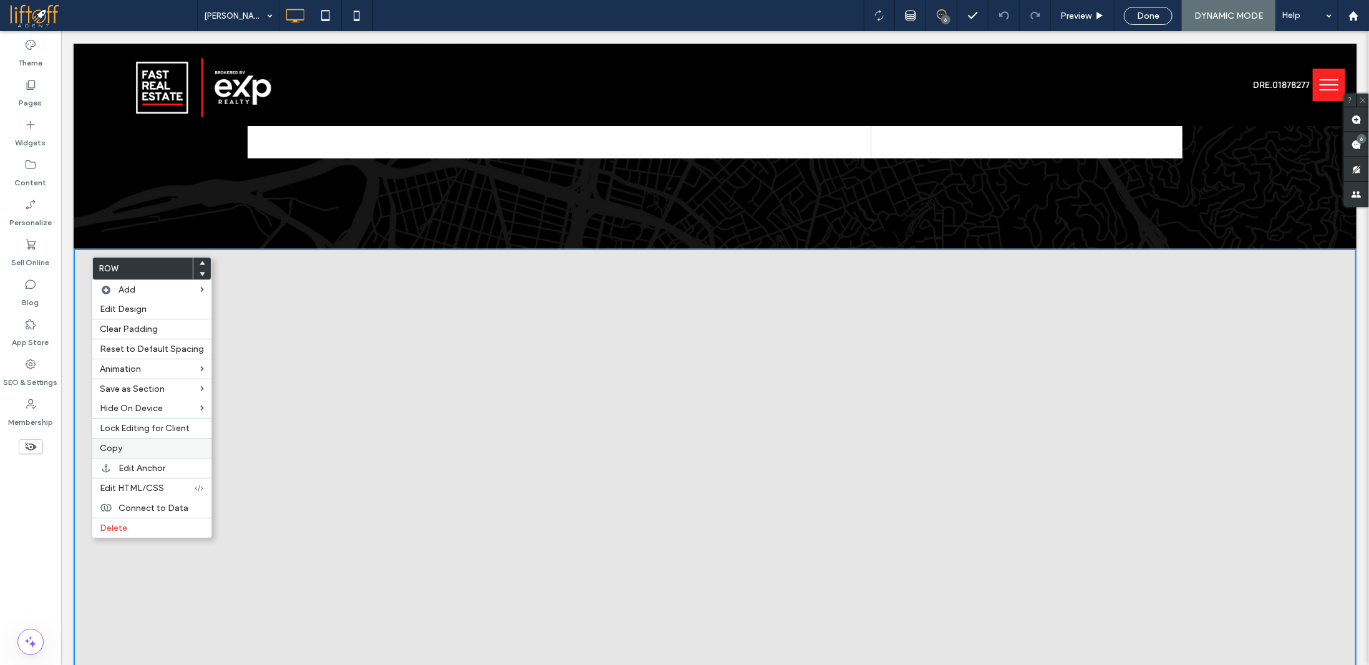
click at [120, 447] on span "Copy" at bounding box center [111, 448] width 22 height 11
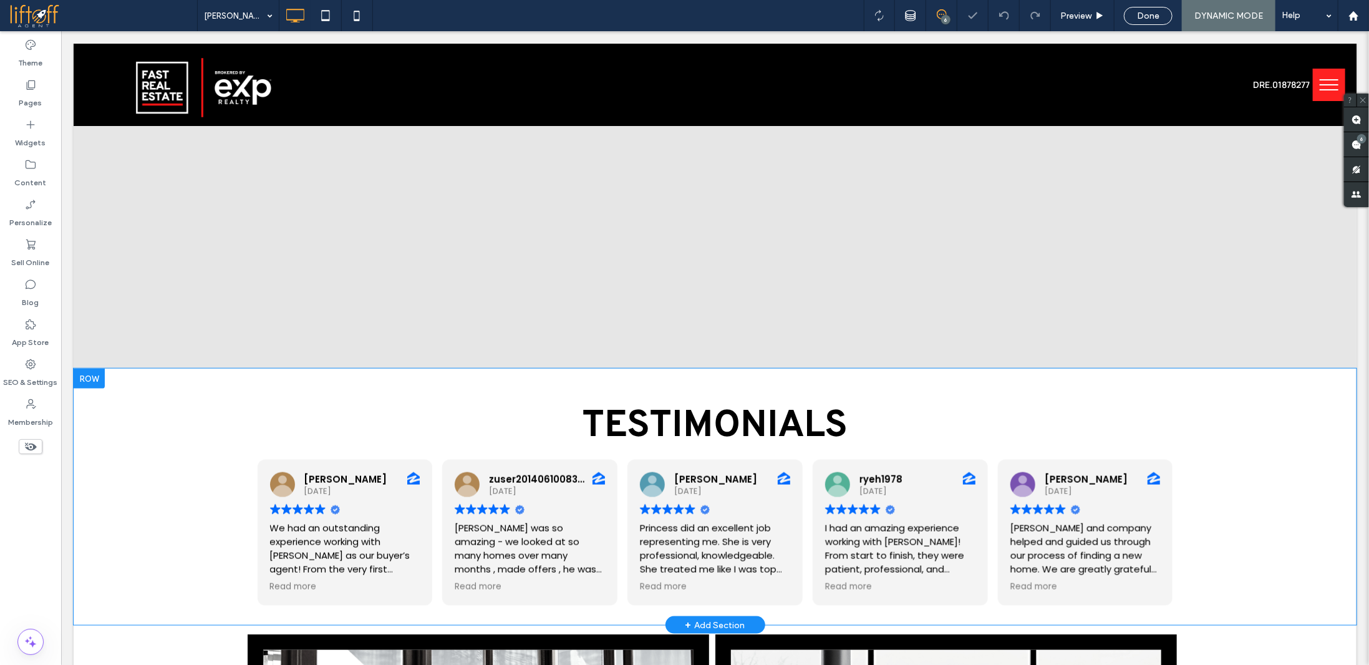
scroll to position [873, 0]
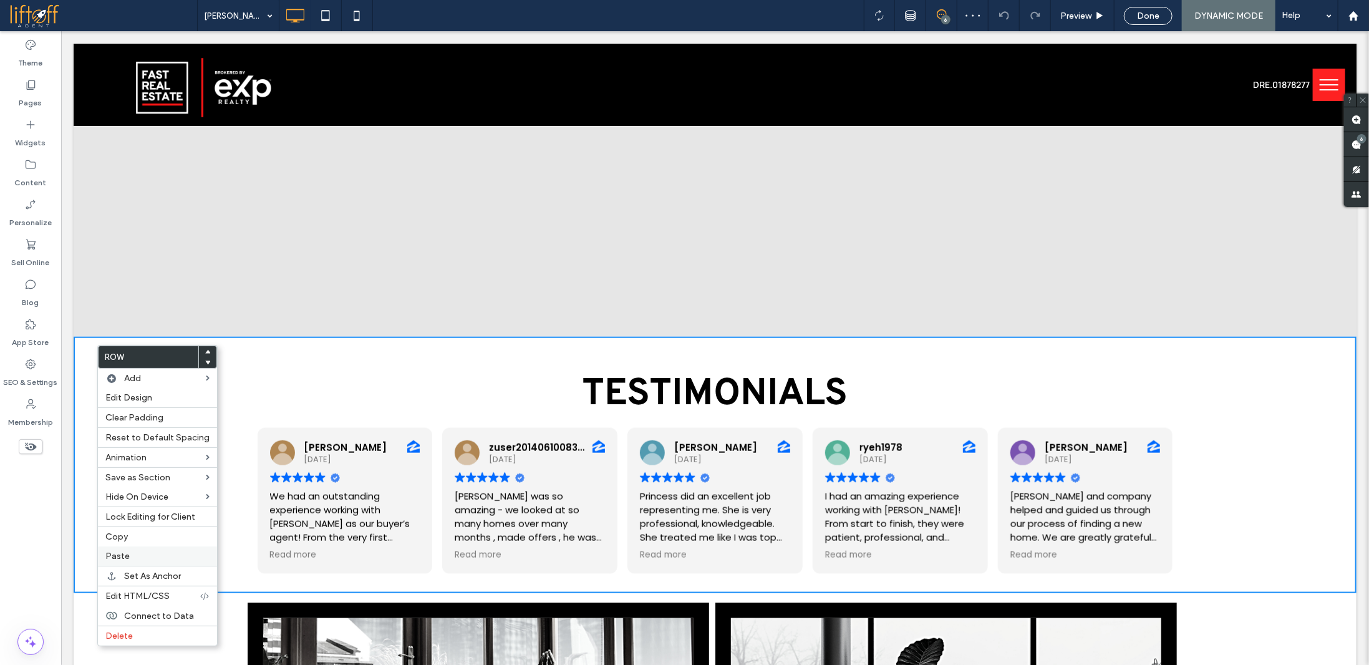
click at [121, 555] on span "Paste" at bounding box center [117, 556] width 24 height 11
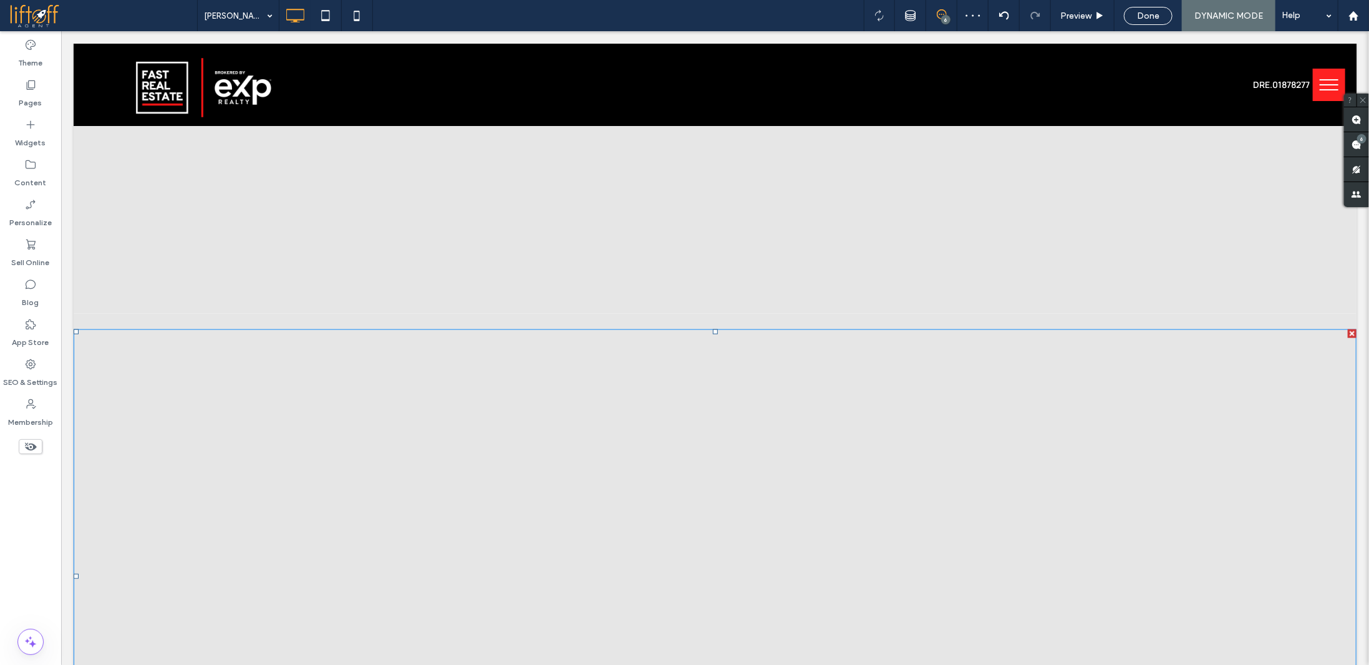
scroll to position [998, 0]
click at [16, 125] on div "Widgets" at bounding box center [30, 134] width 61 height 40
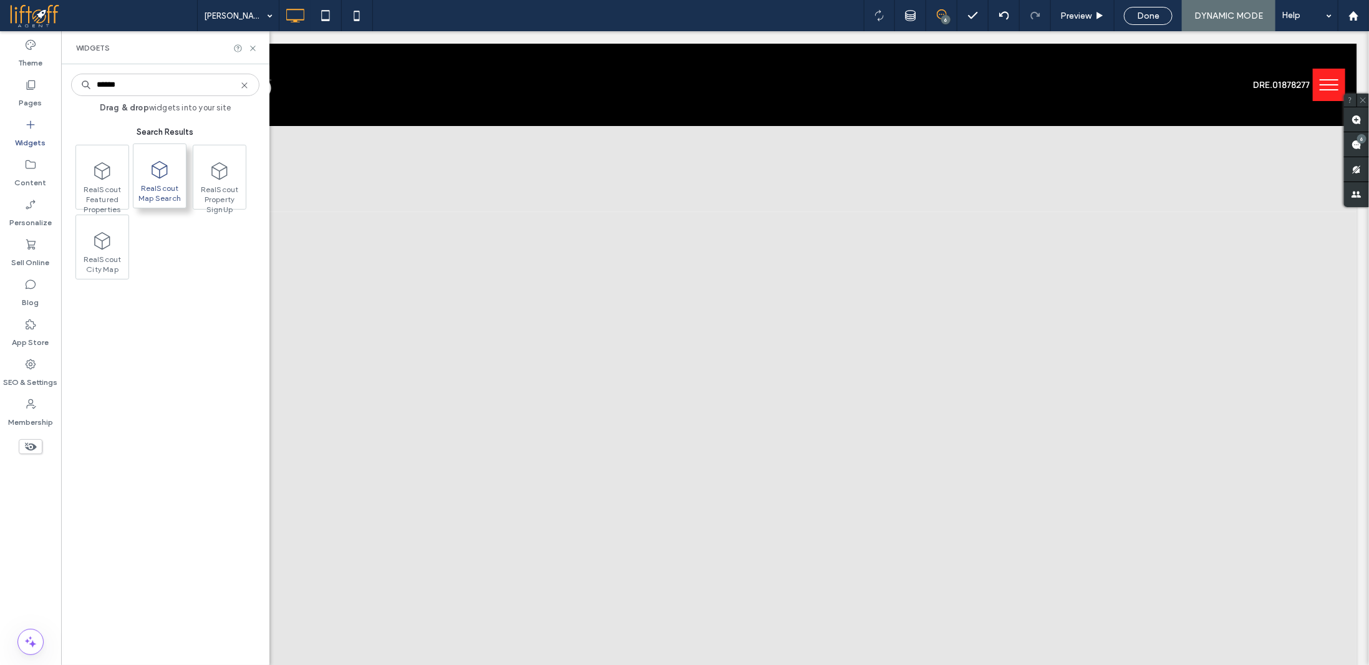
type input "******"
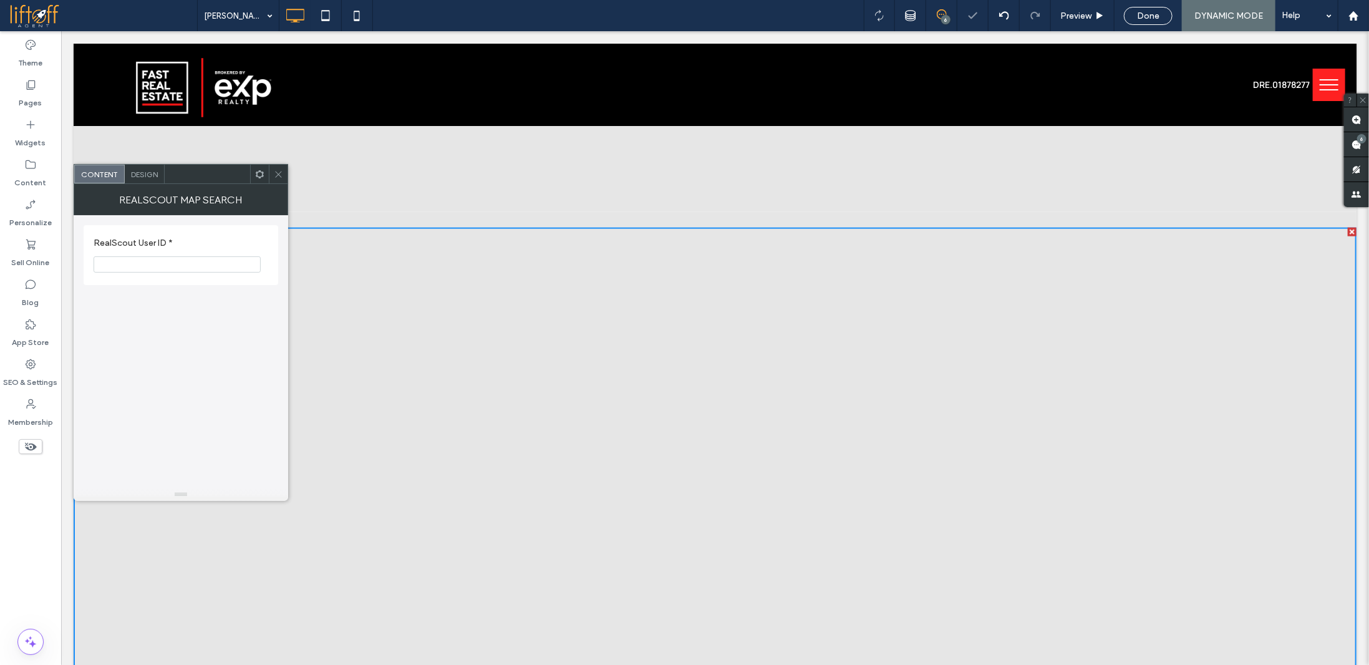
click at [275, 173] on icon at bounding box center [278, 174] width 9 height 9
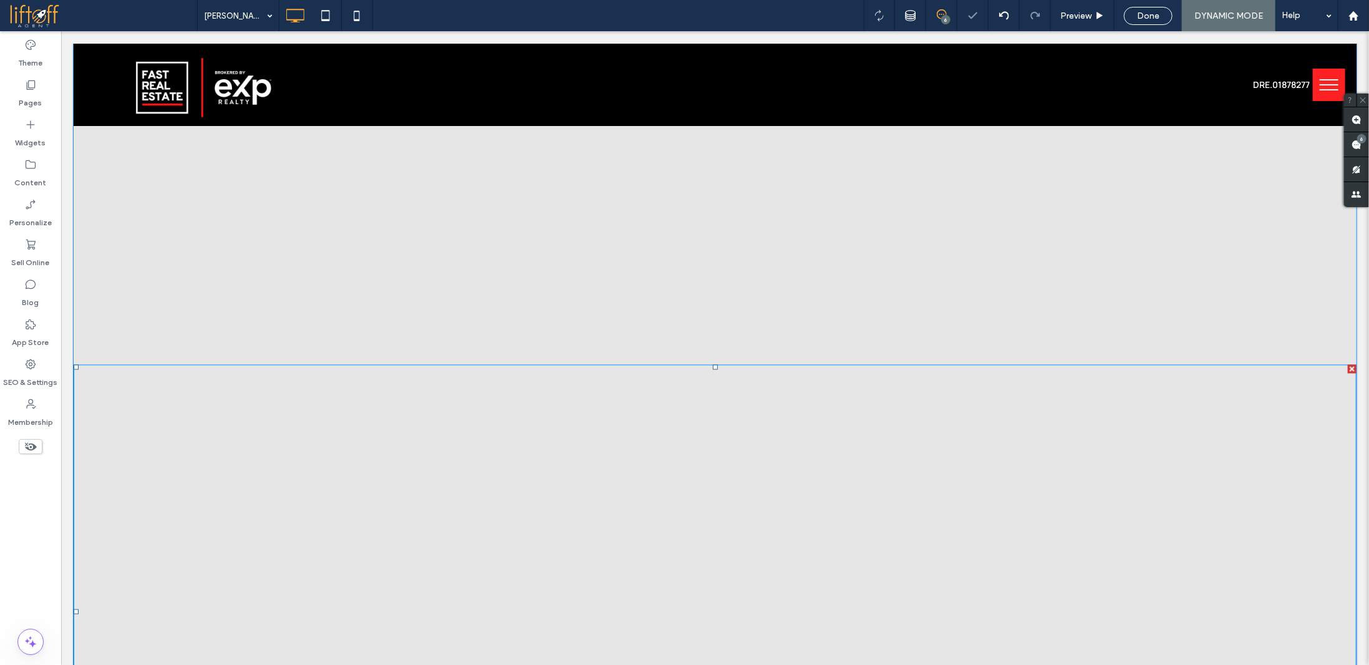
scroll to position [1373, 0]
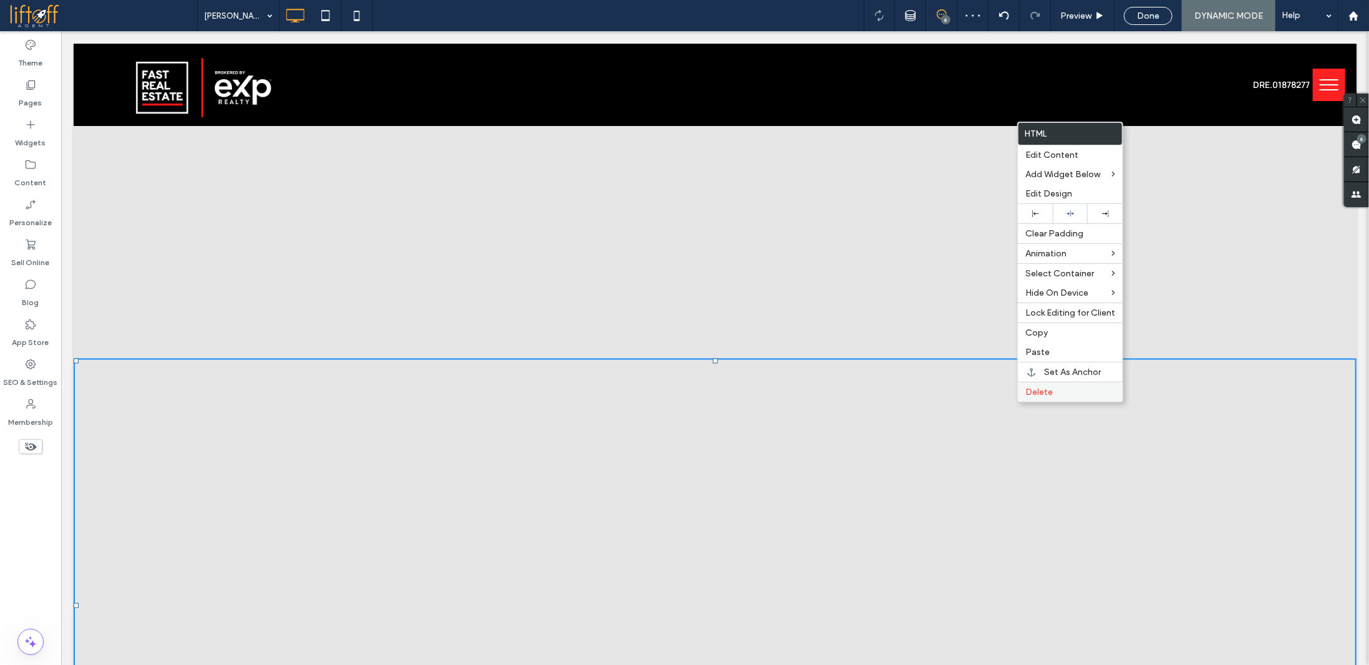
click at [1061, 391] on label "Delete" at bounding box center [1071, 392] width 90 height 11
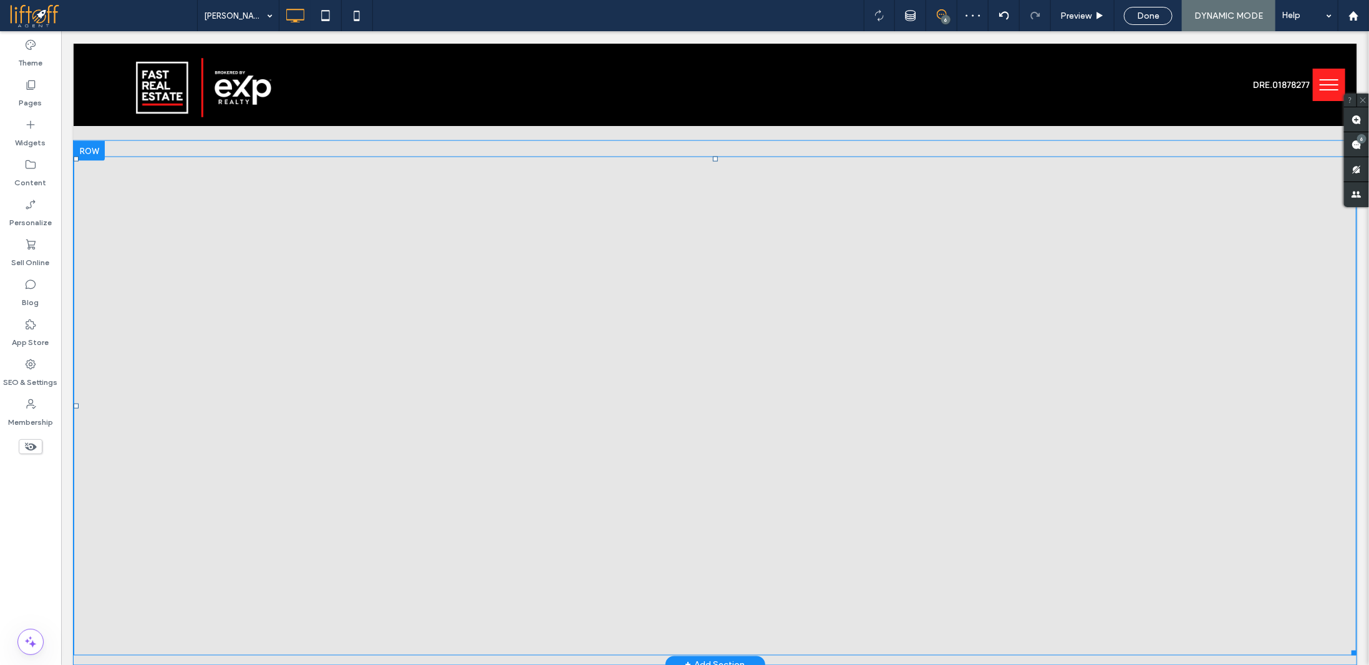
scroll to position [1061, 0]
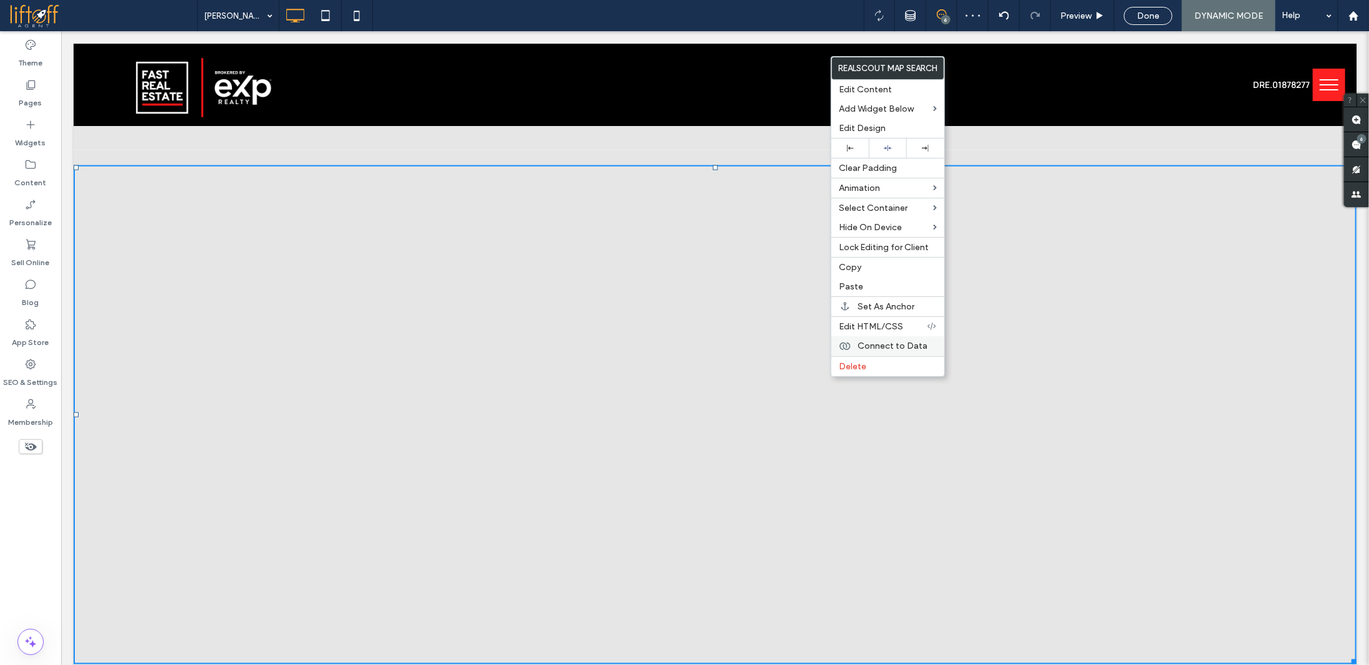
click at [888, 344] on span "Connect to Data" at bounding box center [893, 346] width 70 height 11
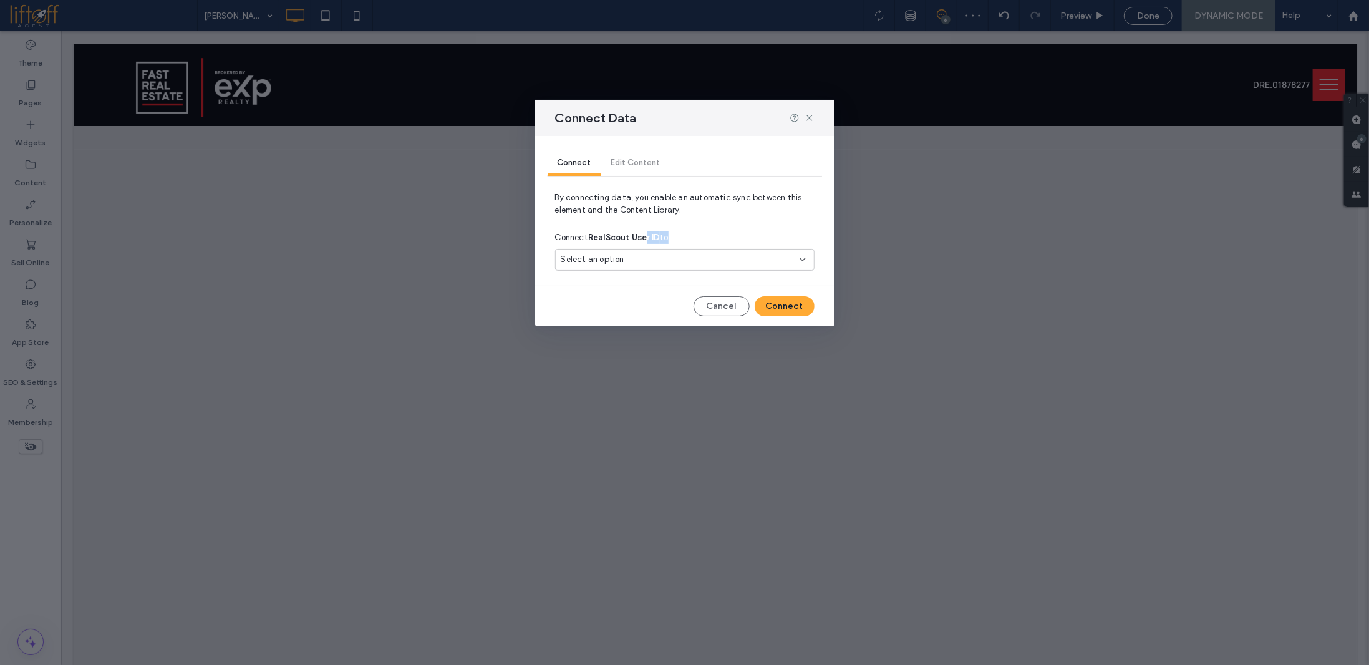
click at [643, 248] on div "Connect RealScout User ID to Select an option" at bounding box center [685, 250] width 260 height 49
click at [639, 256] on div "Select an option" at bounding box center [677, 259] width 233 height 12
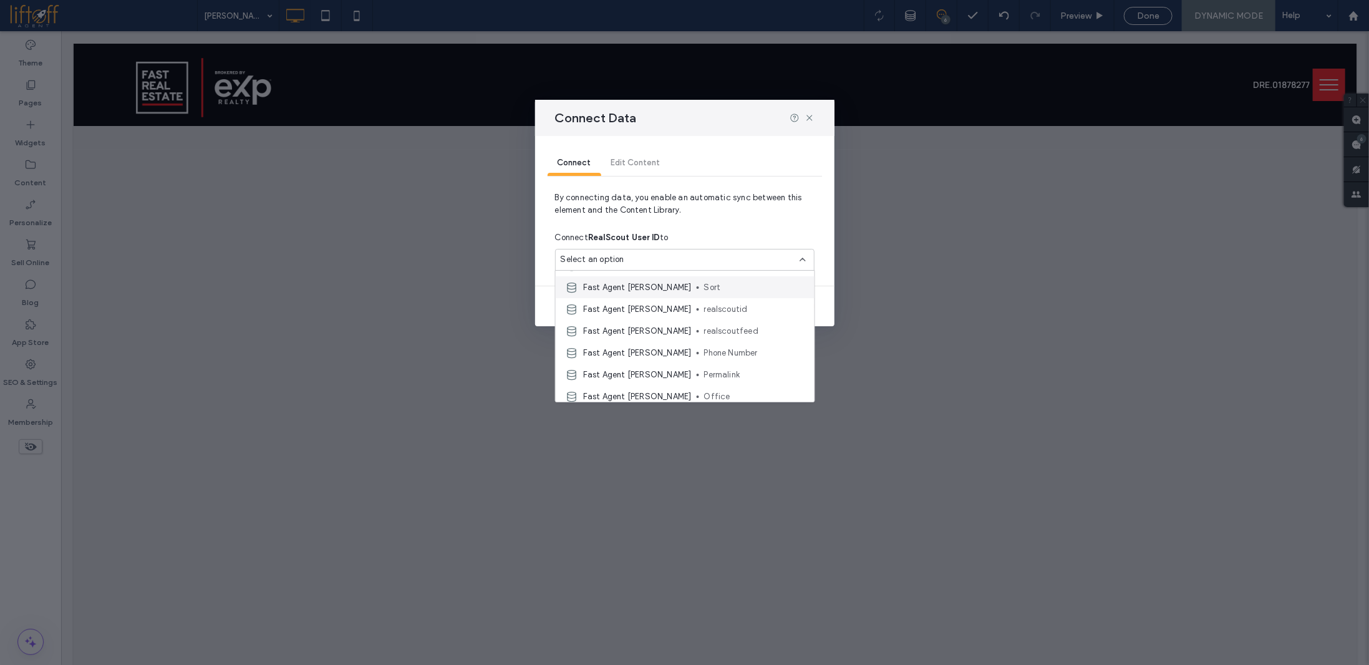
scroll to position [62, 0]
click at [729, 309] on span "realscoutid" at bounding box center [754, 307] width 100 height 12
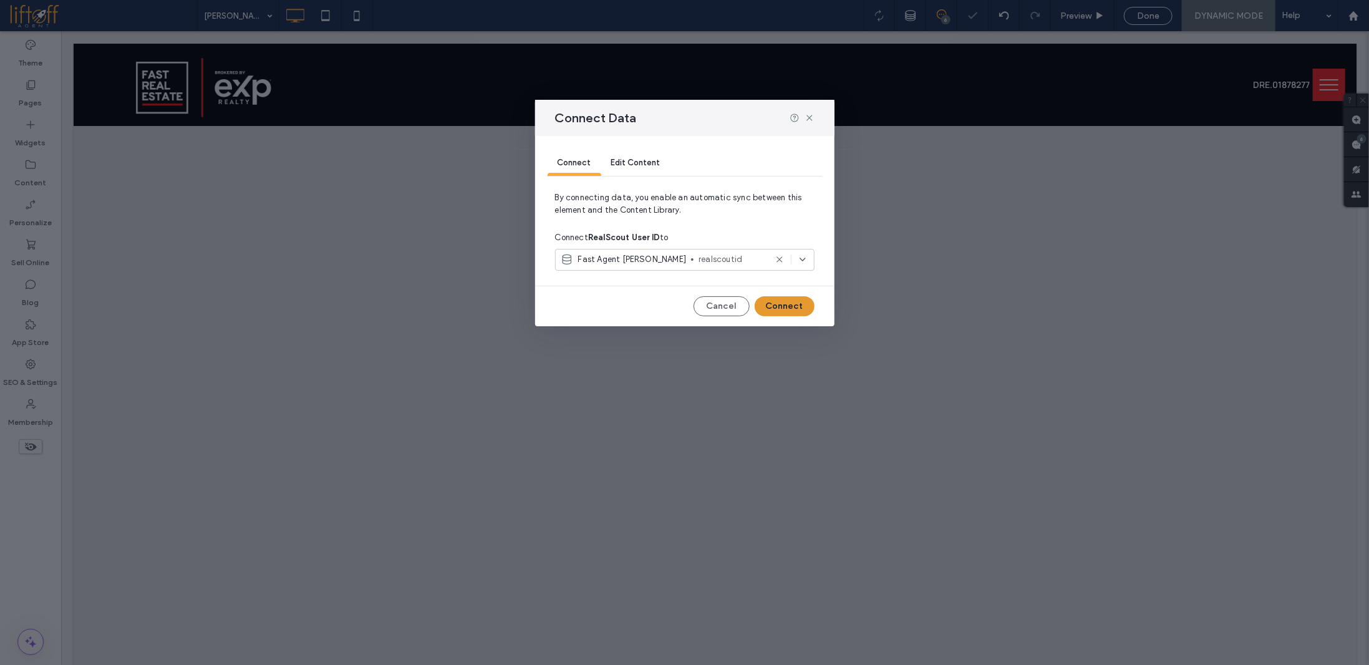
click at [777, 305] on button "Connect" at bounding box center [785, 306] width 60 height 20
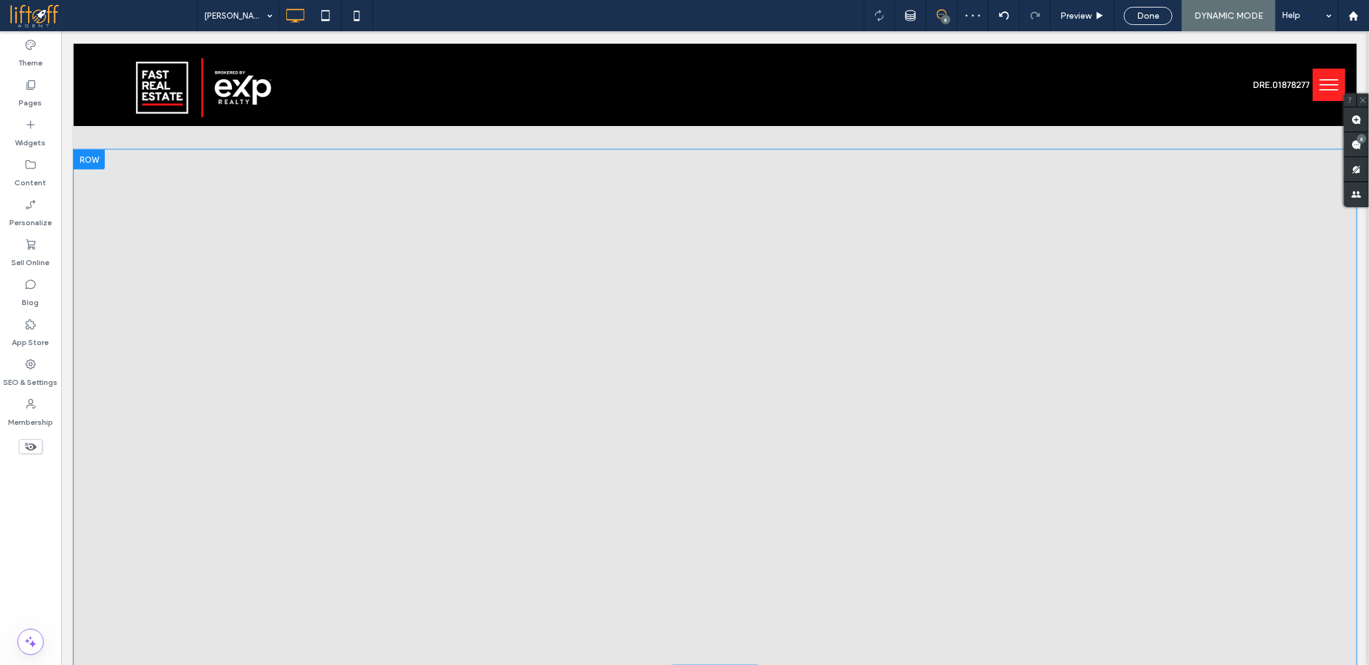
click at [244, 153] on div "Click To Paste Click To Paste Row + Add Section" at bounding box center [714, 411] width 1283 height 524
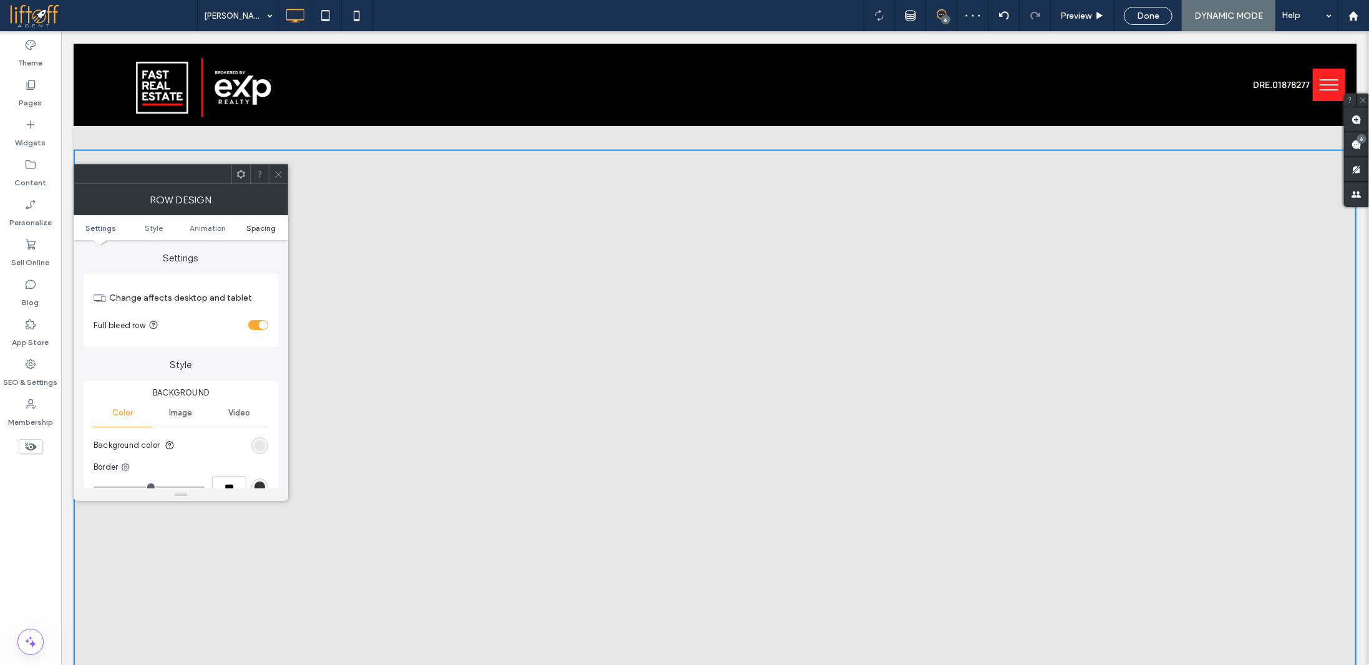
click at [266, 230] on ul "Settings Style Animation Spacing" at bounding box center [181, 227] width 215 height 25
click at [266, 226] on span "Spacing" at bounding box center [261, 227] width 29 height 9
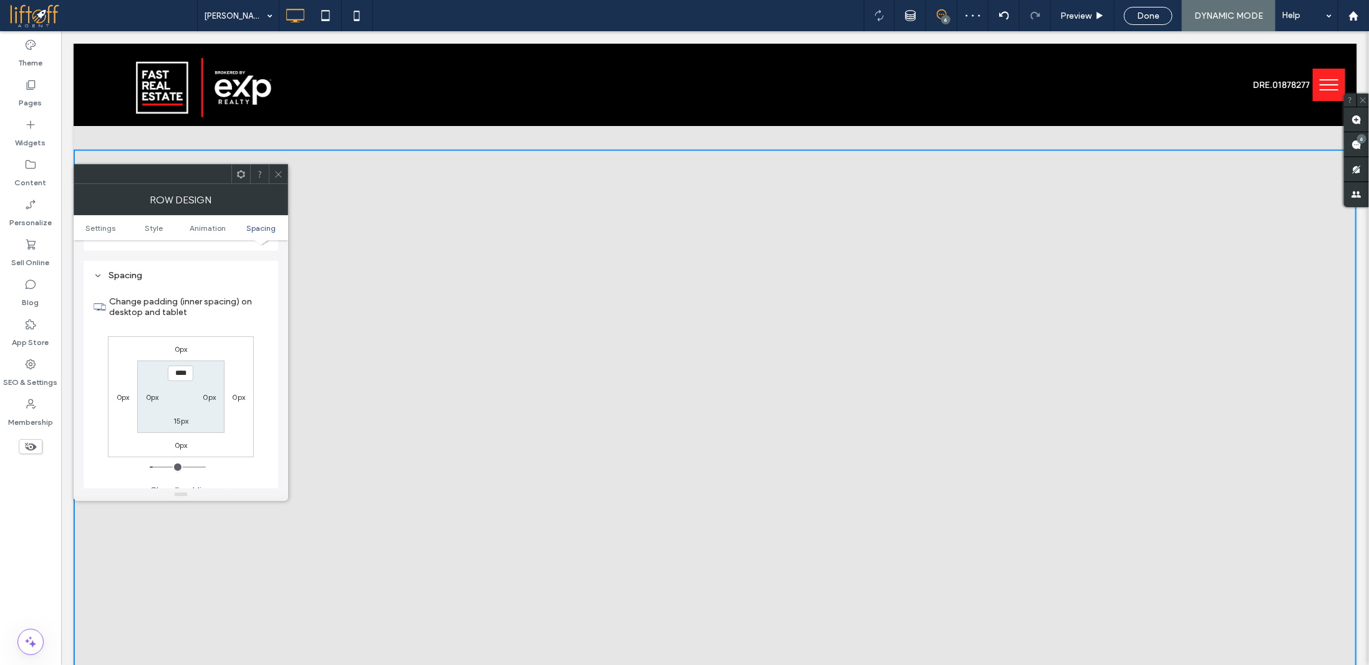
scroll to position [352, 0]
type input "***"
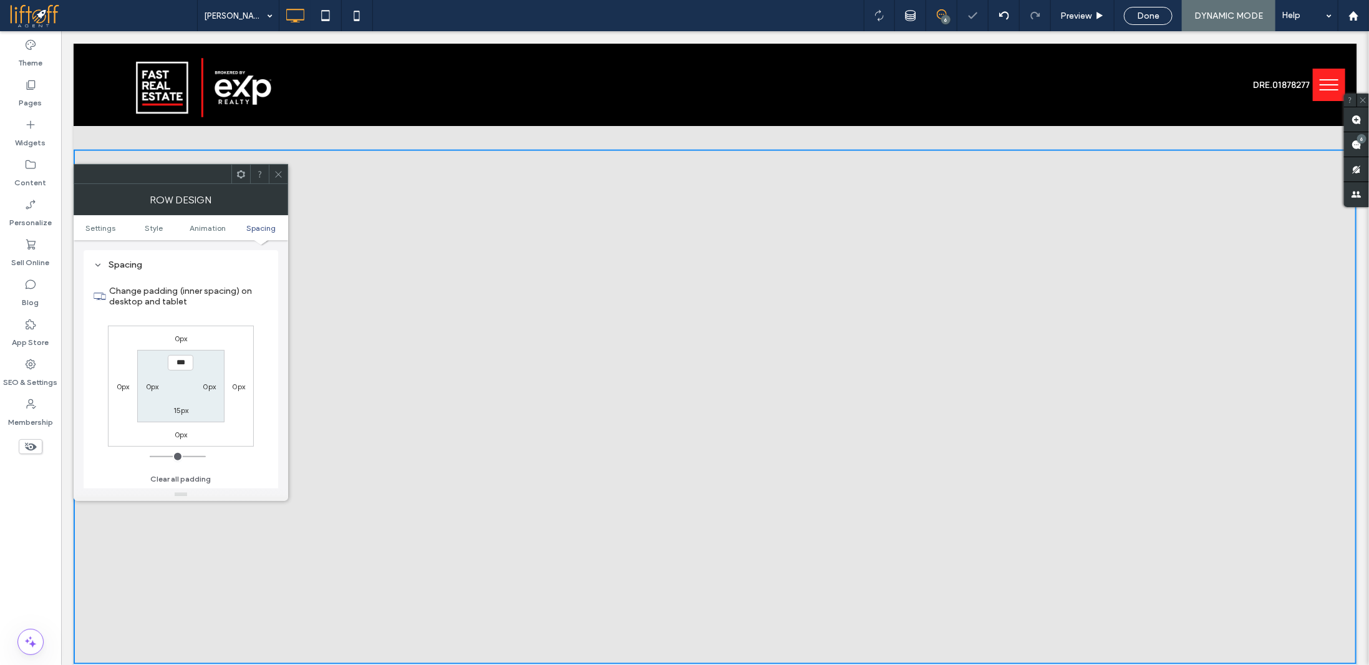
click at [180, 412] on label "15px" at bounding box center [181, 410] width 16 height 9
type input "**"
type input "*"
type input "***"
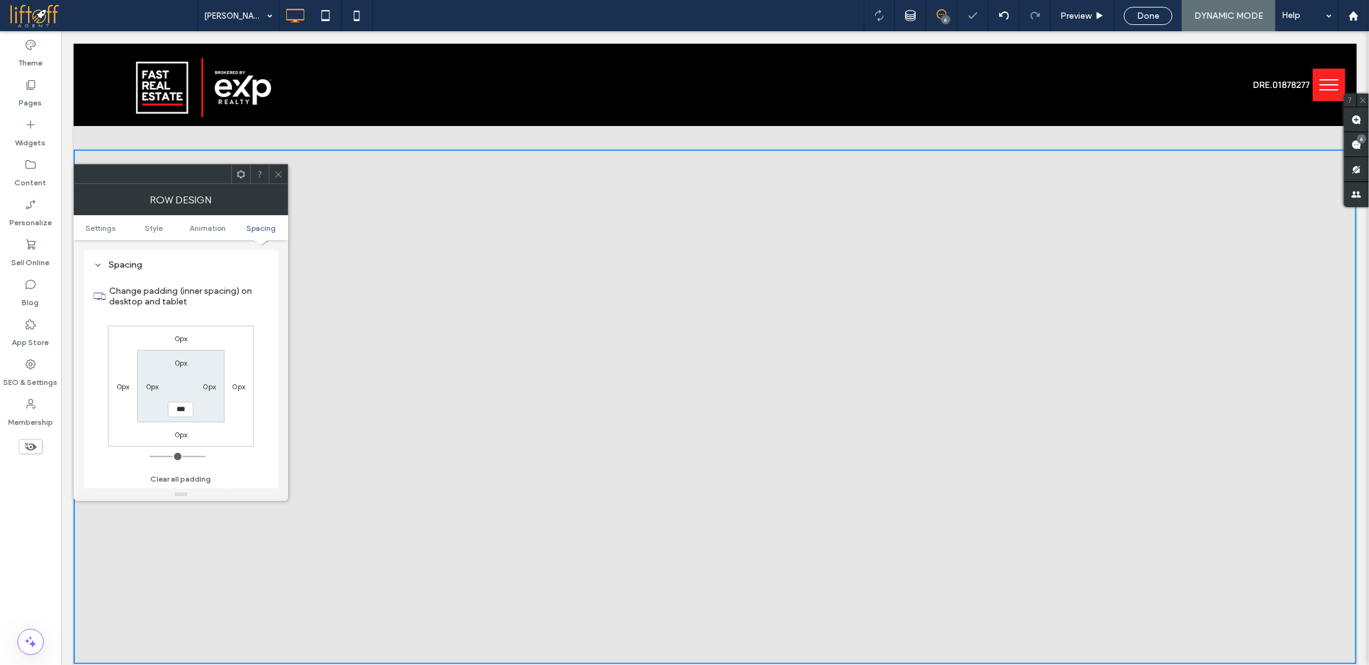
click at [281, 175] on use at bounding box center [278, 174] width 6 height 6
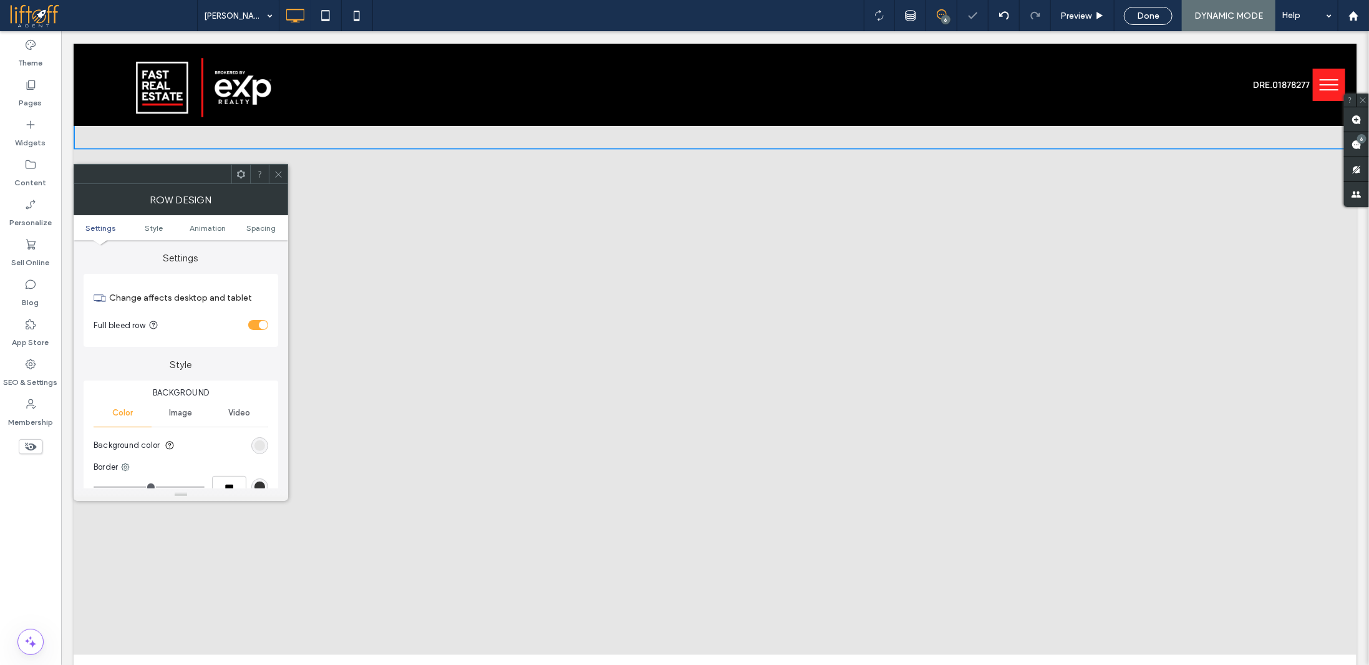
click at [278, 175] on use at bounding box center [278, 174] width 6 height 6
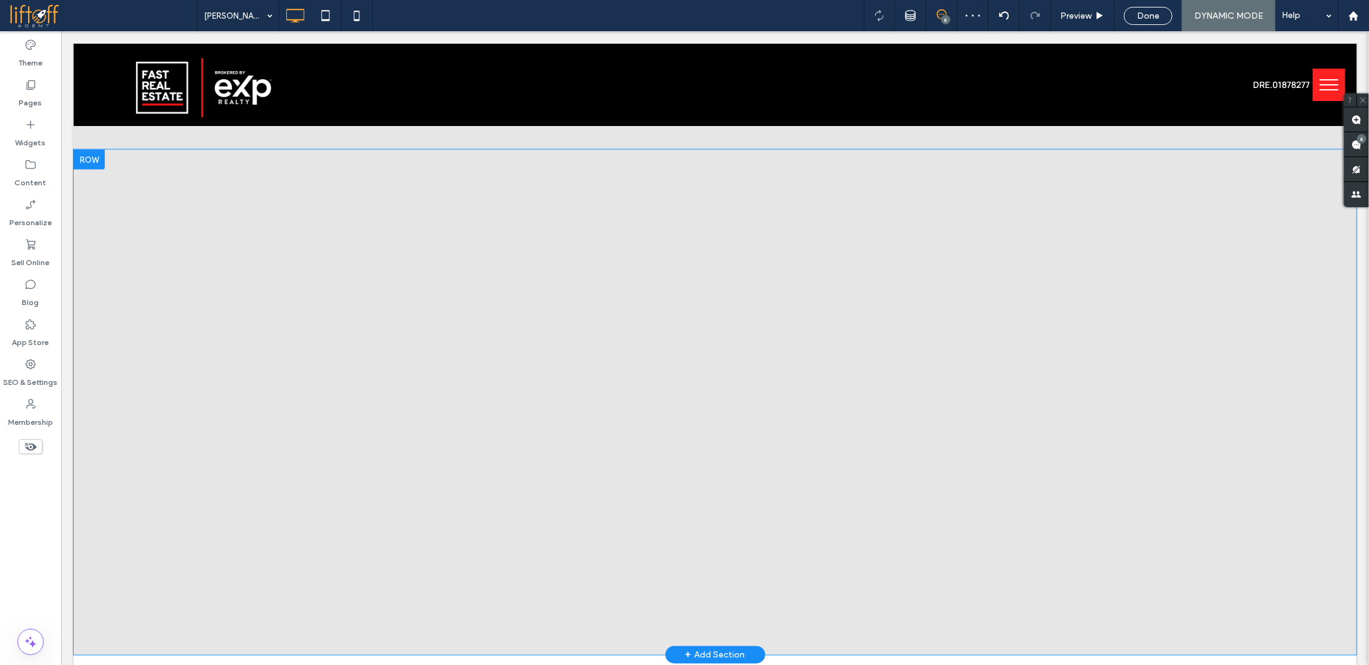
click at [274, 150] on div "Click To Paste Click To Paste" at bounding box center [714, 401] width 1283 height 505
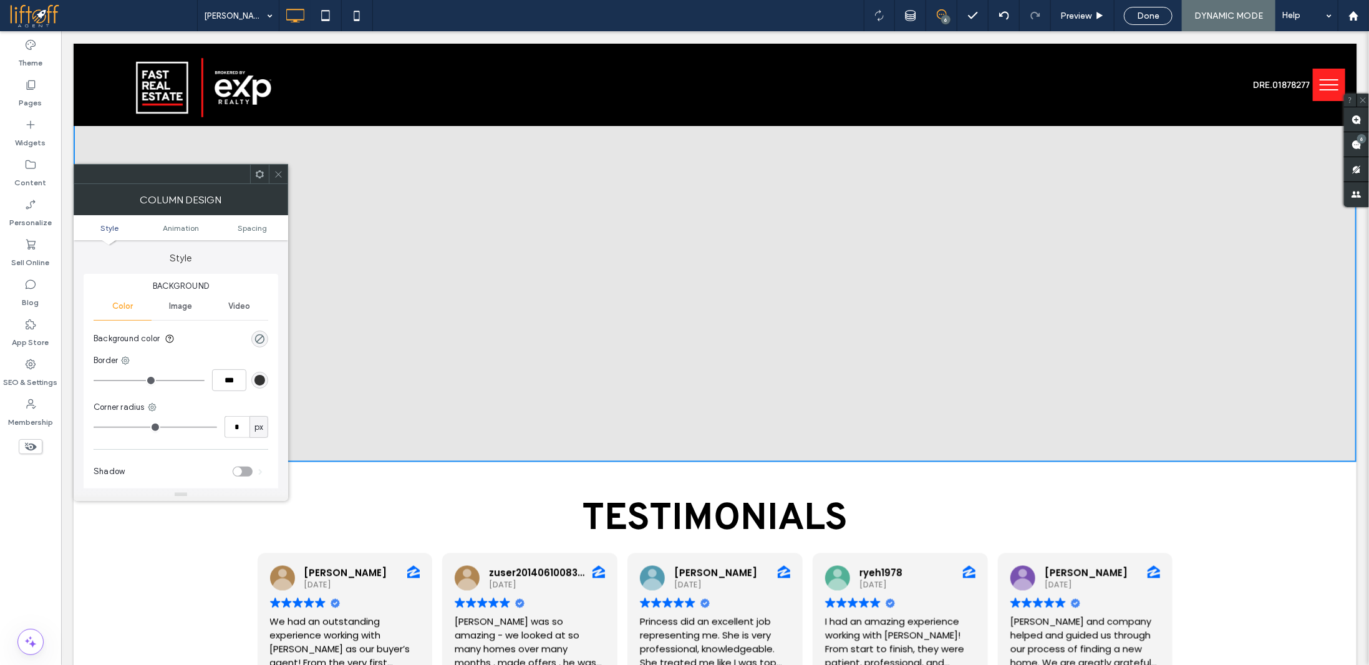
scroll to position [1061, 0]
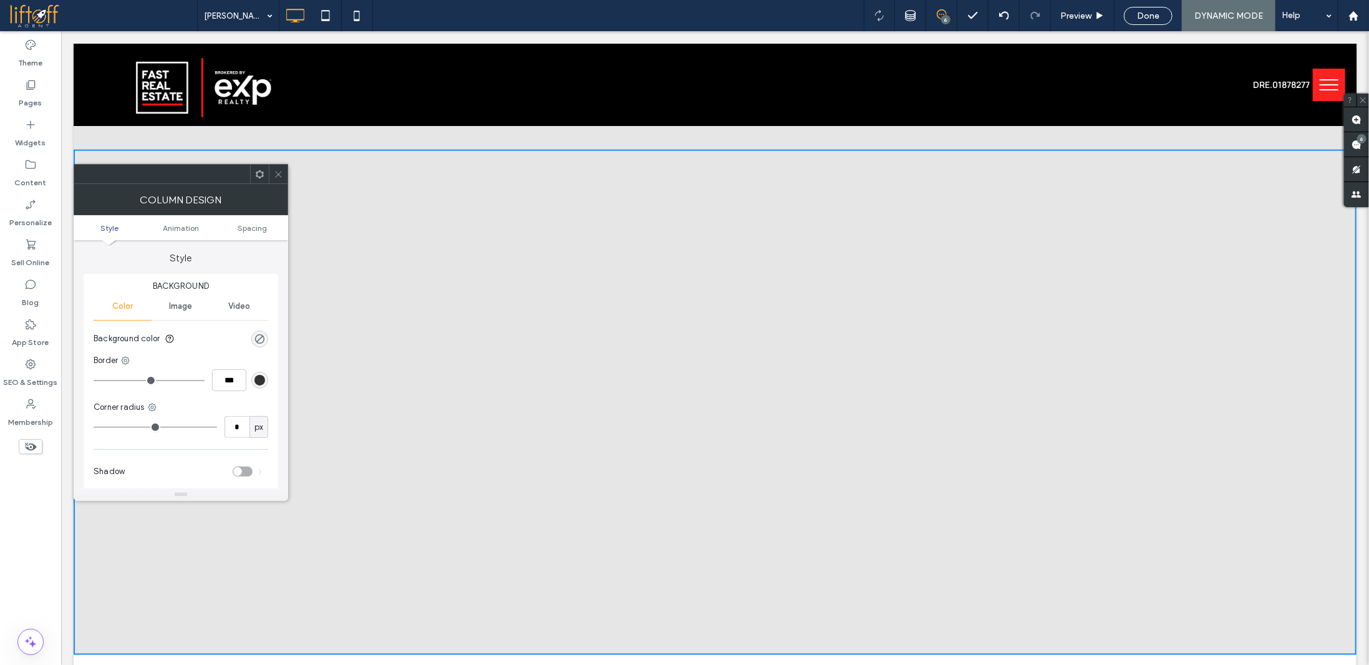
click at [274, 170] on icon at bounding box center [278, 174] width 9 height 9
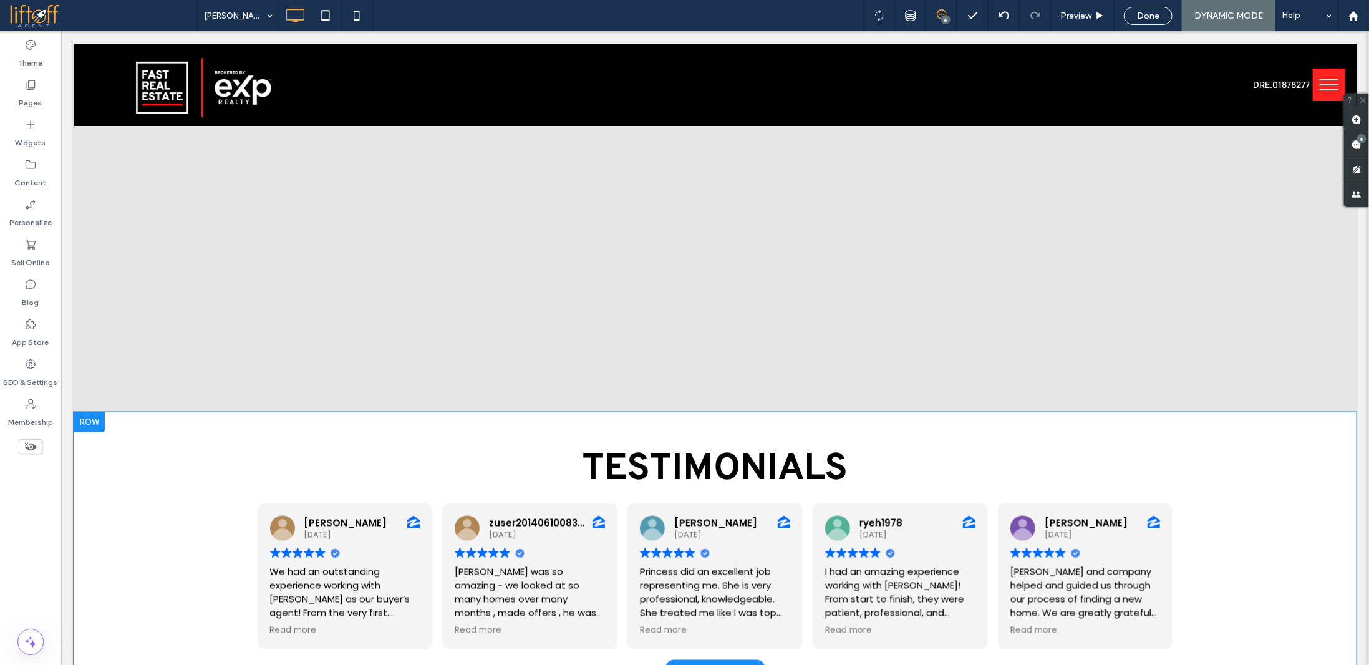
scroll to position [1310, 0]
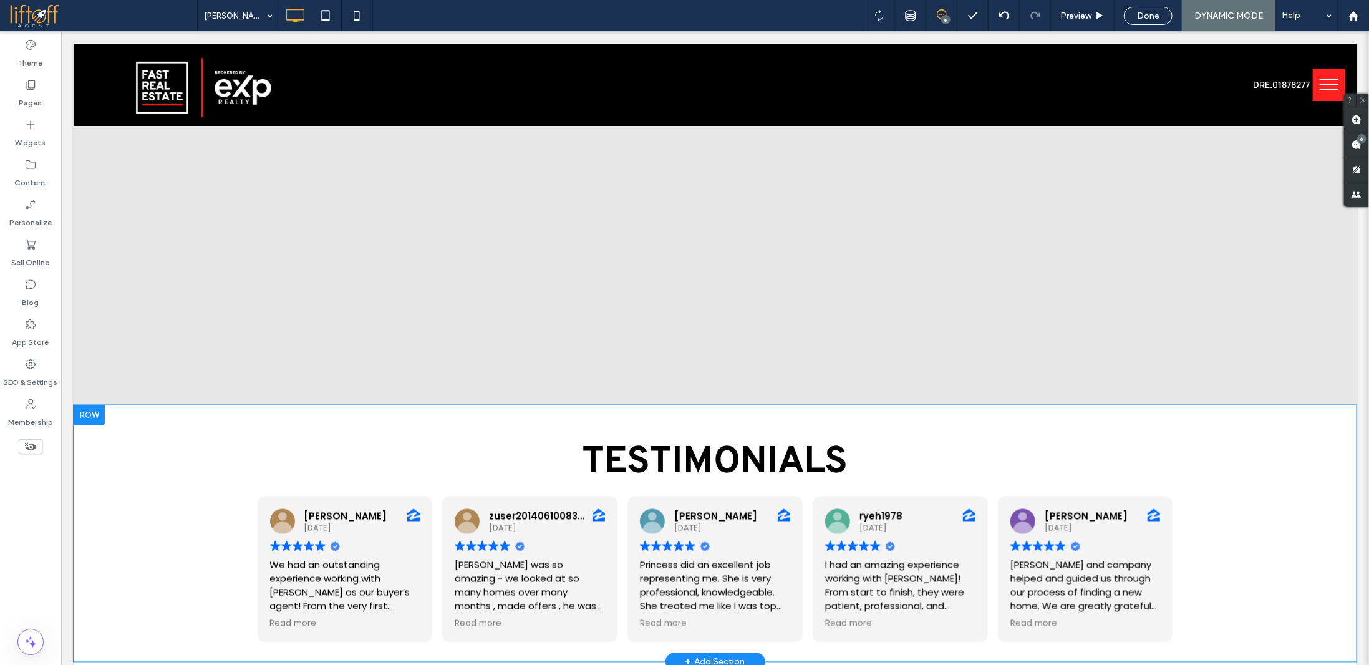
click at [89, 413] on div at bounding box center [88, 415] width 31 height 20
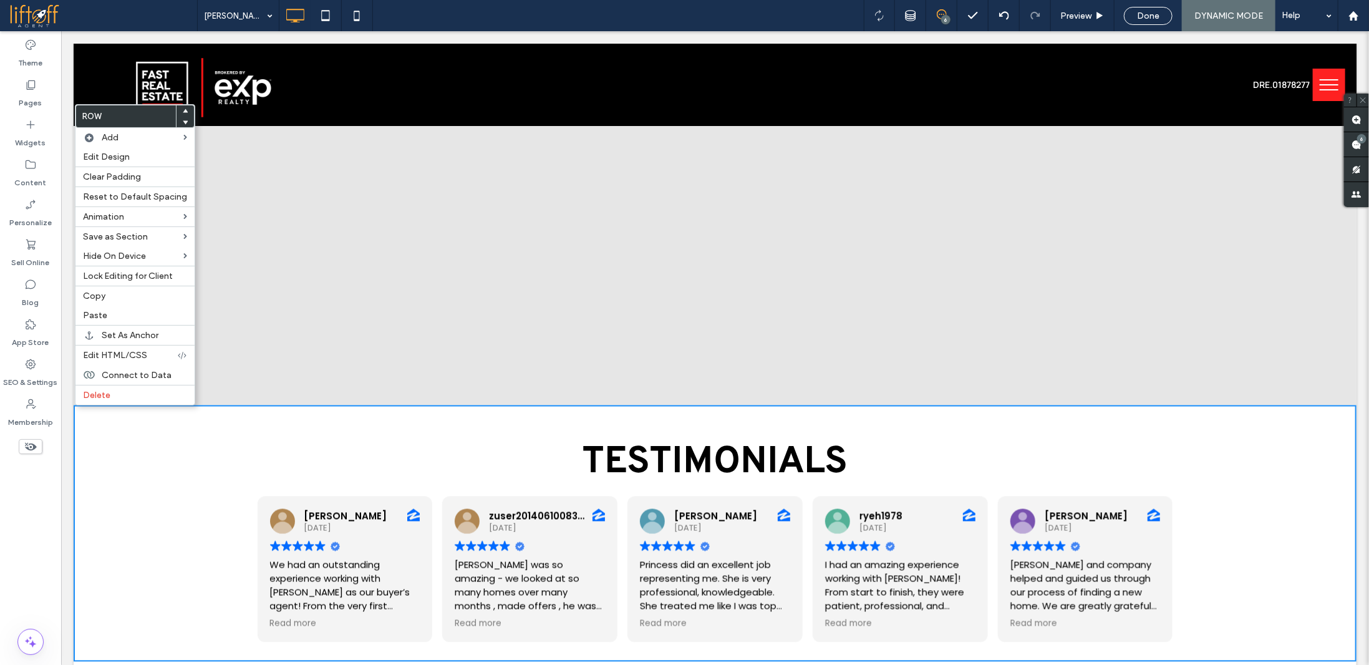
click at [183, 112] on icon at bounding box center [185, 111] width 5 height 5
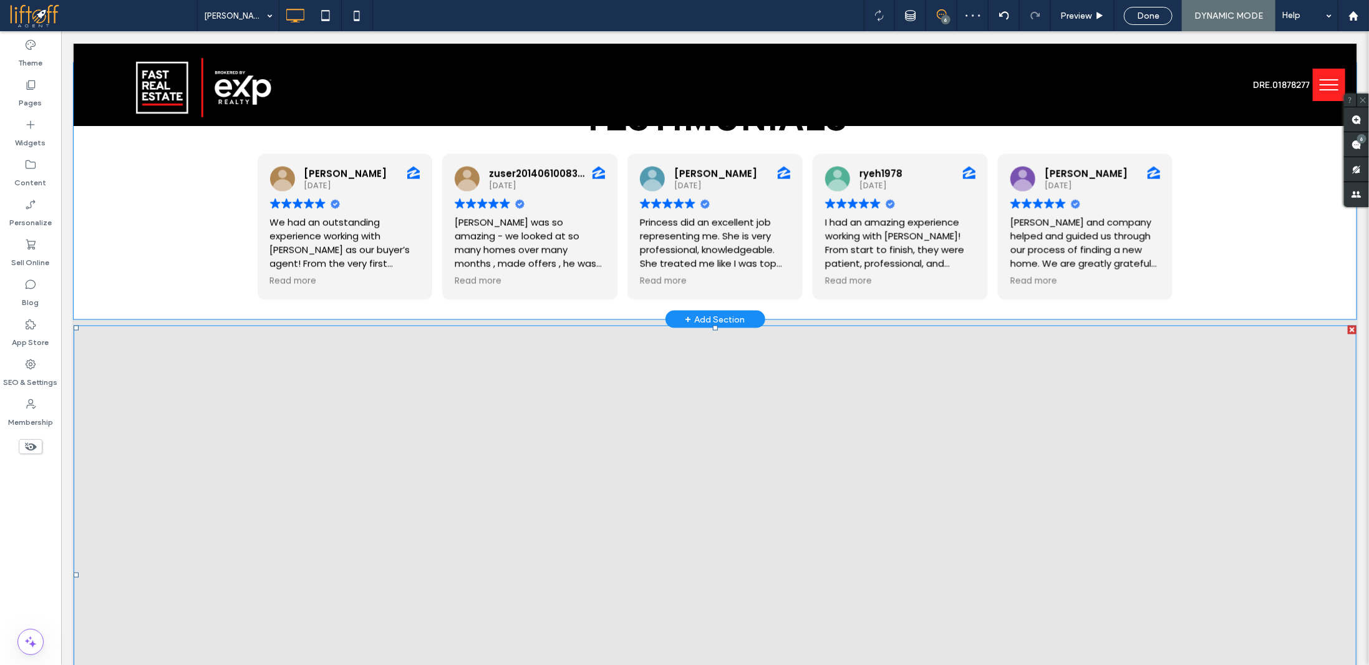
scroll to position [1129, 0]
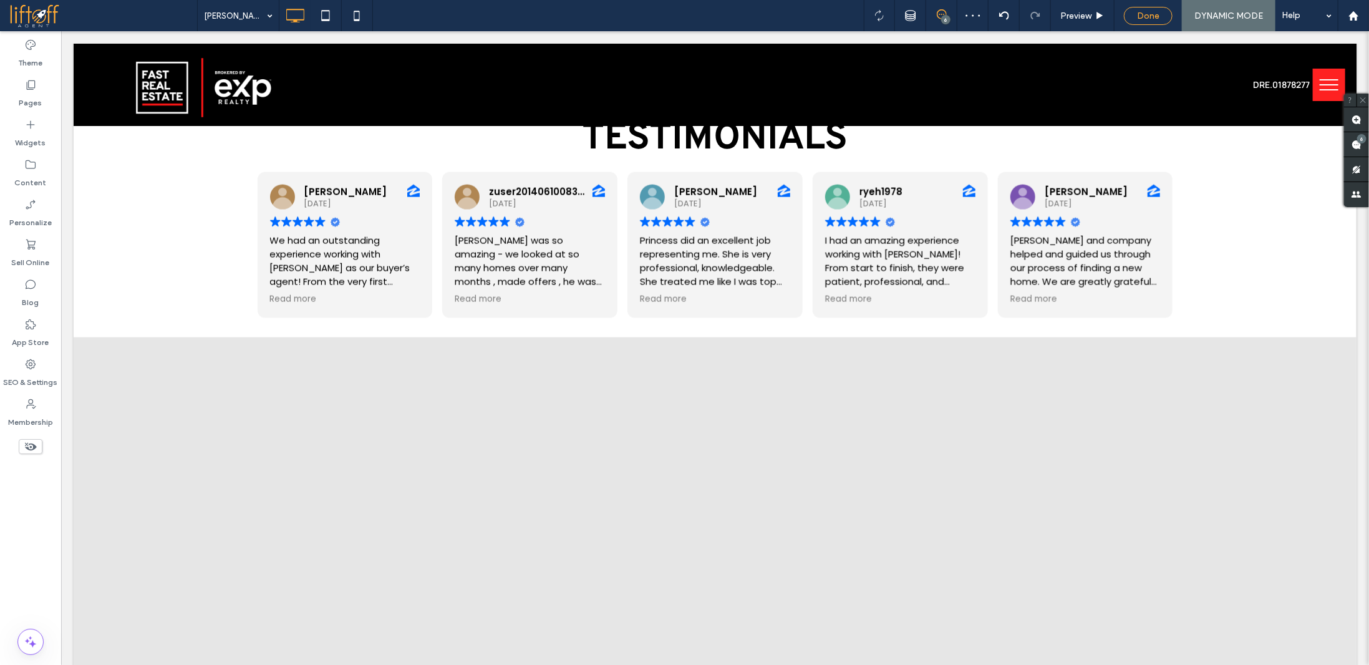
click at [1145, 12] on span "Done" at bounding box center [1148, 16] width 22 height 11
click at [1197, 17] on div at bounding box center [684, 332] width 1369 height 665
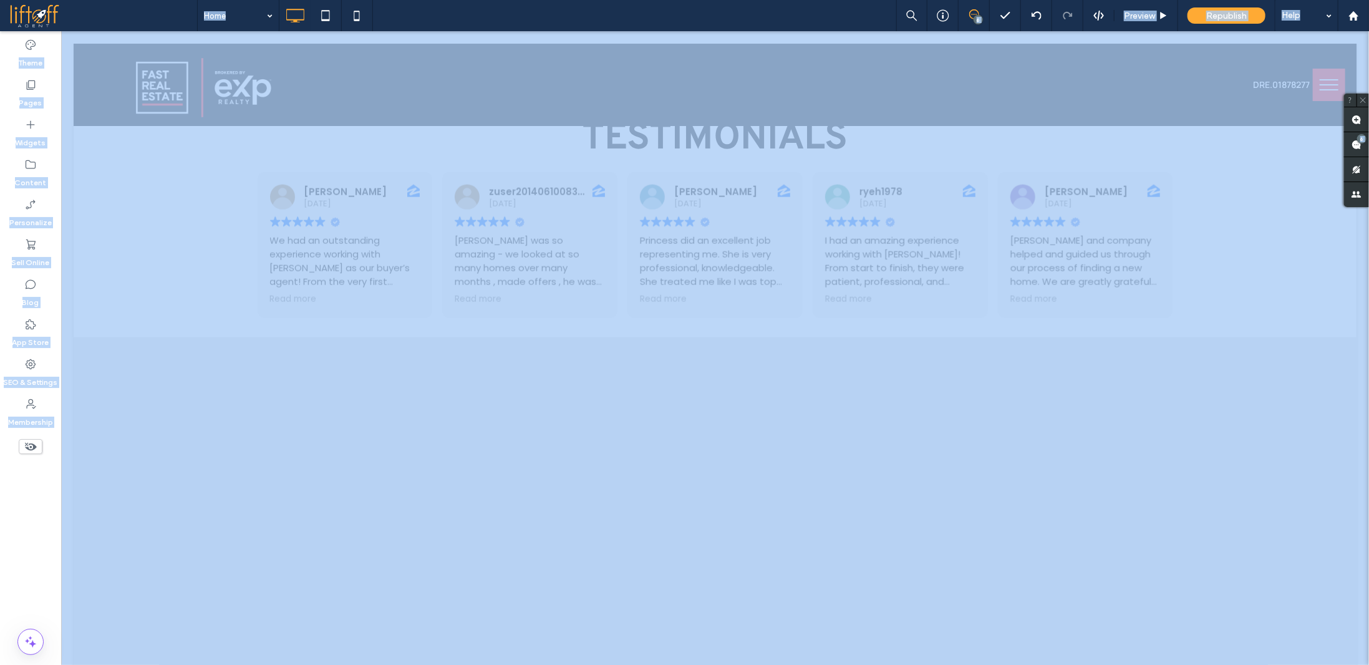
click at [1197, 17] on div at bounding box center [684, 332] width 1369 height 665
click at [1197, 14] on span "Republish" at bounding box center [1227, 16] width 41 height 11
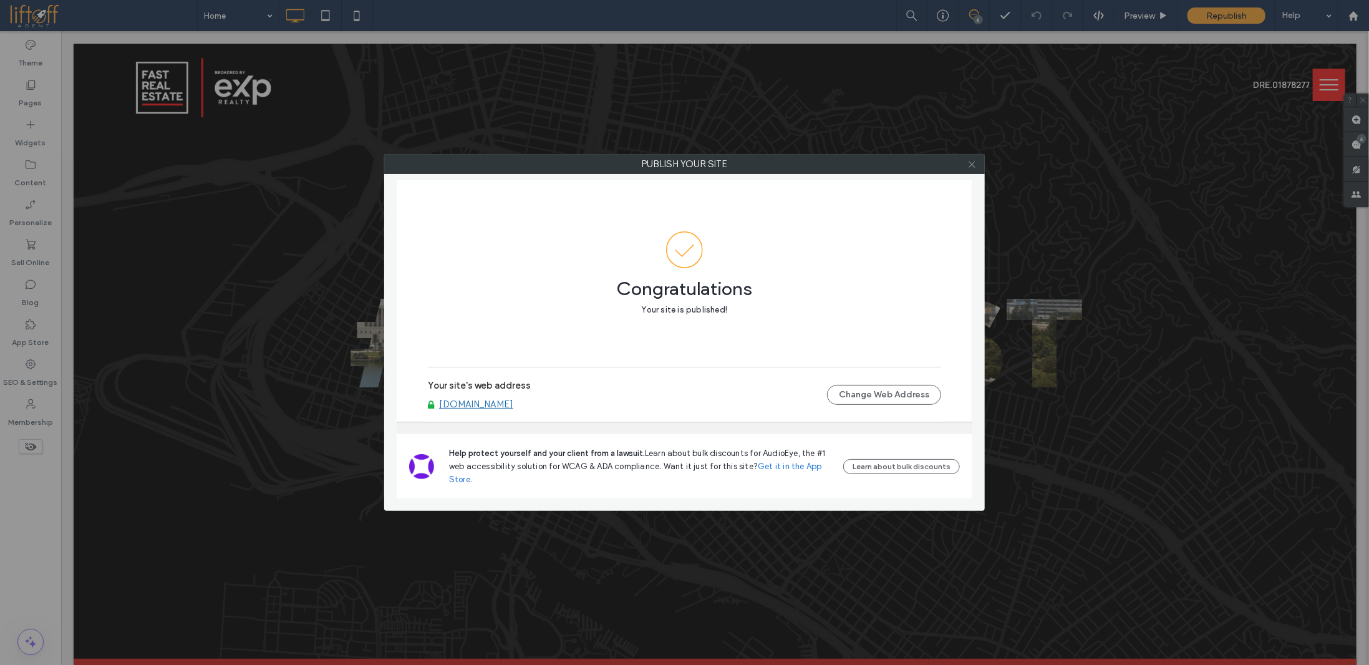
click at [976, 162] on icon at bounding box center [972, 164] width 9 height 9
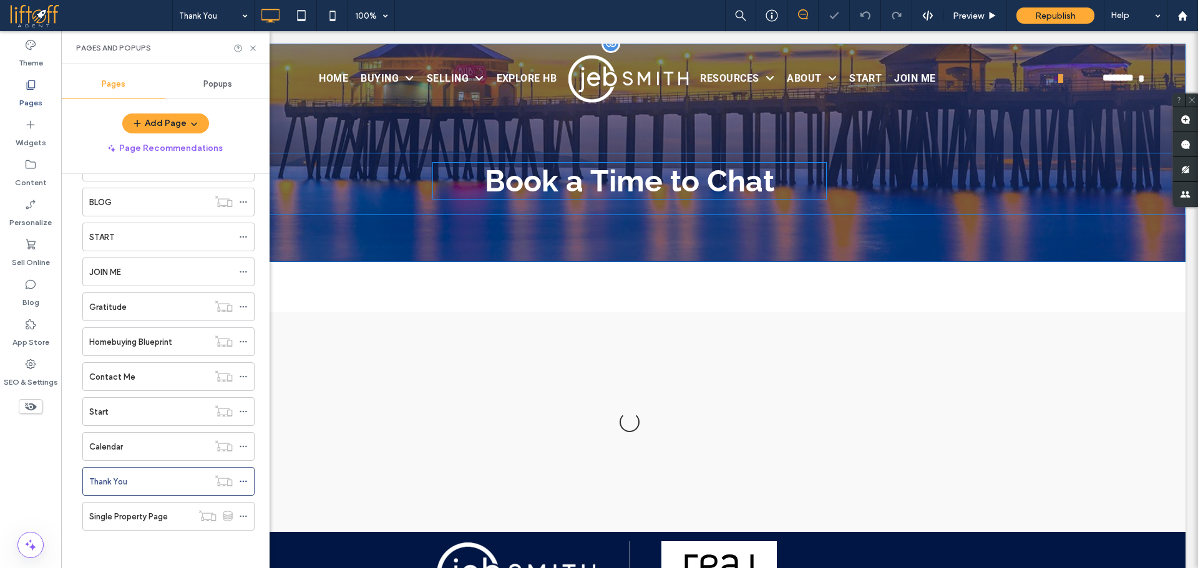
click at [545, 182] on span "Book a Time to Chat" at bounding box center [629, 180] width 289 height 35
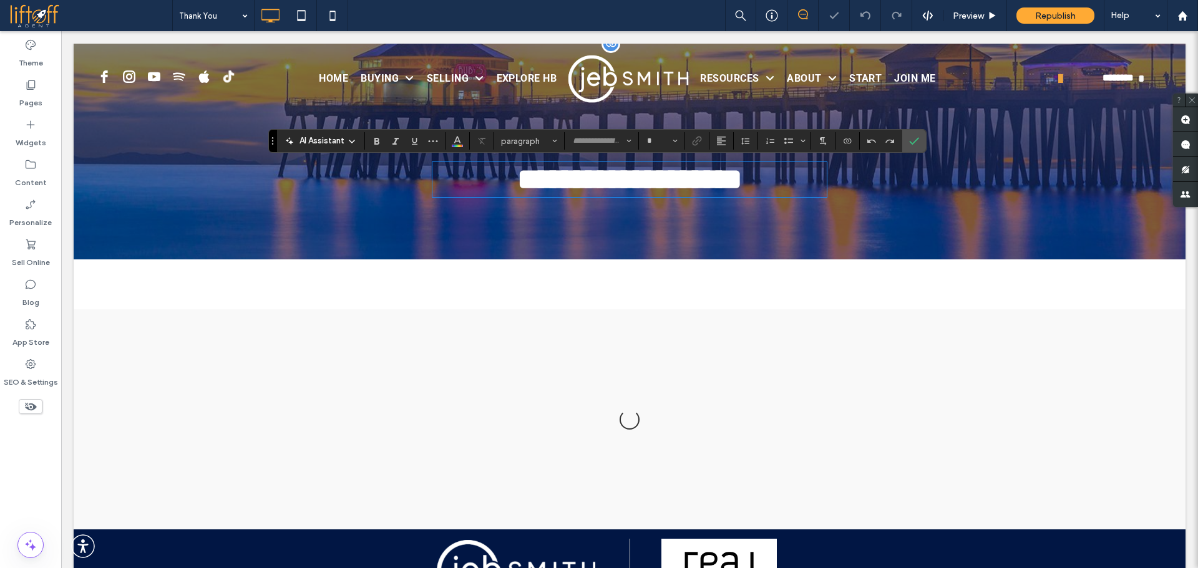
type input "*******"
type input "**"
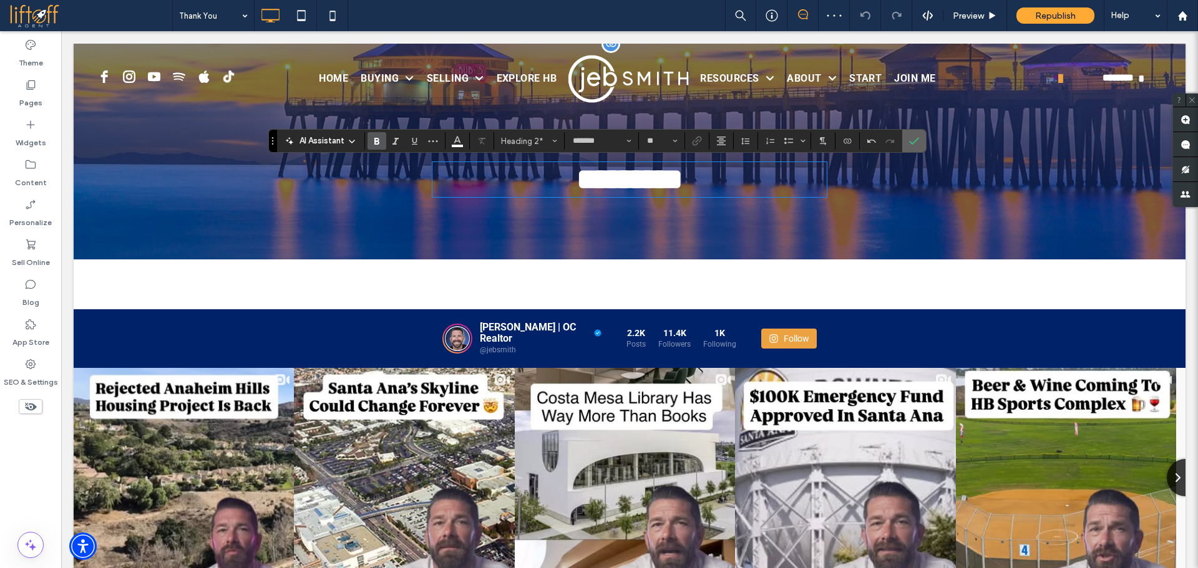
drag, startPoint x: 922, startPoint y: 146, endPoint x: 834, endPoint y: 119, distance: 92.7
click at [922, 146] on label "Confirm" at bounding box center [914, 141] width 19 height 22
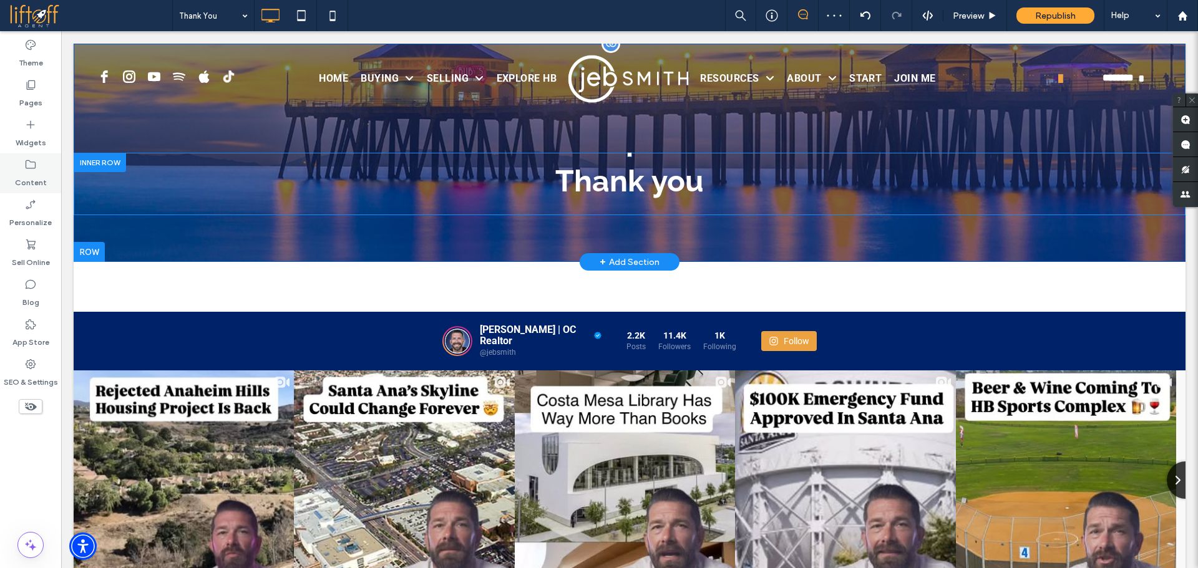
click at [22, 167] on div "Content" at bounding box center [30, 173] width 61 height 40
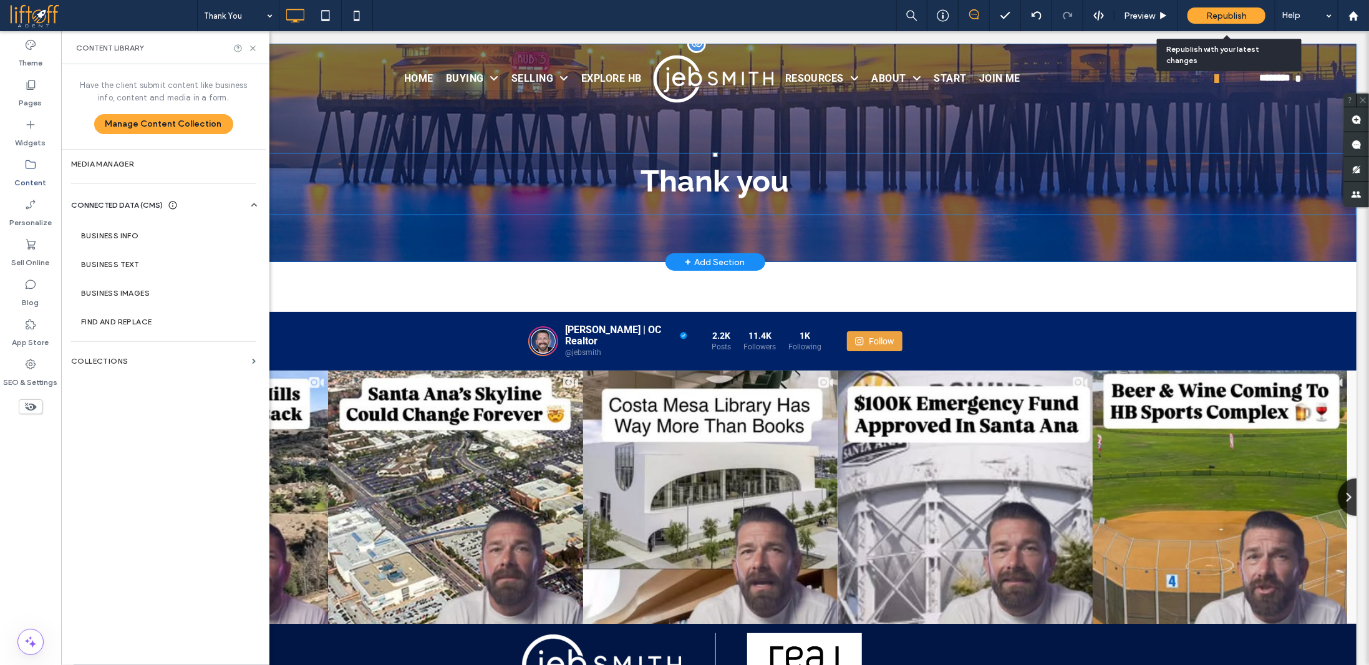
click at [1197, 12] on span "Republish" at bounding box center [1227, 16] width 41 height 11
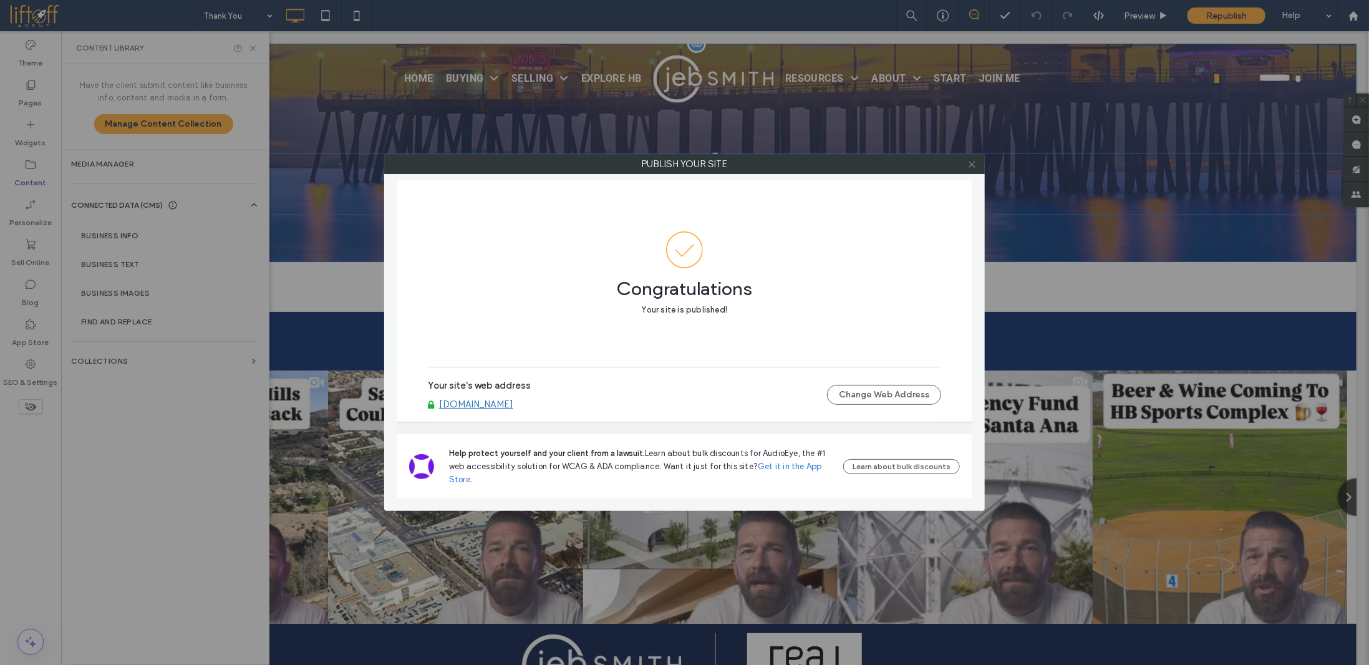
click at [972, 163] on use at bounding box center [972, 164] width 6 height 6
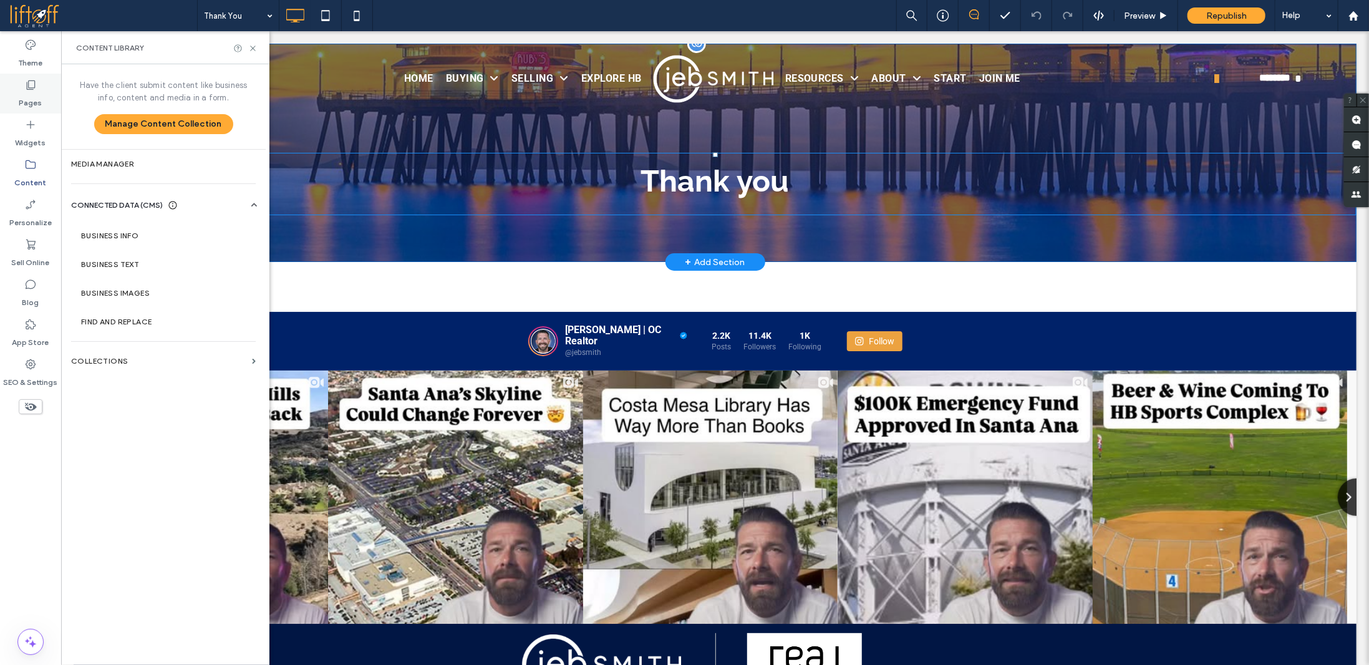
click at [36, 103] on label "Pages" at bounding box center [30, 99] width 23 height 17
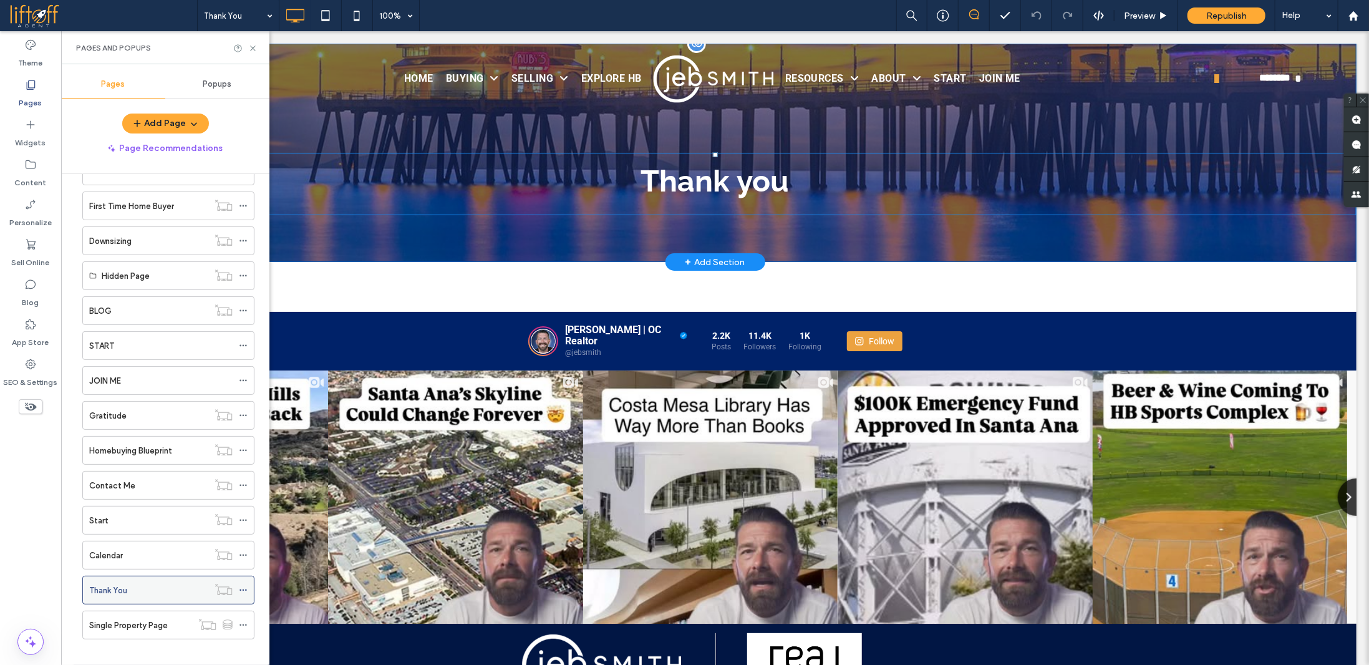
scroll to position [213, 0]
click at [160, 568] on div "Thank You" at bounding box center [148, 590] width 119 height 13
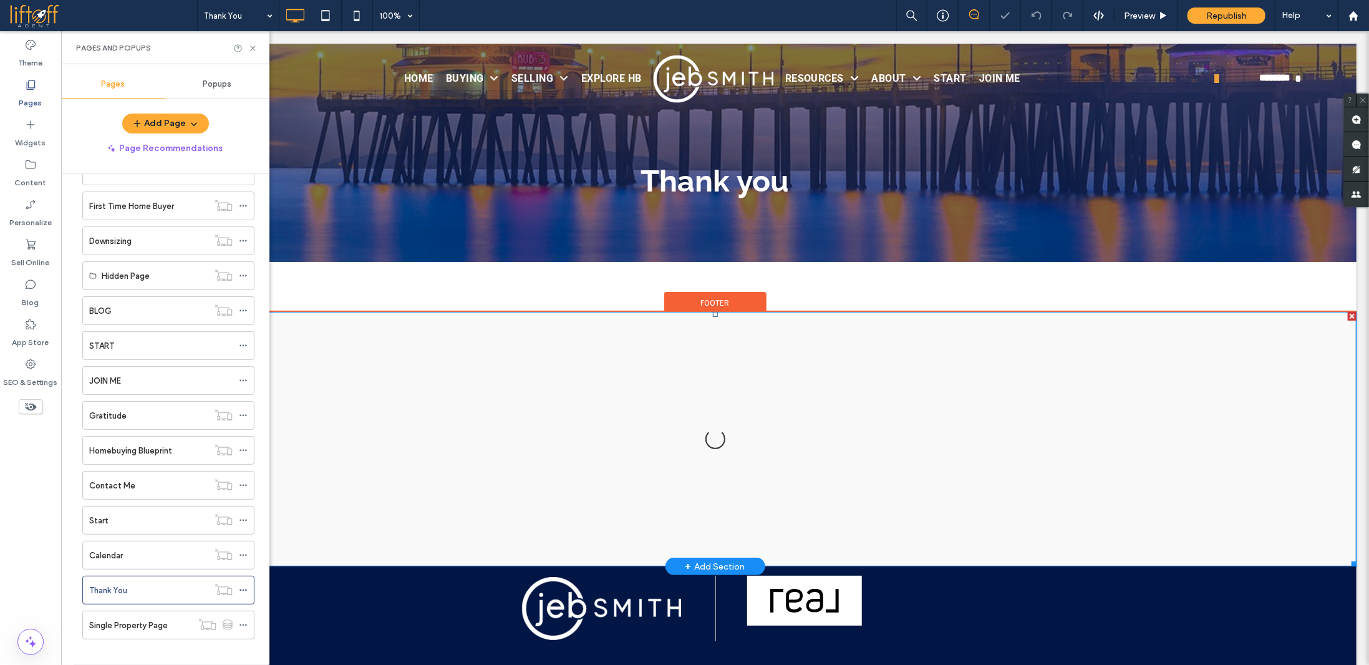
scroll to position [0, 0]
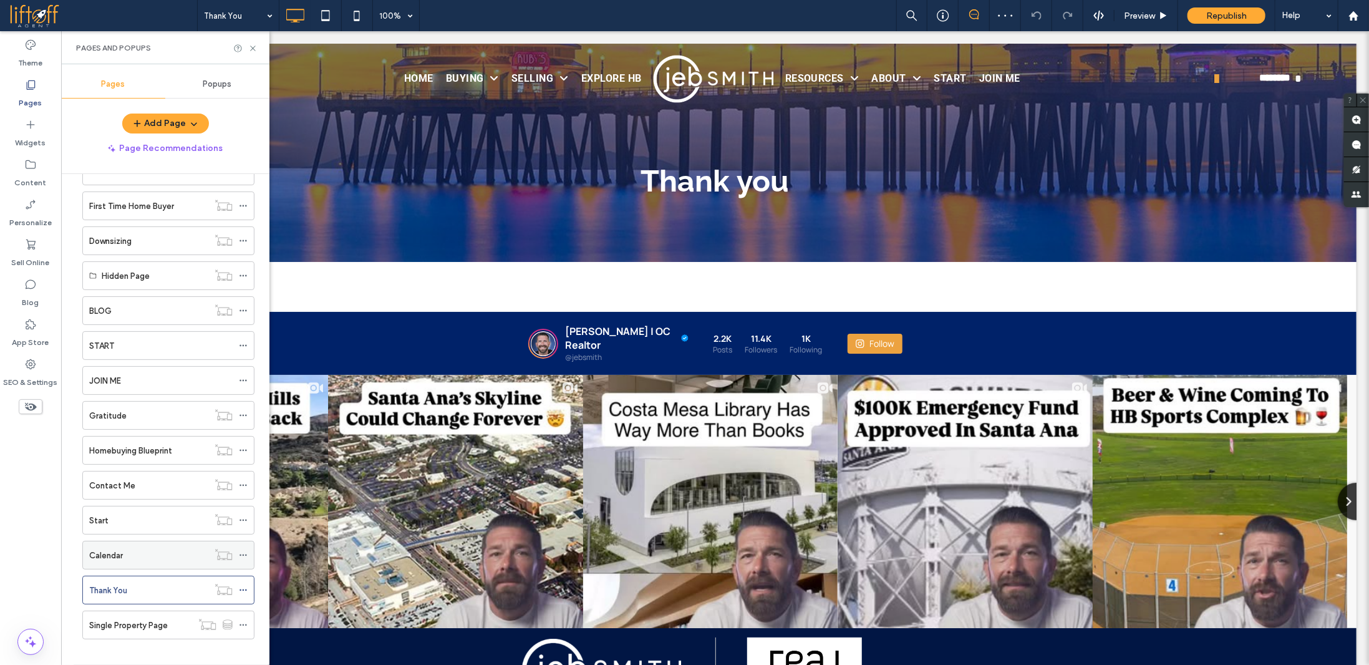
click at [156, 550] on div "Calendar" at bounding box center [148, 555] width 119 height 13
click at [158, 568] on div "Thank You" at bounding box center [148, 590] width 119 height 13
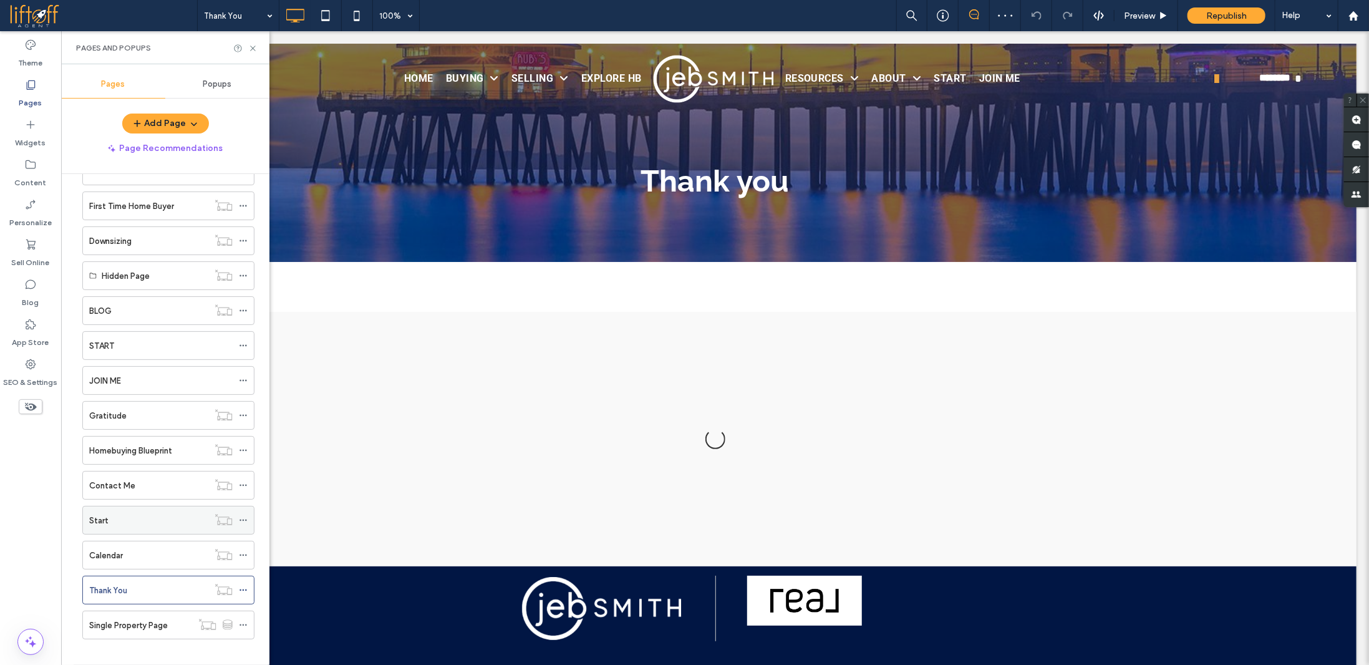
click at [154, 522] on div "Start" at bounding box center [148, 520] width 119 height 27
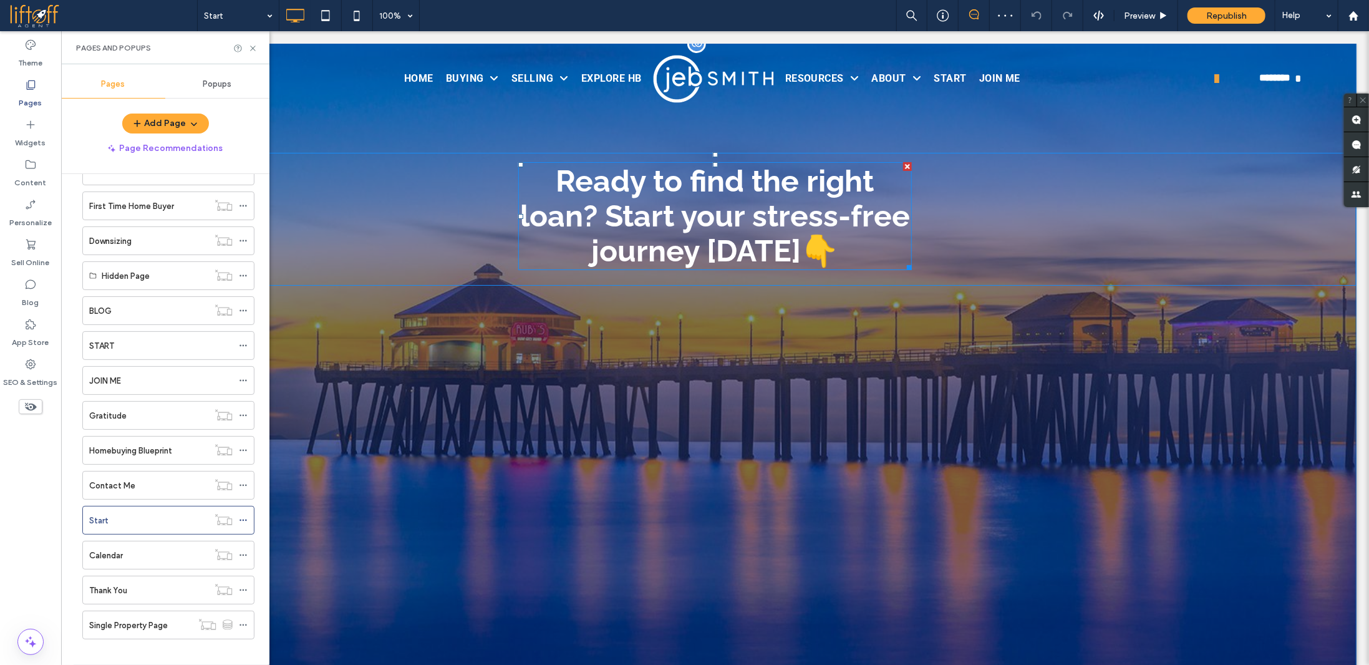
click at [582, 194] on span "Ready to find the right loan? Start your stress-free journey [DATE]👇" at bounding box center [715, 215] width 390 height 105
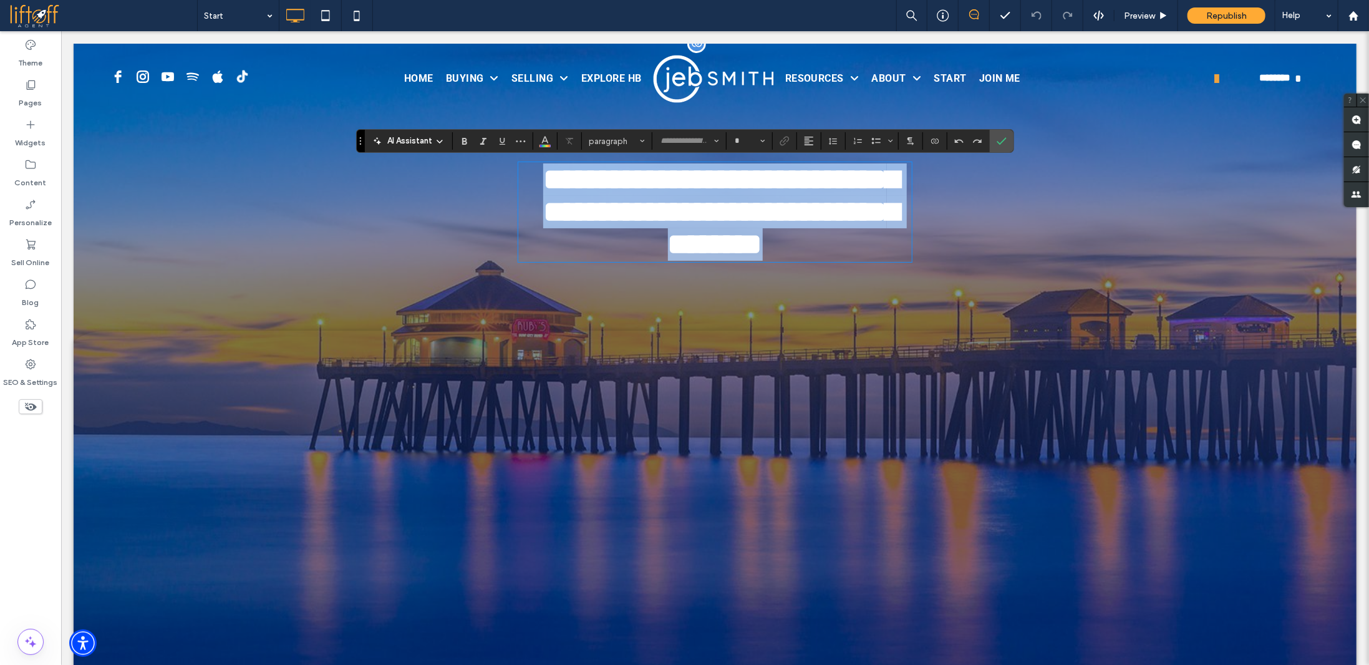
type input "*******"
type input "**"
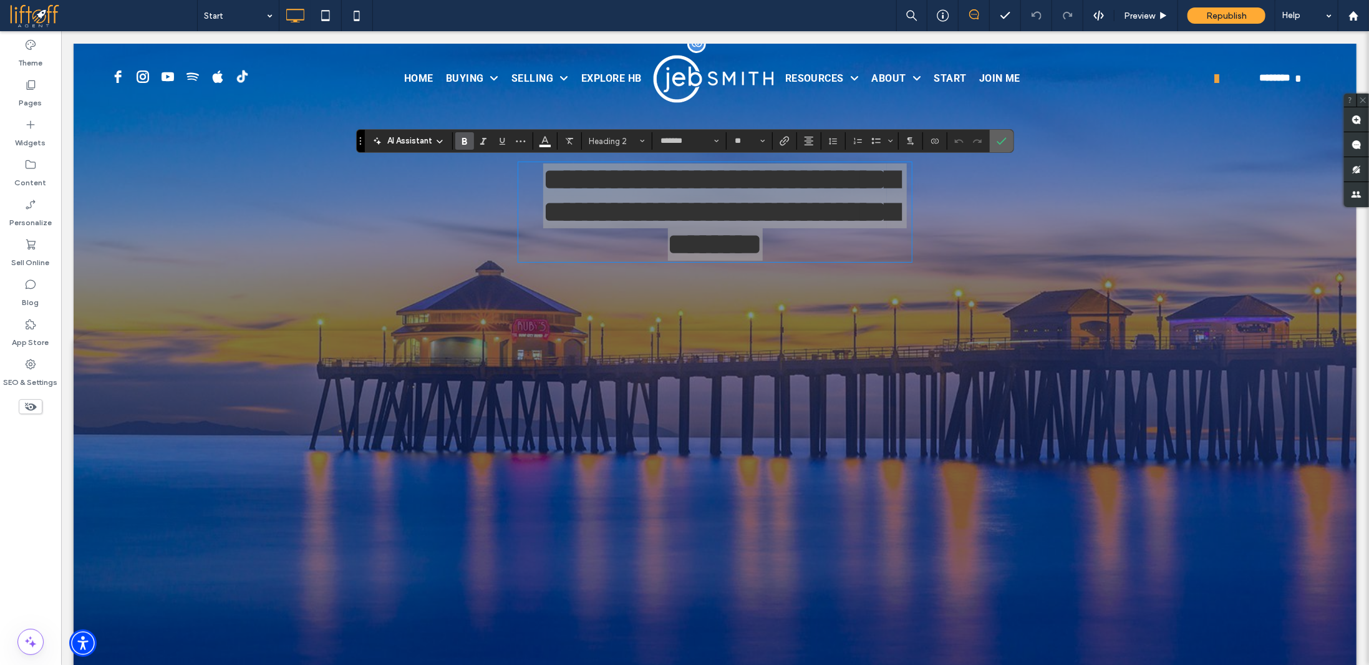
click at [997, 140] on icon "Confirm" at bounding box center [1002, 141] width 10 height 10
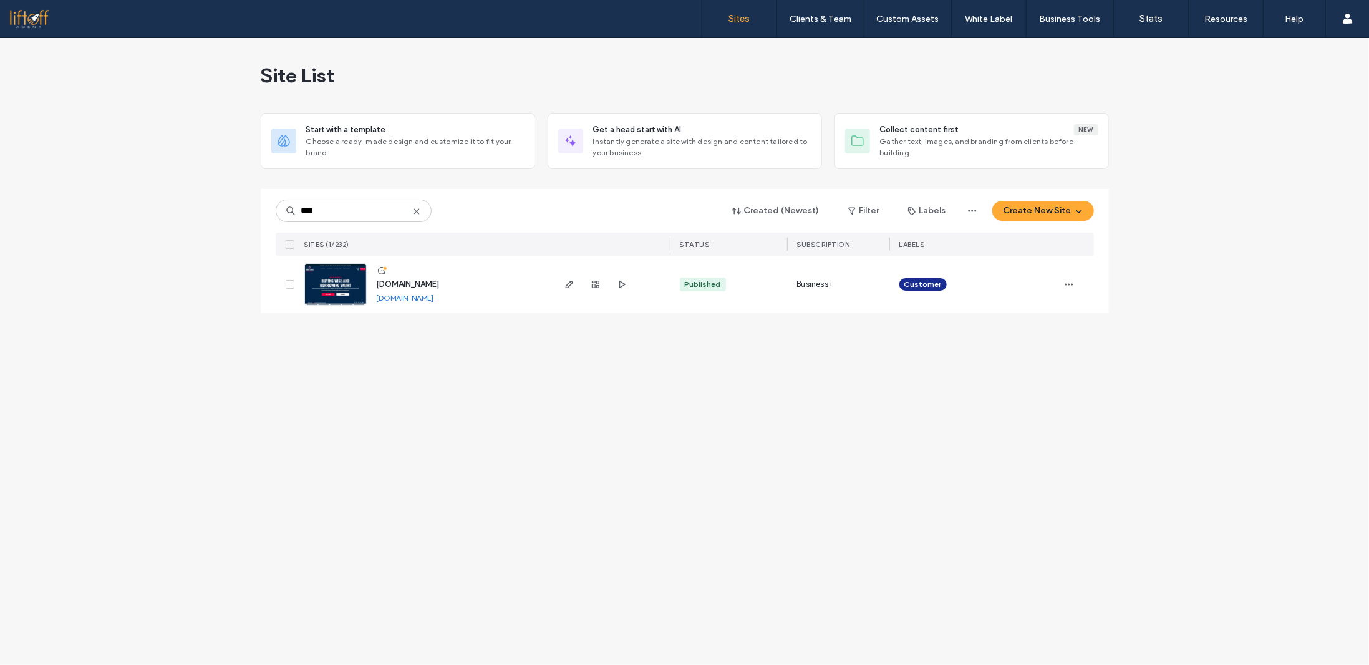
type input "****"
click at [440, 285] on span "[DOMAIN_NAME]" at bounding box center [408, 283] width 63 height 9
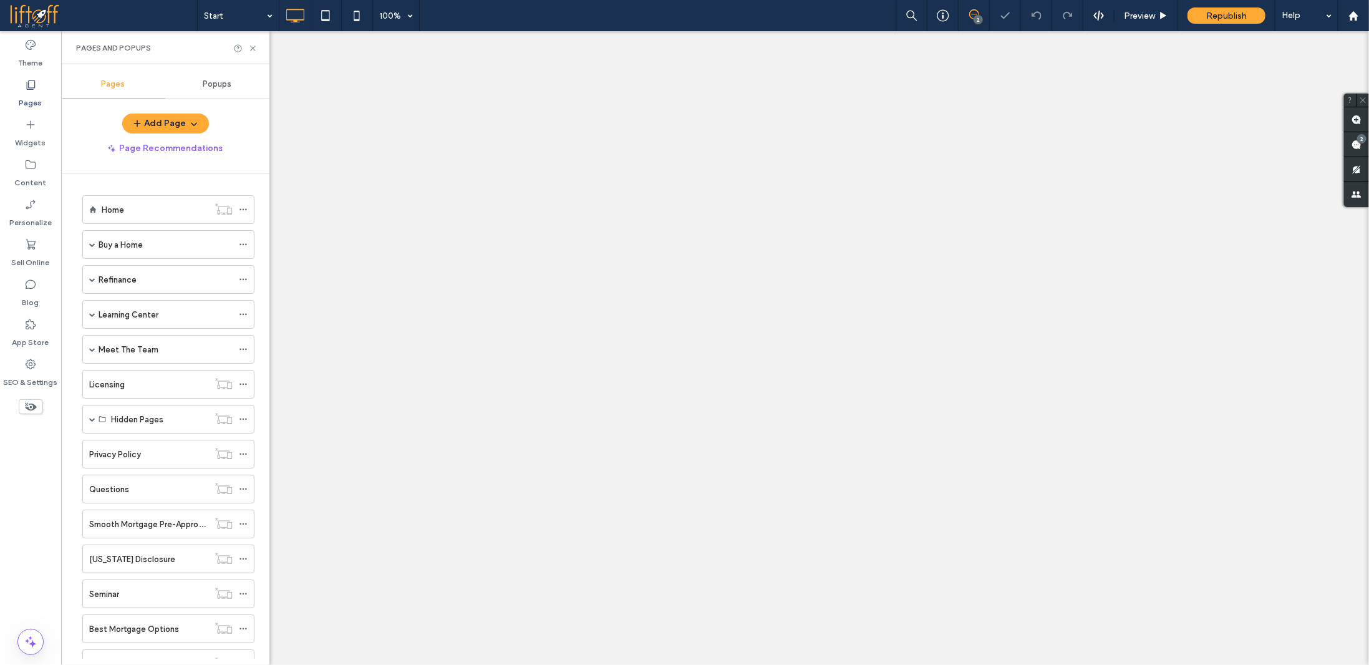
scroll to position [145, 0]
click at [252, 49] on use at bounding box center [252, 48] width 5 height 5
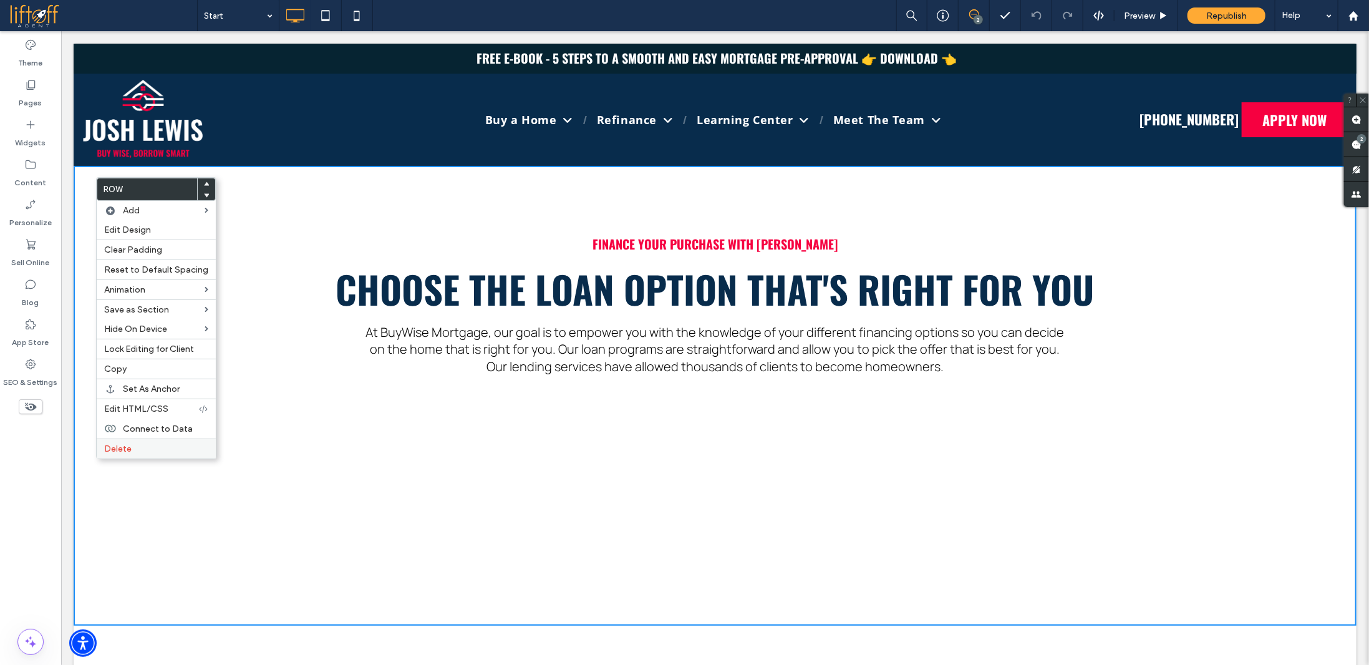
click at [126, 447] on span "Delete" at bounding box center [117, 449] width 27 height 11
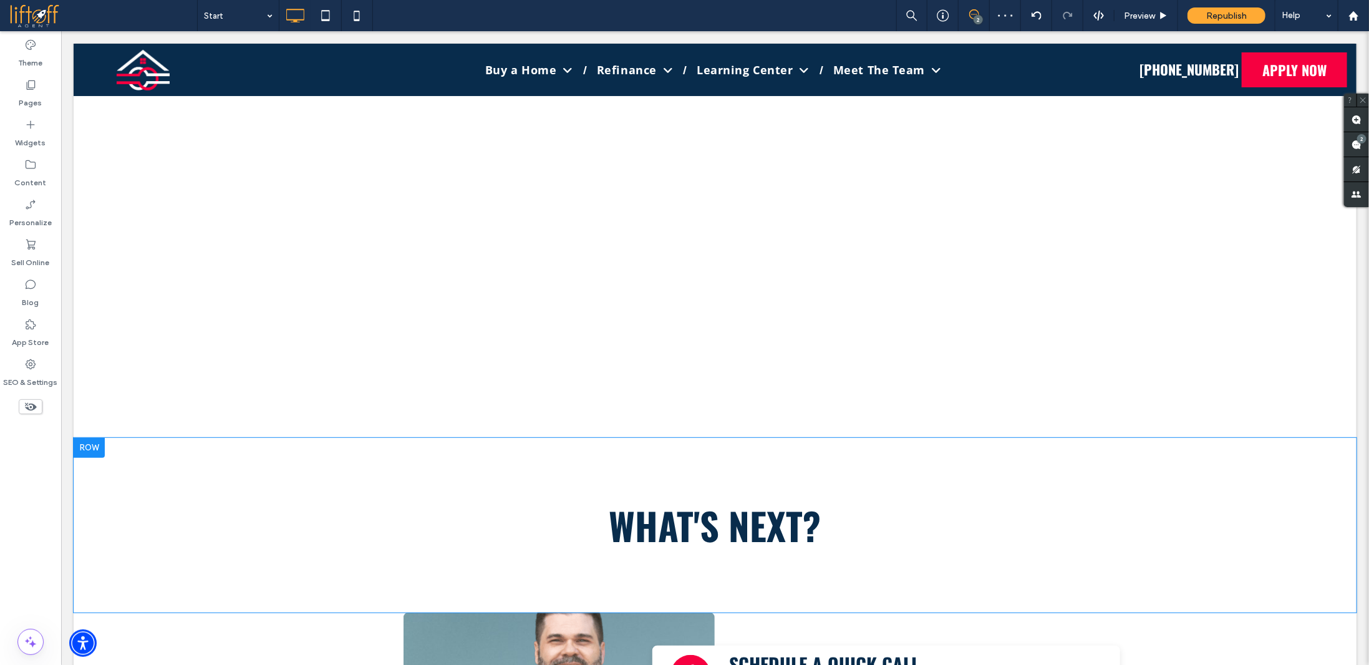
scroll to position [250, 0]
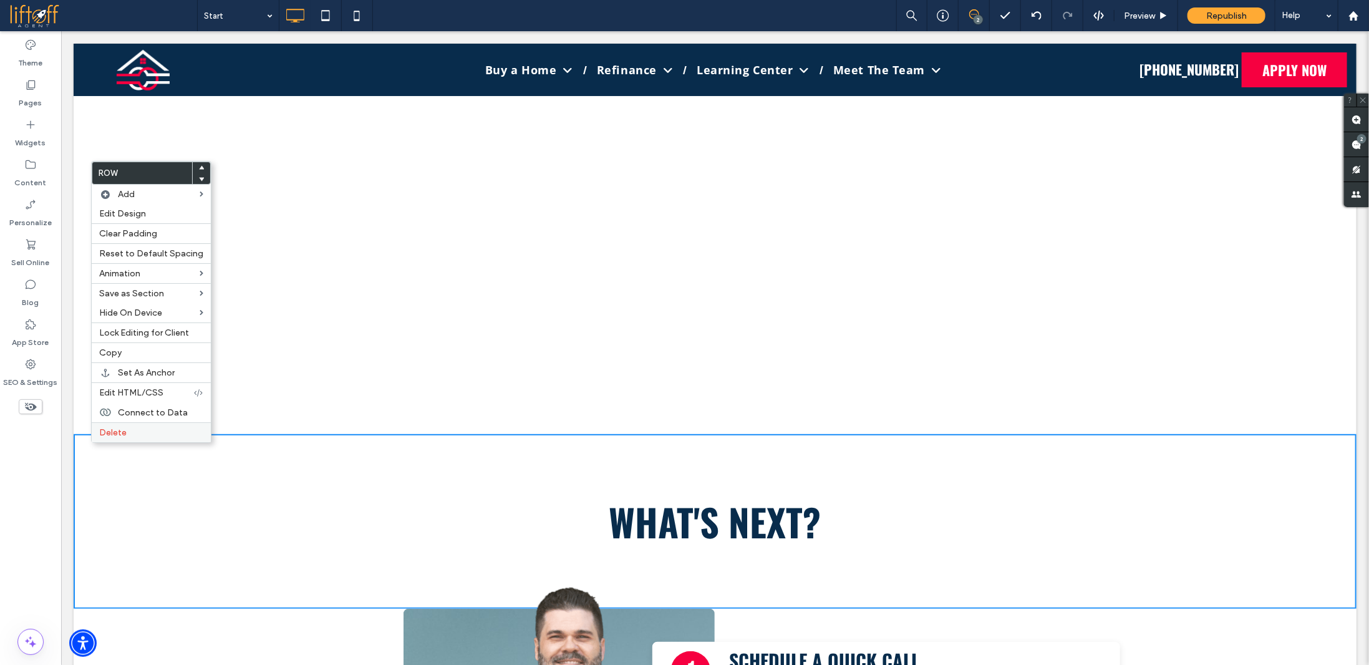
click at [131, 429] on label "Delete" at bounding box center [151, 432] width 104 height 11
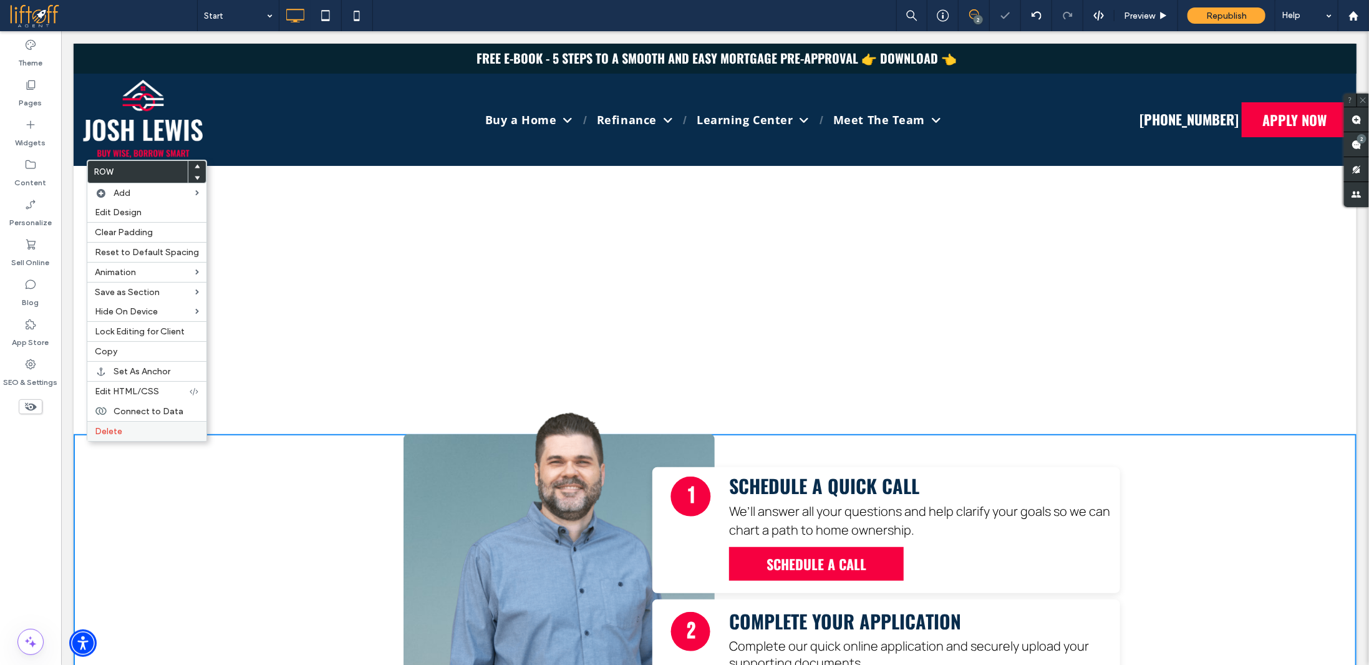
click at [119, 429] on span "Delete" at bounding box center [108, 431] width 27 height 11
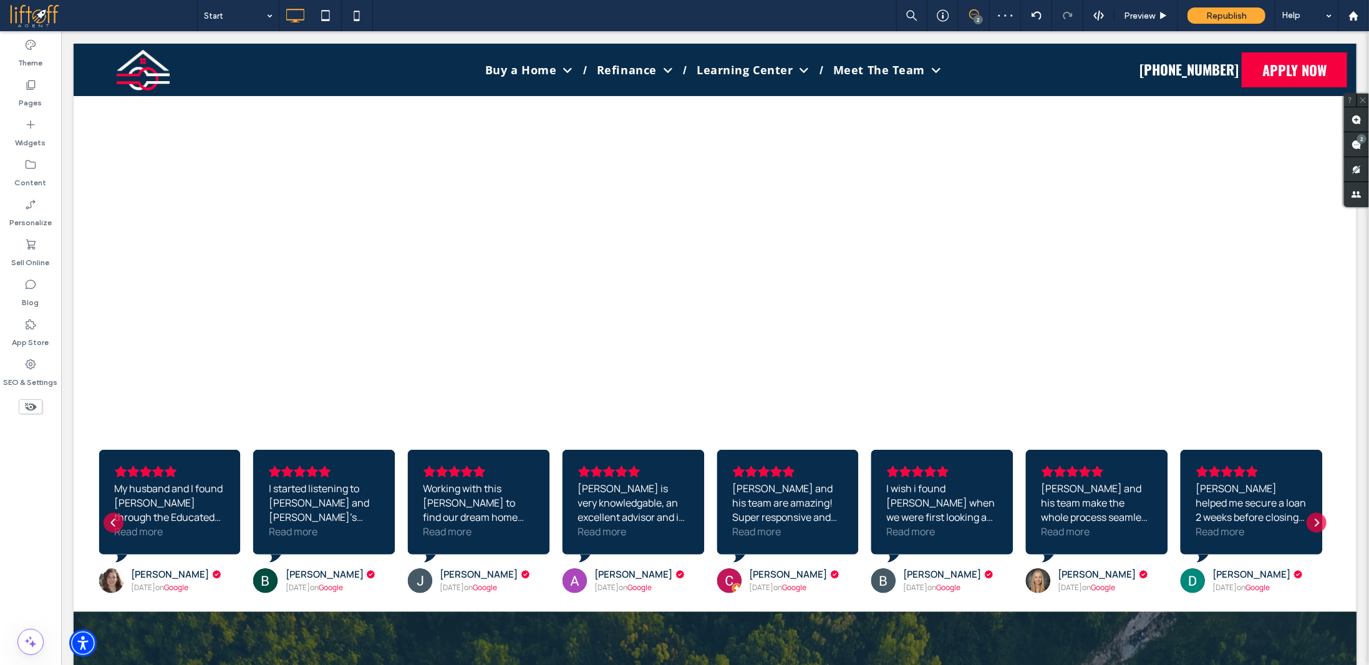
scroll to position [624, 0]
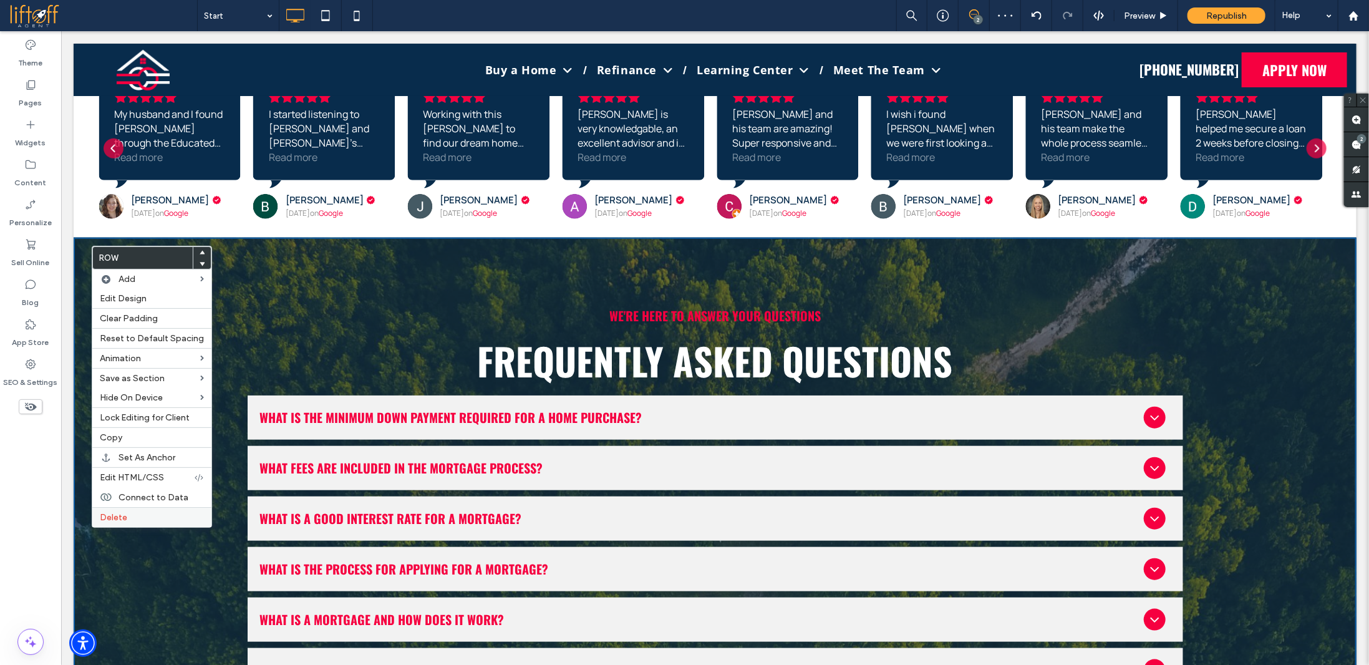
click at [139, 519] on label "Delete" at bounding box center [152, 517] width 104 height 11
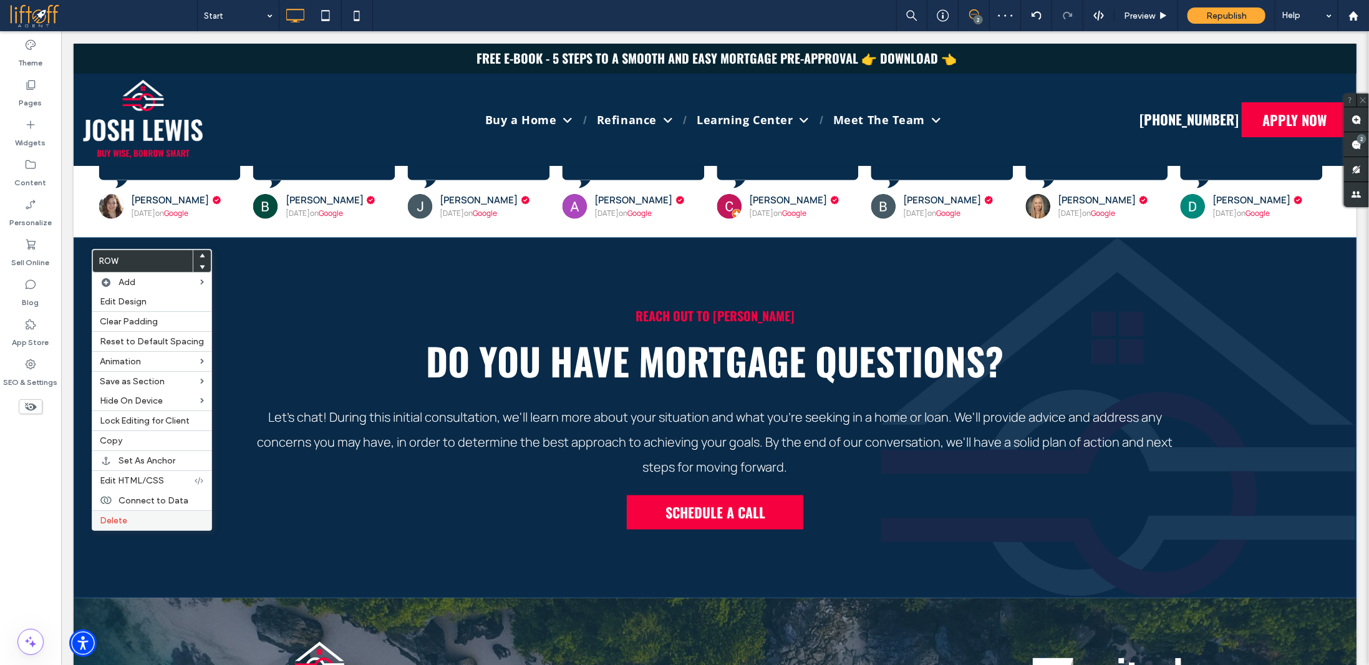
click at [134, 522] on label "Delete" at bounding box center [152, 520] width 104 height 11
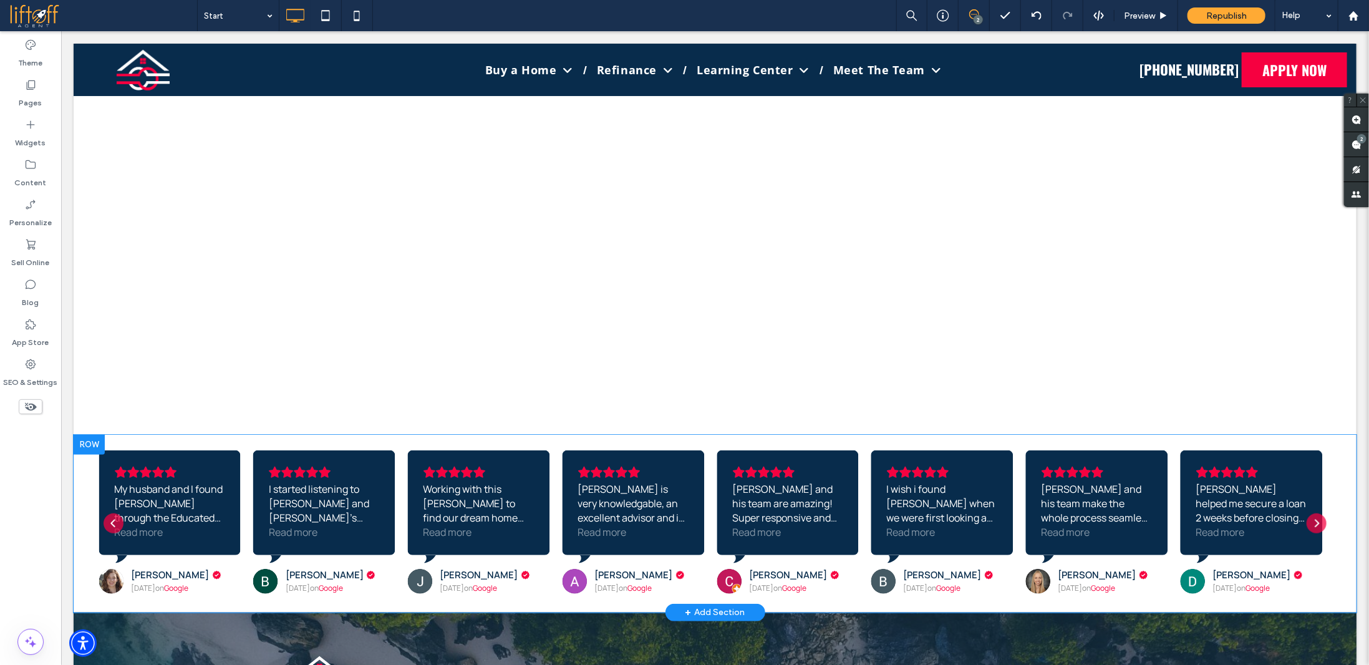
scroll to position [250, 0]
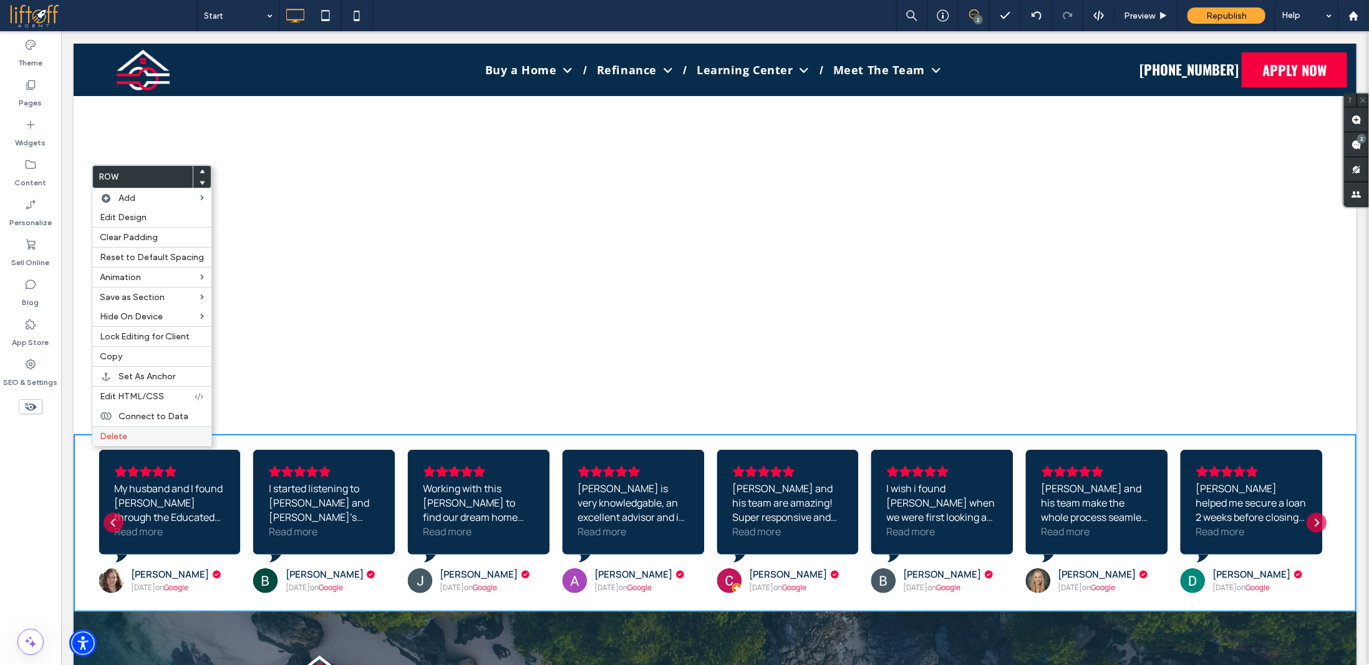
click at [154, 440] on div "Delete" at bounding box center [151, 436] width 119 height 20
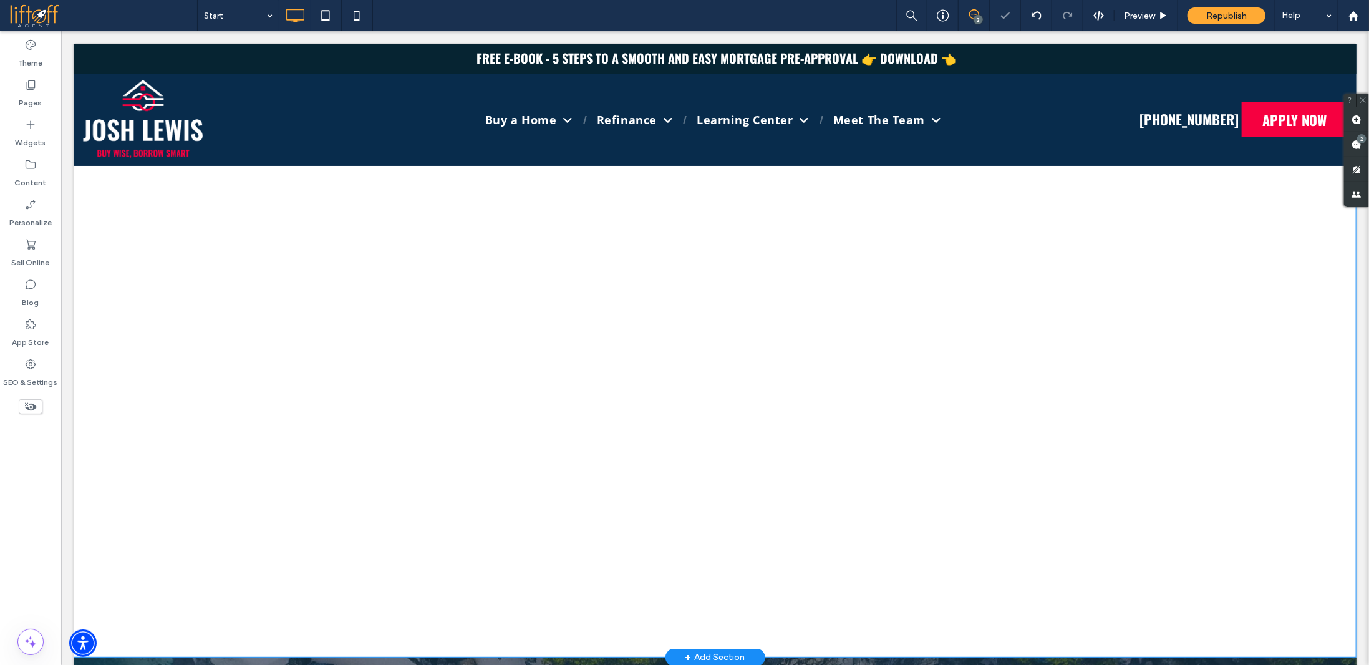
scroll to position [0, 0]
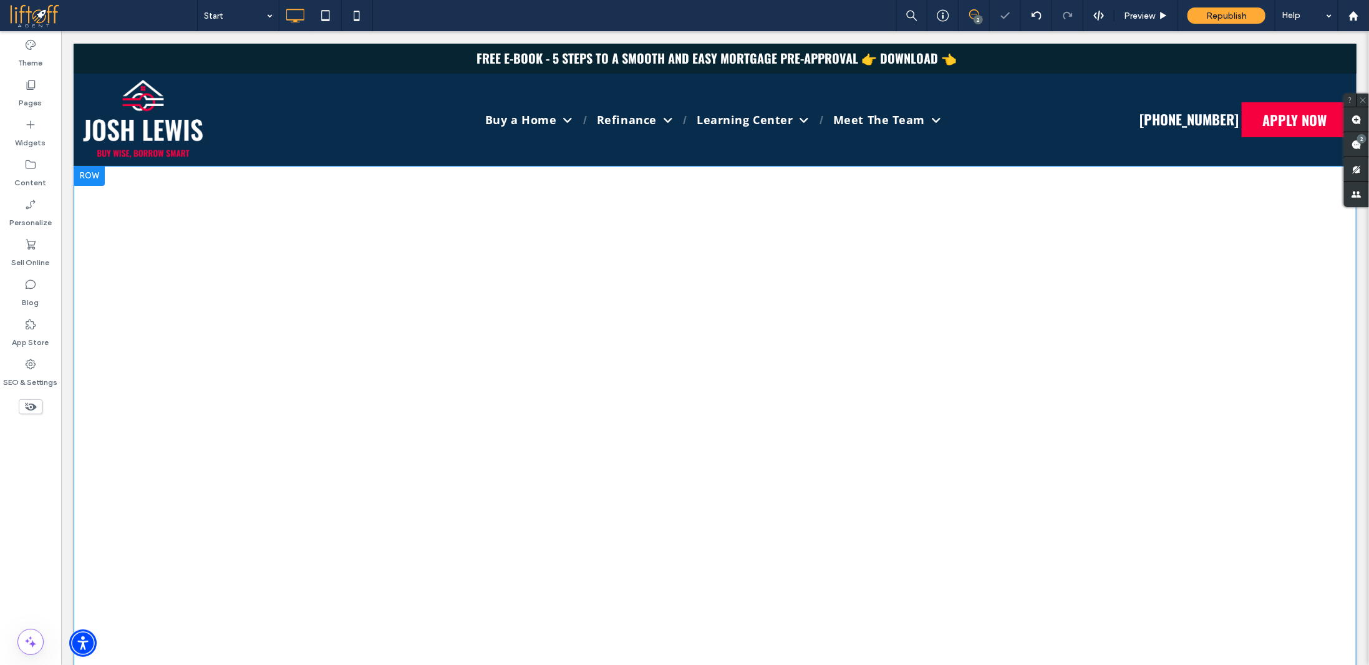
click at [173, 307] on div "Click To Paste Row + Add Section" at bounding box center [714, 424] width 1283 height 518
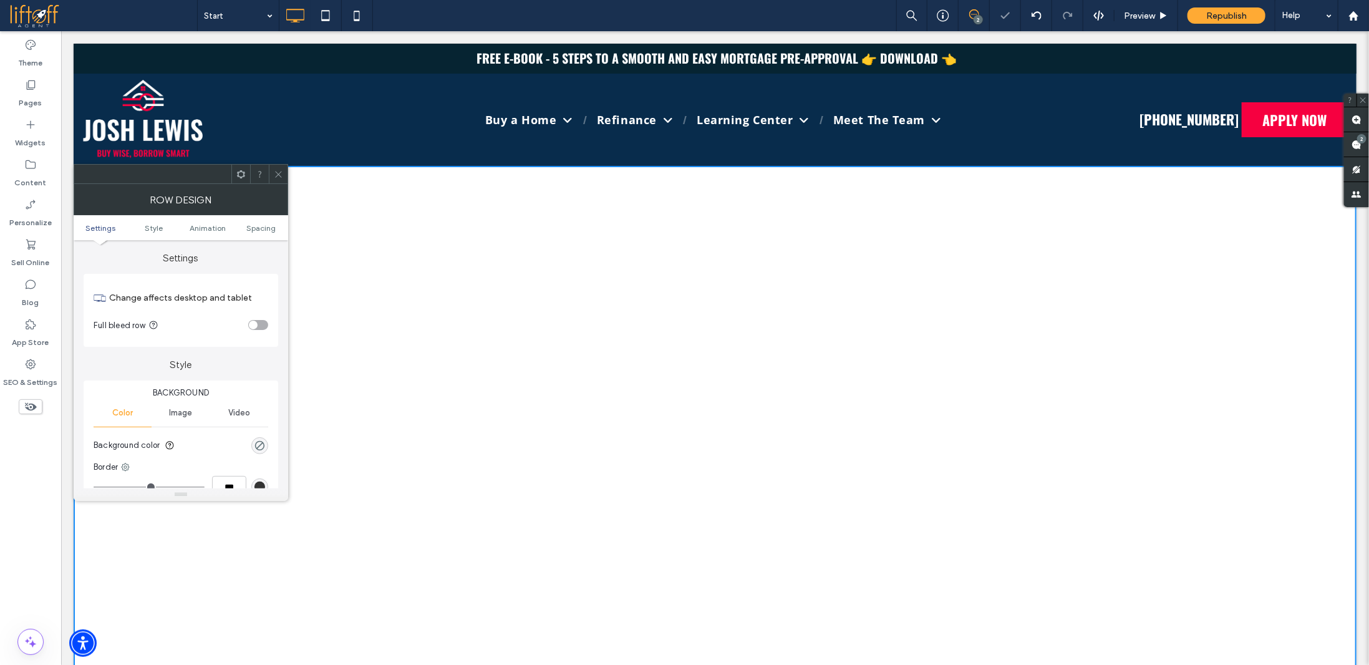
click at [255, 327] on div "toggle" at bounding box center [253, 325] width 9 height 9
drag, startPoint x: 278, startPoint y: 174, endPoint x: 288, endPoint y: 174, distance: 10.0
click at [278, 174] on icon at bounding box center [278, 174] width 9 height 9
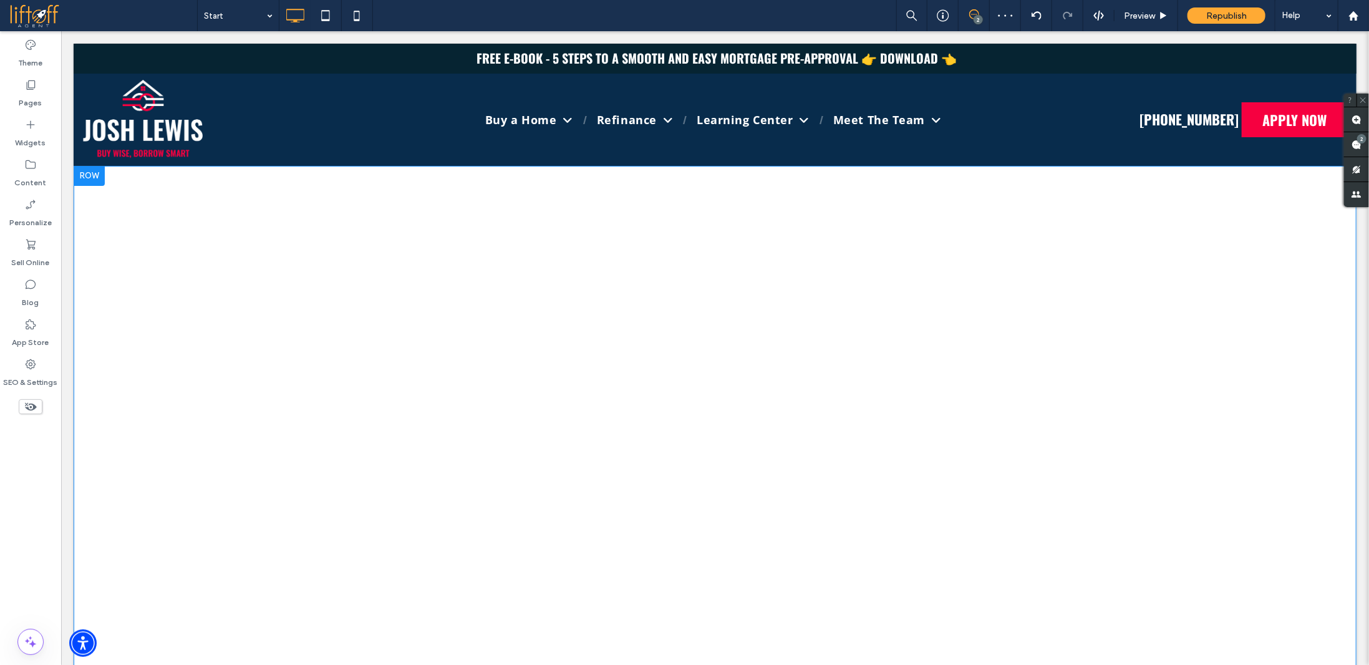
click at [323, 173] on div "Click To Paste Row + Add Section" at bounding box center [714, 424] width 1283 height 518
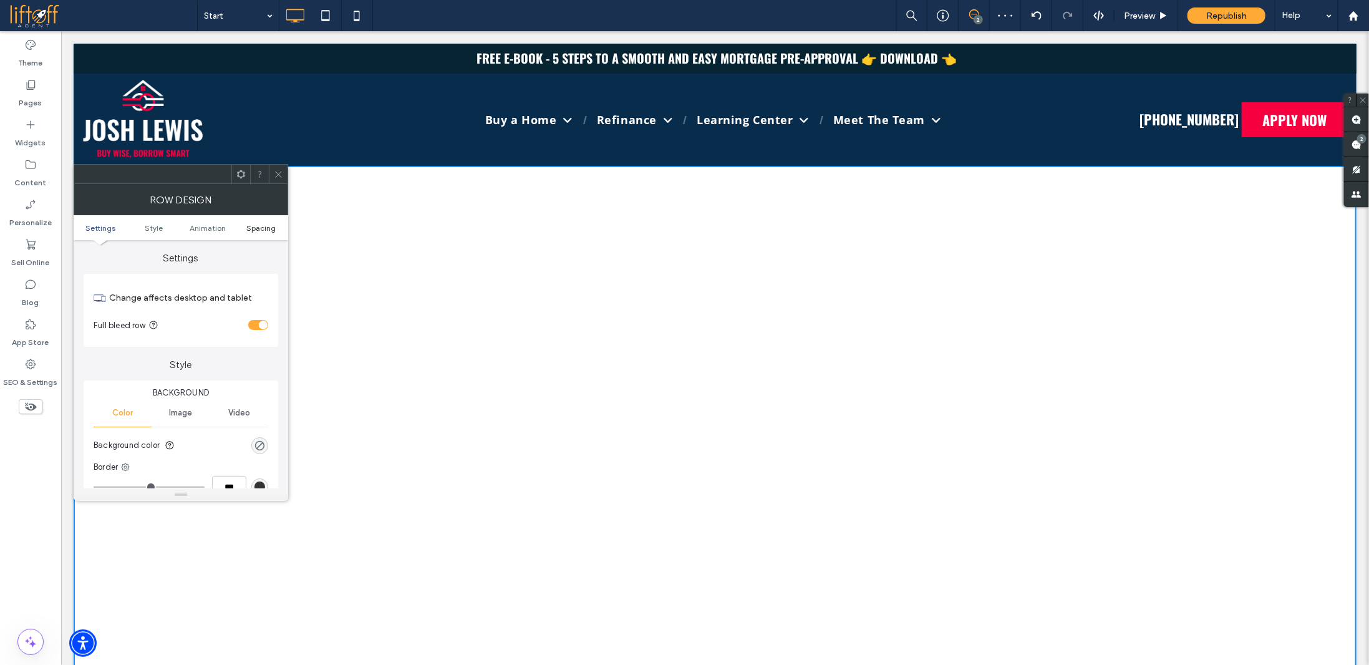
click at [266, 228] on span "Spacing" at bounding box center [261, 227] width 29 height 9
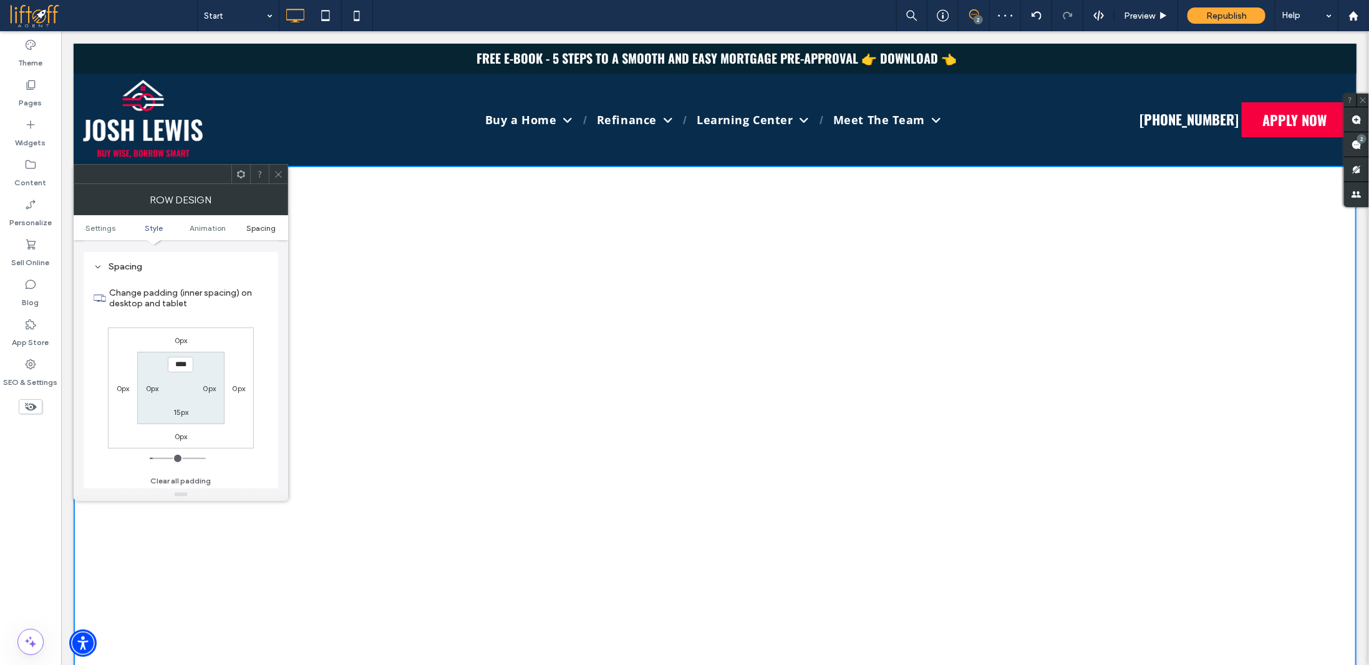
scroll to position [352, 0]
type input "*"
drag, startPoint x: 276, startPoint y: 171, endPoint x: 383, endPoint y: 96, distance: 130.3
click at [276, 171] on icon at bounding box center [278, 174] width 9 height 9
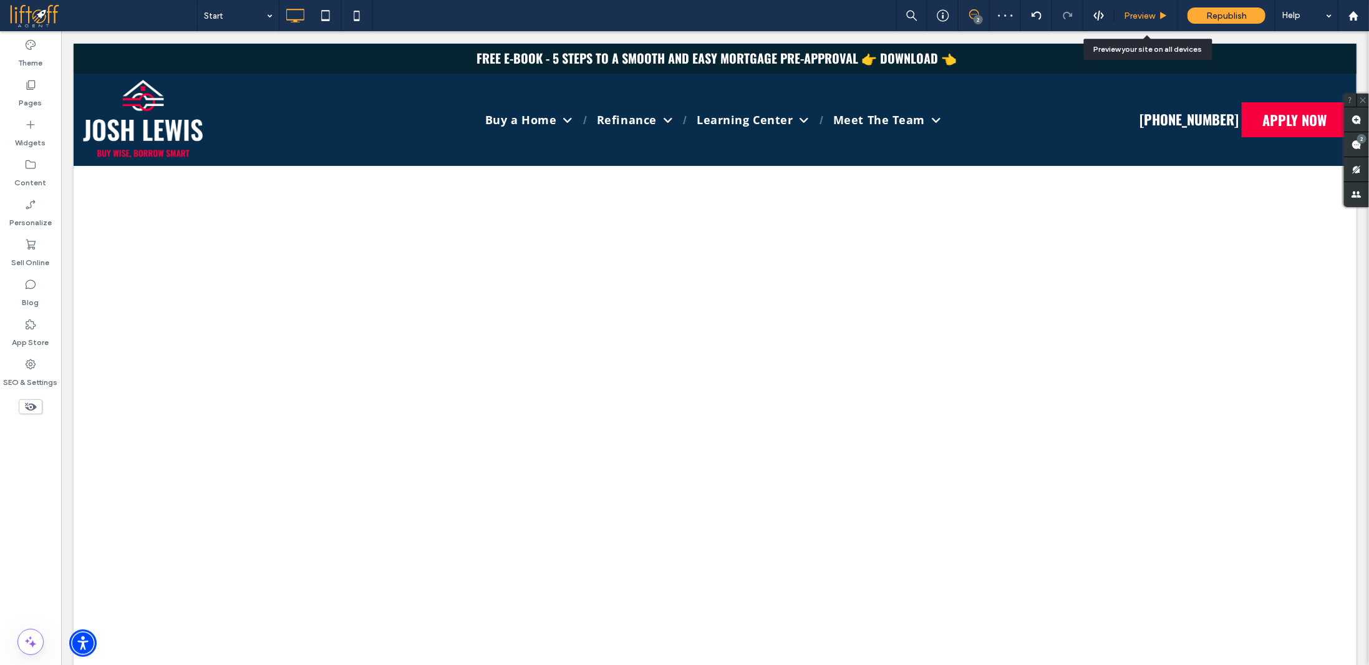
click at [1149, 8] on div "Preview" at bounding box center [1147, 15] width 64 height 31
drag, startPoint x: 1148, startPoint y: 14, endPoint x: 1052, endPoint y: 24, distance: 96.0
click at [1148, 14] on span "Preview" at bounding box center [1139, 16] width 31 height 11
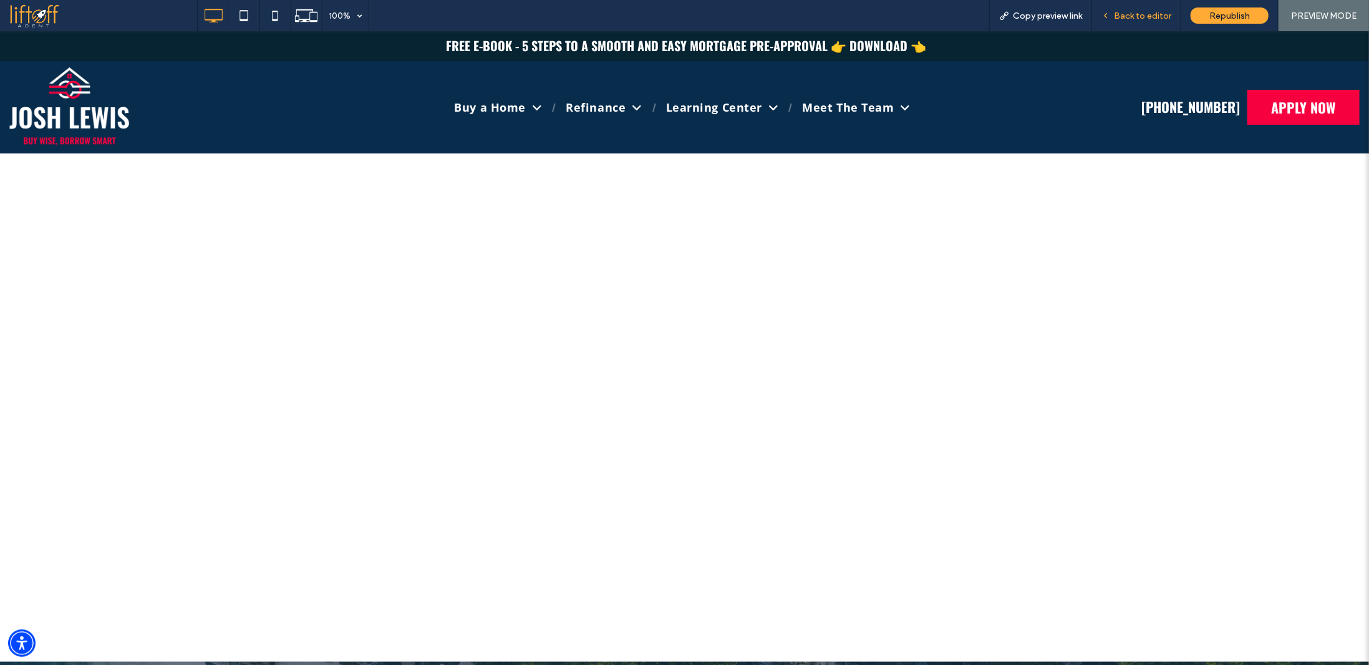
drag, startPoint x: 1153, startPoint y: 17, endPoint x: 873, endPoint y: 94, distance: 290.6
click at [1153, 17] on span "Back to editor" at bounding box center [1142, 16] width 57 height 11
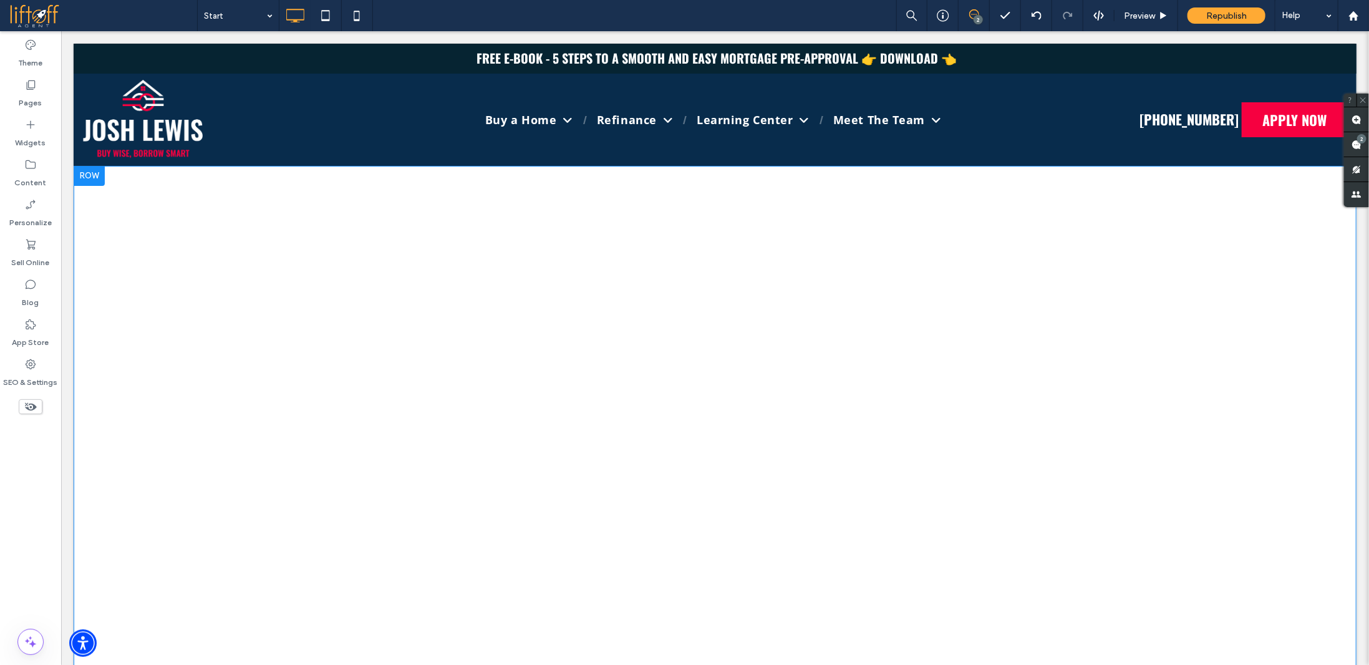
click at [94, 176] on div at bounding box center [88, 175] width 31 height 20
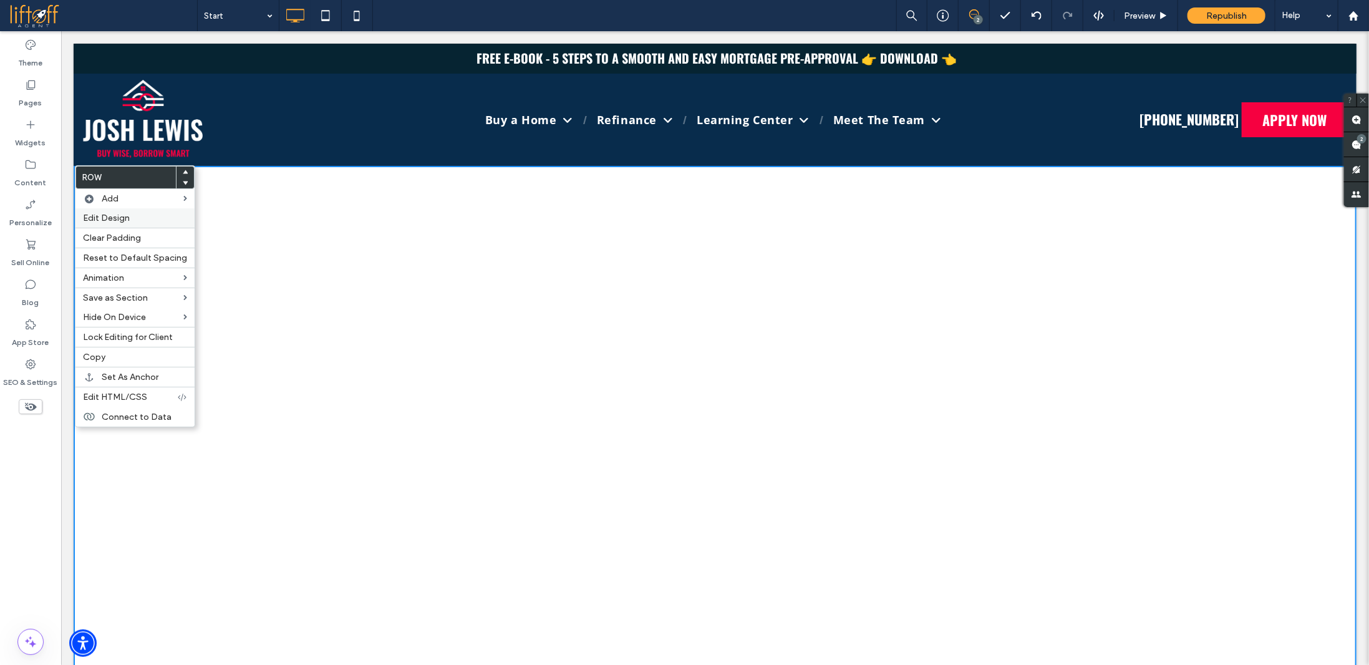
click at [129, 215] on span "Edit Design" at bounding box center [106, 218] width 47 height 11
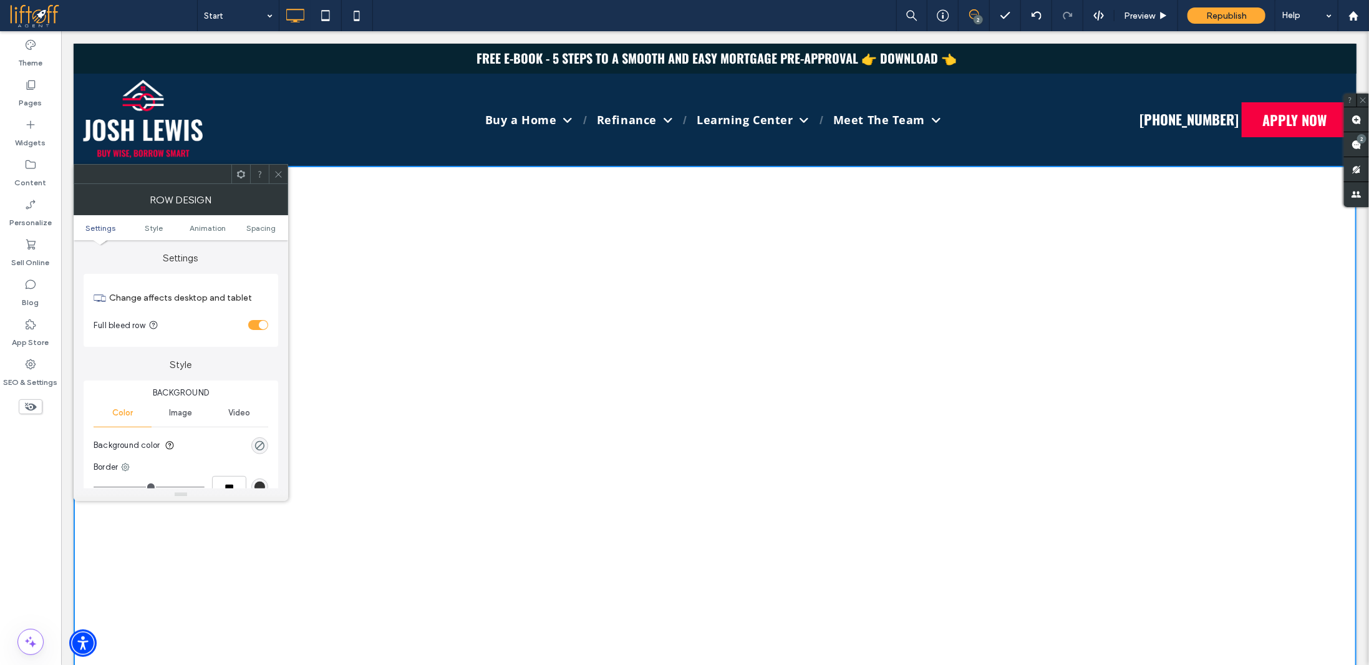
click at [260, 324] on div "toggle" at bounding box center [263, 325] width 9 height 9
click at [278, 177] on icon at bounding box center [278, 174] width 9 height 9
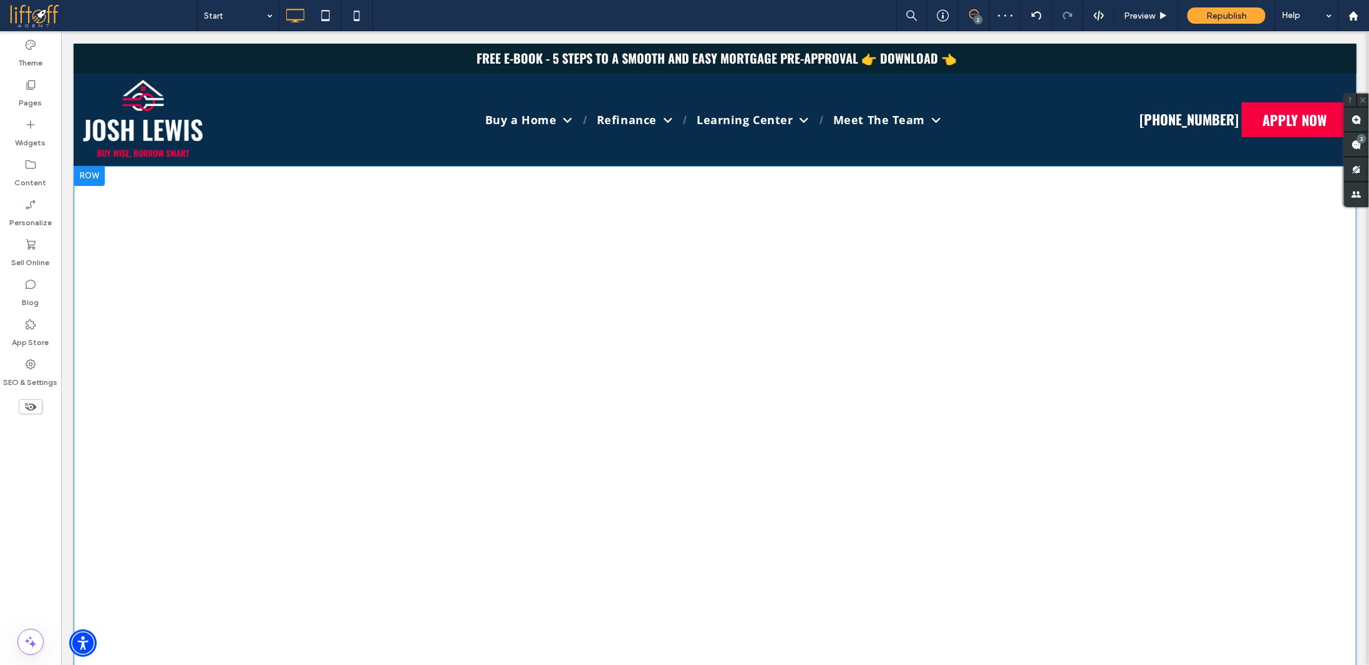
click at [153, 274] on div "Click To Paste Row + Add Section" at bounding box center [714, 419] width 1283 height 508
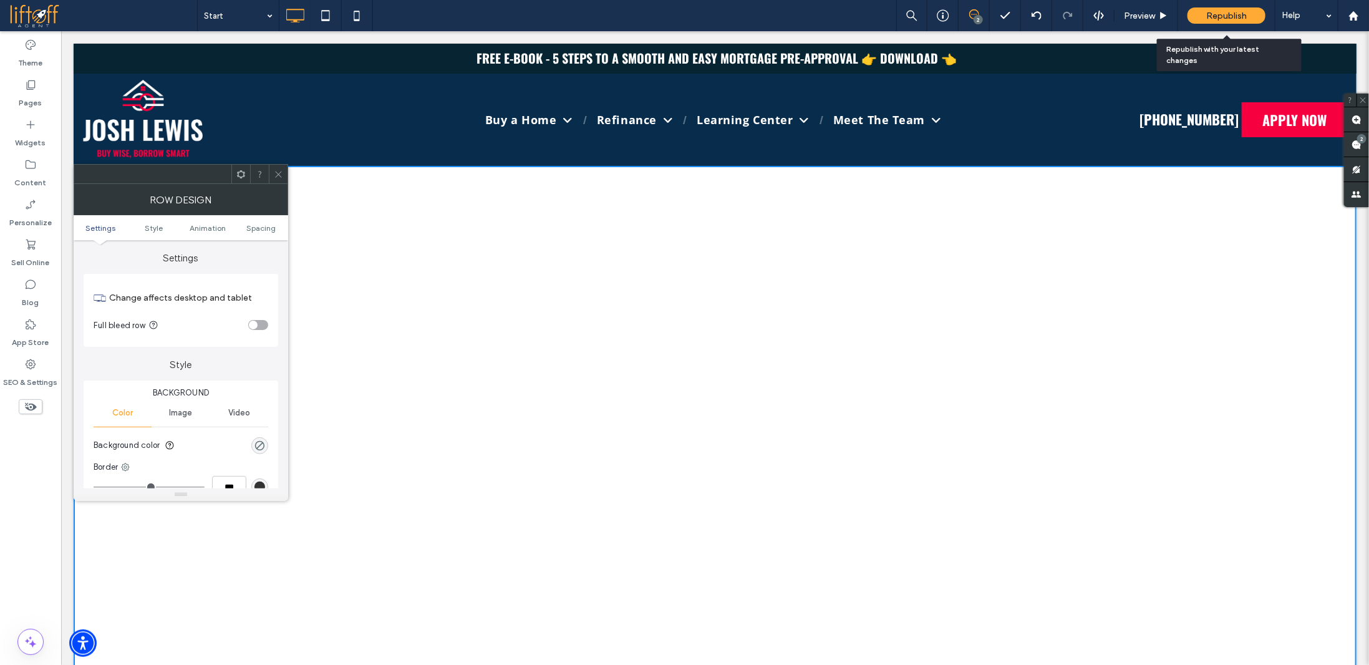
click at [1222, 16] on span "Republish" at bounding box center [1227, 16] width 41 height 11
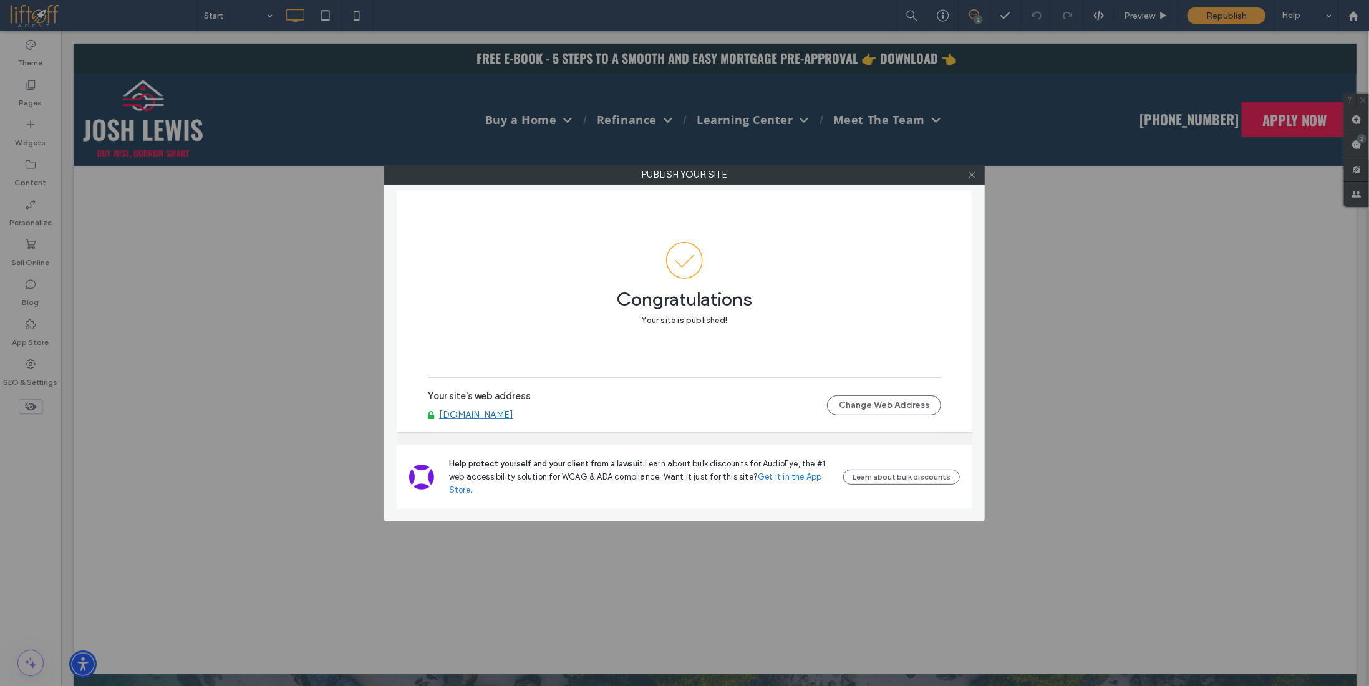
click at [974, 177] on use at bounding box center [972, 175] width 6 height 6
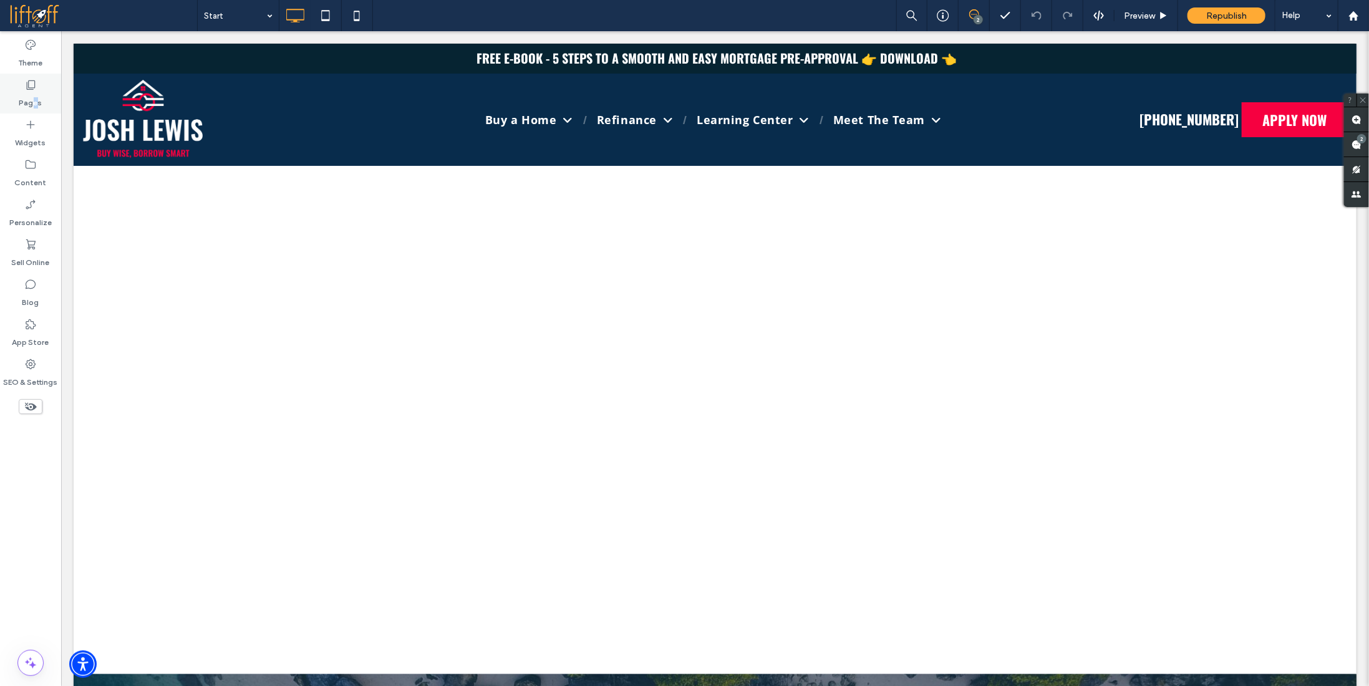
click at [35, 99] on label "Pages" at bounding box center [30, 99] width 23 height 17
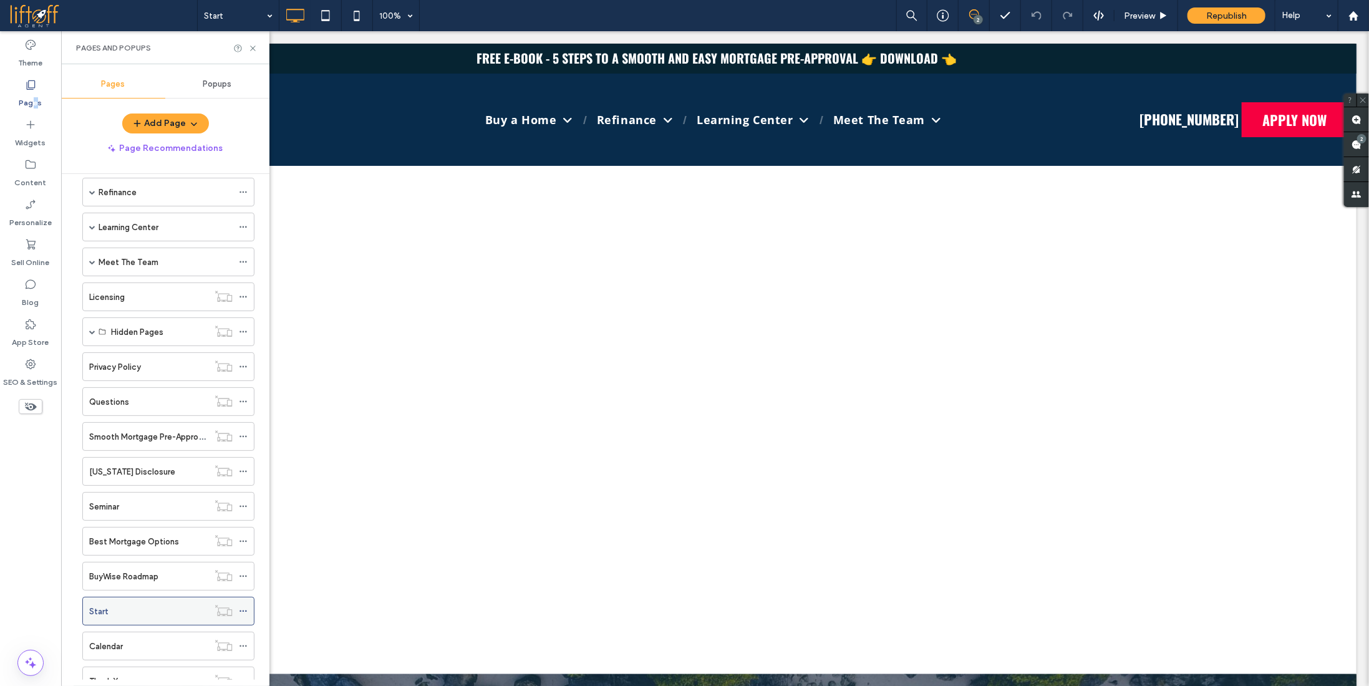
scroll to position [124, 0]
click at [179, 605] on div "Calendar" at bounding box center [148, 610] width 119 height 13
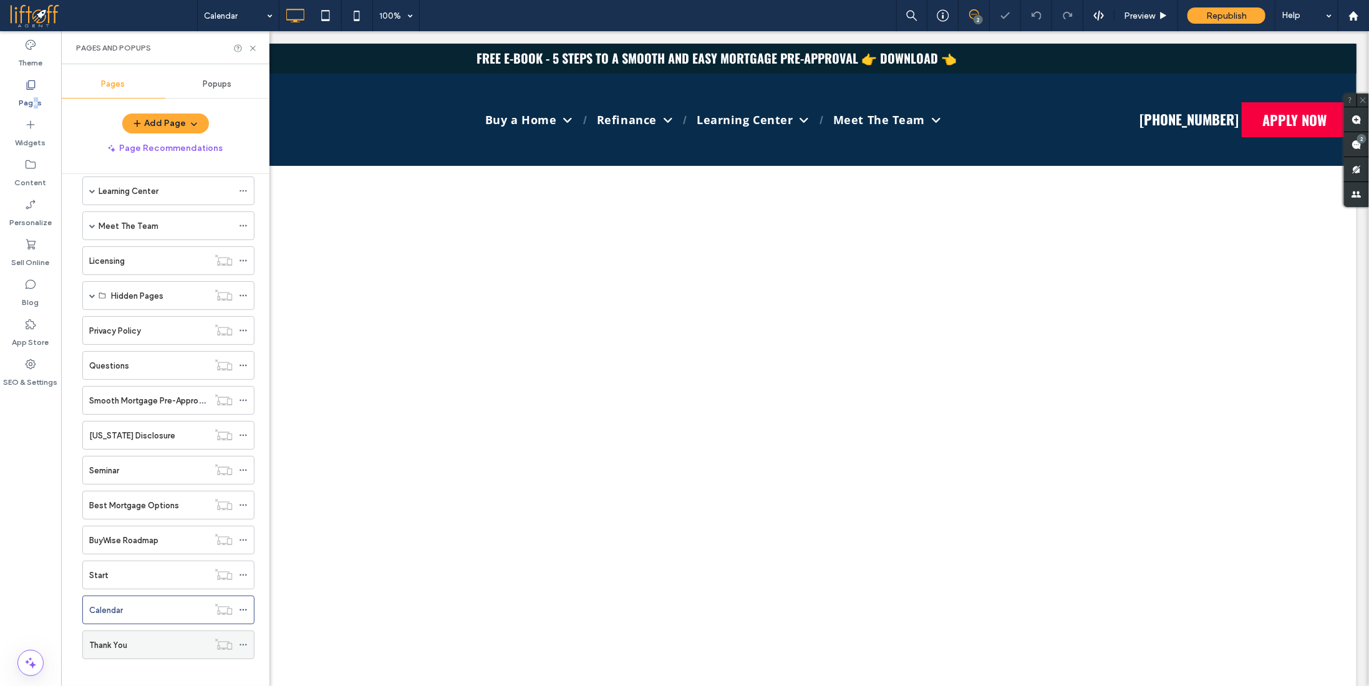
click at [177, 639] on div "Thank You" at bounding box center [148, 645] width 119 height 13
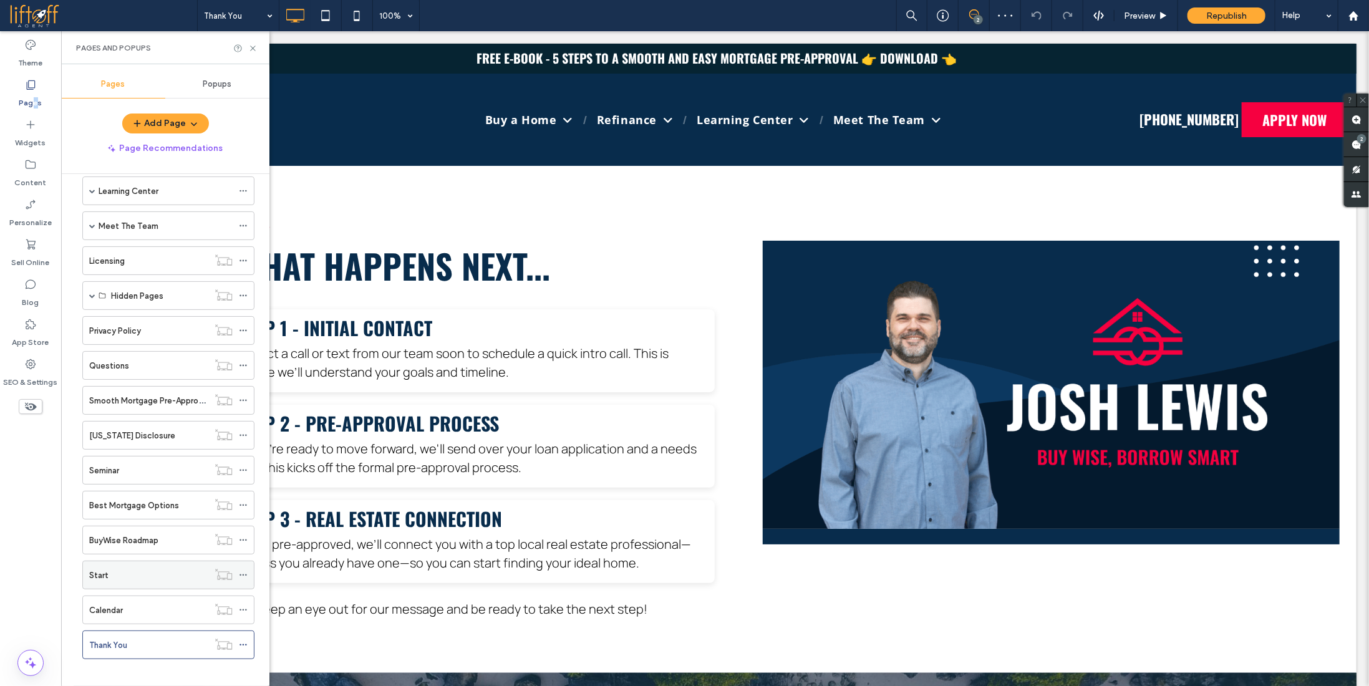
click at [158, 569] on div "Start" at bounding box center [148, 575] width 119 height 13
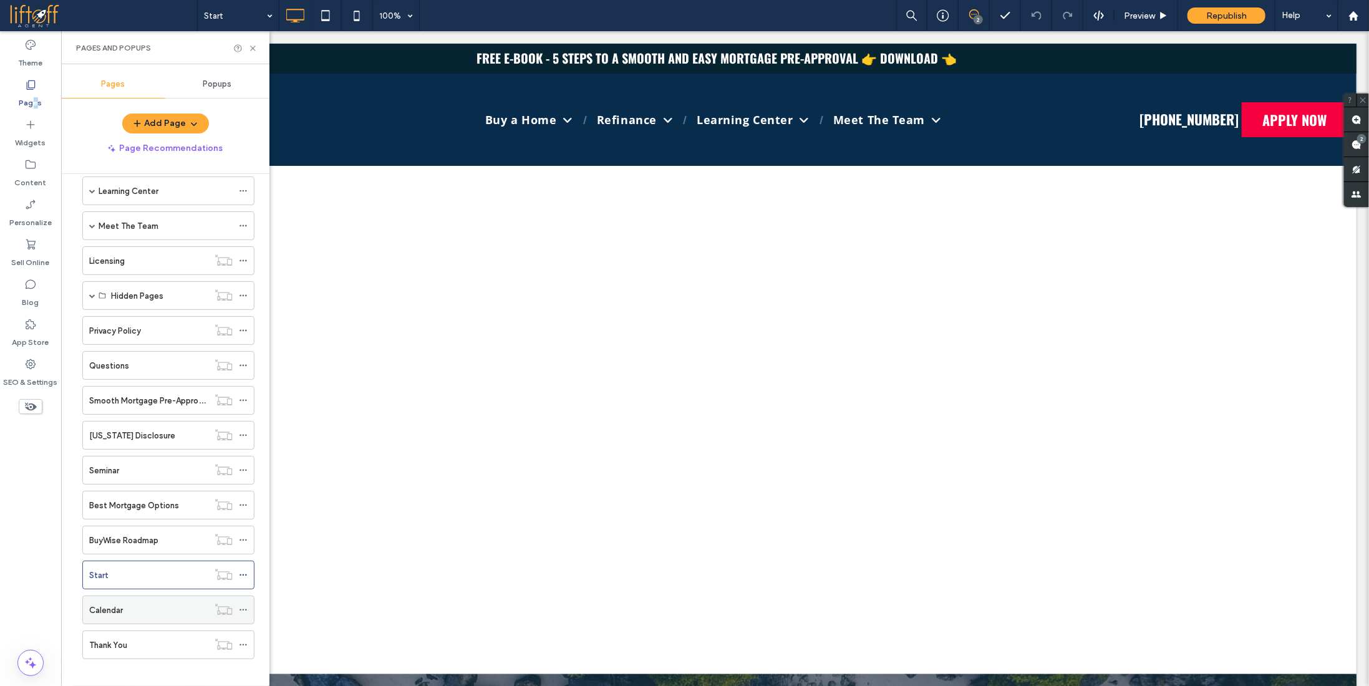
click at [143, 610] on div "Calendar" at bounding box center [148, 609] width 119 height 27
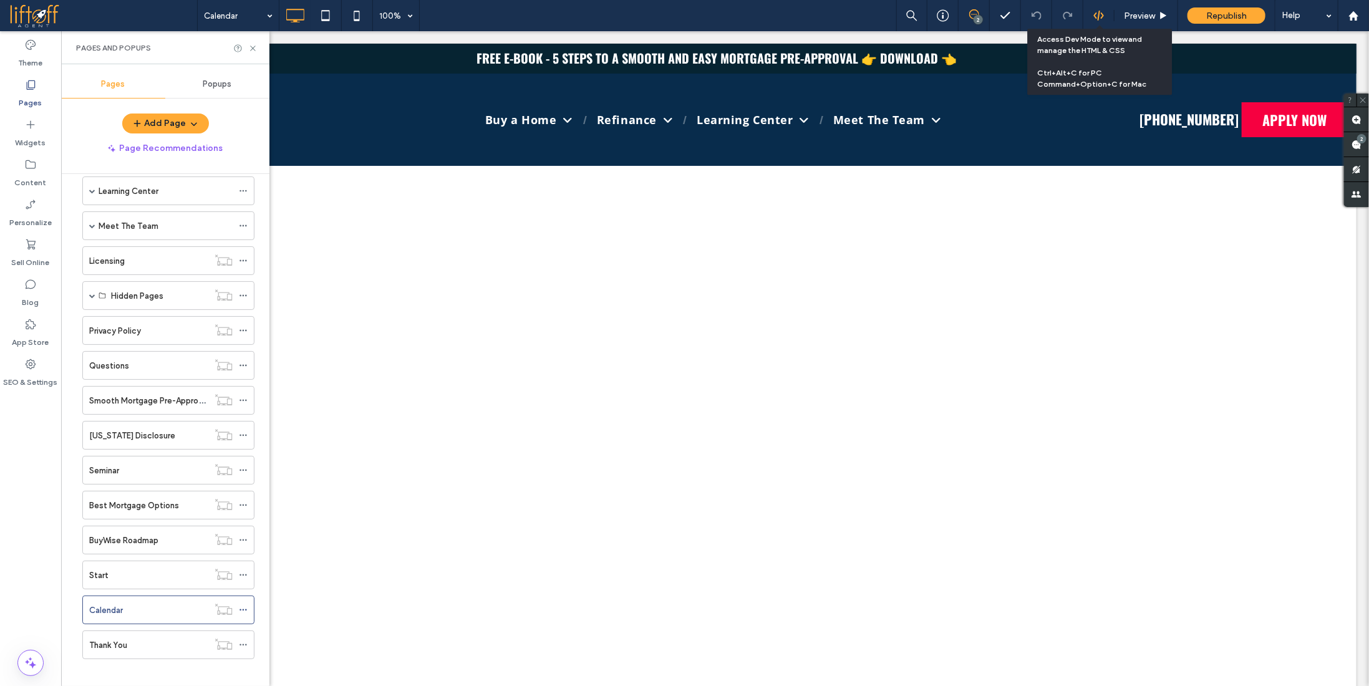
click at [1101, 17] on icon at bounding box center [1099, 15] width 11 height 11
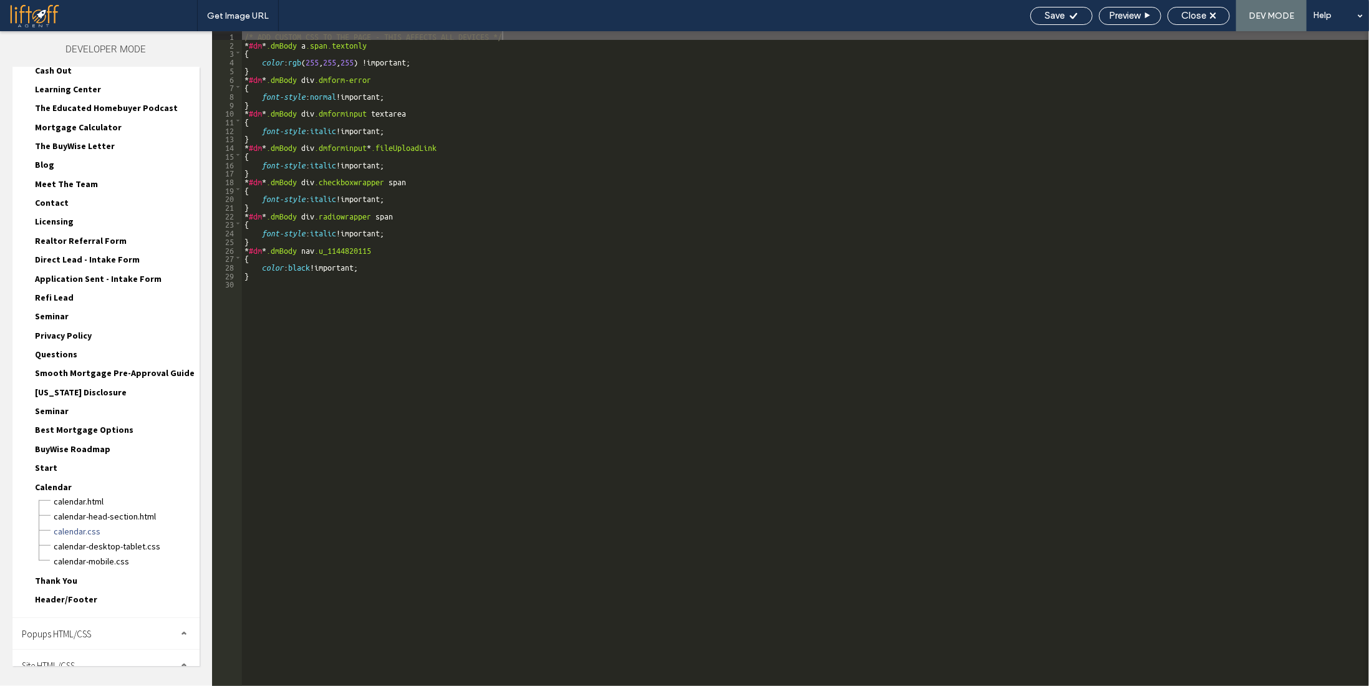
scroll to position [209, 0]
click at [43, 459] on span "Start" at bounding box center [46, 464] width 22 height 11
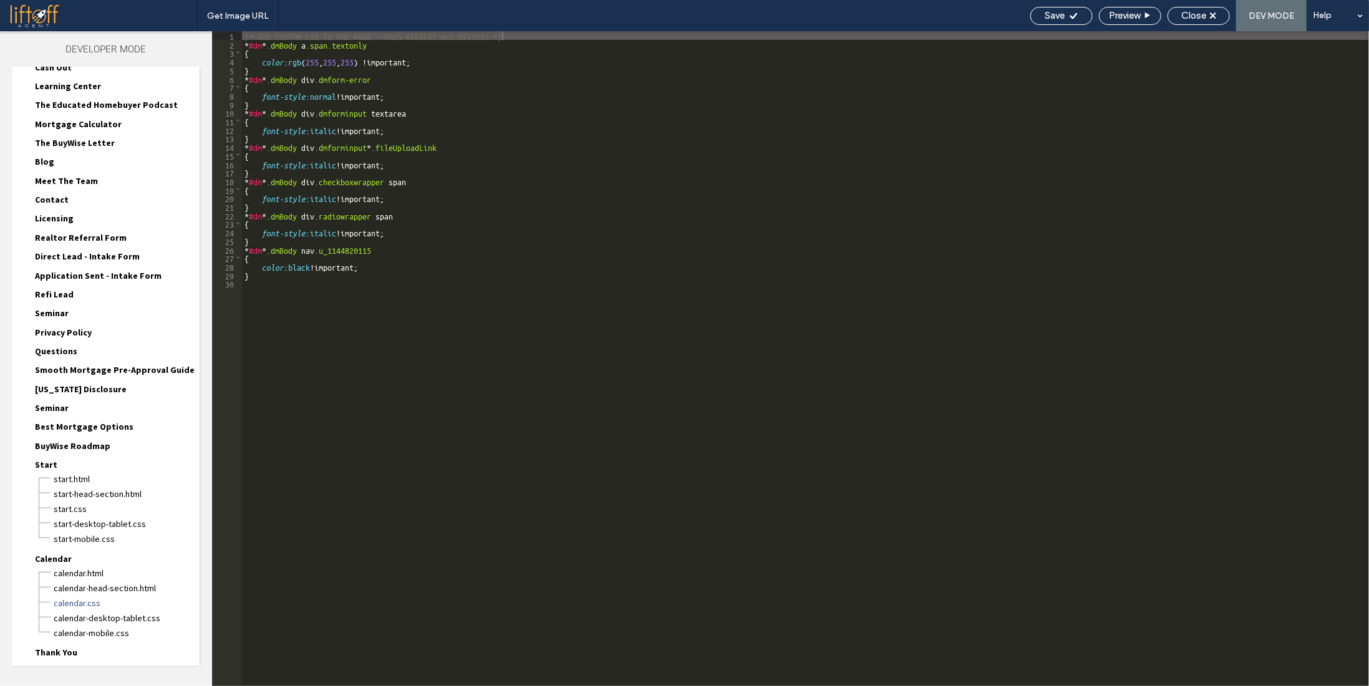
click at [46, 459] on span "Start" at bounding box center [46, 464] width 22 height 11
click at [109, 507] on span "Calendar-head-section.html" at bounding box center [126, 513] width 147 height 12
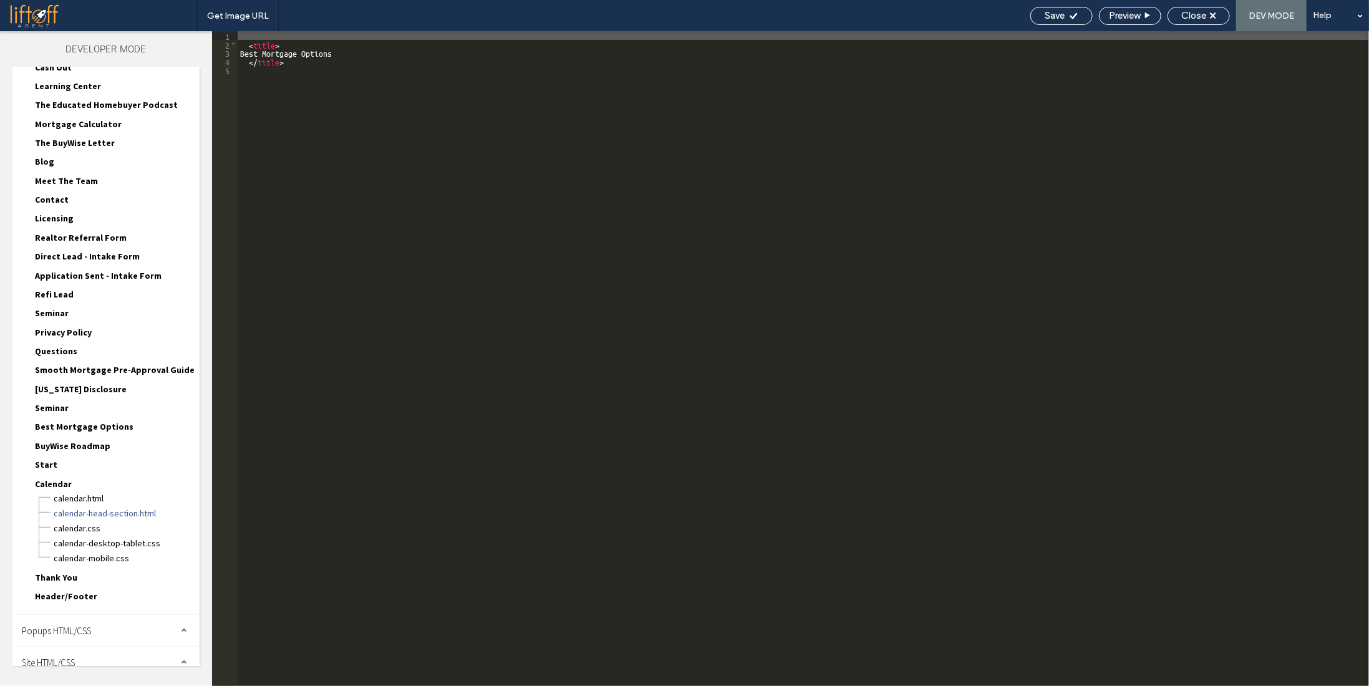
click at [518, 528] on div "< title > Best Mortgage Options </ title >" at bounding box center [804, 367] width 1132 height 672
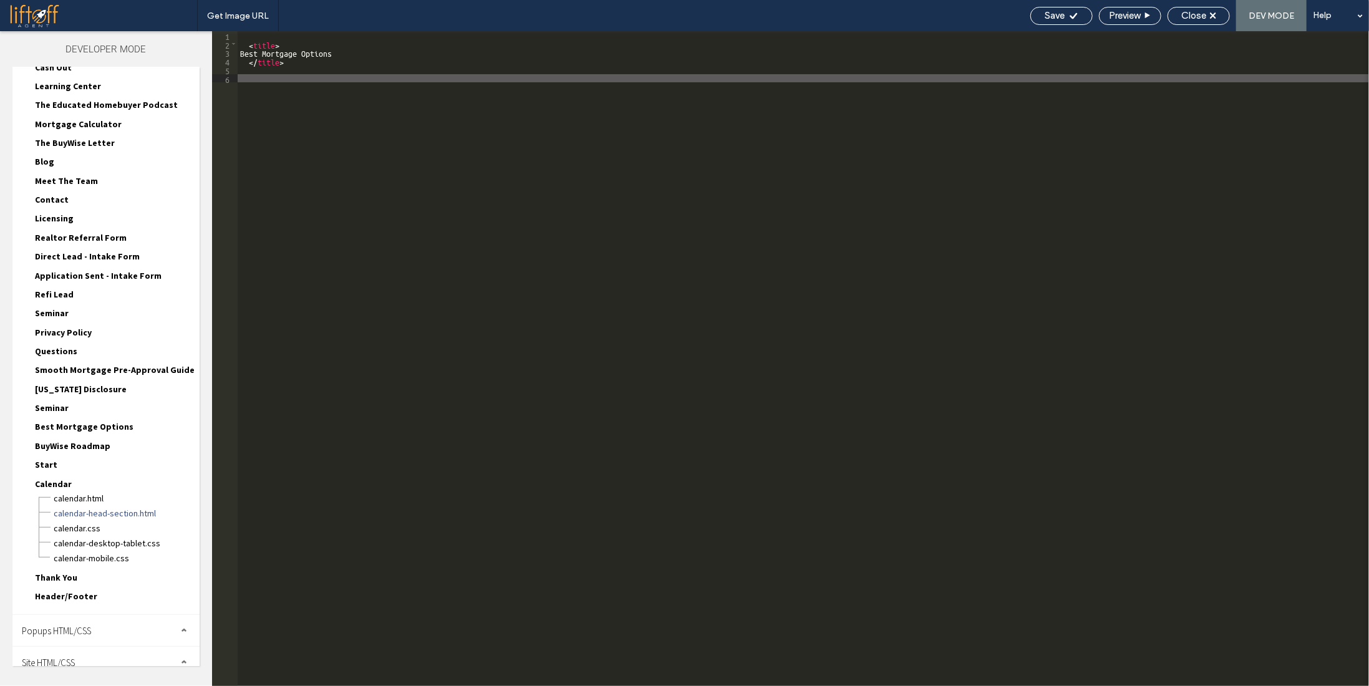
click at [46, 459] on span "Start" at bounding box center [46, 464] width 22 height 11
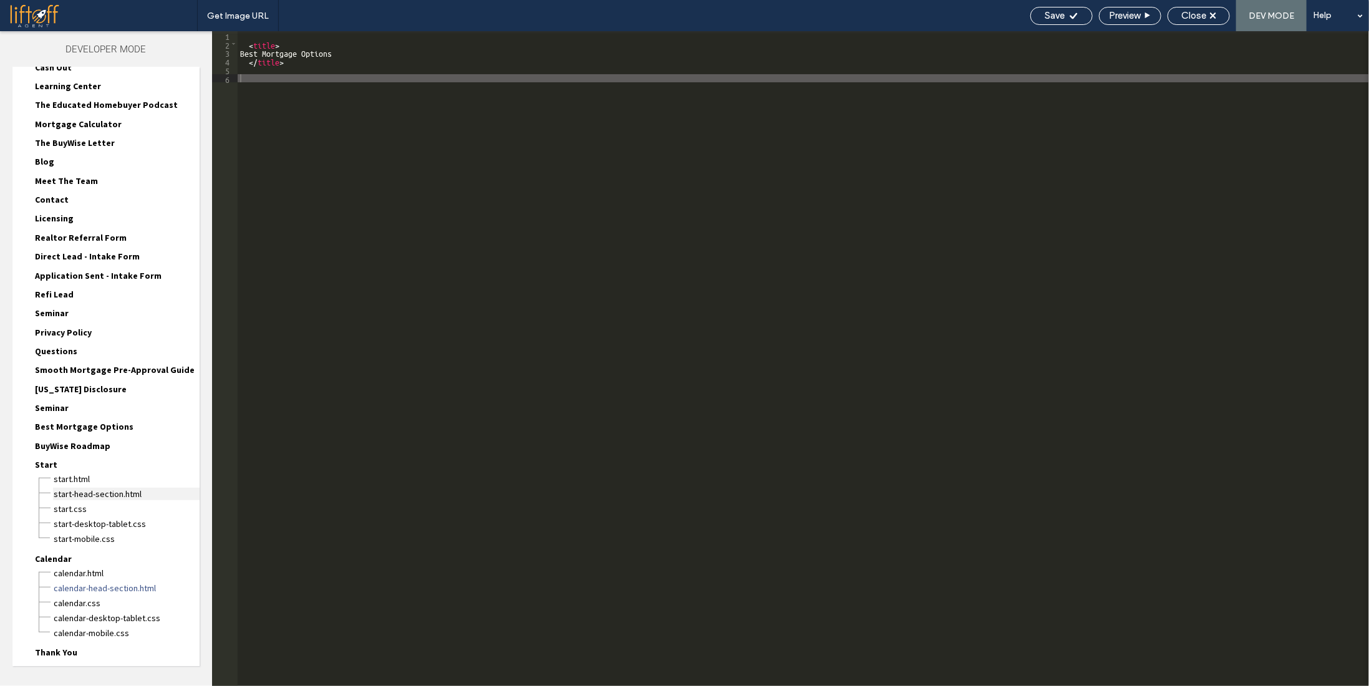
click at [115, 488] on span "Start-head-section.html" at bounding box center [126, 494] width 147 height 12
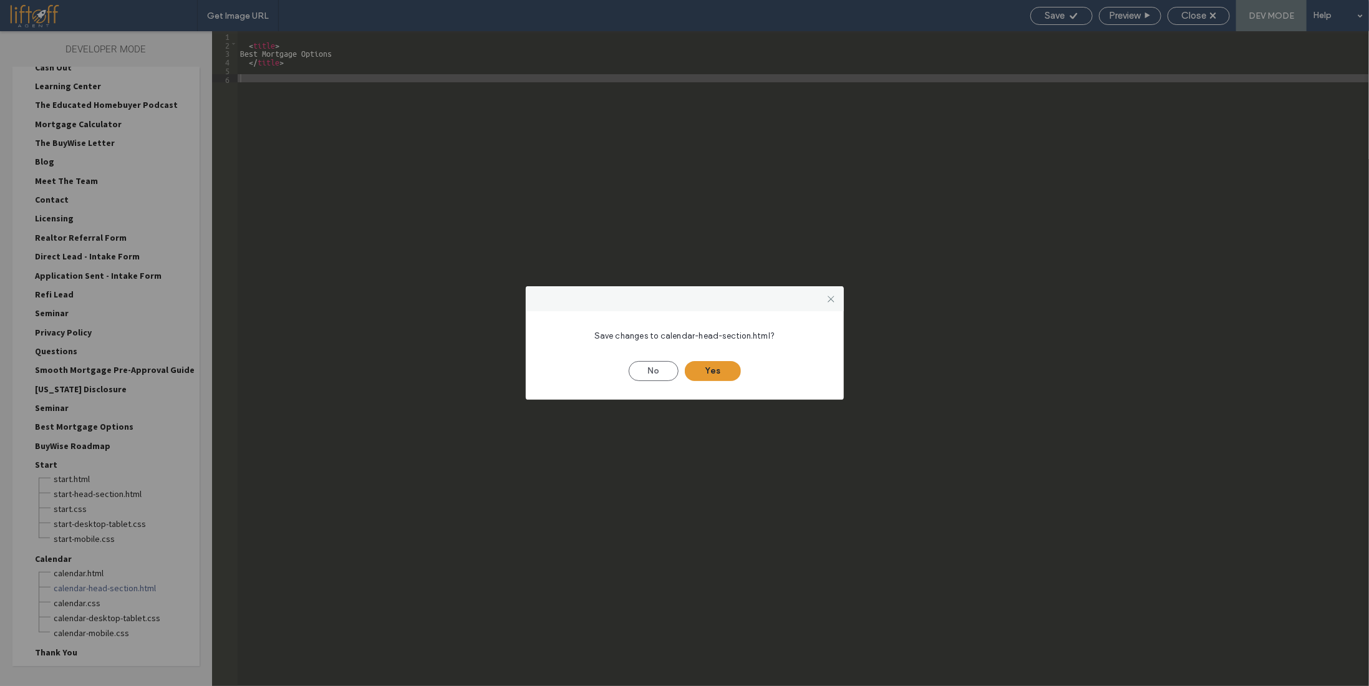
click at [717, 372] on button "Yes" at bounding box center [713, 371] width 56 height 20
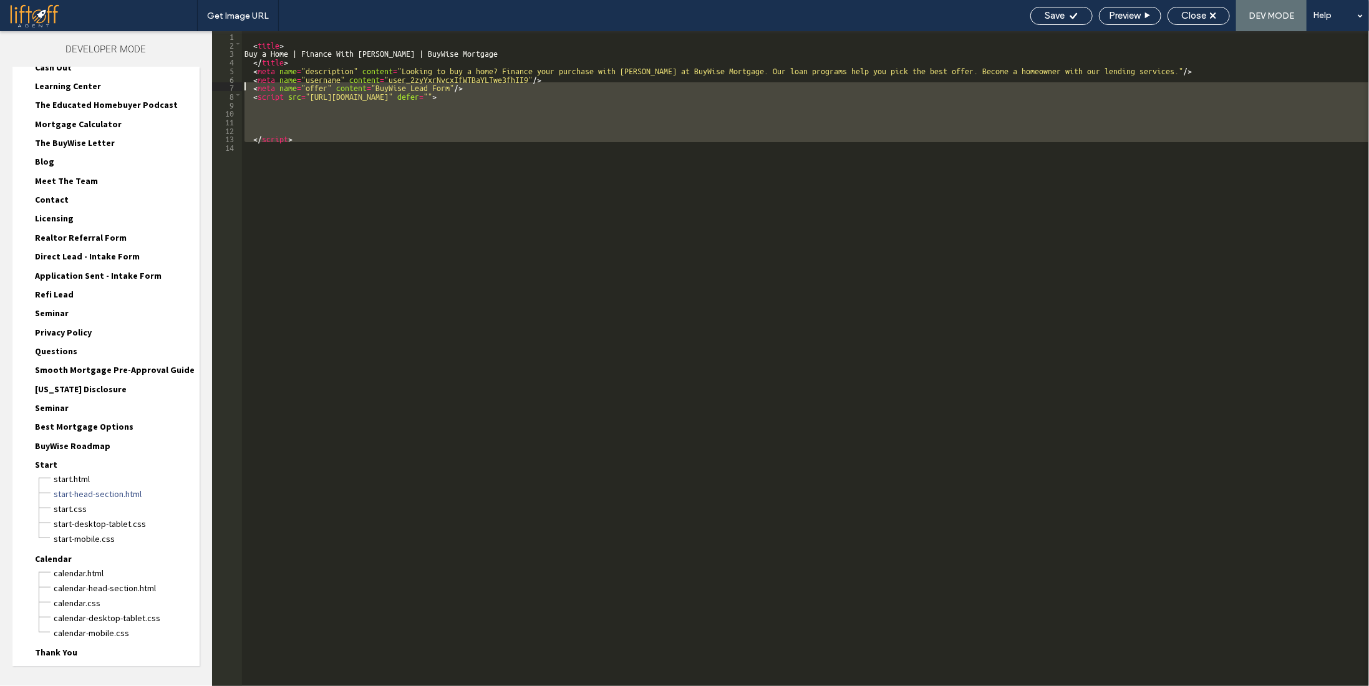
scroll to position [0, 0]
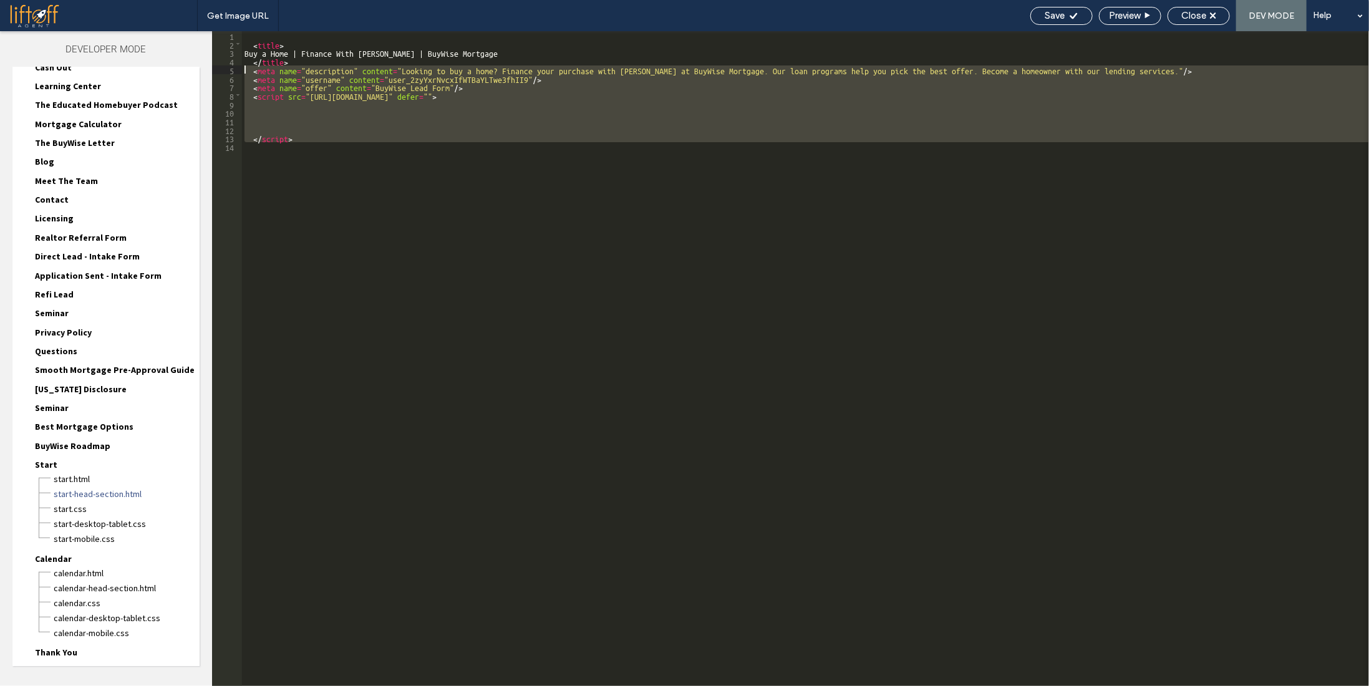
drag, startPoint x: 417, startPoint y: 157, endPoint x: 214, endPoint y: 74, distance: 219.1
click at [214, 74] on div "** 1 2 3 4 5 6 7 8 9 10 11 12 13 14 < title > Buy a Home | Finance With Josh Le…" at bounding box center [790, 358] width 1157 height 655
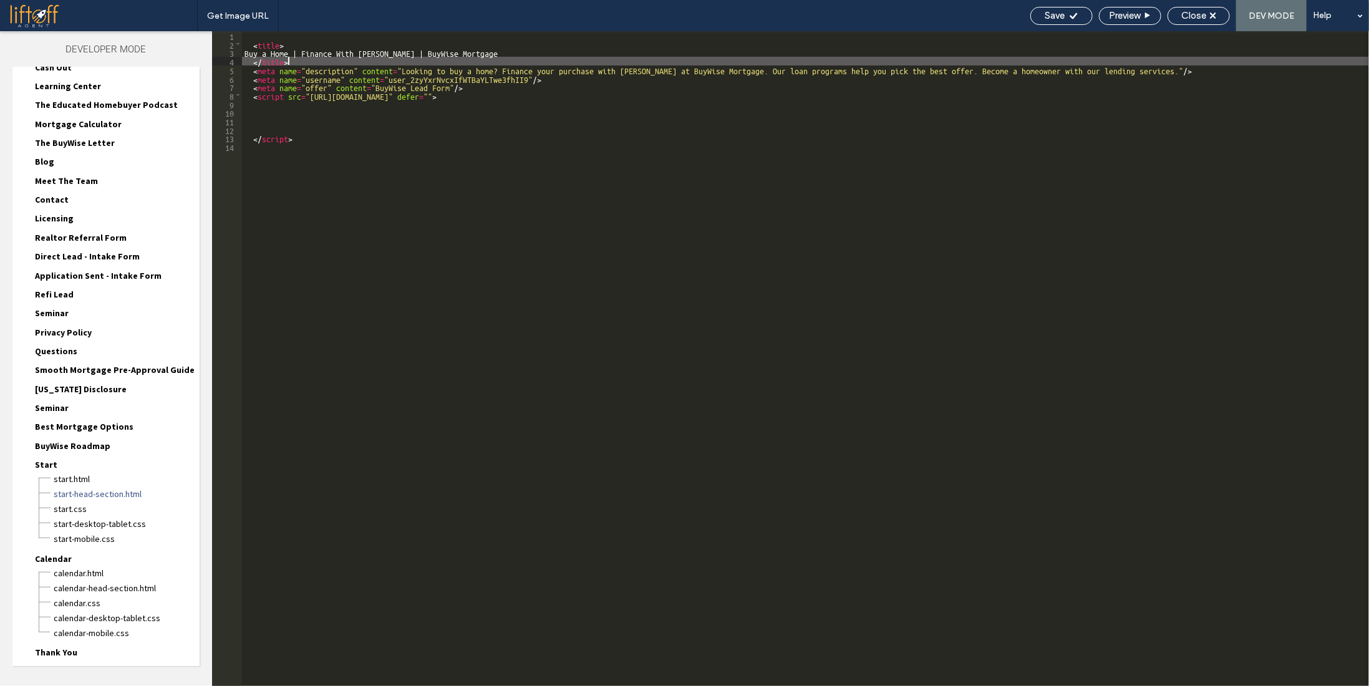
click at [308, 61] on div "< title > Buy a Home | Finance With Josh Lewis | BuyWise Mortgage </ title > < …" at bounding box center [805, 367] width 1127 height 672
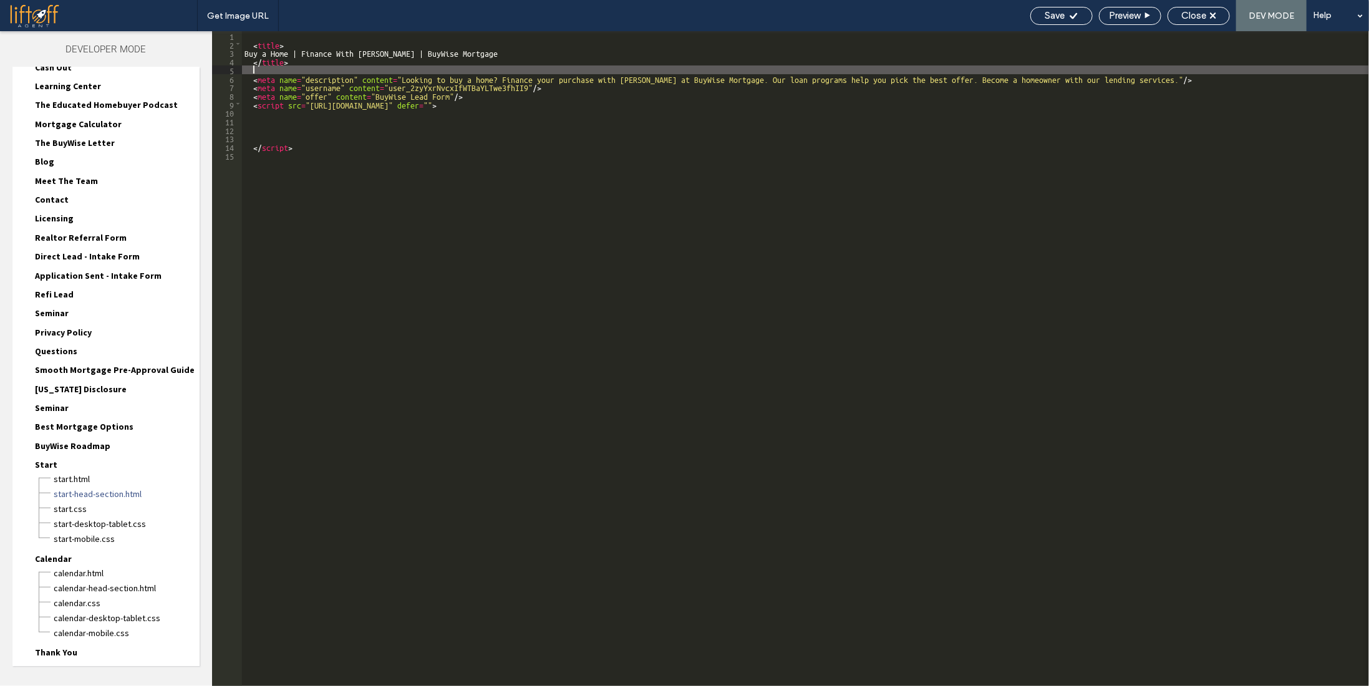
type textarea "**"
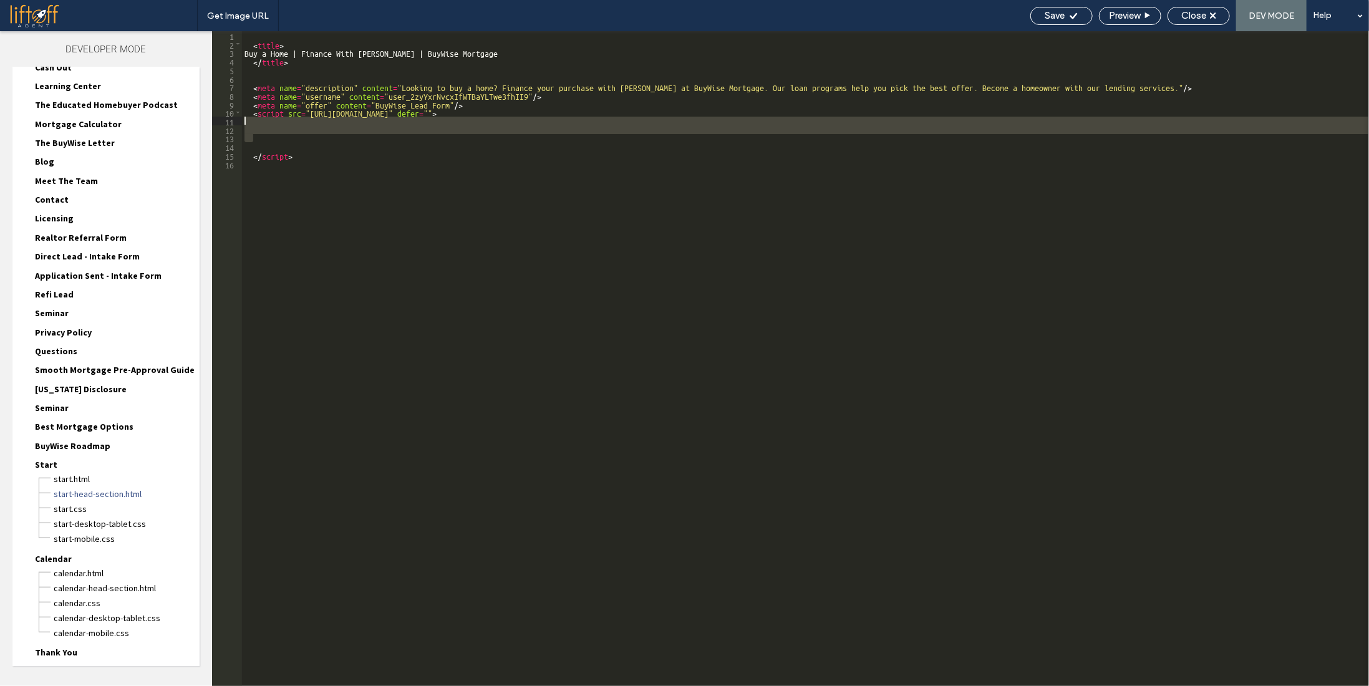
drag, startPoint x: 302, startPoint y: 139, endPoint x: 253, endPoint y: 118, distance: 53.7
click at [253, 118] on div "< title > Buy a Home | Finance With Josh Lewis | BuyWise Mortgage </ title > < …" at bounding box center [805, 367] width 1127 height 672
click at [399, 210] on div "< title > Buy a Home | Finance With Josh Lewis | BuyWise Mortgage </ title > < …" at bounding box center [805, 367] width 1127 height 672
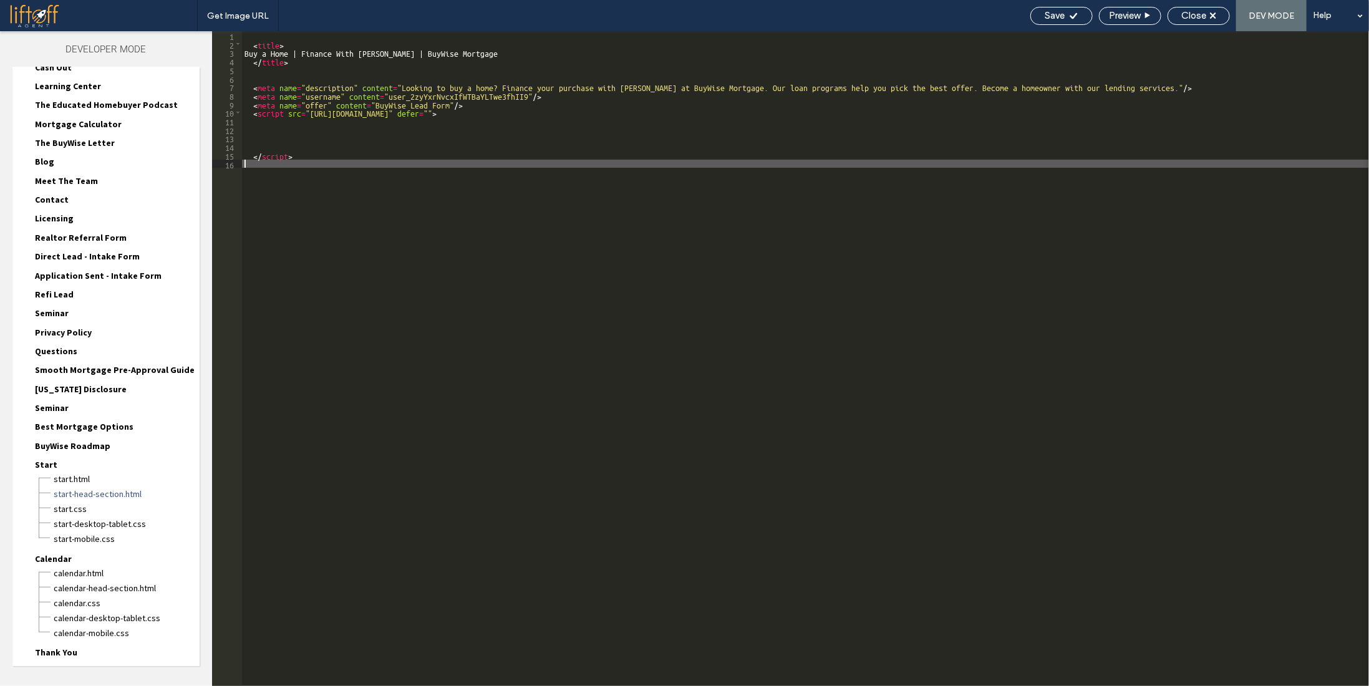
click at [70, 647] on span "Thank You" at bounding box center [56, 652] width 42 height 11
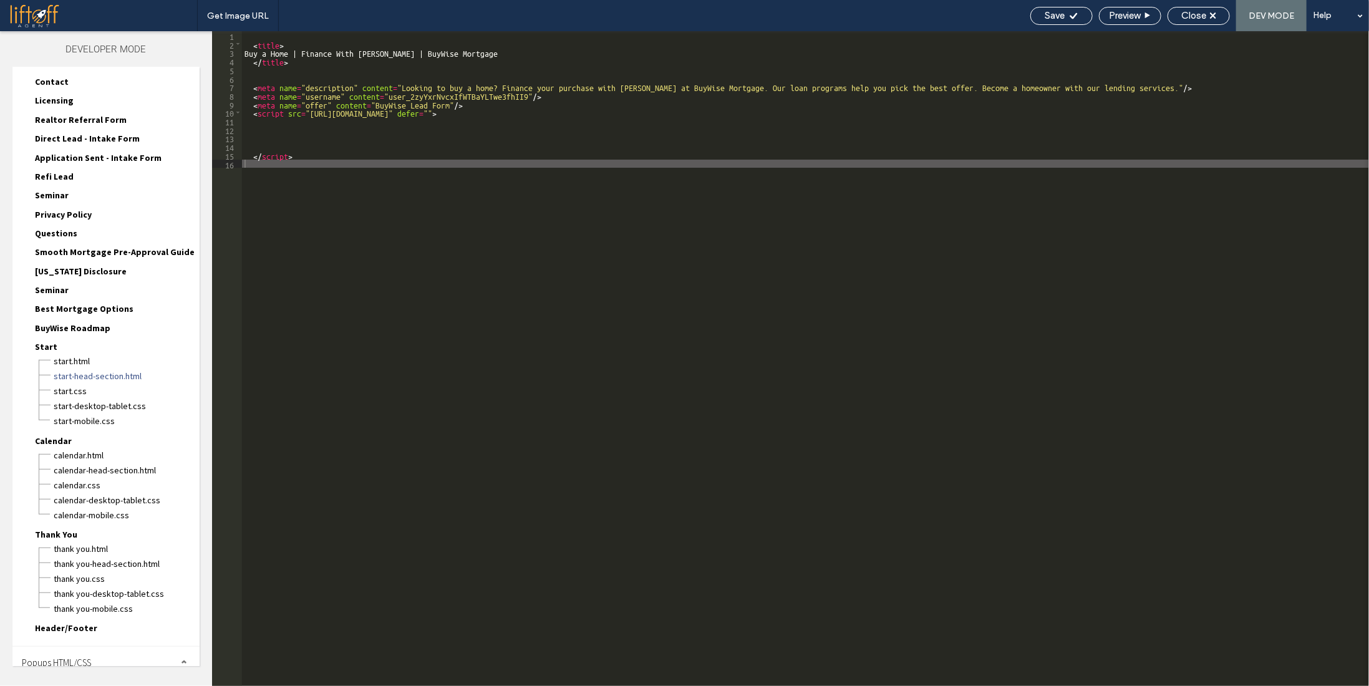
scroll to position [357, 0]
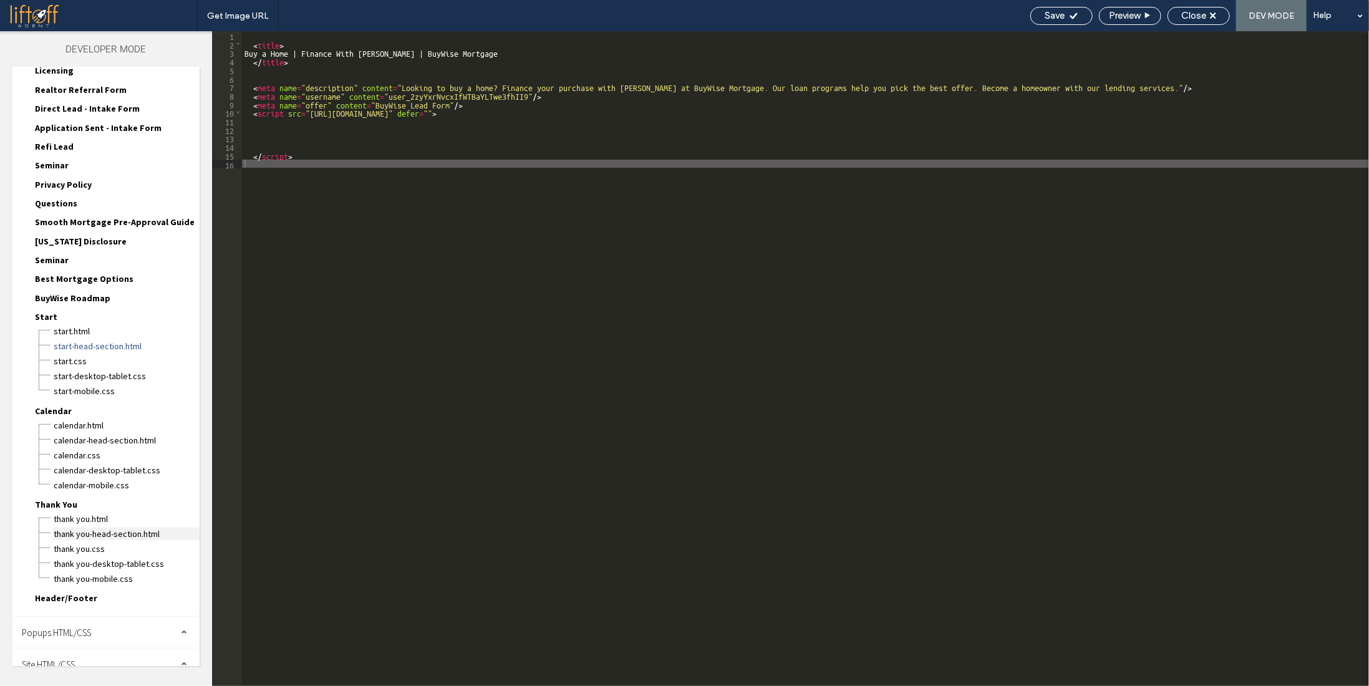
click at [126, 528] on span "Thank You-head-section.html" at bounding box center [126, 534] width 147 height 12
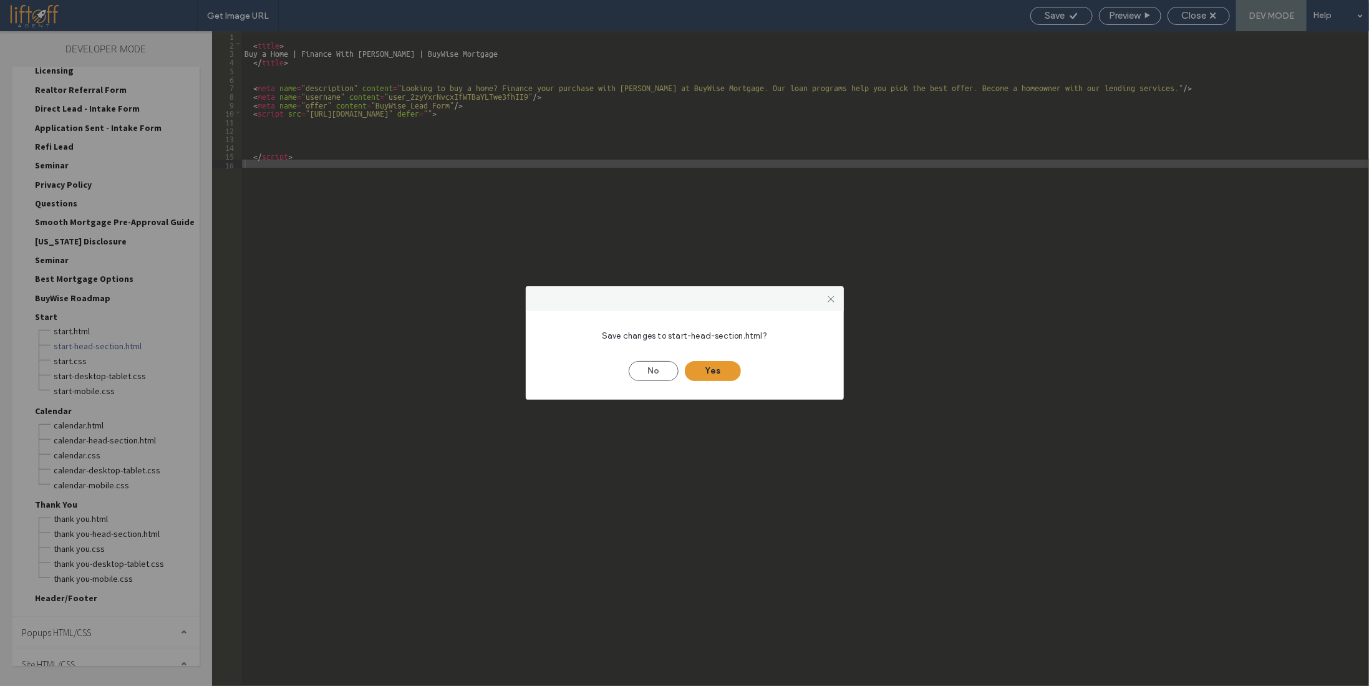
click at [716, 373] on button "Yes" at bounding box center [713, 371] width 56 height 20
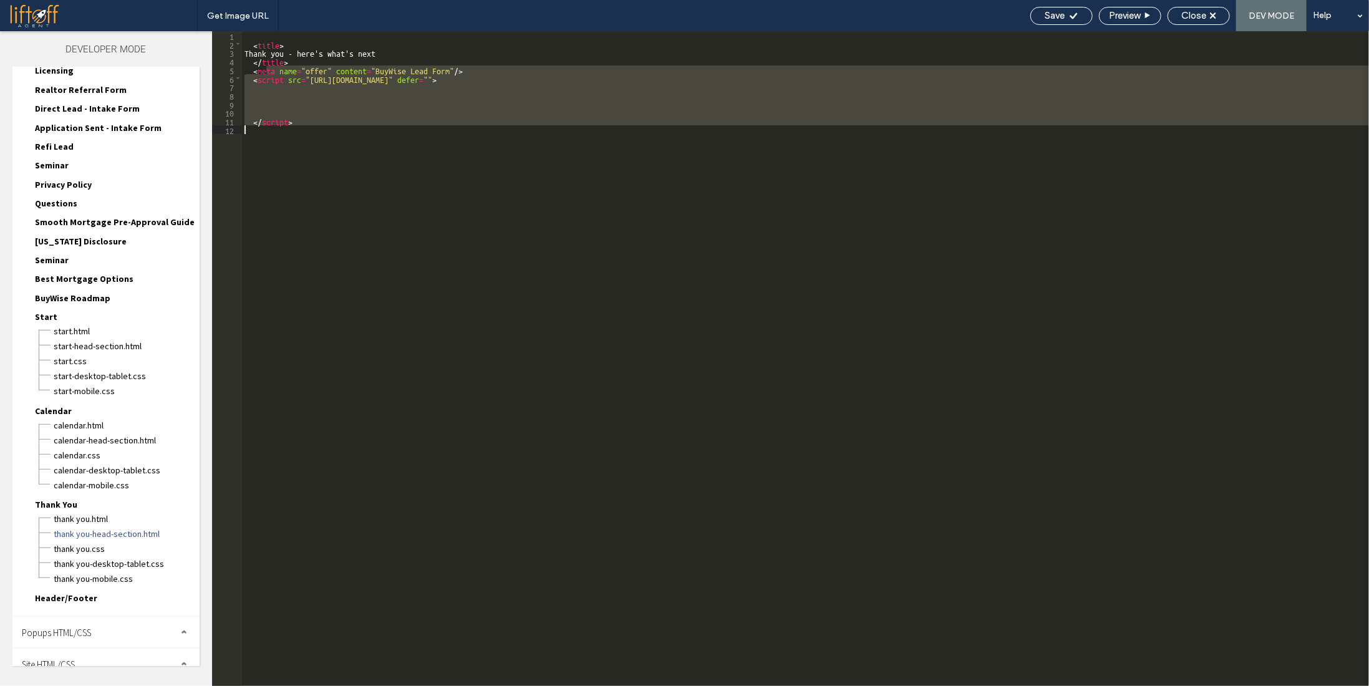
drag, startPoint x: 268, startPoint y: 74, endPoint x: 424, endPoint y: 154, distance: 175.5
click at [376, 153] on div "< title > Thank you - here's what's next </ title > < meta name = "offer" conte…" at bounding box center [805, 367] width 1127 height 672
click at [427, 153] on div "< title > Thank you - here's what's next </ title > < meta name = "offer" conte…" at bounding box center [805, 358] width 1127 height 655
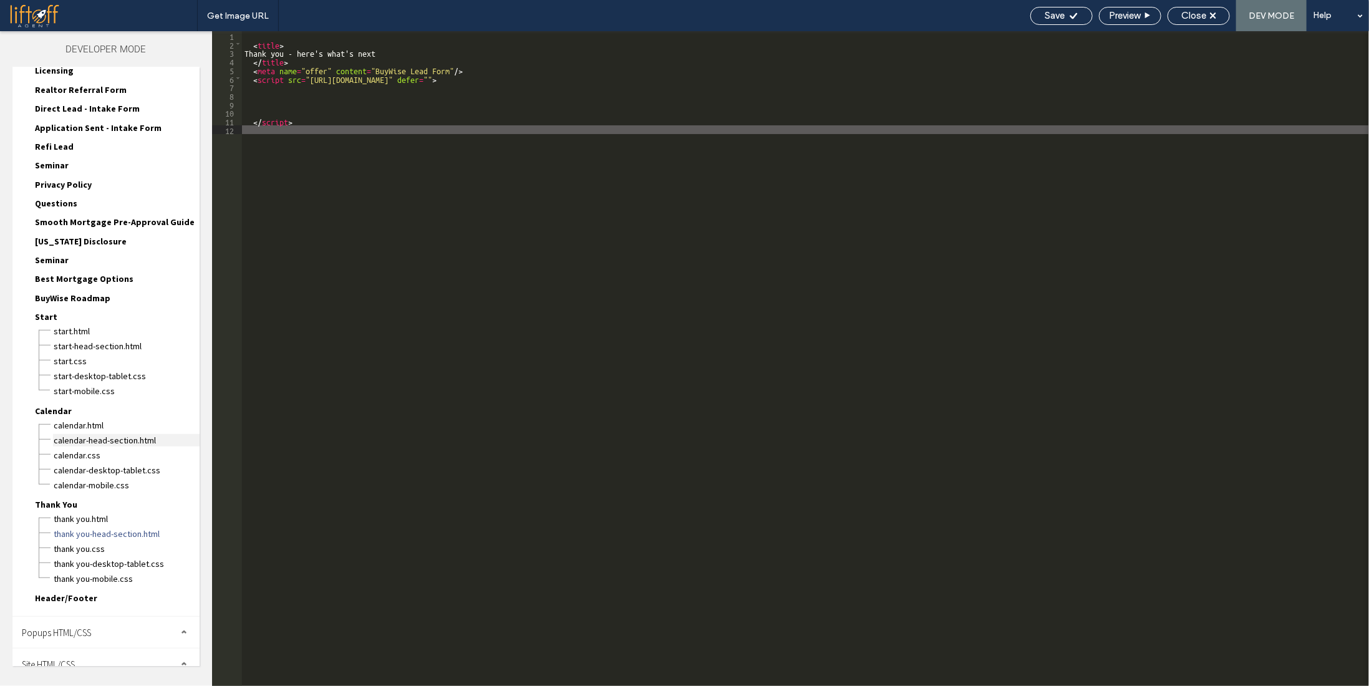
click at [135, 434] on span "Calendar-head-section.html" at bounding box center [126, 440] width 147 height 12
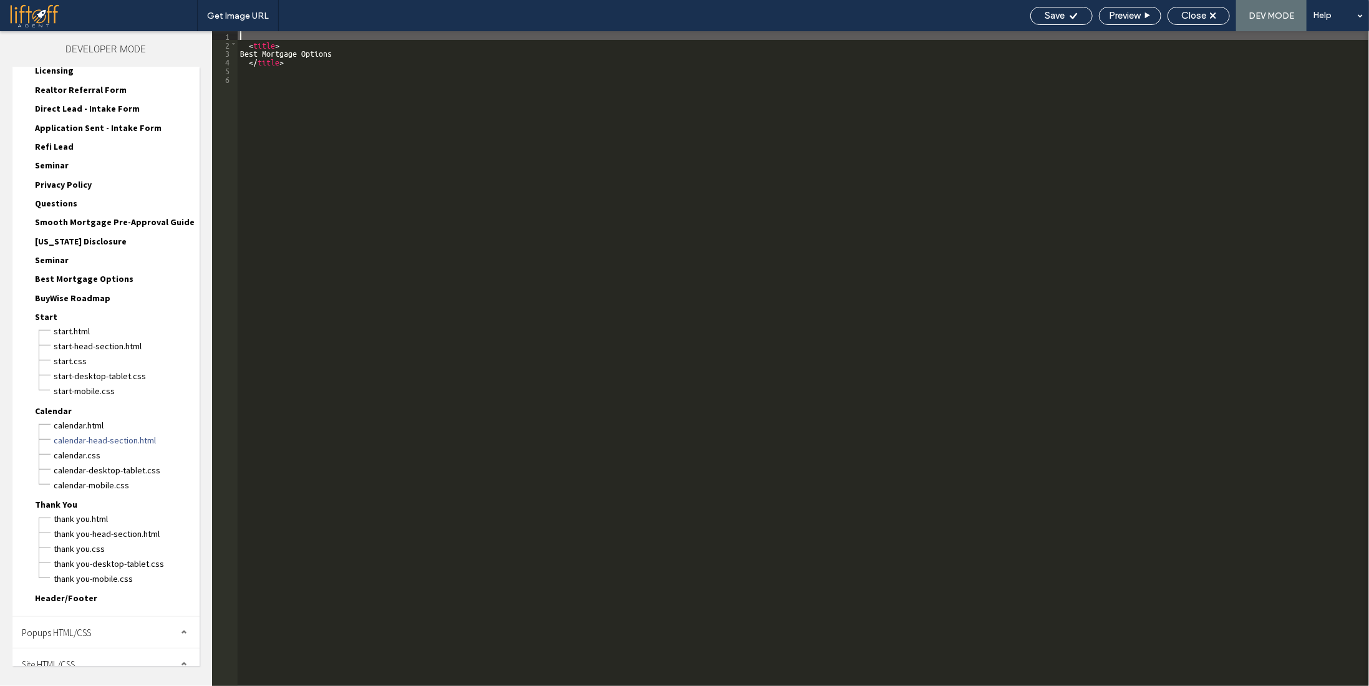
click at [335, 289] on div "< title > Best Mortgage Options </ title >" at bounding box center [804, 367] width 1132 height 672
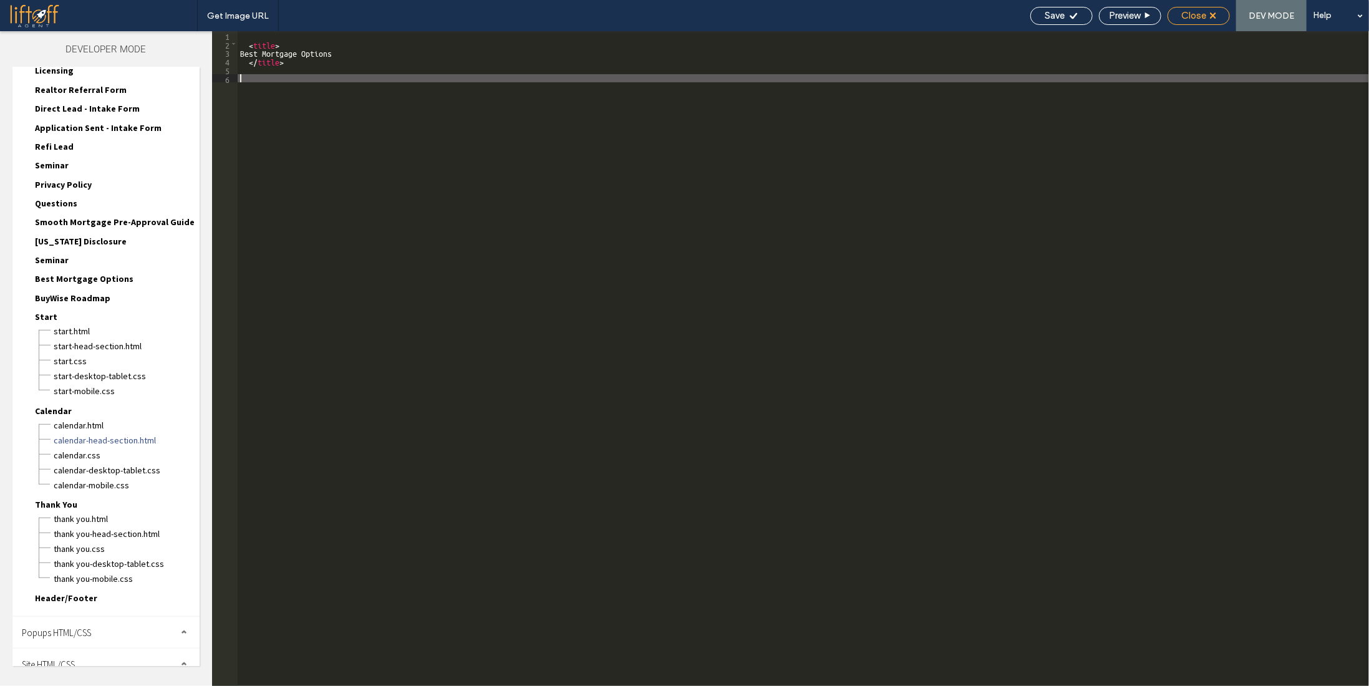
click at [1199, 20] on span "Close" at bounding box center [1194, 15] width 25 height 11
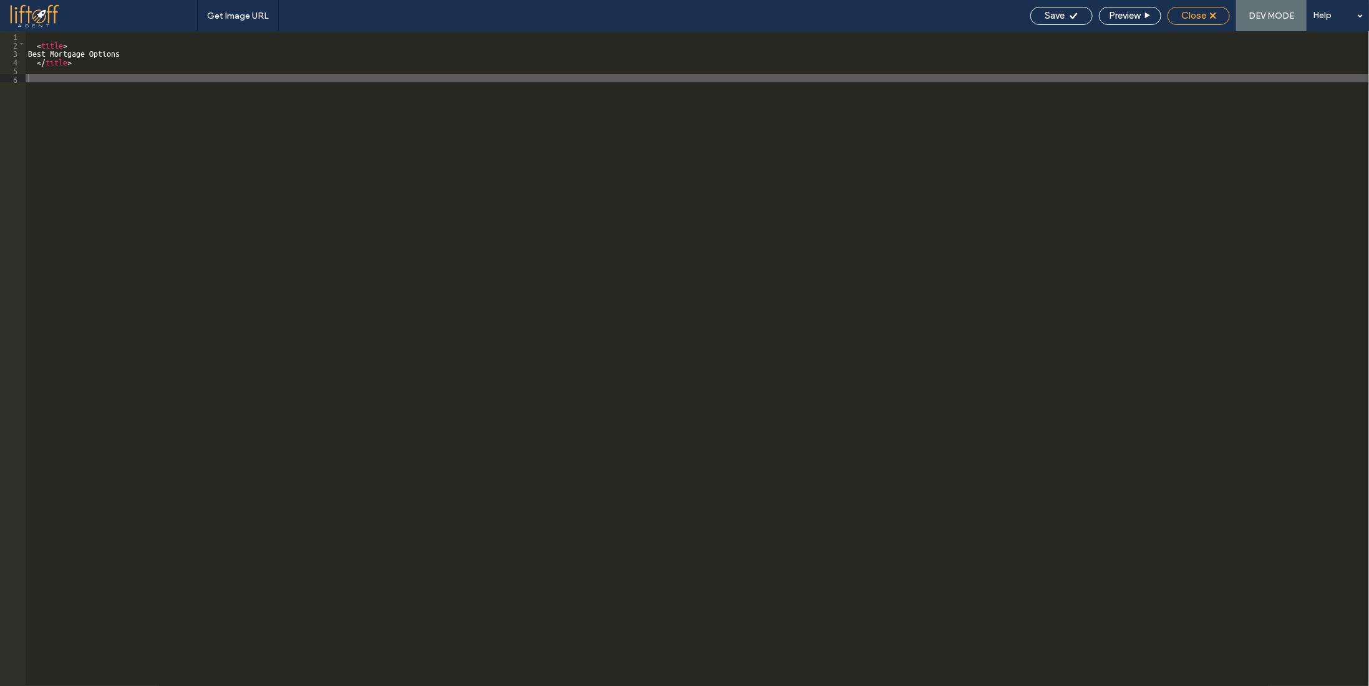
scroll to position [326, 0]
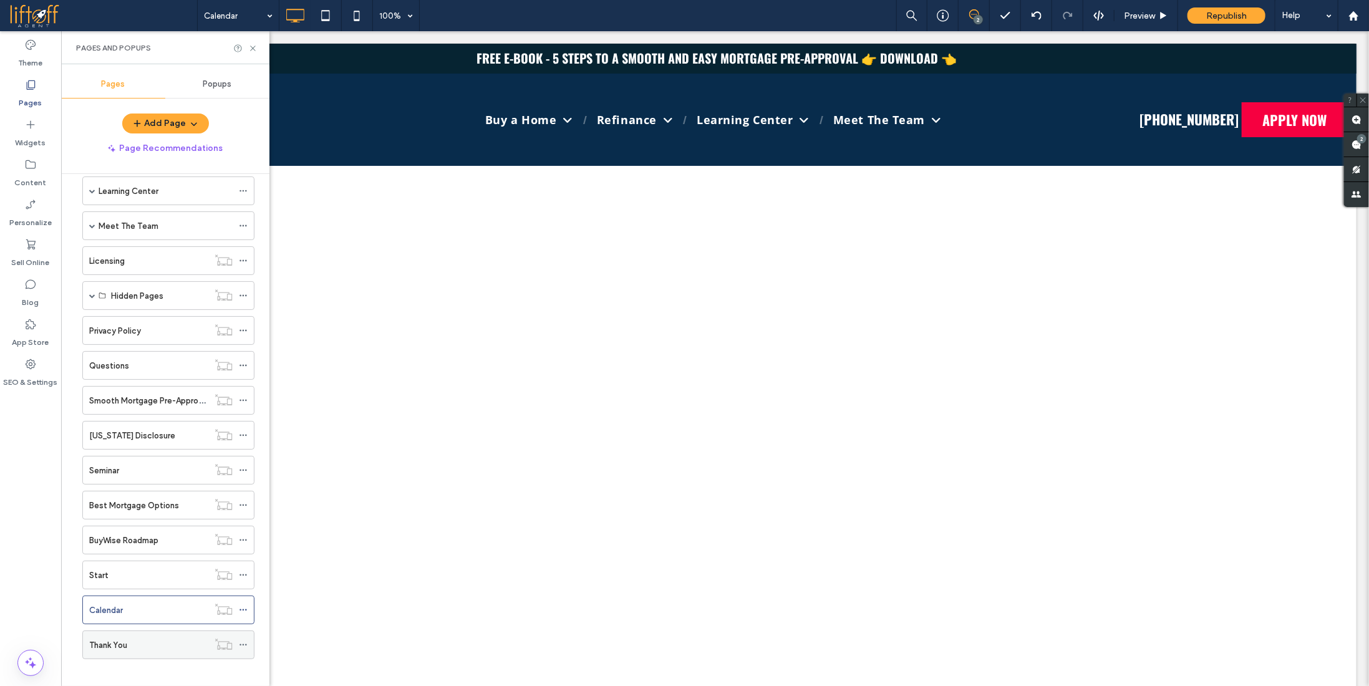
click at [162, 639] on div "Thank You" at bounding box center [148, 645] width 119 height 13
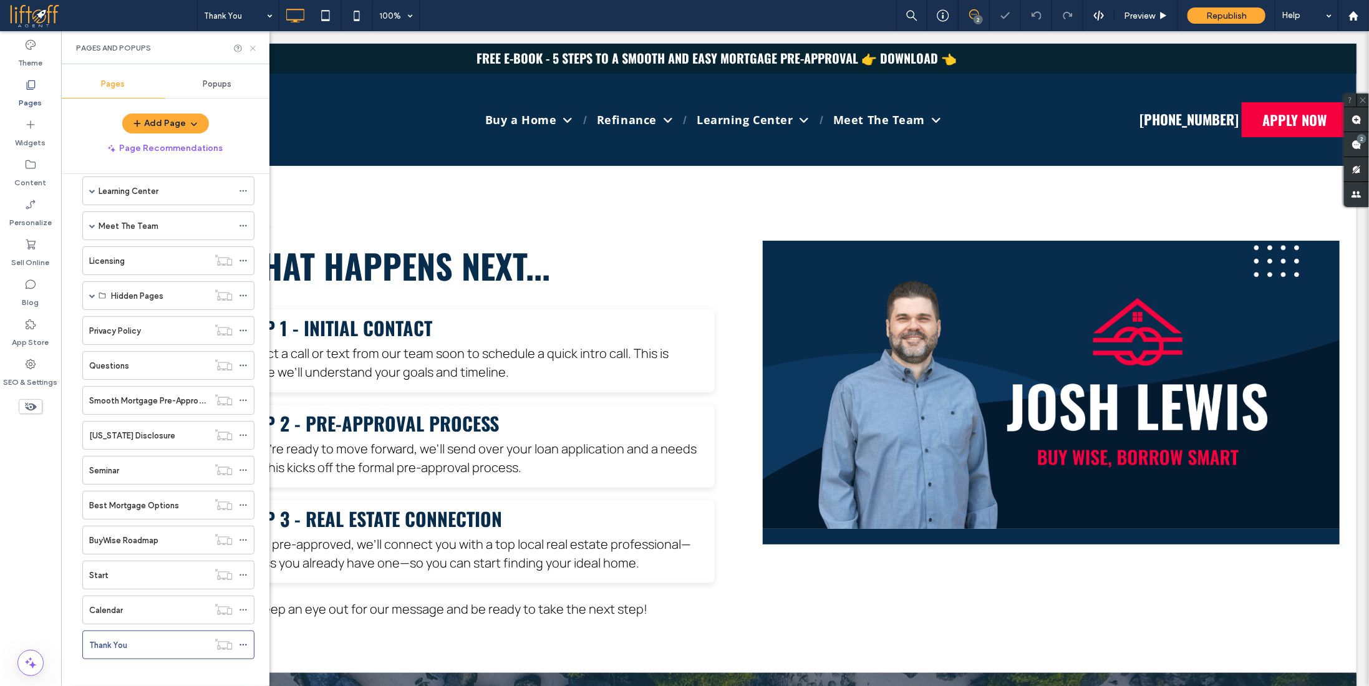
drag, startPoint x: 253, startPoint y: 49, endPoint x: 377, endPoint y: 37, distance: 124.7
click at [253, 49] on icon at bounding box center [252, 48] width 9 height 9
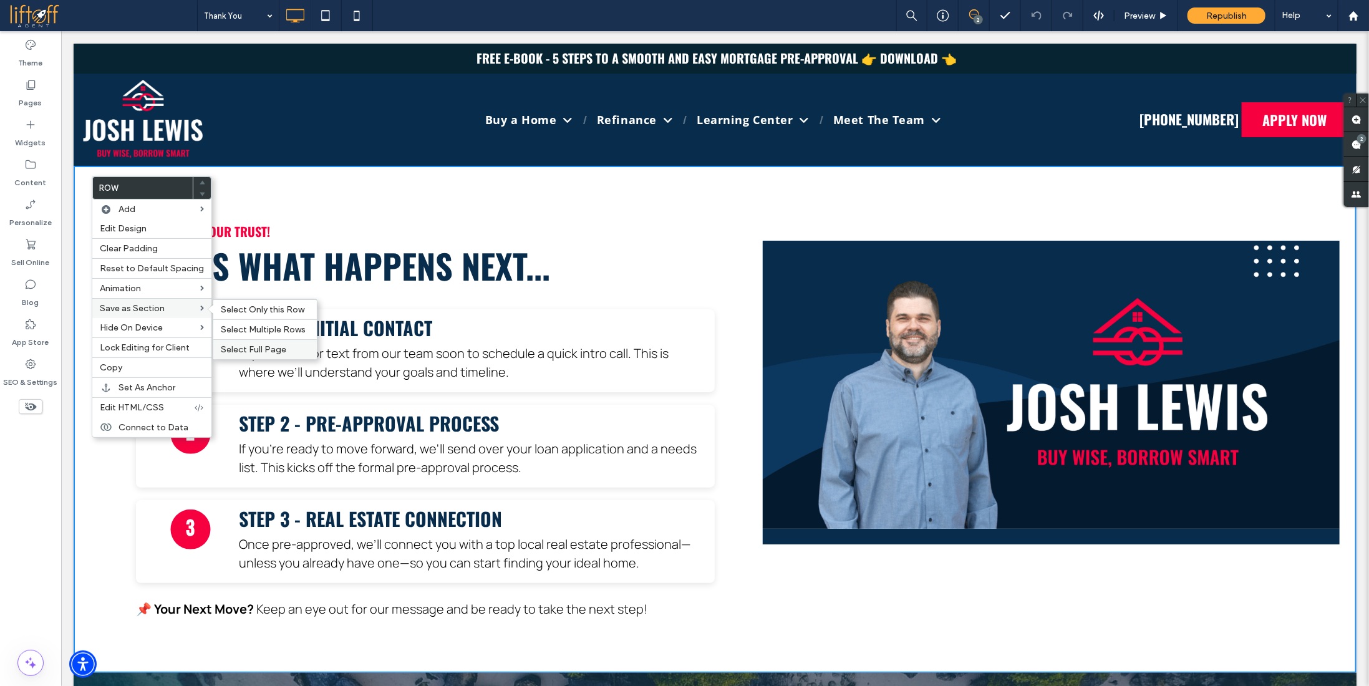
click at [261, 346] on span "Select Full Page" at bounding box center [254, 349] width 66 height 11
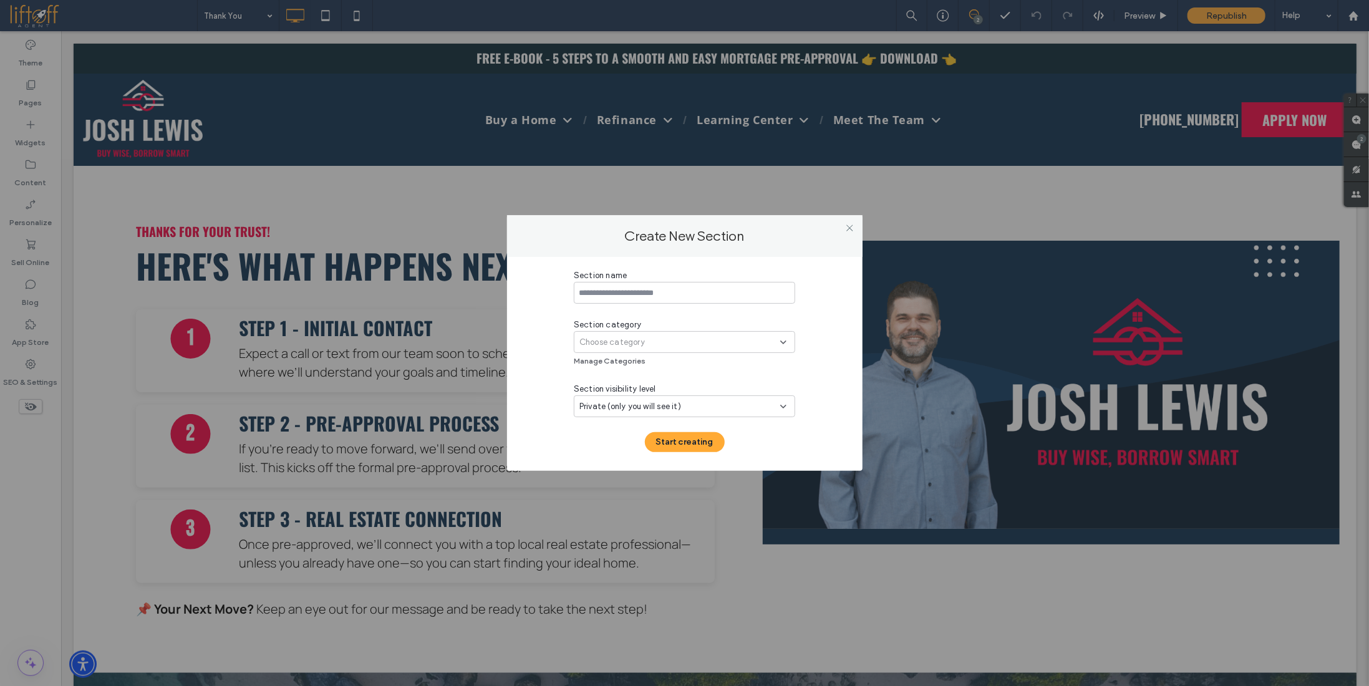
click at [658, 293] on input at bounding box center [684, 293] width 221 height 22
type input "**********"
click at [671, 344] on div "Choose category" at bounding box center [680, 342] width 201 height 12
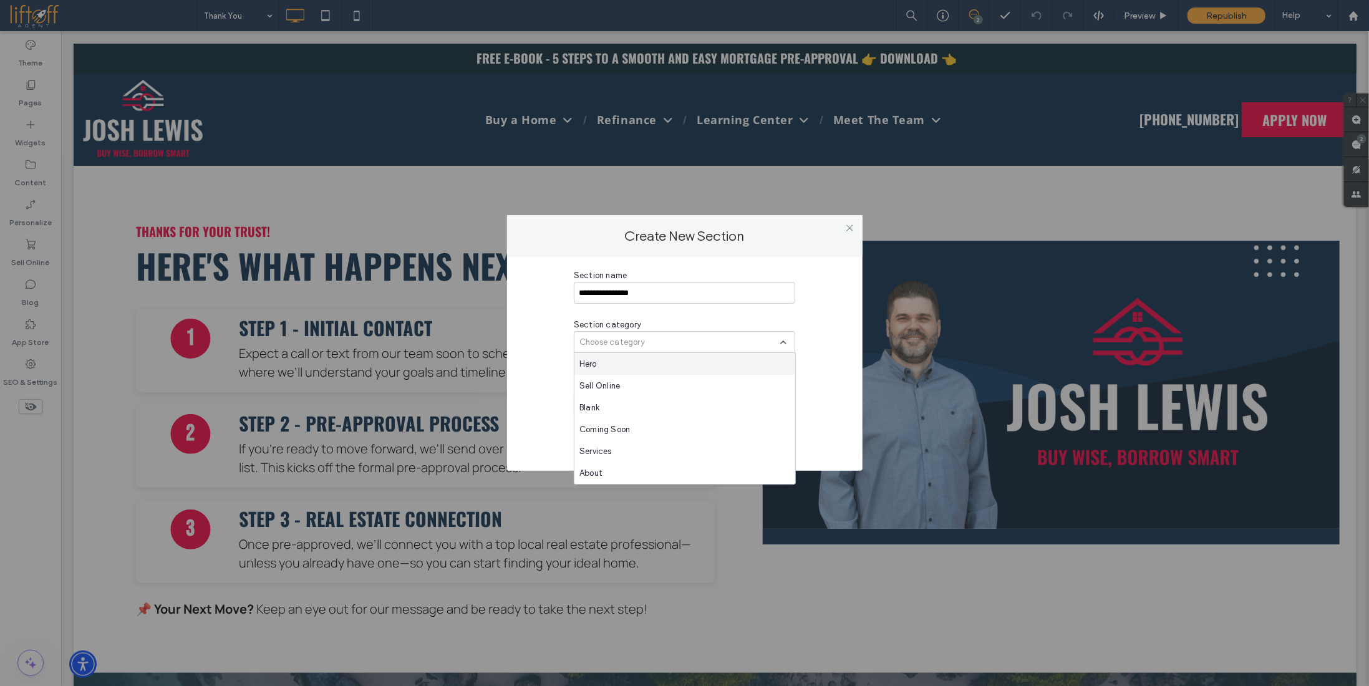
click at [641, 363] on div "Hero" at bounding box center [685, 364] width 221 height 22
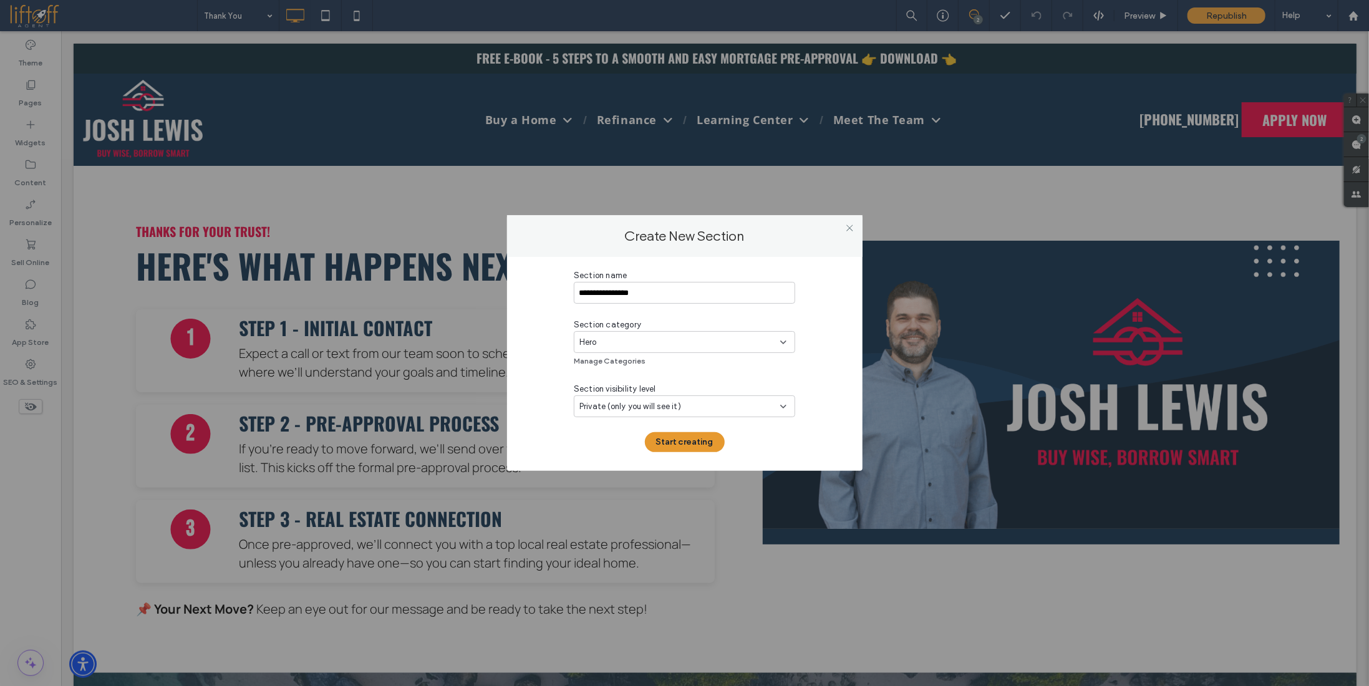
drag, startPoint x: 688, startPoint y: 429, endPoint x: 688, endPoint y: 436, distance: 7.5
click at [688, 435] on div "**********" at bounding box center [684, 361] width 221 height 183
click at [688, 439] on button "Start creating" at bounding box center [685, 442] width 80 height 20
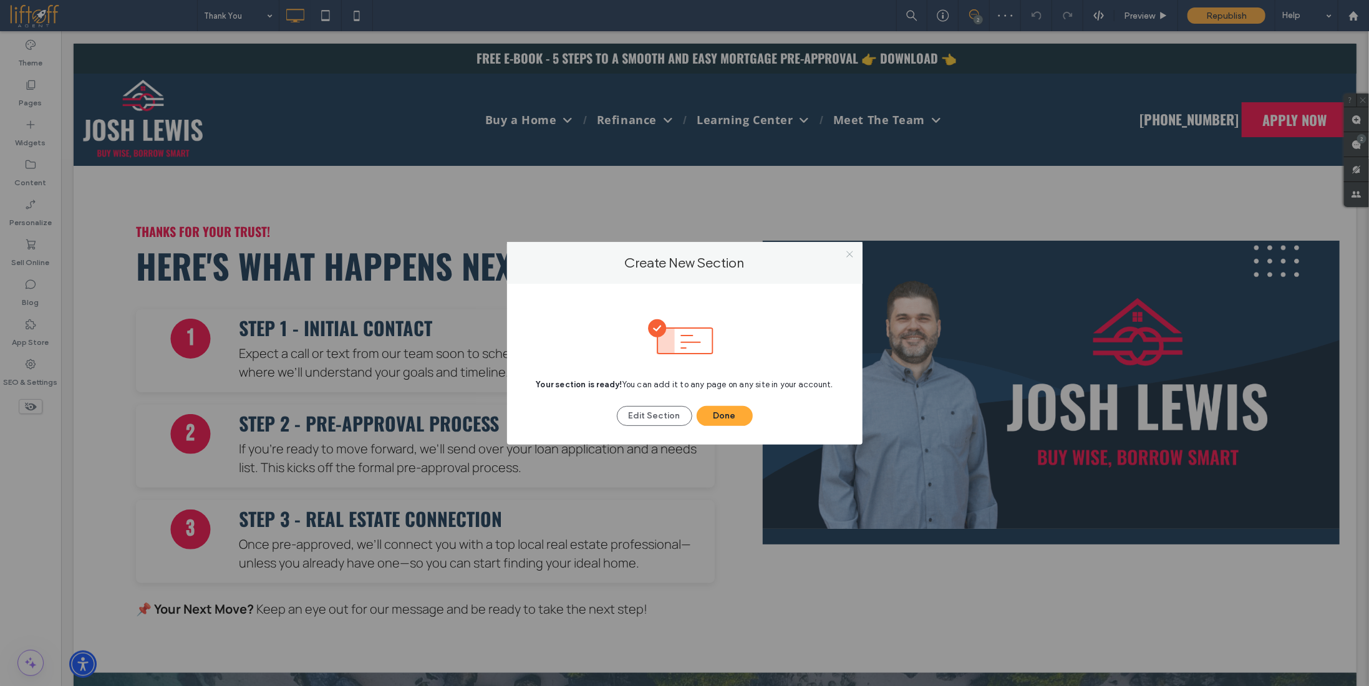
click at [849, 251] on icon at bounding box center [849, 254] width 9 height 9
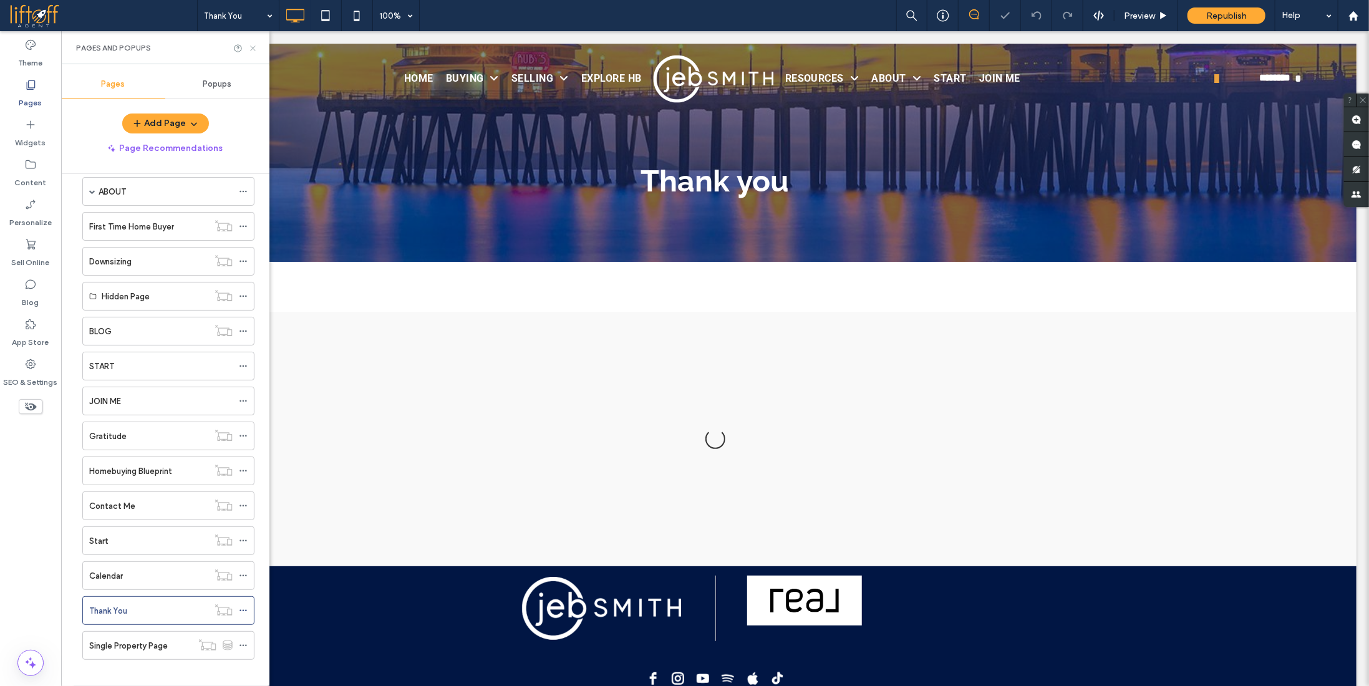
drag, startPoint x: 255, startPoint y: 46, endPoint x: 193, endPoint y: 204, distance: 169.3
click at [255, 46] on use at bounding box center [252, 48] width 5 height 5
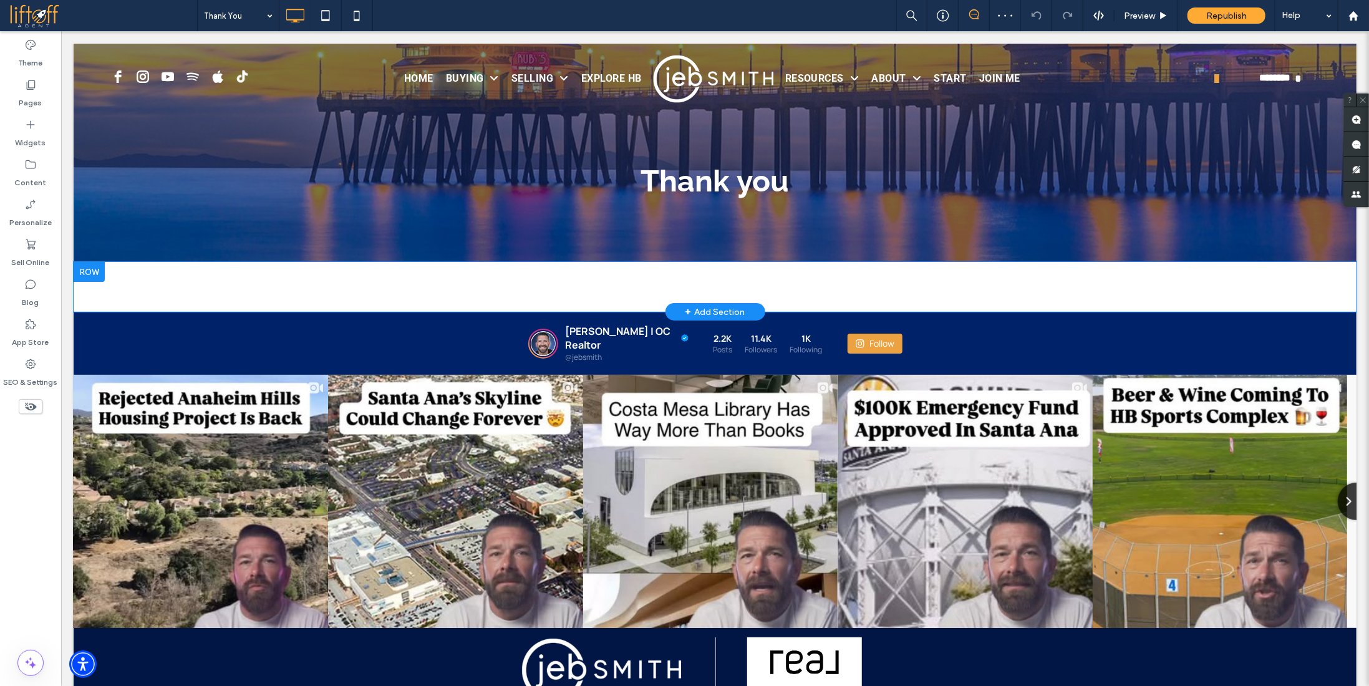
click at [688, 309] on div "+ Add Section" at bounding box center [715, 311] width 60 height 14
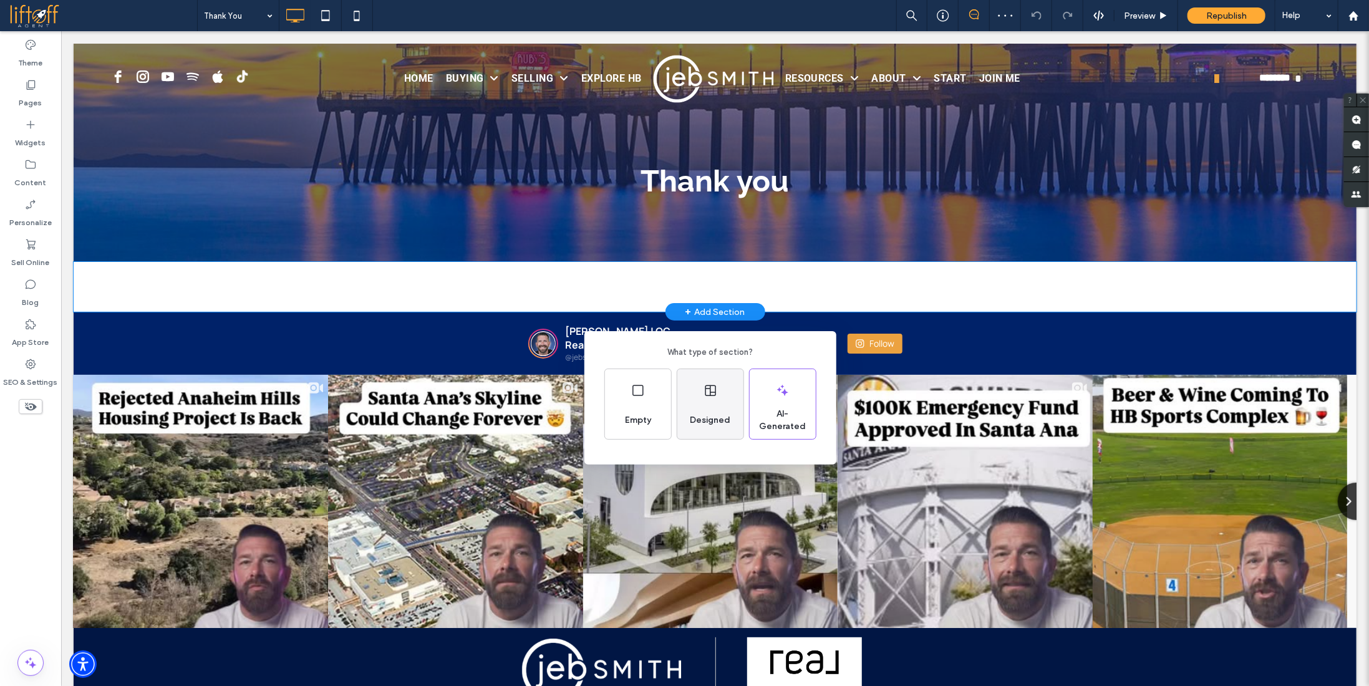
click at [712, 404] on div "Designed" at bounding box center [711, 404] width 66 height 70
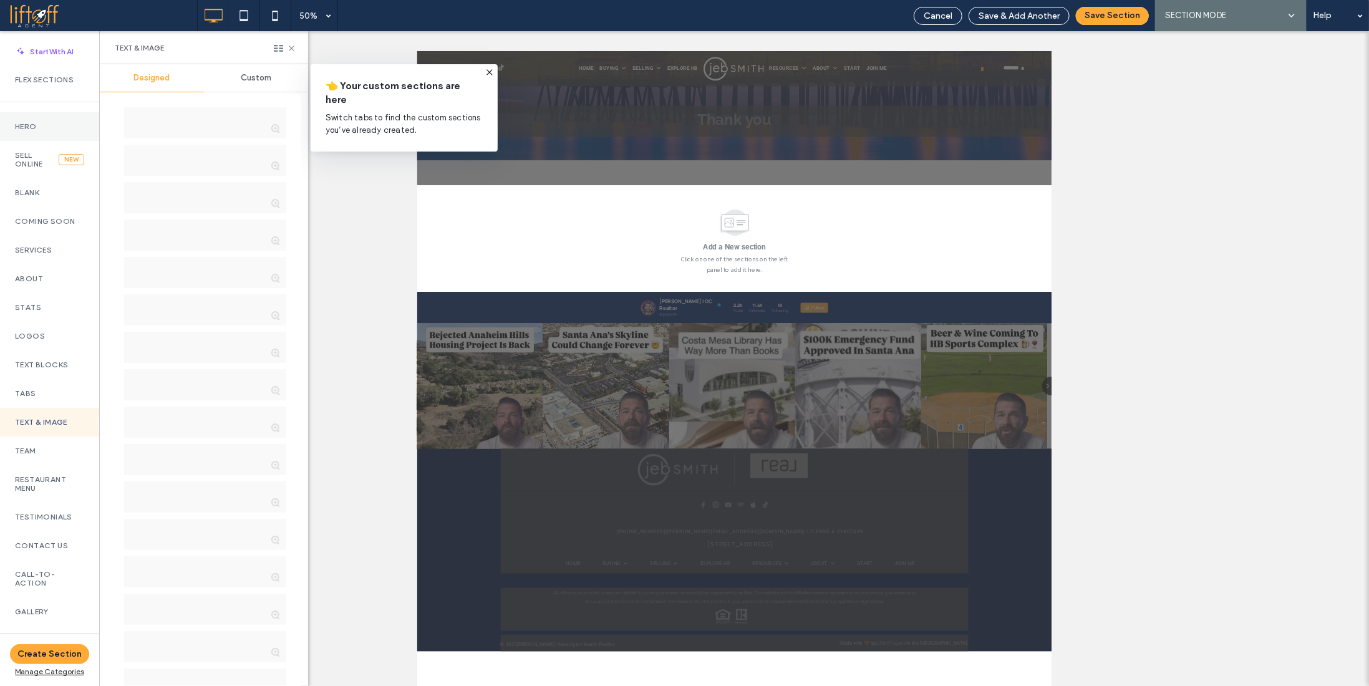
click at [54, 133] on div "Hero" at bounding box center [49, 126] width 99 height 29
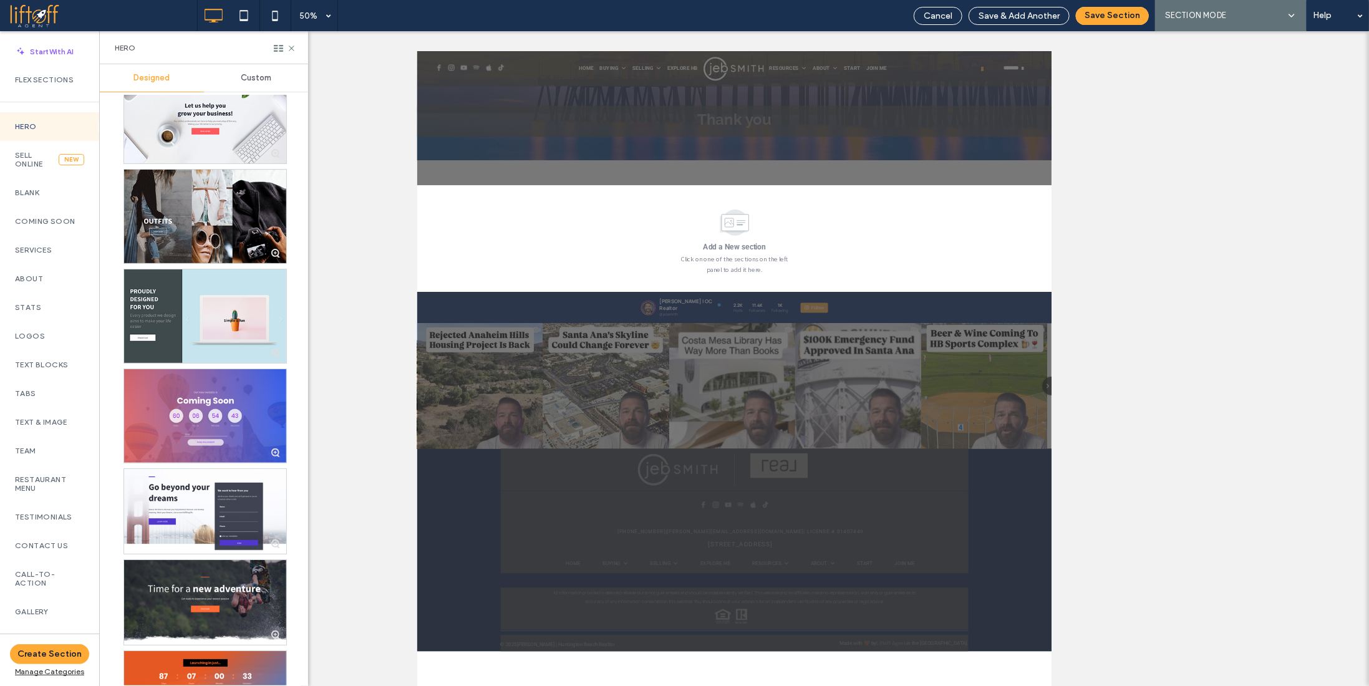
scroll to position [3372, 0]
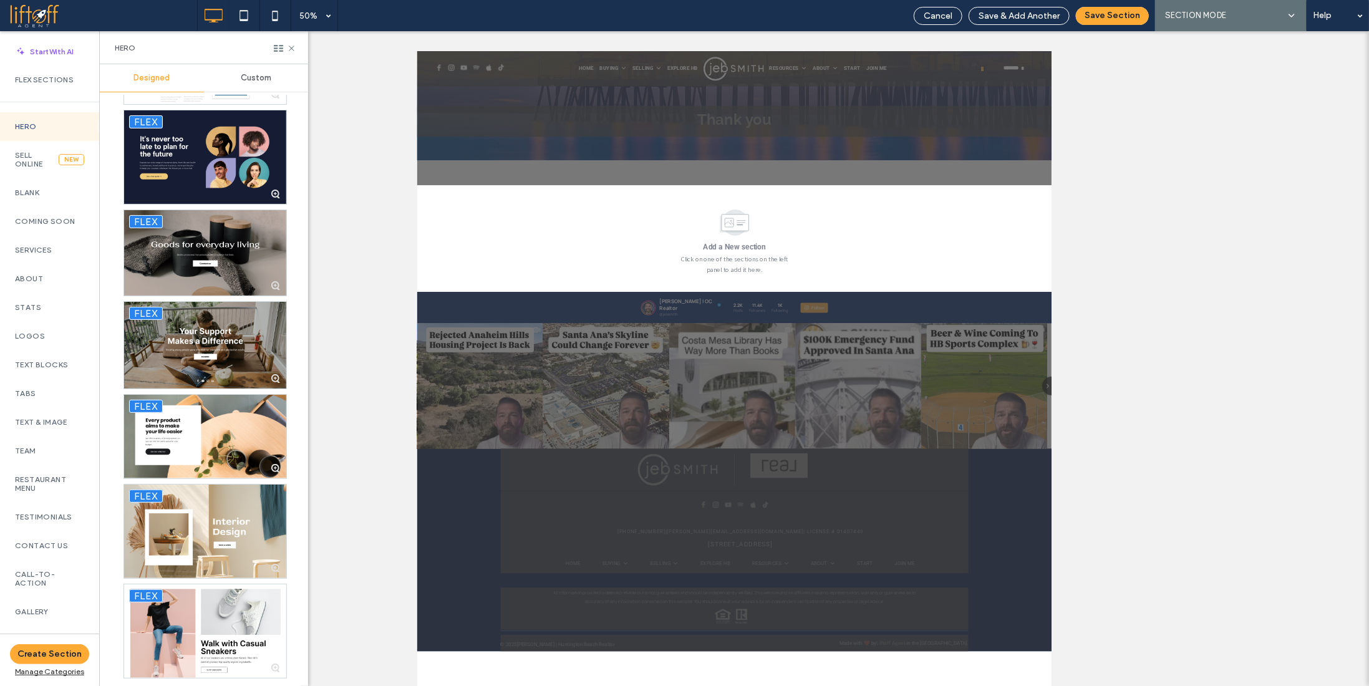
click at [275, 81] on div "Custom" at bounding box center [256, 77] width 104 height 27
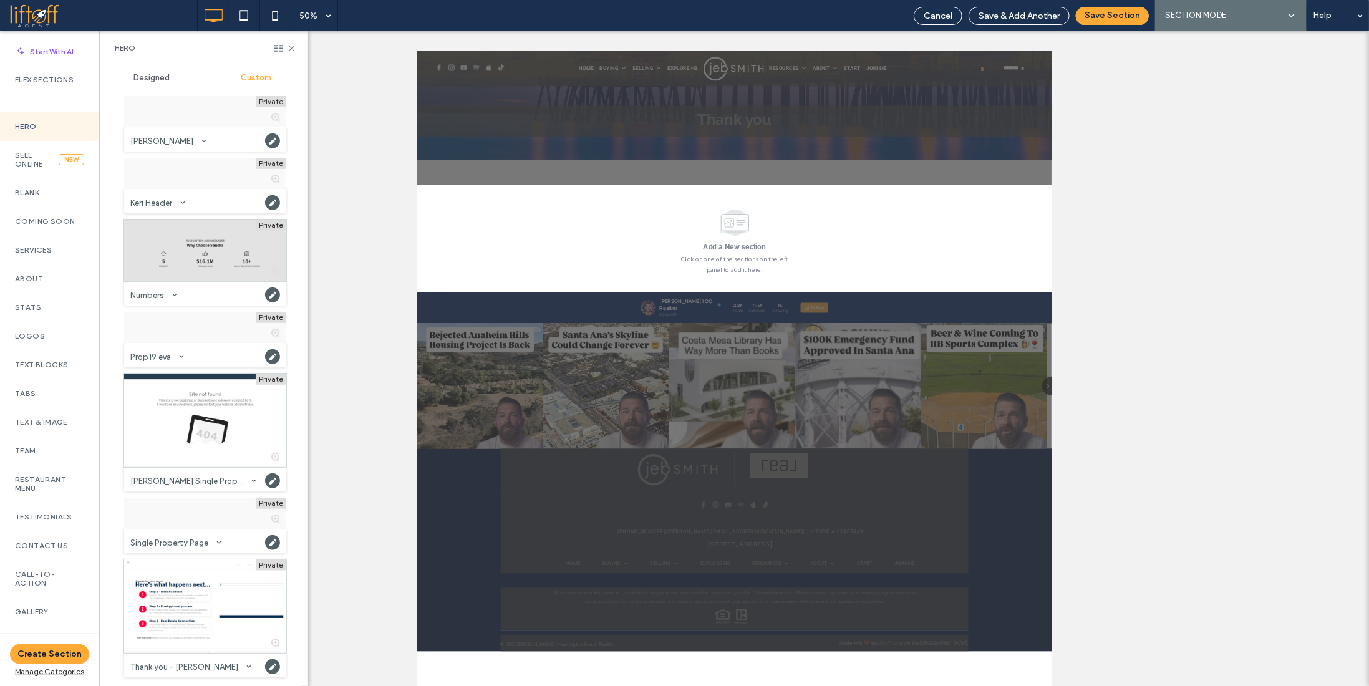
scroll to position [1129, 0]
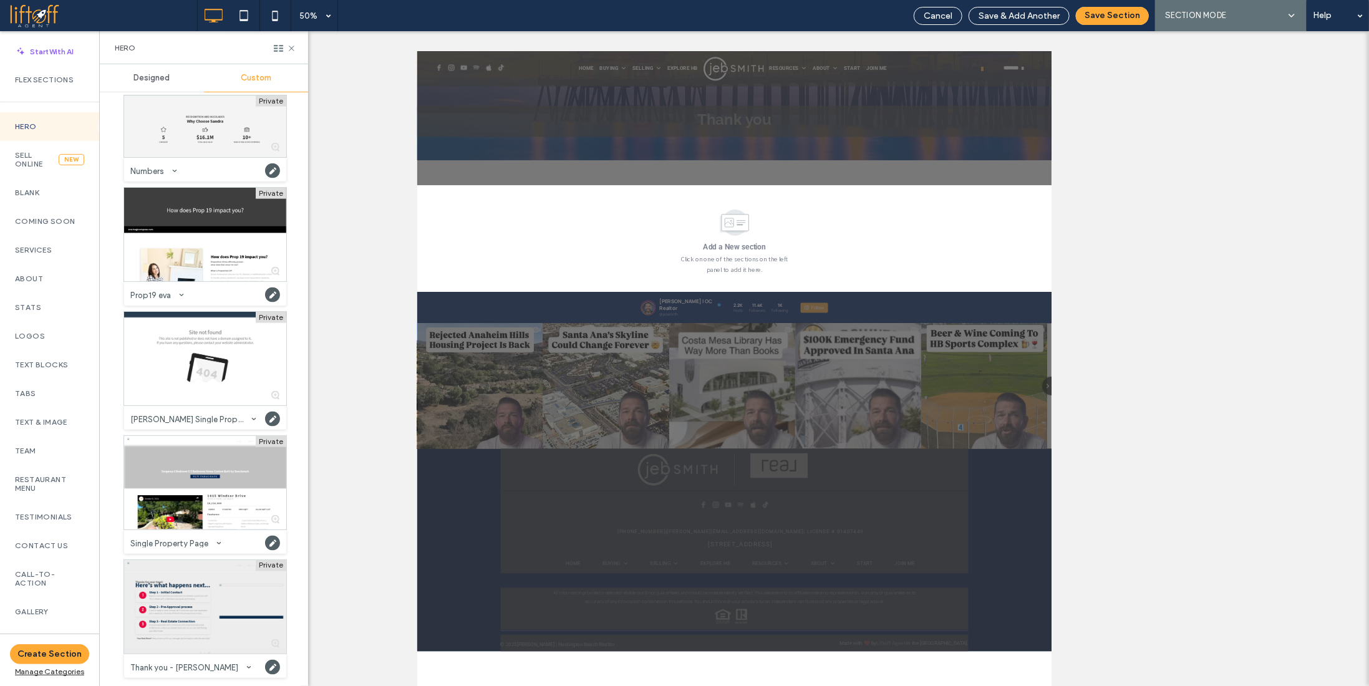
click at [211, 606] on div at bounding box center [205, 607] width 162 height 94
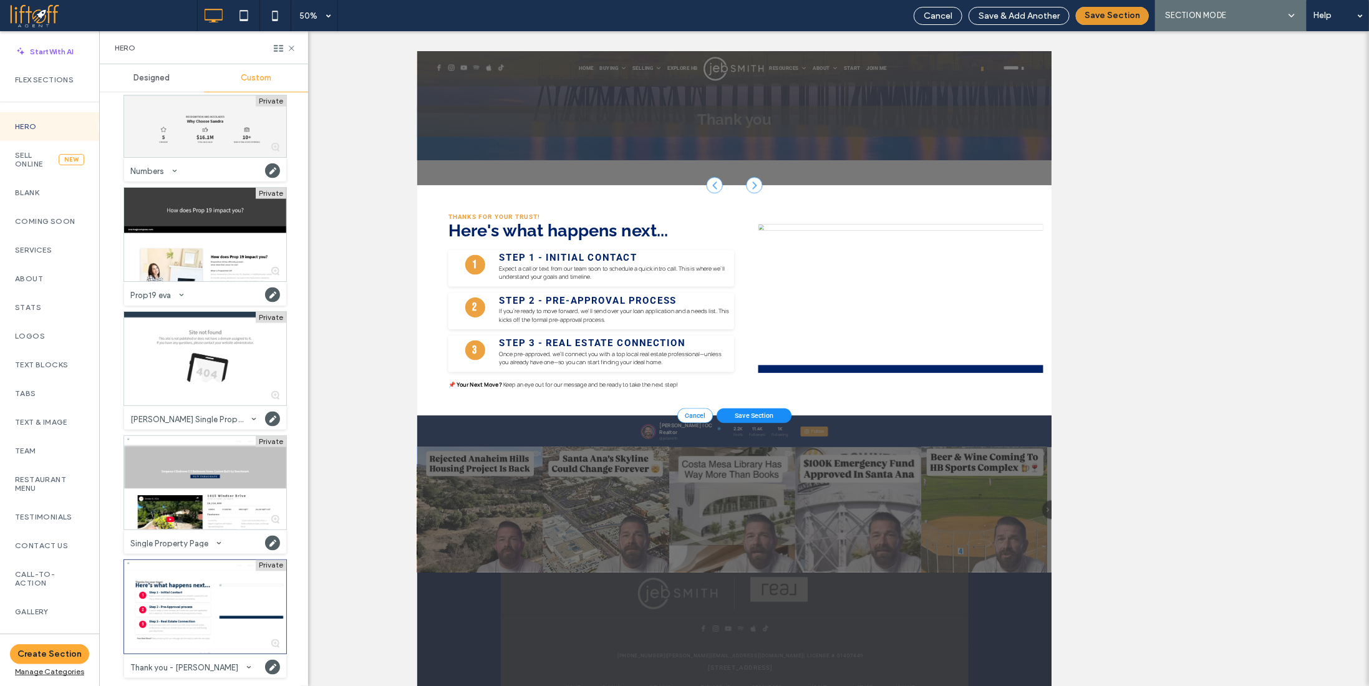
click at [1102, 17] on button "Save Section" at bounding box center [1112, 16] width 73 height 18
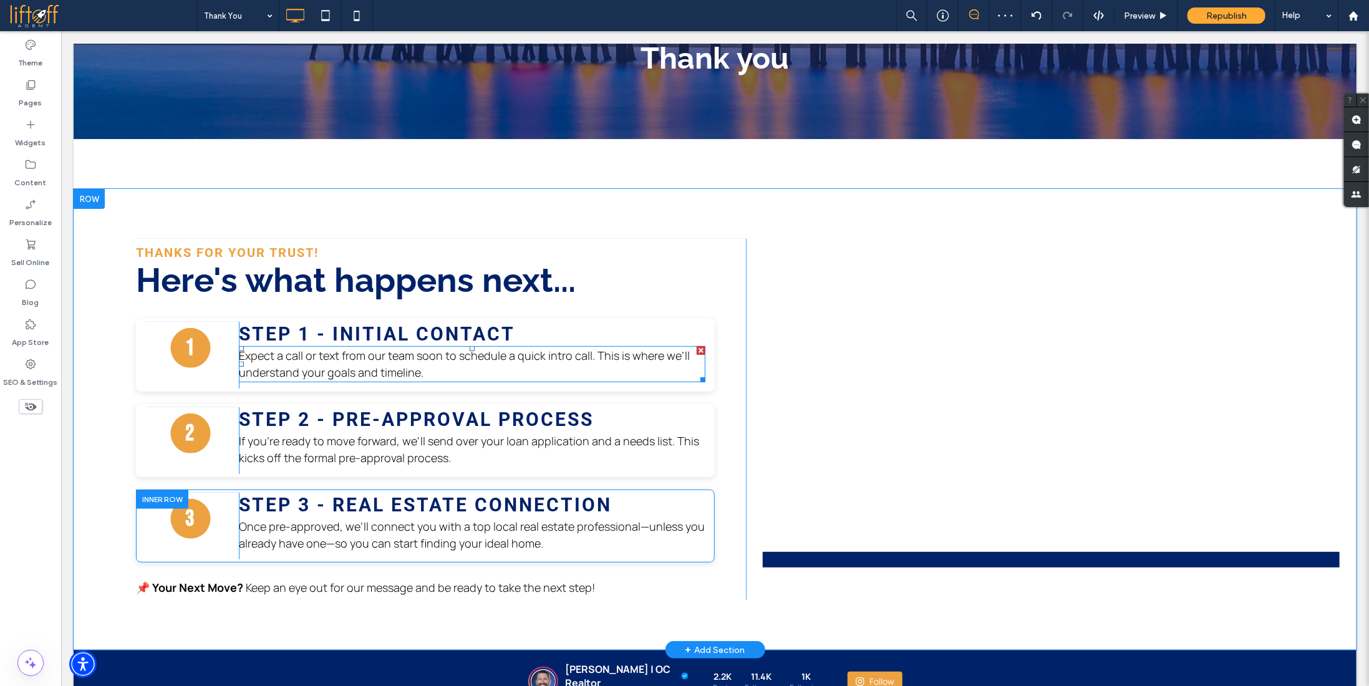
scroll to position [125, 0]
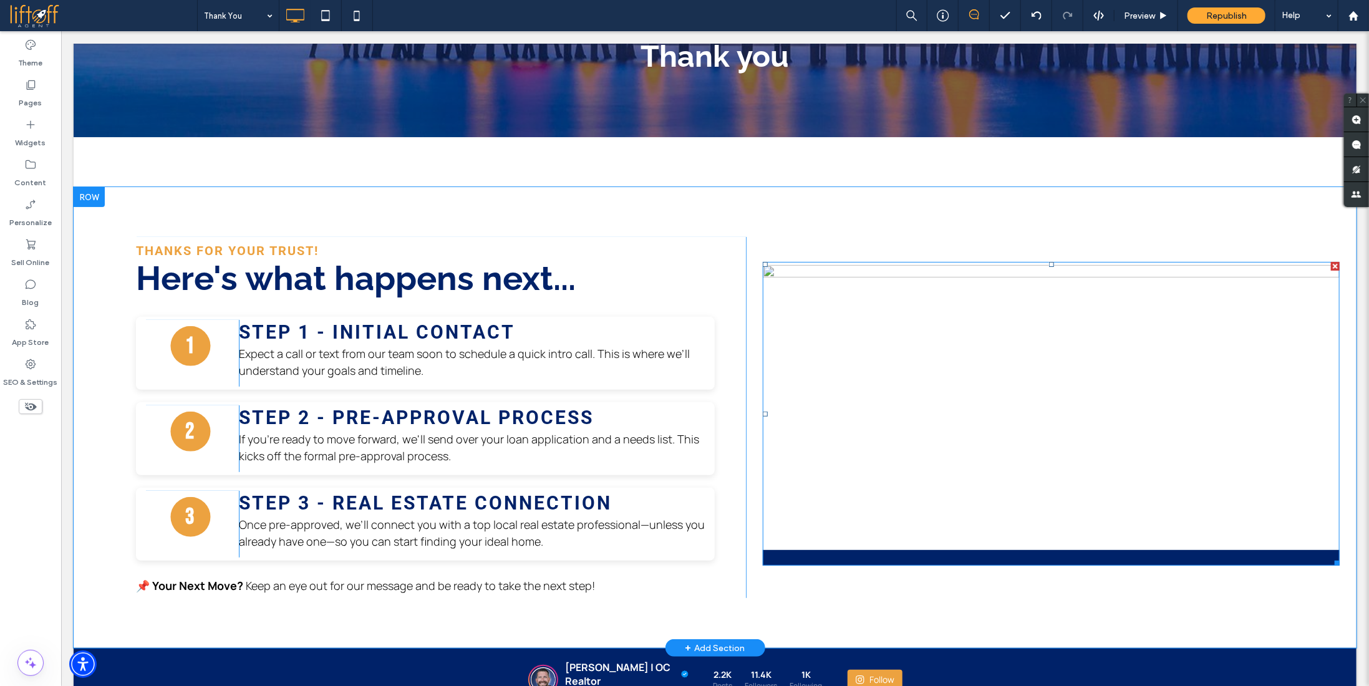
click at [819, 277] on img at bounding box center [1050, 413] width 577 height 304
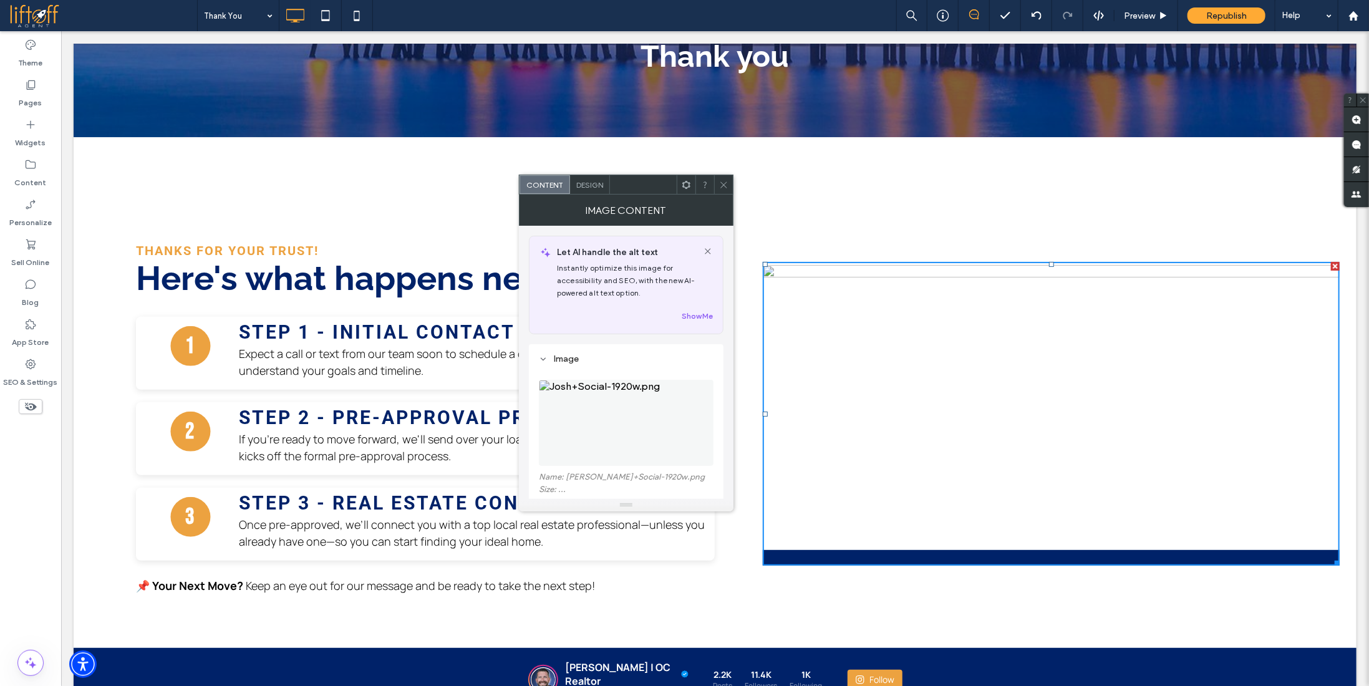
click at [634, 420] on figure at bounding box center [626, 423] width 175 height 86
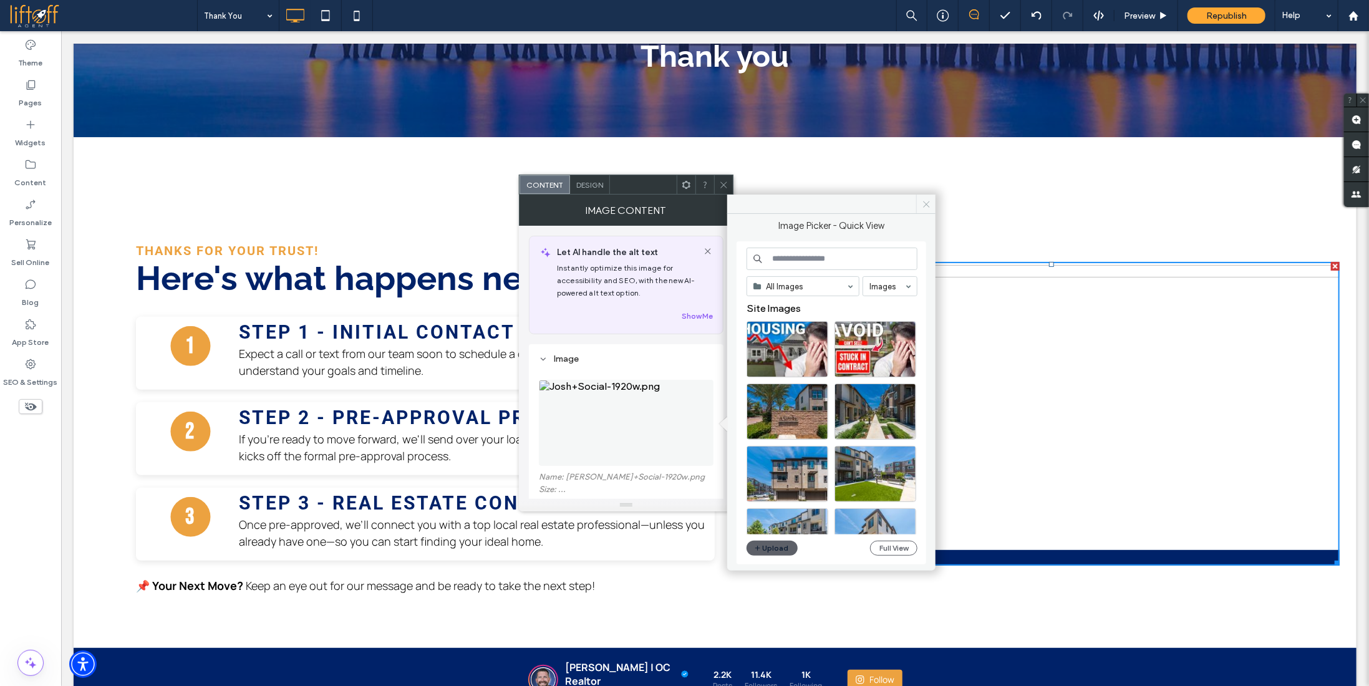
click at [926, 202] on icon at bounding box center [926, 204] width 9 height 9
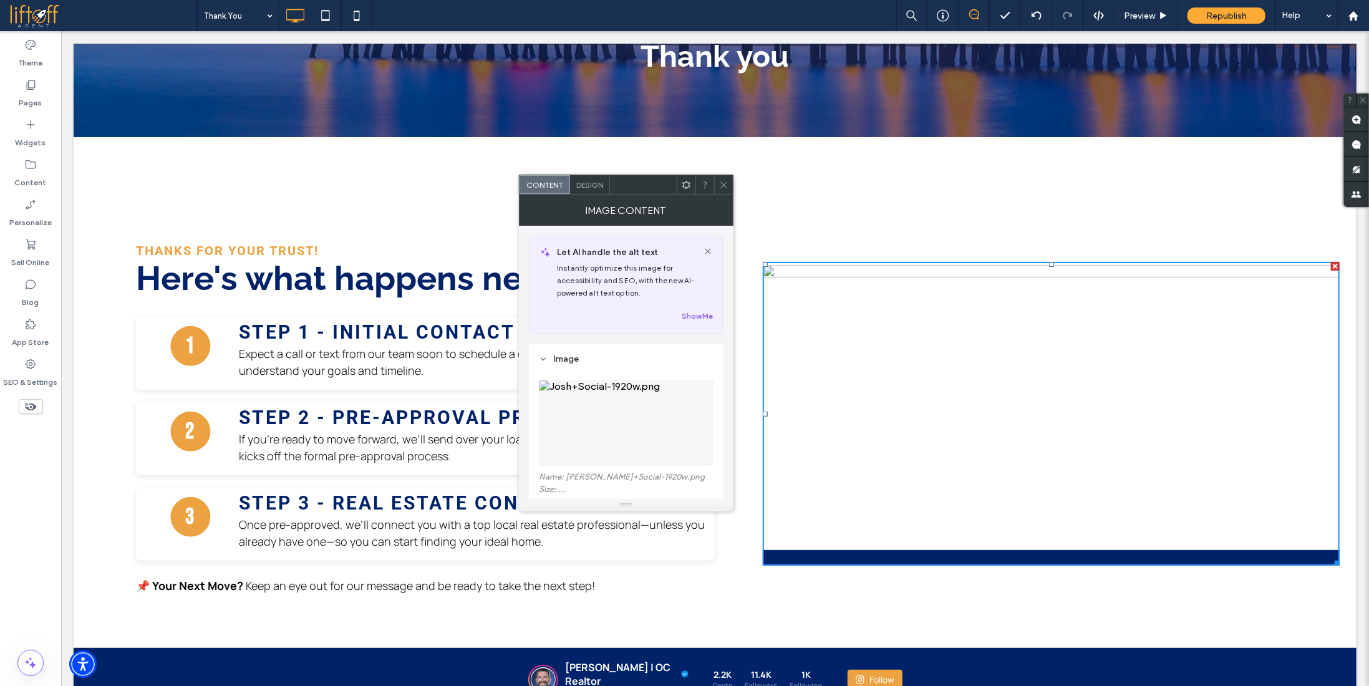
click at [1331, 266] on div at bounding box center [1335, 265] width 9 height 9
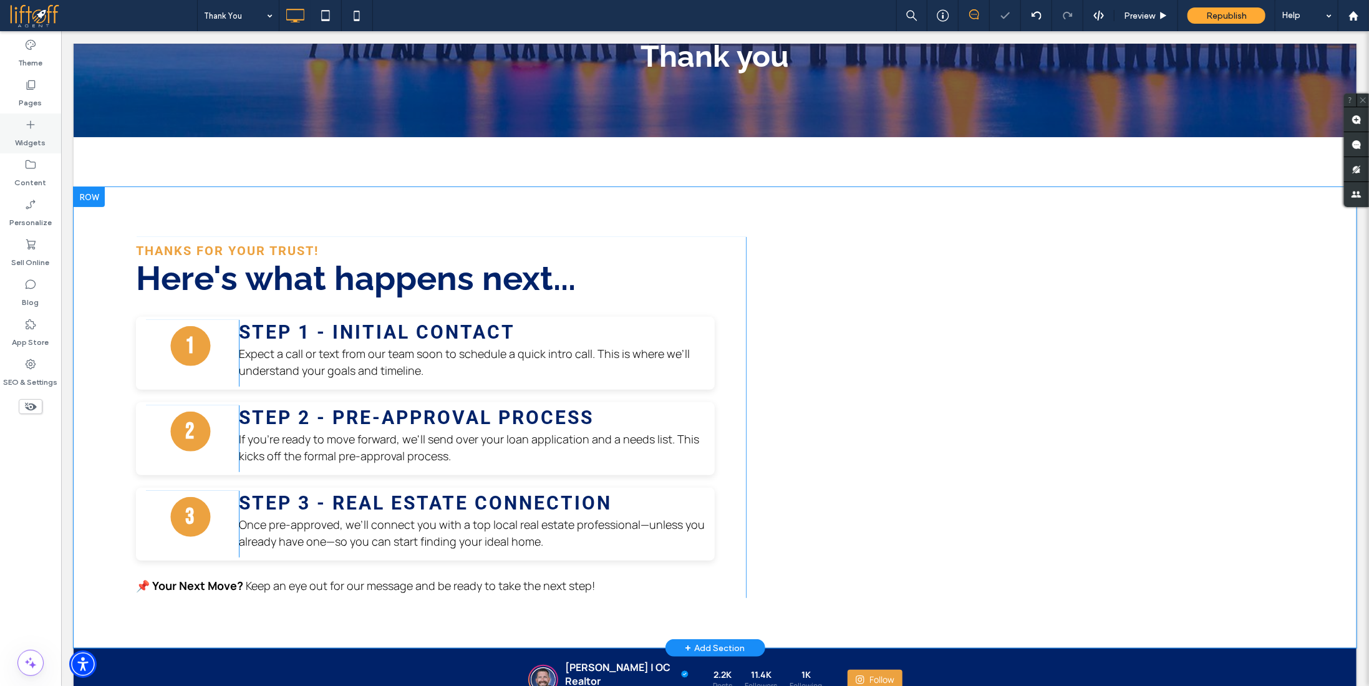
click at [46, 135] on div "Widgets" at bounding box center [30, 134] width 61 height 40
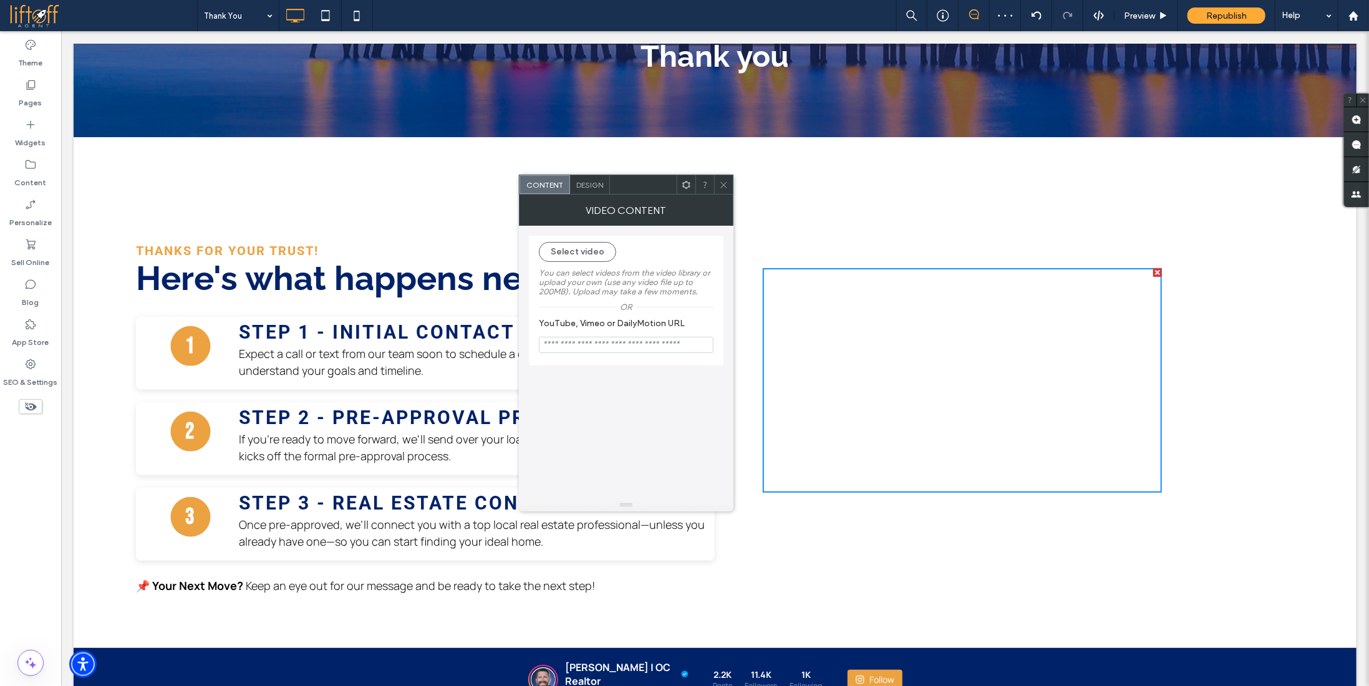
click at [580, 182] on span "Design" at bounding box center [589, 184] width 27 height 9
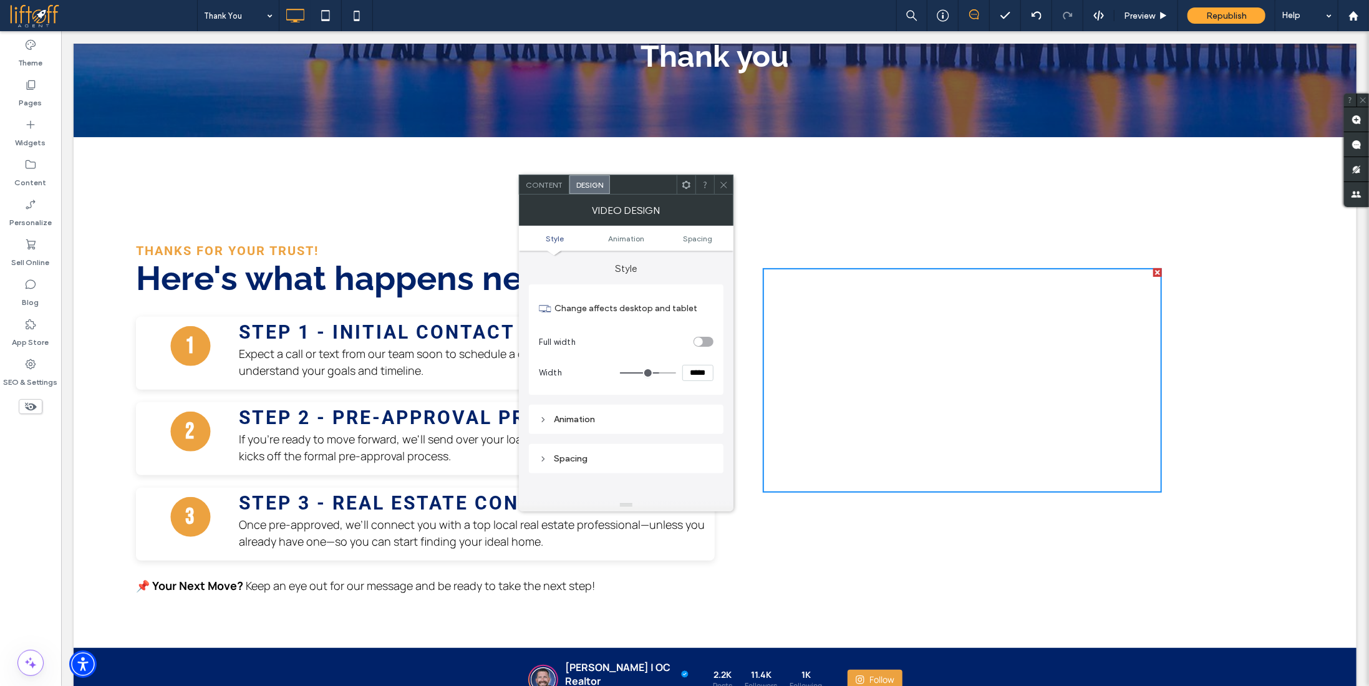
click at [706, 344] on div "toggle" at bounding box center [704, 342] width 20 height 10
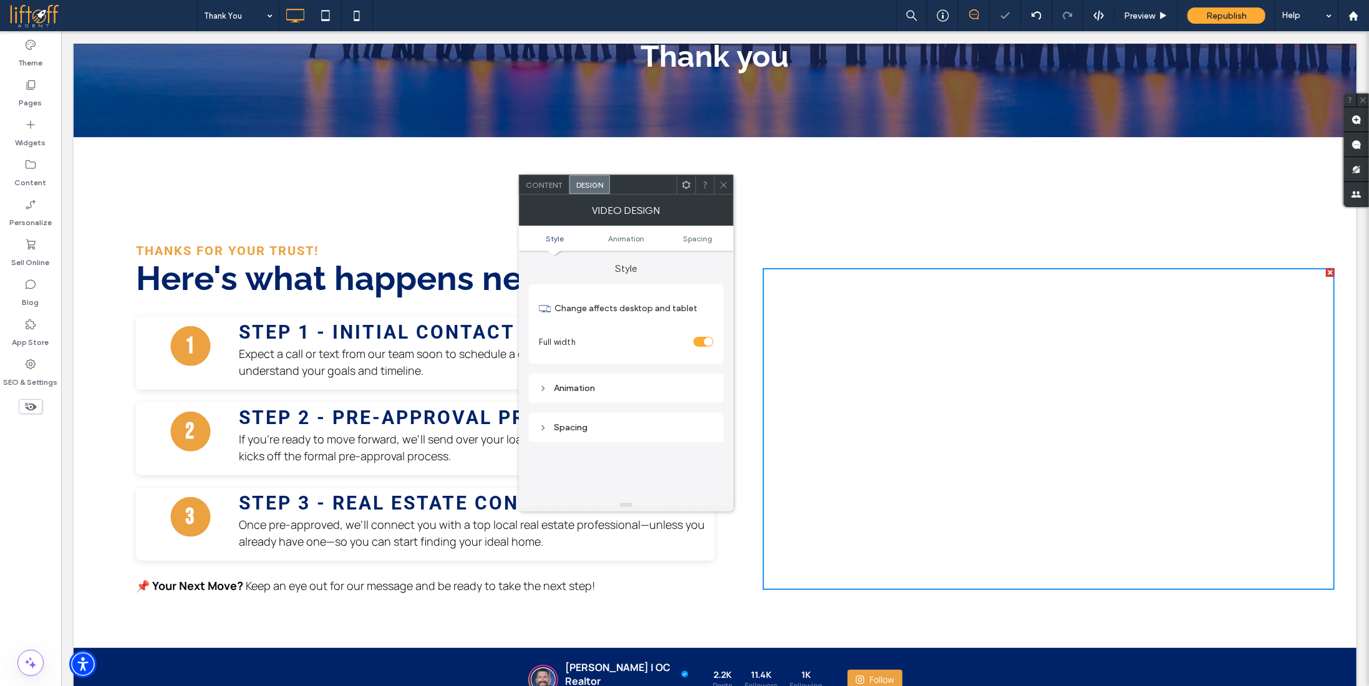
click at [726, 185] on icon at bounding box center [723, 184] width 9 height 9
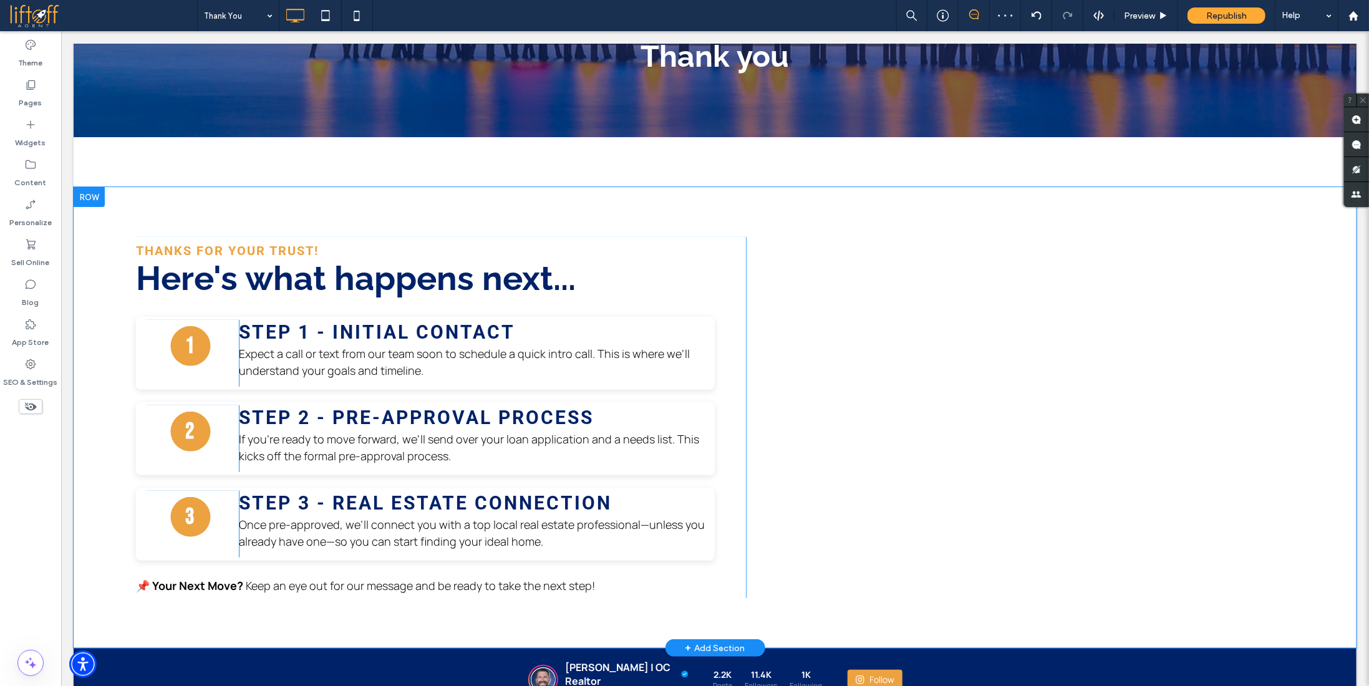
click at [870, 253] on div "Thanks for your trust! Here's what happens next... 1 Click To Paste Step 1 - In…" at bounding box center [714, 416] width 1283 height 361
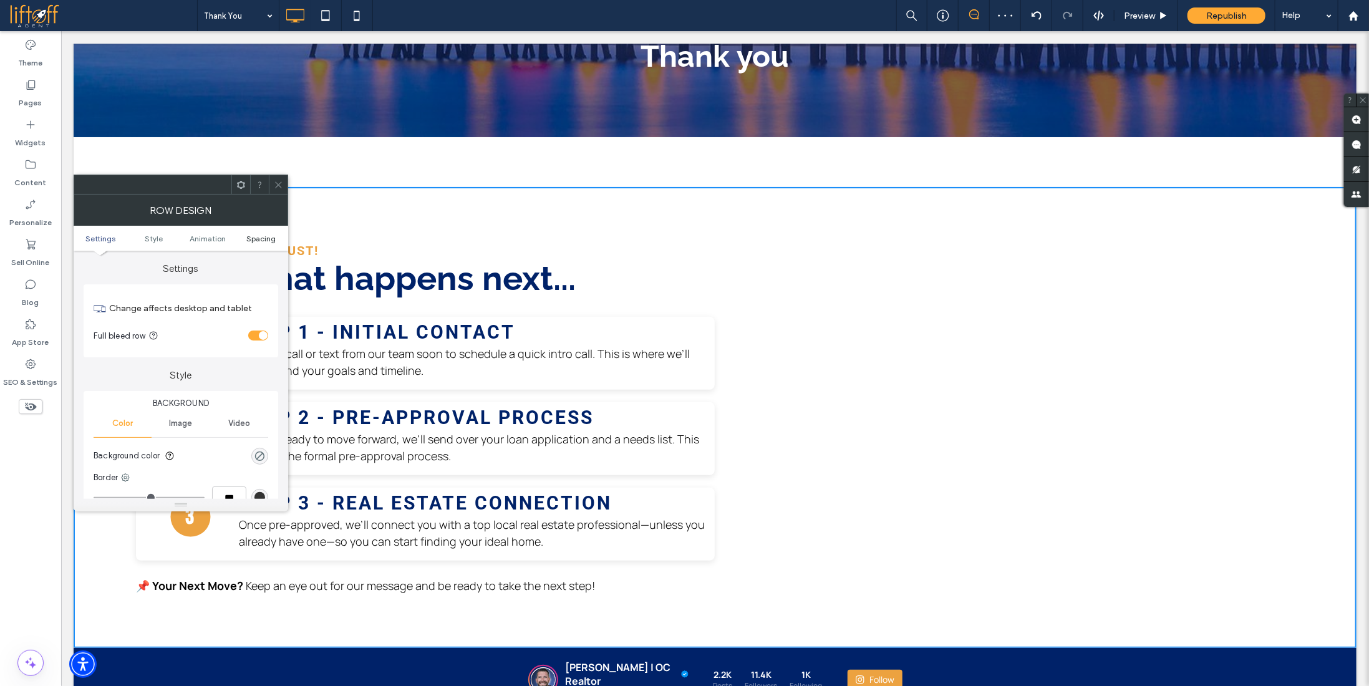
click at [275, 240] on span "Spacing" at bounding box center [261, 238] width 29 height 9
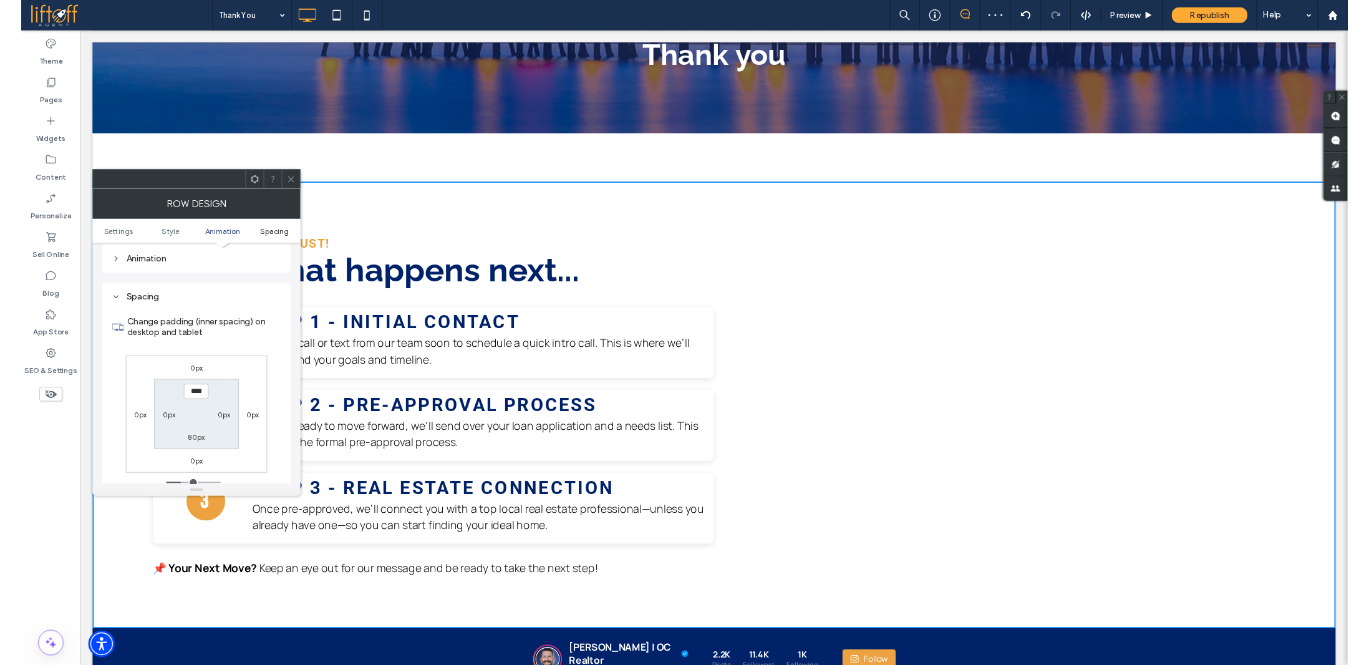
scroll to position [352, 0]
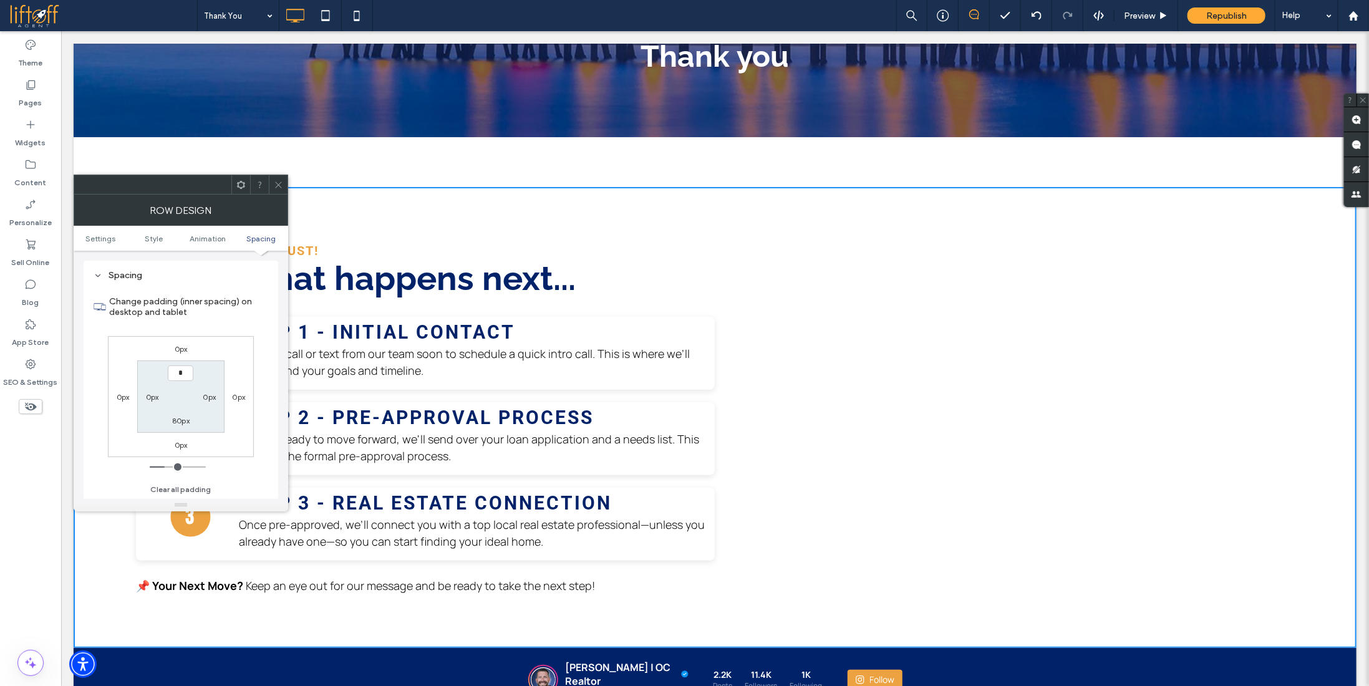
type input "**"
type input "*"
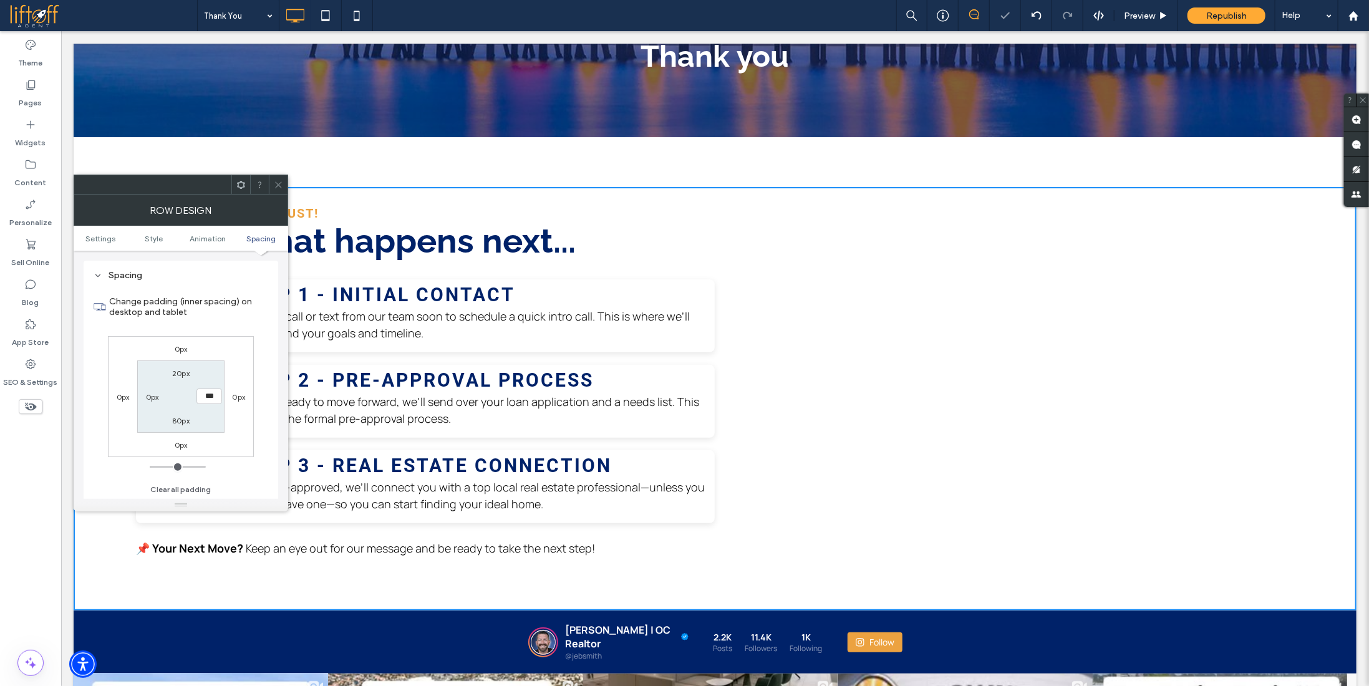
click at [276, 178] on span at bounding box center [278, 184] width 9 height 19
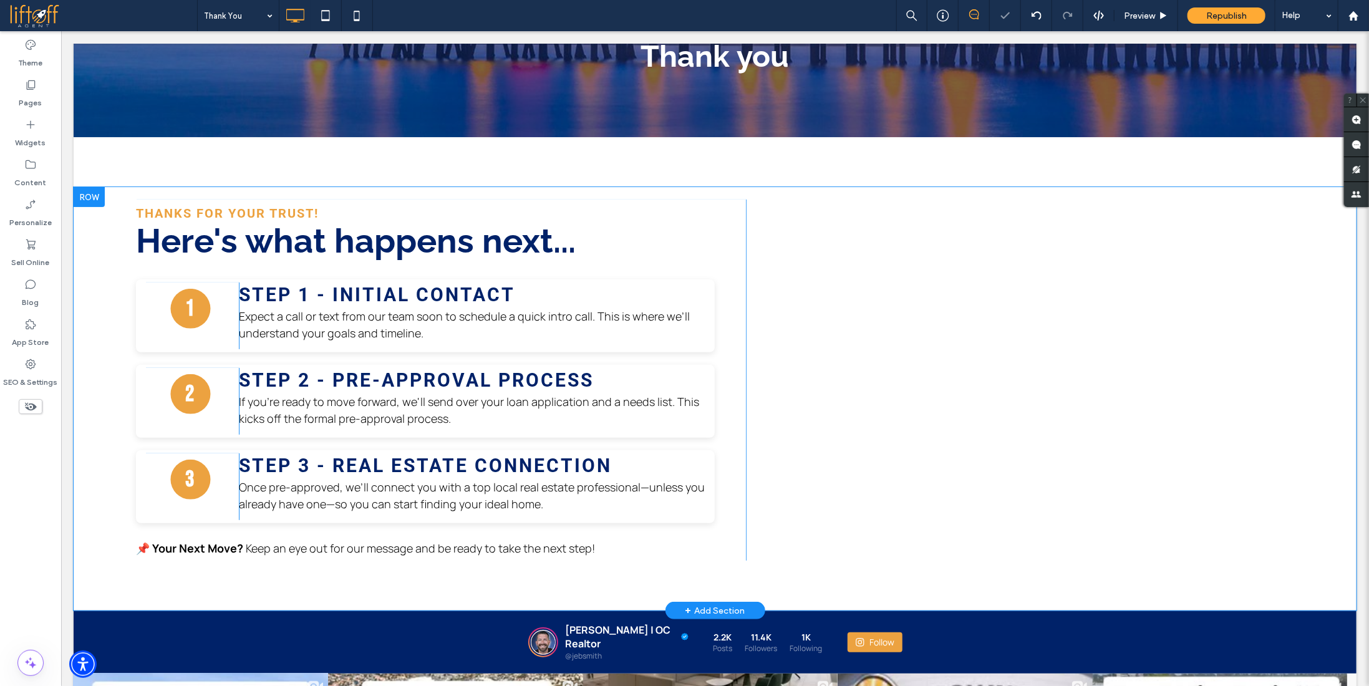
click at [844, 221] on div "Thanks for your trust! Here's what happens next... 1 Click To Paste Step 1 - In…" at bounding box center [714, 379] width 1283 height 361
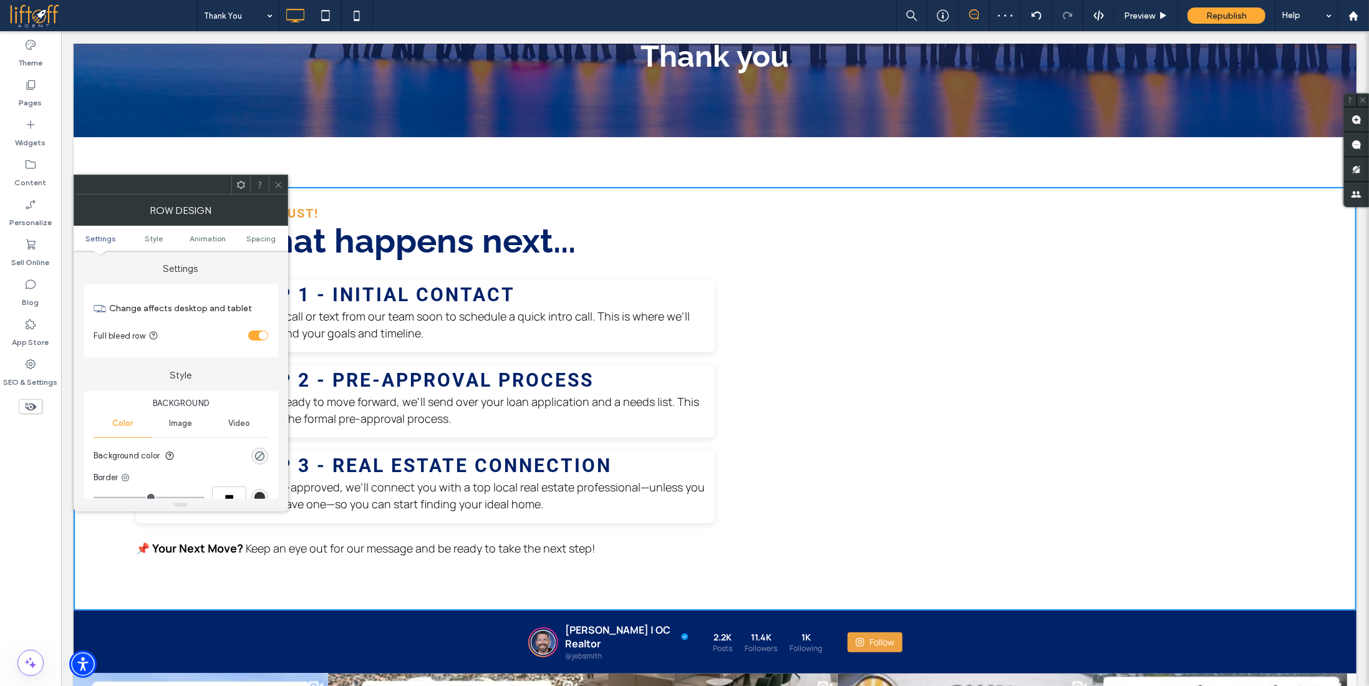
click at [752, 230] on div ".cls-1 { fill: #082c4c; } .cls-1, .cls-2, .cls-3 { stroke-width: 0px; } .cls-4 …" at bounding box center [1051, 392] width 611 height 336
click at [283, 181] on div at bounding box center [278, 184] width 19 height 19
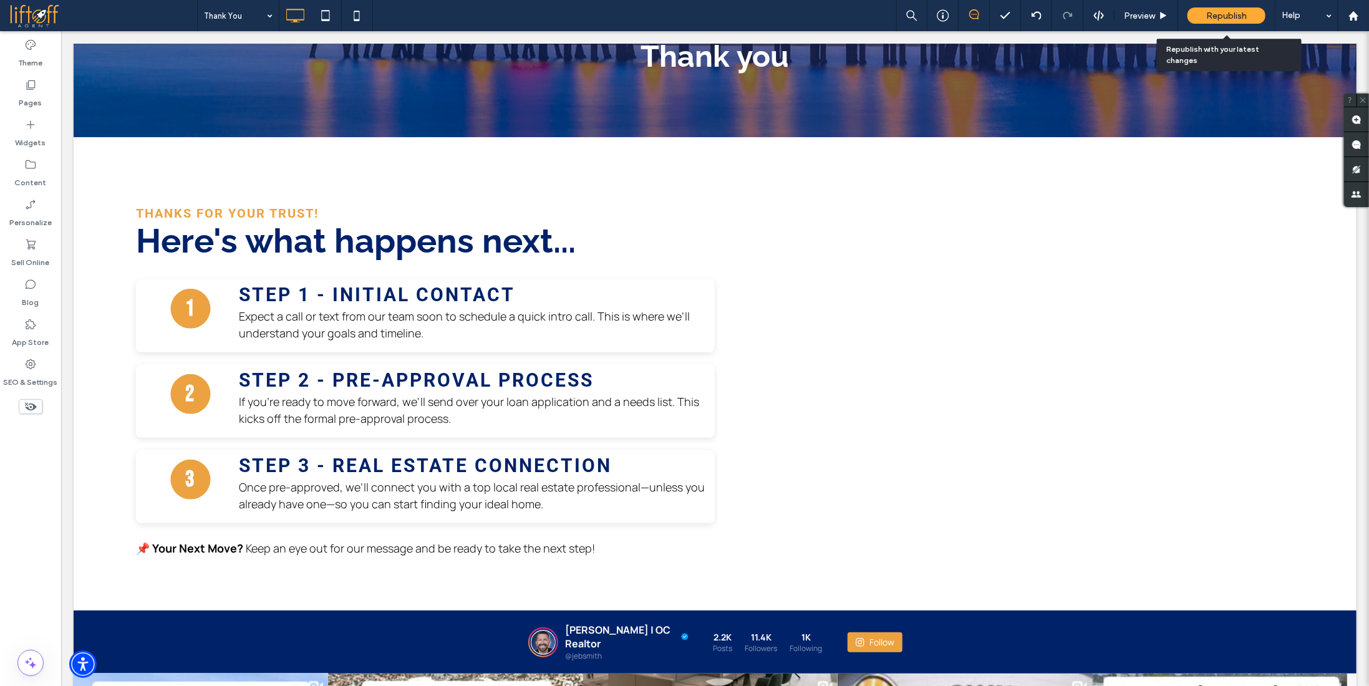
click at [1223, 11] on span "Republish" at bounding box center [1227, 16] width 41 height 11
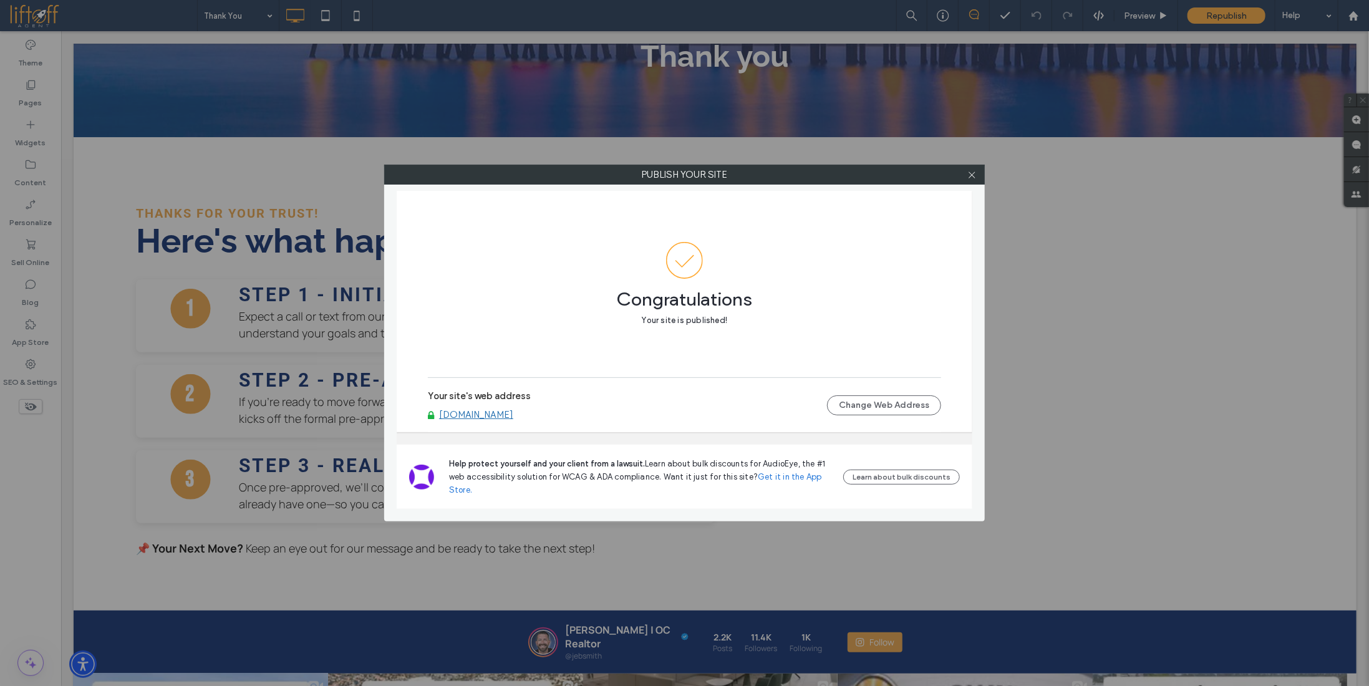
click at [465, 412] on link "[DOMAIN_NAME]" at bounding box center [476, 414] width 74 height 11
